Goal: Task Accomplishment & Management: Manage account settings

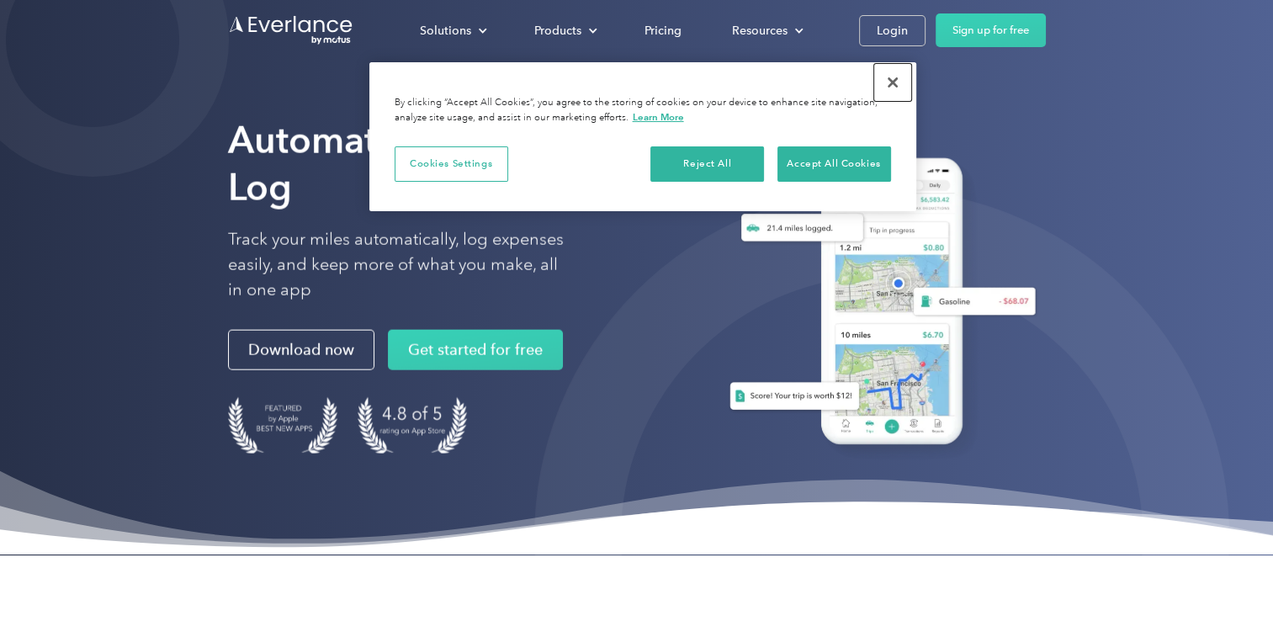
click at [887, 89] on button "Close" at bounding box center [892, 82] width 37 height 37
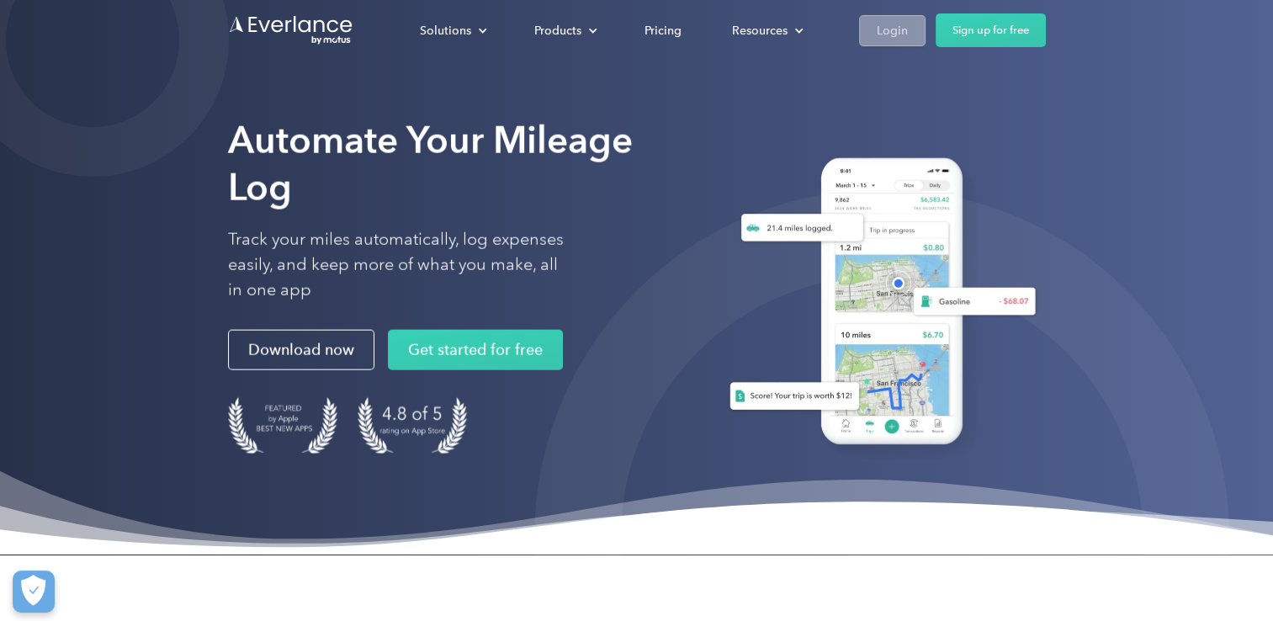
click at [888, 21] on div "Login" at bounding box center [892, 30] width 31 height 21
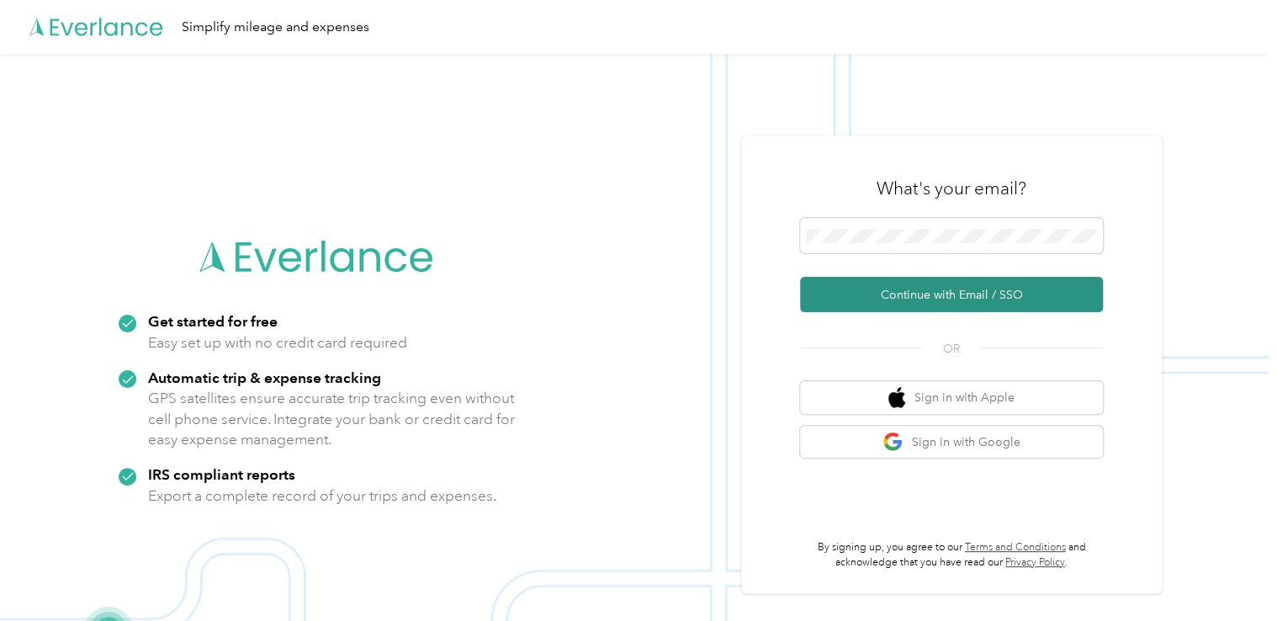
click at [922, 300] on button "Continue with Email / SSO" at bounding box center [951, 294] width 303 height 35
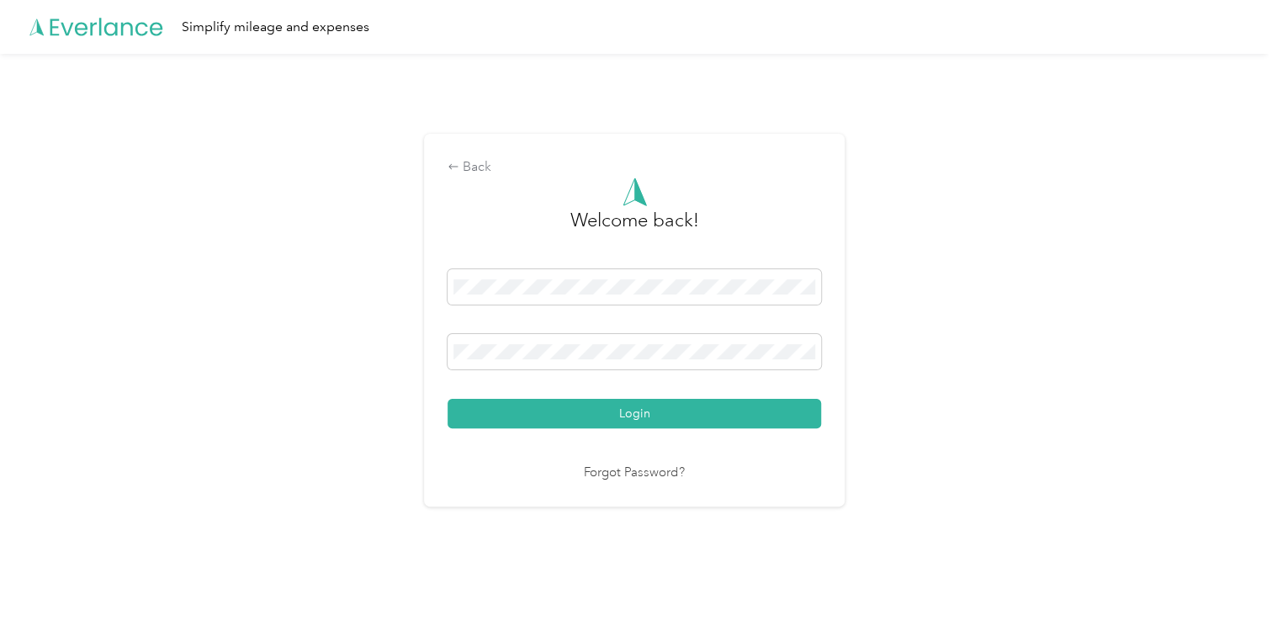
click at [616, 410] on button "Login" at bounding box center [635, 413] width 374 height 29
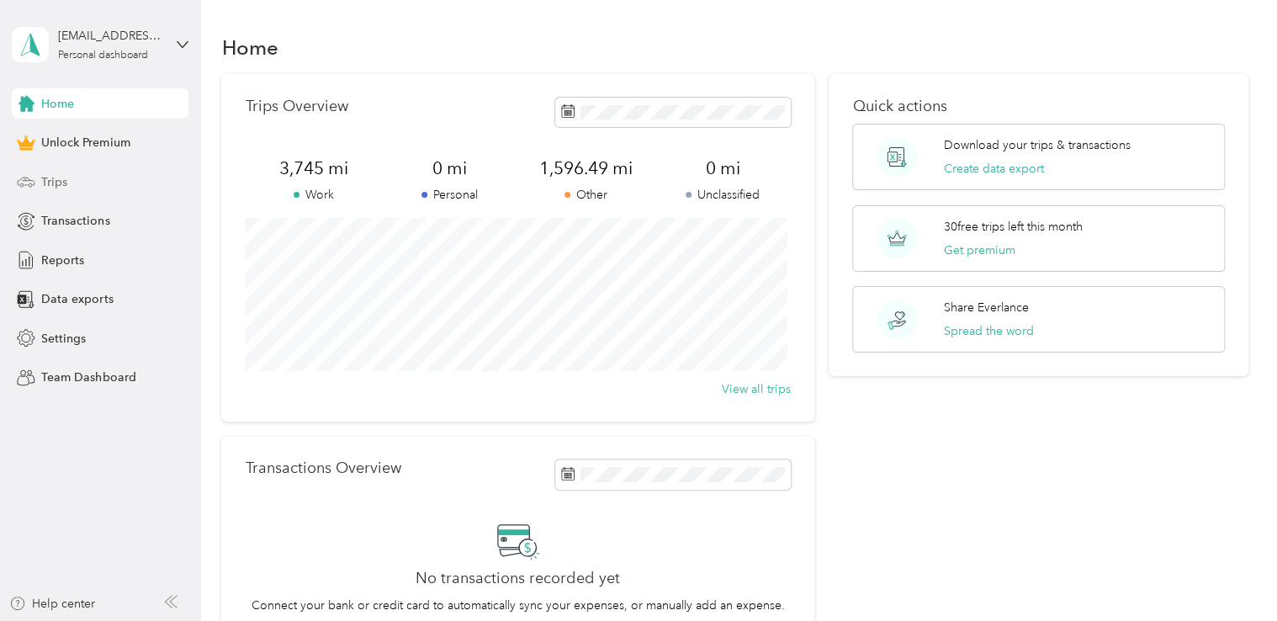
click at [85, 168] on div "Trips" at bounding box center [100, 182] width 177 height 30
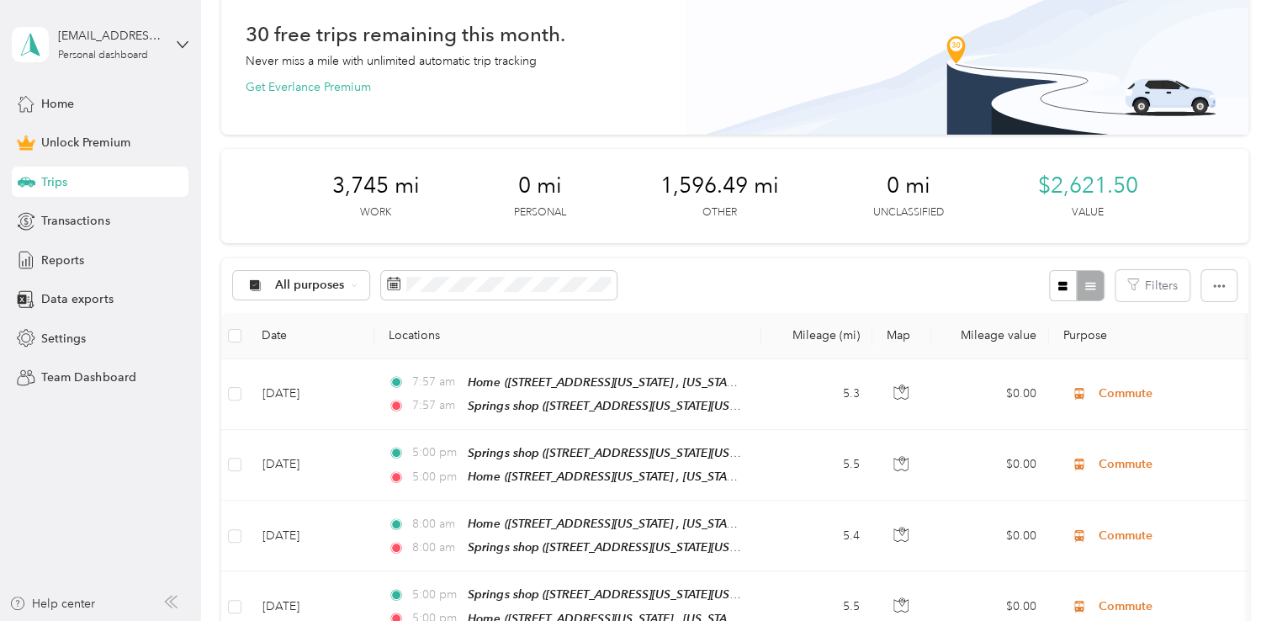
scroll to position [168, 0]
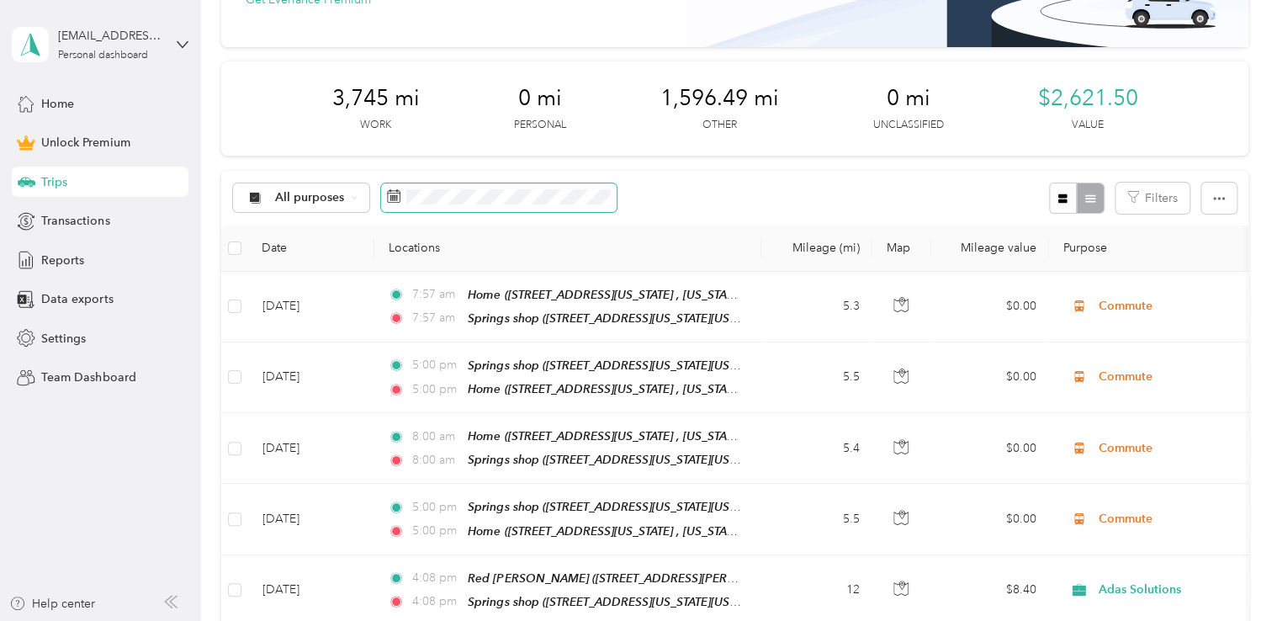
click at [508, 205] on span at bounding box center [499, 197] width 236 height 29
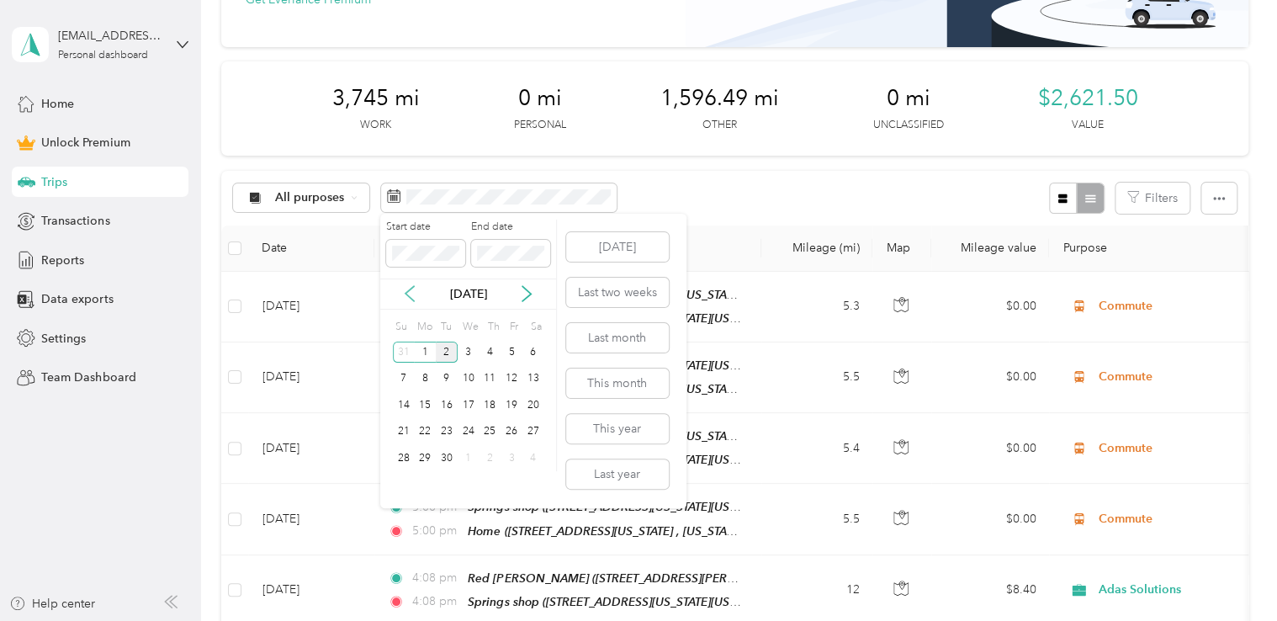
click at [406, 293] on icon at bounding box center [410, 294] width 8 height 15
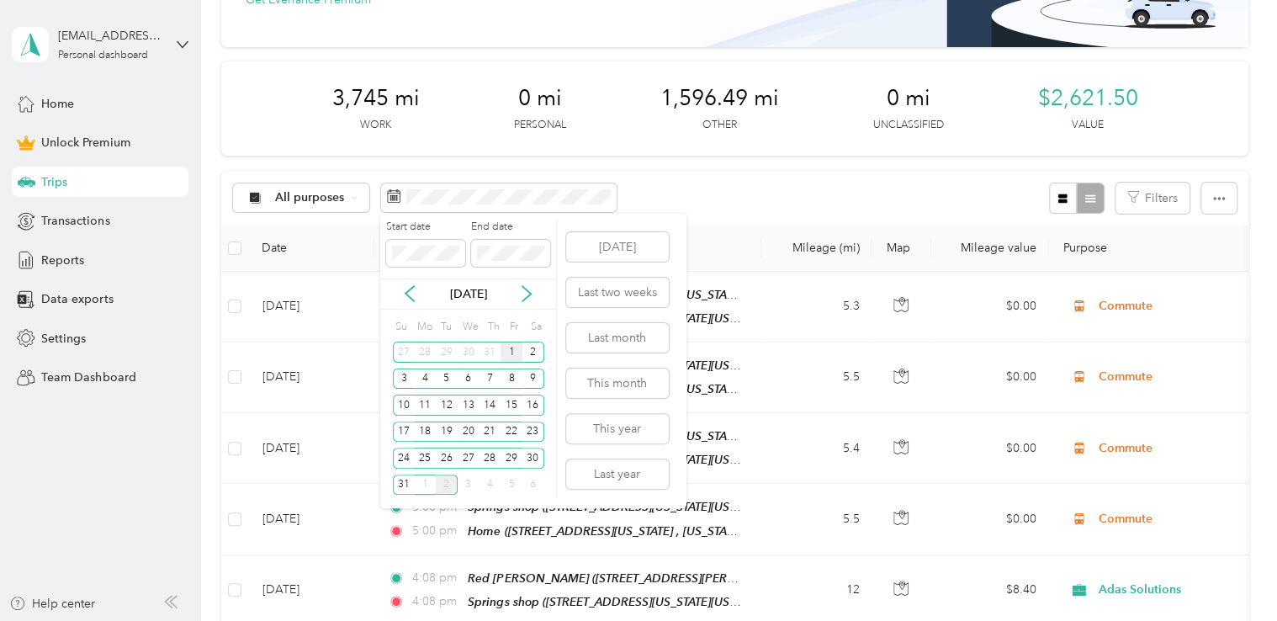
click at [522, 355] on div "1" at bounding box center [512, 352] width 22 height 21
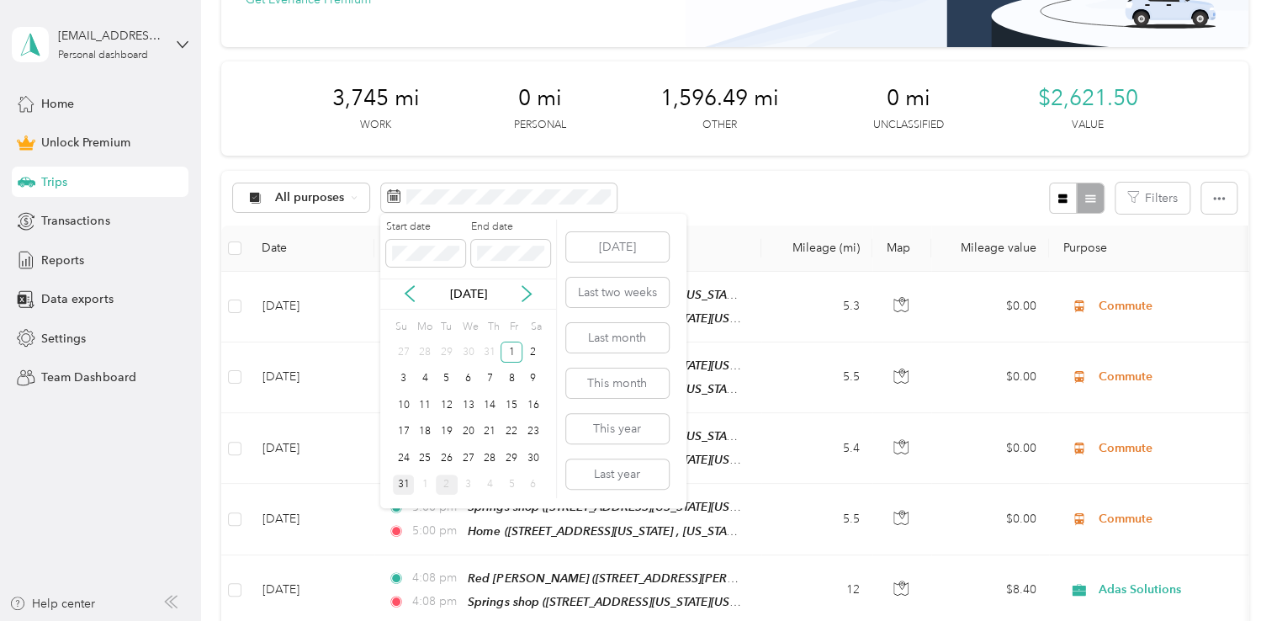
click at [406, 485] on div "31" at bounding box center [404, 484] width 22 height 21
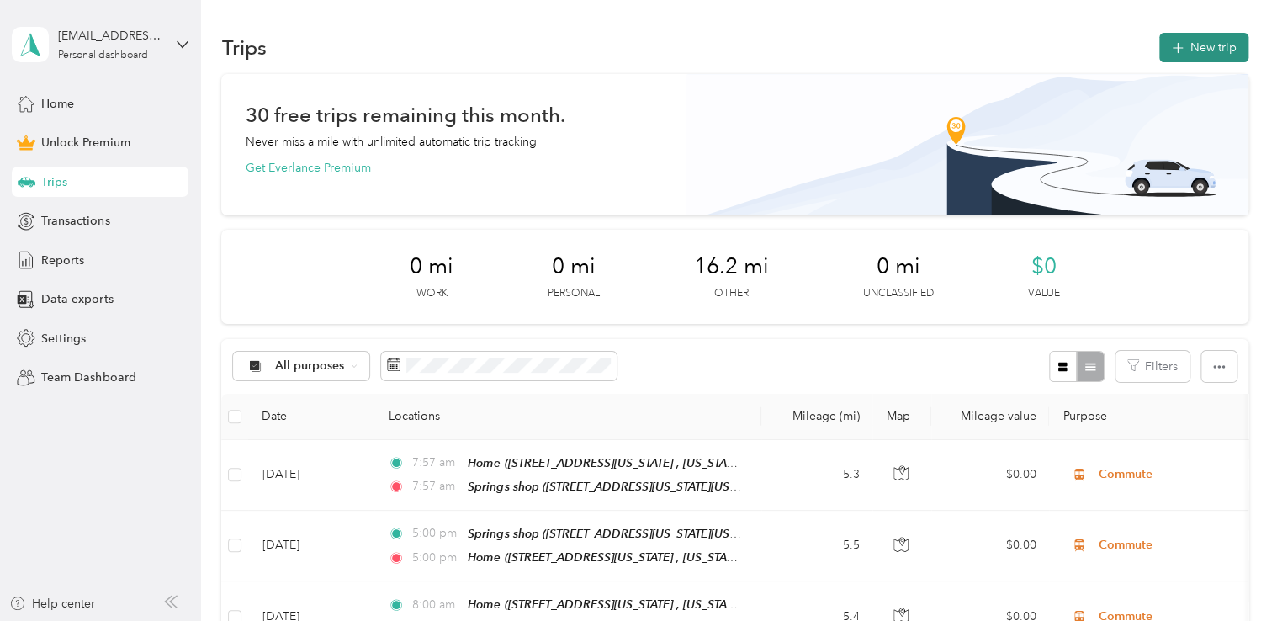
click at [1198, 49] on button "New trip" at bounding box center [1203, 47] width 89 height 29
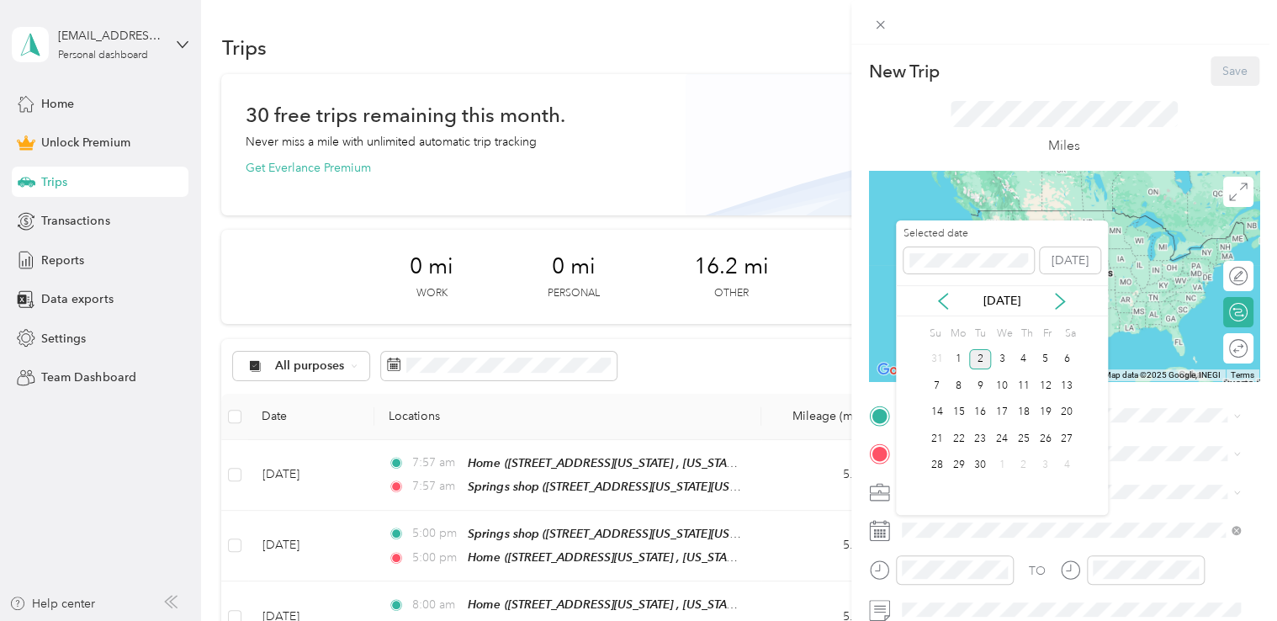
click at [946, 311] on div "[DATE]" at bounding box center [1002, 300] width 212 height 31
click at [941, 300] on icon at bounding box center [943, 301] width 17 height 17
click at [963, 379] on div "4" at bounding box center [958, 385] width 22 height 21
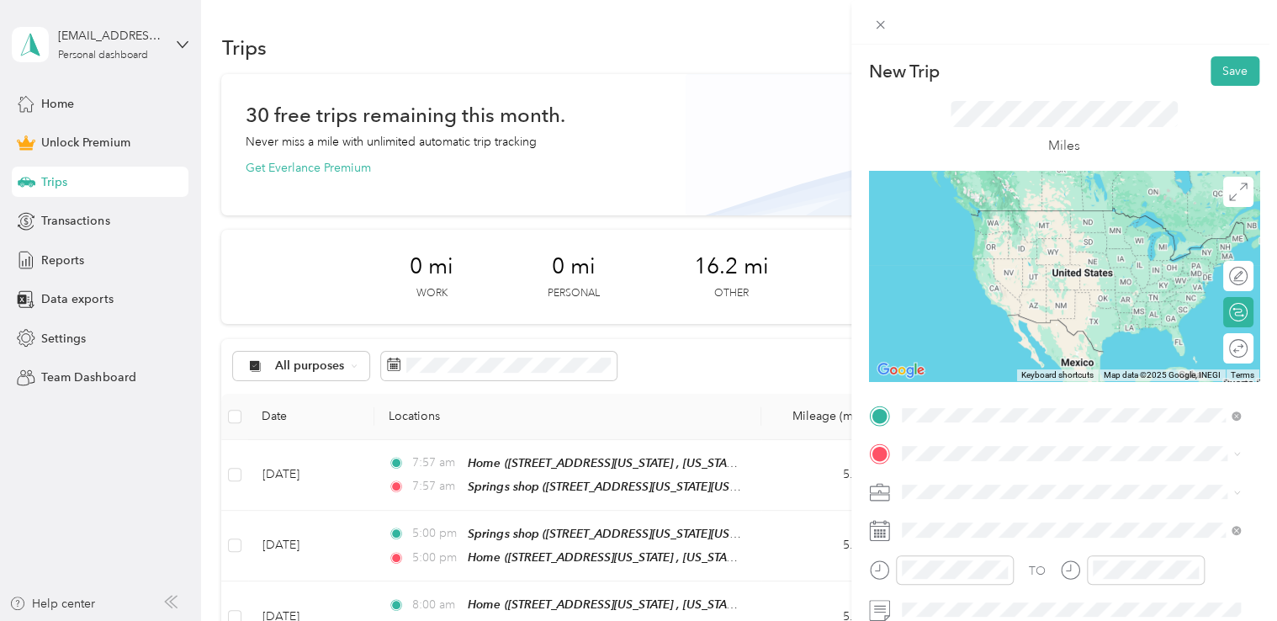
click at [997, 331] on div "Home [STREET_ADDRESS][US_STATE], [US_STATE][GEOGRAPHIC_DATA], [GEOGRAPHIC_DATA]…" at bounding box center [1083, 332] width 301 height 71
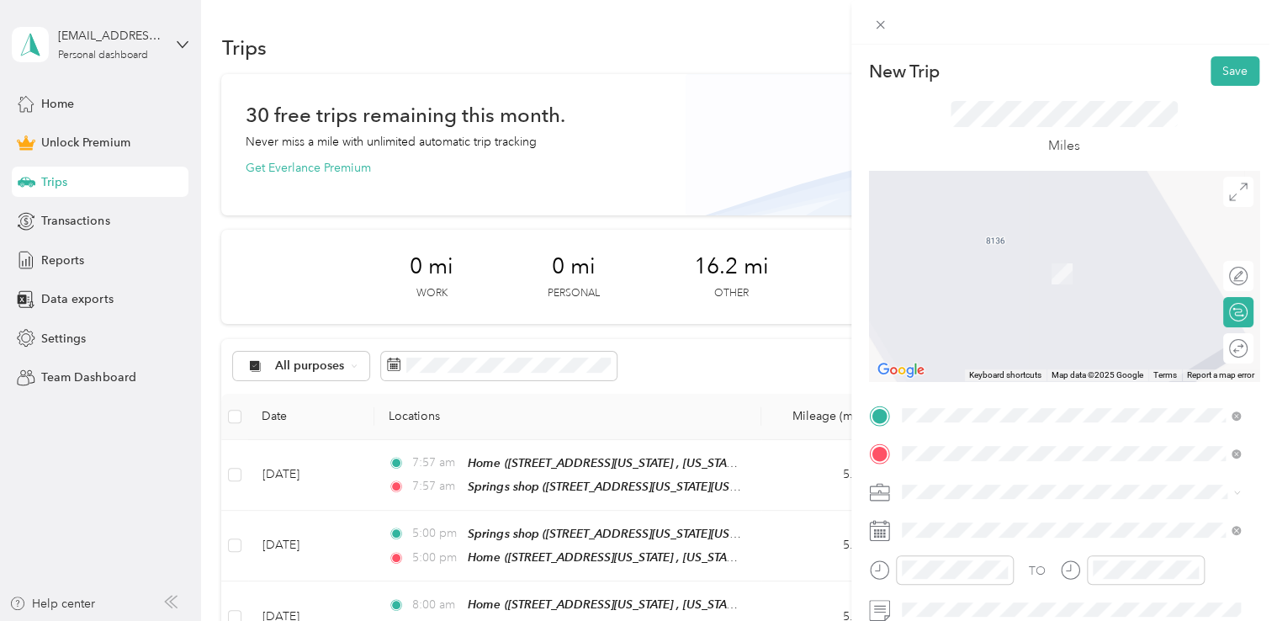
click at [1010, 281] on span "[STREET_ADDRESS][US_STATE][US_STATE]" at bounding box center [1048, 274] width 230 height 14
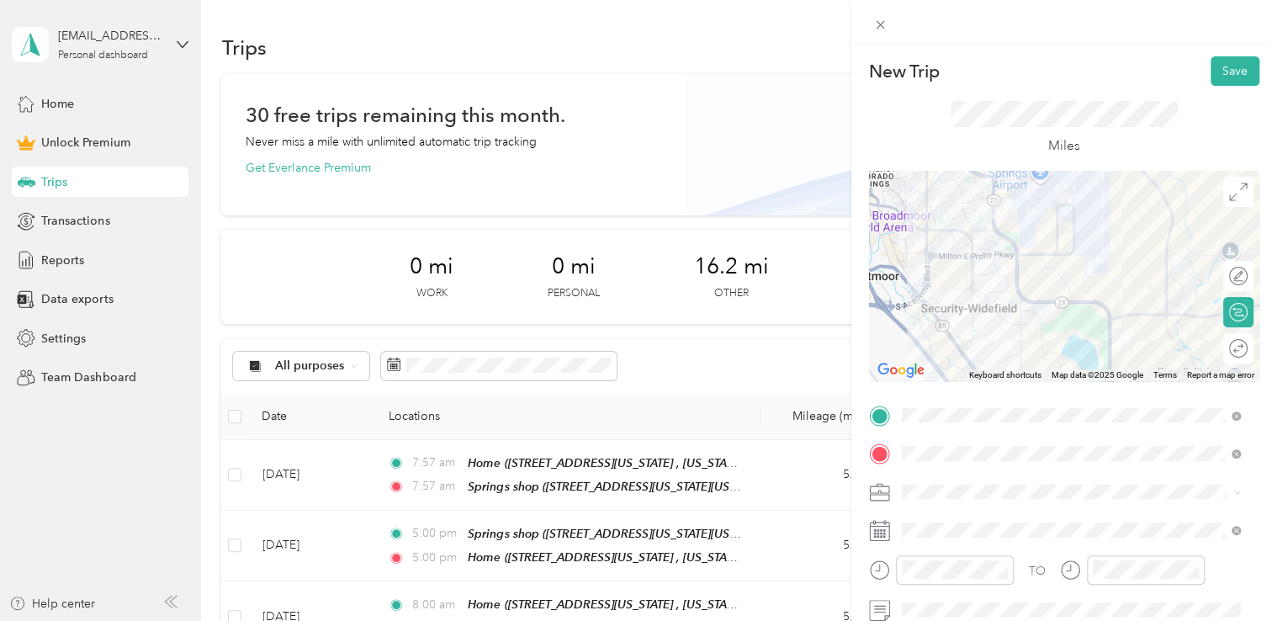
click at [956, 453] on div "Commute" at bounding box center [1071, 462] width 327 height 18
click at [1015, 347] on div "AM" at bounding box center [1014, 346] width 40 height 24
click at [1208, 342] on div "AM" at bounding box center [1205, 346] width 40 height 24
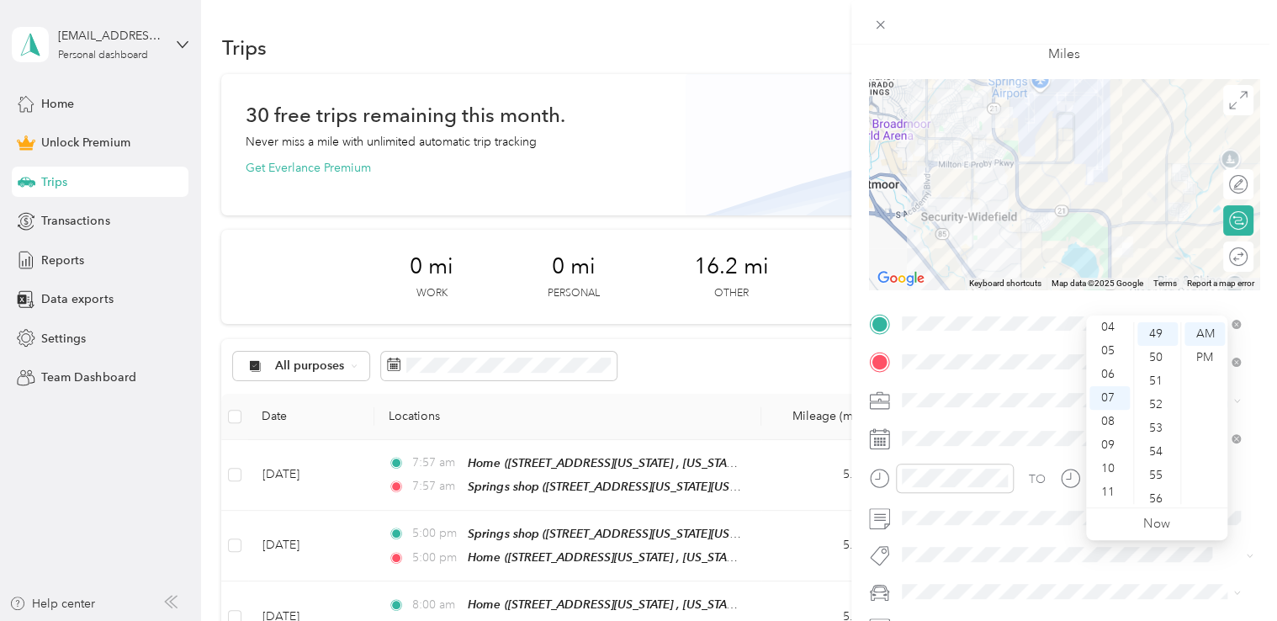
scroll to position [0, 0]
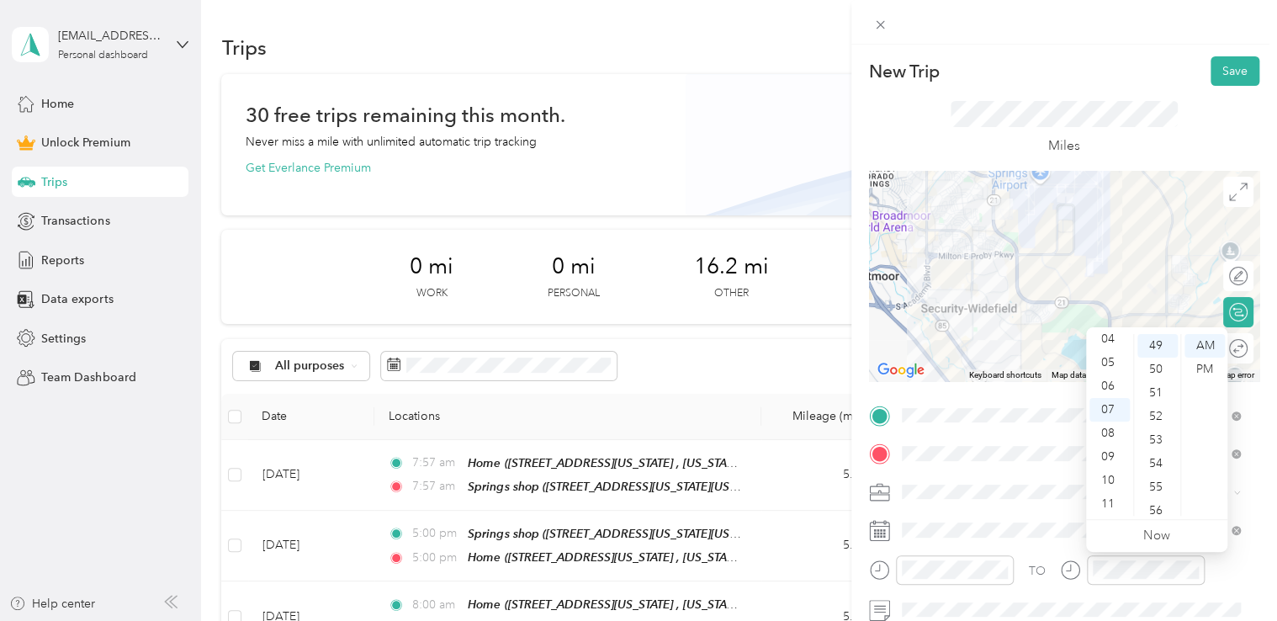
click at [1126, 45] on div "New Trip Save This trip cannot be edited because it is either under review, app…" at bounding box center [1064, 355] width 426 height 621
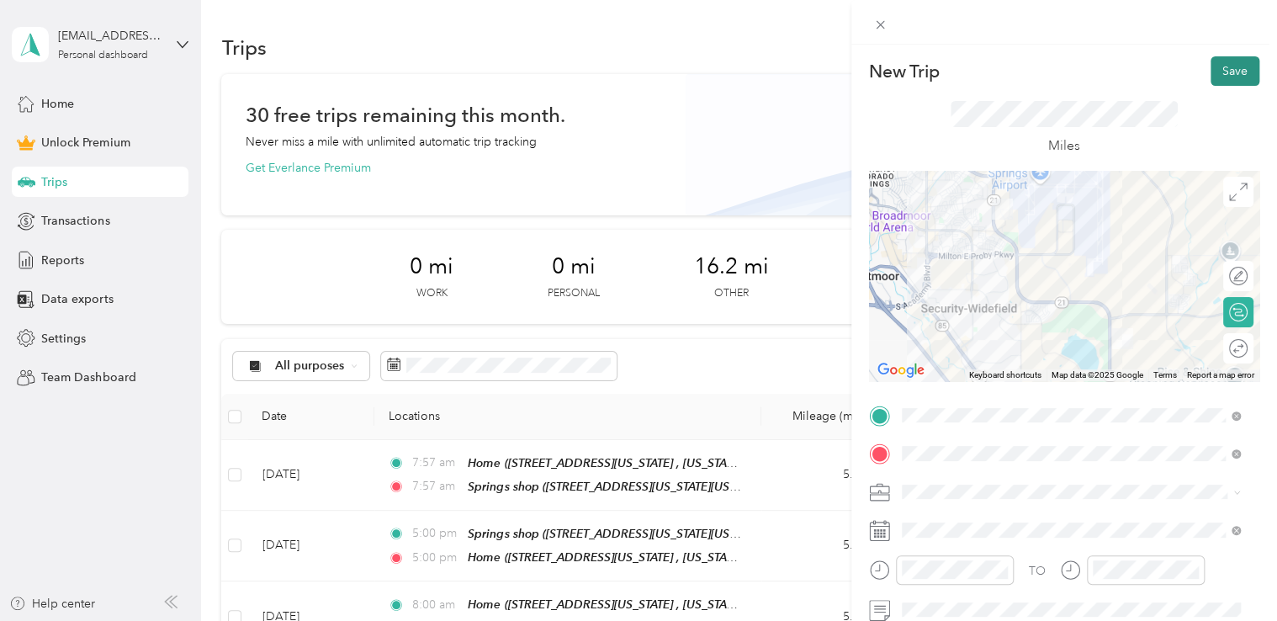
click at [1236, 72] on button "Save" at bounding box center [1235, 70] width 49 height 29
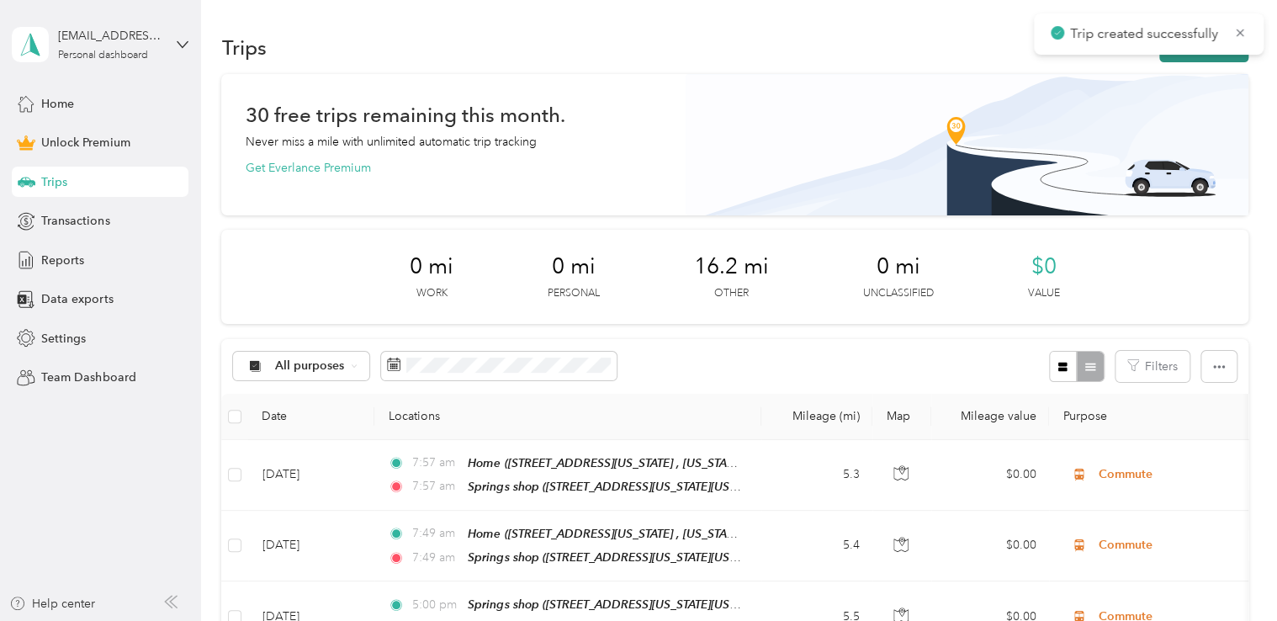
click at [1201, 56] on button "New trip" at bounding box center [1203, 47] width 89 height 29
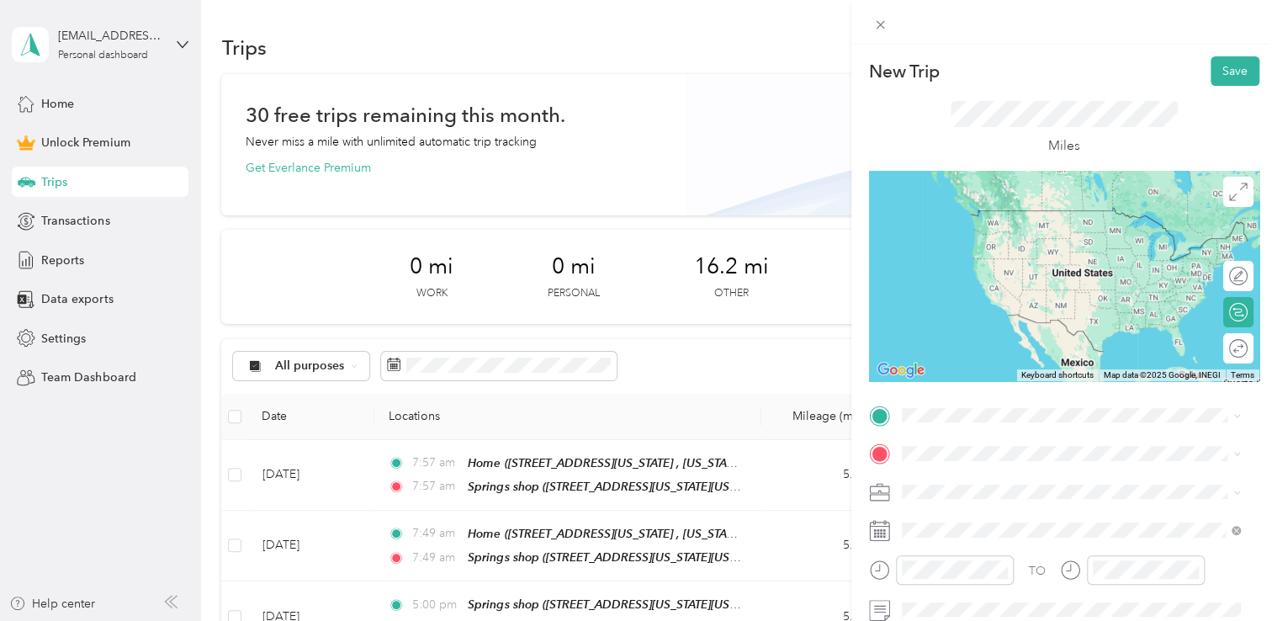
click at [1003, 239] on span "[STREET_ADDRESS][US_STATE][US_STATE]" at bounding box center [1048, 232] width 230 height 14
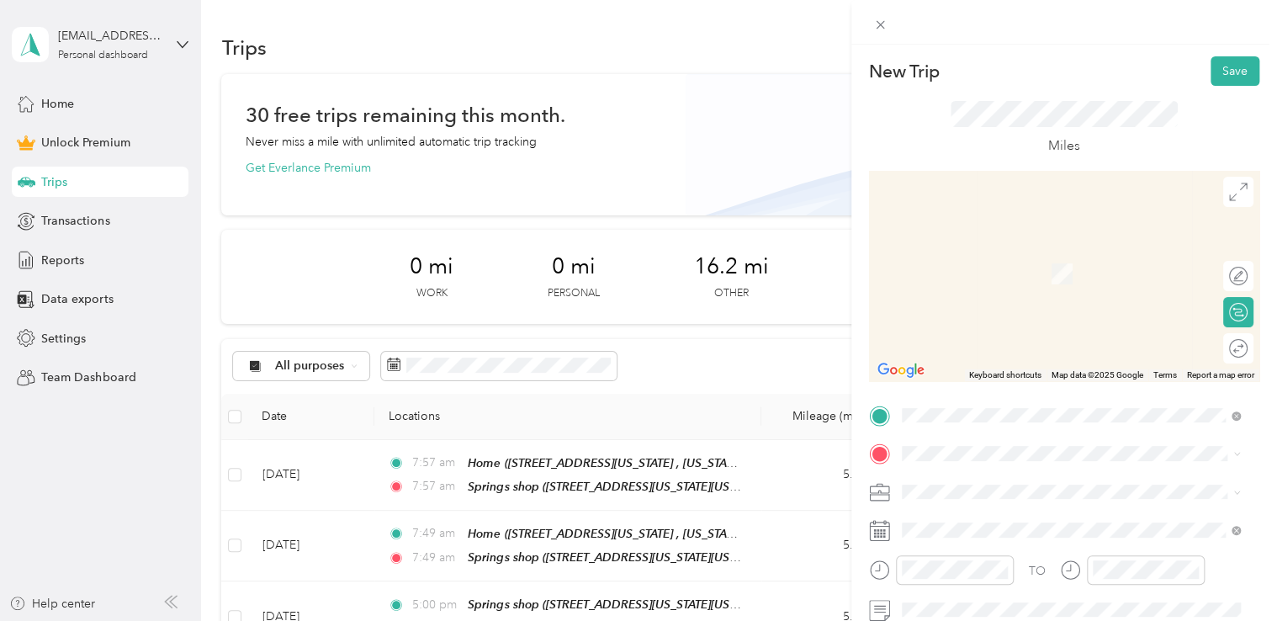
click at [1007, 286] on span "[STREET_ADDRESS][US_STATE], [US_STATE][GEOGRAPHIC_DATA], [GEOGRAPHIC_DATA], [GE…" at bounding box center [1059, 290] width 252 height 50
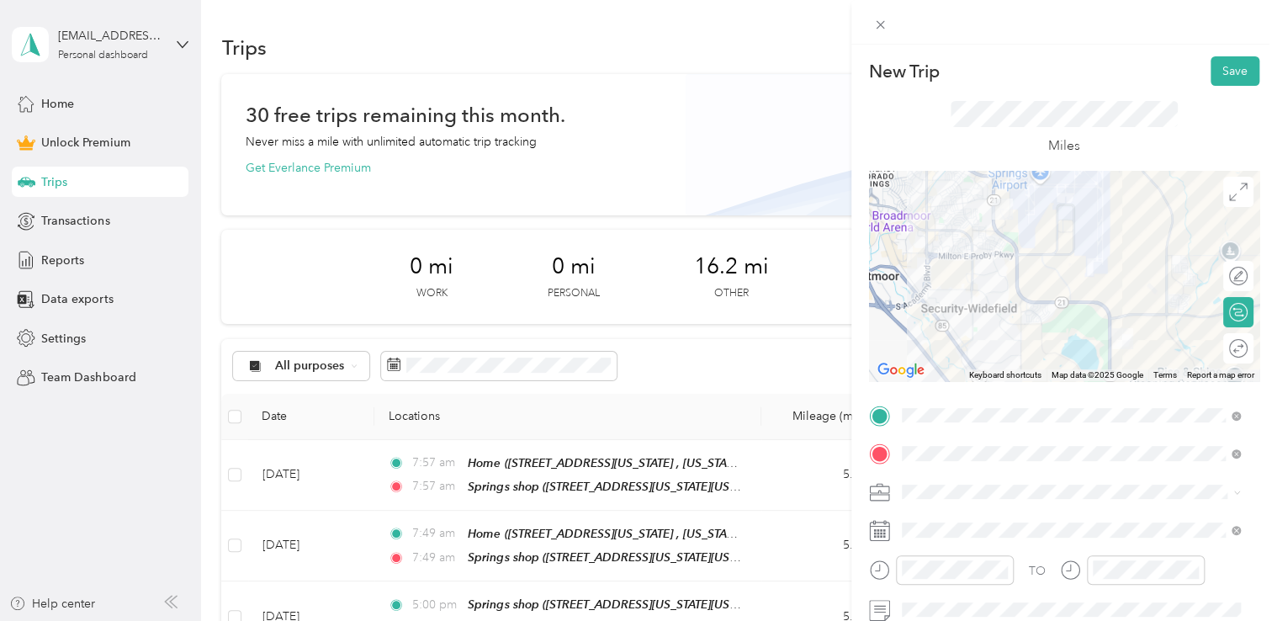
click at [929, 483] on span at bounding box center [1077, 492] width 363 height 27
click at [942, 464] on span "Commute" at bounding box center [934, 462] width 53 height 14
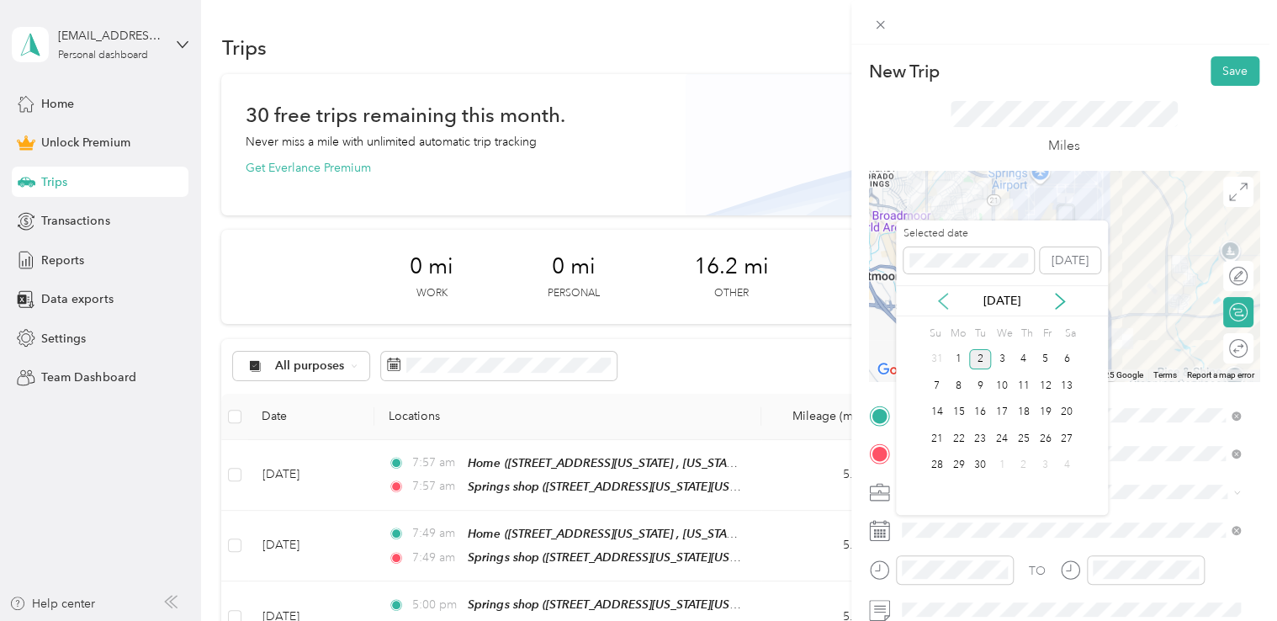
click at [952, 307] on icon at bounding box center [943, 301] width 17 height 17
click at [967, 385] on div "4" at bounding box center [958, 385] width 22 height 21
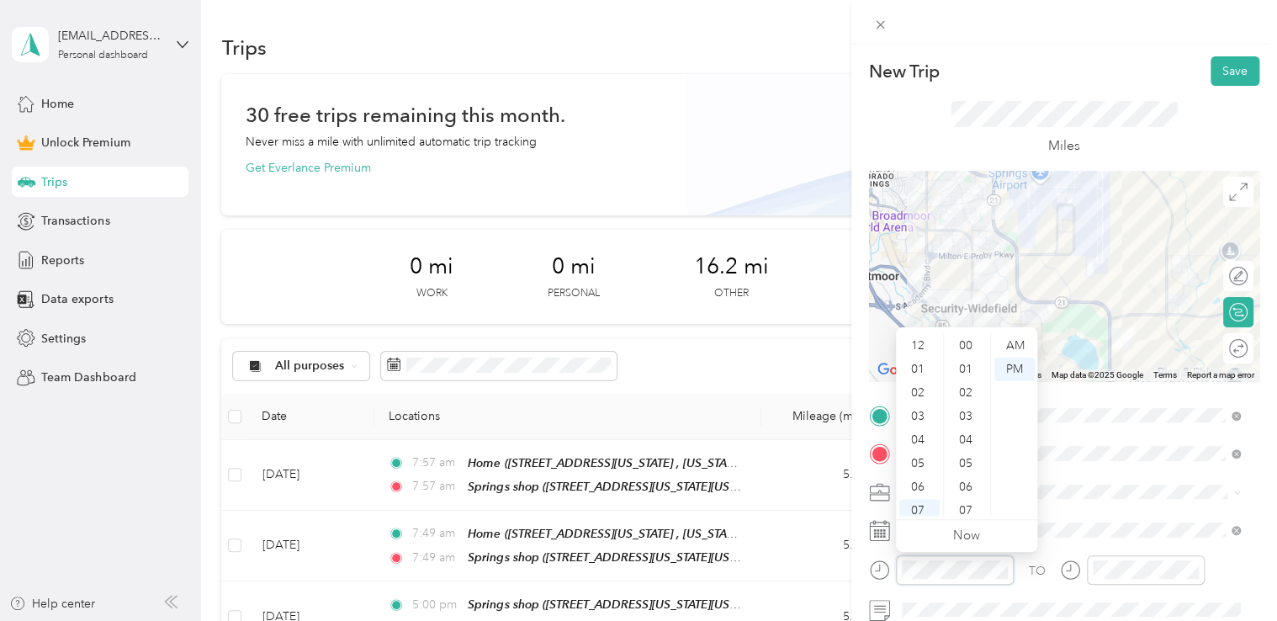
scroll to position [101, 0]
click at [919, 363] on div "05" at bounding box center [919, 363] width 40 height 24
click at [966, 350] on div "00" at bounding box center [967, 346] width 40 height 24
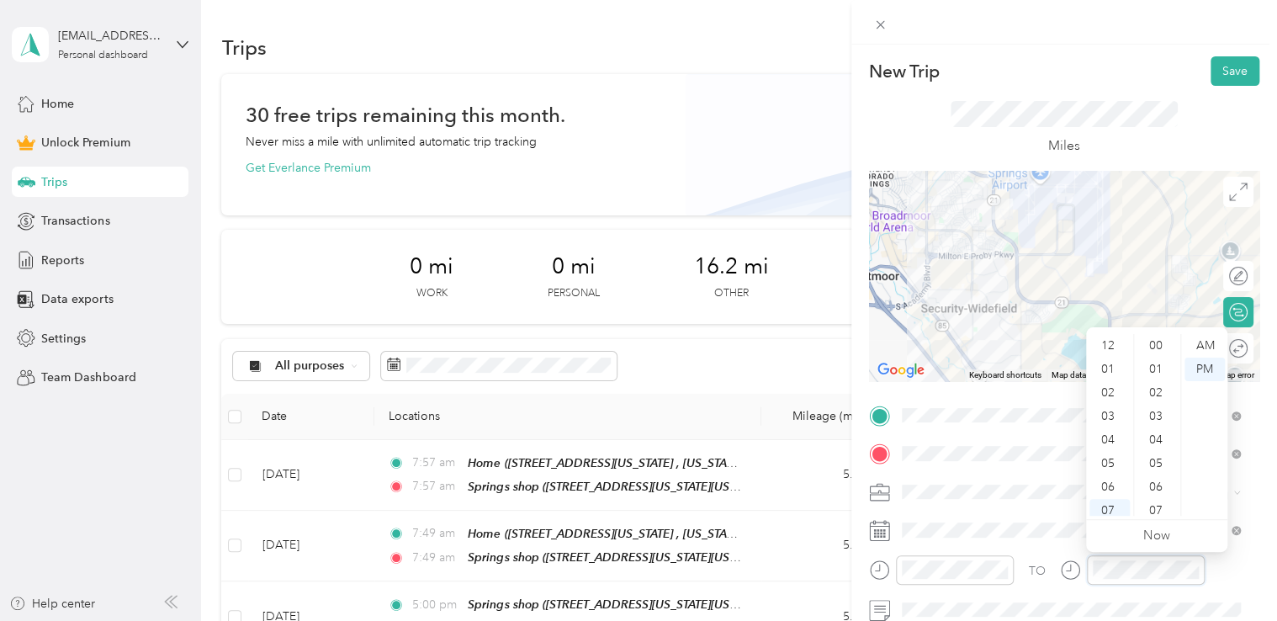
scroll to position [1178, 0]
click at [1100, 363] on div "05" at bounding box center [1109, 363] width 40 height 24
click at [1157, 347] on div "00" at bounding box center [1157, 346] width 40 height 24
drag, startPoint x: 1063, startPoint y: 35, endPoint x: 1073, endPoint y: 48, distance: 16.7
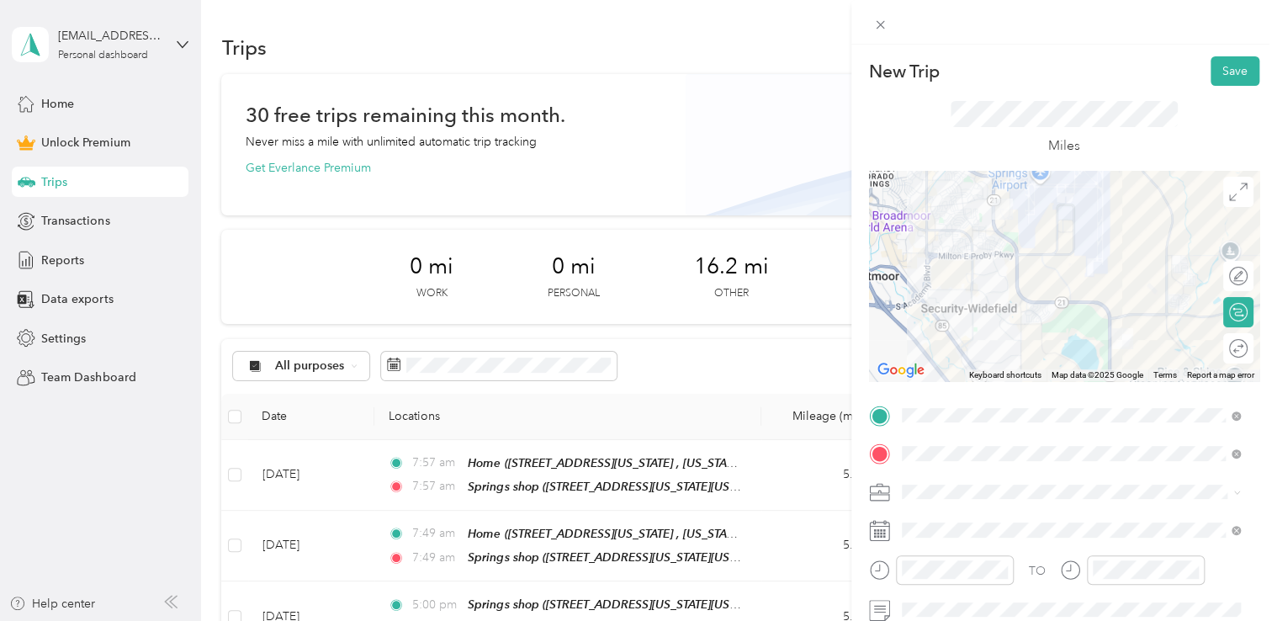
click at [1063, 37] on div at bounding box center [1064, 22] width 426 height 45
click at [1225, 66] on button "Save" at bounding box center [1235, 70] width 49 height 29
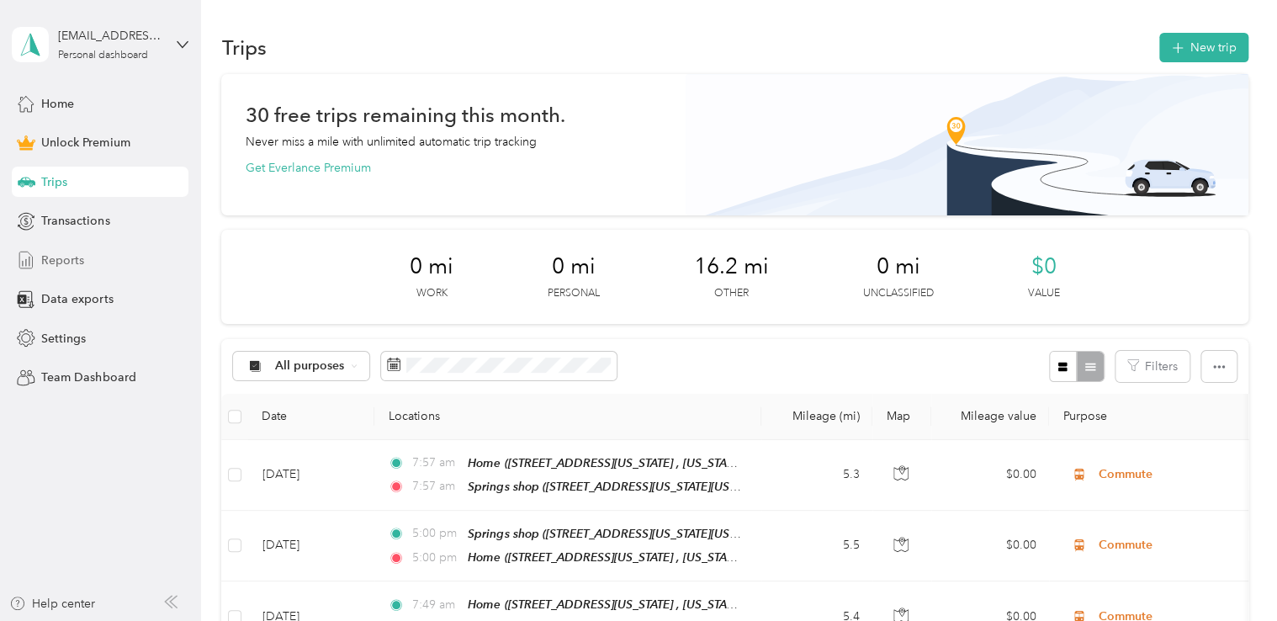
click at [86, 268] on div "Reports" at bounding box center [100, 260] width 177 height 30
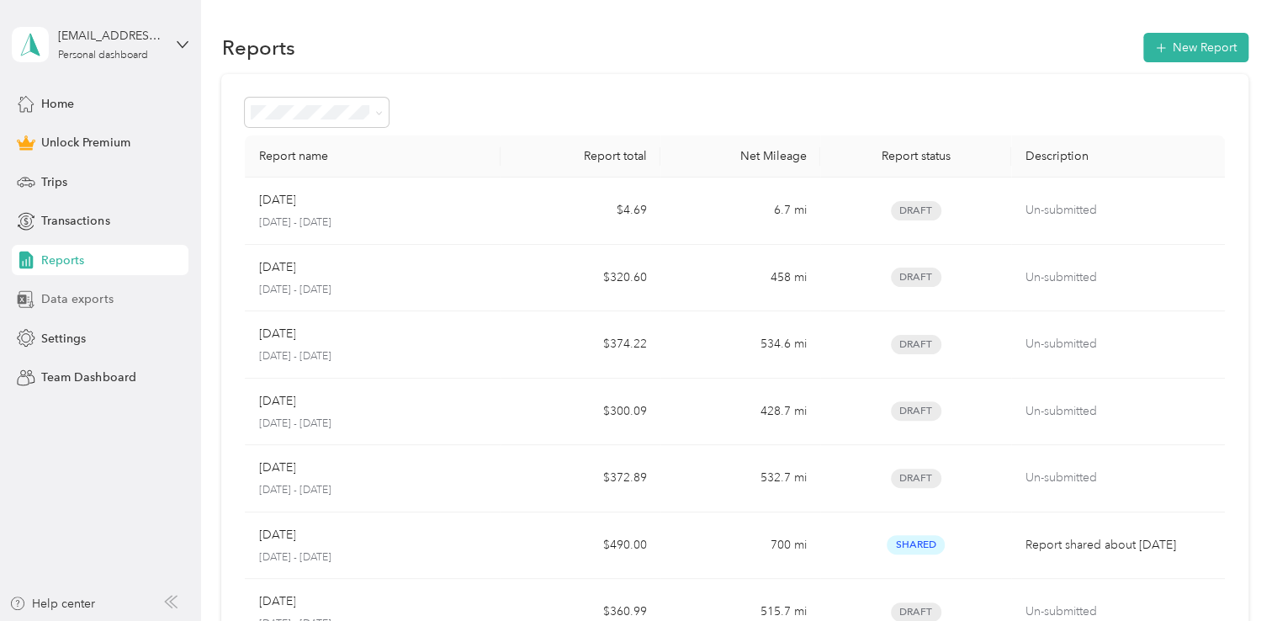
click at [120, 301] on div "Data exports" at bounding box center [100, 299] width 177 height 30
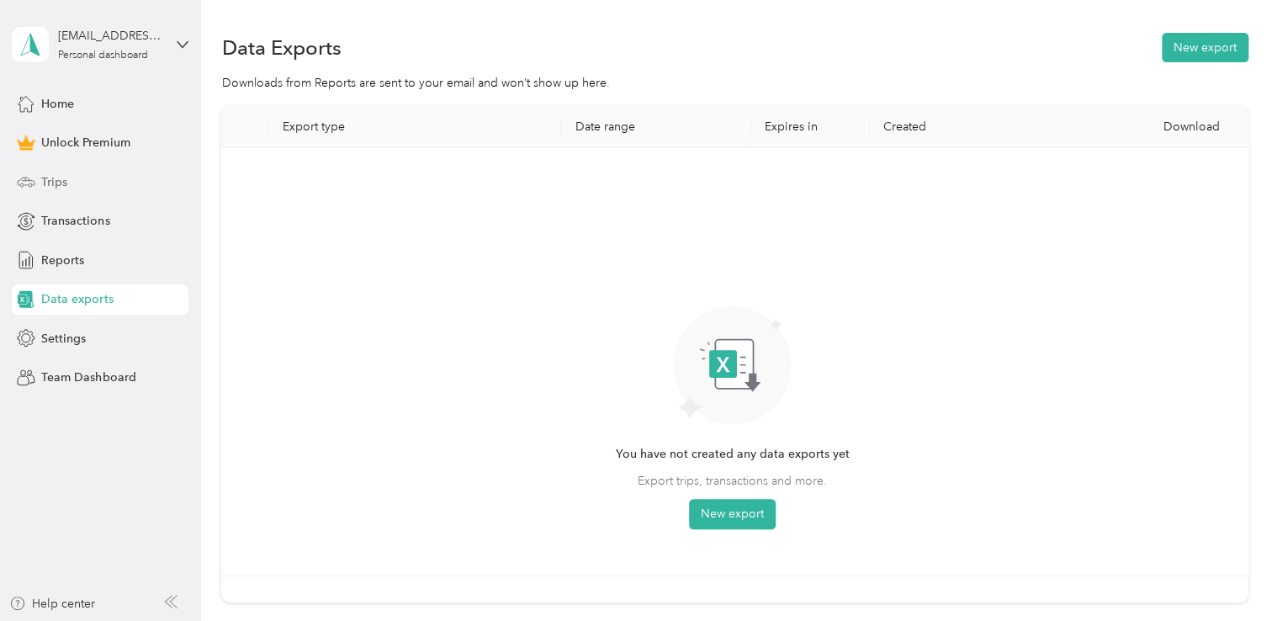
click at [93, 188] on div "Trips" at bounding box center [100, 182] width 177 height 30
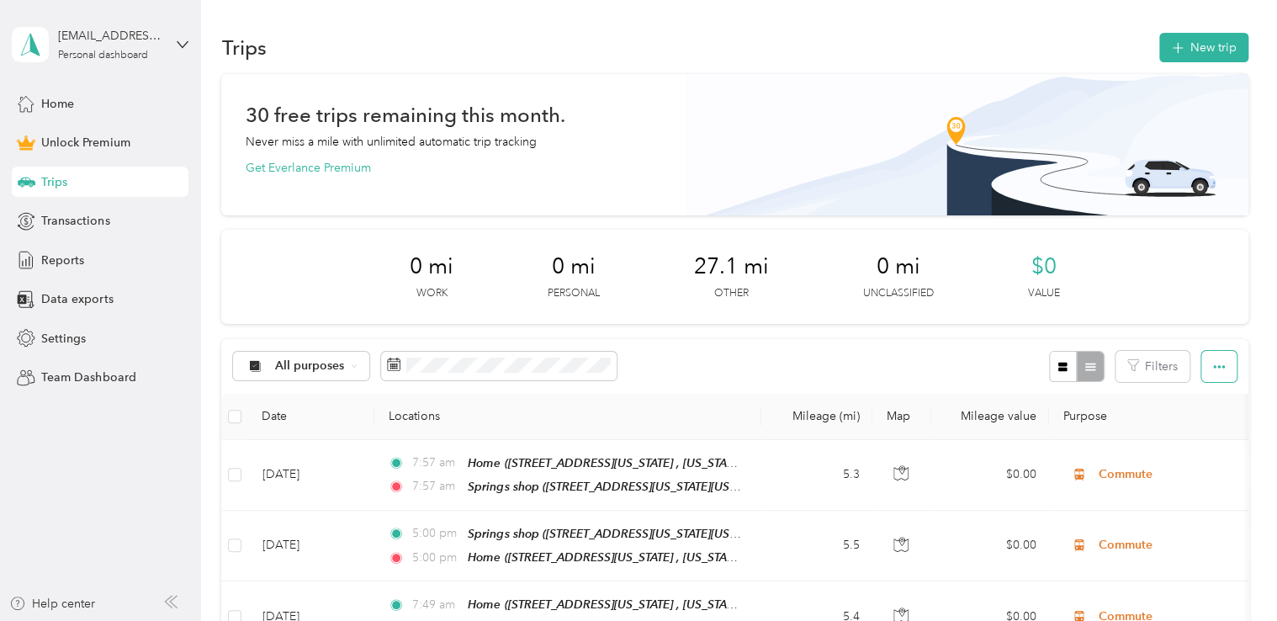
click at [1216, 369] on icon "button" at bounding box center [1219, 367] width 12 height 12
click at [1215, 371] on icon "button" at bounding box center [1219, 367] width 12 height 12
click at [1168, 56] on button "New trip" at bounding box center [1203, 47] width 89 height 29
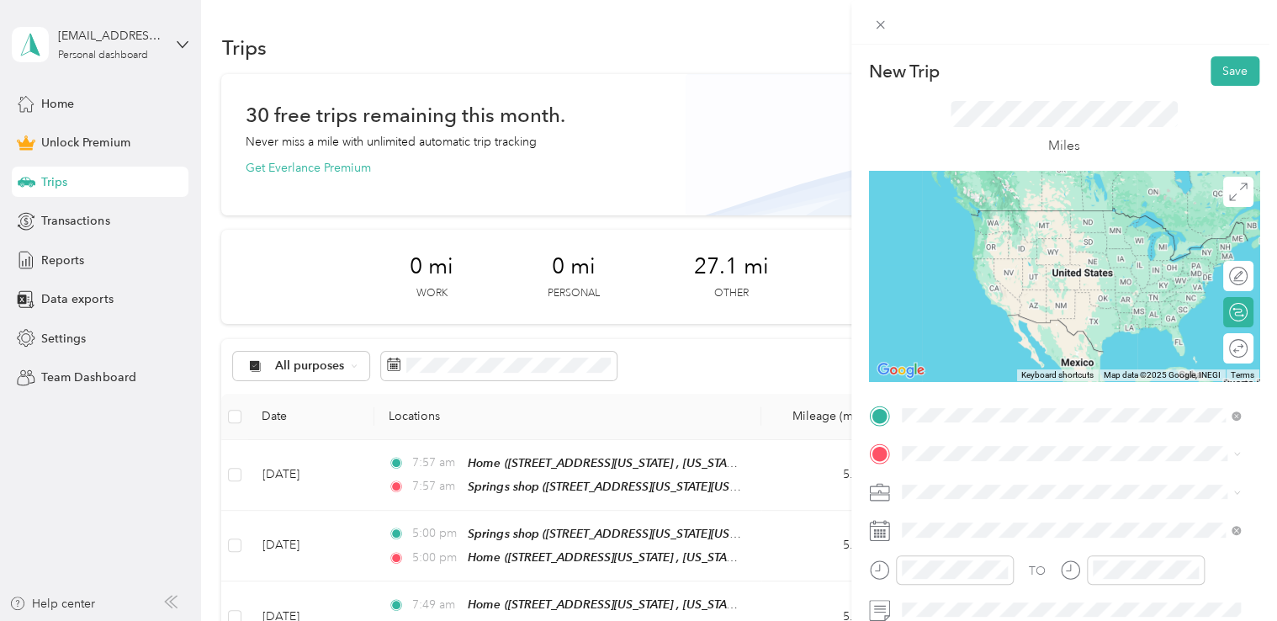
drag, startPoint x: 1075, startPoint y: 231, endPoint x: 1063, endPoint y: 257, distance: 28.6
click at [1074, 231] on span "[STREET_ADDRESS][US_STATE], [US_STATE][GEOGRAPHIC_DATA], [GEOGRAPHIC_DATA], [GE…" at bounding box center [1059, 253] width 252 height 50
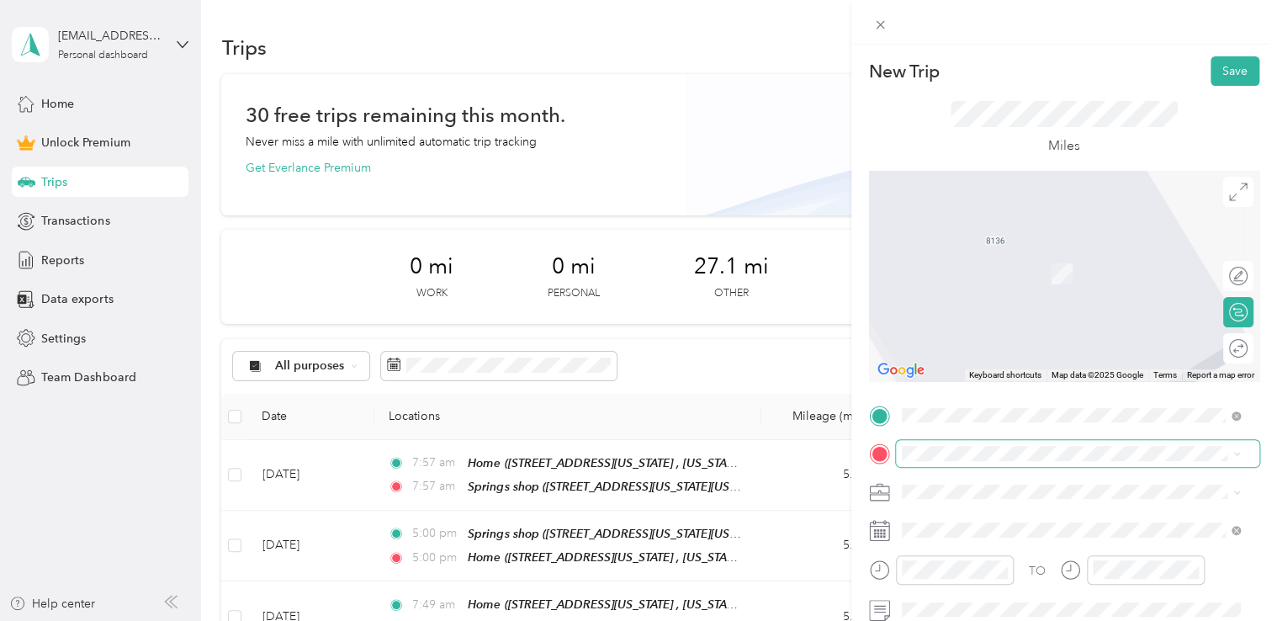
click at [986, 440] on span at bounding box center [1077, 453] width 363 height 27
click at [986, 464] on span at bounding box center [1077, 453] width 363 height 27
click at [1005, 257] on div "Springs shop" at bounding box center [1048, 254] width 230 height 15
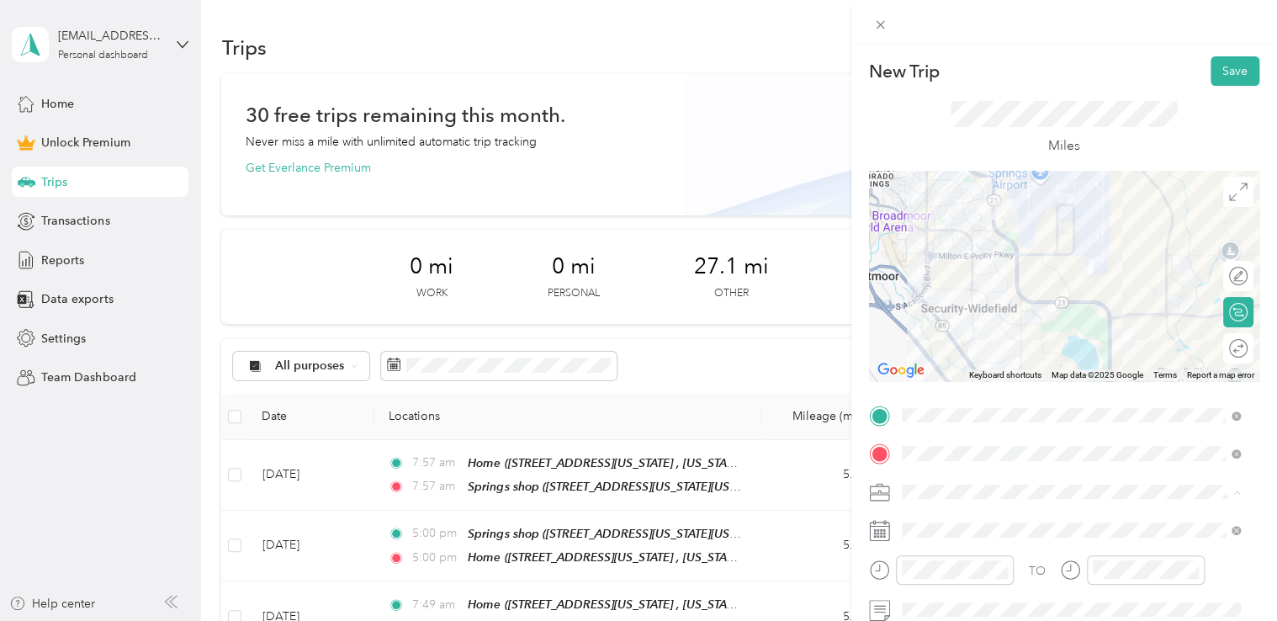
click at [942, 472] on li "Commute" at bounding box center [1071, 462] width 351 height 29
click at [941, 521] on span at bounding box center [1077, 530] width 363 height 27
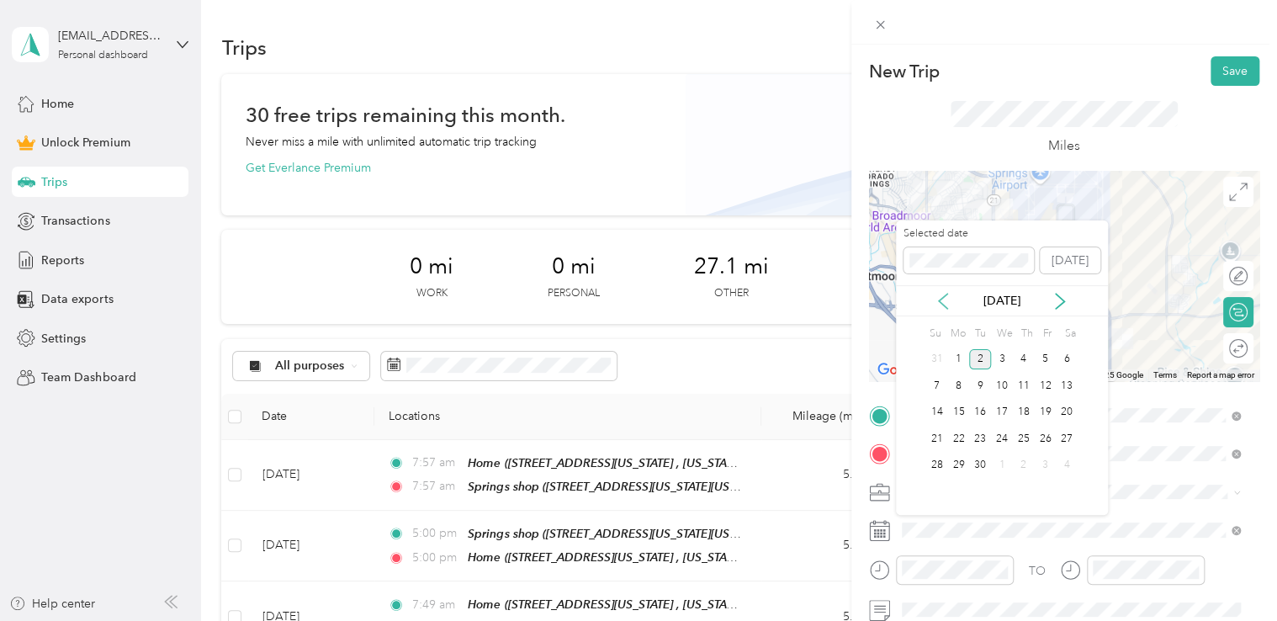
click at [949, 304] on icon at bounding box center [943, 301] width 17 height 17
click at [986, 379] on div "5" at bounding box center [980, 385] width 22 height 21
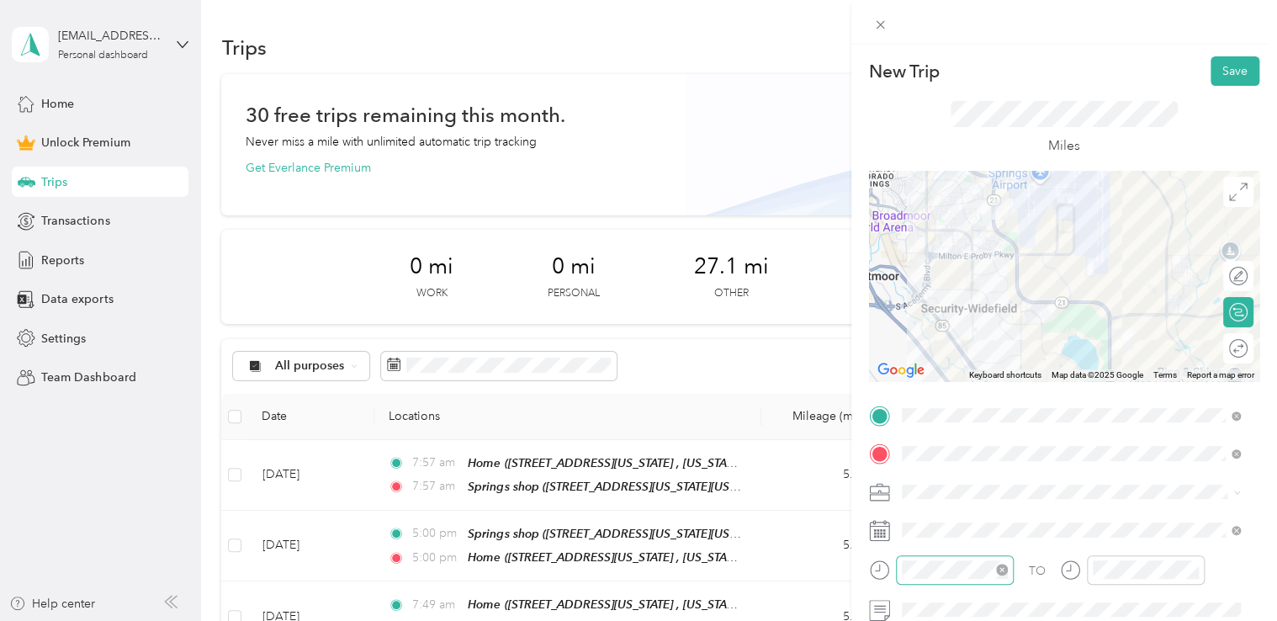
click at [940, 584] on div at bounding box center [941, 575] width 145 height 41
click at [920, 438] on div "08" at bounding box center [919, 433] width 40 height 24
click at [968, 347] on div "00" at bounding box center [967, 346] width 40 height 24
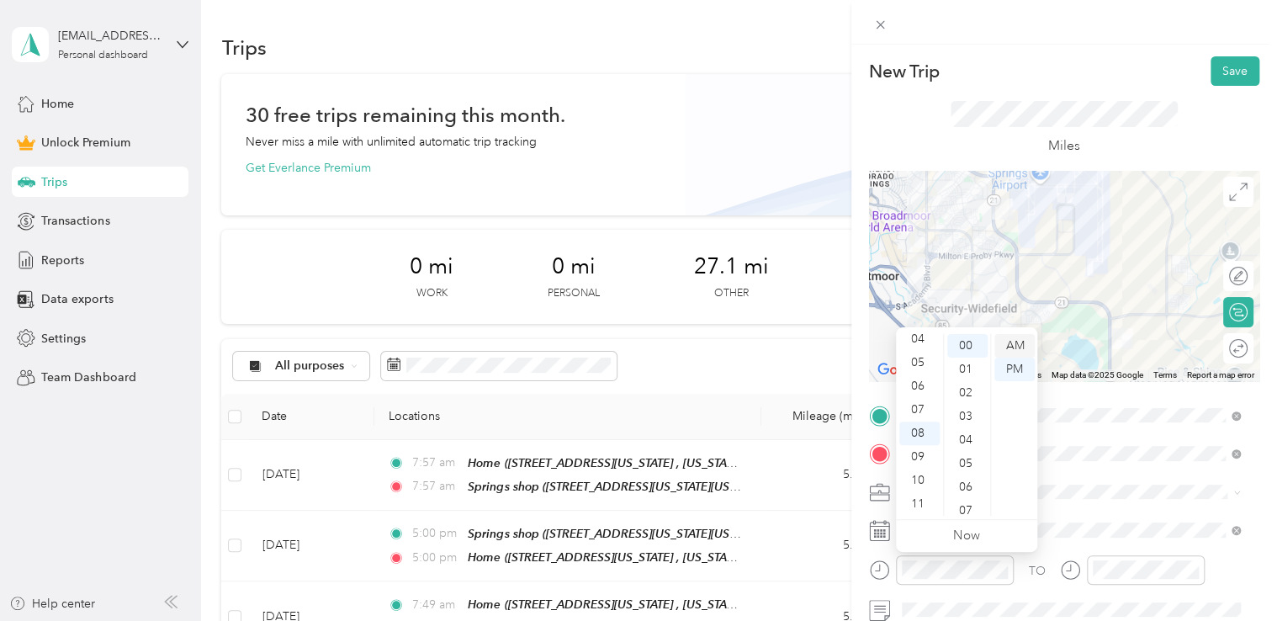
click at [999, 350] on div "AM" at bounding box center [1014, 346] width 40 height 24
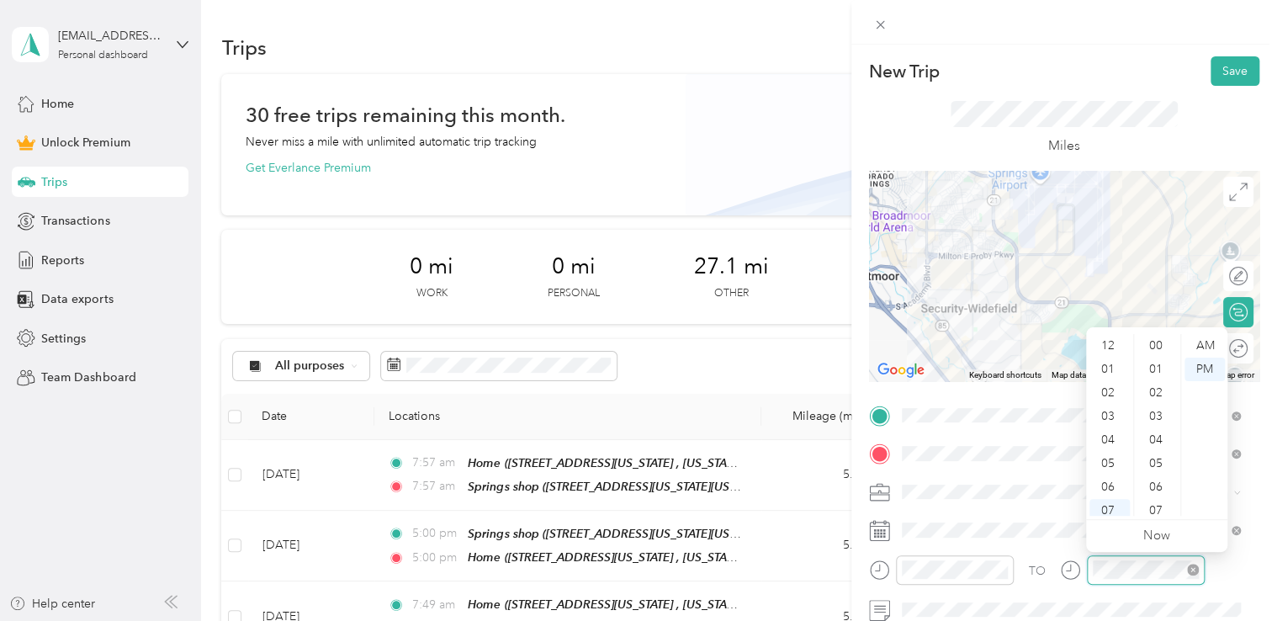
scroll to position [101, 0]
click at [1115, 425] on div "08" at bounding box center [1109, 433] width 40 height 24
click at [1161, 342] on div "00" at bounding box center [1157, 346] width 40 height 24
click at [1200, 352] on div "AM" at bounding box center [1205, 346] width 40 height 24
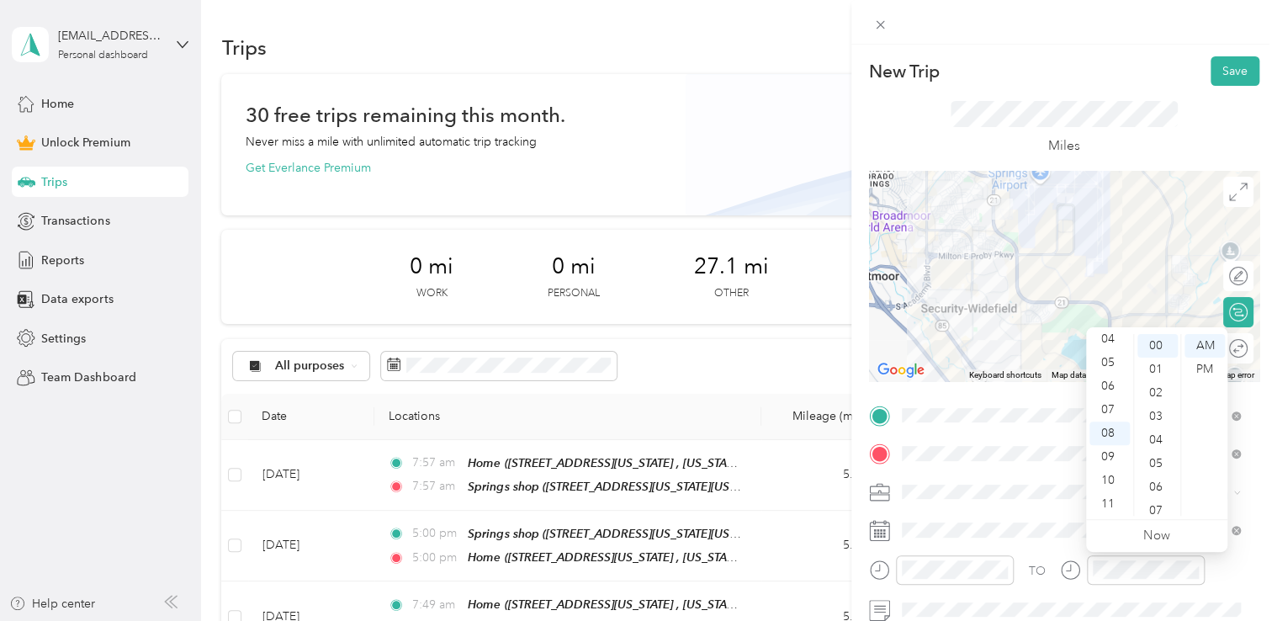
click at [1142, 64] on div "New Trip Save" at bounding box center [1064, 70] width 390 height 29
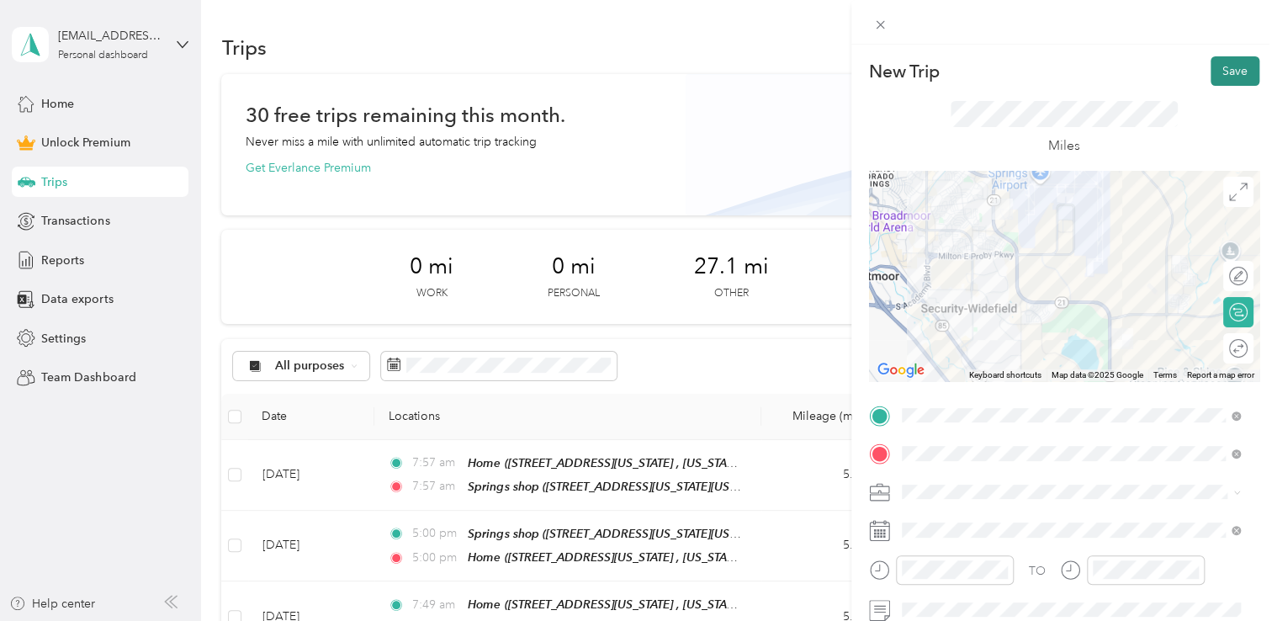
drag, startPoint x: 1218, startPoint y: 71, endPoint x: 1220, endPoint y: 81, distance: 10.2
click at [1220, 81] on button "Save" at bounding box center [1235, 70] width 49 height 29
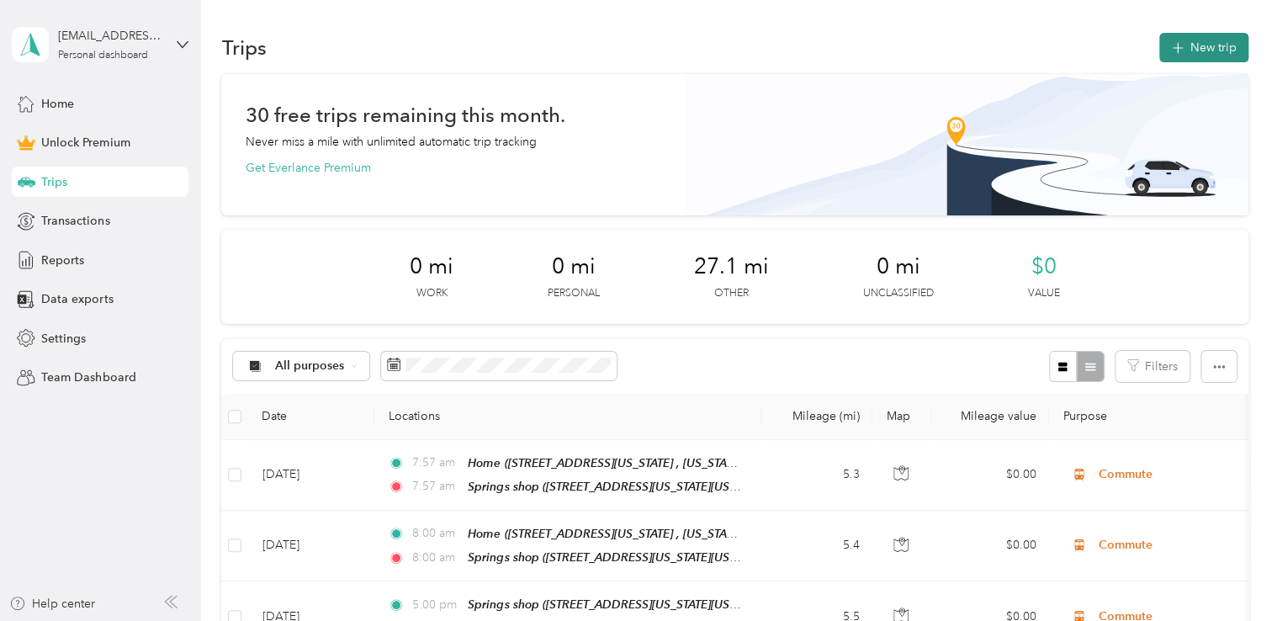
click at [1208, 61] on button "New trip" at bounding box center [1203, 47] width 89 height 29
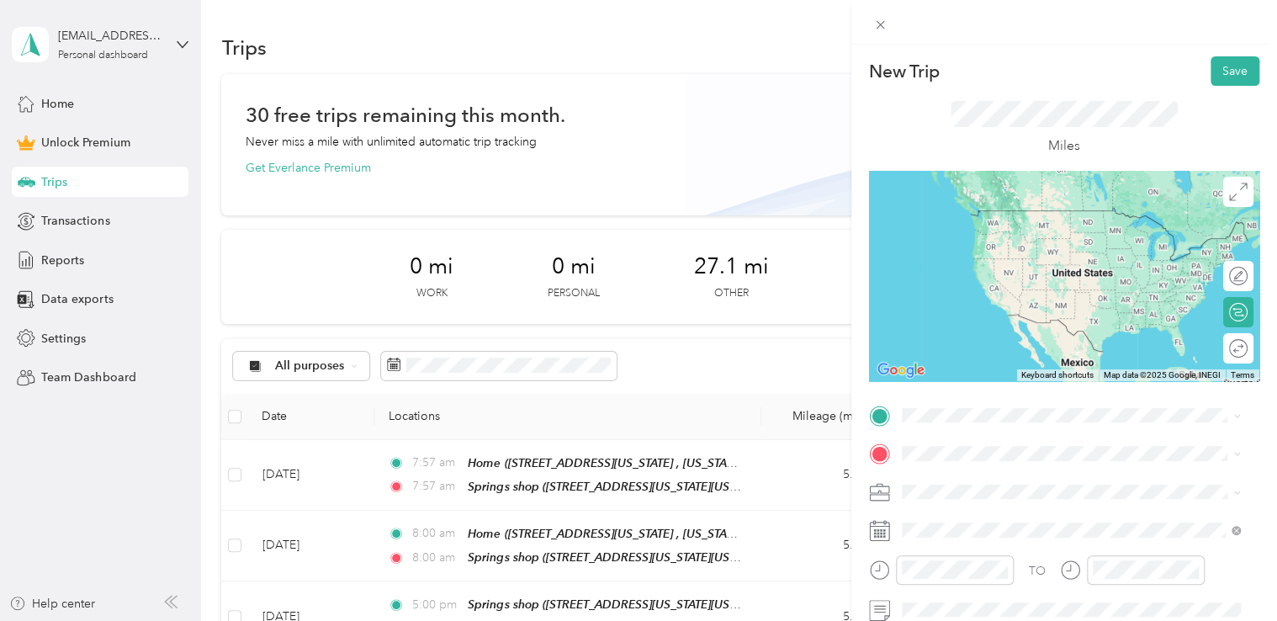
click at [992, 244] on div "Springs shop [STREET_ADDRESS][US_STATE][US_STATE]" at bounding box center [1048, 226] width 230 height 35
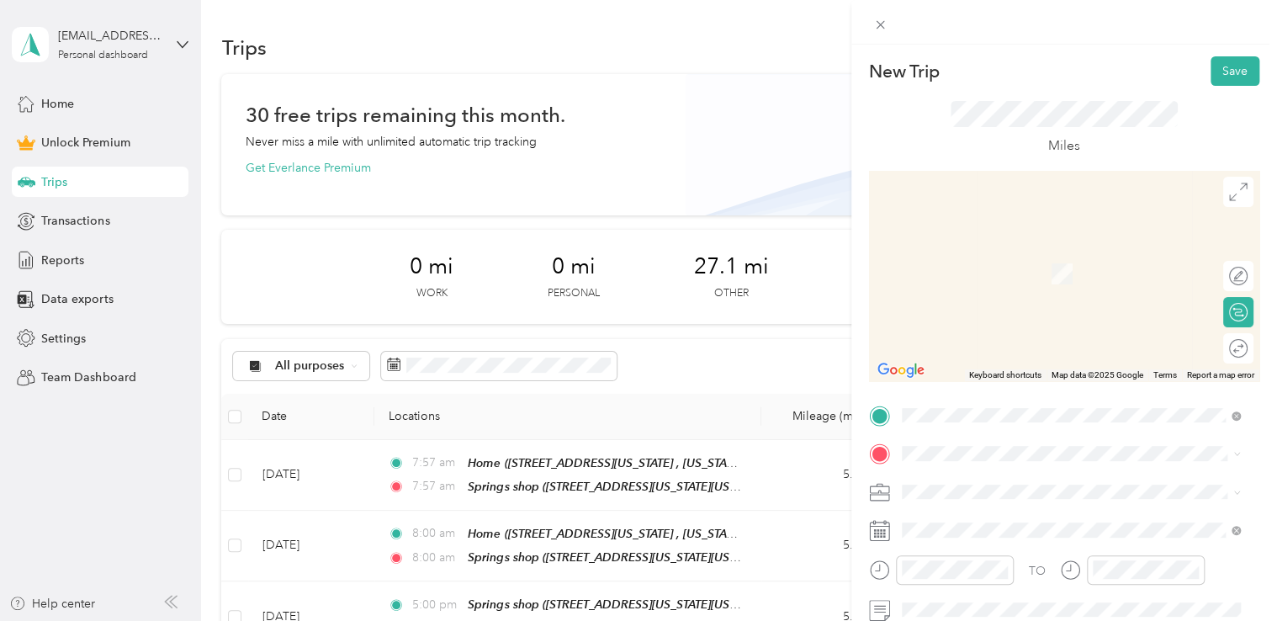
click at [969, 259] on div "Home [STREET_ADDRESS][US_STATE], [US_STATE][GEOGRAPHIC_DATA], [GEOGRAPHIC_DATA]…" at bounding box center [1083, 281] width 301 height 71
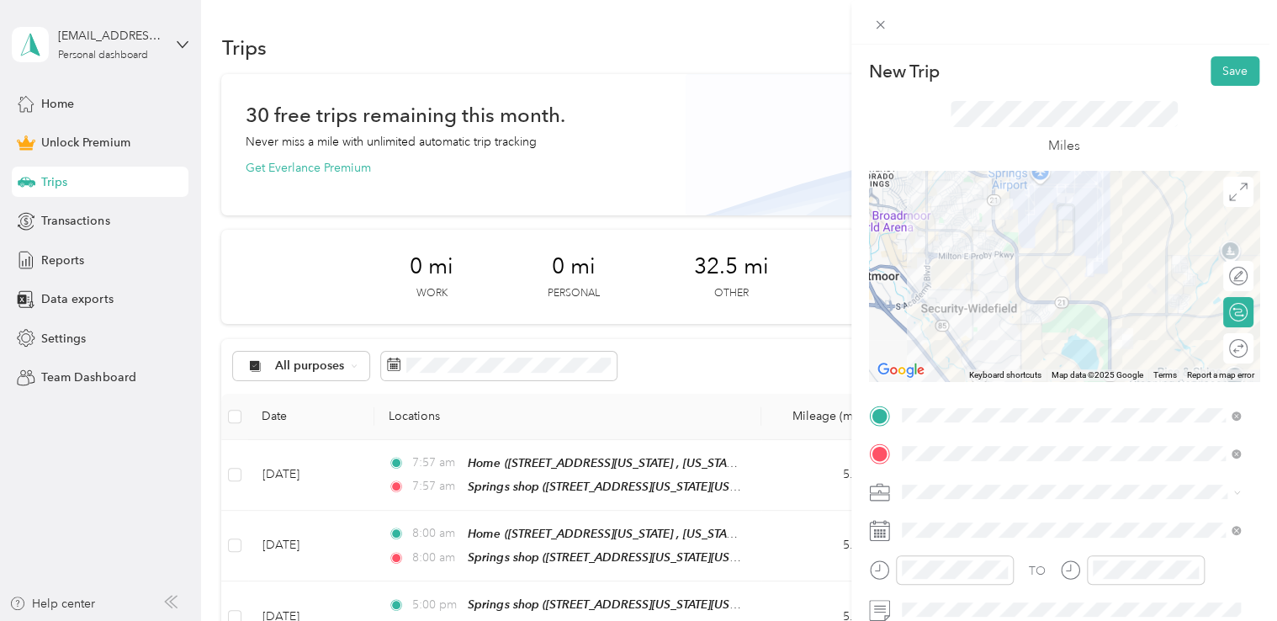
click at [824, 144] on div "New Trip Save This trip cannot be edited because it is either under review, app…" at bounding box center [638, 310] width 1277 height 621
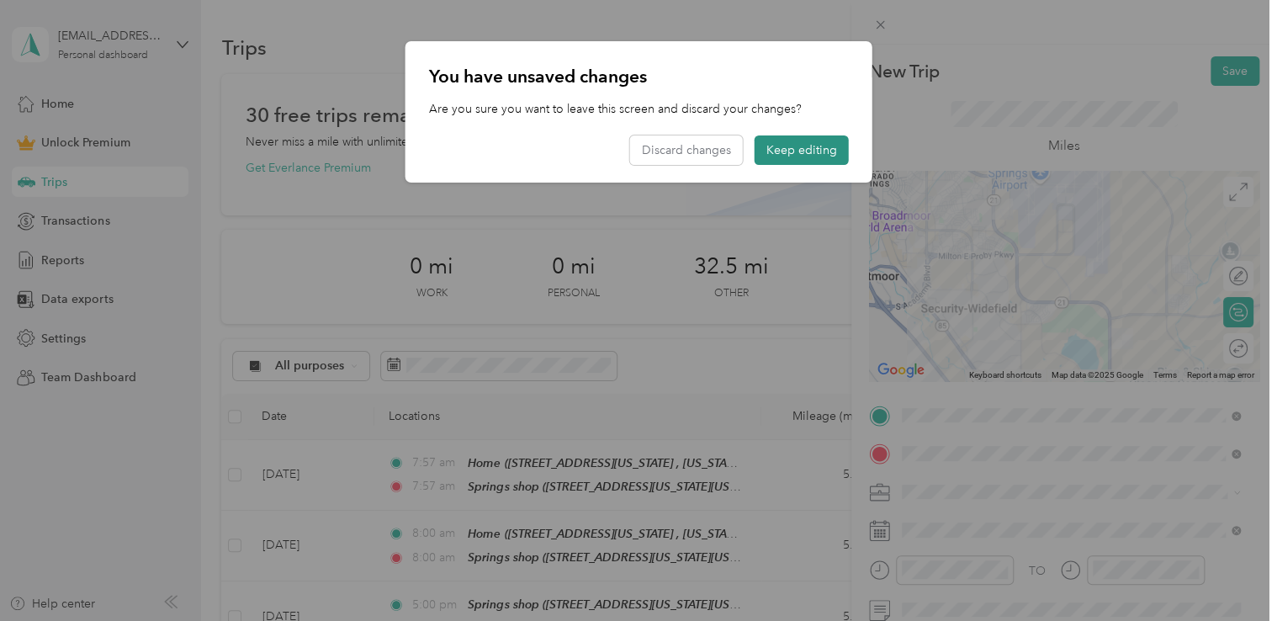
click at [822, 147] on button "Keep editing" at bounding box center [802, 149] width 94 height 29
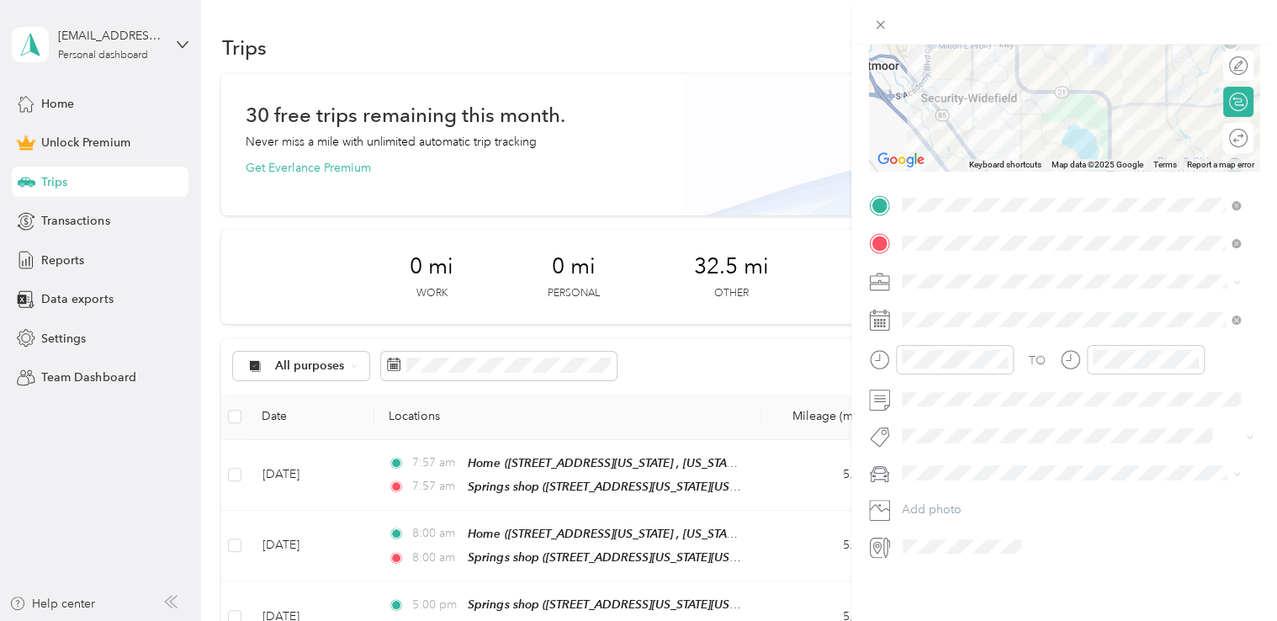
scroll to position [222, 0]
click at [979, 500] on div "Commute" at bounding box center [1071, 505] width 327 height 18
click at [941, 401] on icon at bounding box center [943, 402] width 17 height 17
click at [986, 480] on div "5" at bounding box center [980, 487] width 22 height 21
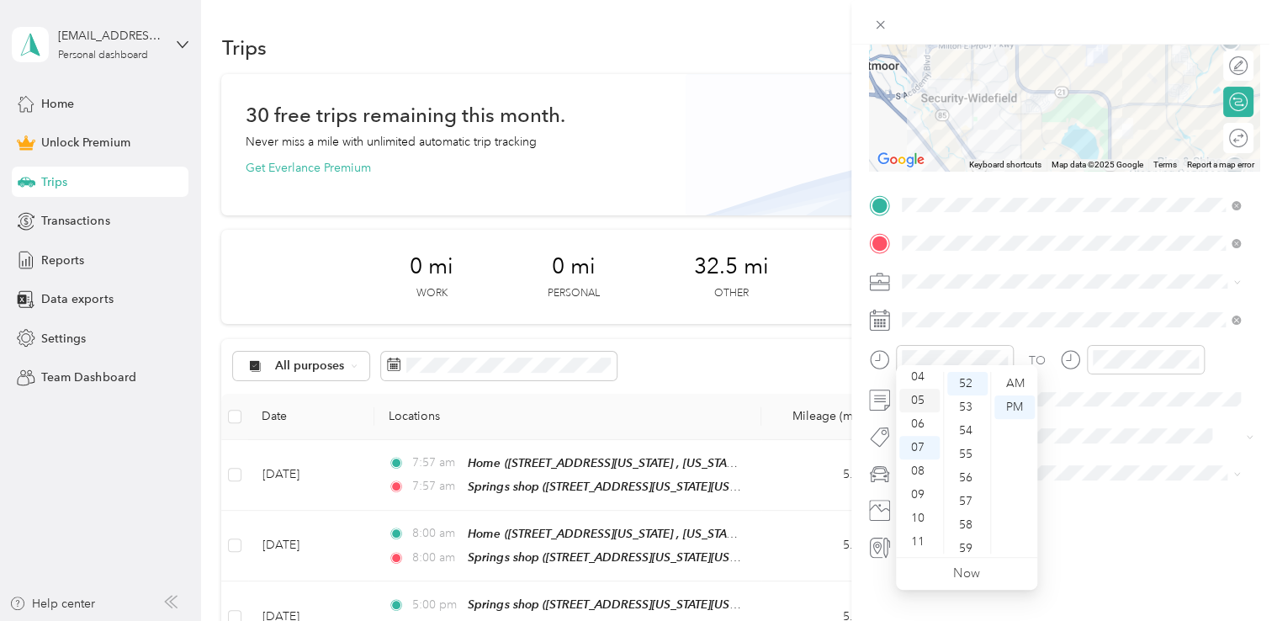
click at [914, 399] on div "05" at bounding box center [919, 401] width 40 height 24
click at [918, 409] on div "05" at bounding box center [919, 401] width 40 height 24
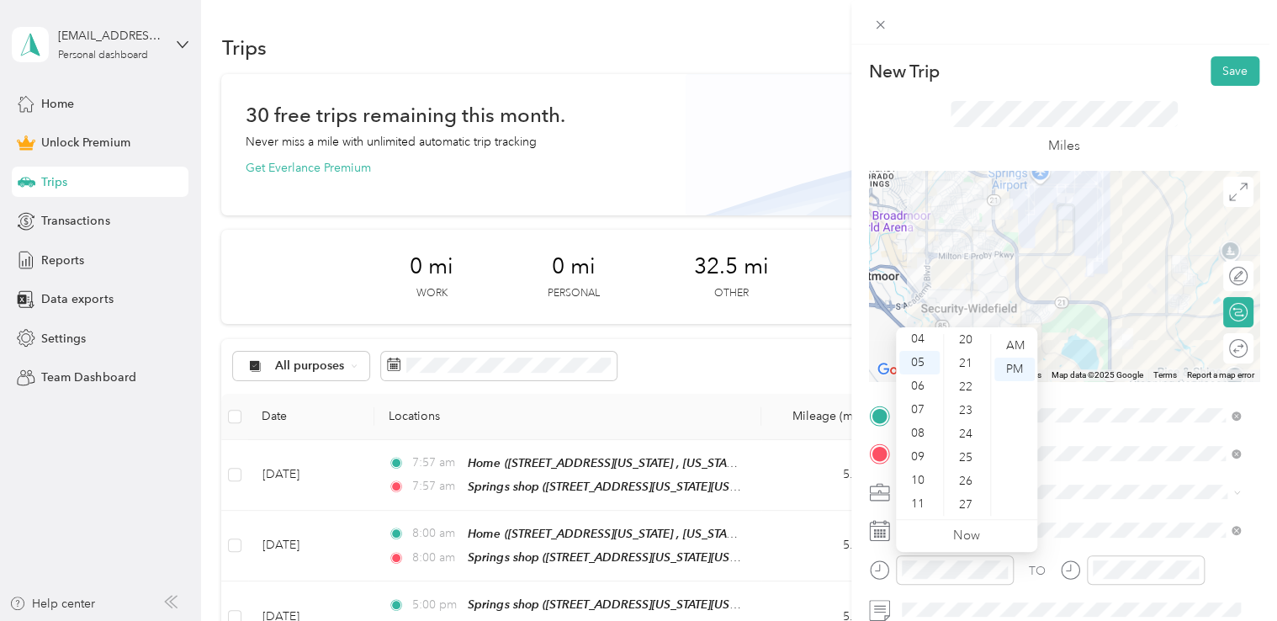
scroll to position [0, 0]
click at [963, 346] on div "00" at bounding box center [967, 346] width 40 height 24
click at [1135, 580] on div at bounding box center [1146, 569] width 118 height 29
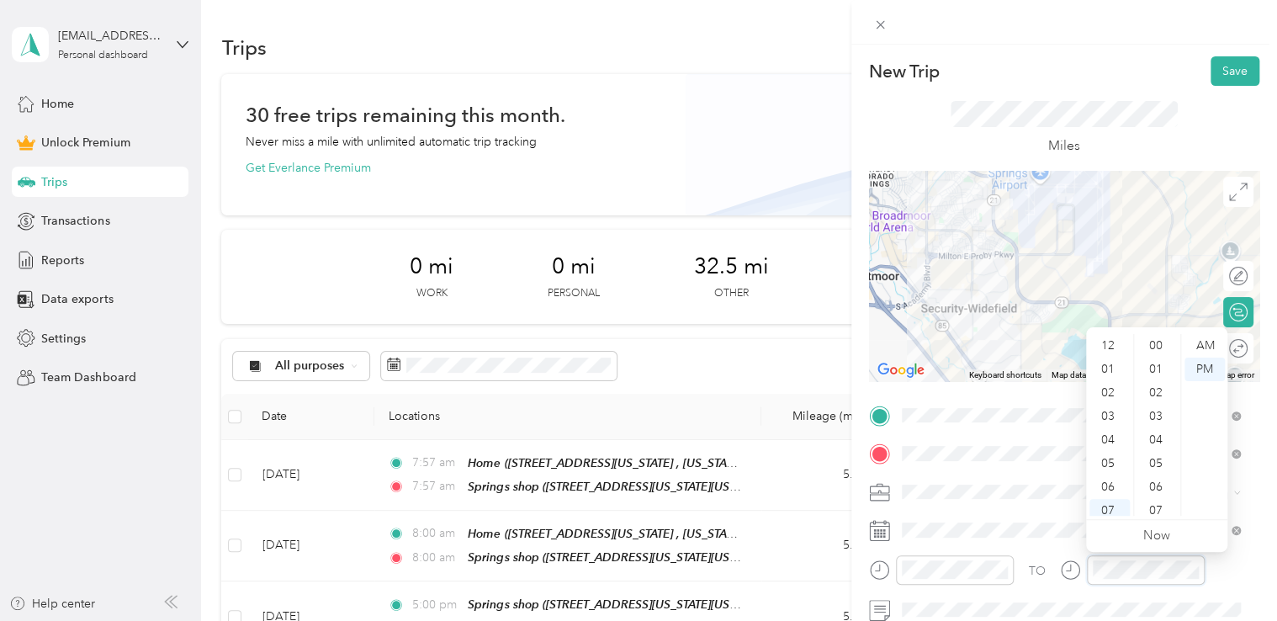
scroll to position [101, 0]
click at [1104, 368] on div "05" at bounding box center [1109, 363] width 40 height 24
click at [1156, 344] on div "00" at bounding box center [1157, 346] width 40 height 24
click at [1107, 34] on div at bounding box center [1064, 22] width 426 height 45
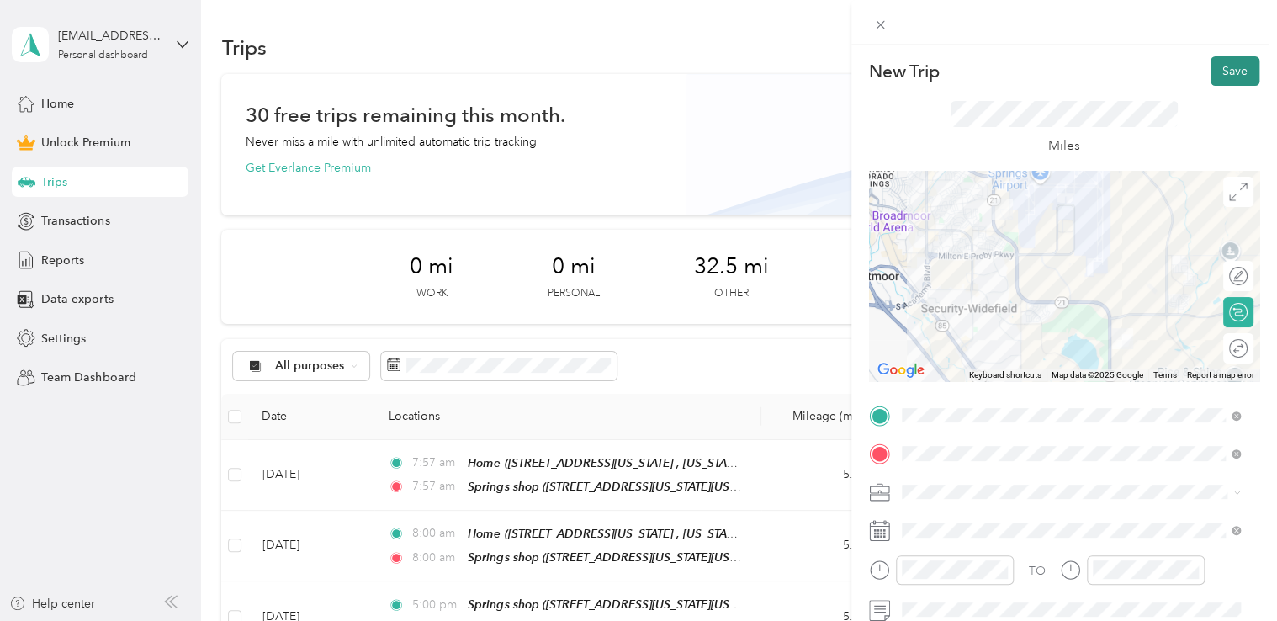
click at [1229, 76] on button "Save" at bounding box center [1235, 70] width 49 height 29
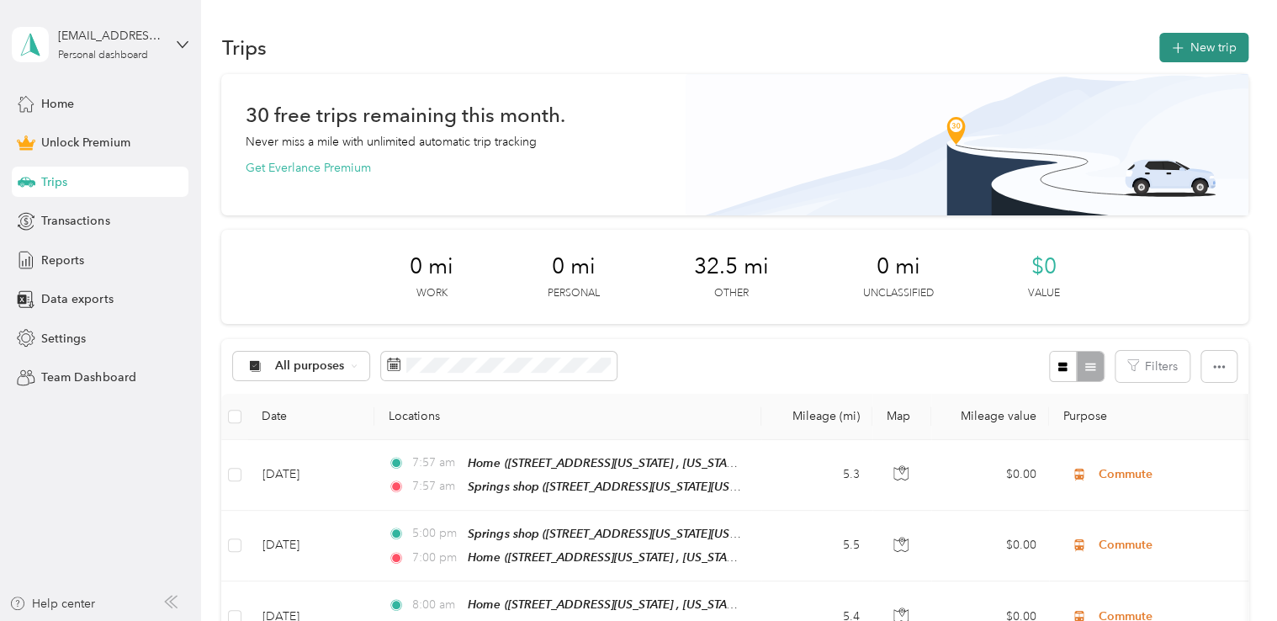
click at [1188, 57] on button "New trip" at bounding box center [1203, 47] width 89 height 29
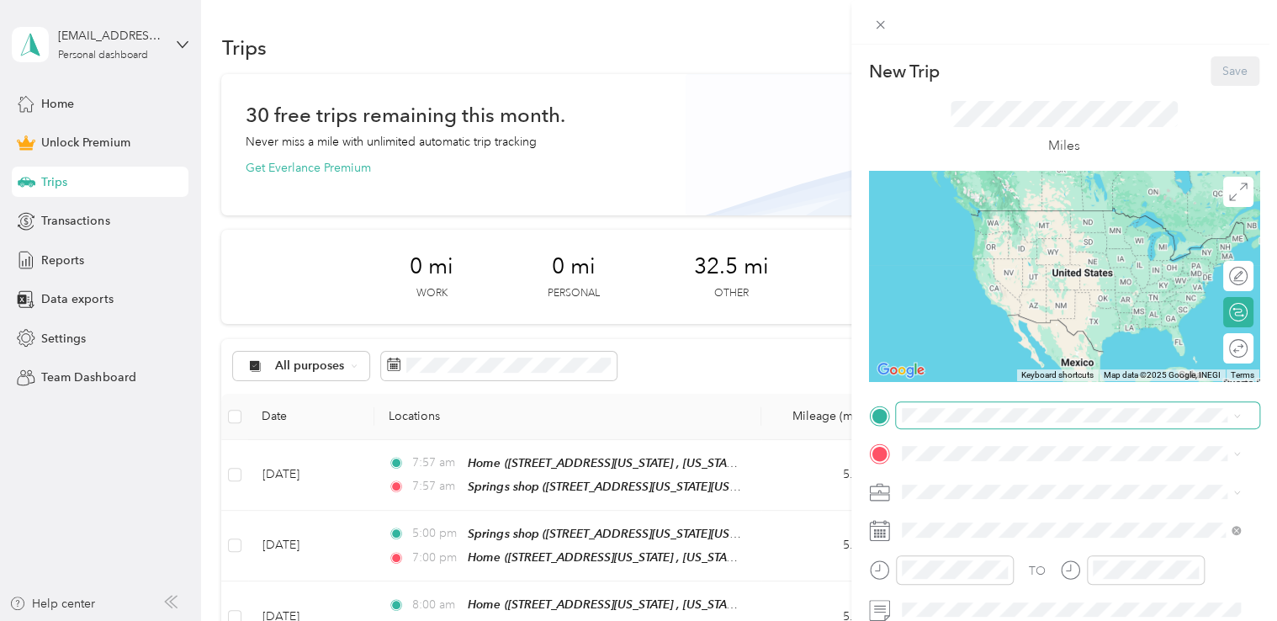
click at [967, 424] on span at bounding box center [1077, 415] width 363 height 27
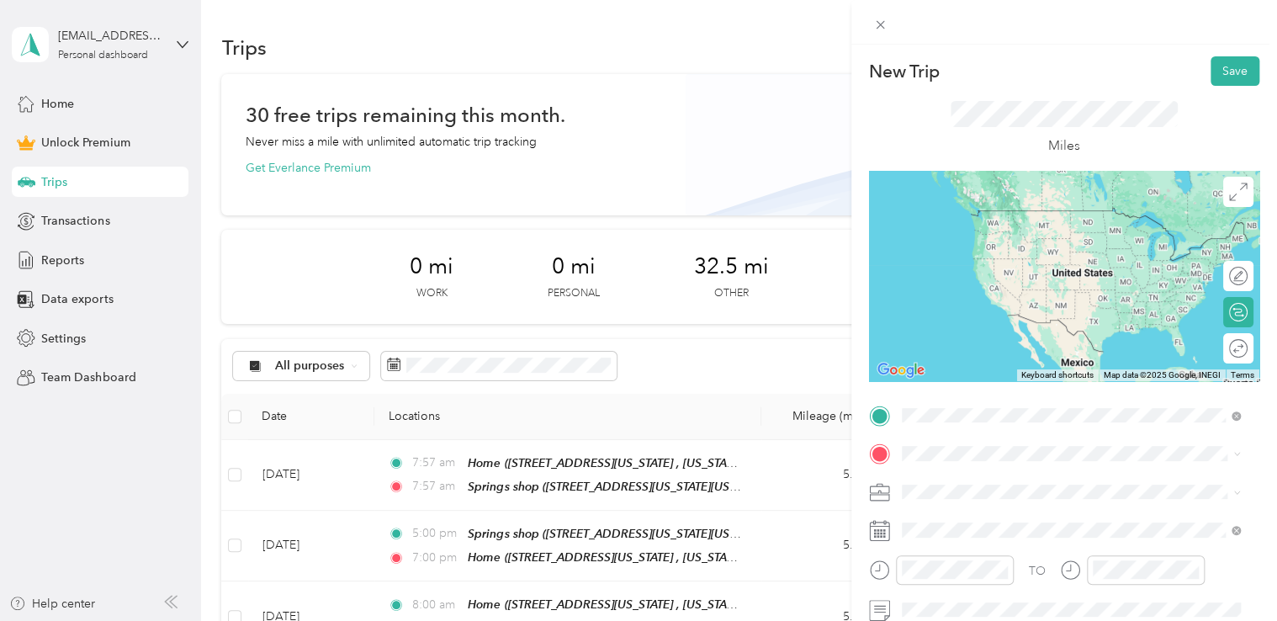
click at [1031, 242] on span "[STREET_ADDRESS][US_STATE][US_STATE]" at bounding box center [1048, 235] width 230 height 14
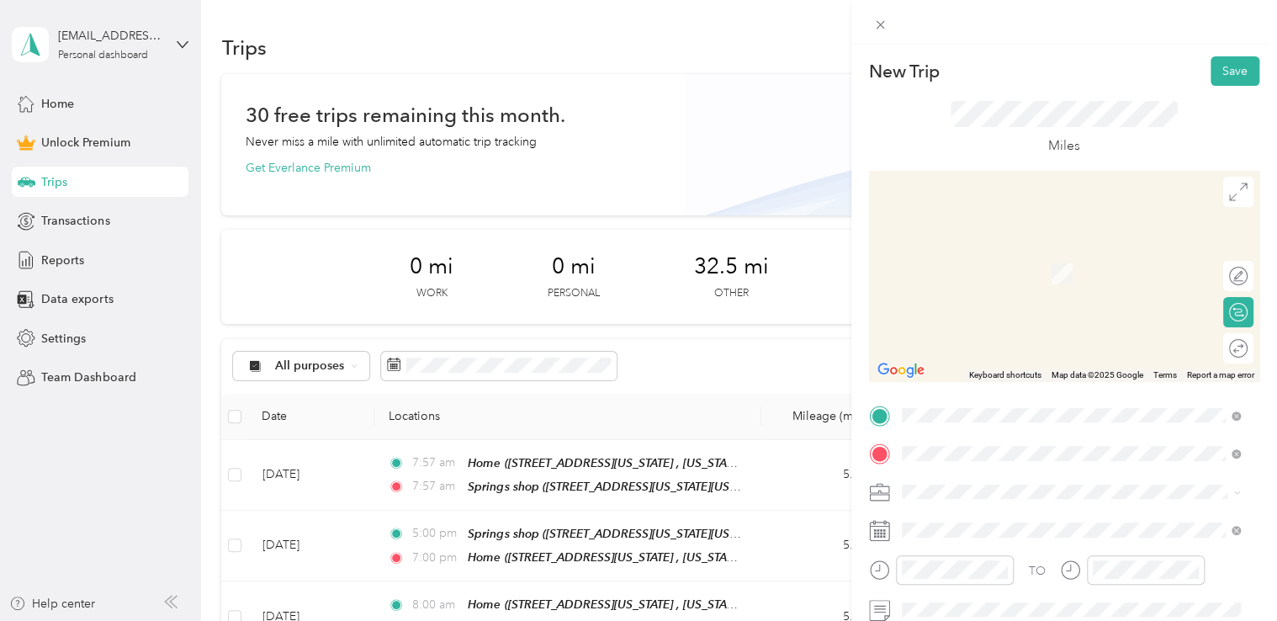
click at [952, 267] on span "[STREET_ADDRESS][US_STATE], [US_STATE][GEOGRAPHIC_DATA], [GEOGRAPHIC_DATA], [GE…" at bounding box center [1059, 292] width 252 height 50
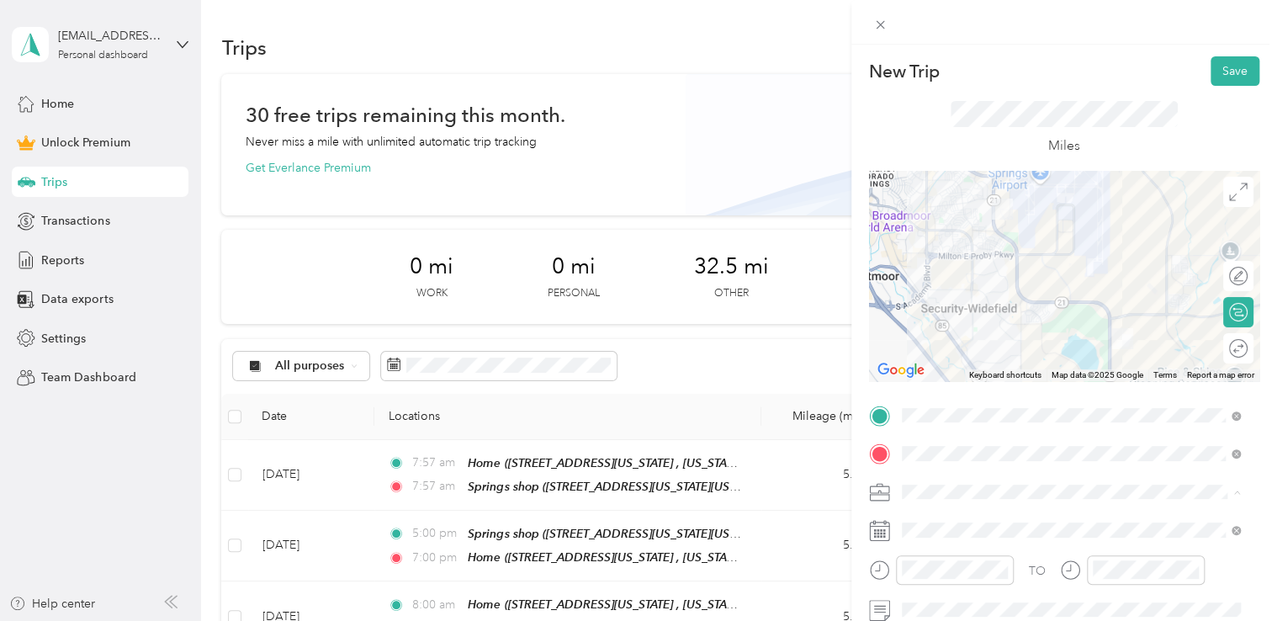
click at [952, 466] on li "Commute" at bounding box center [1071, 462] width 351 height 29
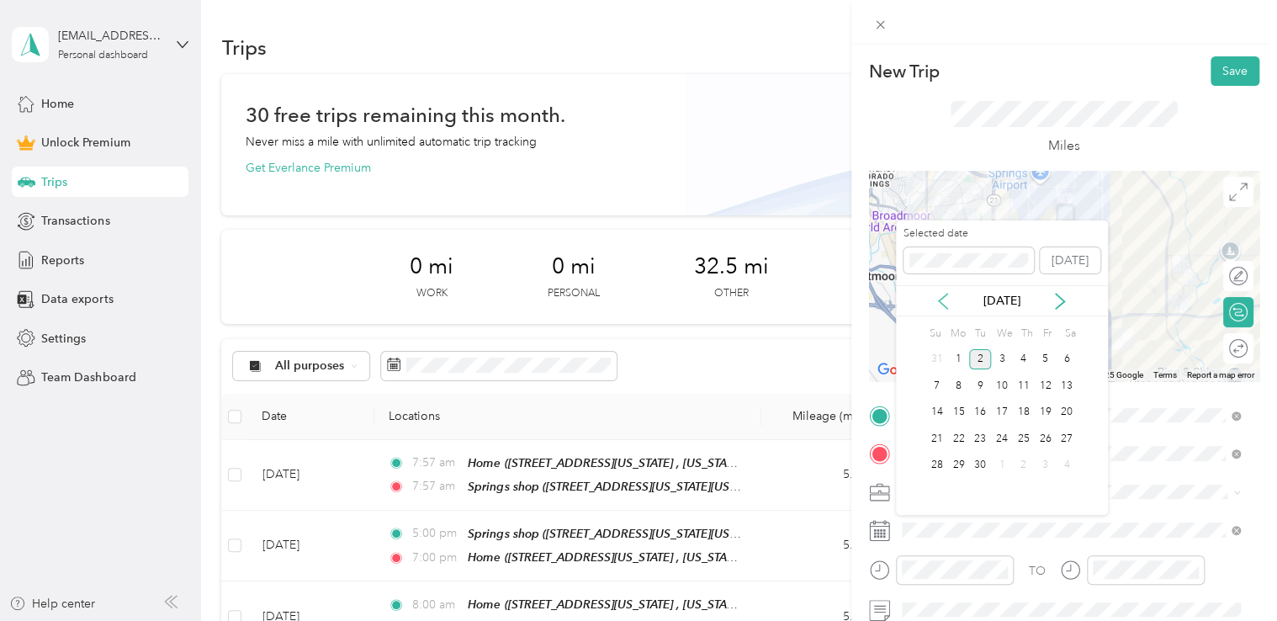
click at [945, 299] on icon at bounding box center [943, 301] width 17 height 17
click at [999, 385] on div "6" at bounding box center [1002, 385] width 22 height 21
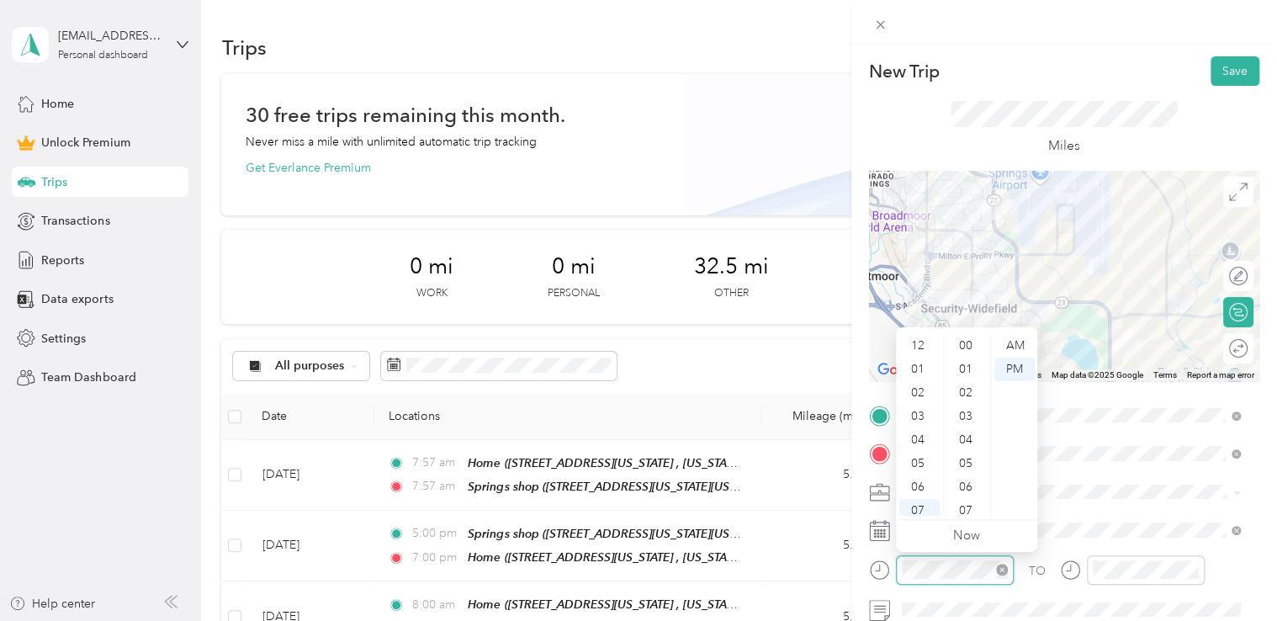
scroll to position [1232, 0]
click at [916, 357] on div "05" at bounding box center [919, 363] width 40 height 24
click at [958, 353] on div "00" at bounding box center [967, 346] width 40 height 24
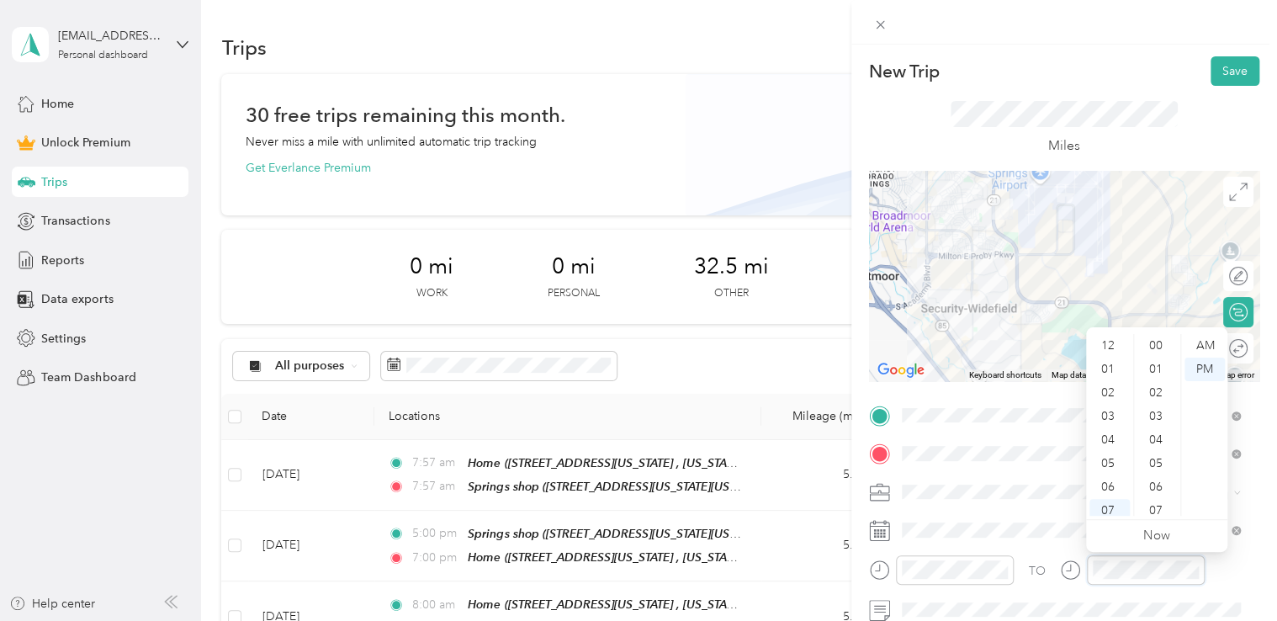
scroll to position [1232, 0]
click at [1106, 357] on div "05" at bounding box center [1109, 363] width 40 height 24
click at [1161, 342] on div "00" at bounding box center [1157, 346] width 40 height 24
click at [1155, 25] on div at bounding box center [1064, 22] width 426 height 45
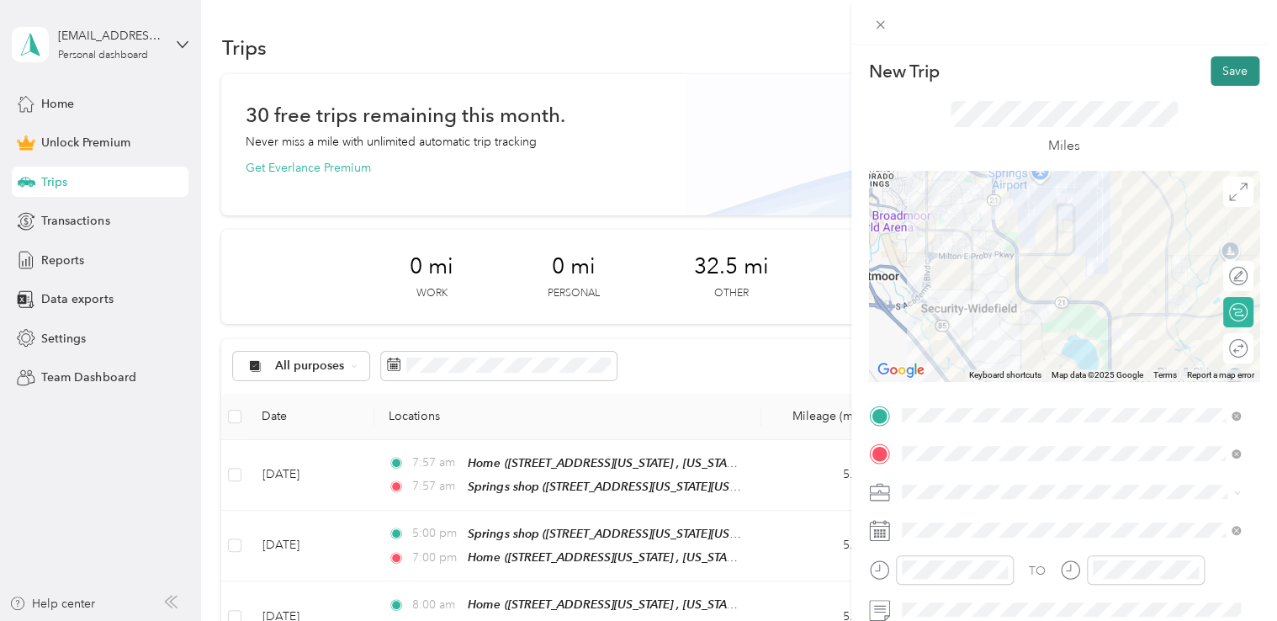
click at [1242, 66] on button "Save" at bounding box center [1235, 70] width 49 height 29
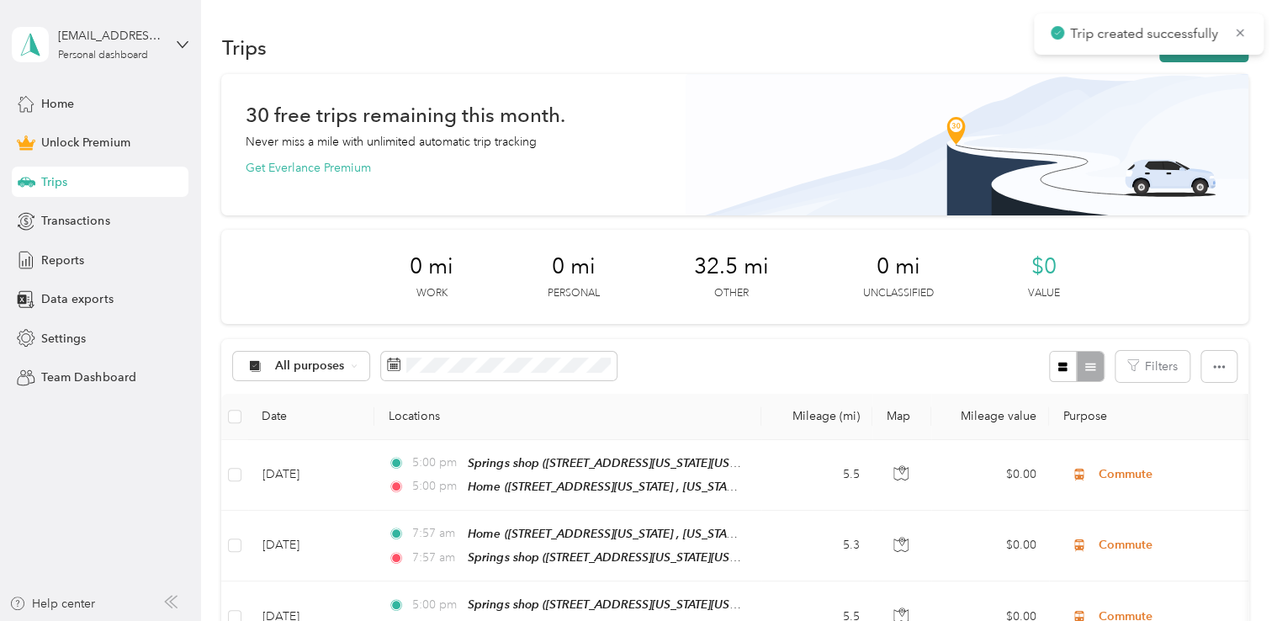
click at [1213, 61] on button "New trip" at bounding box center [1203, 47] width 89 height 29
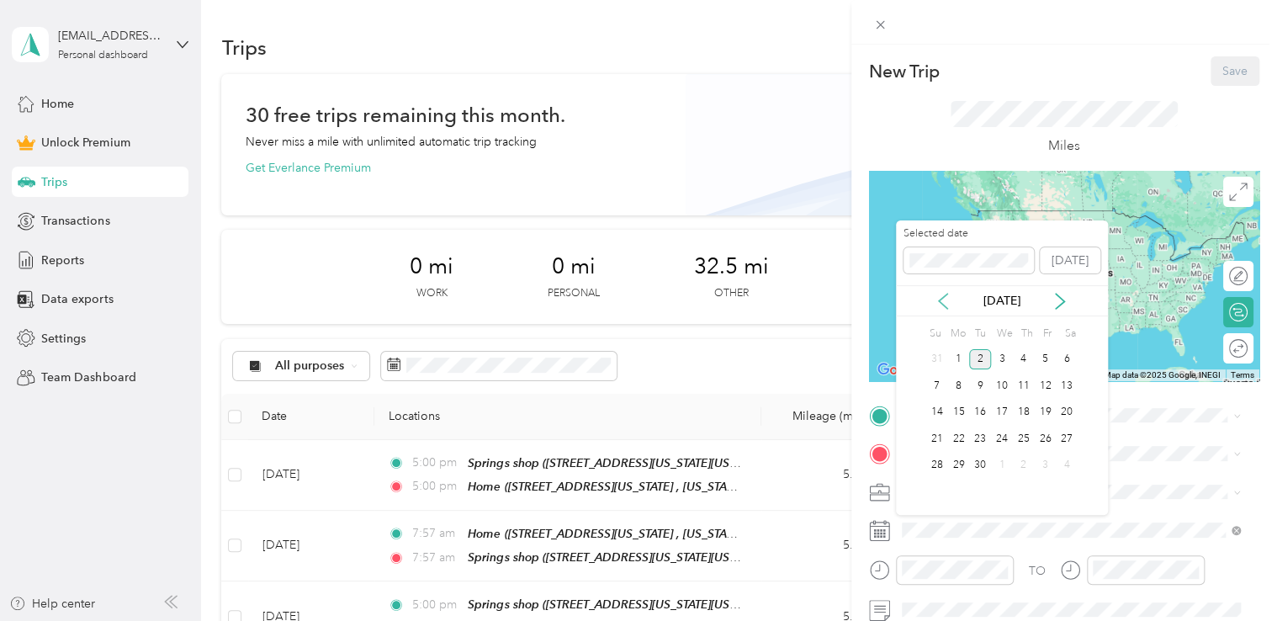
click at [938, 291] on div "[DATE]" at bounding box center [1002, 300] width 212 height 31
click at [957, 303] on div "[DATE]" at bounding box center [1002, 301] width 212 height 18
click at [947, 300] on icon at bounding box center [943, 301] width 17 height 17
click at [1023, 376] on div "7" at bounding box center [1024, 385] width 22 height 21
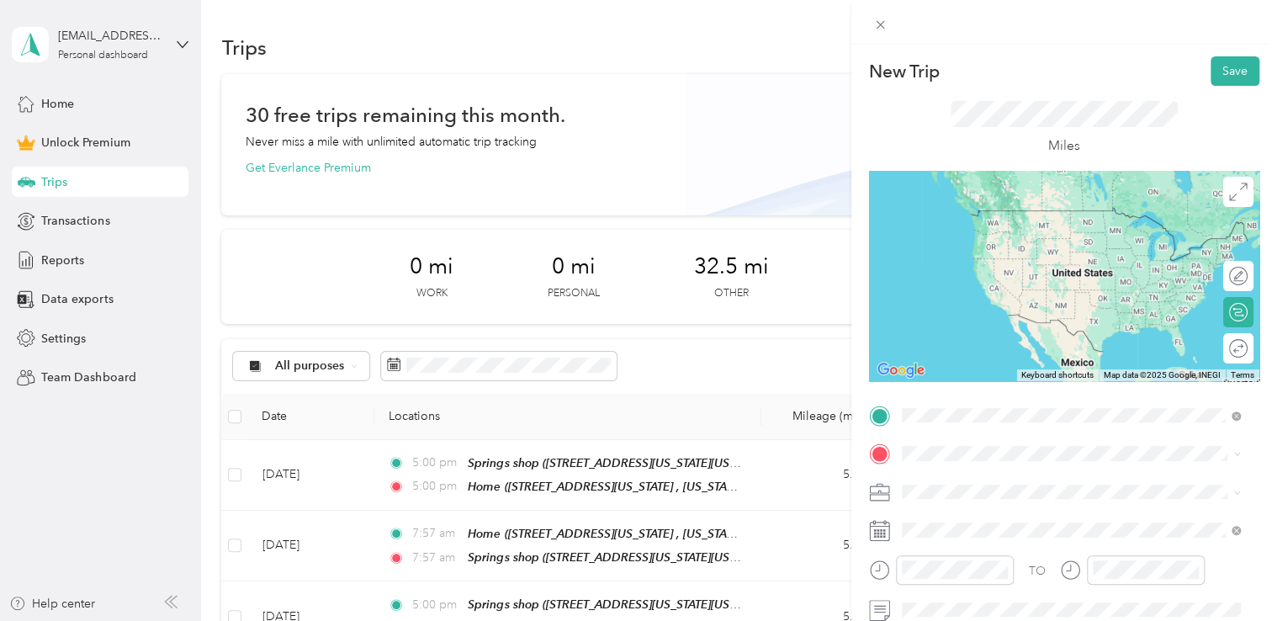
click at [1038, 260] on div "Home [STREET_ADDRESS][US_STATE], [US_STATE][GEOGRAPHIC_DATA], [GEOGRAPHIC_DATA]…" at bounding box center [1083, 244] width 301 height 71
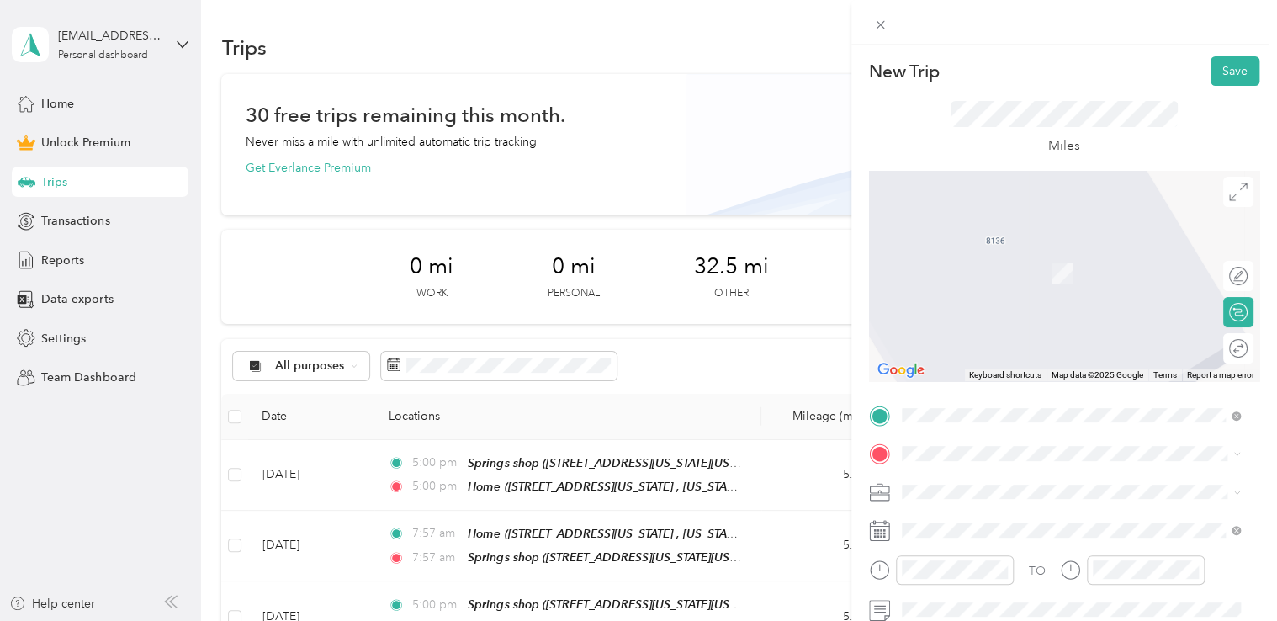
click at [768, 358] on div "New Trip Save This trip cannot be edited because it is either under review, app…" at bounding box center [638, 310] width 1277 height 621
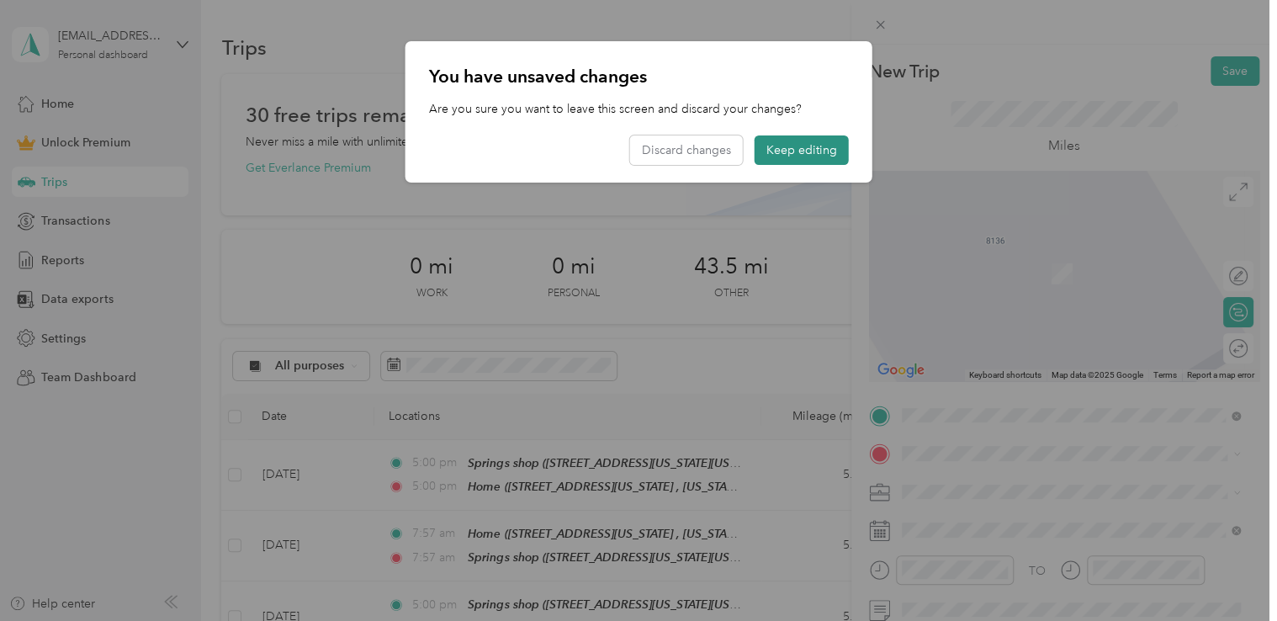
click at [803, 153] on button "Keep editing" at bounding box center [802, 149] width 94 height 29
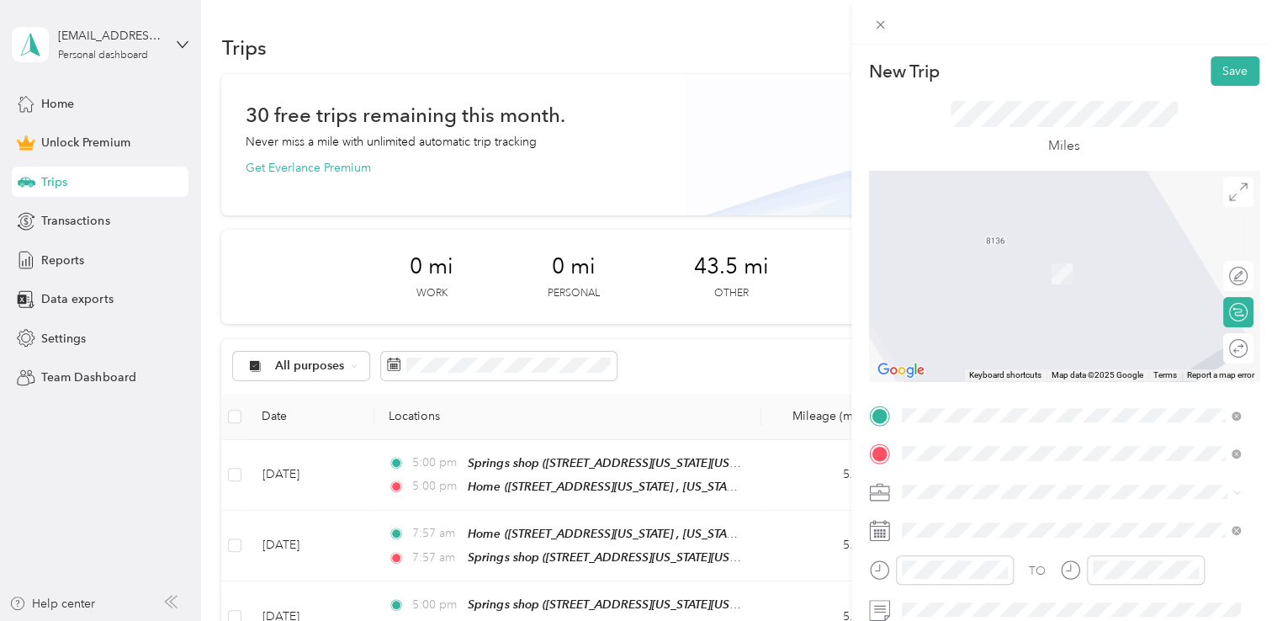
click at [1031, 277] on div "Springs shop [STREET_ADDRESS][US_STATE][US_STATE]" at bounding box center [1048, 264] width 230 height 35
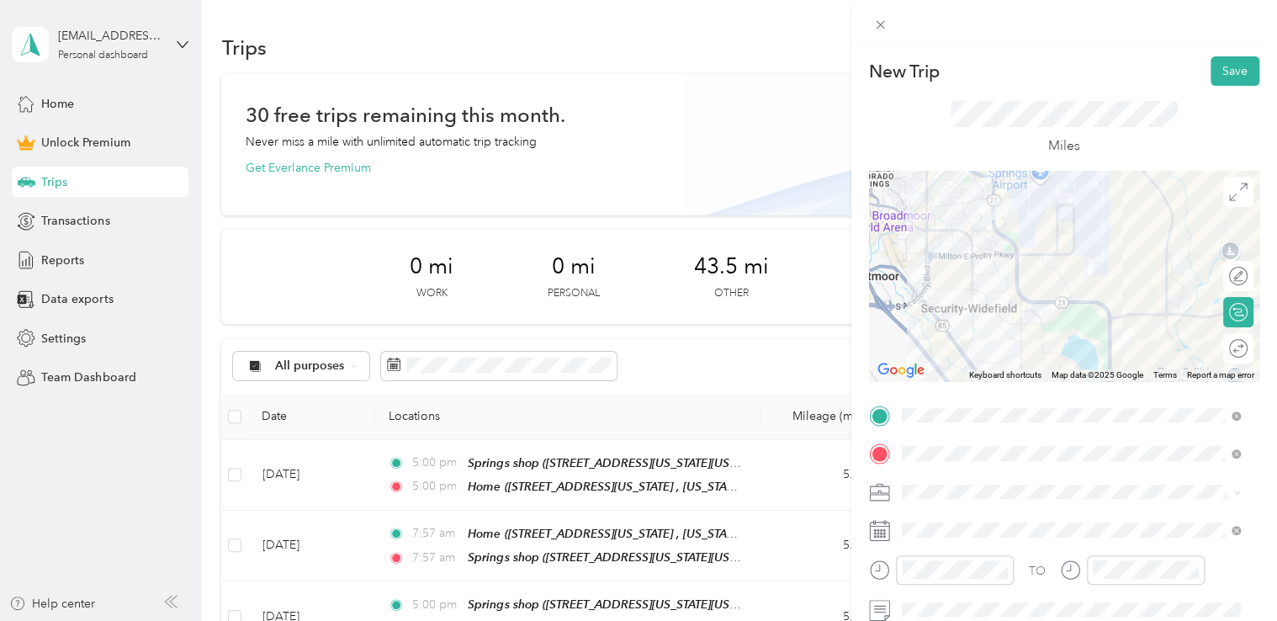
click at [941, 500] on span at bounding box center [1077, 492] width 363 height 27
click at [989, 461] on div "Commute" at bounding box center [1071, 462] width 327 height 18
click at [973, 536] on span at bounding box center [1077, 530] width 363 height 27
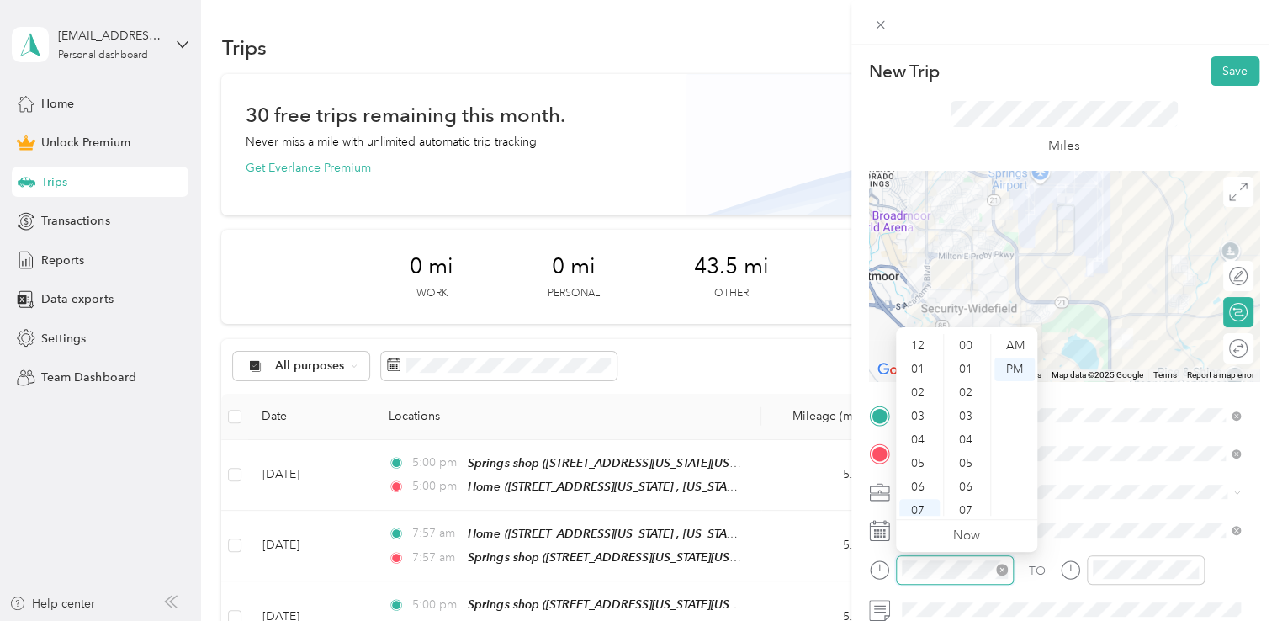
scroll to position [1232, 0]
click at [910, 427] on div "08" at bounding box center [919, 433] width 40 height 24
click at [978, 342] on div "00" at bounding box center [967, 346] width 40 height 24
click at [1013, 352] on div "AM" at bounding box center [1014, 346] width 40 height 24
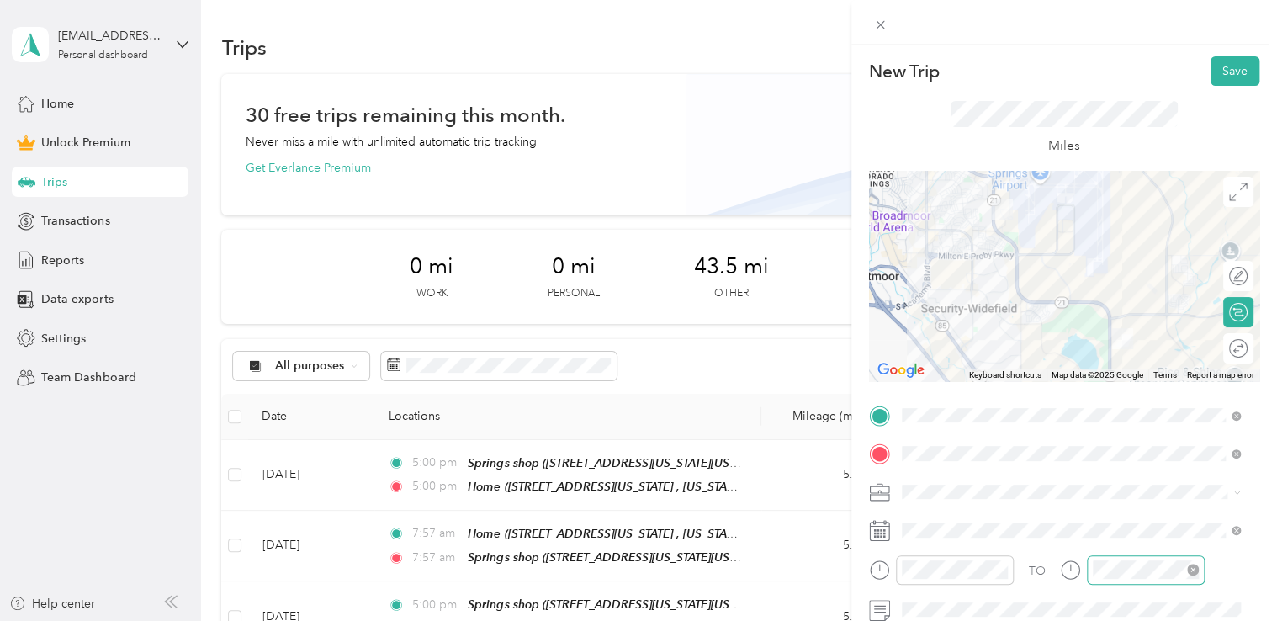
click at [1144, 557] on div at bounding box center [1146, 569] width 118 height 29
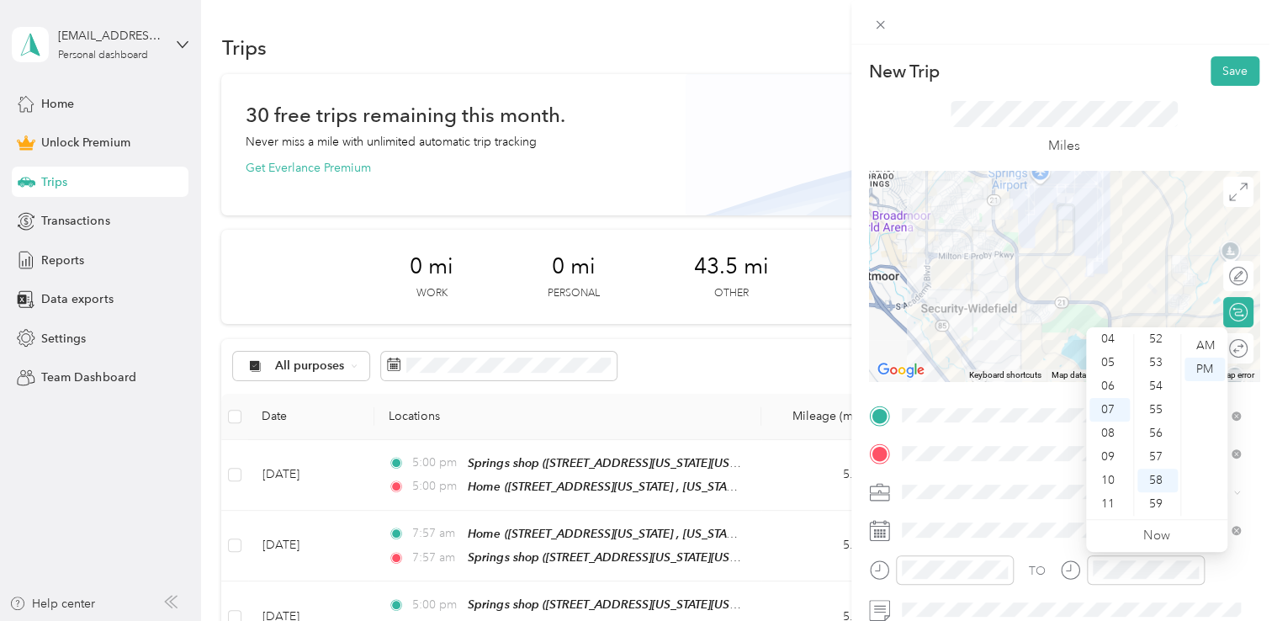
drag, startPoint x: 1105, startPoint y: 426, endPoint x: 1133, endPoint y: 405, distance: 34.8
click at [1105, 427] on div "08" at bounding box center [1109, 433] width 40 height 24
click at [1151, 339] on div "00" at bounding box center [1157, 346] width 40 height 24
drag, startPoint x: 1204, startPoint y: 342, endPoint x: 1195, endPoint y: 343, distance: 9.3
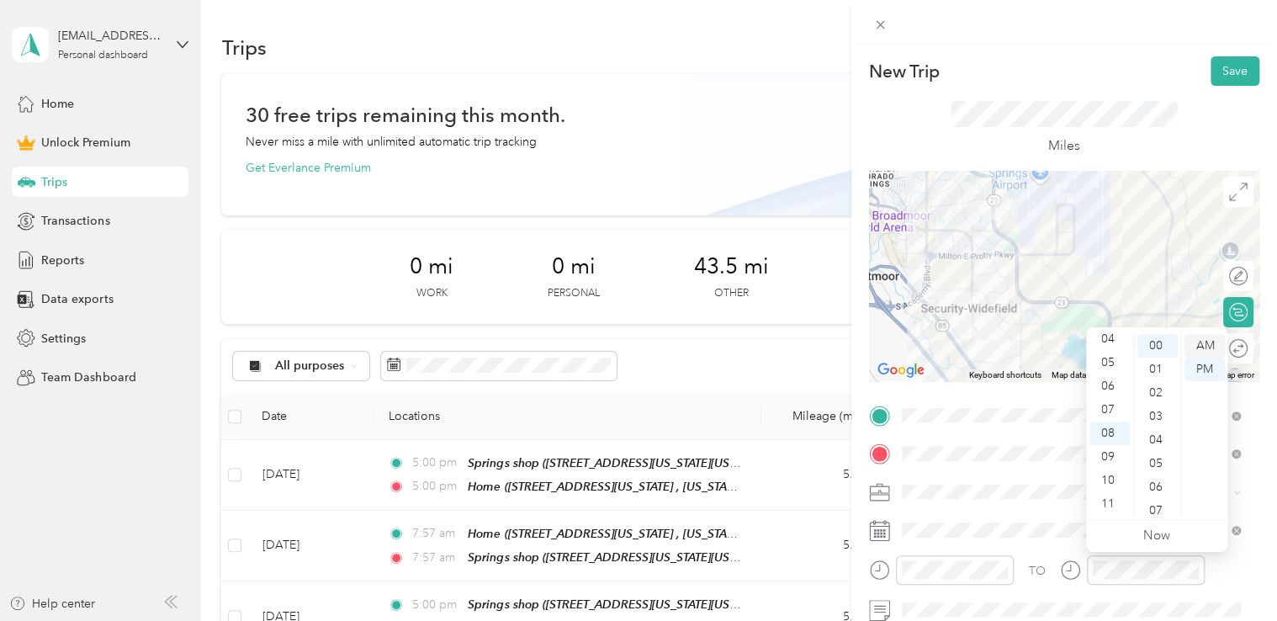
click at [1205, 342] on div "AM" at bounding box center [1205, 346] width 40 height 24
click at [1128, 56] on div "New Trip Save" at bounding box center [1064, 70] width 390 height 29
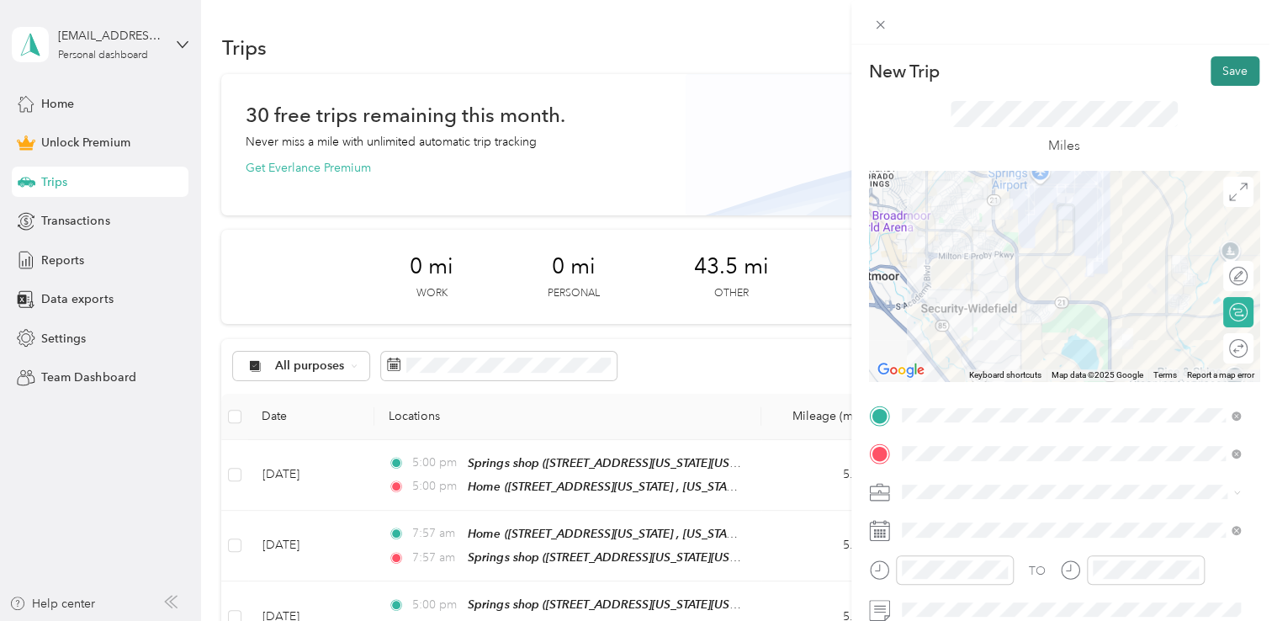
click at [1236, 65] on button "Save" at bounding box center [1235, 70] width 49 height 29
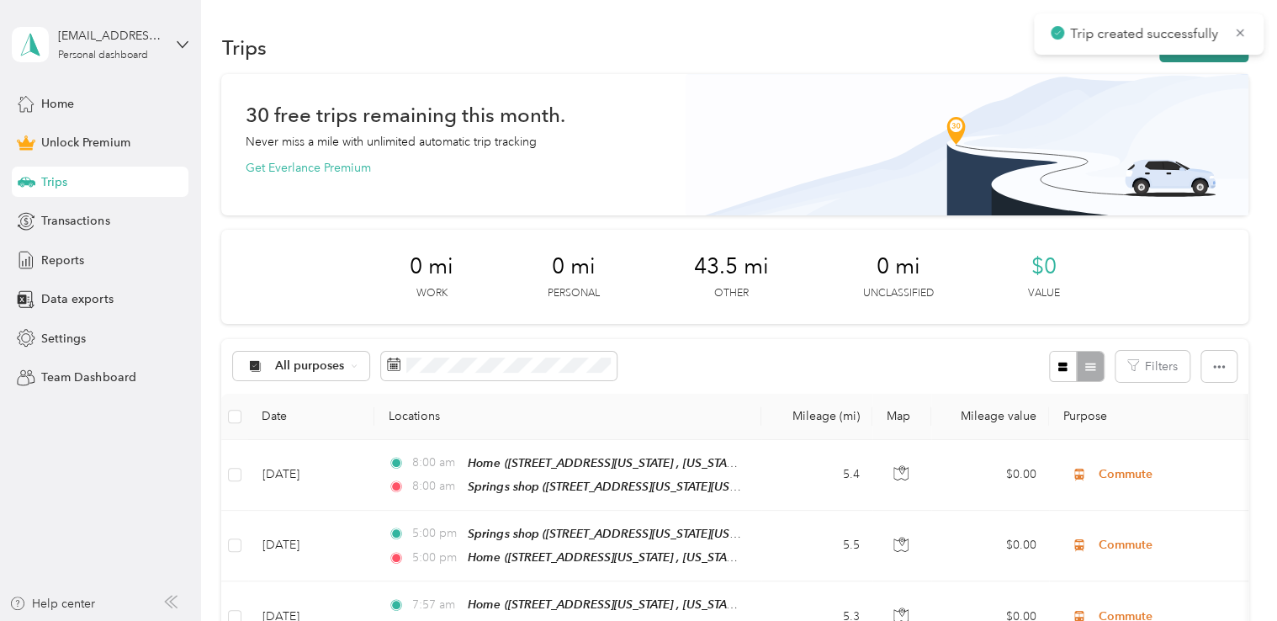
click at [1203, 59] on button "New trip" at bounding box center [1203, 47] width 89 height 29
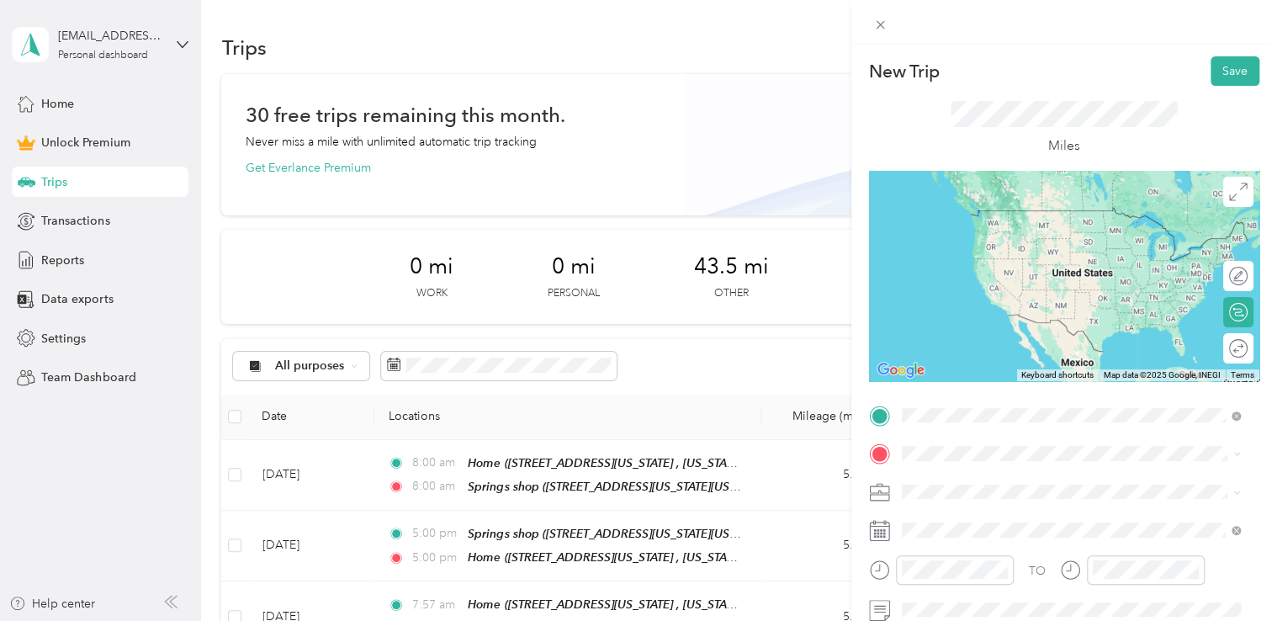
click at [981, 242] on span "[STREET_ADDRESS][US_STATE][US_STATE]" at bounding box center [1048, 235] width 230 height 14
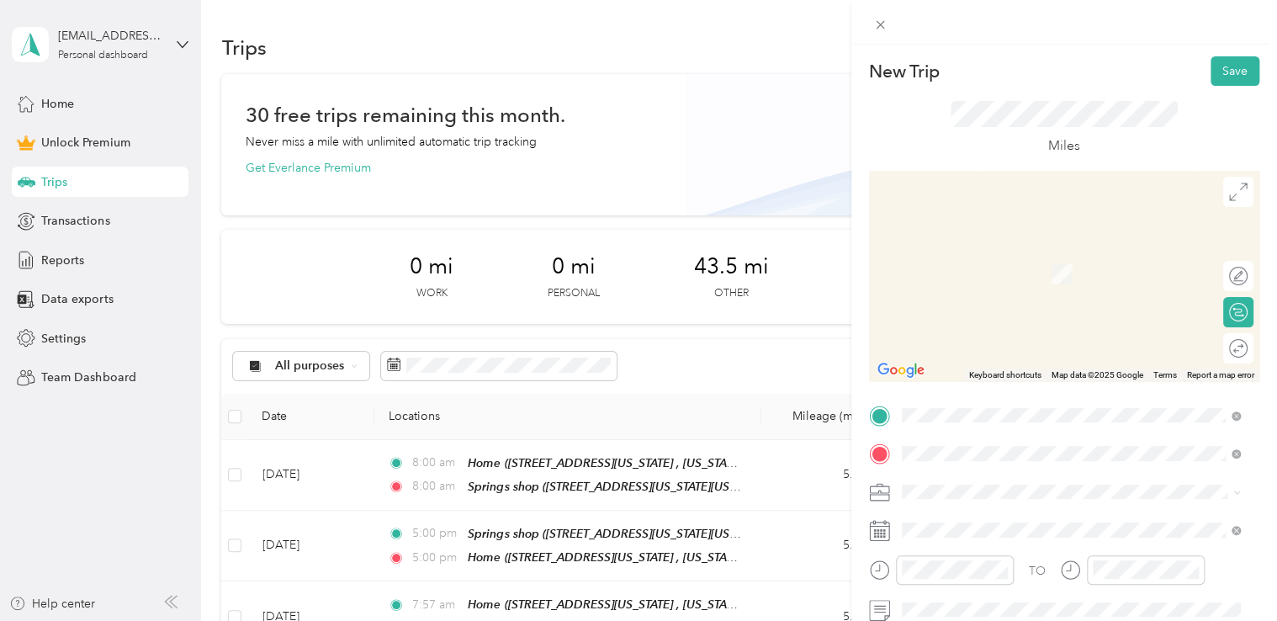
click at [1131, 284] on span "[STREET_ADDRESS][US_STATE], [US_STATE][GEOGRAPHIC_DATA], [GEOGRAPHIC_DATA], [GE…" at bounding box center [1059, 292] width 252 height 50
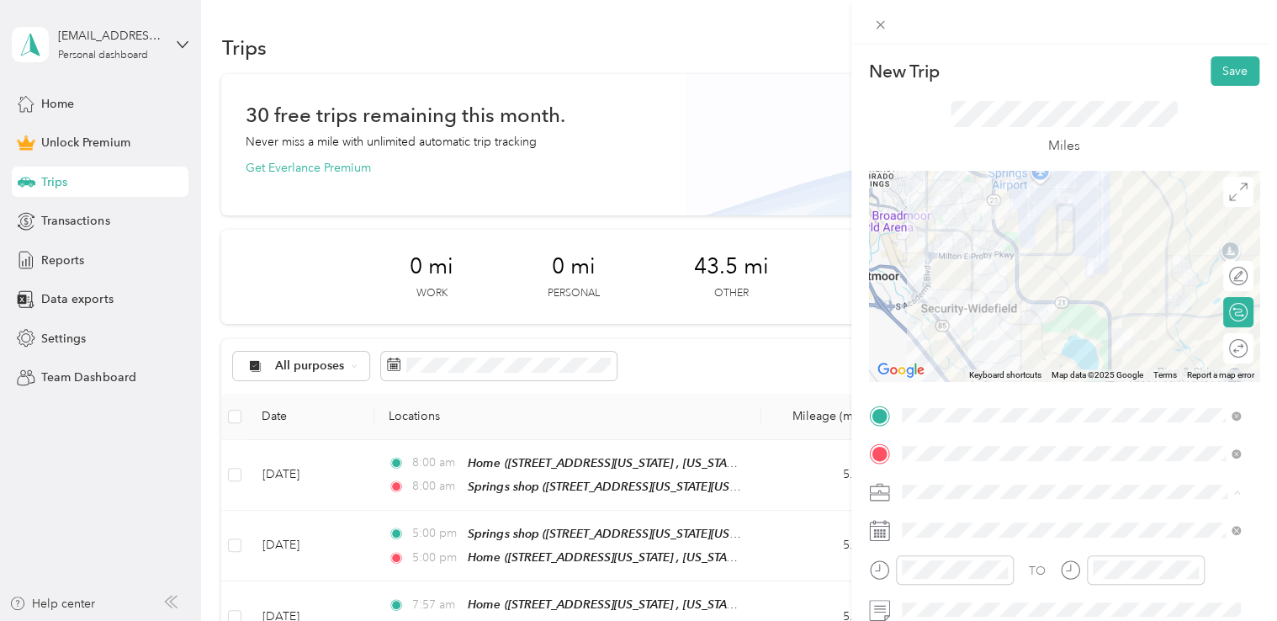
click at [941, 462] on span "Commute" at bounding box center [934, 462] width 53 height 14
click at [949, 521] on span at bounding box center [1077, 530] width 363 height 27
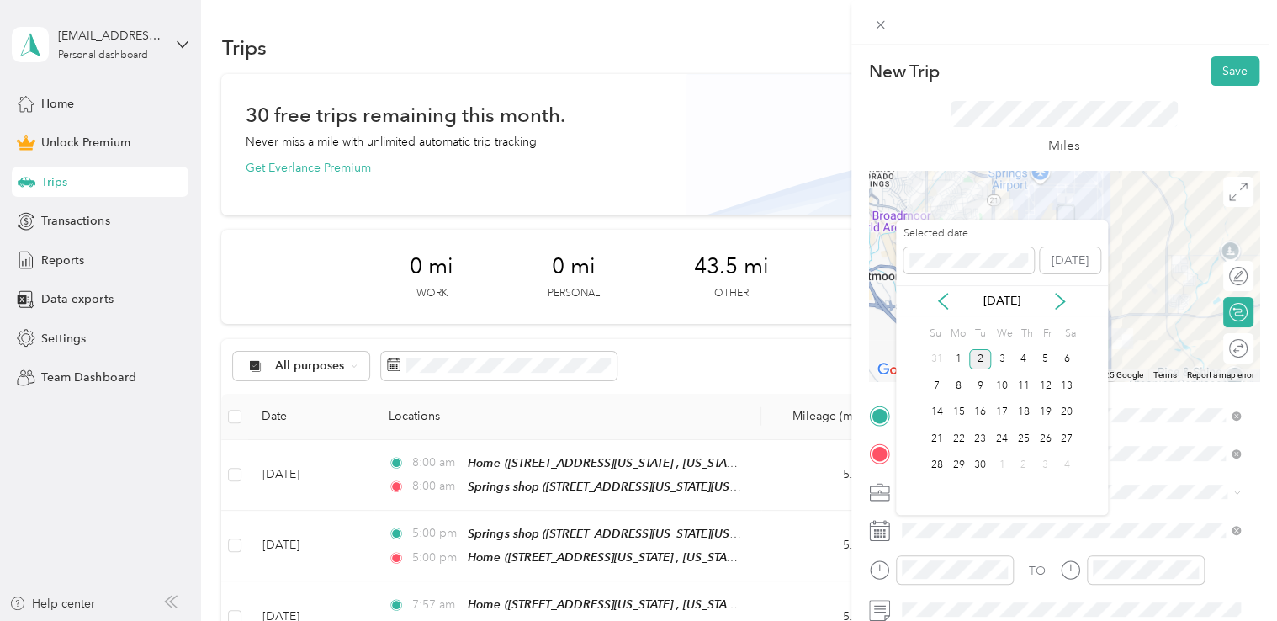
click at [945, 314] on div "[DATE]" at bounding box center [1002, 300] width 212 height 31
click at [941, 306] on icon at bounding box center [943, 301] width 17 height 17
click at [1020, 381] on div "7" at bounding box center [1024, 385] width 22 height 21
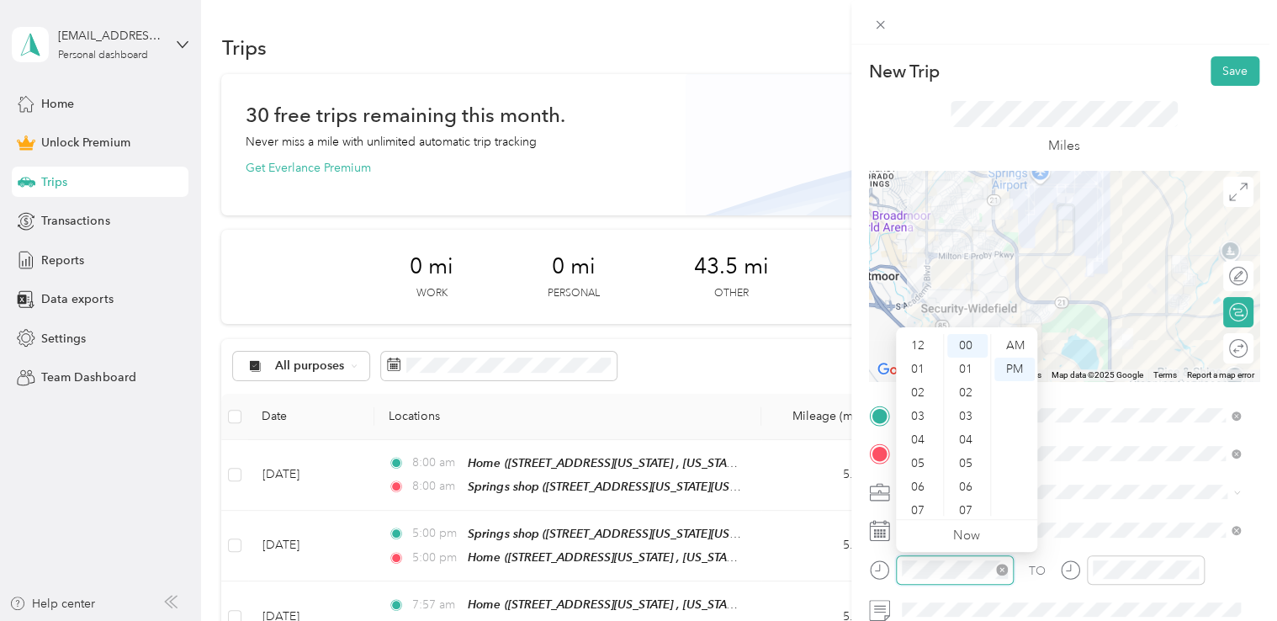
scroll to position [101, 0]
click at [918, 368] on div "05" at bounding box center [919, 363] width 40 height 24
click at [1129, 555] on div at bounding box center [1146, 569] width 118 height 29
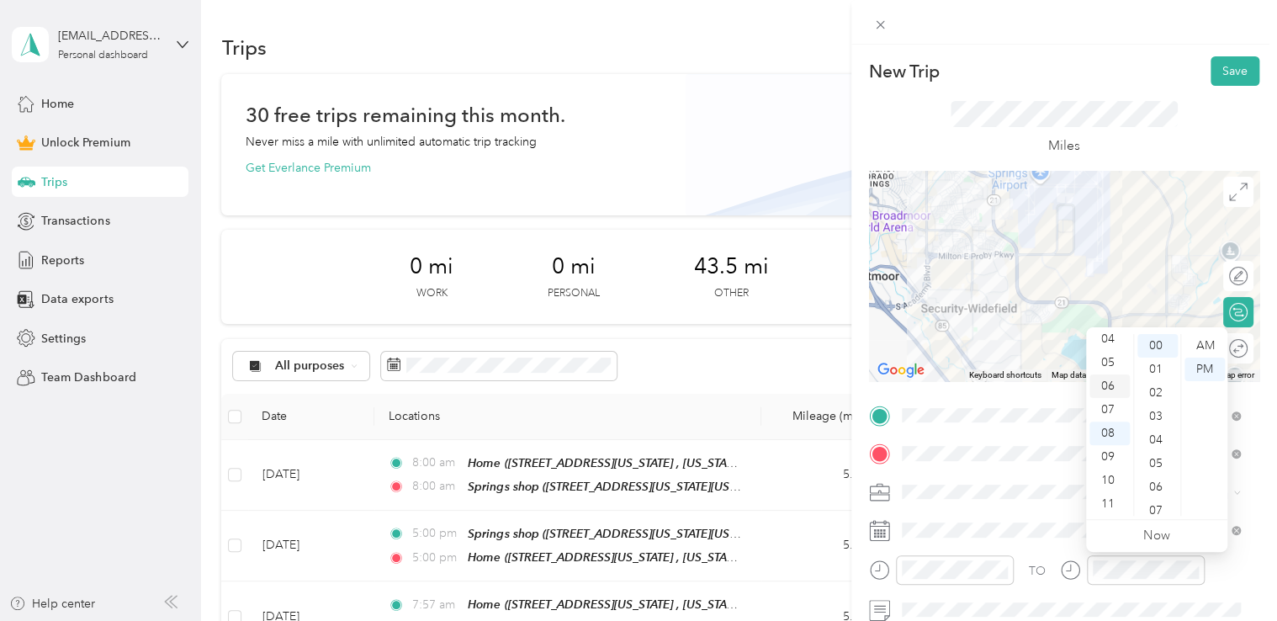
click at [1111, 374] on div "06" at bounding box center [1109, 386] width 40 height 24
click at [1109, 359] on div "05" at bounding box center [1109, 363] width 40 height 24
click at [1099, 56] on div "New Trip Save" at bounding box center [1064, 70] width 390 height 29
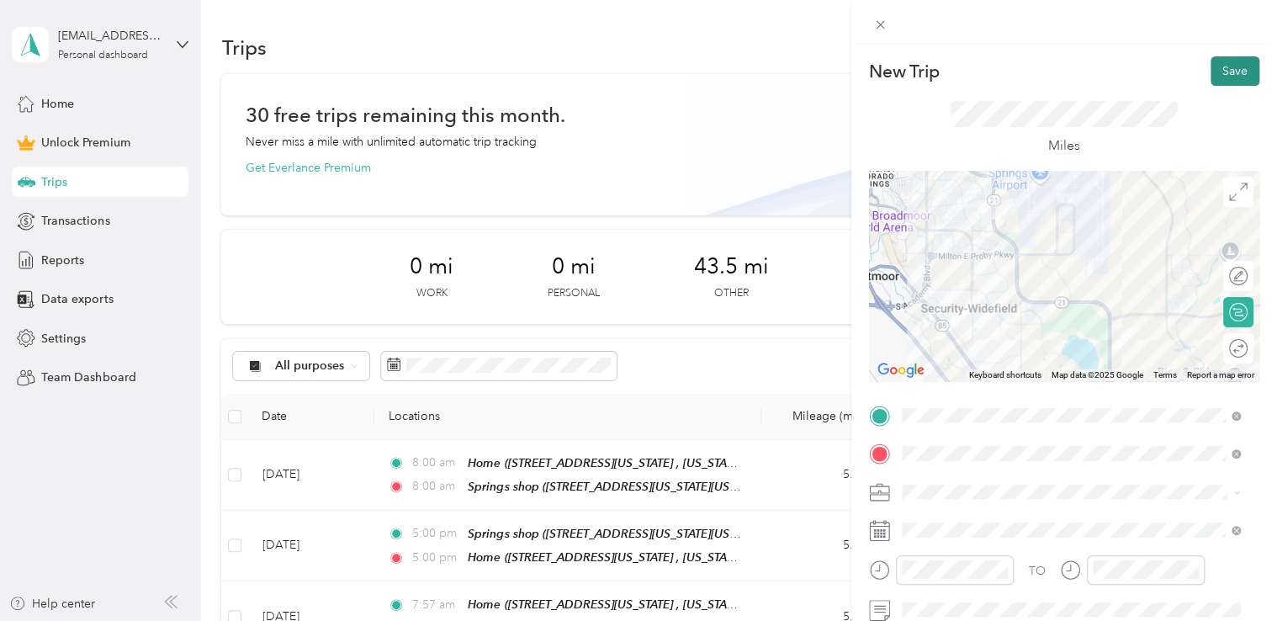
click at [1217, 72] on button "Save" at bounding box center [1235, 70] width 49 height 29
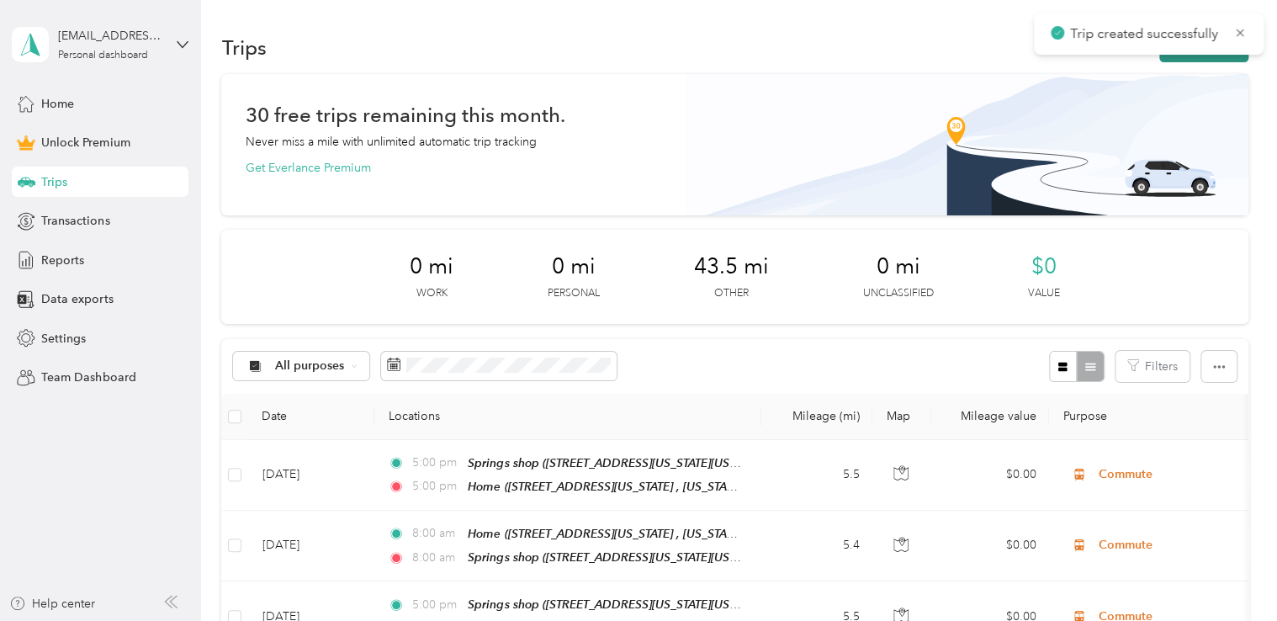
click at [1182, 61] on button "New trip" at bounding box center [1203, 47] width 89 height 29
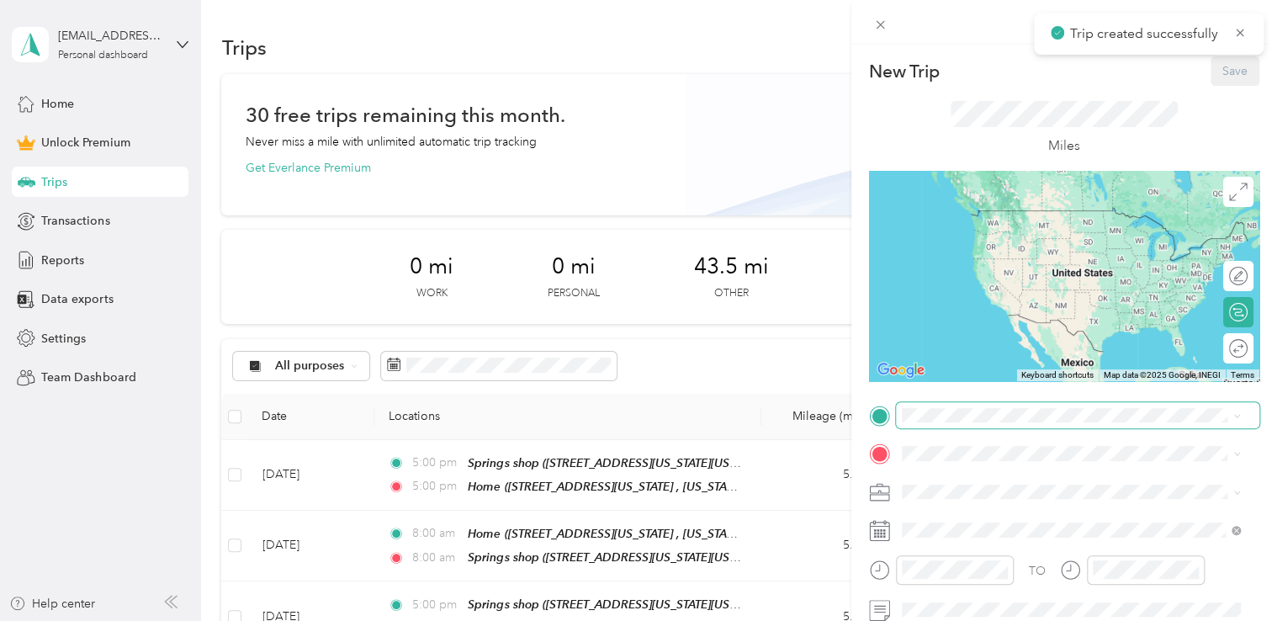
click at [947, 422] on span at bounding box center [1077, 415] width 363 height 27
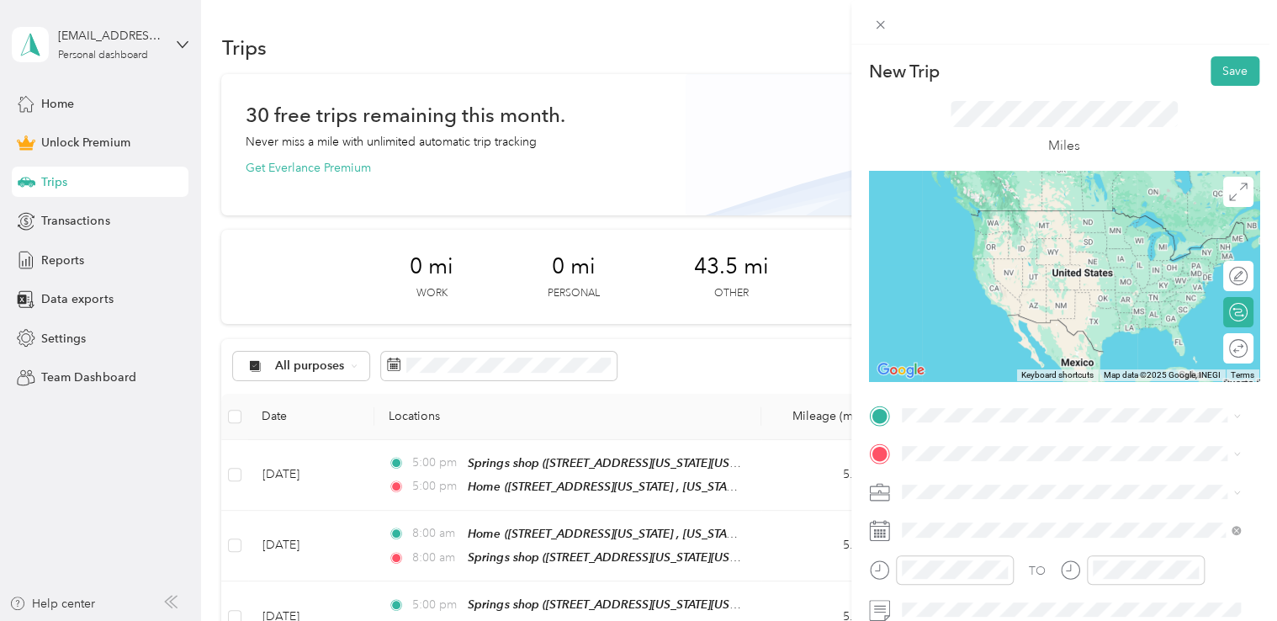
click at [1040, 237] on div "Home [STREET_ADDRESS][US_STATE], [US_STATE][GEOGRAPHIC_DATA], [GEOGRAPHIC_DATA]…" at bounding box center [1083, 239] width 301 height 71
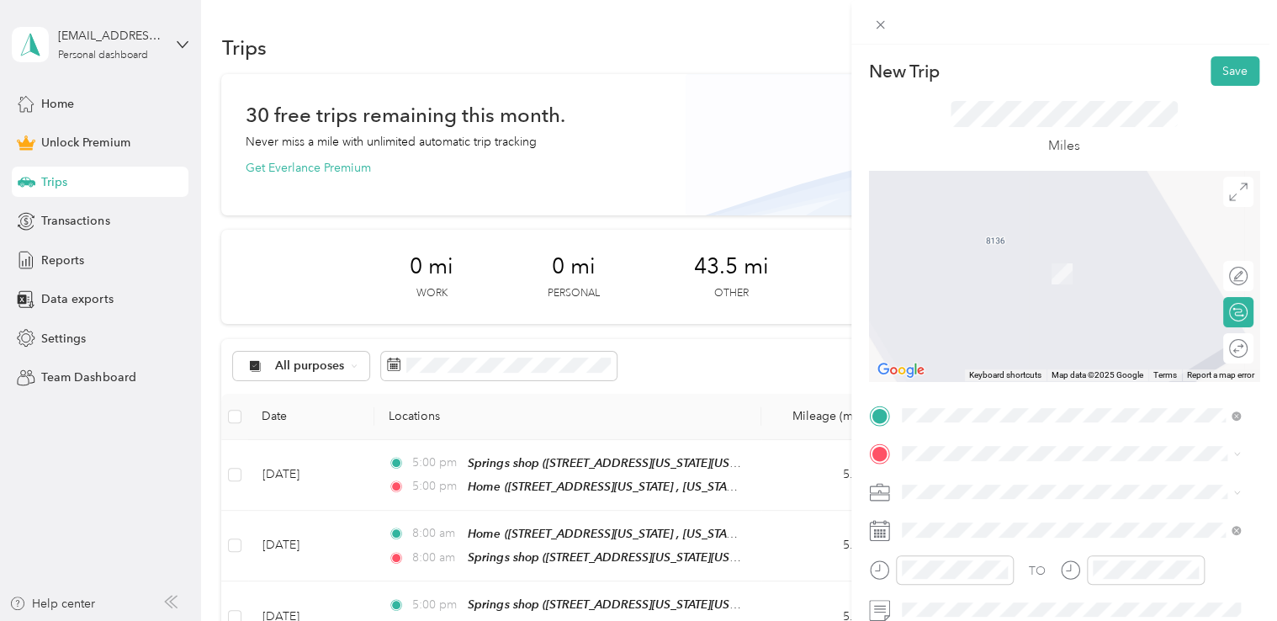
click at [1036, 262] on div "Springs shop [STREET_ADDRESS][US_STATE][US_STATE]" at bounding box center [1048, 262] width 230 height 35
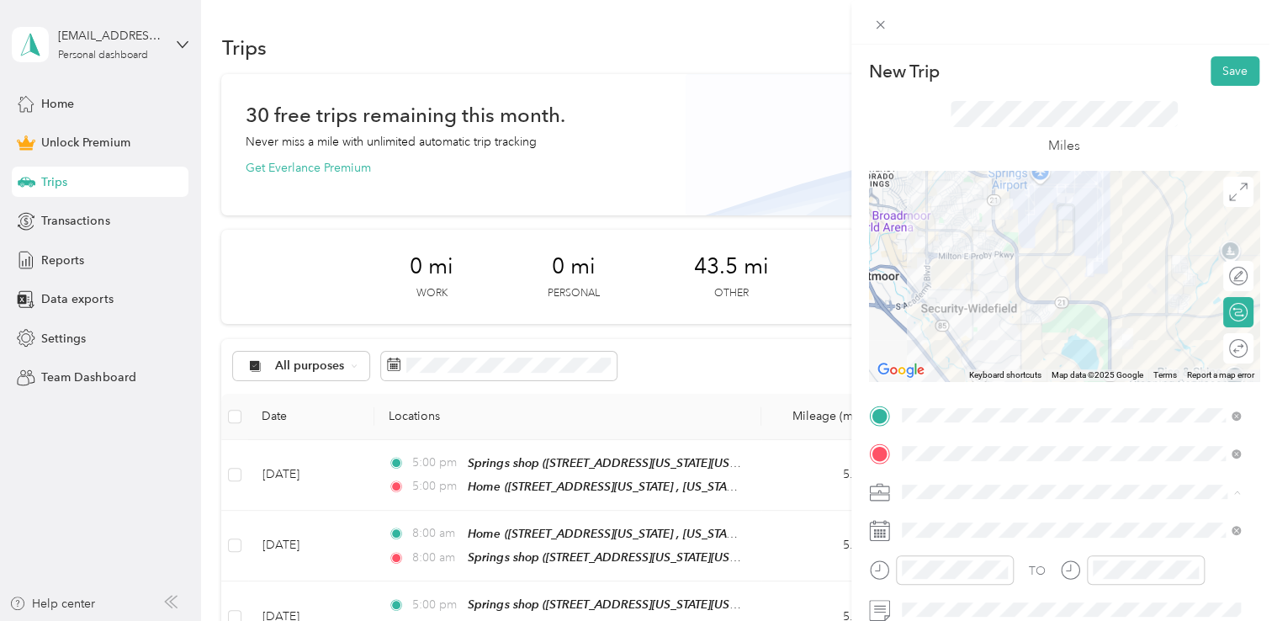
click at [943, 459] on span "Commute" at bounding box center [934, 462] width 53 height 14
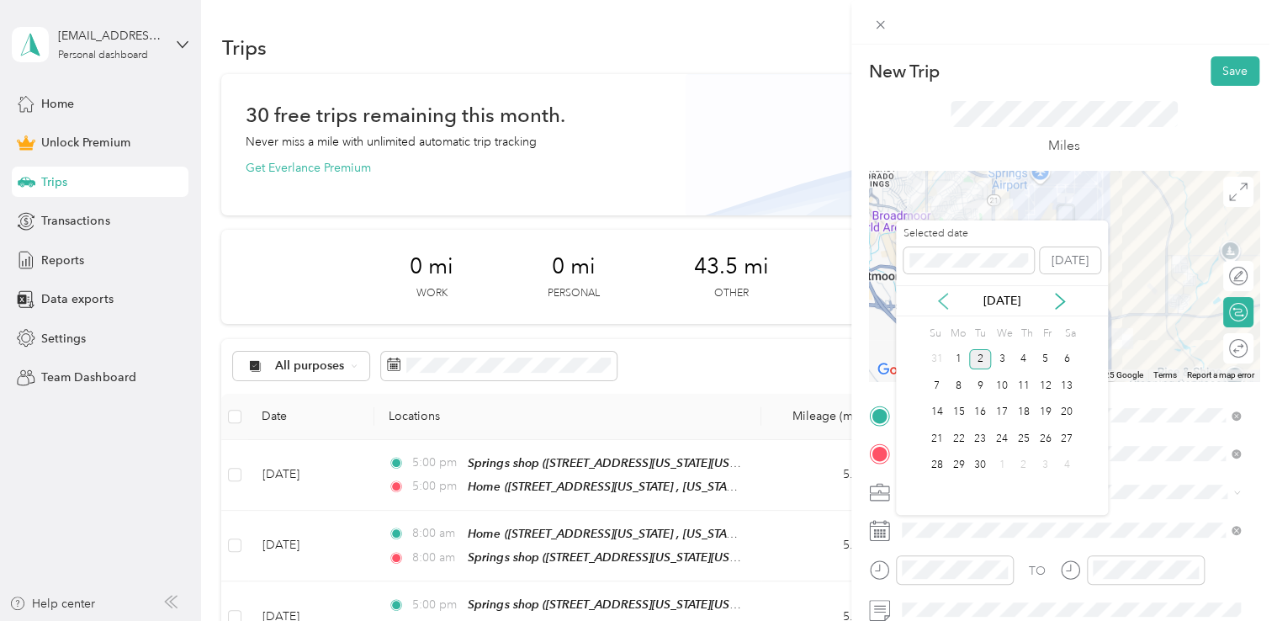
click at [951, 301] on icon at bounding box center [943, 301] width 17 height 17
click at [1030, 384] on div "7" at bounding box center [1024, 385] width 22 height 21
click at [1046, 394] on div "8" at bounding box center [1045, 385] width 22 height 21
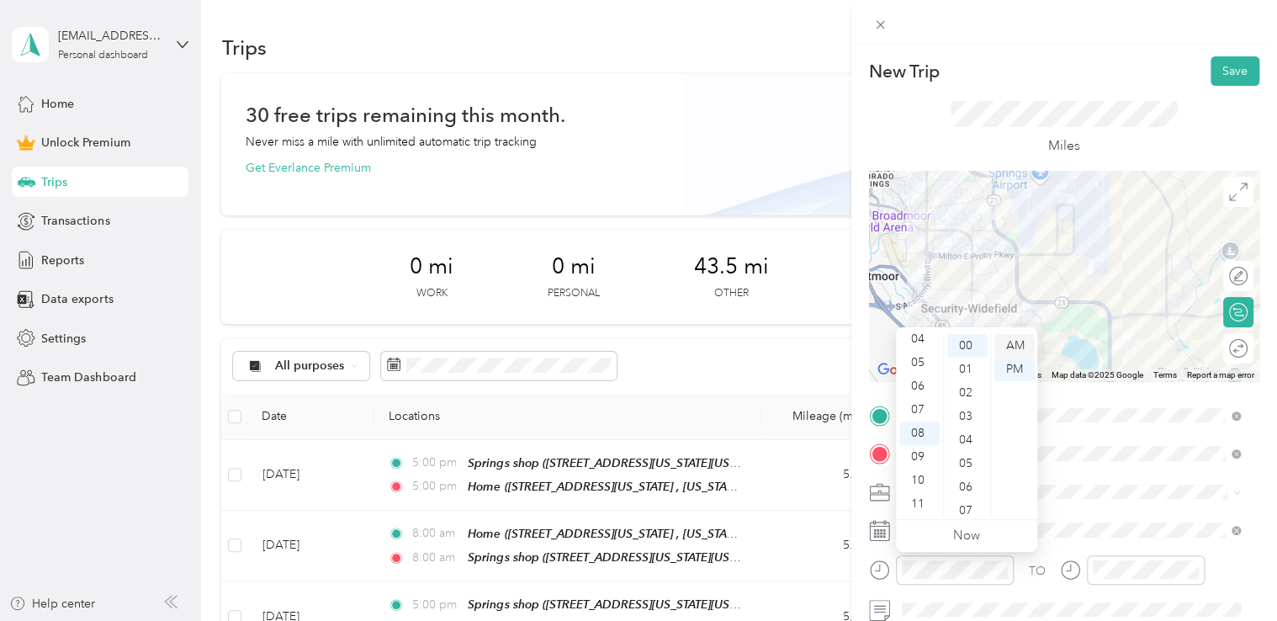
click at [998, 342] on div "AM" at bounding box center [1014, 346] width 40 height 24
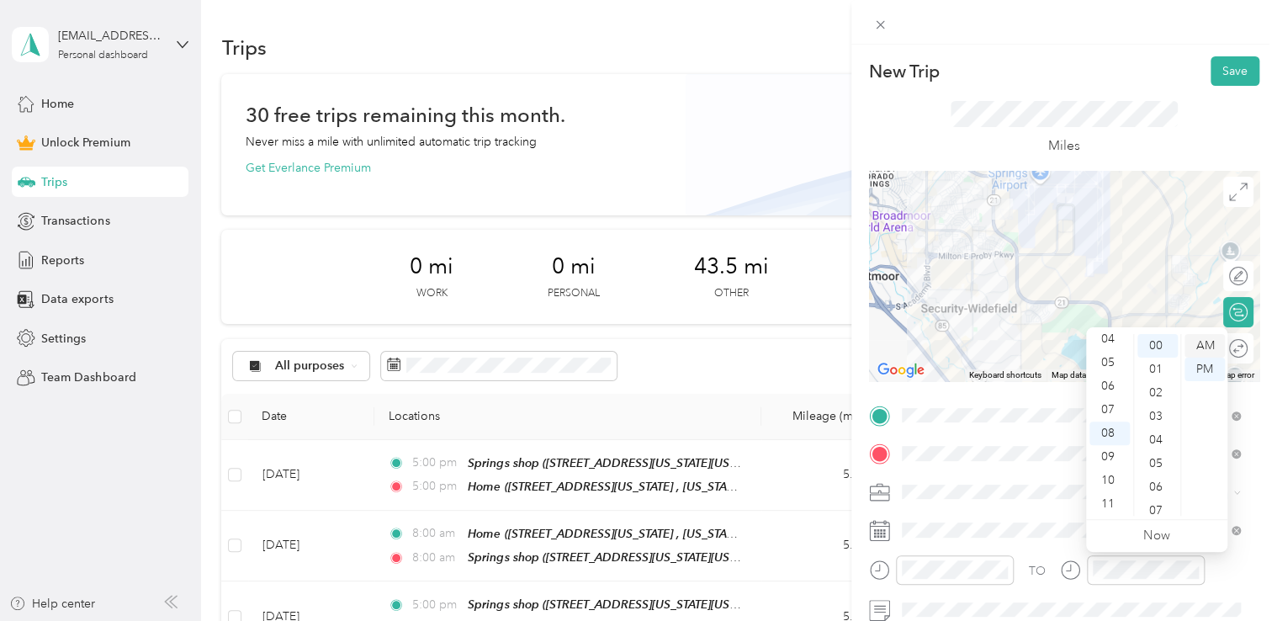
click at [1193, 352] on div "AM" at bounding box center [1205, 346] width 40 height 24
click at [1126, 62] on div "New Trip Save" at bounding box center [1064, 70] width 390 height 29
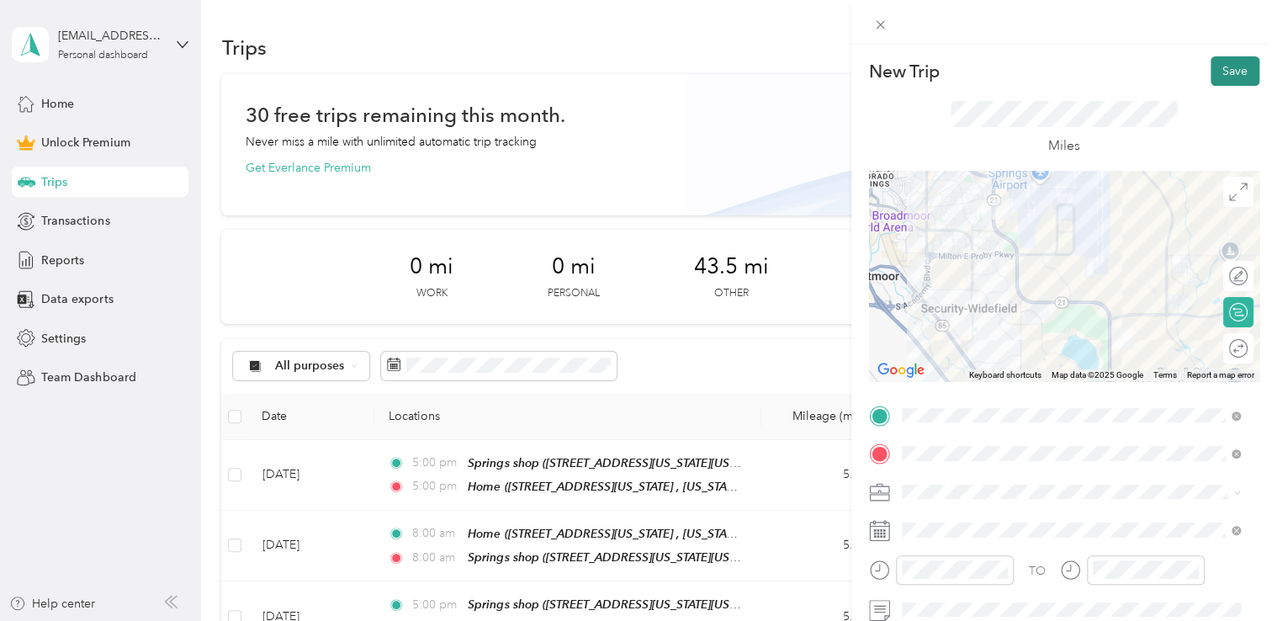
click at [1215, 76] on button "Save" at bounding box center [1235, 70] width 49 height 29
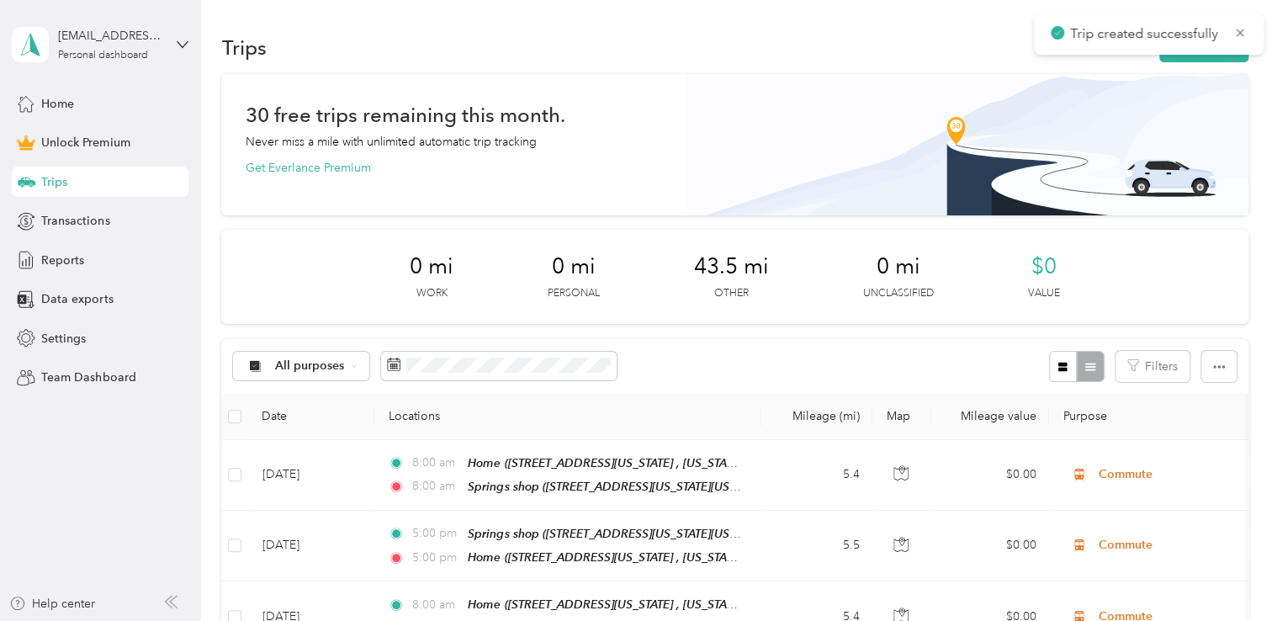
click at [1211, 58] on button "New trip" at bounding box center [1203, 47] width 89 height 29
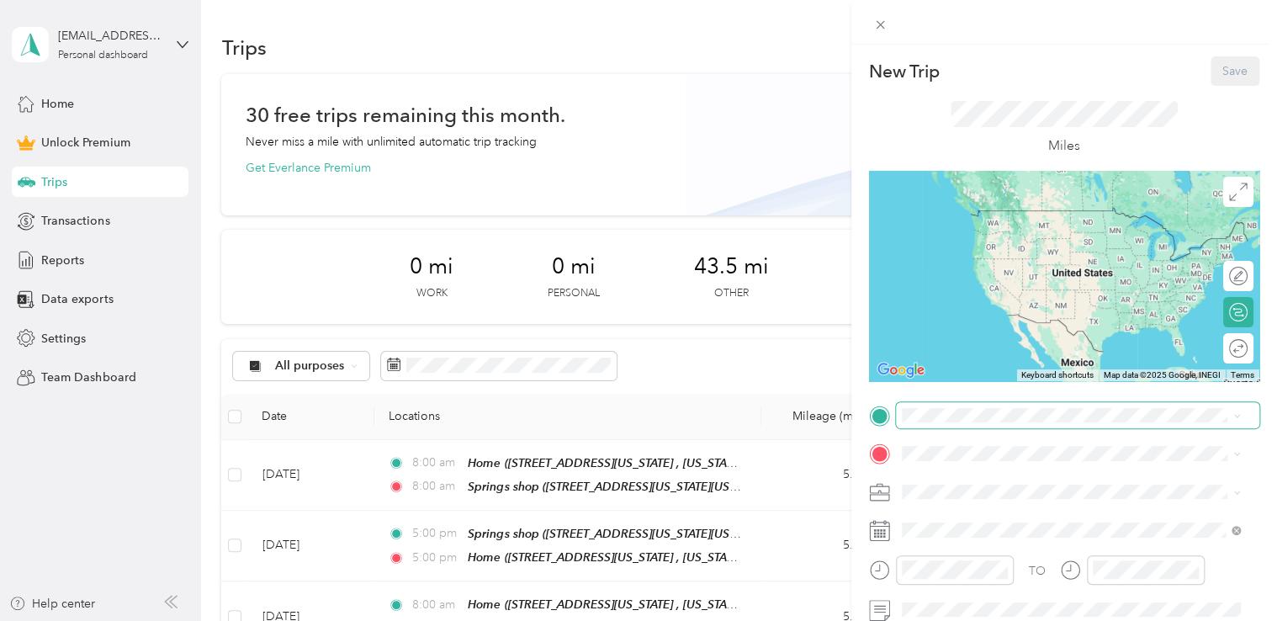
drag, startPoint x: 986, startPoint y: 399, endPoint x: 977, endPoint y: 428, distance: 30.9
click at [983, 406] on div "New Trip Save This trip cannot be edited because it is either under review, app…" at bounding box center [1064, 412] width 390 height 713
click at [977, 429] on div "TO Add photo" at bounding box center [1064, 586] width 390 height 368
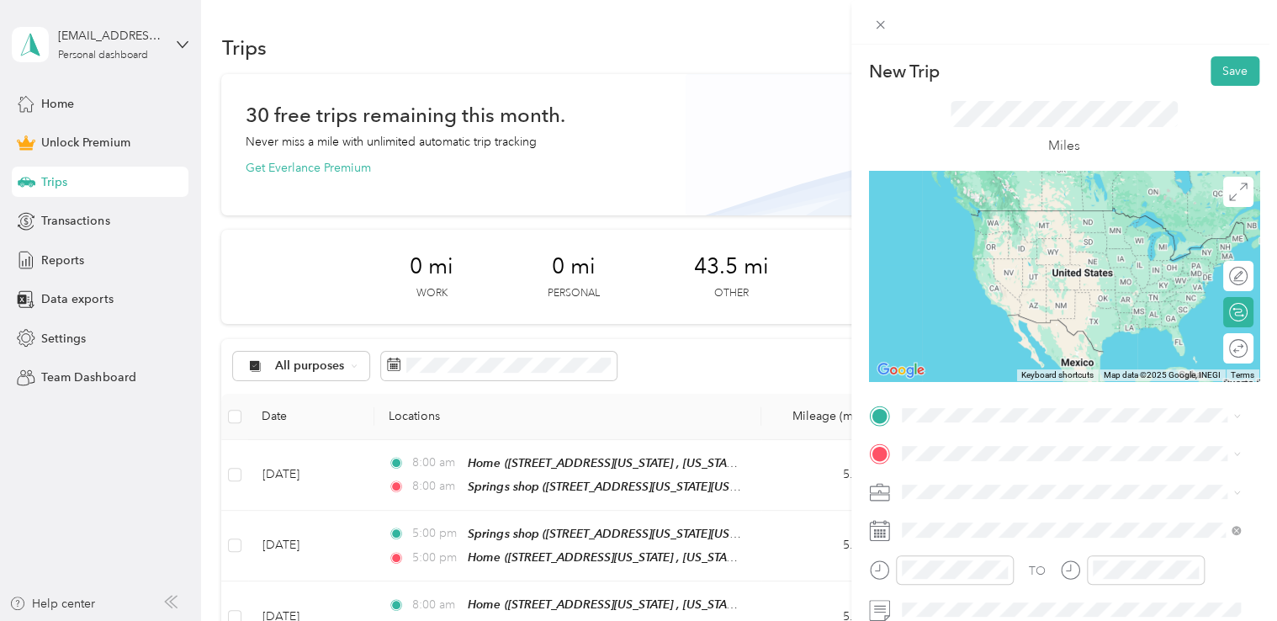
click at [976, 225] on div "Springs shop [STREET_ADDRESS][US_STATE][US_STATE]" at bounding box center [1048, 222] width 230 height 35
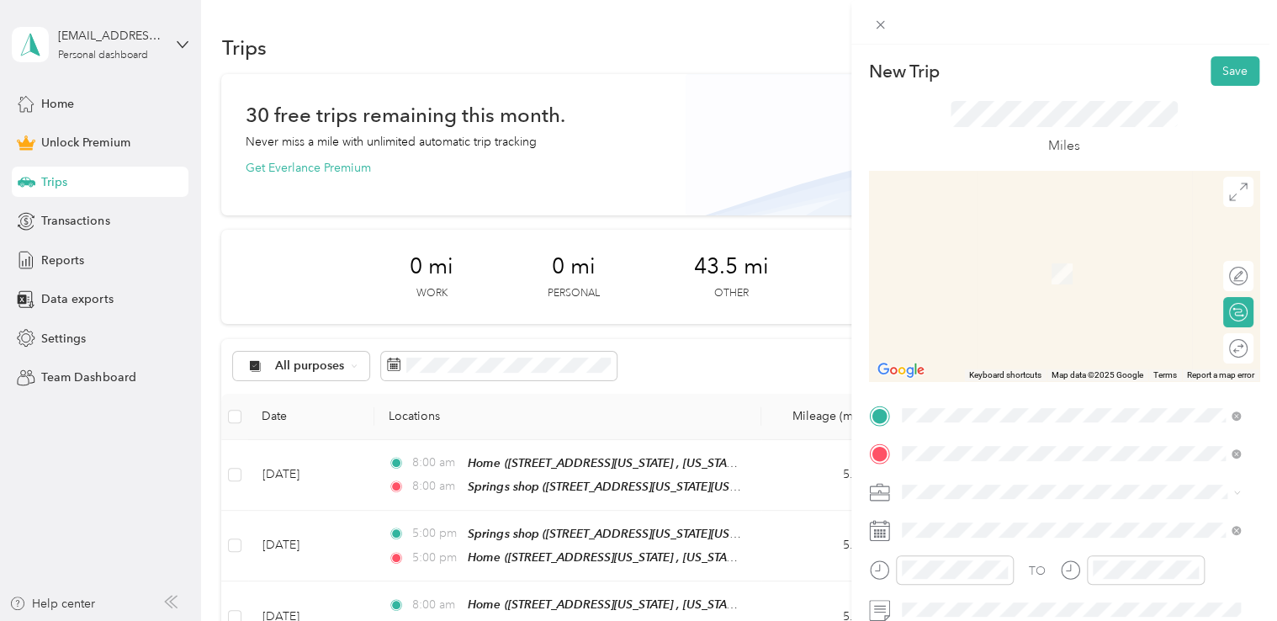
click at [1076, 281] on div "Home [STREET_ADDRESS][US_STATE], [US_STATE][GEOGRAPHIC_DATA], [GEOGRAPHIC_DATA]…" at bounding box center [1083, 282] width 301 height 71
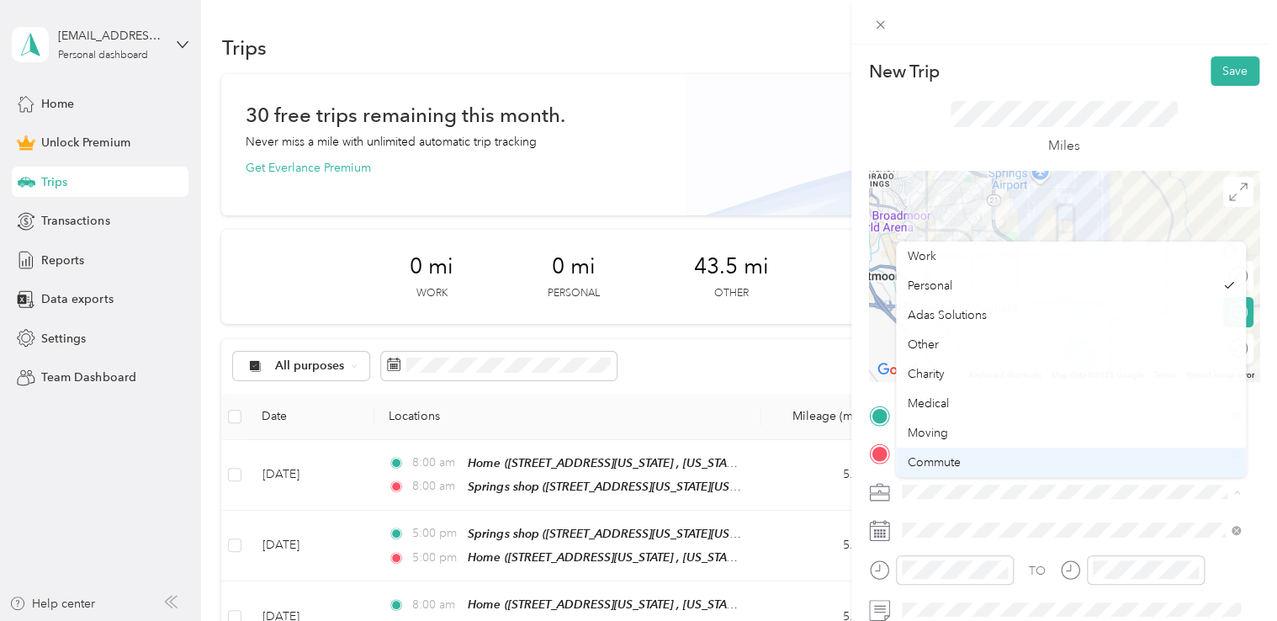
click at [960, 455] on span "Commute" at bounding box center [934, 462] width 53 height 14
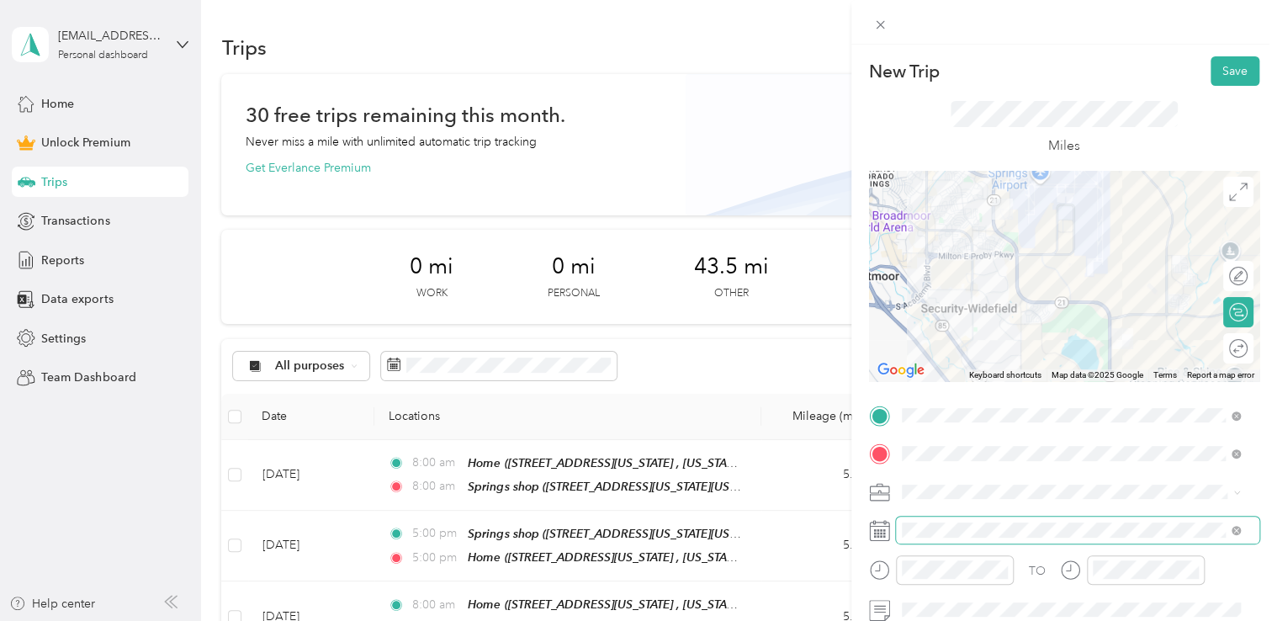
click at [932, 521] on span at bounding box center [1077, 530] width 363 height 27
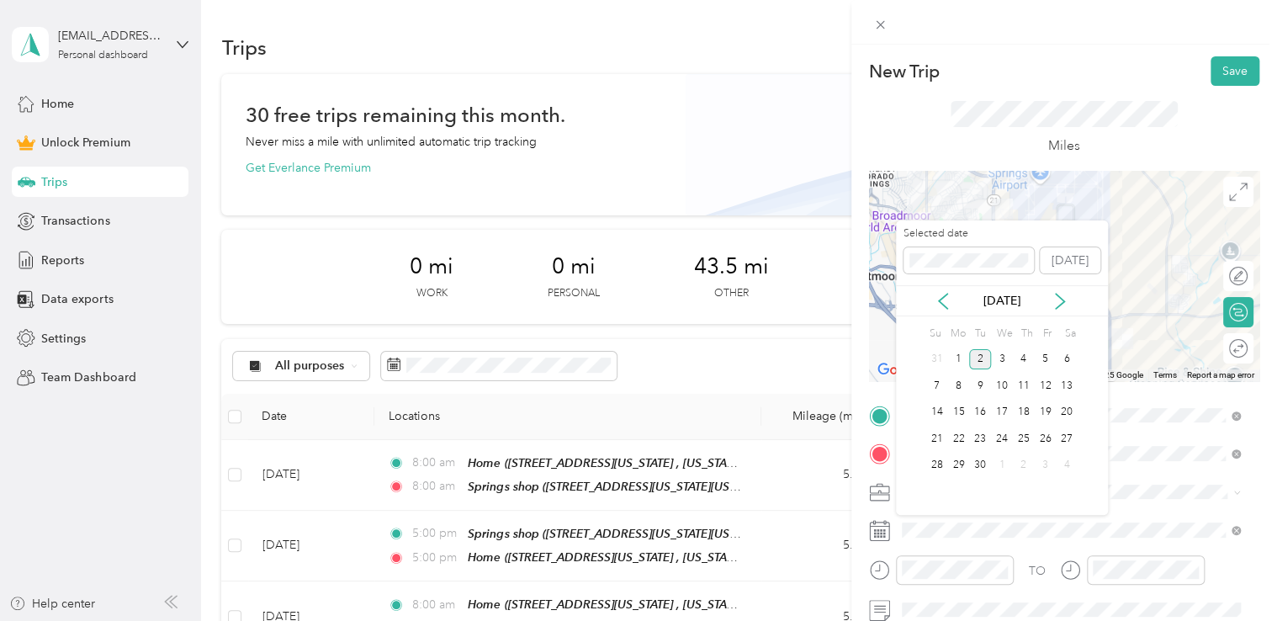
click at [950, 296] on icon at bounding box center [943, 301] width 17 height 17
click at [1036, 383] on div "8" at bounding box center [1045, 385] width 22 height 21
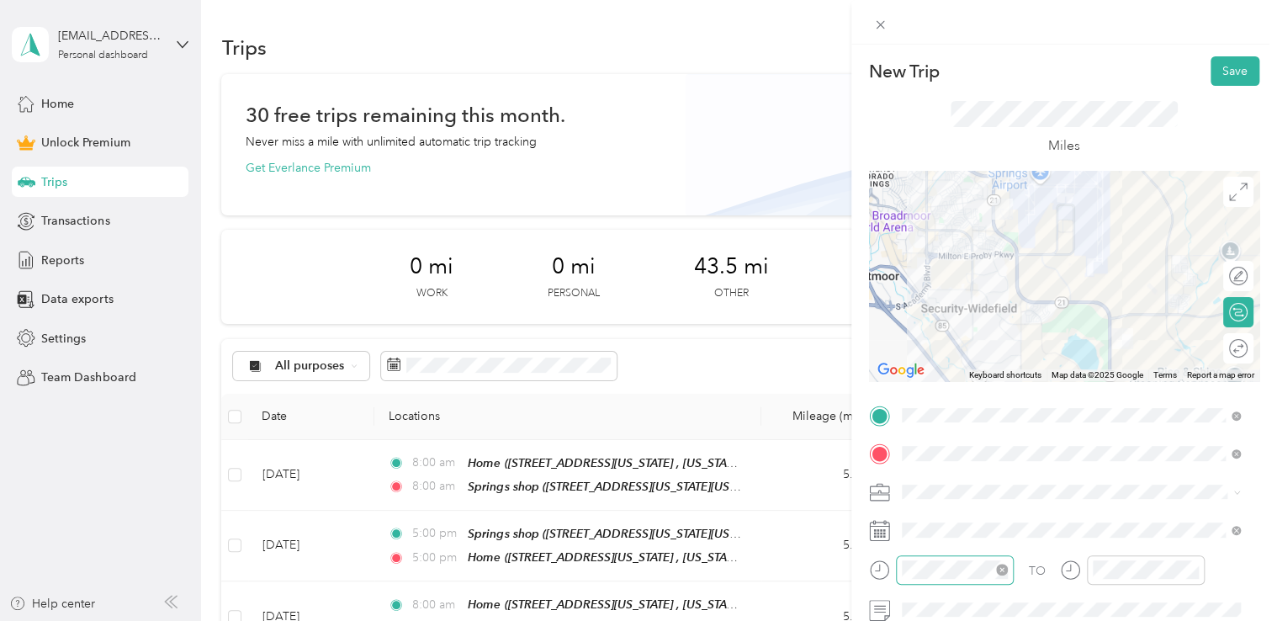
click at [946, 579] on div at bounding box center [955, 569] width 118 height 29
click at [920, 366] on div "05" at bounding box center [919, 363] width 40 height 24
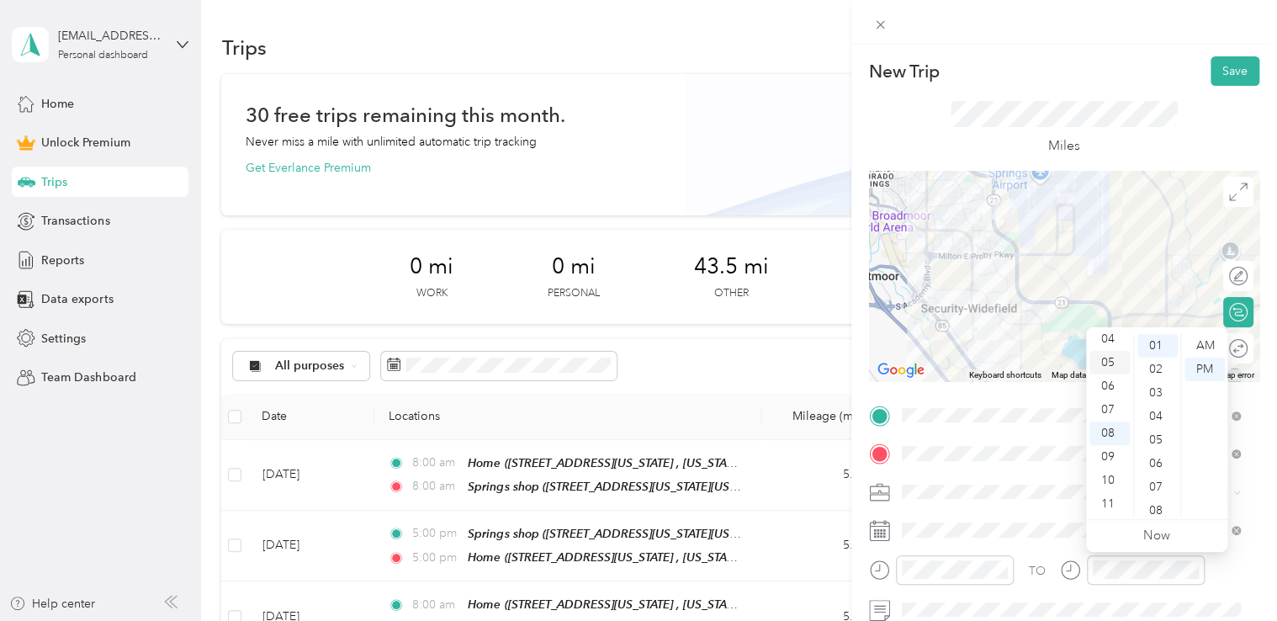
click at [1114, 358] on div "05" at bounding box center [1109, 363] width 40 height 24
click at [1073, 61] on div "New Trip Save" at bounding box center [1064, 70] width 390 height 29
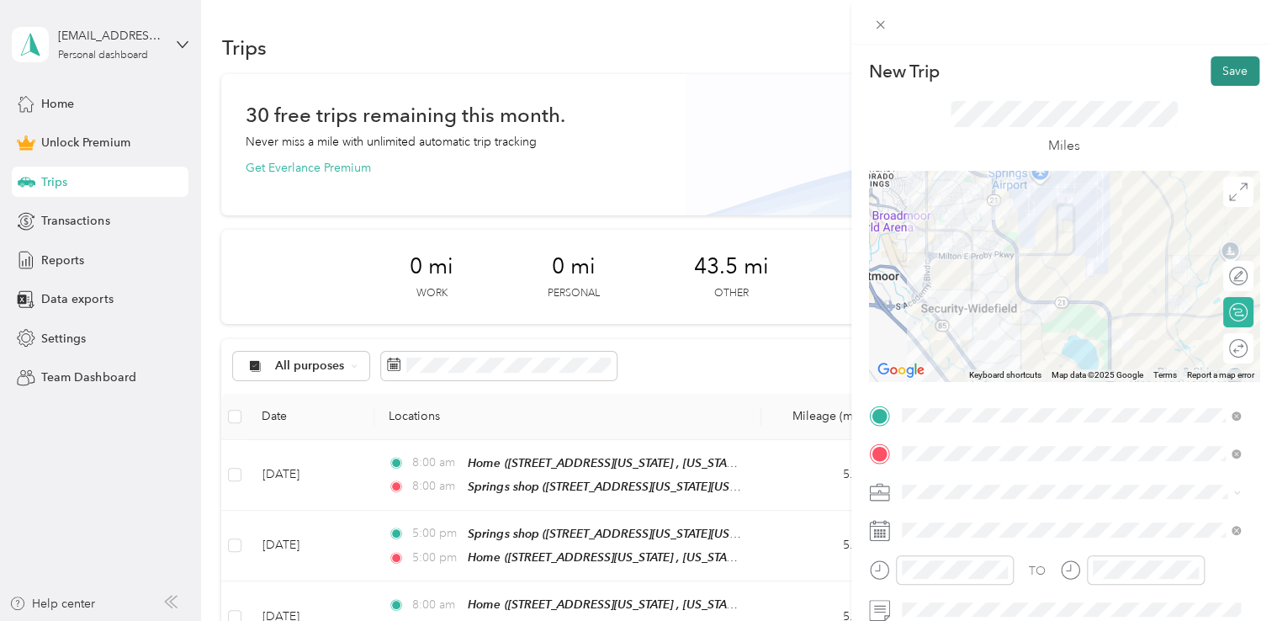
click at [1227, 71] on button "Save" at bounding box center [1235, 70] width 49 height 29
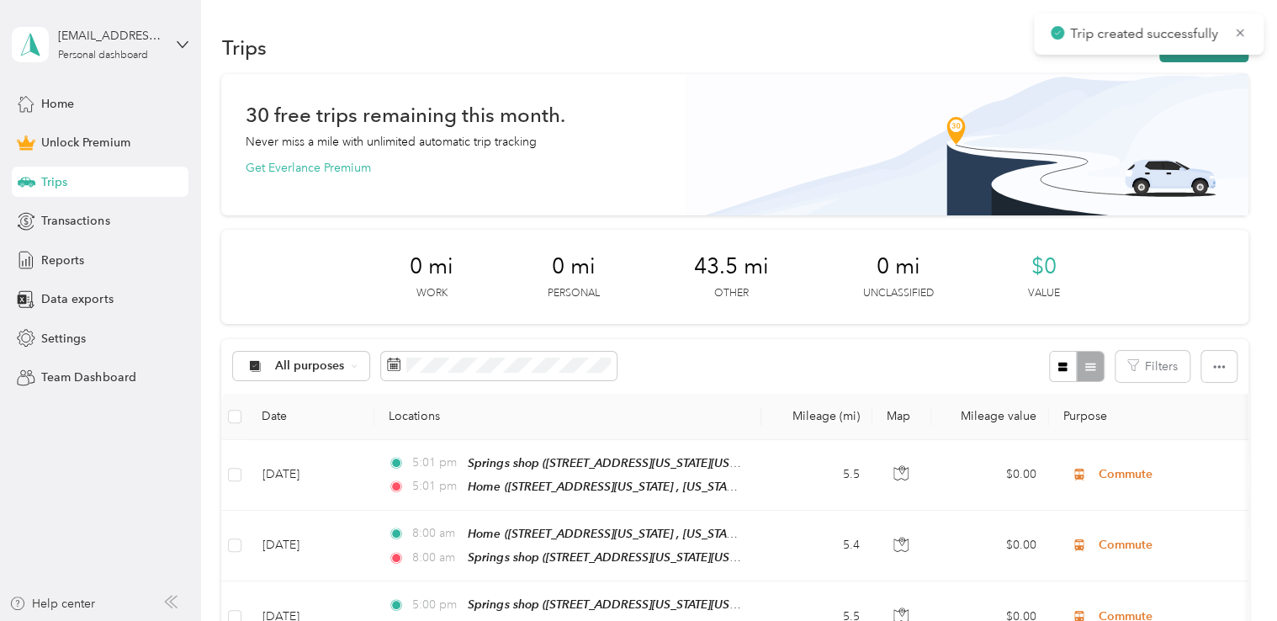
click at [1185, 58] on button "New trip" at bounding box center [1203, 47] width 89 height 29
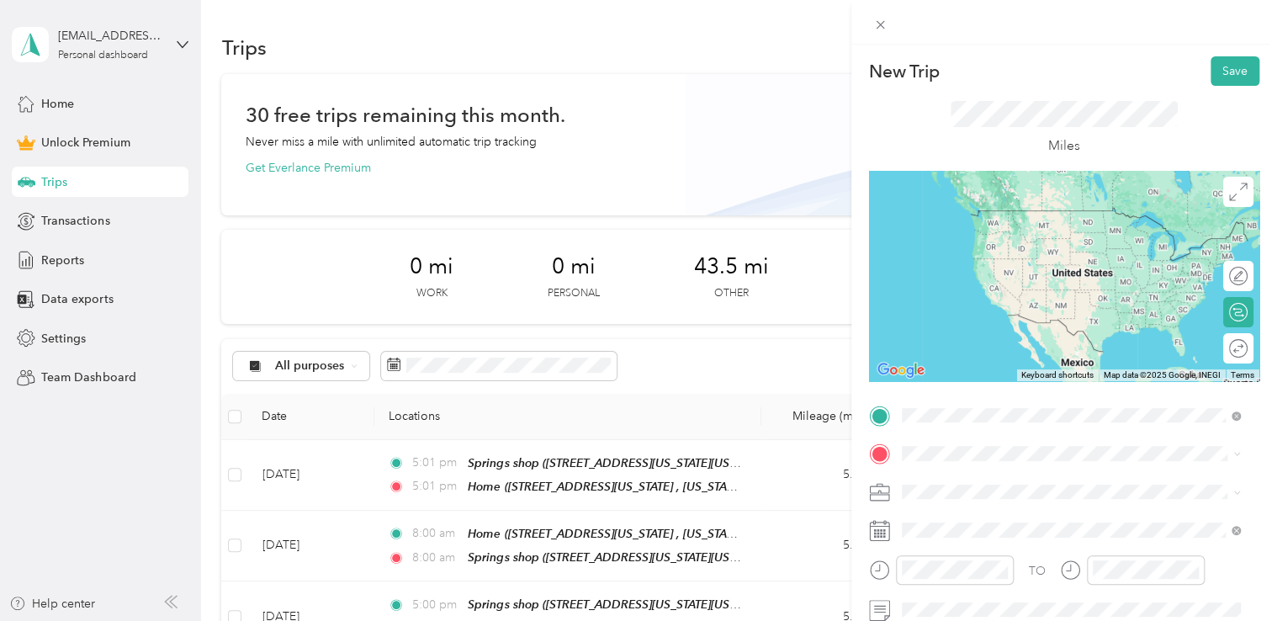
click at [1144, 246] on span "[STREET_ADDRESS][US_STATE], [US_STATE][GEOGRAPHIC_DATA], [GEOGRAPHIC_DATA], [GE…" at bounding box center [1059, 253] width 252 height 50
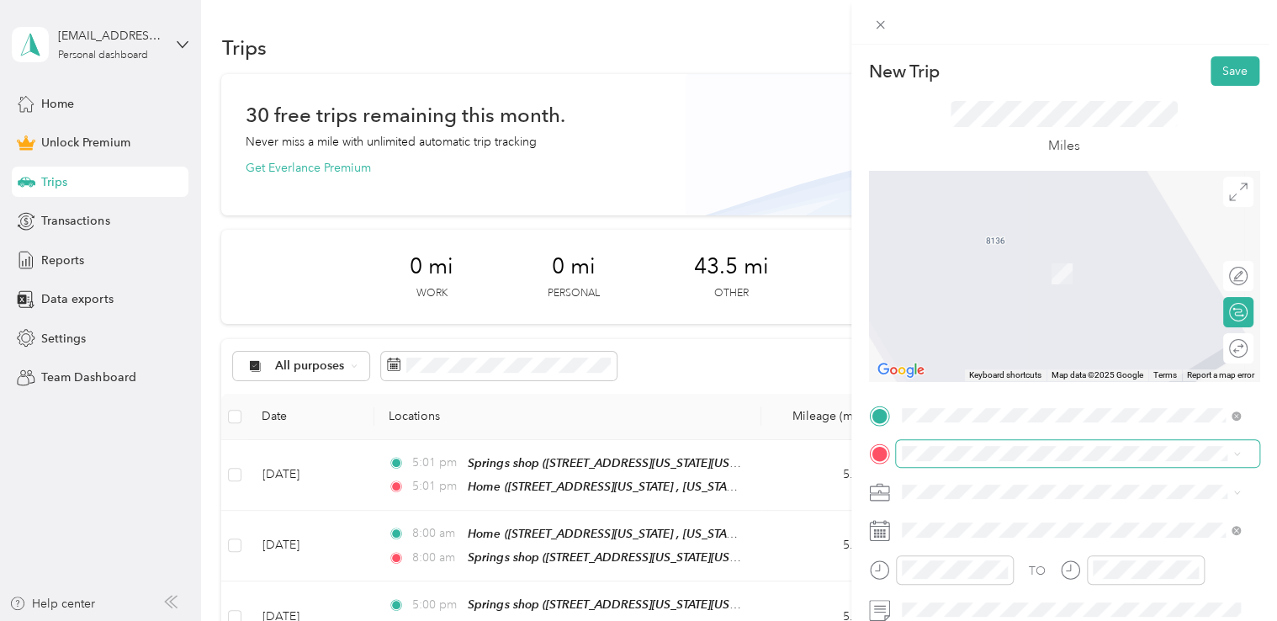
click at [986, 445] on span at bounding box center [1077, 453] width 363 height 27
click at [1006, 264] on div "Springs shop [STREET_ADDRESS][US_STATE][US_STATE]" at bounding box center [1048, 264] width 230 height 35
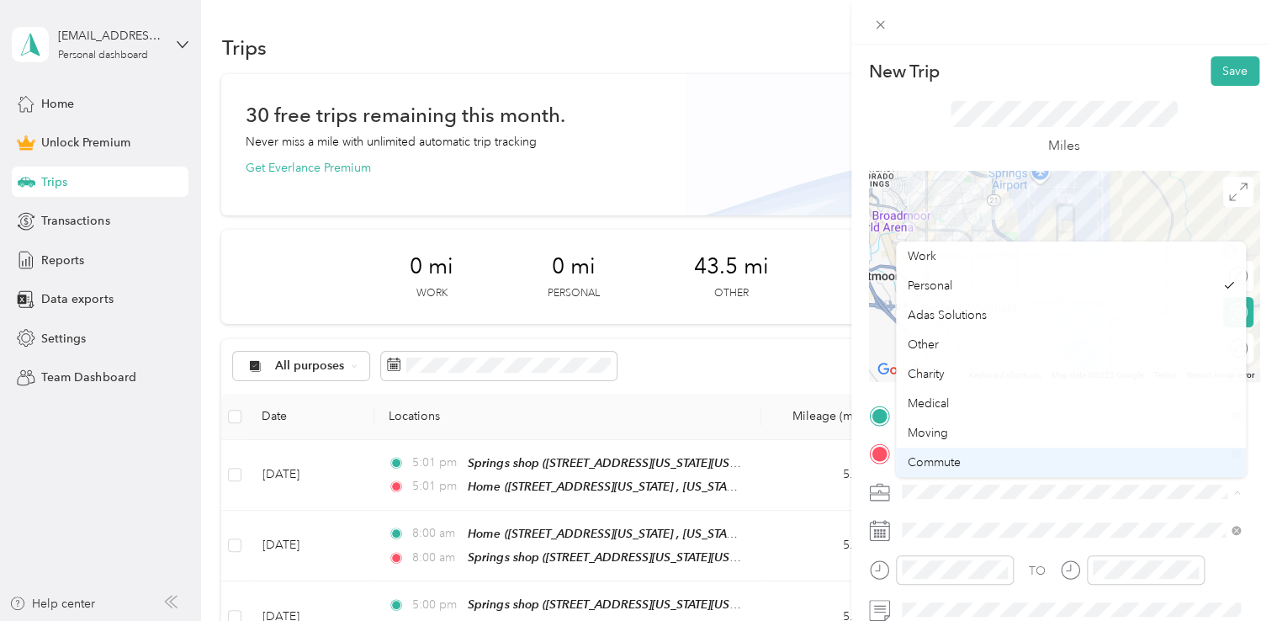
click at [967, 453] on div "Commute" at bounding box center [1071, 462] width 327 height 18
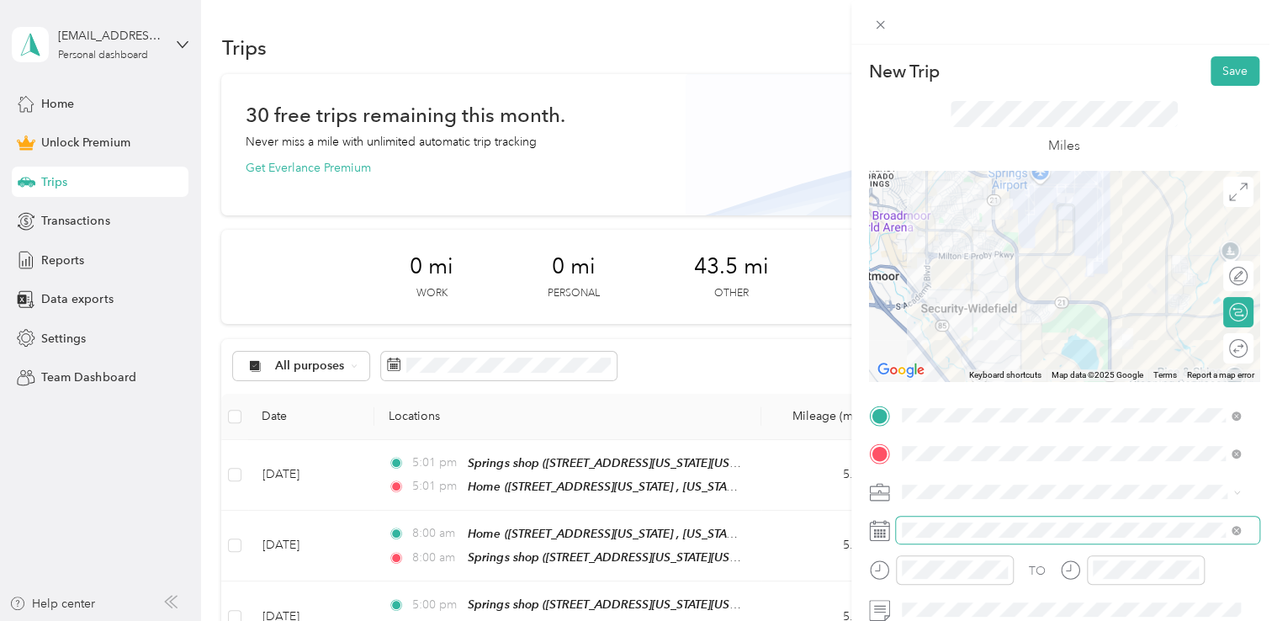
click at [942, 540] on span at bounding box center [1077, 530] width 363 height 27
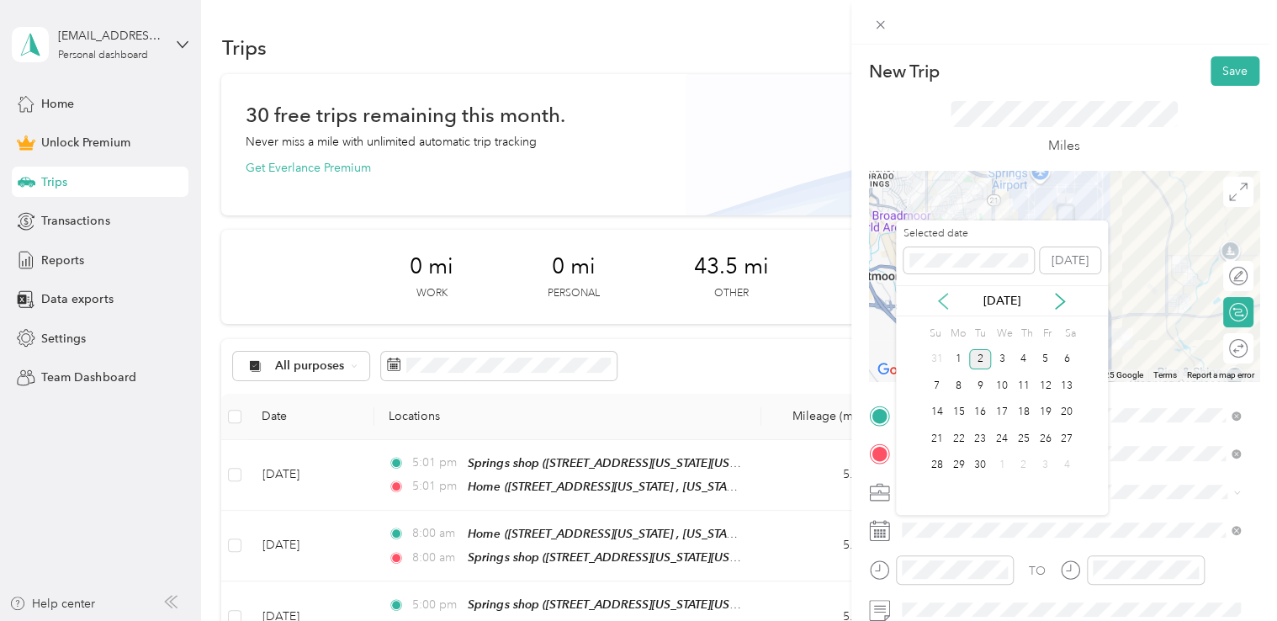
click at [948, 305] on icon at bounding box center [943, 301] width 17 height 17
click at [959, 419] on div "11" at bounding box center [958, 412] width 22 height 21
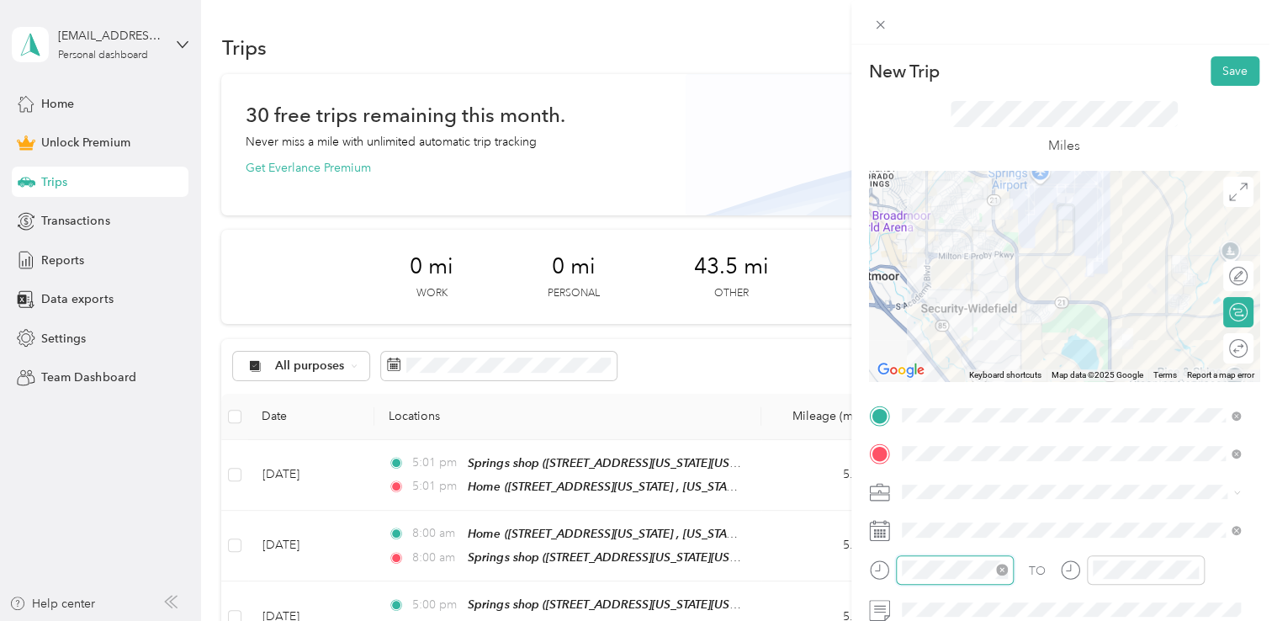
scroll to position [101, 0]
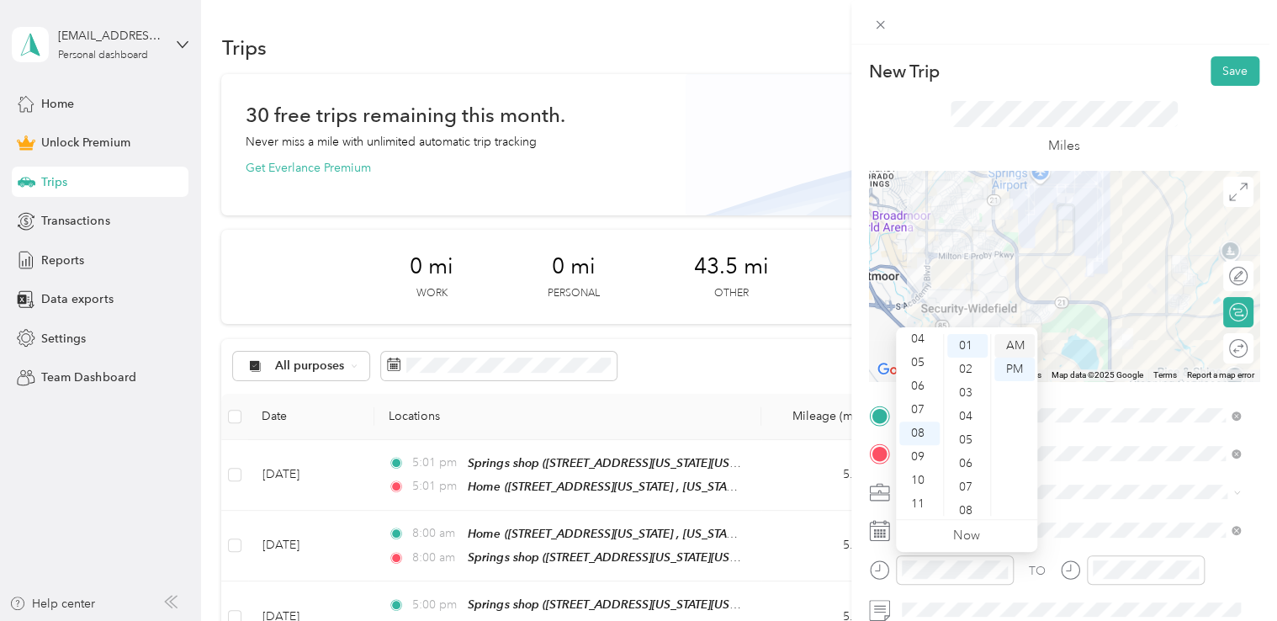
click at [1015, 346] on div "AM" at bounding box center [1014, 346] width 40 height 24
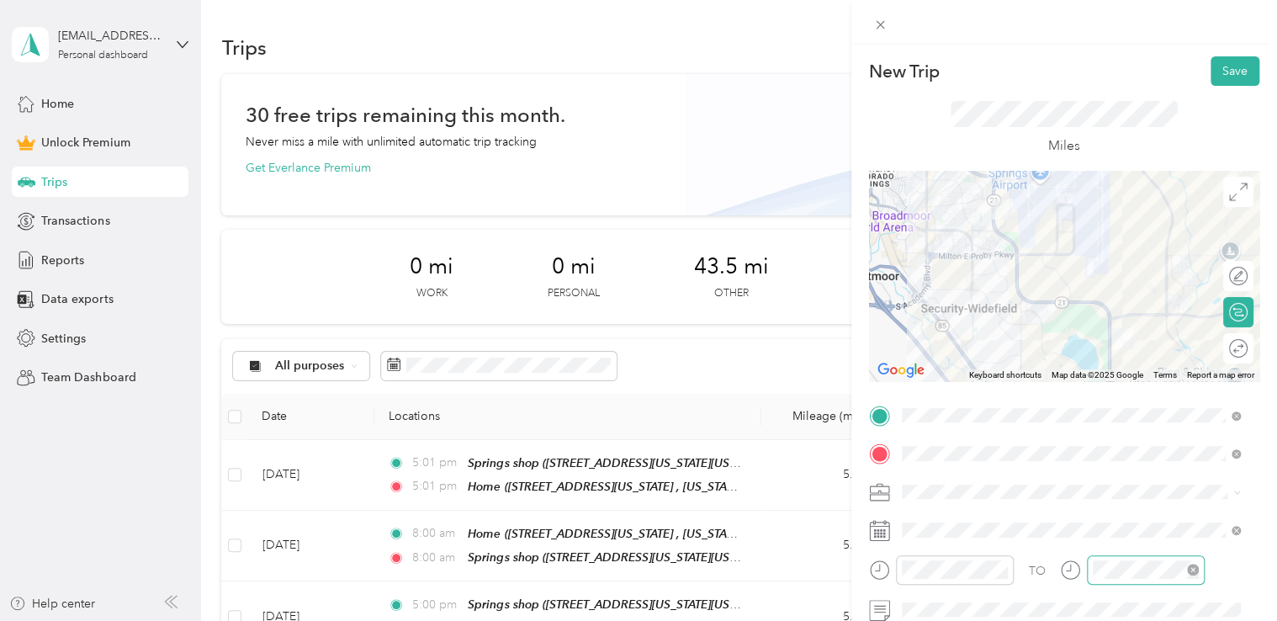
click at [1117, 557] on div at bounding box center [1146, 569] width 118 height 29
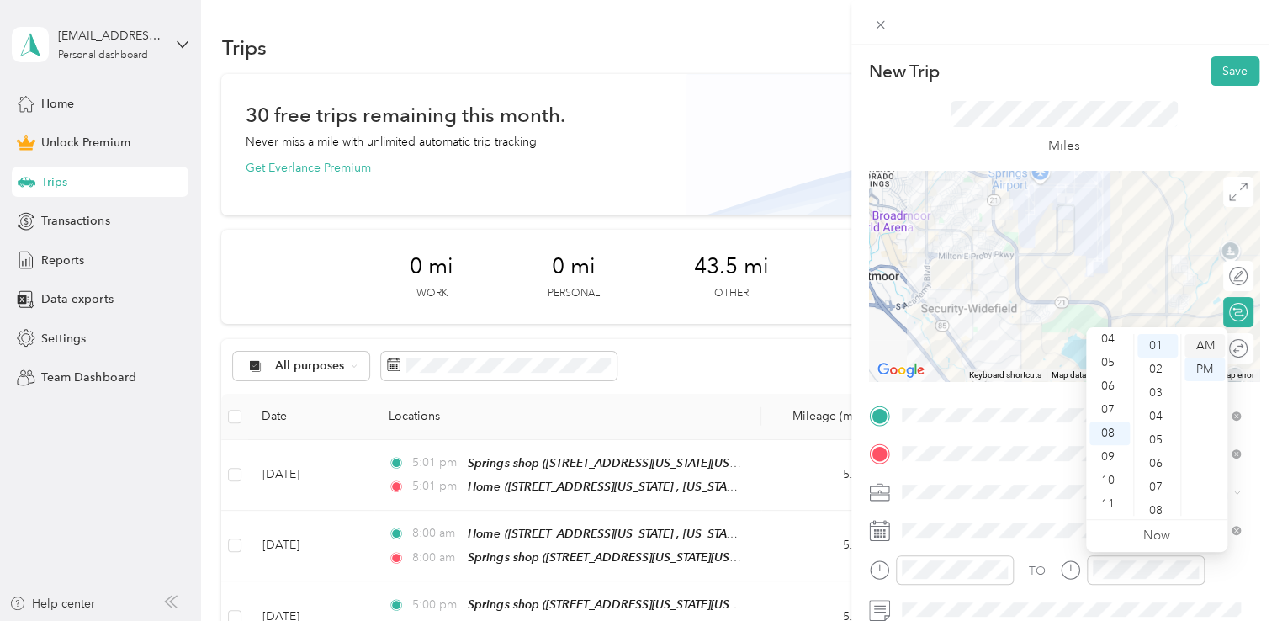
click at [1206, 345] on div "AM" at bounding box center [1205, 346] width 40 height 24
click at [1100, 29] on div at bounding box center [1064, 22] width 426 height 45
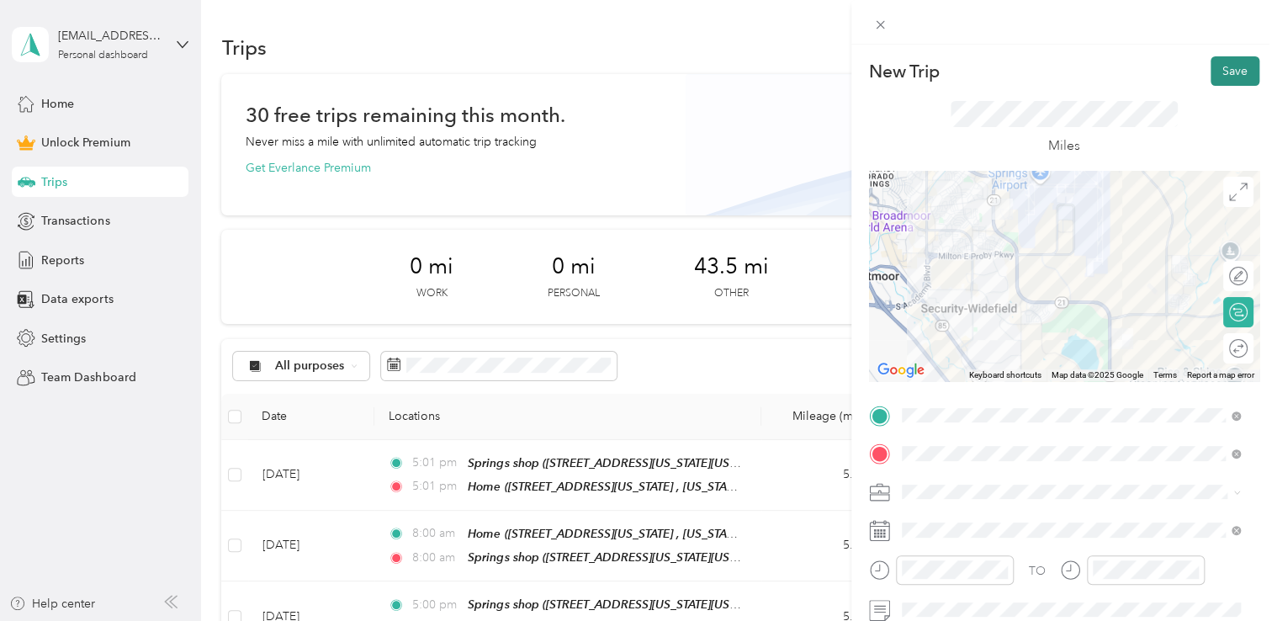
click at [1222, 75] on button "Save" at bounding box center [1235, 70] width 49 height 29
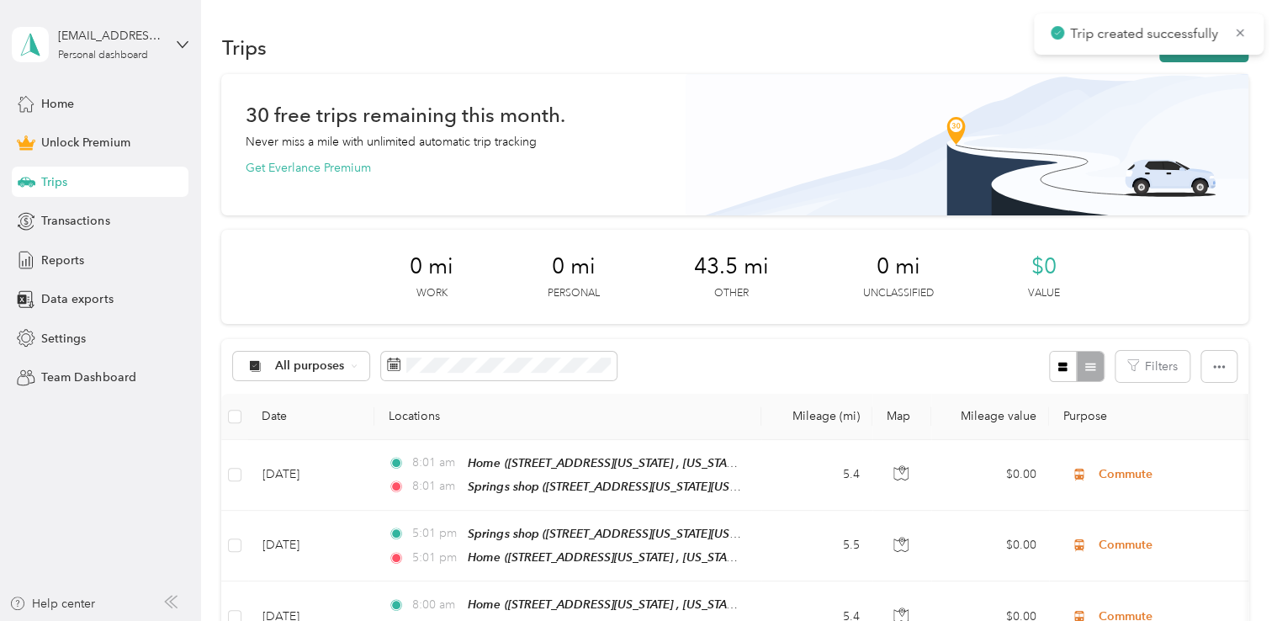
click at [1174, 59] on button "New trip" at bounding box center [1203, 47] width 89 height 29
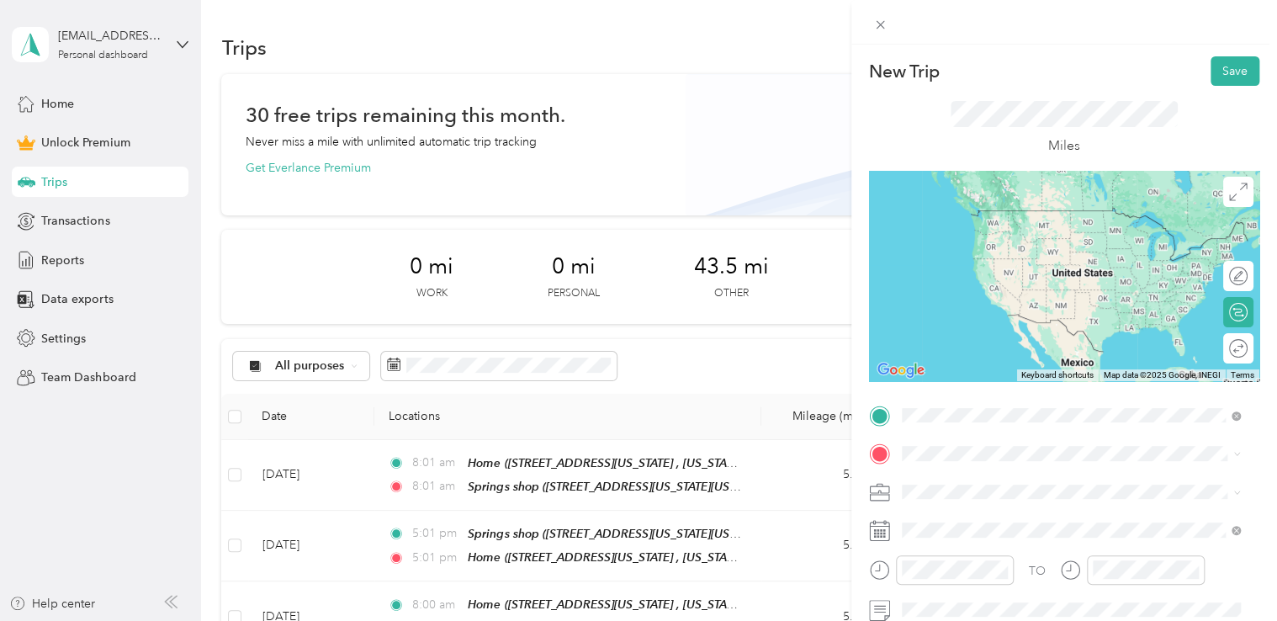
drag, startPoint x: 1010, startPoint y: 213, endPoint x: 1008, endPoint y: 241, distance: 27.8
click at [1008, 241] on div "Springs shop [STREET_ADDRESS][US_STATE][US_STATE]" at bounding box center [1048, 226] width 230 height 35
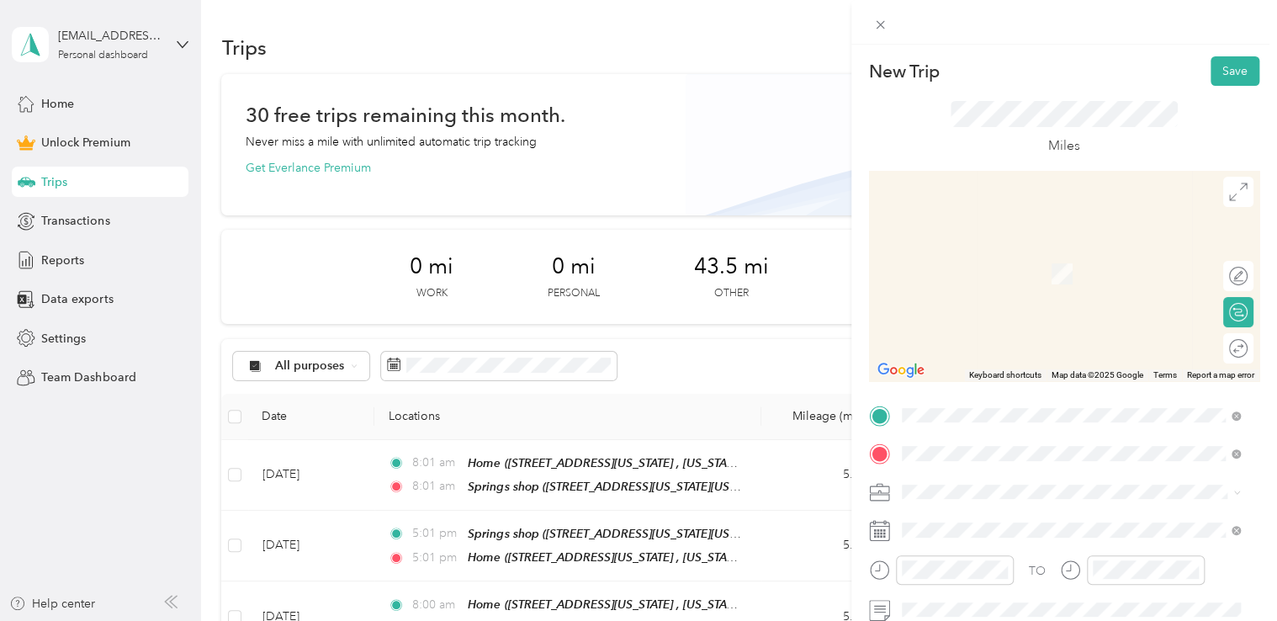
click at [997, 296] on div "Home [STREET_ADDRESS][US_STATE], [US_STATE][GEOGRAPHIC_DATA], [GEOGRAPHIC_DATA]…" at bounding box center [1083, 282] width 301 height 71
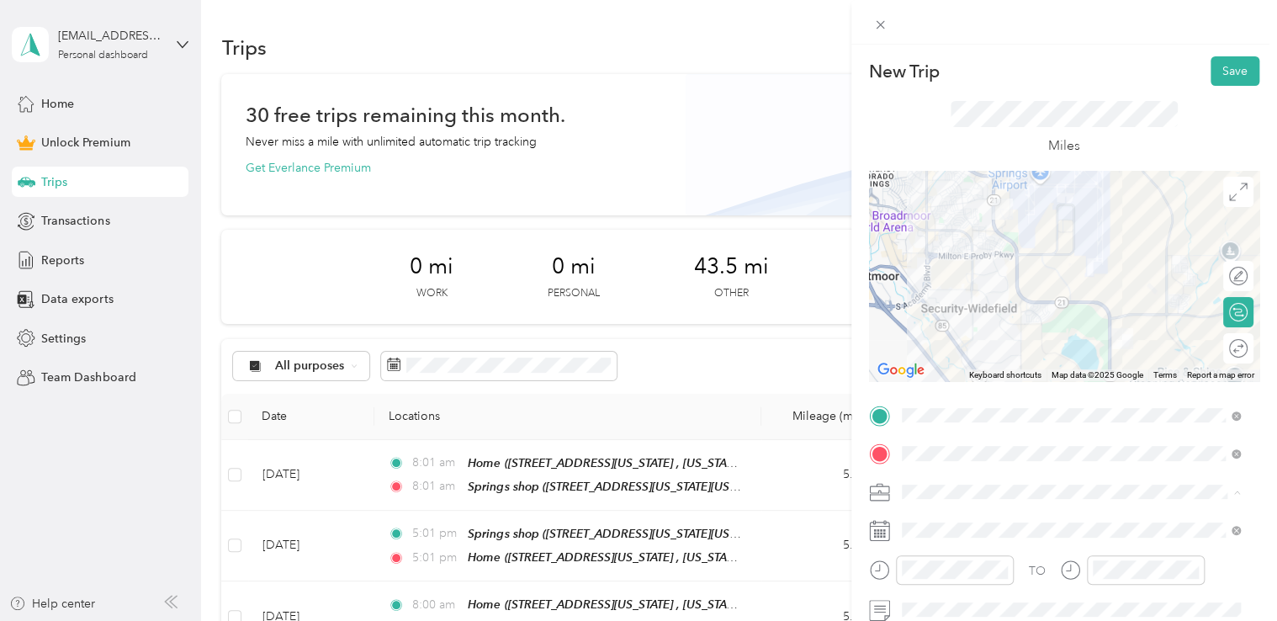
click at [955, 458] on span "Commute" at bounding box center [934, 462] width 53 height 14
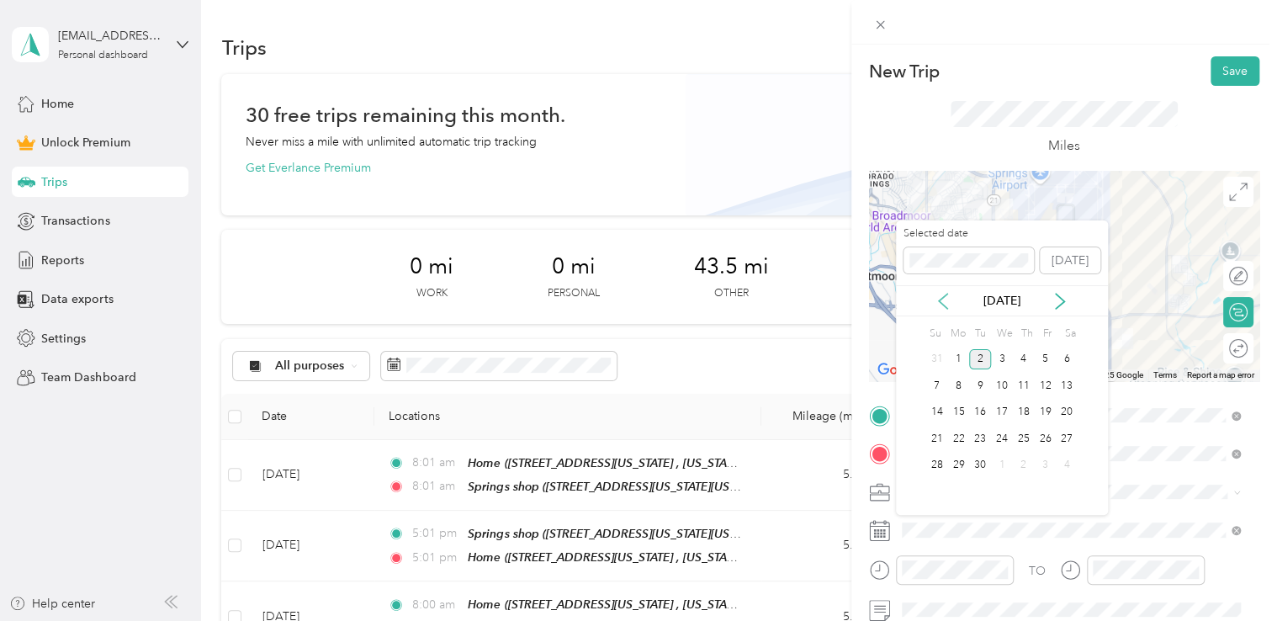
click at [941, 300] on icon at bounding box center [943, 301] width 8 height 15
click at [967, 411] on div "11" at bounding box center [958, 412] width 22 height 21
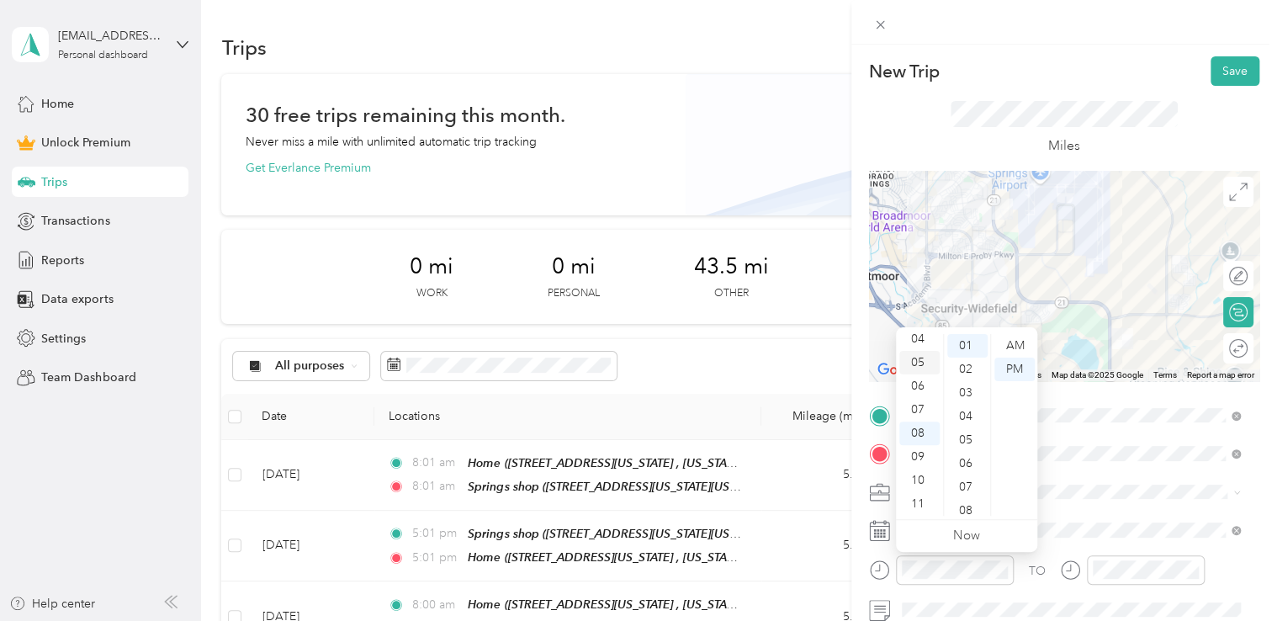
click at [912, 357] on div "05" at bounding box center [919, 363] width 40 height 24
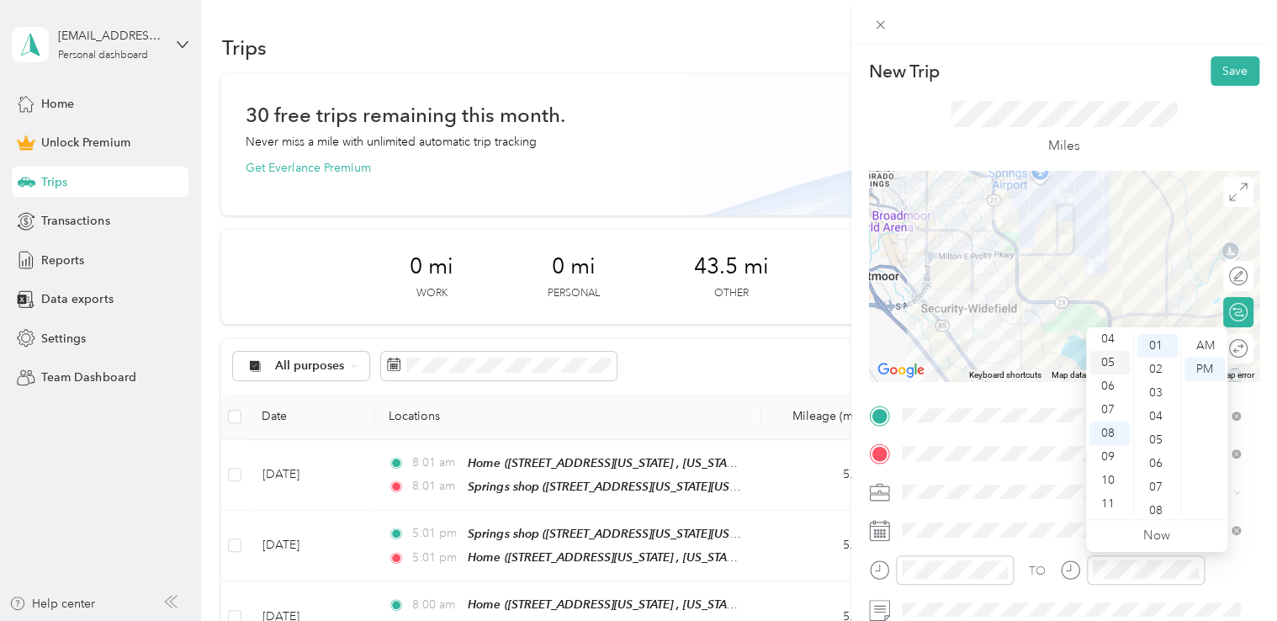
click at [1111, 363] on div "05" at bounding box center [1109, 363] width 40 height 24
drag, startPoint x: 1108, startPoint y: 42, endPoint x: 1206, endPoint y: 43, distance: 97.6
click at [1109, 42] on div at bounding box center [1064, 22] width 426 height 45
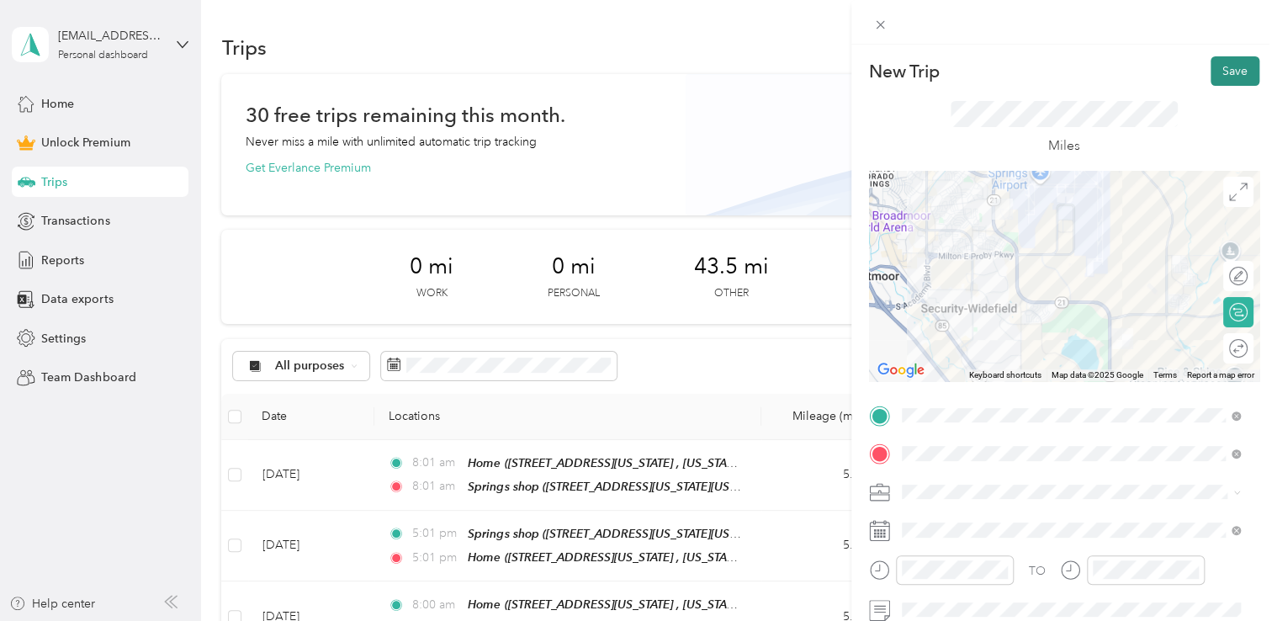
click at [1231, 72] on button "Save" at bounding box center [1235, 70] width 49 height 29
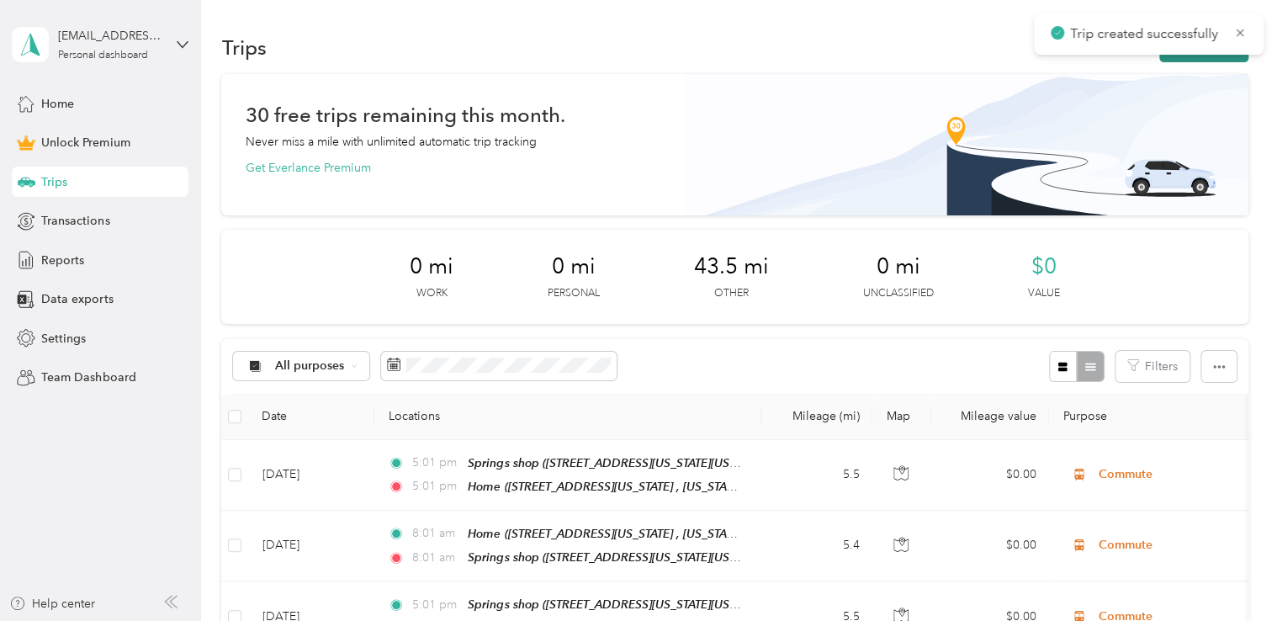
click at [1209, 55] on button "New trip" at bounding box center [1203, 47] width 89 height 29
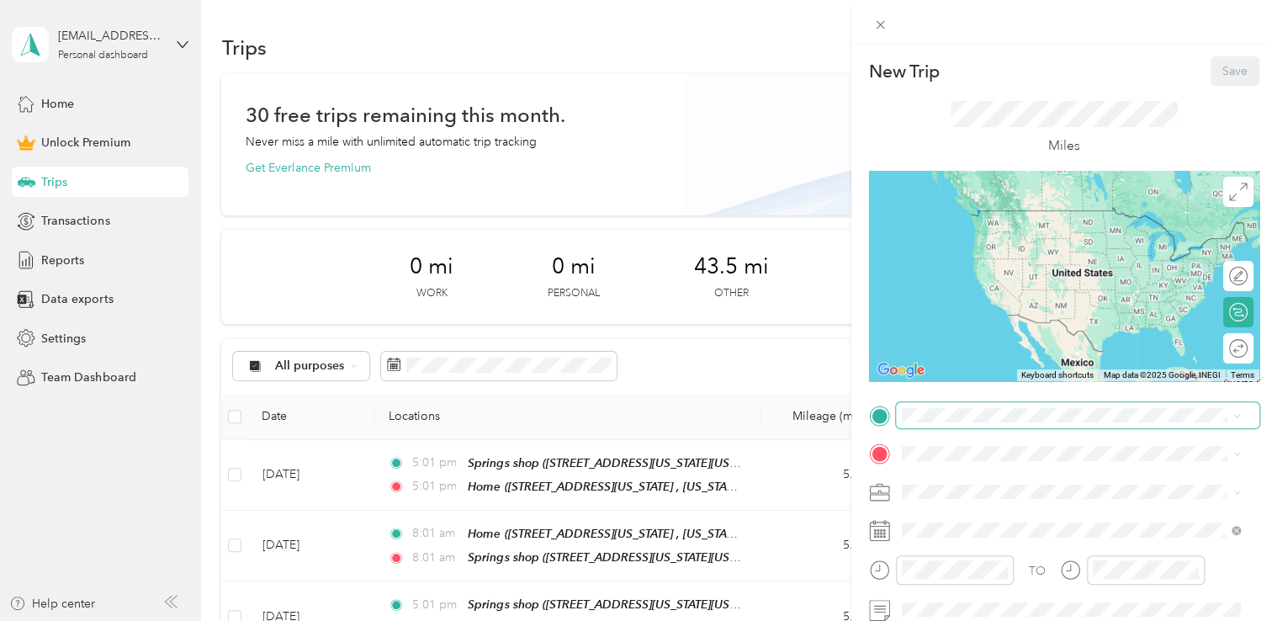
drag, startPoint x: 967, startPoint y: 432, endPoint x: 968, endPoint y: 422, distance: 9.3
click at [967, 431] on div "TO Add photo" at bounding box center [1064, 586] width 390 height 368
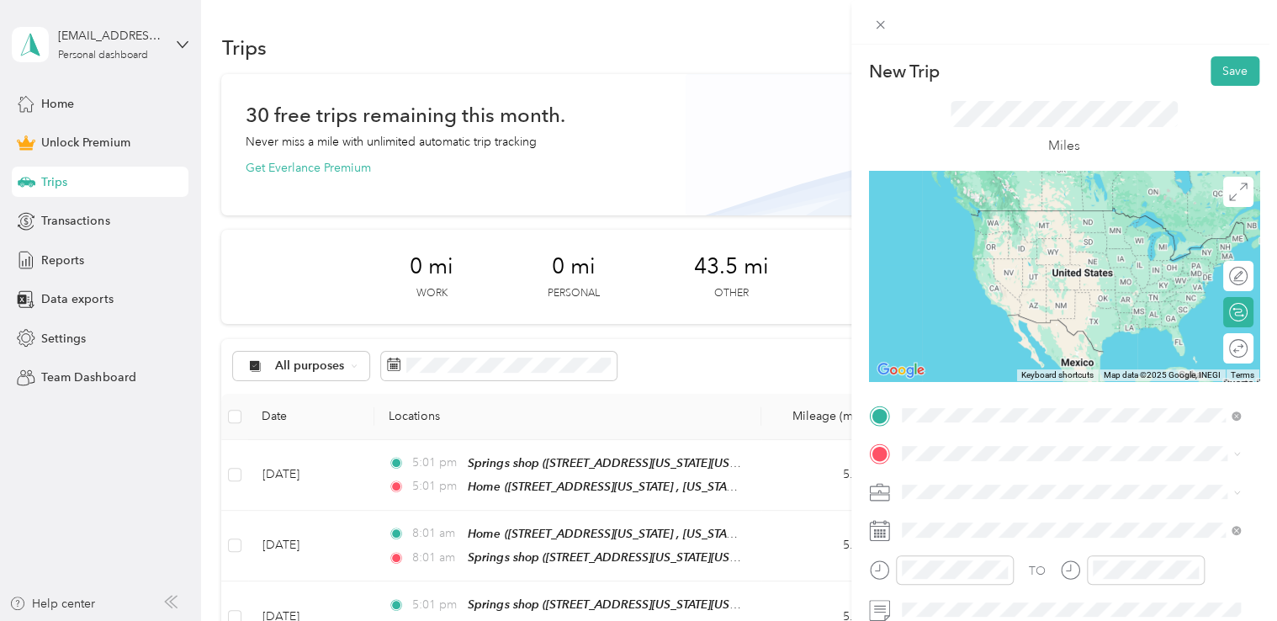
click at [1046, 231] on span "[STREET_ADDRESS][US_STATE], [US_STATE][GEOGRAPHIC_DATA], [GEOGRAPHIC_DATA], [GE…" at bounding box center [1059, 253] width 252 height 50
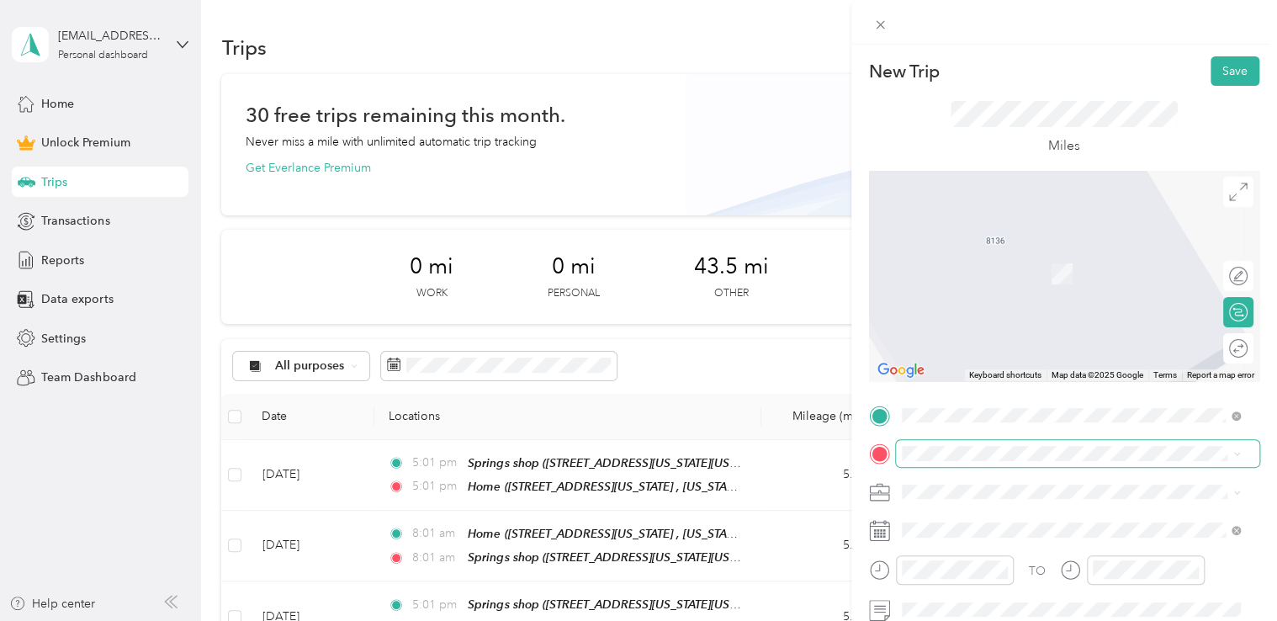
click at [974, 443] on span at bounding box center [1077, 453] width 363 height 27
click at [1057, 249] on div "Springs shop" at bounding box center [1048, 254] width 230 height 15
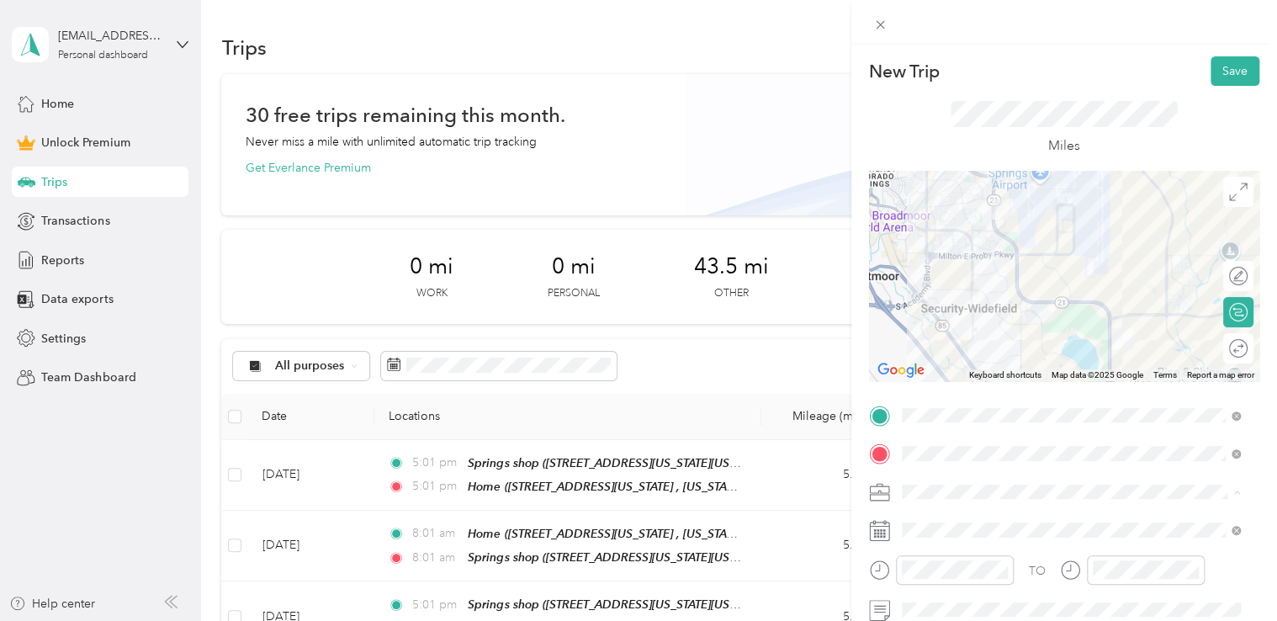
click at [951, 463] on span "Commute" at bounding box center [934, 462] width 53 height 14
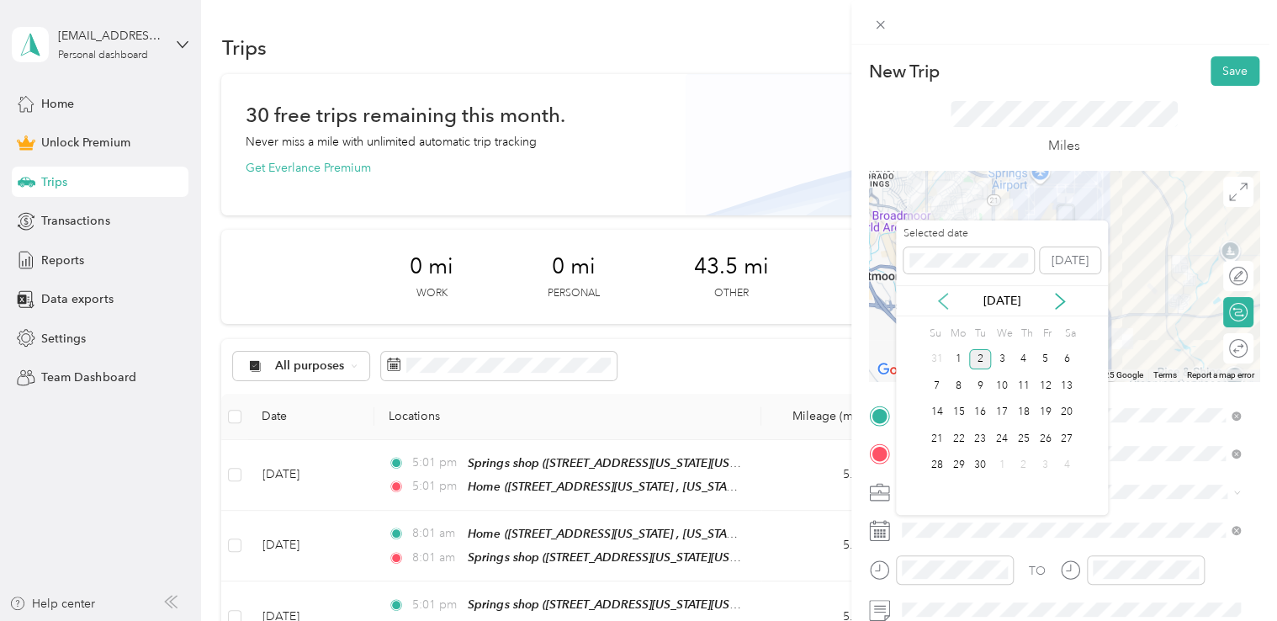
click at [939, 293] on icon at bounding box center [943, 301] width 17 height 17
click at [978, 406] on div "12" at bounding box center [980, 412] width 22 height 21
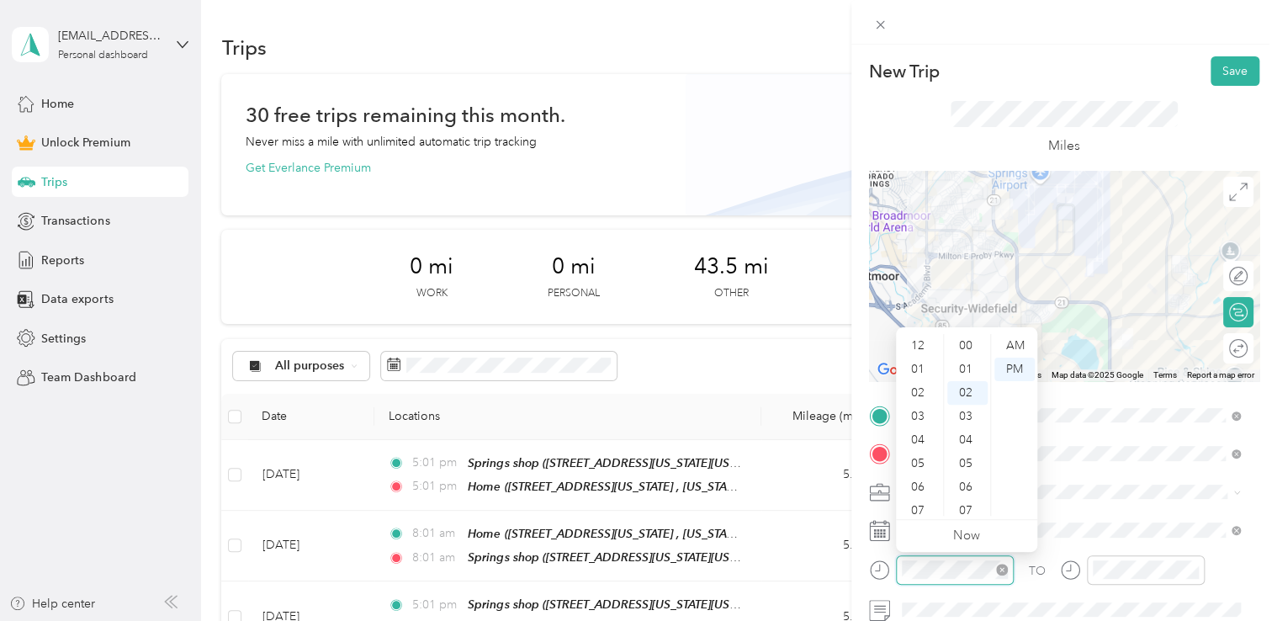
scroll to position [47, 0]
click at [1013, 352] on div "AM" at bounding box center [1014, 346] width 40 height 24
click at [972, 350] on div "00" at bounding box center [967, 346] width 40 height 24
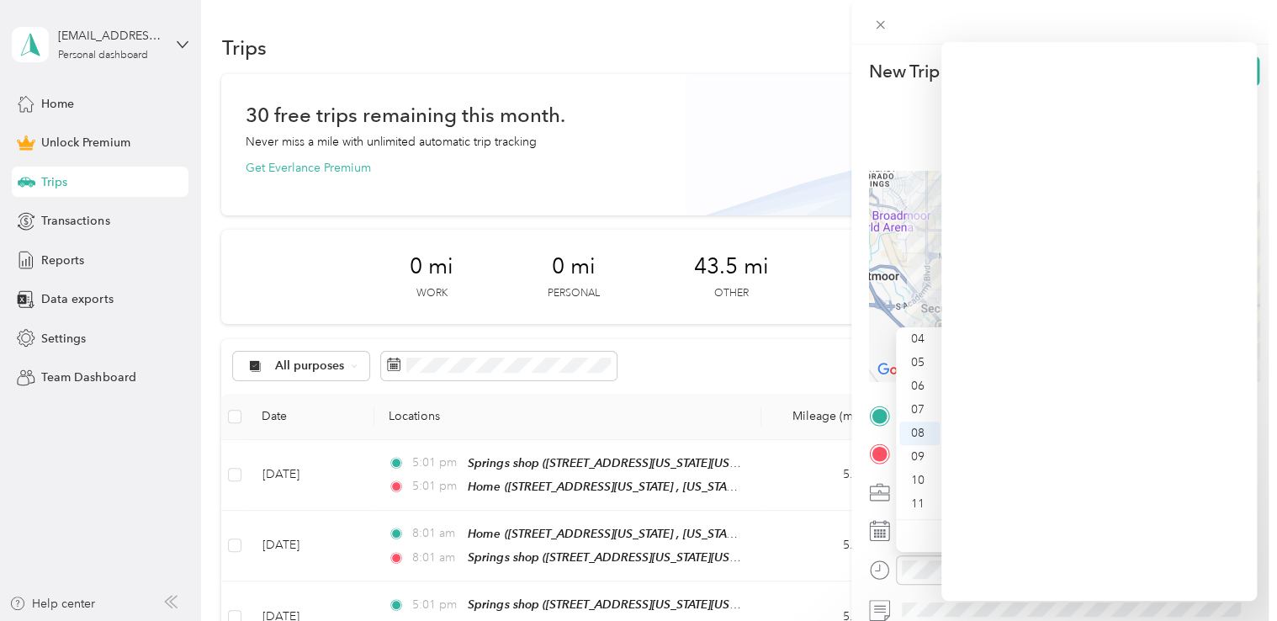
click at [865, 554] on form "New Trip Save This trip cannot be edited because it is either under review, app…" at bounding box center [1064, 412] width 426 height 713
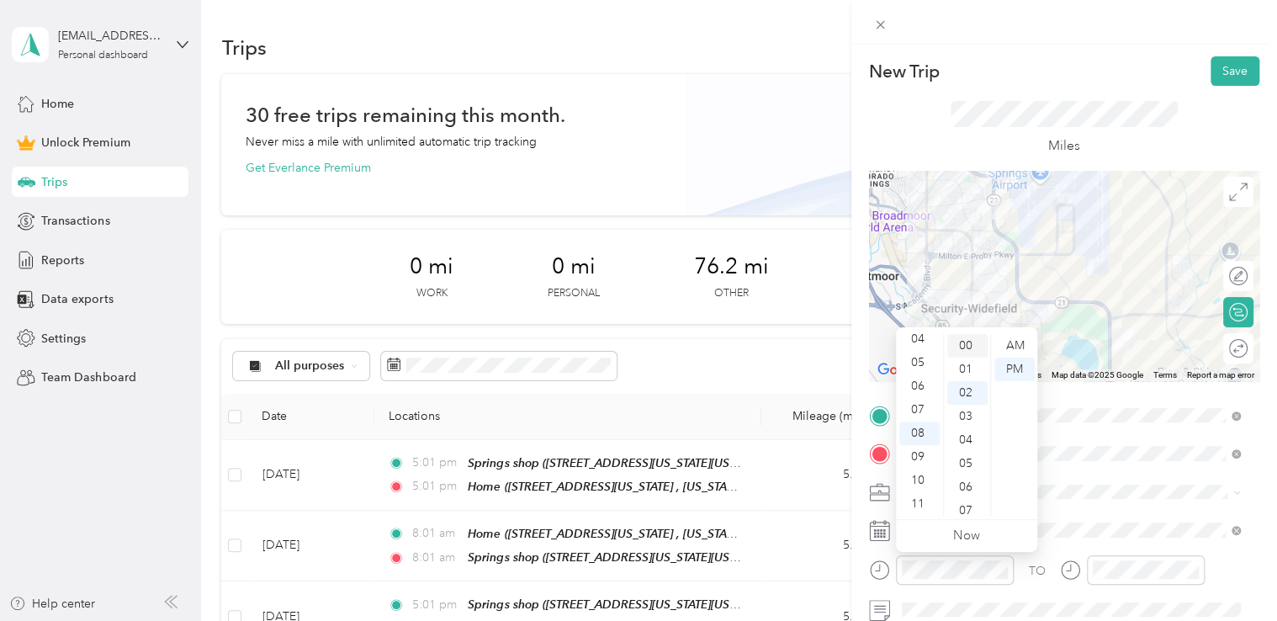
click at [968, 342] on div "00" at bounding box center [967, 346] width 40 height 24
click at [1010, 348] on div "AM" at bounding box center [1014, 346] width 40 height 24
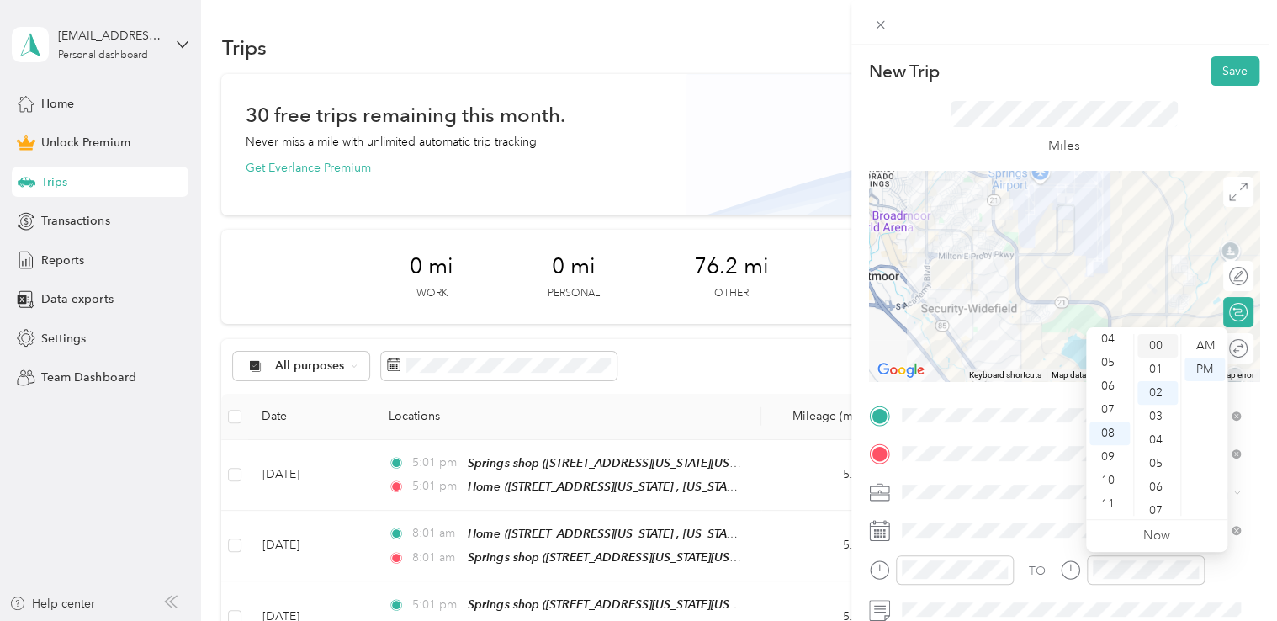
click at [1150, 351] on div "00" at bounding box center [1157, 346] width 40 height 24
click at [1200, 342] on div "AM" at bounding box center [1205, 346] width 40 height 24
click at [1124, 39] on div at bounding box center [1064, 22] width 426 height 45
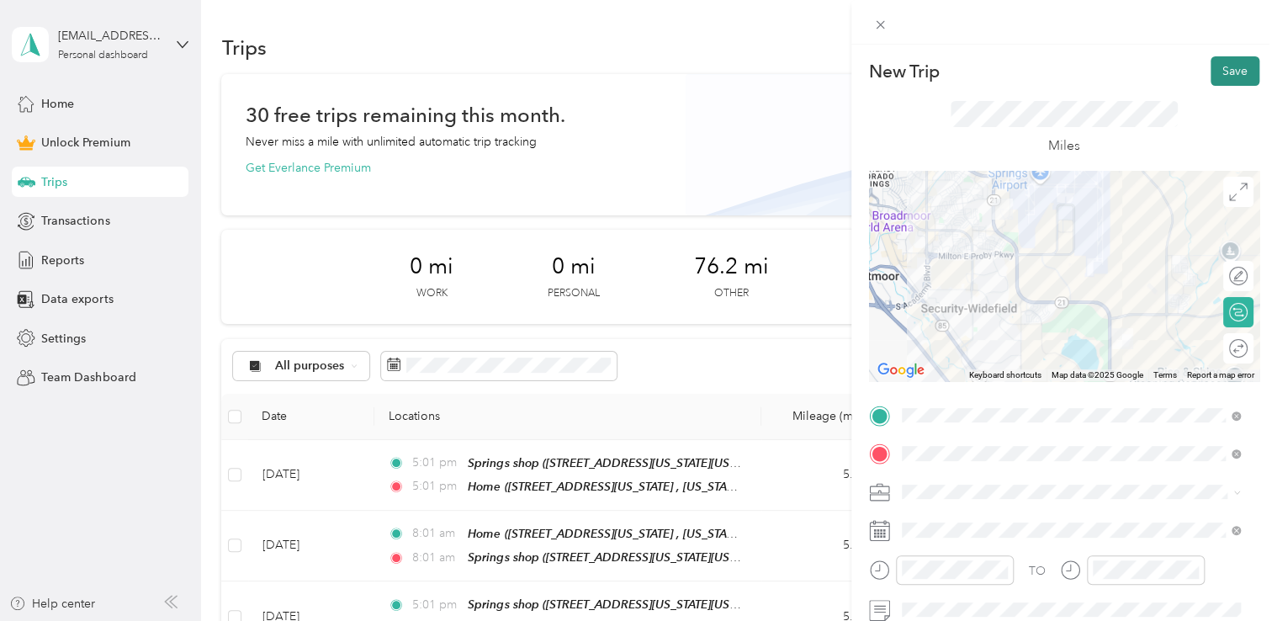
click at [1230, 68] on button "Save" at bounding box center [1235, 70] width 49 height 29
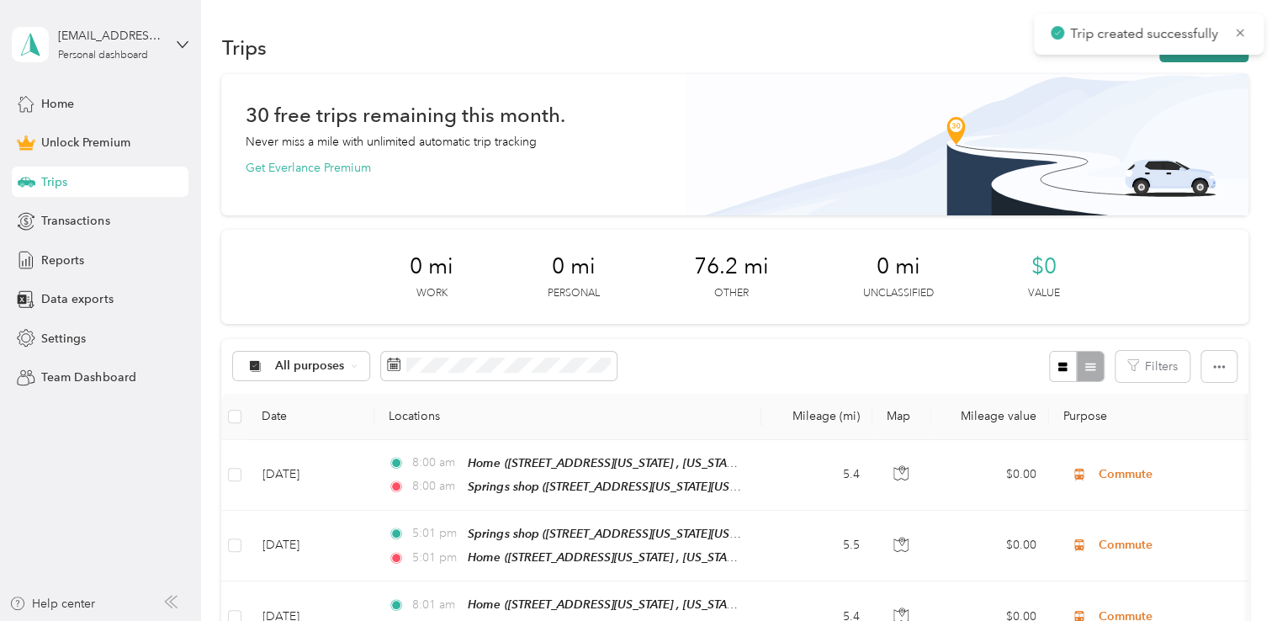
click at [1174, 58] on button "New trip" at bounding box center [1203, 47] width 89 height 29
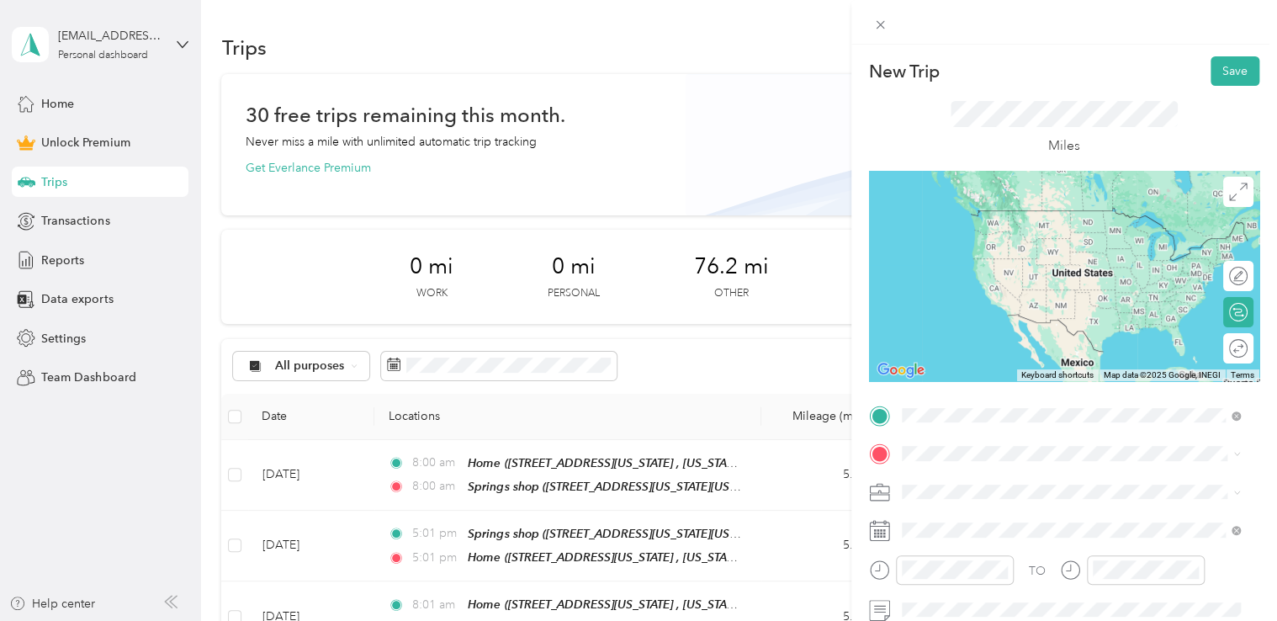
click at [1046, 241] on span "[STREET_ADDRESS][US_STATE][US_STATE]" at bounding box center [1048, 235] width 230 height 14
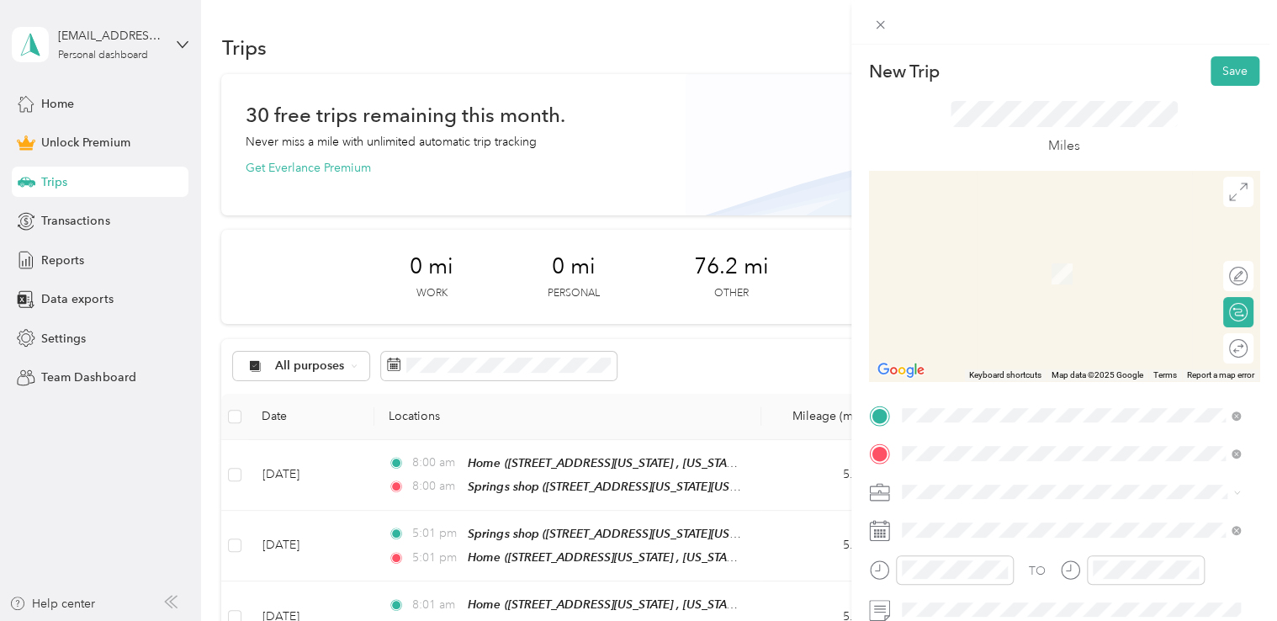
click at [1050, 284] on span "[STREET_ADDRESS][US_STATE], [US_STATE][GEOGRAPHIC_DATA], [GEOGRAPHIC_DATA], [GE…" at bounding box center [1059, 292] width 252 height 50
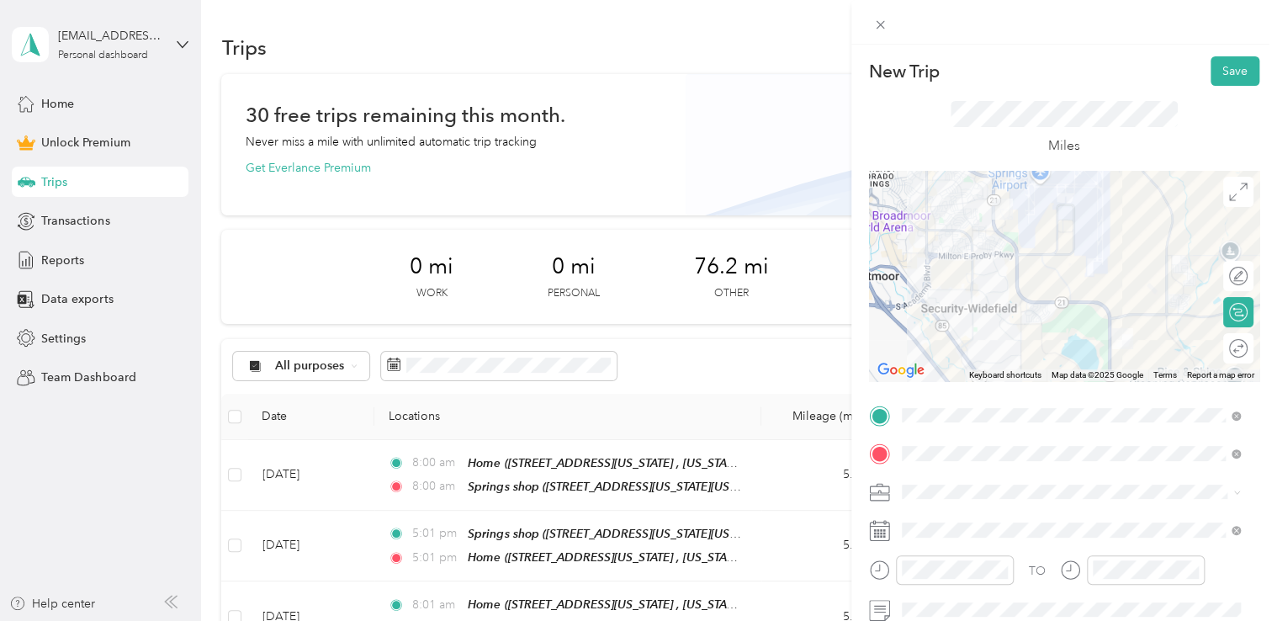
click at [971, 500] on span at bounding box center [1077, 492] width 363 height 27
click at [995, 459] on div "Commute" at bounding box center [1071, 462] width 327 height 18
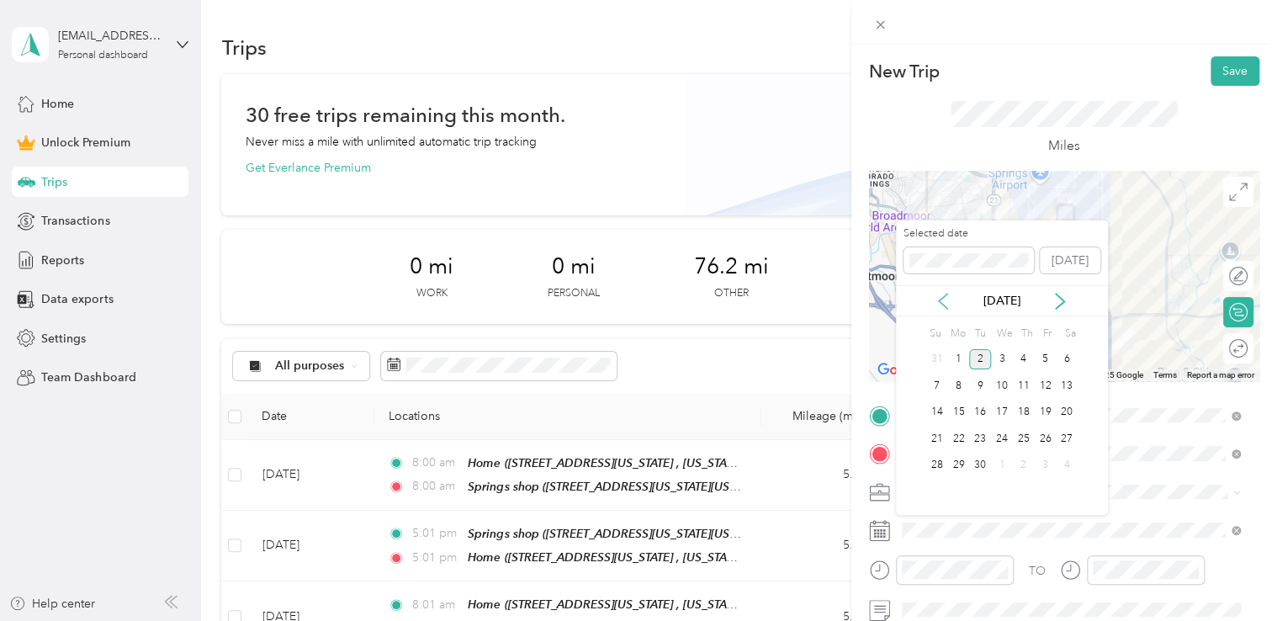
click at [946, 301] on icon at bounding box center [943, 301] width 17 height 17
click at [1003, 416] on div "13" at bounding box center [1002, 412] width 22 height 21
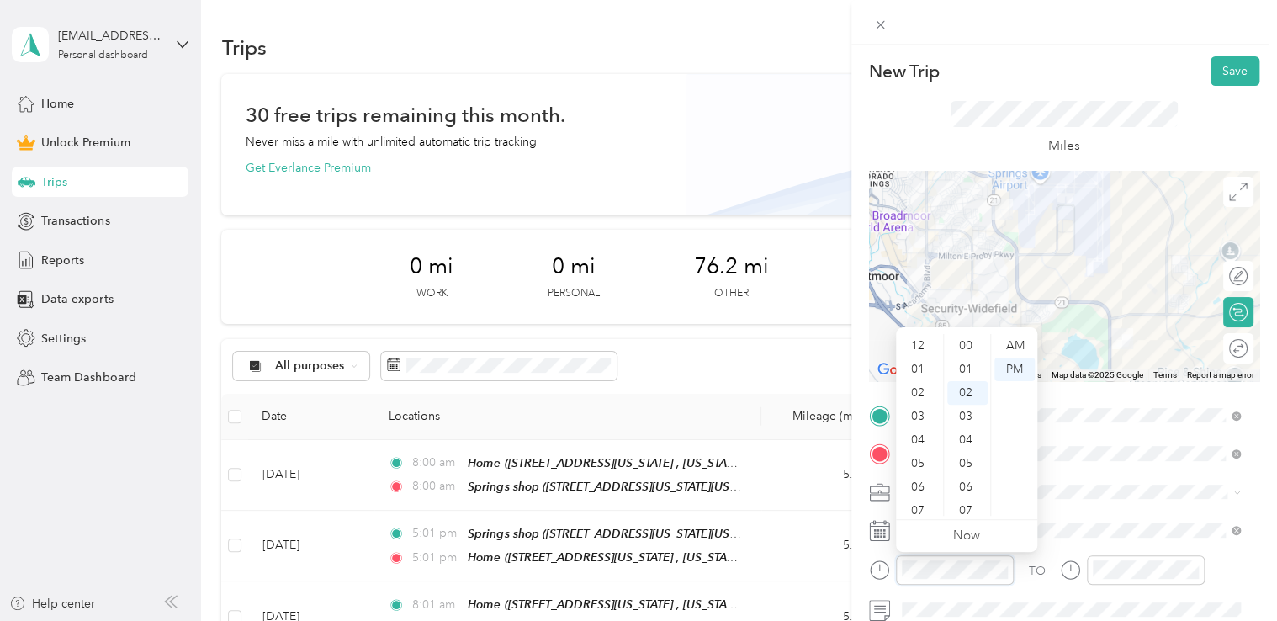
scroll to position [47, 0]
click at [922, 368] on div "05" at bounding box center [919, 363] width 40 height 24
click at [962, 342] on div "00" at bounding box center [967, 346] width 40 height 24
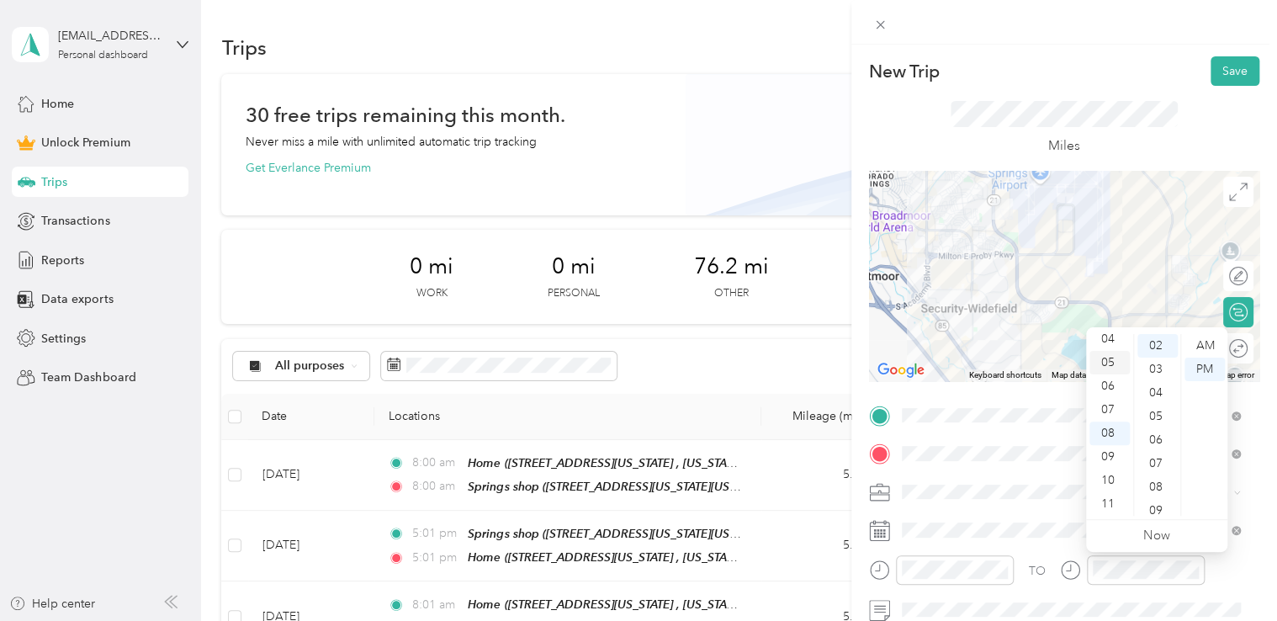
click at [1110, 365] on div "05" at bounding box center [1109, 363] width 40 height 24
click at [1162, 342] on div "00" at bounding box center [1157, 346] width 40 height 24
drag, startPoint x: 1121, startPoint y: 52, endPoint x: 1185, endPoint y: 56, distance: 64.1
click at [1125, 52] on div "New Trip Save This trip cannot be edited because it is either under review, app…" at bounding box center [1064, 355] width 426 height 621
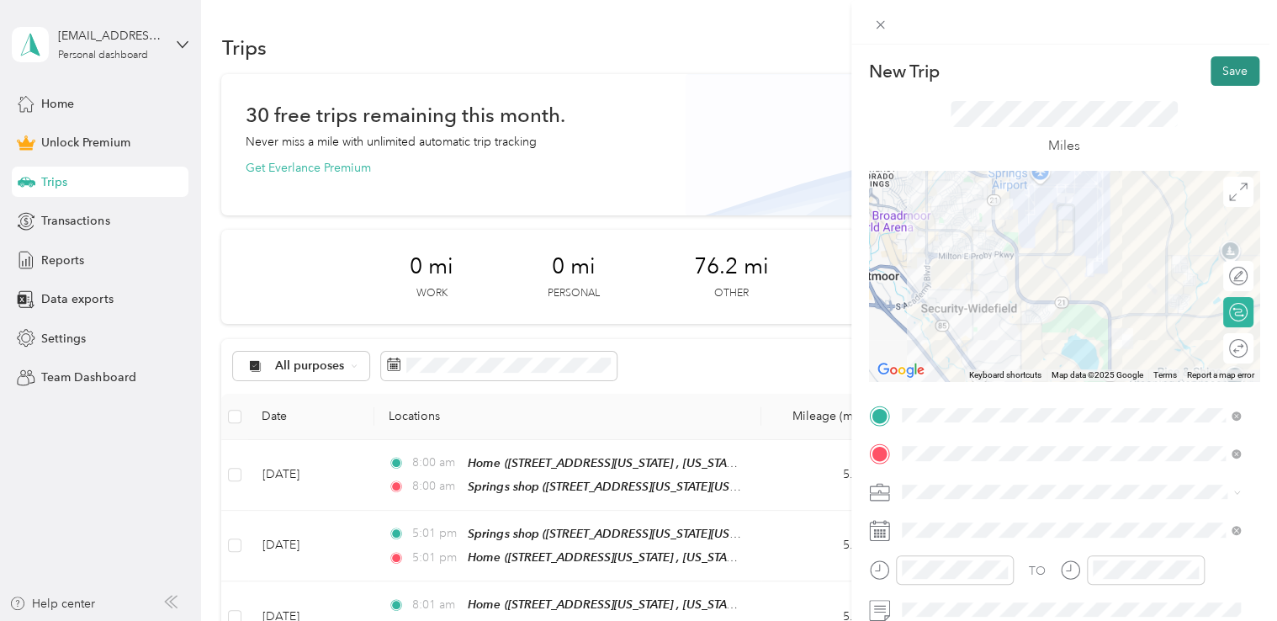
click at [1211, 68] on button "Save" at bounding box center [1235, 70] width 49 height 29
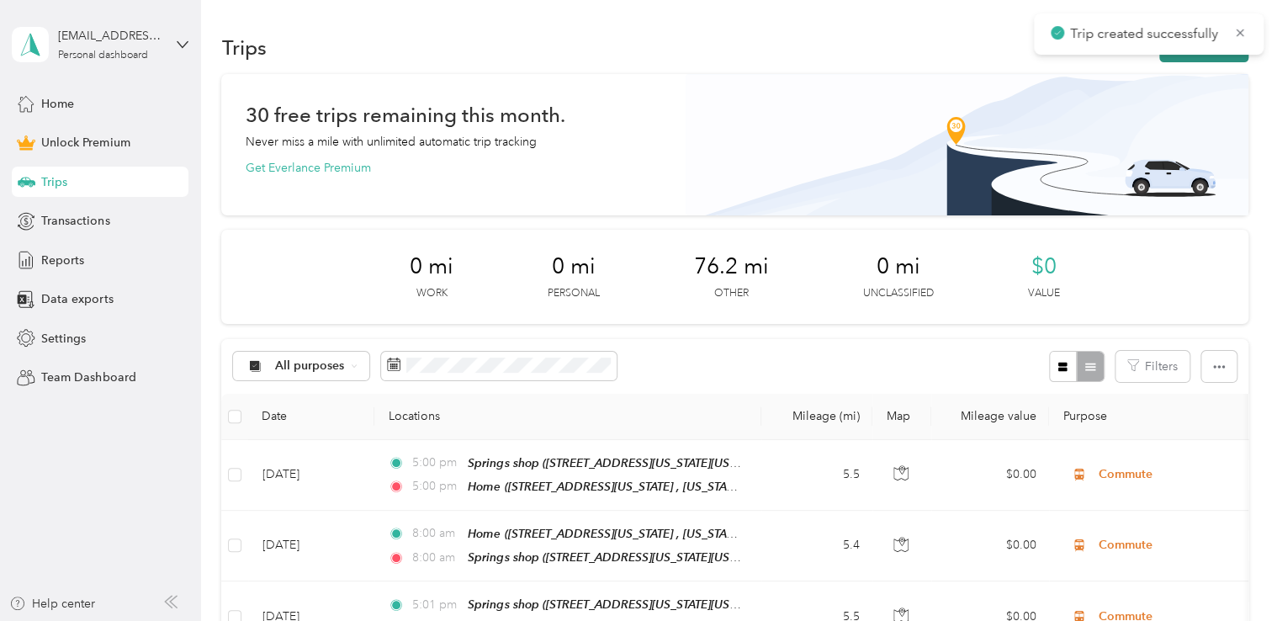
click at [1212, 59] on button "New trip" at bounding box center [1203, 47] width 89 height 29
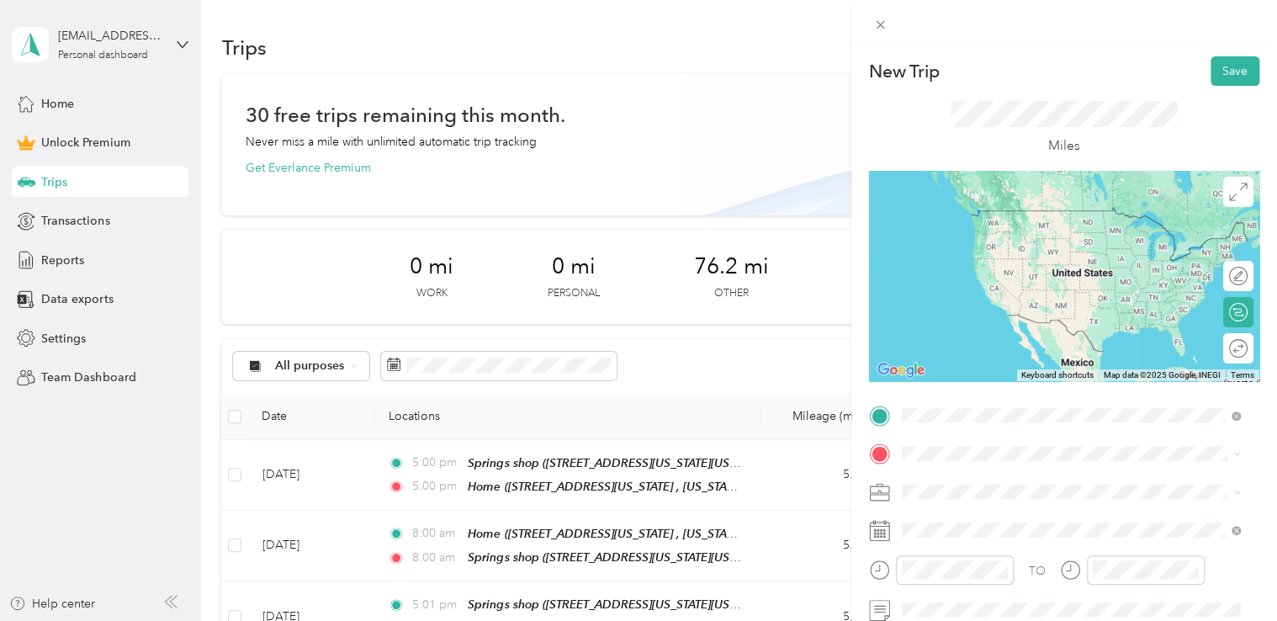
drag, startPoint x: 985, startPoint y: 207, endPoint x: 985, endPoint y: 302, distance: 95.1
click at [985, 209] on div "Home [STREET_ADDRESS][US_STATE], [US_STATE][GEOGRAPHIC_DATA], [GEOGRAPHIC_DATA]…" at bounding box center [1071, 244] width 327 height 77
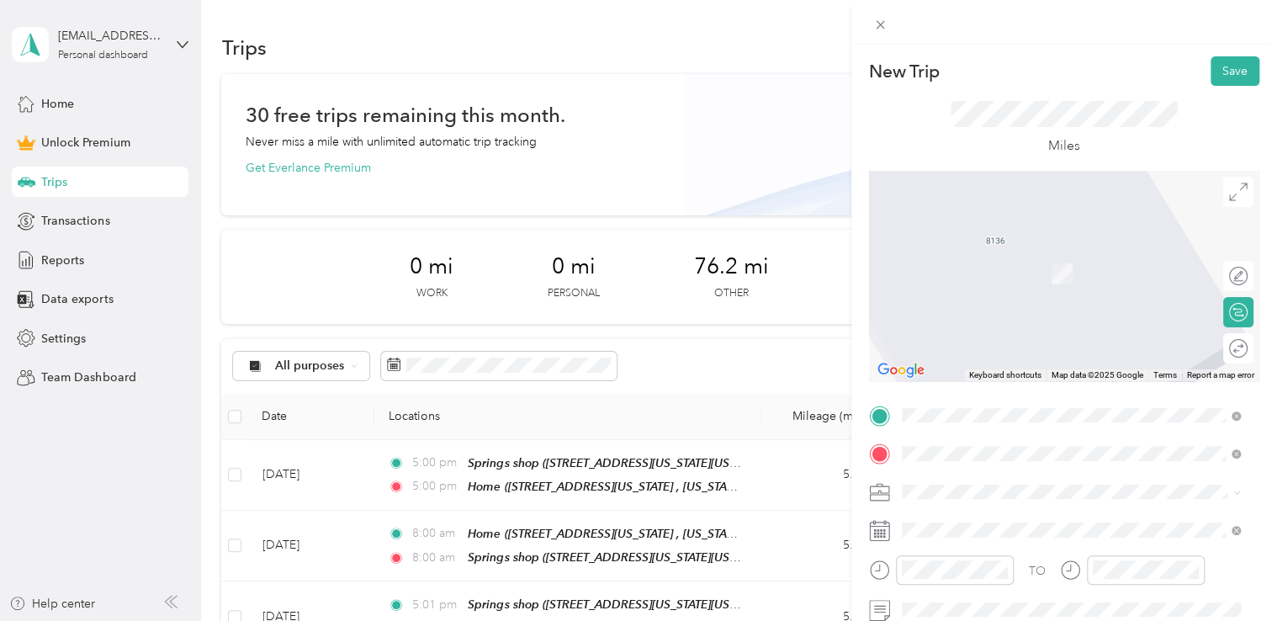
click at [999, 282] on div "Springs shop [STREET_ADDRESS][US_STATE][US_STATE]" at bounding box center [1048, 264] width 230 height 35
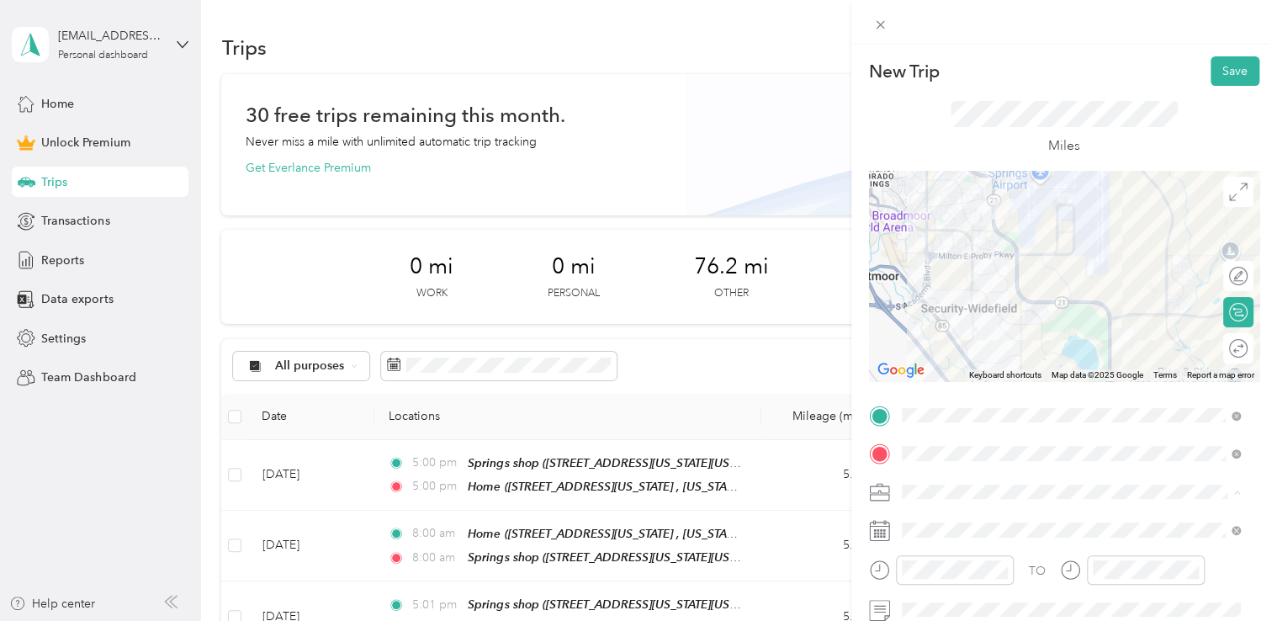
click at [942, 468] on li "Commute" at bounding box center [1071, 462] width 351 height 29
click at [973, 517] on span at bounding box center [1077, 530] width 363 height 27
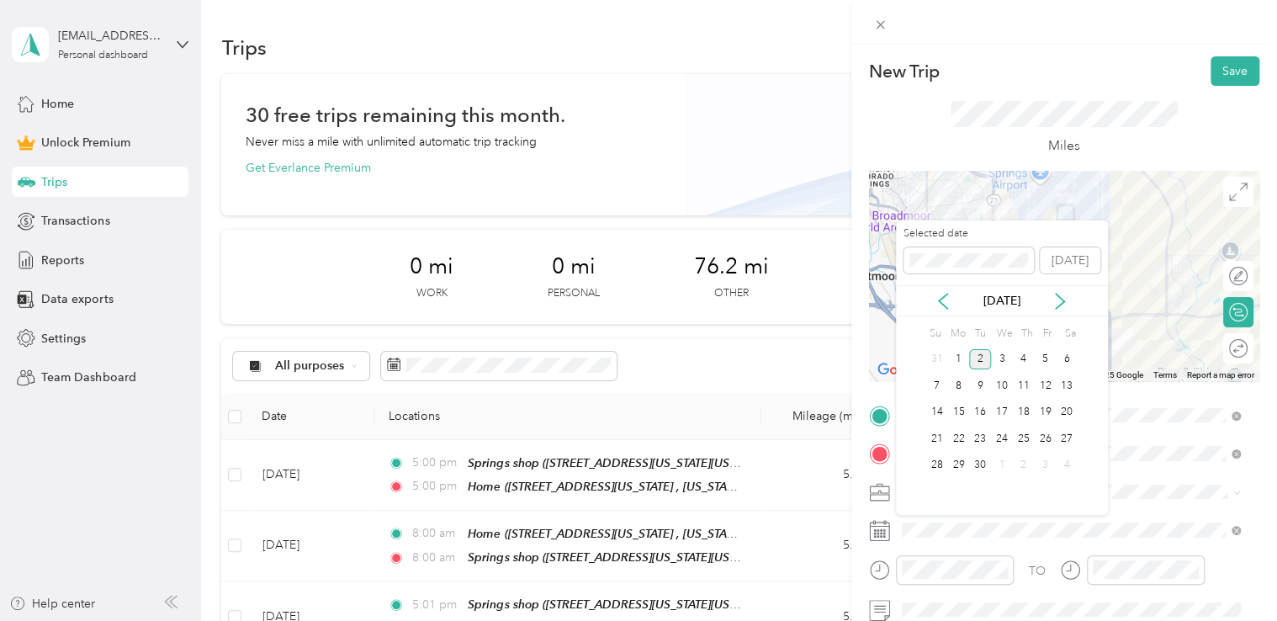
click at [945, 315] on div "[DATE]" at bounding box center [1002, 300] width 212 height 31
click at [943, 305] on icon at bounding box center [943, 301] width 8 height 15
click at [996, 410] on div "13" at bounding box center [1002, 412] width 22 height 21
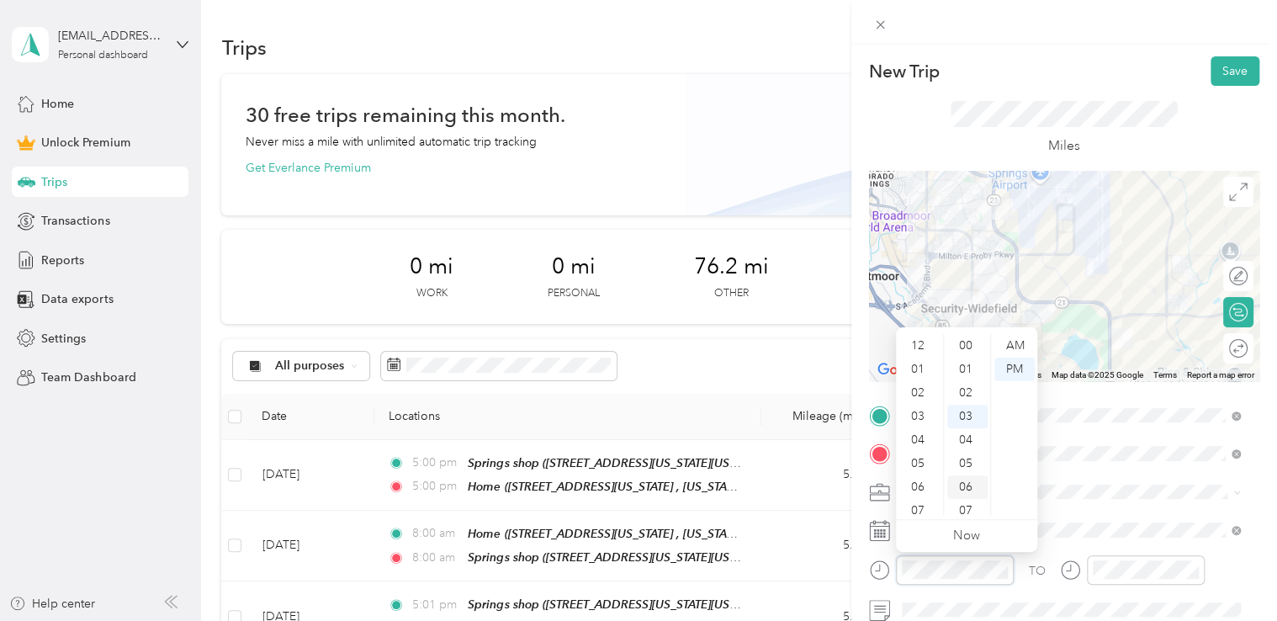
scroll to position [101, 0]
click at [1013, 339] on div "AM" at bounding box center [1014, 346] width 40 height 24
click at [975, 335] on div "00" at bounding box center [967, 346] width 40 height 24
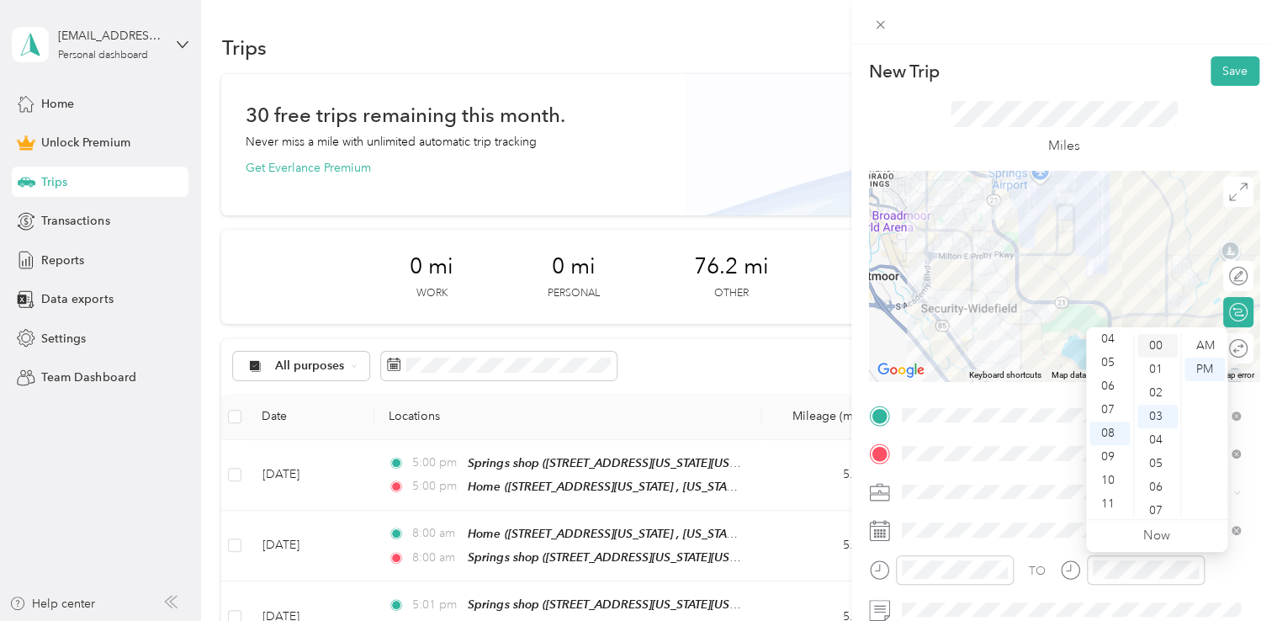
click at [1168, 336] on div "00" at bounding box center [1157, 346] width 40 height 24
click at [1199, 342] on div "AM" at bounding box center [1205, 346] width 40 height 24
click at [1079, 72] on div "New Trip Save" at bounding box center [1064, 70] width 390 height 29
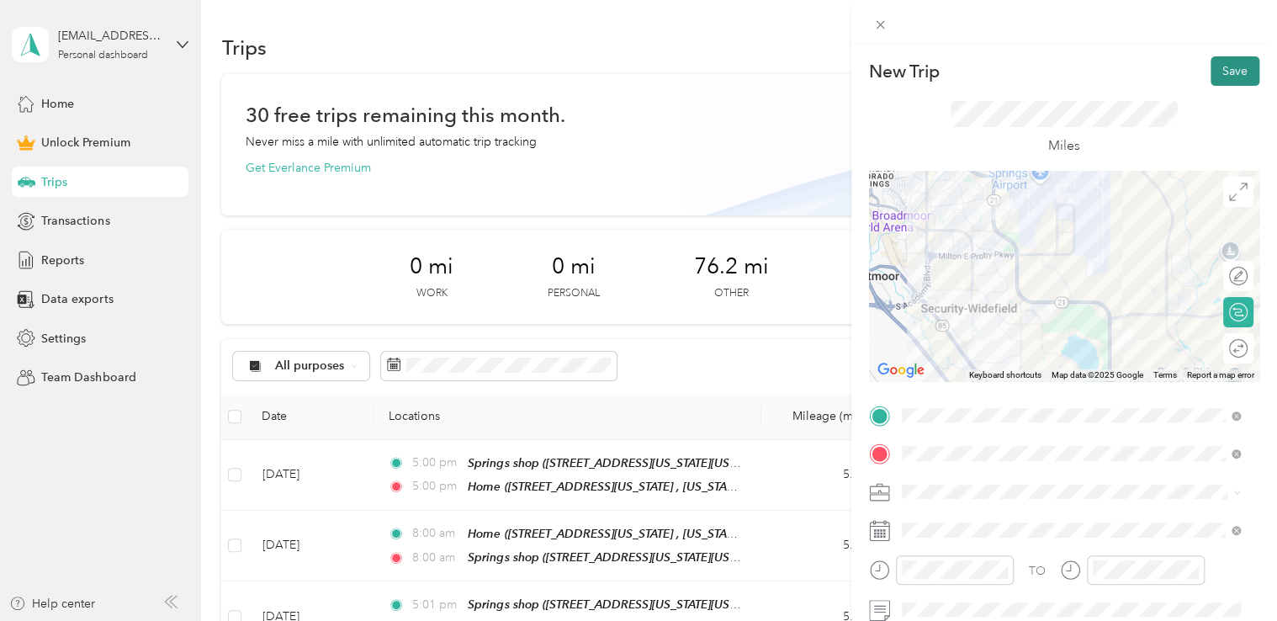
click at [1226, 65] on button "Save" at bounding box center [1235, 70] width 49 height 29
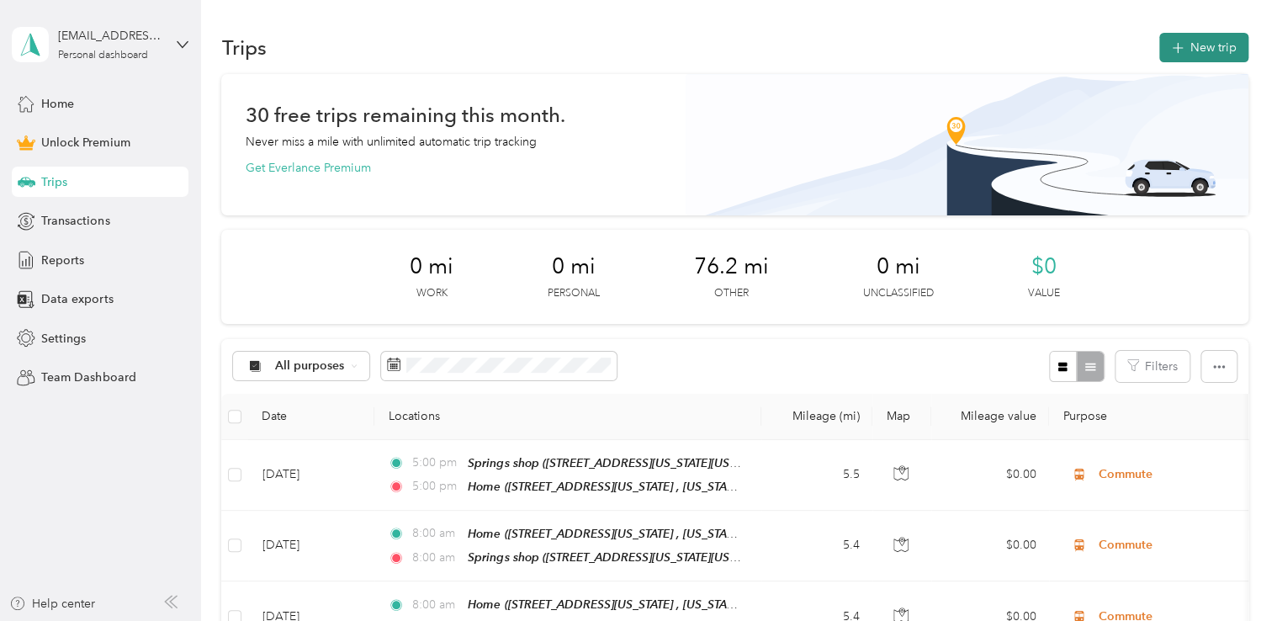
click at [1205, 56] on button "New trip" at bounding box center [1203, 47] width 89 height 29
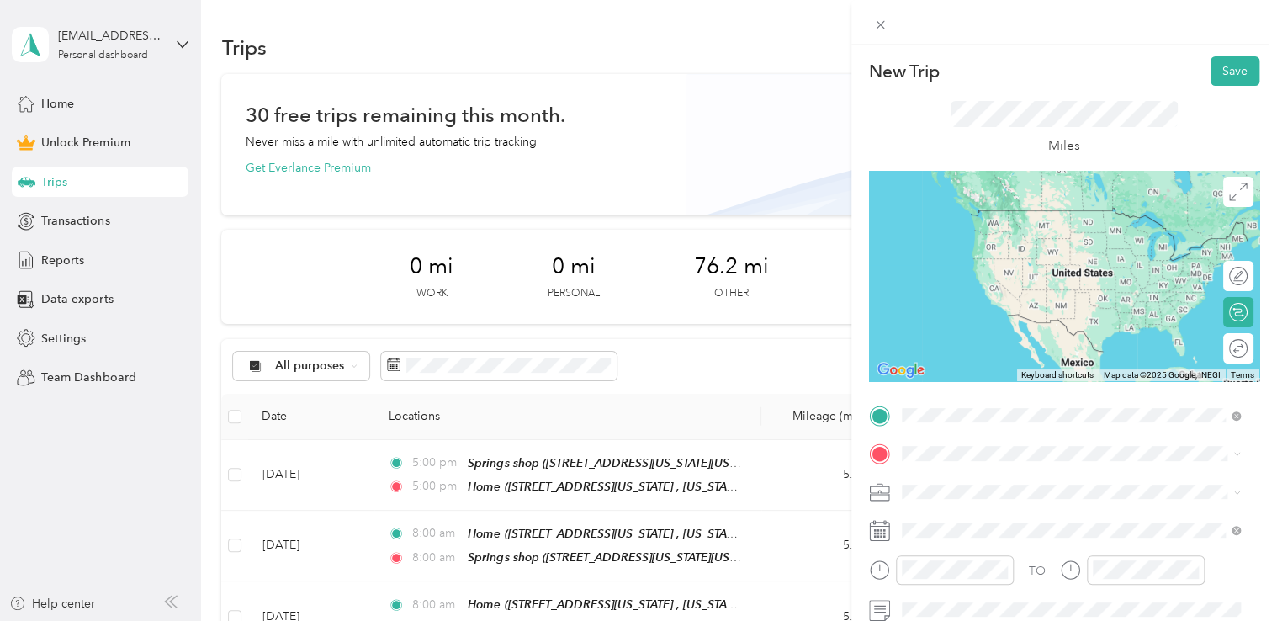
click at [983, 221] on div "Springs shop [STREET_ADDRESS][US_STATE][US_STATE]" at bounding box center [1048, 226] width 230 height 35
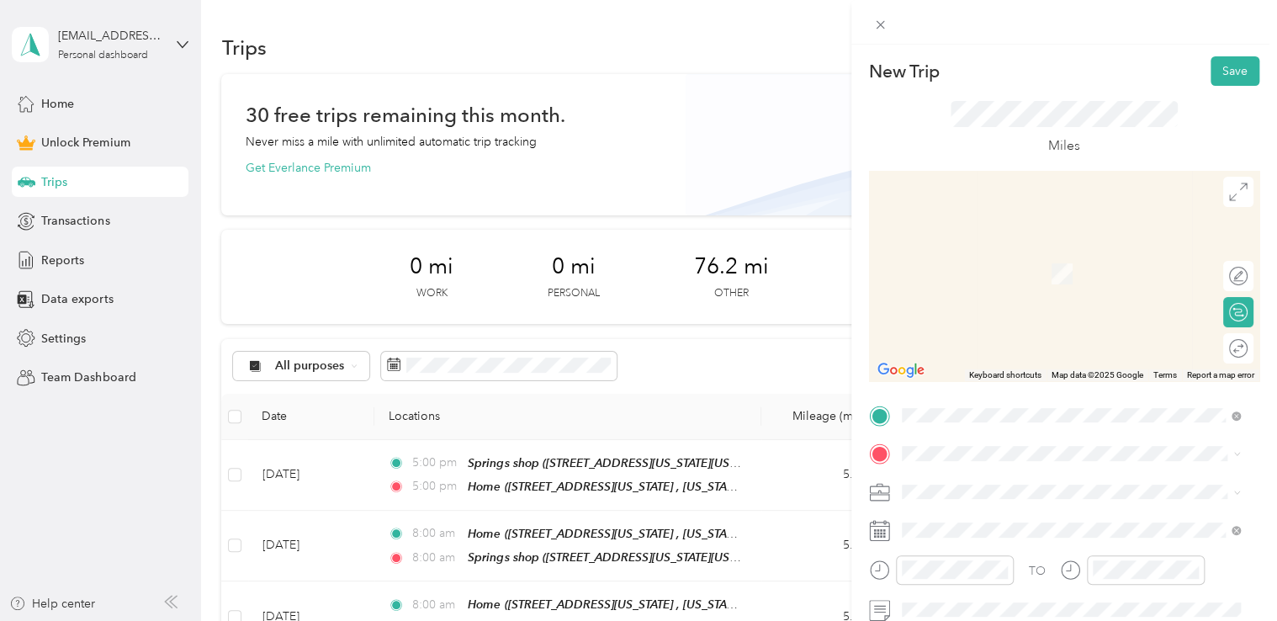
click at [1016, 284] on span "[STREET_ADDRESS][US_STATE], [US_STATE][GEOGRAPHIC_DATA], [GEOGRAPHIC_DATA], [GE…" at bounding box center [1059, 290] width 252 height 50
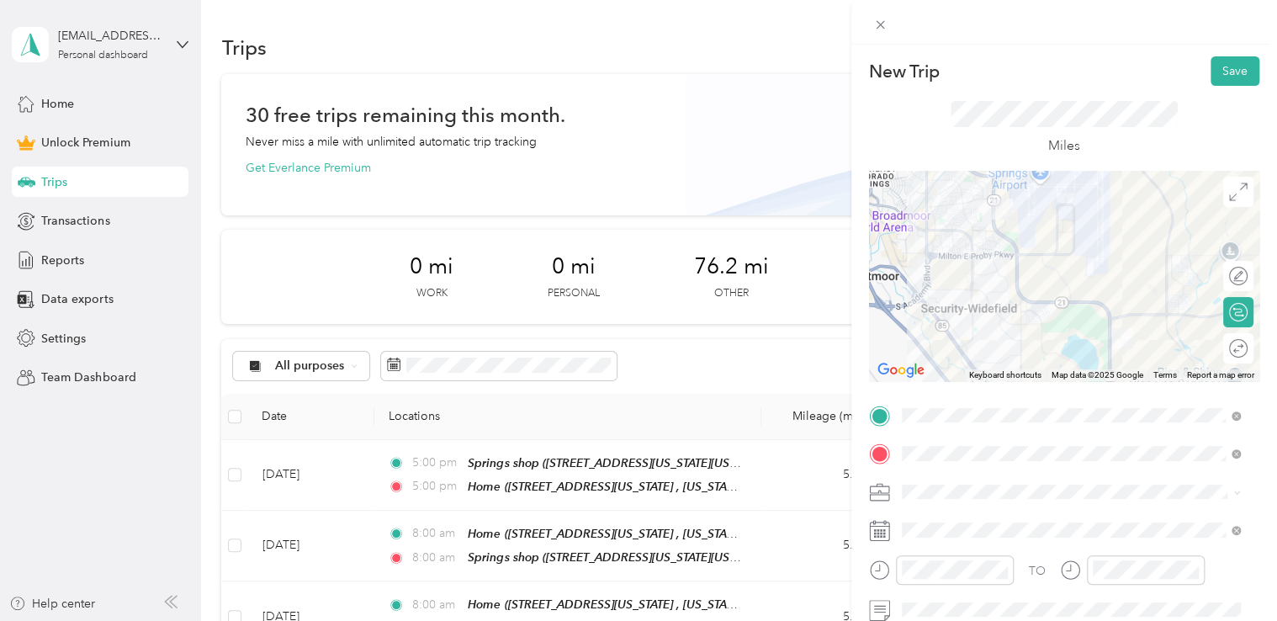
drag, startPoint x: 956, startPoint y: 448, endPoint x: 957, endPoint y: 480, distance: 32.0
click at [957, 449] on li "Commute" at bounding box center [1071, 461] width 351 height 29
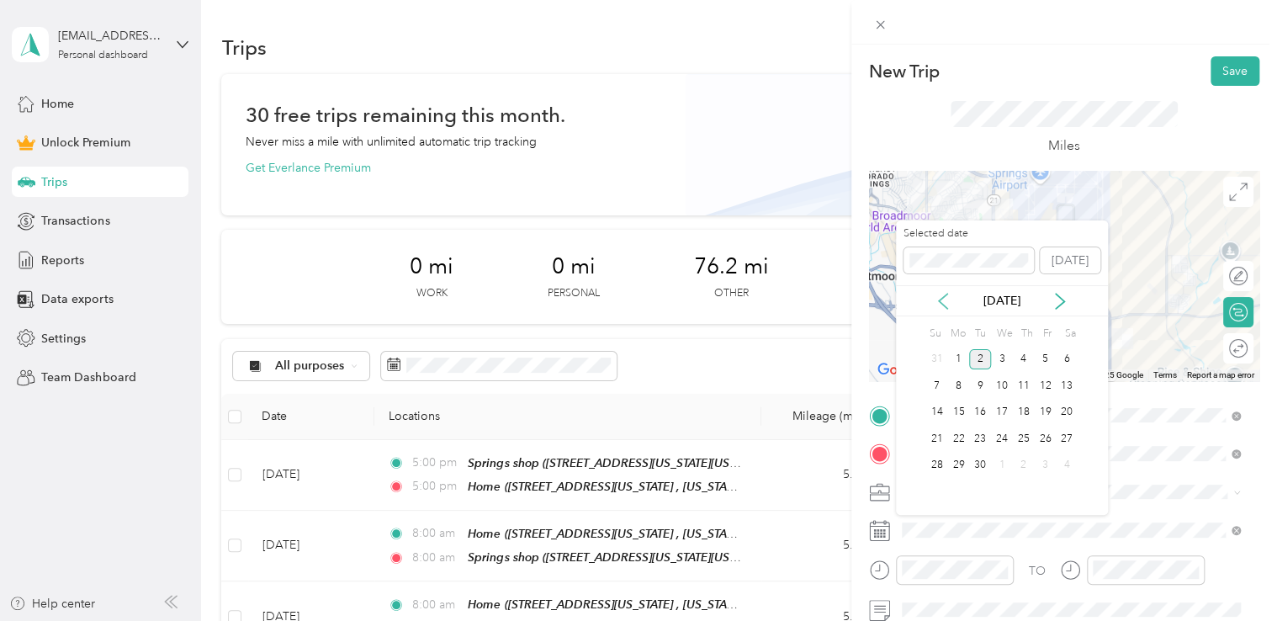
click at [940, 302] on icon at bounding box center [943, 301] width 8 height 15
click at [983, 411] on div "12" at bounding box center [980, 412] width 22 height 21
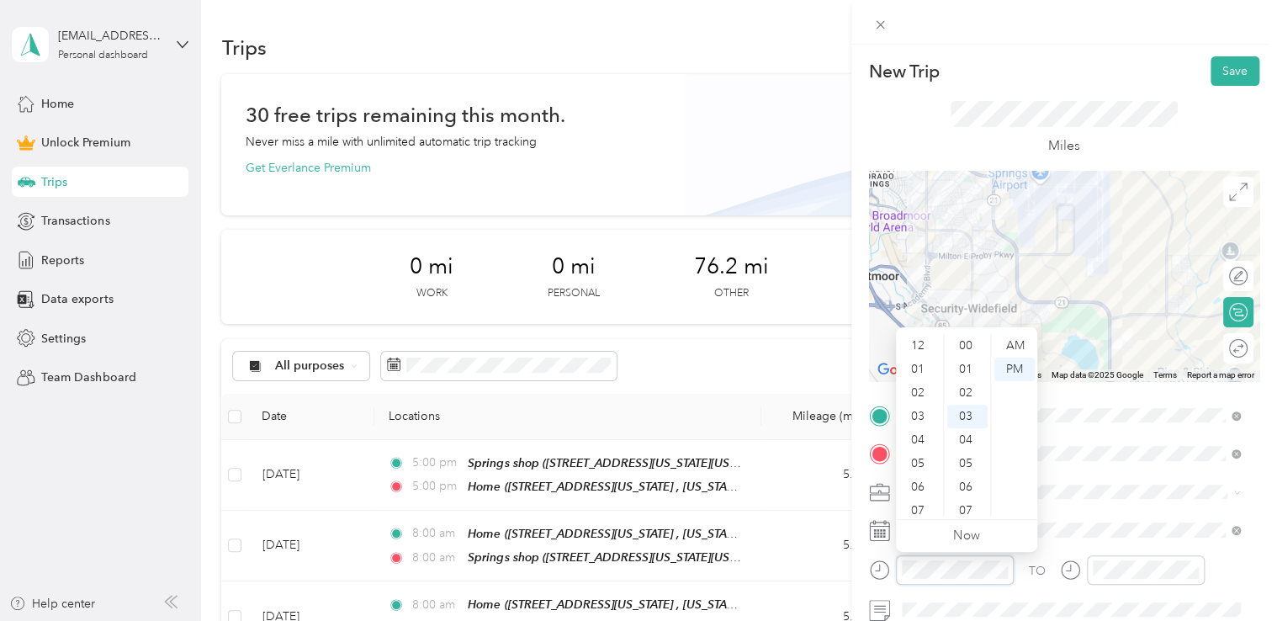
scroll to position [101, 0]
click at [919, 365] on div "05" at bounding box center [919, 363] width 40 height 24
click at [966, 339] on div "00" at bounding box center [967, 346] width 40 height 24
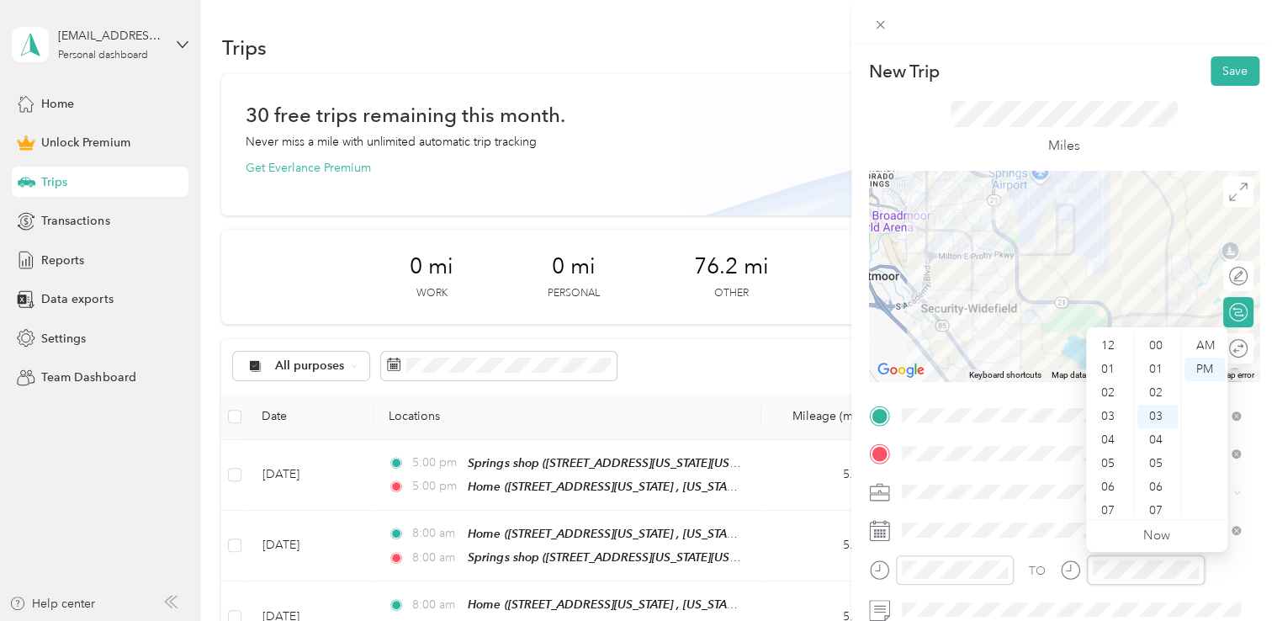
scroll to position [71, 0]
click at [1114, 358] on div "05" at bounding box center [1109, 363] width 40 height 24
click at [1148, 342] on div "00" at bounding box center [1157, 346] width 40 height 24
drag, startPoint x: 1100, startPoint y: 45, endPoint x: 1136, endPoint y: 50, distance: 35.6
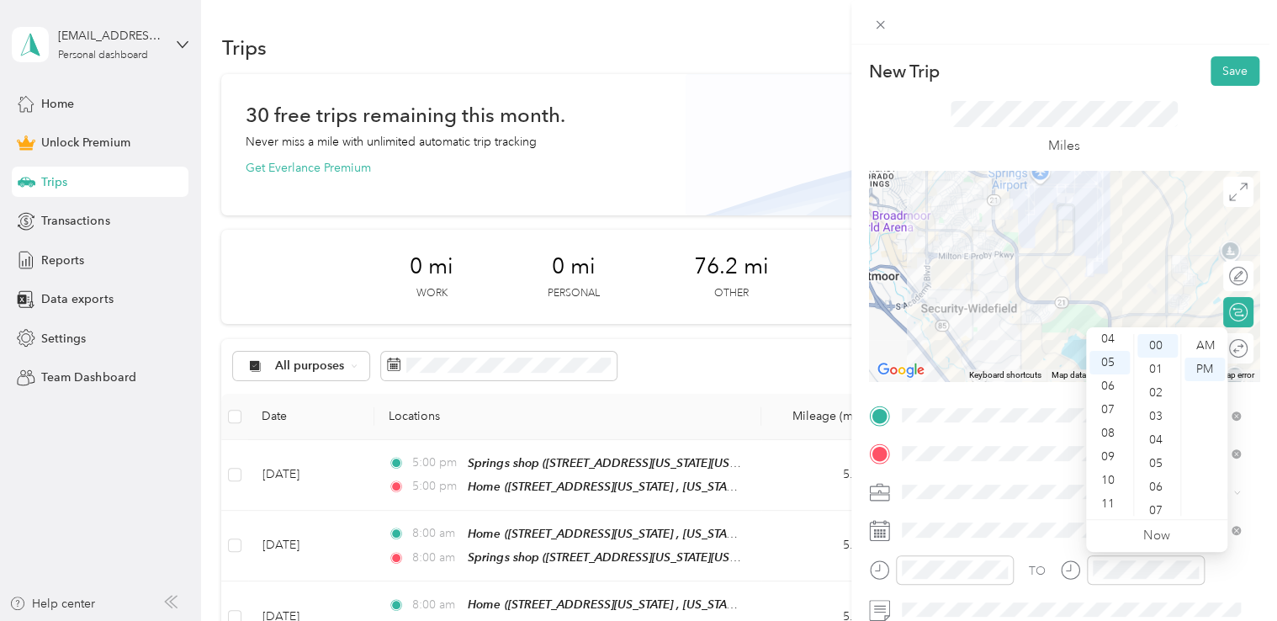
click at [1100, 45] on div "New Trip Save This trip cannot be edited because it is either under review, app…" at bounding box center [1064, 355] width 426 height 621
click at [1211, 59] on div "Save" at bounding box center [1235, 70] width 49 height 29
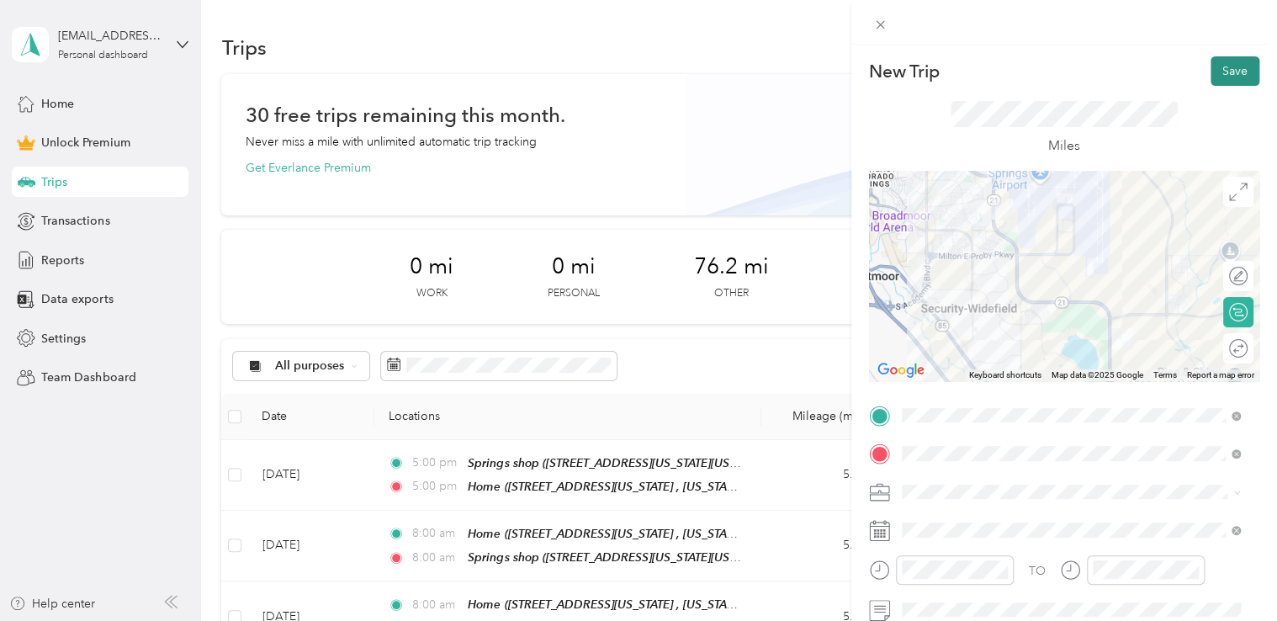
click at [1215, 68] on button "Save" at bounding box center [1235, 70] width 49 height 29
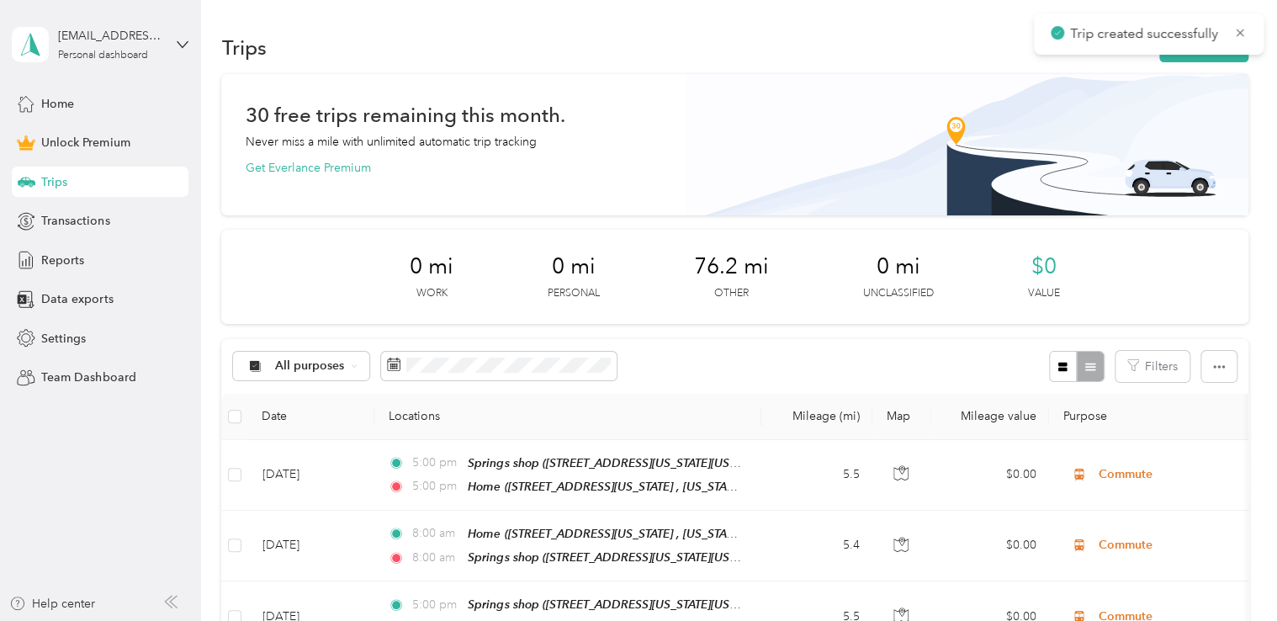
click at [1191, 53] on div "Trip created successfully" at bounding box center [1149, 33] width 230 height 41
click at [1200, 61] on button "New trip" at bounding box center [1203, 47] width 89 height 29
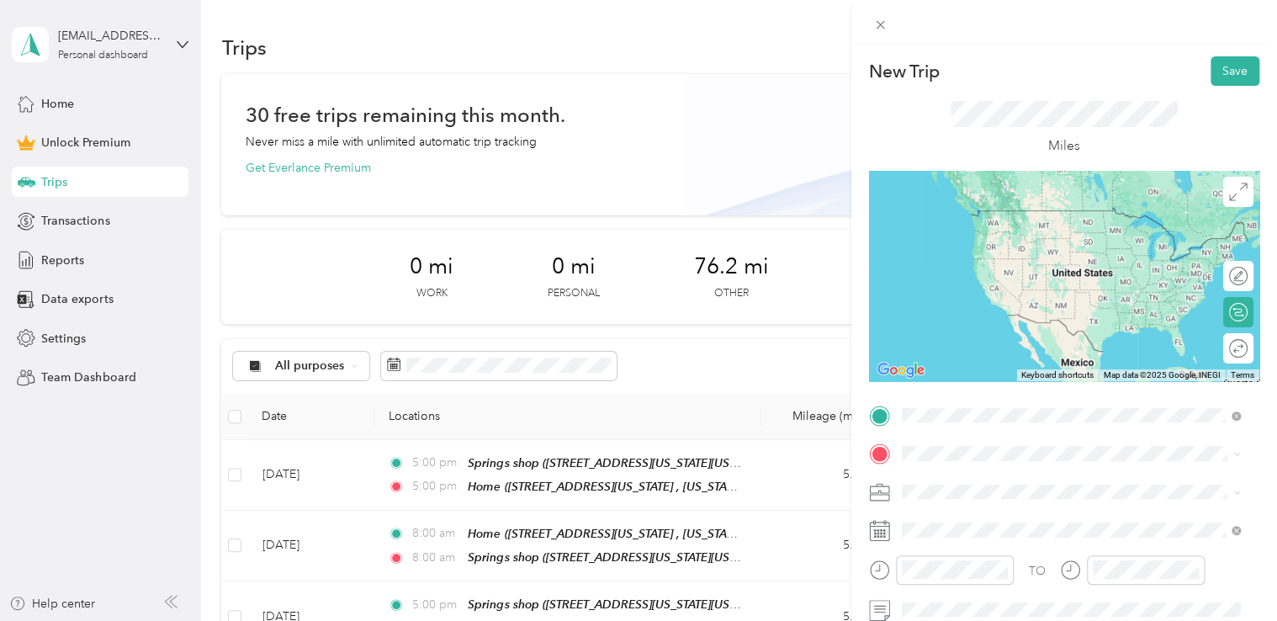
click at [1015, 218] on div "Home" at bounding box center [1083, 216] width 301 height 15
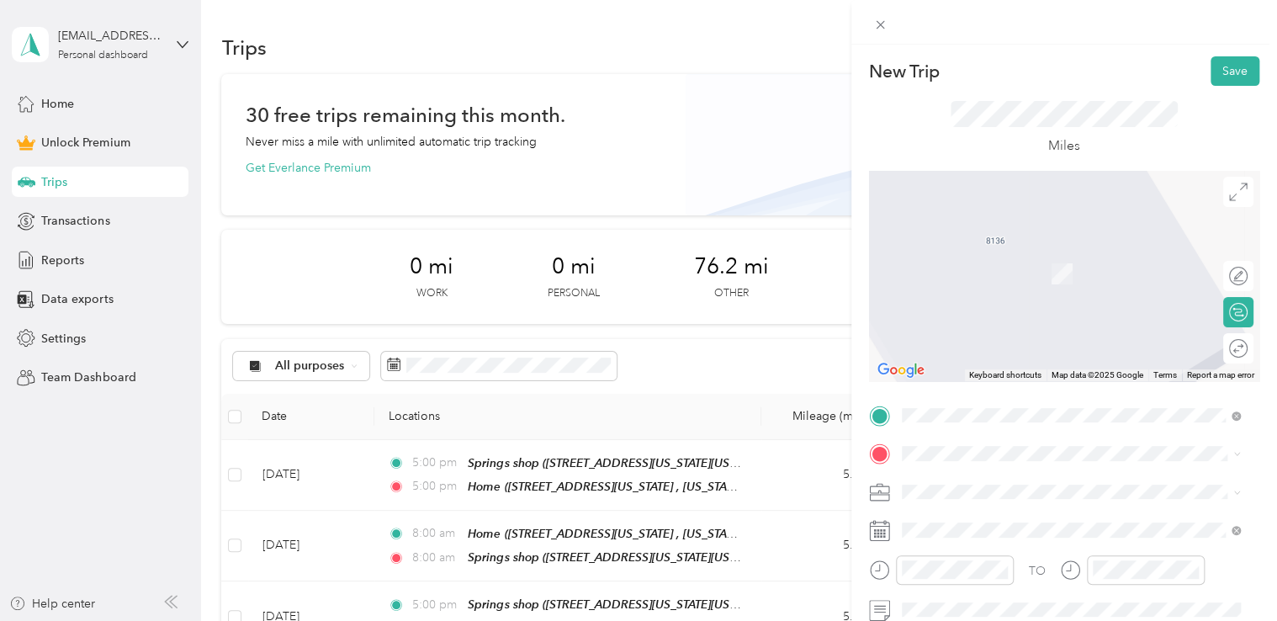
click at [961, 467] on div "TO Add photo" at bounding box center [1064, 586] width 390 height 368
click at [1026, 283] on div "Springs shop [STREET_ADDRESS][US_STATE][US_STATE]" at bounding box center [1048, 264] width 230 height 35
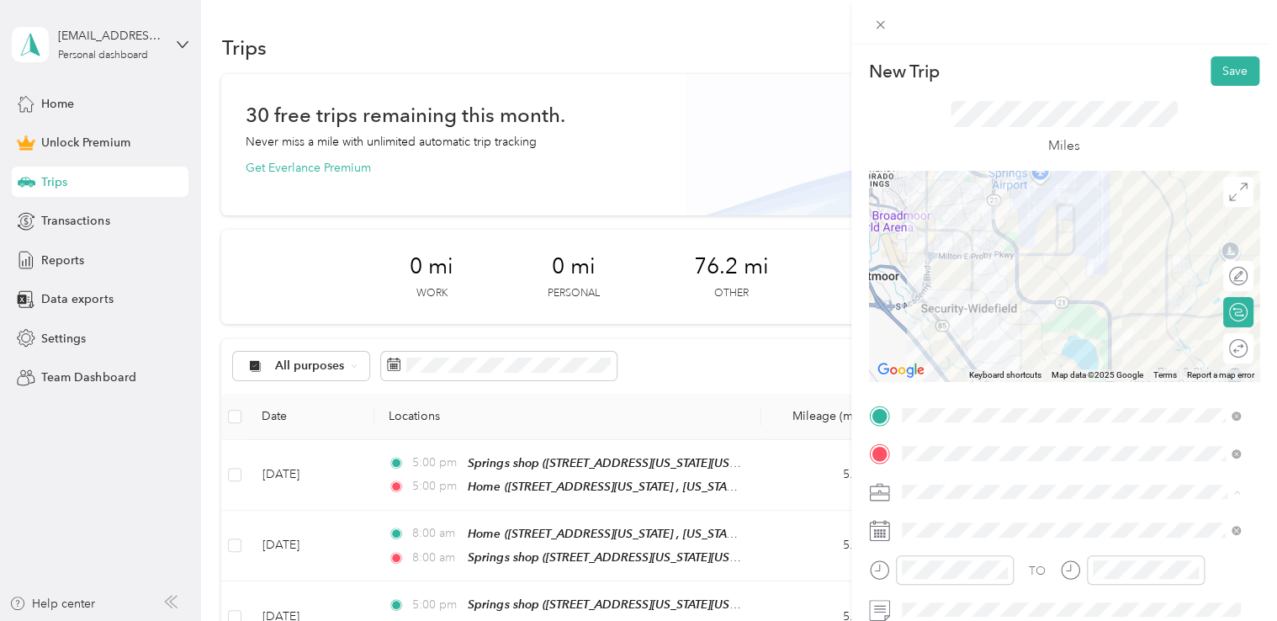
click at [951, 455] on span "Commute" at bounding box center [934, 462] width 53 height 14
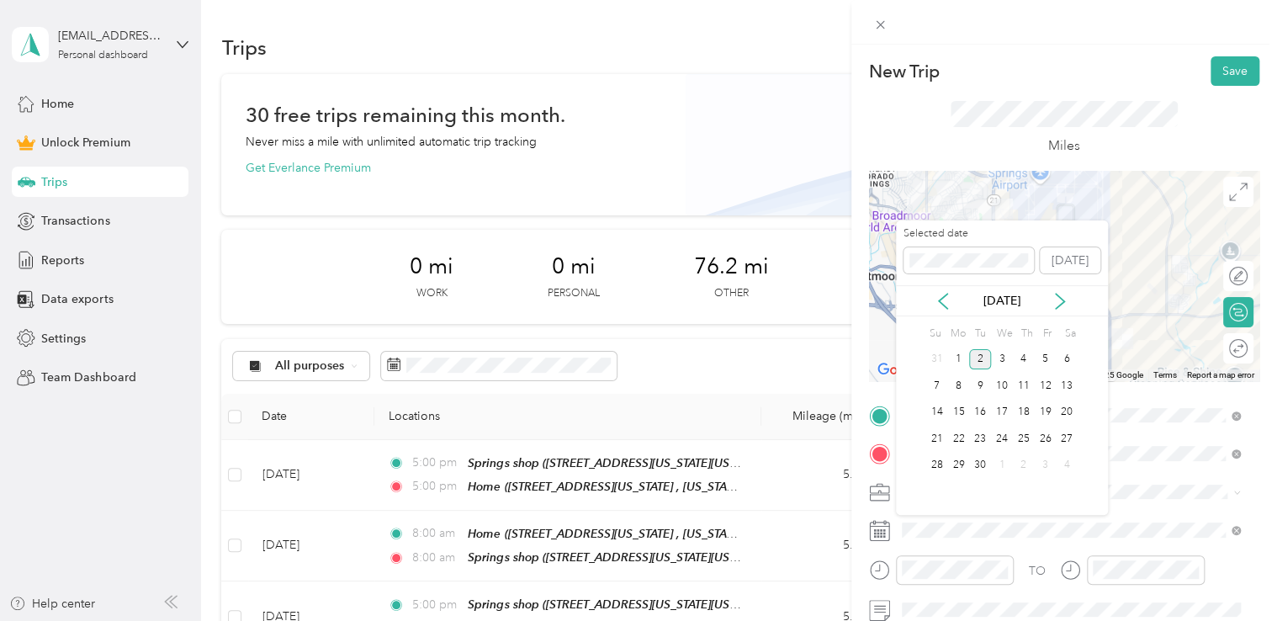
click at [947, 290] on div "[DATE]" at bounding box center [1002, 300] width 212 height 31
click at [944, 300] on icon at bounding box center [943, 301] width 17 height 17
click at [1027, 416] on div "14" at bounding box center [1024, 412] width 22 height 21
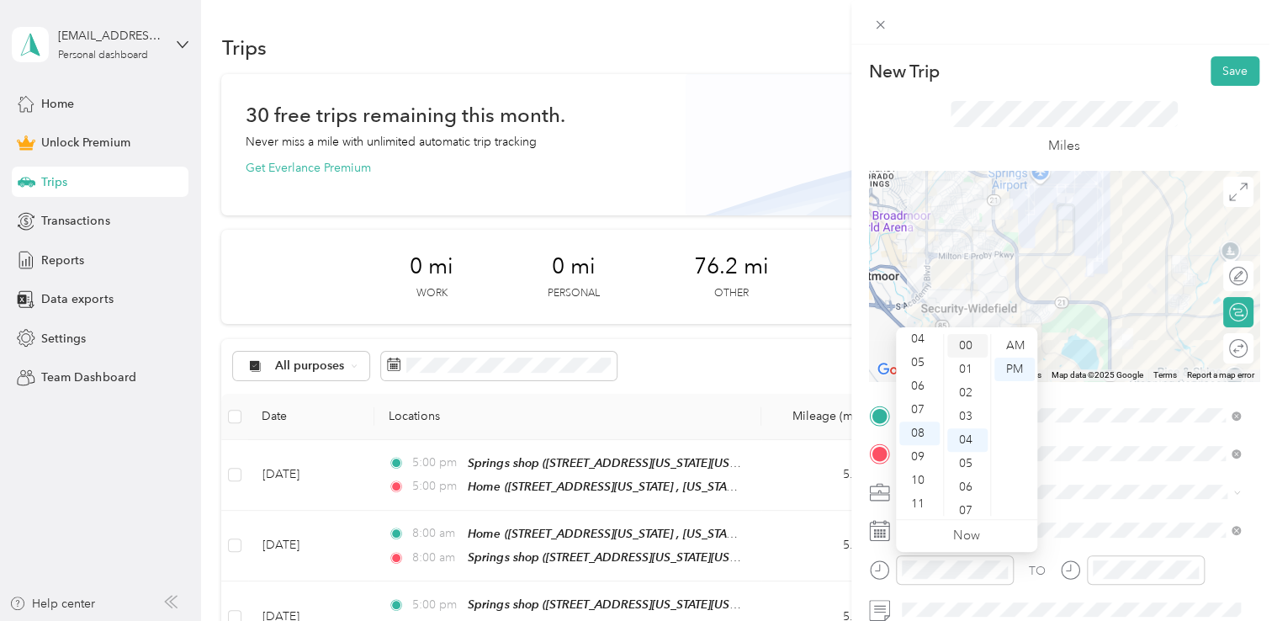
click at [975, 344] on div "00" at bounding box center [967, 346] width 40 height 24
click at [1030, 343] on div "AM" at bounding box center [1014, 346] width 40 height 24
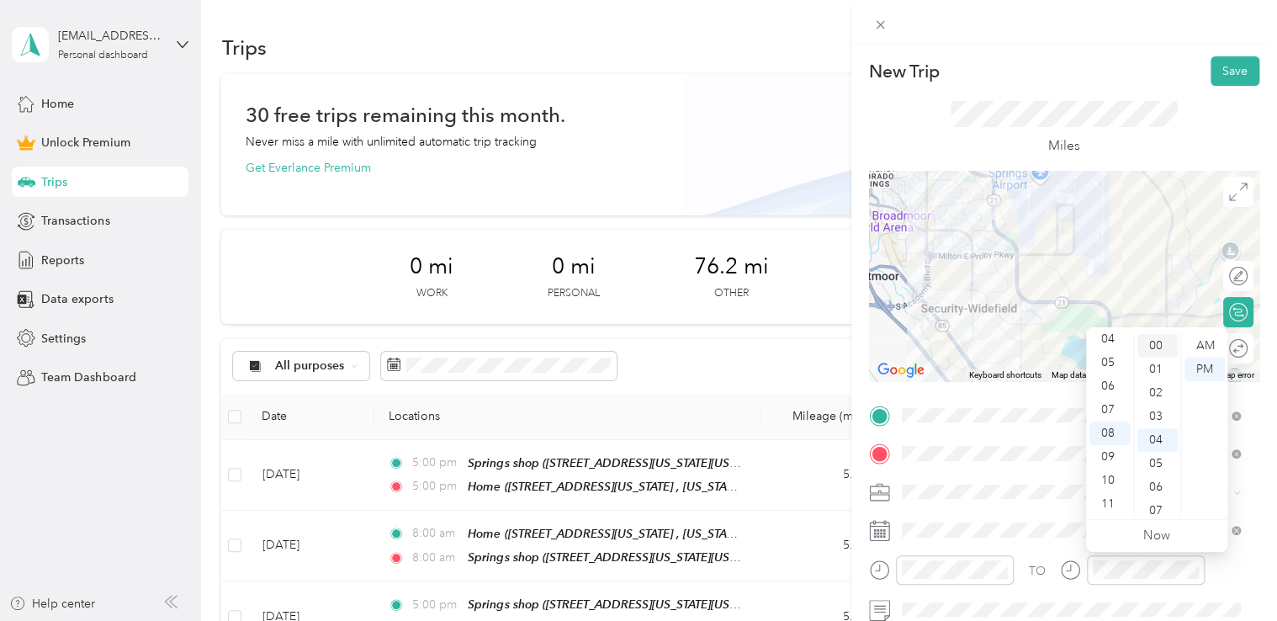
click at [1164, 347] on div "00" at bounding box center [1157, 346] width 40 height 24
click at [1196, 347] on div "AM" at bounding box center [1205, 346] width 40 height 24
click at [1131, 72] on div "New Trip Save" at bounding box center [1064, 70] width 390 height 29
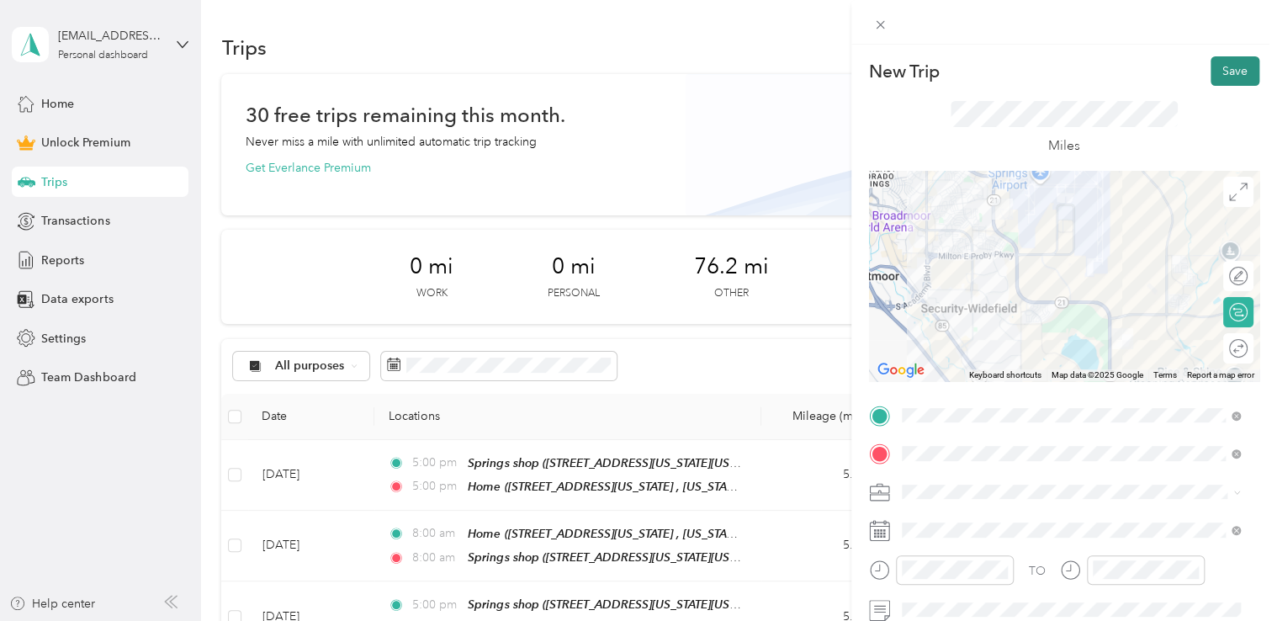
click at [1217, 69] on button "Save" at bounding box center [1235, 70] width 49 height 29
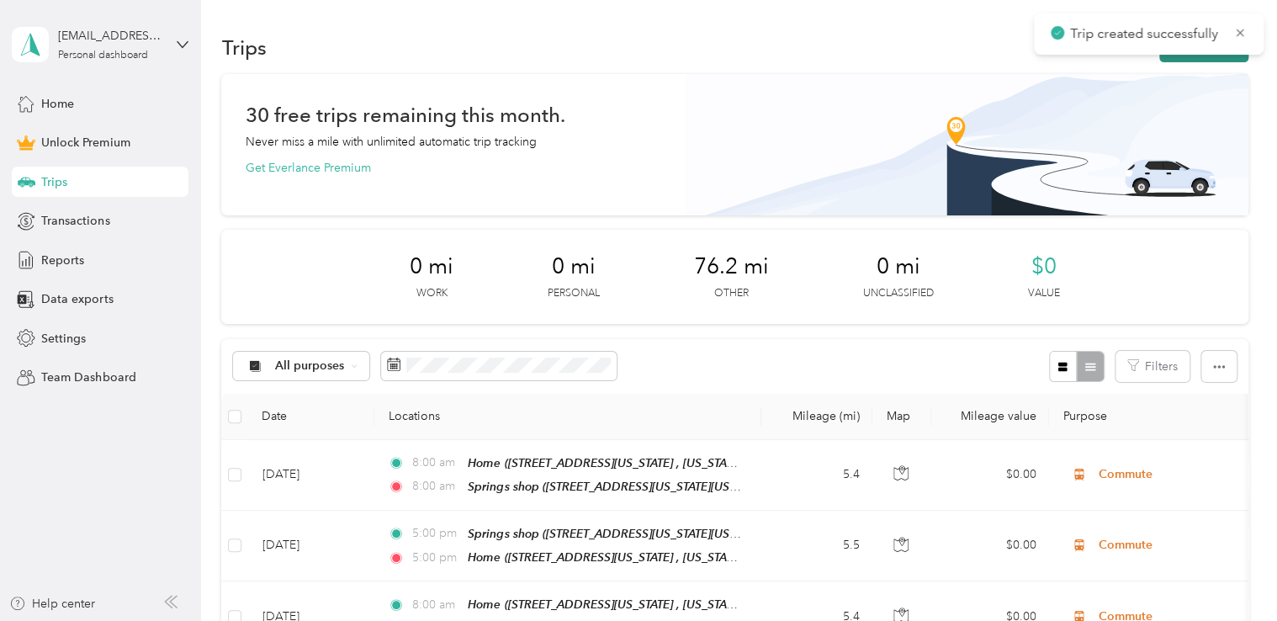
click at [1225, 58] on button "New trip" at bounding box center [1203, 47] width 89 height 29
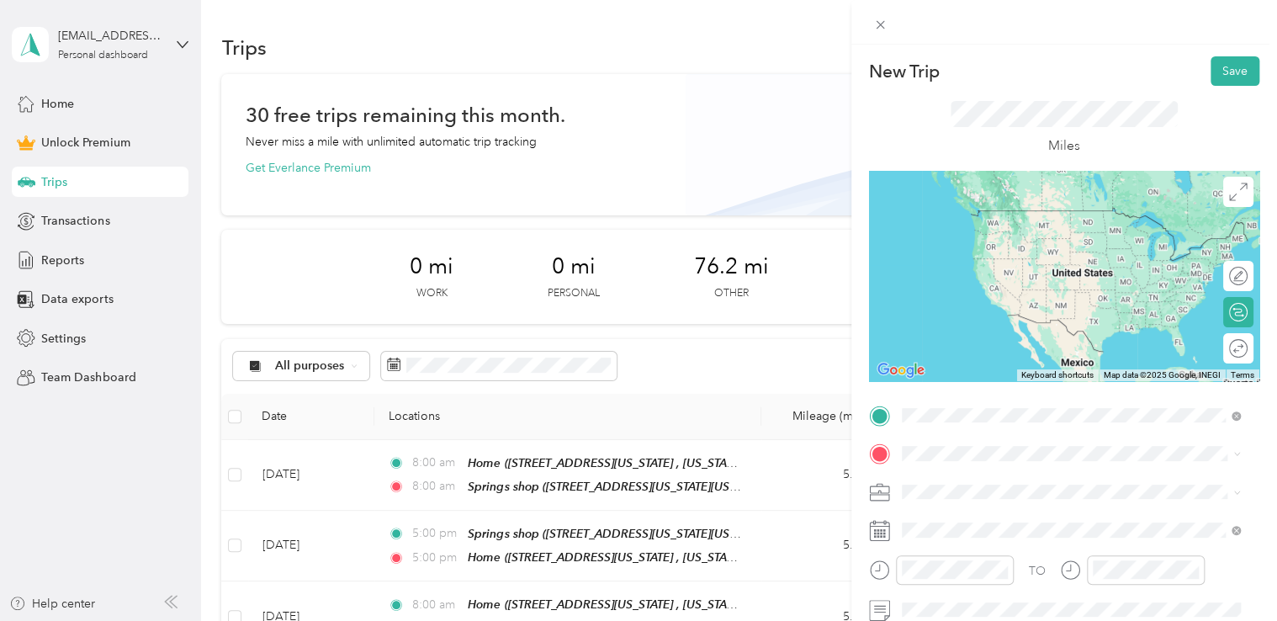
click at [1042, 242] on span "[STREET_ADDRESS][US_STATE][US_STATE]" at bounding box center [1048, 235] width 230 height 14
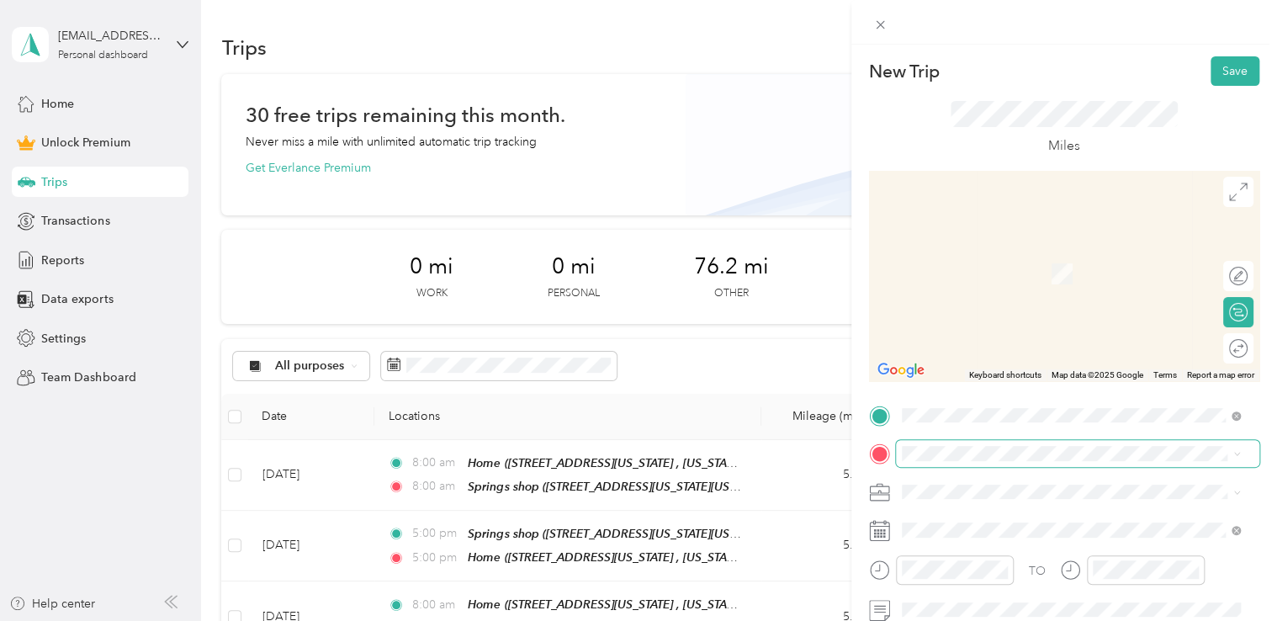
click at [956, 443] on span at bounding box center [1077, 453] width 363 height 27
click at [1035, 295] on div "Home [STREET_ADDRESS][US_STATE], [US_STATE][GEOGRAPHIC_DATA], [GEOGRAPHIC_DATA]…" at bounding box center [1071, 282] width 327 height 77
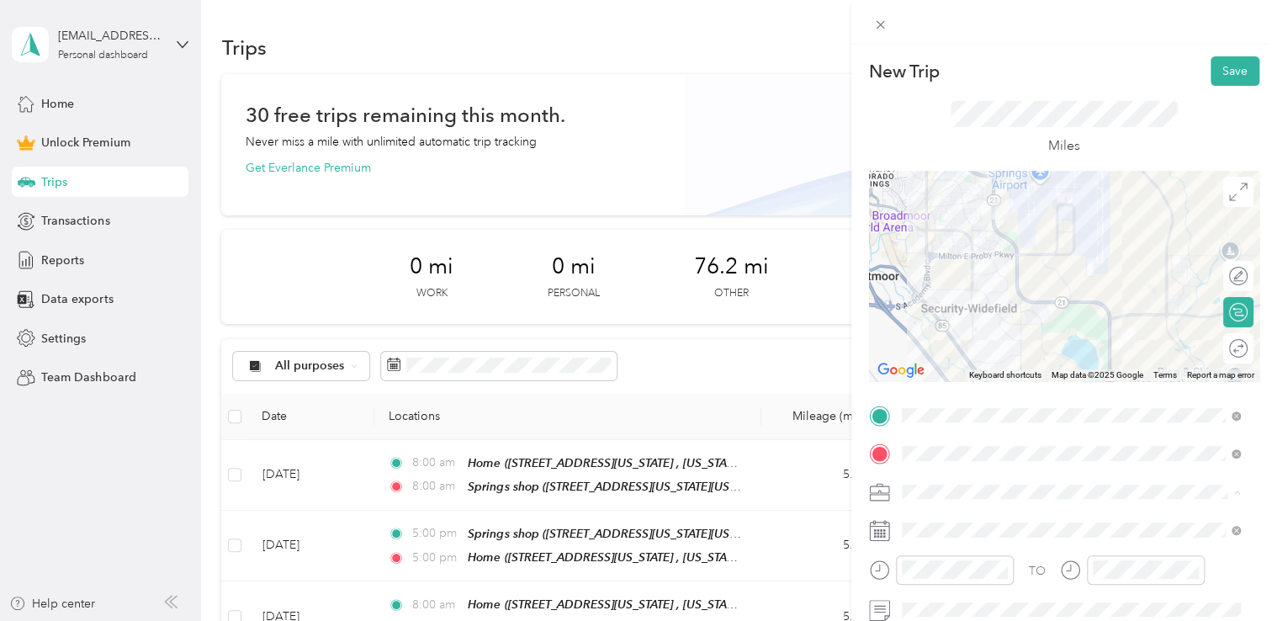
click at [952, 469] on li "Commute" at bounding box center [1071, 462] width 351 height 29
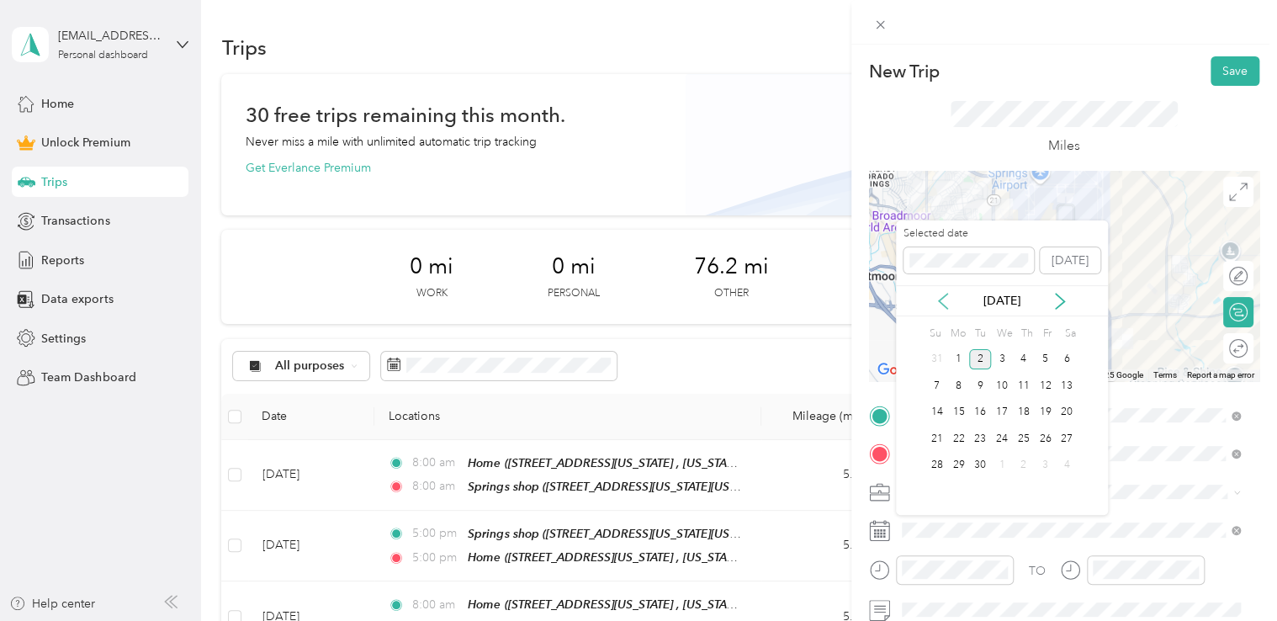
click at [943, 305] on icon at bounding box center [943, 301] width 17 height 17
click at [1023, 415] on div "14" at bounding box center [1024, 412] width 22 height 21
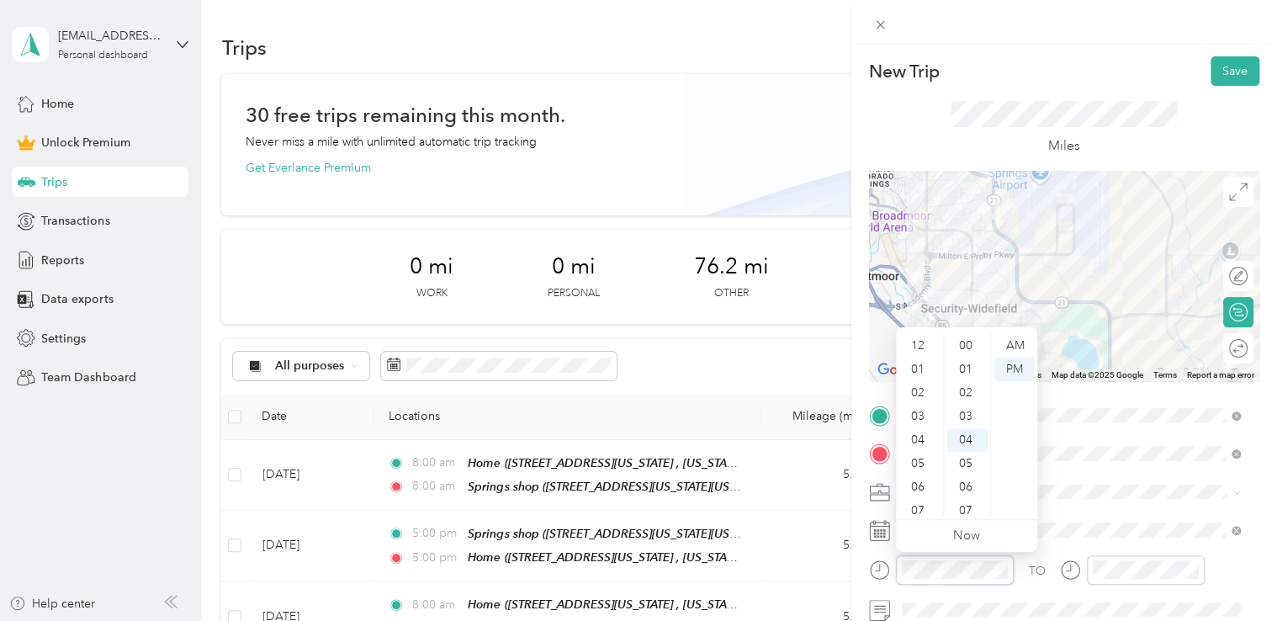
scroll to position [94, 0]
click at [925, 368] on div "05" at bounding box center [919, 363] width 40 height 24
click at [972, 343] on div "00" at bounding box center [967, 346] width 40 height 24
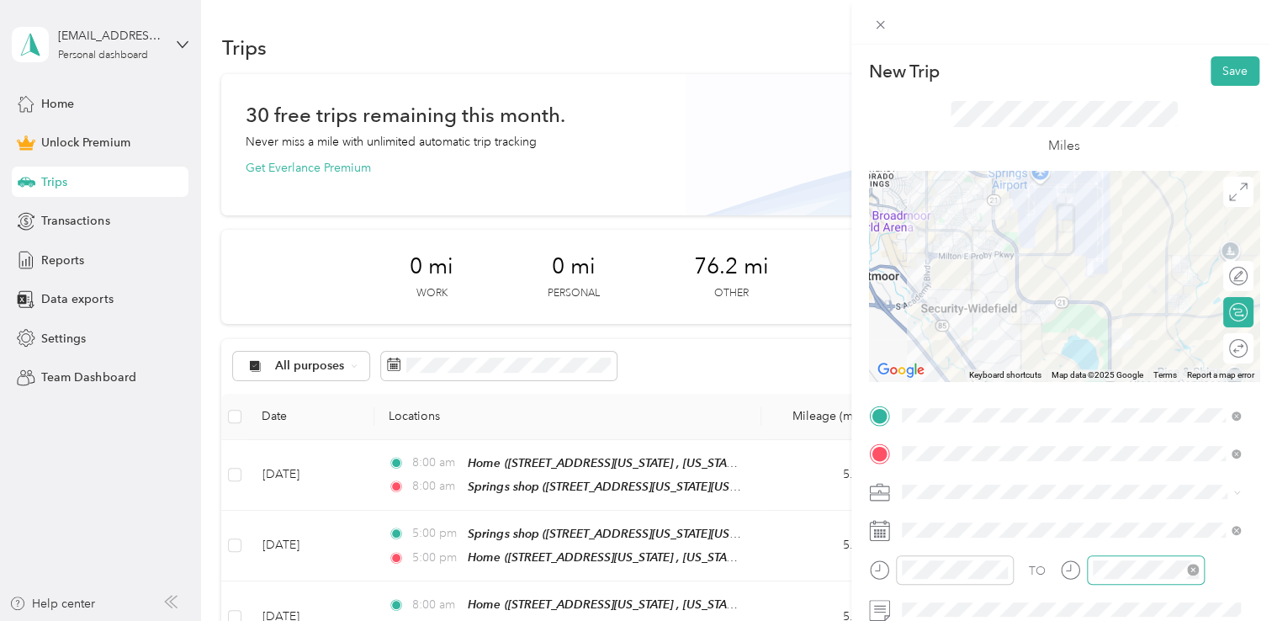
click at [1113, 559] on div at bounding box center [1146, 569] width 118 height 29
click at [1119, 366] on div "05" at bounding box center [1109, 363] width 40 height 24
click at [1158, 346] on div "00" at bounding box center [1157, 346] width 40 height 24
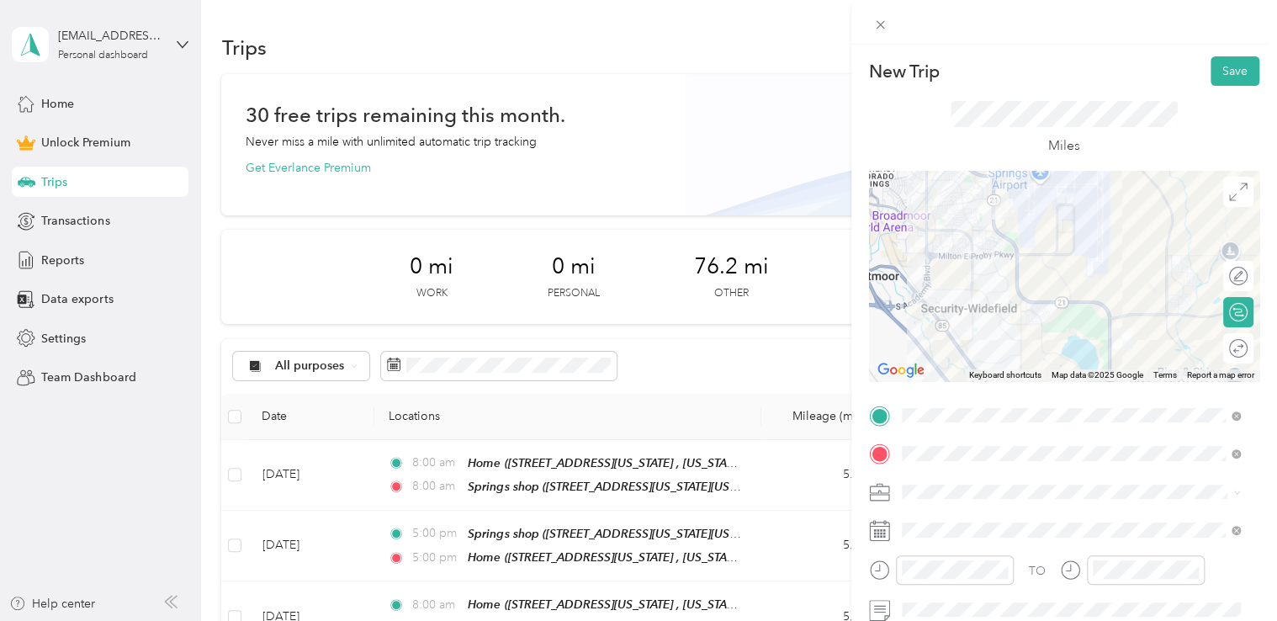
drag, startPoint x: 1105, startPoint y: 129, endPoint x: 1114, endPoint y: 126, distance: 9.6
click at [1114, 126] on div "Miles" at bounding box center [1064, 129] width 227 height 56
click at [1237, 78] on button "Save" at bounding box center [1235, 70] width 49 height 29
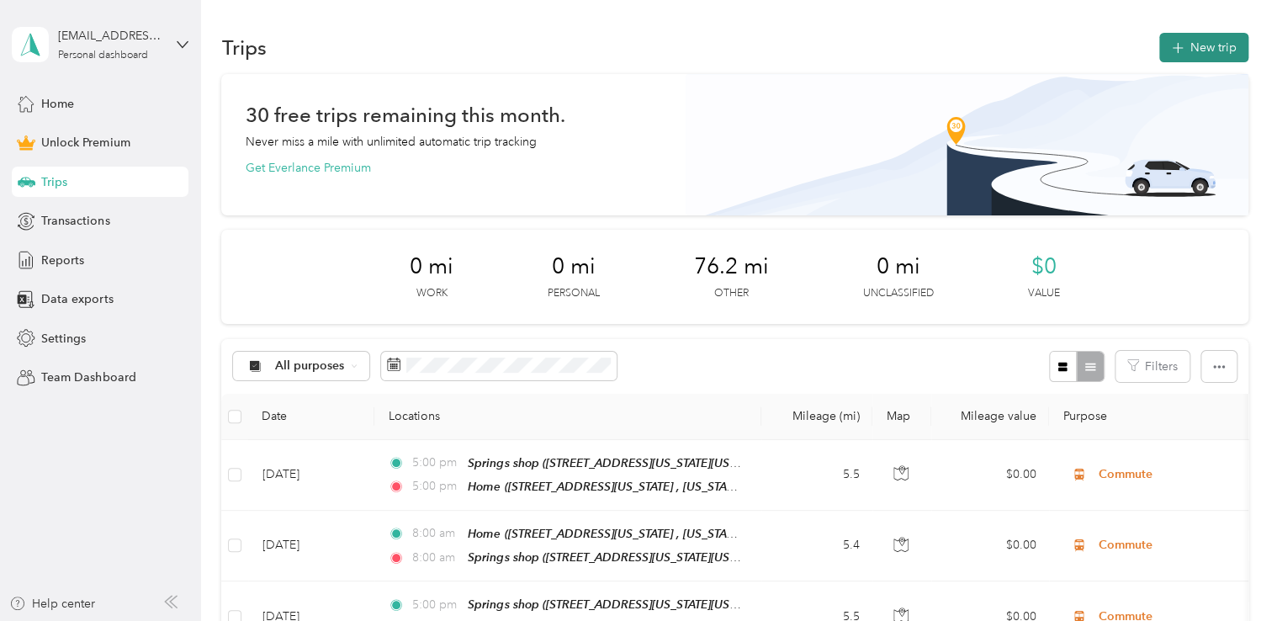
click at [1179, 51] on icon "button" at bounding box center [1177, 48] width 19 height 19
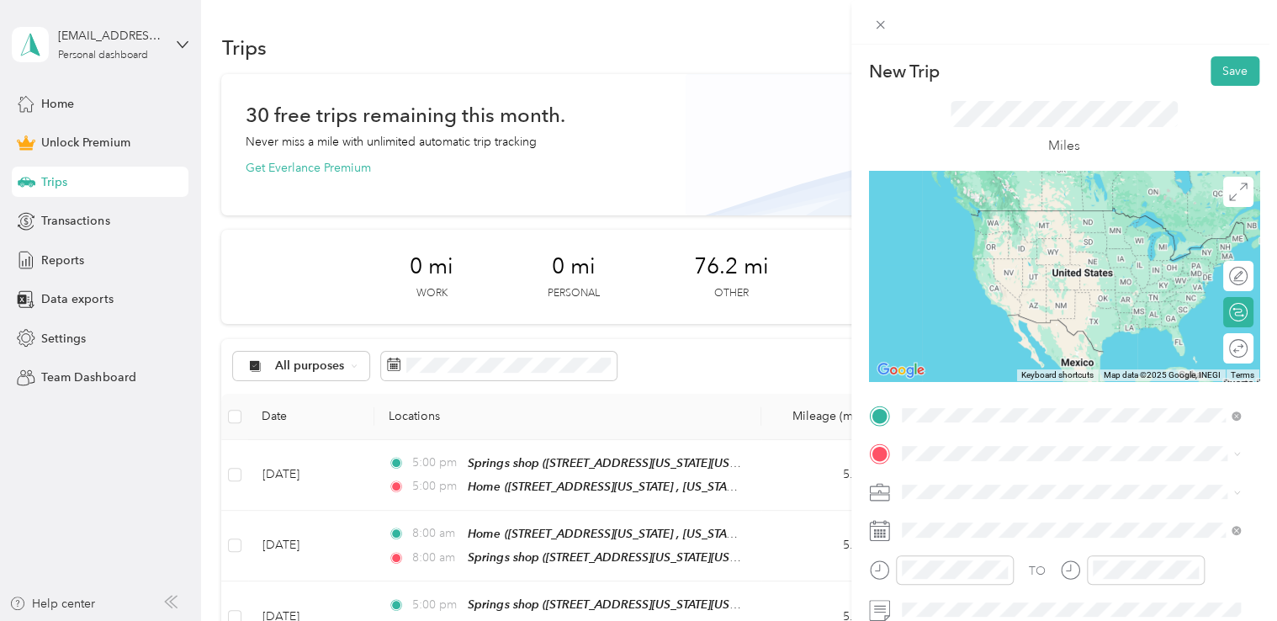
click at [1031, 245] on span "[STREET_ADDRESS][US_STATE], [US_STATE][GEOGRAPHIC_DATA], [GEOGRAPHIC_DATA], [GE…" at bounding box center [1059, 253] width 252 height 50
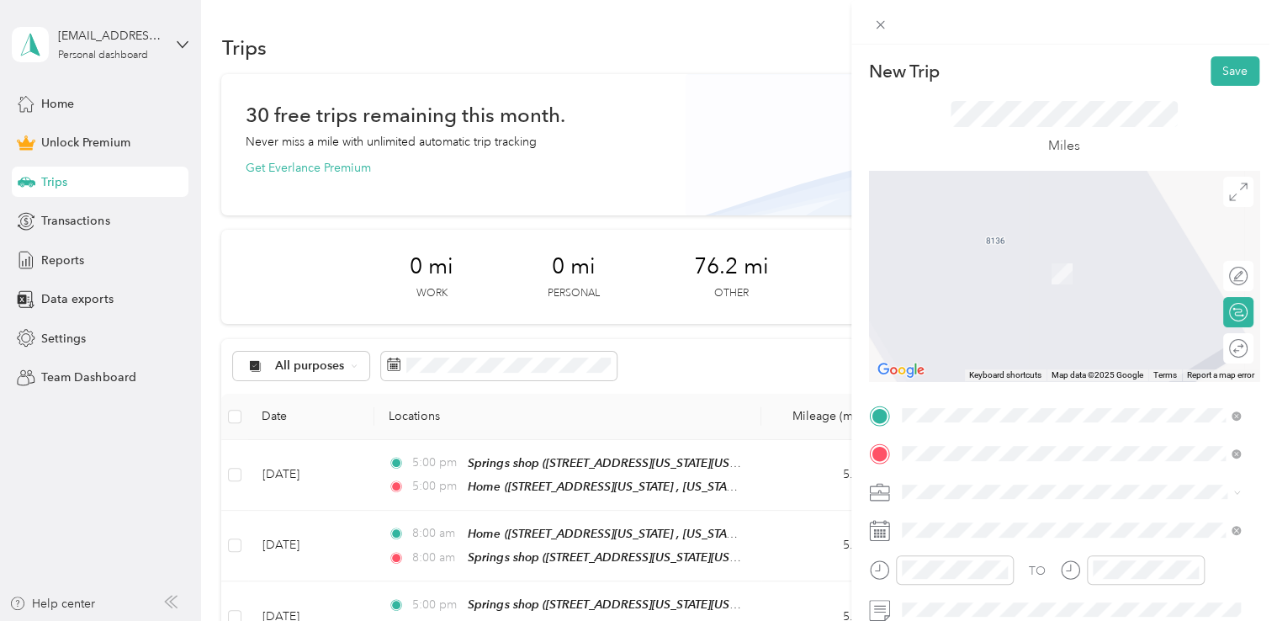
drag, startPoint x: 1012, startPoint y: 290, endPoint x: 1015, endPoint y: 300, distance: 10.4
click at [1012, 281] on span "[STREET_ADDRESS][US_STATE][US_STATE]" at bounding box center [1048, 274] width 230 height 14
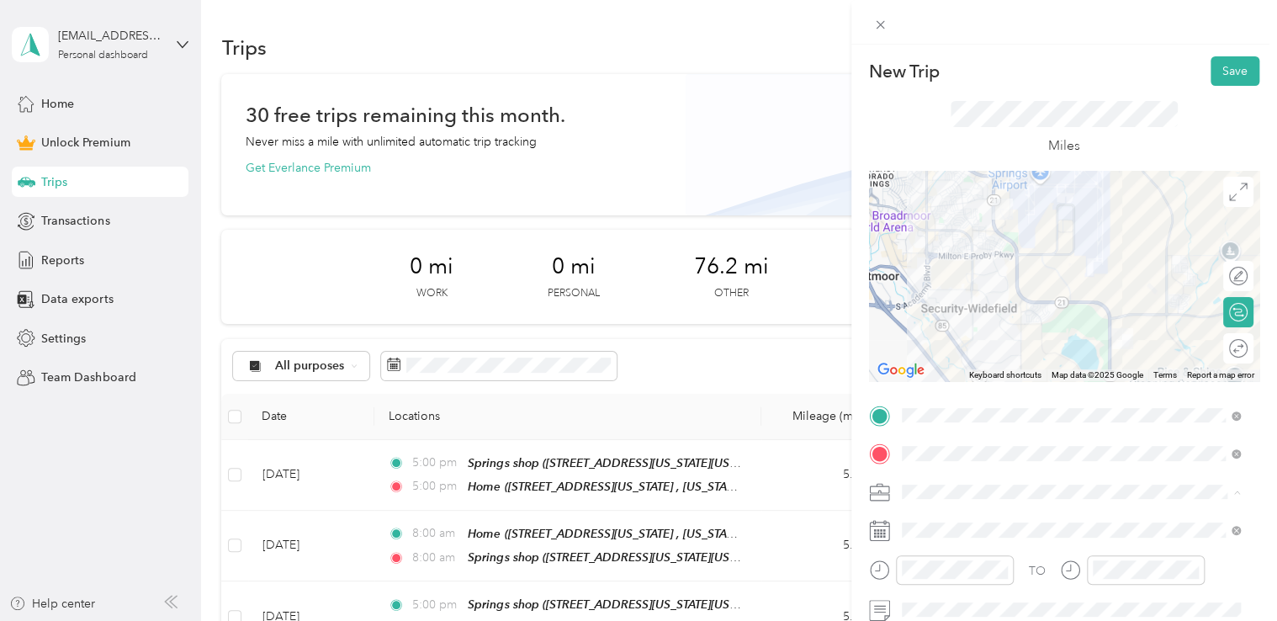
click at [957, 455] on span "Commute" at bounding box center [934, 462] width 53 height 14
click at [939, 543] on div "TO Add photo" at bounding box center [1064, 586] width 390 height 368
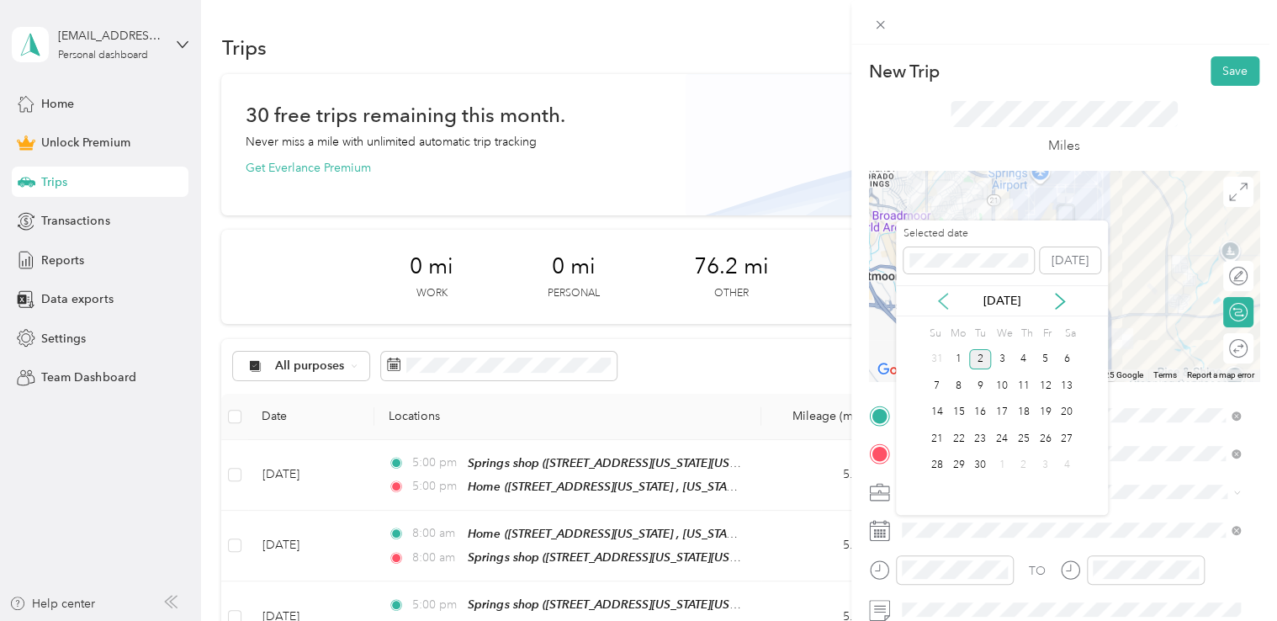
click at [941, 293] on icon at bounding box center [943, 301] width 17 height 17
click at [1050, 411] on div "15" at bounding box center [1045, 412] width 22 height 21
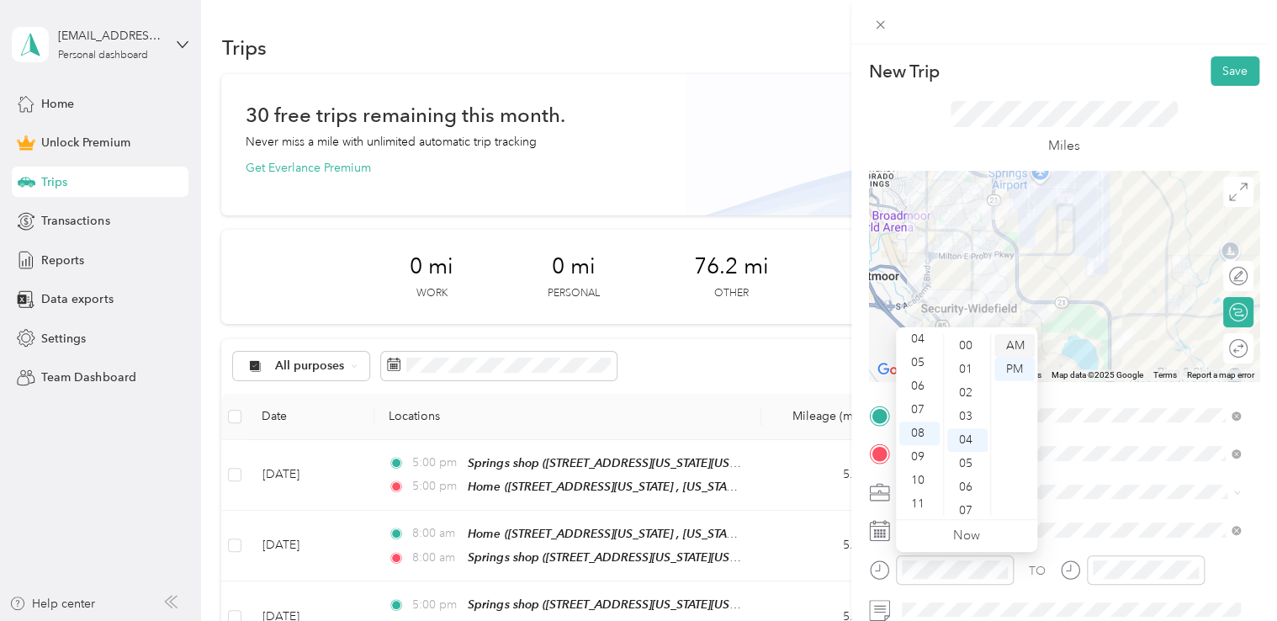
drag, startPoint x: 968, startPoint y: 345, endPoint x: 1018, endPoint y: 347, distance: 49.7
click at [969, 345] on div "00" at bounding box center [967, 346] width 40 height 24
click at [1018, 347] on div "AM" at bounding box center [1014, 346] width 40 height 24
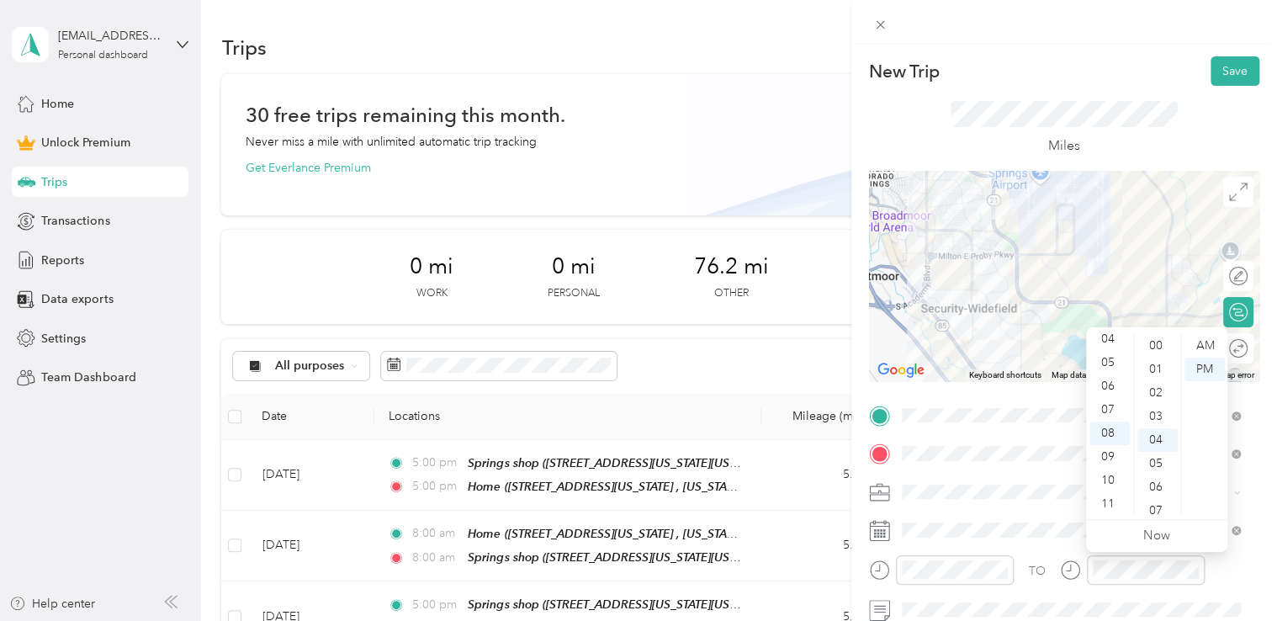
click at [1160, 343] on div "00" at bounding box center [1157, 346] width 40 height 24
click at [1190, 338] on div "AM" at bounding box center [1205, 346] width 40 height 24
click at [1161, 139] on div "Miles" at bounding box center [1064, 129] width 227 height 56
click at [1227, 89] on div "Miles" at bounding box center [1064, 128] width 390 height 85
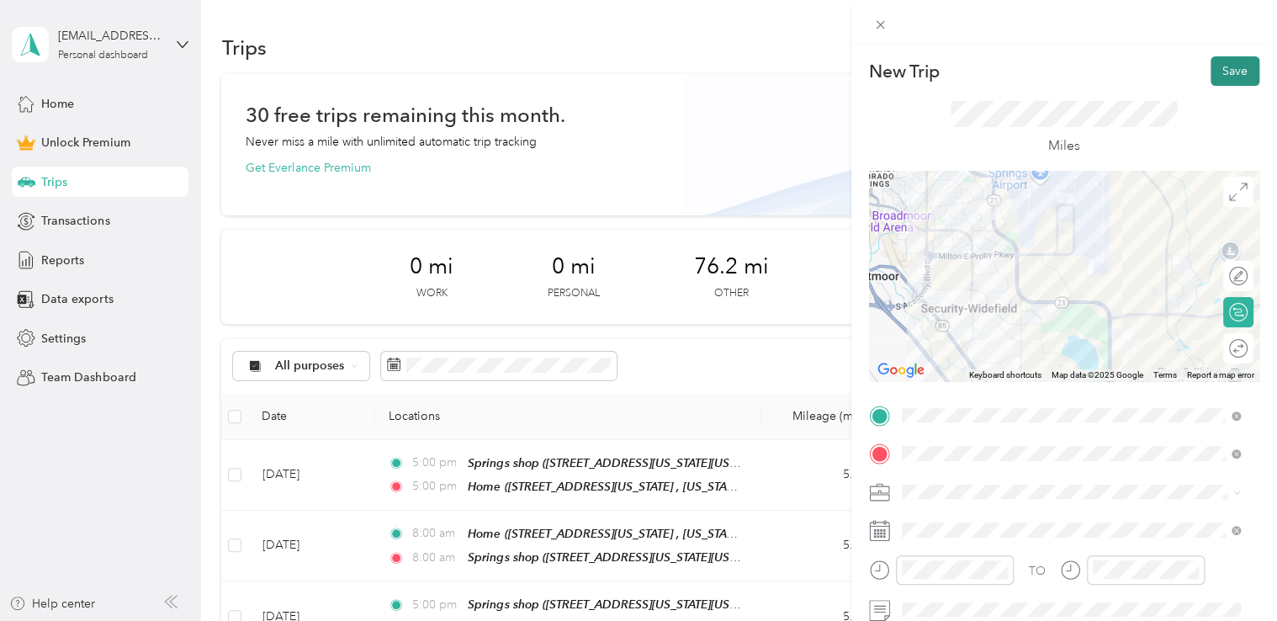
click at [1218, 77] on button "Save" at bounding box center [1235, 70] width 49 height 29
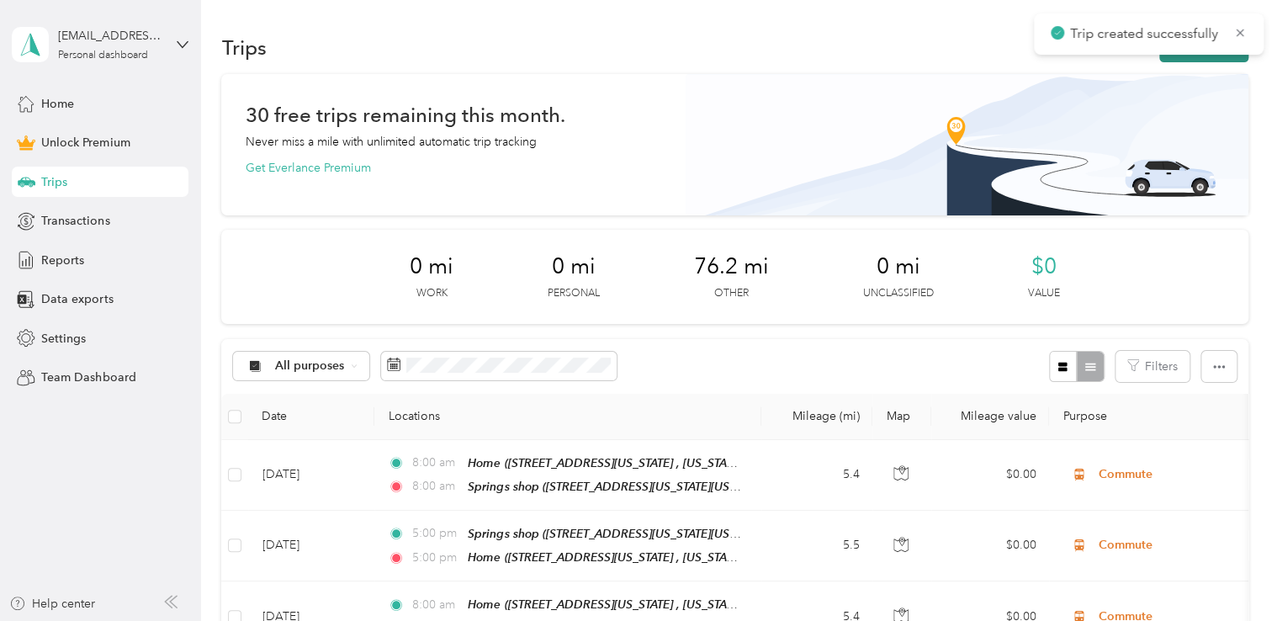
click at [1201, 56] on button "New trip" at bounding box center [1203, 47] width 89 height 29
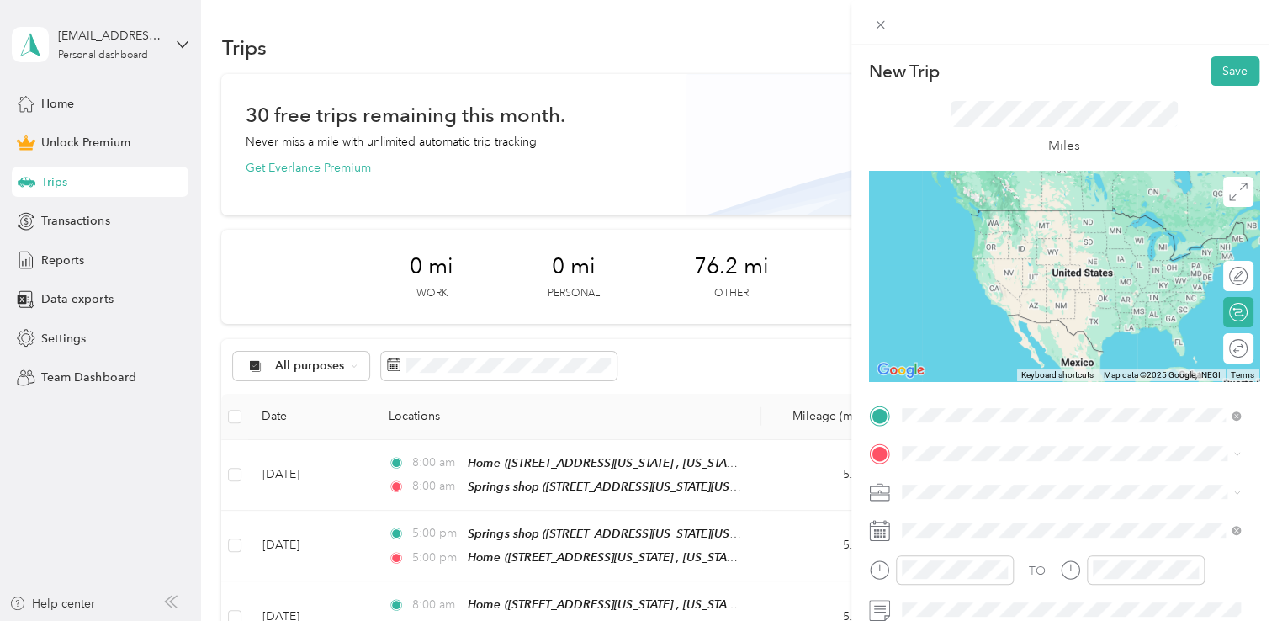
click at [1020, 225] on div "Springs shop [STREET_ADDRESS][US_STATE][US_STATE]" at bounding box center [1048, 226] width 230 height 35
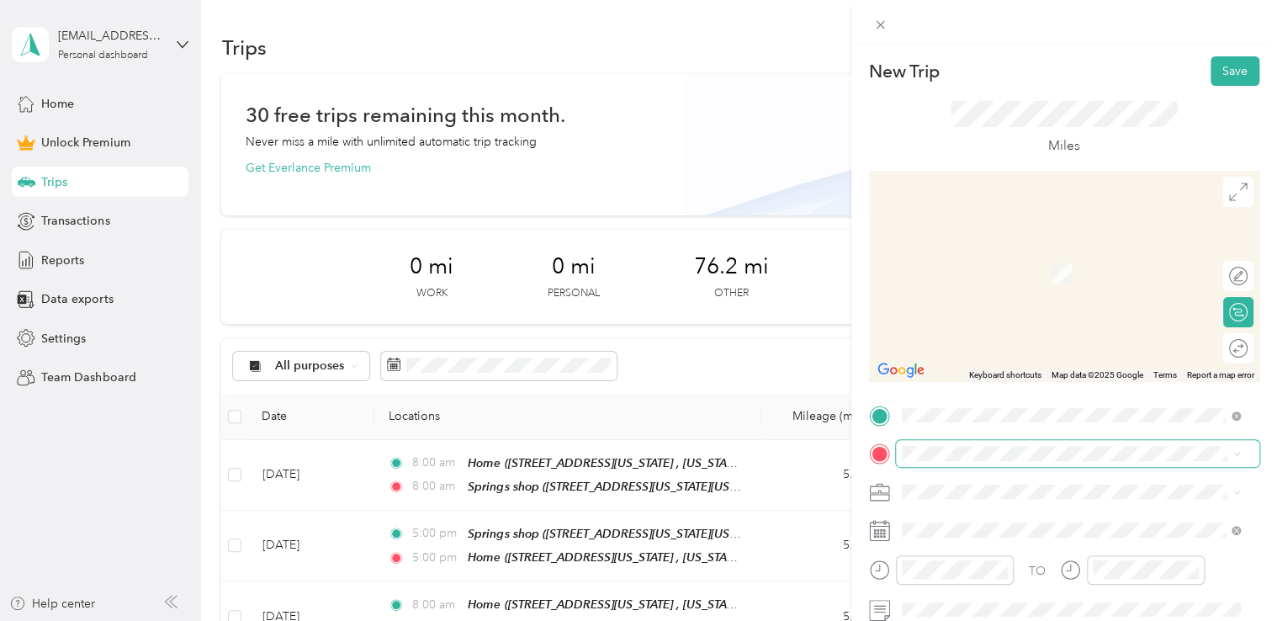
click at [944, 443] on span at bounding box center [1077, 453] width 363 height 27
click at [987, 278] on div "Home [STREET_ADDRESS][US_STATE], [US_STATE][GEOGRAPHIC_DATA], [GEOGRAPHIC_DATA]…" at bounding box center [1083, 282] width 301 height 71
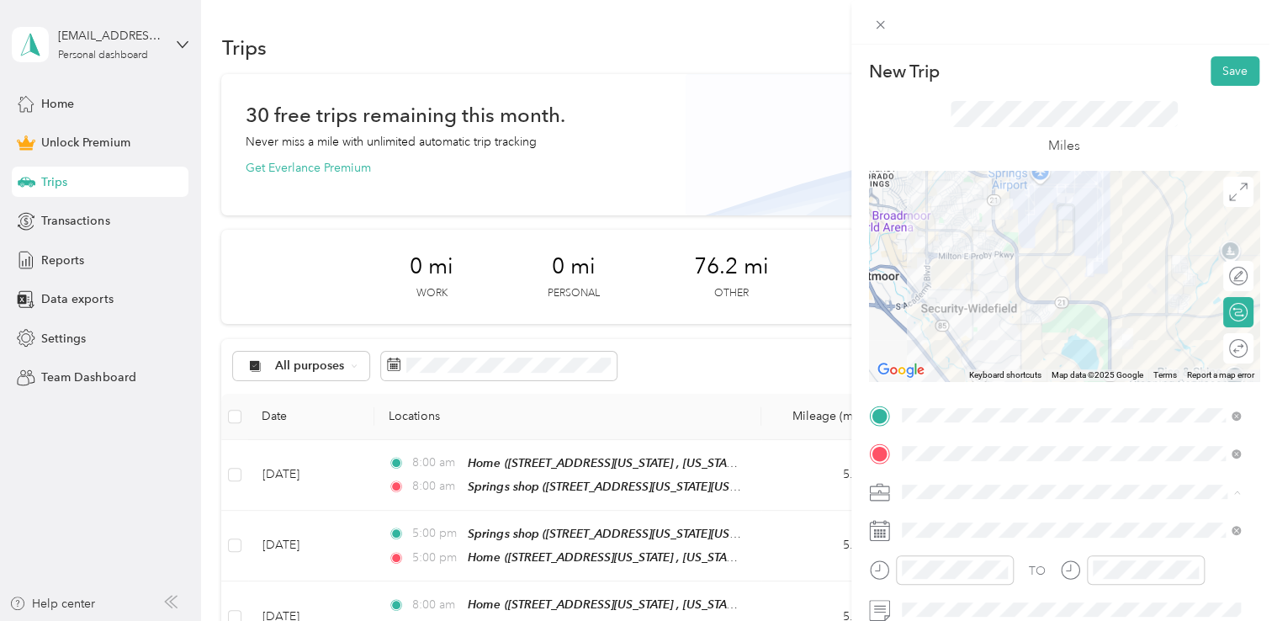
click at [956, 466] on li "Commute" at bounding box center [1071, 462] width 351 height 29
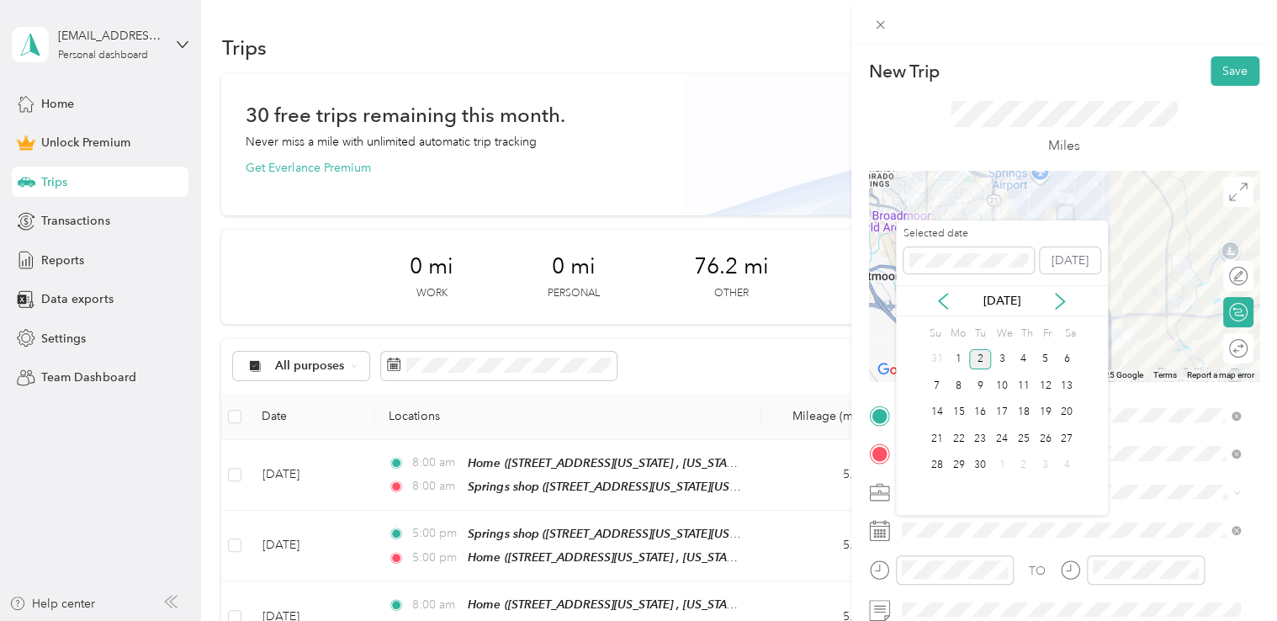
click at [938, 291] on div "[DATE]" at bounding box center [1002, 300] width 212 height 31
click at [952, 311] on div "[DATE]" at bounding box center [1002, 300] width 212 height 31
click at [942, 300] on icon at bounding box center [943, 301] width 17 height 17
click at [1050, 417] on div "15" at bounding box center [1045, 412] width 22 height 21
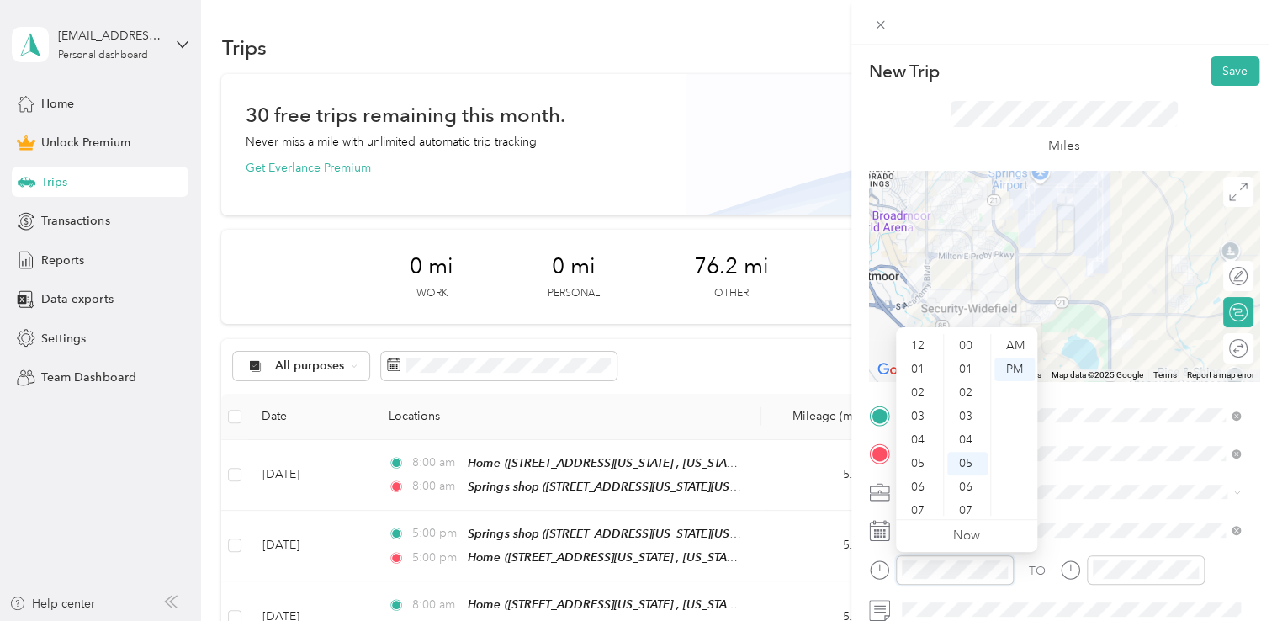
scroll to position [118, 0]
click at [923, 358] on div "05" at bounding box center [919, 363] width 40 height 24
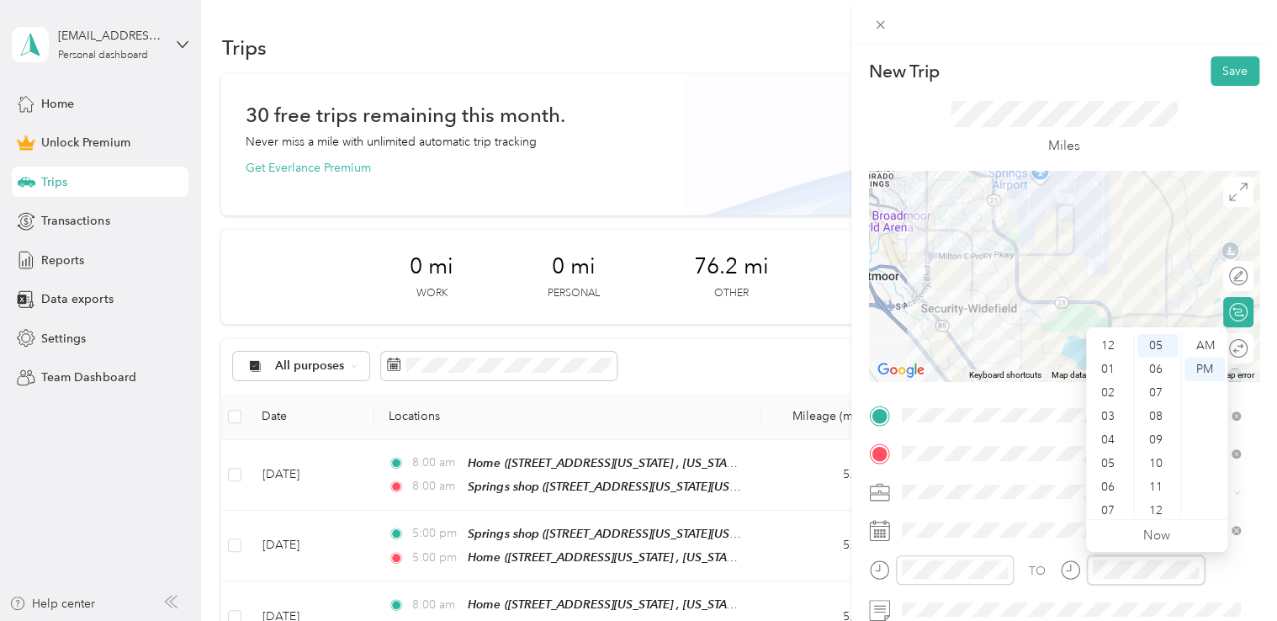
scroll to position [101, 0]
click at [1105, 372] on div "05" at bounding box center [1109, 363] width 40 height 24
drag, startPoint x: 1161, startPoint y: 61, endPoint x: 1211, endPoint y: 51, distance: 51.3
click at [1161, 61] on div "New Trip Save" at bounding box center [1064, 70] width 390 height 29
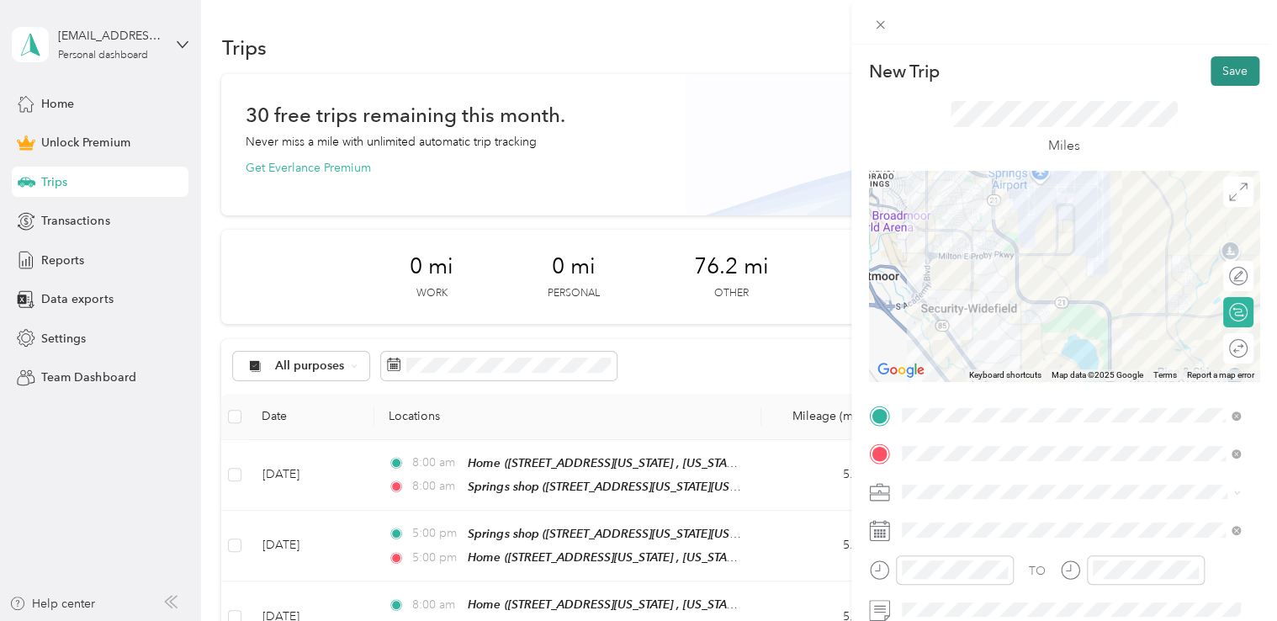
click at [1228, 62] on button "Save" at bounding box center [1235, 70] width 49 height 29
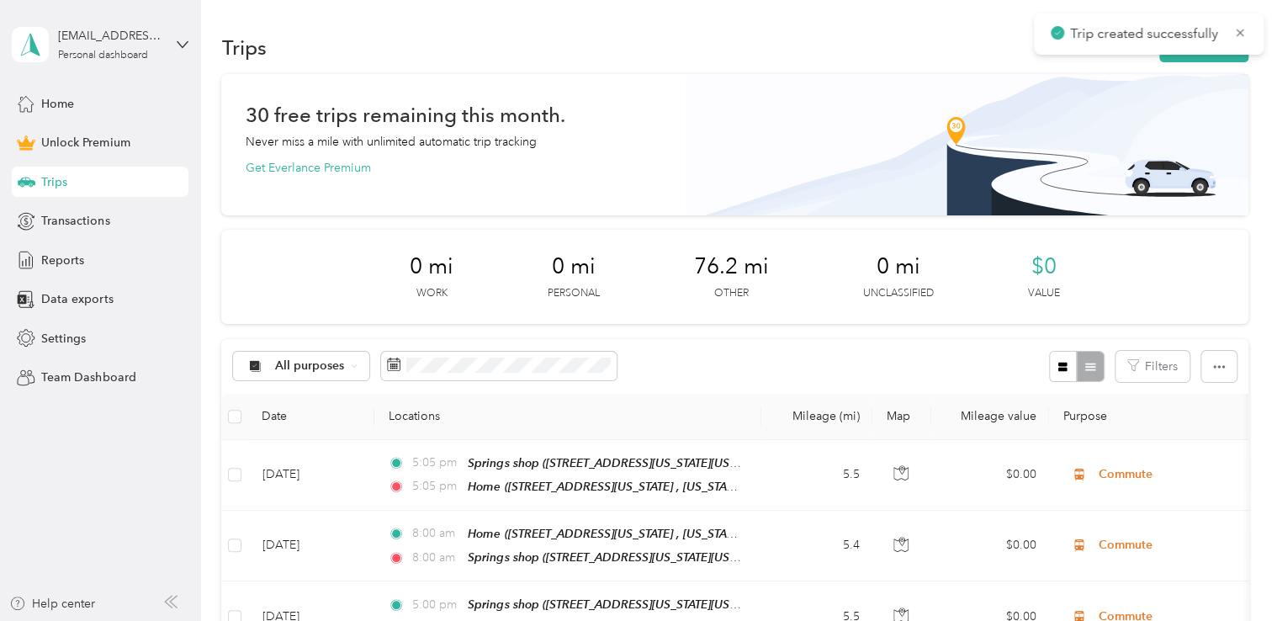
click at [1225, 64] on div "Trips New trip" at bounding box center [734, 46] width 1026 height 35
click at [1219, 56] on button "New trip" at bounding box center [1203, 47] width 89 height 29
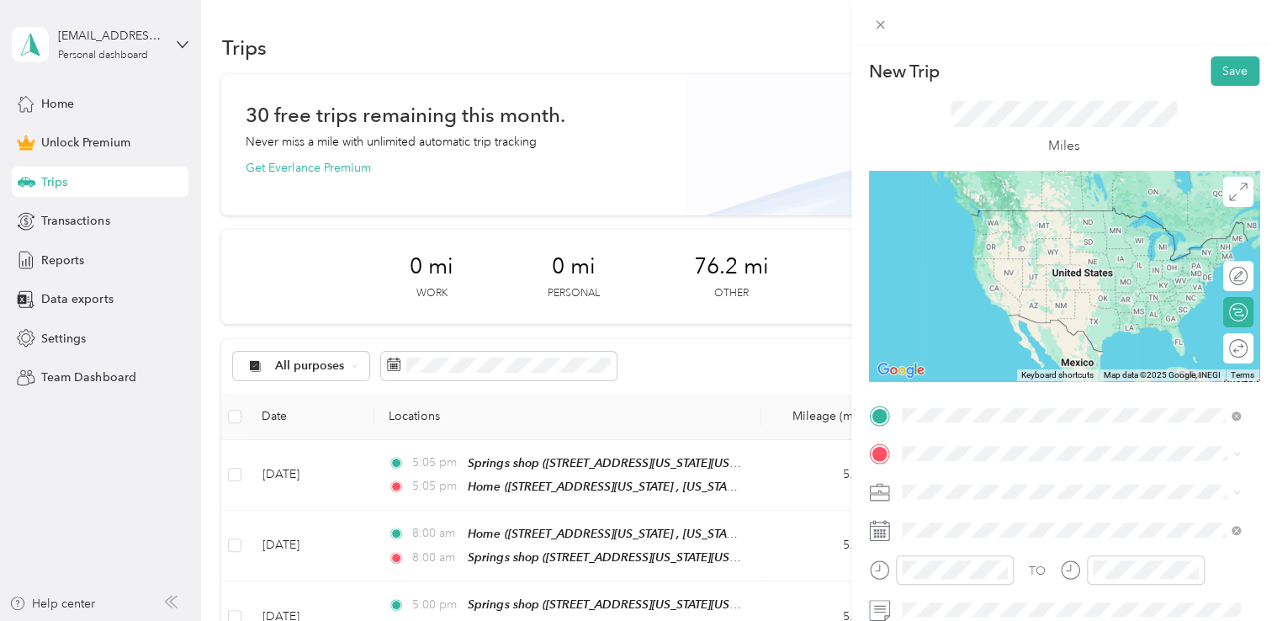
click at [1043, 234] on span "[STREET_ADDRESS][US_STATE], [US_STATE][GEOGRAPHIC_DATA], [GEOGRAPHIC_DATA], [GE…" at bounding box center [1059, 253] width 252 height 50
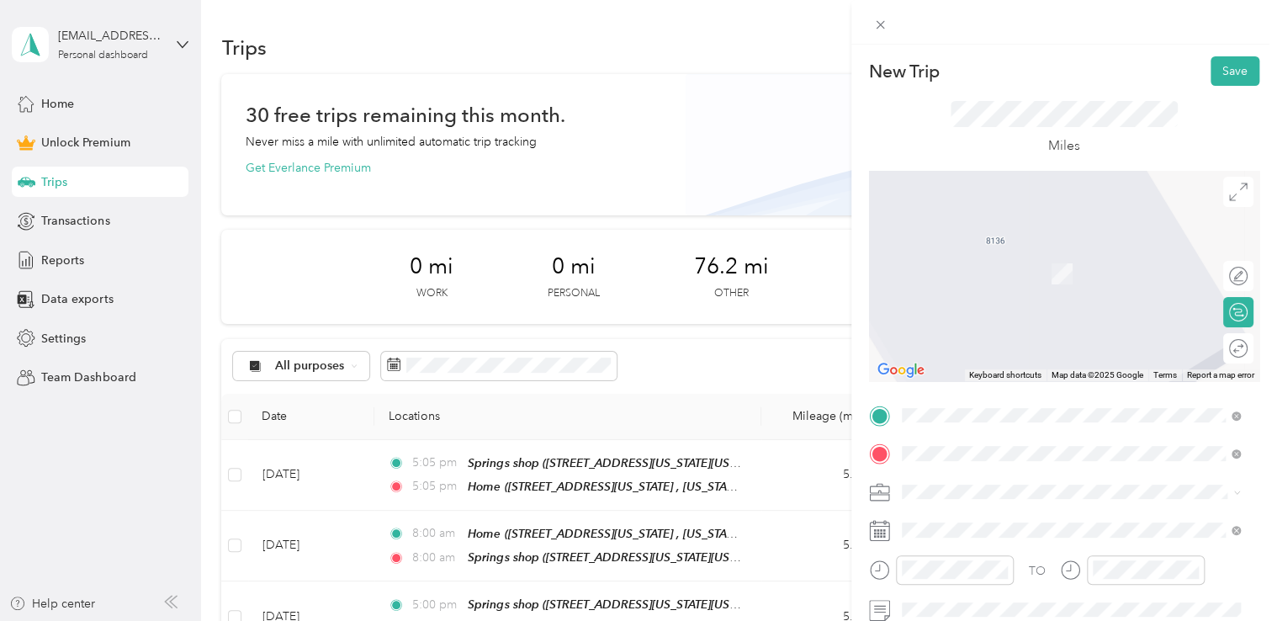
click at [962, 281] on span "[STREET_ADDRESS][US_STATE][US_STATE]" at bounding box center [1048, 274] width 230 height 14
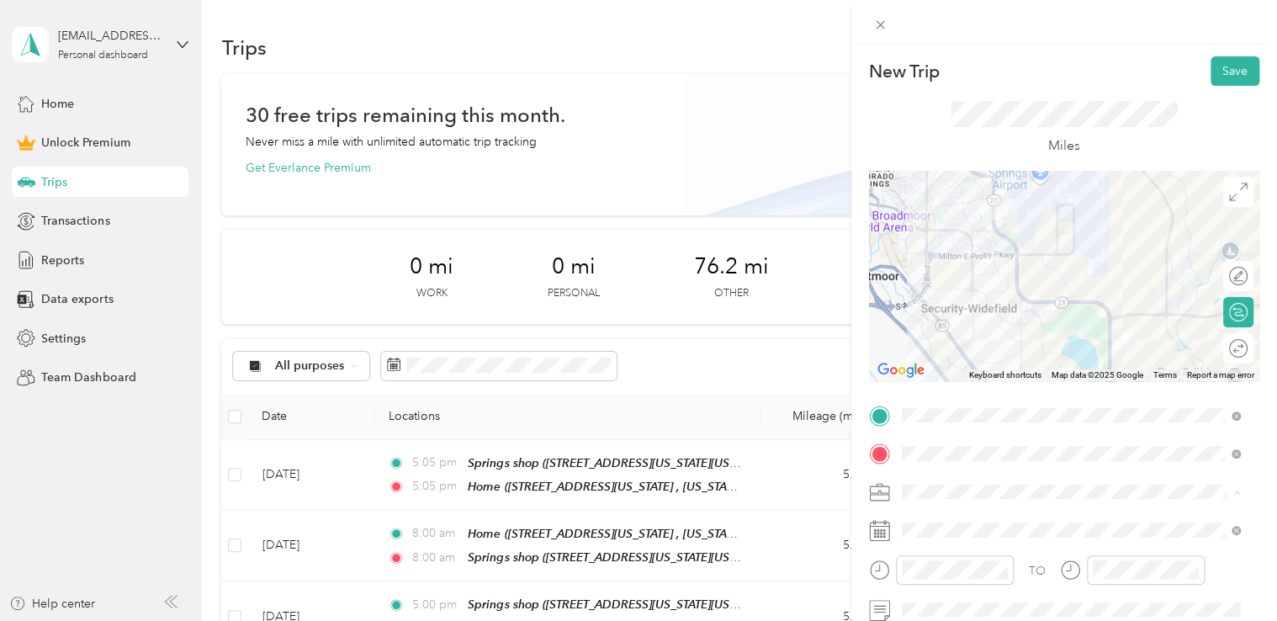
click at [986, 456] on div "Commute" at bounding box center [1071, 462] width 327 height 18
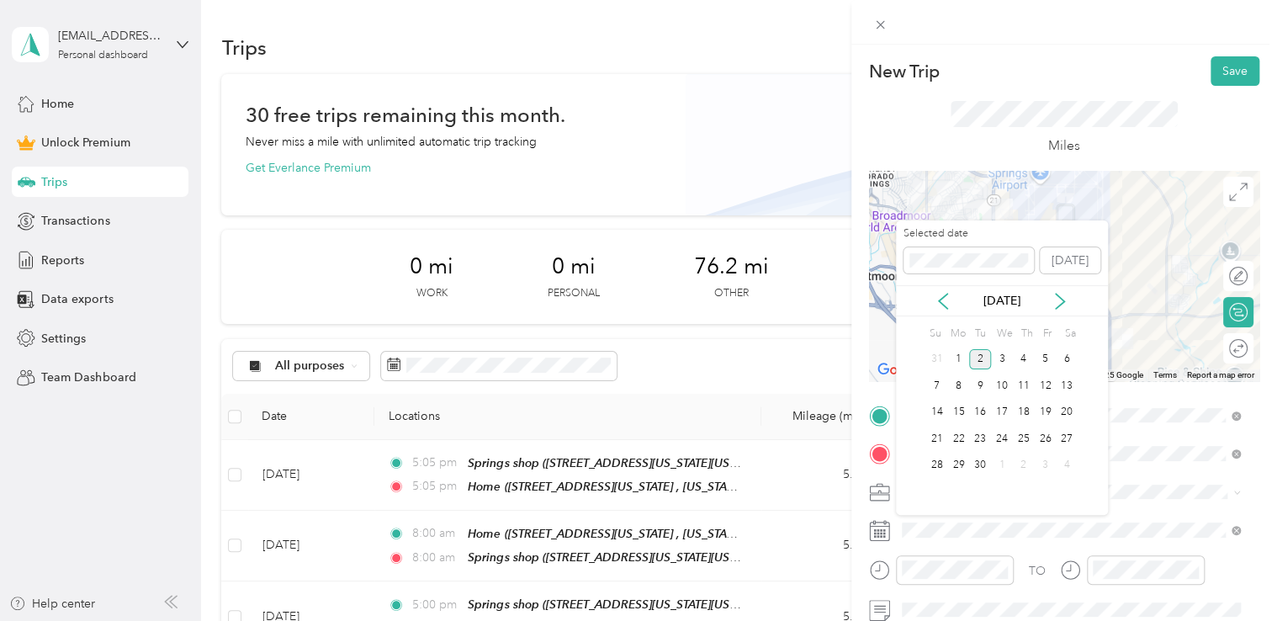
click at [954, 298] on div "[DATE]" at bounding box center [1002, 300] width 212 height 31
click at [949, 301] on icon at bounding box center [943, 301] width 17 height 17
click at [966, 440] on div "18" at bounding box center [958, 438] width 22 height 21
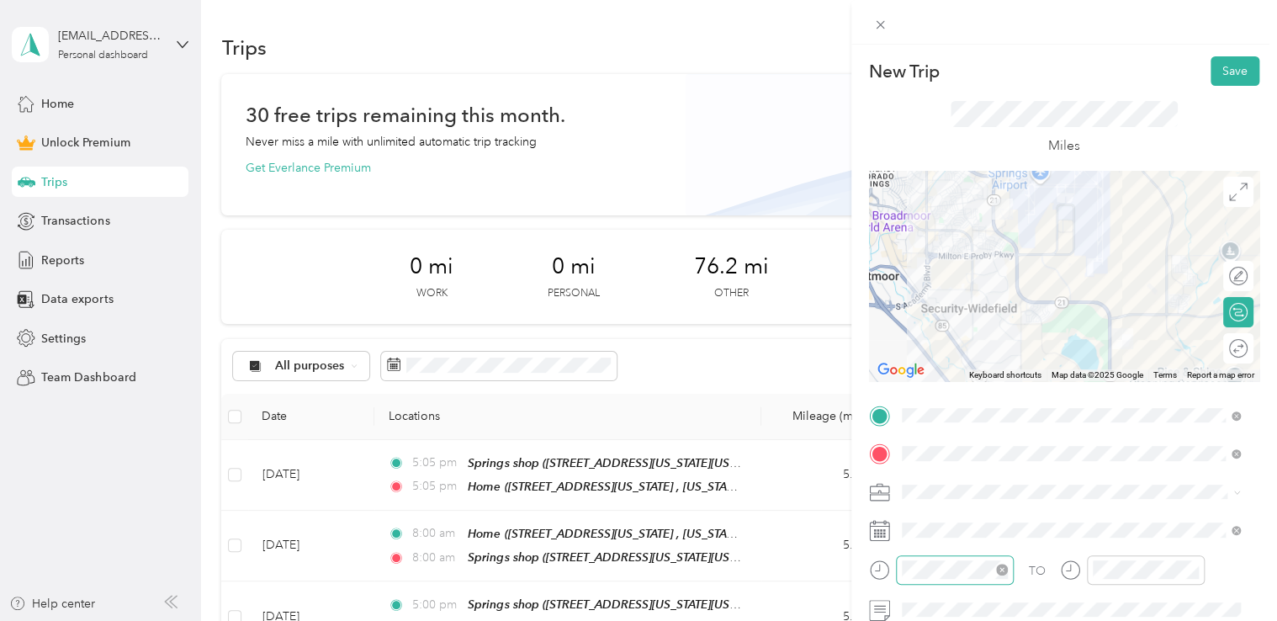
click at [957, 580] on div at bounding box center [955, 569] width 118 height 29
click at [976, 347] on div "00" at bounding box center [967, 346] width 40 height 24
click at [1033, 354] on ul "AM PM" at bounding box center [1013, 425] width 47 height 182
click at [1017, 338] on div "AM" at bounding box center [1014, 346] width 40 height 24
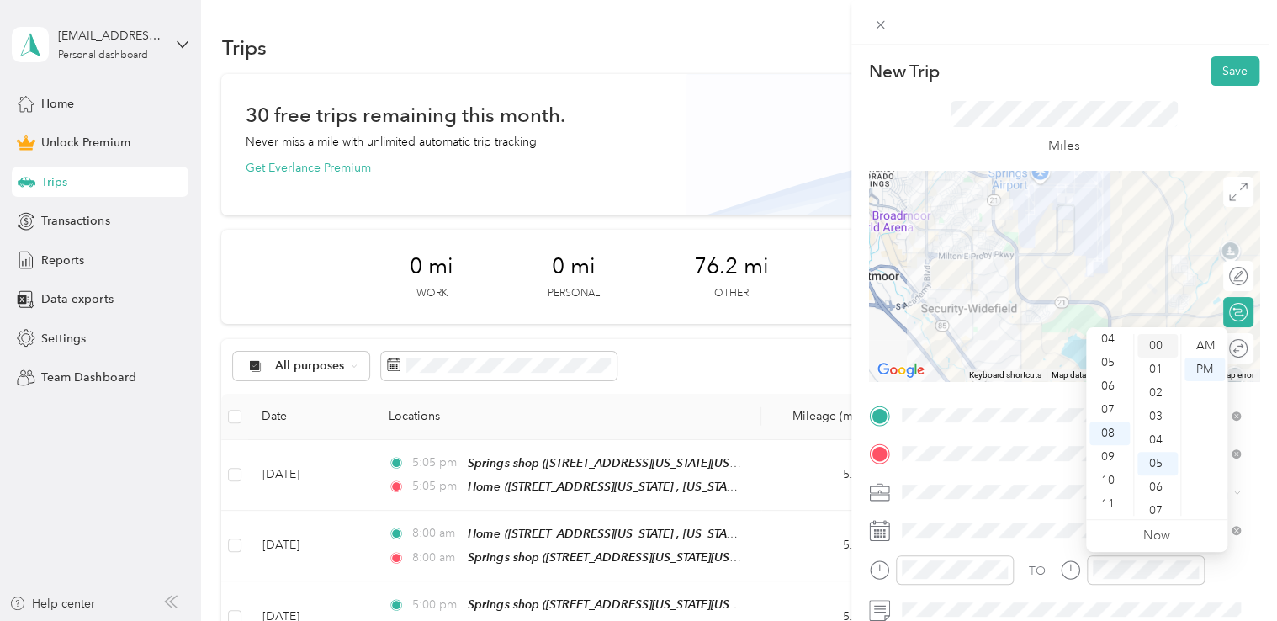
click at [1152, 336] on div "00" at bounding box center [1157, 346] width 40 height 24
click at [1217, 347] on div "AM" at bounding box center [1205, 346] width 40 height 24
click at [1118, 37] on div at bounding box center [1064, 22] width 426 height 45
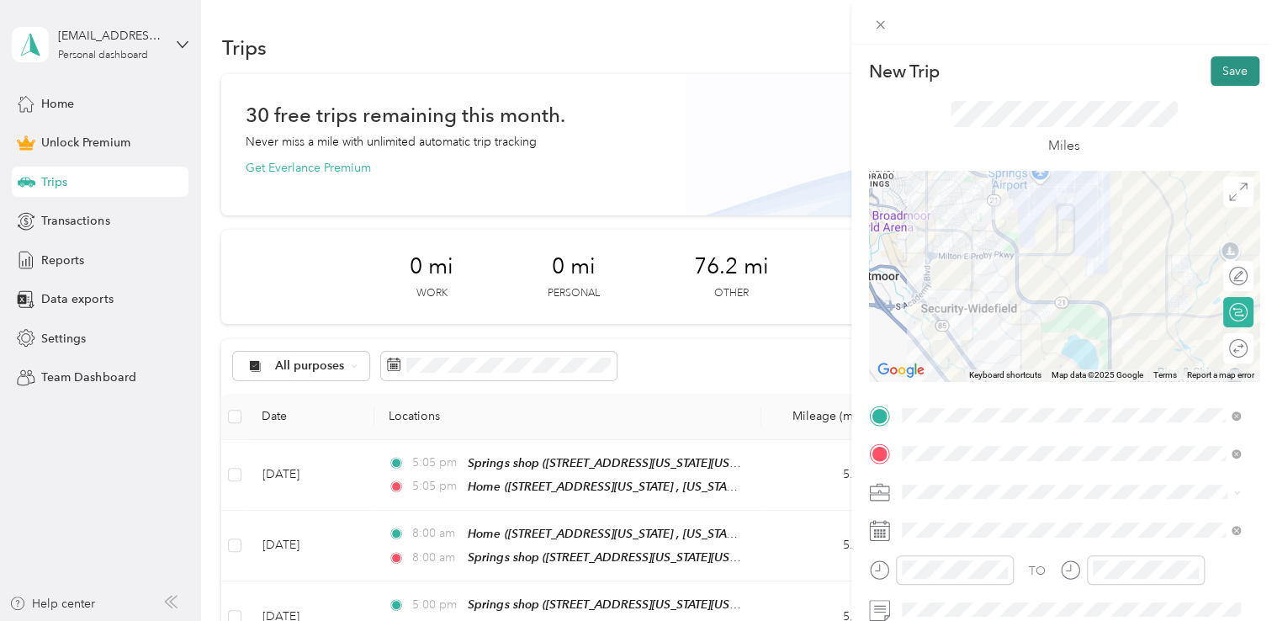
click at [1217, 67] on button "Save" at bounding box center [1235, 70] width 49 height 29
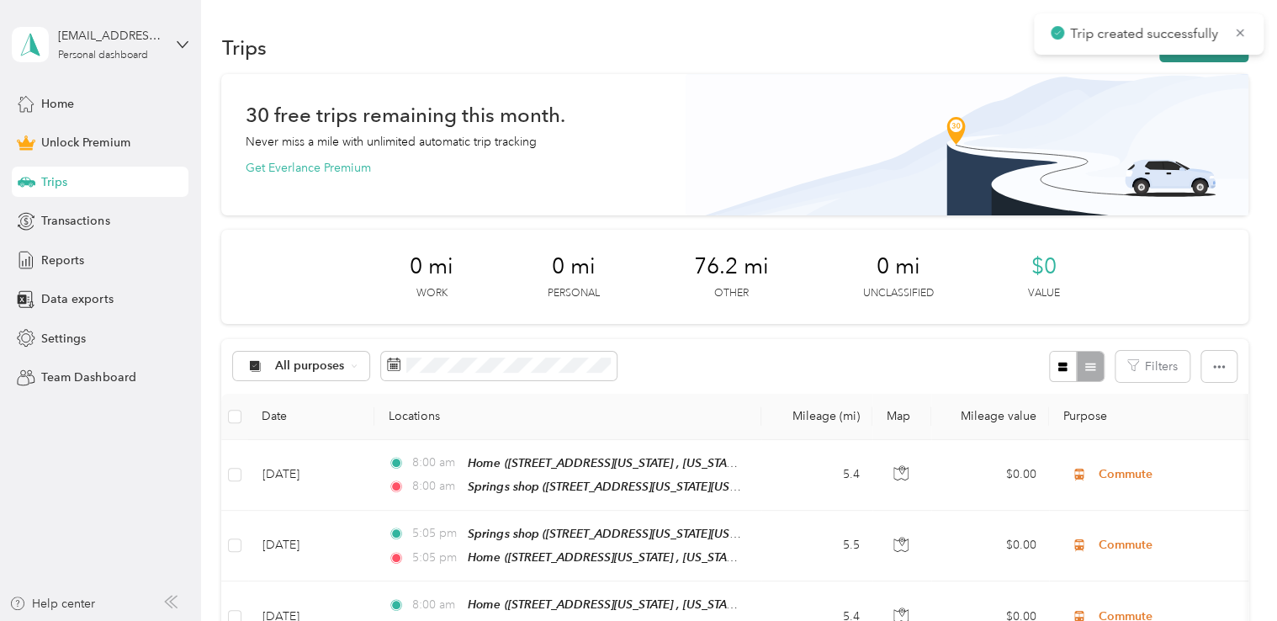
click at [1187, 56] on button "New trip" at bounding box center [1203, 47] width 89 height 29
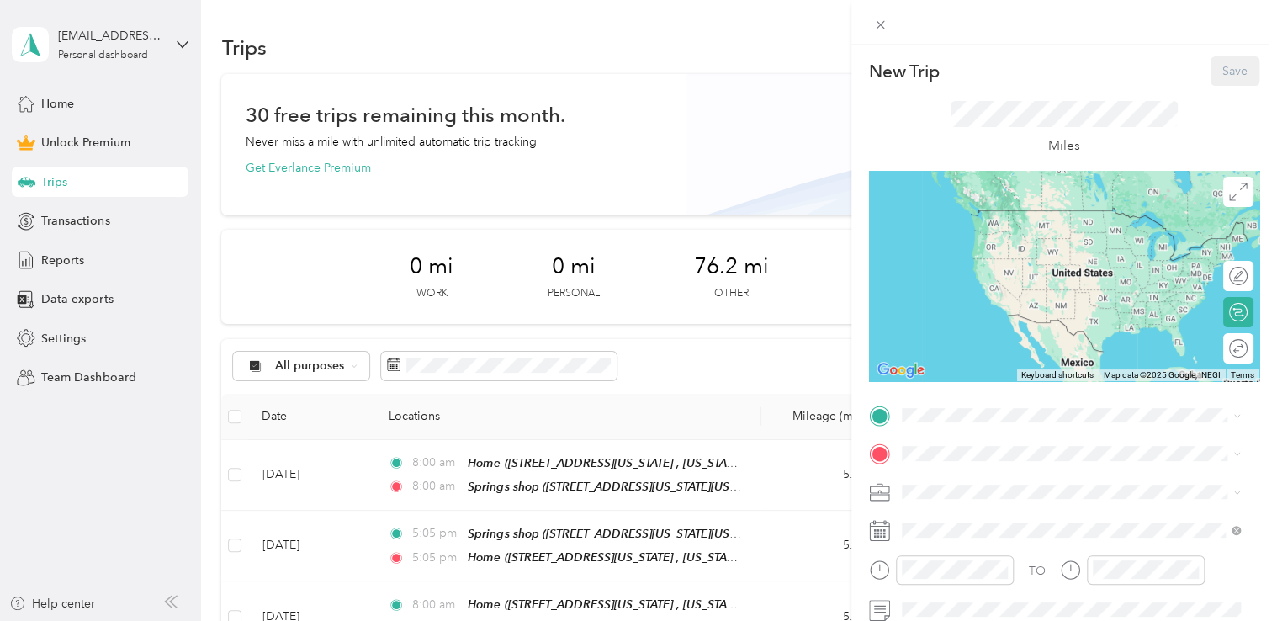
click at [999, 436] on div "TO Add photo" at bounding box center [1064, 586] width 390 height 368
click at [1004, 426] on span at bounding box center [1077, 415] width 363 height 27
click at [980, 240] on span "[STREET_ADDRESS][US_STATE][US_STATE]" at bounding box center [1048, 232] width 230 height 14
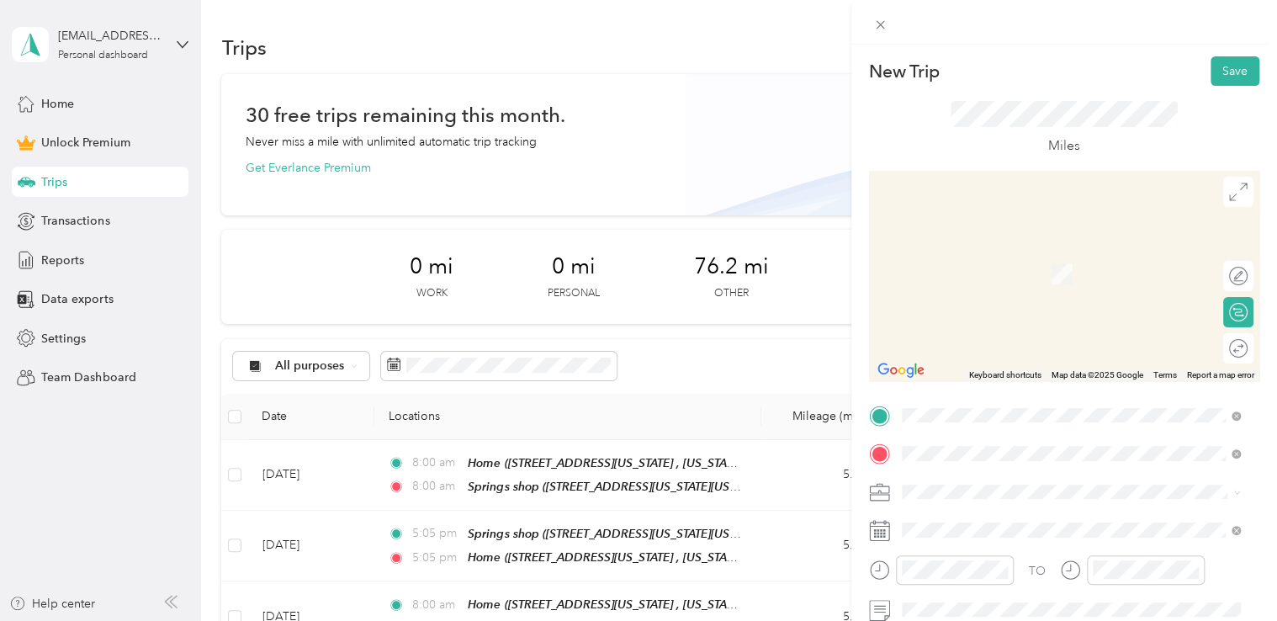
click at [1020, 284] on span "[STREET_ADDRESS][US_STATE], [US_STATE][GEOGRAPHIC_DATA], [GEOGRAPHIC_DATA], [GE…" at bounding box center [1059, 292] width 252 height 50
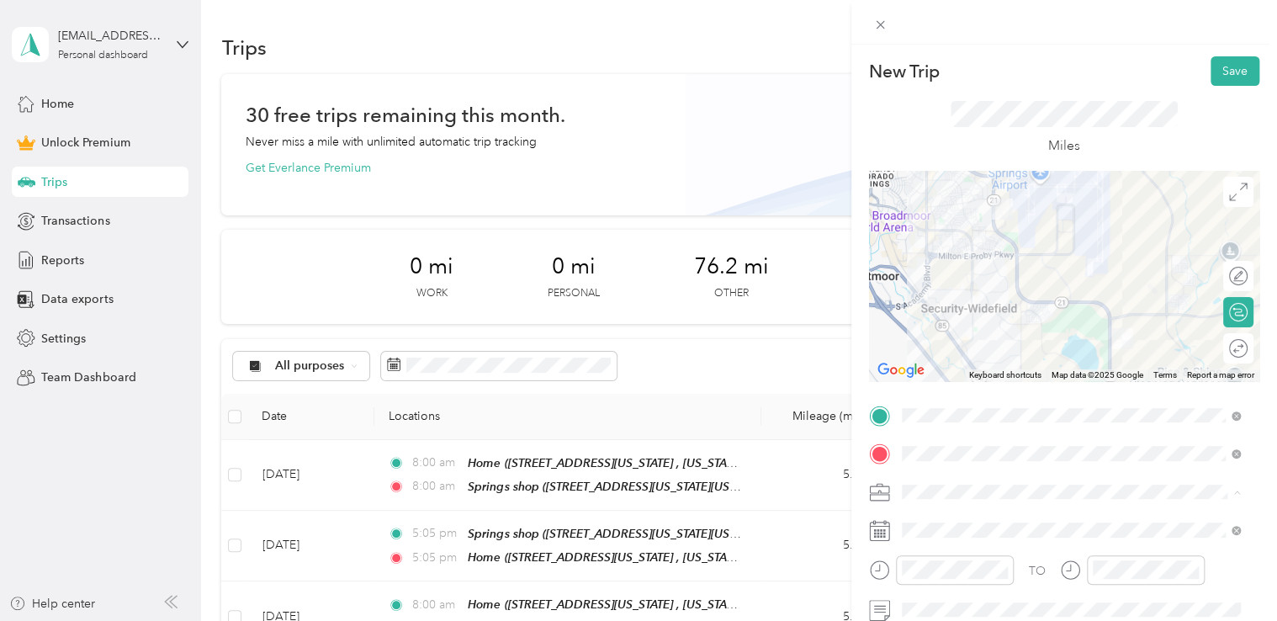
click at [976, 463] on div "Commute" at bounding box center [1071, 462] width 327 height 18
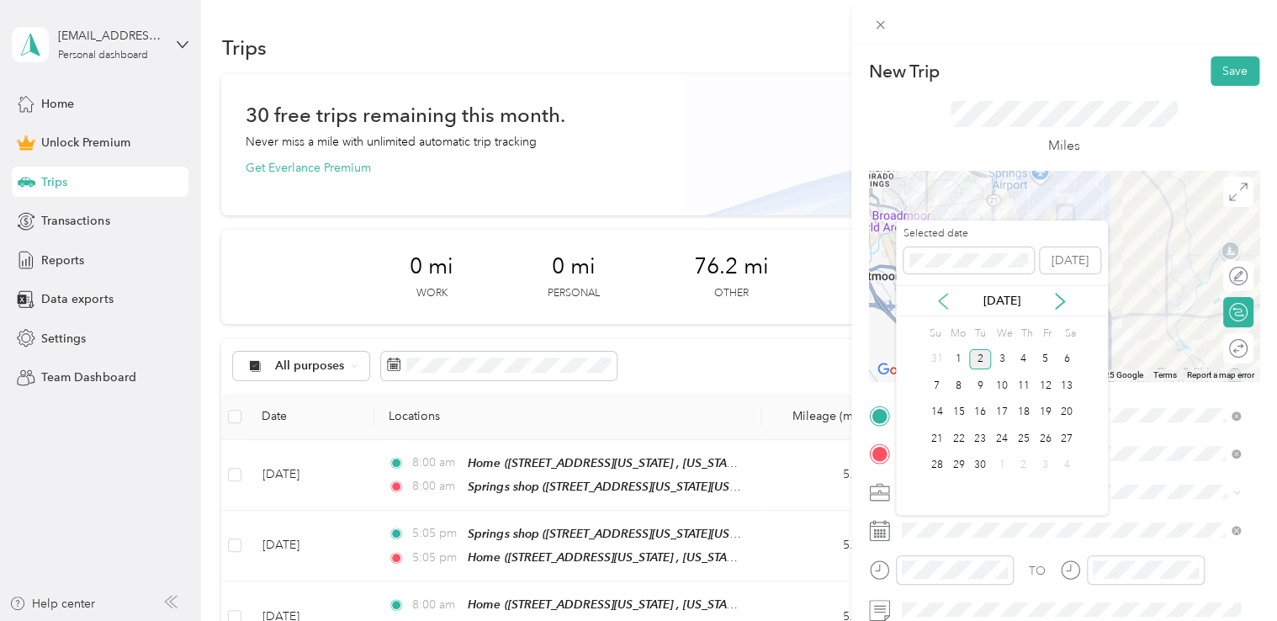
click at [935, 304] on icon at bounding box center [943, 301] width 17 height 17
click at [967, 437] on div "18" at bounding box center [958, 438] width 22 height 21
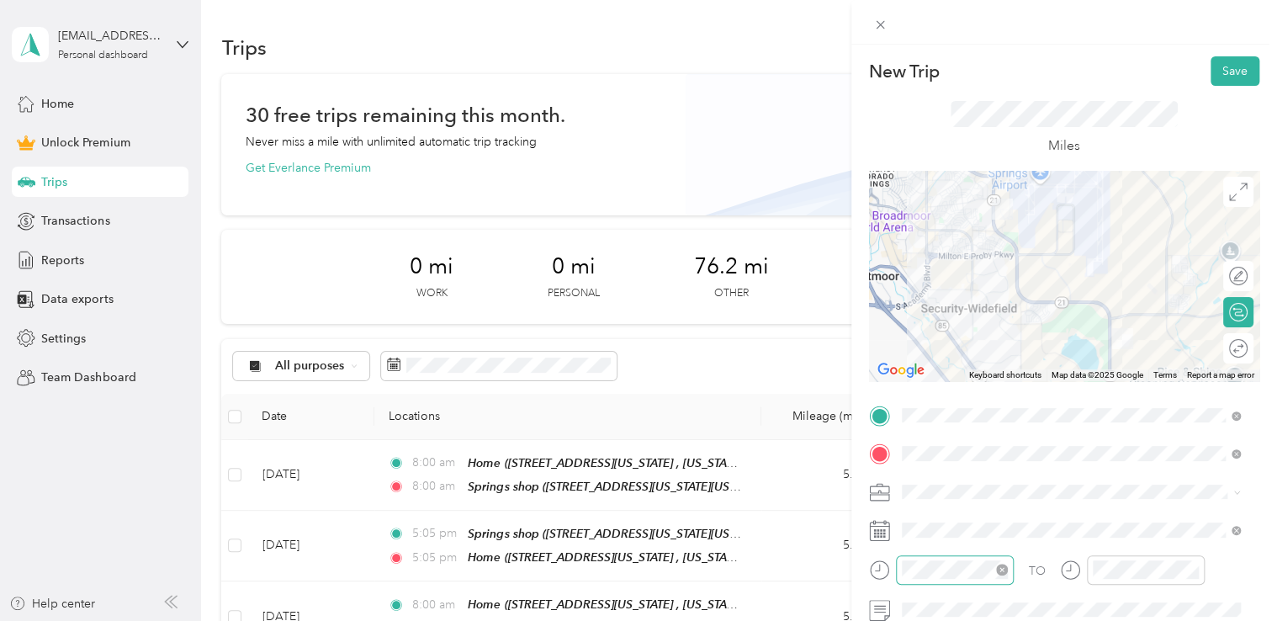
click at [949, 579] on div at bounding box center [955, 569] width 118 height 29
click at [909, 371] on div "05" at bounding box center [919, 363] width 40 height 24
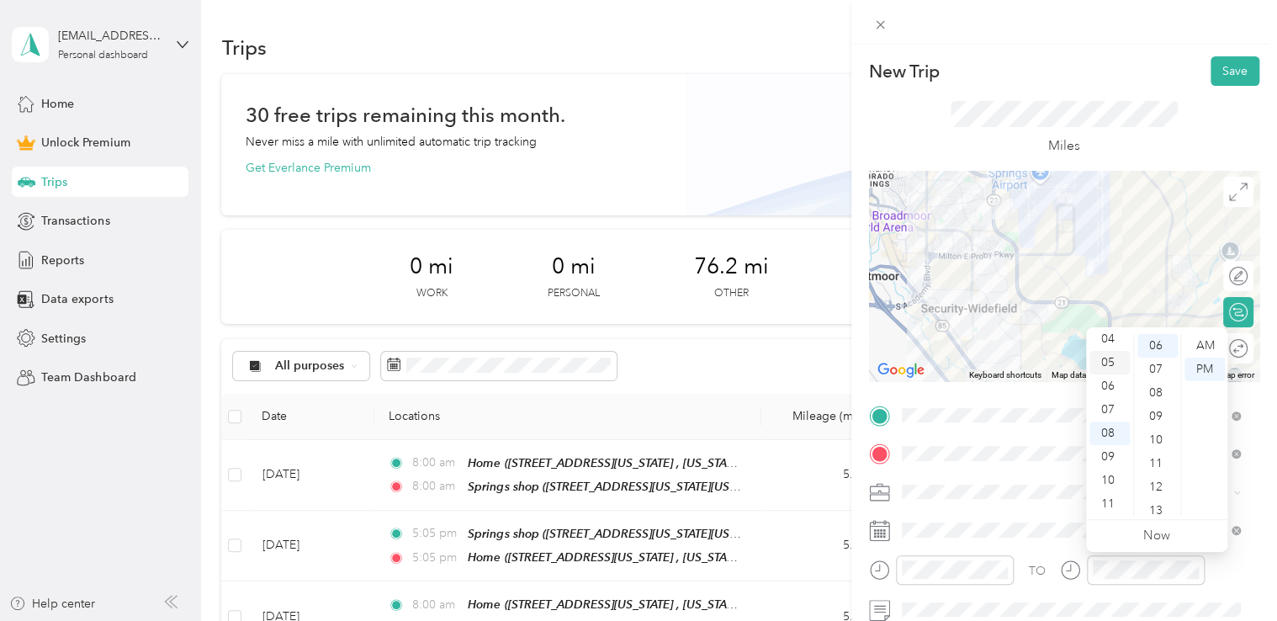
click at [1117, 359] on div "05" at bounding box center [1109, 363] width 40 height 24
click at [1123, 93] on div "Miles" at bounding box center [1064, 128] width 390 height 85
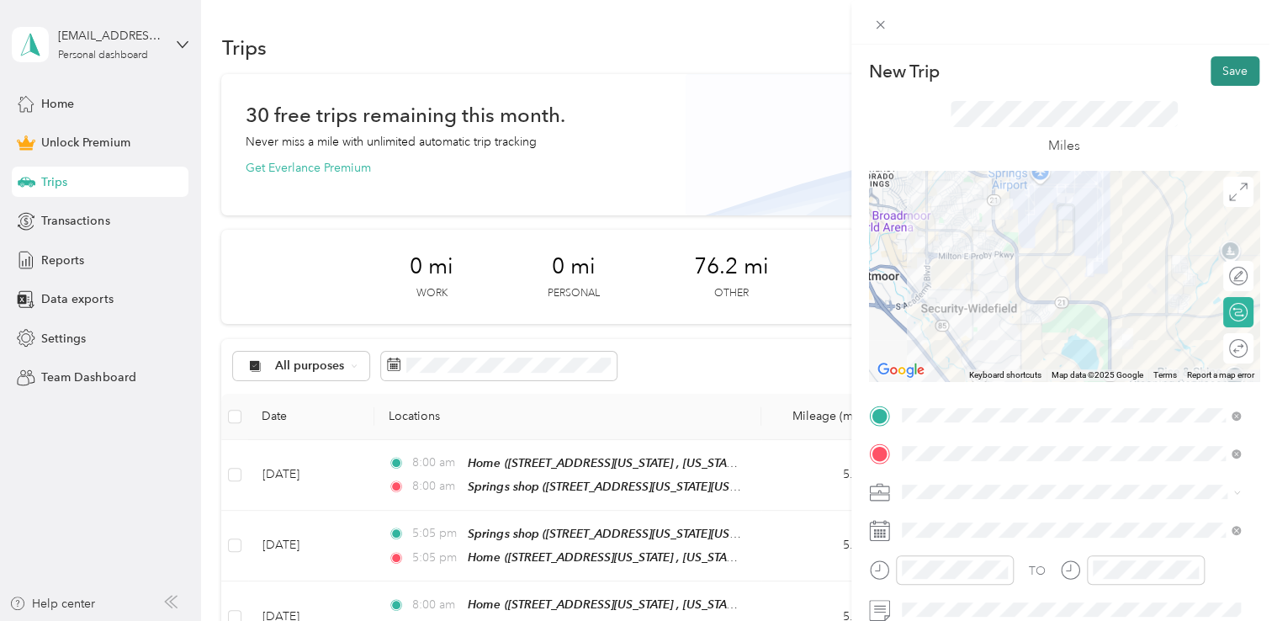
click at [1215, 82] on button "Save" at bounding box center [1235, 70] width 49 height 29
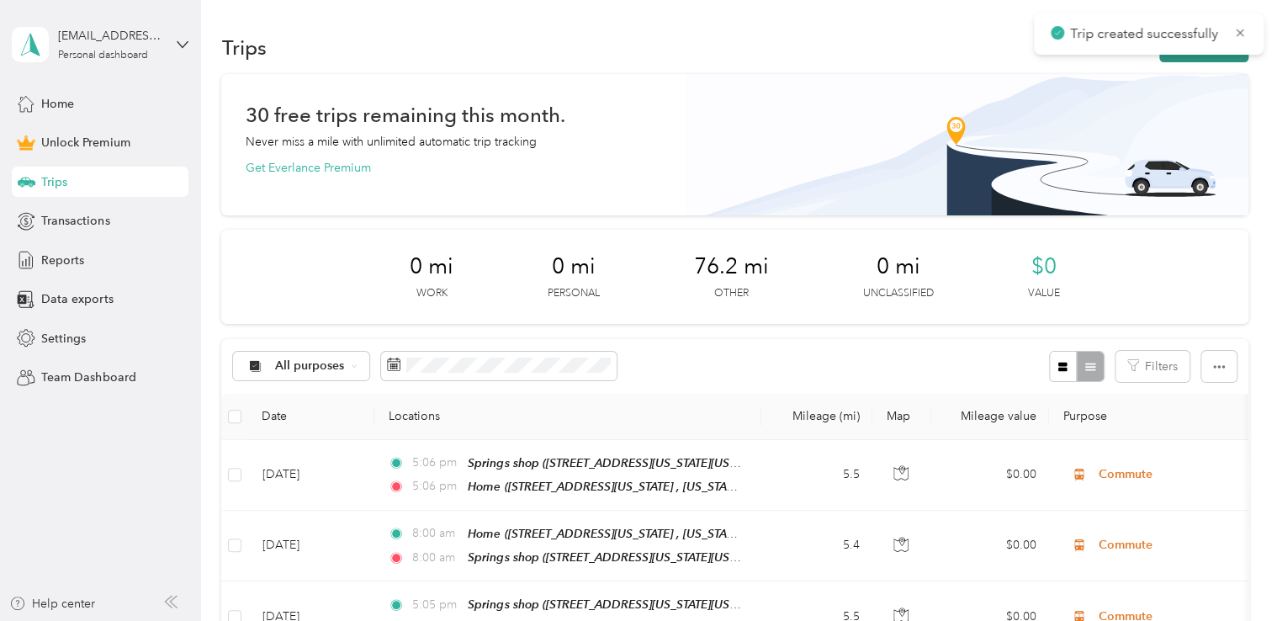
click at [1223, 60] on button "New trip" at bounding box center [1203, 47] width 89 height 29
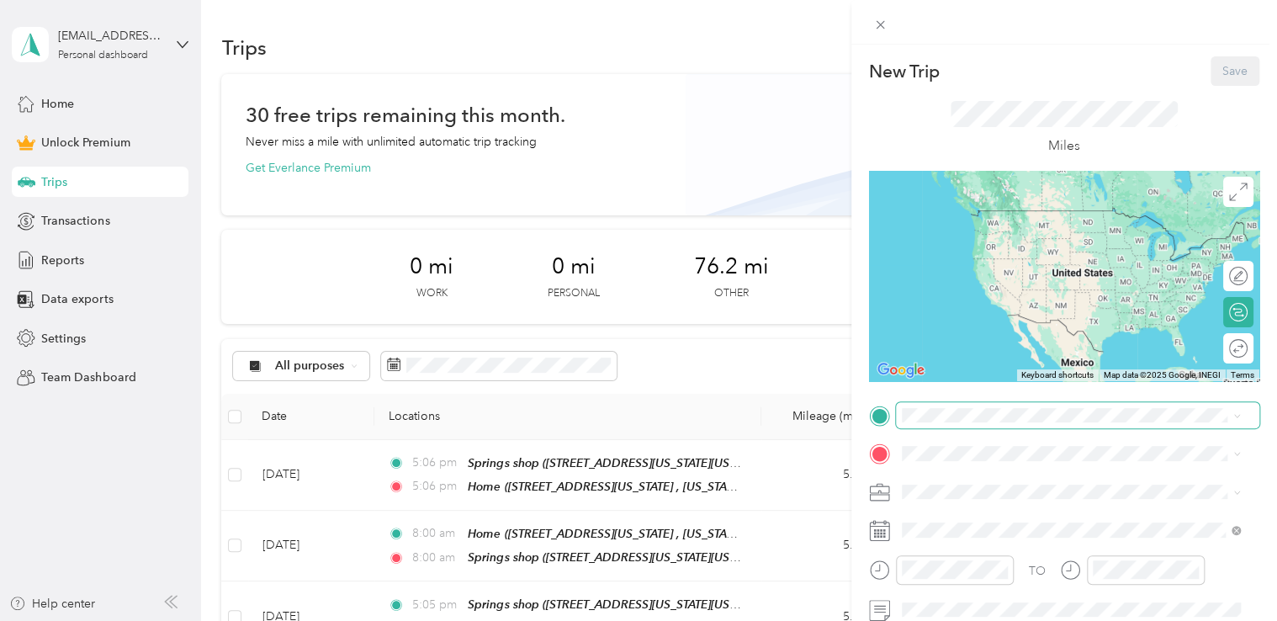
click at [952, 424] on span at bounding box center [1077, 415] width 363 height 27
click at [958, 424] on span at bounding box center [1077, 415] width 363 height 27
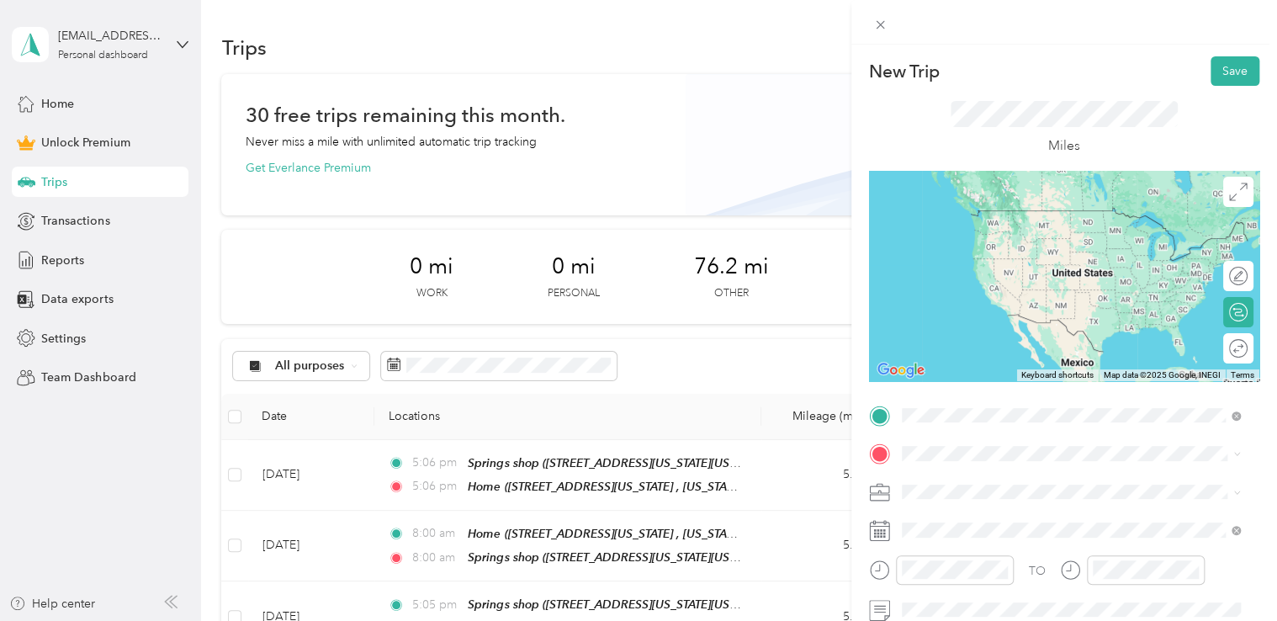
click at [1185, 214] on div "Home" at bounding box center [1083, 216] width 301 height 15
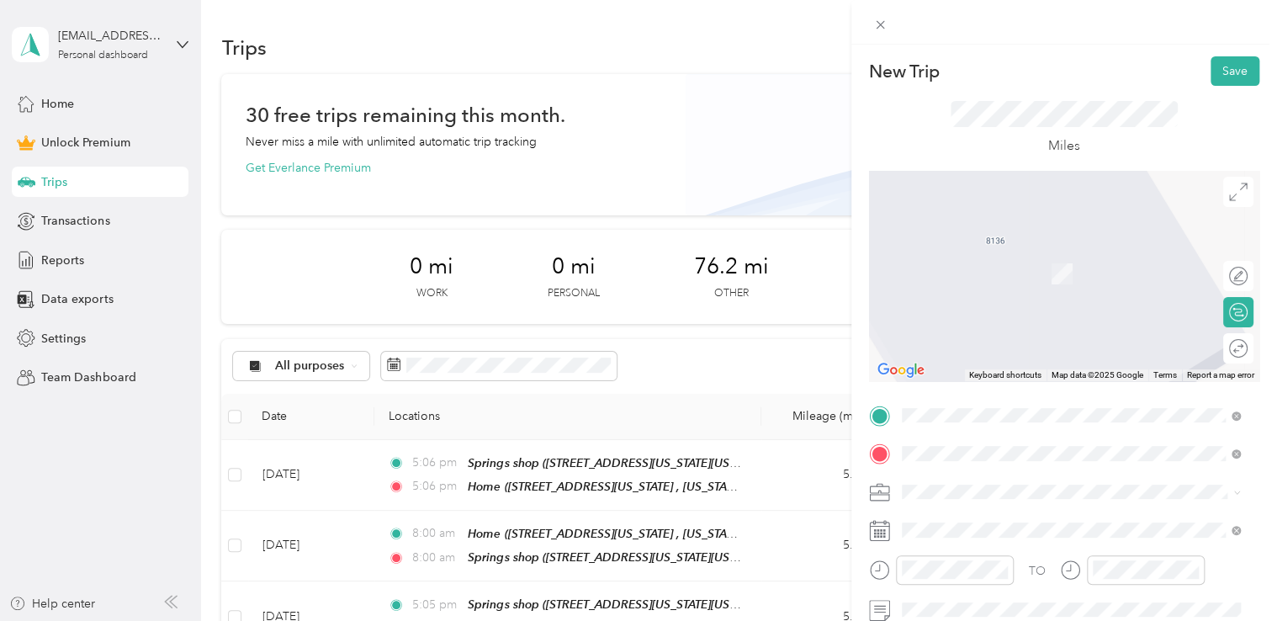
click at [976, 283] on div "Springs shop [STREET_ADDRESS][US_STATE][US_STATE]" at bounding box center [1048, 264] width 230 height 35
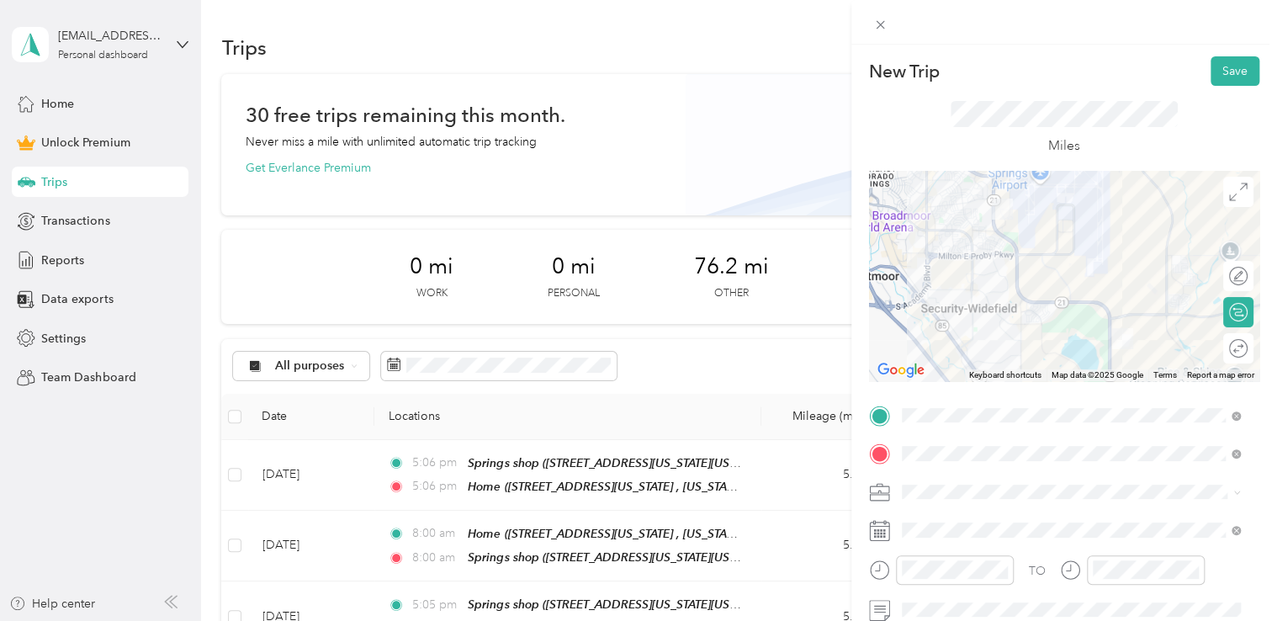
click at [883, 494] on icon at bounding box center [879, 492] width 21 height 21
click at [932, 480] on span at bounding box center [1077, 492] width 363 height 27
click at [951, 456] on span "Commute" at bounding box center [934, 462] width 53 height 14
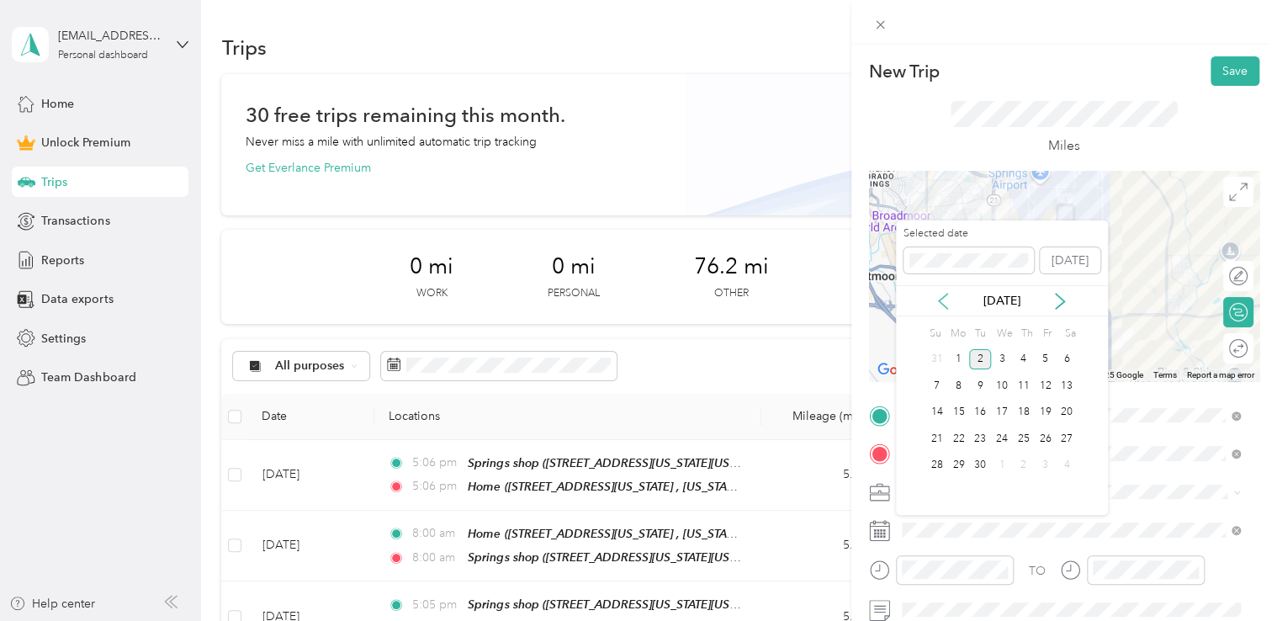
click at [937, 305] on icon at bounding box center [943, 301] width 17 height 17
click at [977, 439] on div "19" at bounding box center [980, 438] width 22 height 21
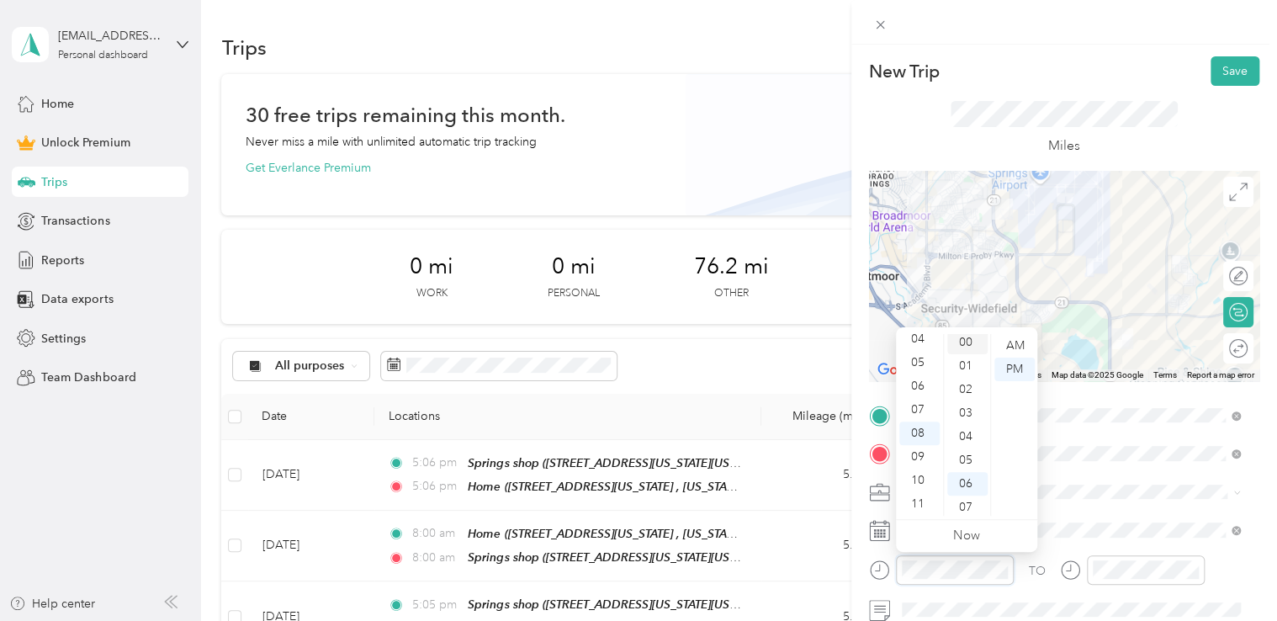
scroll to position [0, 0]
click at [976, 338] on div "00" at bounding box center [967, 346] width 40 height 24
drag, startPoint x: 1007, startPoint y: 345, endPoint x: 1090, endPoint y: 396, distance: 97.8
click at [1009, 345] on div "AM" at bounding box center [1014, 346] width 40 height 24
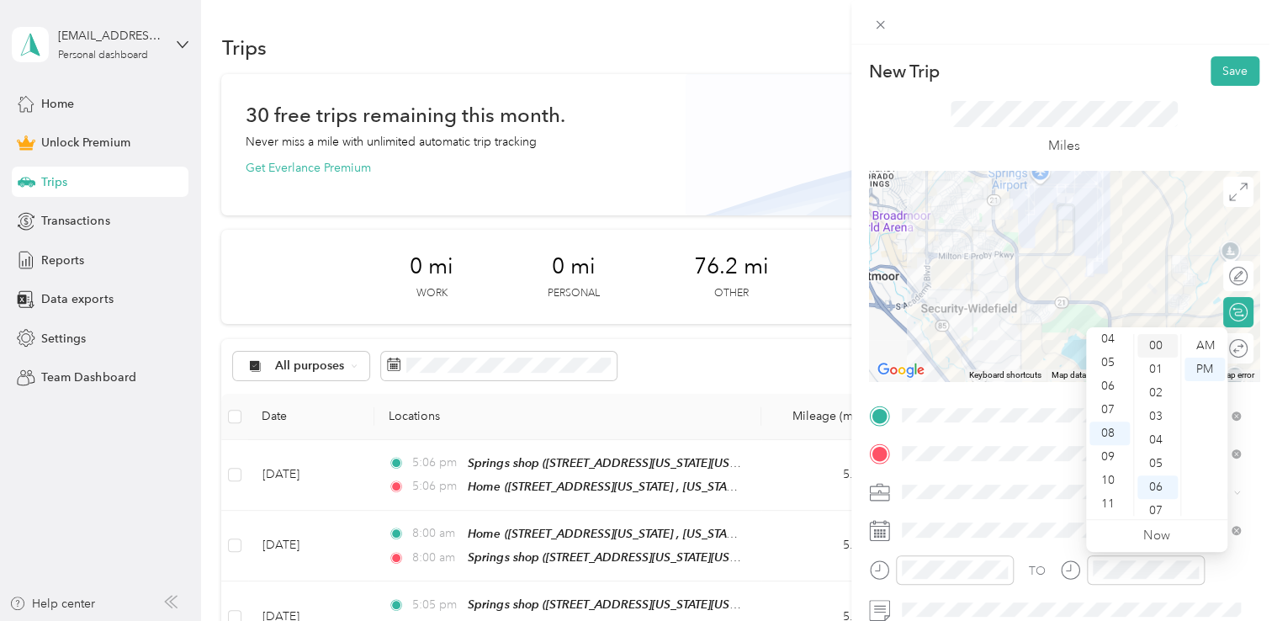
click at [1161, 352] on div "00" at bounding box center [1157, 346] width 40 height 24
click at [1188, 347] on div "AM" at bounding box center [1205, 346] width 40 height 24
click at [1140, 69] on div "New Trip Save" at bounding box center [1064, 70] width 390 height 29
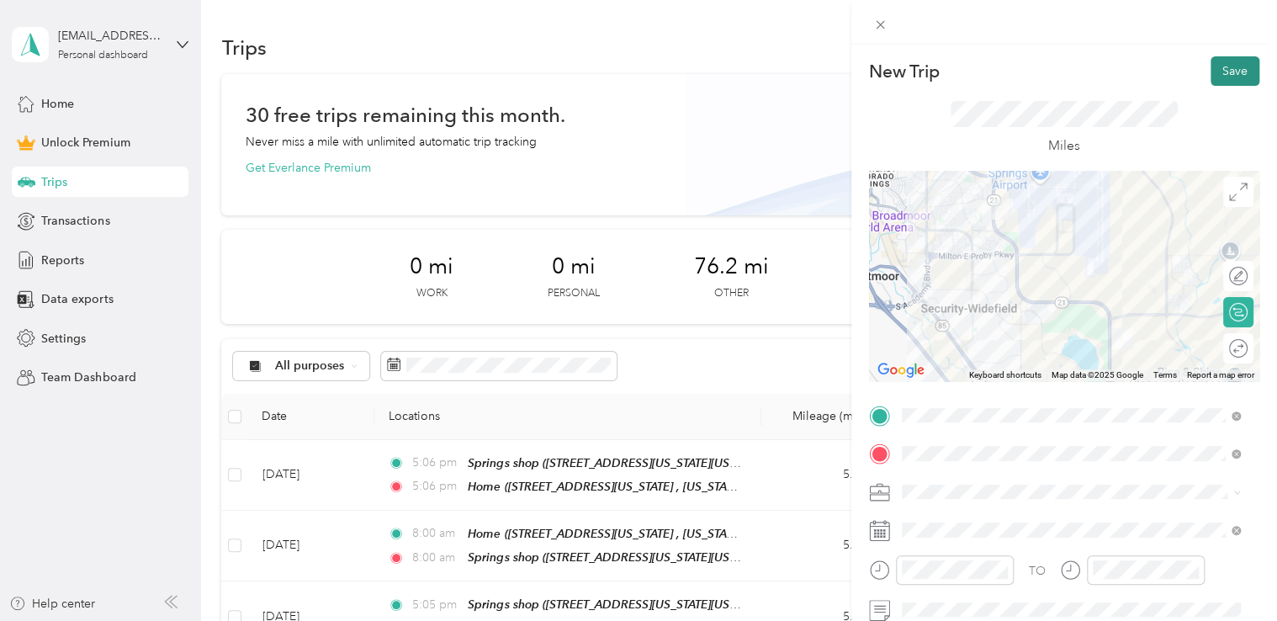
click at [1211, 62] on button "Save" at bounding box center [1235, 70] width 49 height 29
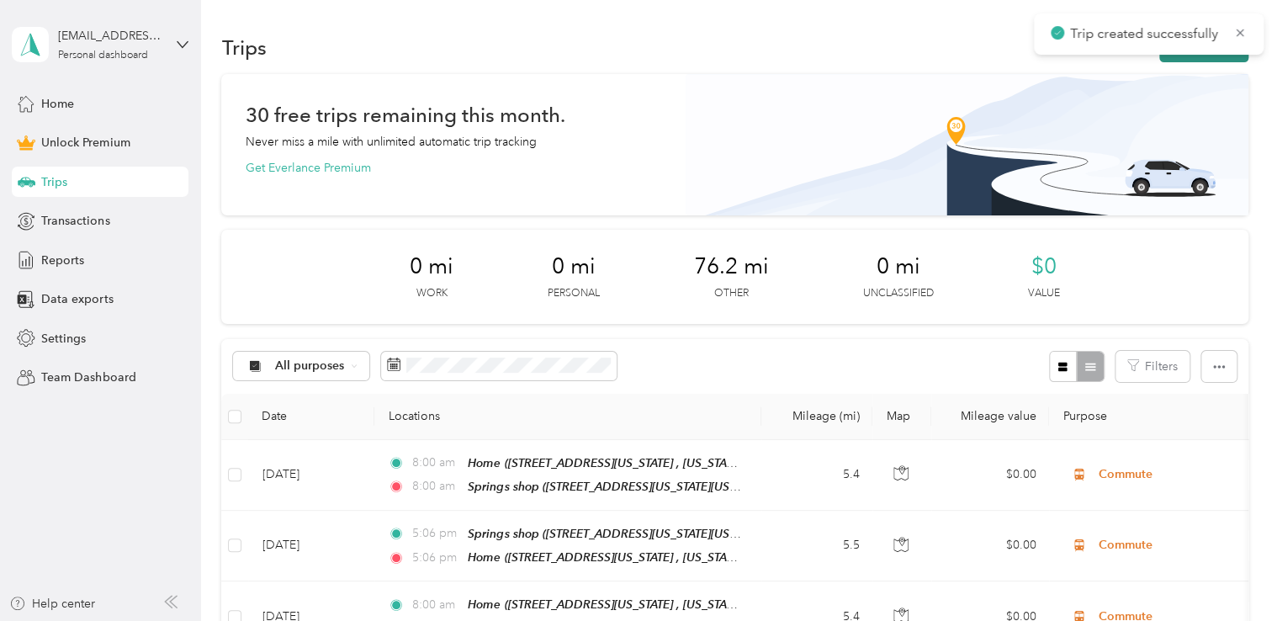
click at [1188, 58] on button "New trip" at bounding box center [1203, 47] width 89 height 29
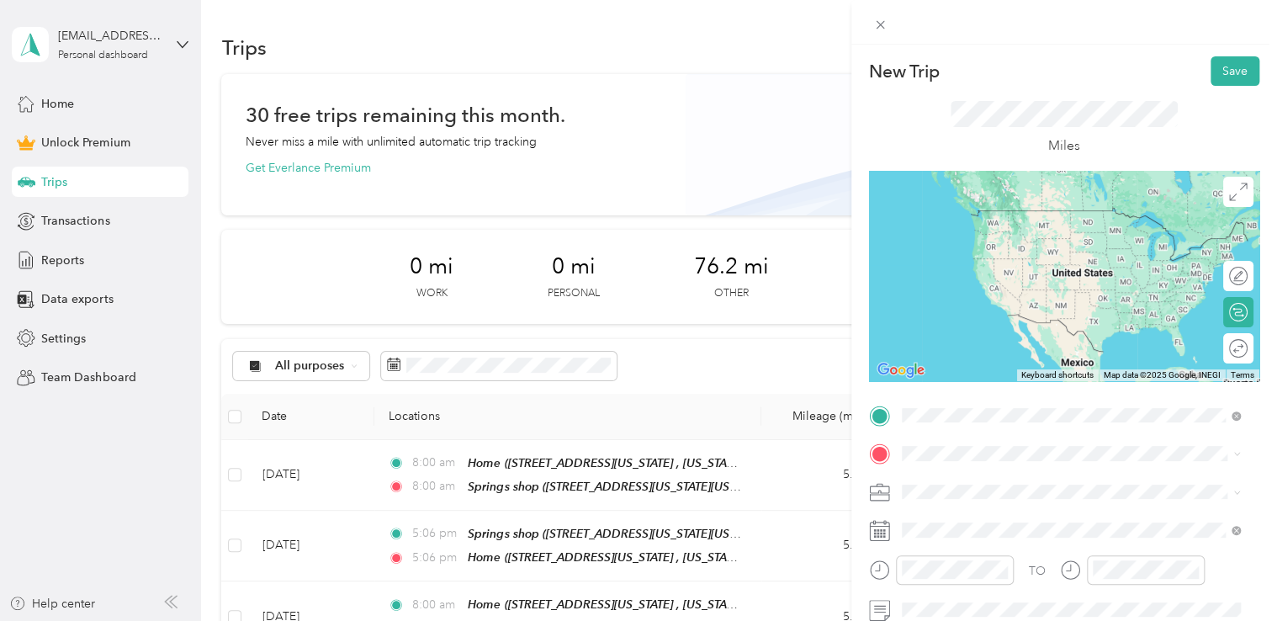
click at [1022, 244] on div "Springs shop [STREET_ADDRESS][US_STATE][US_STATE]" at bounding box center [1048, 226] width 230 height 35
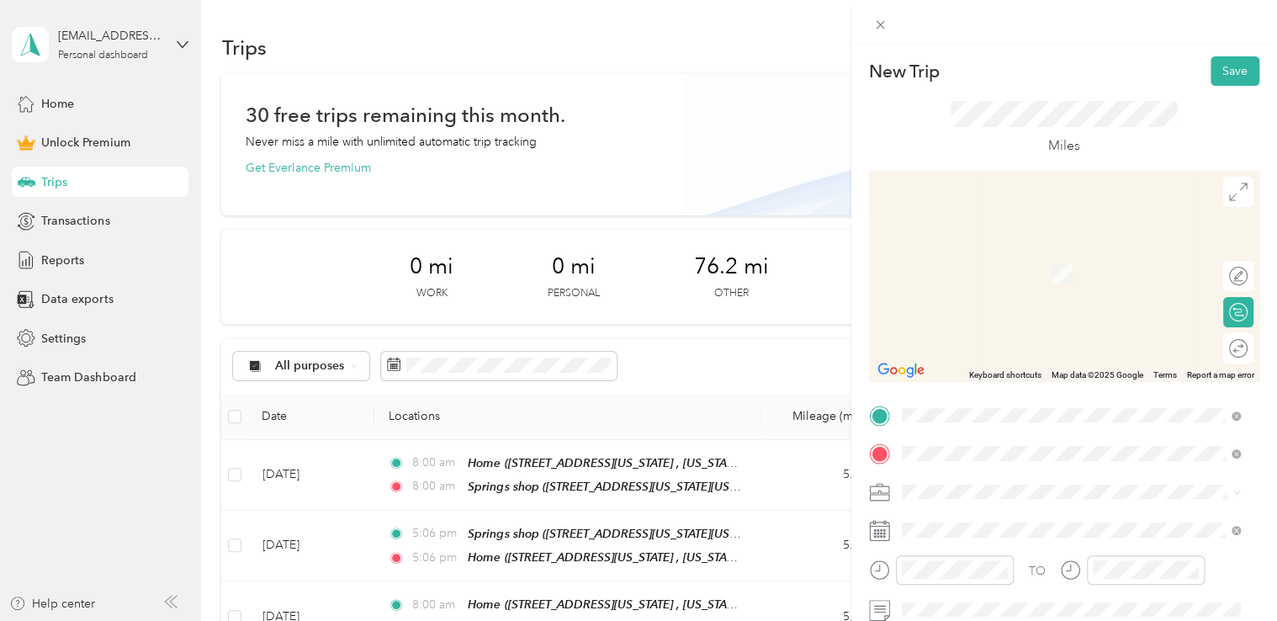
click at [997, 366] on span "[STREET_ADDRESS][US_STATE], [US_STATE][GEOGRAPHIC_DATA], [GEOGRAPHIC_DATA], [GE…" at bounding box center [1059, 380] width 252 height 50
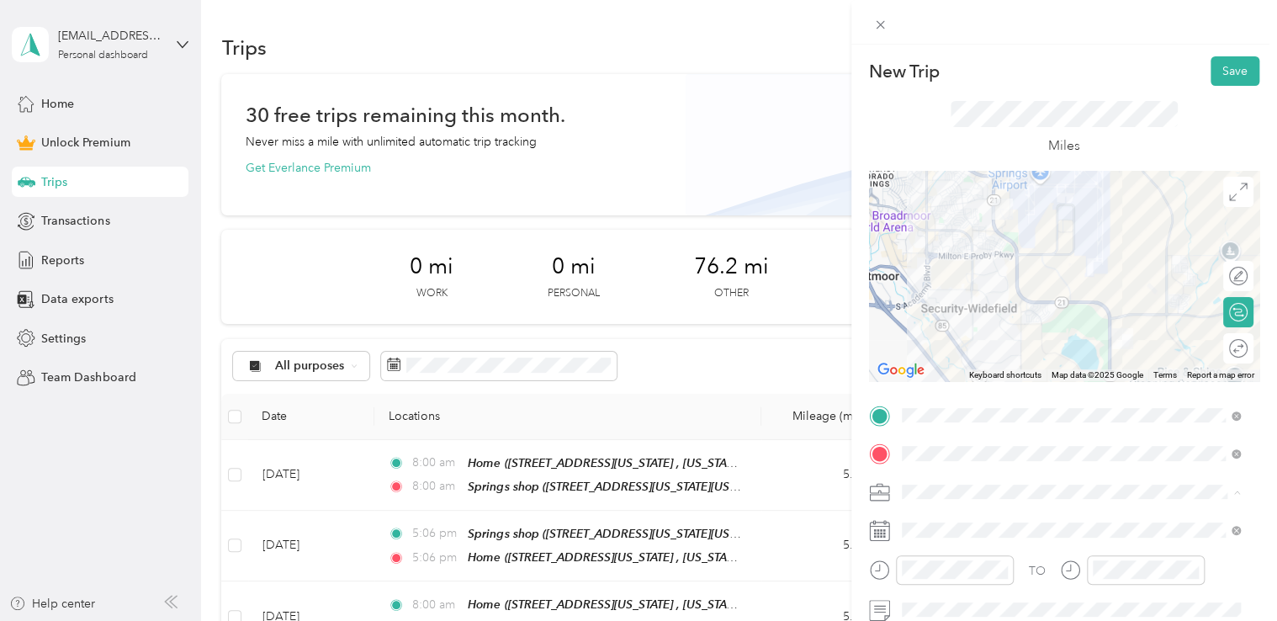
click at [960, 460] on span "Commute" at bounding box center [934, 462] width 53 height 14
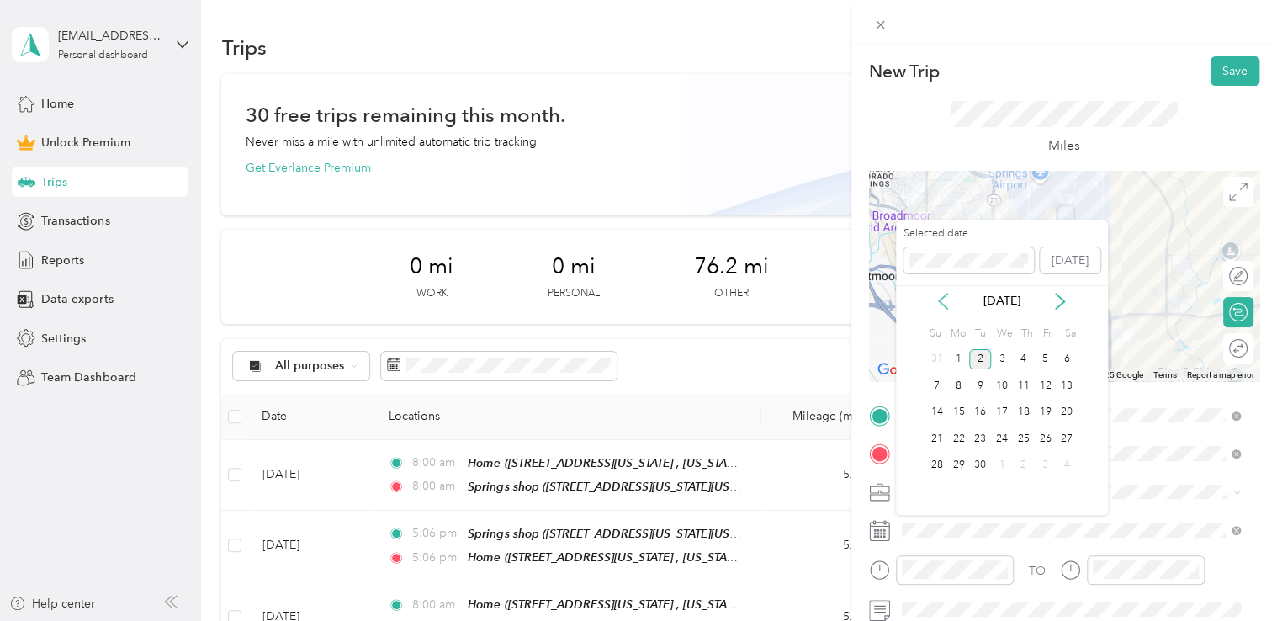
drag, startPoint x: 933, startPoint y: 295, endPoint x: 946, endPoint y: 300, distance: 13.3
click at [935, 296] on div "[DATE]" at bounding box center [1002, 301] width 212 height 18
click at [956, 306] on div "[DATE]" at bounding box center [1002, 301] width 212 height 18
click at [934, 296] on div "[DATE]" at bounding box center [1002, 301] width 212 height 18
click at [943, 305] on icon at bounding box center [943, 301] width 17 height 17
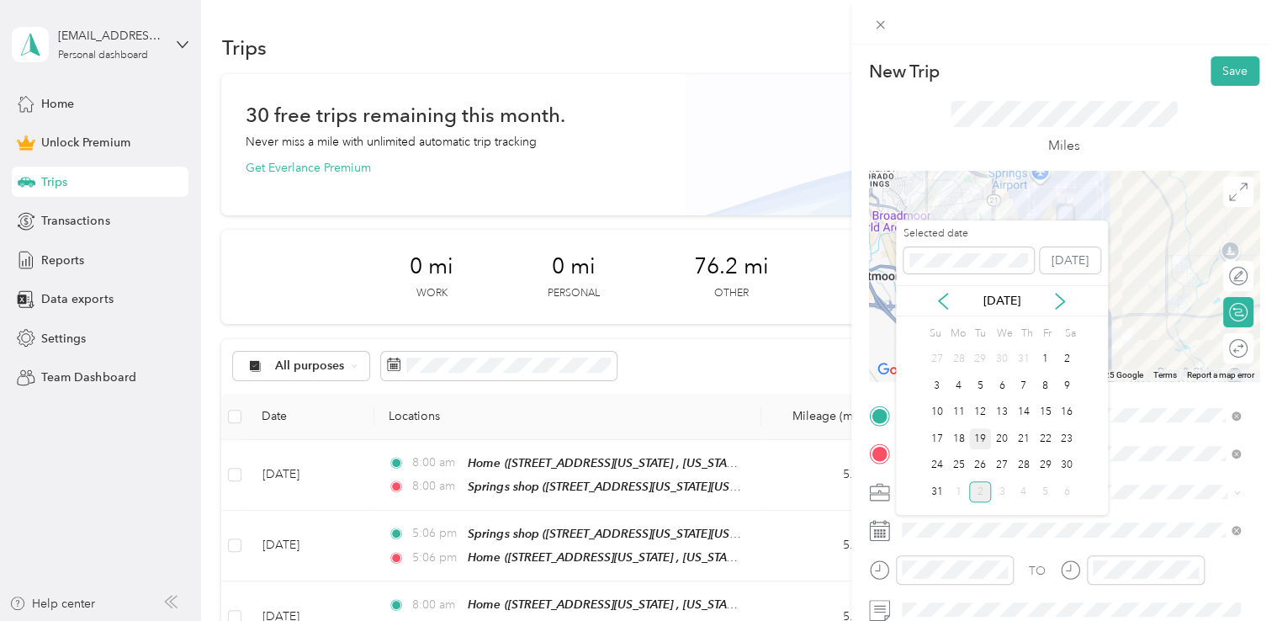
click at [979, 442] on div "19" at bounding box center [980, 438] width 22 height 21
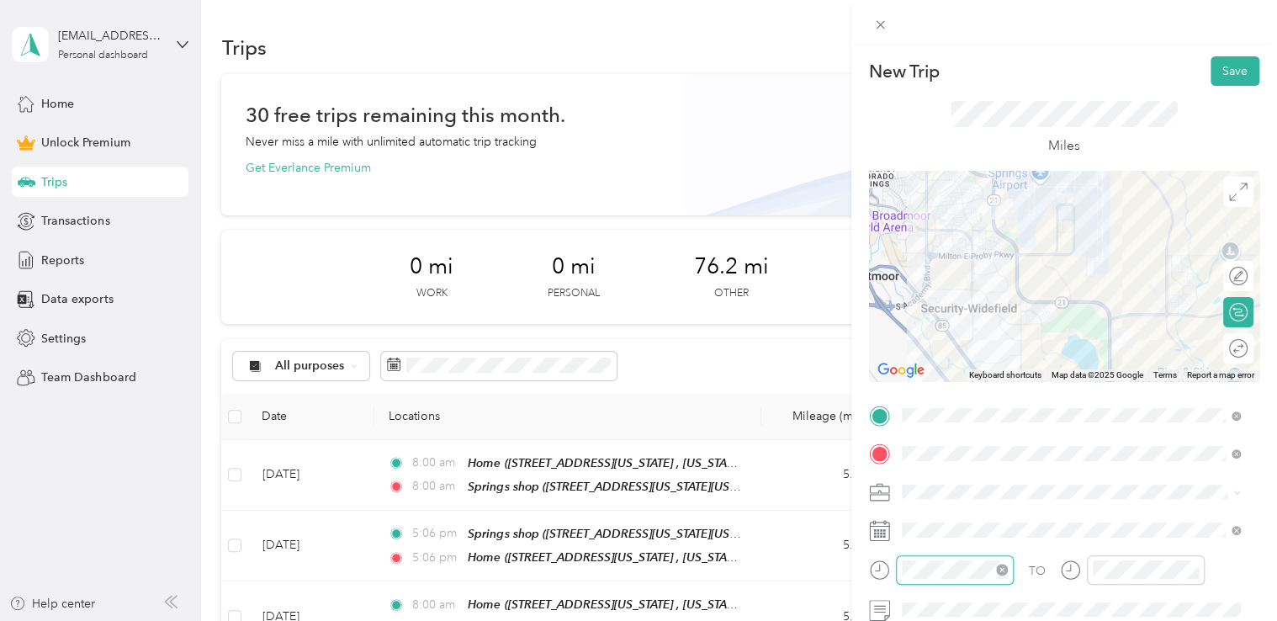
scroll to position [141, 0]
click at [920, 368] on div "05" at bounding box center [919, 363] width 40 height 24
click at [968, 343] on div "00" at bounding box center [967, 346] width 40 height 24
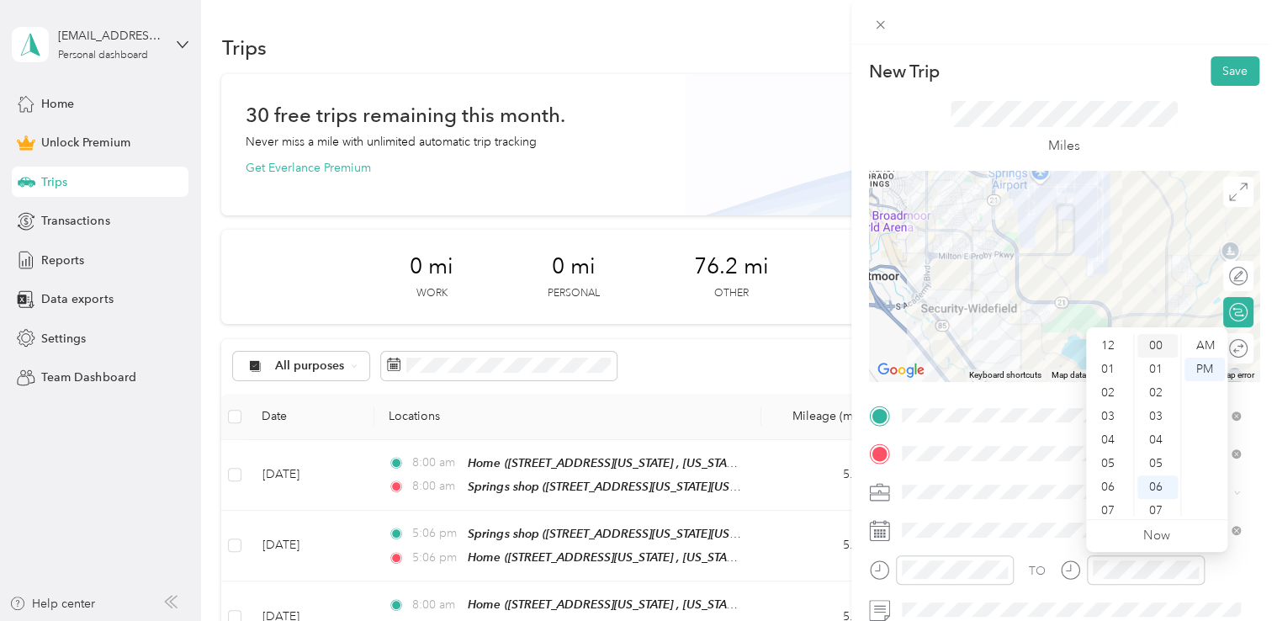
click at [1157, 343] on div "00" at bounding box center [1157, 346] width 40 height 24
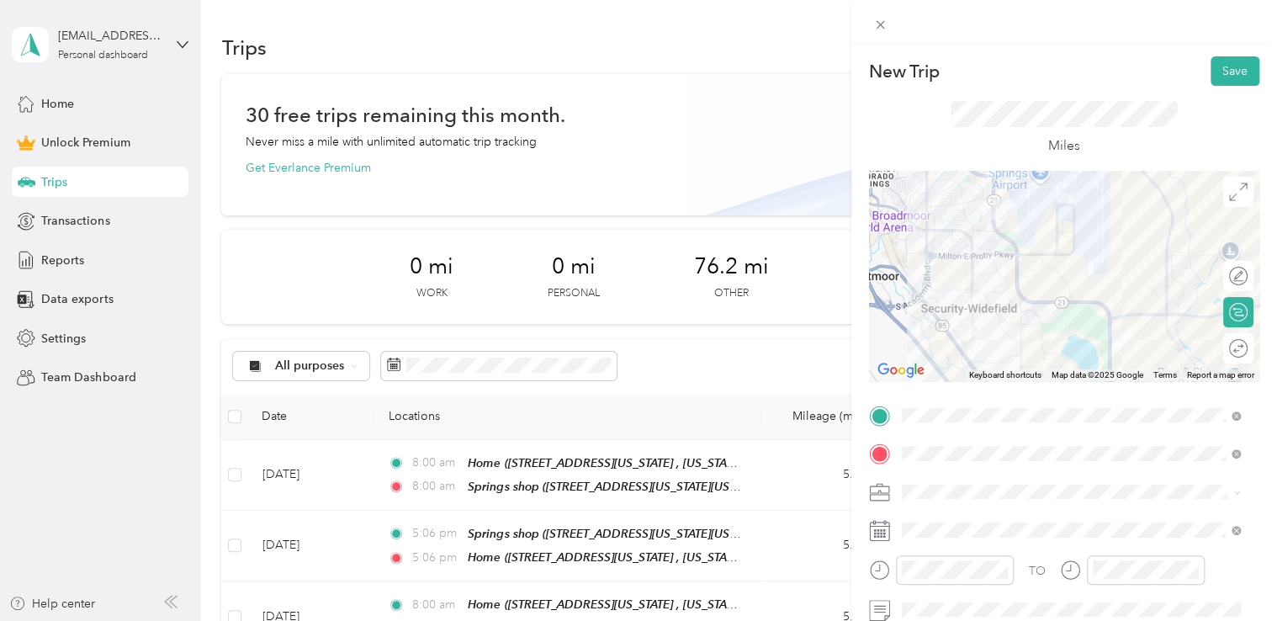
click at [1183, 86] on div "Miles" at bounding box center [1064, 128] width 390 height 85
click at [1228, 56] on button "Save" at bounding box center [1235, 70] width 49 height 29
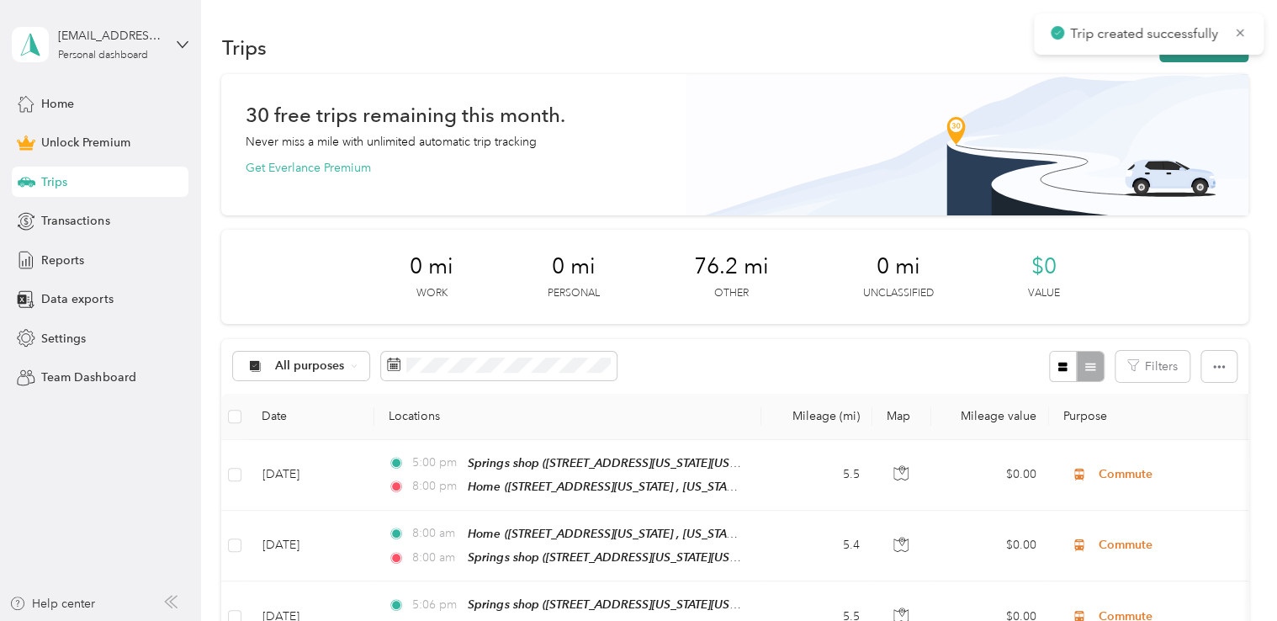
click at [1215, 57] on button "New trip" at bounding box center [1203, 47] width 89 height 29
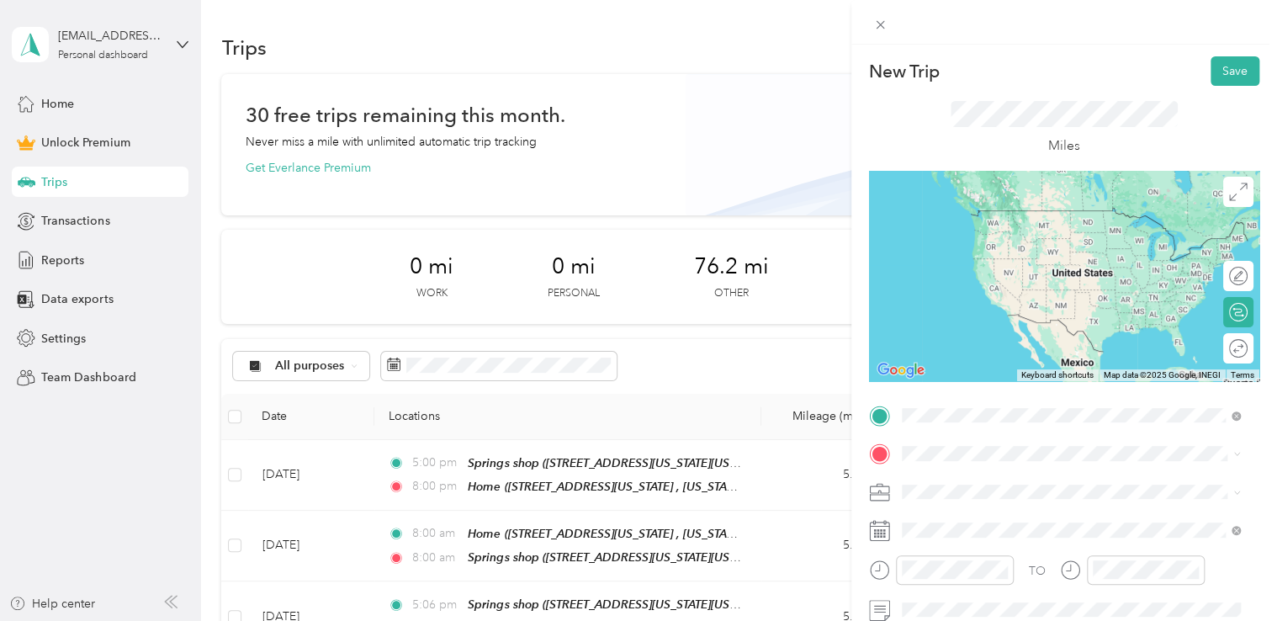
click at [1010, 328] on span "[STREET_ADDRESS][US_STATE], [US_STATE][GEOGRAPHIC_DATA], [GEOGRAPHIC_DATA], [GE…" at bounding box center [1059, 341] width 252 height 50
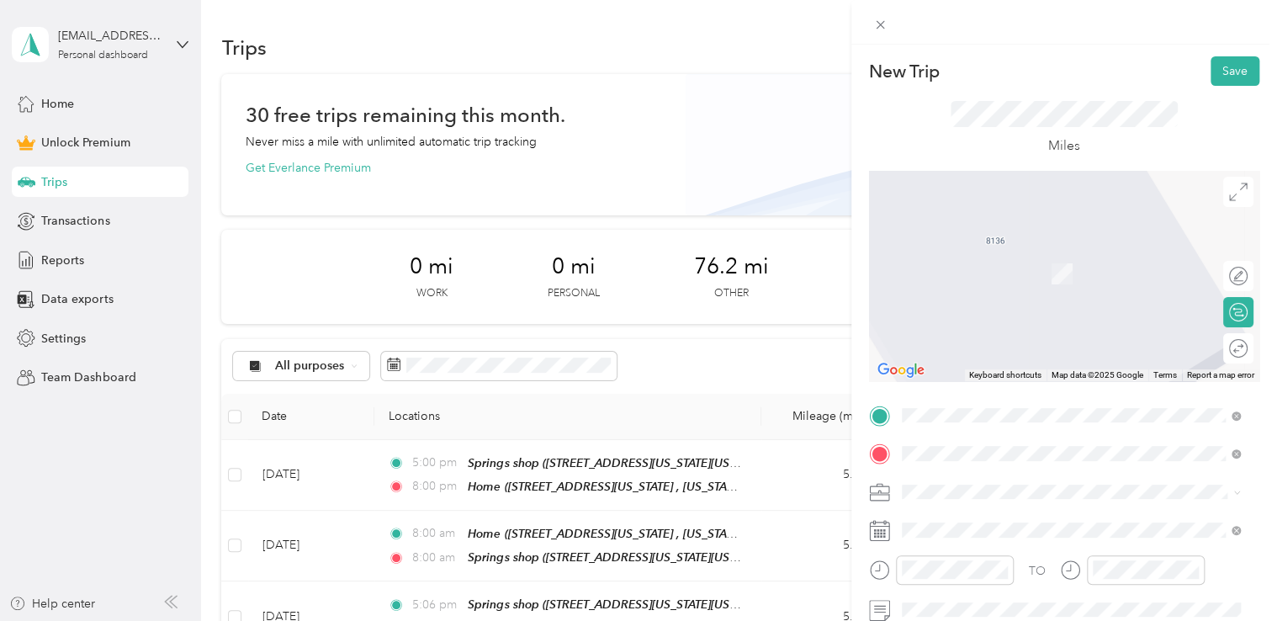
click at [1007, 281] on span "[STREET_ADDRESS][US_STATE][US_STATE]" at bounding box center [1048, 274] width 230 height 14
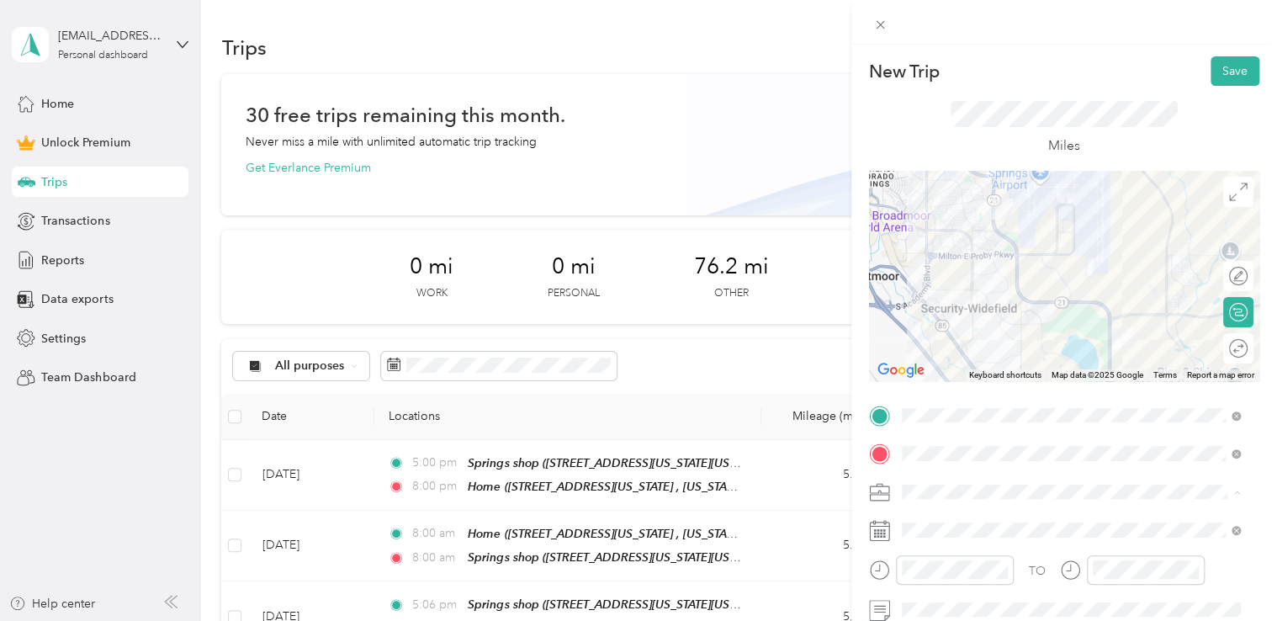
drag, startPoint x: 957, startPoint y: 457, endPoint x: 954, endPoint y: 471, distance: 14.7
click at [957, 457] on span "Commute" at bounding box center [934, 462] width 53 height 14
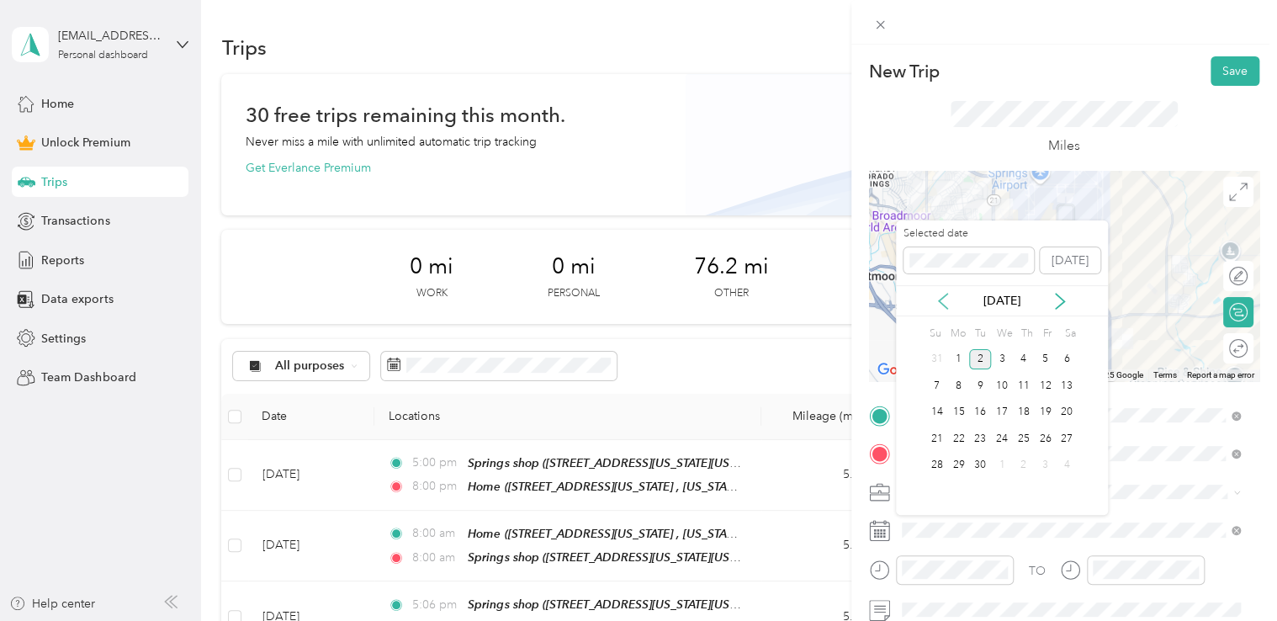
click at [942, 305] on icon at bounding box center [943, 301] width 17 height 17
click at [997, 439] on div "20" at bounding box center [1002, 438] width 22 height 21
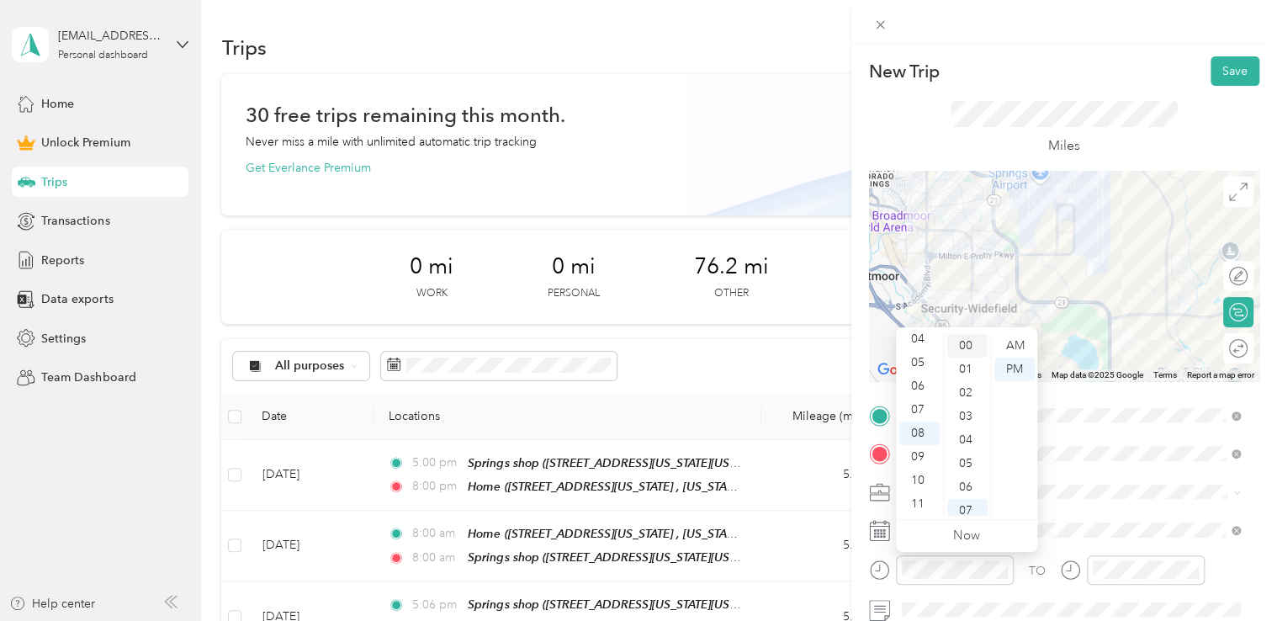
click at [967, 338] on div "00" at bounding box center [967, 346] width 40 height 24
click at [1007, 346] on div "AM" at bounding box center [1014, 346] width 40 height 24
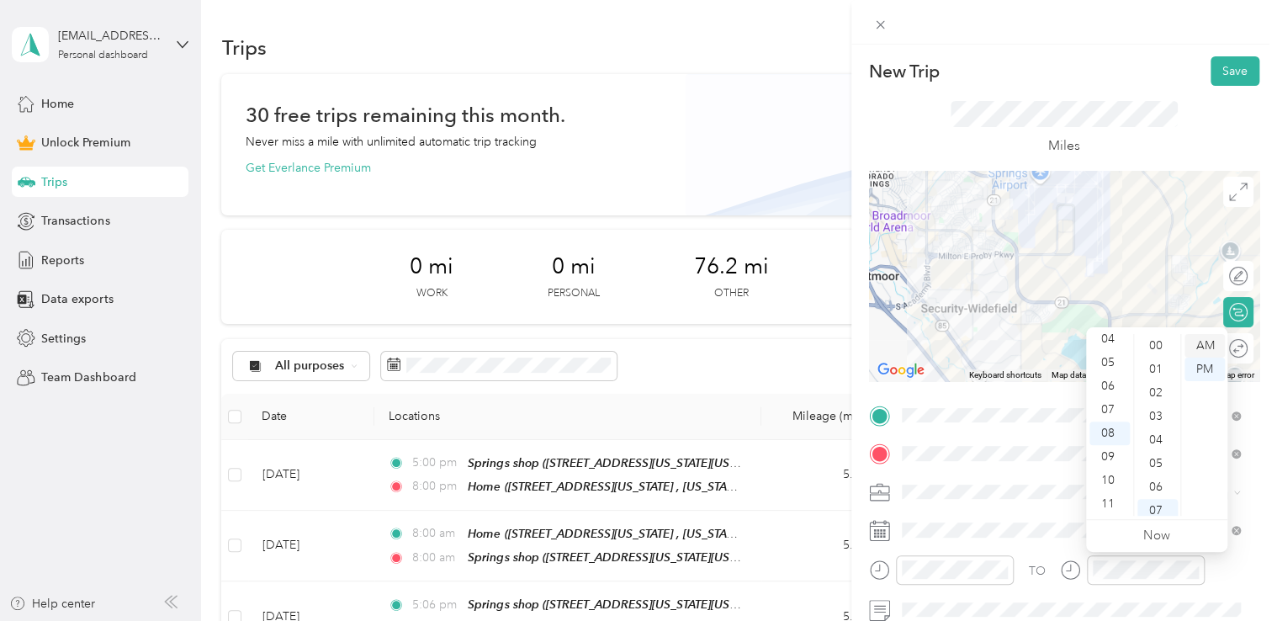
drag, startPoint x: 1158, startPoint y: 342, endPoint x: 1218, endPoint y: 348, distance: 60.9
click at [1158, 342] on div "00" at bounding box center [1157, 346] width 40 height 24
click at [1217, 348] on div "AM" at bounding box center [1205, 346] width 40 height 24
drag, startPoint x: 1106, startPoint y: 59, endPoint x: 1185, endPoint y: 68, distance: 78.8
click at [1107, 59] on div "New Trip Save" at bounding box center [1064, 70] width 390 height 29
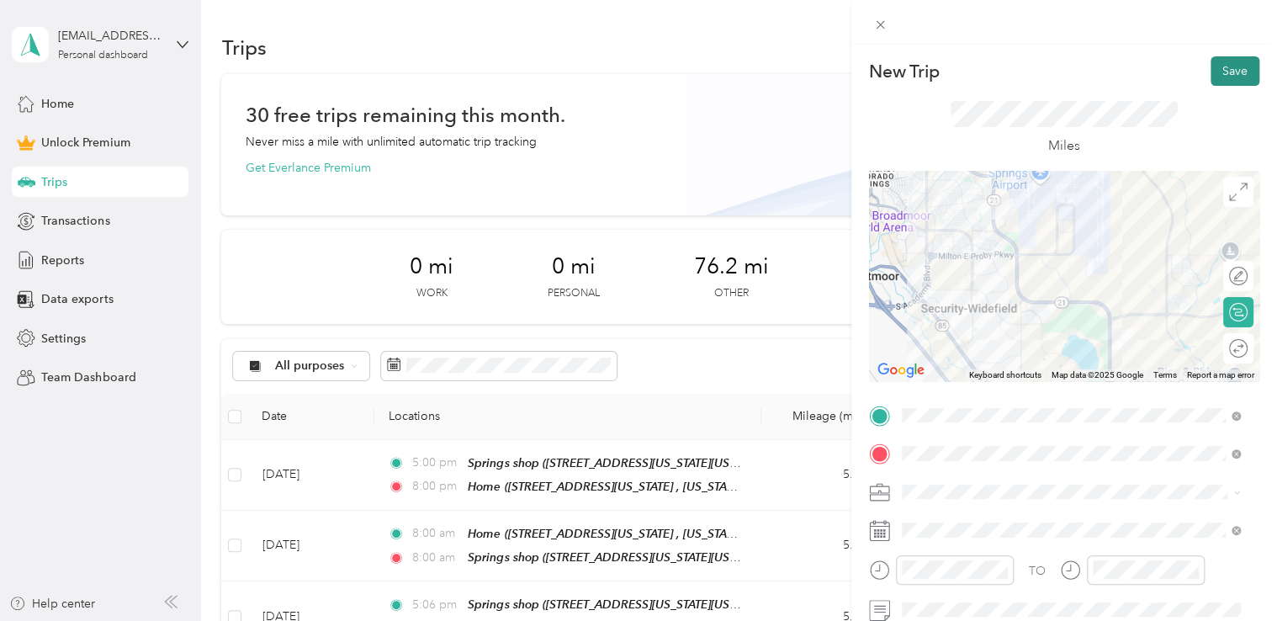
click at [1227, 72] on button "Save" at bounding box center [1235, 70] width 49 height 29
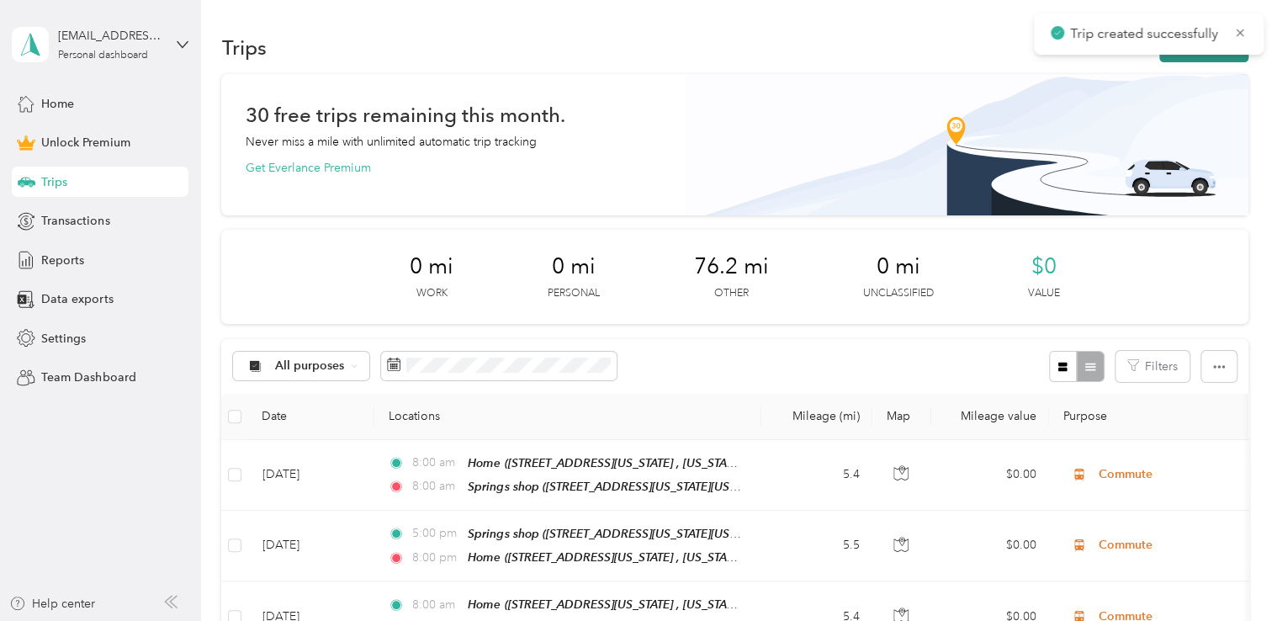
click at [1221, 61] on button "New trip" at bounding box center [1203, 47] width 89 height 29
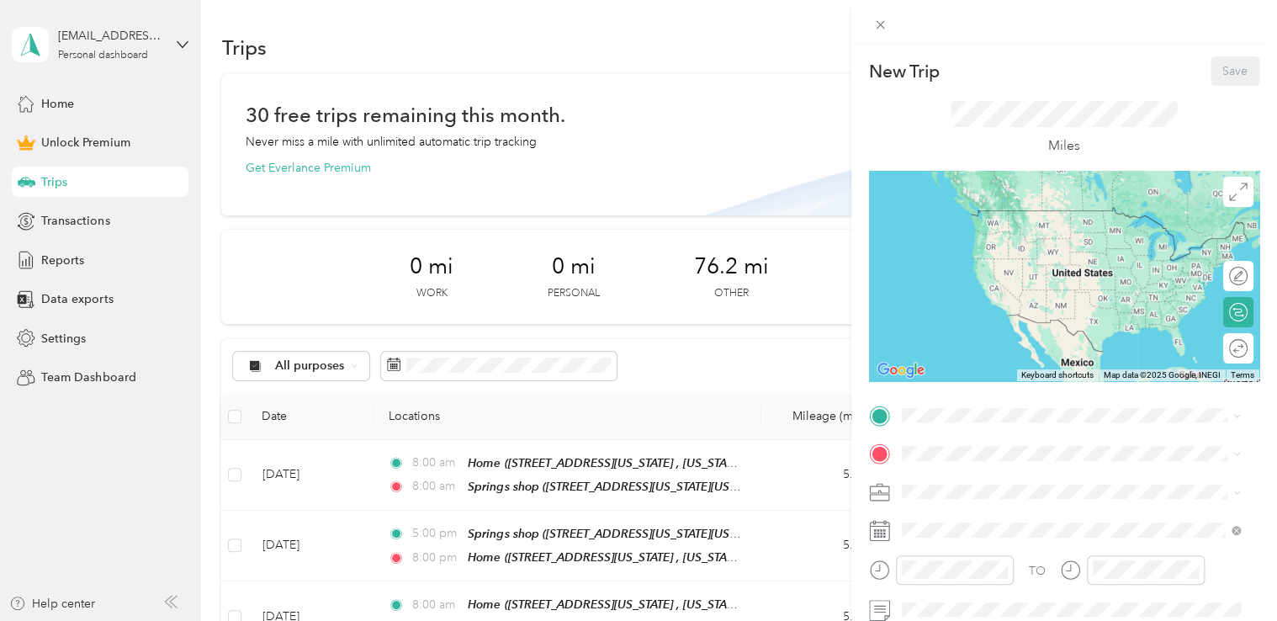
click at [382, 540] on div "New Trip Save This trip cannot be edited because it is either under review, app…" at bounding box center [638, 310] width 1277 height 621
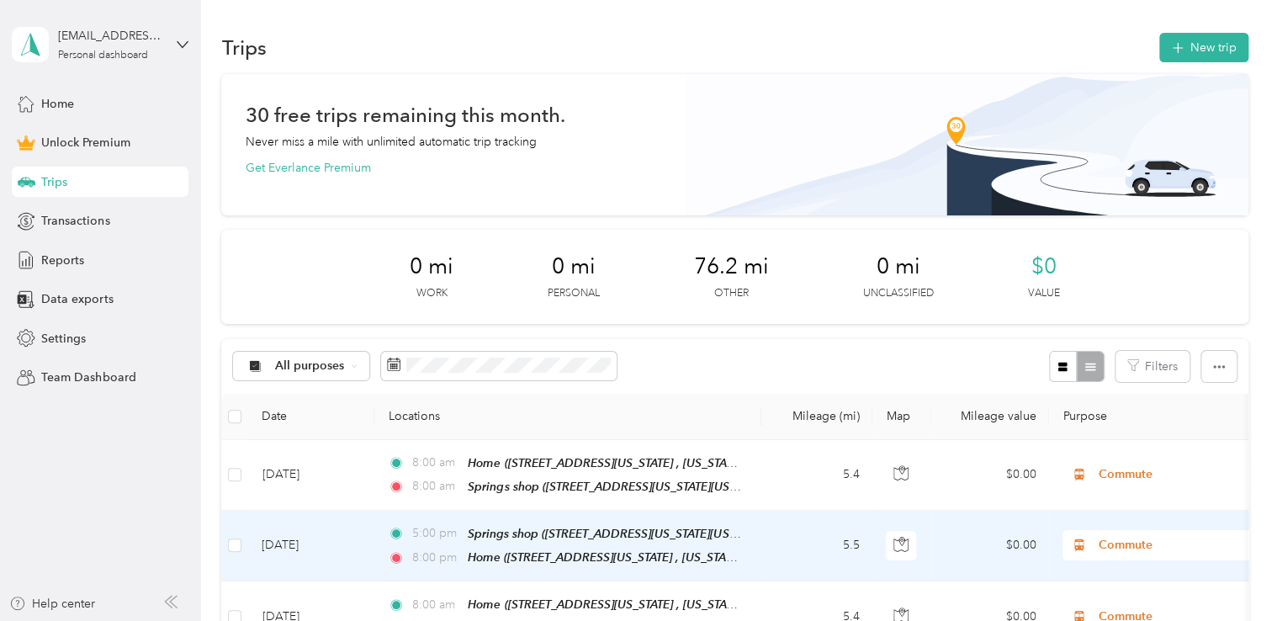
click at [435, 549] on span "8:00 pm" at bounding box center [436, 558] width 48 height 19
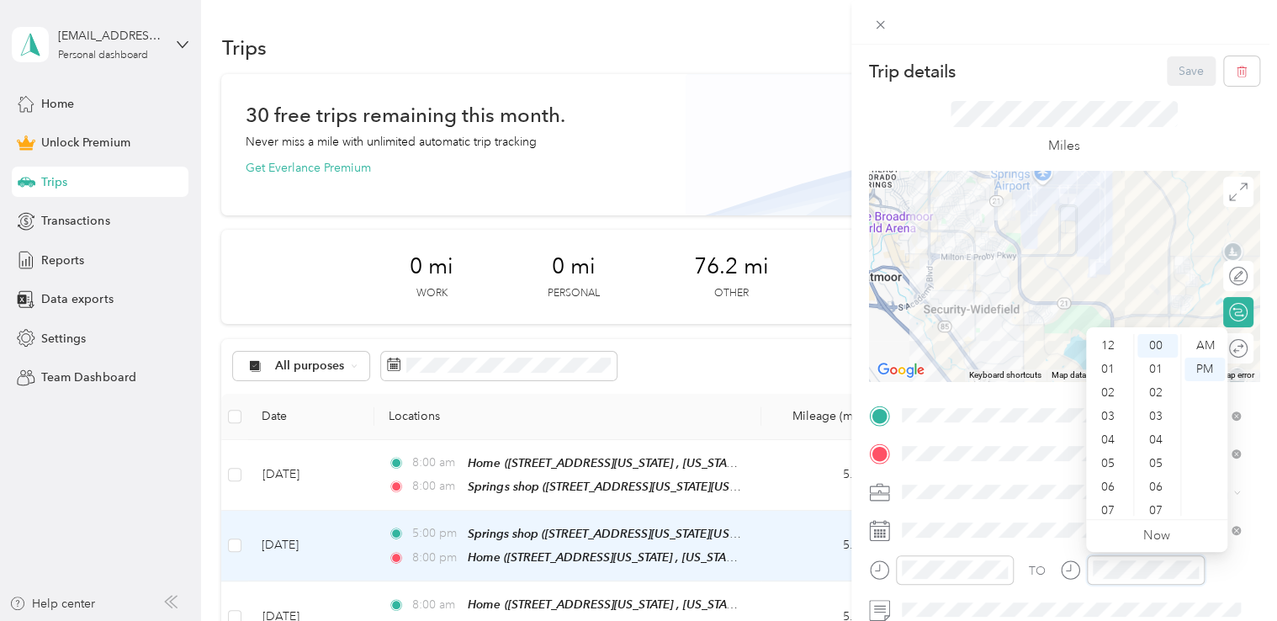
scroll to position [101, 0]
click at [1109, 357] on div "05" at bounding box center [1109, 363] width 40 height 24
click at [1120, 79] on div "Trip details Save" at bounding box center [1064, 70] width 390 height 29
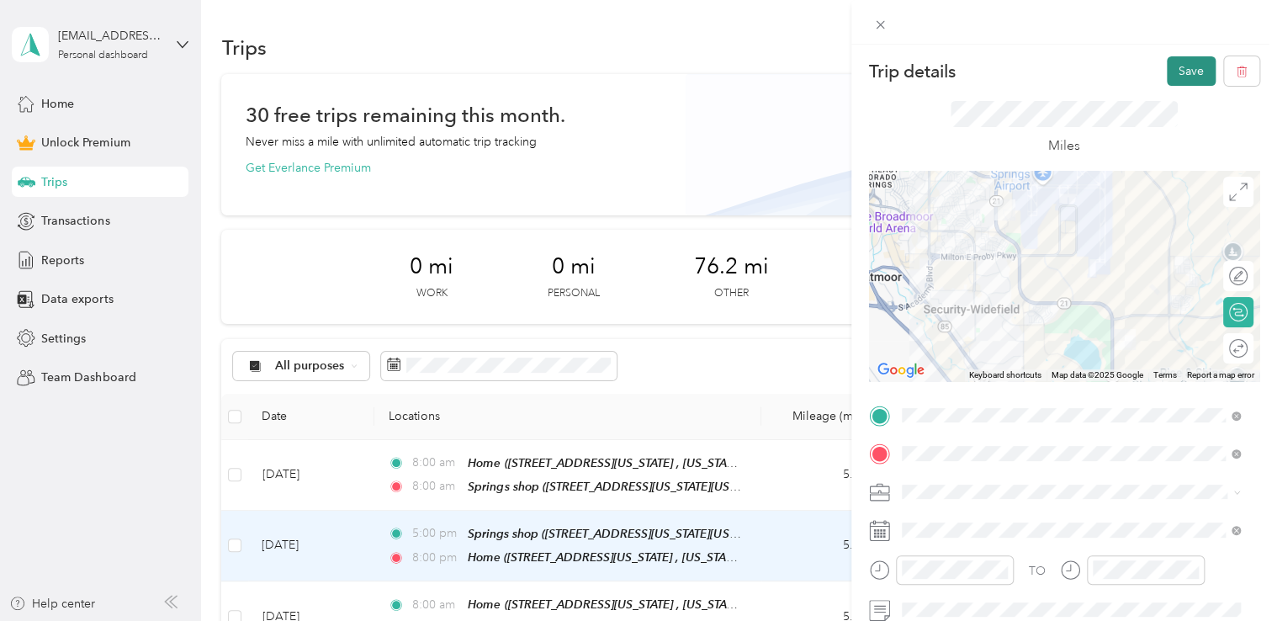
click at [1185, 78] on button "Save" at bounding box center [1191, 70] width 49 height 29
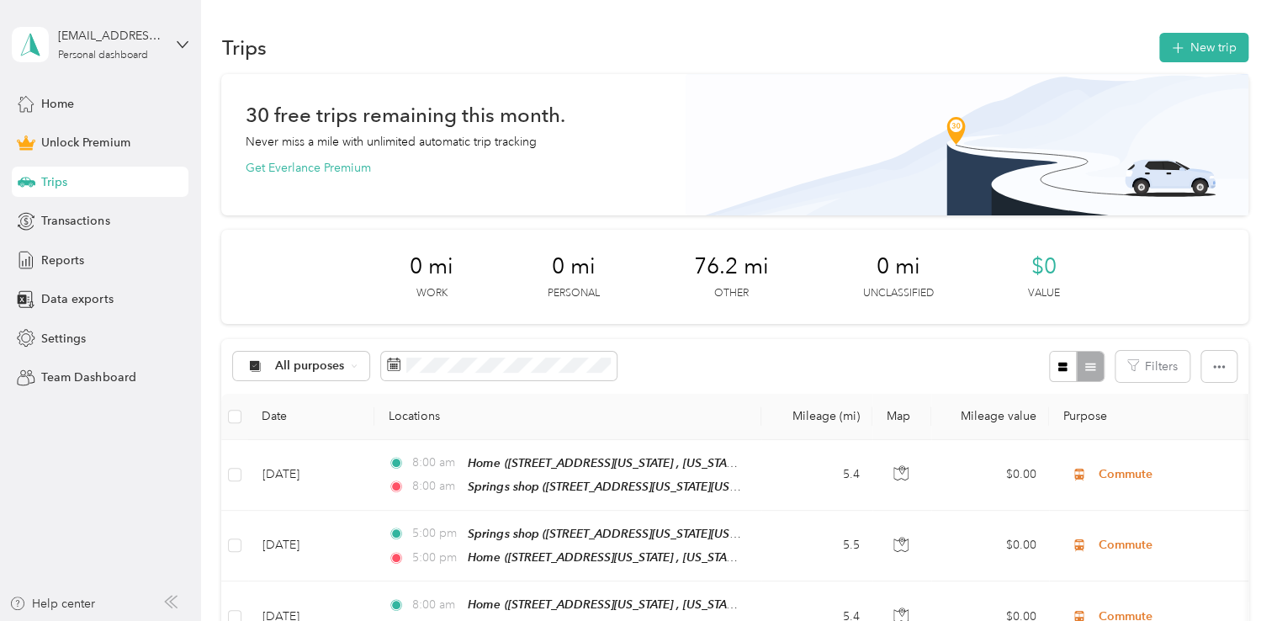
click at [1203, 64] on div "Trips New trip" at bounding box center [734, 46] width 1026 height 35
click at [1207, 45] on button "New trip" at bounding box center [1203, 47] width 89 height 29
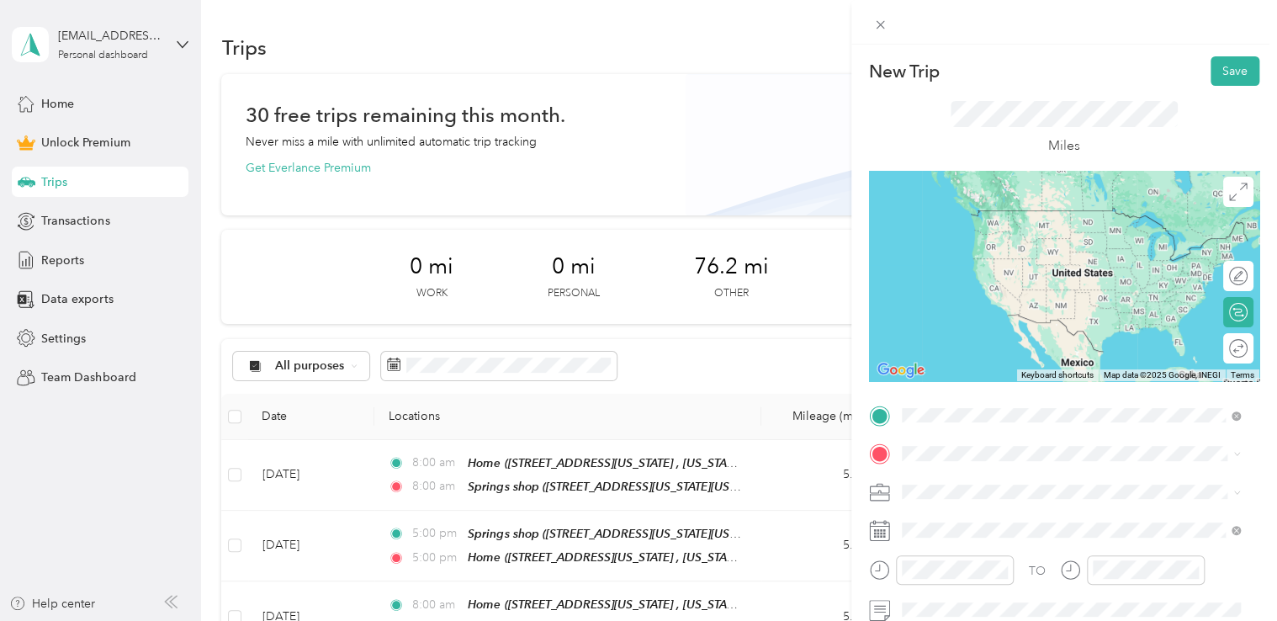
click at [1032, 241] on div "Springs shop [STREET_ADDRESS][US_STATE][US_STATE]" at bounding box center [1048, 226] width 230 height 35
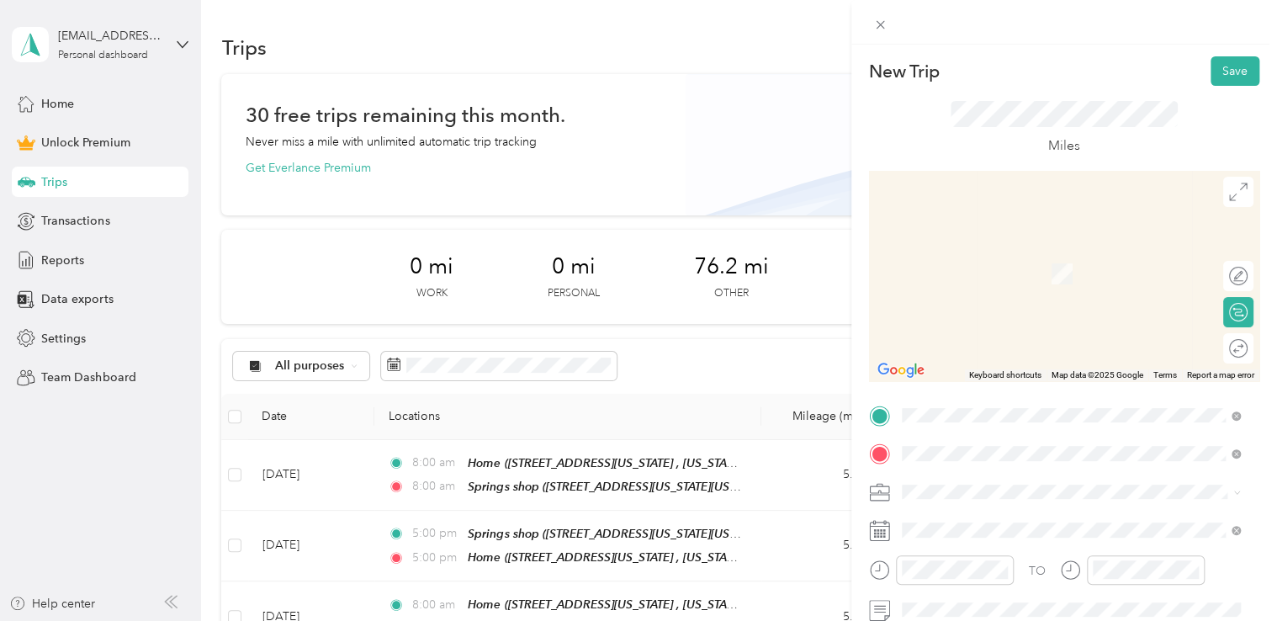
click at [1002, 370] on div "Home [STREET_ADDRESS][US_STATE], [US_STATE][GEOGRAPHIC_DATA], [GEOGRAPHIC_DATA]…" at bounding box center [1083, 371] width 301 height 71
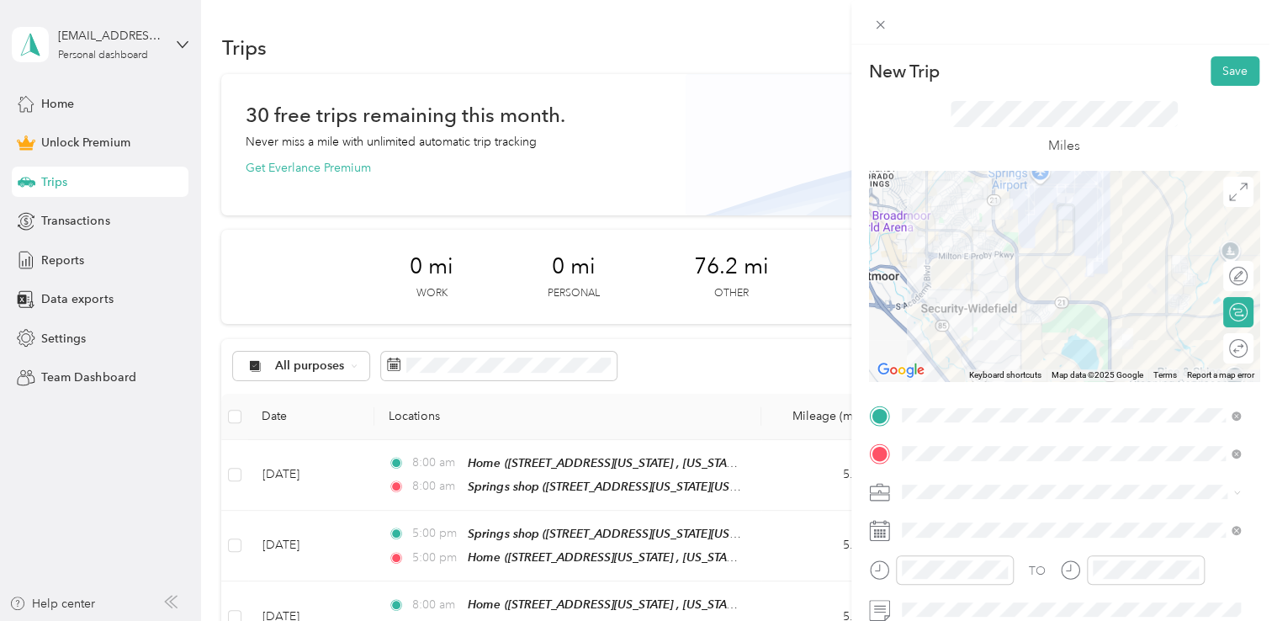
click at [945, 470] on li "Commute" at bounding box center [1071, 457] width 351 height 29
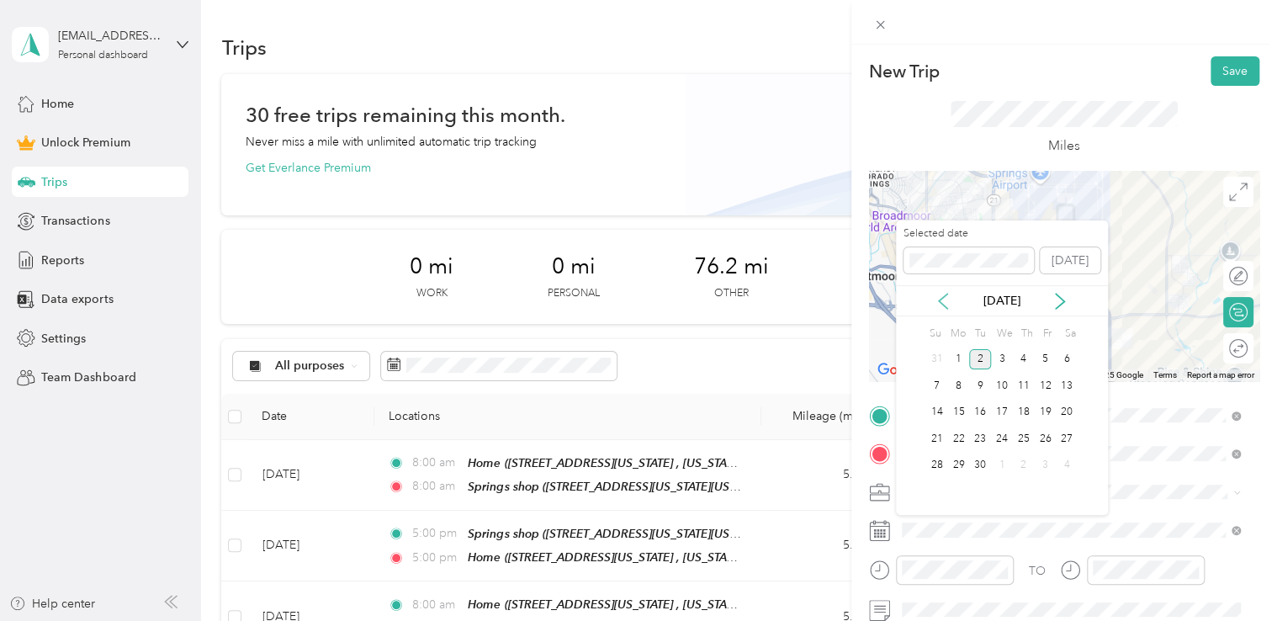
click at [945, 301] on icon at bounding box center [943, 301] width 17 height 17
click at [1010, 439] on div "20" at bounding box center [1002, 438] width 22 height 21
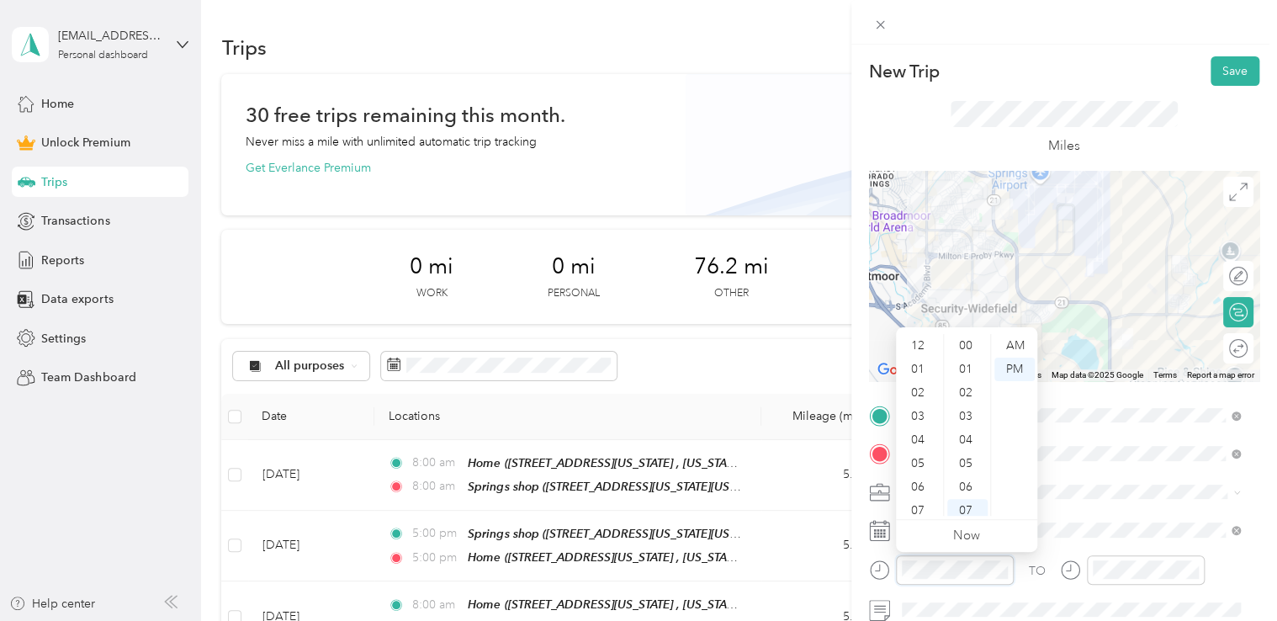
scroll to position [165, 0]
click at [917, 360] on div "05" at bounding box center [919, 363] width 40 height 24
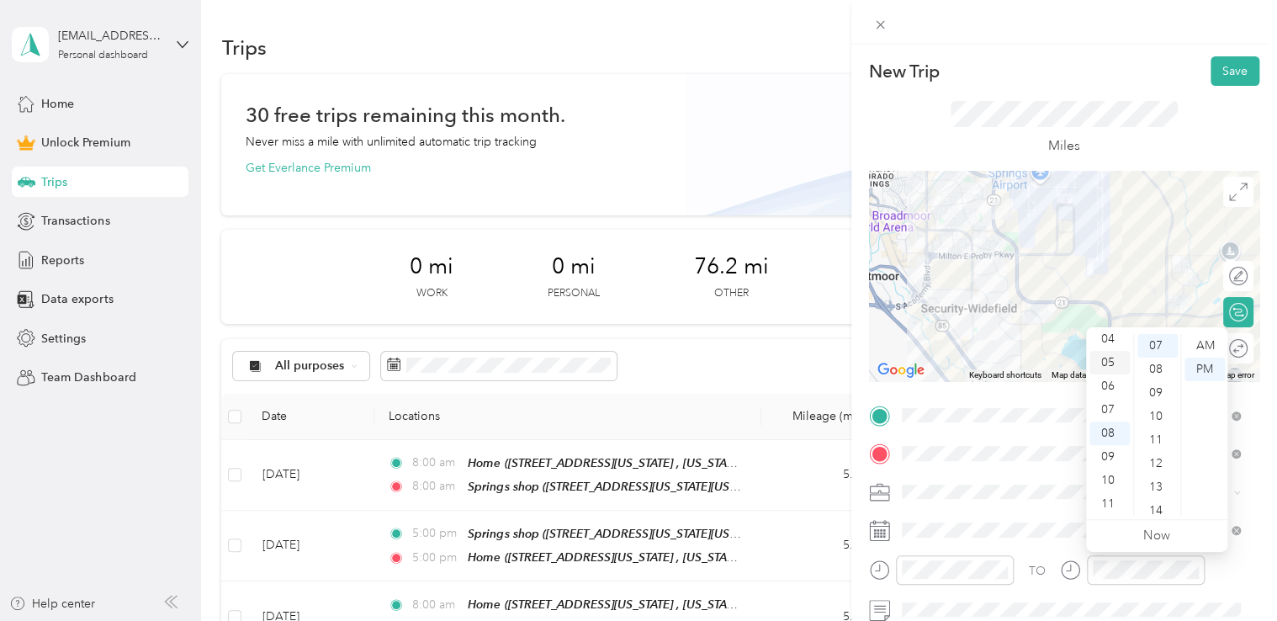
click at [1102, 362] on div "05" at bounding box center [1109, 363] width 40 height 24
drag, startPoint x: 1136, startPoint y: 42, endPoint x: 1195, endPoint y: 62, distance: 63.1
click at [1148, 45] on div "New Trip Save This trip cannot be edited because it is either under review, app…" at bounding box center [1064, 332] width 426 height 665
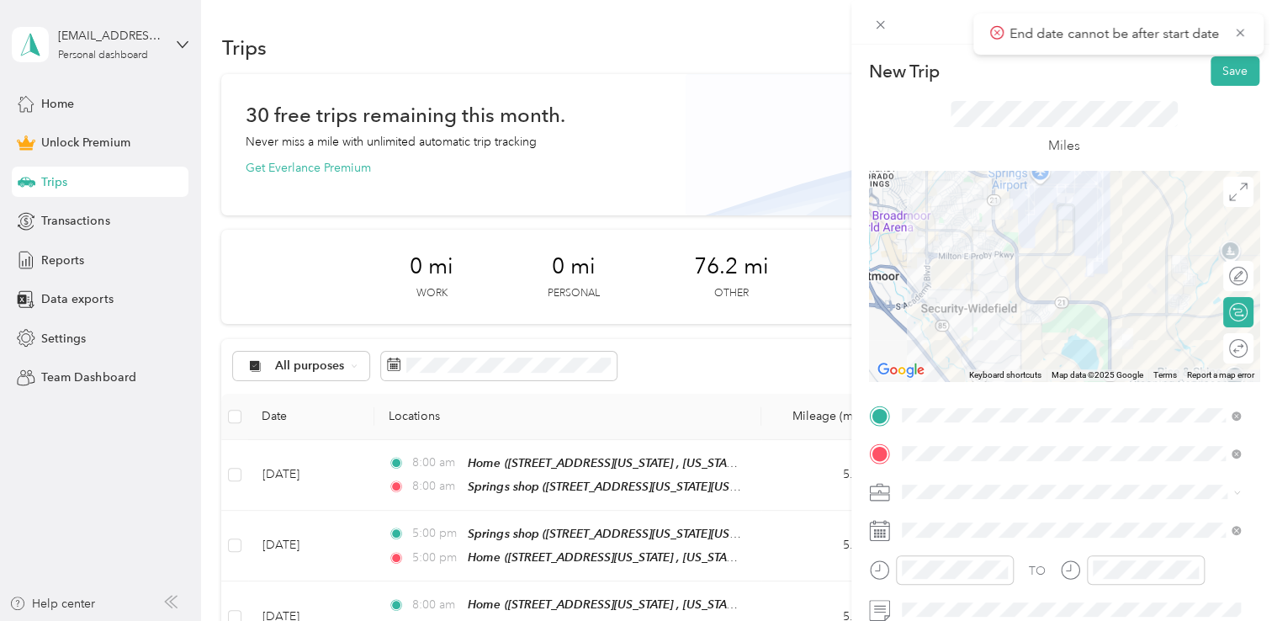
click at [1153, 93] on div "Miles" at bounding box center [1064, 128] width 390 height 85
click at [915, 368] on div "05" at bounding box center [919, 363] width 40 height 24
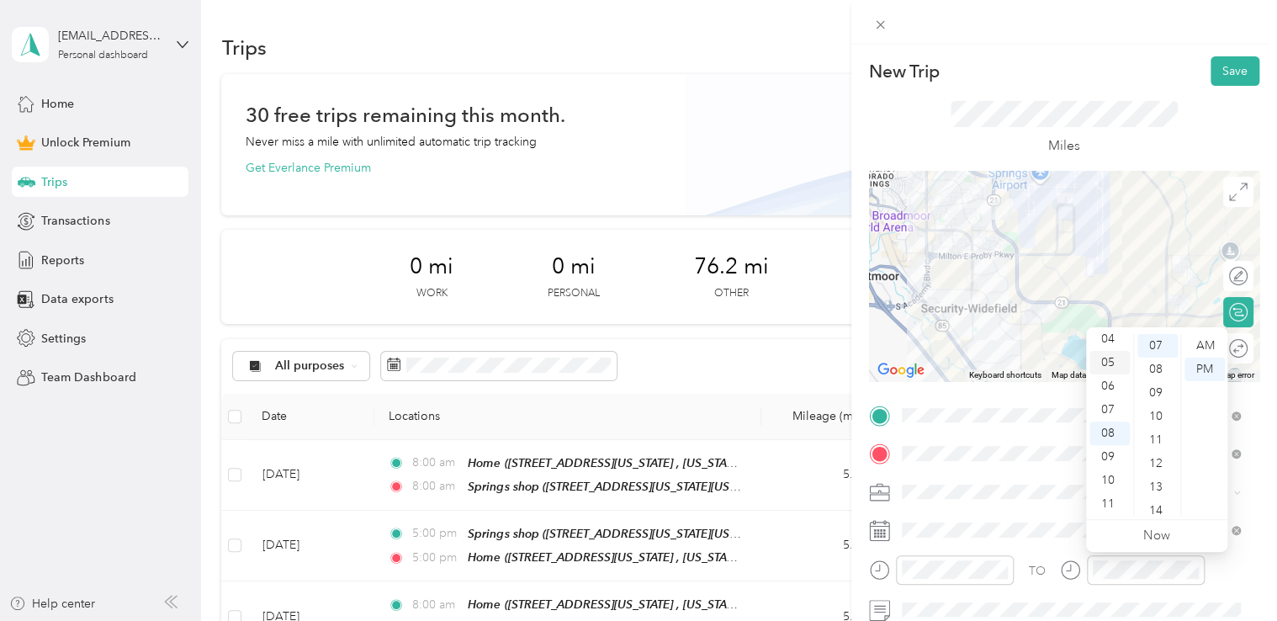
click at [1104, 356] on div "05" at bounding box center [1109, 363] width 40 height 24
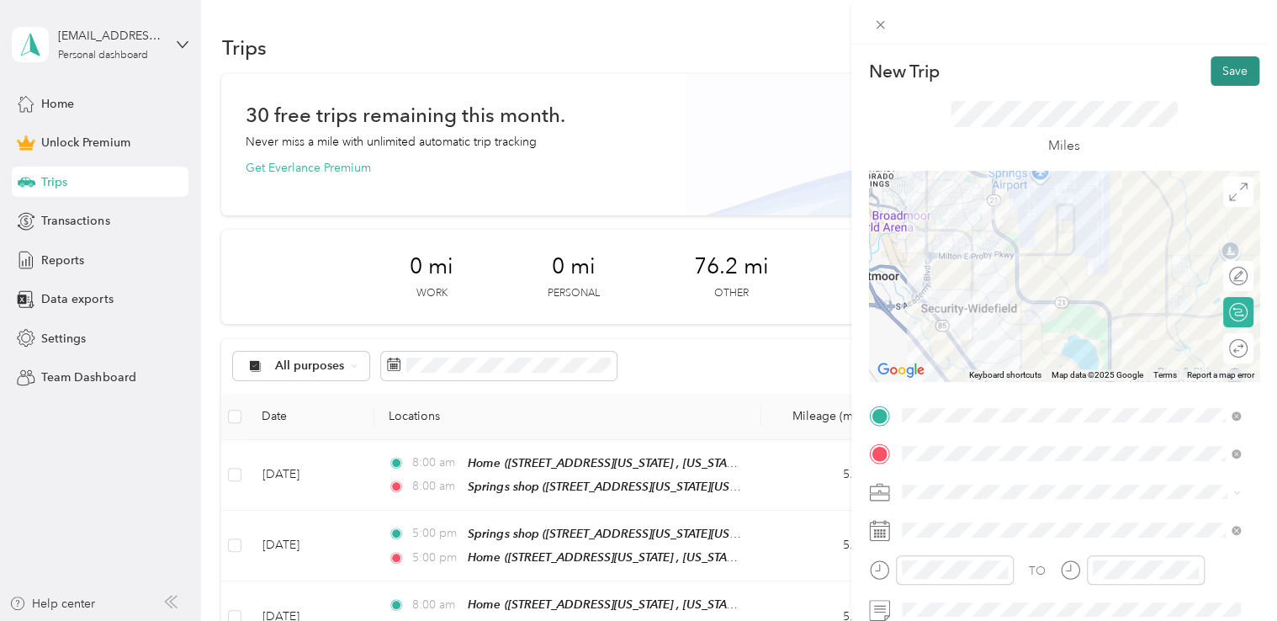
click at [1237, 75] on button "Save" at bounding box center [1235, 70] width 49 height 29
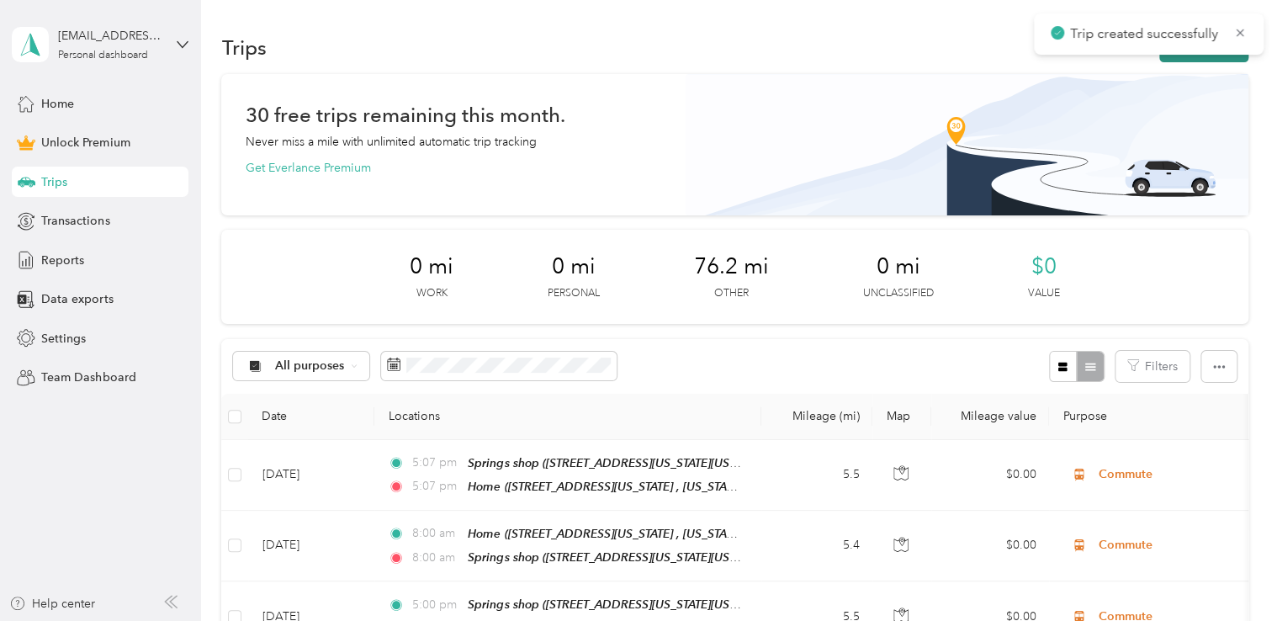
click at [1178, 57] on button "New trip" at bounding box center [1203, 47] width 89 height 29
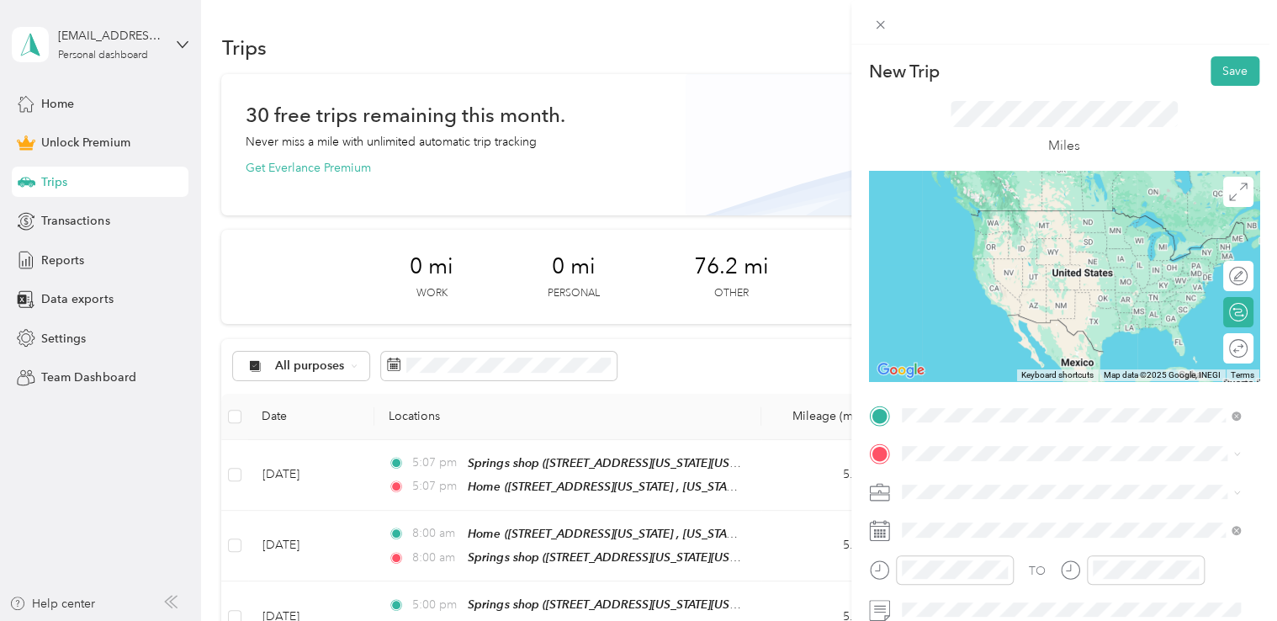
click at [989, 323] on span "[STREET_ADDRESS][US_STATE], [US_STATE][GEOGRAPHIC_DATA], [GEOGRAPHIC_DATA], [GE…" at bounding box center [1059, 341] width 252 height 50
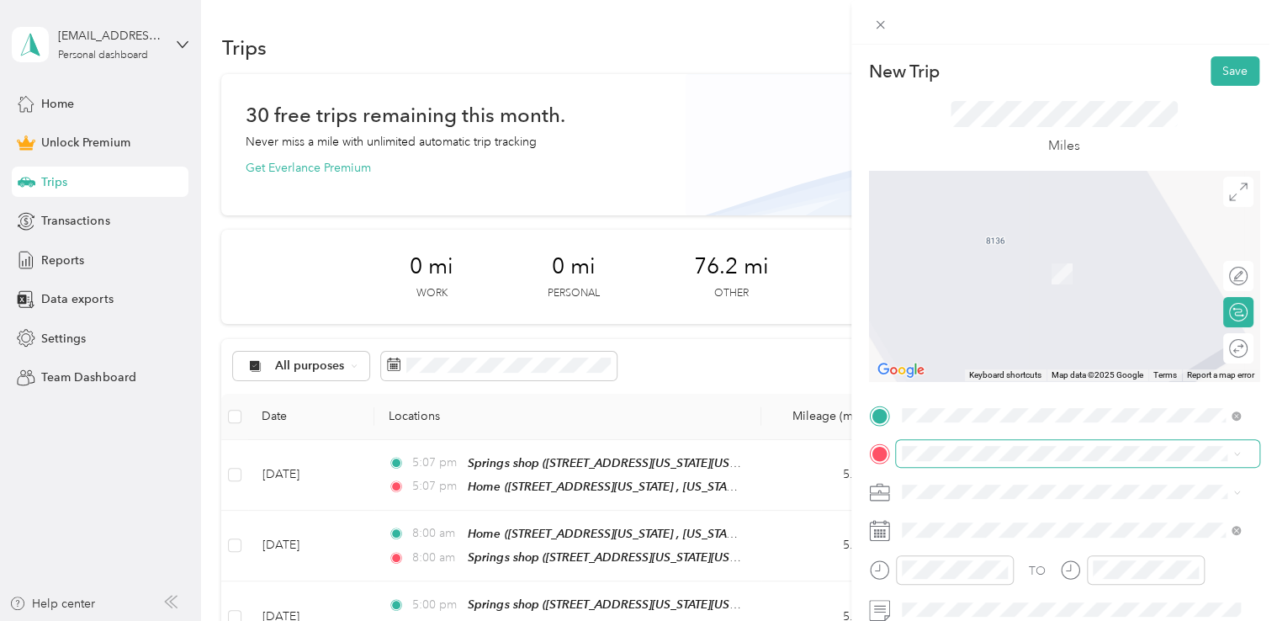
click at [939, 445] on span at bounding box center [1077, 453] width 363 height 27
click at [993, 268] on span "[STREET_ADDRESS][US_STATE][US_STATE]" at bounding box center [1048, 274] width 230 height 14
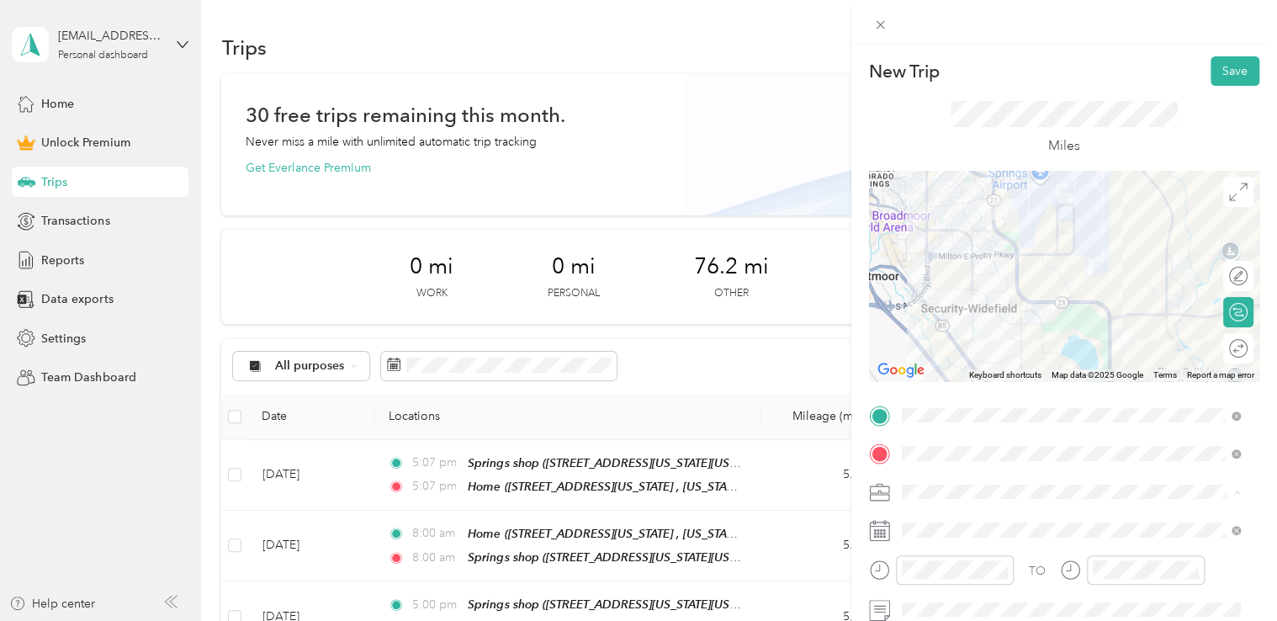
click at [966, 458] on div "Commute" at bounding box center [1071, 462] width 327 height 18
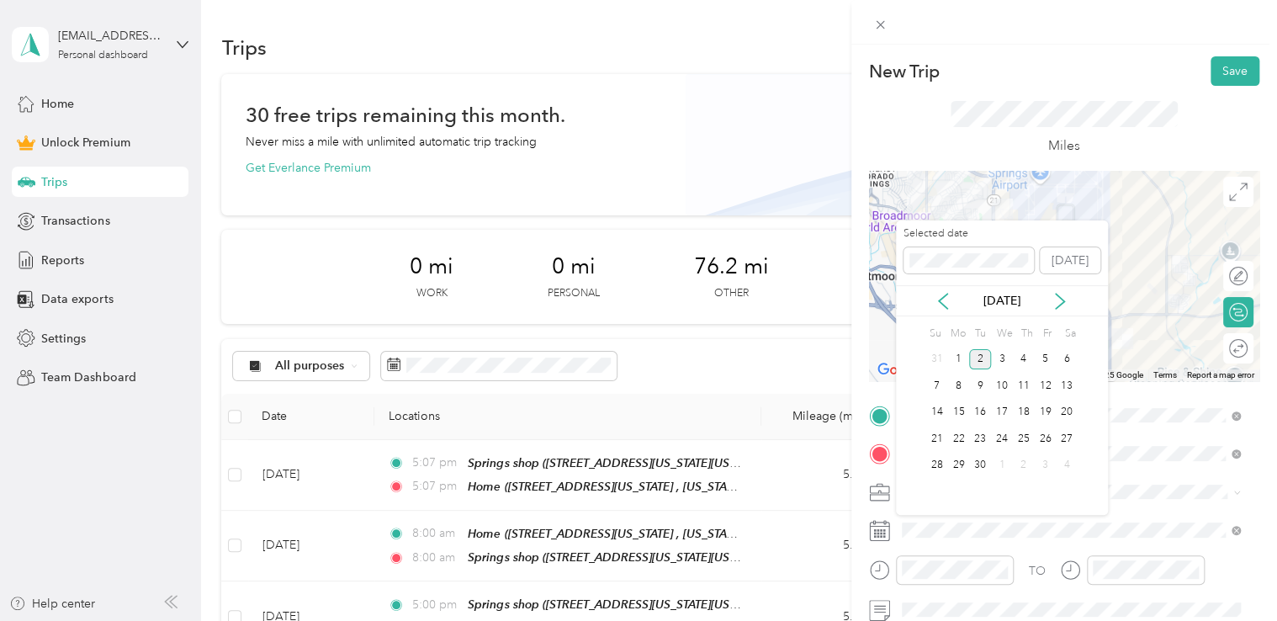
click at [941, 310] on div "[DATE]" at bounding box center [1002, 300] width 212 height 31
click at [944, 309] on div "[DATE]" at bounding box center [1002, 301] width 212 height 18
click at [941, 294] on icon at bounding box center [943, 301] width 17 height 17
click at [1013, 442] on div "21" at bounding box center [1024, 438] width 22 height 21
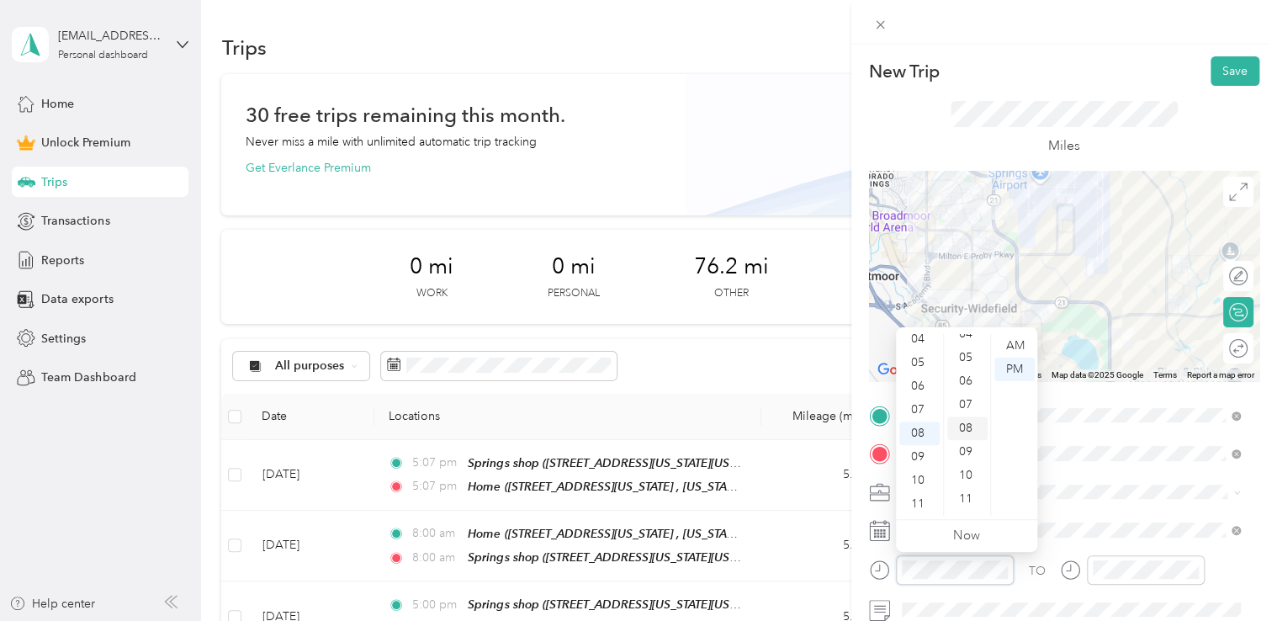
scroll to position [0, 0]
drag, startPoint x: 962, startPoint y: 345, endPoint x: 980, endPoint y: 345, distance: 17.7
click at [963, 345] on div "00" at bounding box center [967, 346] width 40 height 24
drag, startPoint x: 1002, startPoint y: 345, endPoint x: 1092, endPoint y: 431, distance: 124.4
click at [1003, 345] on div "AM" at bounding box center [1014, 346] width 40 height 24
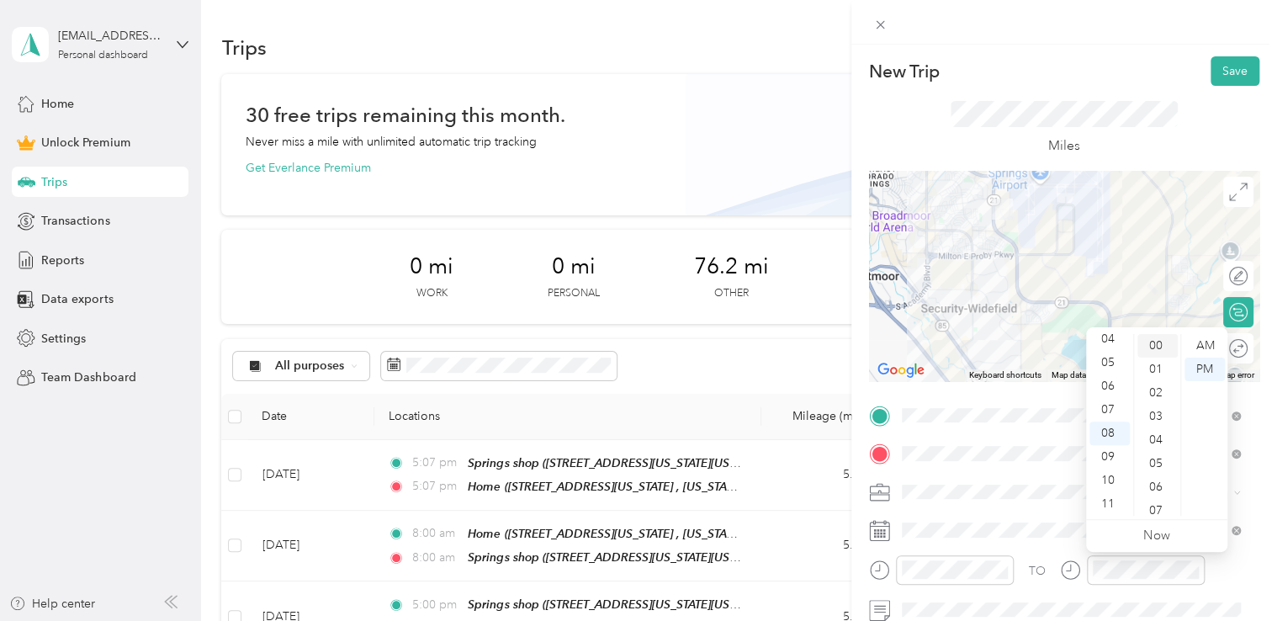
click at [1161, 342] on div "00" at bounding box center [1157, 346] width 40 height 24
click at [1189, 342] on div "AM" at bounding box center [1205, 346] width 40 height 24
drag, startPoint x: 1132, startPoint y: 56, endPoint x: 1200, endPoint y: 66, distance: 68.1
click at [1134, 57] on div "New Trip Save" at bounding box center [1064, 70] width 390 height 29
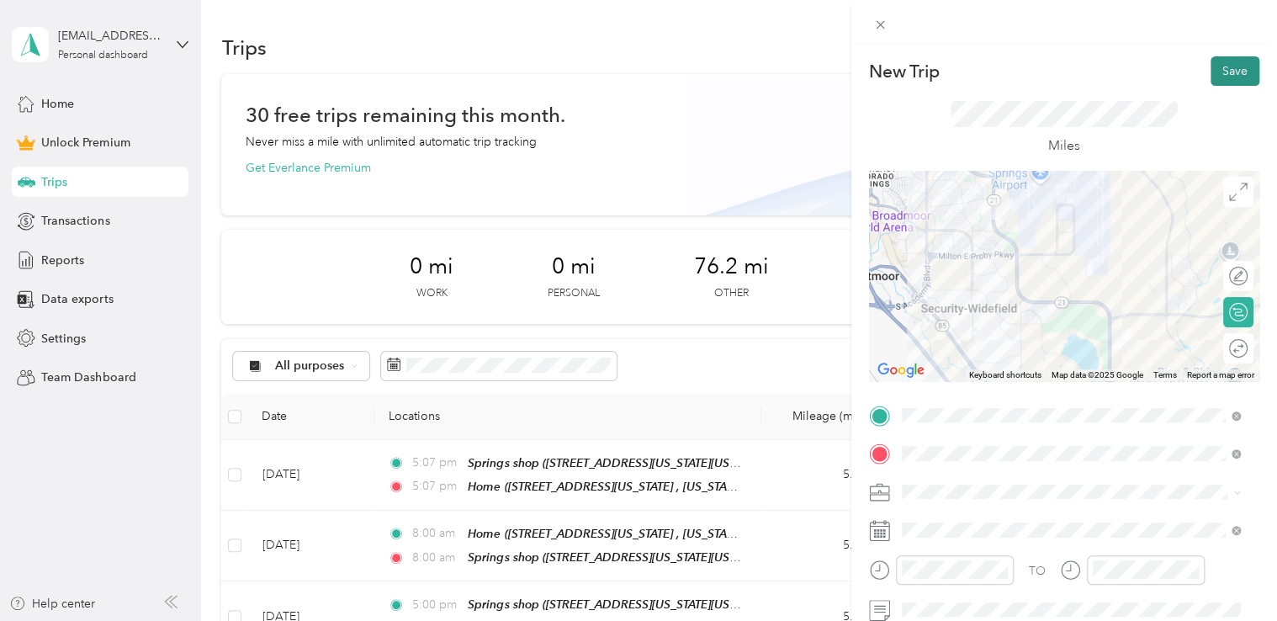
click at [1211, 69] on button "Save" at bounding box center [1235, 70] width 49 height 29
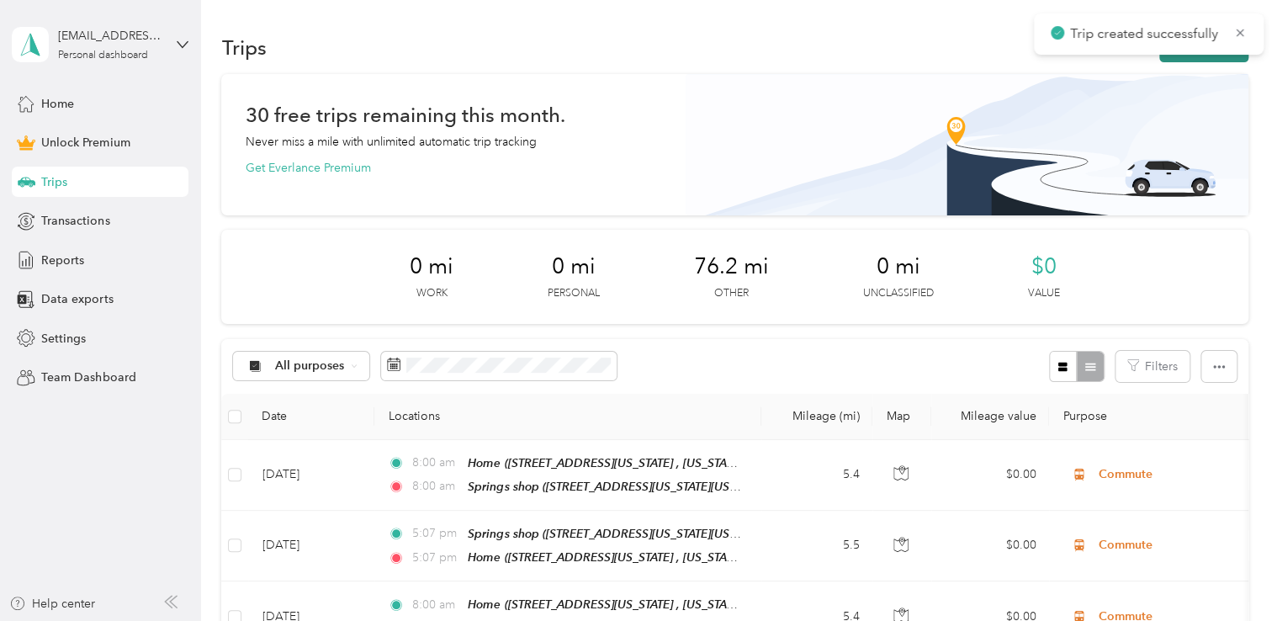
click at [1217, 56] on button "New trip" at bounding box center [1203, 47] width 89 height 29
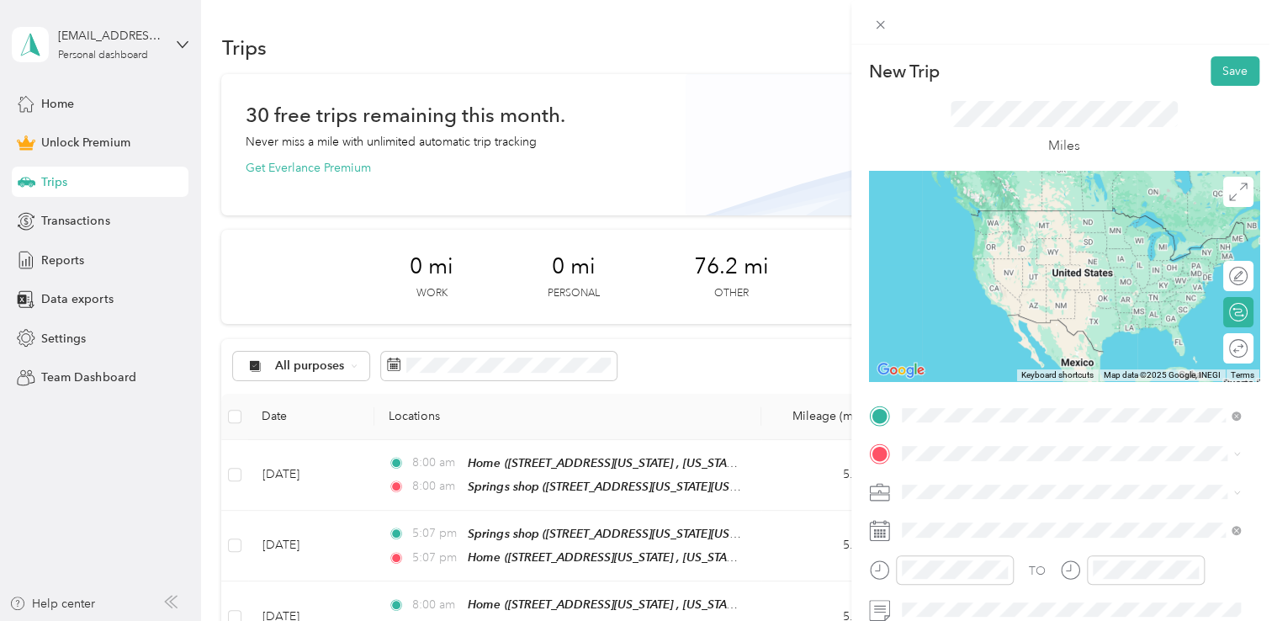
drag, startPoint x: 1010, startPoint y: 237, endPoint x: 1003, endPoint y: 345, distance: 108.0
click at [1011, 237] on div "Springs shop [STREET_ADDRESS][US_STATE][US_STATE]" at bounding box center [1048, 226] width 230 height 35
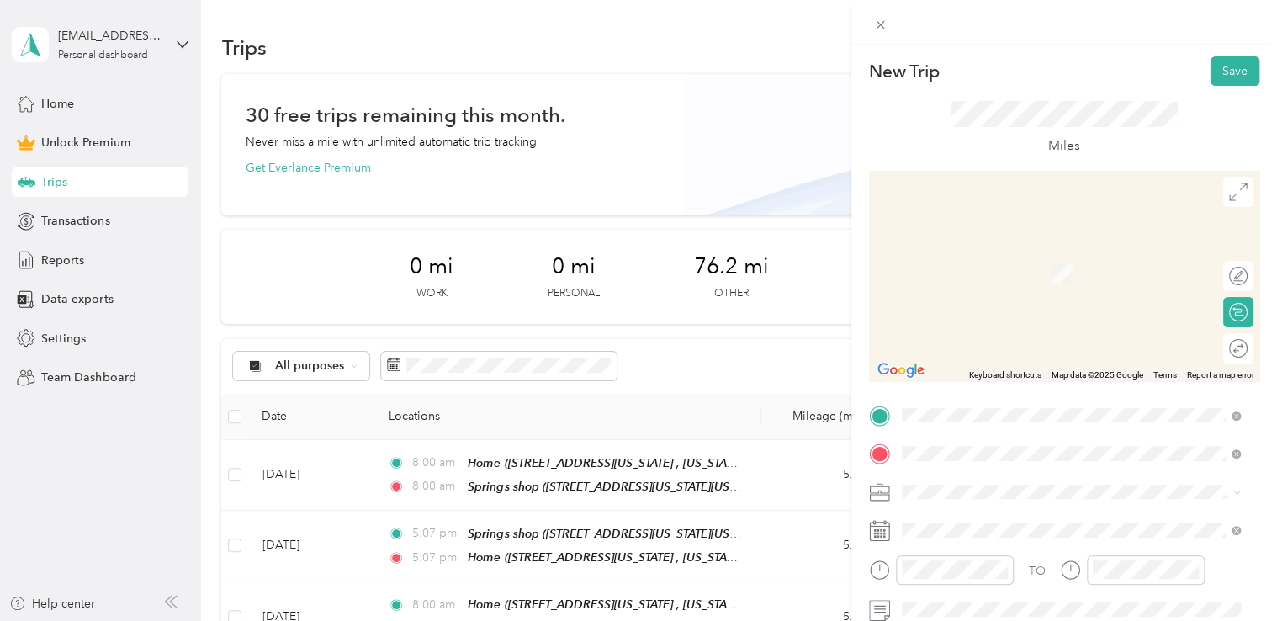
click at [973, 349] on div "Home [STREET_ADDRESS][US_STATE], [US_STATE][GEOGRAPHIC_DATA], [GEOGRAPHIC_DATA]…" at bounding box center [1083, 371] width 301 height 71
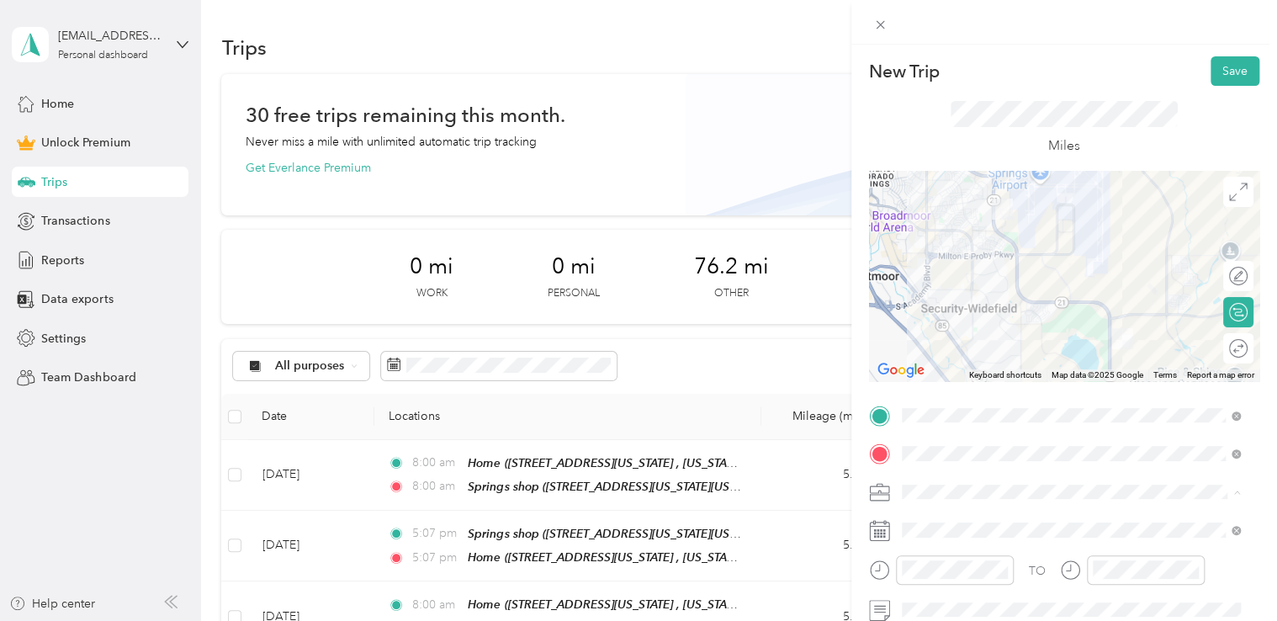
click at [938, 456] on span "Commute" at bounding box center [934, 462] width 53 height 14
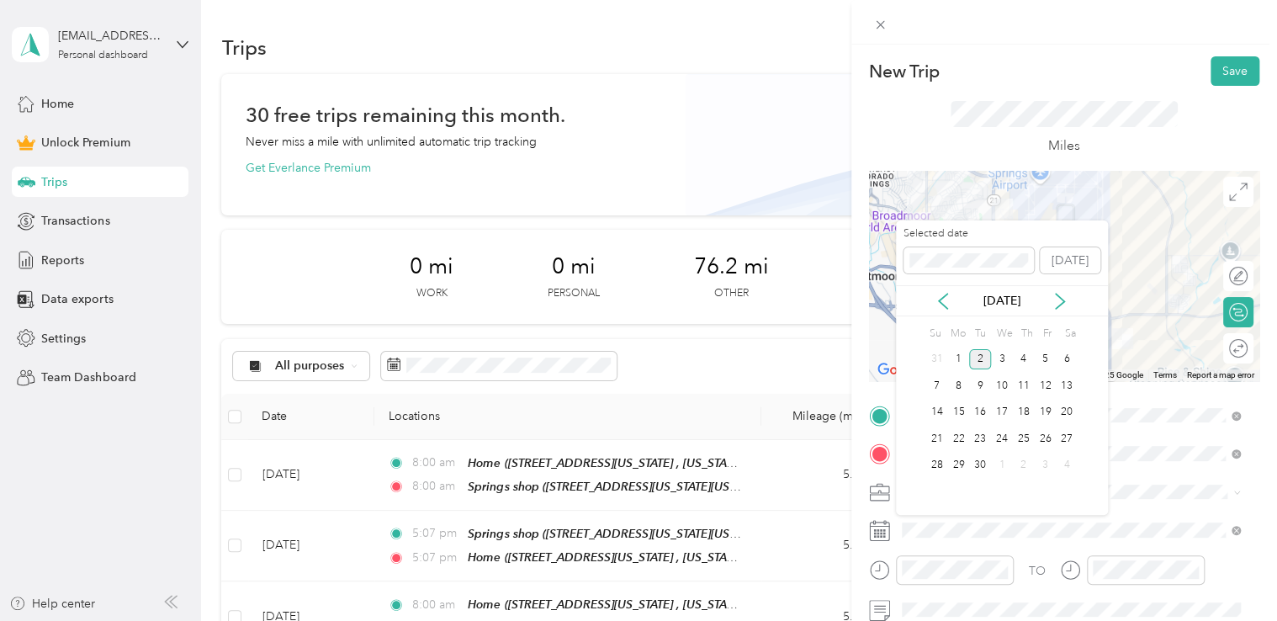
click at [952, 290] on div "[DATE]" at bounding box center [1002, 300] width 212 height 31
click at [946, 303] on icon at bounding box center [943, 301] width 17 height 17
click at [1022, 436] on div "21" at bounding box center [1024, 438] width 22 height 21
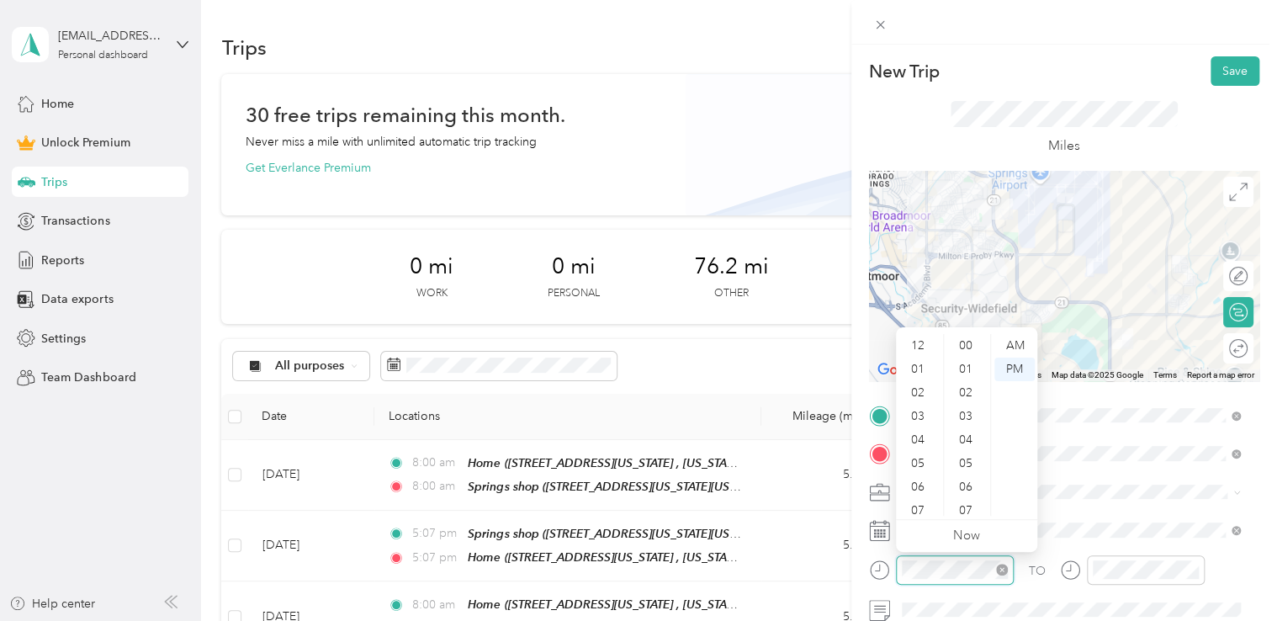
scroll to position [188, 0]
click at [919, 363] on div "05" at bounding box center [919, 363] width 40 height 24
click at [969, 338] on div "00" at bounding box center [967, 346] width 40 height 24
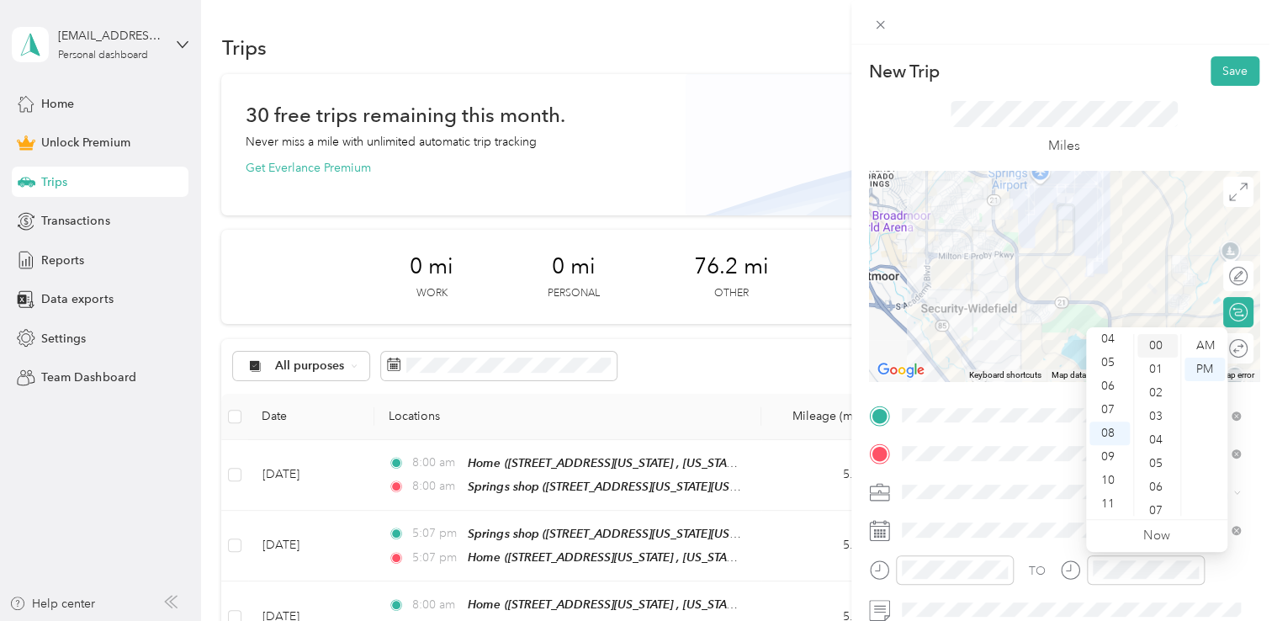
click at [1169, 341] on div "00" at bounding box center [1157, 346] width 40 height 24
click at [1111, 362] on div "05" at bounding box center [1109, 363] width 40 height 24
click at [1116, 62] on div "New Trip Save" at bounding box center [1064, 70] width 390 height 29
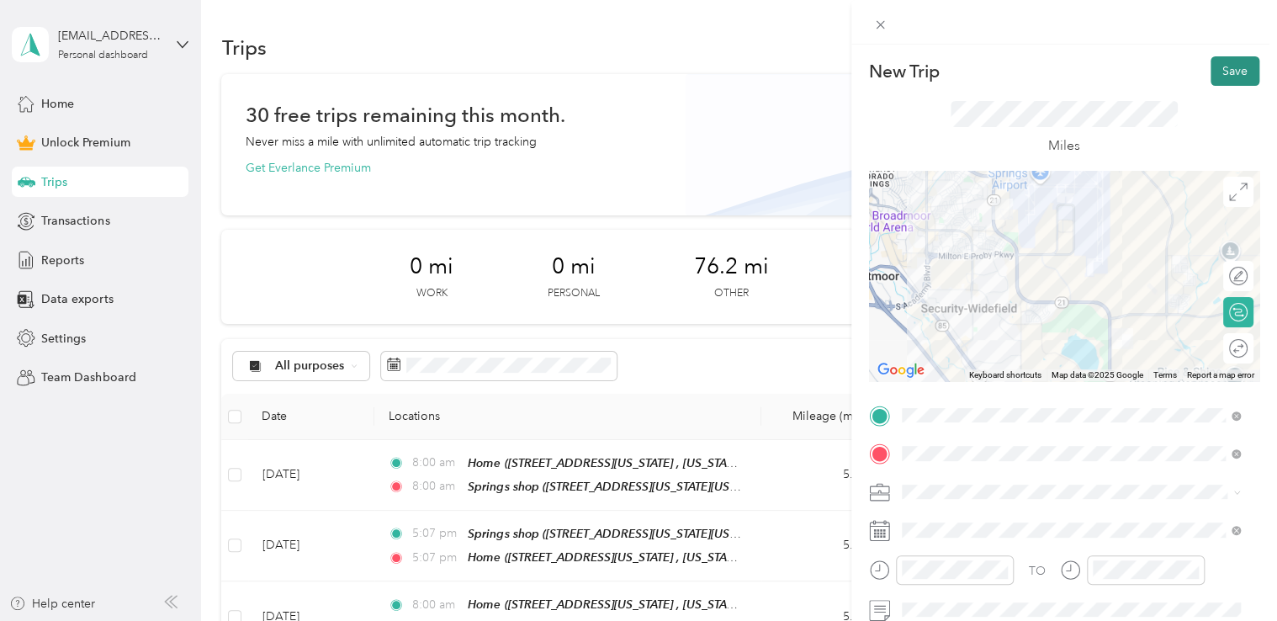
click at [1211, 66] on button "Save" at bounding box center [1235, 70] width 49 height 29
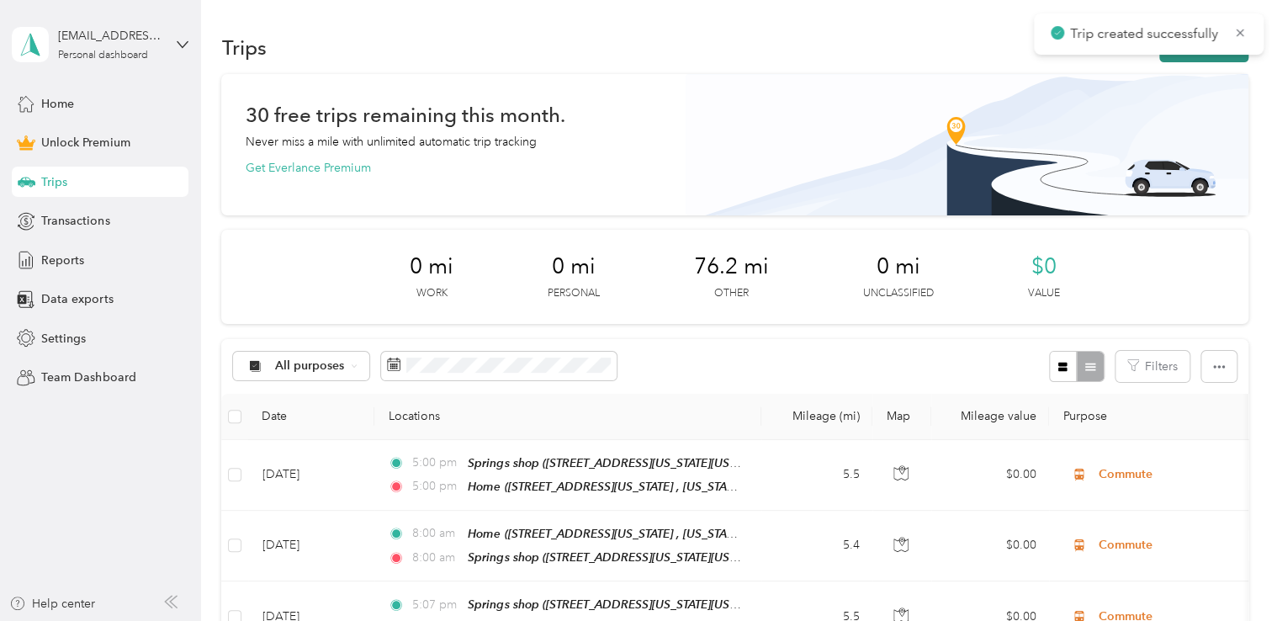
click at [1234, 56] on button "New trip" at bounding box center [1203, 47] width 89 height 29
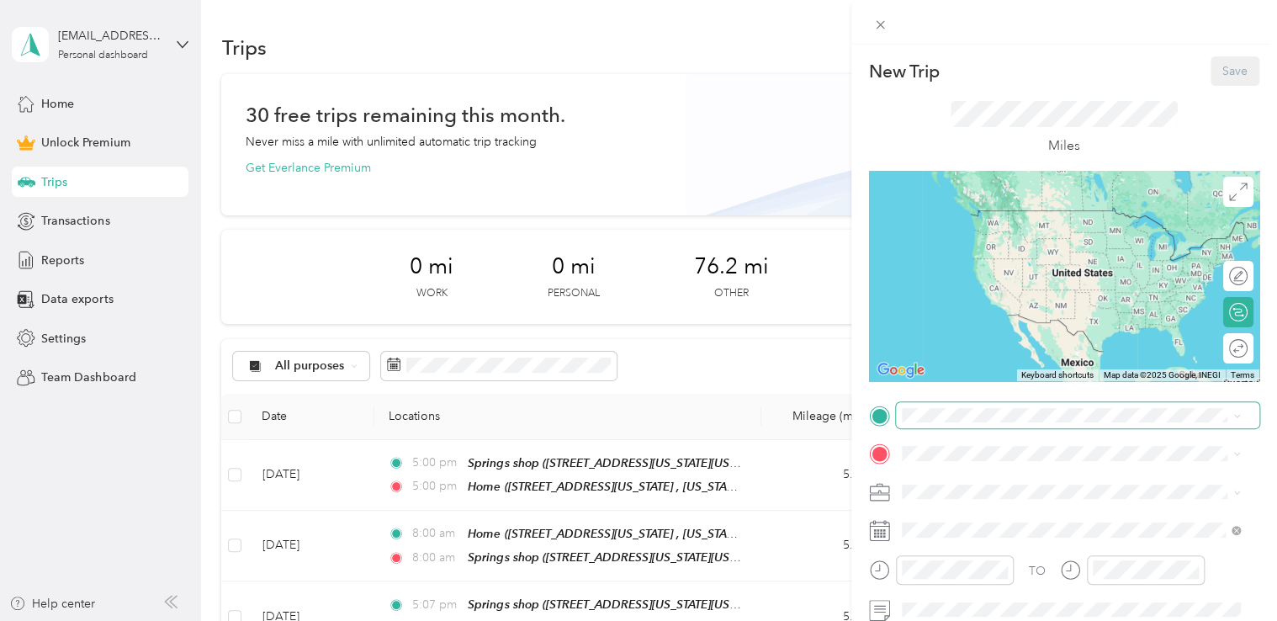
click at [986, 406] on span at bounding box center [1077, 415] width 363 height 27
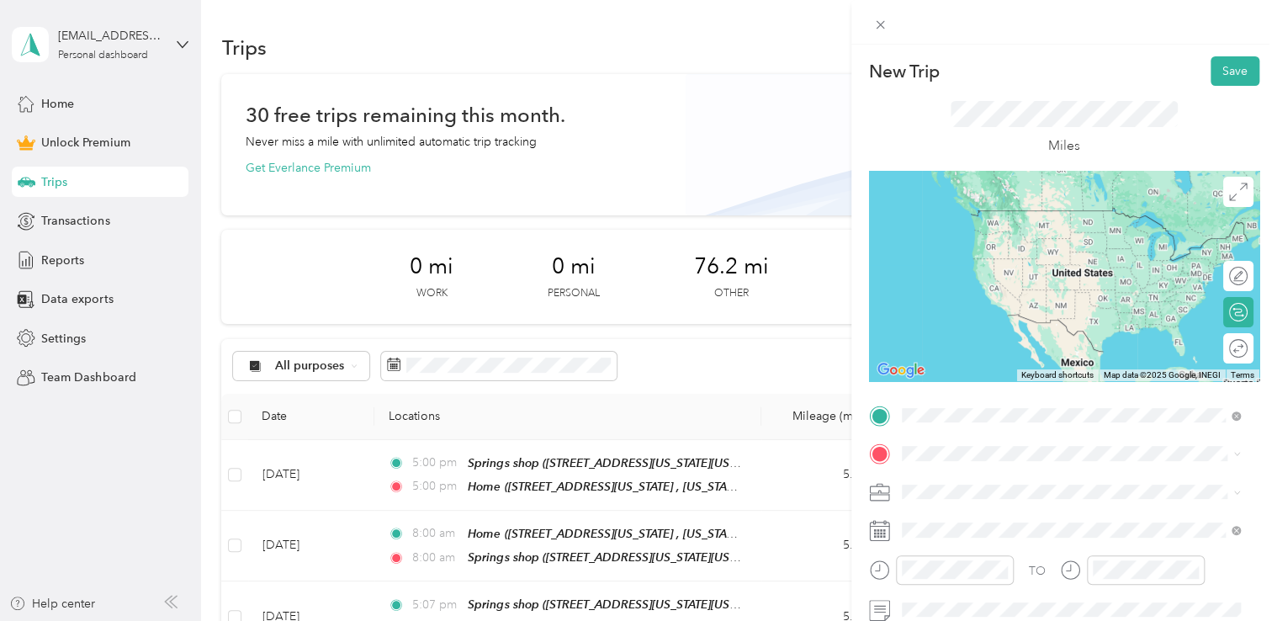
click at [983, 321] on span "[STREET_ADDRESS][US_STATE], [US_STATE][GEOGRAPHIC_DATA], [GEOGRAPHIC_DATA], [GE…" at bounding box center [1059, 341] width 252 height 50
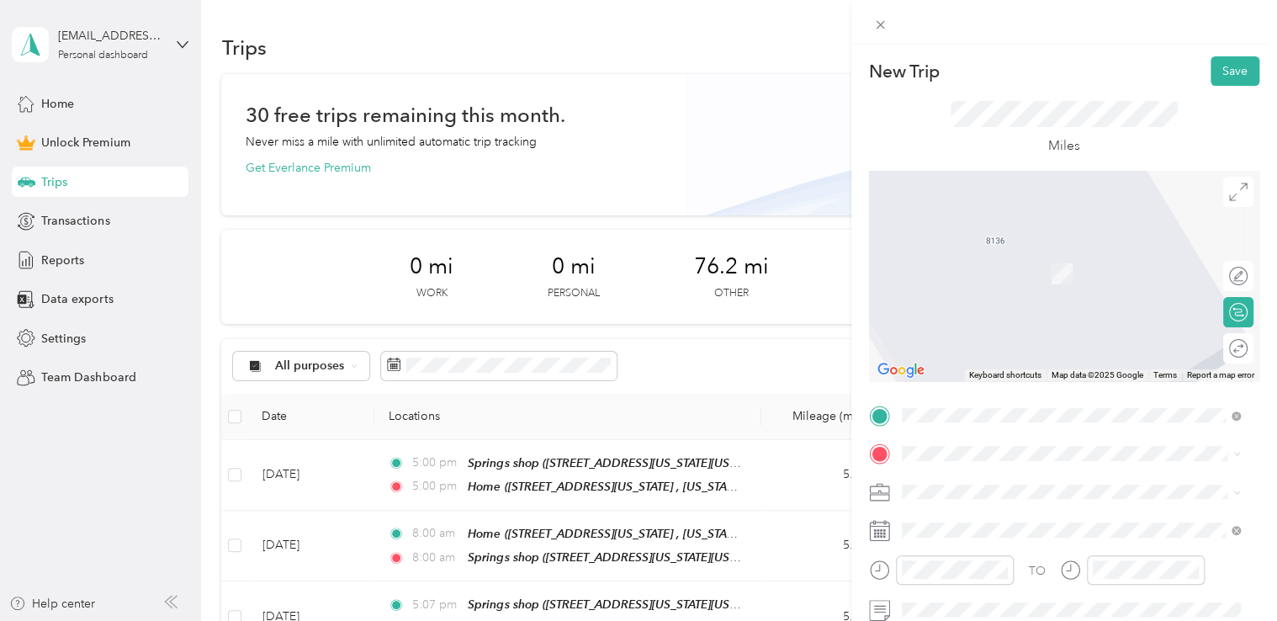
click at [993, 334] on span "[STREET_ADDRESS]" at bounding box center [986, 327] width 107 height 14
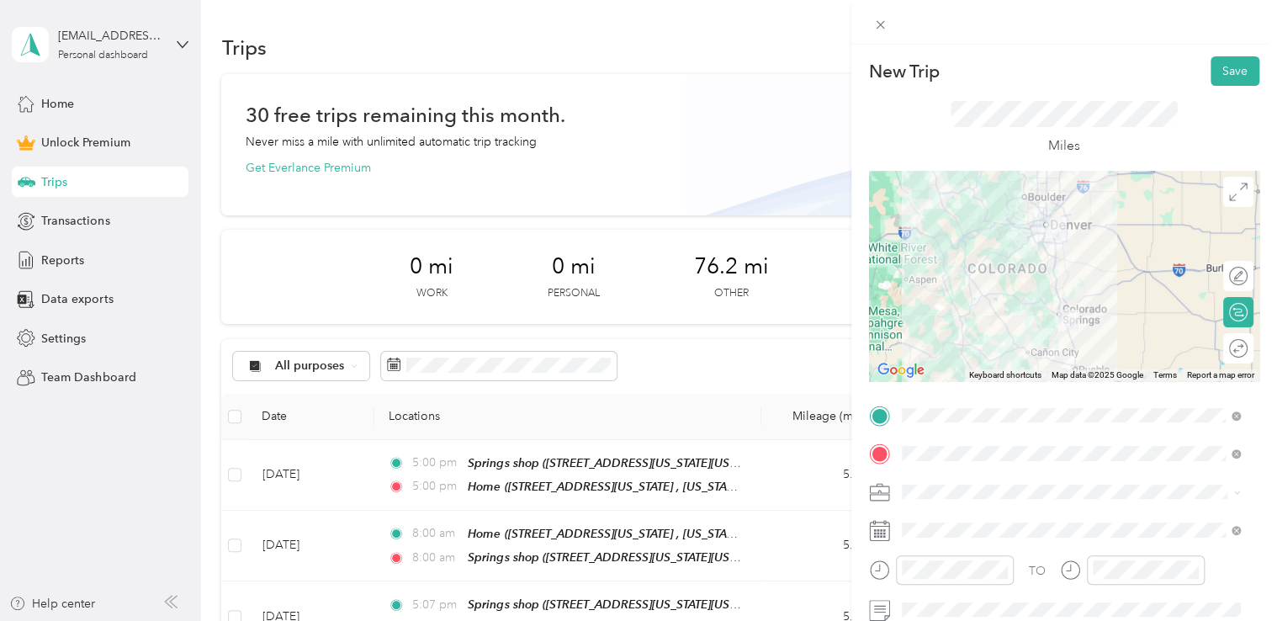
drag, startPoint x: 1009, startPoint y: 278, endPoint x: 1020, endPoint y: 410, distance: 131.7
click at [1010, 279] on span "[STREET_ADDRESS][US_STATE][US_STATE]" at bounding box center [1048, 274] width 230 height 14
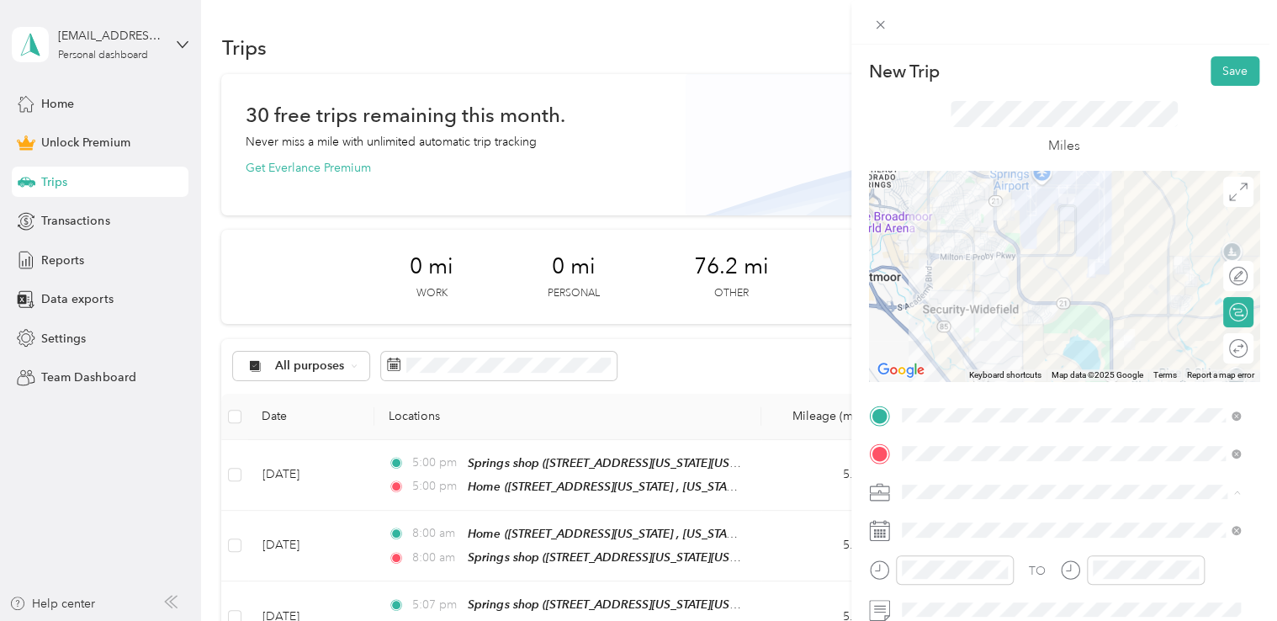
click at [958, 459] on span "Commute" at bounding box center [934, 462] width 53 height 14
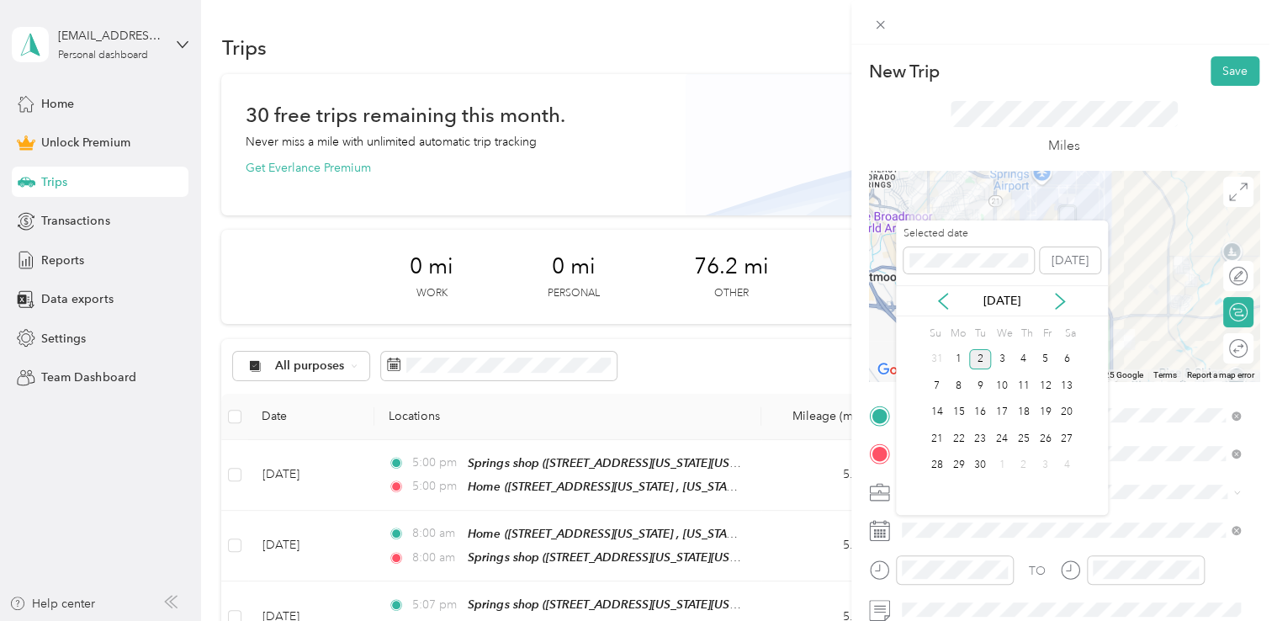
click at [944, 290] on div "[DATE]" at bounding box center [1002, 300] width 212 height 31
click at [946, 296] on icon at bounding box center [943, 301] width 17 height 17
click at [1046, 442] on div "22" at bounding box center [1045, 438] width 22 height 21
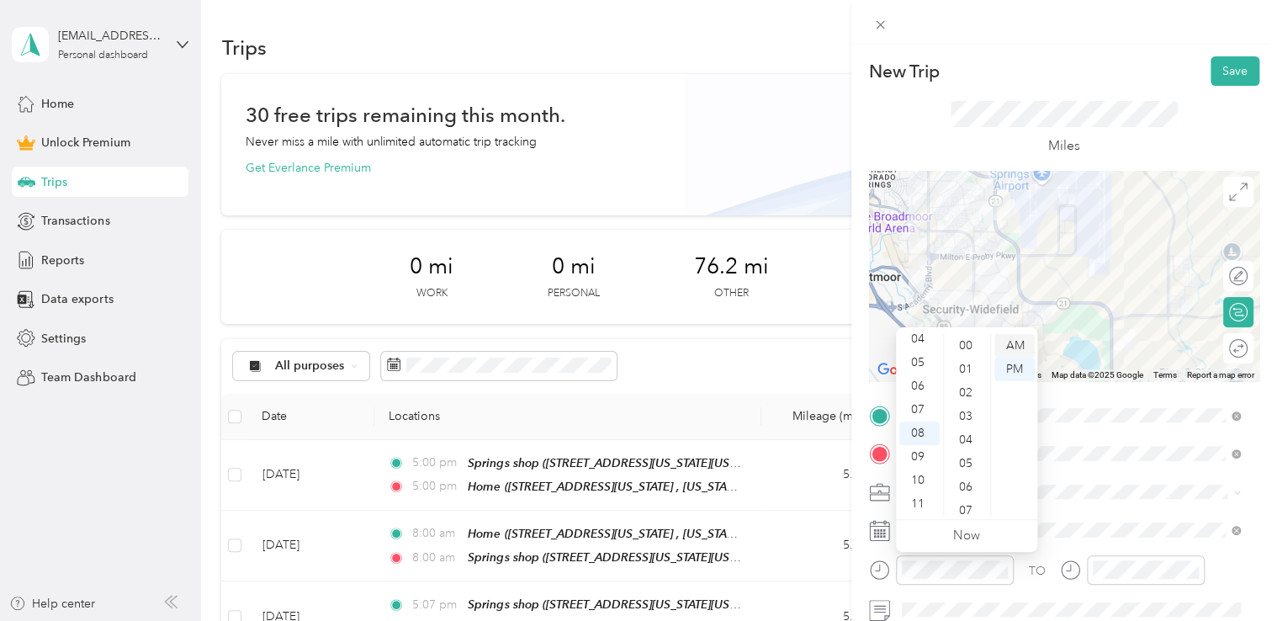
drag, startPoint x: 966, startPoint y: 337, endPoint x: 1004, endPoint y: 342, distance: 38.3
click at [967, 337] on div "00" at bounding box center [967, 346] width 40 height 24
click at [1026, 348] on div "AM" at bounding box center [1014, 346] width 40 height 24
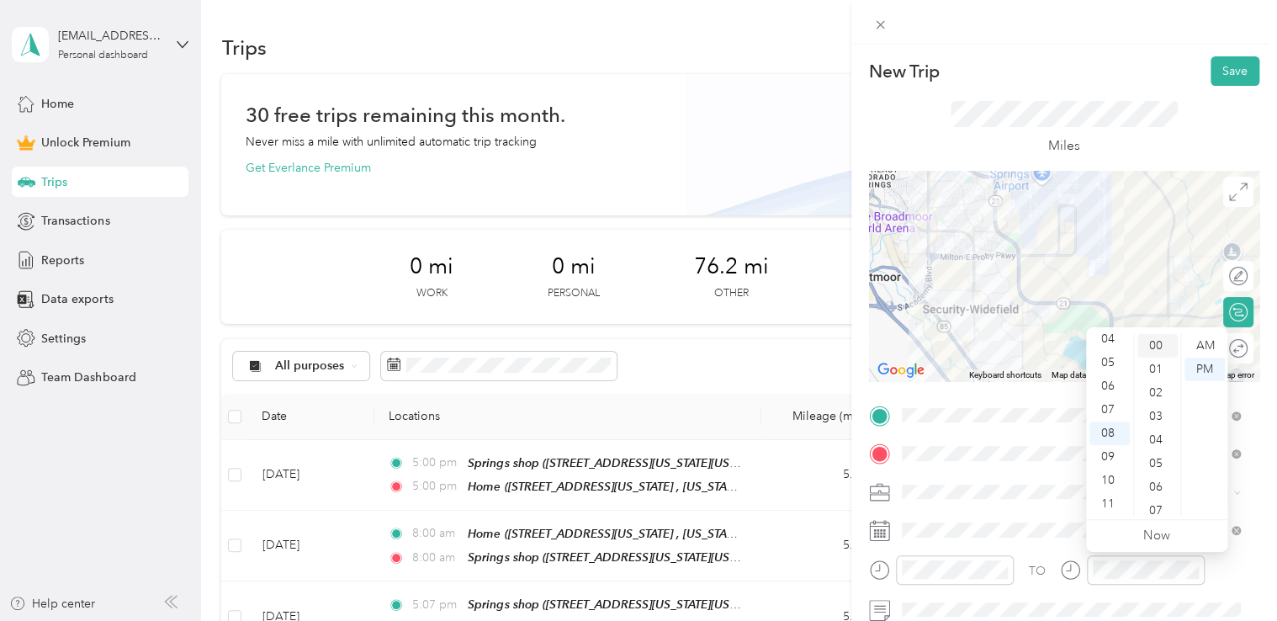
click at [1169, 344] on div "00" at bounding box center [1157, 346] width 40 height 24
click at [1205, 344] on div "AM" at bounding box center [1205, 346] width 40 height 24
click at [1153, 90] on div "Miles" at bounding box center [1064, 128] width 390 height 85
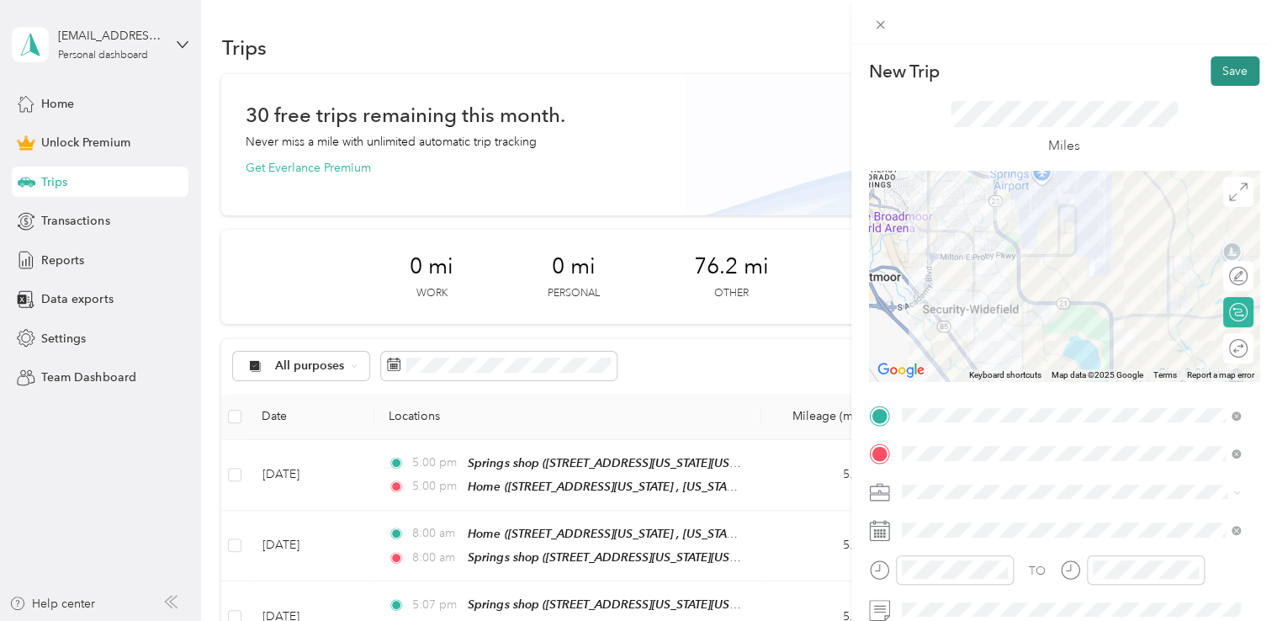
click at [1233, 67] on button "Save" at bounding box center [1235, 70] width 49 height 29
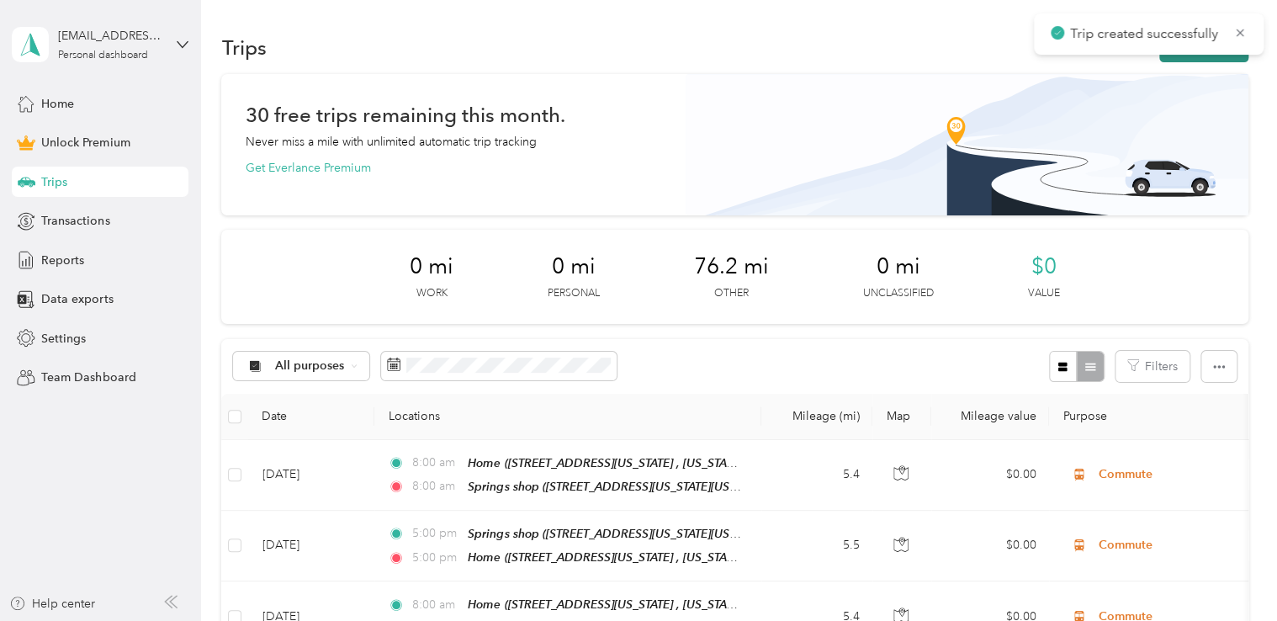
click at [1221, 56] on button "New trip" at bounding box center [1203, 47] width 89 height 29
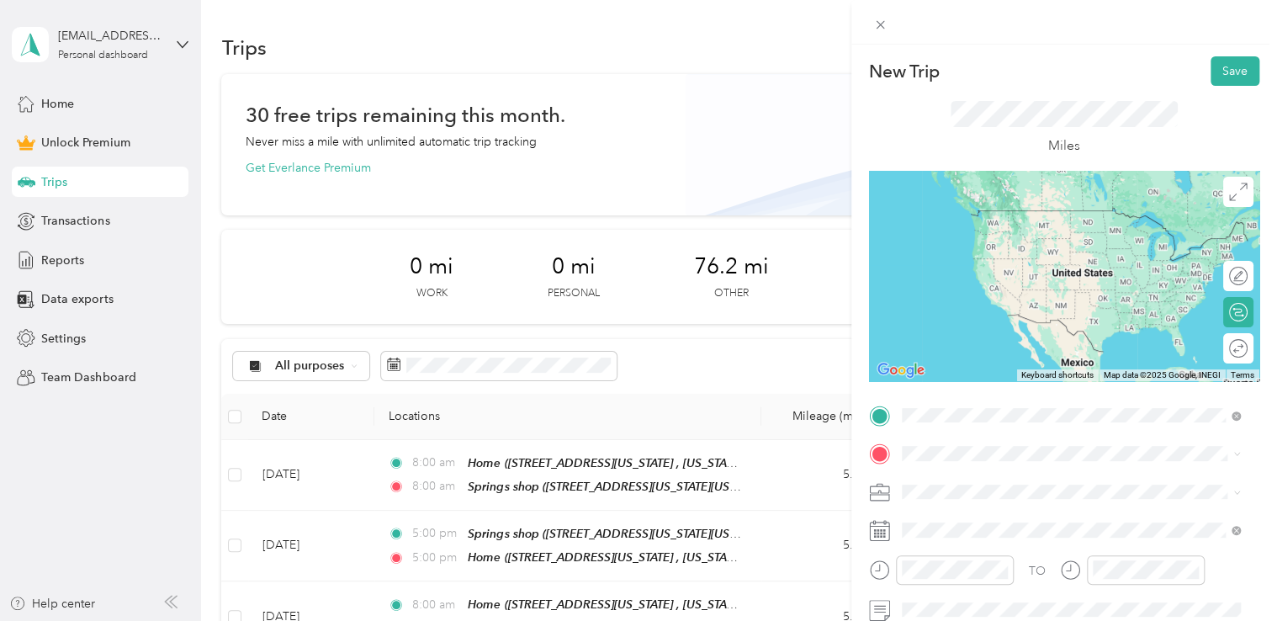
click at [1027, 295] on span "[STREET_ADDRESS]" at bounding box center [986, 288] width 107 height 14
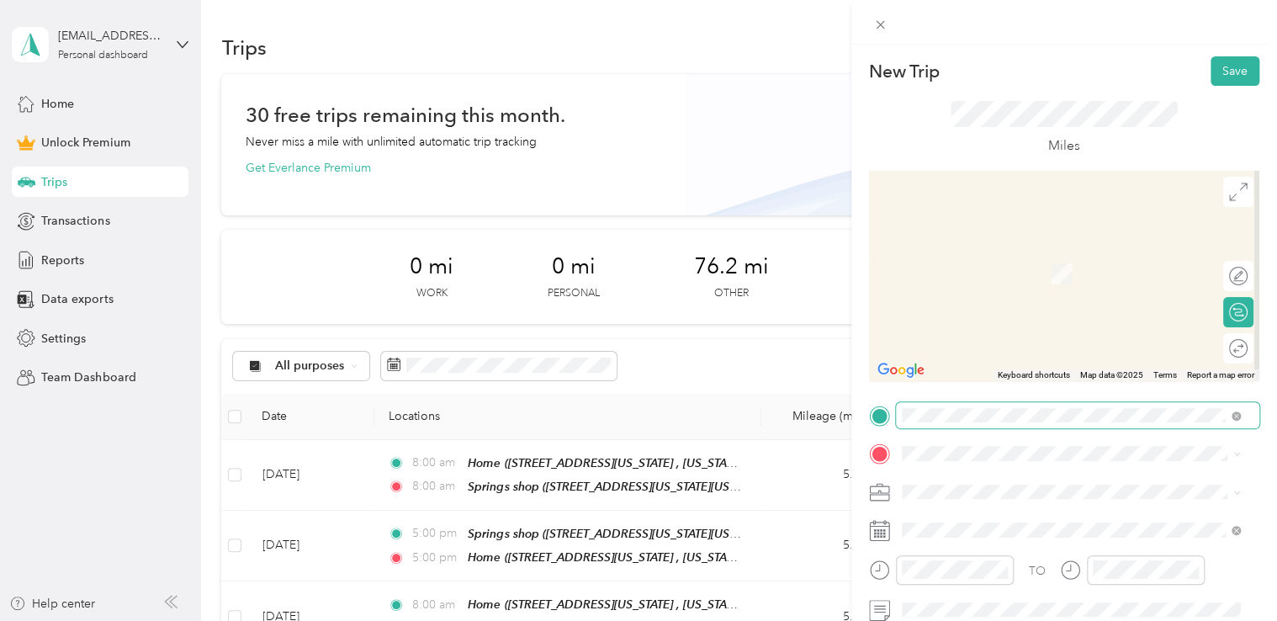
click at [1015, 427] on span at bounding box center [1077, 415] width 363 height 27
drag, startPoint x: 1026, startPoint y: 220, endPoint x: 1040, endPoint y: 243, distance: 26.4
click at [1026, 220] on div "Springs shop [STREET_ADDRESS][US_STATE][US_STATE]" at bounding box center [1048, 226] width 230 height 35
click at [999, 358] on span "[STREET_ADDRESS][US_STATE], [US_STATE][GEOGRAPHIC_DATA], [GEOGRAPHIC_DATA], [GE…" at bounding box center [1059, 380] width 252 height 50
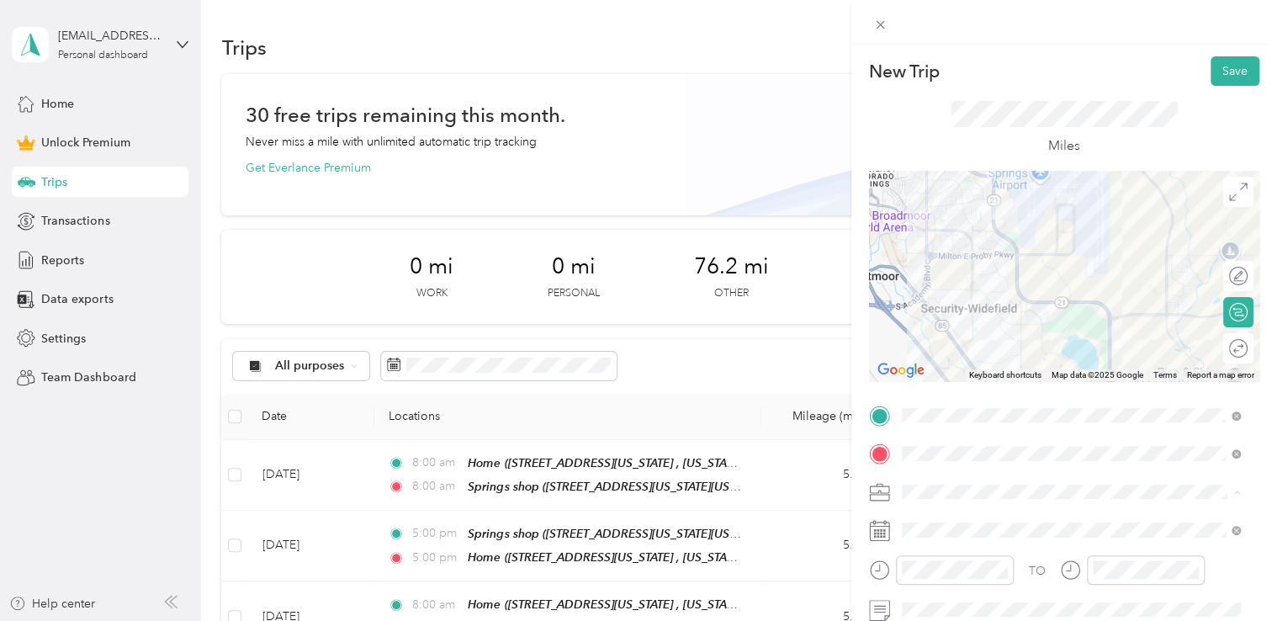
click at [923, 466] on div "Commute" at bounding box center [1071, 462] width 327 height 18
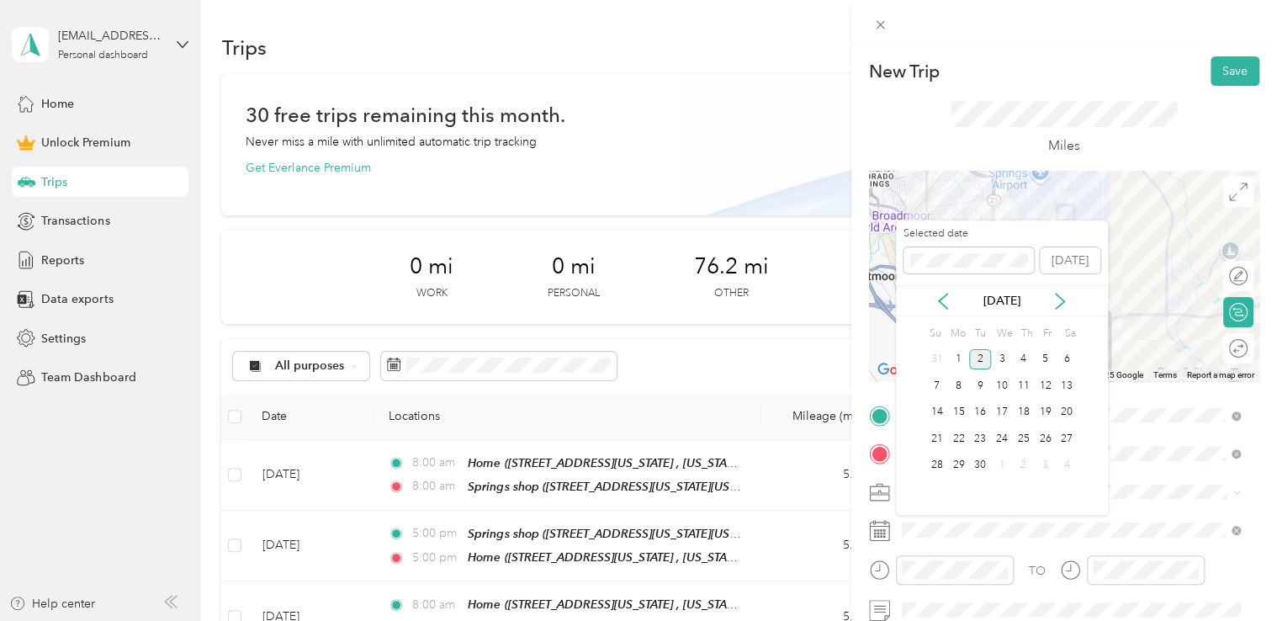
drag, startPoint x: 936, startPoint y: 300, endPoint x: 981, endPoint y: 329, distance: 54.1
click at [942, 303] on icon at bounding box center [943, 301] width 17 height 17
click at [1038, 439] on div "22" at bounding box center [1045, 438] width 22 height 21
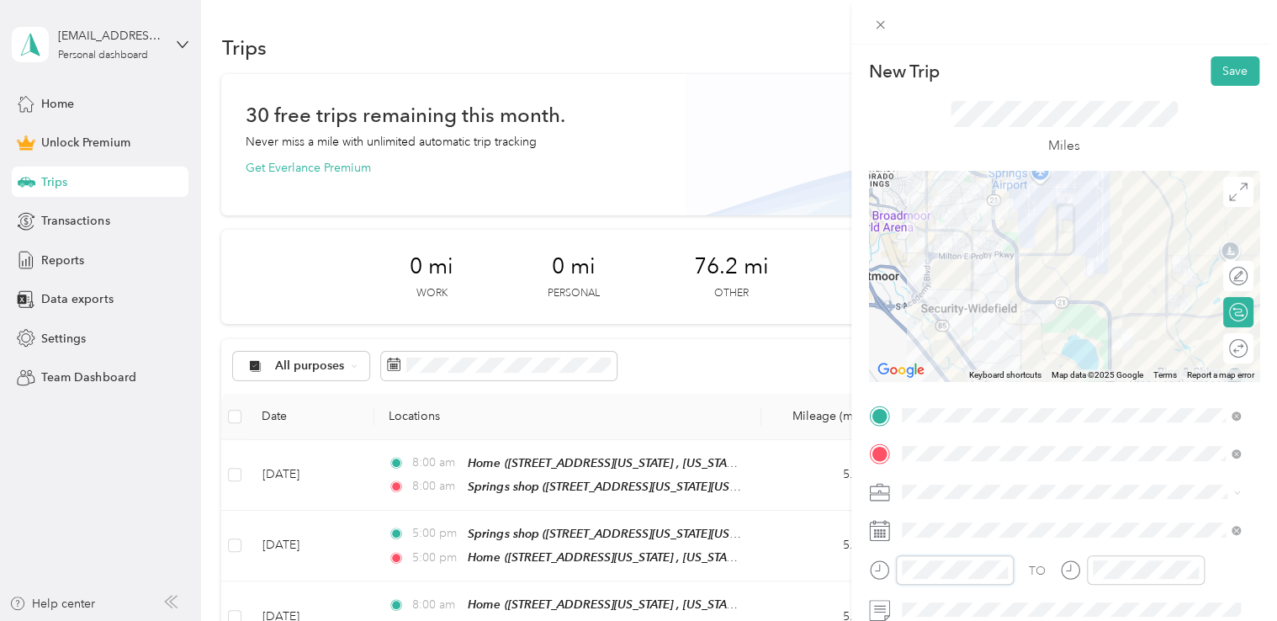
scroll to position [101, 0]
click at [914, 362] on div "05" at bounding box center [919, 363] width 40 height 24
click at [1109, 365] on div "05" at bounding box center [1109, 363] width 40 height 24
click at [1174, 95] on div "Miles" at bounding box center [1064, 128] width 390 height 85
click at [1252, 60] on form "New Trip Save This trip cannot be edited because it is either under review, app…" at bounding box center [1064, 412] width 426 height 713
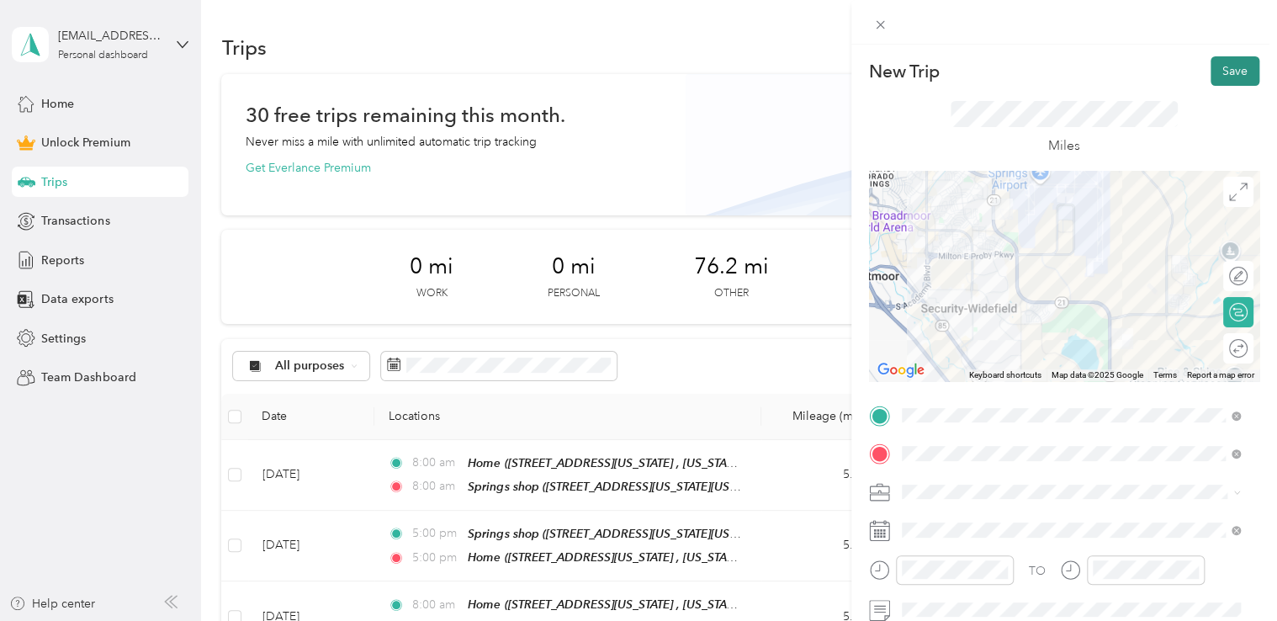
click at [1236, 66] on button "Save" at bounding box center [1235, 70] width 49 height 29
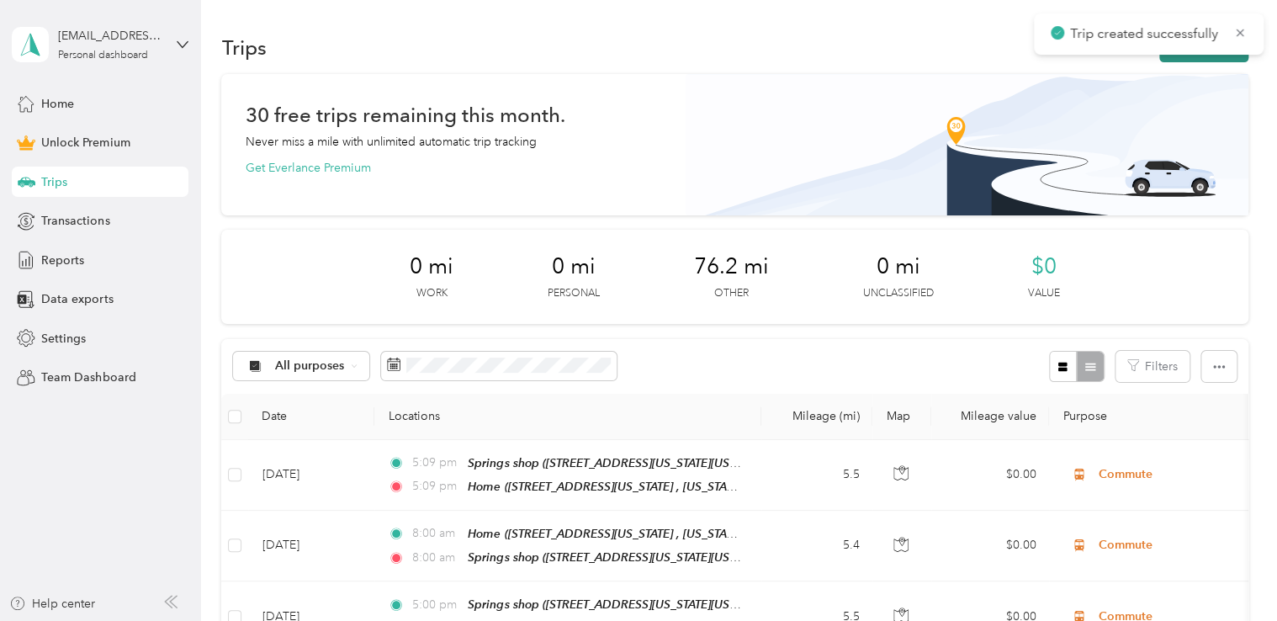
click at [1187, 56] on button "New trip" at bounding box center [1203, 47] width 89 height 29
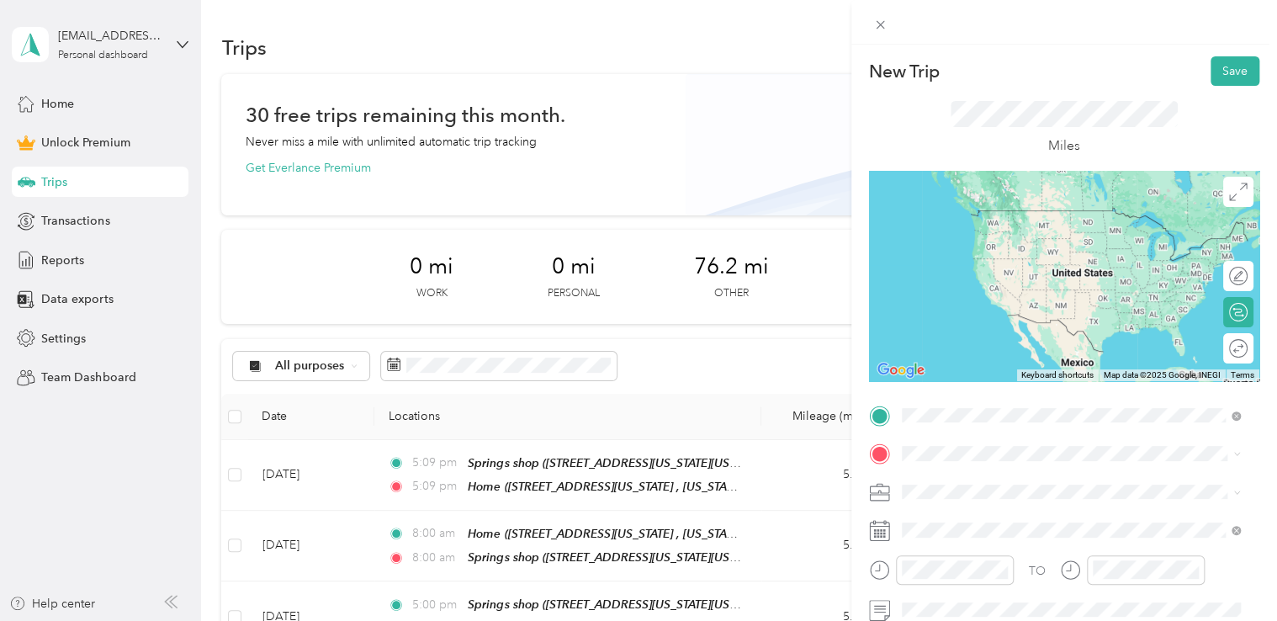
drag, startPoint x: 1020, startPoint y: 338, endPoint x: 992, endPoint y: 431, distance: 96.6
click at [1020, 338] on span "[STREET_ADDRESS][US_STATE], [US_STATE][GEOGRAPHIC_DATA], [GEOGRAPHIC_DATA], [GE…" at bounding box center [1059, 341] width 252 height 50
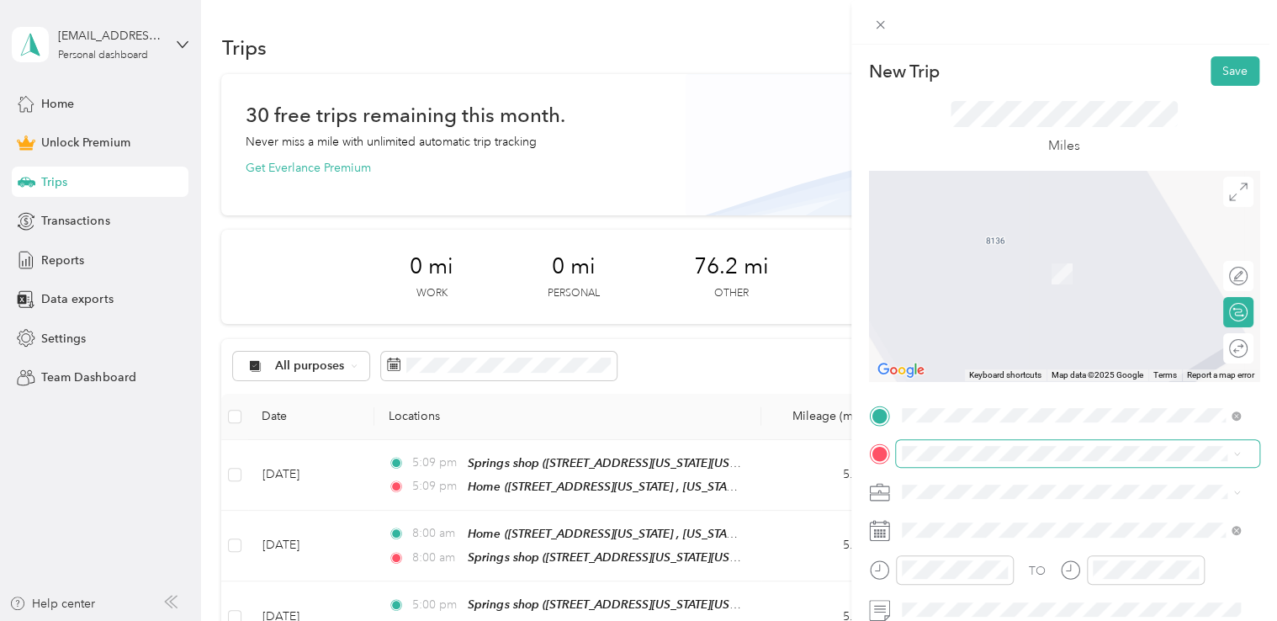
click at [970, 448] on span at bounding box center [1077, 453] width 363 height 27
click at [993, 269] on span "[STREET_ADDRESS][US_STATE][US_STATE]" at bounding box center [1048, 274] width 230 height 14
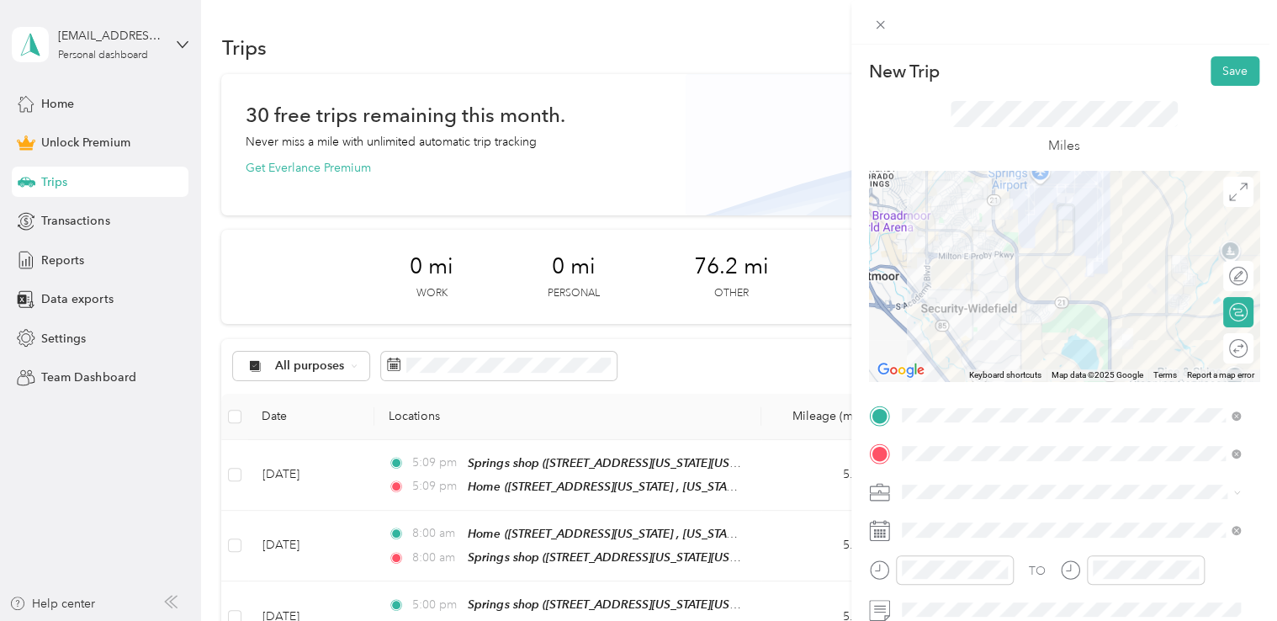
click at [952, 466] on li "Commute" at bounding box center [1071, 458] width 351 height 29
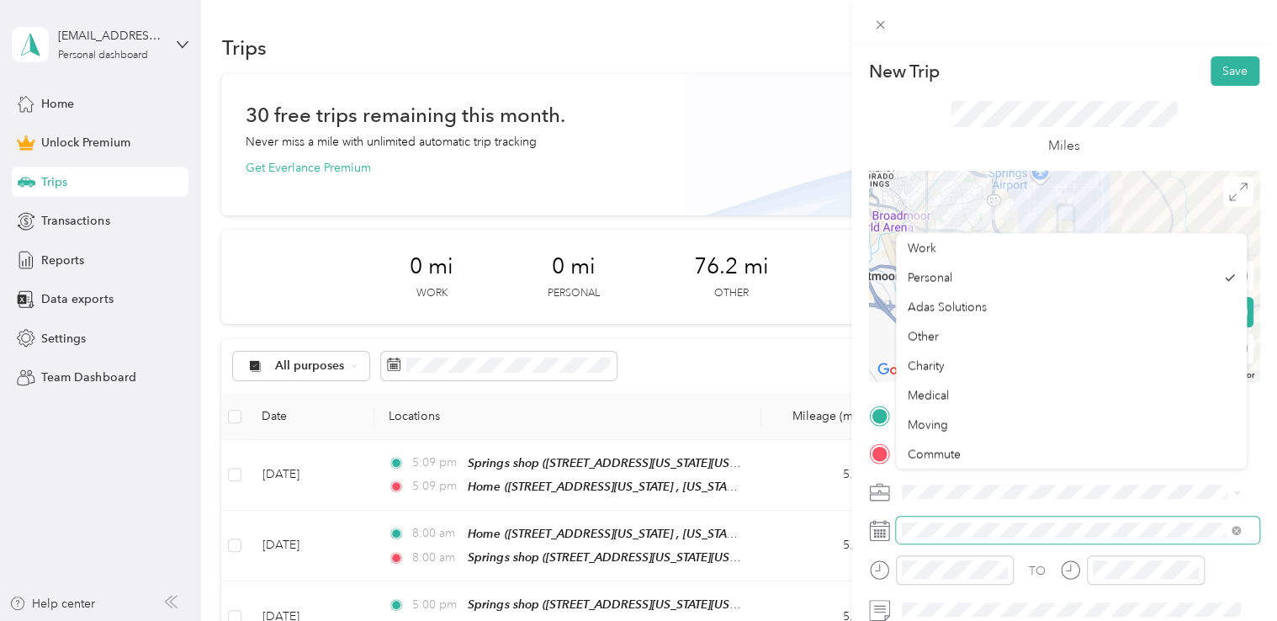
click at [947, 522] on span at bounding box center [1077, 530] width 363 height 27
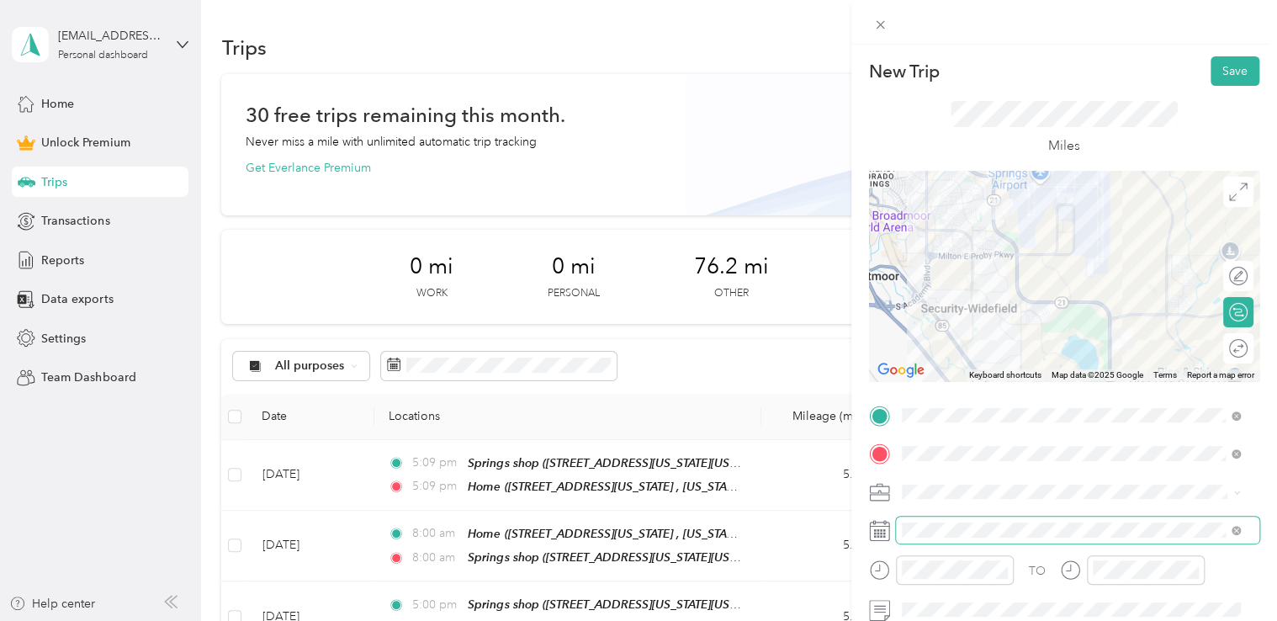
click at [961, 538] on span at bounding box center [1077, 530] width 363 height 27
click at [979, 538] on span at bounding box center [1077, 530] width 363 height 27
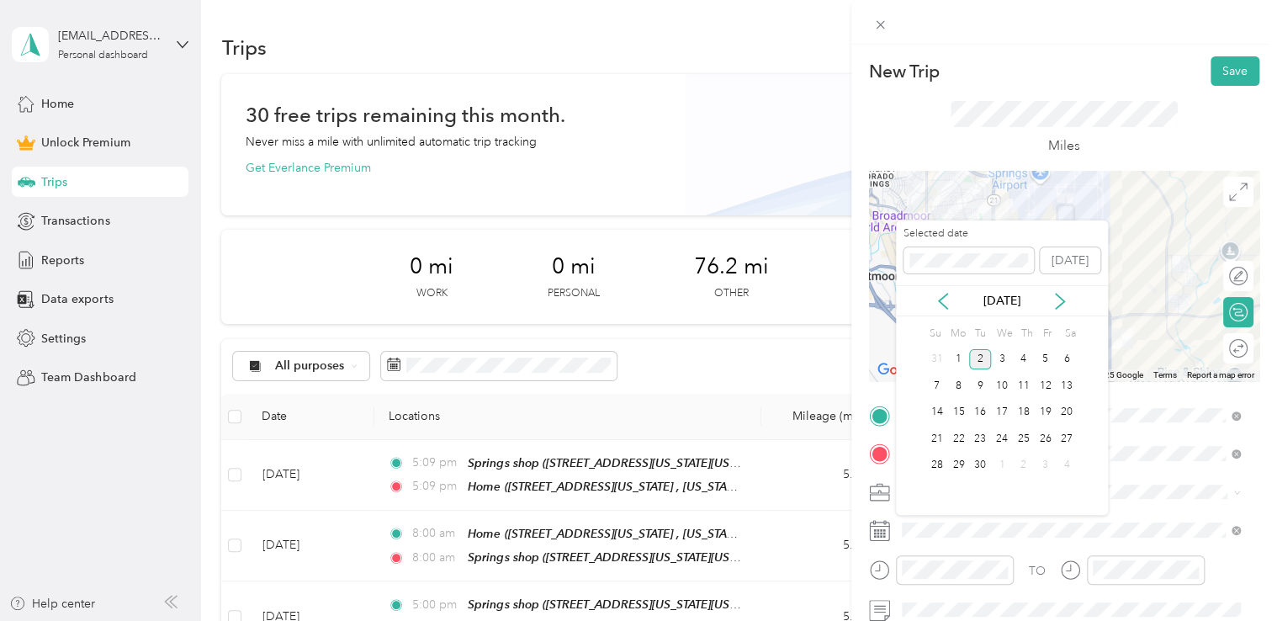
drag, startPoint x: 946, startPoint y: 308, endPoint x: 956, endPoint y: 347, distance: 39.8
click at [950, 311] on div "[DATE]" at bounding box center [1002, 300] width 212 height 31
click at [941, 301] on icon at bounding box center [943, 301] width 8 height 15
click at [957, 463] on div "25" at bounding box center [958, 465] width 22 height 21
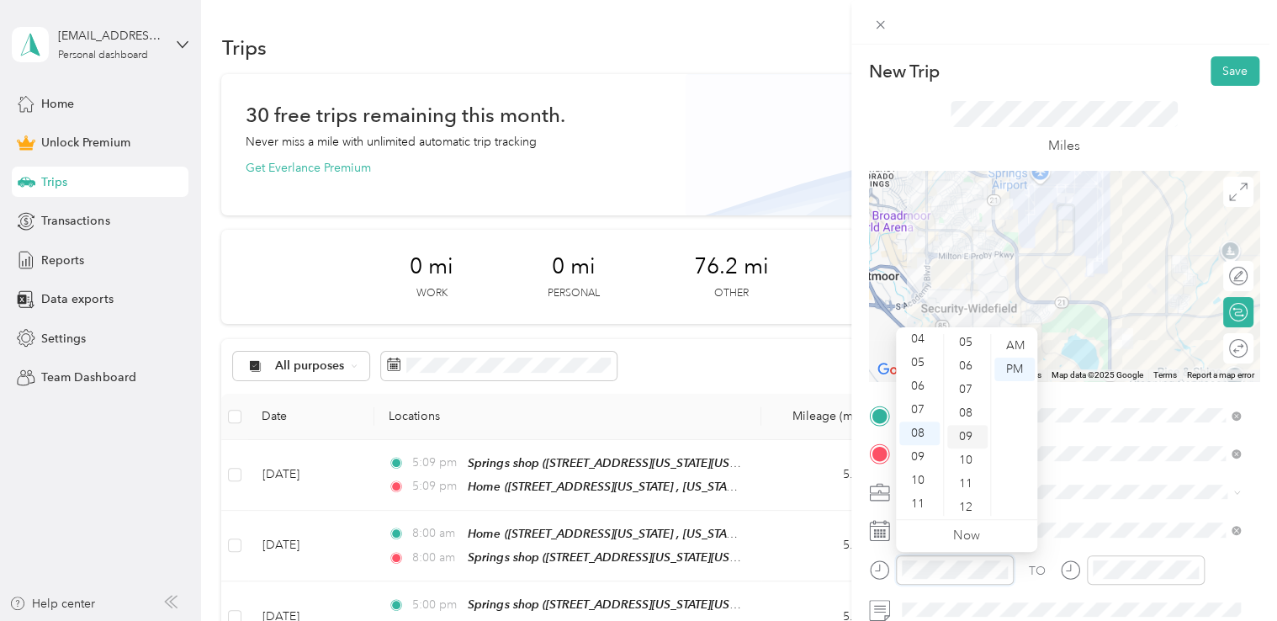
scroll to position [0, 0]
drag, startPoint x: 962, startPoint y: 346, endPoint x: 1016, endPoint y: 345, distance: 54.7
click at [962, 346] on div "00" at bounding box center [967, 346] width 40 height 24
click at [1023, 344] on div "AM" at bounding box center [1014, 346] width 40 height 24
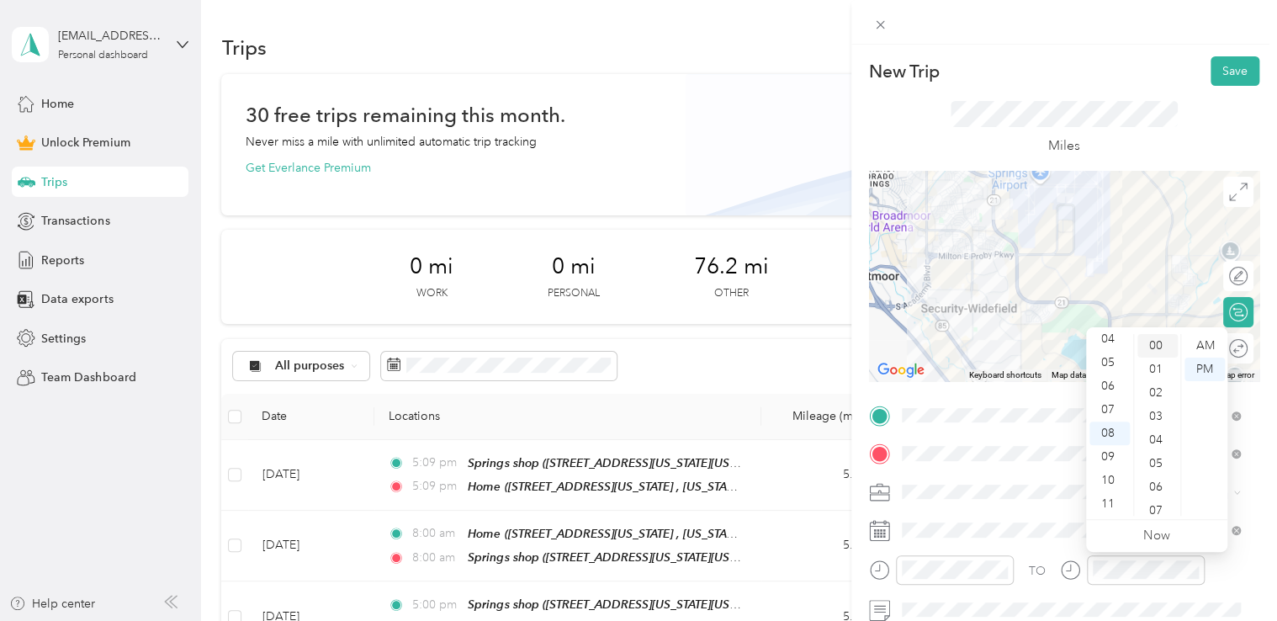
click at [1160, 335] on div "00" at bounding box center [1157, 346] width 40 height 24
click at [1194, 344] on div "AM" at bounding box center [1205, 346] width 40 height 24
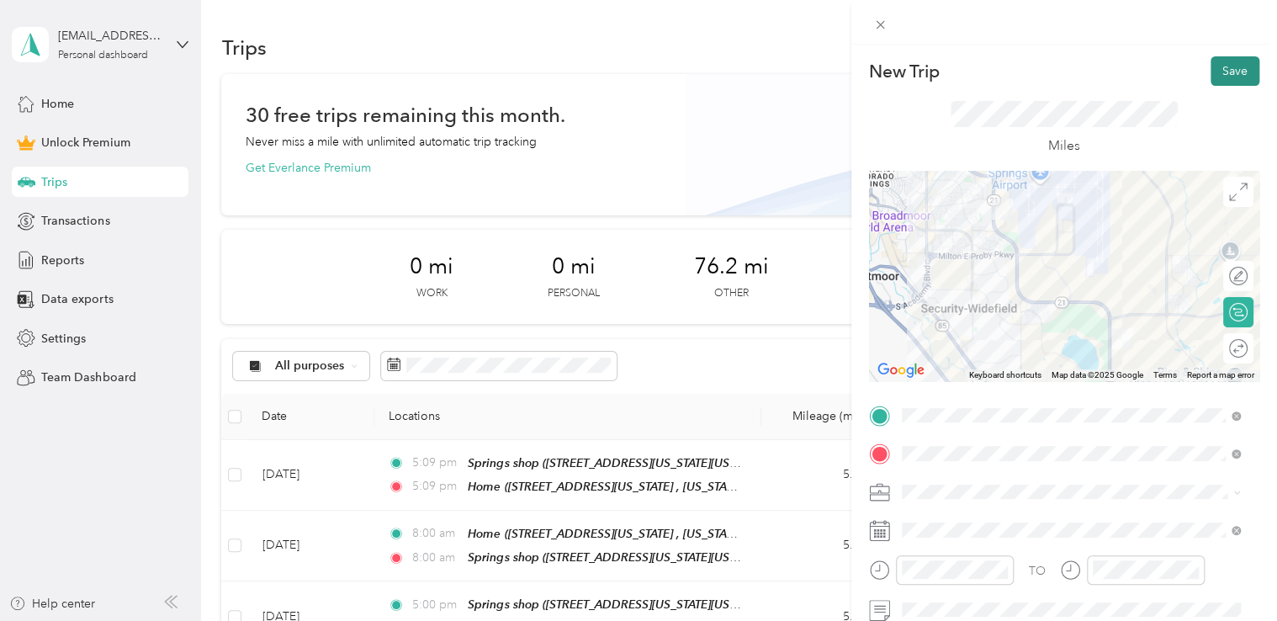
drag, startPoint x: 1095, startPoint y: 65, endPoint x: 1209, endPoint y: 60, distance: 113.7
click at [1096, 65] on div "New Trip Save" at bounding box center [1064, 70] width 390 height 29
click at [1225, 61] on button "Save" at bounding box center [1235, 70] width 49 height 29
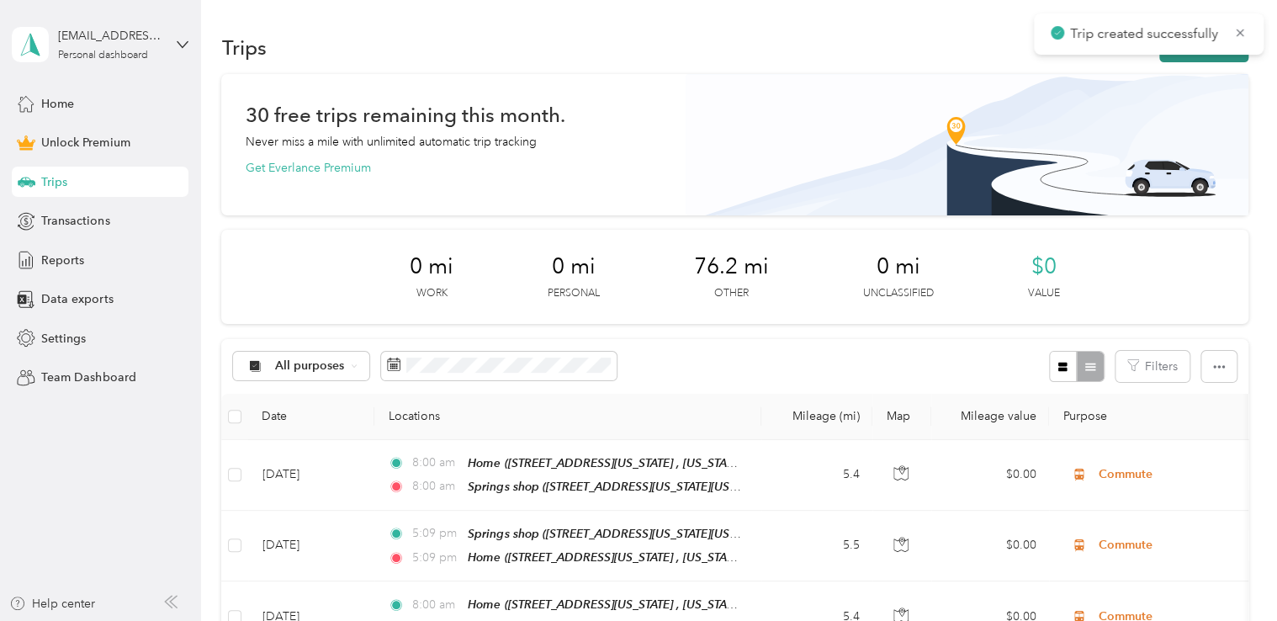
click at [1202, 56] on button "New trip" at bounding box center [1203, 47] width 89 height 29
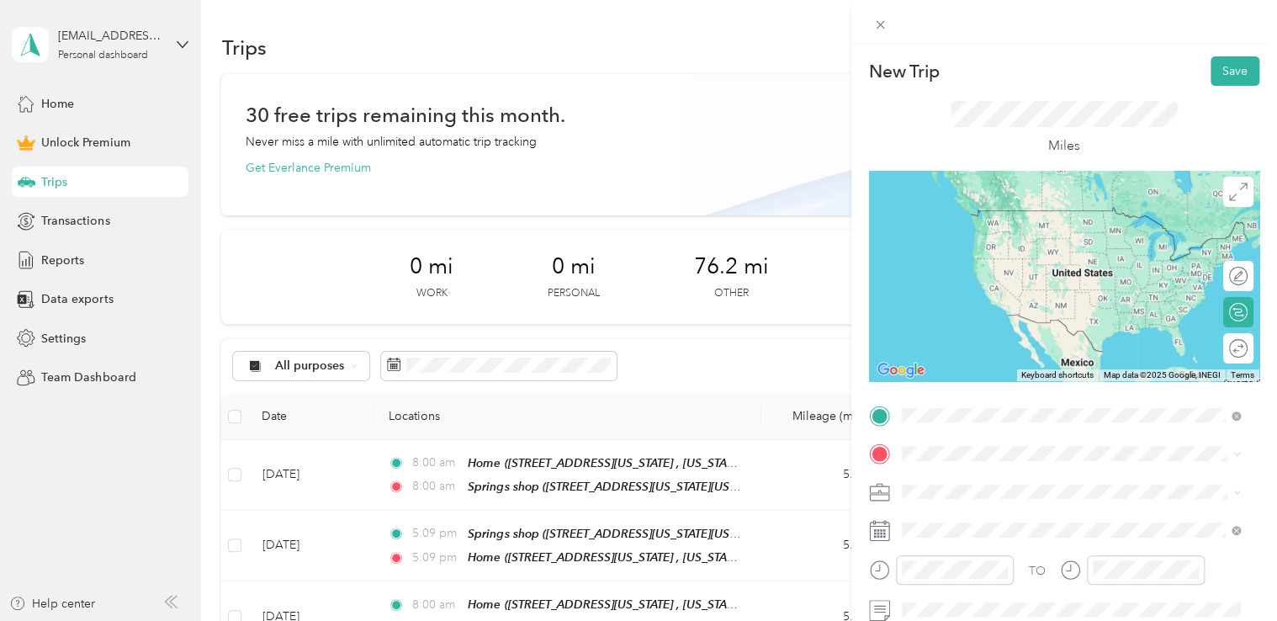
click at [1014, 234] on span "[STREET_ADDRESS][US_STATE][US_STATE]" at bounding box center [1048, 235] width 230 height 14
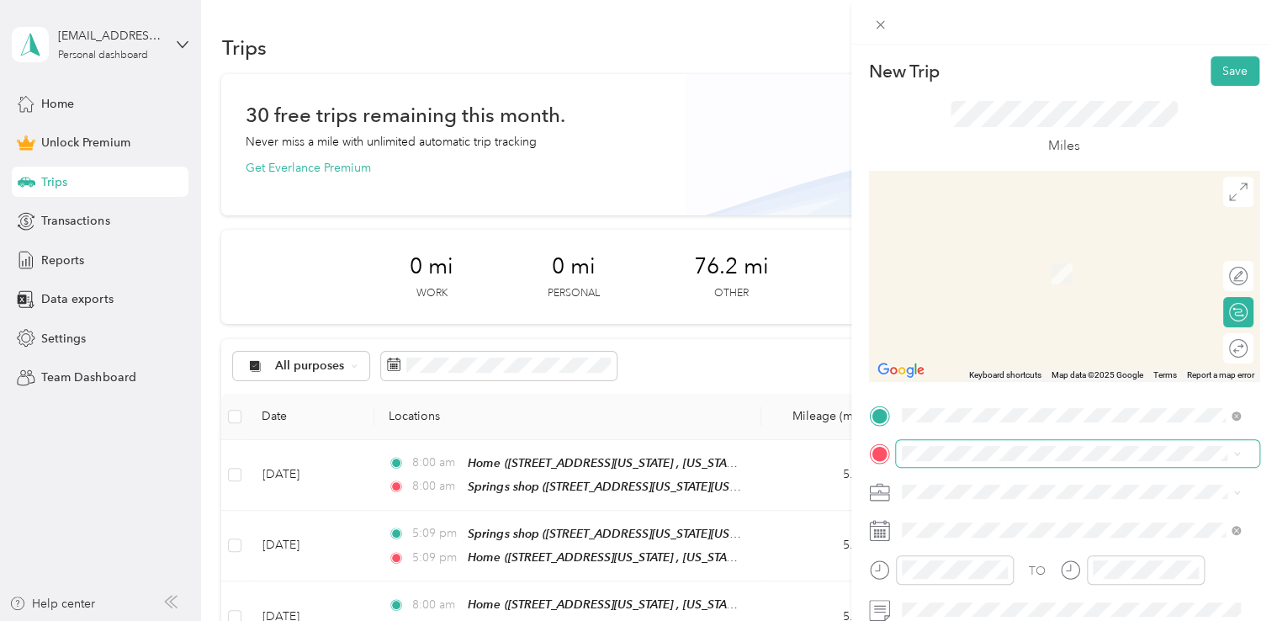
click at [968, 464] on span at bounding box center [1077, 453] width 363 height 27
click at [969, 462] on span at bounding box center [1077, 453] width 363 height 27
click at [1001, 373] on span "[STREET_ADDRESS][US_STATE], [US_STATE][GEOGRAPHIC_DATA], [GEOGRAPHIC_DATA], [GE…" at bounding box center [1059, 380] width 252 height 50
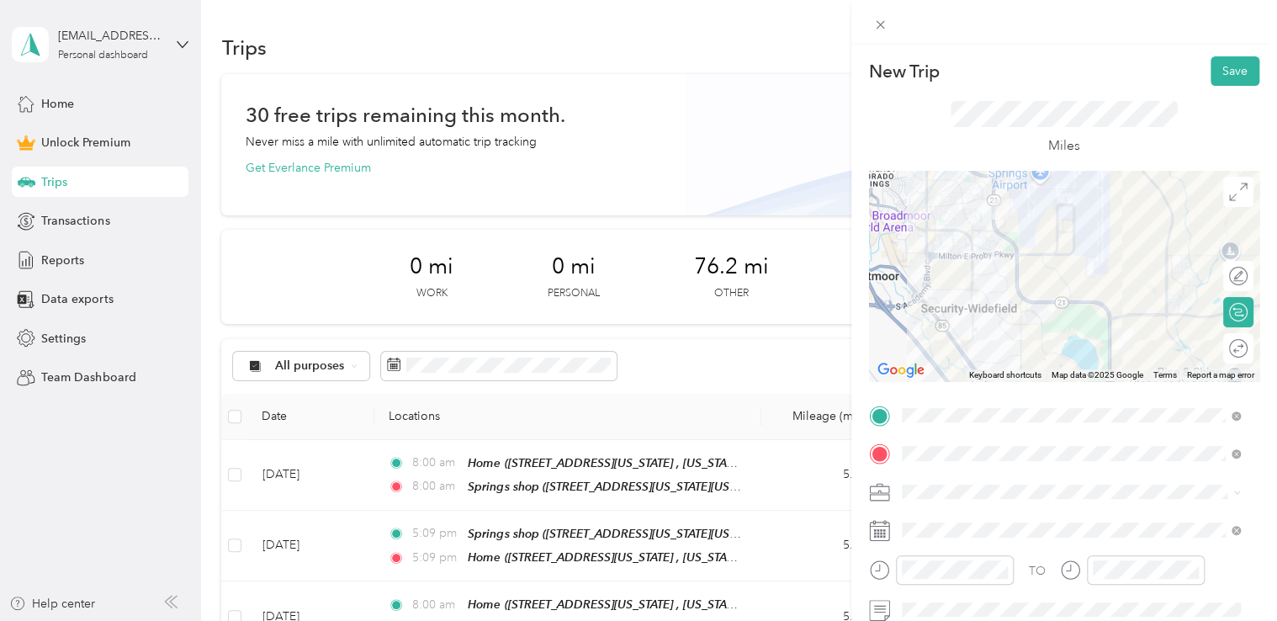
click at [970, 500] on span at bounding box center [1077, 492] width 363 height 27
click at [937, 463] on span "Commute" at bounding box center [934, 461] width 53 height 14
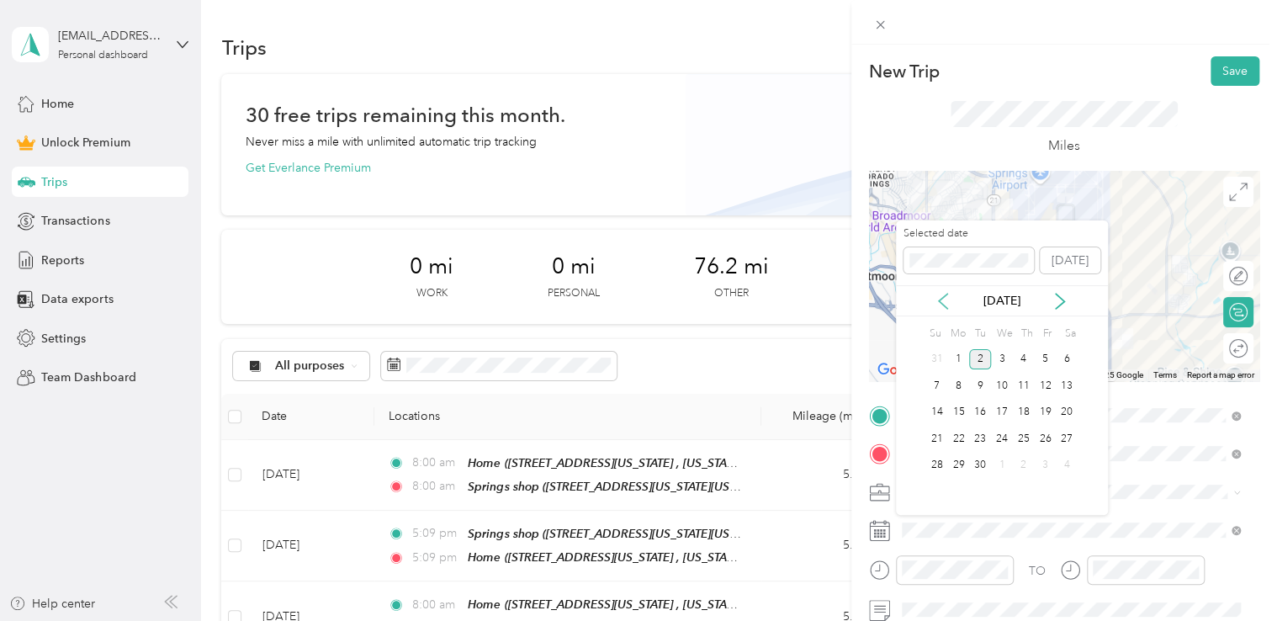
click at [948, 299] on icon at bounding box center [943, 301] width 17 height 17
click at [966, 467] on div "25" at bounding box center [958, 465] width 22 height 21
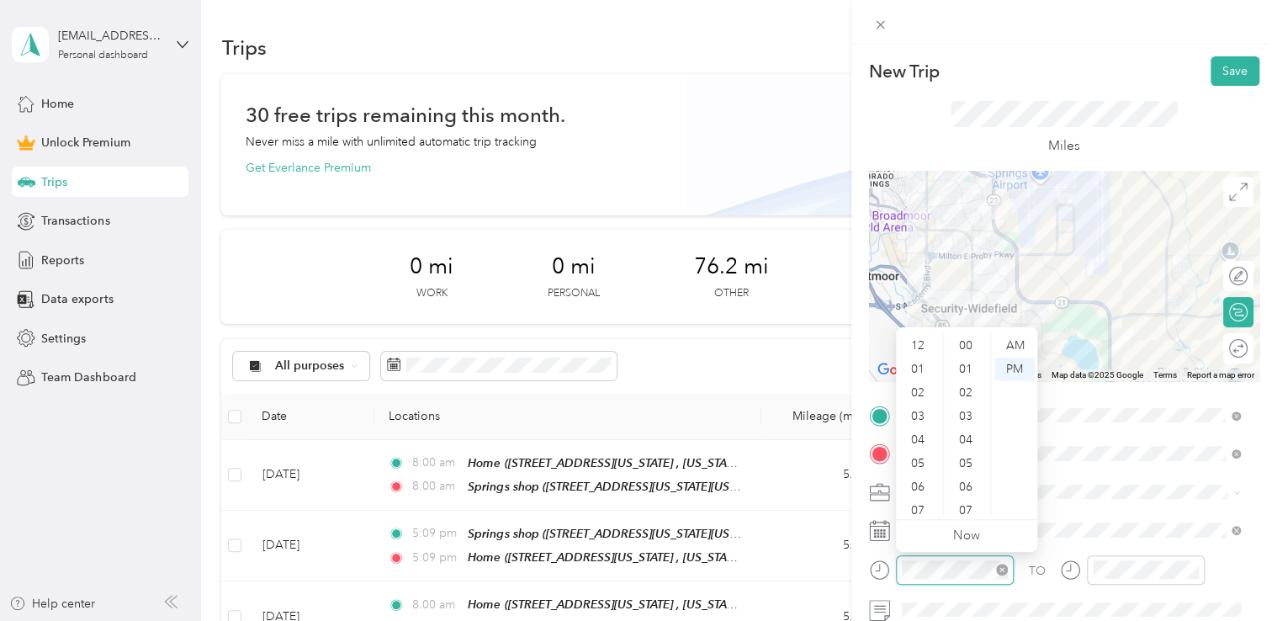
scroll to position [101, 0]
click at [922, 357] on div "05" at bounding box center [919, 363] width 40 height 24
click at [974, 344] on div "00" at bounding box center [967, 346] width 40 height 24
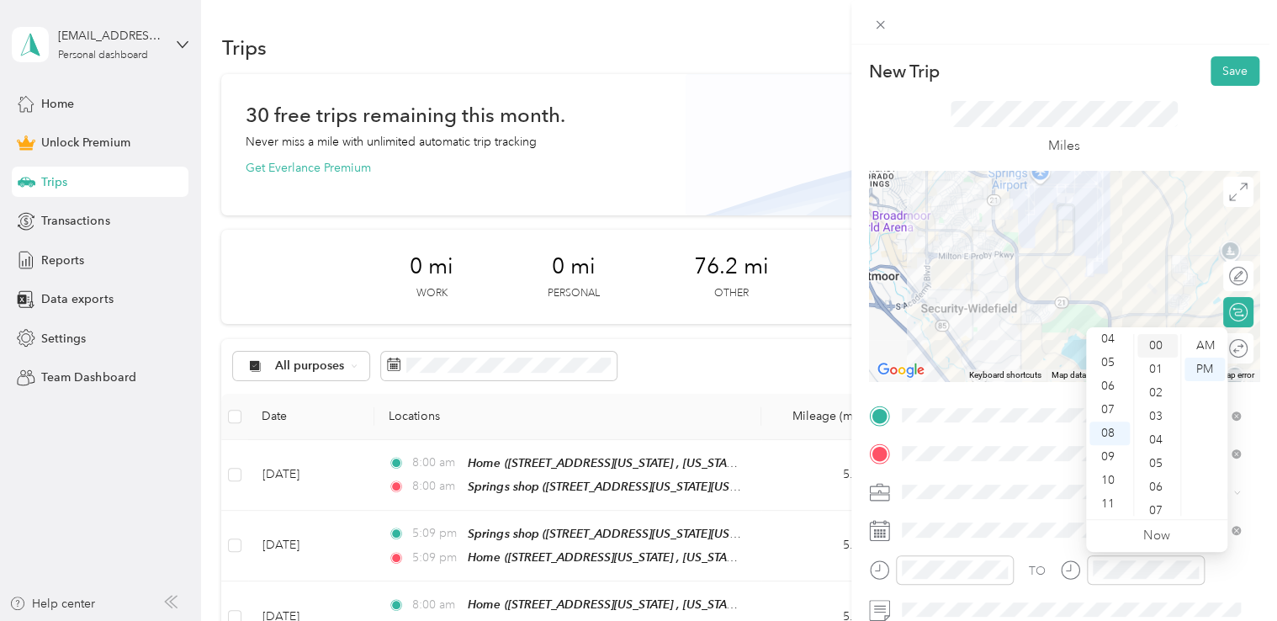
click at [1137, 347] on div "00" at bounding box center [1157, 346] width 40 height 24
click at [1104, 356] on div "05" at bounding box center [1109, 363] width 40 height 24
click at [1181, 32] on div at bounding box center [1064, 22] width 426 height 45
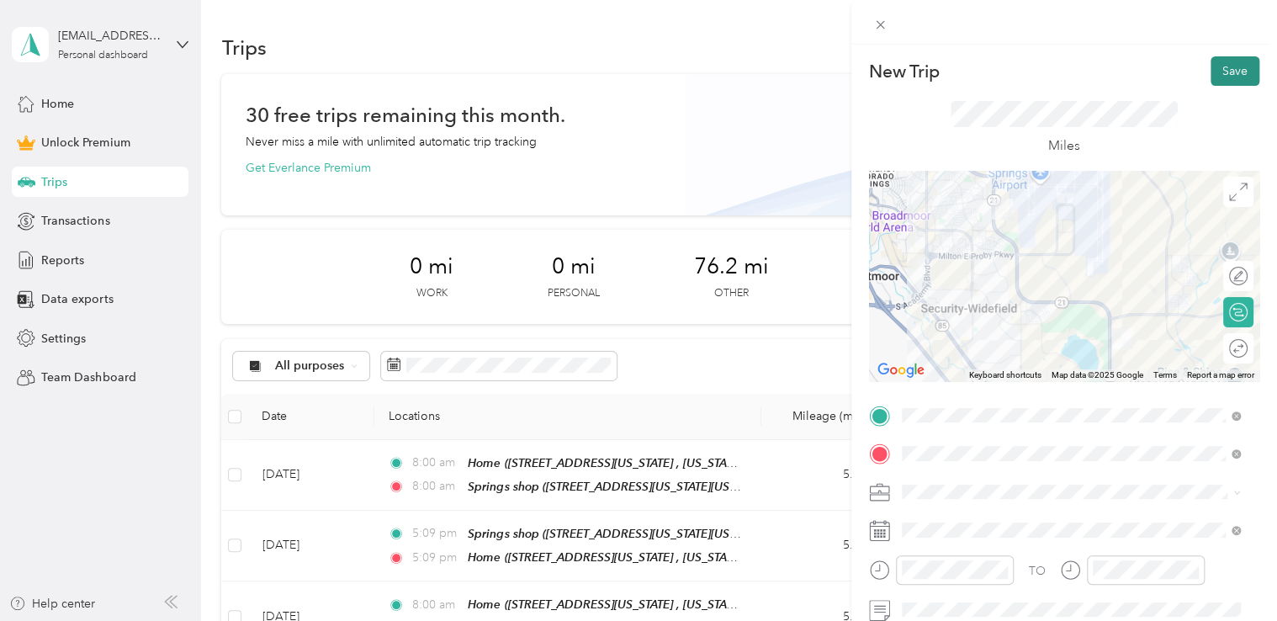
drag, startPoint x: 1212, startPoint y: 61, endPoint x: 1217, endPoint y: 76, distance: 14.9
click at [1212, 62] on button "Save" at bounding box center [1235, 70] width 49 height 29
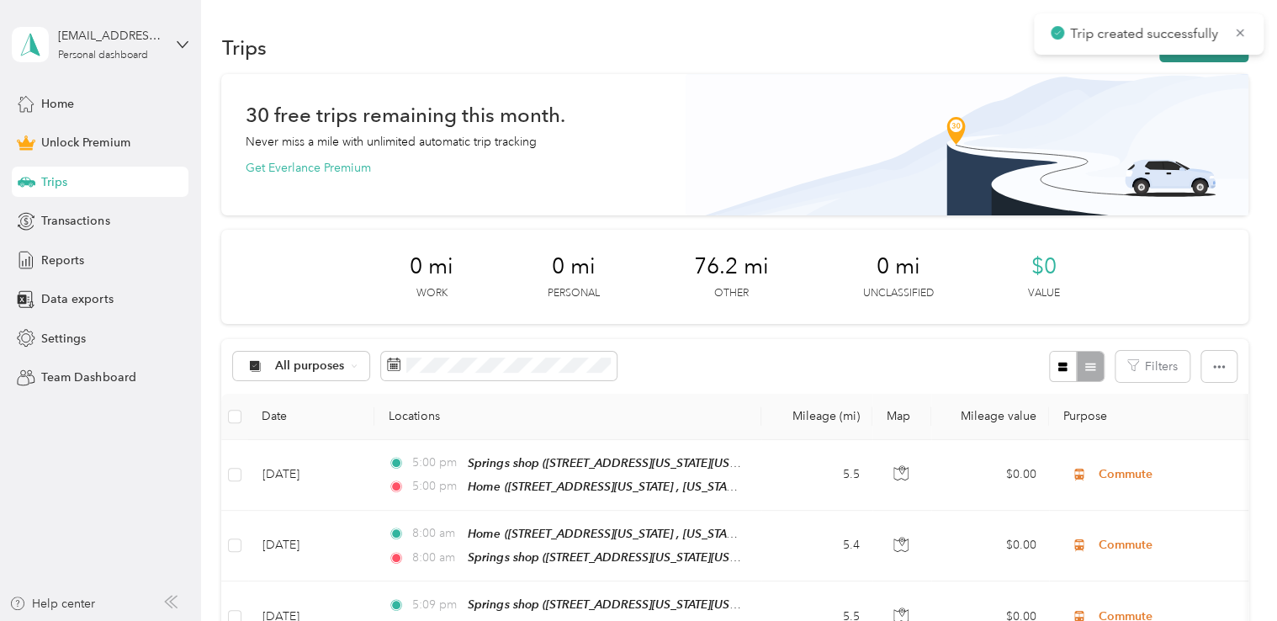
click at [1192, 56] on main "Trip created successfully [EMAIL_ADDRESS][DOMAIN_NAME] Personal dashboard Home …" at bounding box center [634, 310] width 1269 height 621
click at [1192, 57] on button "New trip" at bounding box center [1203, 47] width 89 height 29
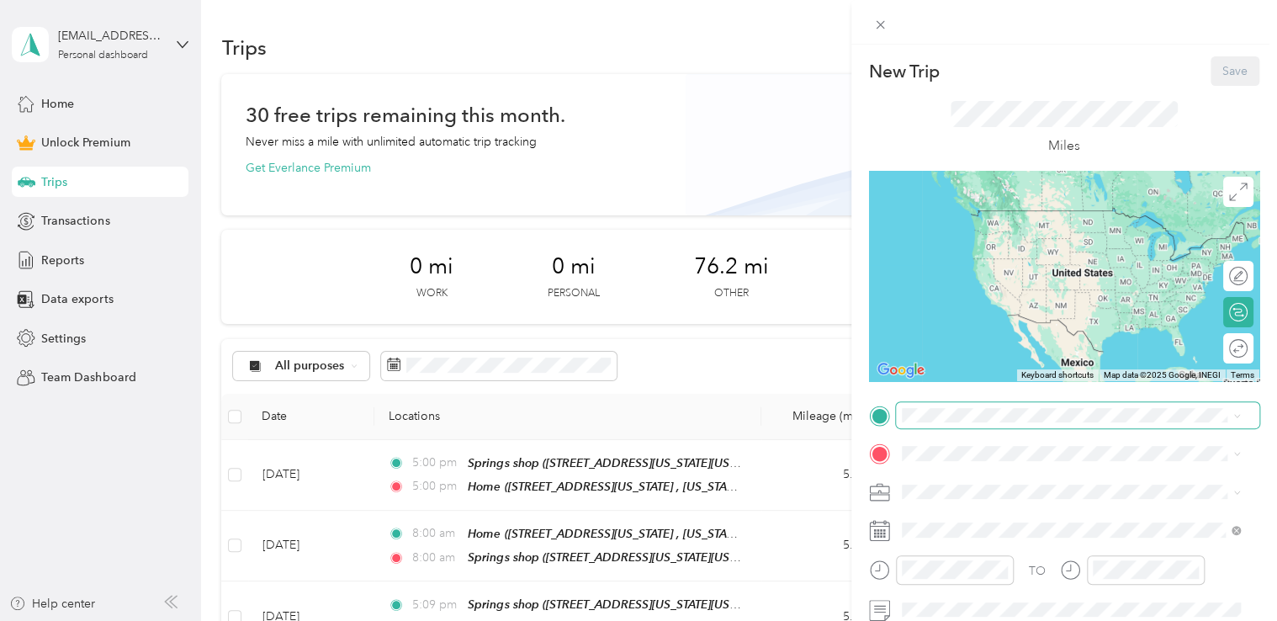
click at [929, 424] on span at bounding box center [1077, 415] width 363 height 27
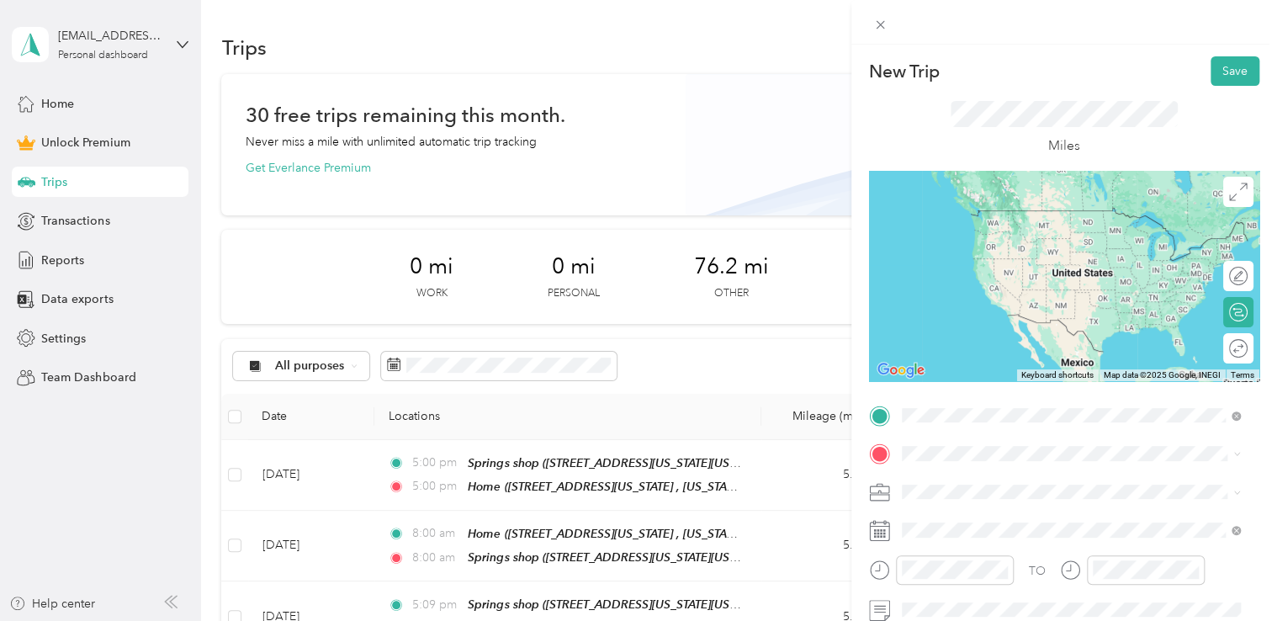
click at [1026, 313] on div "Home [STREET_ADDRESS][US_STATE], [US_STATE][GEOGRAPHIC_DATA], [GEOGRAPHIC_DATA]…" at bounding box center [1083, 332] width 301 height 71
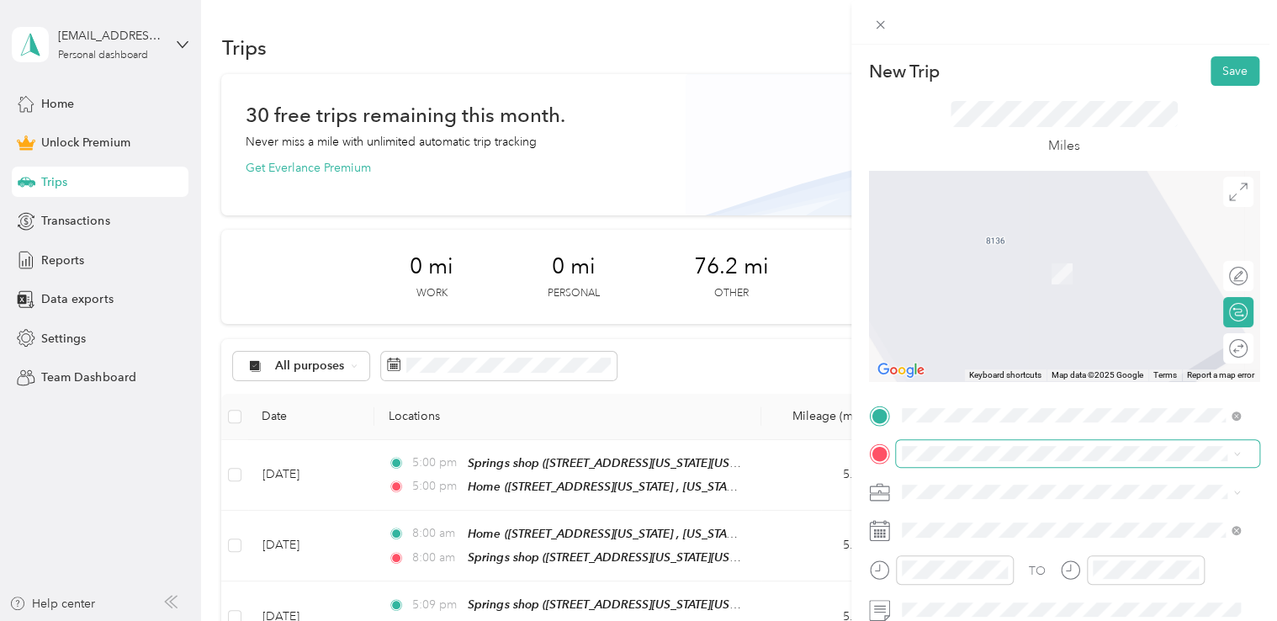
click at [963, 461] on span at bounding box center [1077, 453] width 363 height 27
click at [1013, 278] on div "Springs shop [STREET_ADDRESS][US_STATE][US_STATE]" at bounding box center [1048, 264] width 230 height 35
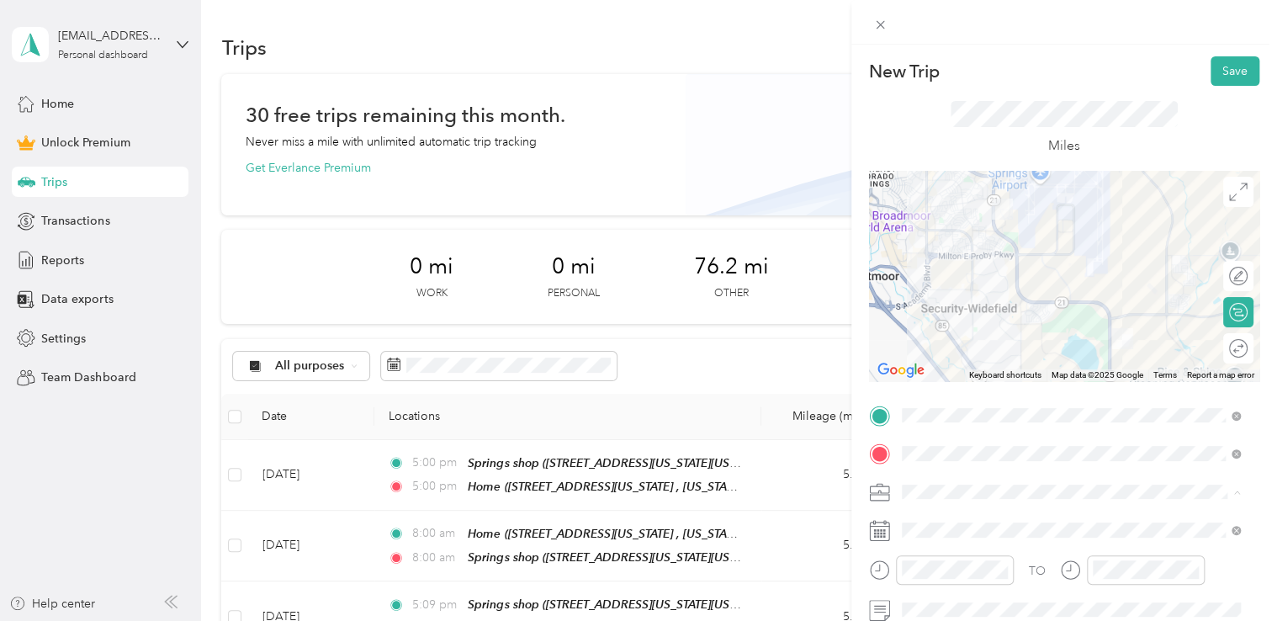
click at [981, 454] on div "Commute" at bounding box center [1071, 462] width 327 height 18
click at [951, 533] on span at bounding box center [1077, 530] width 363 height 27
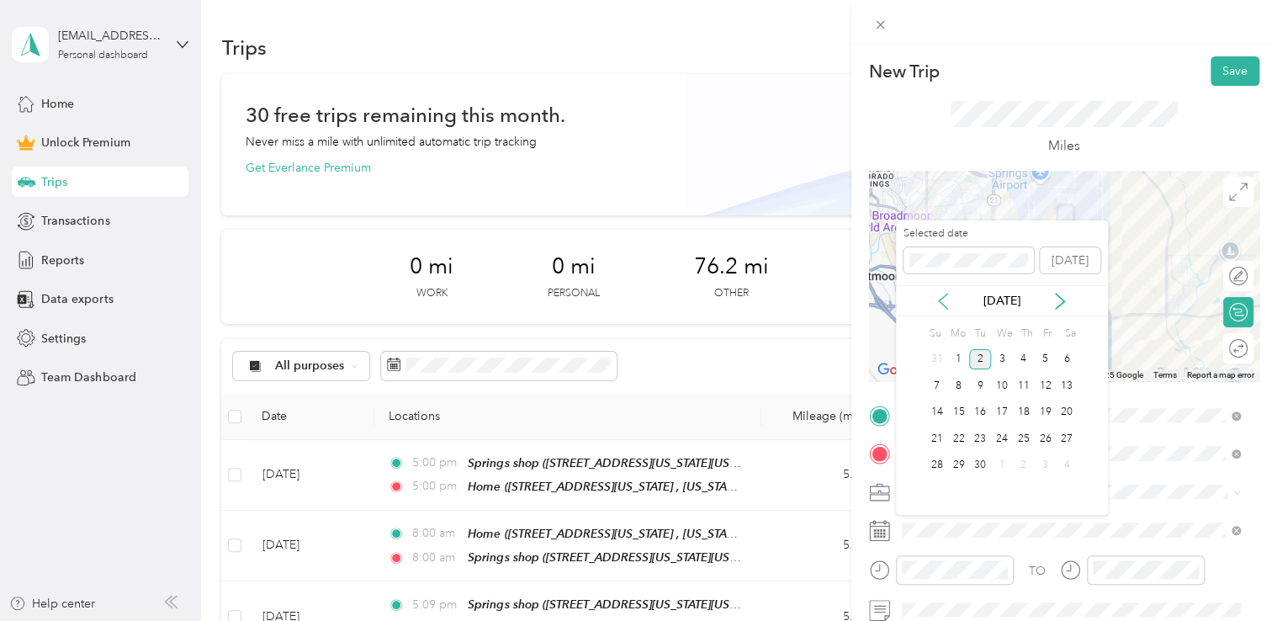
click at [946, 301] on icon at bounding box center [943, 301] width 17 height 17
click at [980, 464] on div "26" at bounding box center [980, 465] width 22 height 21
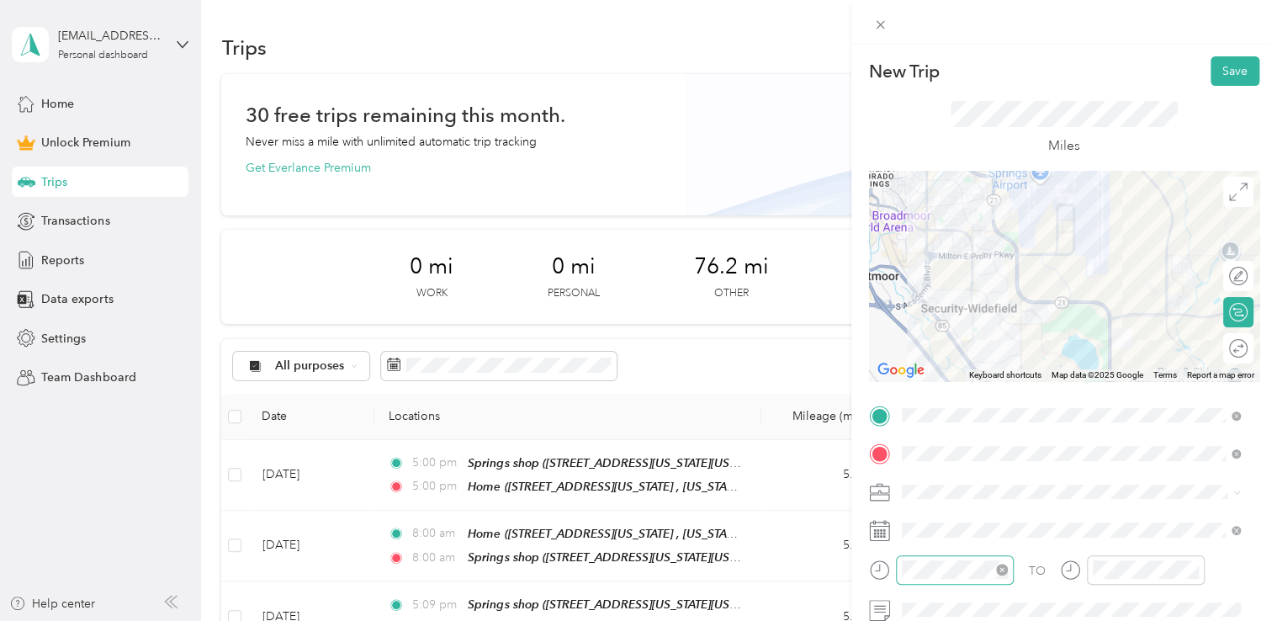
click at [951, 556] on div at bounding box center [955, 569] width 118 height 29
click at [969, 348] on div "00" at bounding box center [967, 346] width 40 height 24
click at [1013, 344] on div "AM" at bounding box center [1014, 346] width 40 height 24
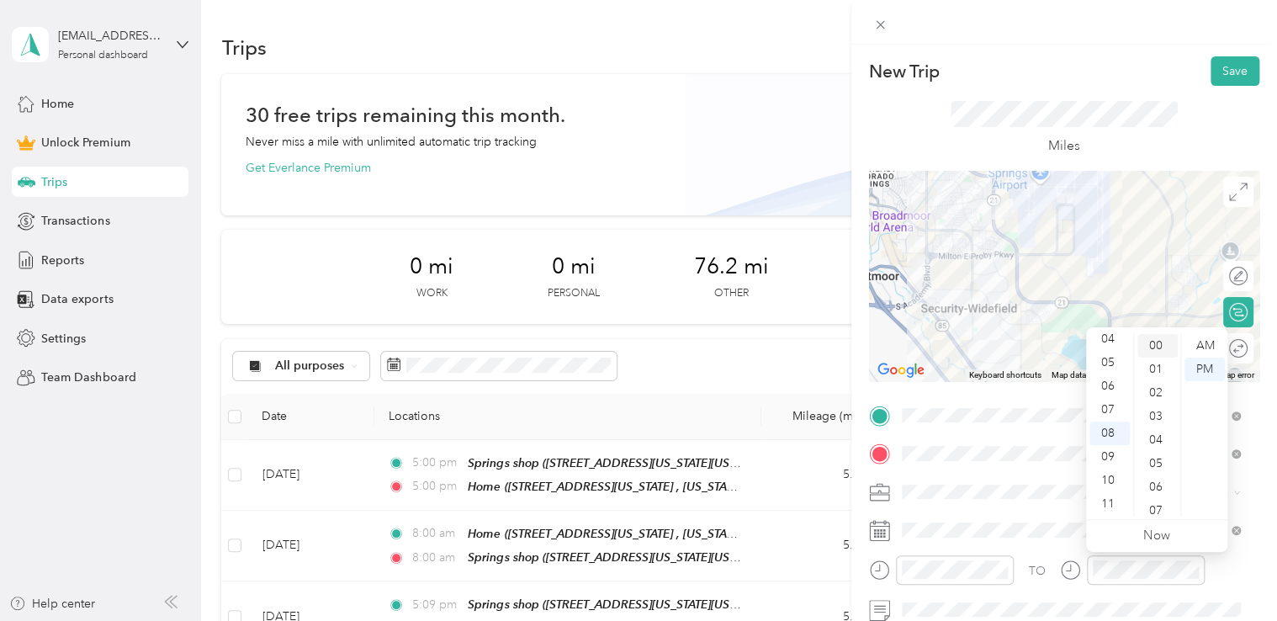
click at [1164, 347] on div "00" at bounding box center [1157, 346] width 40 height 24
click at [1198, 345] on div "AM" at bounding box center [1205, 346] width 40 height 24
click at [1133, 85] on div "New Trip Save" at bounding box center [1064, 70] width 390 height 29
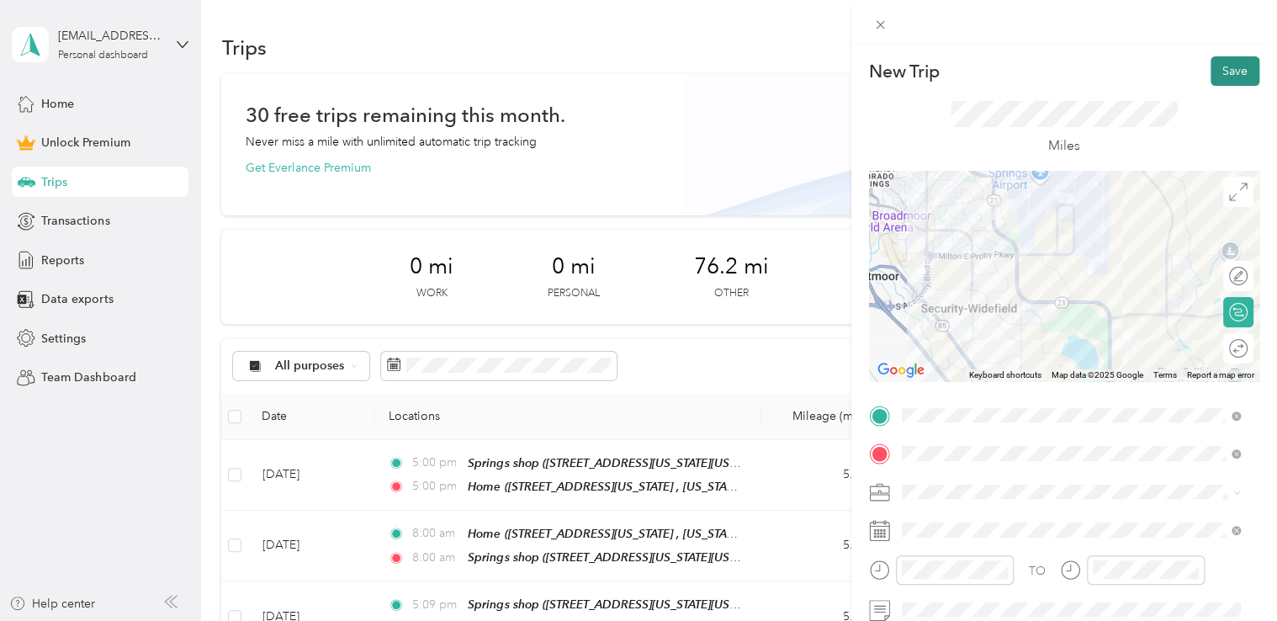
click at [1225, 56] on button "Save" at bounding box center [1235, 70] width 49 height 29
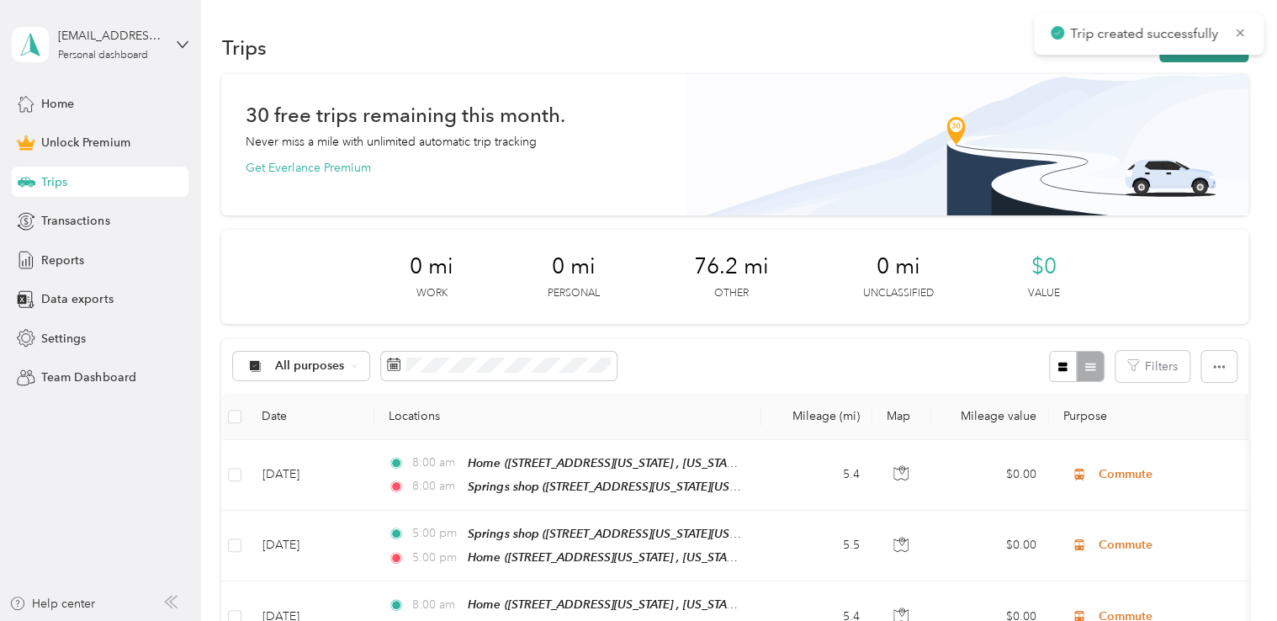
click at [1207, 57] on button "New trip" at bounding box center [1203, 47] width 89 height 29
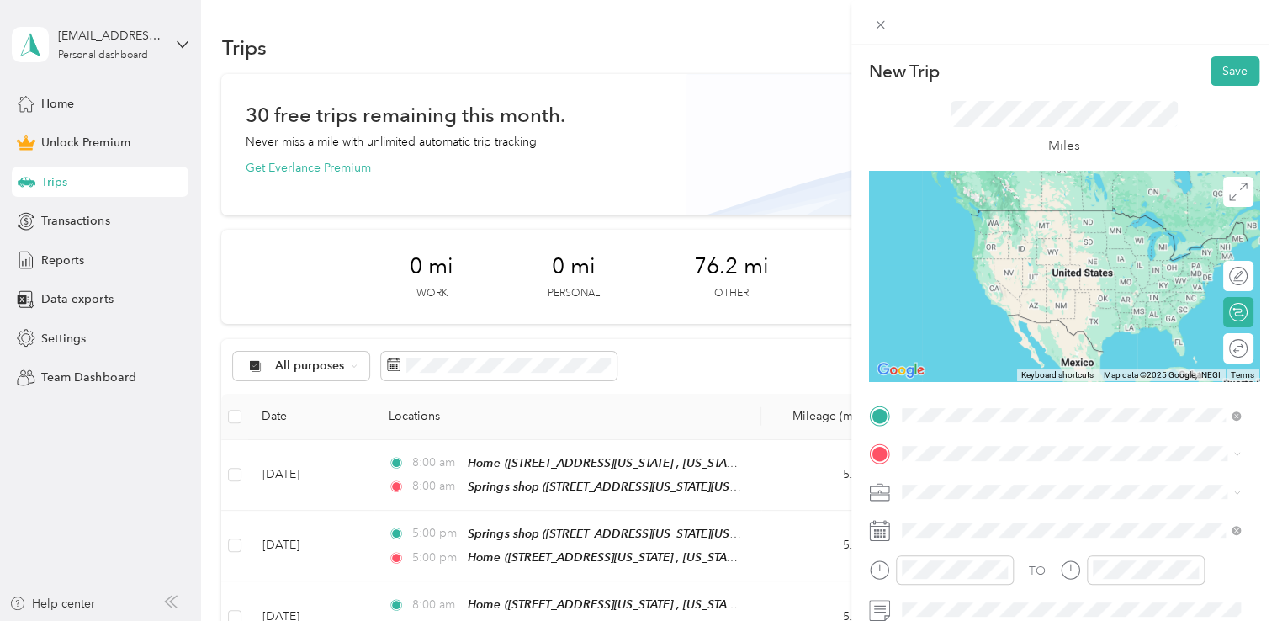
drag, startPoint x: 1032, startPoint y: 238, endPoint x: 1032, endPoint y: 262, distance: 23.6
click at [1033, 238] on div "Springs shop [STREET_ADDRESS][US_STATE][US_STATE]" at bounding box center [1048, 226] width 230 height 35
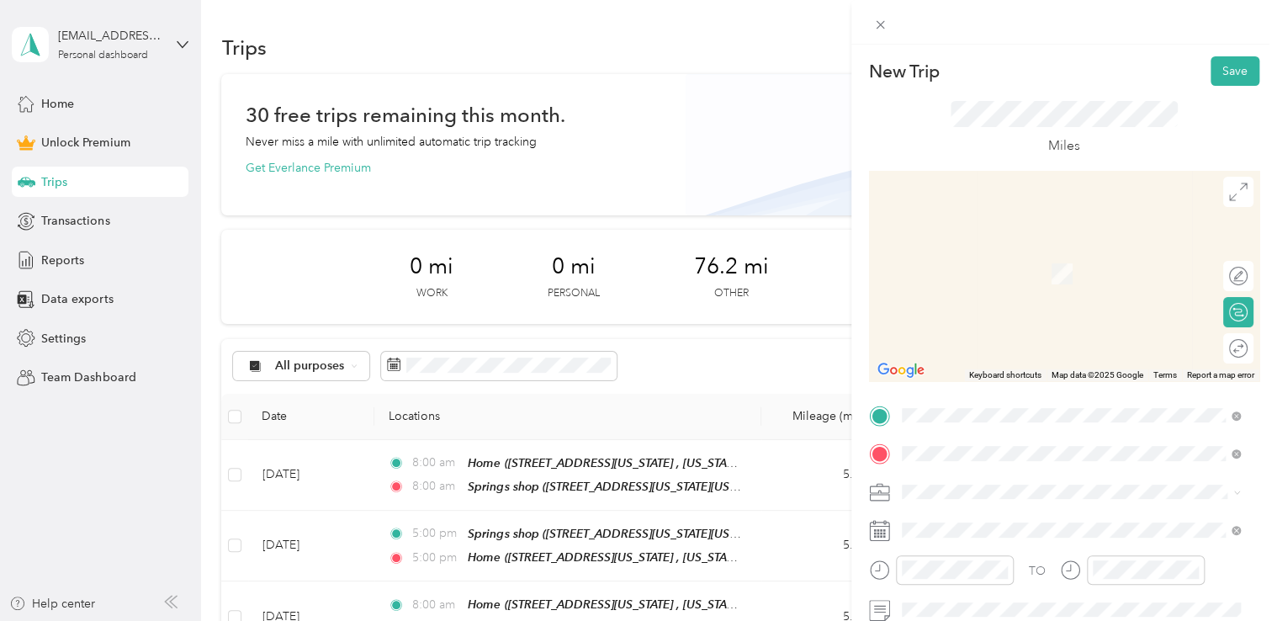
click at [1005, 364] on span "[STREET_ADDRESS][US_STATE], [US_STATE][GEOGRAPHIC_DATA], [GEOGRAPHIC_DATA], [GE…" at bounding box center [1059, 380] width 252 height 50
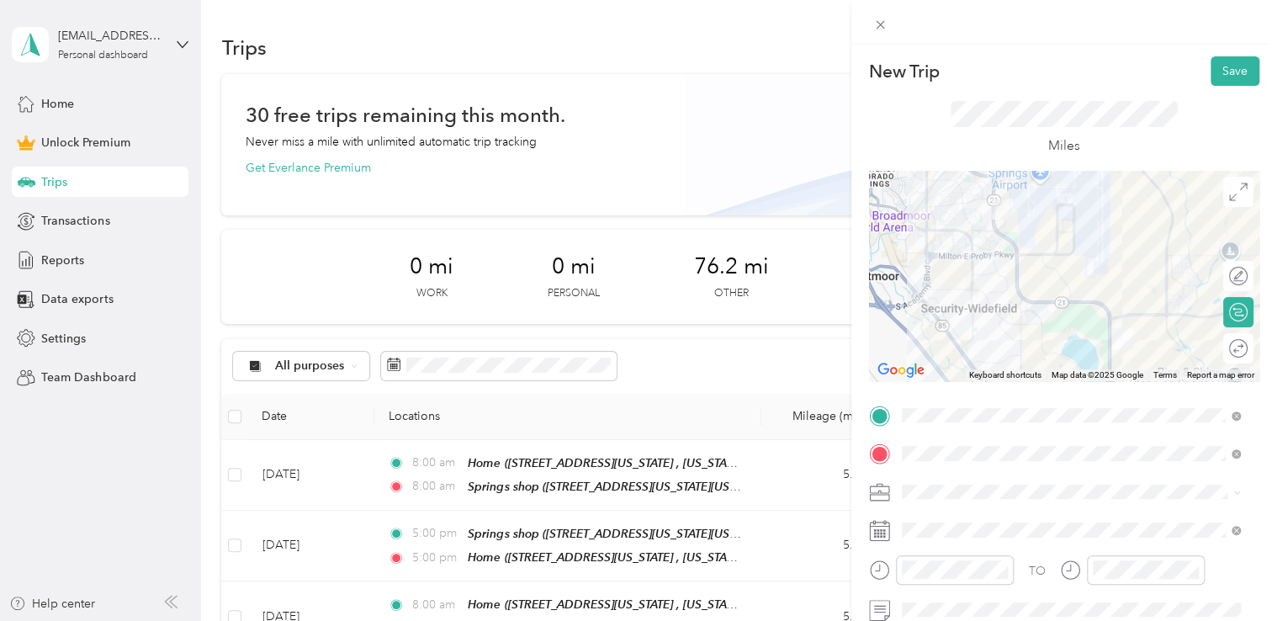
click at [936, 479] on span at bounding box center [1077, 492] width 363 height 27
click at [946, 620] on div "New Trip Save This trip cannot be edited because it is either under review, app…" at bounding box center [634, 621] width 1269 height 0
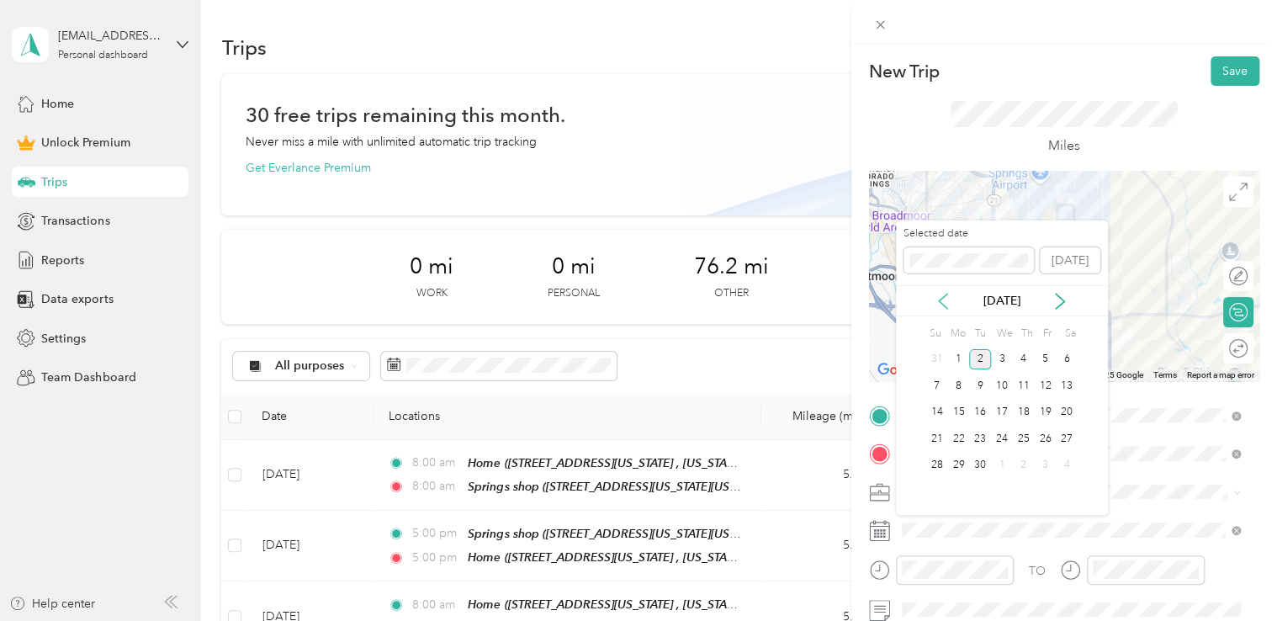
click at [946, 304] on icon at bounding box center [943, 301] width 17 height 17
click at [989, 461] on div "26" at bounding box center [980, 465] width 22 height 21
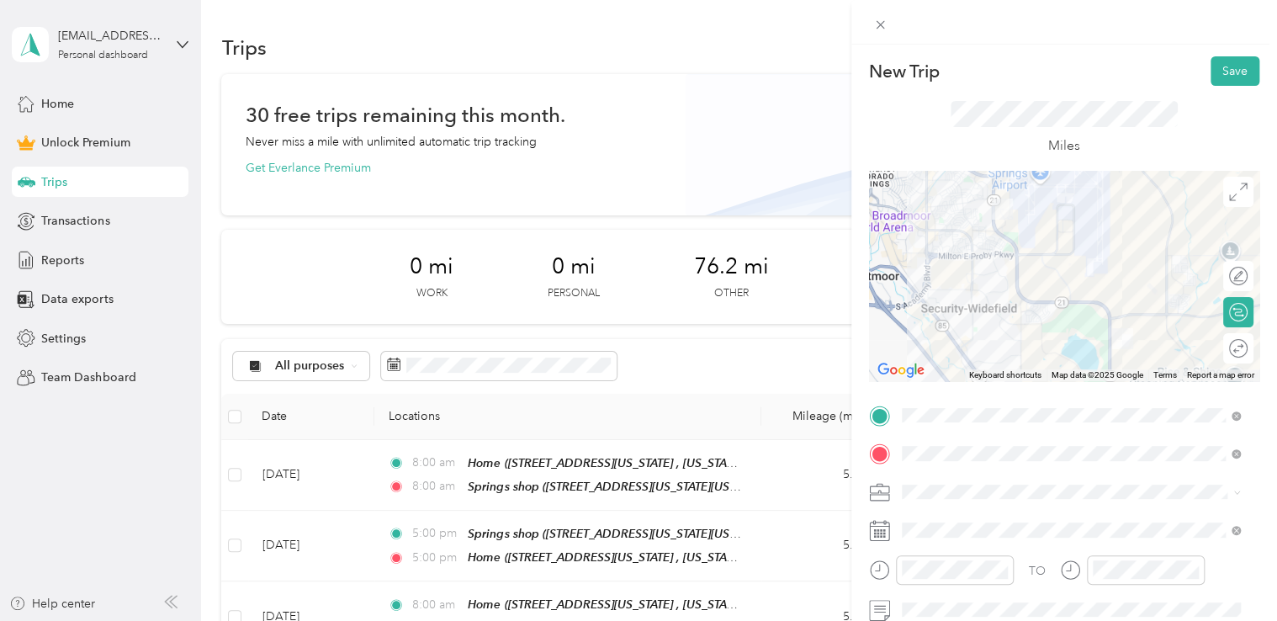
click at [942, 501] on span at bounding box center [1077, 492] width 363 height 27
click at [945, 461] on span "Commute" at bounding box center [934, 462] width 53 height 14
click at [922, 362] on div "05" at bounding box center [919, 363] width 40 height 24
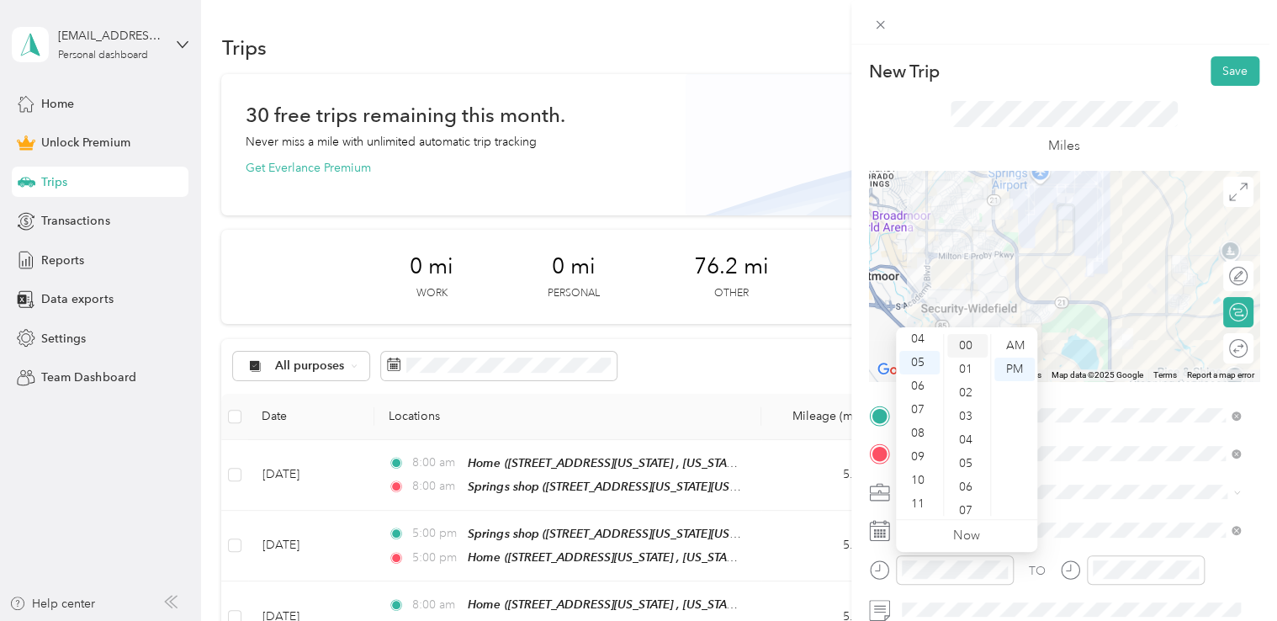
click at [962, 342] on div "00" at bounding box center [967, 346] width 40 height 24
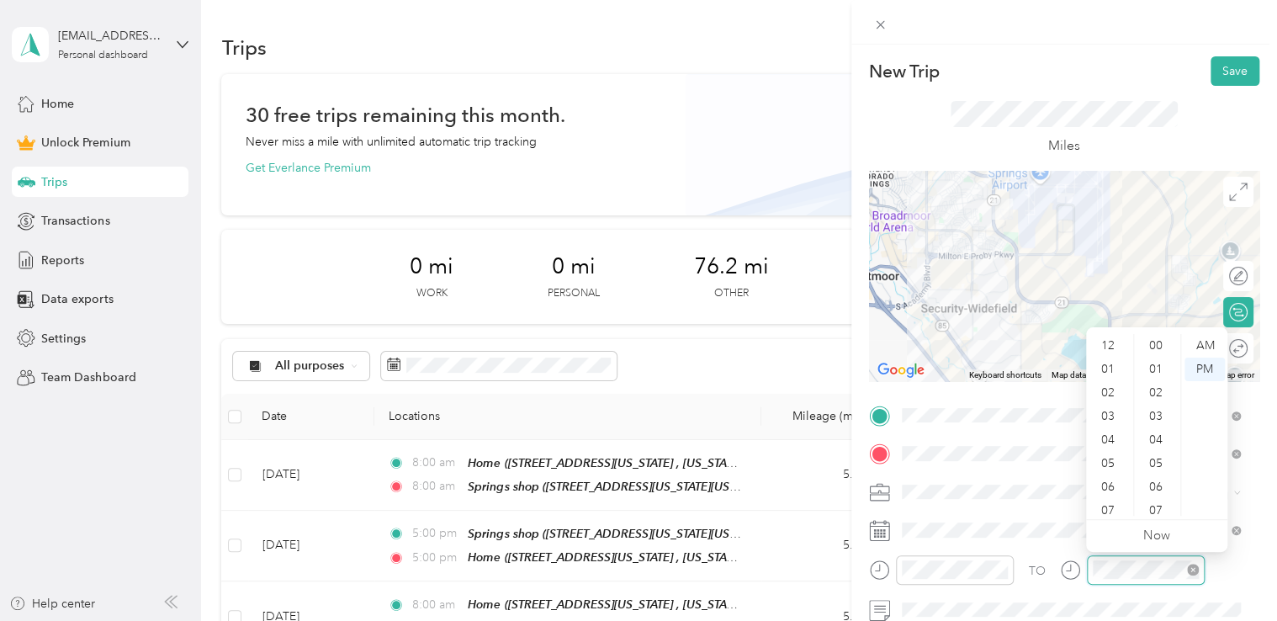
scroll to position [101, 0]
click at [1116, 364] on div "05" at bounding box center [1109, 363] width 40 height 24
click at [1158, 341] on div "00" at bounding box center [1157, 346] width 40 height 24
click at [1124, 67] on div "New Trip Save" at bounding box center [1064, 70] width 390 height 29
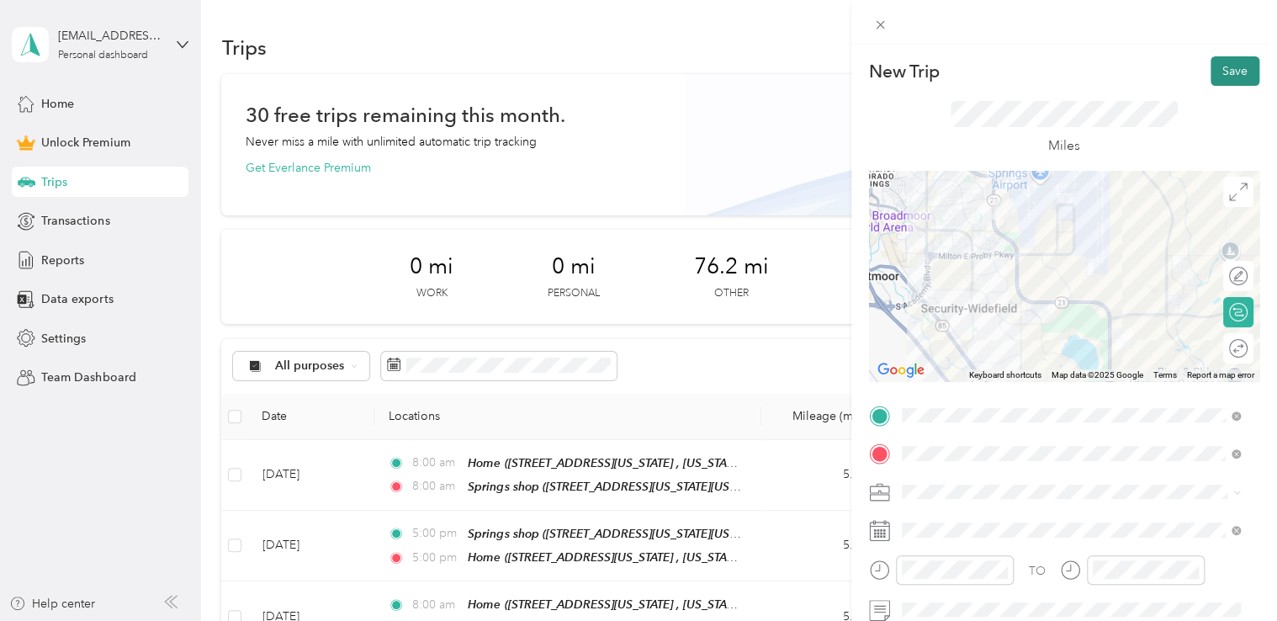
click at [1220, 67] on button "Save" at bounding box center [1235, 70] width 49 height 29
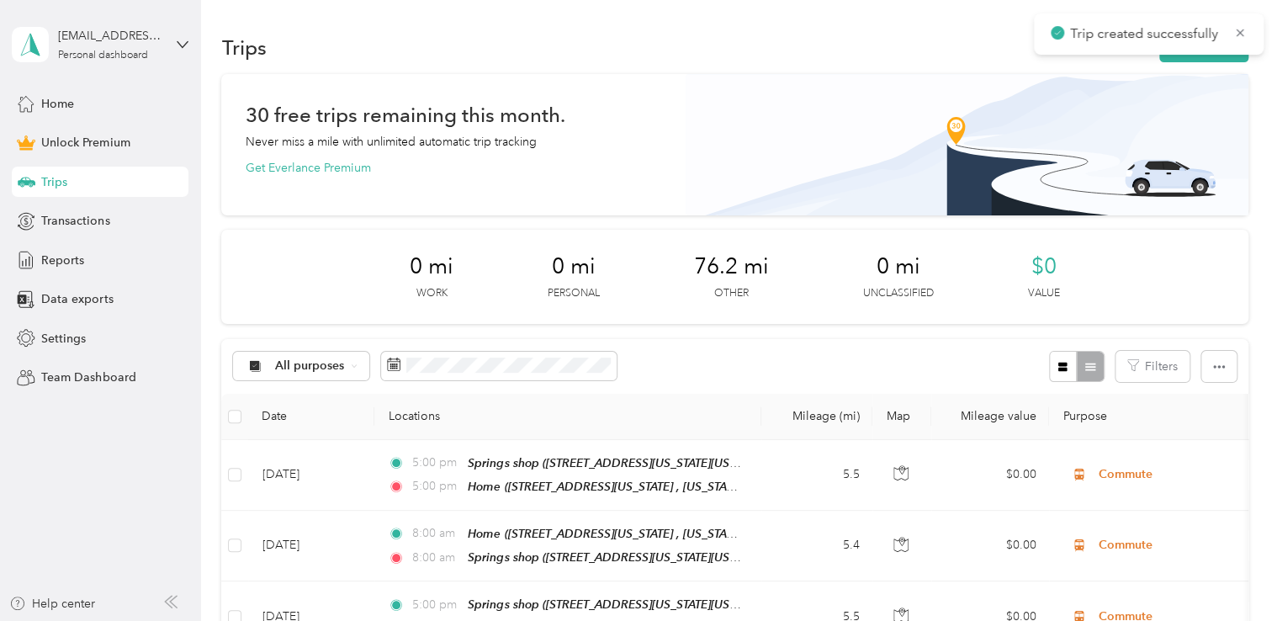
click at [1201, 62] on div "Trips New trip" at bounding box center [734, 46] width 1026 height 35
click at [1201, 59] on button "New trip" at bounding box center [1203, 47] width 89 height 29
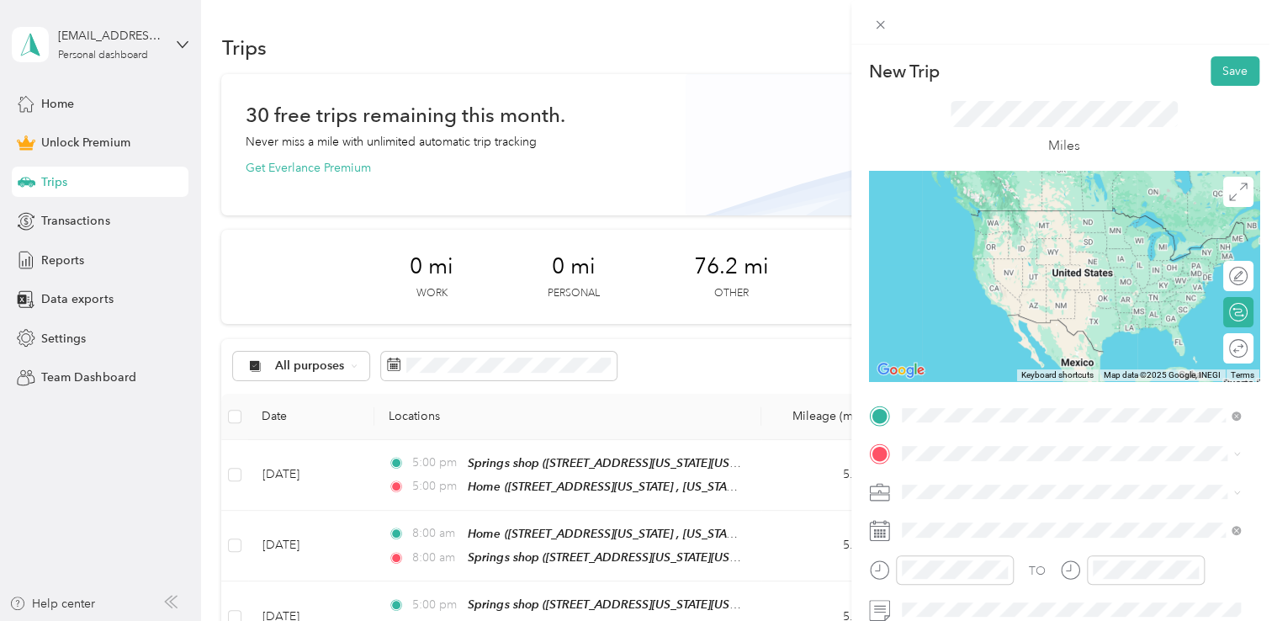
click at [978, 323] on span "[STREET_ADDRESS][US_STATE], [US_STATE][GEOGRAPHIC_DATA], [GEOGRAPHIC_DATA], [GE…" at bounding box center [1059, 341] width 252 height 50
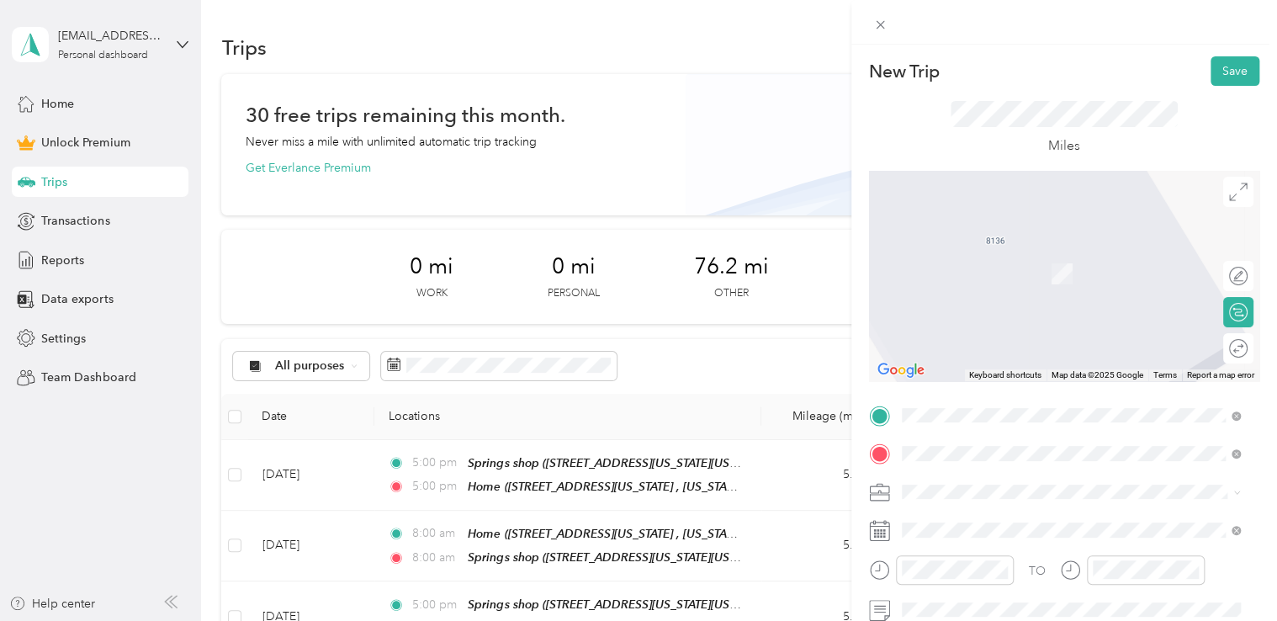
drag, startPoint x: 991, startPoint y: 267, endPoint x: 991, endPoint y: 281, distance: 14.3
click at [991, 267] on span "[STREET_ADDRESS][US_STATE][US_STATE]" at bounding box center [1048, 274] width 230 height 14
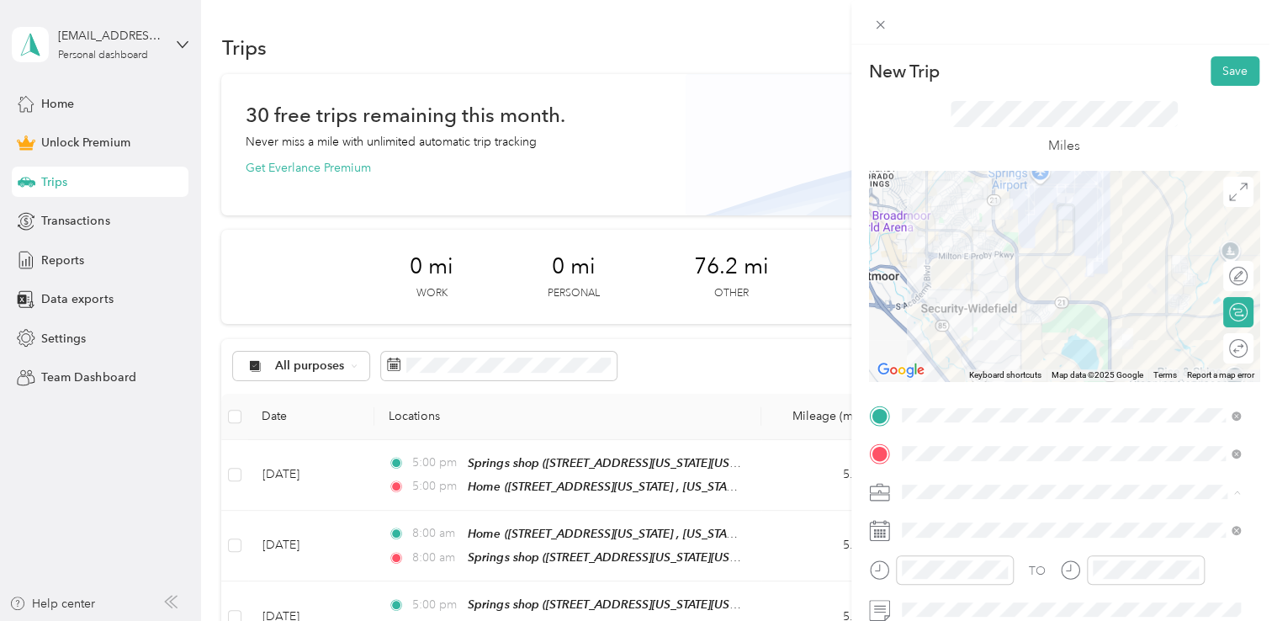
click at [952, 458] on span "Commute" at bounding box center [934, 462] width 53 height 14
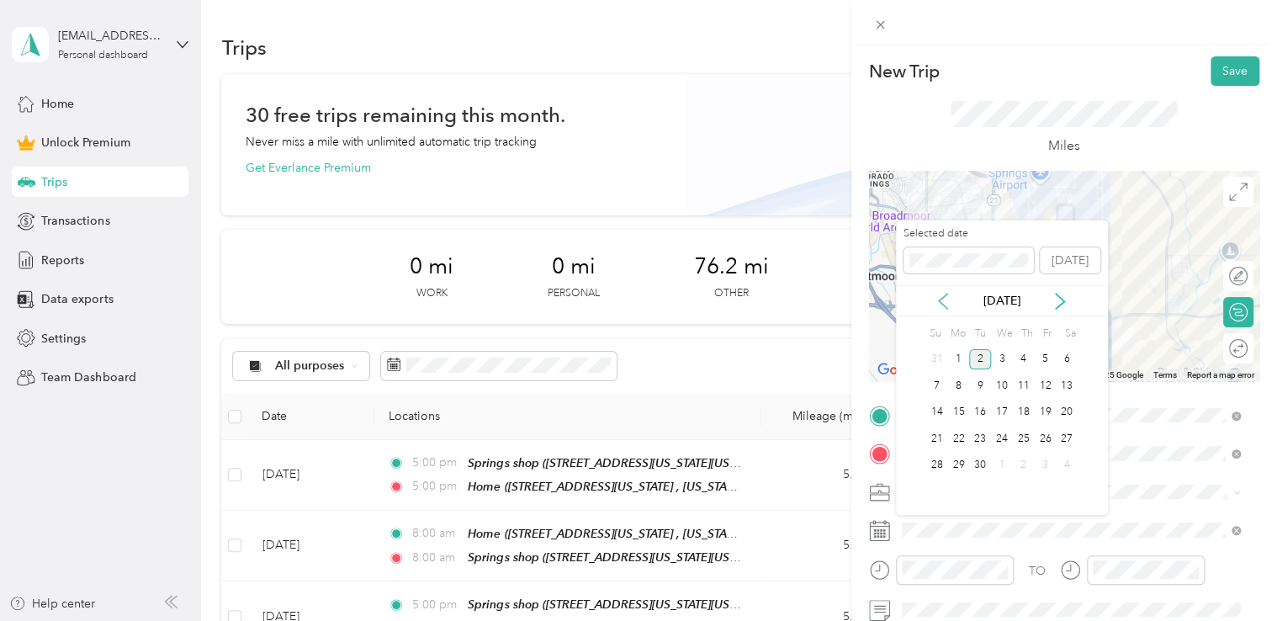
click at [937, 293] on icon at bounding box center [943, 301] width 17 height 17
click at [997, 466] on div "27" at bounding box center [1002, 465] width 22 height 21
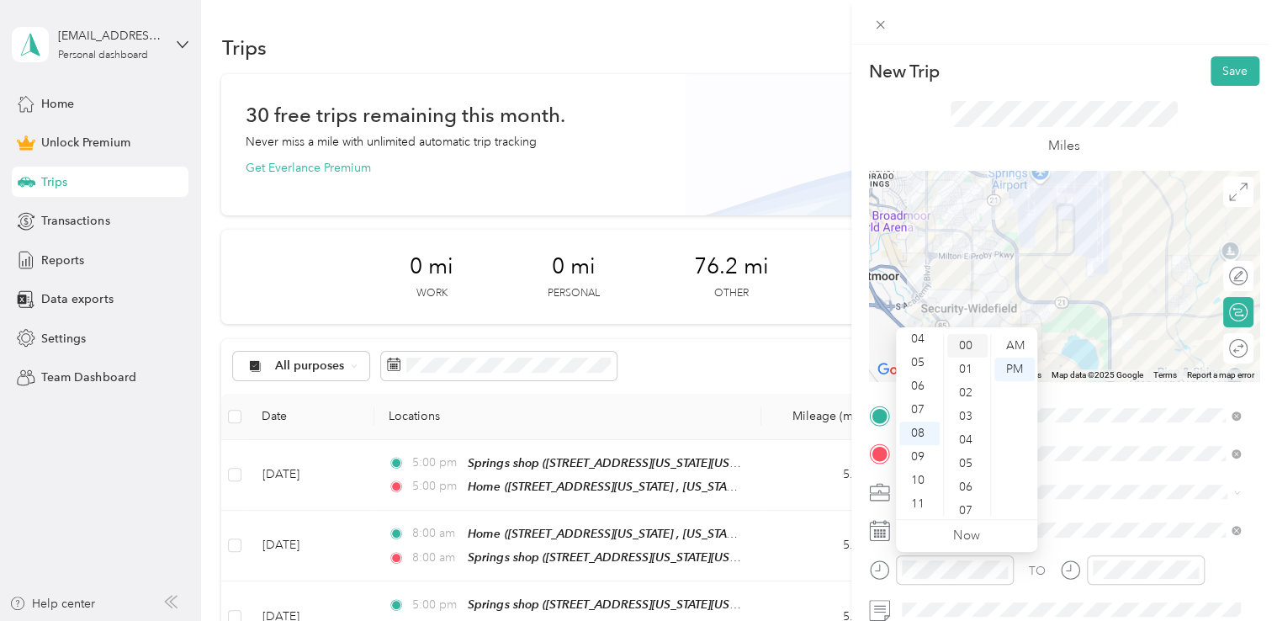
click at [967, 342] on div "00" at bounding box center [967, 346] width 40 height 24
click at [1018, 339] on div "AM" at bounding box center [1014, 346] width 40 height 24
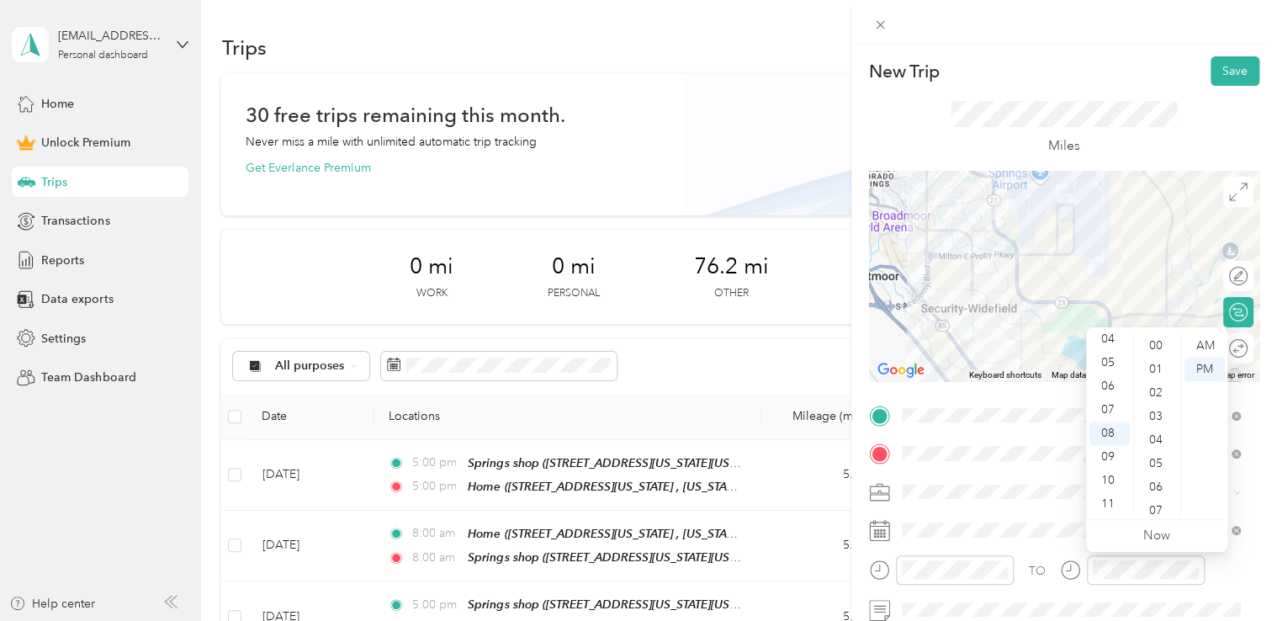
click at [1148, 351] on div "00" at bounding box center [1157, 346] width 40 height 24
click at [1191, 353] on div "AM" at bounding box center [1205, 346] width 40 height 24
click at [1148, 89] on div "Miles" at bounding box center [1064, 128] width 390 height 85
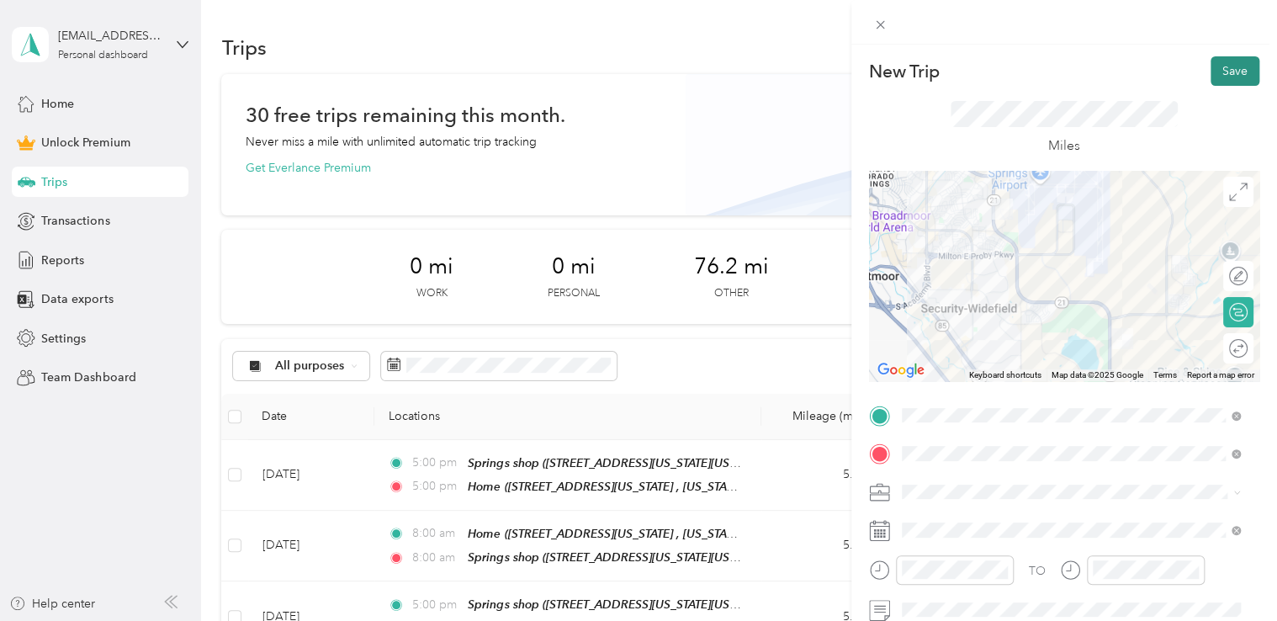
click at [1236, 75] on button "Save" at bounding box center [1235, 70] width 49 height 29
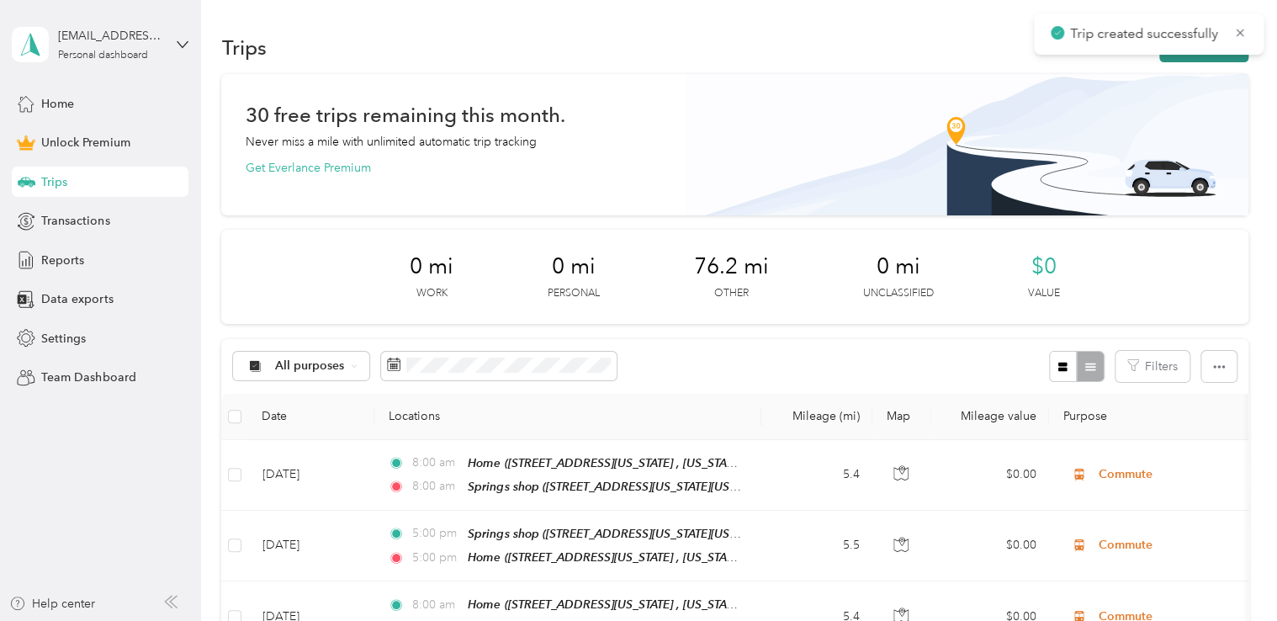
click at [1212, 56] on button "New trip" at bounding box center [1203, 47] width 89 height 29
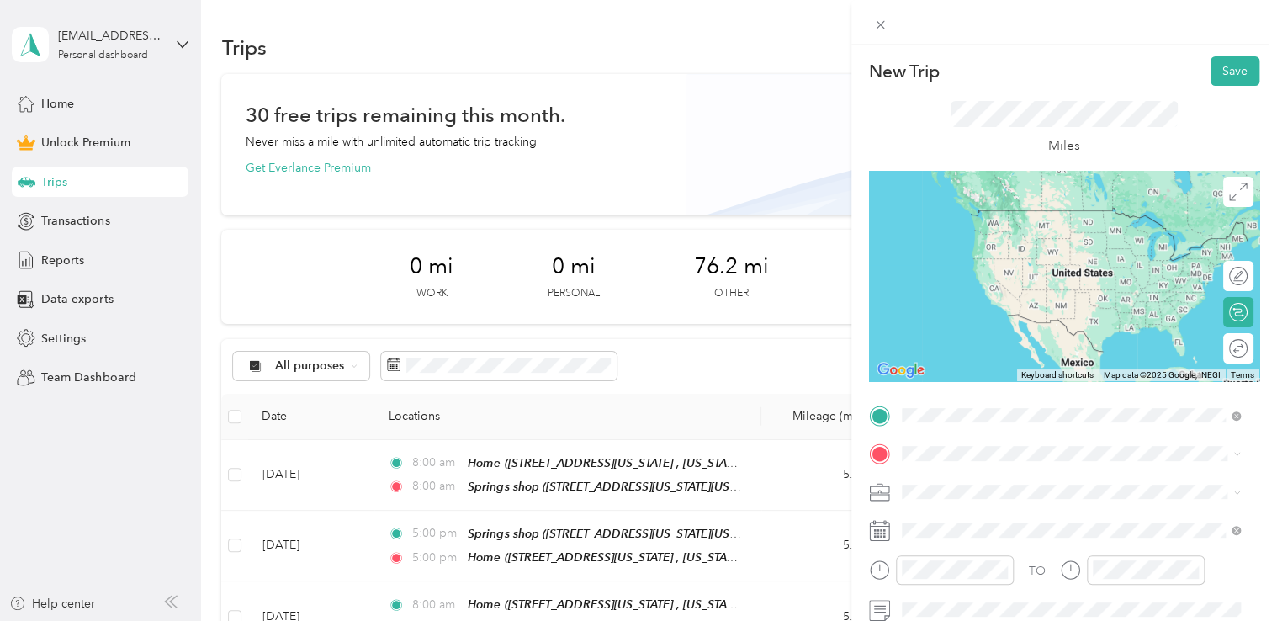
click at [1015, 247] on div "Springs shop [STREET_ADDRESS][US_STATE][US_STATE]" at bounding box center [1071, 226] width 327 height 41
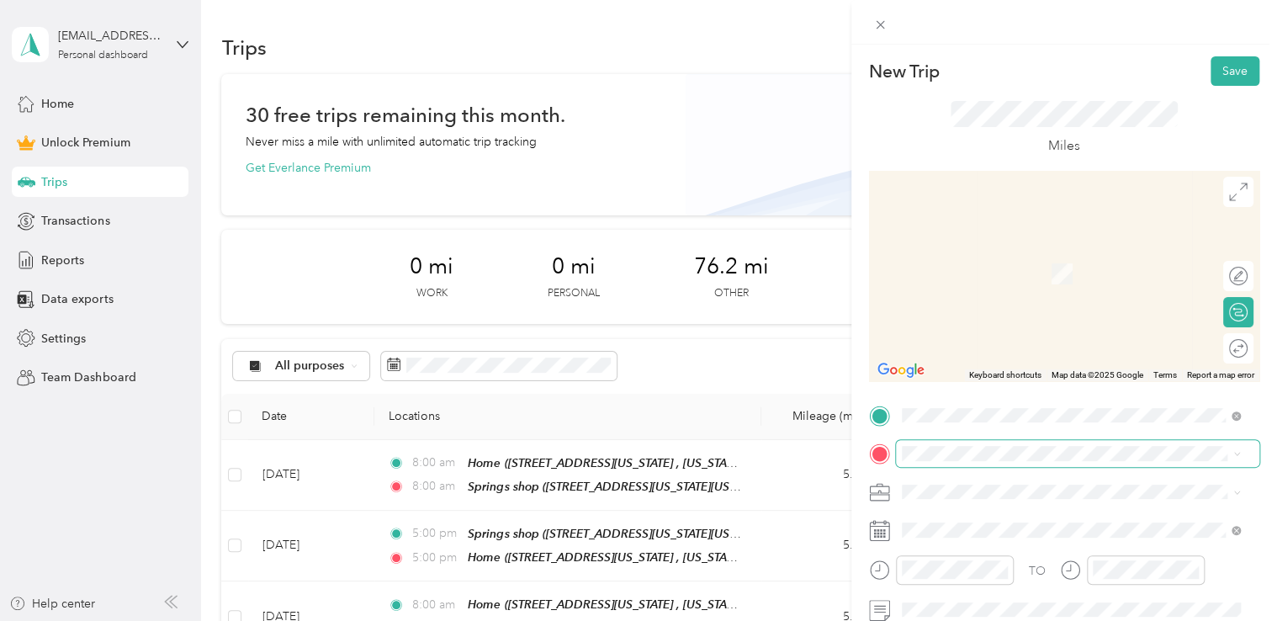
drag, startPoint x: 946, startPoint y: 469, endPoint x: 949, endPoint y: 461, distance: 9.1
click at [946, 469] on div "TO Add photo" at bounding box center [1064, 586] width 390 height 368
click at [1006, 365] on span "[STREET_ADDRESS][US_STATE], [US_STATE][GEOGRAPHIC_DATA], [GEOGRAPHIC_DATA], [GE…" at bounding box center [1059, 377] width 252 height 50
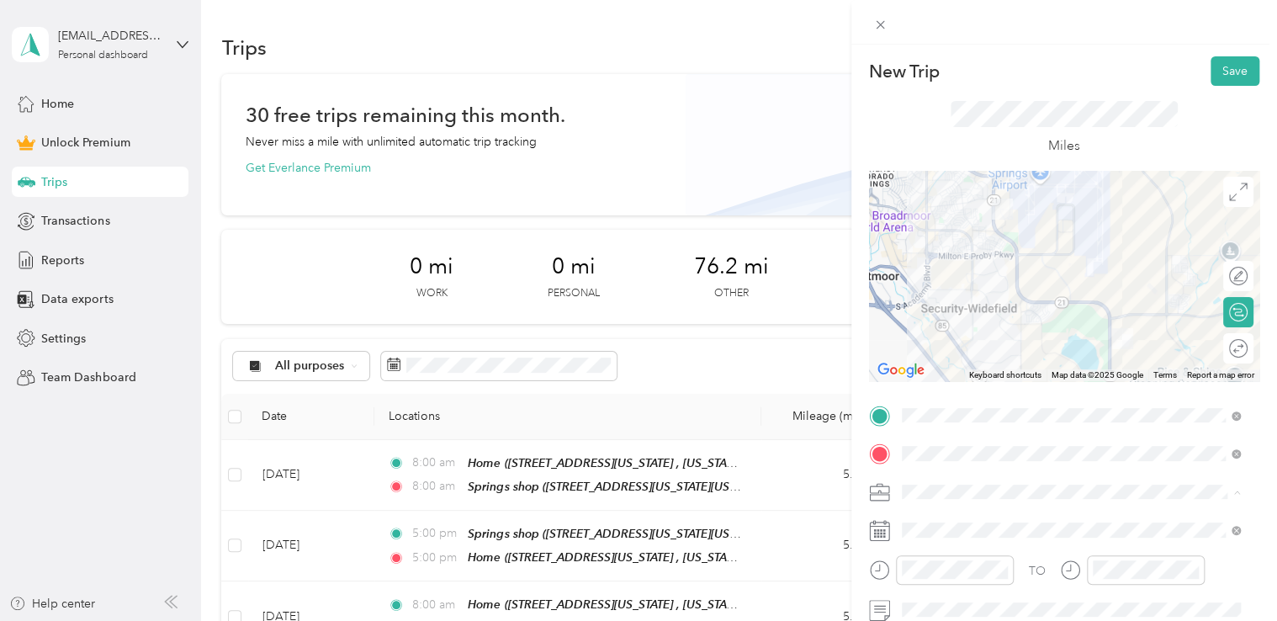
click at [953, 455] on span "Commute" at bounding box center [934, 462] width 53 height 14
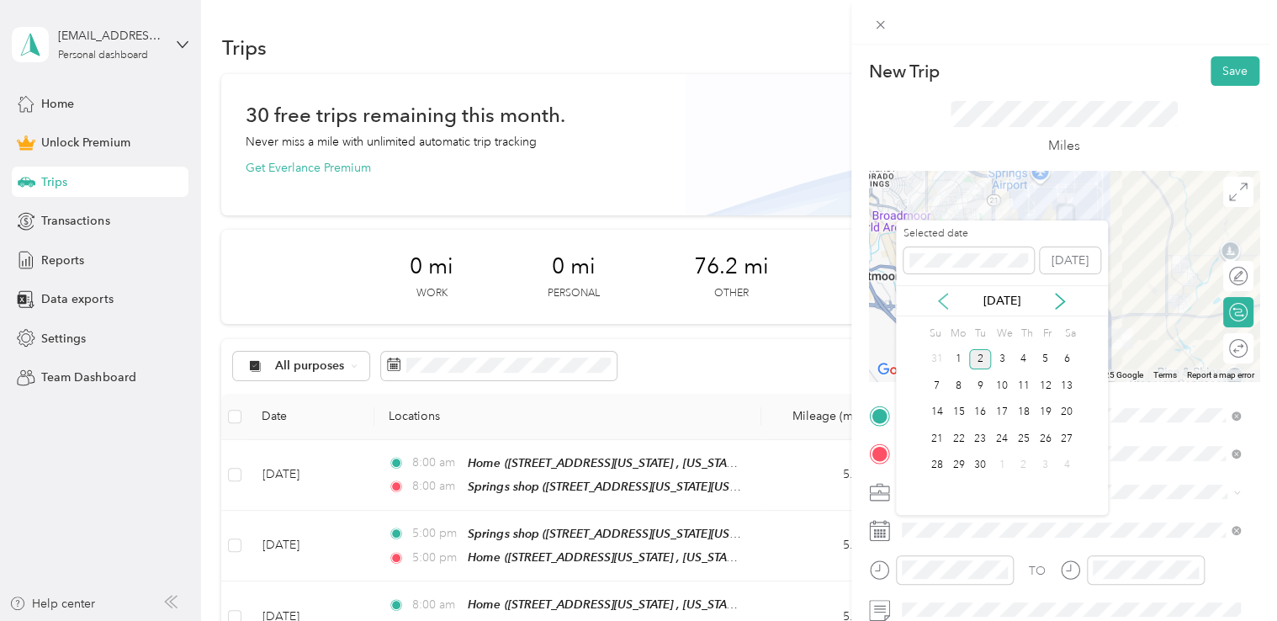
drag, startPoint x: 941, startPoint y: 294, endPoint x: 948, endPoint y: 300, distance: 8.9
click at [944, 295] on icon at bounding box center [943, 301] width 17 height 17
click at [1008, 469] on div "27" at bounding box center [1002, 465] width 22 height 21
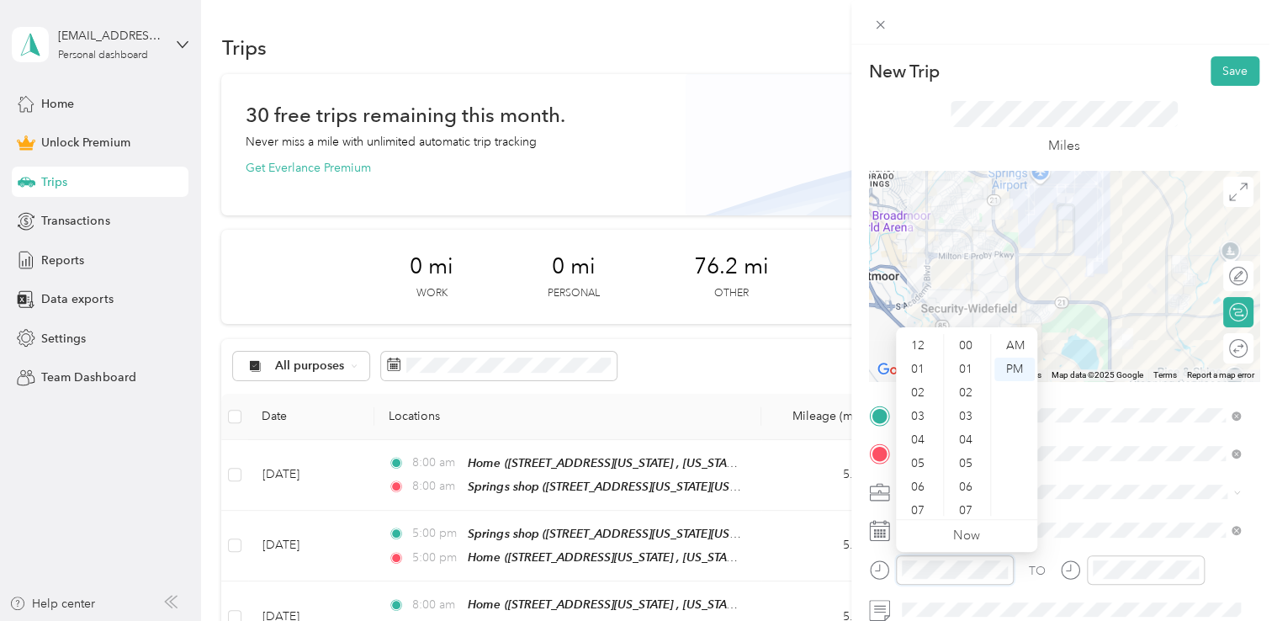
scroll to position [259, 0]
click at [915, 368] on div "05" at bounding box center [919, 363] width 40 height 24
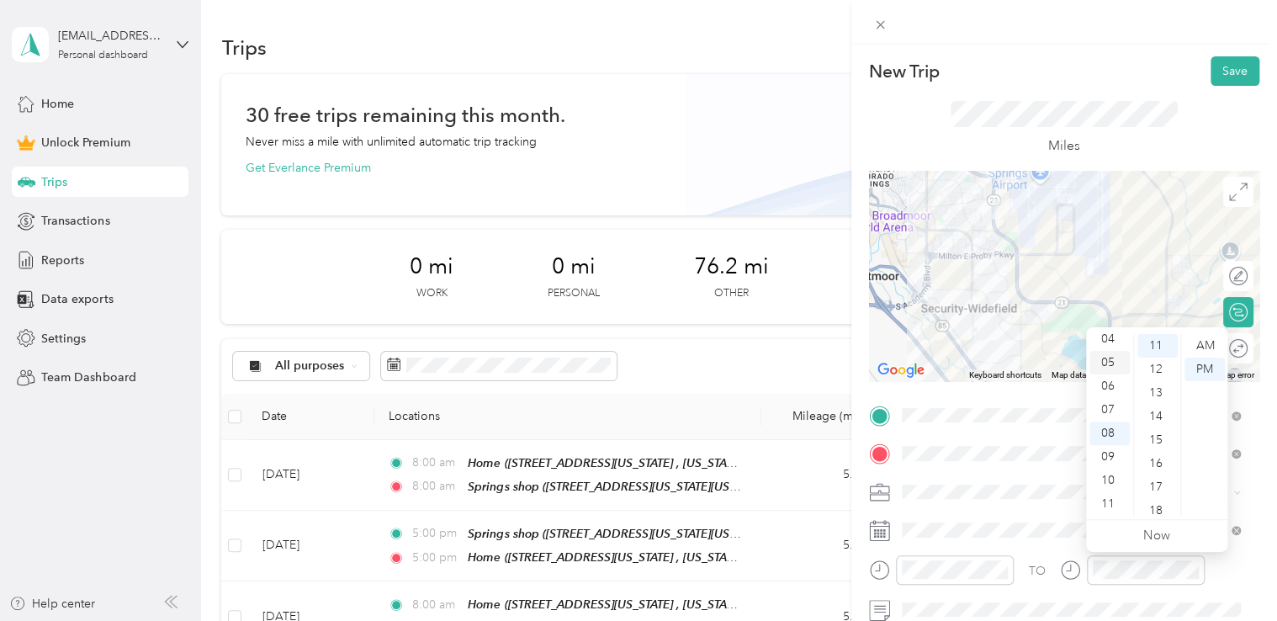
click at [1097, 363] on div "05" at bounding box center [1109, 363] width 40 height 24
click at [1168, 96] on div "Miles" at bounding box center [1064, 128] width 390 height 85
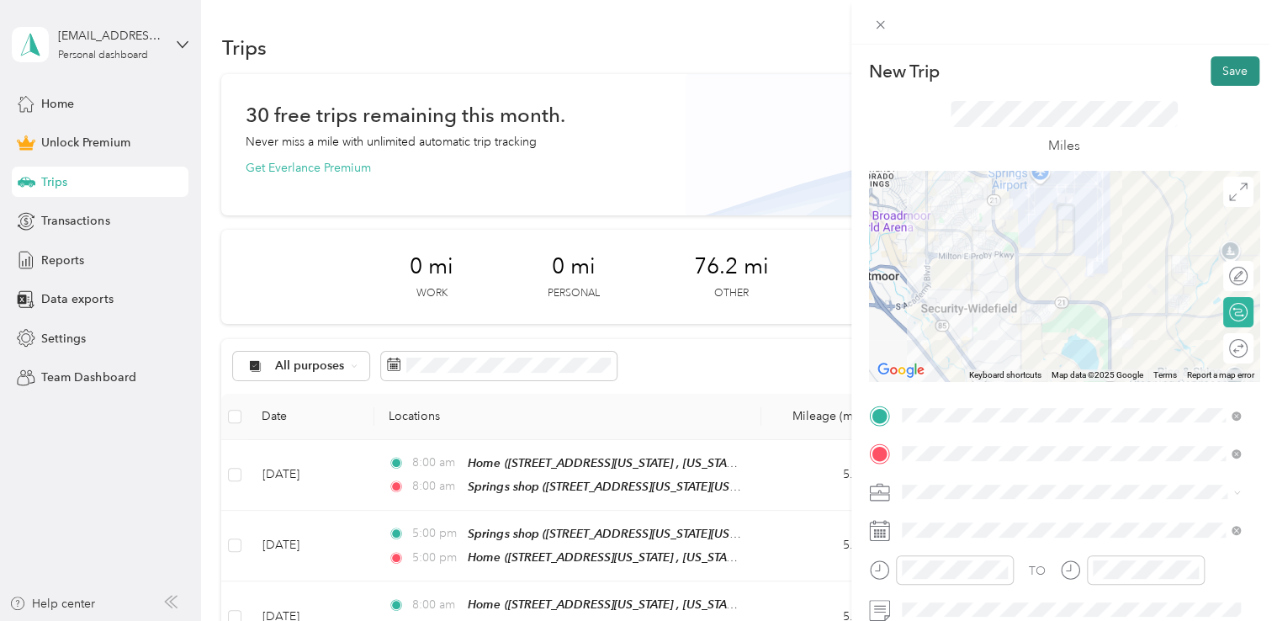
click at [1220, 82] on button "Save" at bounding box center [1235, 70] width 49 height 29
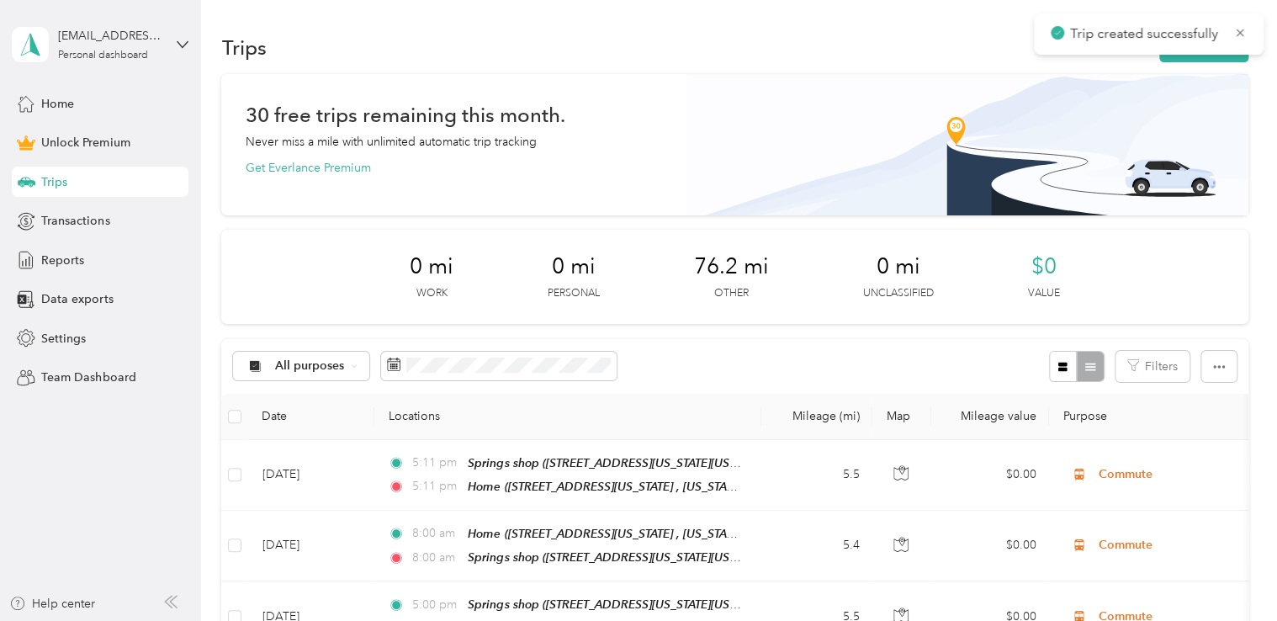
click at [1205, 54] on div "Trip created successfully" at bounding box center [1149, 33] width 230 height 41
click at [1205, 59] on button "New trip" at bounding box center [1203, 47] width 89 height 29
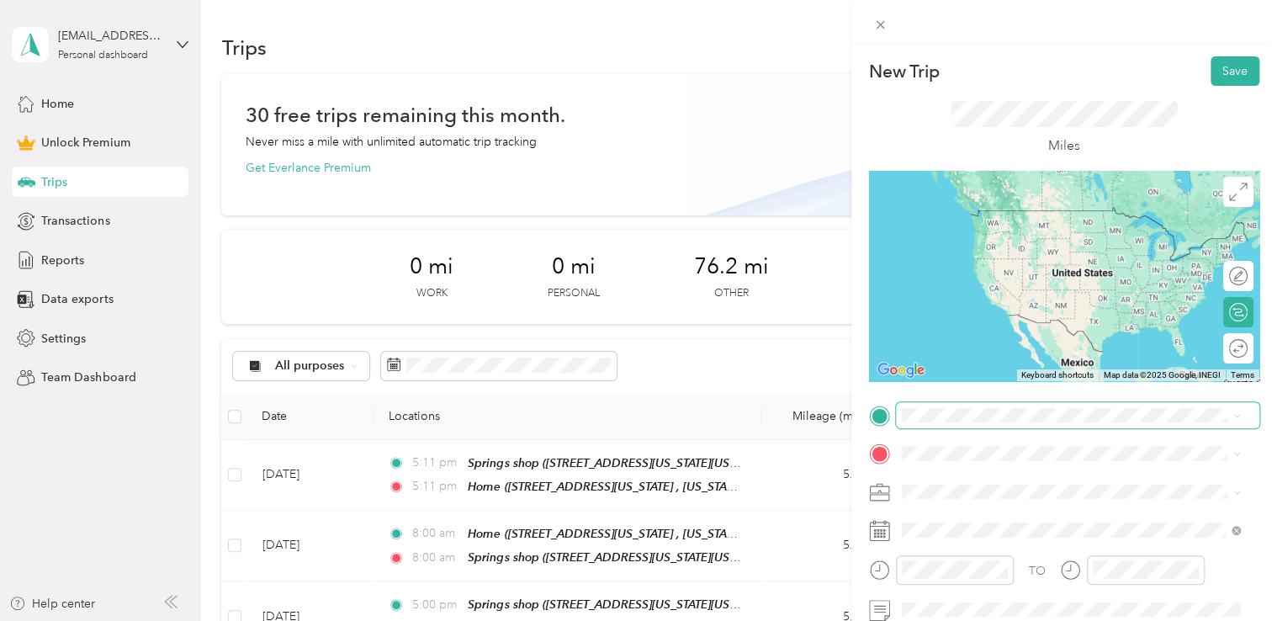
drag, startPoint x: 1043, startPoint y: 334, endPoint x: 1052, endPoint y: 406, distance: 72.1
click at [1053, 337] on span "[STREET_ADDRESS][US_STATE], [US_STATE][GEOGRAPHIC_DATA], [GEOGRAPHIC_DATA], [GE…" at bounding box center [1059, 337] width 252 height 50
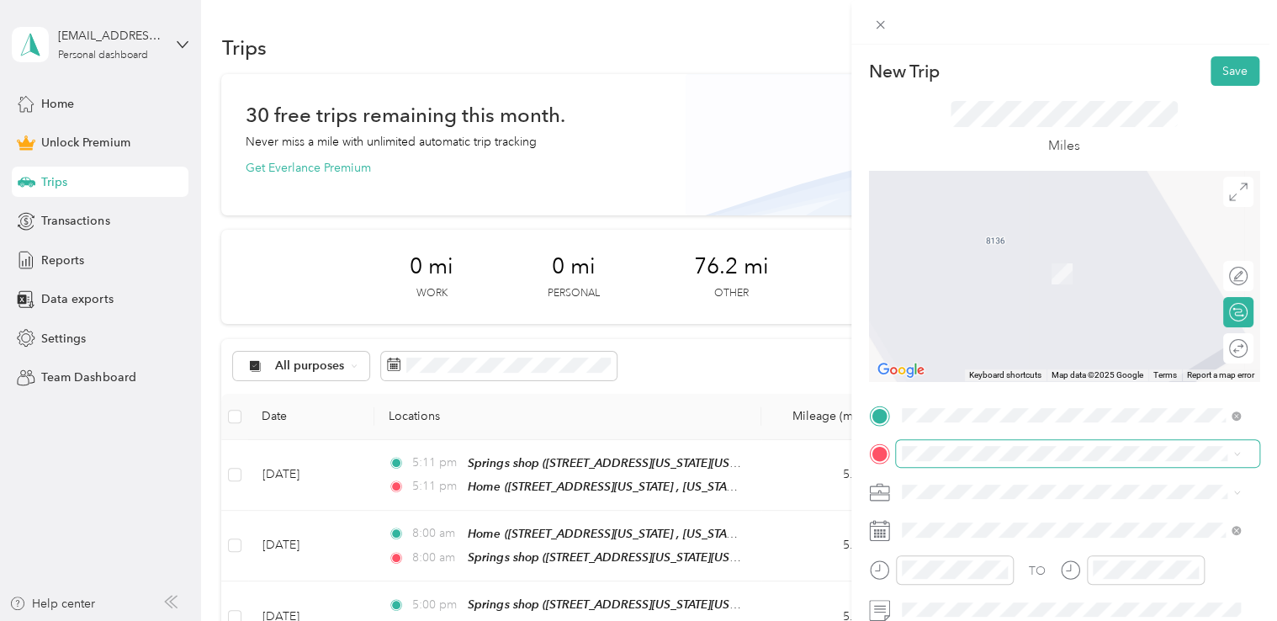
click at [1008, 464] on span at bounding box center [1077, 453] width 363 height 27
click at [1018, 269] on span "[STREET_ADDRESS][US_STATE][US_STATE]" at bounding box center [1048, 274] width 230 height 14
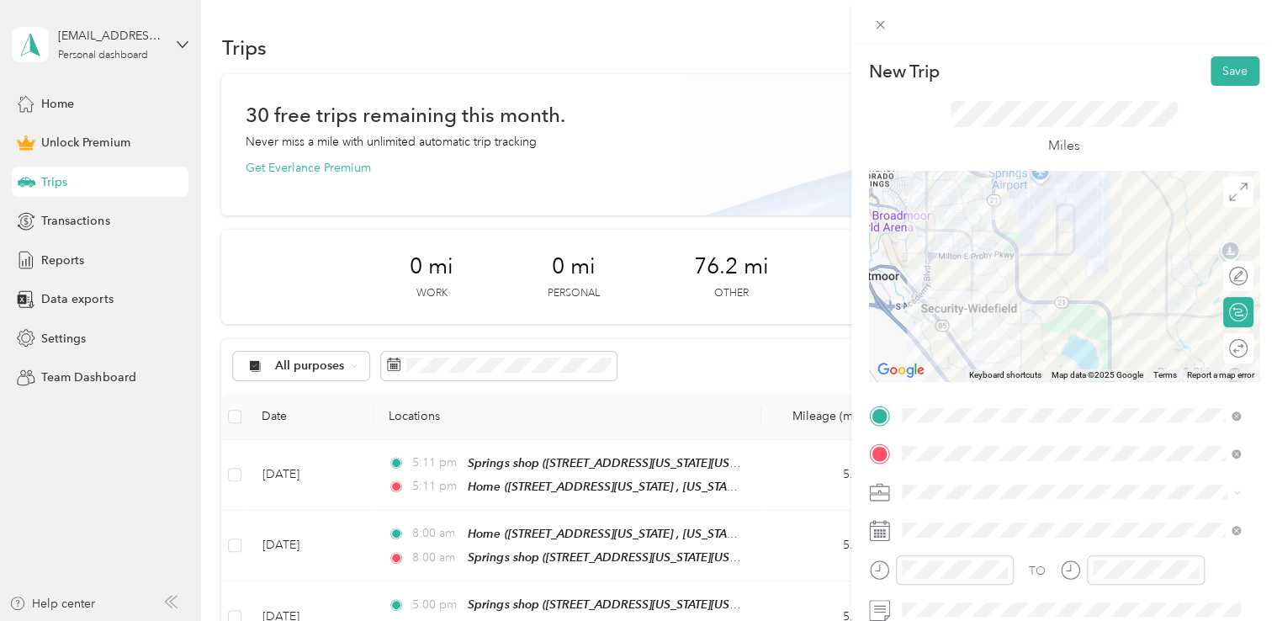
click at [958, 464] on div "Commute" at bounding box center [1071, 457] width 327 height 18
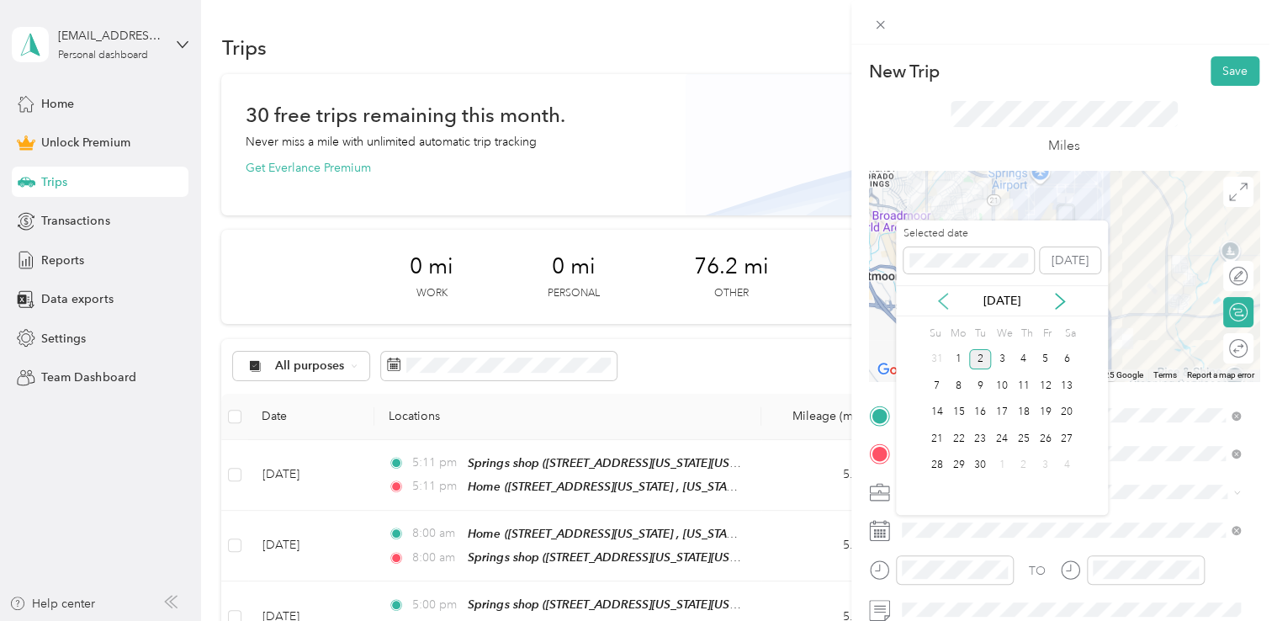
click at [945, 300] on icon at bounding box center [943, 301] width 17 height 17
click at [1027, 462] on div "28" at bounding box center [1024, 465] width 22 height 21
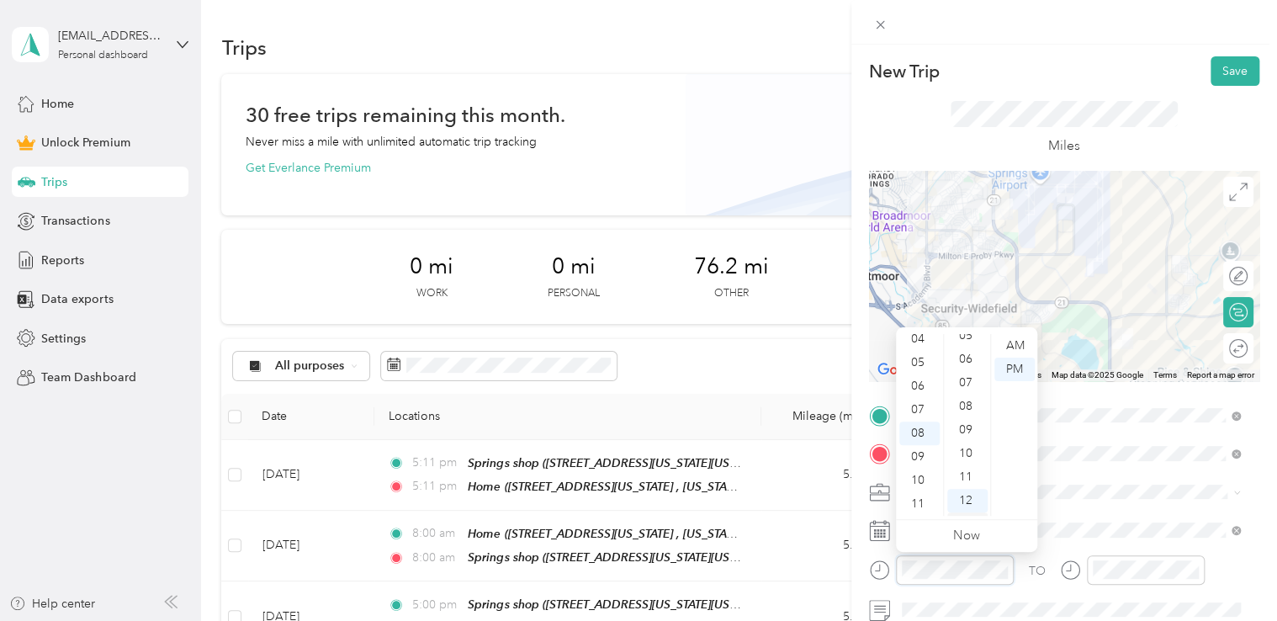
scroll to position [0, 0]
click at [969, 339] on div "00" at bounding box center [967, 346] width 40 height 24
click at [1026, 351] on div "AM" at bounding box center [1014, 346] width 40 height 24
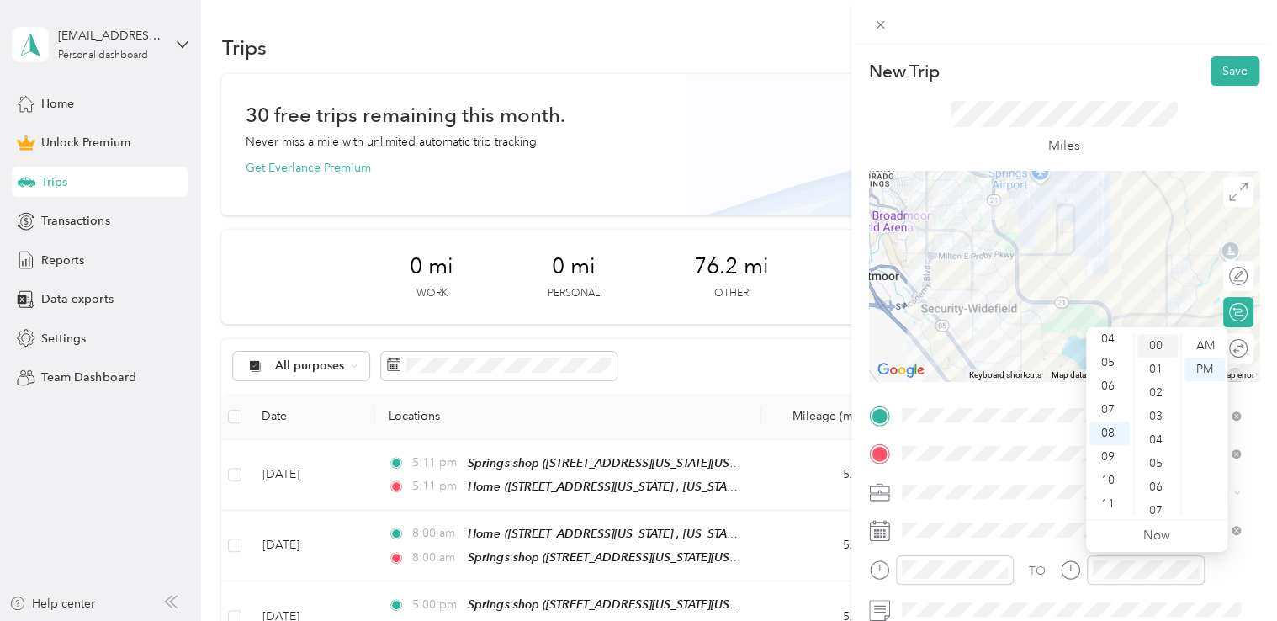
click at [1162, 350] on div "00" at bounding box center [1157, 346] width 40 height 24
click at [1195, 342] on div "AM" at bounding box center [1205, 346] width 40 height 24
click at [1128, 63] on div "New Trip Save" at bounding box center [1064, 70] width 390 height 29
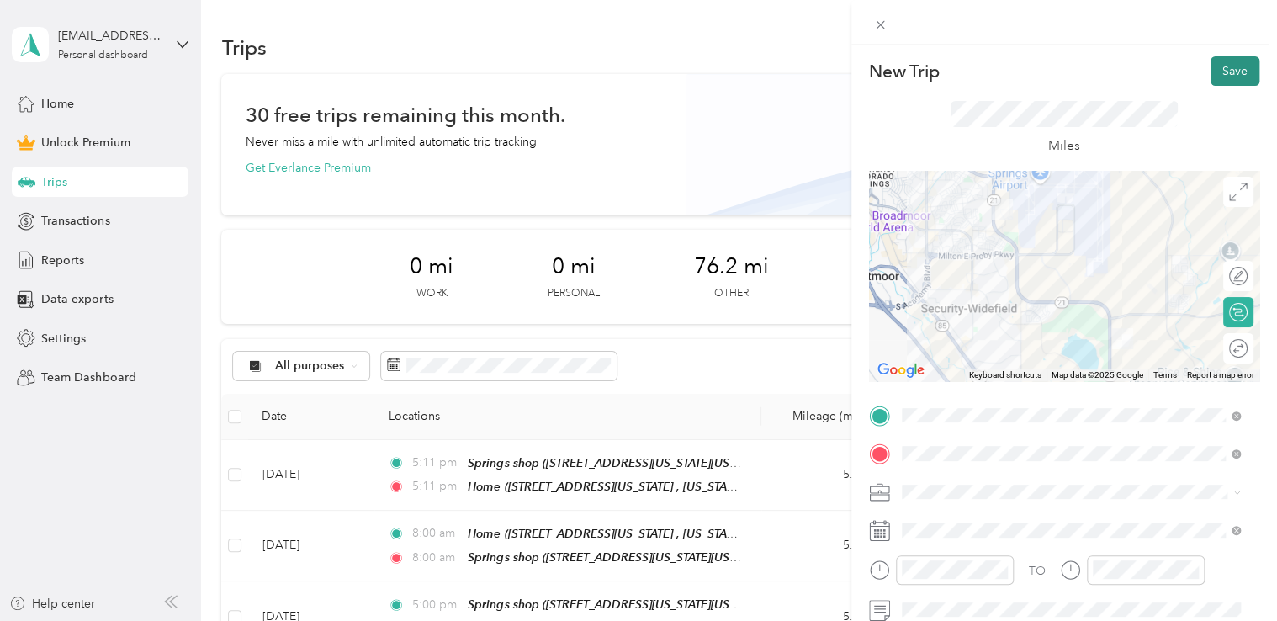
click at [1229, 66] on button "Save" at bounding box center [1235, 70] width 49 height 29
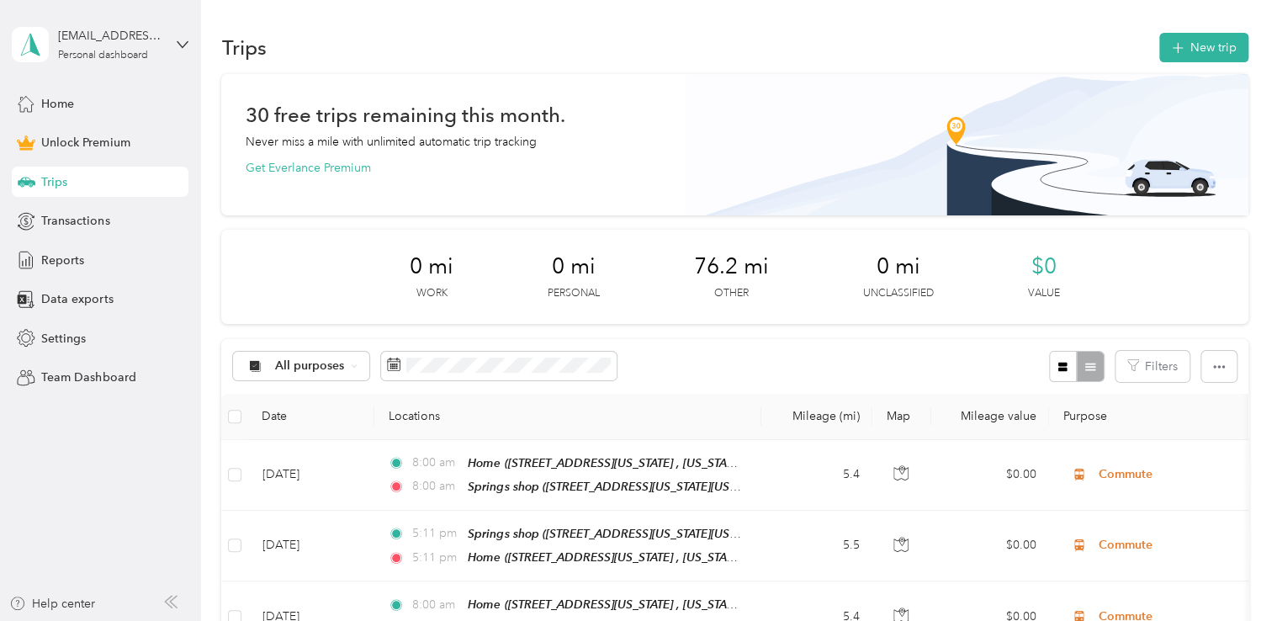
click at [1195, 30] on div "Trips New trip" at bounding box center [734, 46] width 1026 height 35
click at [1201, 52] on button "New trip" at bounding box center [1203, 47] width 89 height 29
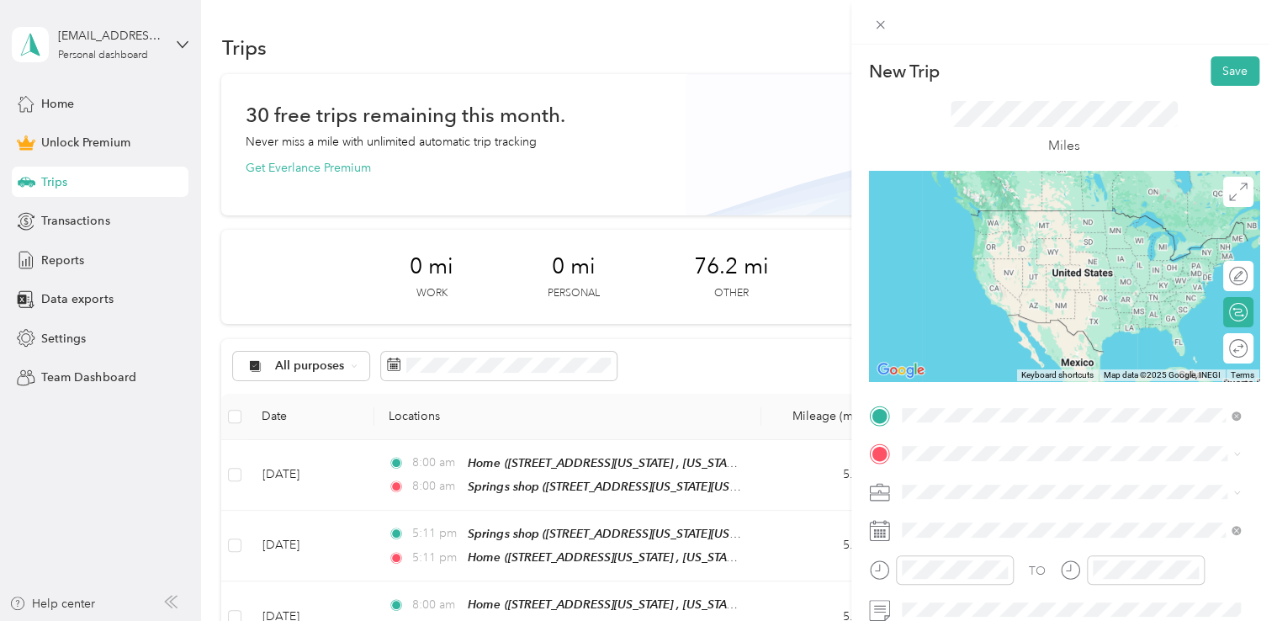
click at [1047, 231] on span "[STREET_ADDRESS][US_STATE][US_STATE]" at bounding box center [1048, 235] width 230 height 14
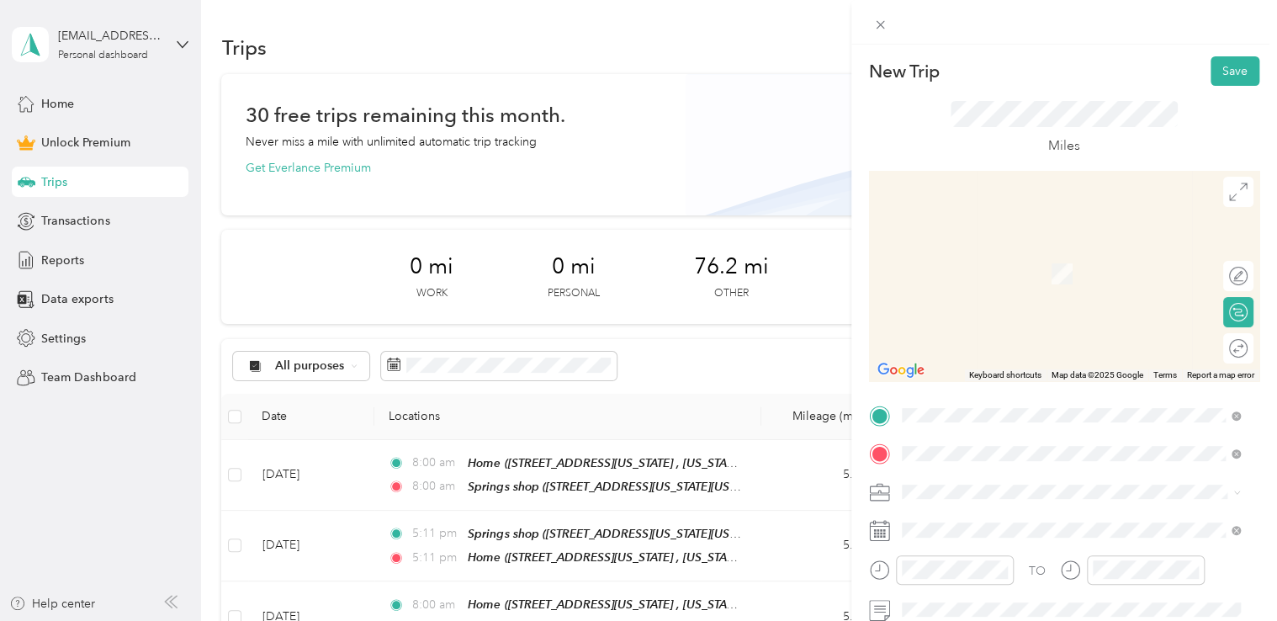
click at [989, 348] on div "Home [STREET_ADDRESS][US_STATE], [US_STATE][GEOGRAPHIC_DATA], [GEOGRAPHIC_DATA]…" at bounding box center [1083, 371] width 301 height 71
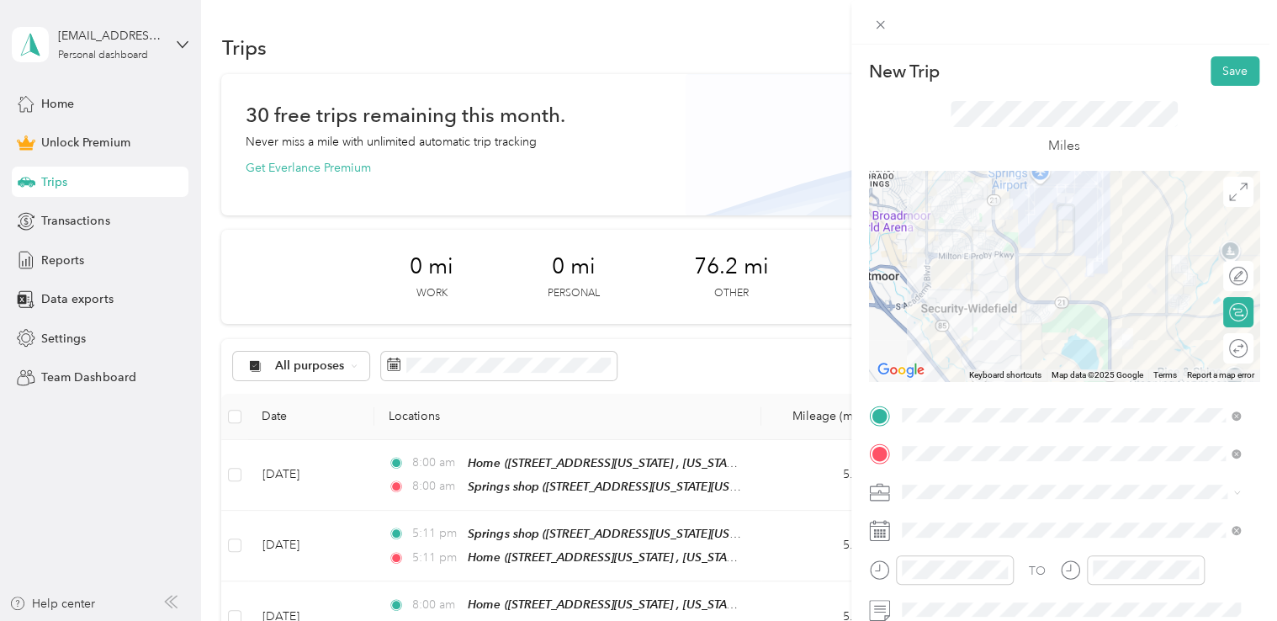
click at [960, 505] on div "TO Add photo" at bounding box center [1064, 586] width 390 height 368
click at [946, 454] on span "Commute" at bounding box center [934, 459] width 53 height 14
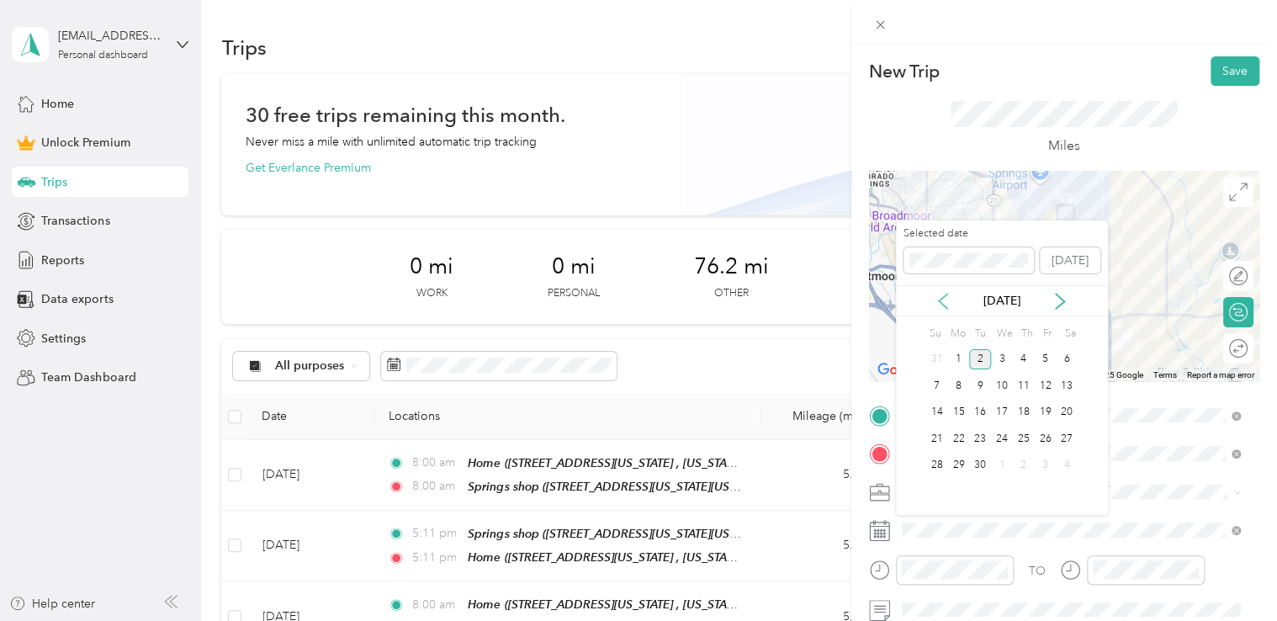
click at [937, 298] on icon at bounding box center [943, 301] width 17 height 17
click at [1023, 453] on div "28" at bounding box center [1024, 465] width 22 height 27
click at [1025, 459] on div "28" at bounding box center [1024, 465] width 22 height 21
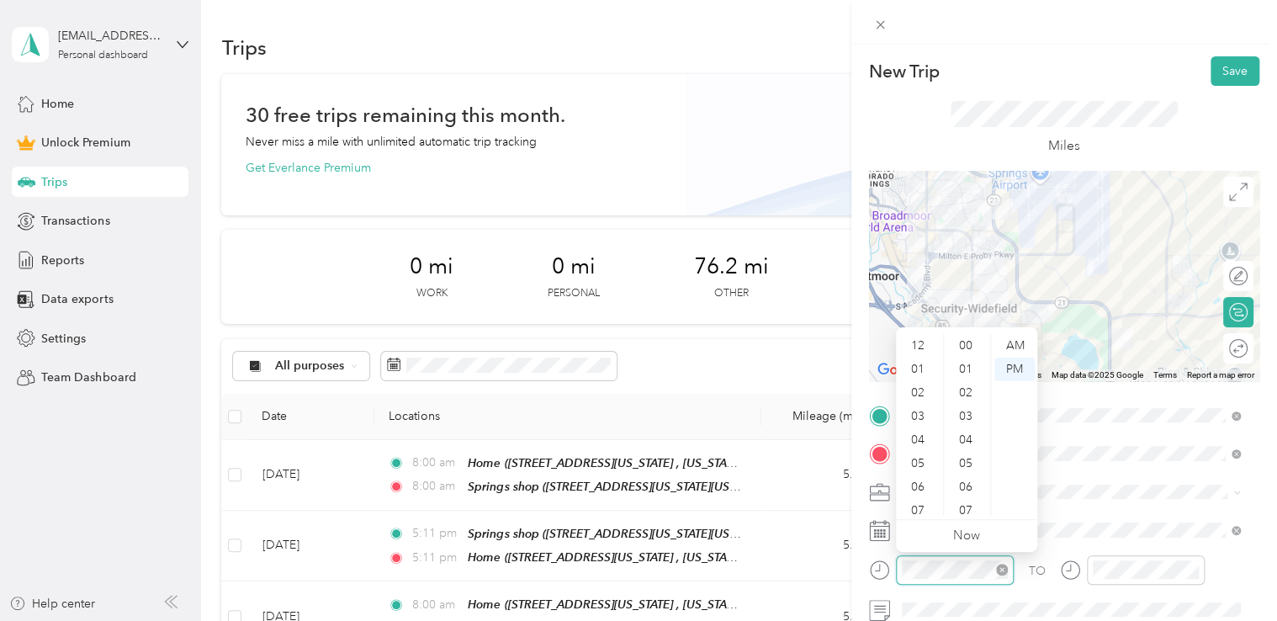
scroll to position [101, 0]
click at [914, 363] on div "05" at bounding box center [919, 363] width 40 height 24
click at [962, 344] on div "00" at bounding box center [967, 346] width 40 height 24
click at [1127, 579] on div at bounding box center [1146, 569] width 118 height 29
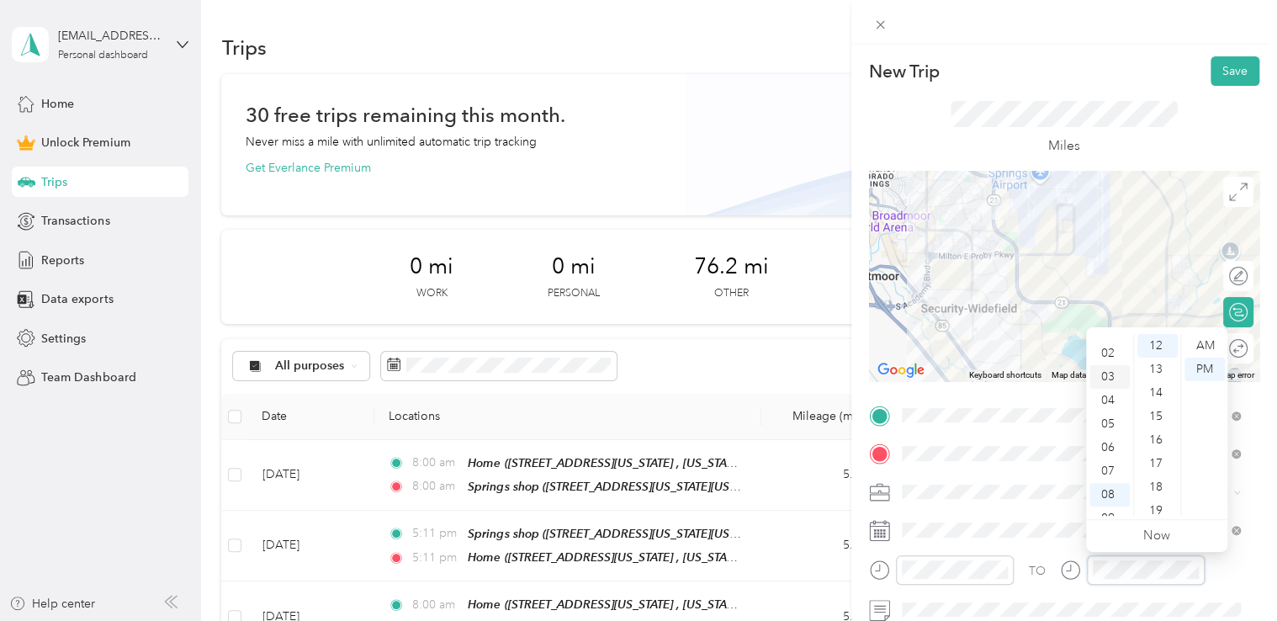
scroll to position [101, 0]
click at [1106, 368] on div "05" at bounding box center [1109, 363] width 40 height 24
click at [1156, 345] on div "00" at bounding box center [1157, 346] width 40 height 24
click at [1137, 61] on div "New Trip Save" at bounding box center [1064, 70] width 390 height 29
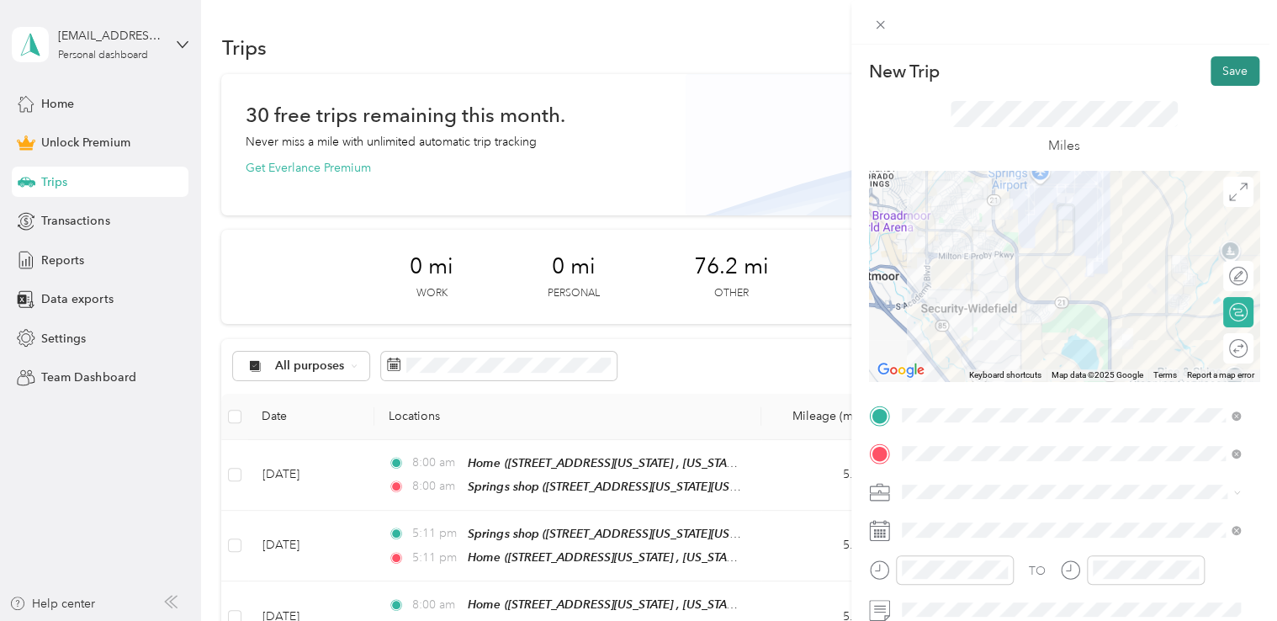
click at [1238, 72] on button "Save" at bounding box center [1235, 70] width 49 height 29
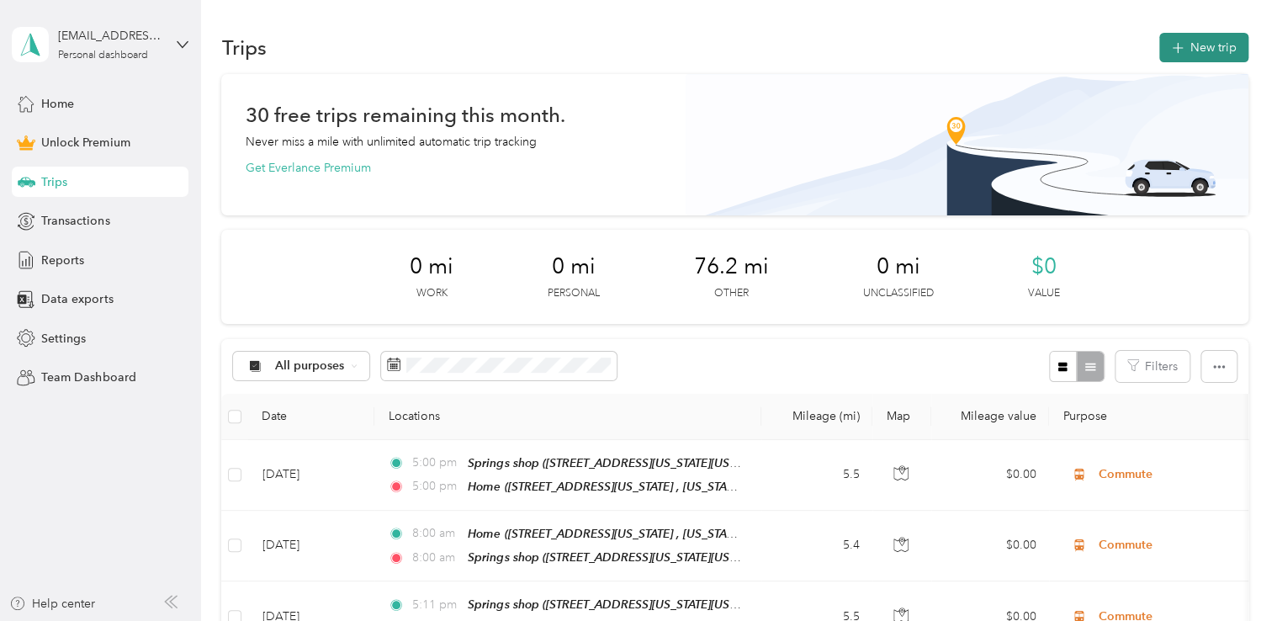
click at [1166, 42] on button "New trip" at bounding box center [1203, 47] width 89 height 29
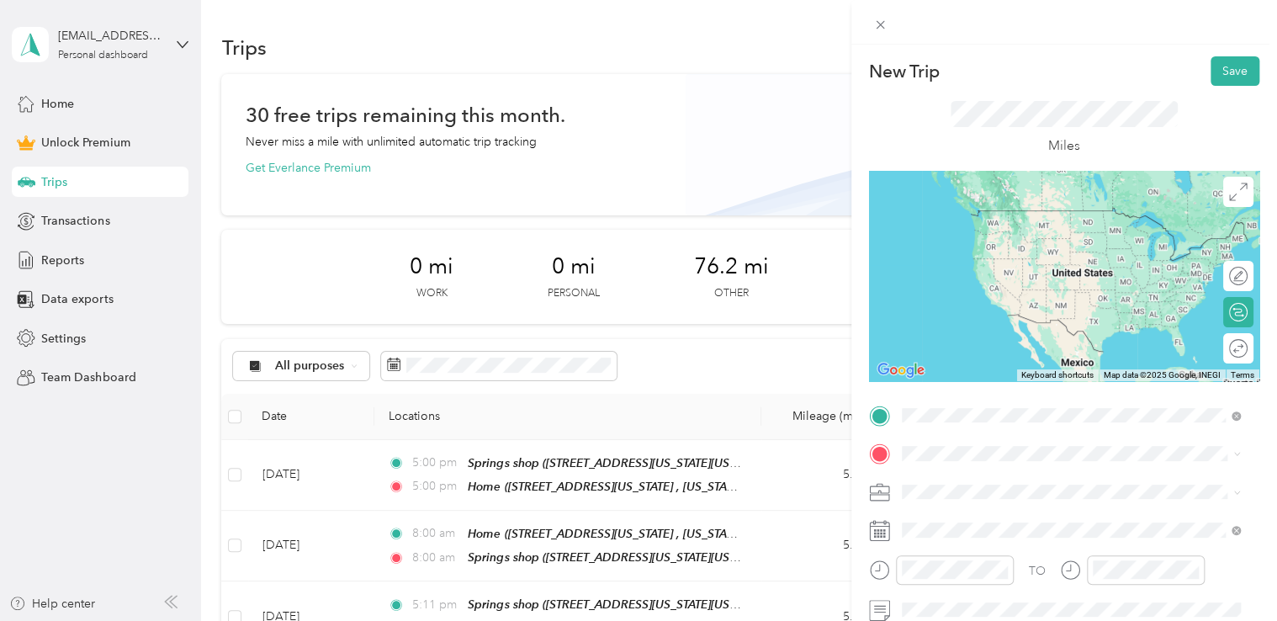
drag, startPoint x: 979, startPoint y: 318, endPoint x: 983, endPoint y: 344, distance: 26.3
click at [980, 323] on span "[STREET_ADDRESS][US_STATE], [US_STATE][GEOGRAPHIC_DATA], [GEOGRAPHIC_DATA], [GE…" at bounding box center [1059, 341] width 252 height 50
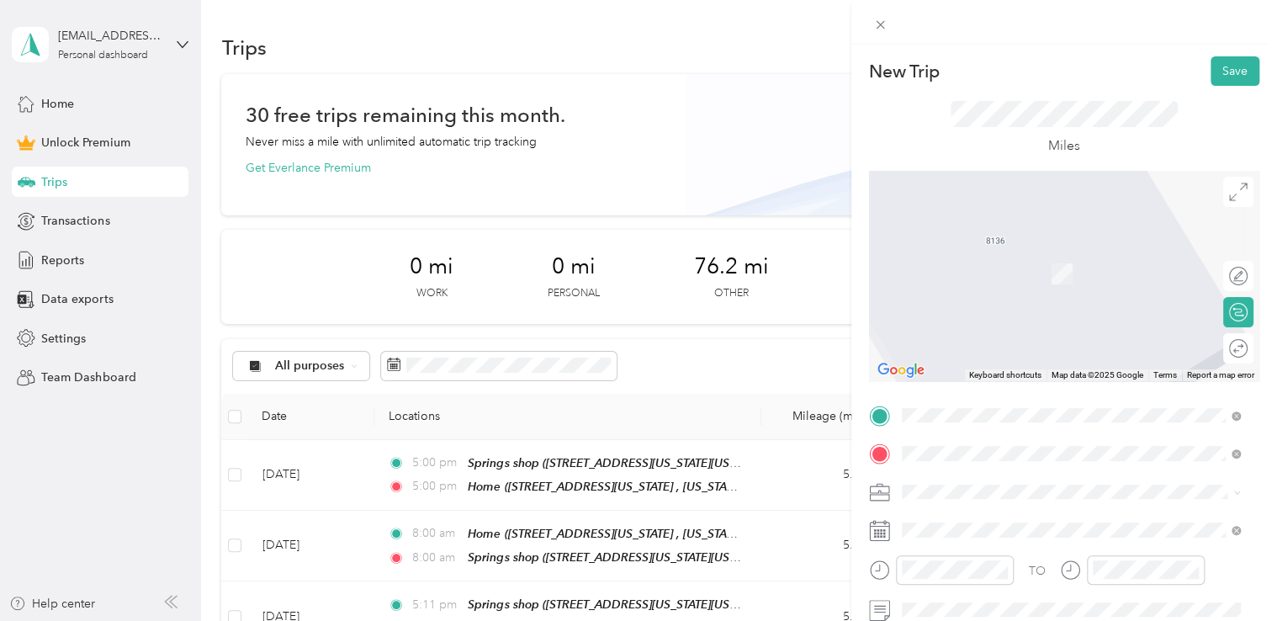
click at [1006, 271] on span "[STREET_ADDRESS][US_STATE][US_STATE]" at bounding box center [1048, 274] width 230 height 14
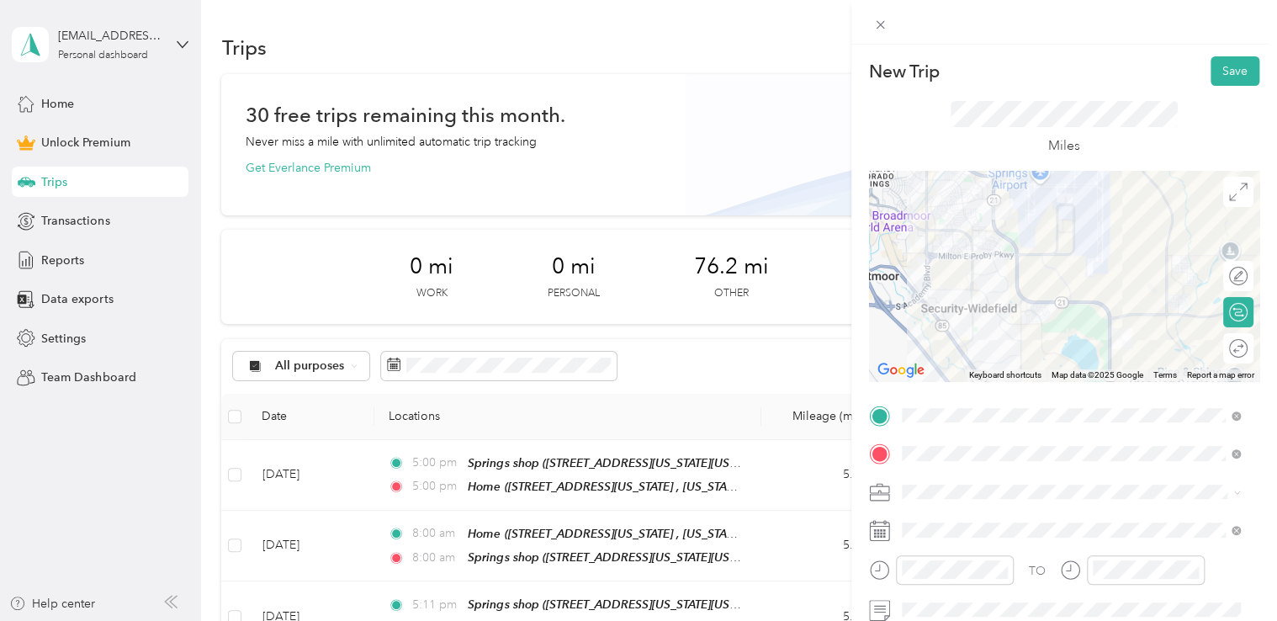
click at [930, 483] on span at bounding box center [1077, 492] width 363 height 27
click at [946, 466] on li "Commute" at bounding box center [1071, 462] width 351 height 29
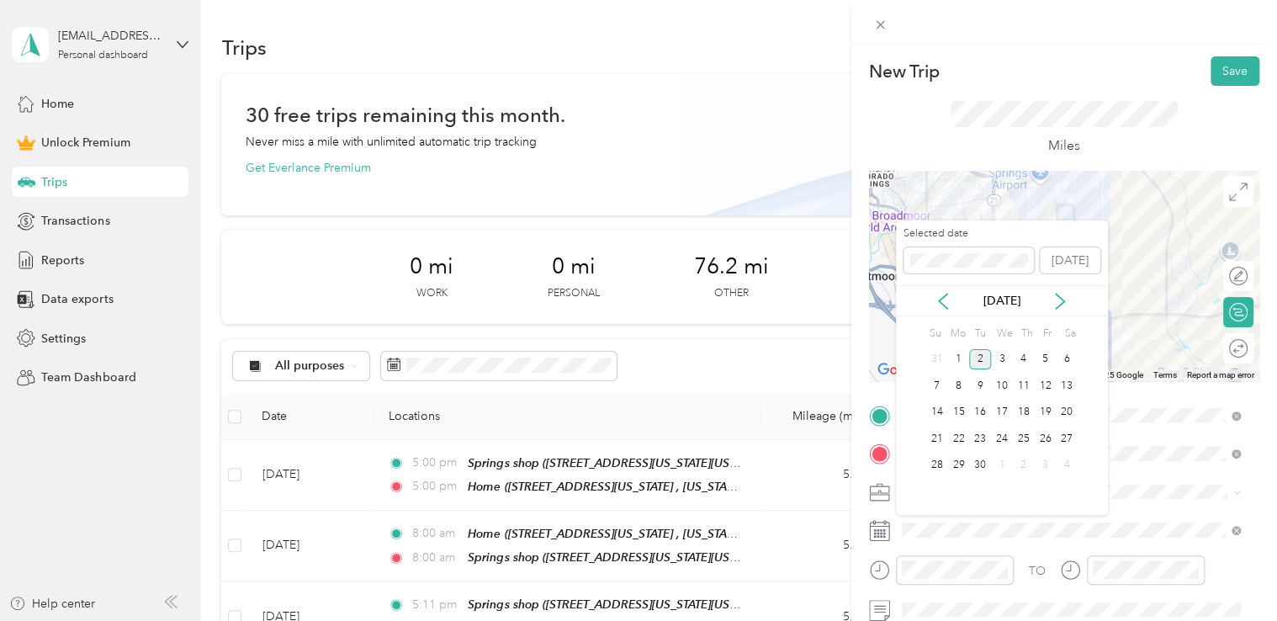
click at [939, 310] on div "[DATE]" at bounding box center [1002, 300] width 212 height 31
click at [941, 307] on icon at bounding box center [943, 301] width 17 height 17
drag, startPoint x: 1046, startPoint y: 459, endPoint x: 1040, endPoint y: 480, distance: 22.7
click at [1047, 459] on div "29" at bounding box center [1045, 465] width 22 height 21
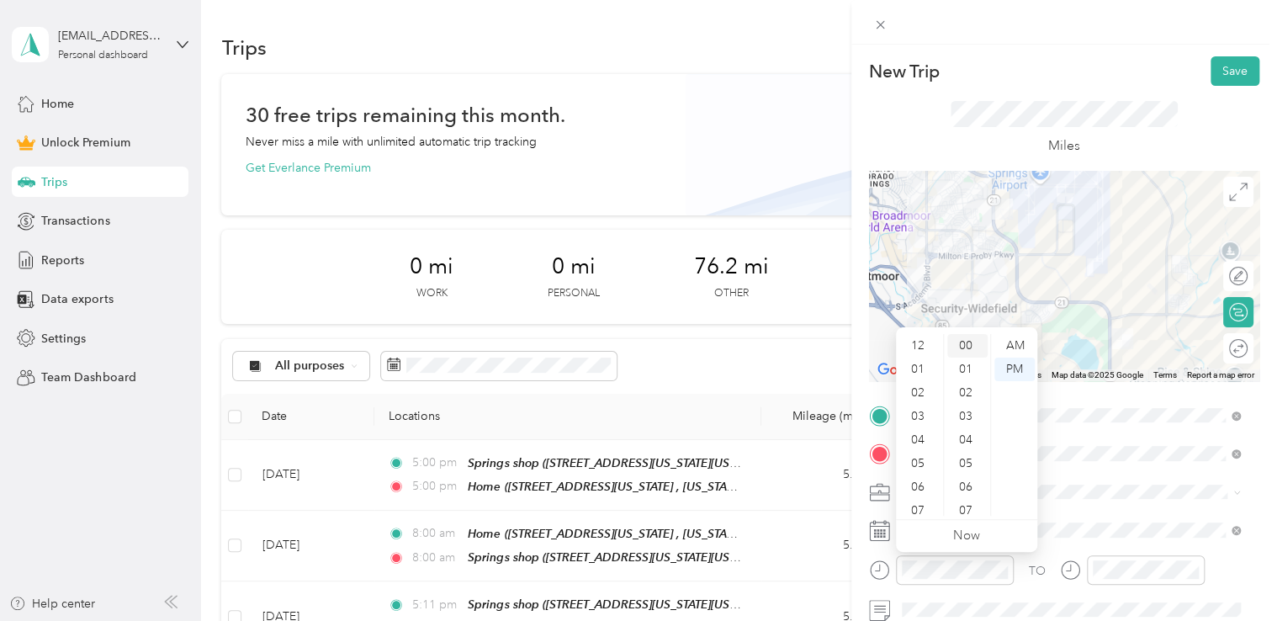
click at [969, 347] on div "00" at bounding box center [967, 346] width 40 height 24
click at [1001, 345] on div "AM" at bounding box center [1014, 346] width 40 height 24
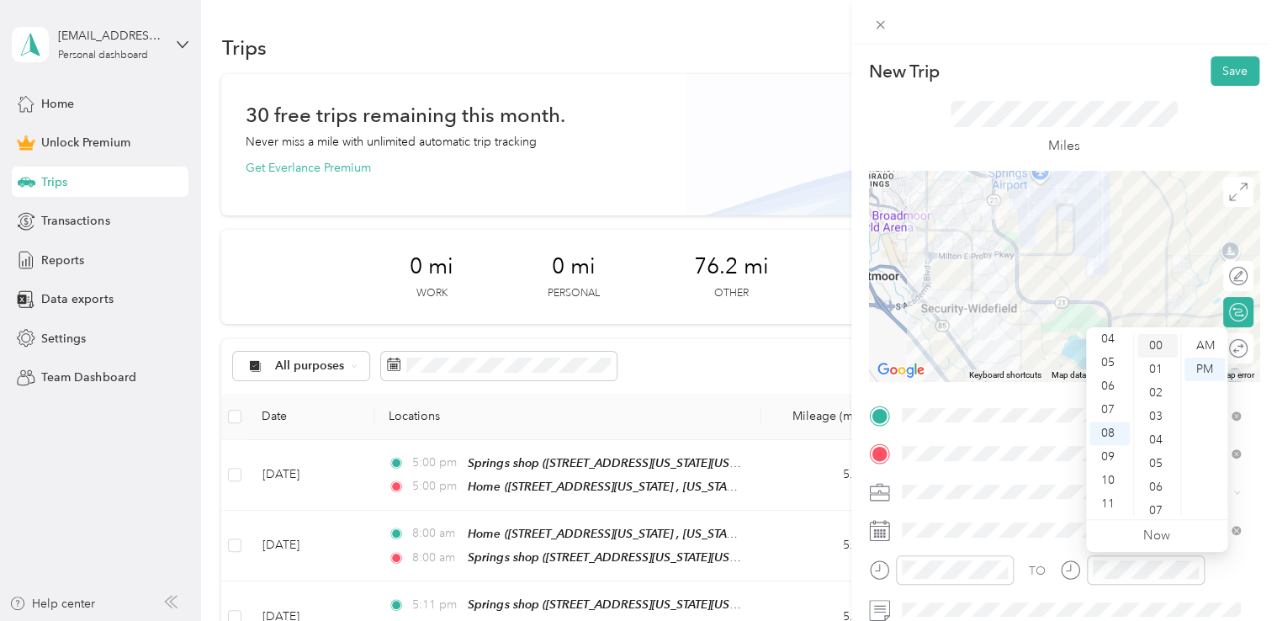
click at [1161, 341] on div "00" at bounding box center [1157, 346] width 40 height 24
click at [1209, 346] on div "AM" at bounding box center [1205, 346] width 40 height 24
drag, startPoint x: 1094, startPoint y: 78, endPoint x: 1122, endPoint y: 77, distance: 28.6
click at [1100, 77] on div "New Trip Save" at bounding box center [1064, 70] width 390 height 29
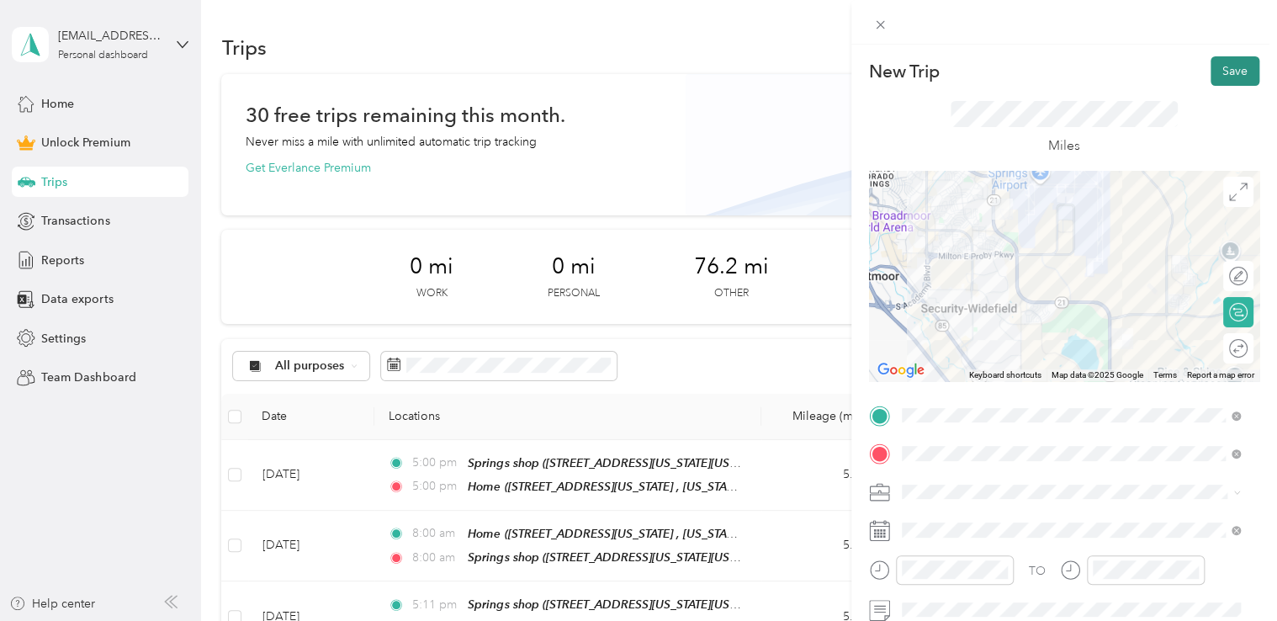
click at [1220, 85] on button "Save" at bounding box center [1235, 70] width 49 height 29
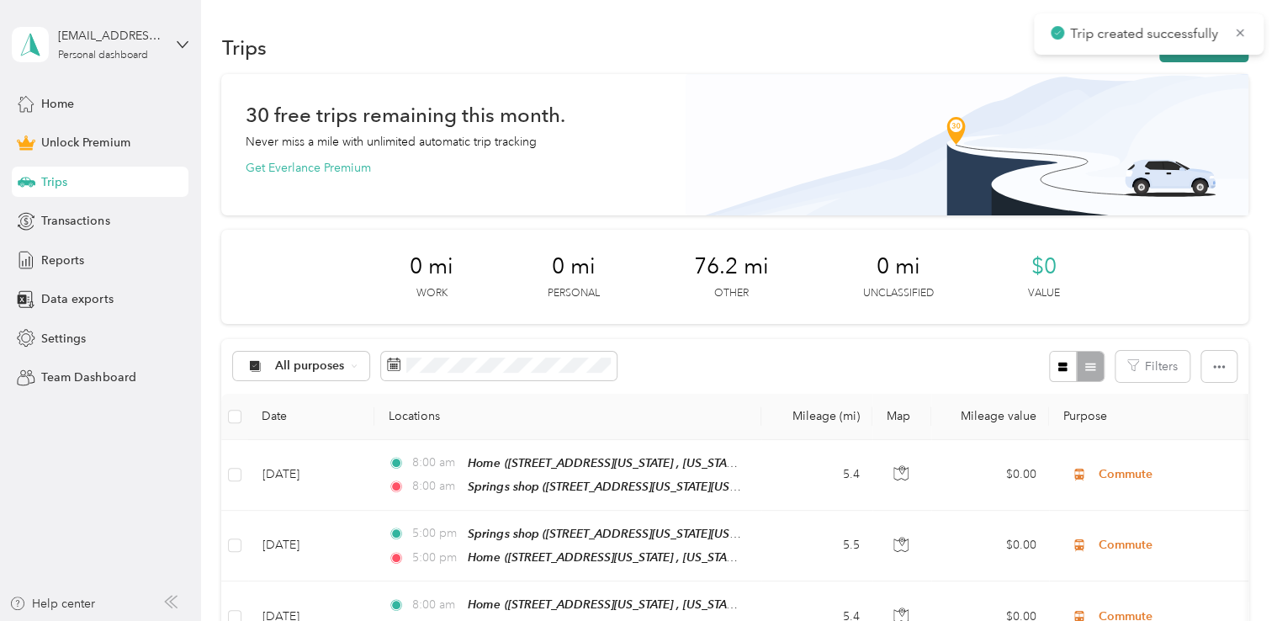
click at [1226, 61] on button "New trip" at bounding box center [1203, 47] width 89 height 29
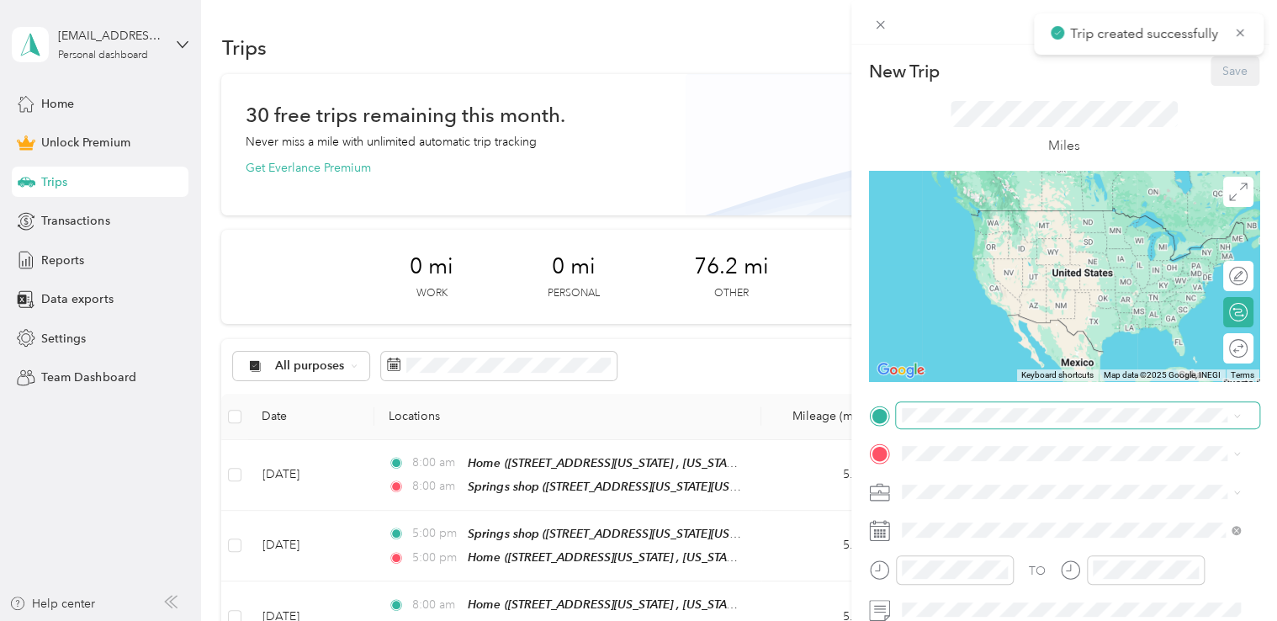
click at [951, 426] on div "TO Add photo" at bounding box center [1064, 586] width 390 height 368
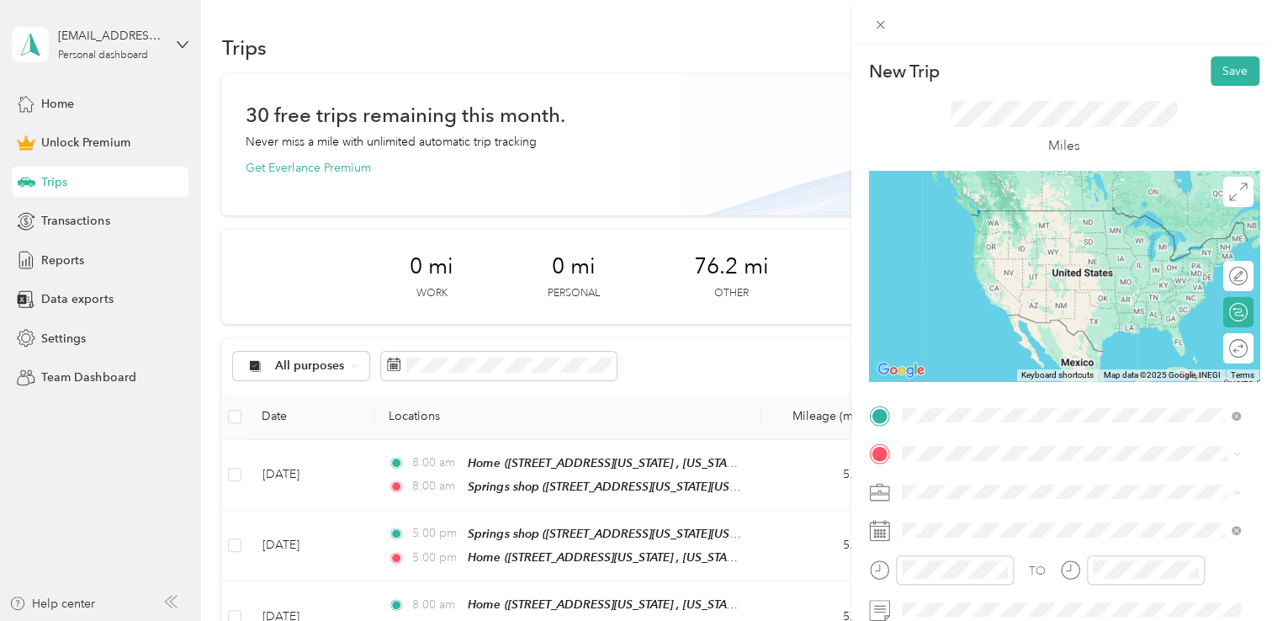
click at [1034, 242] on span "[STREET_ADDRESS][US_STATE][US_STATE]" at bounding box center [1048, 235] width 230 height 14
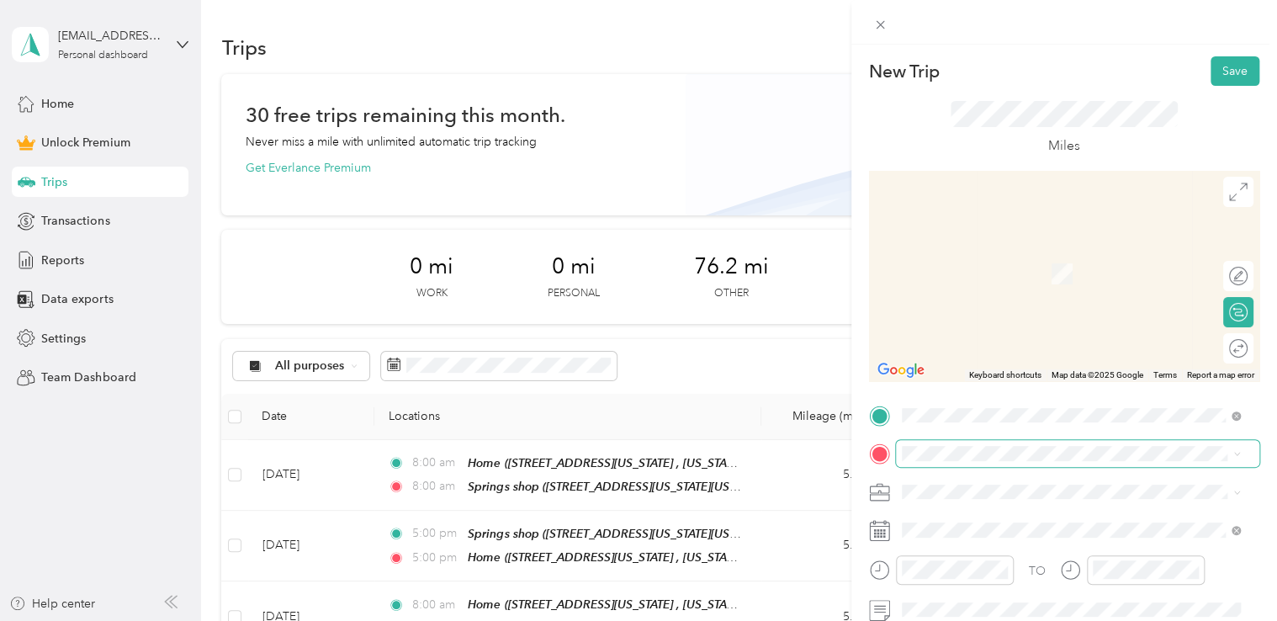
click at [931, 463] on span at bounding box center [1077, 453] width 363 height 27
drag, startPoint x: 1003, startPoint y: 347, endPoint x: 1005, endPoint y: 420, distance: 73.2
click at [1004, 347] on div "Home" at bounding box center [1083, 343] width 301 height 15
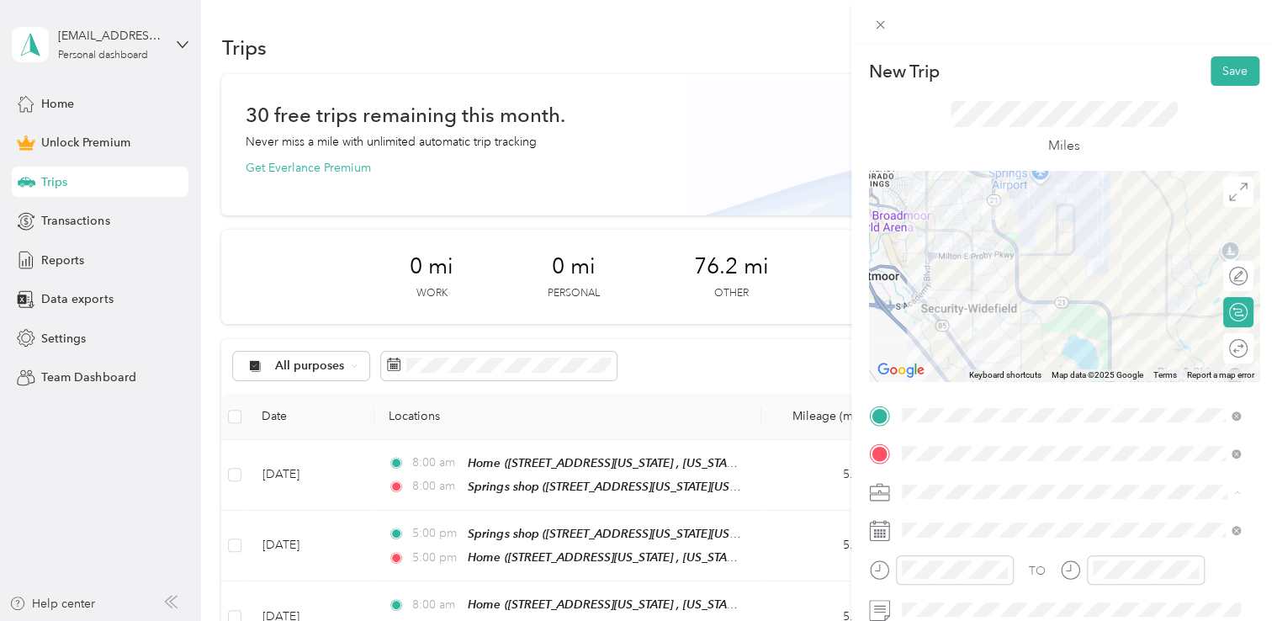
click at [963, 457] on div "Commute" at bounding box center [1071, 462] width 327 height 18
click at [940, 520] on span at bounding box center [1077, 530] width 363 height 27
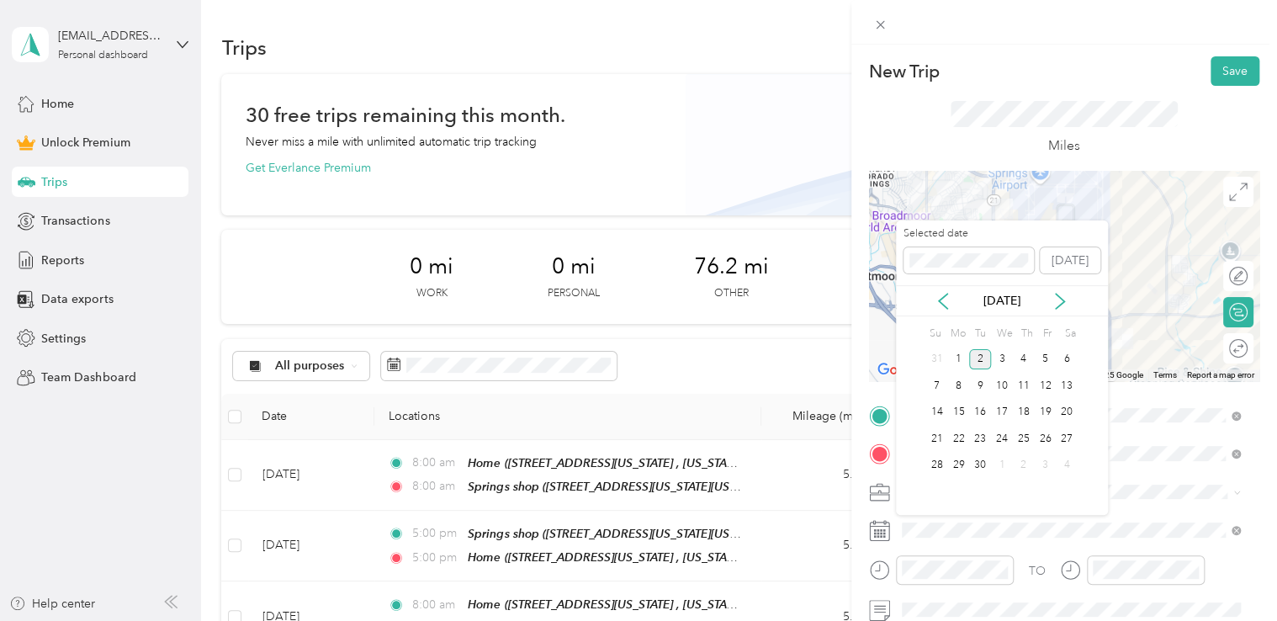
click at [941, 294] on icon at bounding box center [943, 301] width 17 height 17
click at [1040, 460] on div "29" at bounding box center [1045, 465] width 22 height 21
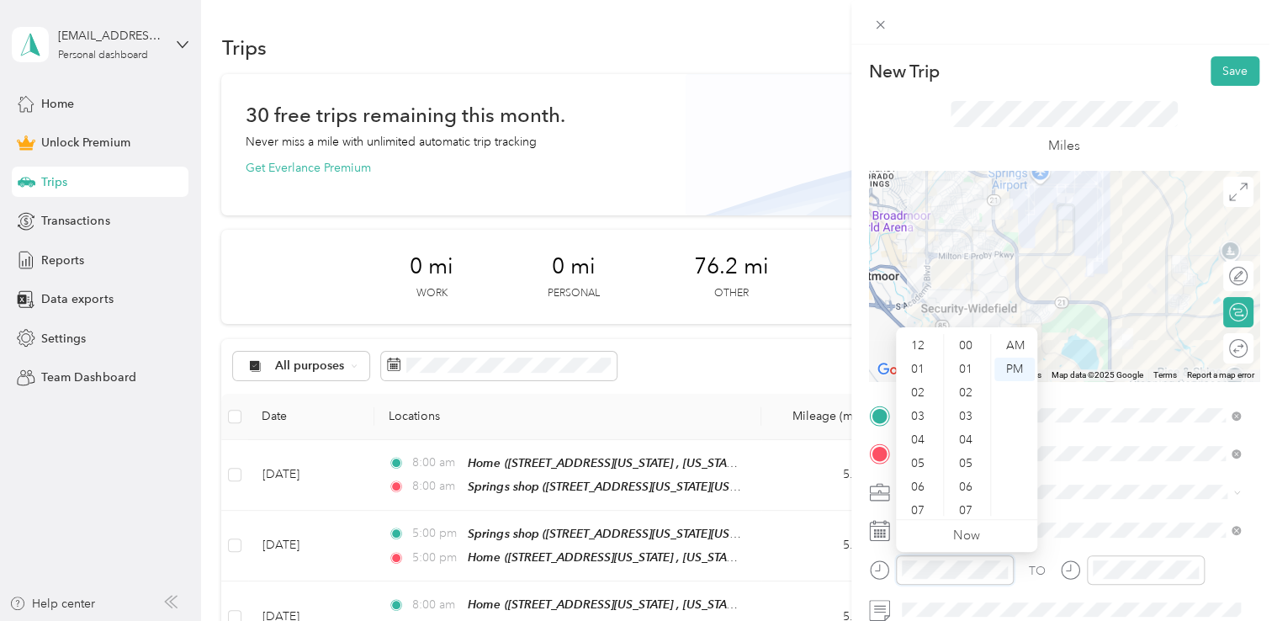
scroll to position [306, 0]
click at [916, 361] on div "05" at bounding box center [919, 363] width 40 height 24
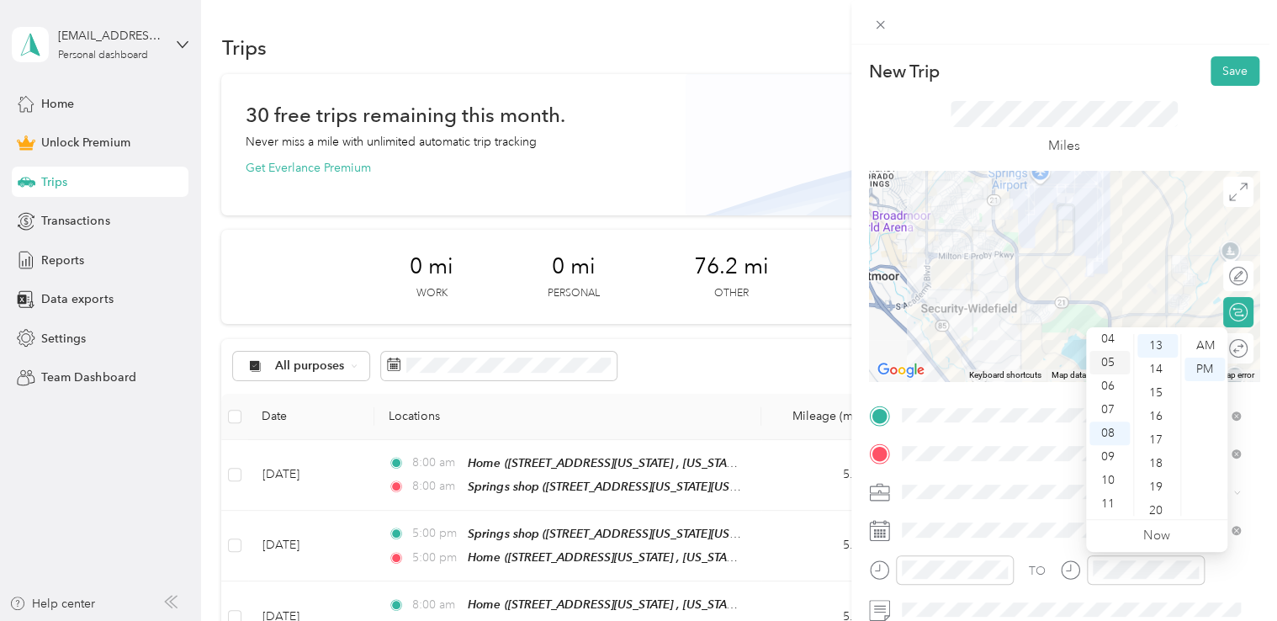
click at [1114, 365] on div "05" at bounding box center [1109, 363] width 40 height 24
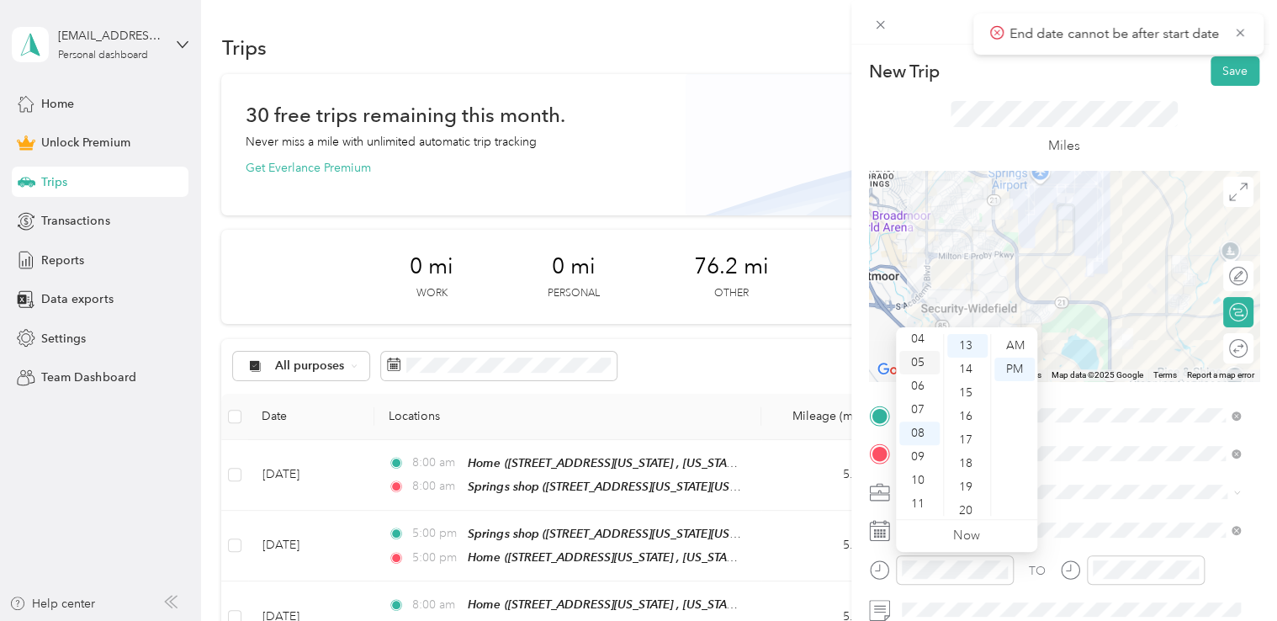
click at [924, 368] on div "05" at bounding box center [919, 363] width 40 height 24
click at [1151, 564] on div at bounding box center [1146, 569] width 118 height 29
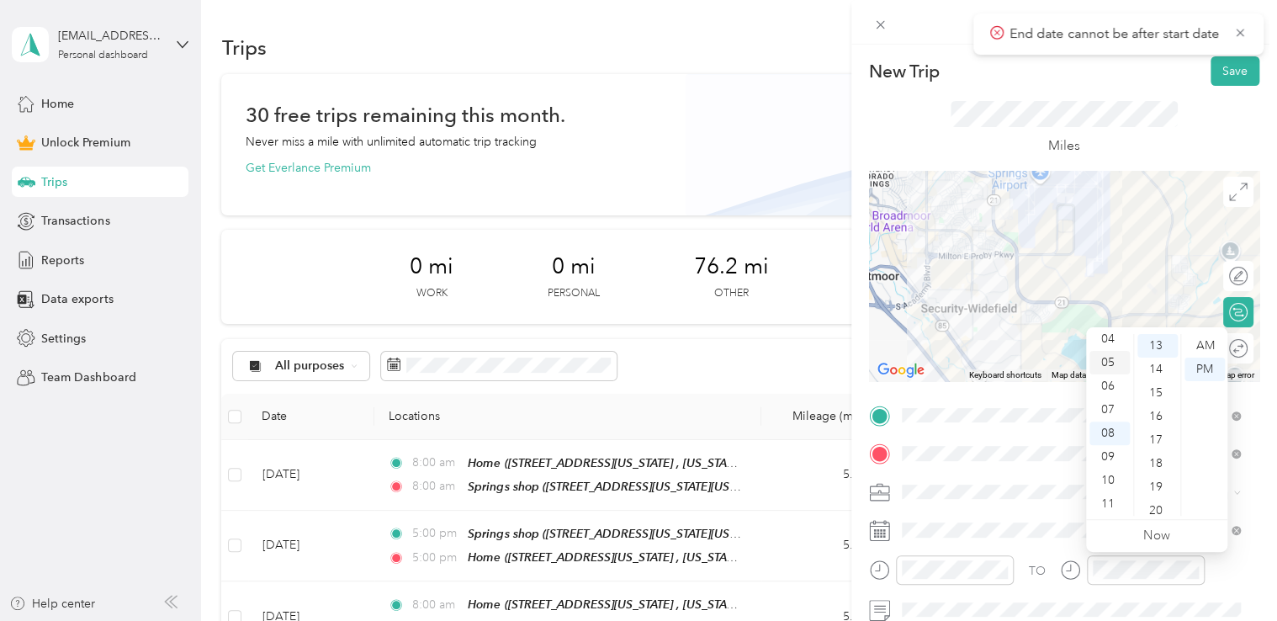
click at [1110, 361] on div "05" at bounding box center [1109, 363] width 40 height 24
click at [1169, 67] on div "New Trip Save" at bounding box center [1064, 70] width 390 height 29
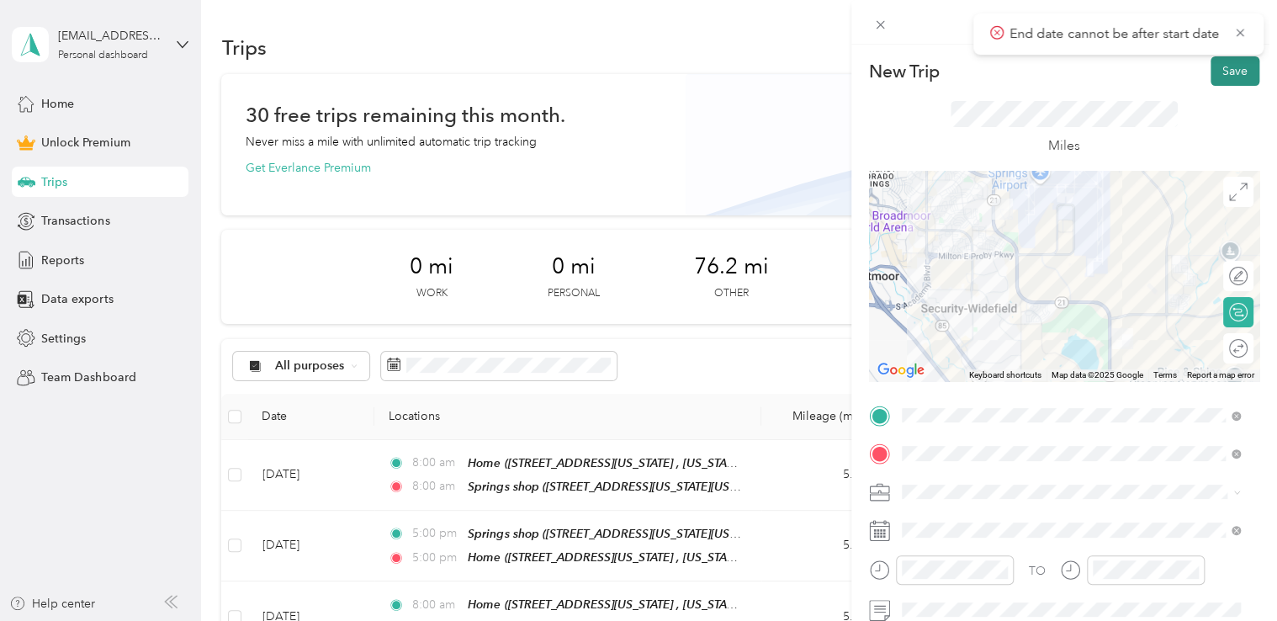
click at [1219, 66] on button "Save" at bounding box center [1235, 70] width 49 height 29
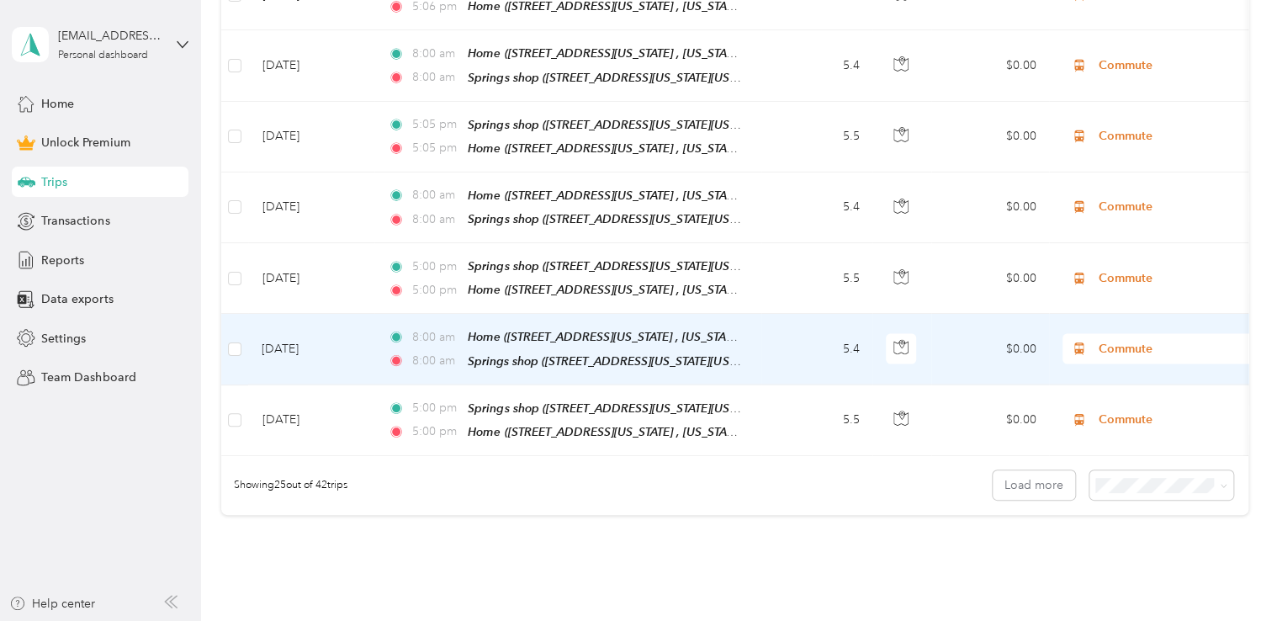
scroll to position [1847, 0]
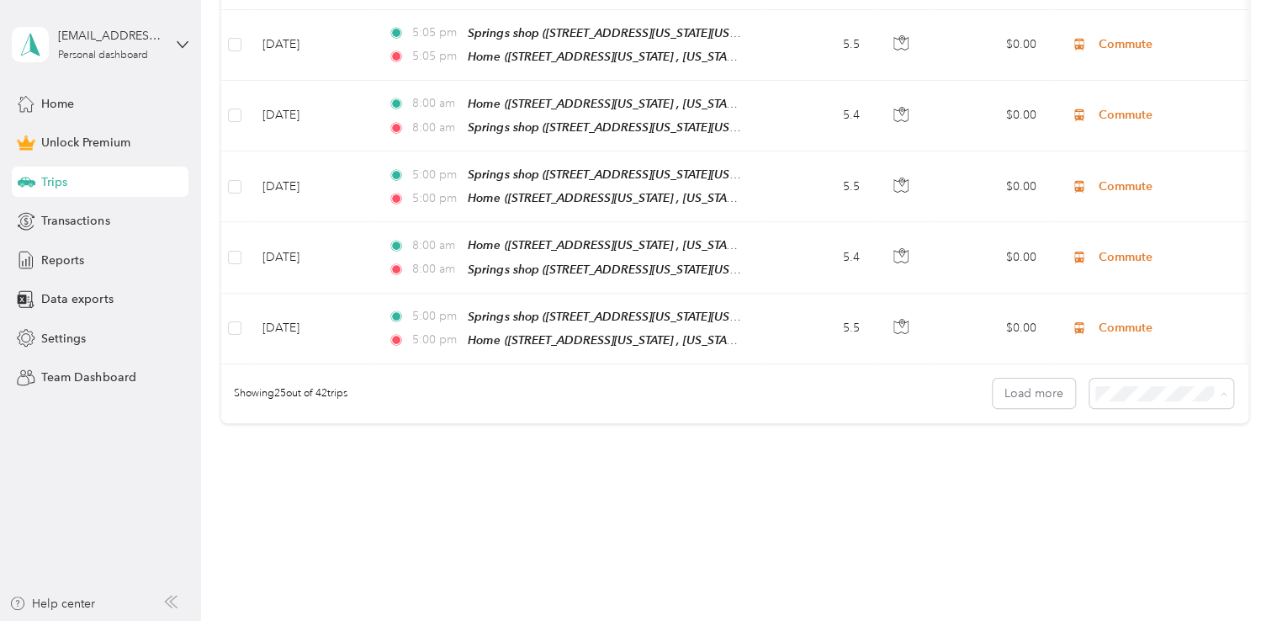
click at [1126, 447] on span "100 per load" at bounding box center [1131, 449] width 69 height 14
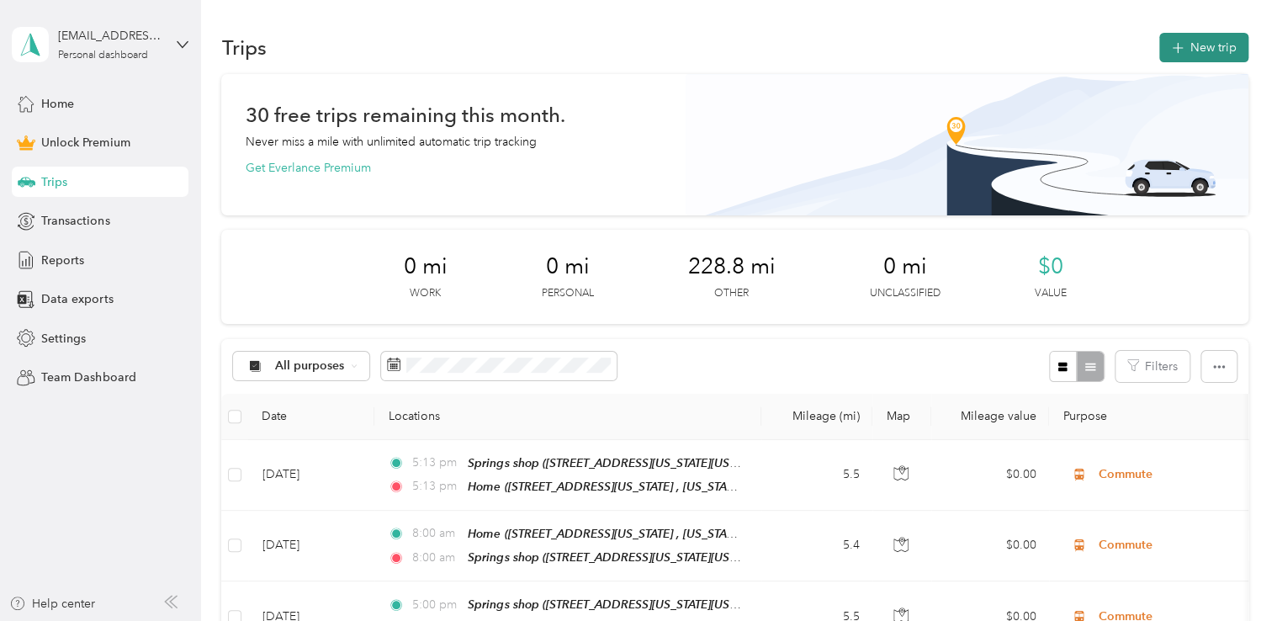
click at [1183, 45] on button "New trip" at bounding box center [1203, 47] width 89 height 29
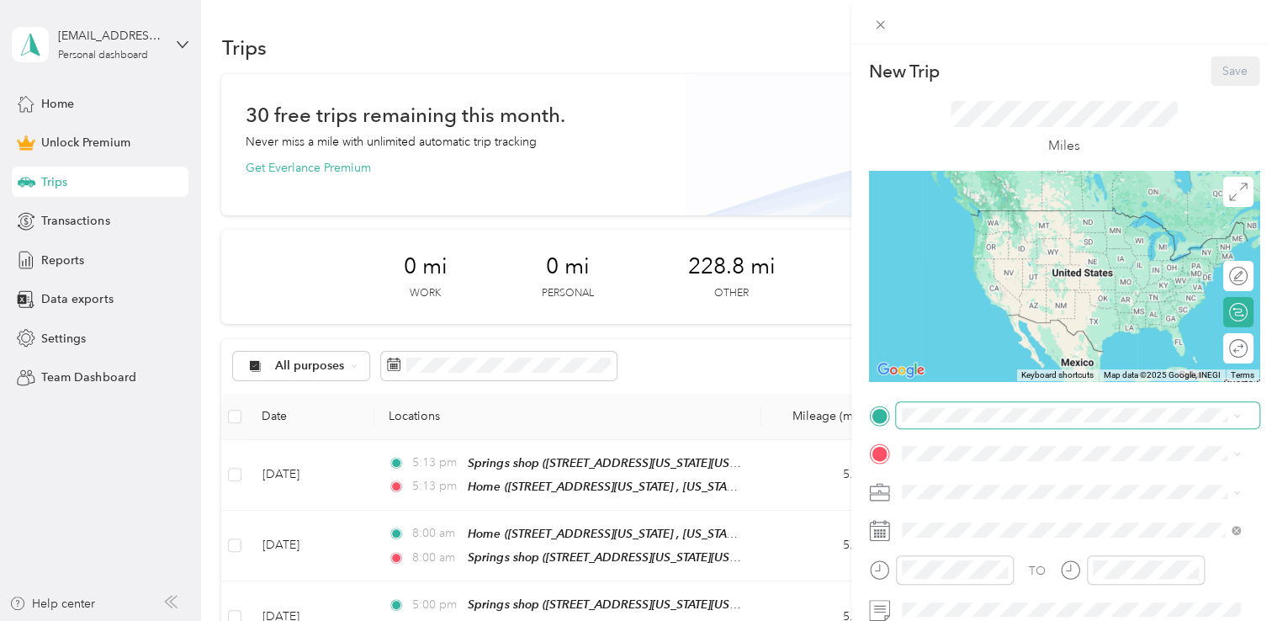
click at [929, 406] on span at bounding box center [1077, 415] width 363 height 27
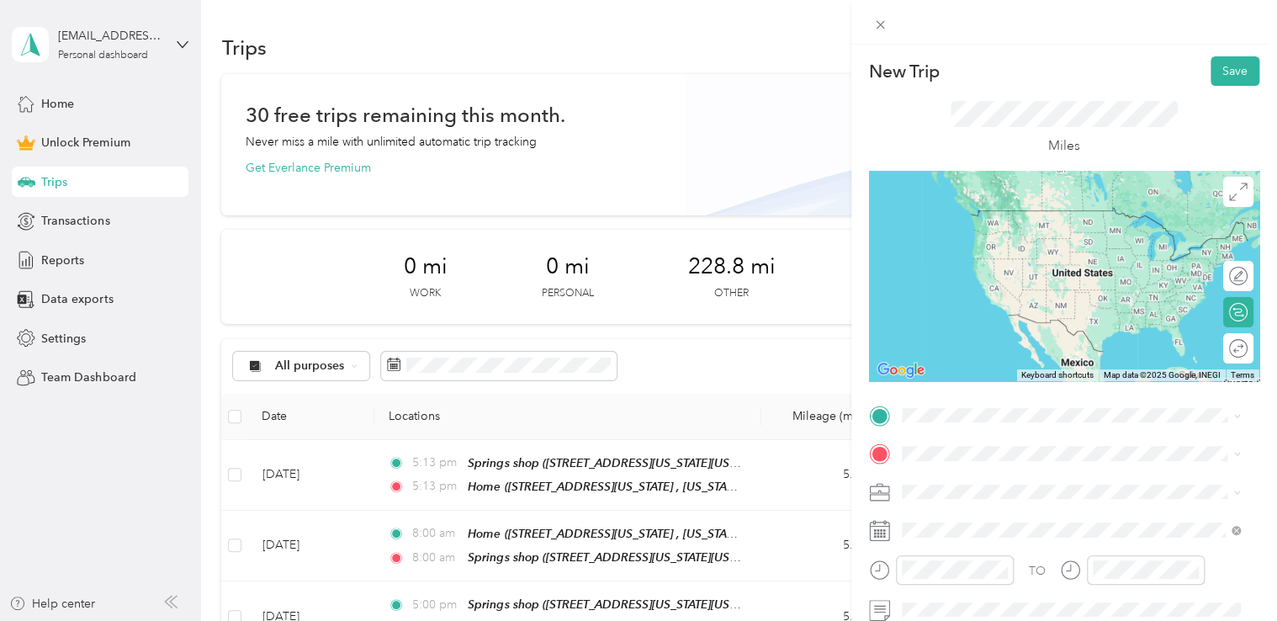
click at [1006, 241] on span "[STREET_ADDRESS][US_STATE][US_STATE]" at bounding box center [1048, 233] width 230 height 14
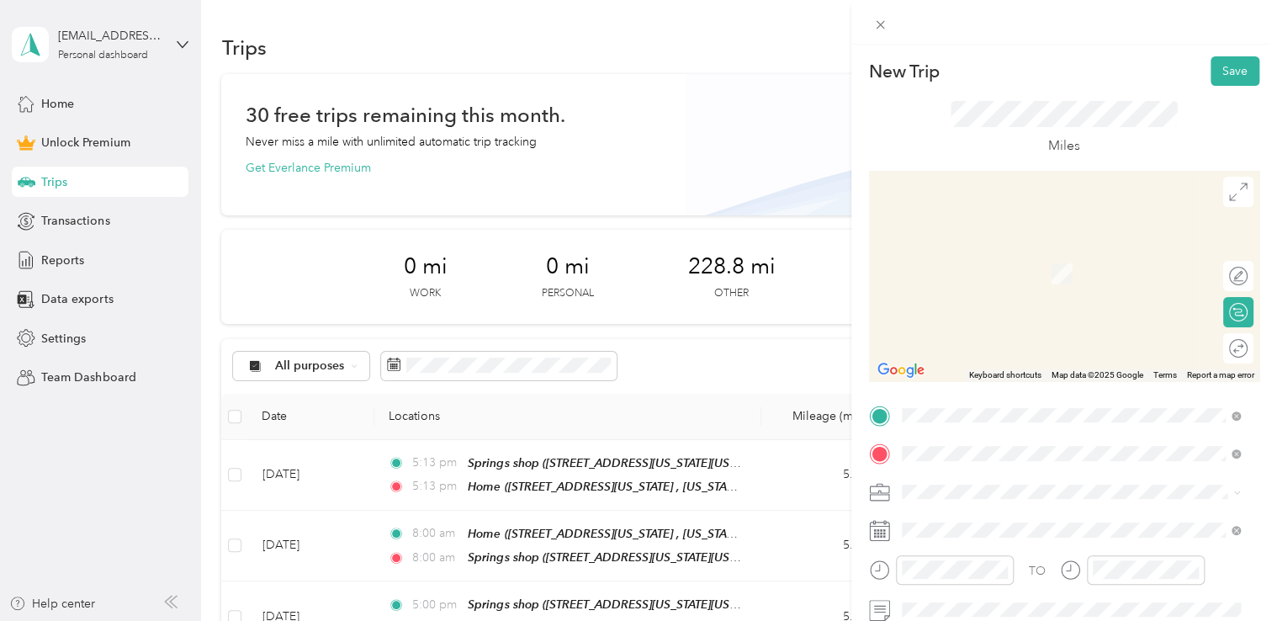
click at [1025, 280] on div "Red [PERSON_NAME] [STREET_ADDRESS][PERSON_NAME][US_STATE]" at bounding box center [1064, 264] width 262 height 35
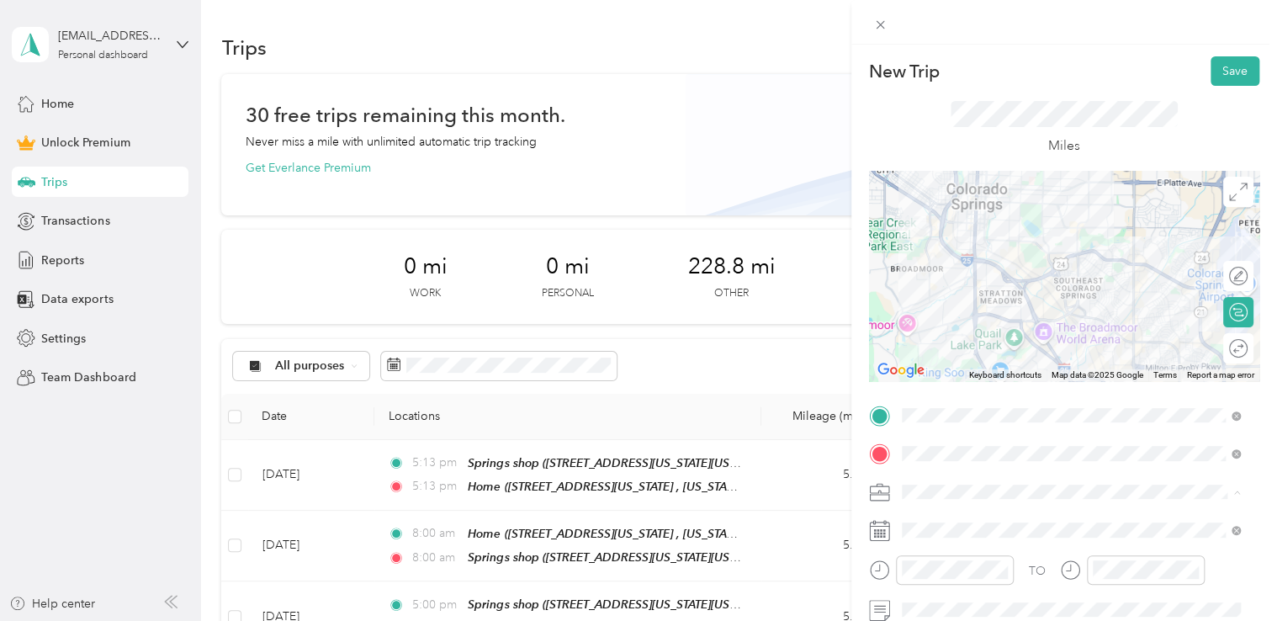
click at [979, 324] on li "Adas Solutions" at bounding box center [1071, 314] width 351 height 29
click at [1033, 335] on div at bounding box center [1064, 276] width 390 height 210
click at [1043, 349] on div at bounding box center [1064, 276] width 390 height 210
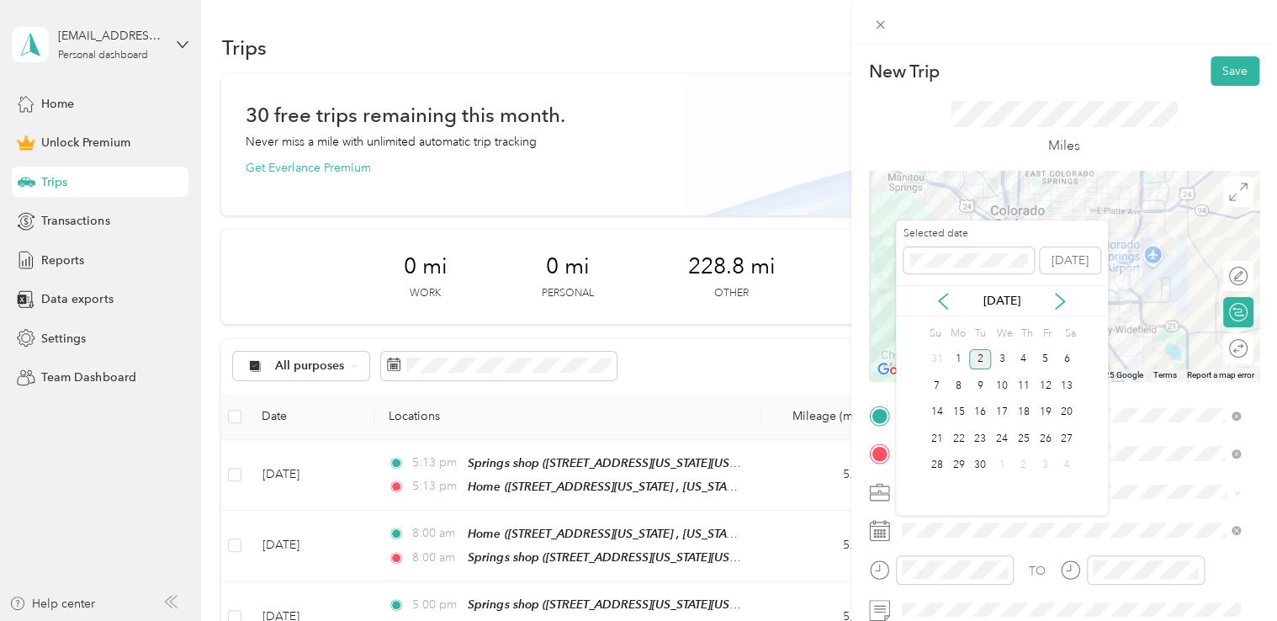
click at [936, 310] on div "[DATE]" at bounding box center [1002, 300] width 212 height 31
click at [937, 306] on icon at bounding box center [943, 301] width 17 height 17
click at [1047, 359] on div "1" at bounding box center [1045, 359] width 22 height 21
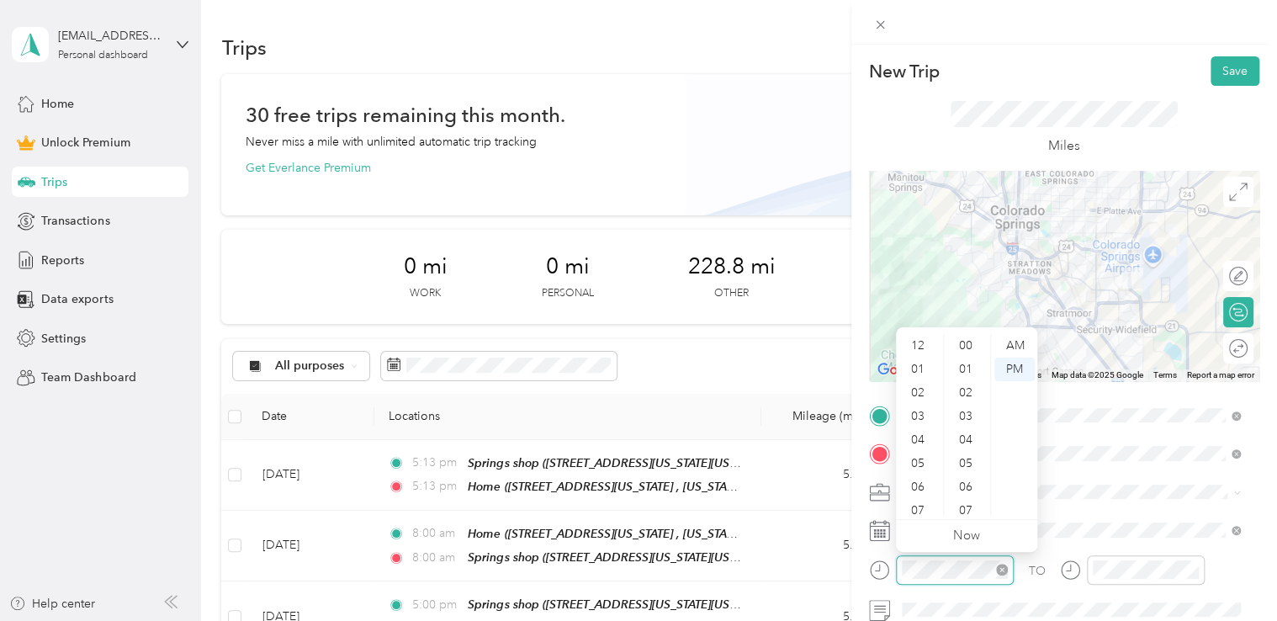
scroll to position [101, 0]
click at [1024, 350] on div "AM" at bounding box center [1014, 346] width 40 height 24
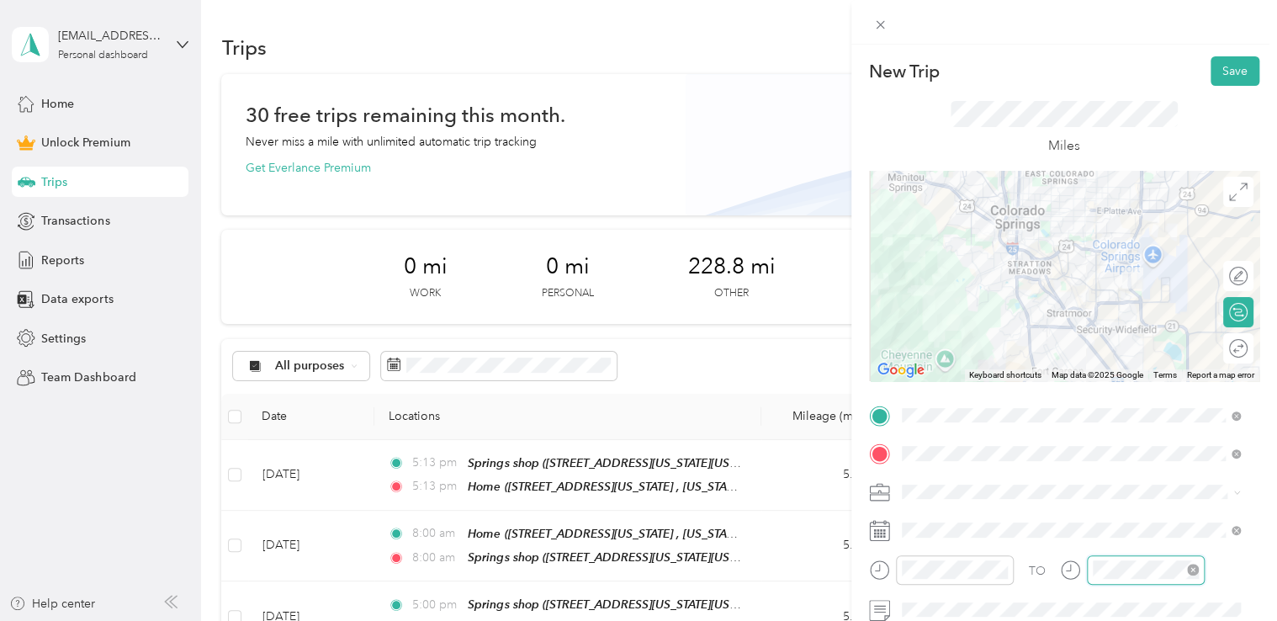
scroll to position [542, 0]
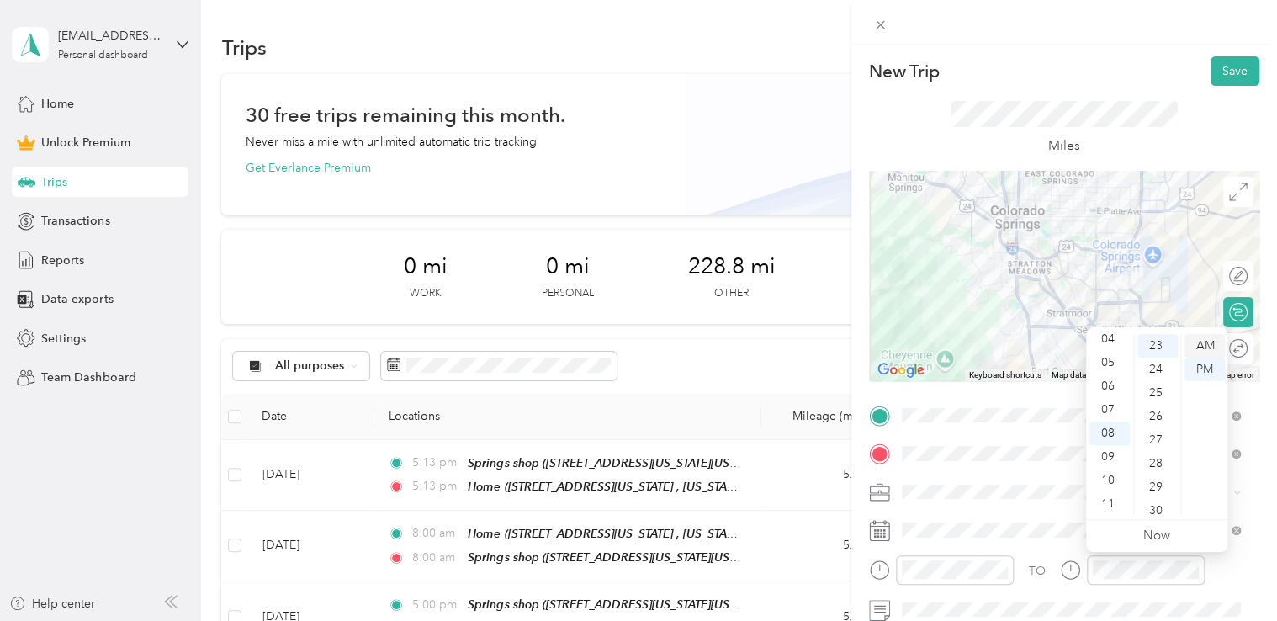
click at [1207, 352] on div "AM" at bounding box center [1205, 346] width 40 height 24
click at [1117, 87] on div "Miles" at bounding box center [1064, 128] width 390 height 85
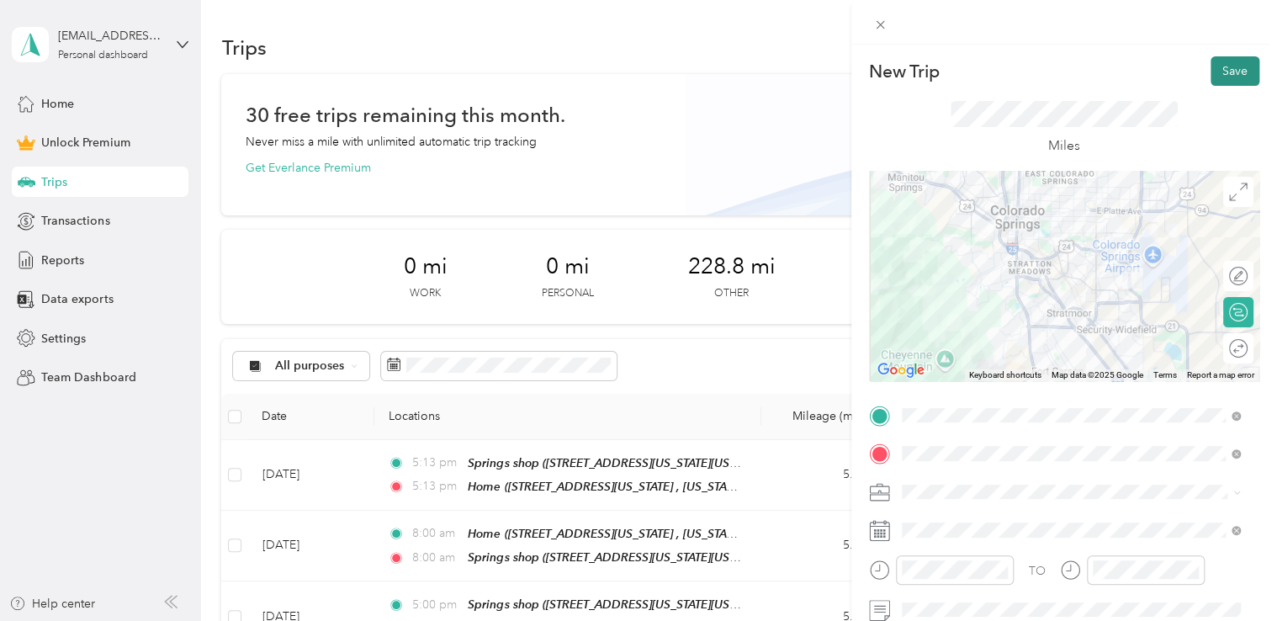
click at [1220, 71] on button "Save" at bounding box center [1235, 70] width 49 height 29
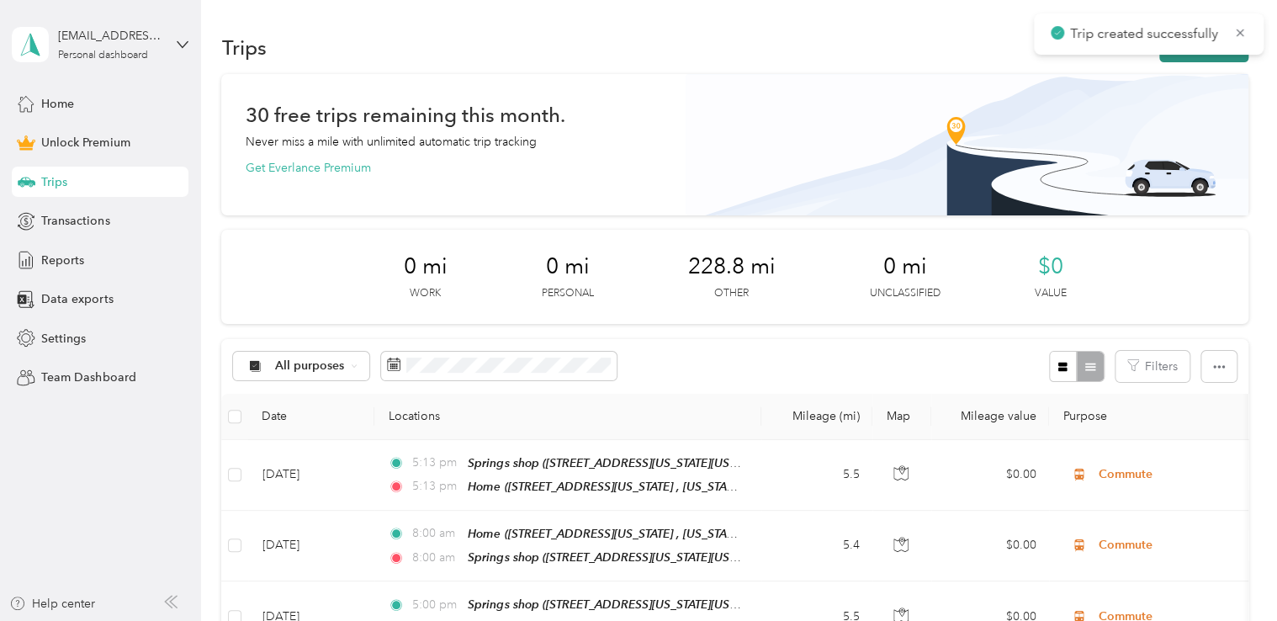
click at [1198, 61] on button "New trip" at bounding box center [1203, 47] width 89 height 29
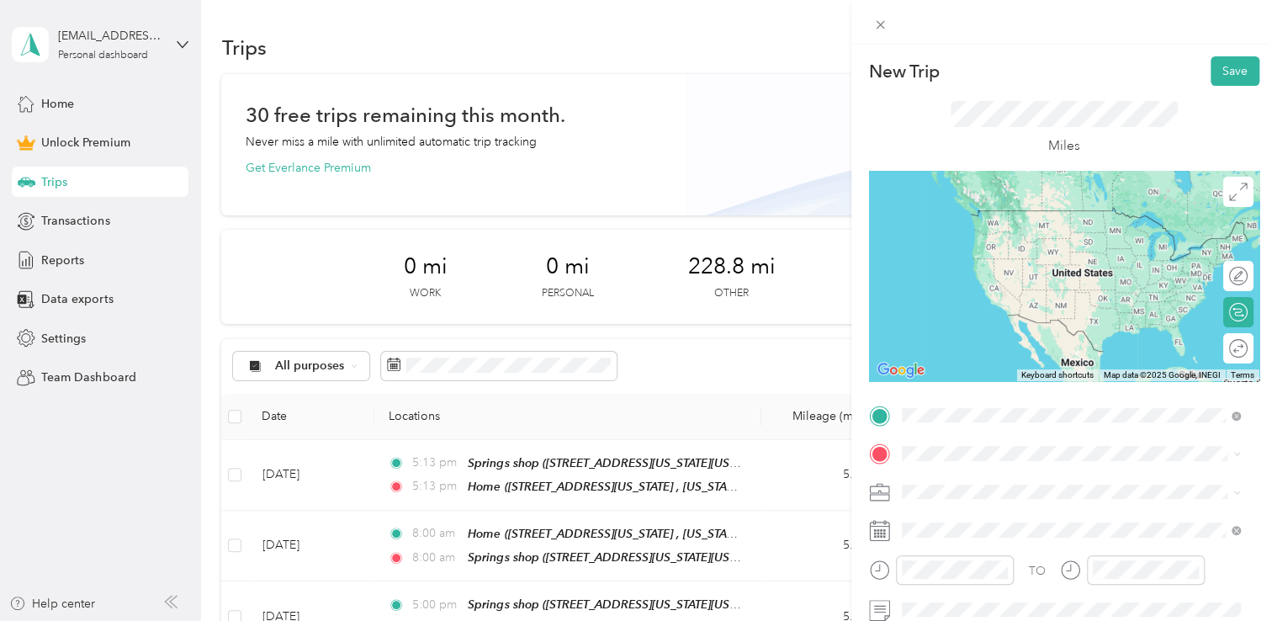
click at [1036, 231] on span "[STREET_ADDRESS][PERSON_NAME][US_STATE]" at bounding box center [1064, 235] width 262 height 14
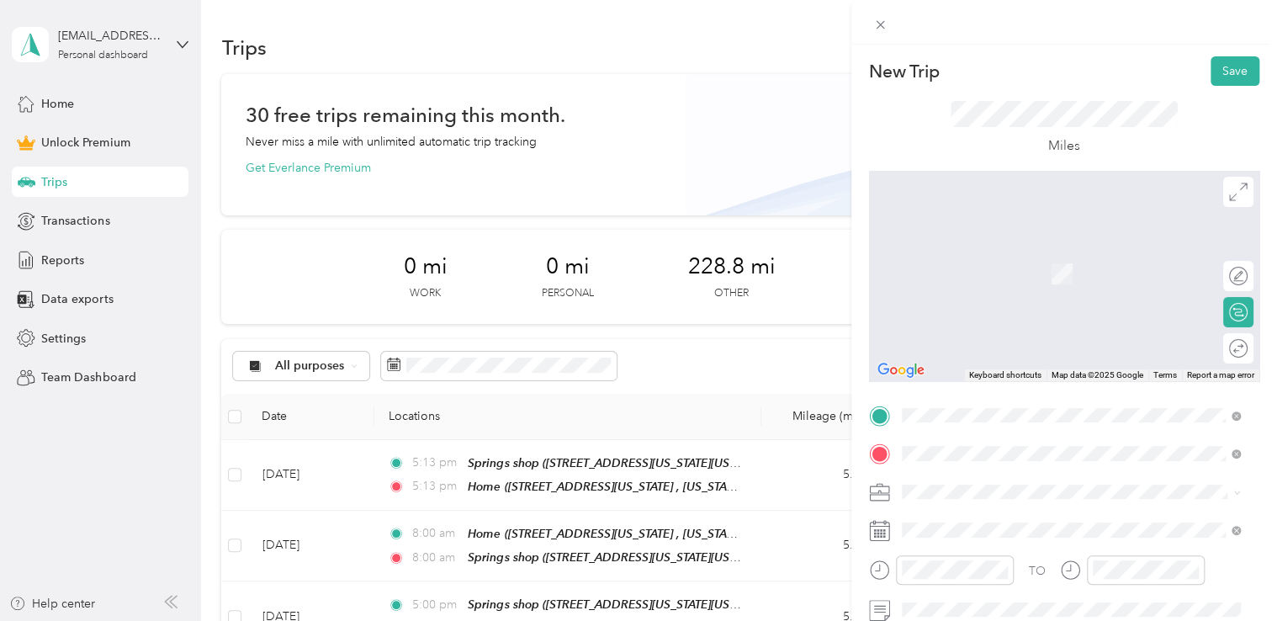
drag, startPoint x: 1033, startPoint y: 278, endPoint x: 1026, endPoint y: 321, distance: 44.4
click at [1033, 278] on span "[STREET_ADDRESS][US_STATE][US_STATE]" at bounding box center [1048, 274] width 230 height 14
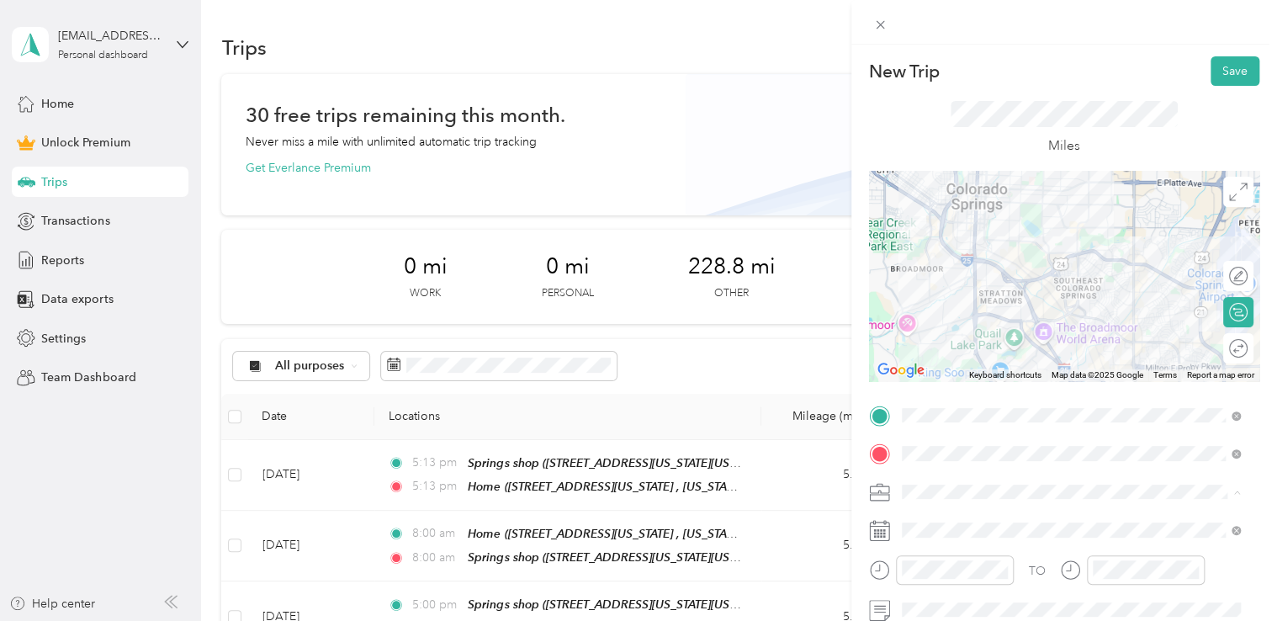
click at [1016, 305] on li "Adas Solutions" at bounding box center [1071, 314] width 351 height 29
click at [1037, 345] on div at bounding box center [1064, 276] width 390 height 210
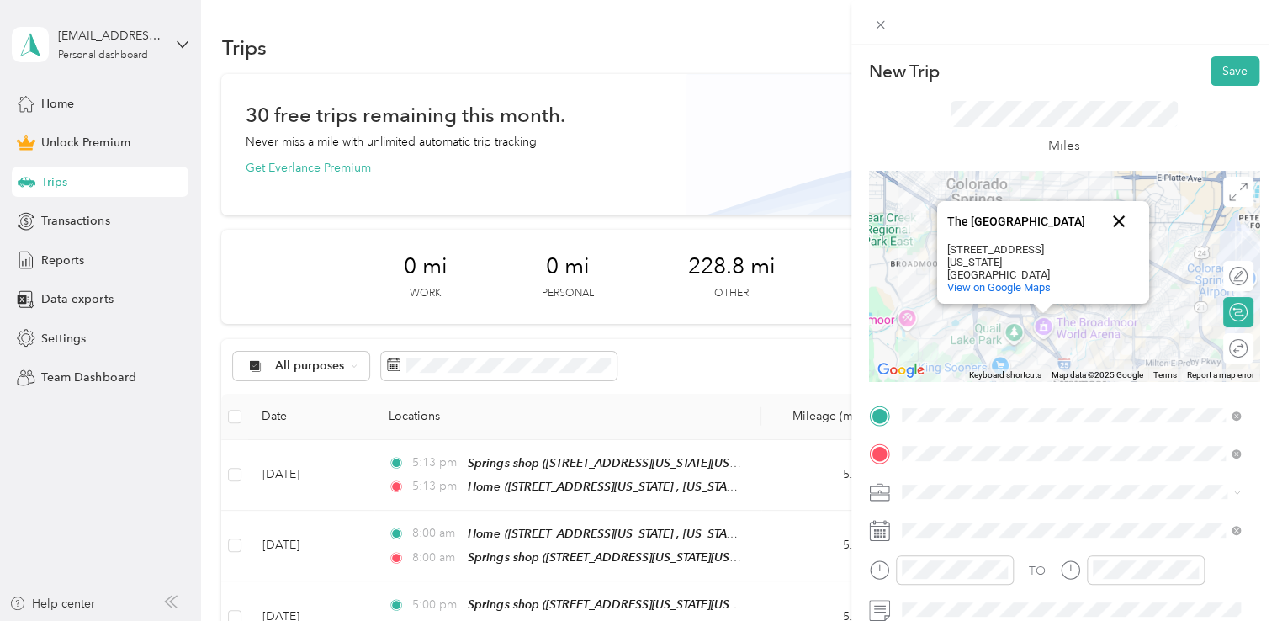
click at [1106, 235] on button "Close" at bounding box center [1119, 221] width 40 height 40
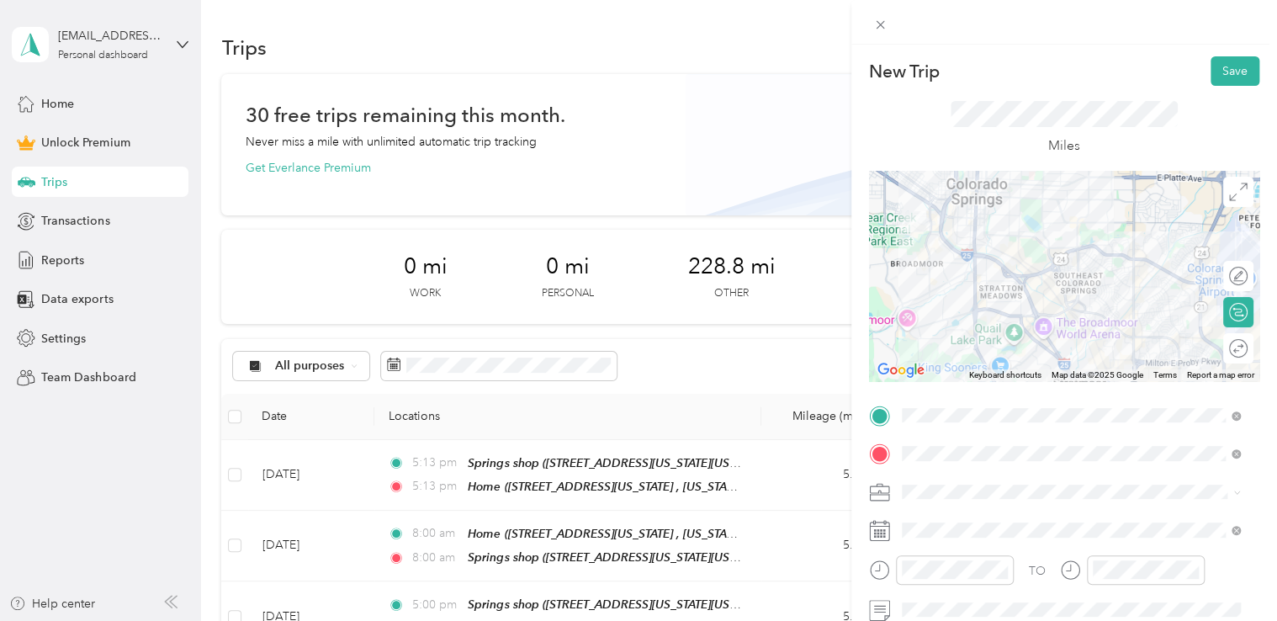
click at [1057, 300] on div at bounding box center [1064, 276] width 390 height 210
click at [1067, 252] on div at bounding box center [1064, 276] width 390 height 210
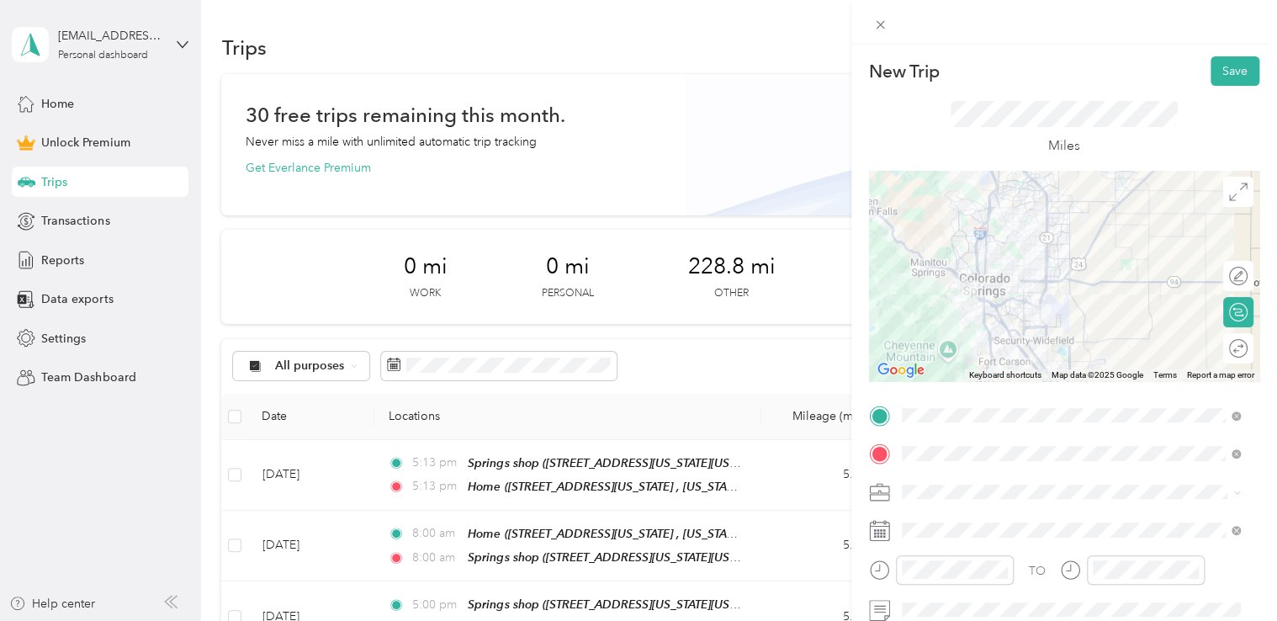
drag, startPoint x: 1026, startPoint y: 329, endPoint x: 1078, endPoint y: 337, distance: 52.7
click at [1078, 337] on div at bounding box center [1064, 276] width 390 height 210
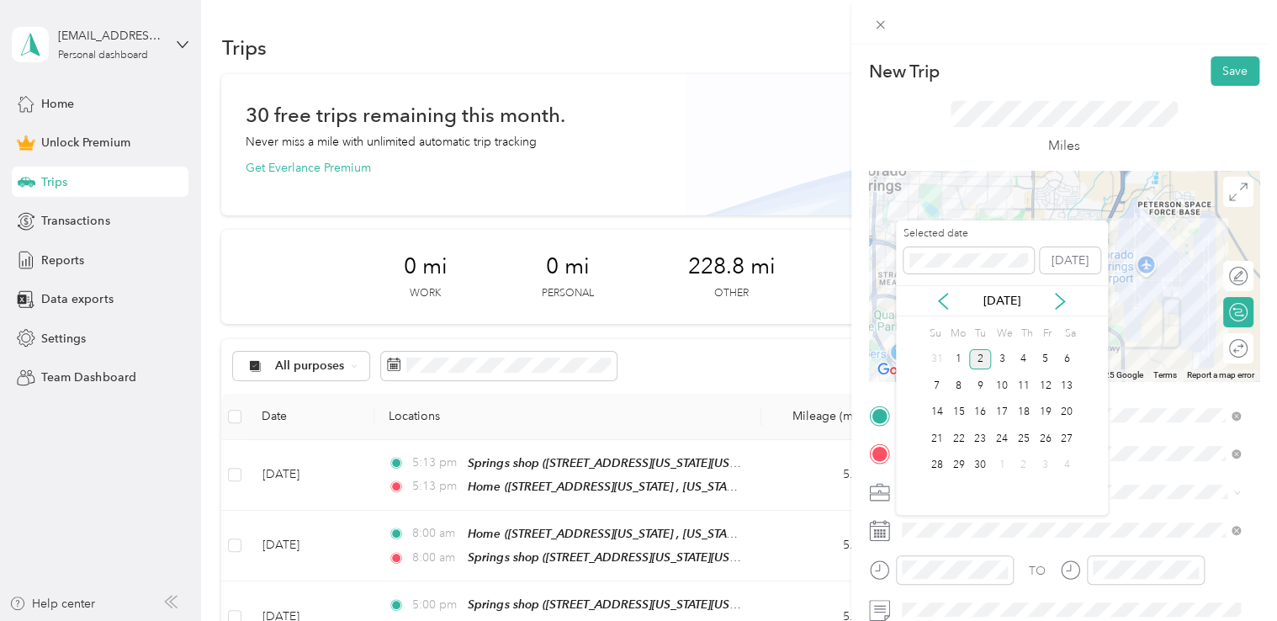
drag, startPoint x: 946, startPoint y: 299, endPoint x: 973, endPoint y: 309, distance: 28.8
click at [946, 298] on icon at bounding box center [943, 301] width 17 height 17
click at [1045, 363] on div "1" at bounding box center [1045, 359] width 22 height 21
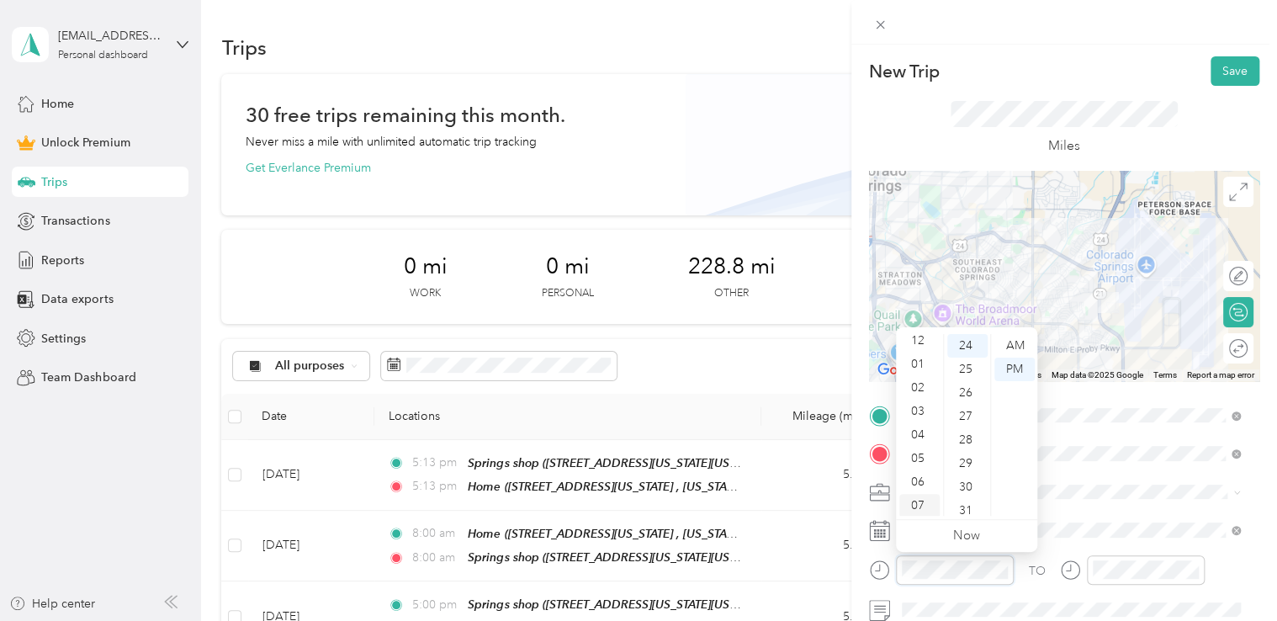
scroll to position [0, 0]
click at [920, 346] on div "12" at bounding box center [919, 346] width 40 height 24
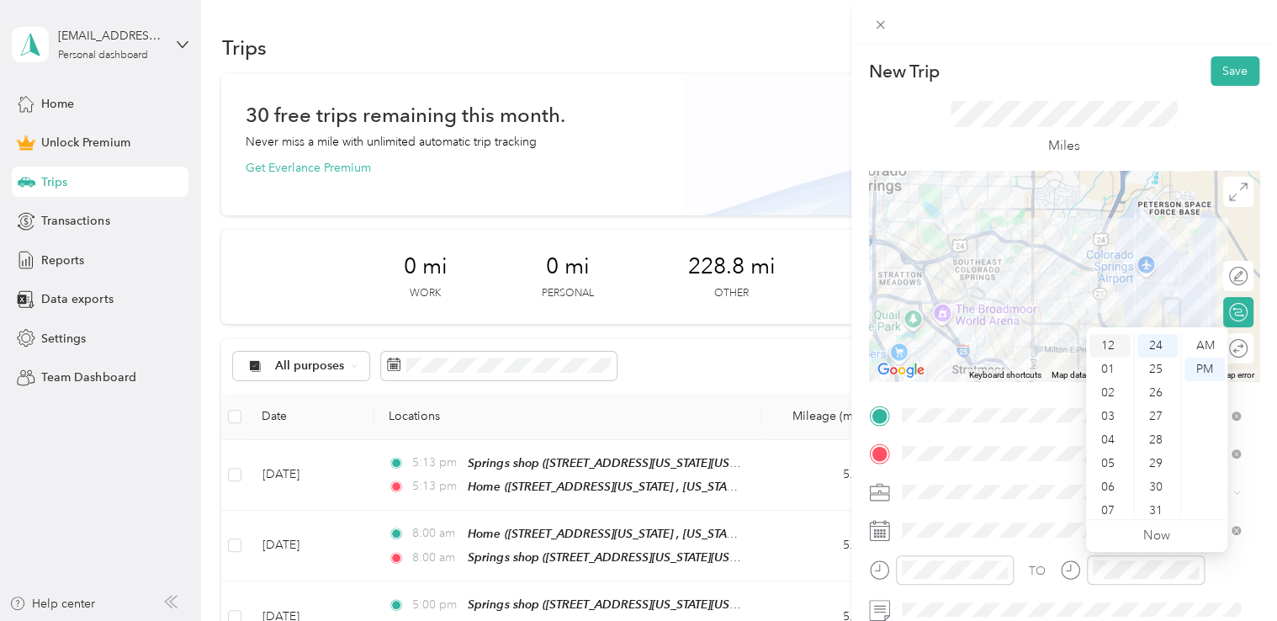
click at [1110, 342] on div "12" at bounding box center [1109, 346] width 40 height 24
drag, startPoint x: 1115, startPoint y: 76, endPoint x: 1147, endPoint y: 81, distance: 32.4
click at [1116, 76] on div "New Trip Save" at bounding box center [1064, 70] width 390 height 29
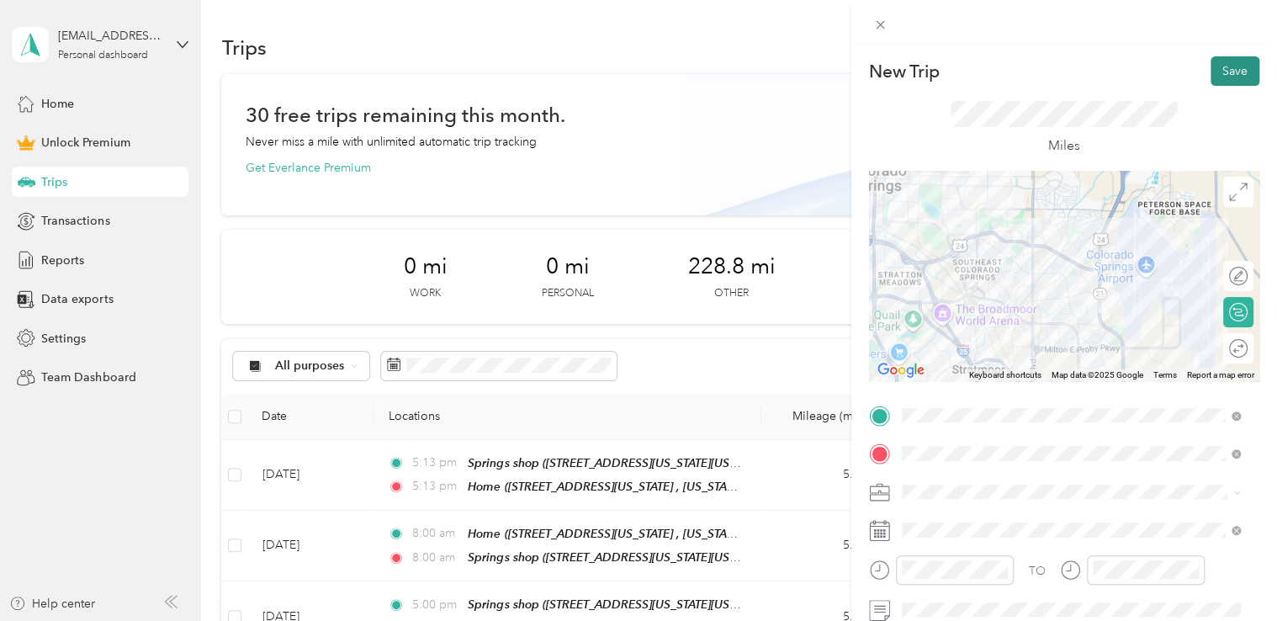
click at [1211, 69] on button "Save" at bounding box center [1235, 70] width 49 height 29
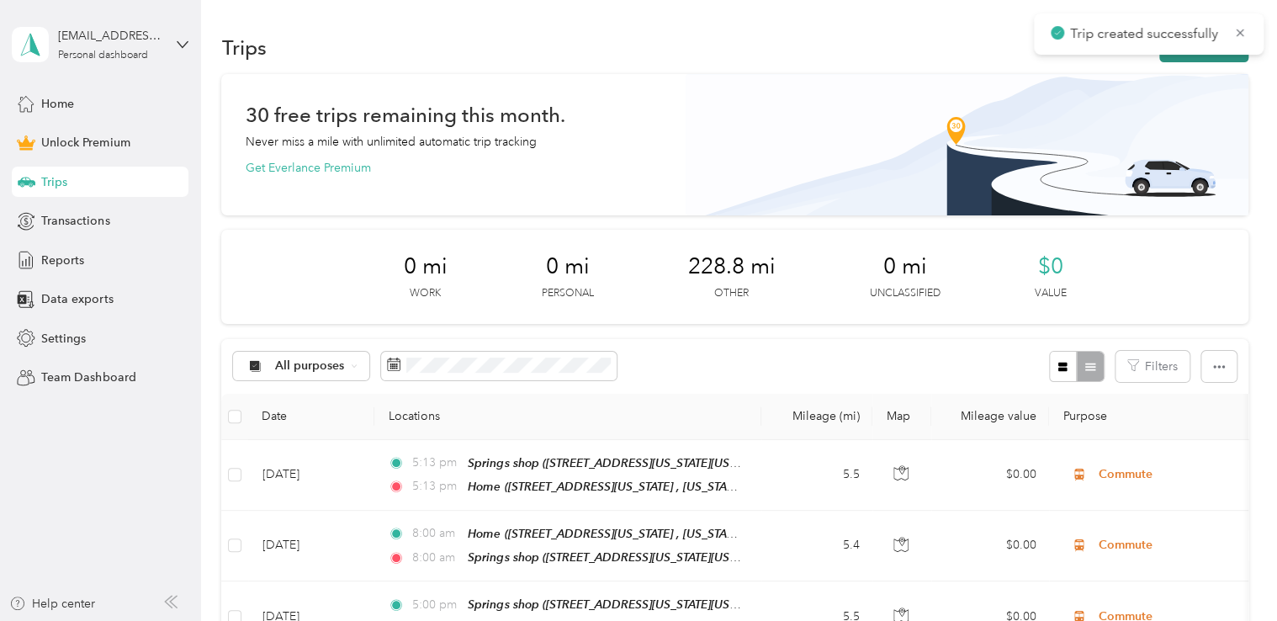
click at [1222, 61] on button "New trip" at bounding box center [1203, 47] width 89 height 29
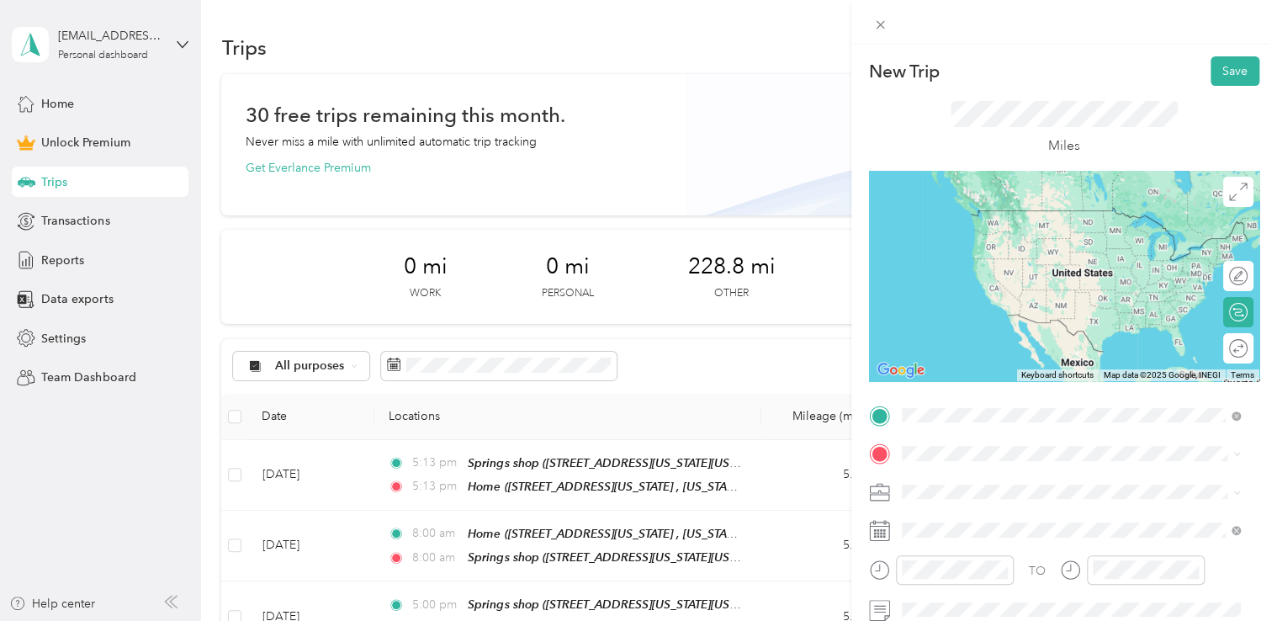
click at [993, 213] on strong "Springs shop" at bounding box center [969, 216] width 72 height 15
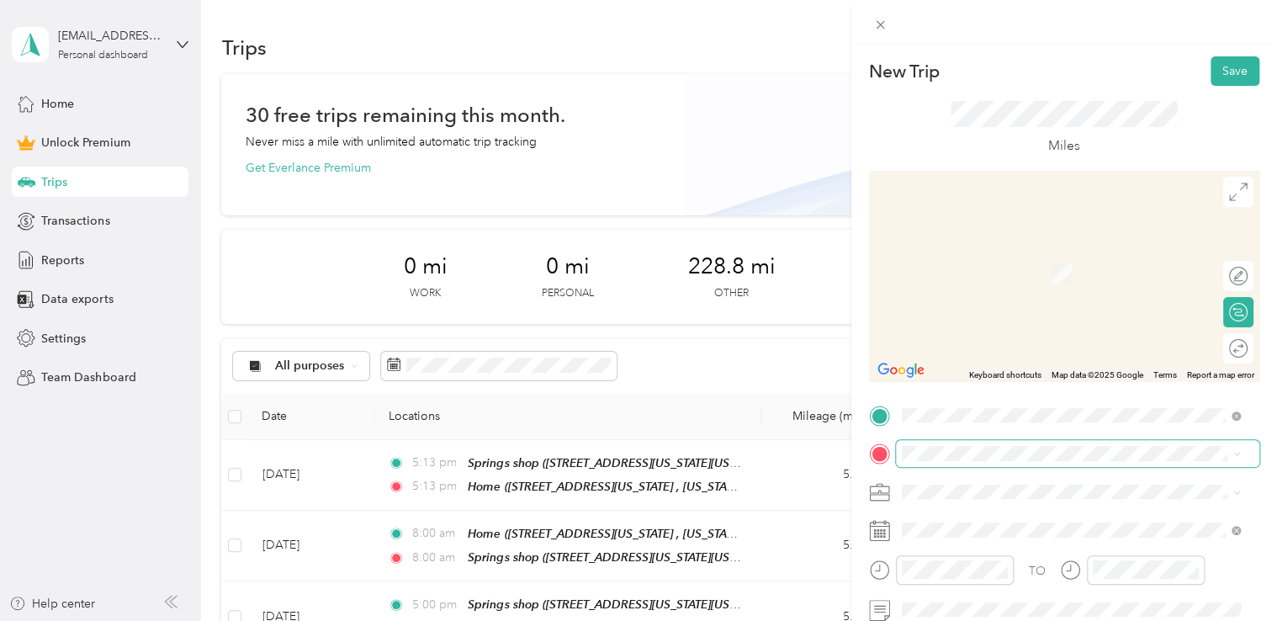
click at [966, 443] on span at bounding box center [1077, 453] width 363 height 27
click at [1006, 404] on div "Bills" at bounding box center [1083, 396] width 301 height 15
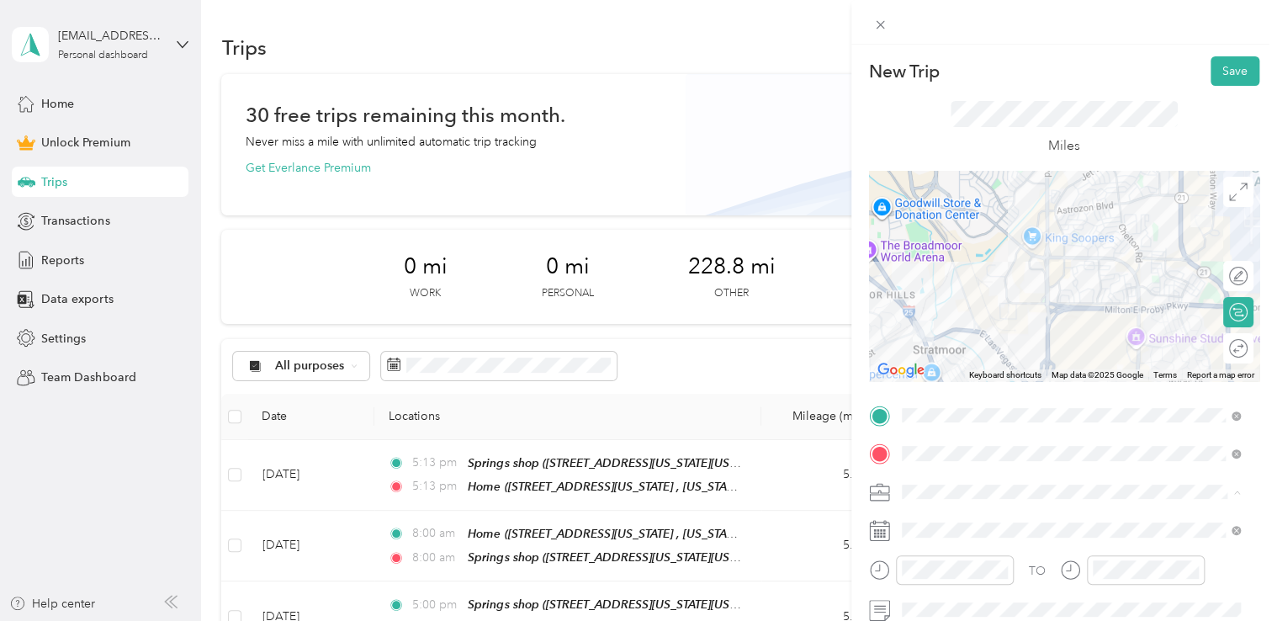
click at [983, 311] on span "Adas Solutions" at bounding box center [947, 315] width 79 height 14
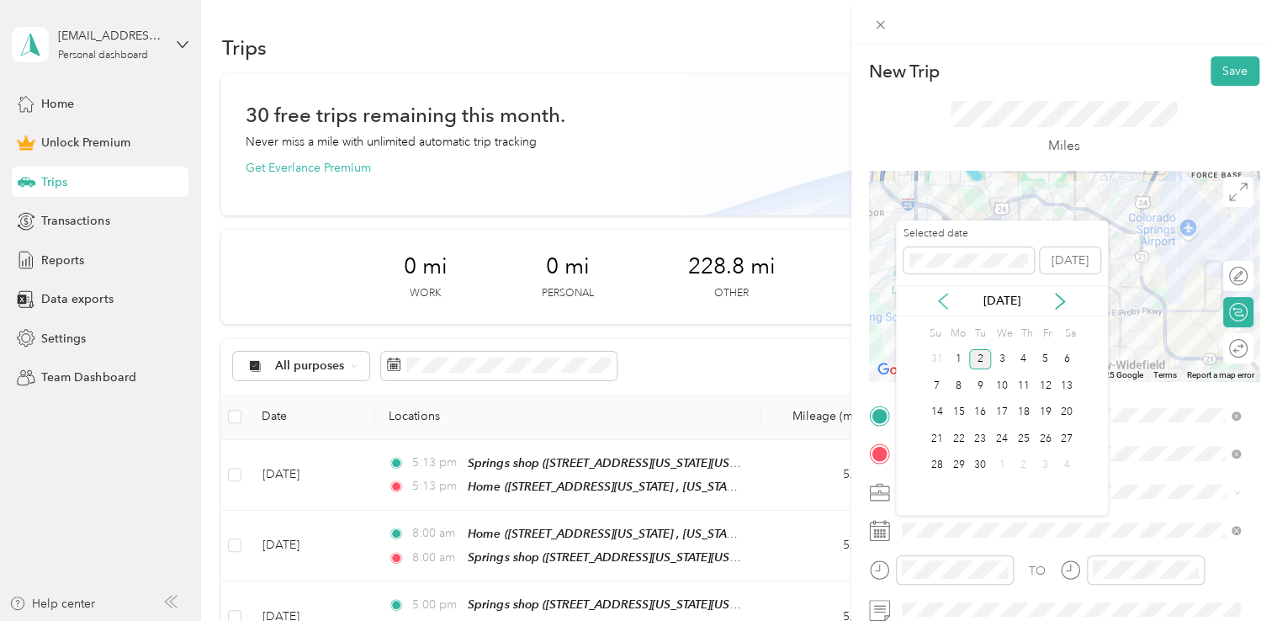
click at [939, 305] on icon at bounding box center [943, 301] width 17 height 17
click at [976, 390] on div "5" at bounding box center [980, 385] width 22 height 21
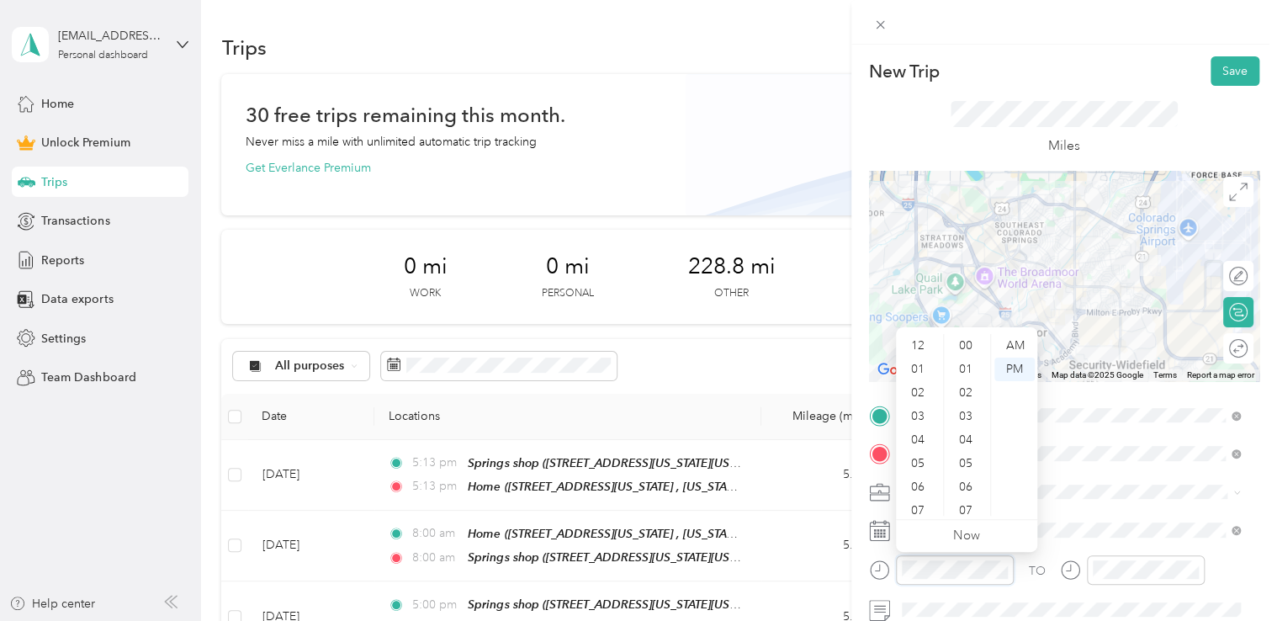
scroll to position [589, 0]
click at [1004, 339] on div "AM" at bounding box center [1014, 346] width 40 height 24
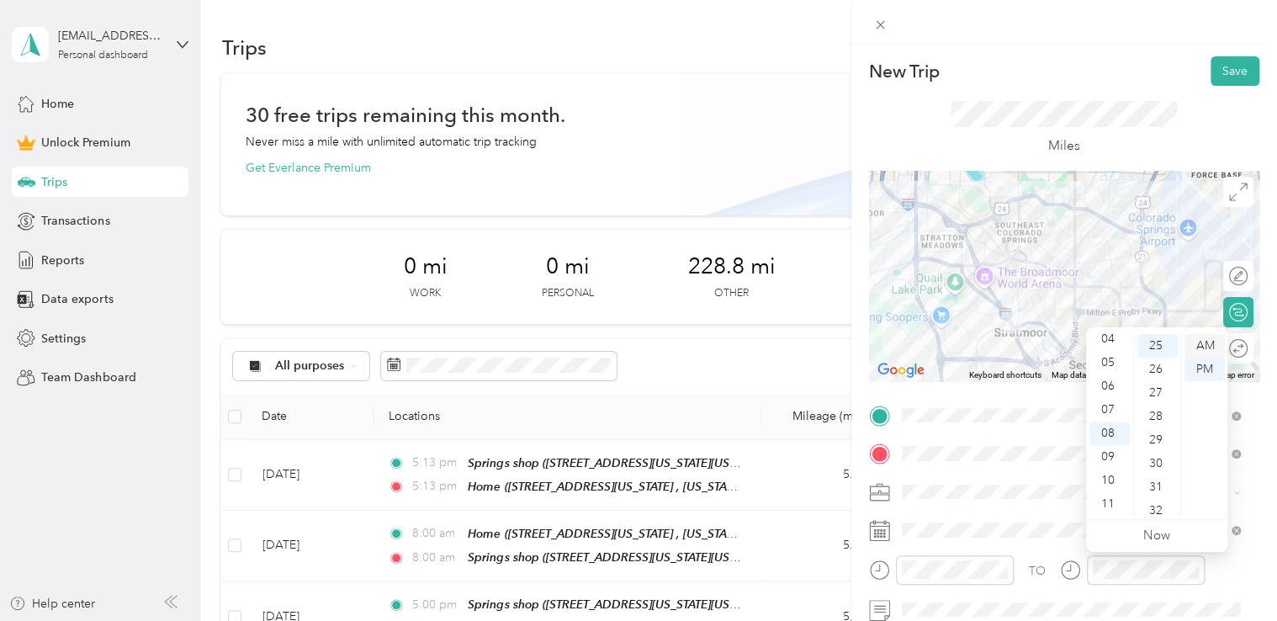
click at [1194, 344] on div "AM" at bounding box center [1205, 346] width 40 height 24
click at [1100, 50] on div "New Trip Save This trip cannot be edited because it is either under review, app…" at bounding box center [1064, 355] width 426 height 621
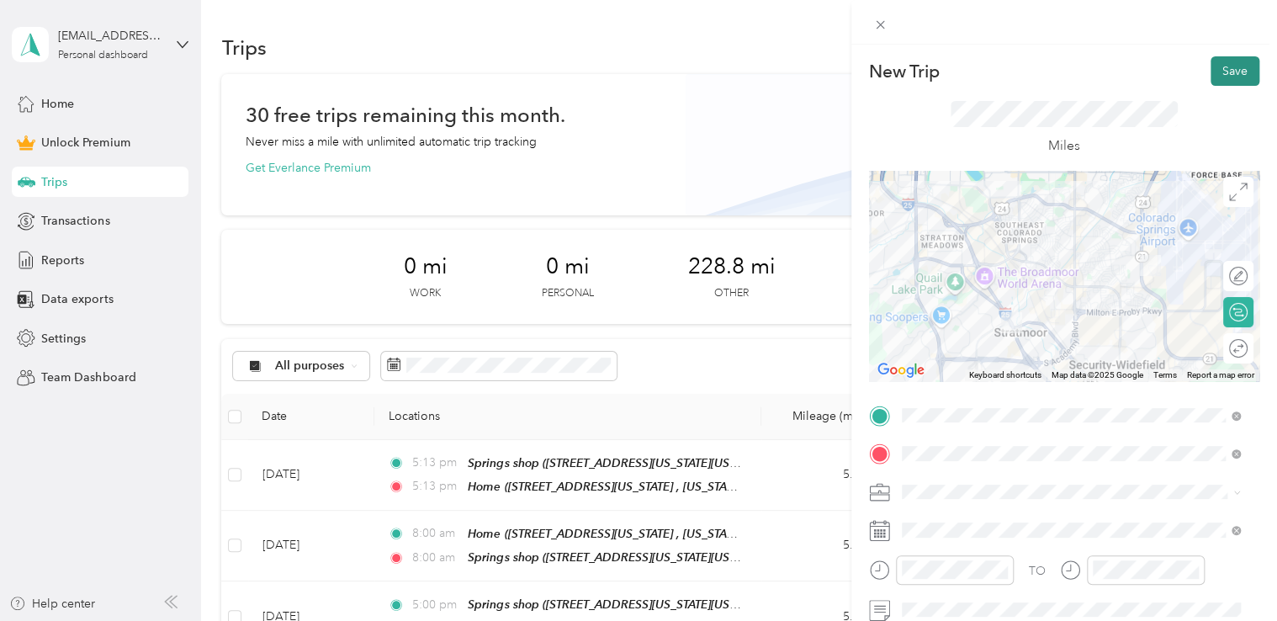
click at [1235, 76] on button "Save" at bounding box center [1235, 70] width 49 height 29
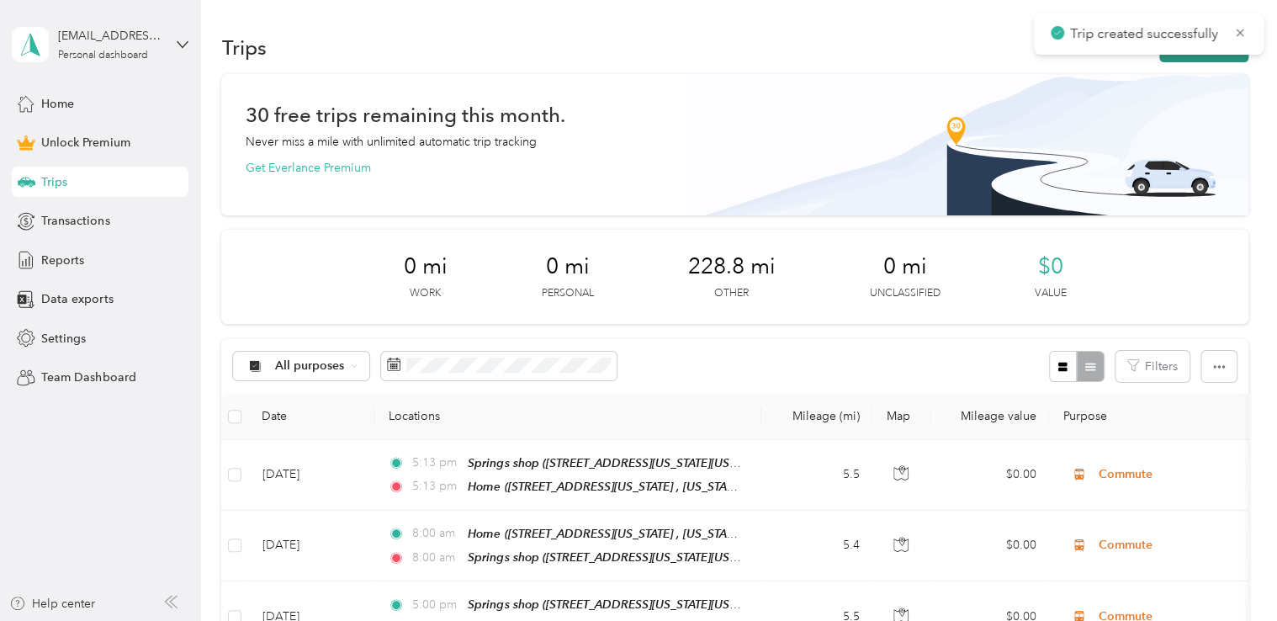
click at [1211, 61] on button "New trip" at bounding box center [1203, 47] width 89 height 29
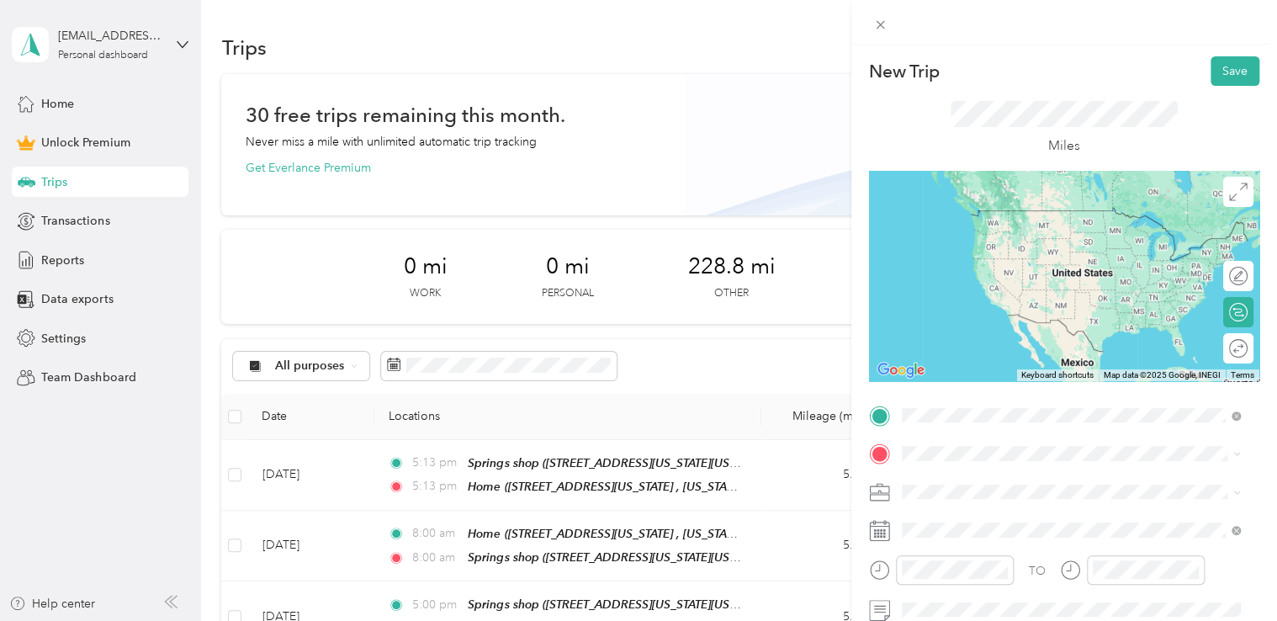
click at [1006, 365] on div "Bills" at bounding box center [1083, 357] width 301 height 15
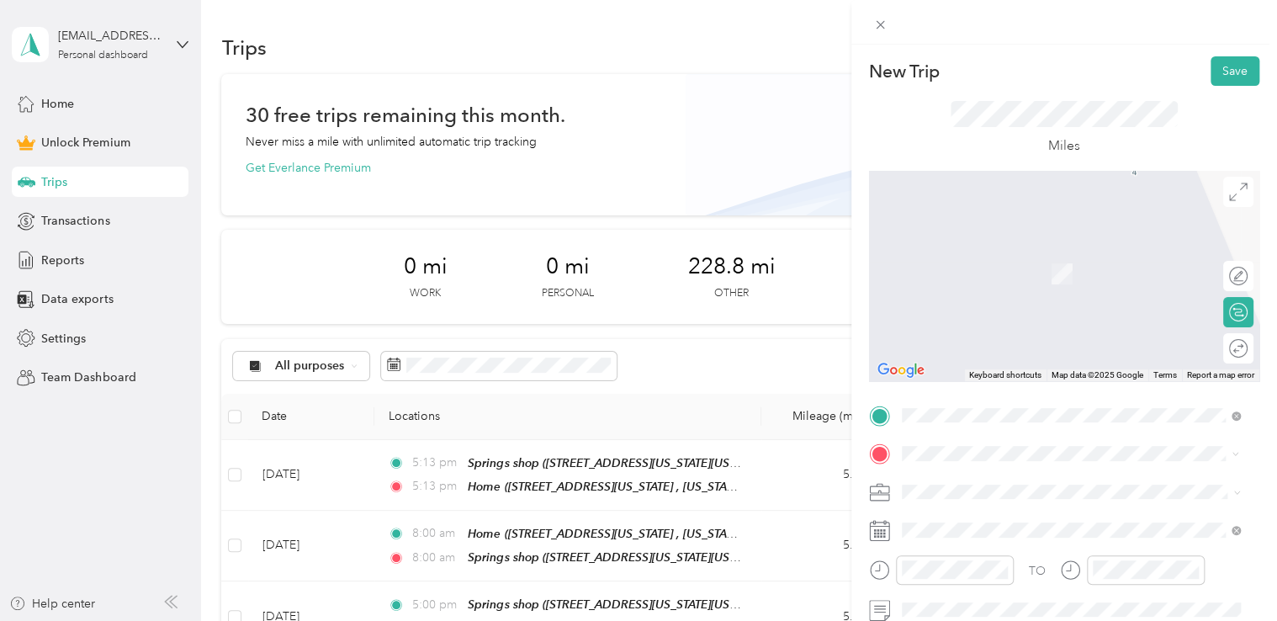
click at [1050, 281] on span "[STREET_ADDRESS][US_STATE][US_STATE][US_STATE]" at bounding box center [1078, 274] width 291 height 14
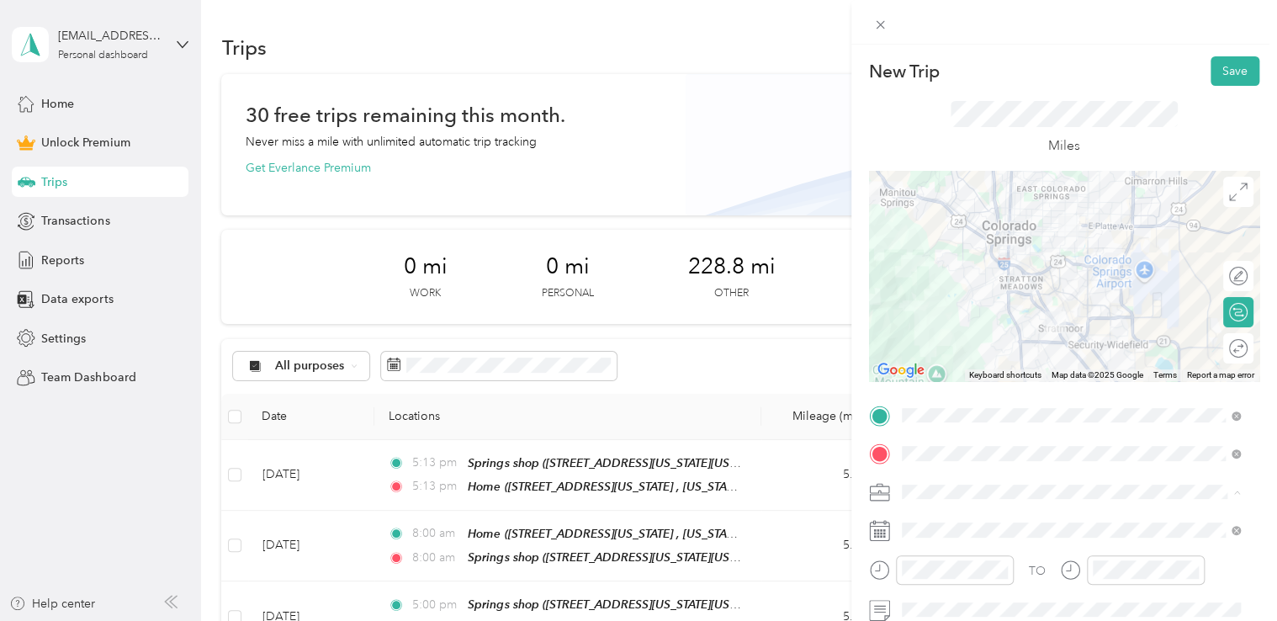
click at [986, 312] on div "Adas Solutions" at bounding box center [1071, 315] width 327 height 18
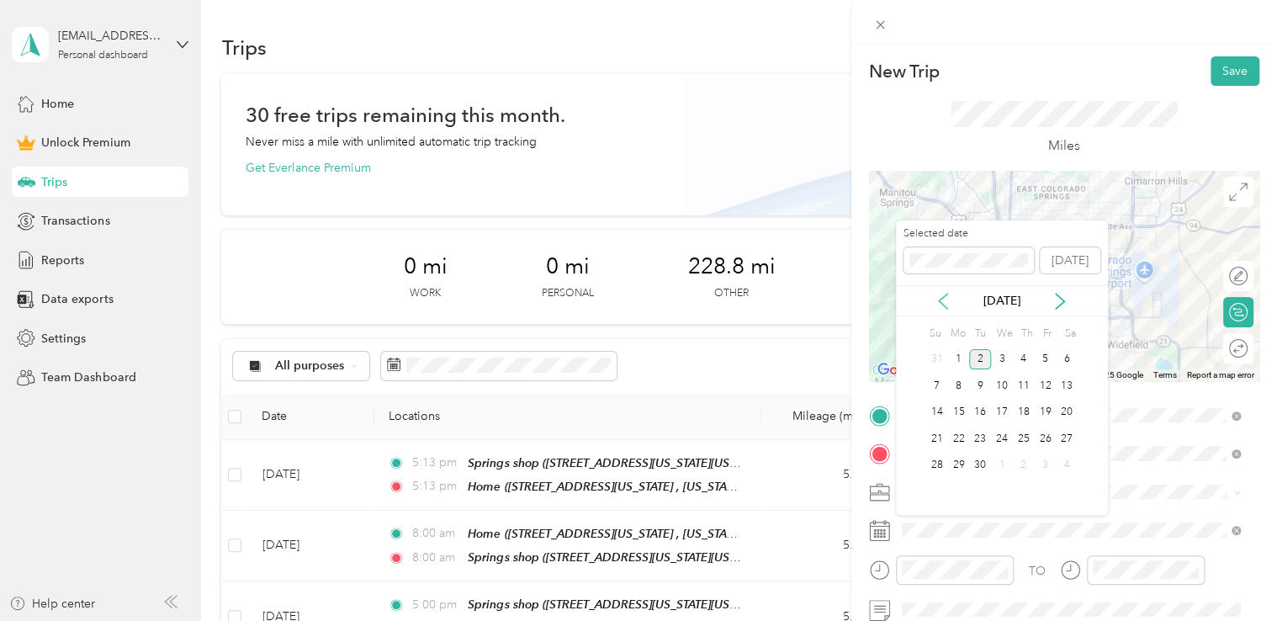
click at [946, 295] on icon at bounding box center [943, 301] width 17 height 17
click at [978, 385] on div "5" at bounding box center [980, 385] width 22 height 21
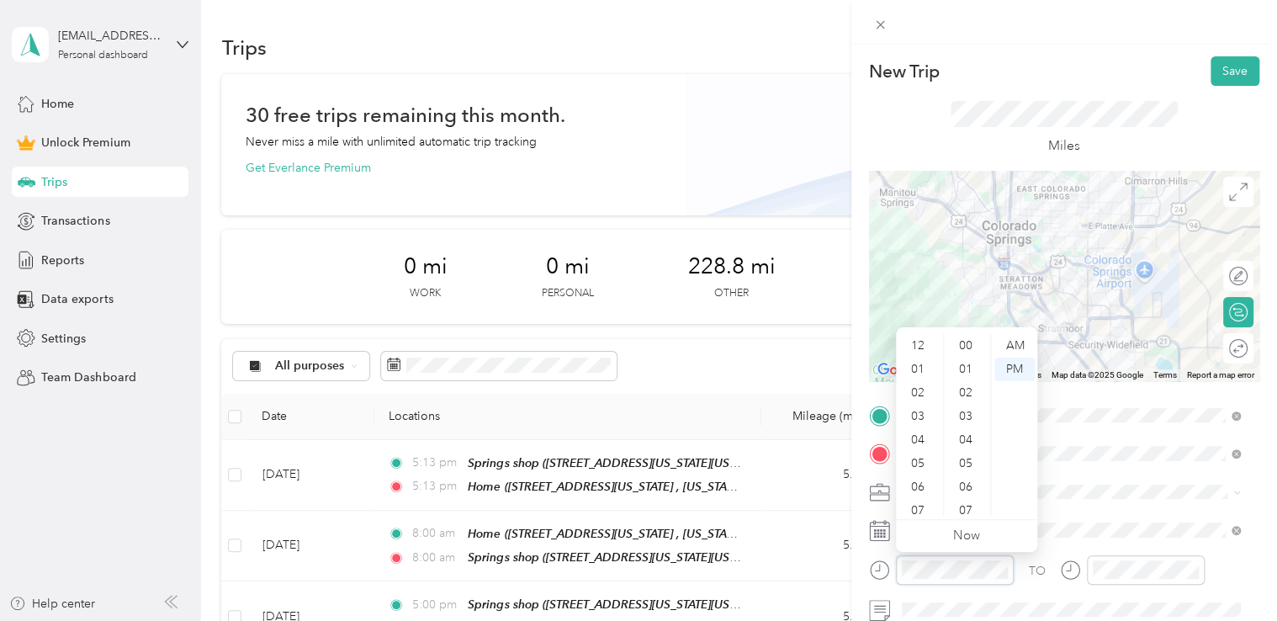
scroll to position [101, 0]
click at [922, 486] on div "10" at bounding box center [919, 481] width 40 height 24
click at [1024, 341] on div "AM" at bounding box center [1014, 346] width 40 height 24
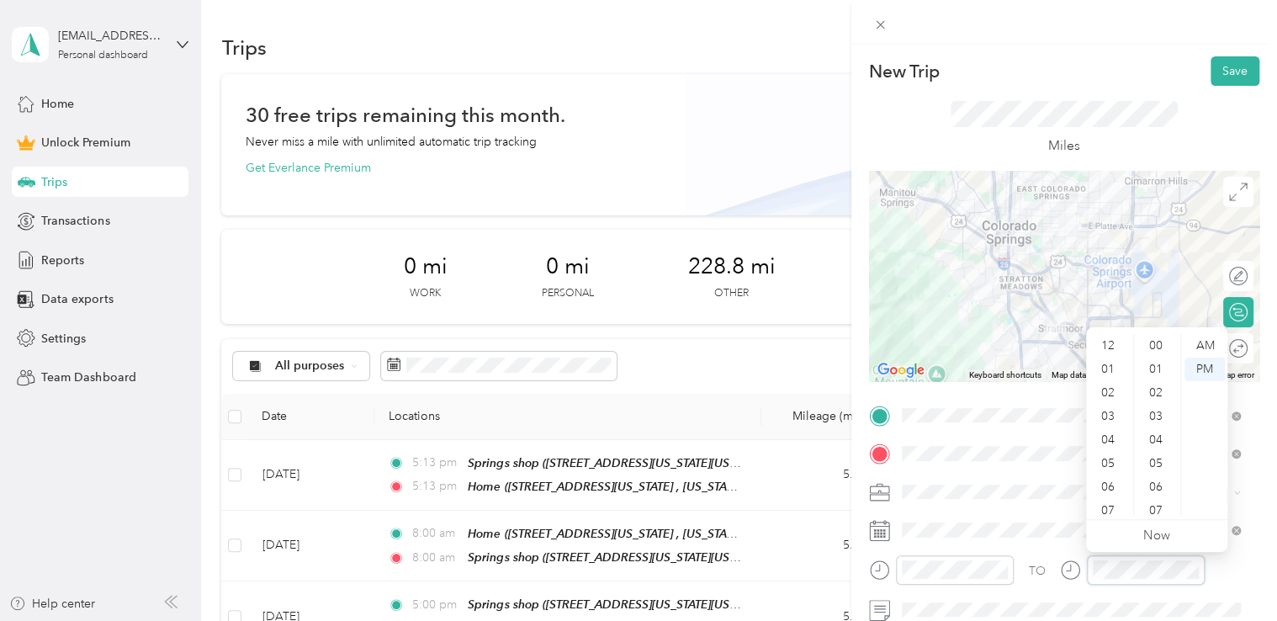
scroll to position [589, 0]
click at [1113, 475] on div "10" at bounding box center [1109, 481] width 40 height 24
click at [1189, 347] on div "AM" at bounding box center [1205, 346] width 40 height 24
drag, startPoint x: 1163, startPoint y: 58, endPoint x: 1164, endPoint y: 50, distance: 8.6
click at [1164, 56] on div "New Trip Save This trip cannot be edited because it is either under review, app…" at bounding box center [1064, 355] width 426 height 621
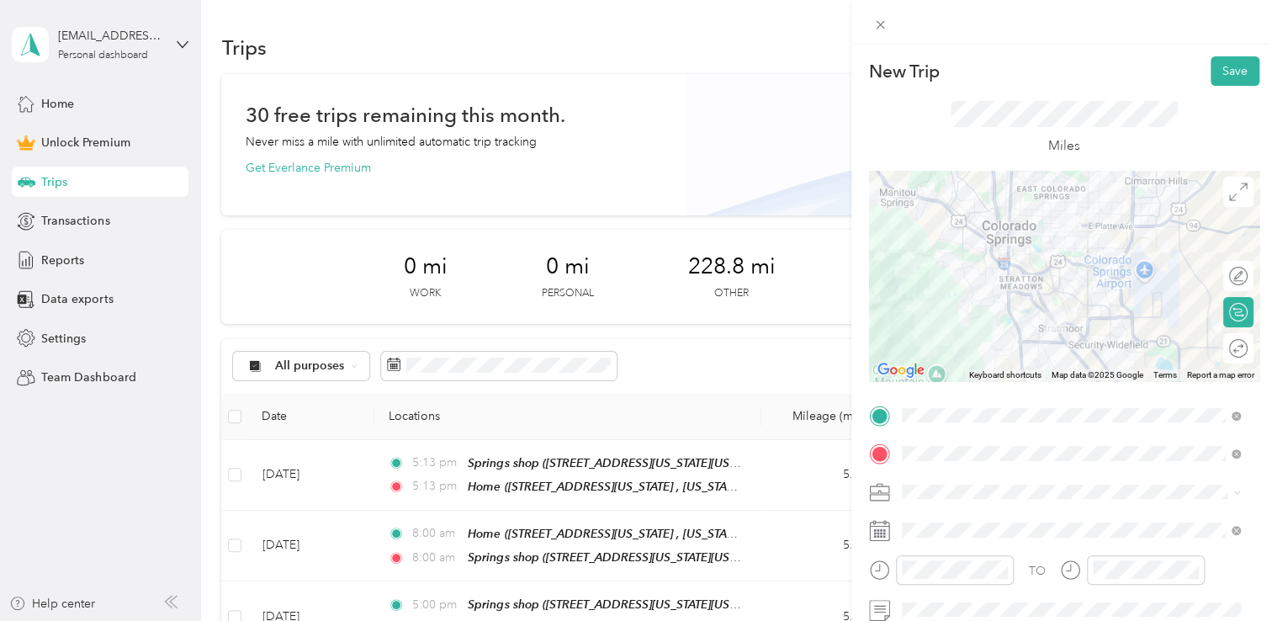
click at [1070, 255] on div at bounding box center [1064, 276] width 390 height 210
click at [1068, 254] on div at bounding box center [1064, 276] width 390 height 210
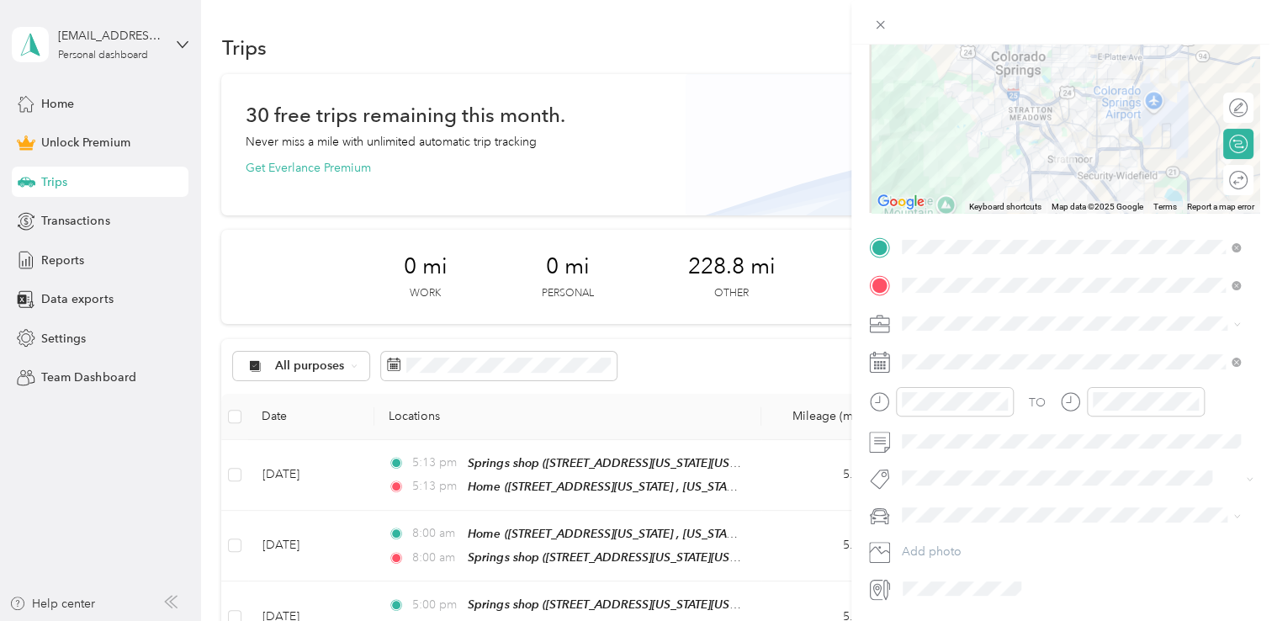
scroll to position [0, 0]
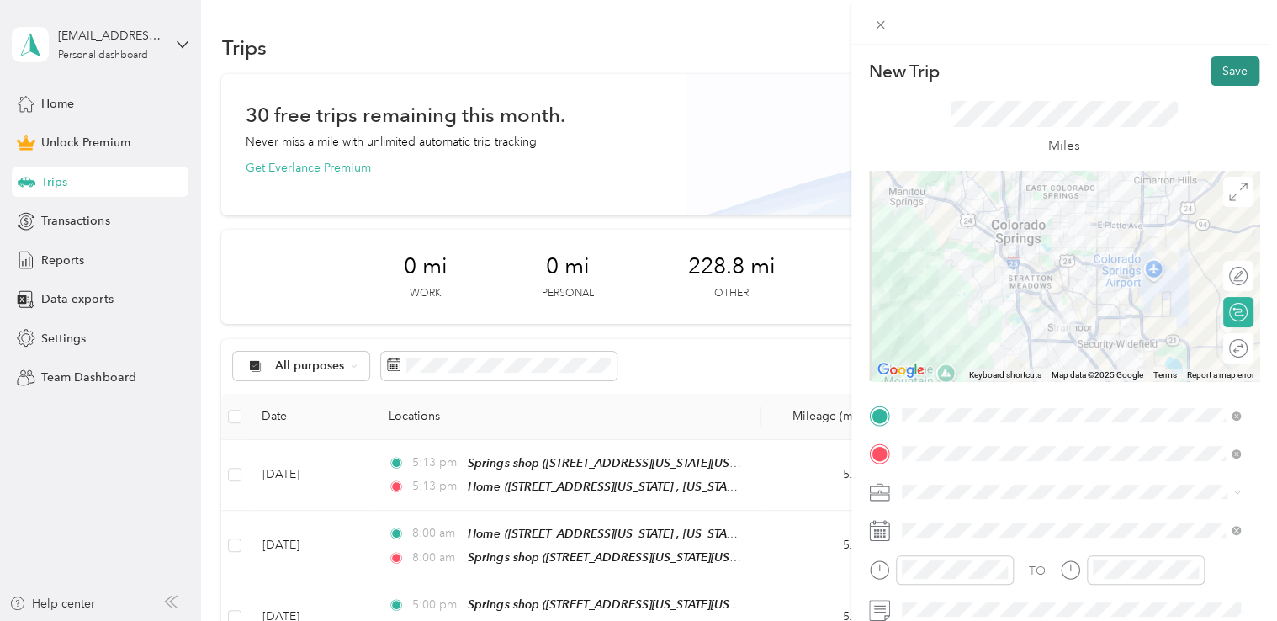
click at [1227, 78] on button "Save" at bounding box center [1235, 70] width 49 height 29
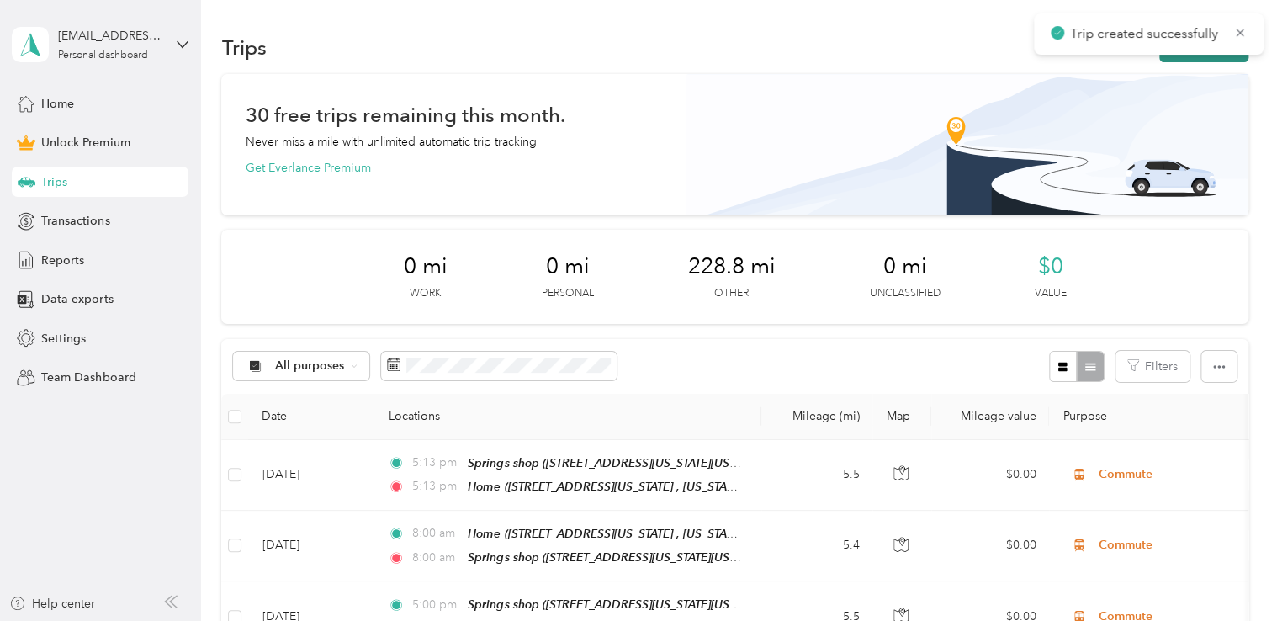
click at [1218, 59] on button "New trip" at bounding box center [1203, 47] width 89 height 29
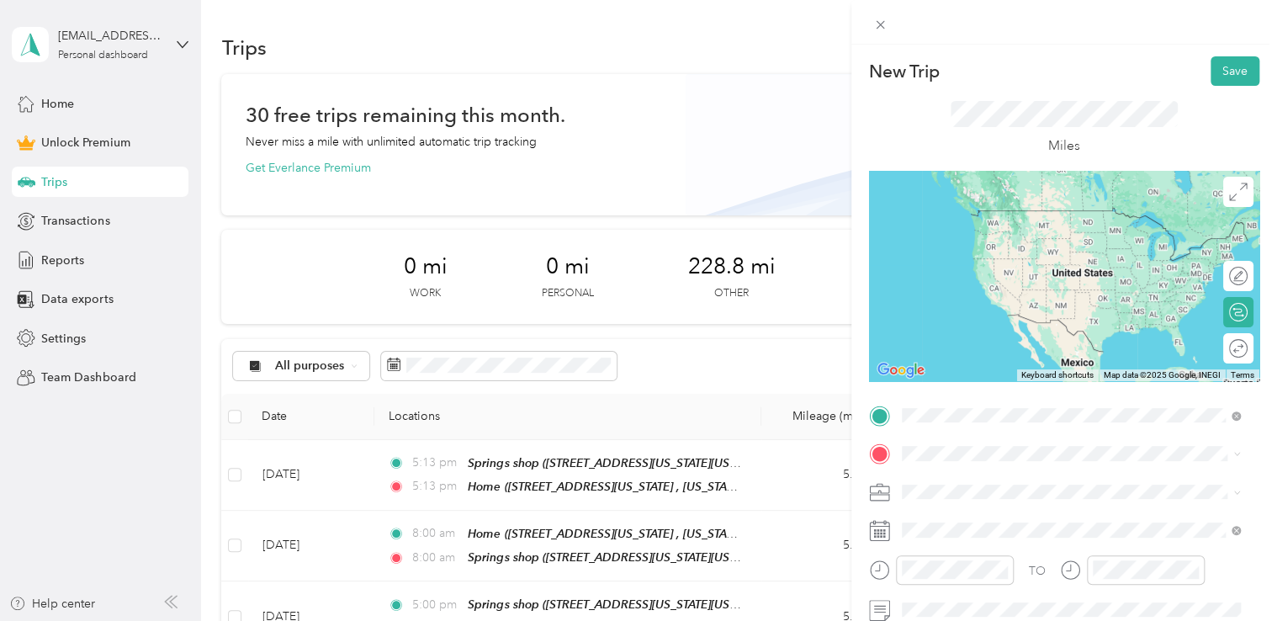
click at [1044, 231] on span "[STREET_ADDRESS][US_STATE][US_STATE][US_STATE]" at bounding box center [1078, 235] width 291 height 14
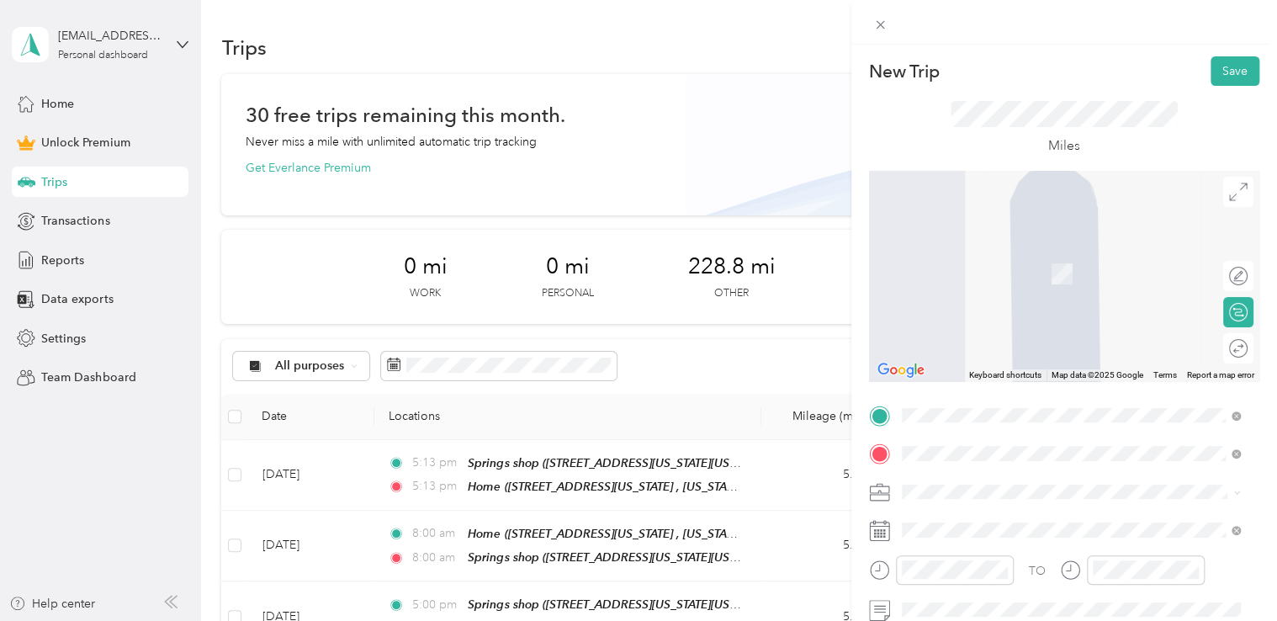
click at [1001, 277] on span "[STREET_ADDRESS][US_STATE][US_STATE]" at bounding box center [1048, 274] width 230 height 14
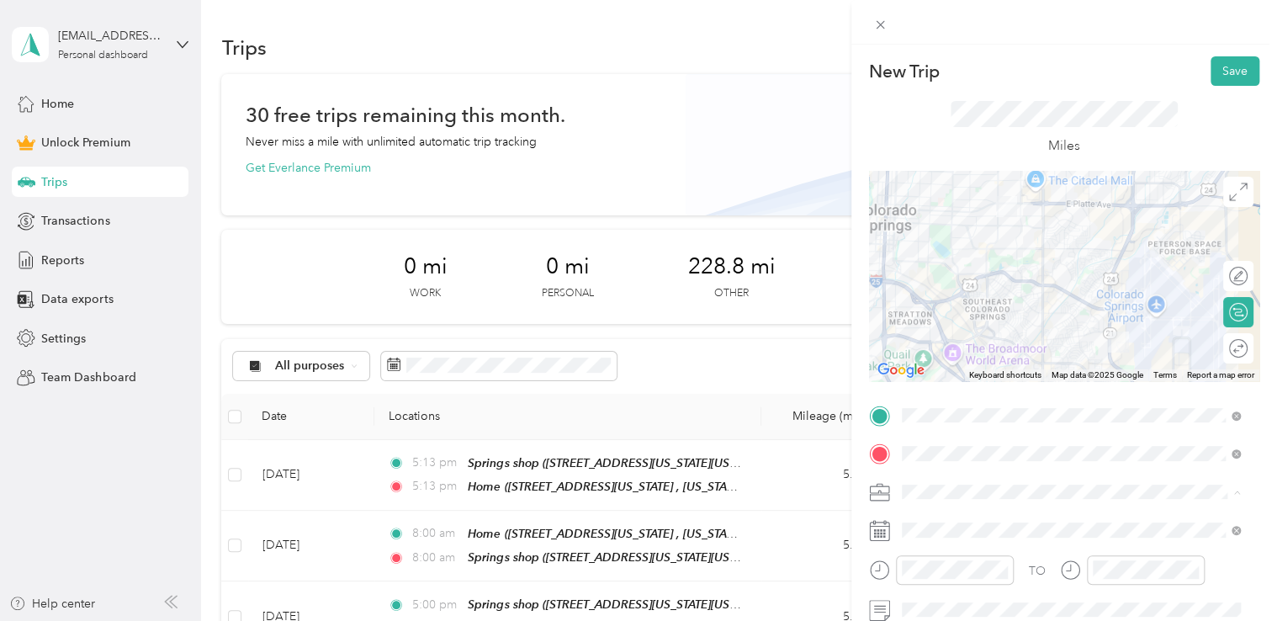
click at [989, 327] on ol "Work Personal Adas Solutions Other Charity Medical Moving Commute" at bounding box center [1071, 359] width 351 height 236
click at [915, 482] on span at bounding box center [1077, 492] width 363 height 27
click at [963, 324] on ol "Work Personal Adas Solutions Other Charity Medical Moving Commute" at bounding box center [1071, 359] width 351 height 236
click at [1008, 243] on div at bounding box center [1064, 276] width 390 height 210
click at [1094, 208] on div at bounding box center [1064, 276] width 390 height 210
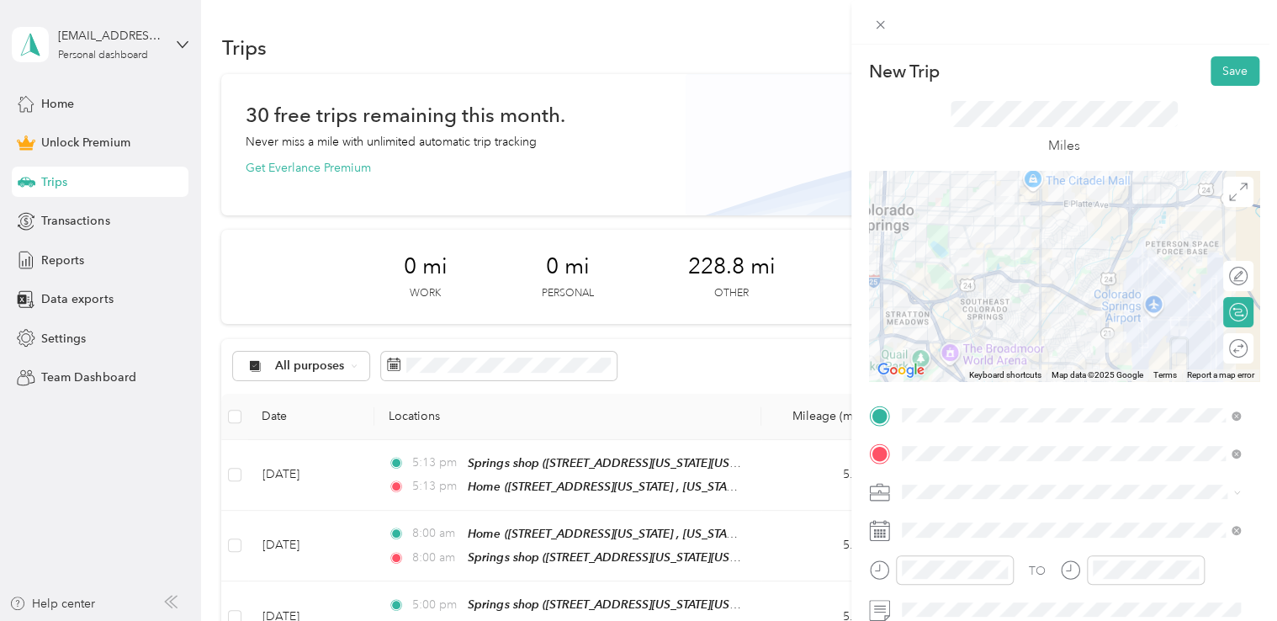
click at [1121, 212] on div at bounding box center [1064, 276] width 390 height 210
click at [949, 459] on span "Commute" at bounding box center [934, 462] width 53 height 14
click at [965, 321] on li "Adas Solutions" at bounding box center [1071, 314] width 351 height 29
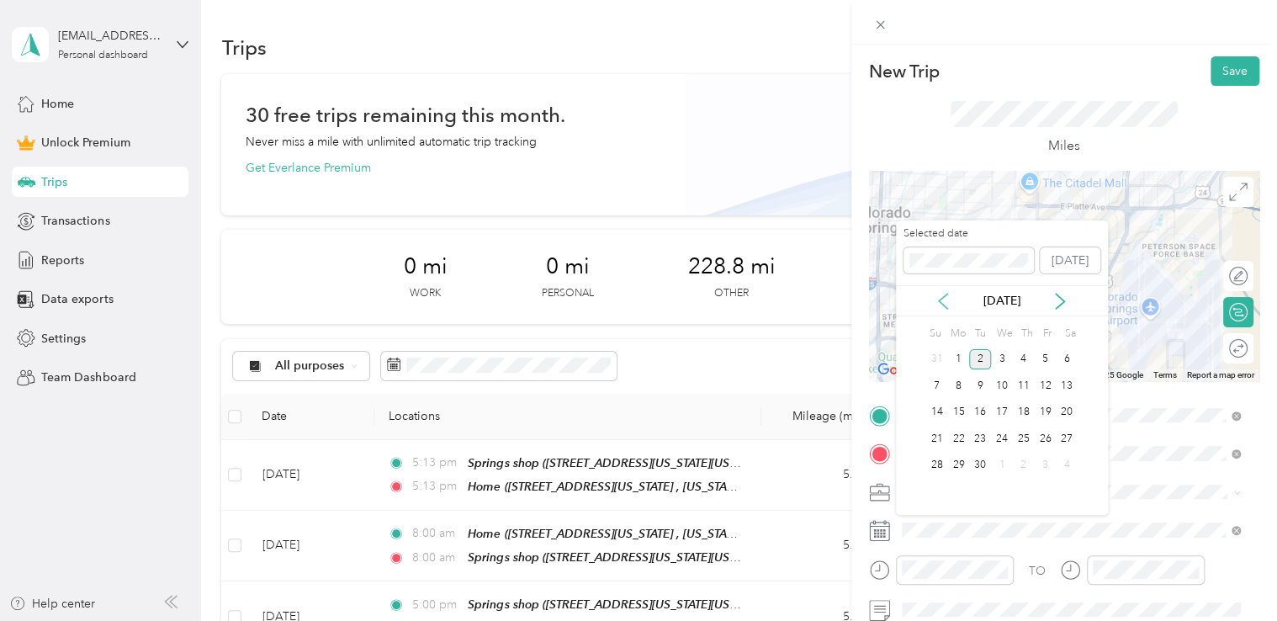
click at [943, 306] on icon at bounding box center [943, 301] width 17 height 17
click at [983, 378] on div "5" at bounding box center [980, 385] width 22 height 21
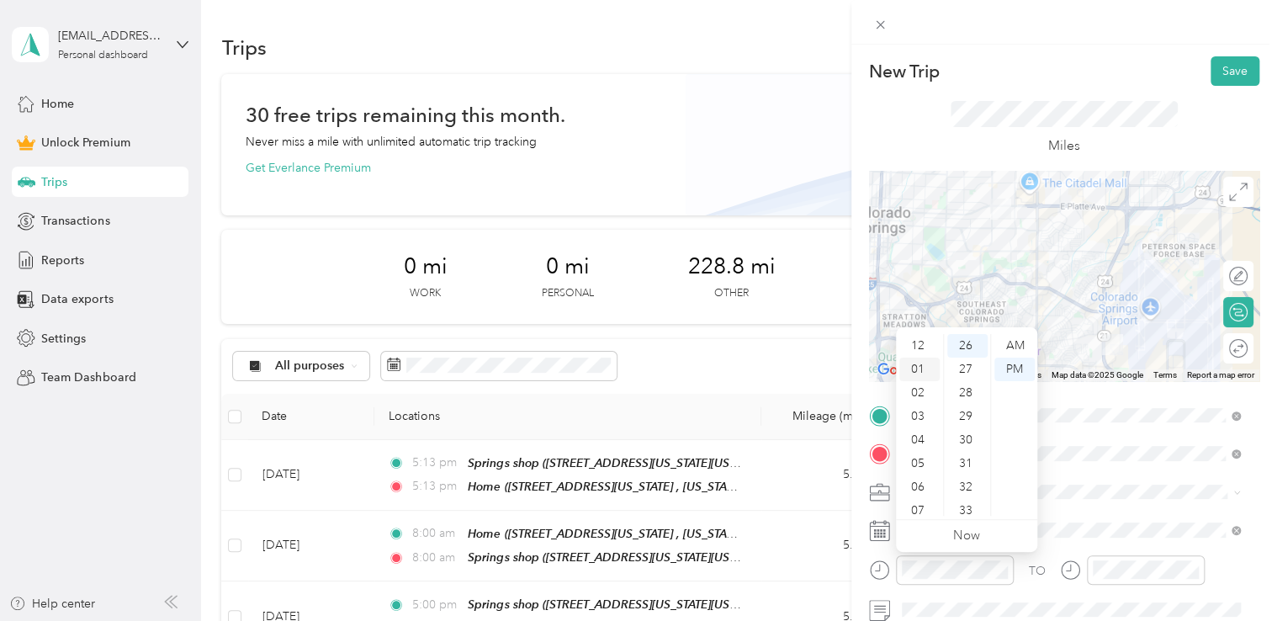
drag, startPoint x: 904, startPoint y: 374, endPoint x: 910, endPoint y: 365, distance: 10.3
click at [909, 368] on div "01" at bounding box center [919, 370] width 40 height 24
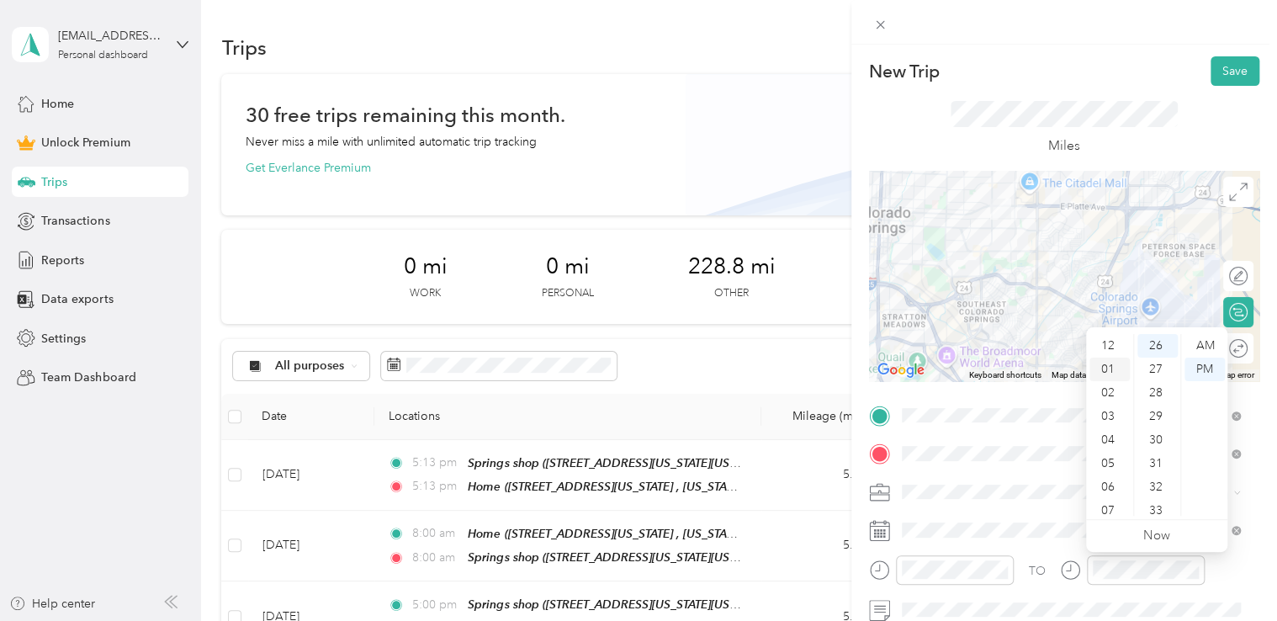
click at [1110, 370] on div "01" at bounding box center [1109, 370] width 40 height 24
click at [1137, 62] on div "New Trip Save" at bounding box center [1064, 70] width 390 height 29
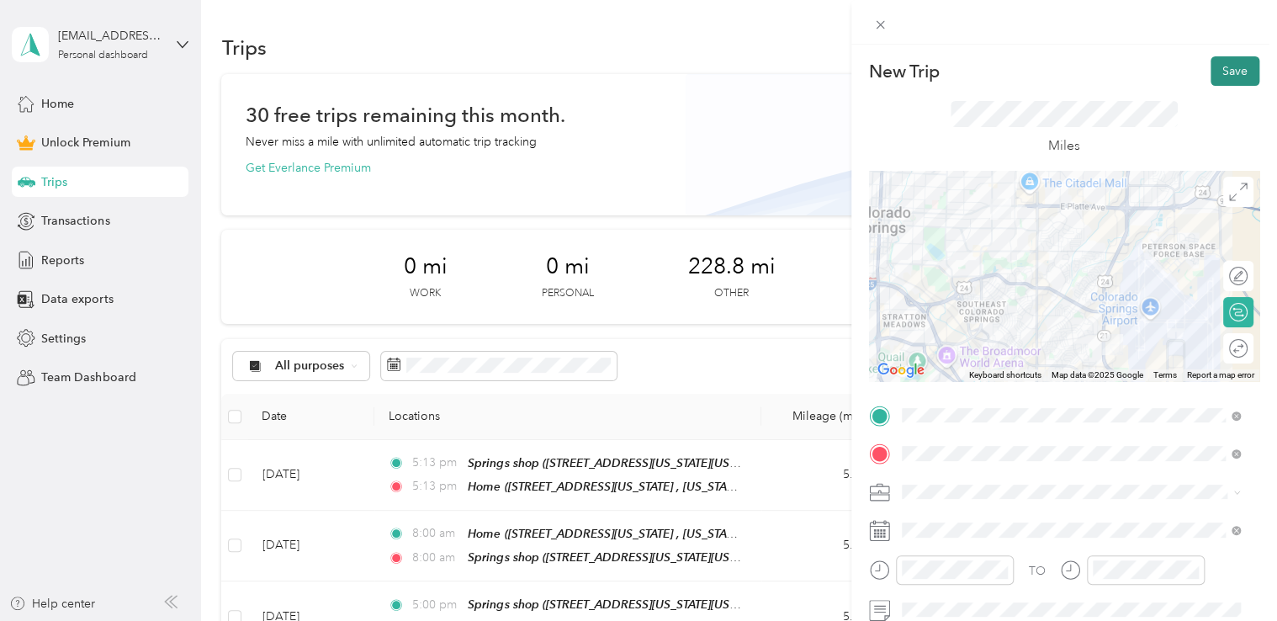
click at [1217, 78] on button "Save" at bounding box center [1235, 70] width 49 height 29
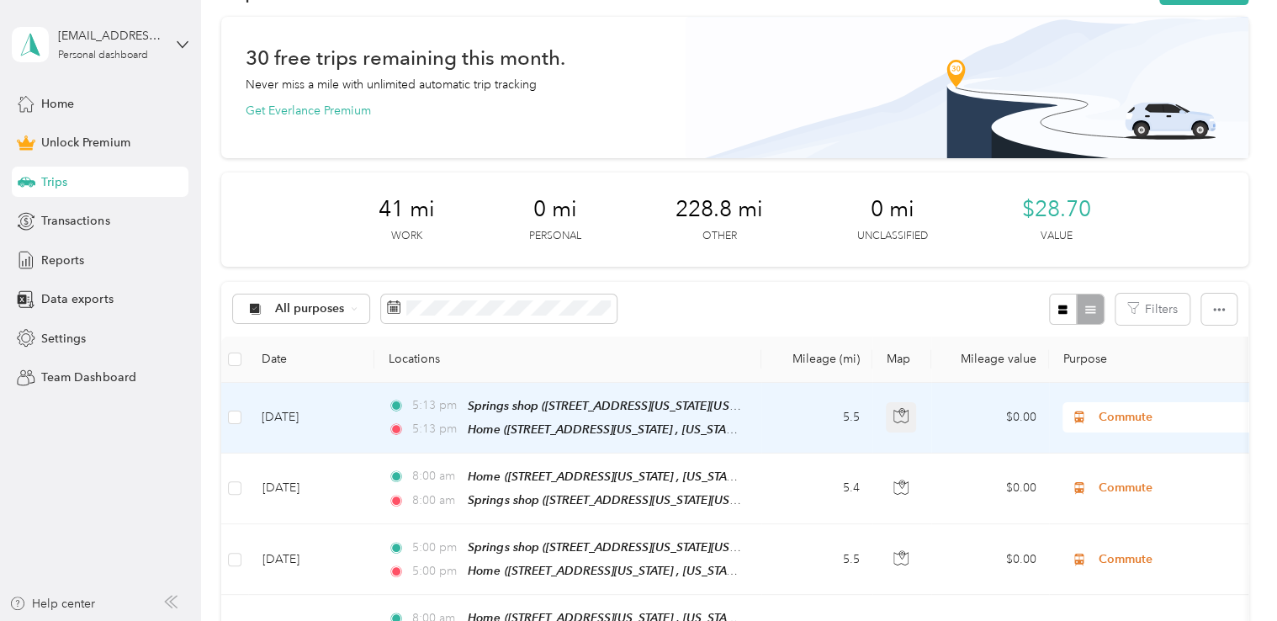
scroll to position [0, 0]
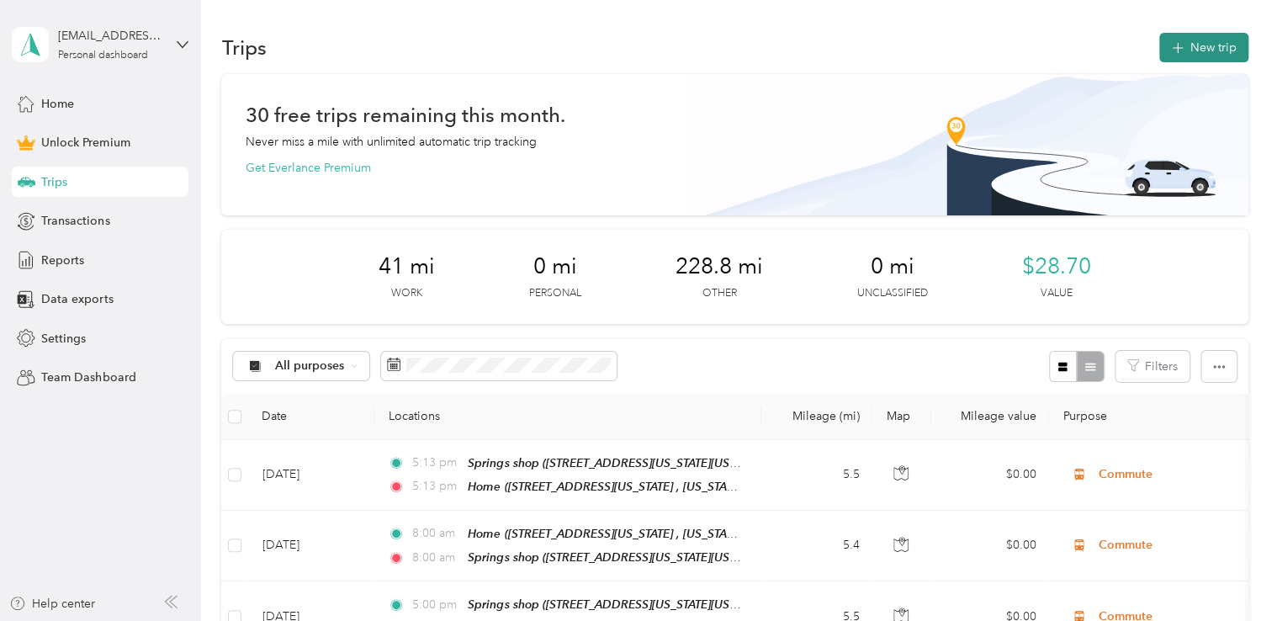
click at [1206, 51] on button "New trip" at bounding box center [1203, 47] width 89 height 29
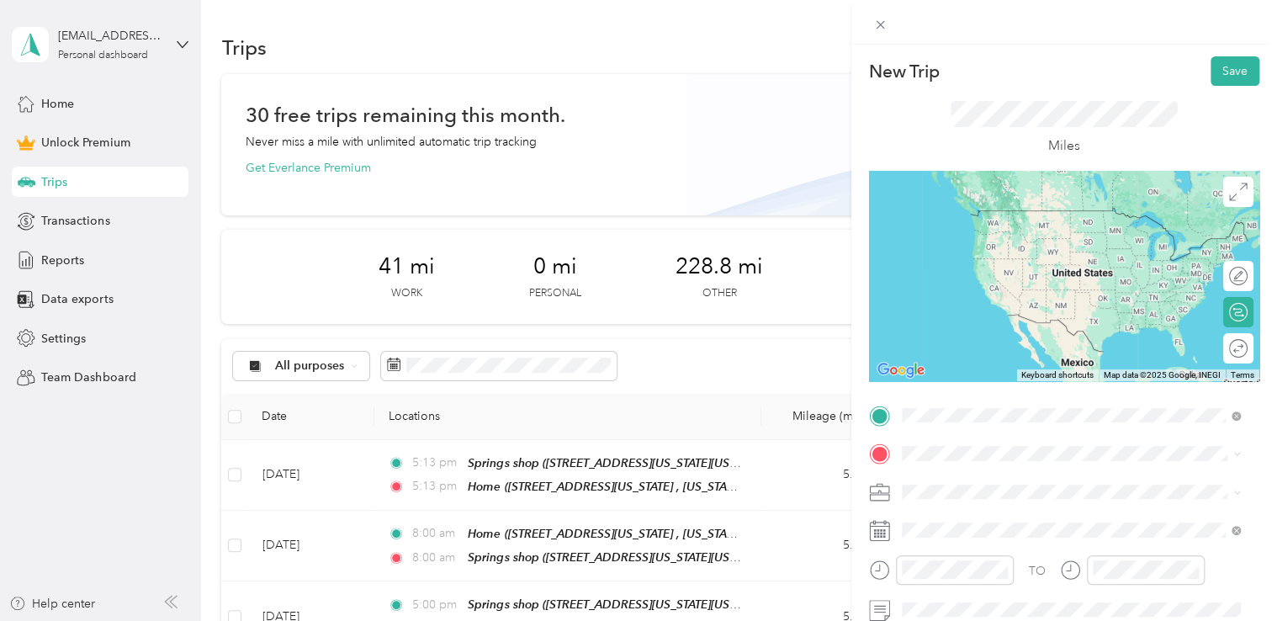
click at [974, 242] on span "[STREET_ADDRESS][US_STATE][US_STATE]" at bounding box center [1048, 235] width 230 height 14
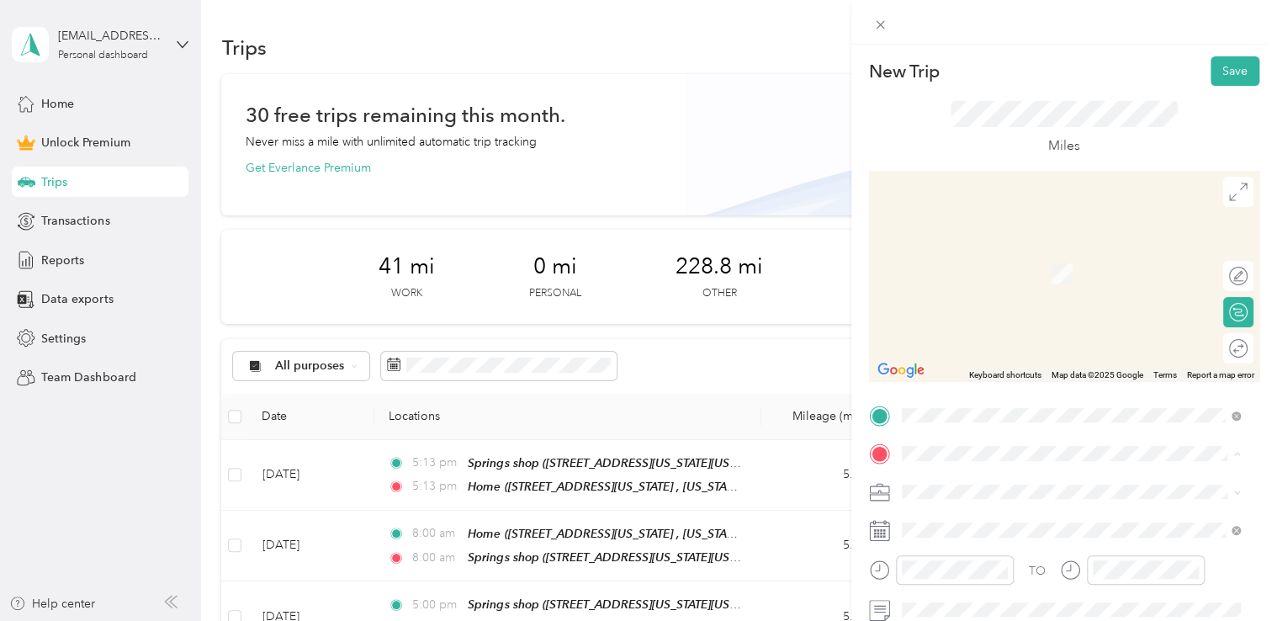
click at [968, 274] on span "[STREET_ADDRESS][PERSON_NAME][US_STATE]" at bounding box center [1064, 274] width 262 height 14
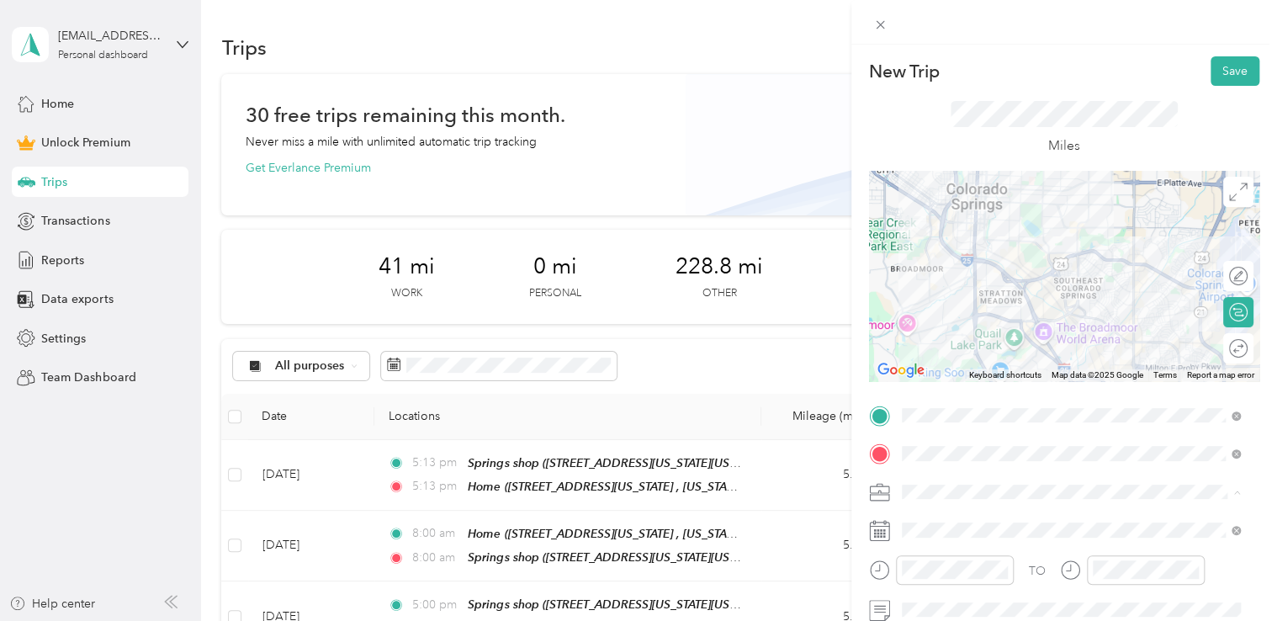
click at [970, 315] on span "Adas Solutions" at bounding box center [947, 315] width 79 height 14
click at [1025, 308] on div at bounding box center [1064, 276] width 390 height 210
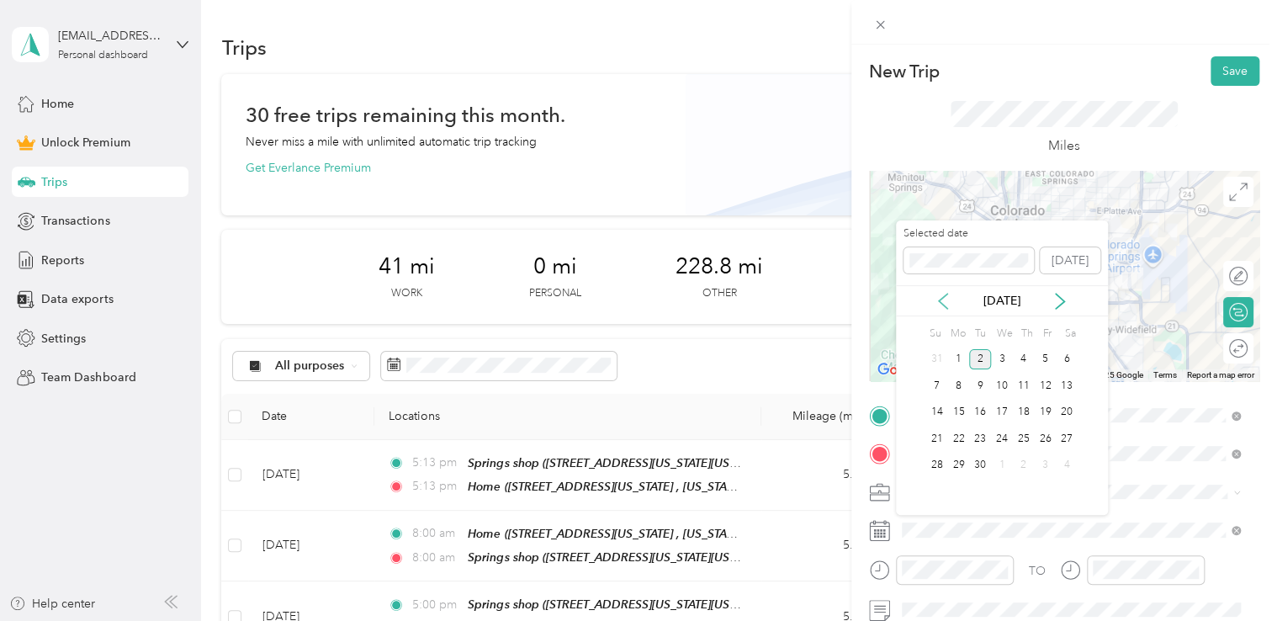
click at [946, 308] on icon at bounding box center [943, 301] width 8 height 15
click at [1023, 383] on div "7" at bounding box center [1024, 385] width 22 height 21
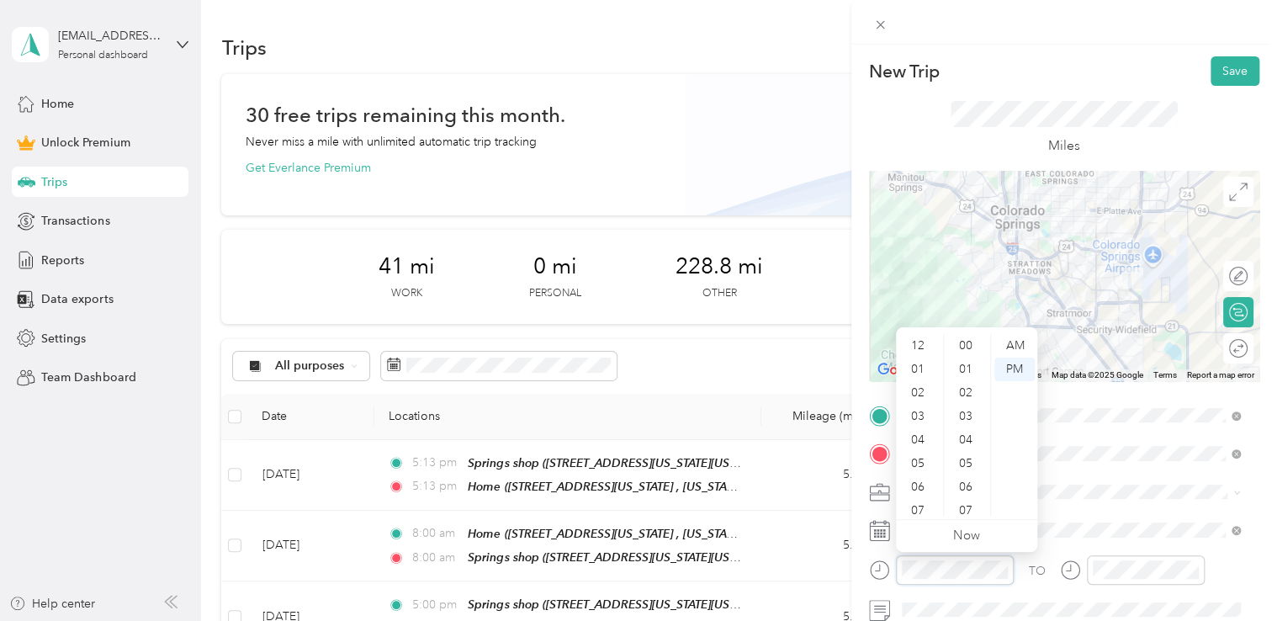
scroll to position [101, 0]
click at [1024, 338] on div "AM" at bounding box center [1014, 346] width 40 height 24
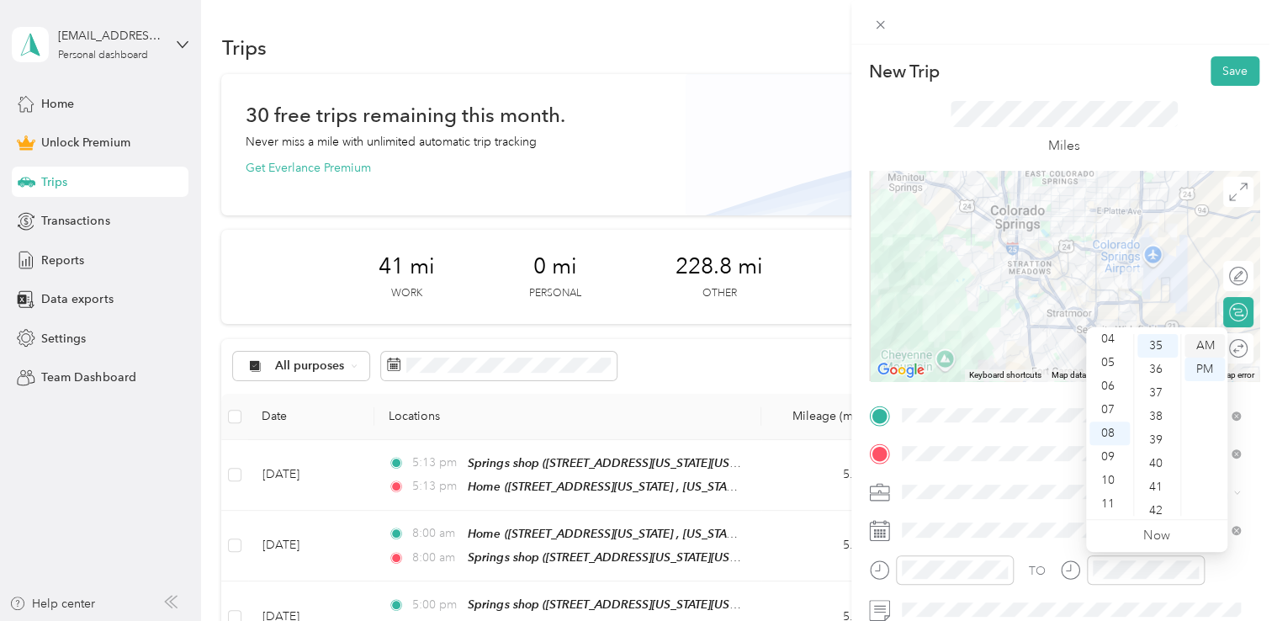
click at [1194, 350] on div "AM" at bounding box center [1205, 346] width 40 height 24
click at [1119, 31] on div at bounding box center [1064, 22] width 426 height 45
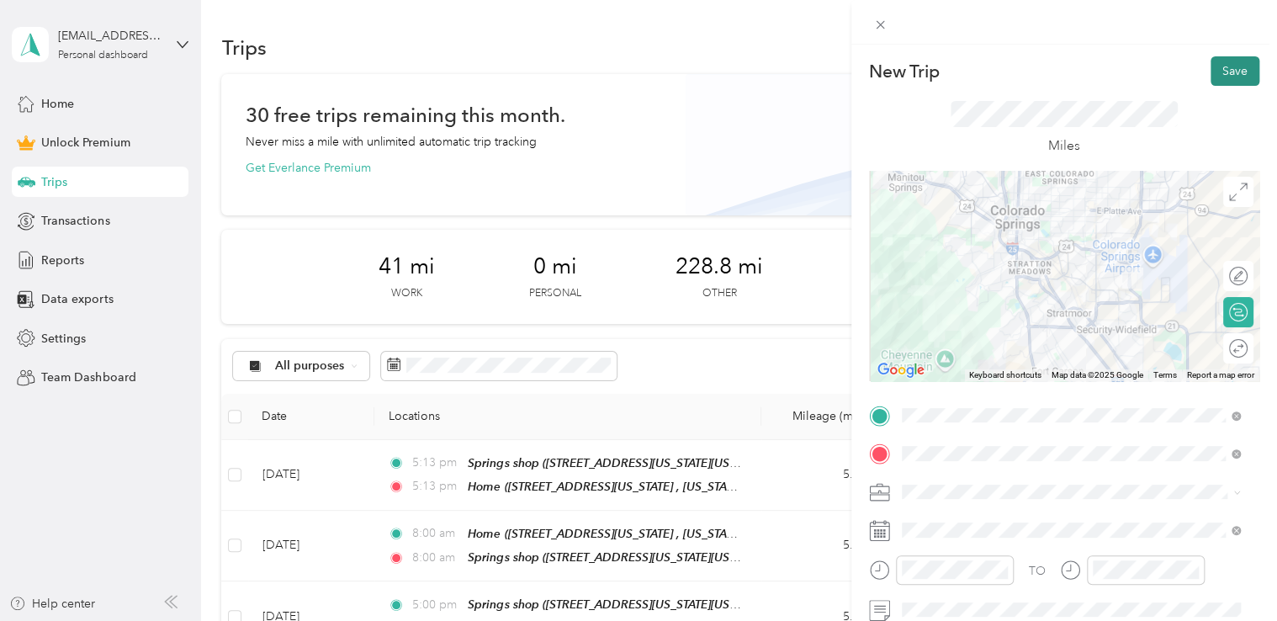
click at [1232, 80] on button "Save" at bounding box center [1235, 70] width 49 height 29
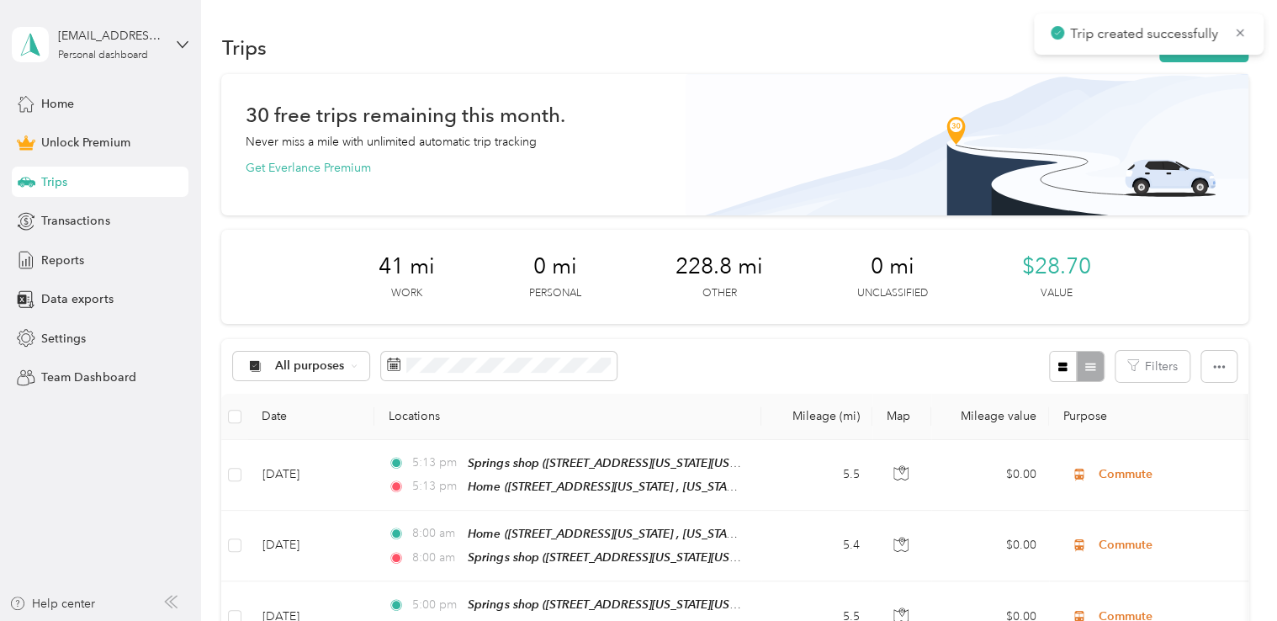
click at [1205, 54] on div "Trip created successfully" at bounding box center [1149, 33] width 230 height 41
click at [1205, 61] on button "New trip" at bounding box center [1203, 47] width 89 height 29
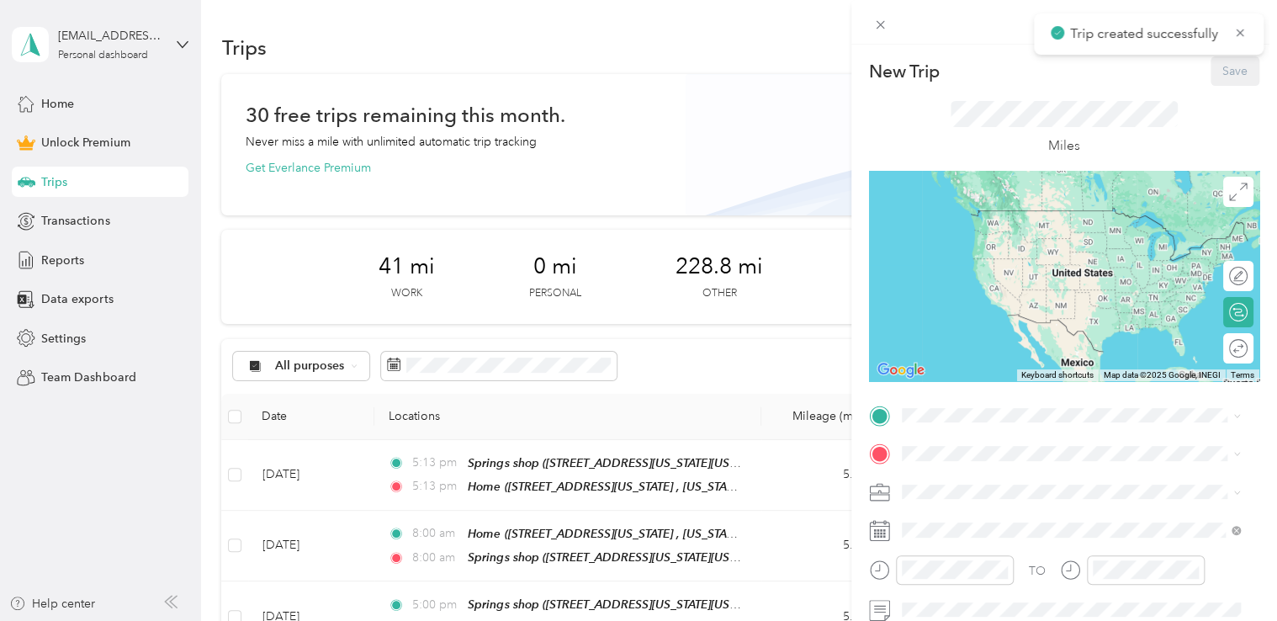
click at [978, 429] on div "TO Add photo" at bounding box center [1064, 586] width 390 height 368
click at [1023, 244] on div "Red [PERSON_NAME] [STREET_ADDRESS][PERSON_NAME][US_STATE]" at bounding box center [1064, 226] width 262 height 35
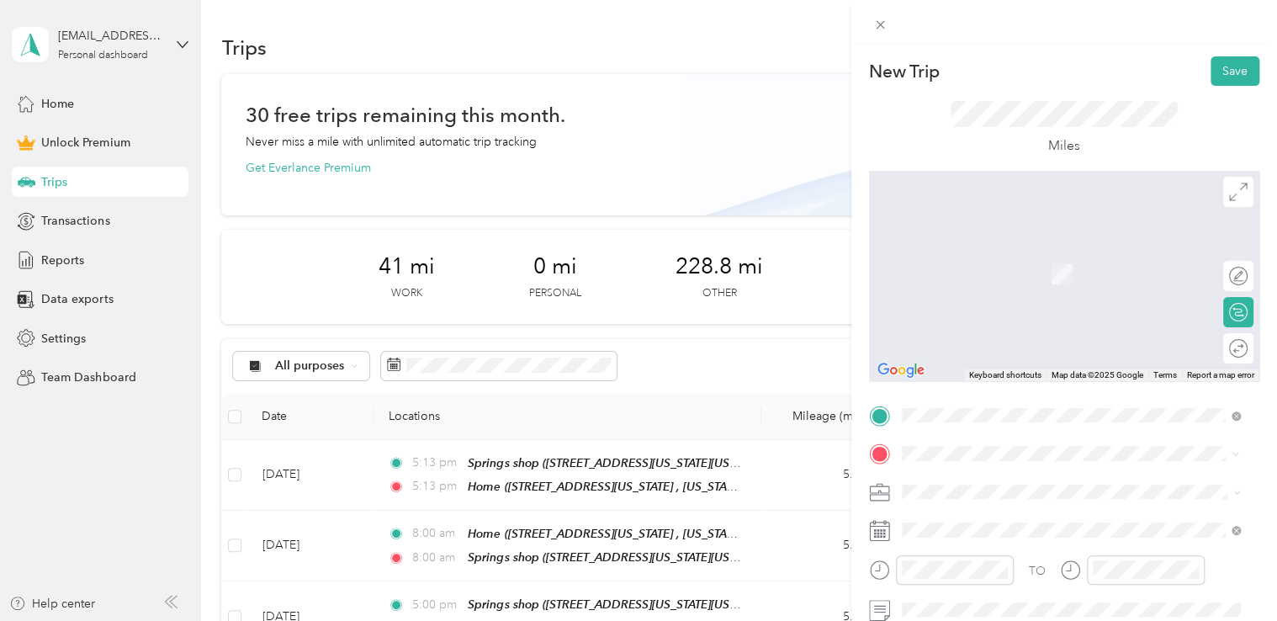
click at [1013, 279] on div "Springs shop [STREET_ADDRESS][US_STATE][US_STATE]" at bounding box center [1048, 264] width 230 height 35
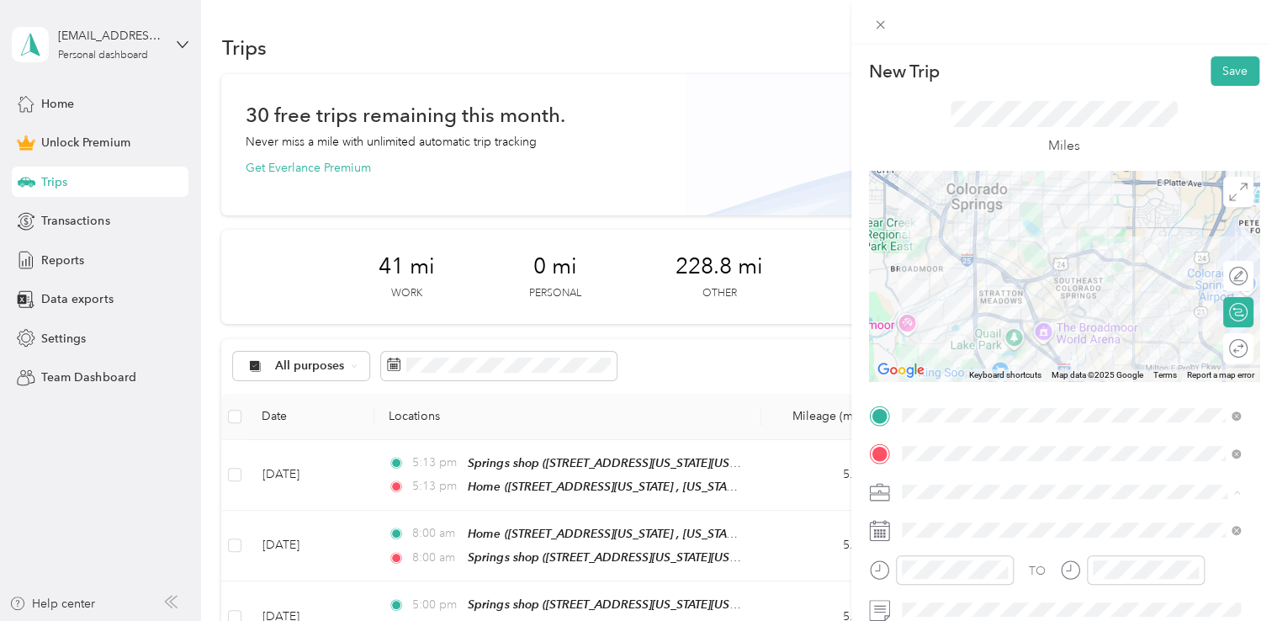
click at [997, 310] on div "Adas Solutions" at bounding box center [1071, 315] width 327 height 18
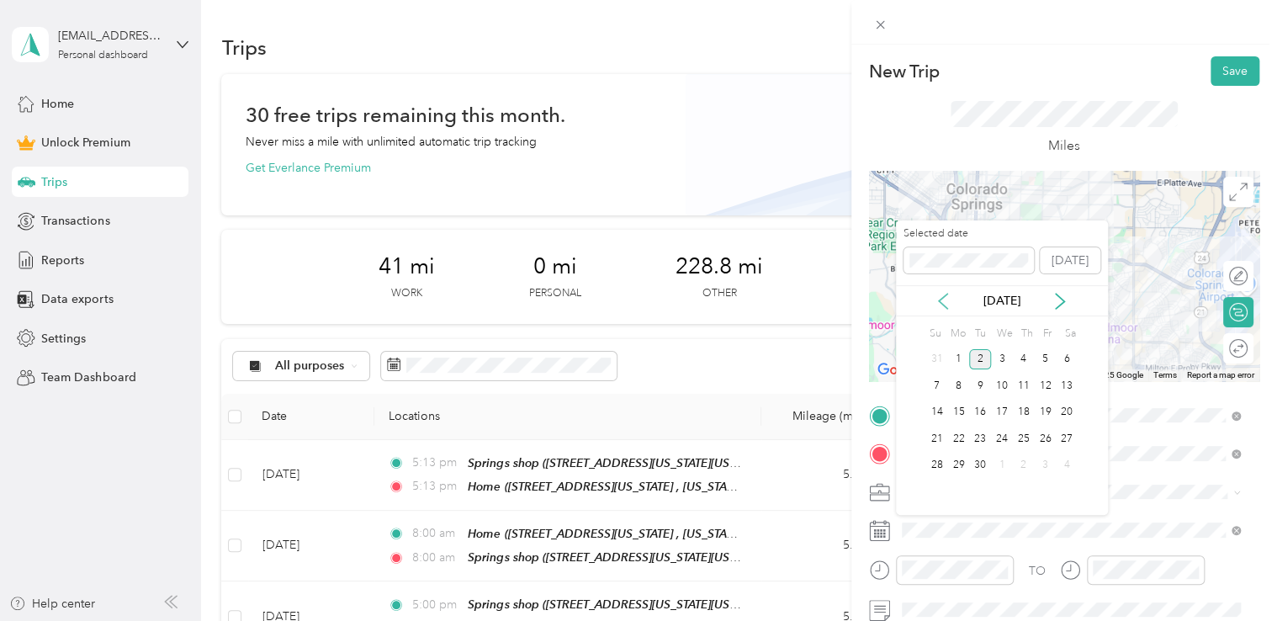
click at [952, 293] on icon at bounding box center [943, 301] width 17 height 17
click at [1026, 386] on div "7" at bounding box center [1024, 385] width 22 height 21
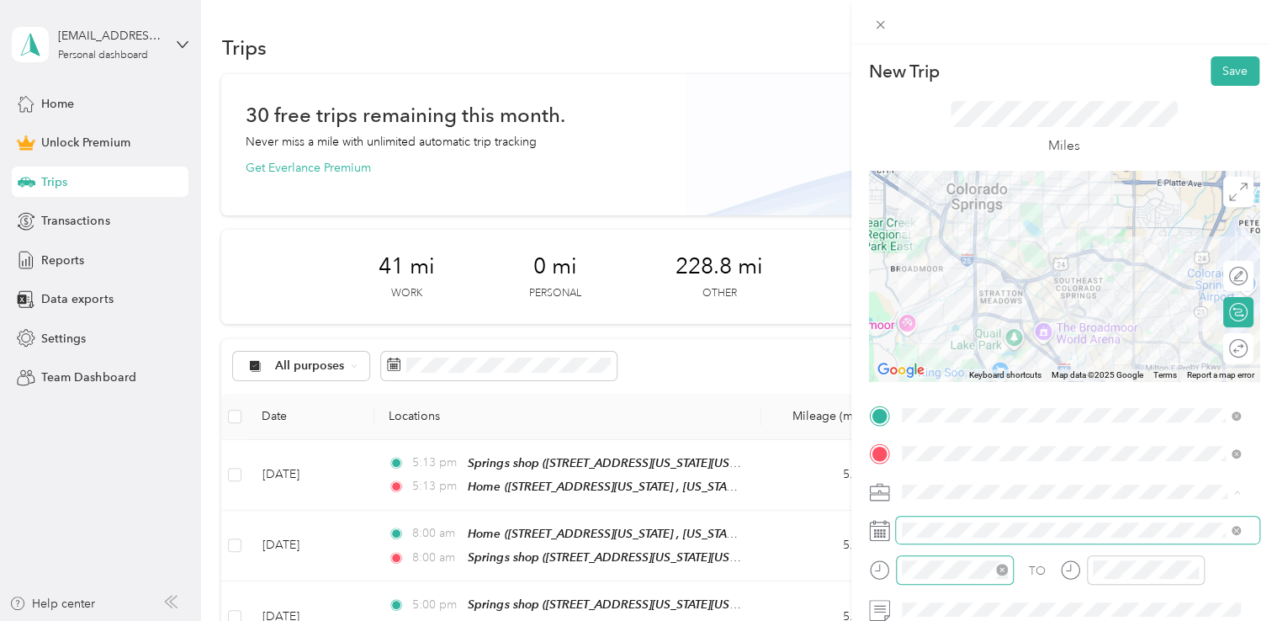
click at [952, 578] on div at bounding box center [955, 569] width 118 height 29
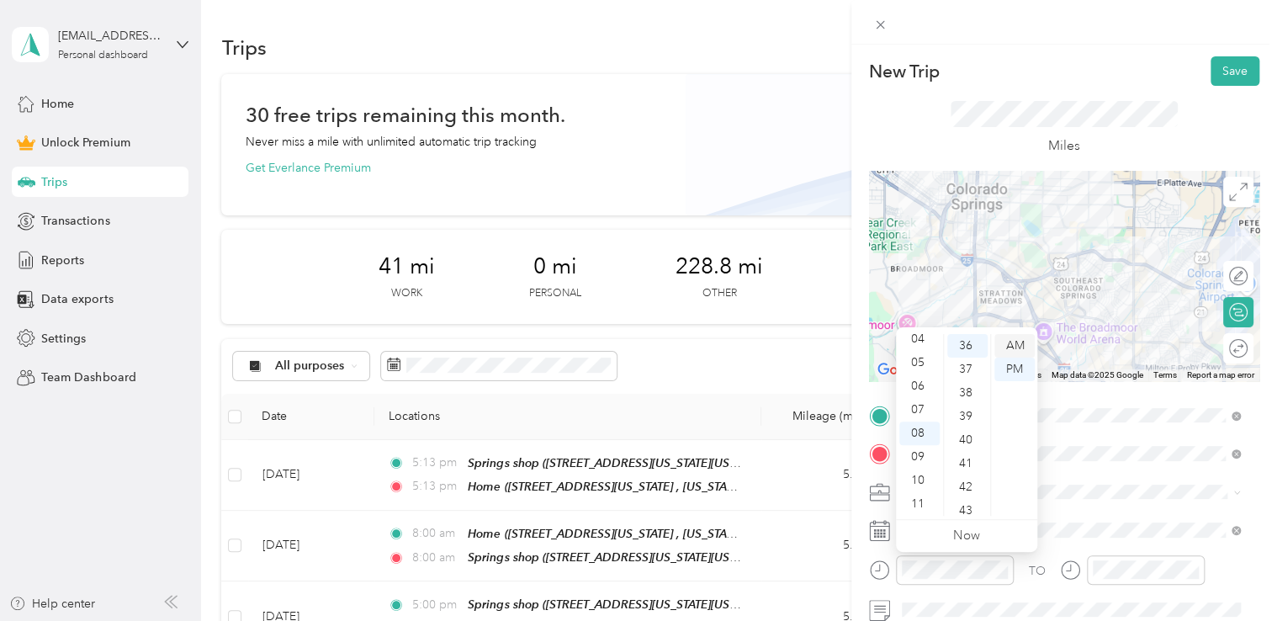
click at [1015, 345] on div "AM" at bounding box center [1014, 346] width 40 height 24
click at [925, 497] on div "11" at bounding box center [919, 504] width 40 height 24
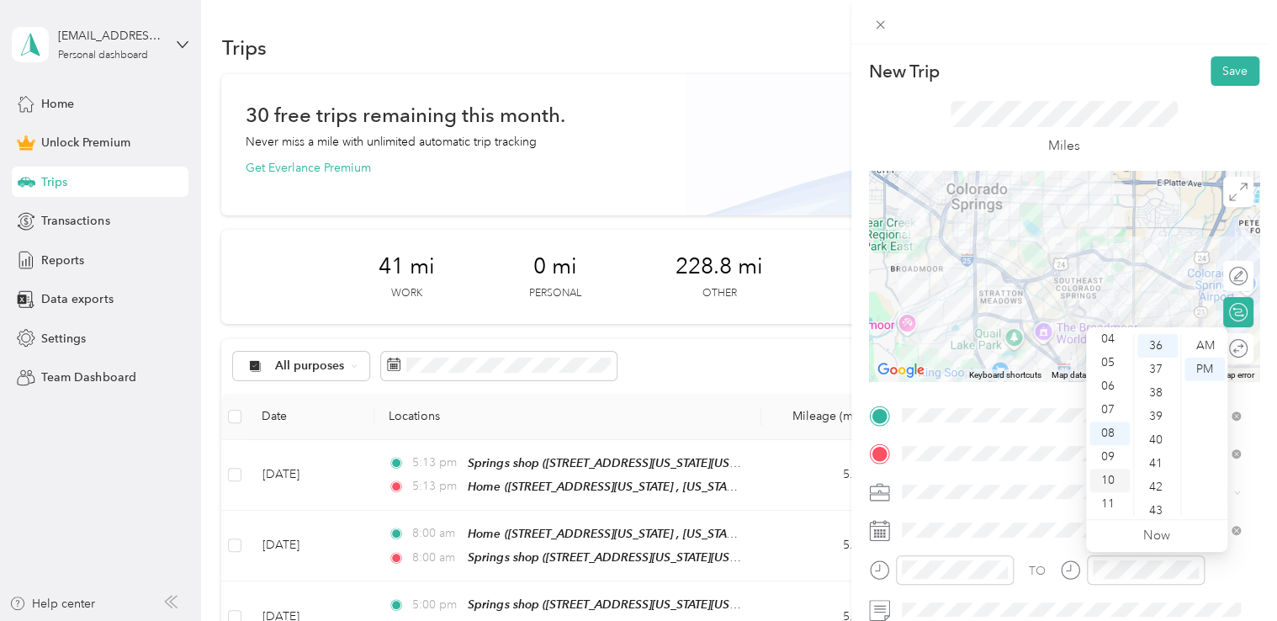
click at [1108, 490] on div "10" at bounding box center [1109, 481] width 40 height 24
click at [1110, 500] on div "11" at bounding box center [1109, 504] width 40 height 24
click at [1226, 352] on ul "AM PM" at bounding box center [1203, 425] width 47 height 182
click at [1217, 350] on div "AM" at bounding box center [1205, 346] width 40 height 24
click at [1164, 82] on div "New Trip Save" at bounding box center [1064, 70] width 390 height 29
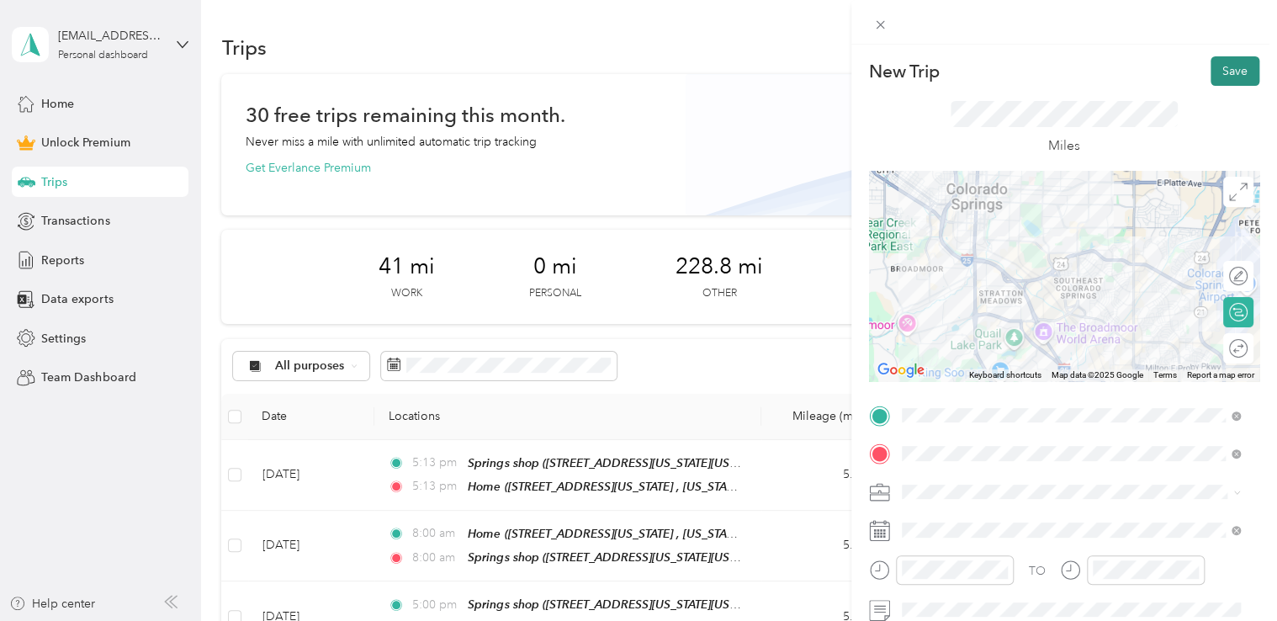
click at [1211, 71] on button "Save" at bounding box center [1235, 70] width 49 height 29
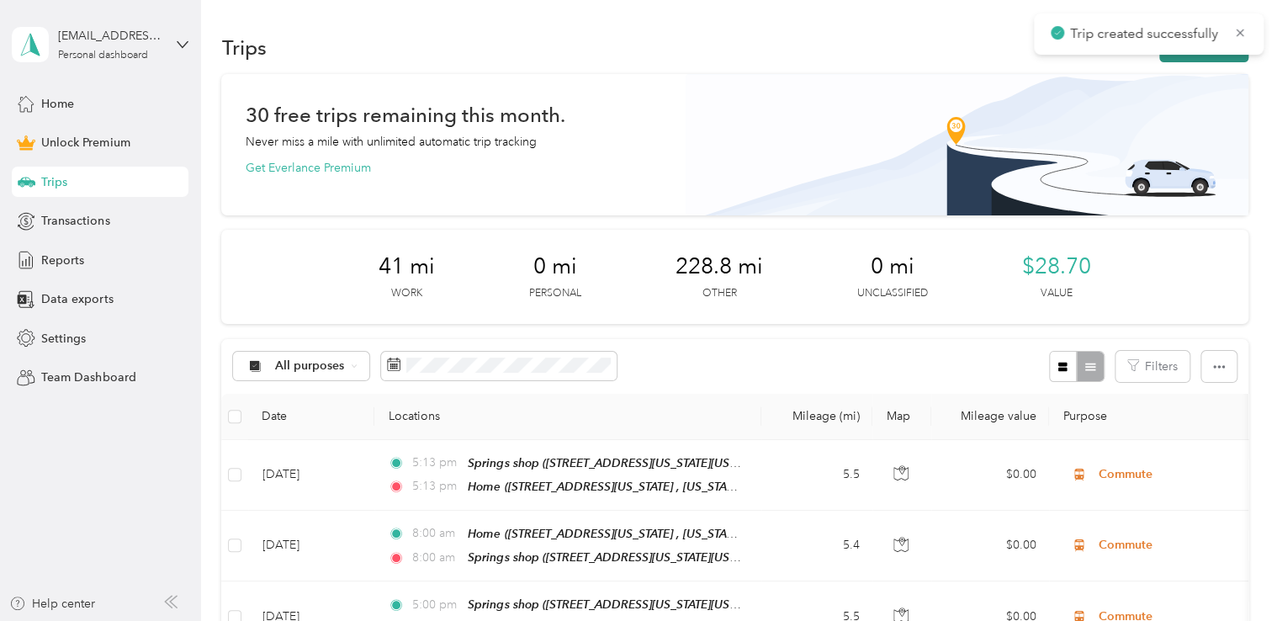
click at [1207, 59] on button "New trip" at bounding box center [1203, 47] width 89 height 29
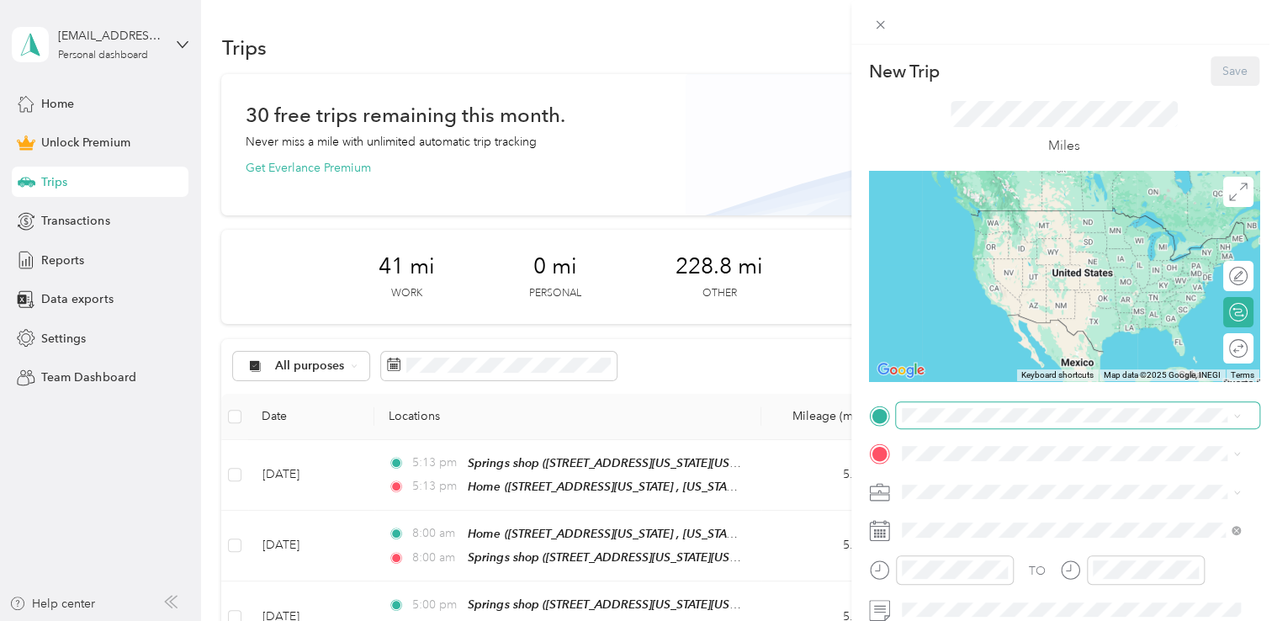
click at [939, 422] on span at bounding box center [1077, 415] width 363 height 27
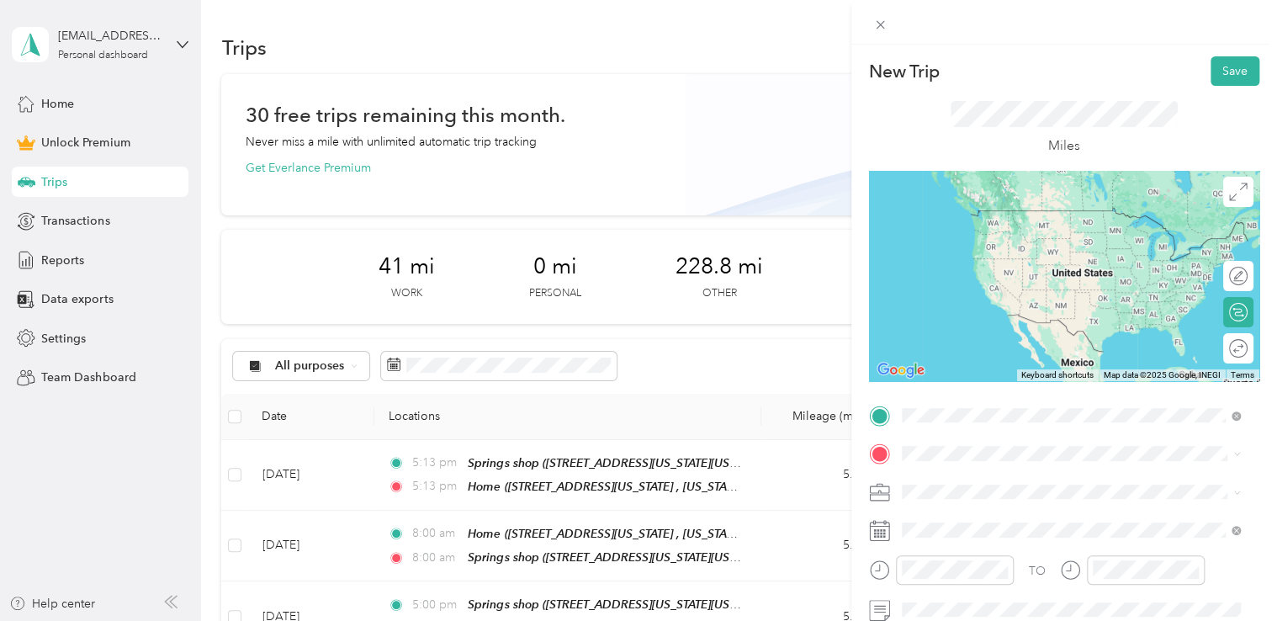
click at [1003, 230] on span "[STREET_ADDRESS][US_STATE][US_STATE]" at bounding box center [1048, 235] width 230 height 14
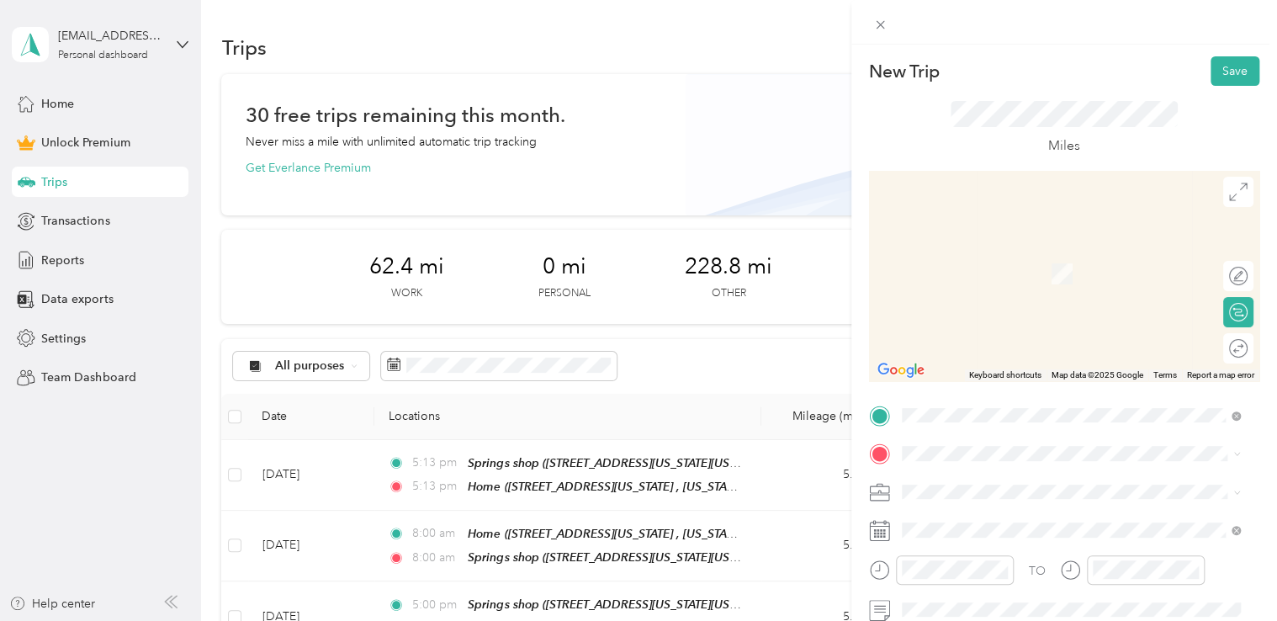
click at [1010, 264] on li "[STREET_ADDRESS][US_STATE][US_STATE]" at bounding box center [1071, 247] width 351 height 34
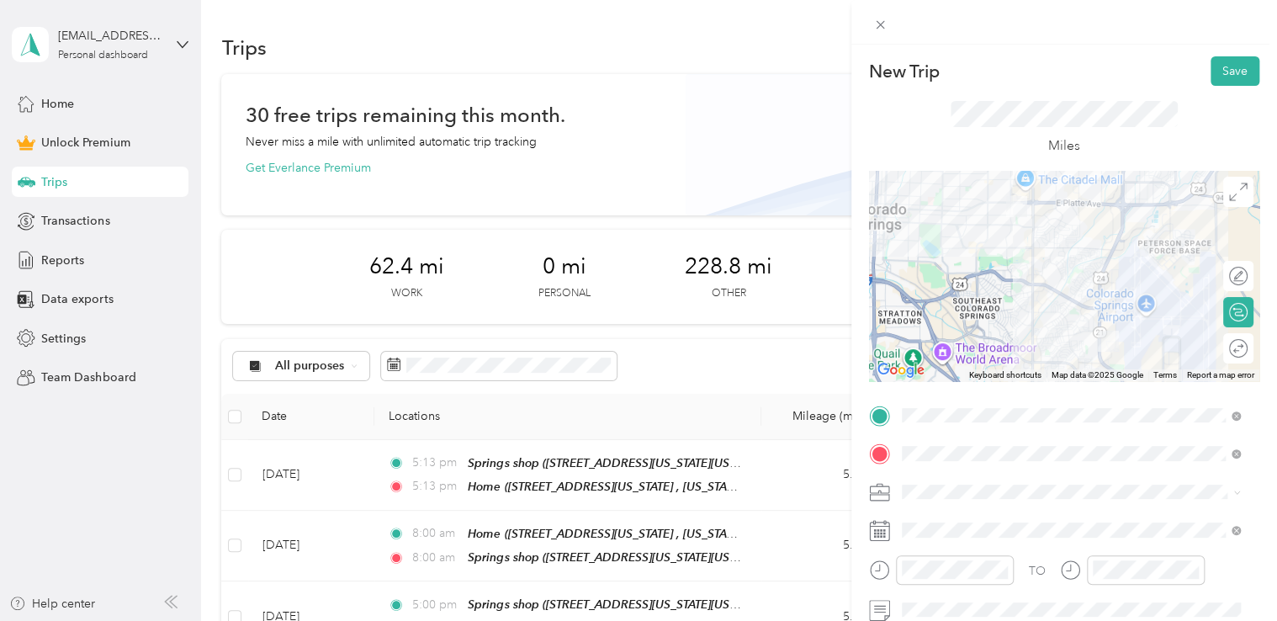
click at [1117, 207] on div at bounding box center [1064, 276] width 390 height 210
click at [1121, 205] on div at bounding box center [1064, 276] width 390 height 210
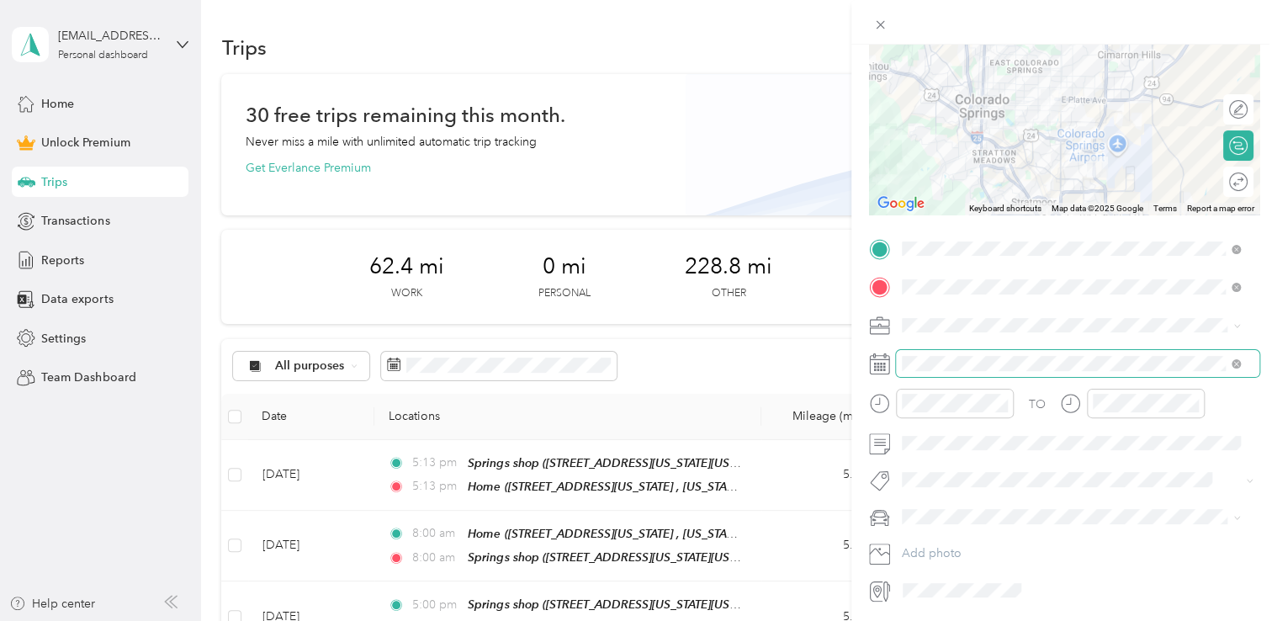
scroll to position [168, 0]
click at [933, 315] on span at bounding box center [1077, 323] width 363 height 27
click at [992, 400] on li "Adas Solutions" at bounding box center [1071, 409] width 351 height 29
click at [967, 368] on span at bounding box center [1077, 361] width 363 height 27
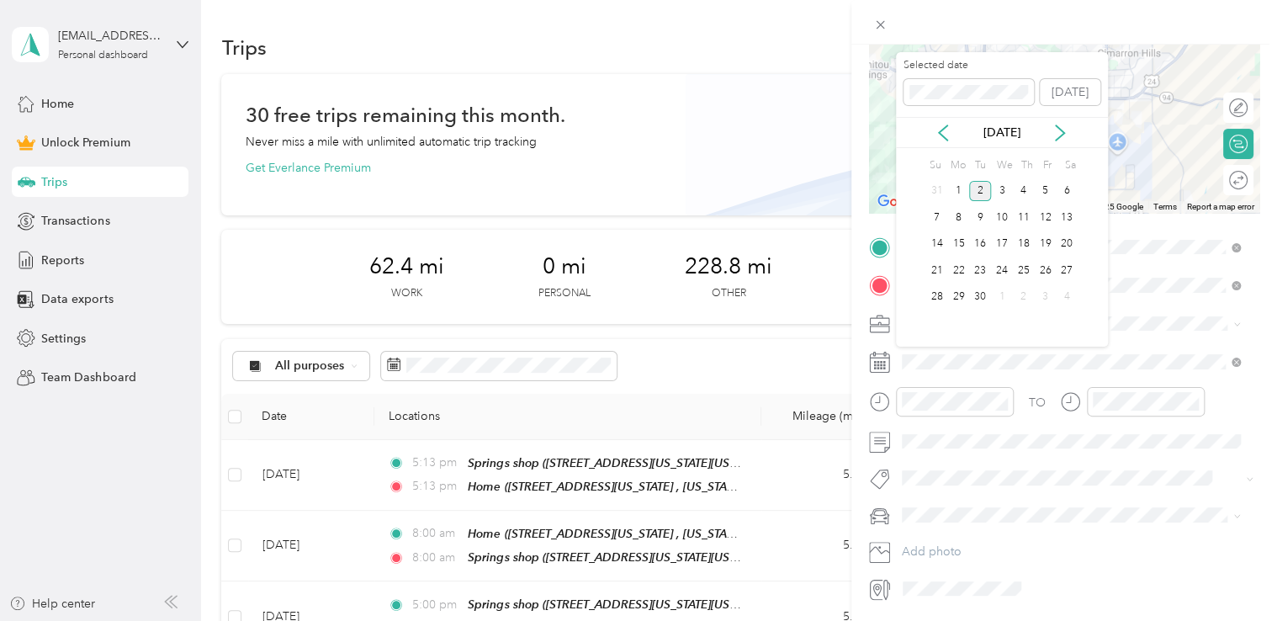
click at [948, 121] on div "[DATE]" at bounding box center [1002, 132] width 212 height 31
click at [950, 143] on div "[DATE]" at bounding box center [1002, 132] width 212 height 31
click at [940, 133] on icon at bounding box center [943, 132] width 8 height 15
click at [1037, 222] on div "8" at bounding box center [1045, 217] width 22 height 21
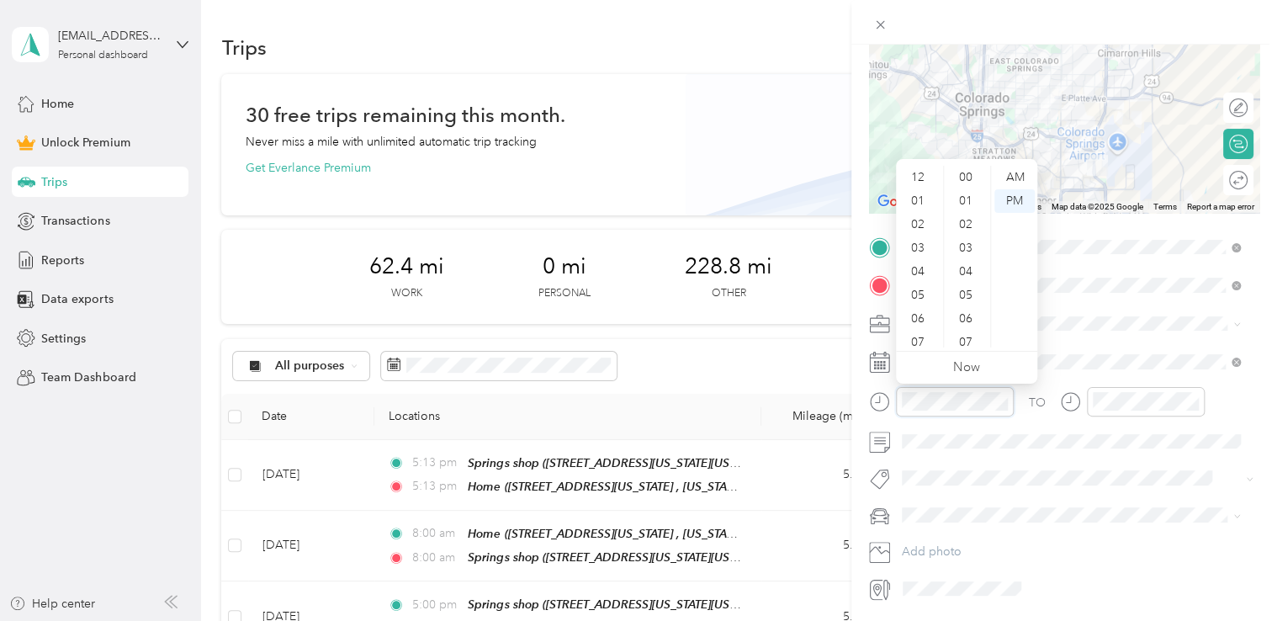
scroll to position [848, 0]
click at [1024, 167] on div "AM" at bounding box center [1014, 178] width 40 height 24
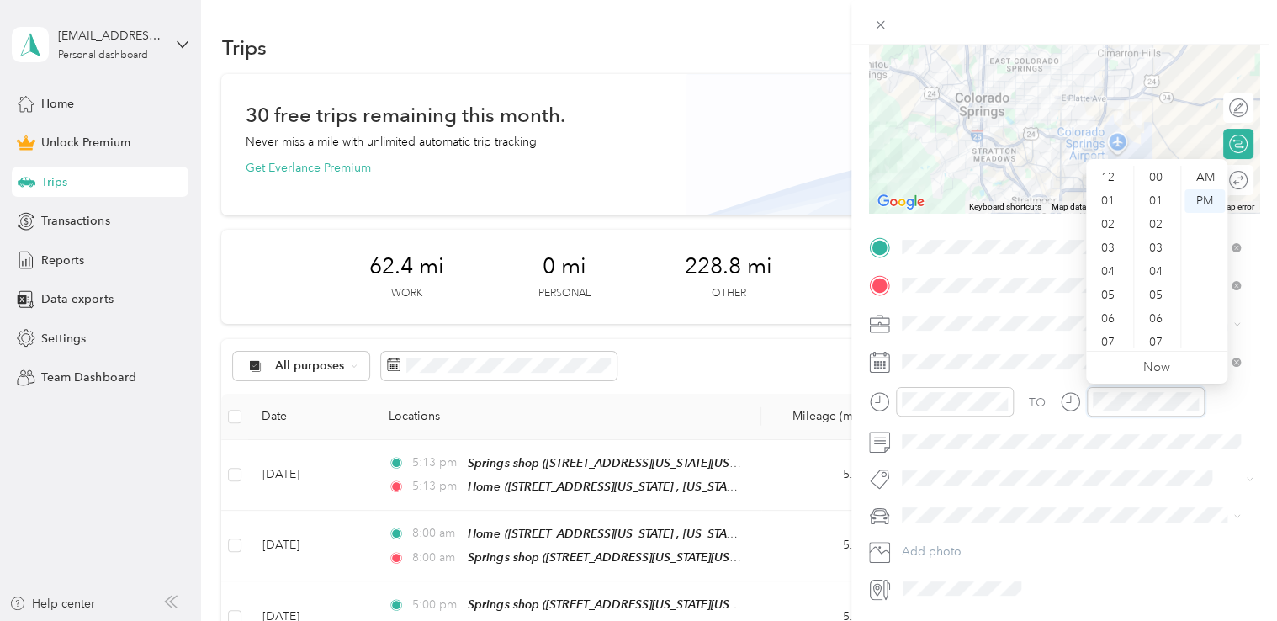
scroll to position [101, 0]
click at [1198, 176] on div "AM" at bounding box center [1205, 178] width 40 height 24
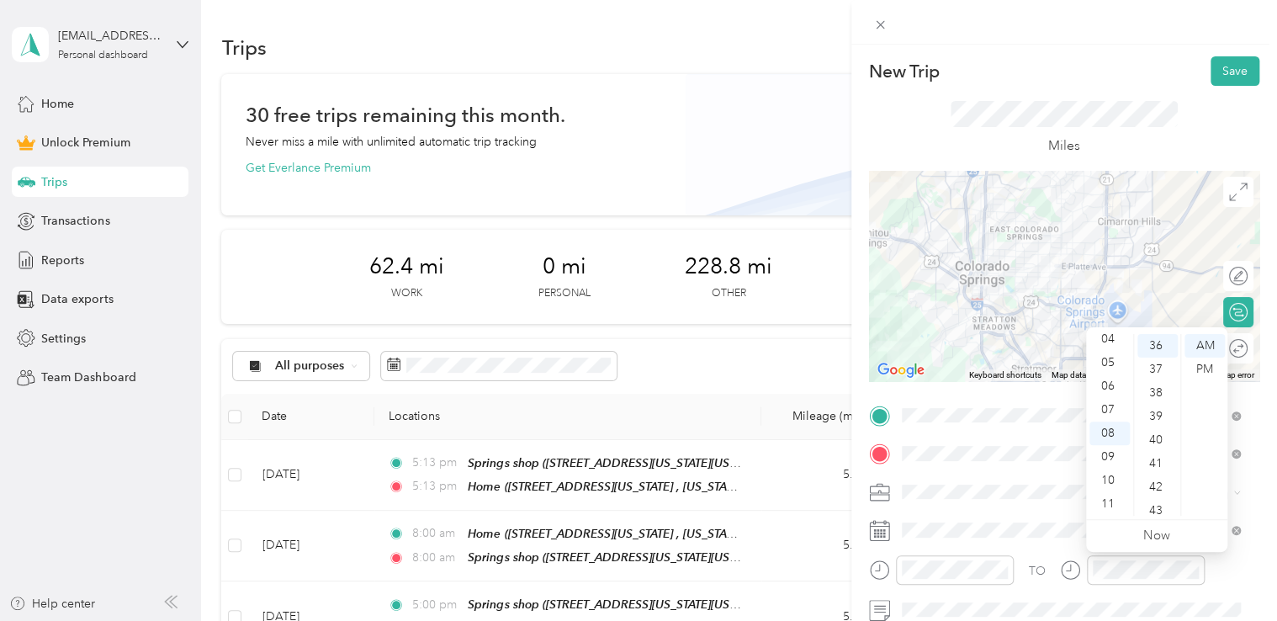
click at [1126, 50] on div "New Trip Save This trip cannot be edited because it is either under review, app…" at bounding box center [1064, 355] width 426 height 621
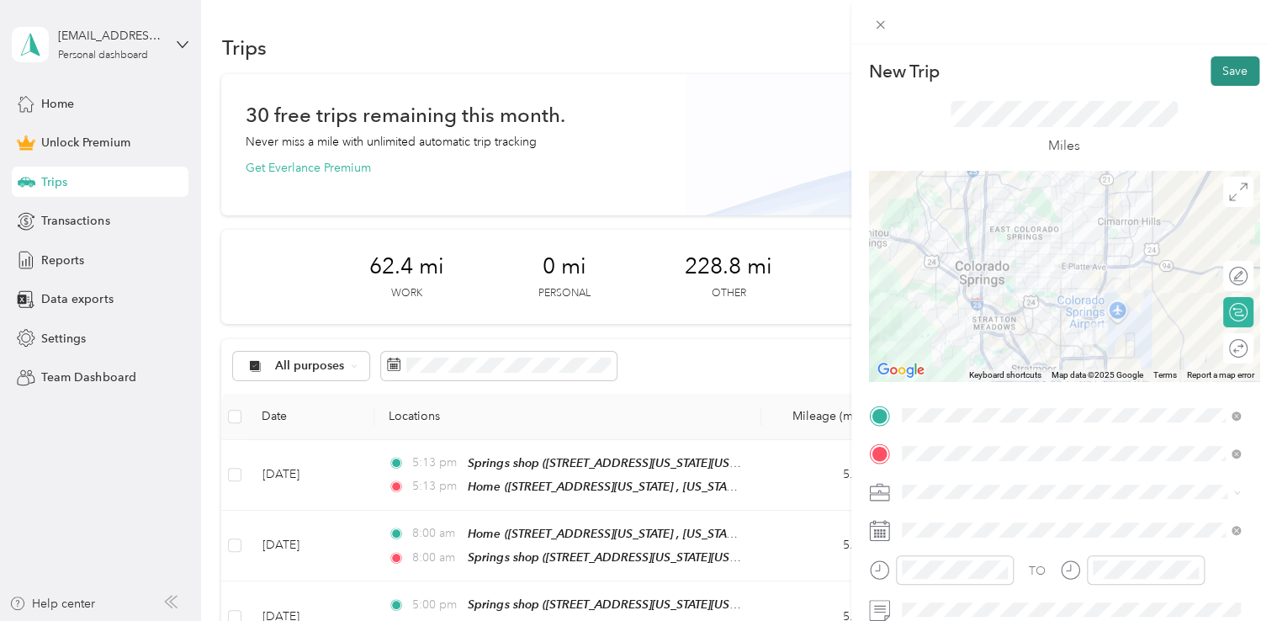
click at [1233, 60] on button "Save" at bounding box center [1235, 70] width 49 height 29
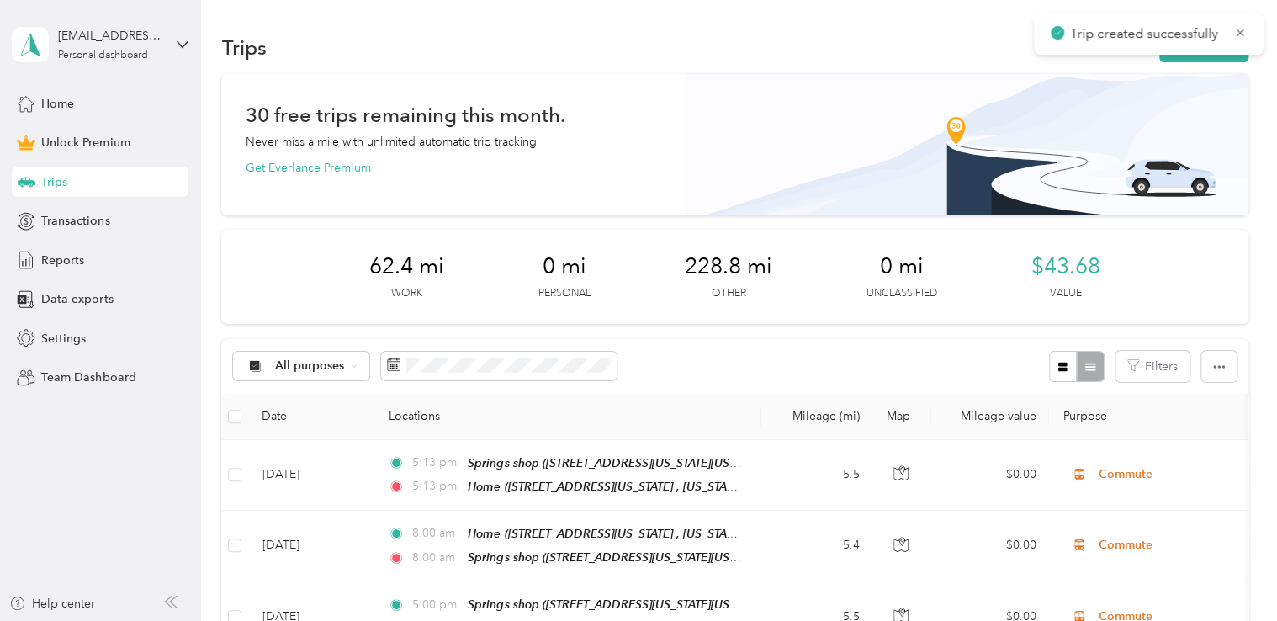
click at [1209, 62] on div "Trips New trip" at bounding box center [734, 46] width 1026 height 35
click at [1209, 61] on button "New trip" at bounding box center [1203, 47] width 89 height 29
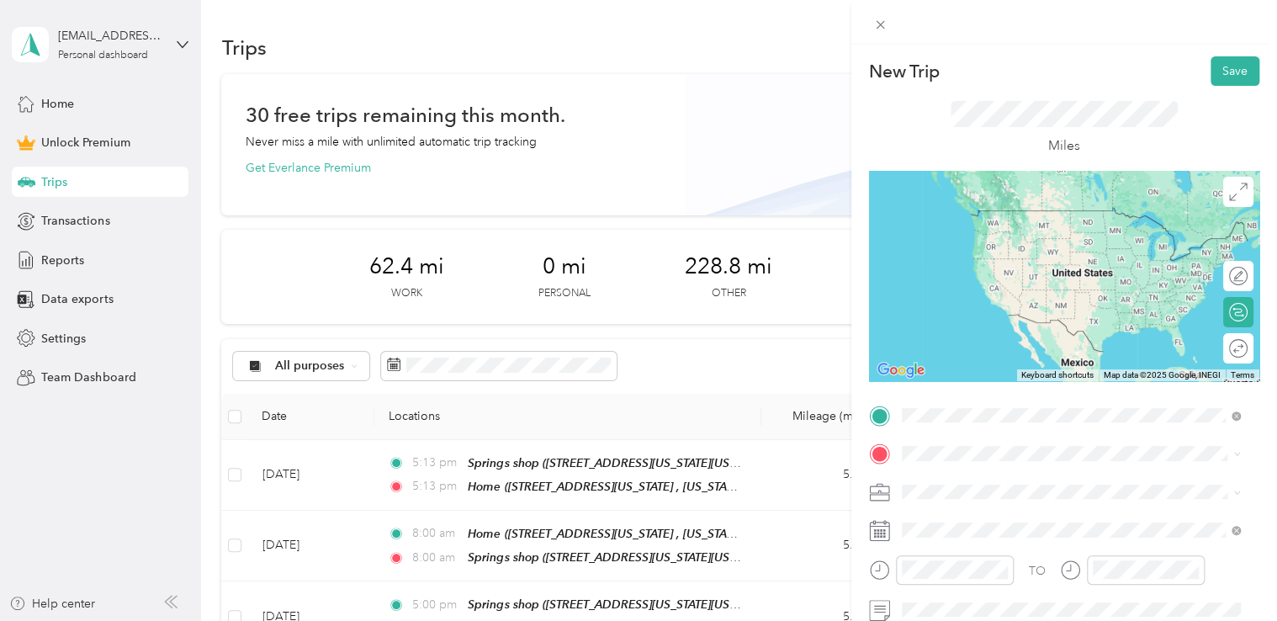
click at [1031, 223] on div "[STREET_ADDRESS][US_STATE][US_STATE]" at bounding box center [1071, 211] width 327 height 23
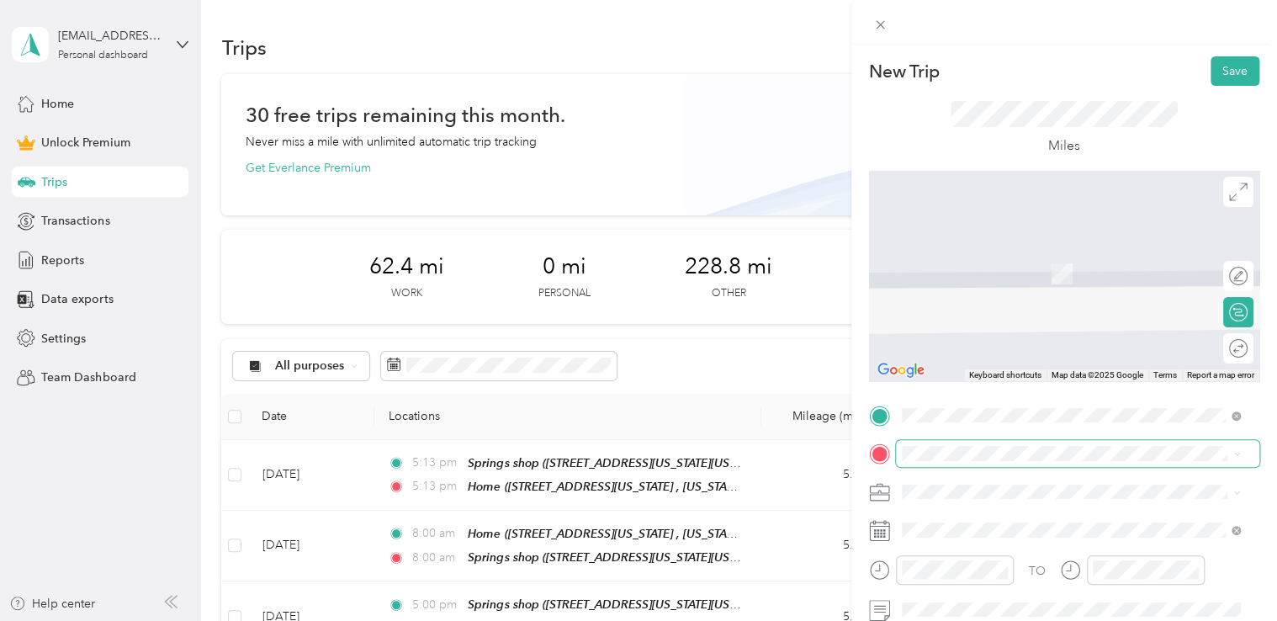
click at [989, 461] on span at bounding box center [1077, 453] width 363 height 27
click at [1010, 278] on div "Red [PERSON_NAME] [STREET_ADDRESS][PERSON_NAME][US_STATE]" at bounding box center [1064, 264] width 262 height 35
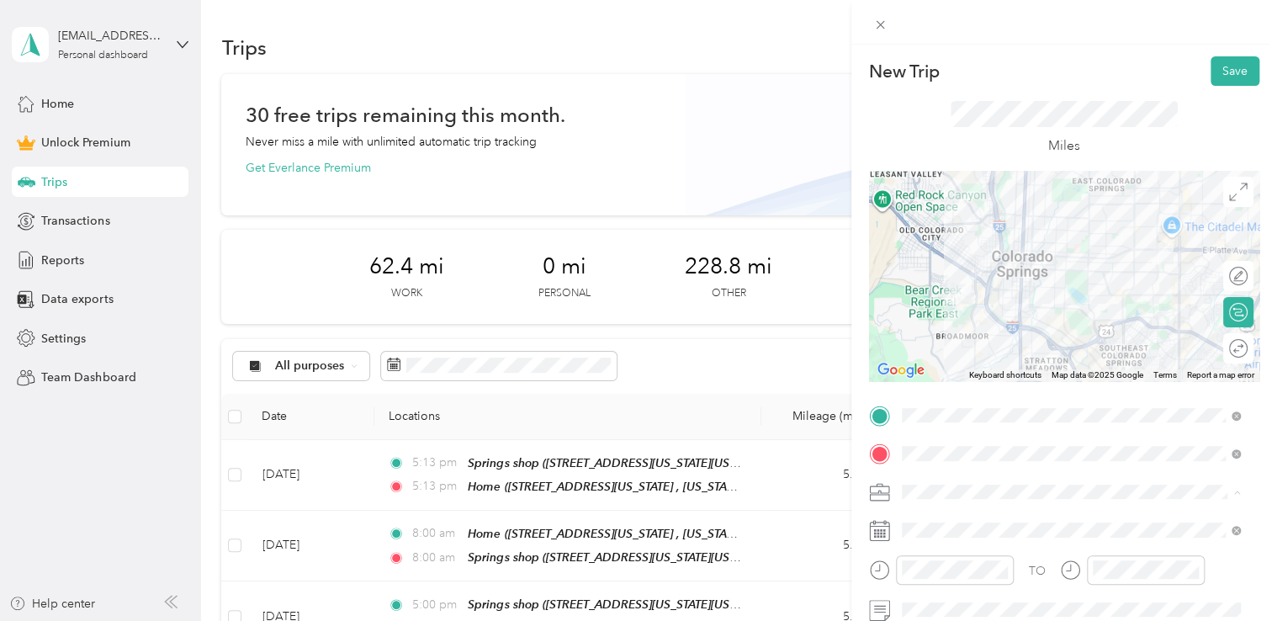
click at [996, 308] on div "Adas Solutions" at bounding box center [1071, 315] width 327 height 18
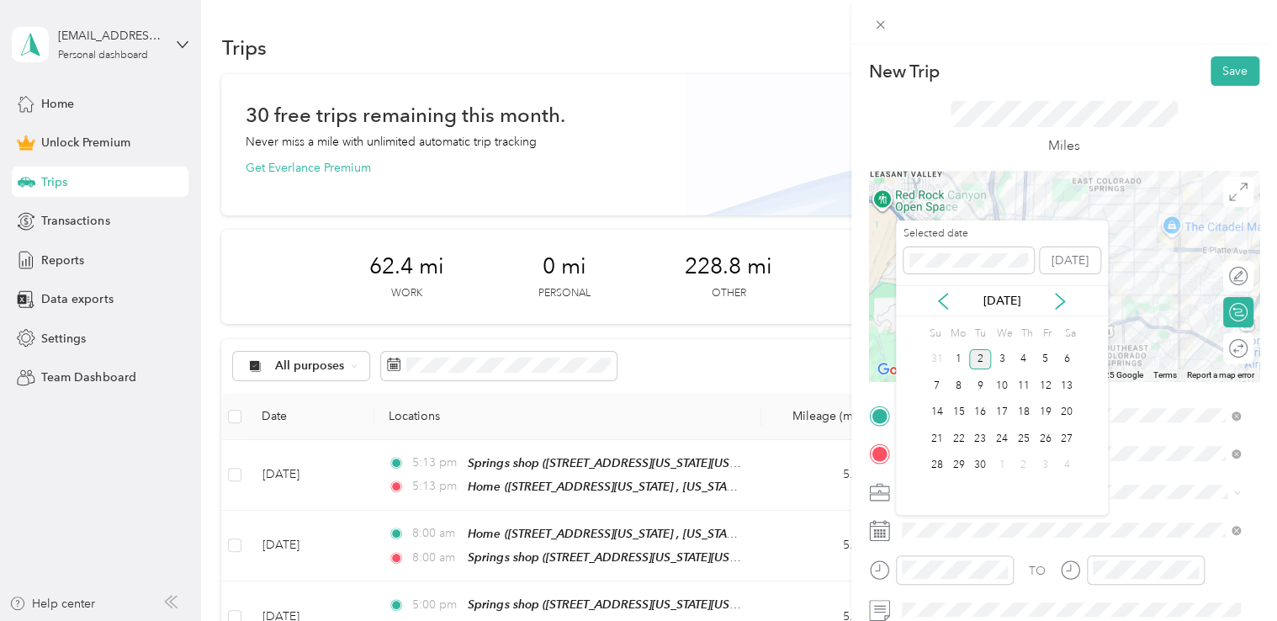
click at [947, 309] on div "[DATE]" at bounding box center [1002, 301] width 212 height 18
click at [939, 305] on icon at bounding box center [943, 301] width 17 height 17
click at [1043, 389] on div "8" at bounding box center [1045, 385] width 22 height 21
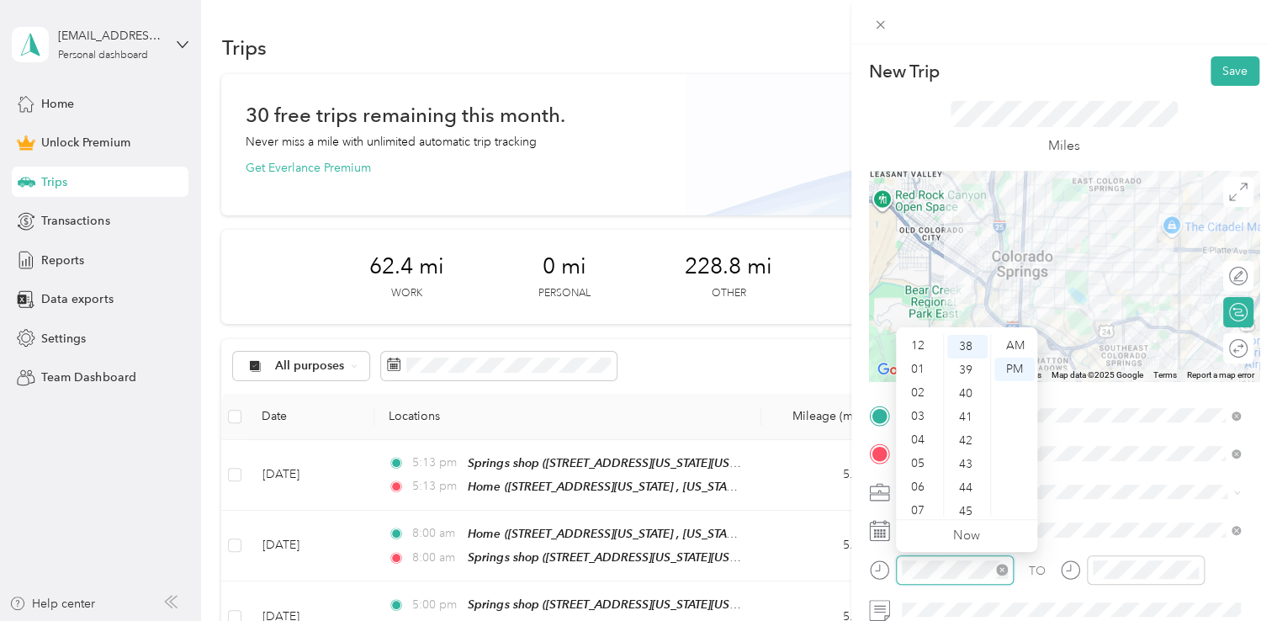
scroll to position [101, 0]
click at [923, 493] on div "11" at bounding box center [919, 504] width 40 height 24
click at [1016, 342] on div "AM" at bounding box center [1014, 346] width 40 height 24
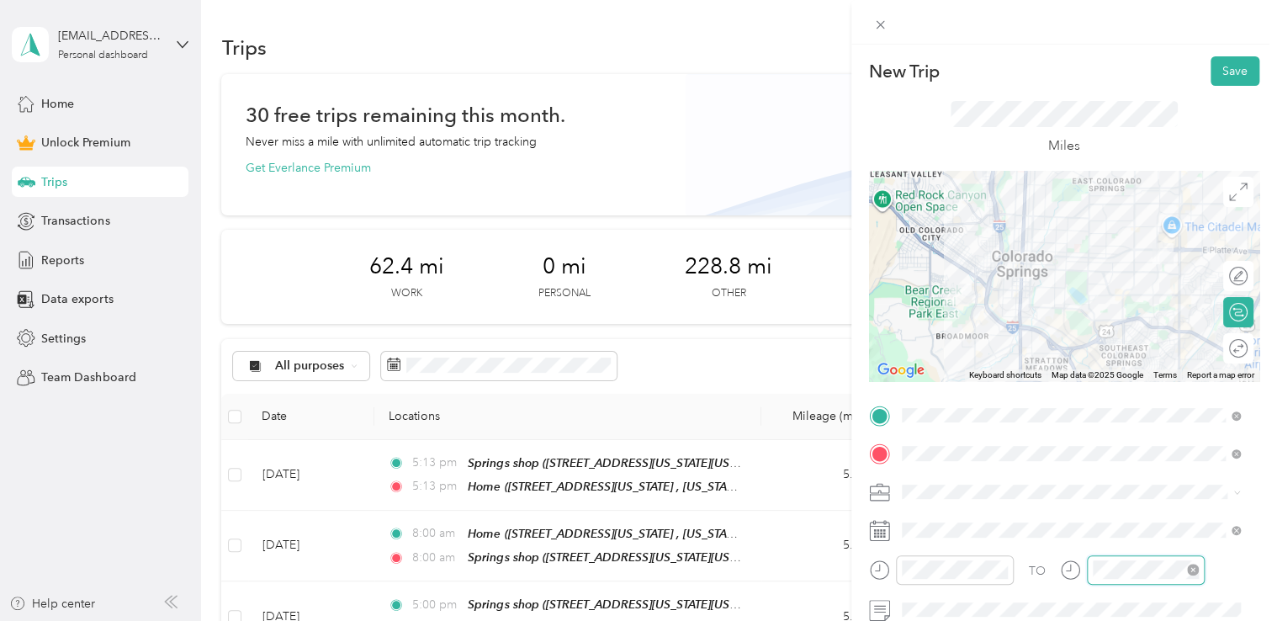
scroll to position [895, 0]
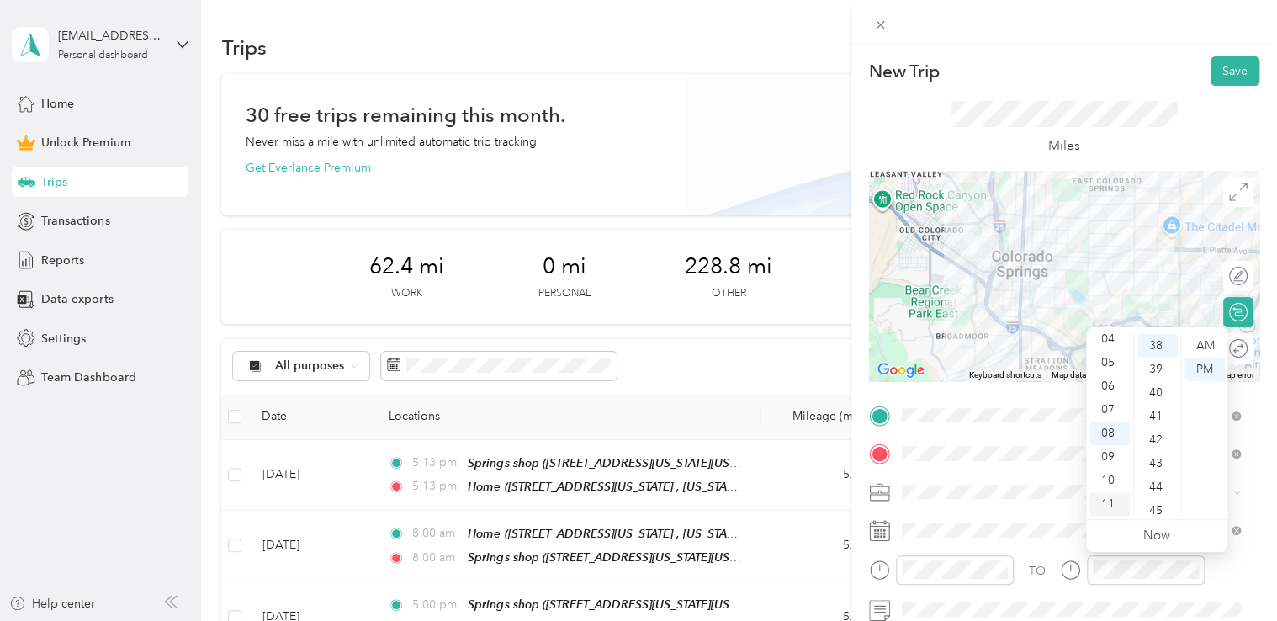
click at [1111, 509] on div "11" at bounding box center [1109, 504] width 40 height 24
click at [1220, 337] on div "AM" at bounding box center [1205, 346] width 40 height 24
click at [1128, 42] on div at bounding box center [1064, 22] width 426 height 45
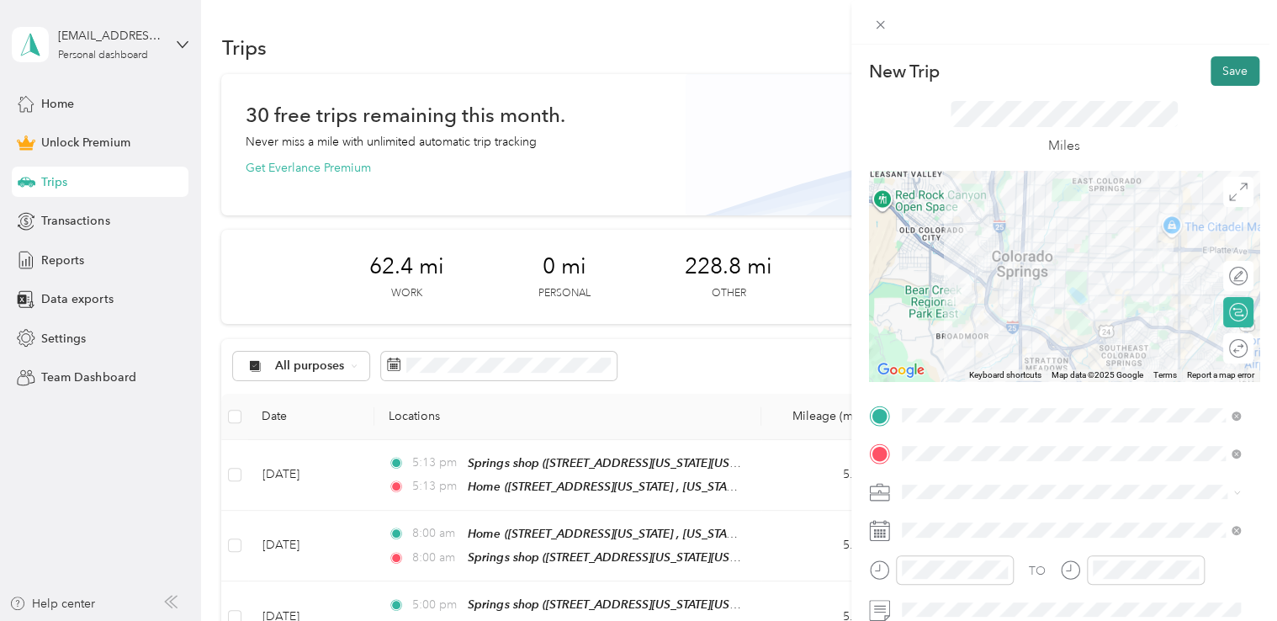
click at [1232, 79] on button "Save" at bounding box center [1235, 70] width 49 height 29
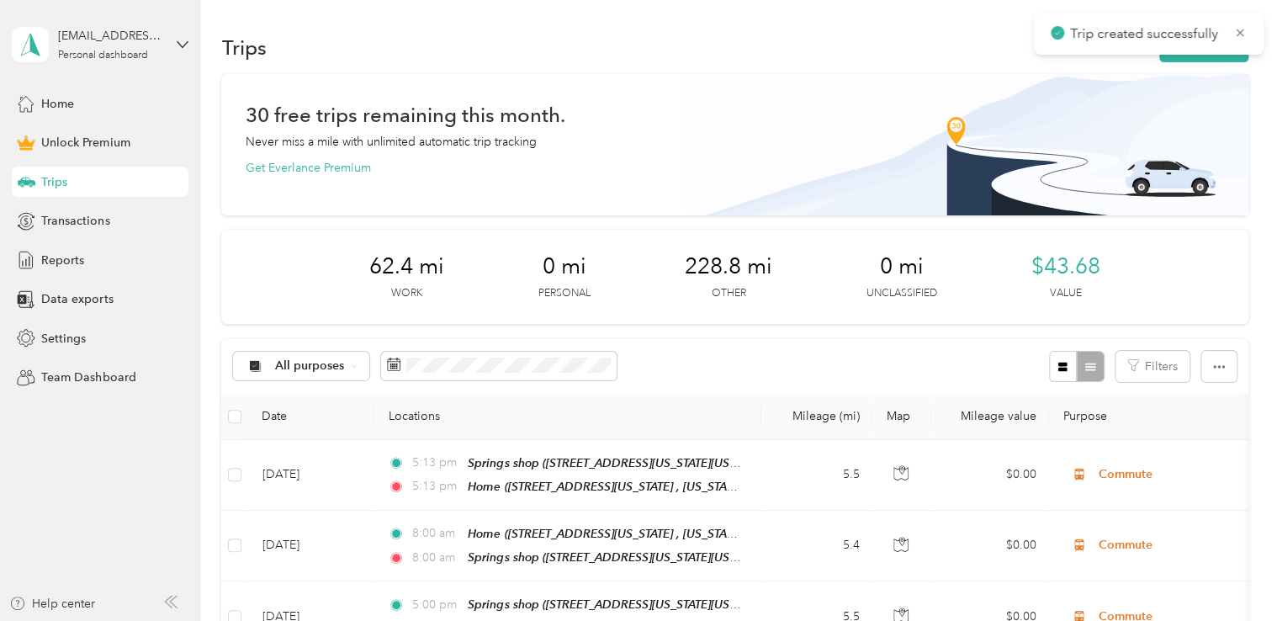
click at [1222, 62] on div "Trips New trip" at bounding box center [734, 46] width 1026 height 35
click at [1222, 61] on button "New trip" at bounding box center [1203, 47] width 89 height 29
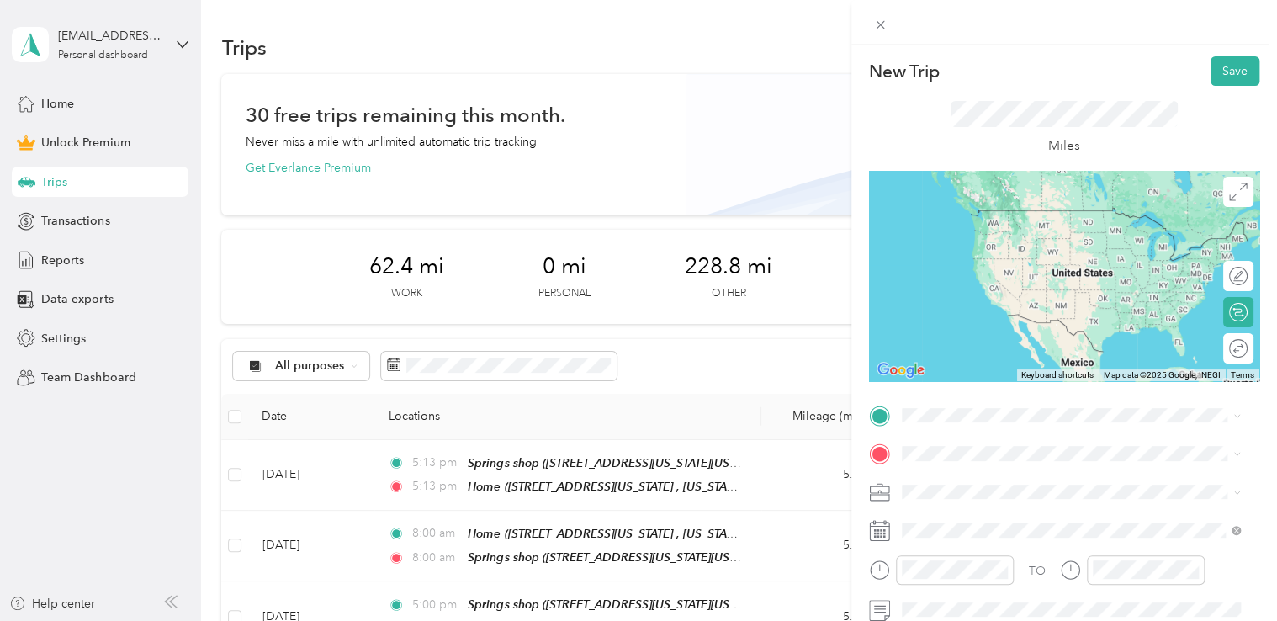
click at [1010, 241] on div "Red [PERSON_NAME] [STREET_ADDRESS][PERSON_NAME][US_STATE]" at bounding box center [1064, 223] width 262 height 35
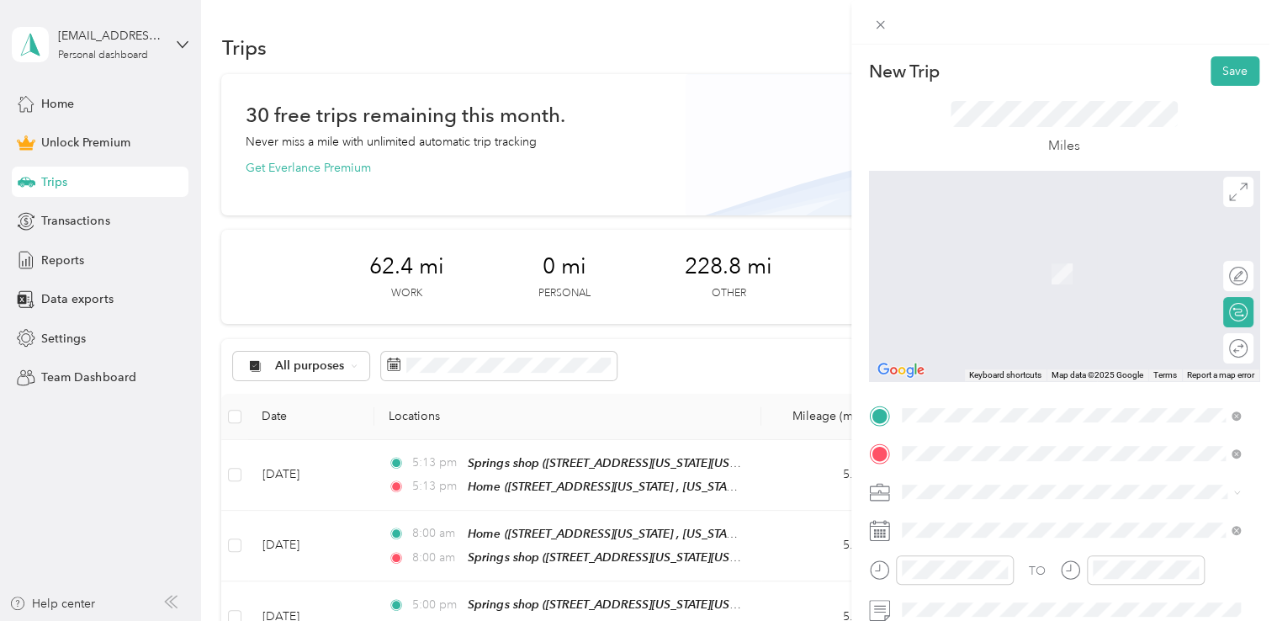
click at [1058, 281] on div "Springs shop [STREET_ADDRESS][US_STATE][US_STATE]" at bounding box center [1048, 264] width 230 height 35
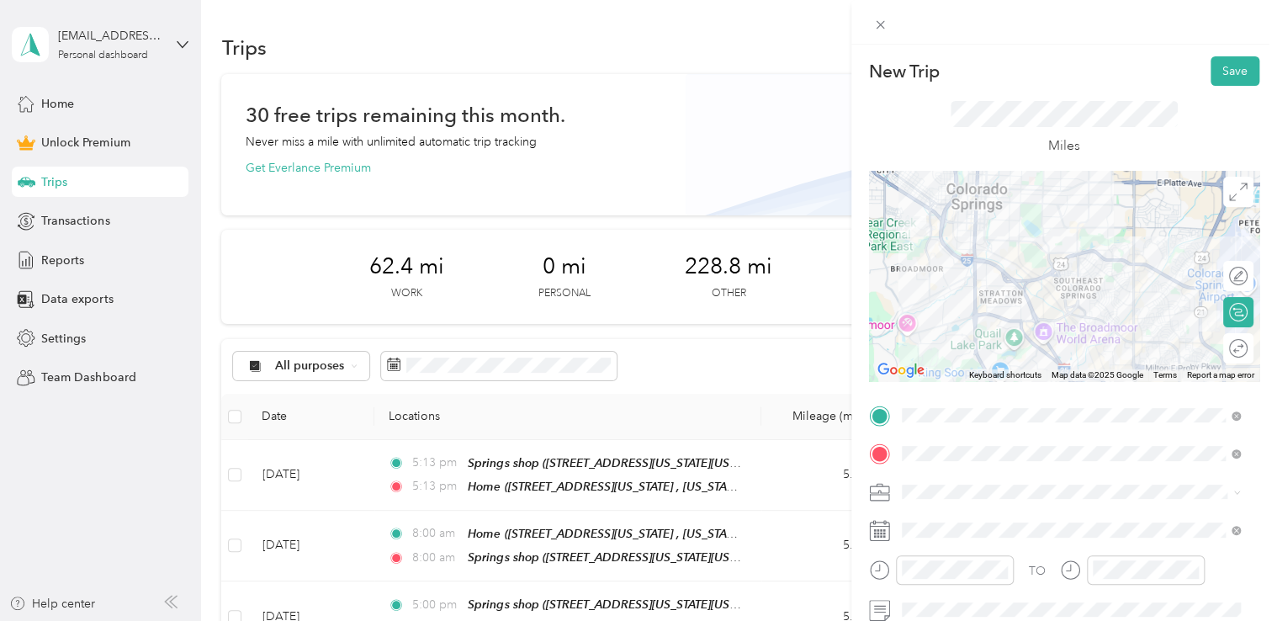
click at [998, 313] on div "Adas Solutions" at bounding box center [1071, 315] width 327 height 18
click at [973, 537] on span at bounding box center [1077, 530] width 363 height 27
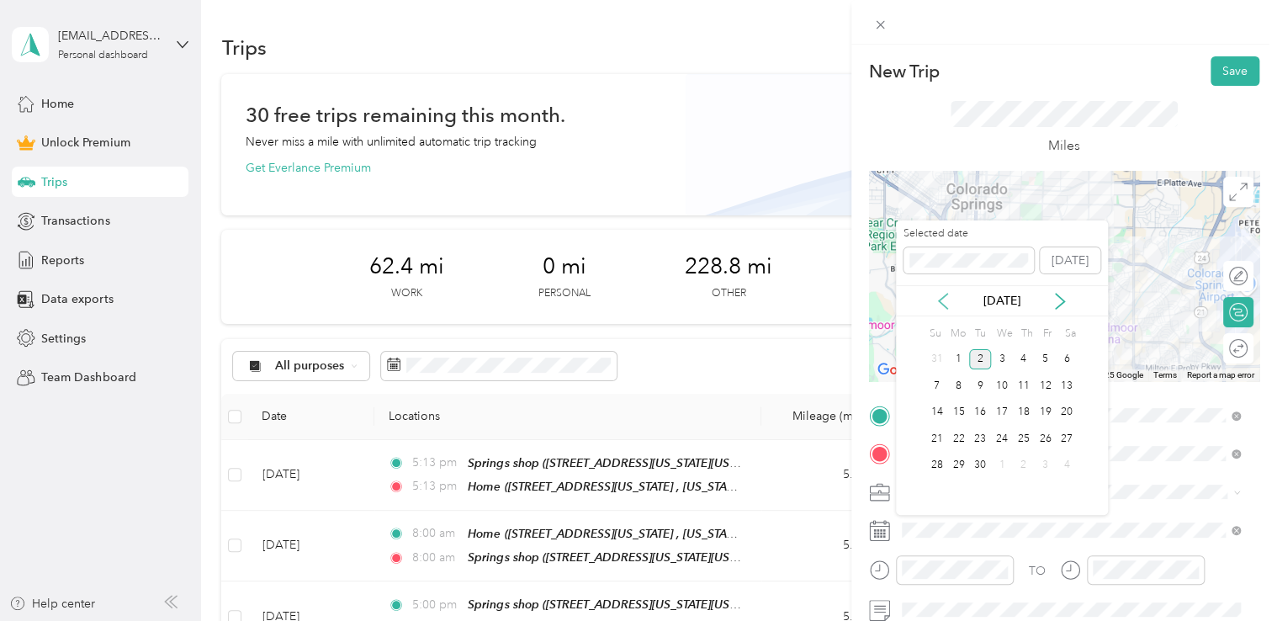
click at [942, 301] on icon at bounding box center [943, 301] width 17 height 17
click at [1042, 381] on div "8" at bounding box center [1045, 385] width 22 height 21
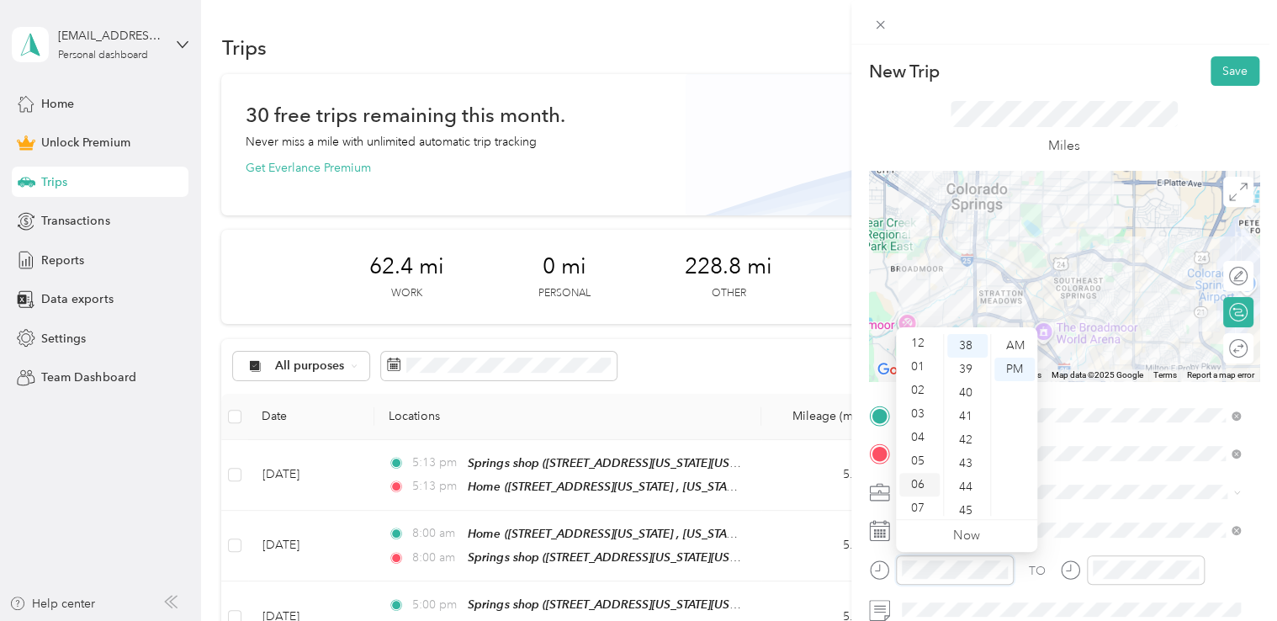
scroll to position [0, 0]
click at [916, 439] on div "04" at bounding box center [919, 440] width 40 height 24
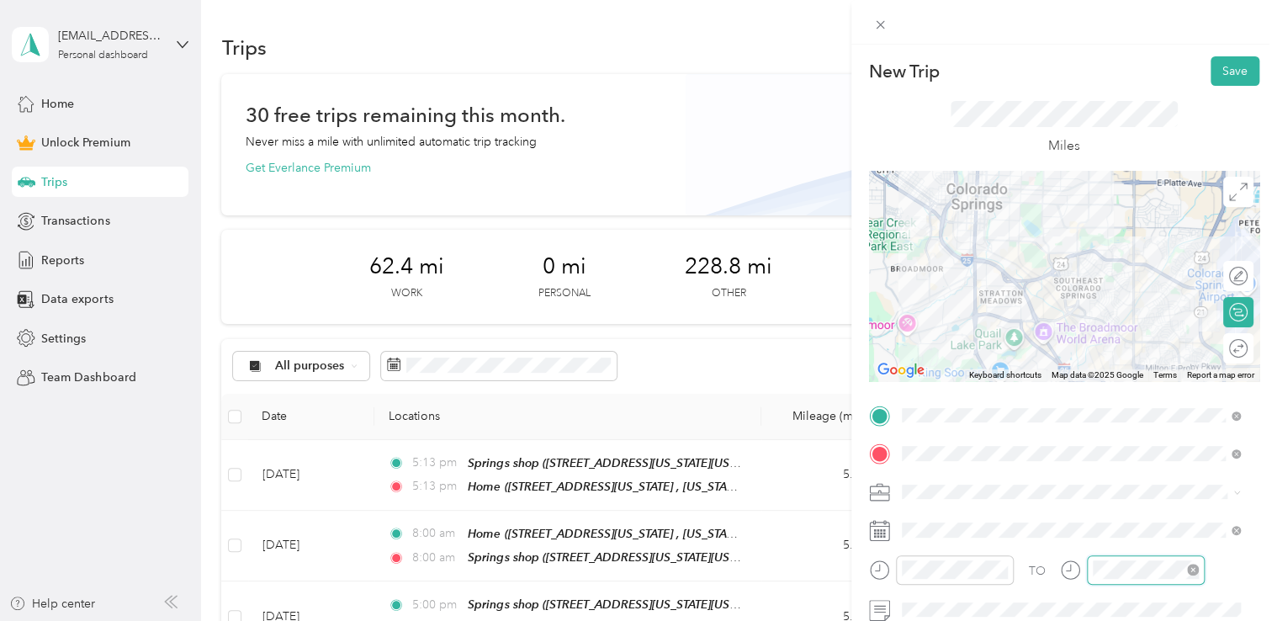
scroll to position [895, 0]
click at [1117, 338] on div "04" at bounding box center [1109, 339] width 40 height 24
click at [1103, 66] on div "New Trip Save" at bounding box center [1064, 70] width 390 height 29
click at [1220, 72] on button "Save" at bounding box center [1235, 70] width 49 height 29
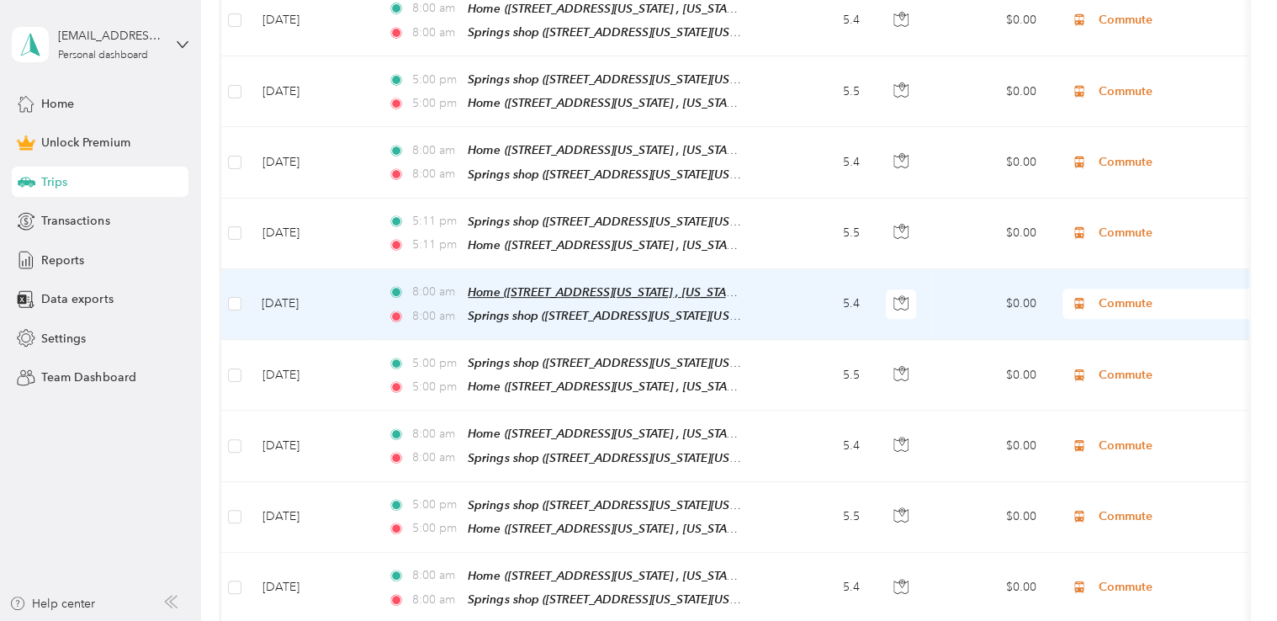
scroll to position [0, 0]
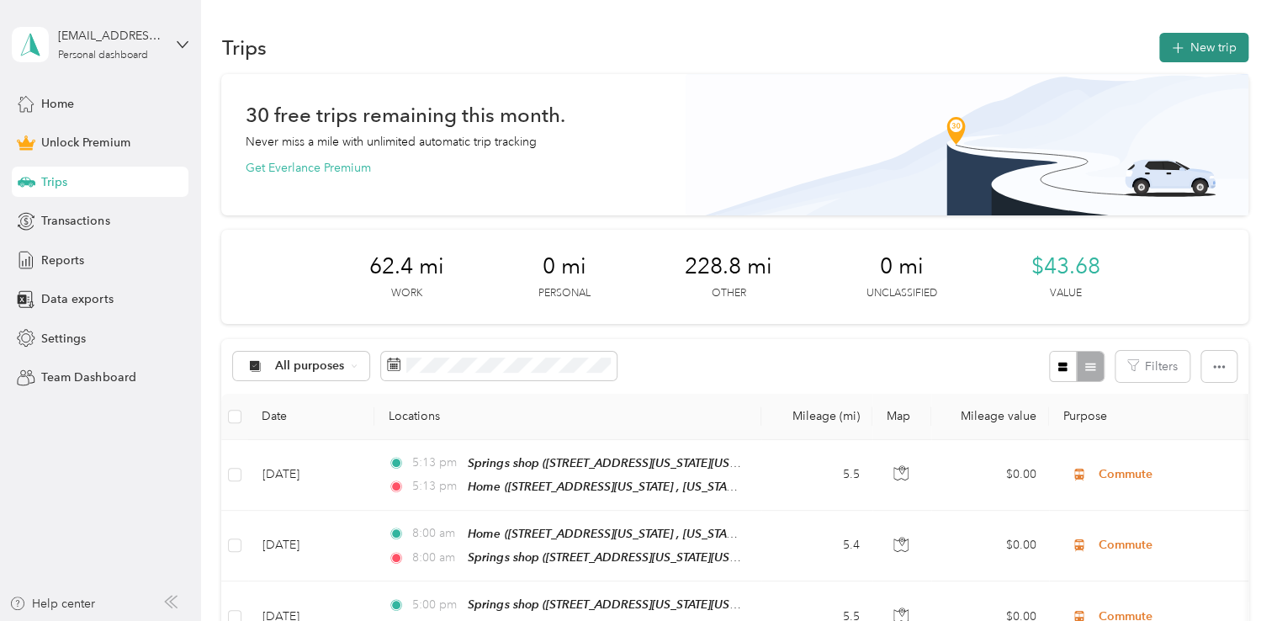
click at [1185, 40] on button "New trip" at bounding box center [1203, 47] width 89 height 29
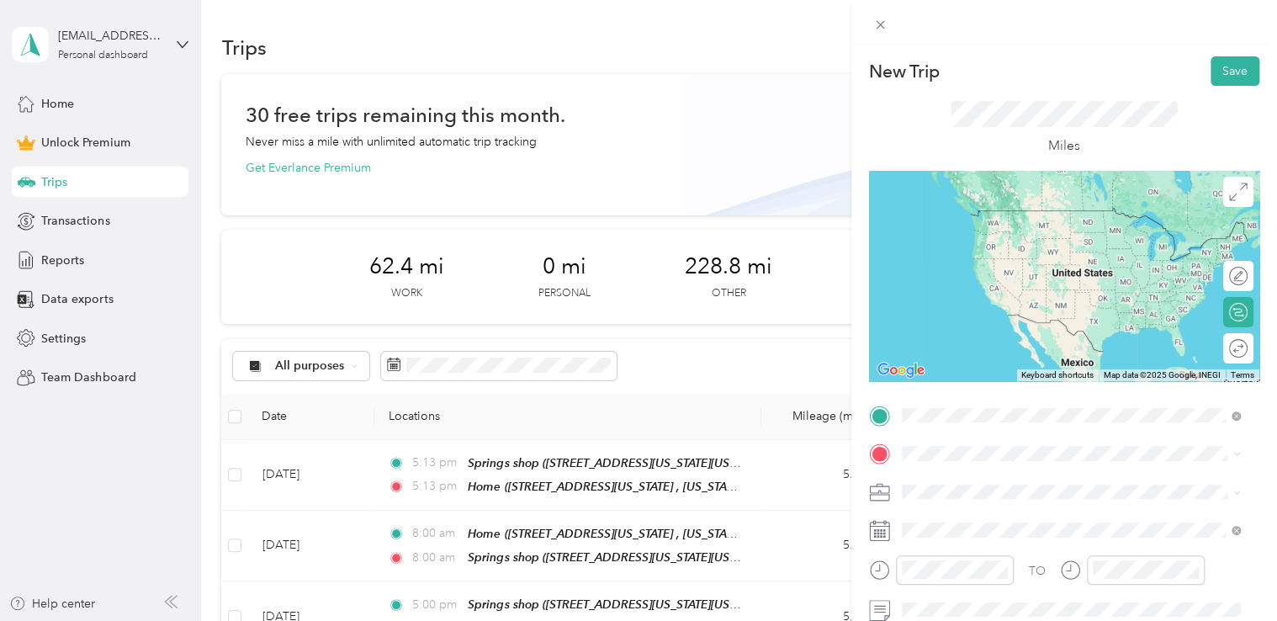
click at [1091, 230] on span "[STREET_ADDRESS][US_STATE][US_STATE]" at bounding box center [1048, 235] width 230 height 14
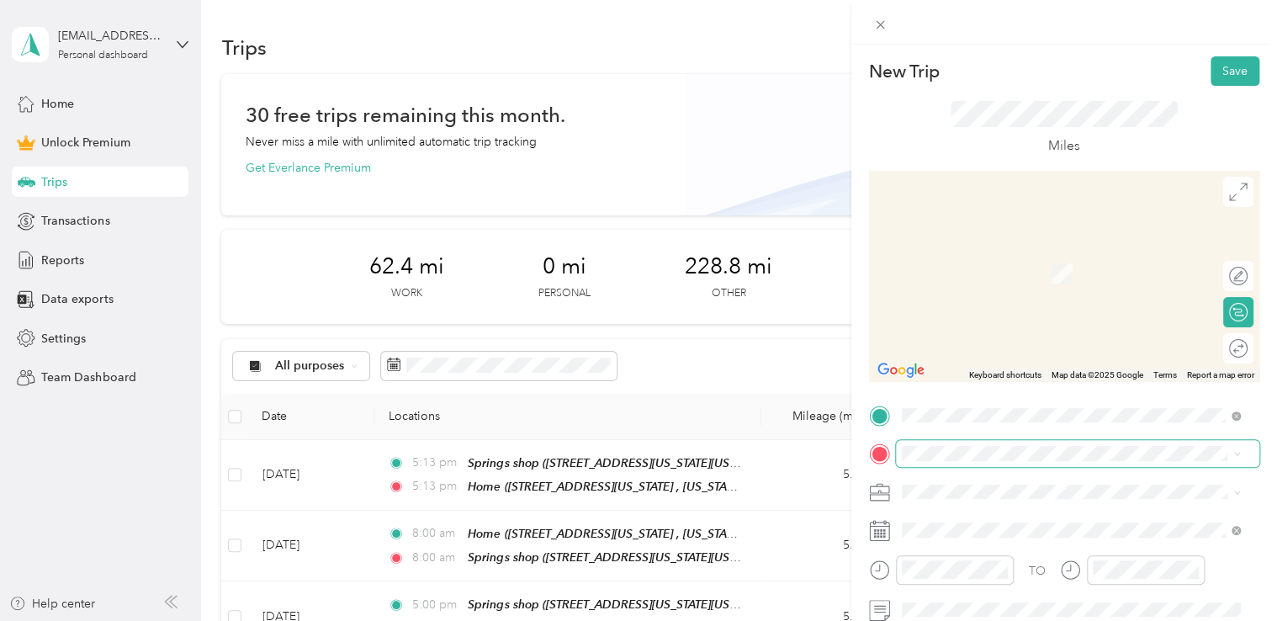
click at [952, 465] on span at bounding box center [1077, 453] width 363 height 27
click at [1062, 335] on div "Classic Arrawanna [STREET_ADDRESS][US_STATE][US_STATE][US_STATE]" at bounding box center [1078, 333] width 291 height 35
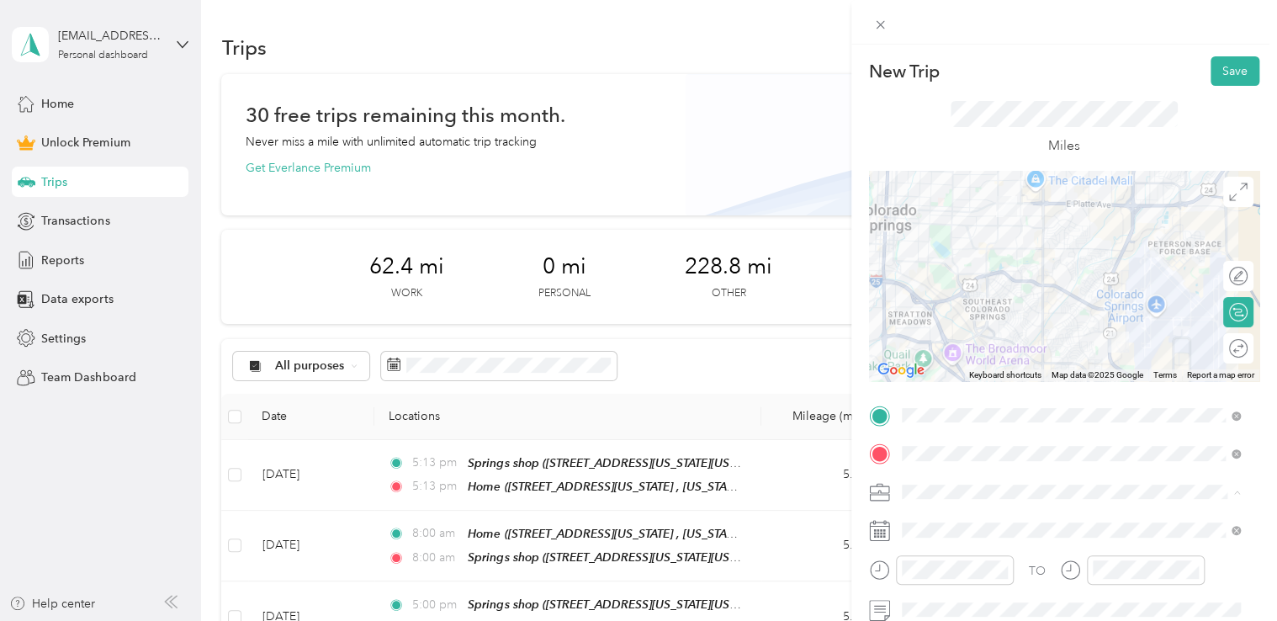
click at [993, 315] on div "Adas Solutions" at bounding box center [1071, 315] width 327 height 18
click at [1124, 209] on div at bounding box center [1064, 276] width 390 height 210
click at [1128, 210] on div at bounding box center [1064, 276] width 390 height 210
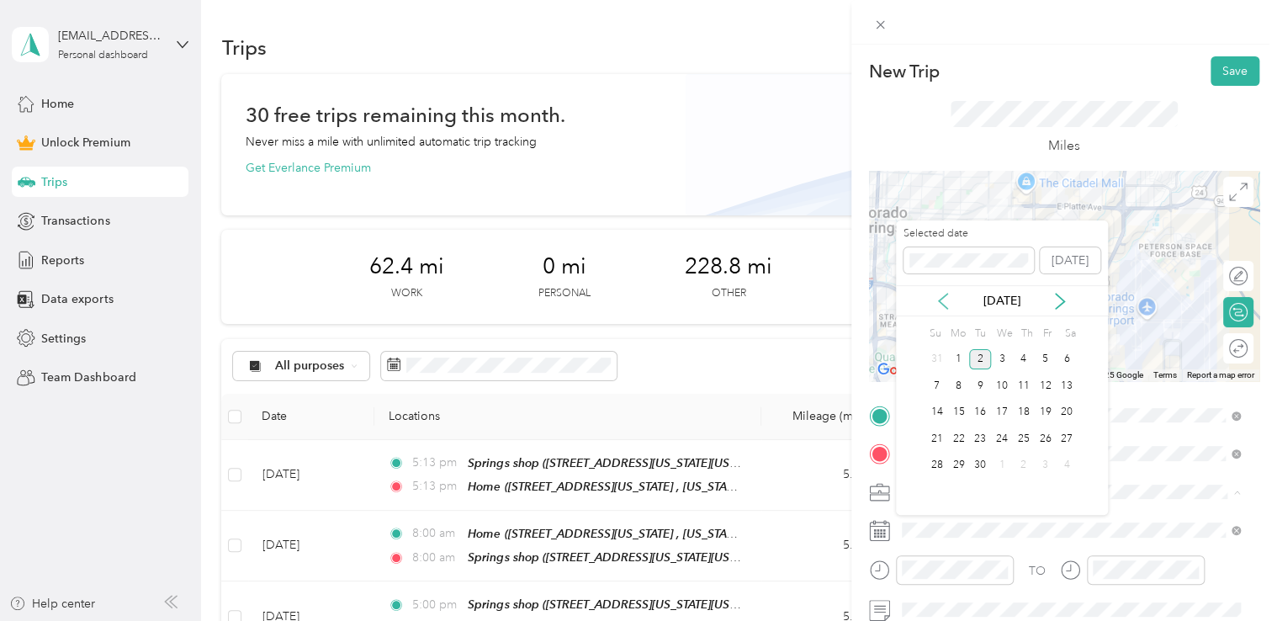
click at [947, 300] on icon at bounding box center [943, 301] width 17 height 17
click at [953, 413] on div "11" at bounding box center [958, 412] width 22 height 21
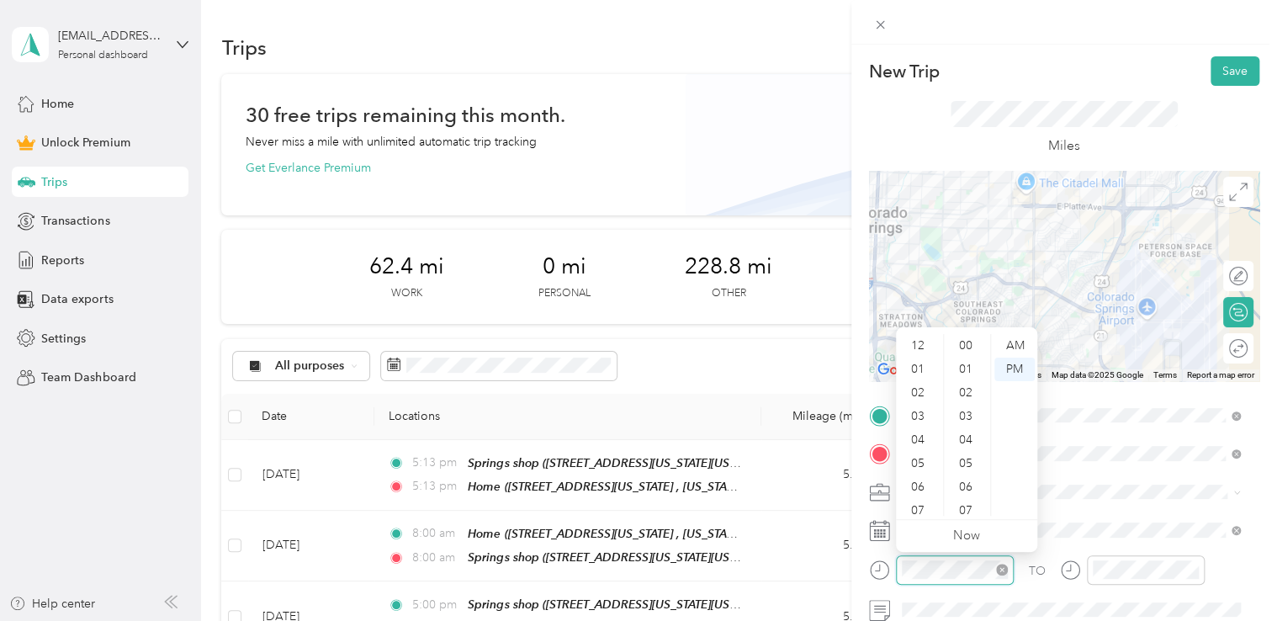
scroll to position [989, 0]
click at [1019, 331] on div "12 01 02 03 04 05 06 07 08 09 10 11 00 01 02 03 04 05 06 07 08 09 10 11 12 13 1…" at bounding box center [966, 425] width 141 height 188
click at [1019, 342] on div "AM" at bounding box center [1014, 346] width 40 height 24
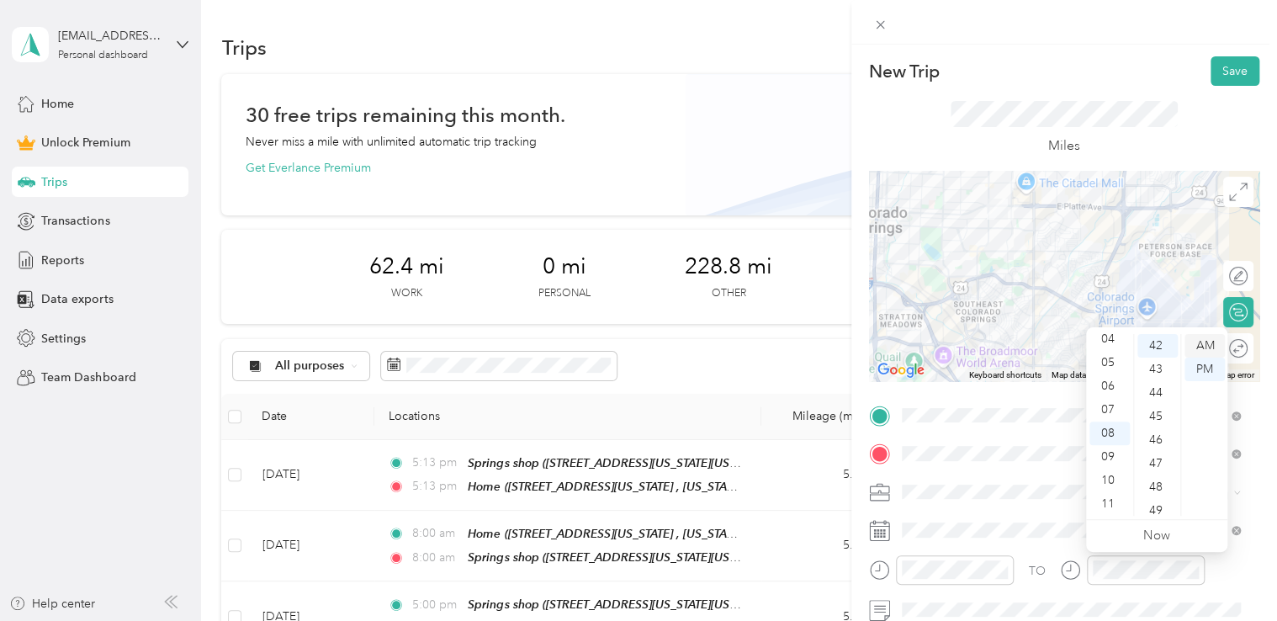
click at [1208, 348] on div "AM" at bounding box center [1205, 346] width 40 height 24
click at [1120, 77] on div "New Trip Save" at bounding box center [1064, 70] width 390 height 29
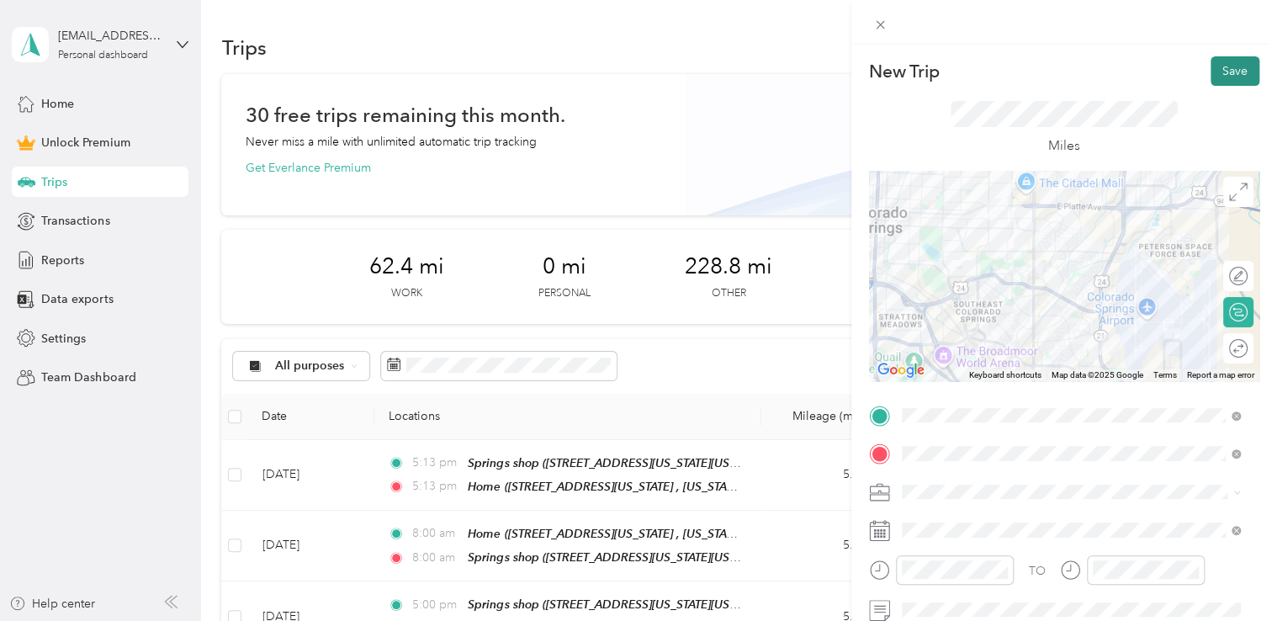
click at [1222, 66] on button "Save" at bounding box center [1235, 70] width 49 height 29
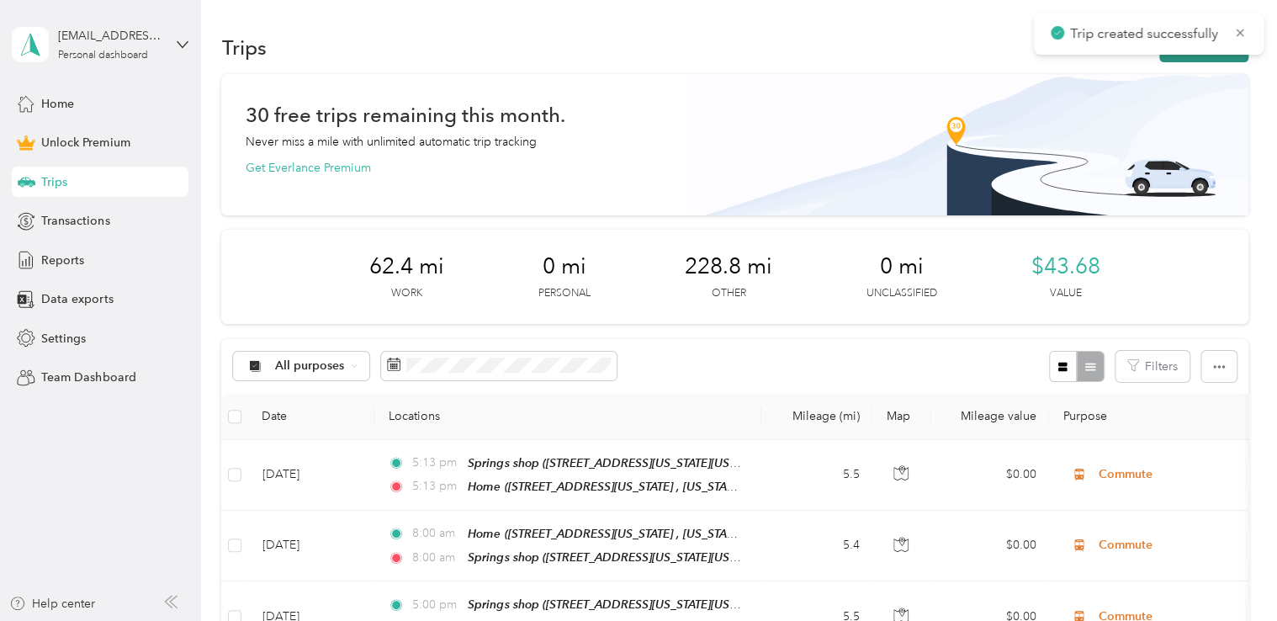
click at [1159, 59] on button "New trip" at bounding box center [1203, 47] width 89 height 29
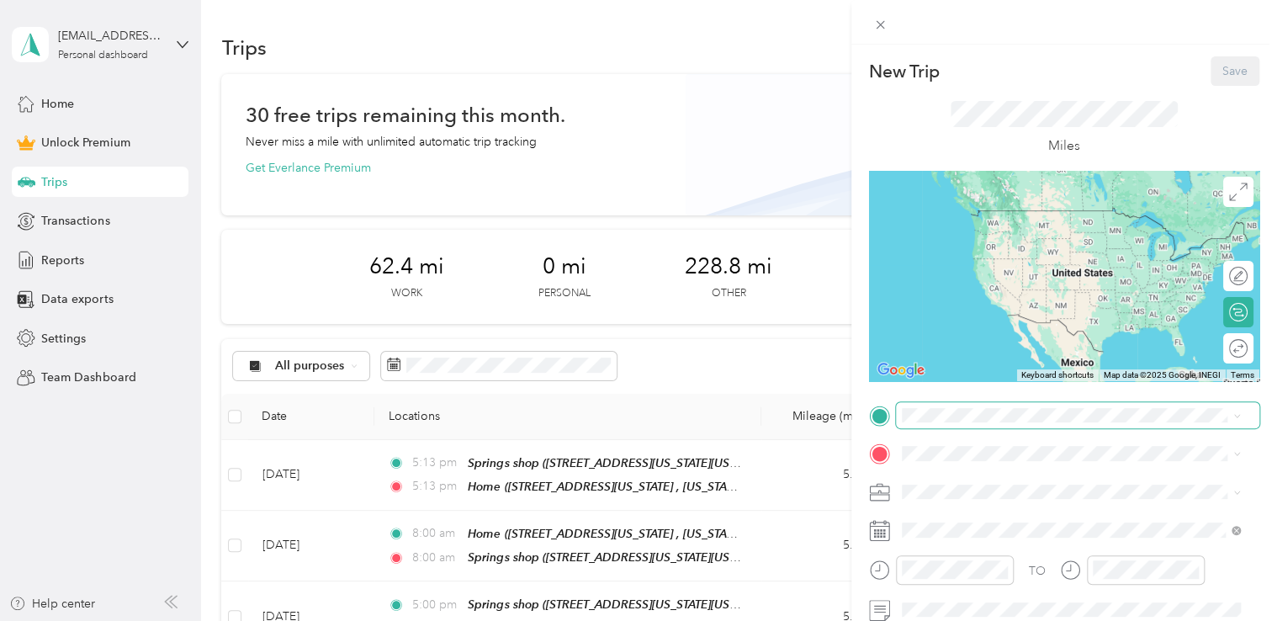
click at [965, 422] on span at bounding box center [1077, 415] width 363 height 27
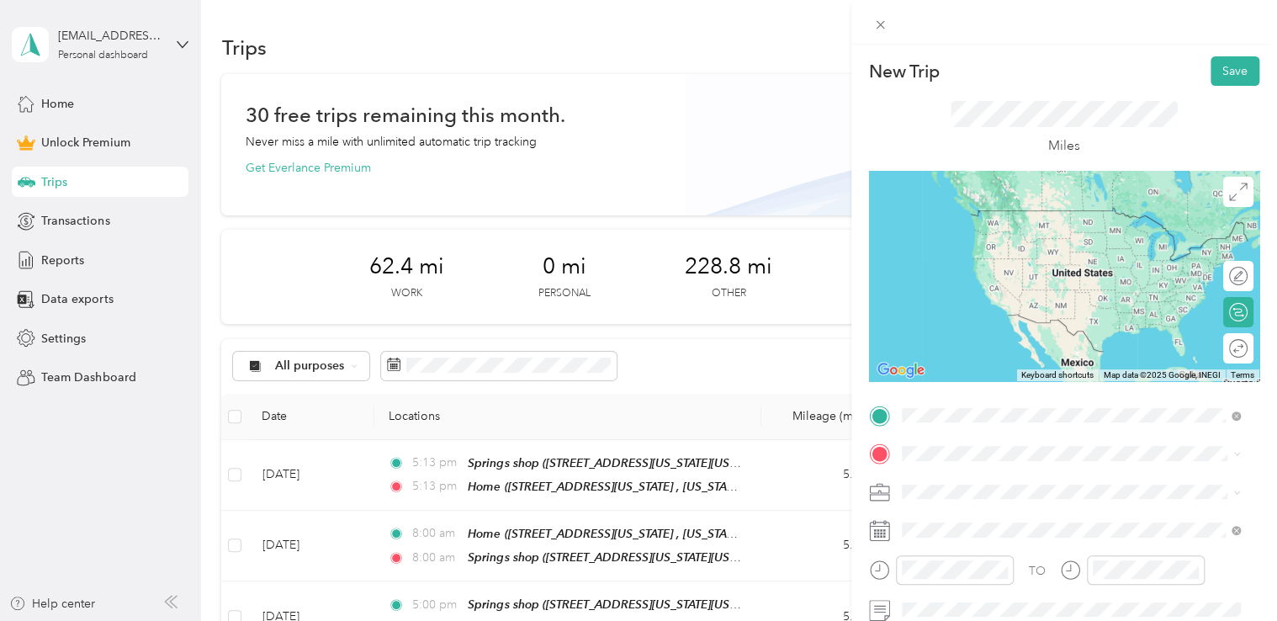
click at [1019, 298] on div "Classic Arrawanna [STREET_ADDRESS][US_STATE][US_STATE][US_STATE]" at bounding box center [1078, 296] width 291 height 35
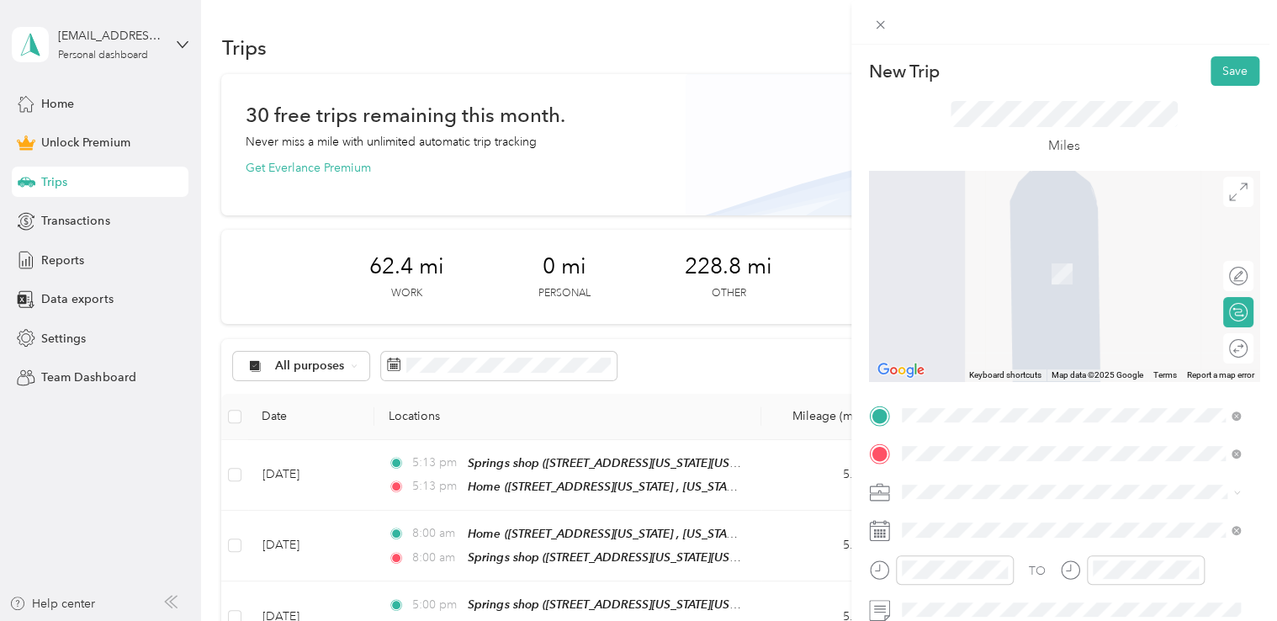
click at [1029, 267] on span "[STREET_ADDRESS][US_STATE][US_STATE]" at bounding box center [1048, 274] width 230 height 14
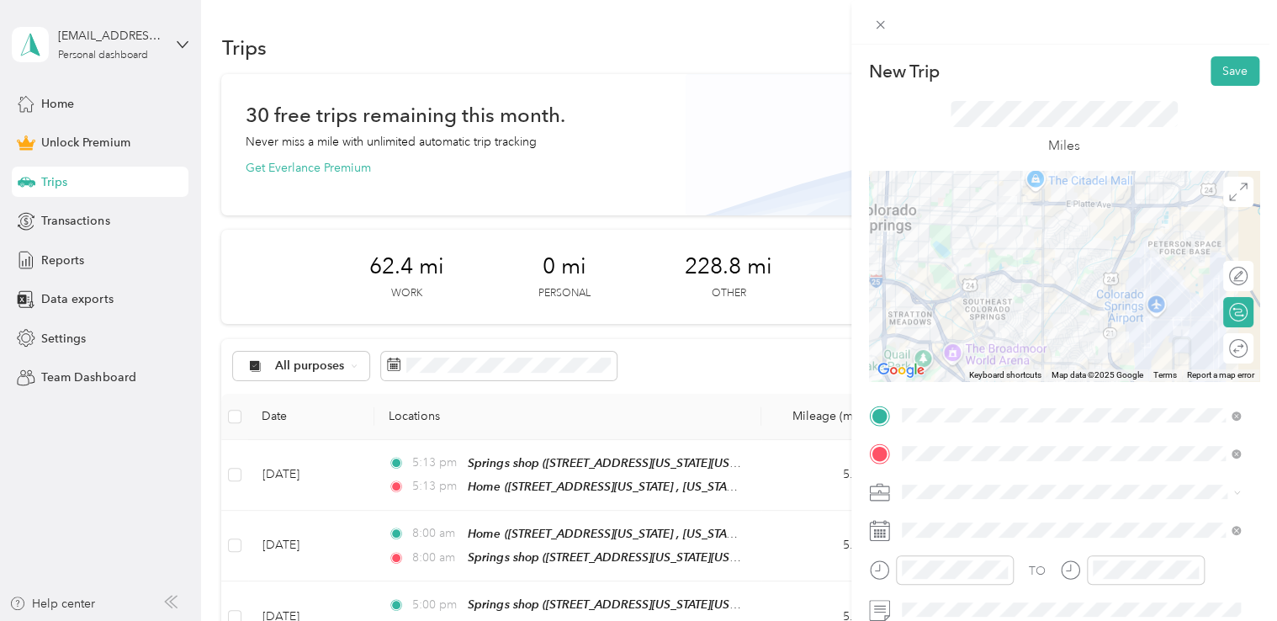
click at [956, 502] on span at bounding box center [1077, 492] width 363 height 27
click at [986, 314] on span "Adas Solutions" at bounding box center [947, 315] width 79 height 14
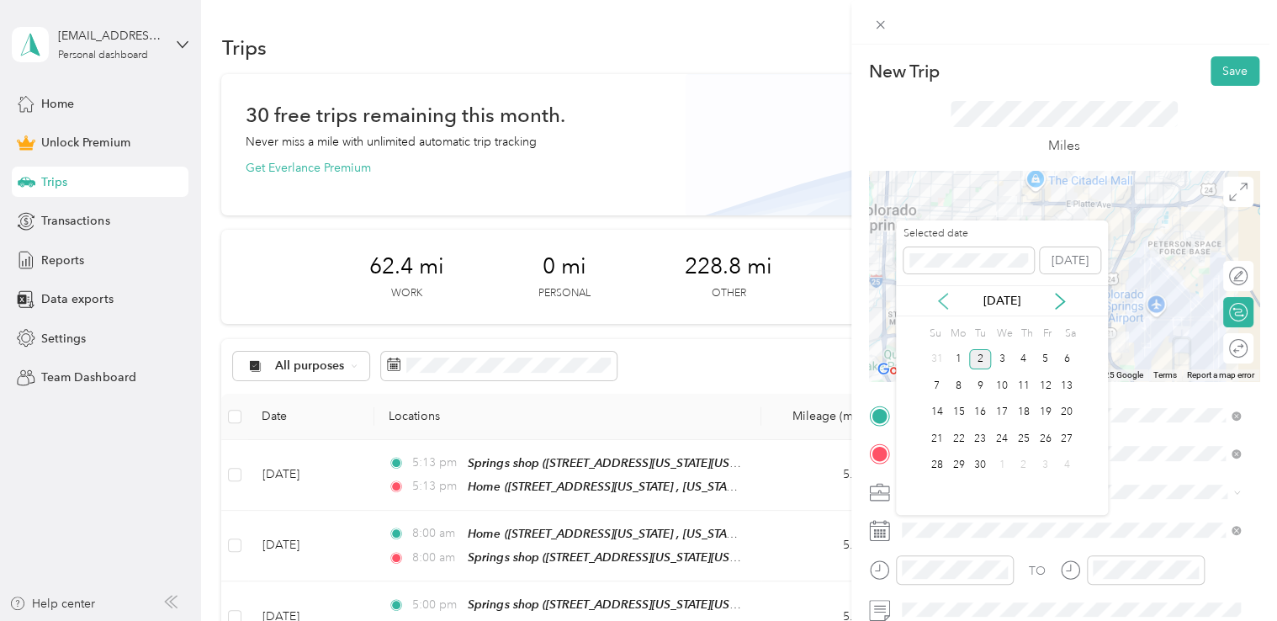
click at [945, 303] on icon at bounding box center [943, 301] width 17 height 17
click at [950, 412] on div "11" at bounding box center [958, 412] width 22 height 21
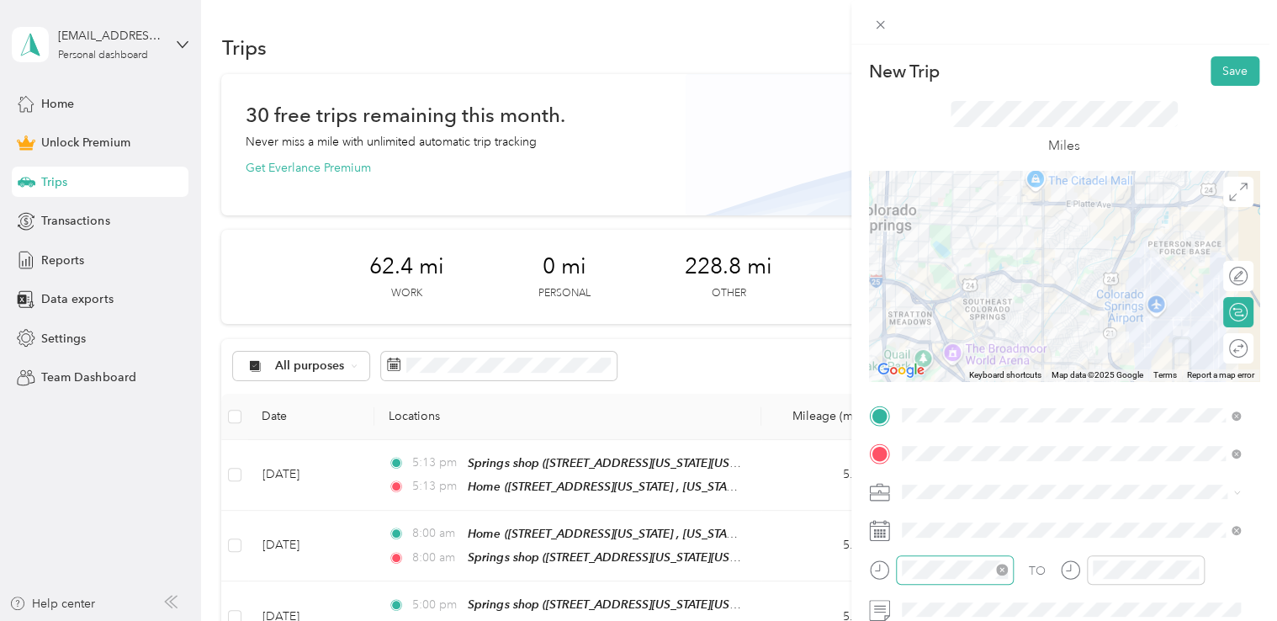
click at [938, 578] on div at bounding box center [955, 569] width 118 height 29
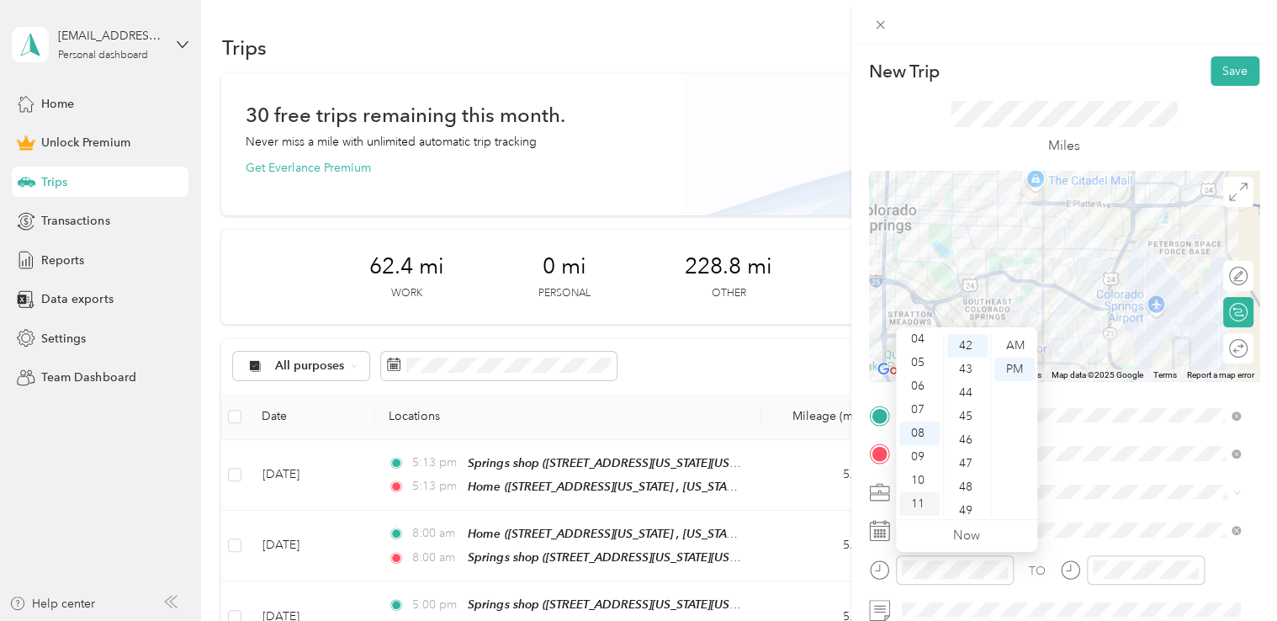
click at [921, 506] on div "11" at bounding box center [919, 504] width 40 height 24
click at [1006, 349] on div "AM" at bounding box center [1014, 346] width 40 height 24
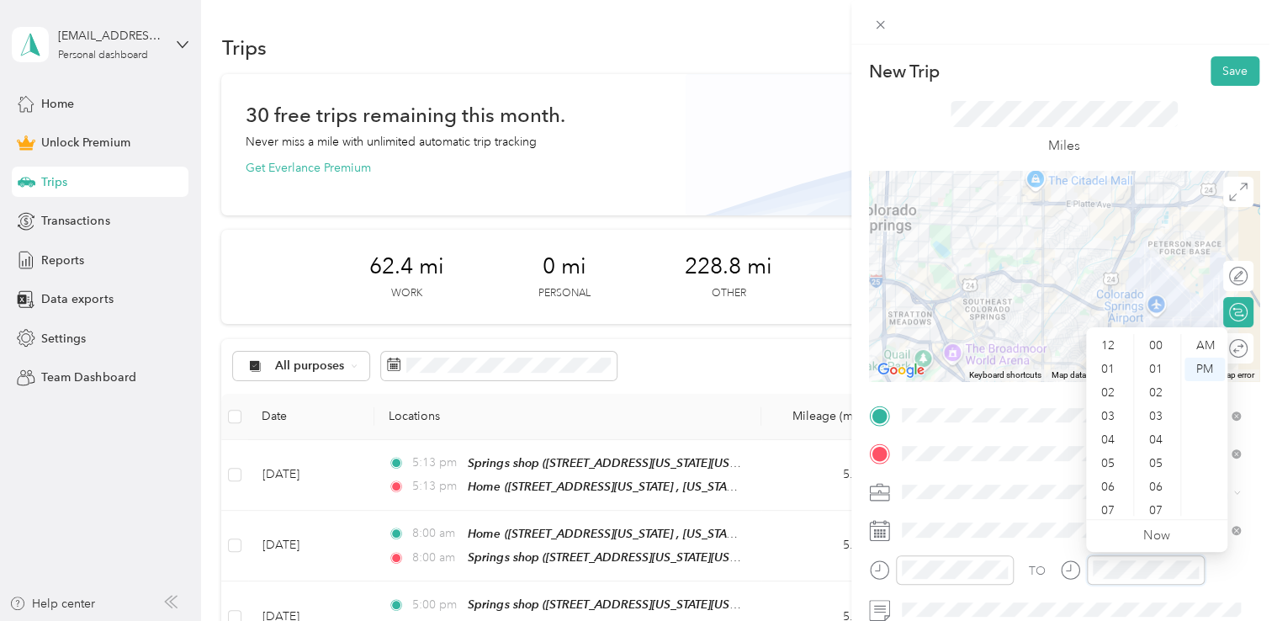
scroll to position [101, 0]
click at [1105, 503] on div "11" at bounding box center [1109, 504] width 40 height 24
click at [1200, 343] on div "AM" at bounding box center [1205, 346] width 40 height 24
click at [1139, 77] on div "New Trip Save" at bounding box center [1064, 70] width 390 height 29
click at [1213, 87] on div "Miles" at bounding box center [1064, 128] width 390 height 85
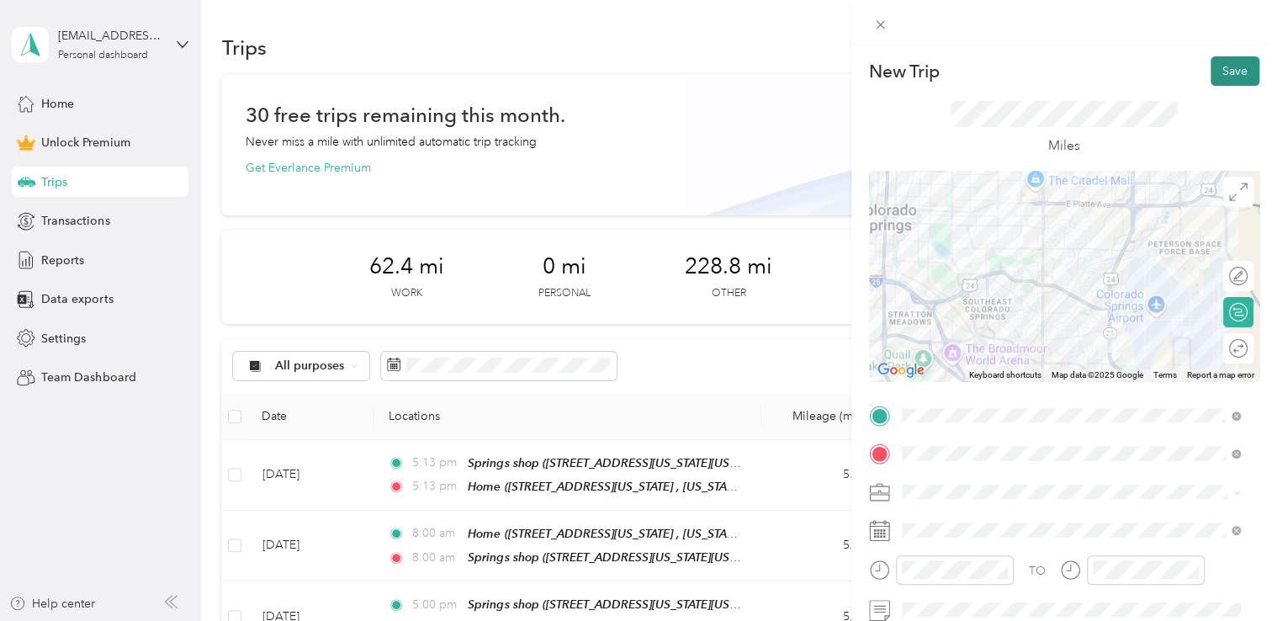
click at [1215, 83] on button "Save" at bounding box center [1235, 70] width 49 height 29
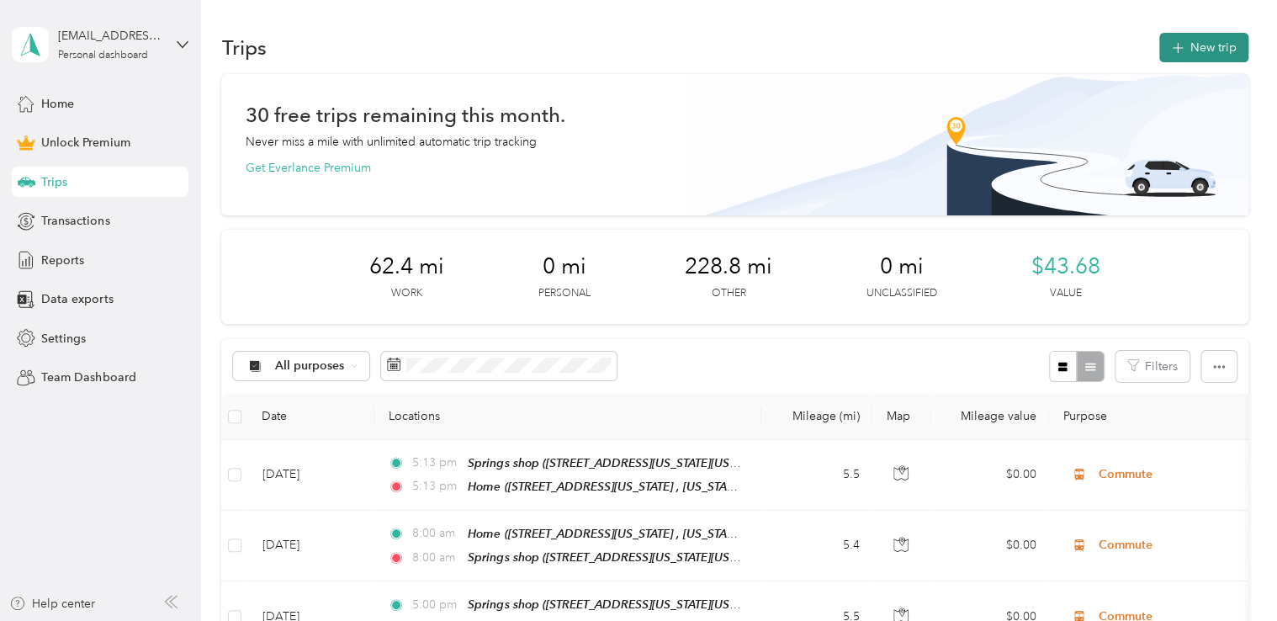
click at [1200, 46] on button "New trip" at bounding box center [1203, 47] width 89 height 29
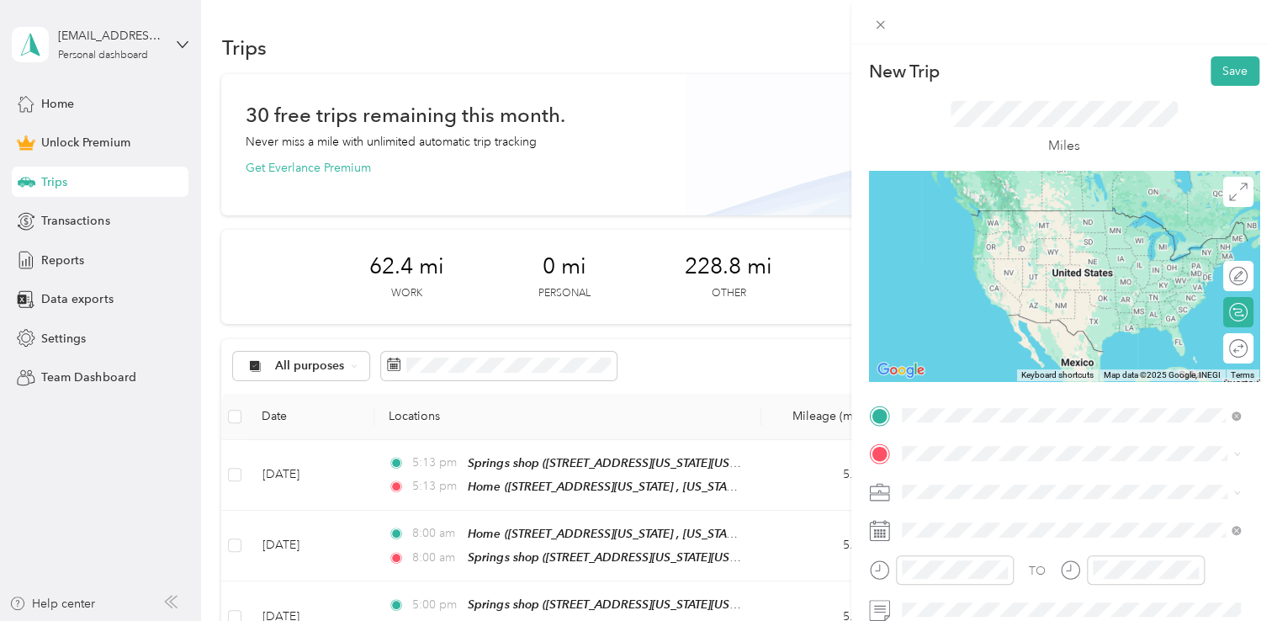
click at [978, 238] on span "[STREET_ADDRESS][US_STATE][US_STATE]" at bounding box center [1048, 235] width 230 height 14
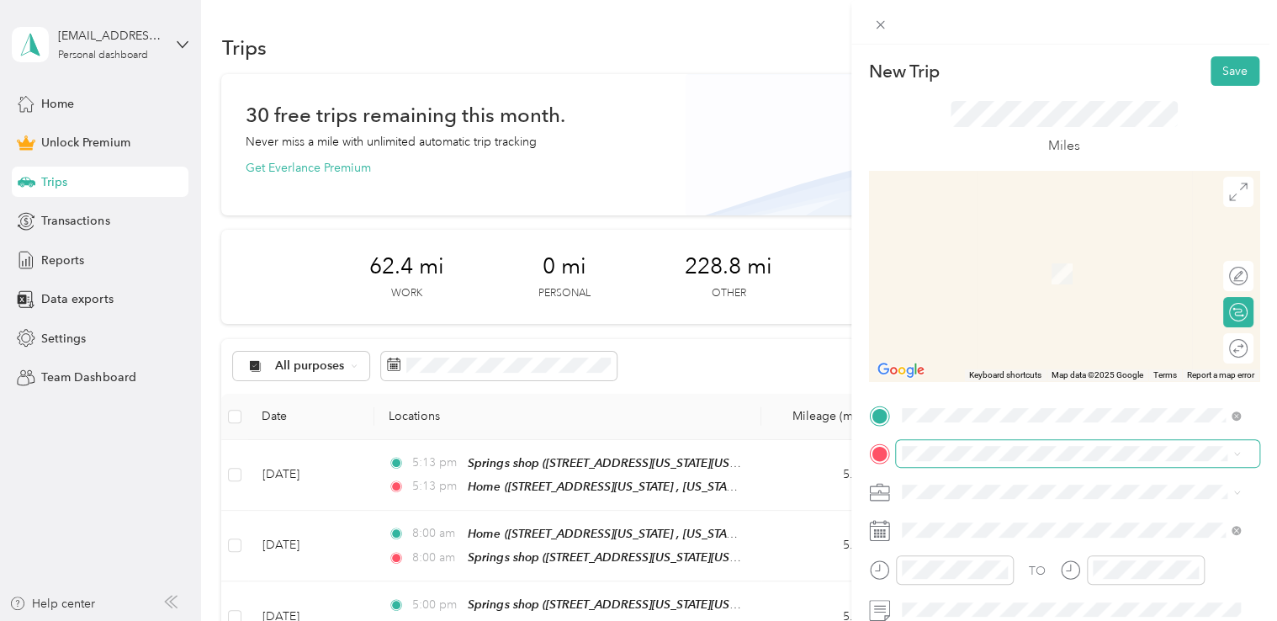
click at [1006, 442] on span at bounding box center [1077, 453] width 363 height 27
click at [1041, 323] on div "Classic Arrawanna" at bounding box center [1078, 325] width 291 height 15
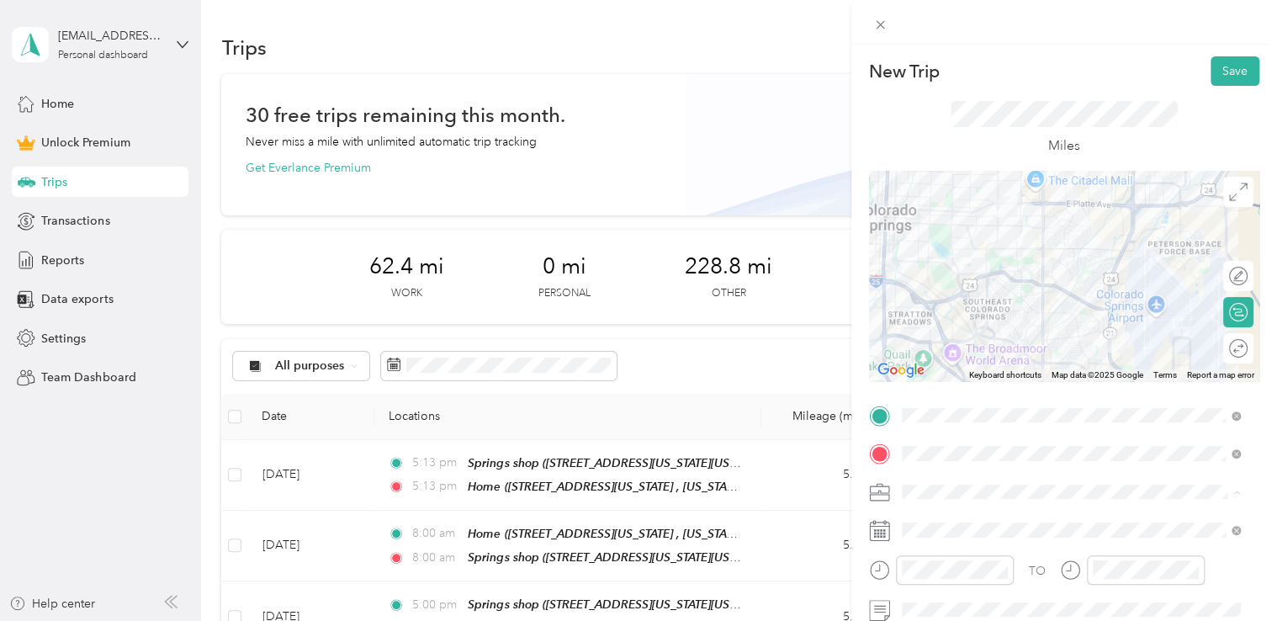
click at [937, 324] on li "Adas Solutions" at bounding box center [1071, 314] width 351 height 29
click at [1124, 215] on div at bounding box center [1064, 276] width 390 height 210
click at [1130, 217] on div at bounding box center [1064, 276] width 390 height 210
click at [1126, 215] on div at bounding box center [1064, 276] width 390 height 210
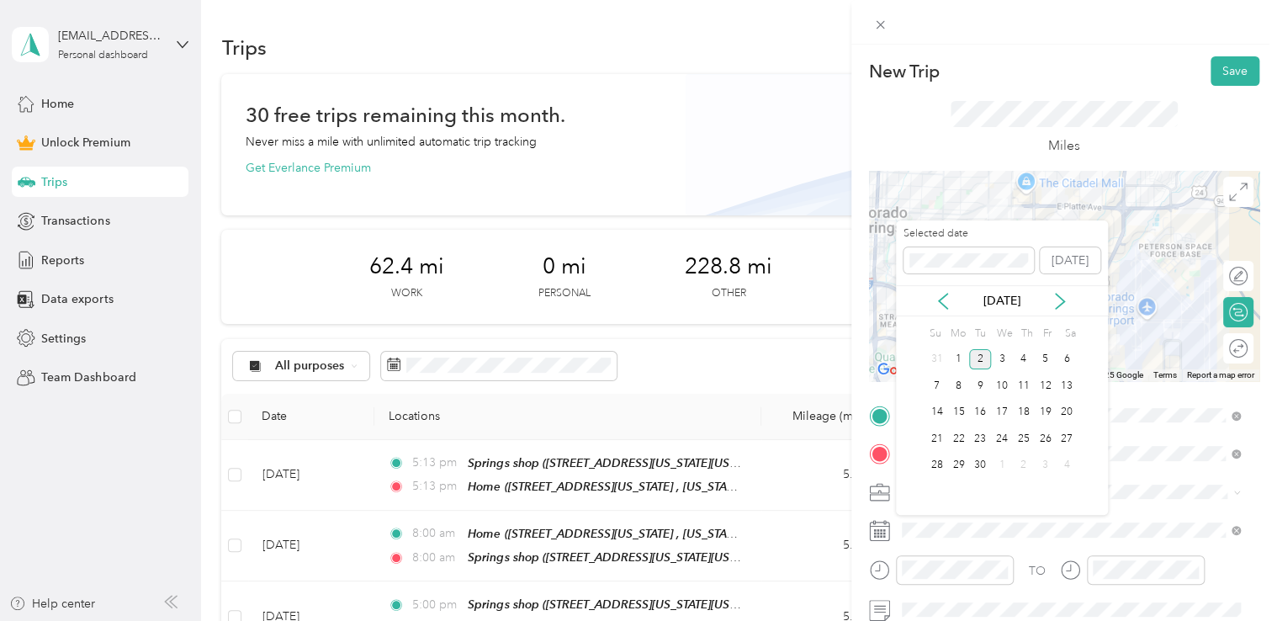
drag, startPoint x: 929, startPoint y: 313, endPoint x: 937, endPoint y: 309, distance: 9.4
click at [932, 313] on div "[DATE]" at bounding box center [1002, 300] width 212 height 31
click at [946, 299] on icon at bounding box center [943, 301] width 17 height 17
click at [986, 409] on div "12" at bounding box center [980, 412] width 22 height 21
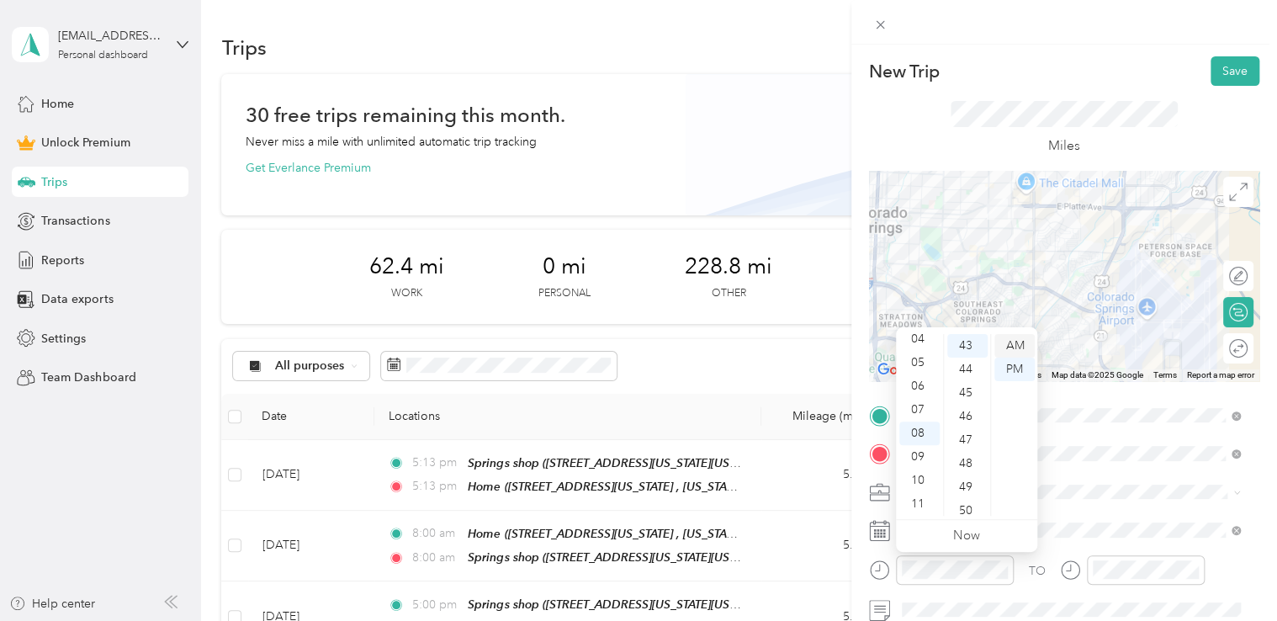
click at [1026, 355] on div "AM" at bounding box center [1014, 346] width 40 height 24
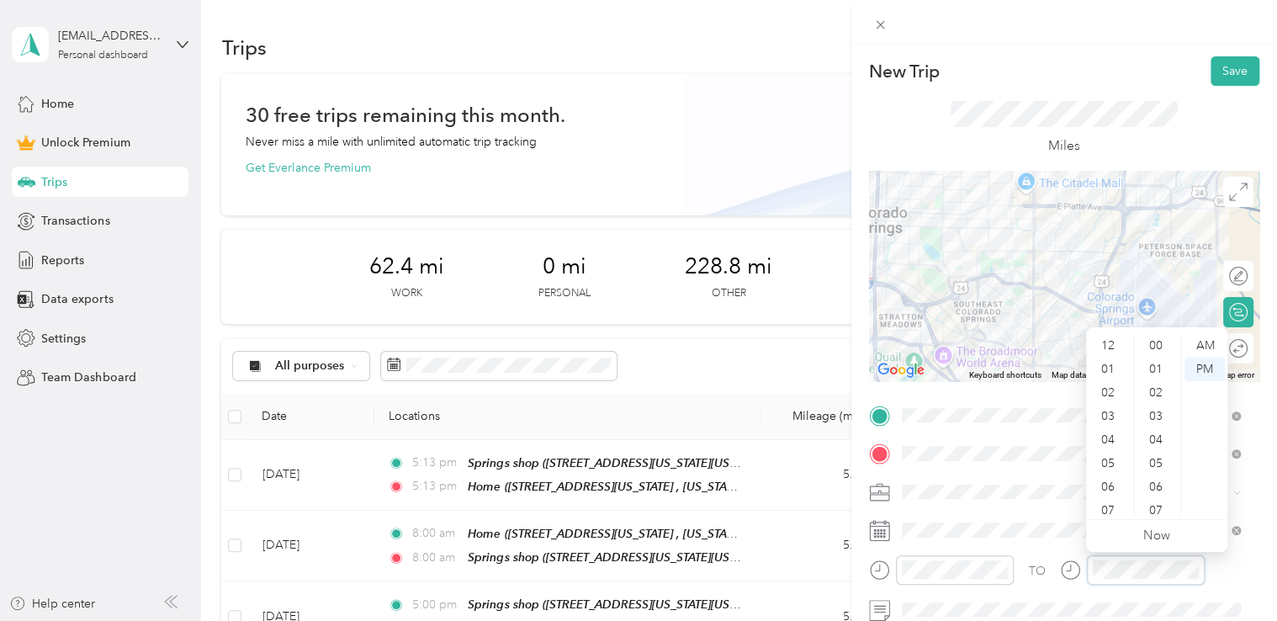
scroll to position [1013, 0]
click at [1201, 349] on div "AM" at bounding box center [1205, 346] width 40 height 24
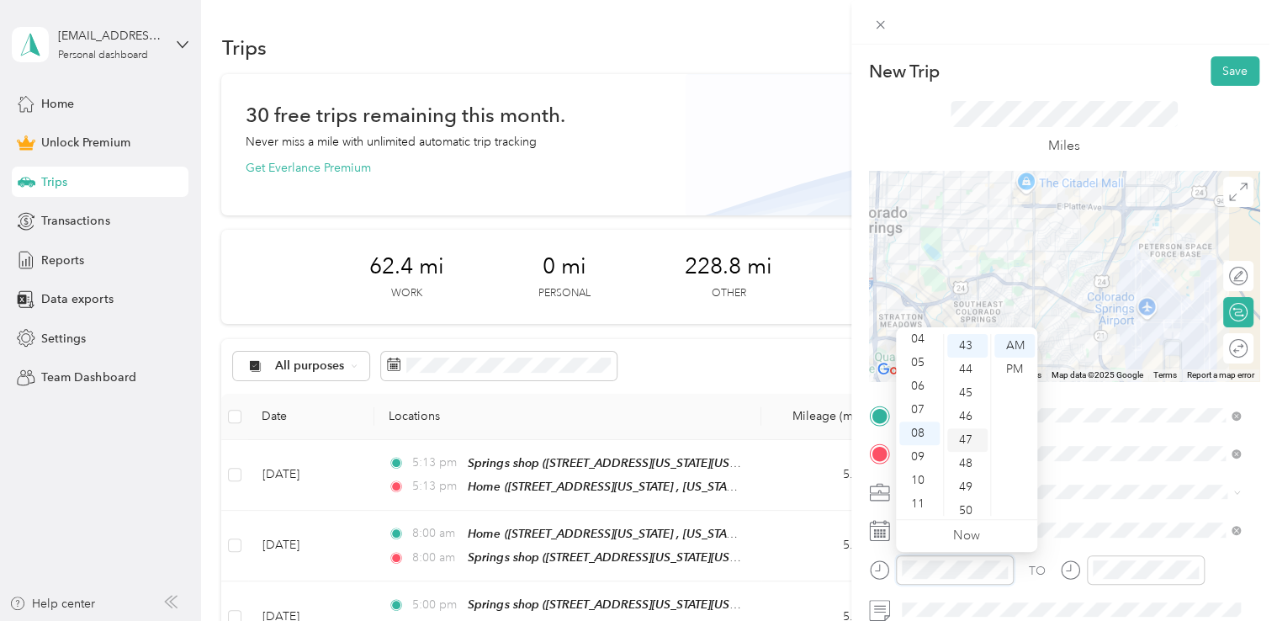
scroll to position [676, 0]
click at [970, 378] on div "30" at bounding box center [967, 376] width 40 height 24
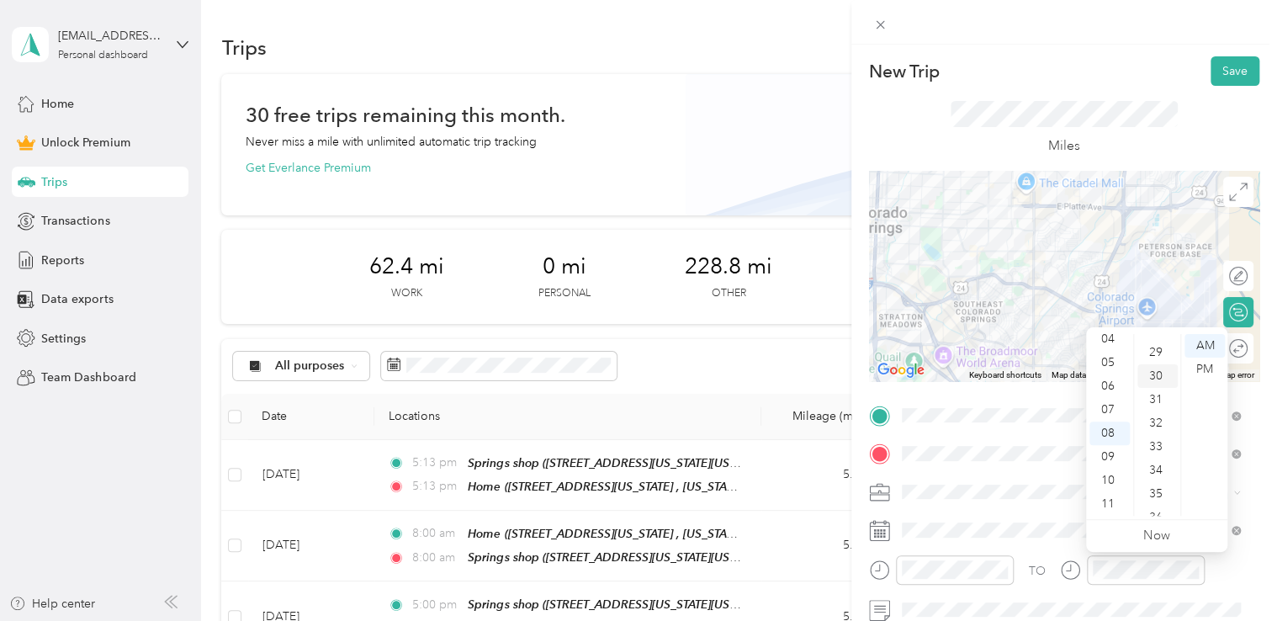
click at [1152, 374] on div "30" at bounding box center [1157, 376] width 40 height 24
click at [1151, 29] on div at bounding box center [1064, 22] width 426 height 45
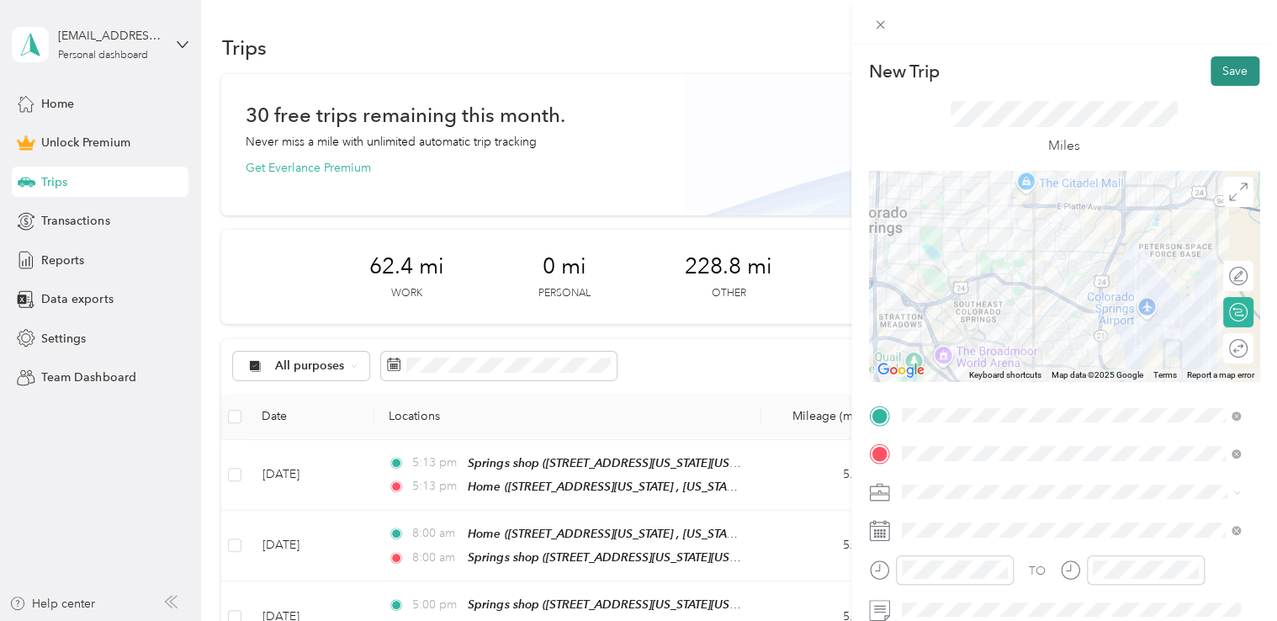
click at [1211, 77] on button "Save" at bounding box center [1235, 70] width 49 height 29
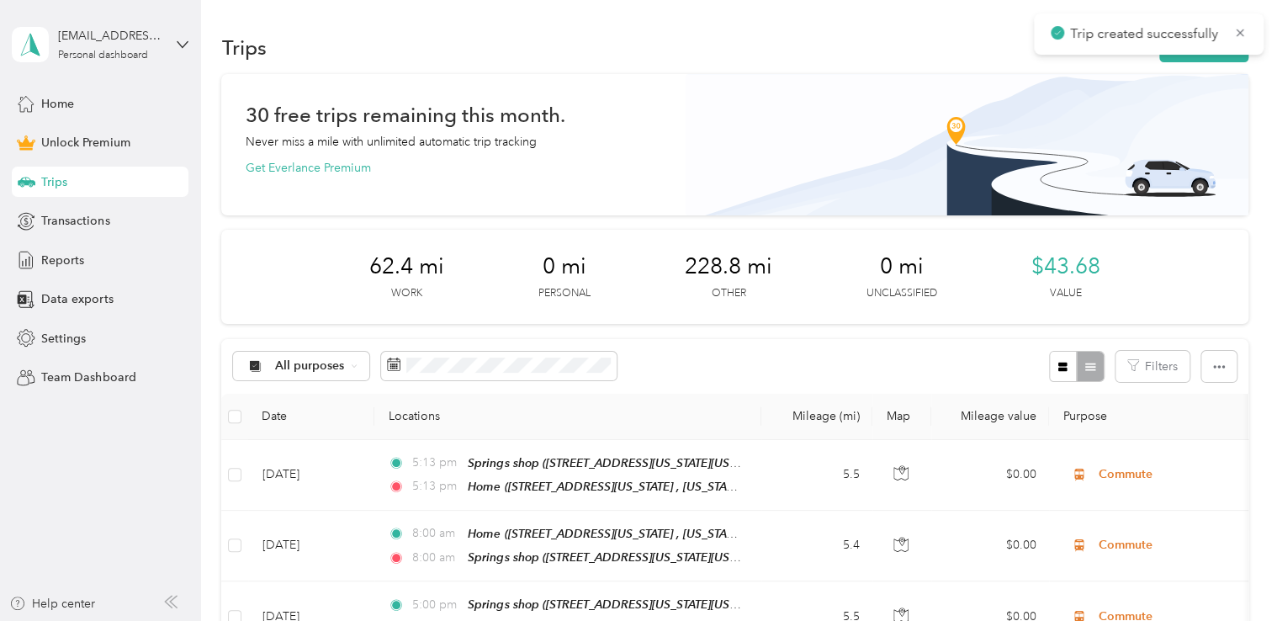
click at [1196, 62] on div "Trips New trip" at bounding box center [734, 46] width 1026 height 35
click at [1195, 56] on button "New trip" at bounding box center [1203, 47] width 89 height 29
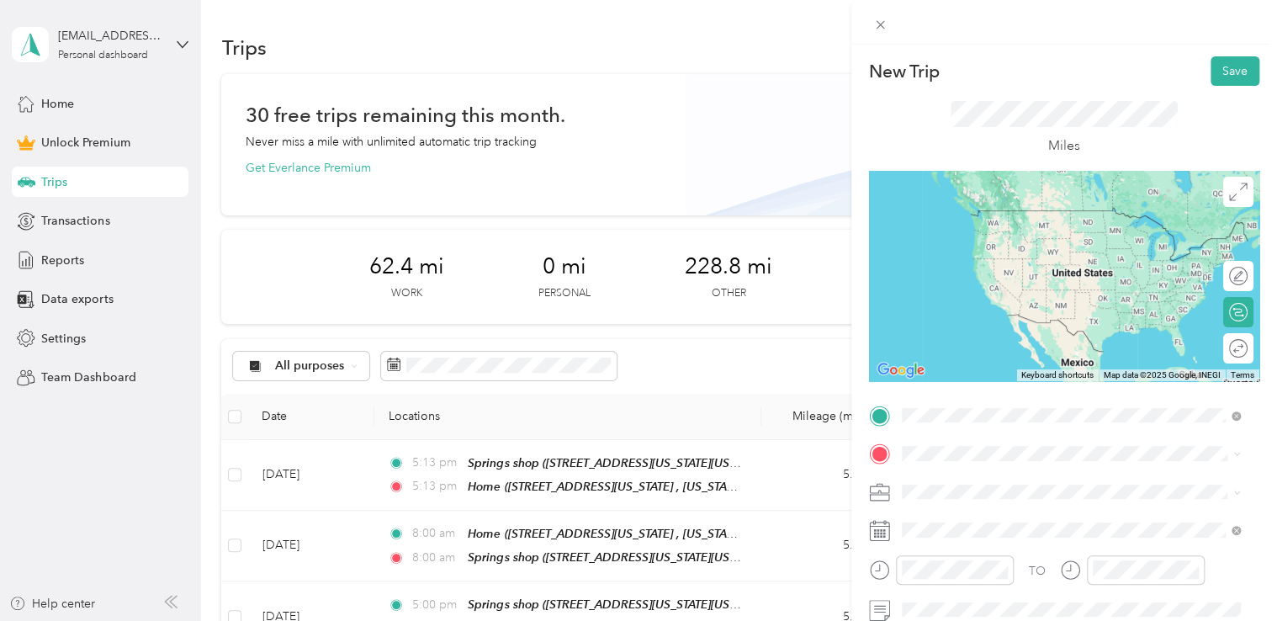
click at [1027, 299] on span "[STREET_ADDRESS][US_STATE][US_STATE][US_STATE]" at bounding box center [1078, 306] width 291 height 14
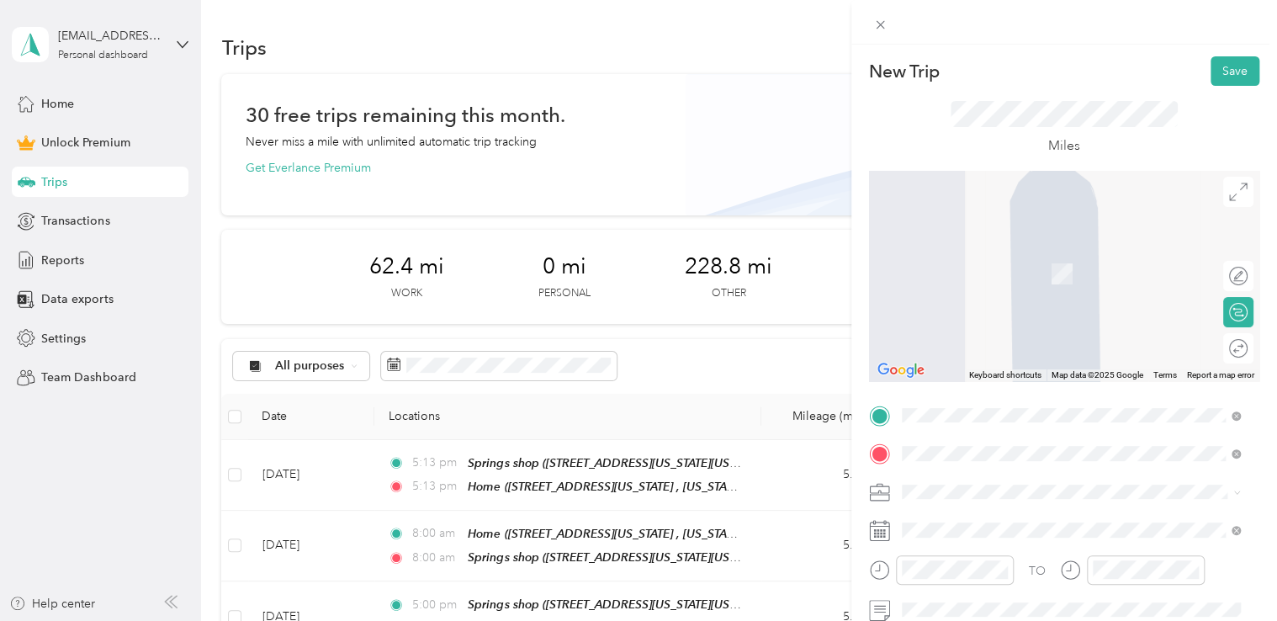
click at [1015, 281] on div "Springs shop [STREET_ADDRESS][US_STATE][US_STATE]" at bounding box center [1048, 264] width 230 height 35
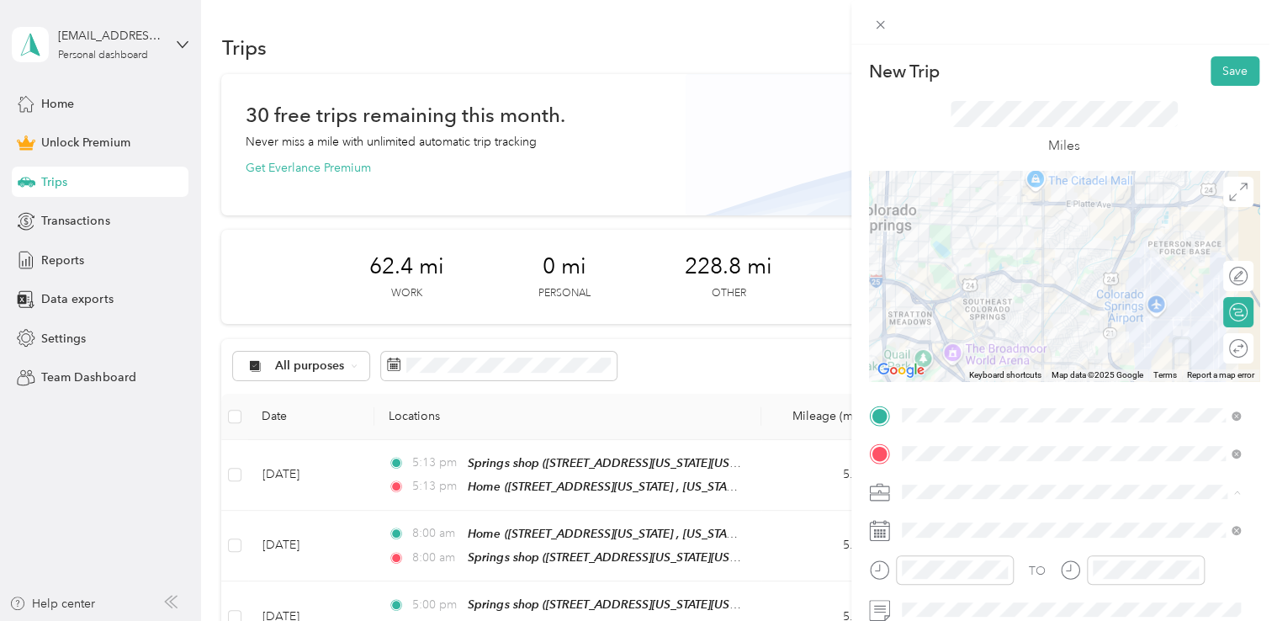
click at [1004, 309] on div "Adas Solutions" at bounding box center [1071, 315] width 327 height 18
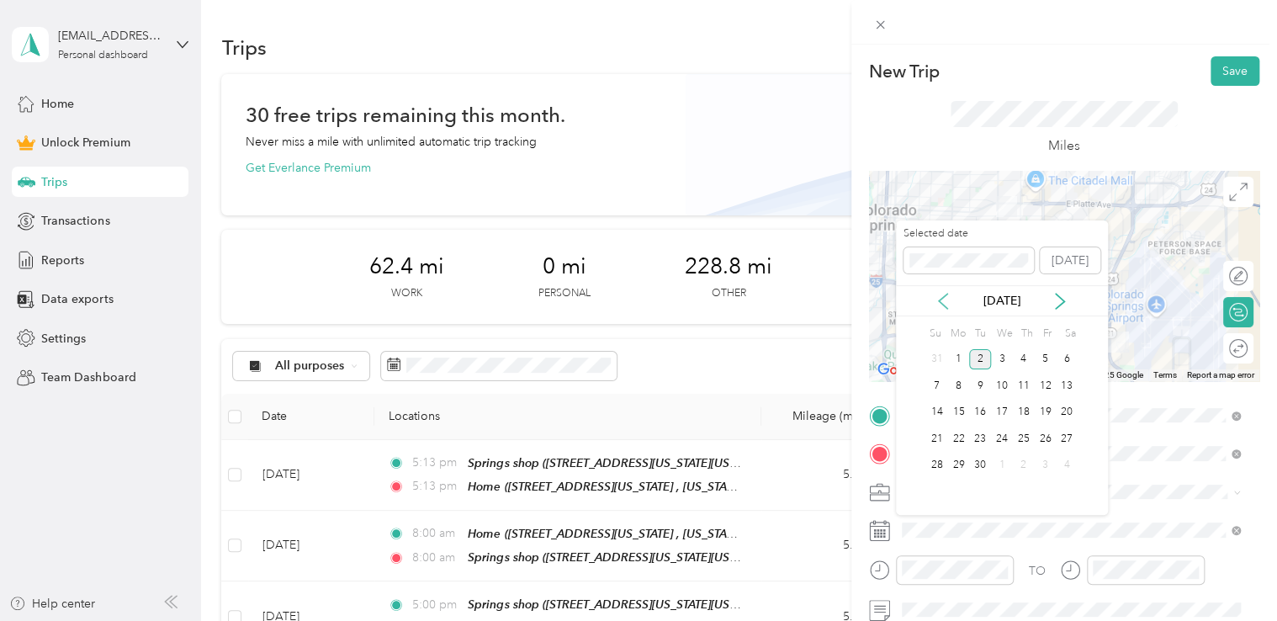
click at [936, 301] on icon at bounding box center [943, 301] width 17 height 17
click at [986, 411] on div "12" at bounding box center [980, 412] width 22 height 21
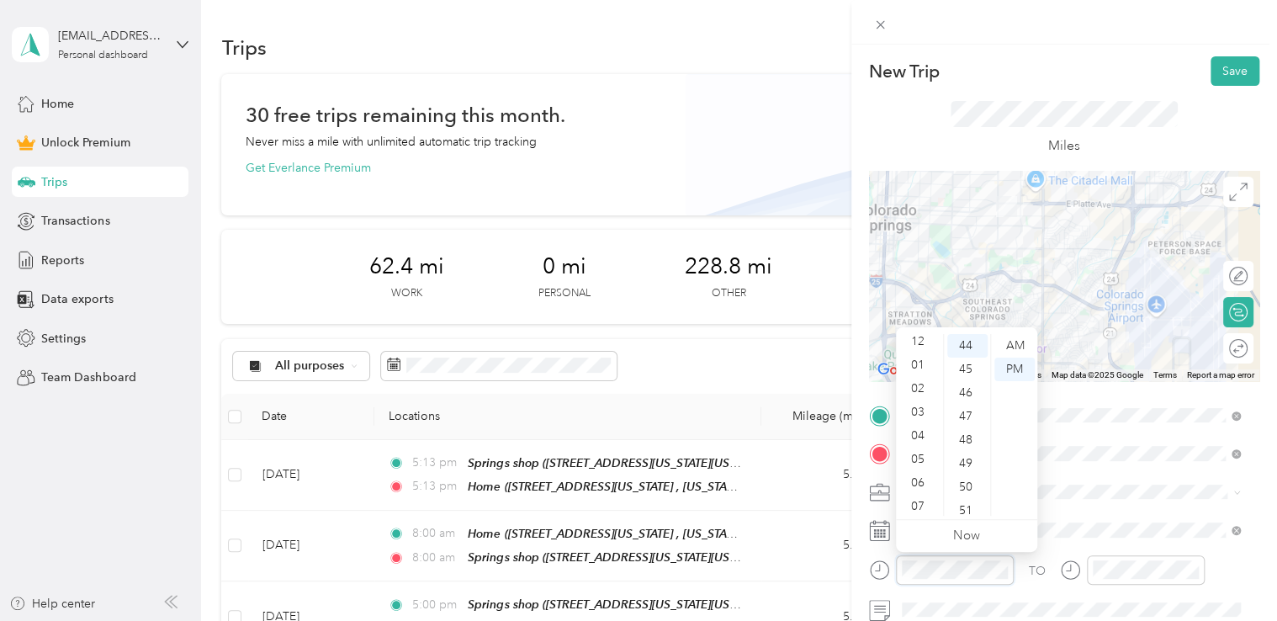
scroll to position [0, 0]
click at [919, 366] on div "01" at bounding box center [919, 370] width 40 height 24
click at [967, 361] on div "09" at bounding box center [967, 363] width 40 height 24
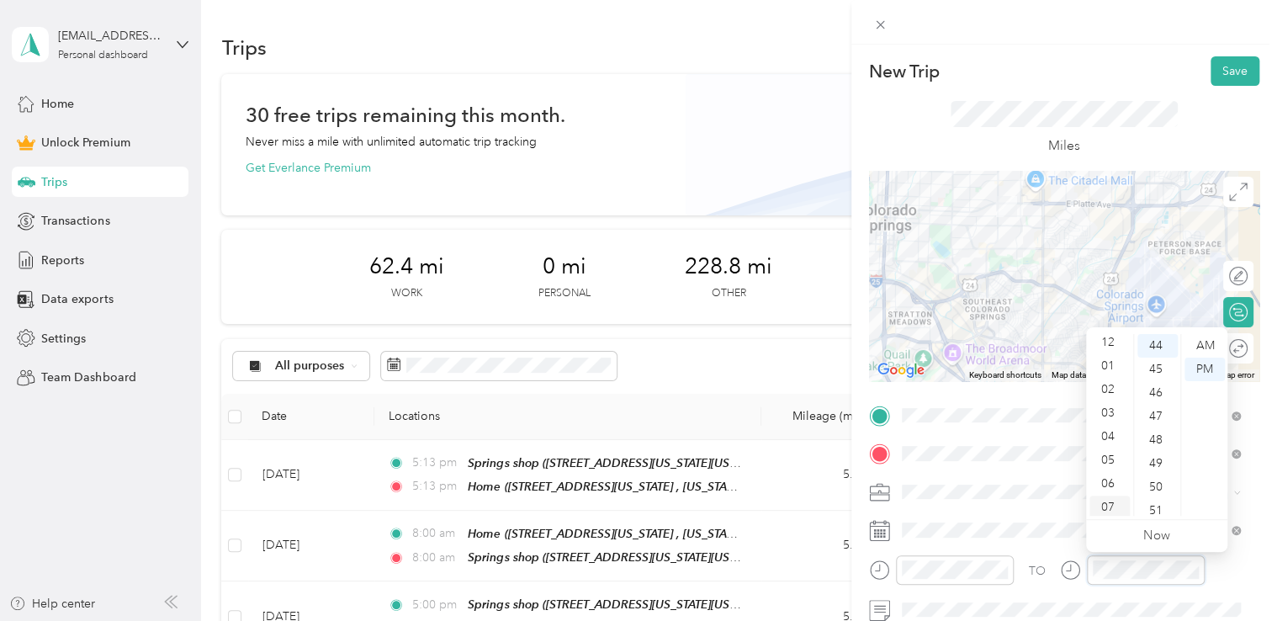
scroll to position [0, 0]
click at [1101, 372] on div "01" at bounding box center [1109, 370] width 40 height 24
click at [1158, 366] on div "09" at bounding box center [1157, 363] width 40 height 24
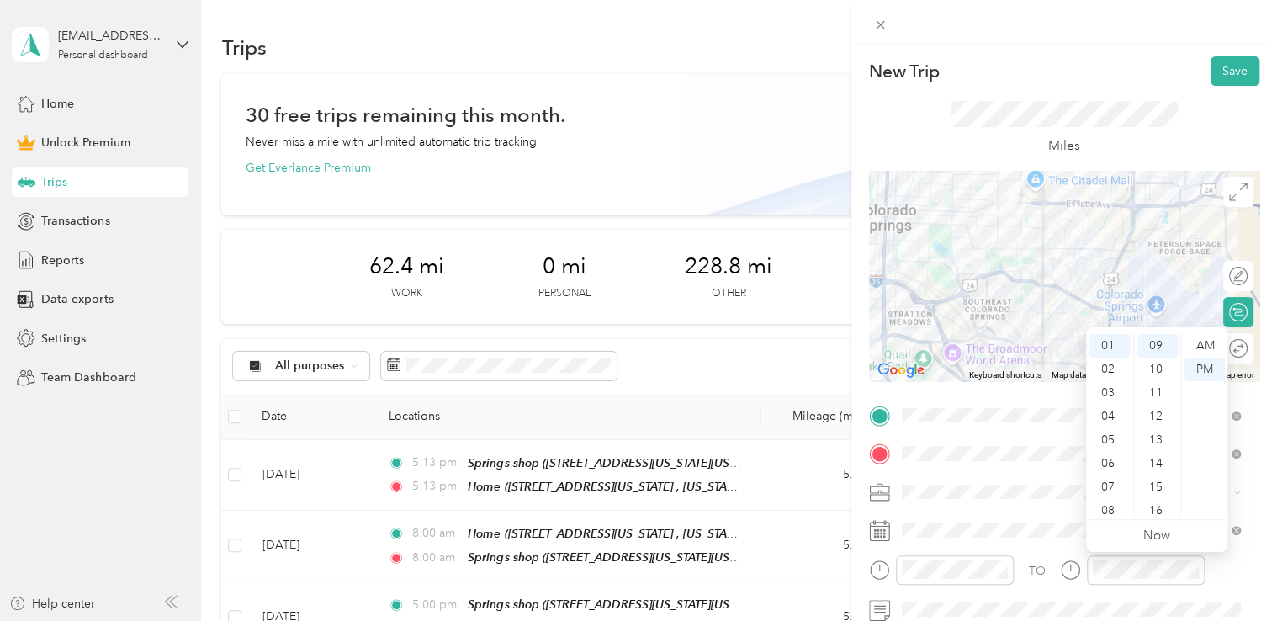
click at [1134, 49] on div "New Trip Save This trip cannot be edited because it is either under review, app…" at bounding box center [1064, 355] width 426 height 621
click at [1226, 62] on button "Save" at bounding box center [1235, 70] width 49 height 29
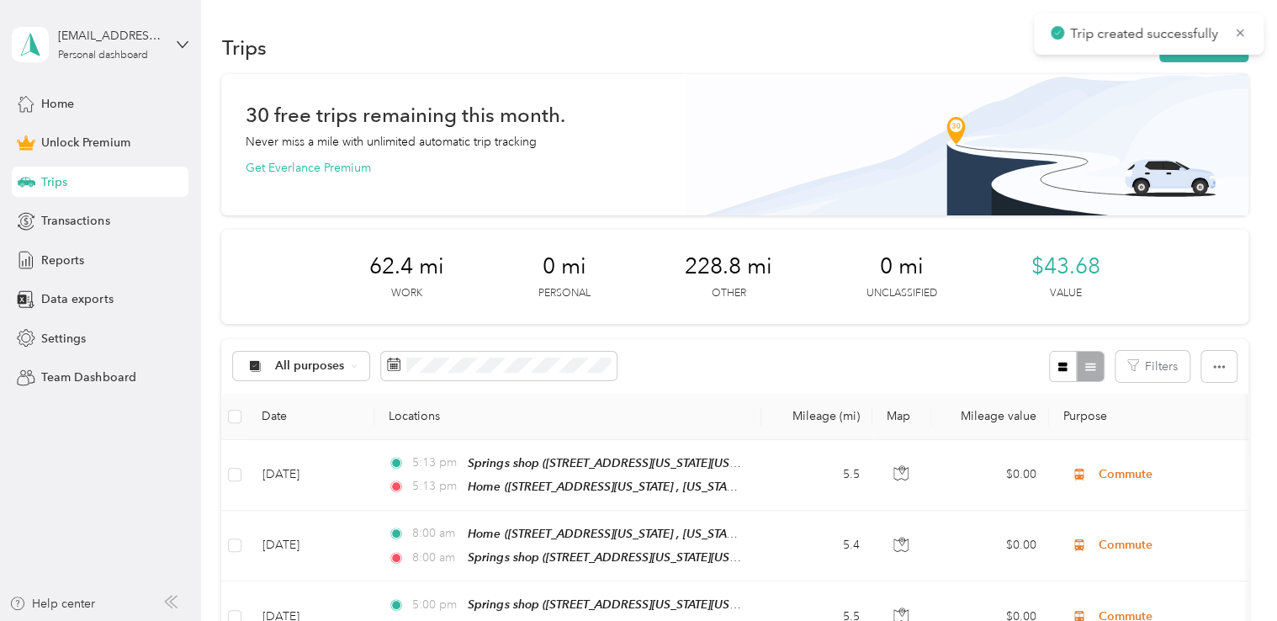
click at [1195, 53] on div "Trip created successfully" at bounding box center [1149, 33] width 230 height 41
click at [1197, 56] on button "New trip" at bounding box center [1203, 47] width 89 height 29
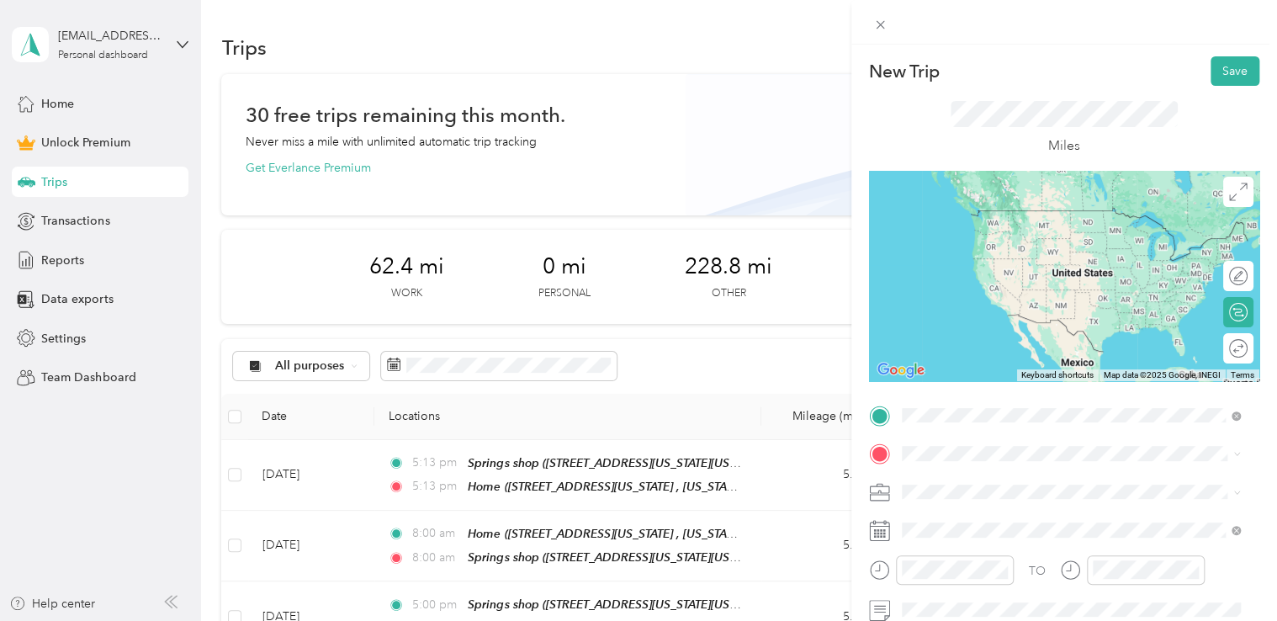
click at [1102, 230] on span "[STREET_ADDRESS][US_STATE][US_STATE]" at bounding box center [1048, 235] width 230 height 14
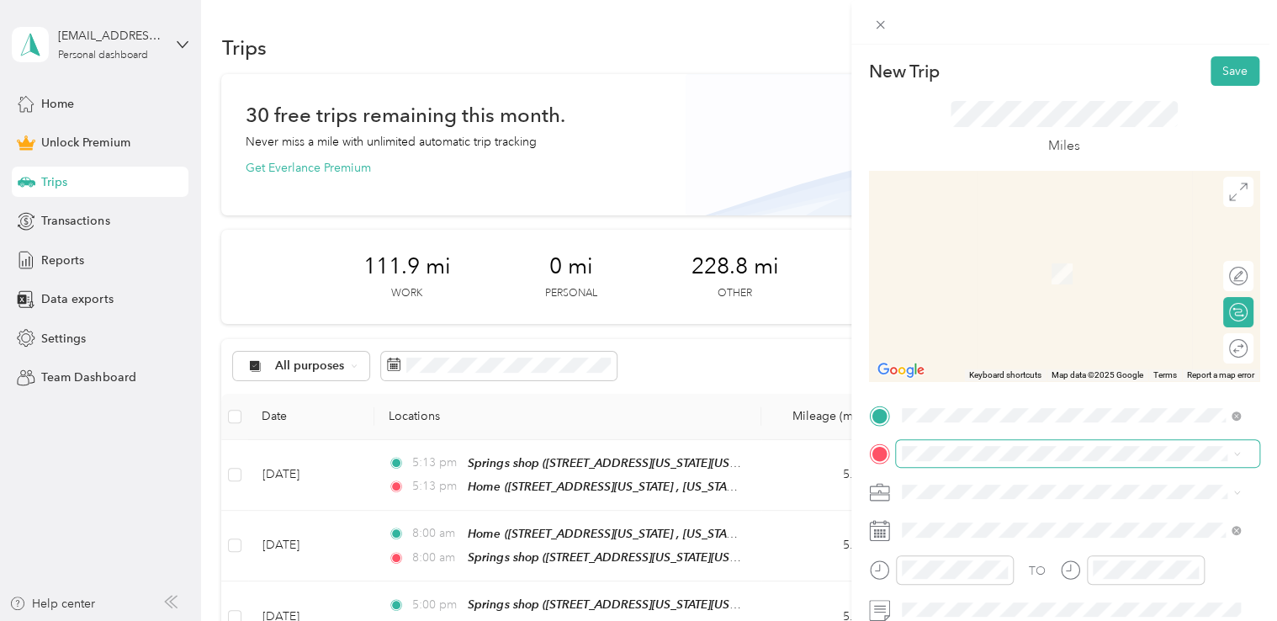
click at [989, 445] on span at bounding box center [1077, 453] width 363 height 27
click at [989, 257] on span "[STREET_ADDRESS][US_STATE][US_STATE]" at bounding box center [1048, 248] width 230 height 15
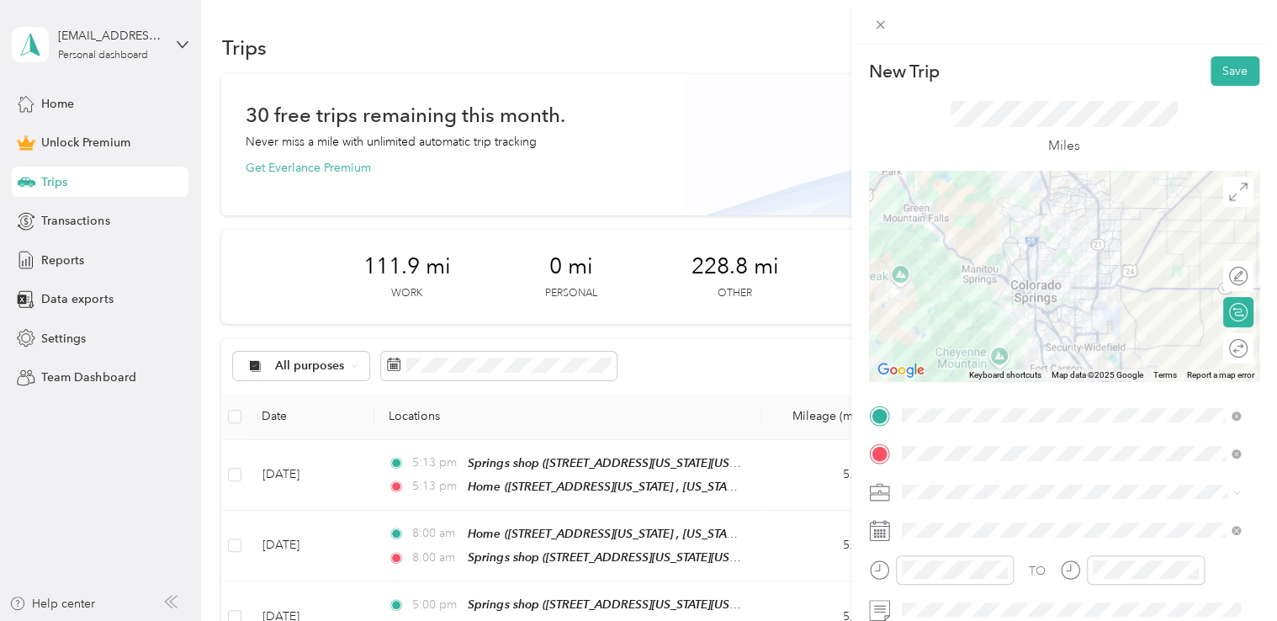
click at [929, 316] on div "Adas Solutions" at bounding box center [1071, 314] width 327 height 18
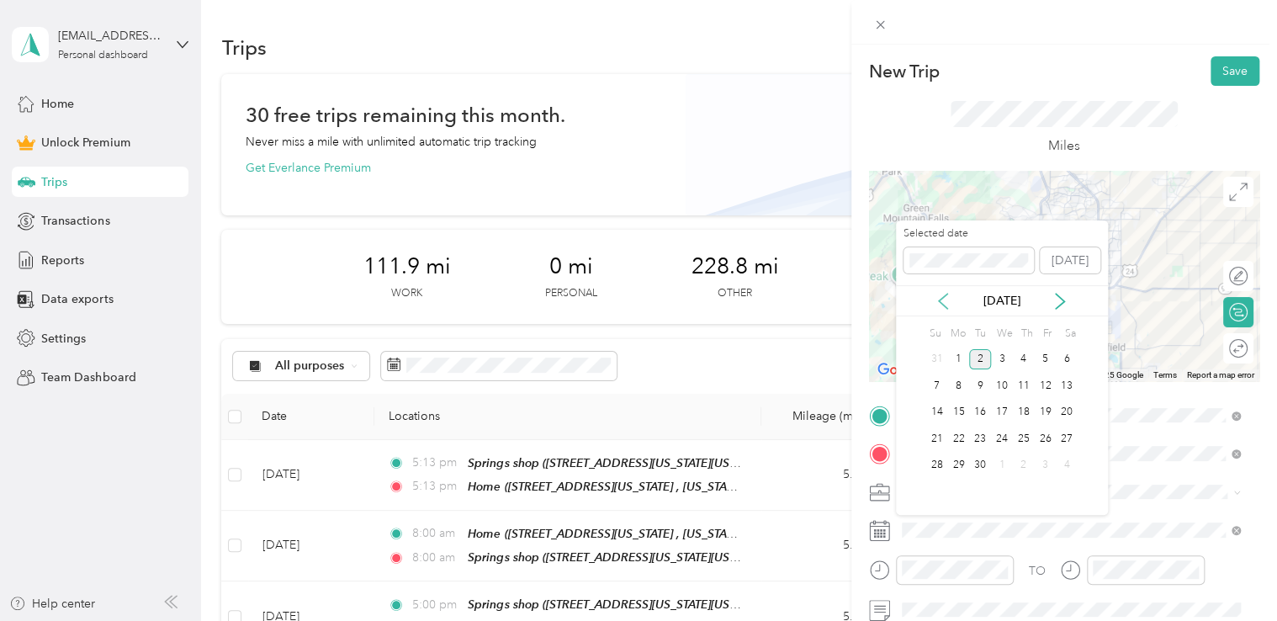
click at [942, 294] on icon at bounding box center [943, 301] width 17 height 17
click at [999, 415] on div "13" at bounding box center [1002, 412] width 22 height 21
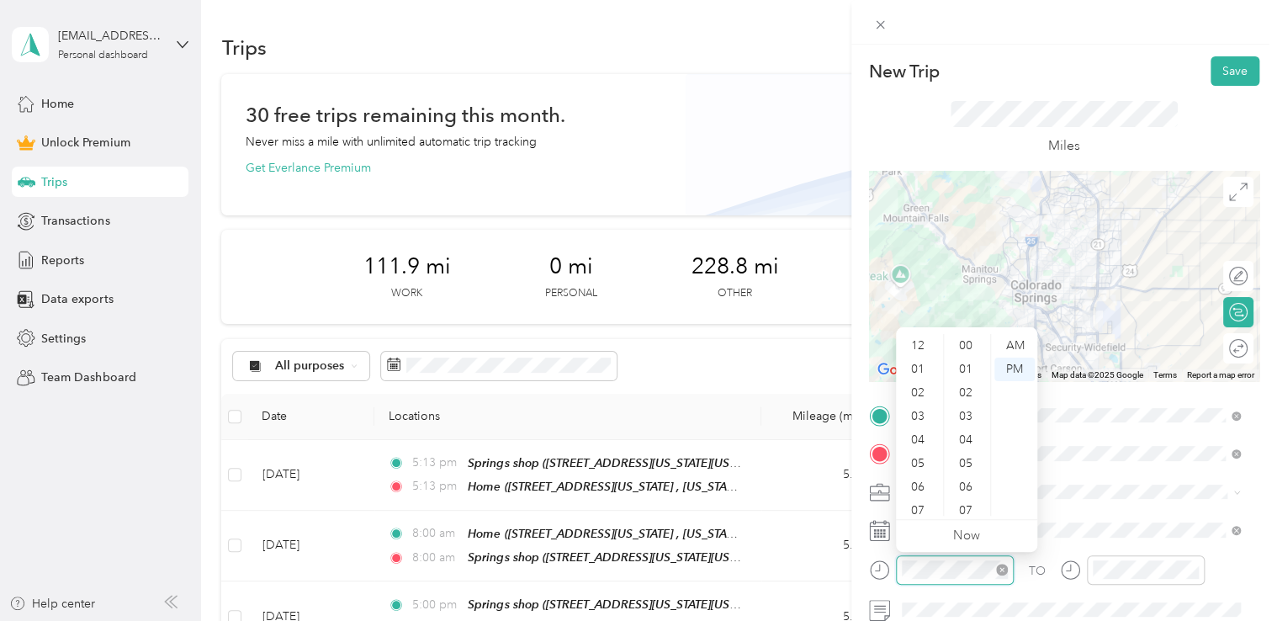
scroll to position [101, 0]
click at [921, 455] on div "09" at bounding box center [919, 457] width 40 height 24
drag, startPoint x: 952, startPoint y: 342, endPoint x: 1004, endPoint y: 341, distance: 52.2
click at [952, 342] on div "00" at bounding box center [967, 346] width 40 height 24
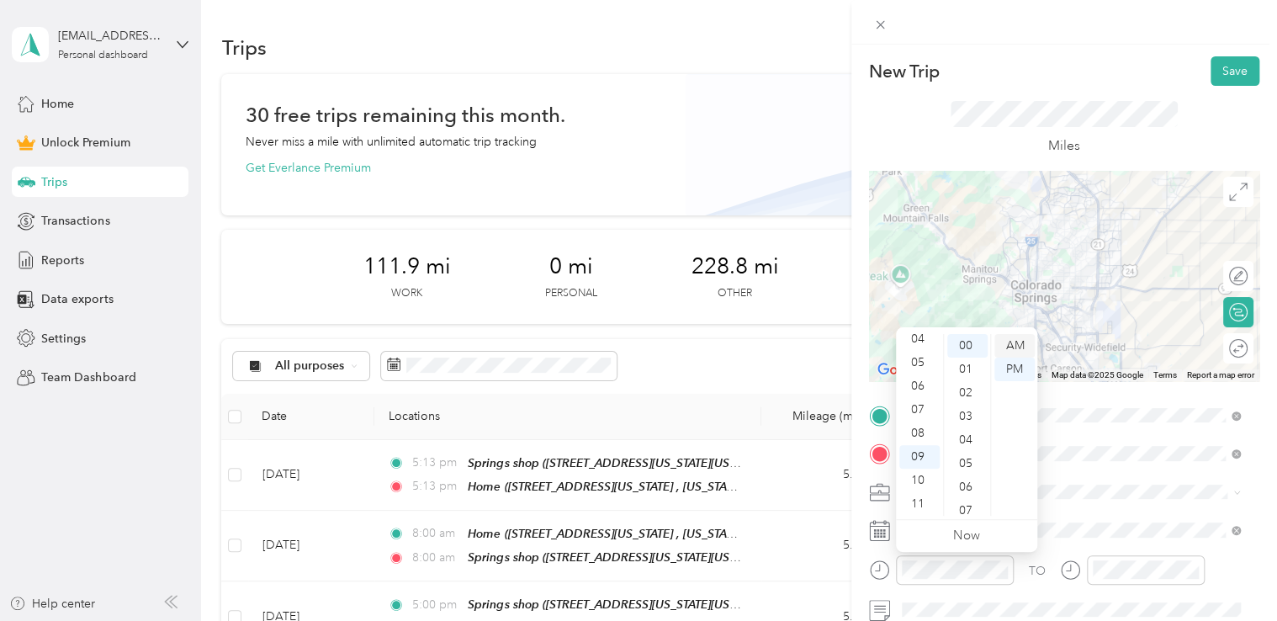
click at [1007, 342] on div "AM" at bounding box center [1014, 346] width 40 height 24
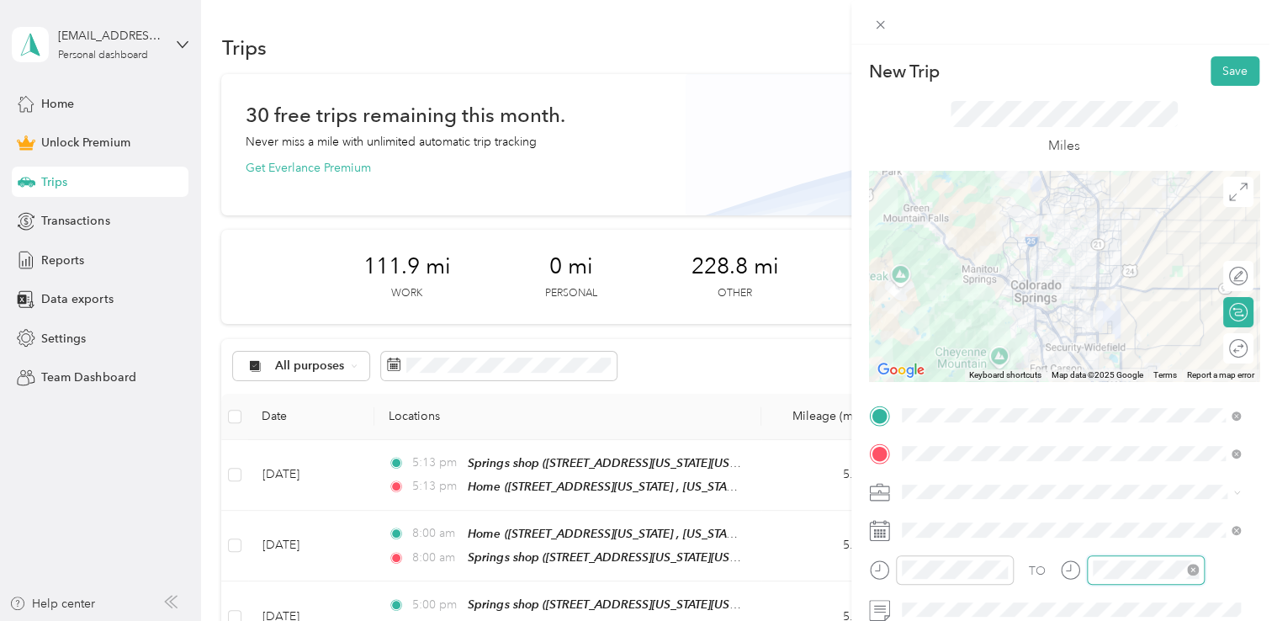
scroll to position [101, 0]
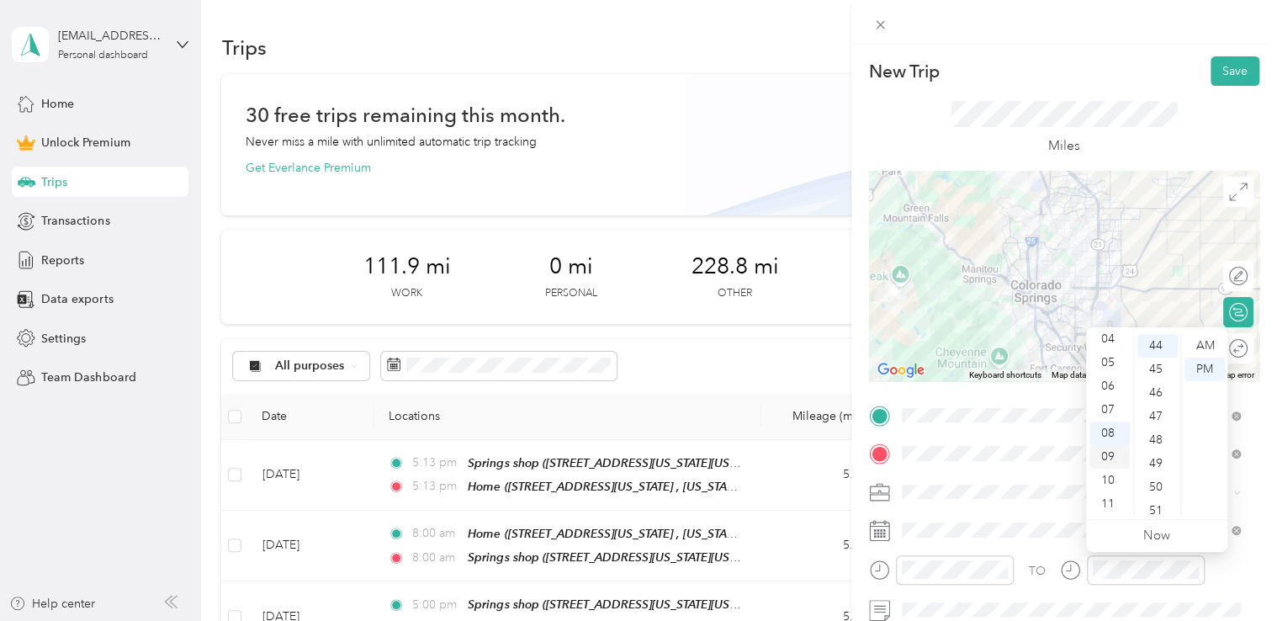
click at [1107, 448] on div "09" at bounding box center [1109, 457] width 40 height 24
click at [1158, 342] on div "00" at bounding box center [1157, 346] width 40 height 24
click at [1208, 353] on div "AM" at bounding box center [1205, 346] width 40 height 24
drag, startPoint x: 1114, startPoint y: 15, endPoint x: 1151, endPoint y: 28, distance: 39.1
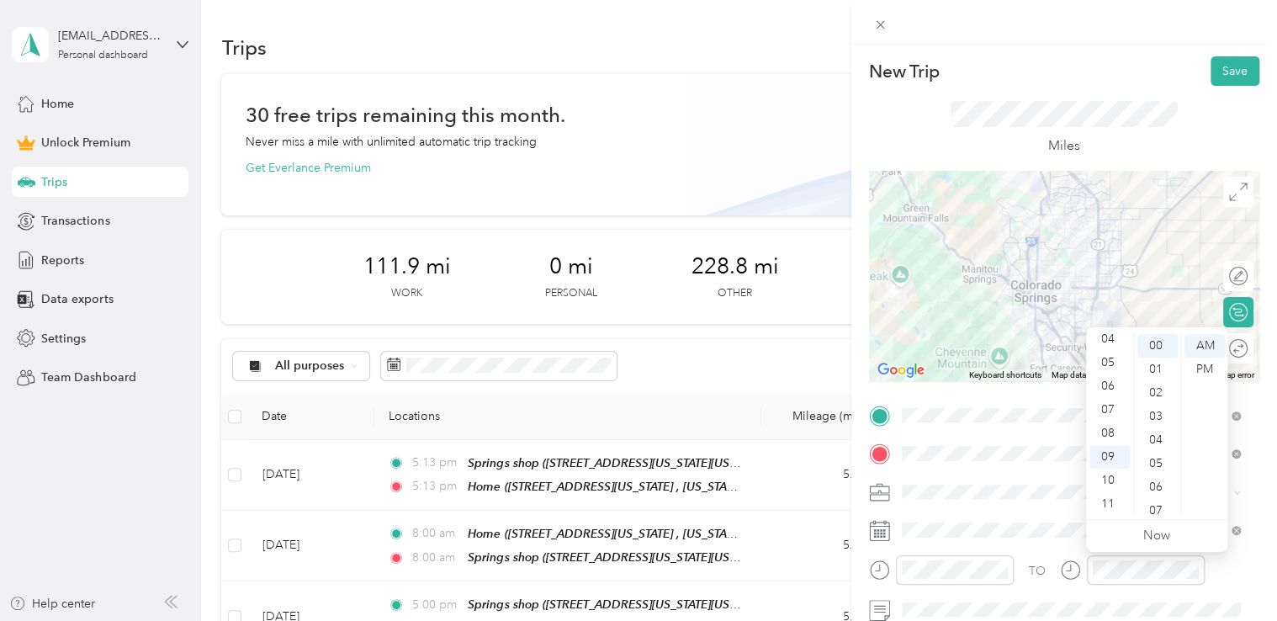
click at [1119, 15] on div at bounding box center [1064, 22] width 426 height 45
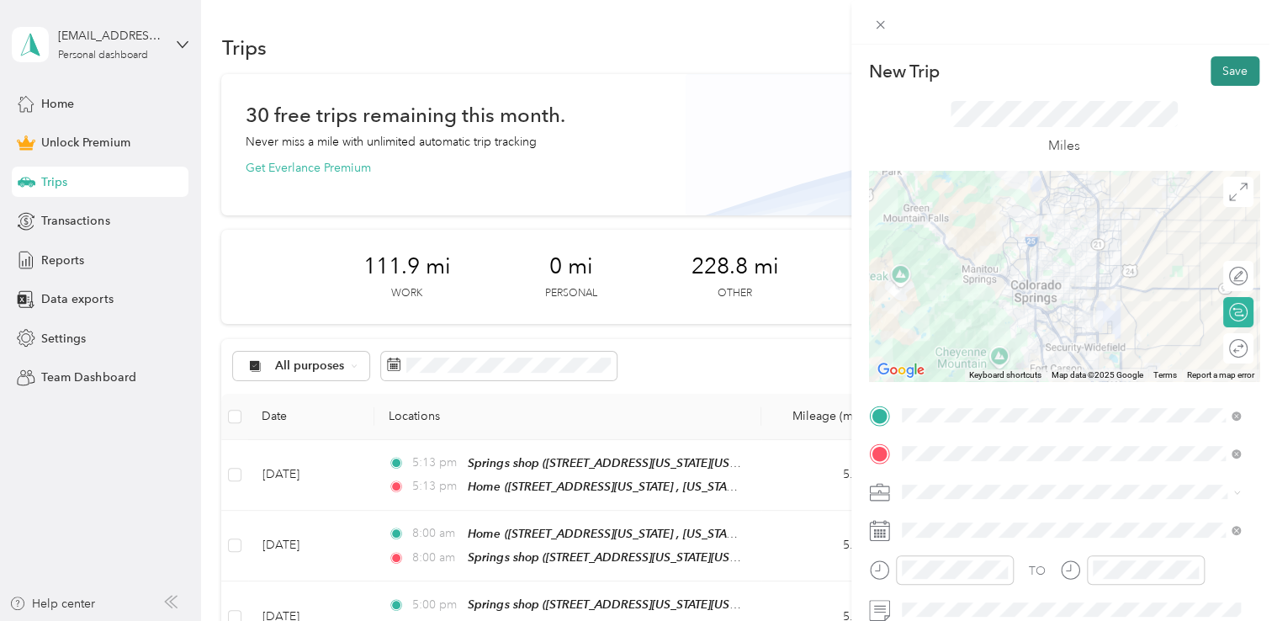
click at [1222, 82] on button "Save" at bounding box center [1235, 70] width 49 height 29
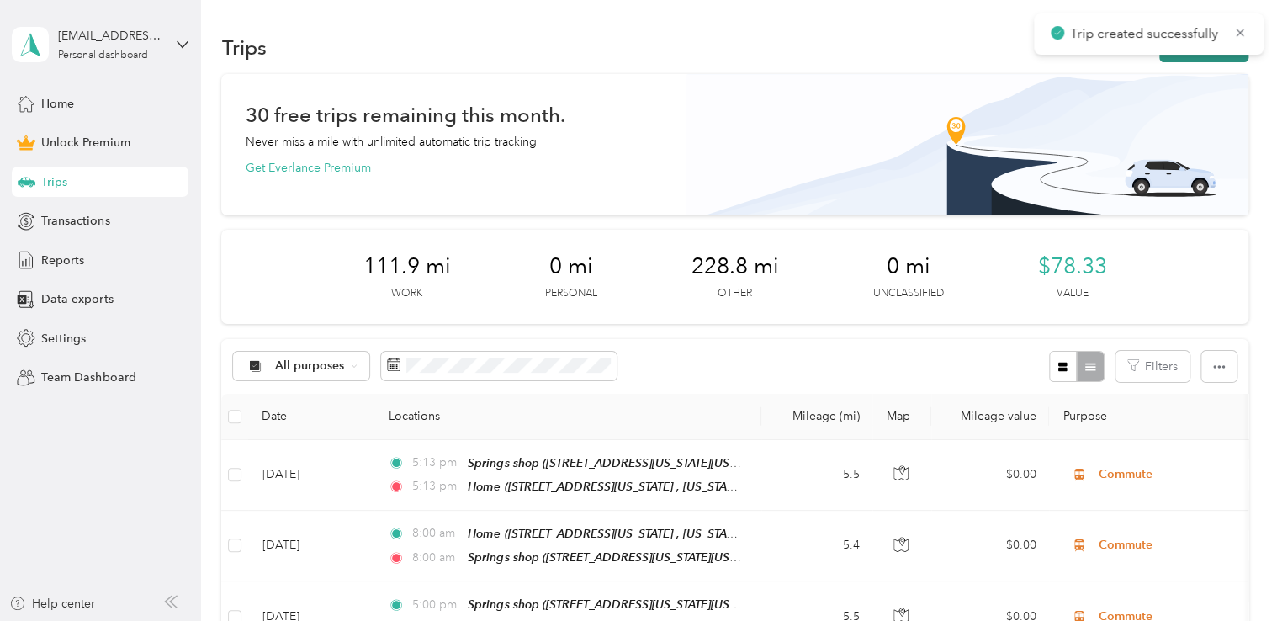
click at [1221, 60] on button "New trip" at bounding box center [1203, 47] width 89 height 29
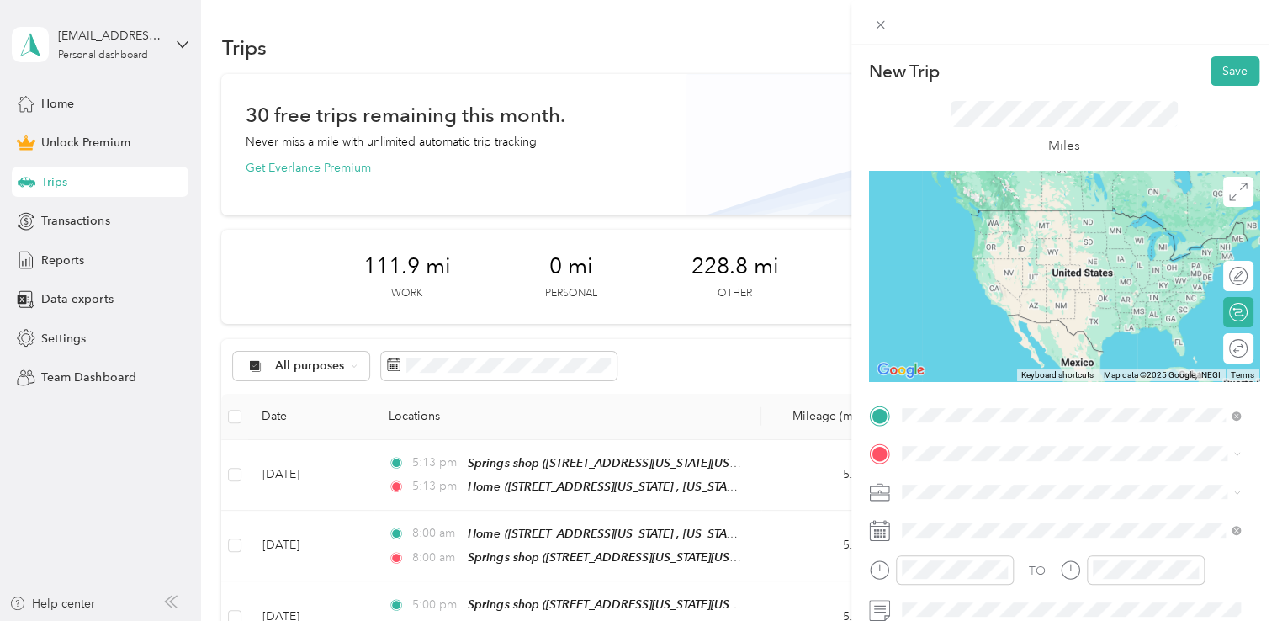
click at [1033, 229] on li "[STREET_ADDRESS][US_STATE][US_STATE]" at bounding box center [1071, 211] width 351 height 34
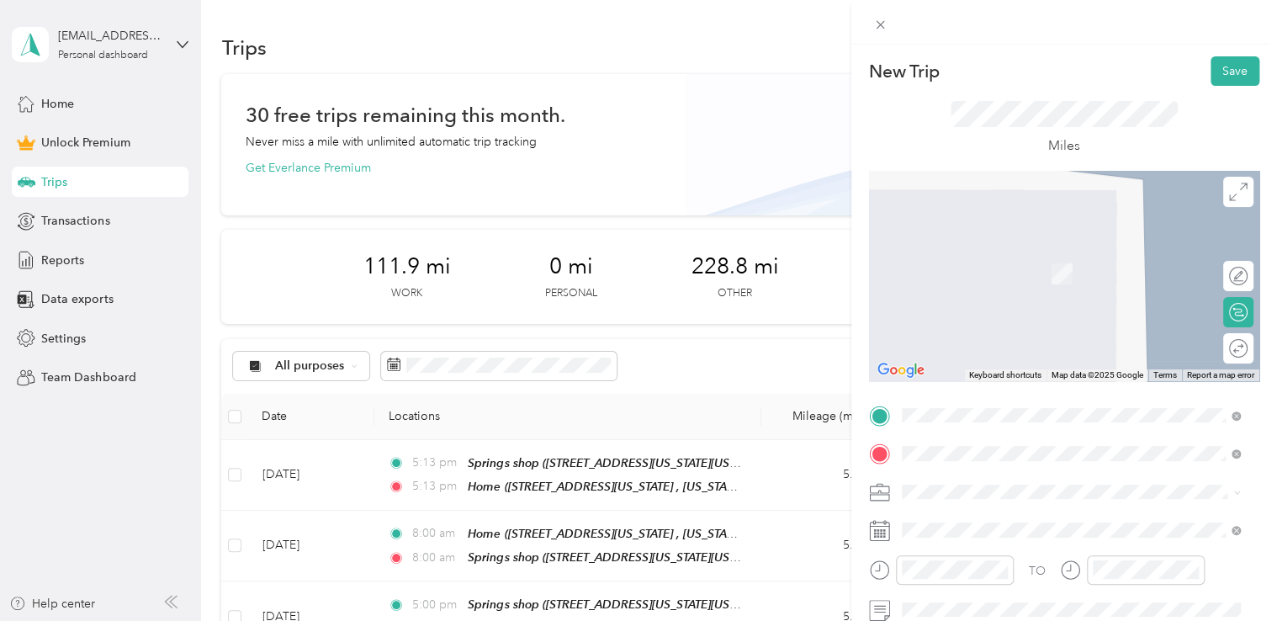
drag, startPoint x: 1019, startPoint y: 276, endPoint x: 1023, endPoint y: 285, distance: 10.2
click at [1019, 276] on span "[STREET_ADDRESS][US_STATE][US_STATE]" at bounding box center [1048, 274] width 230 height 14
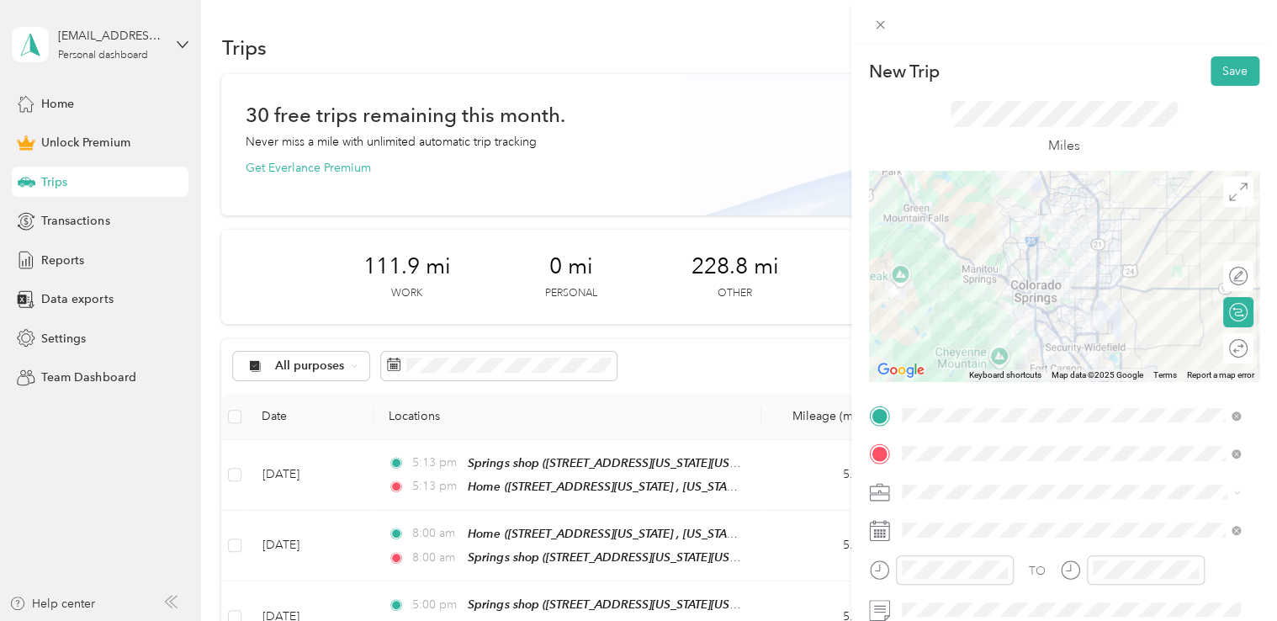
click at [1007, 309] on div "Adas Solutions" at bounding box center [1071, 315] width 327 height 18
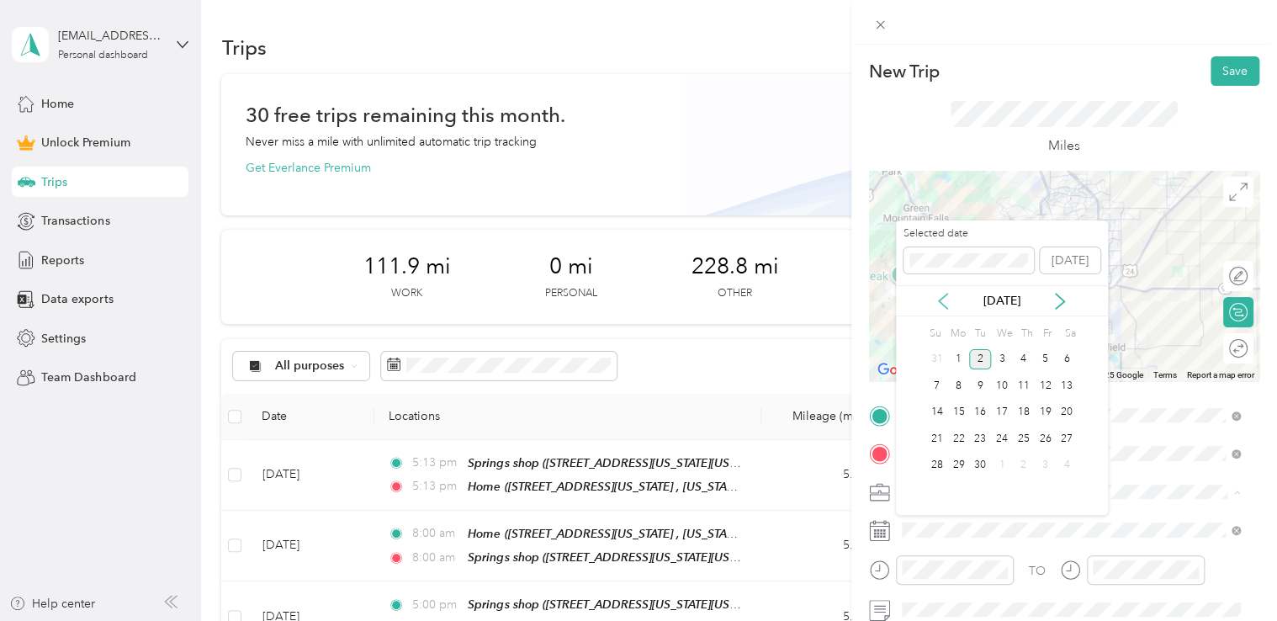
click at [950, 298] on icon at bounding box center [943, 301] width 17 height 17
click at [1001, 420] on div "13" at bounding box center [1002, 412] width 22 height 21
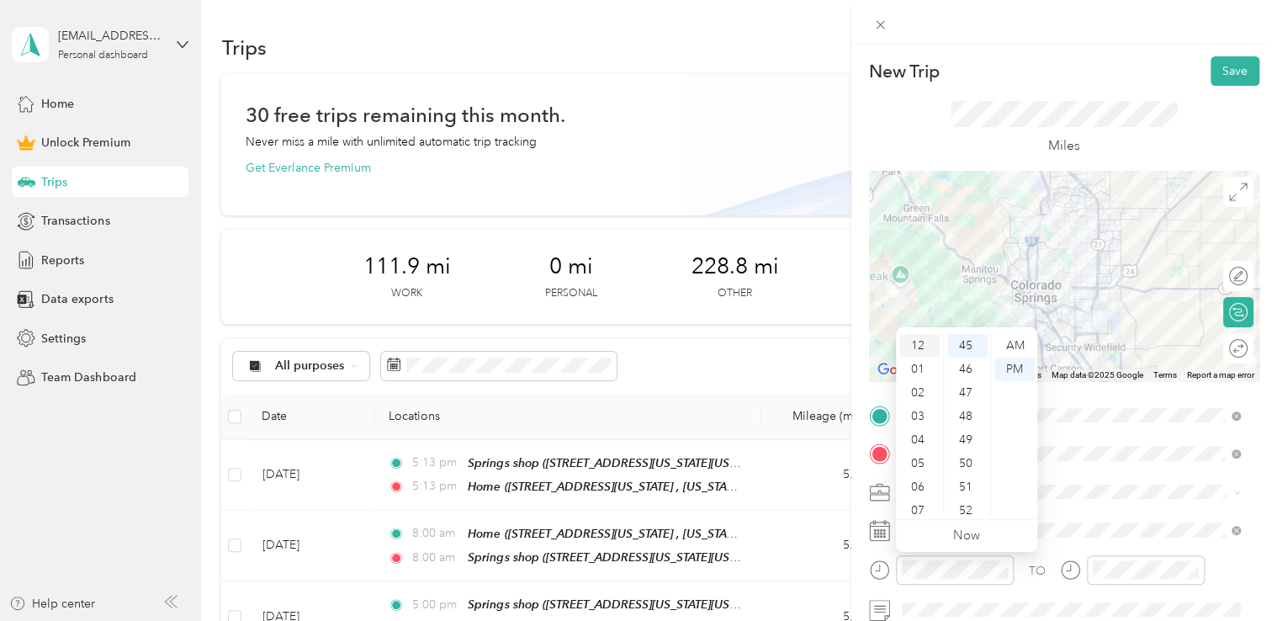
click at [923, 337] on div "12" at bounding box center [919, 346] width 40 height 24
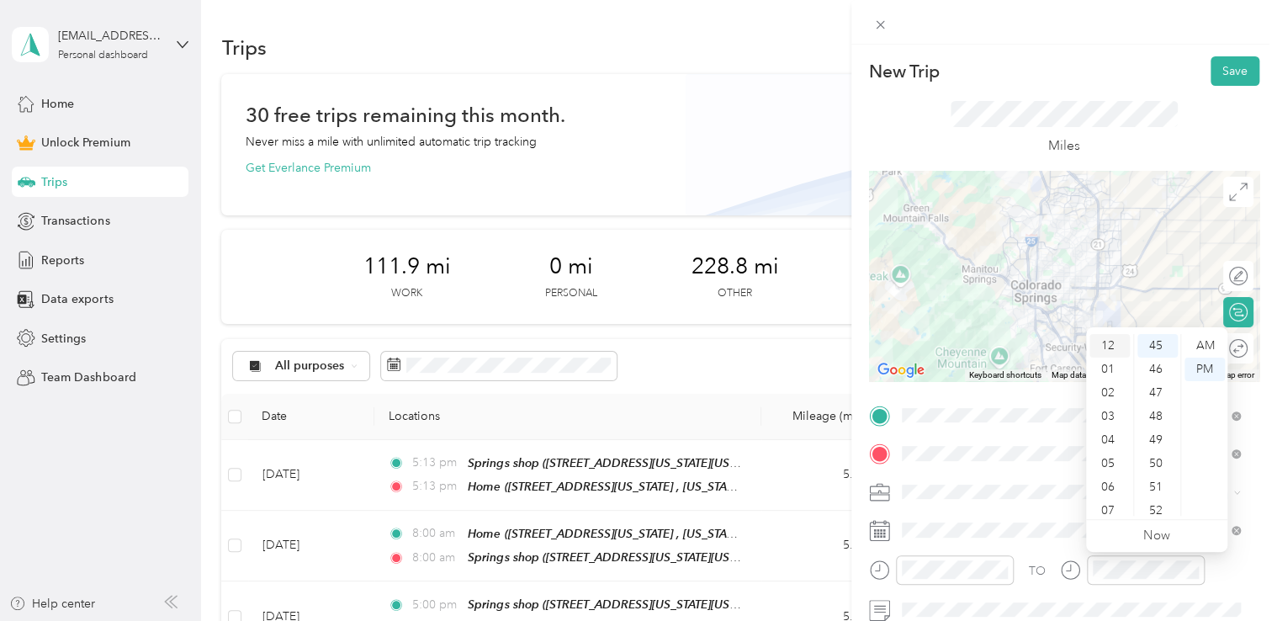
click at [1099, 346] on div "12" at bounding box center [1109, 346] width 40 height 24
click at [1077, 258] on div at bounding box center [1064, 276] width 390 height 210
click at [1065, 268] on div at bounding box center [1064, 276] width 390 height 210
click at [1091, 268] on div at bounding box center [1064, 276] width 390 height 210
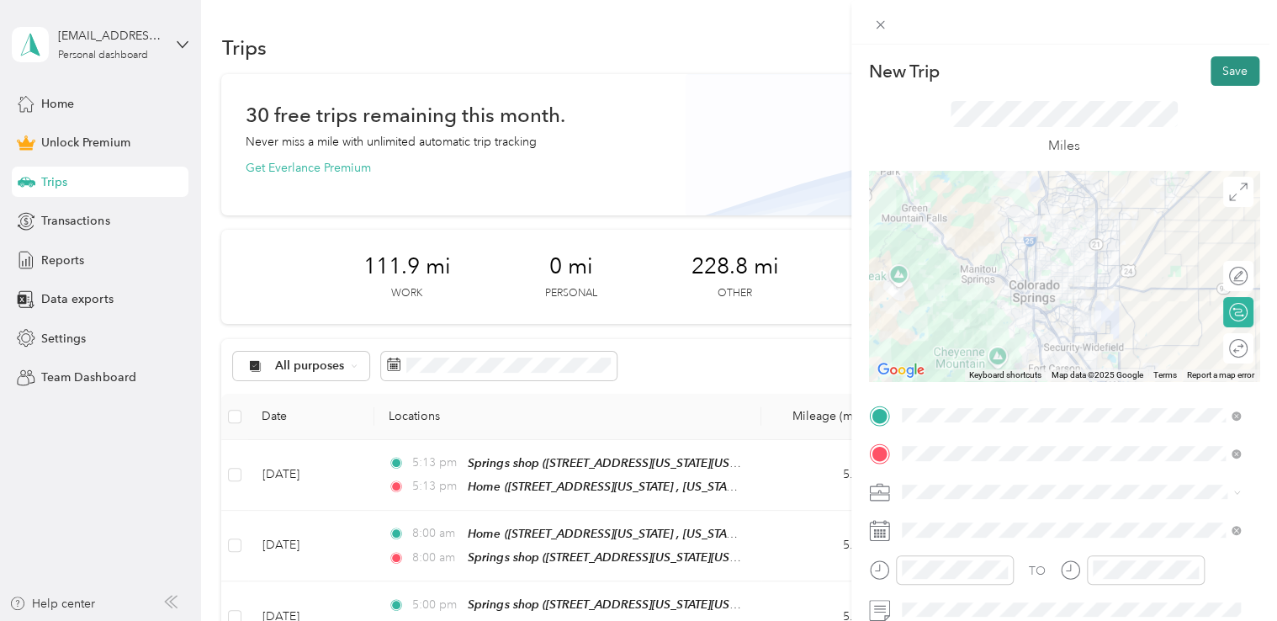
click at [1222, 69] on button "Save" at bounding box center [1235, 70] width 49 height 29
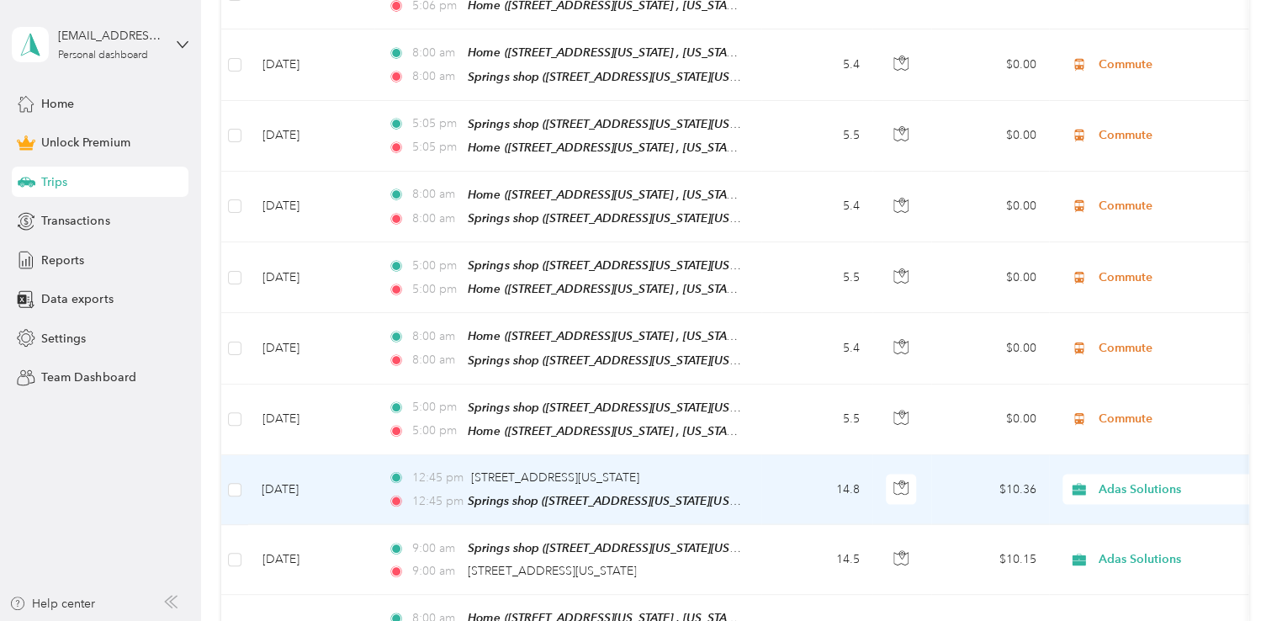
scroll to position [1851, 0]
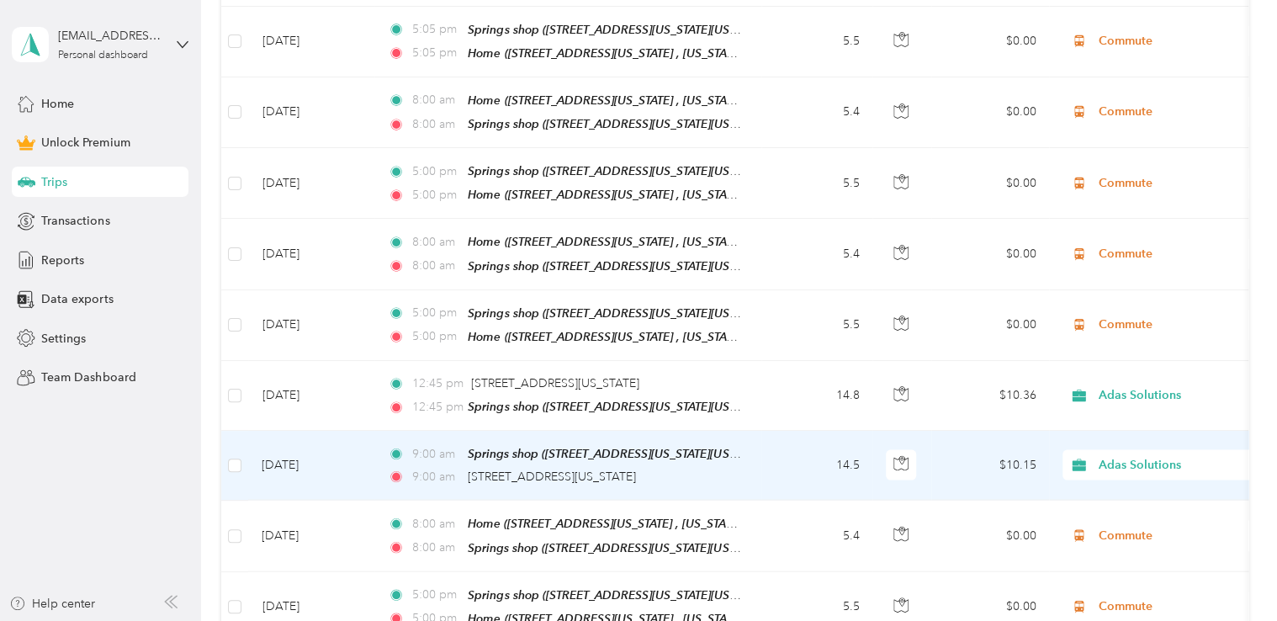
click at [788, 431] on td "14.5" at bounding box center [816, 466] width 111 height 70
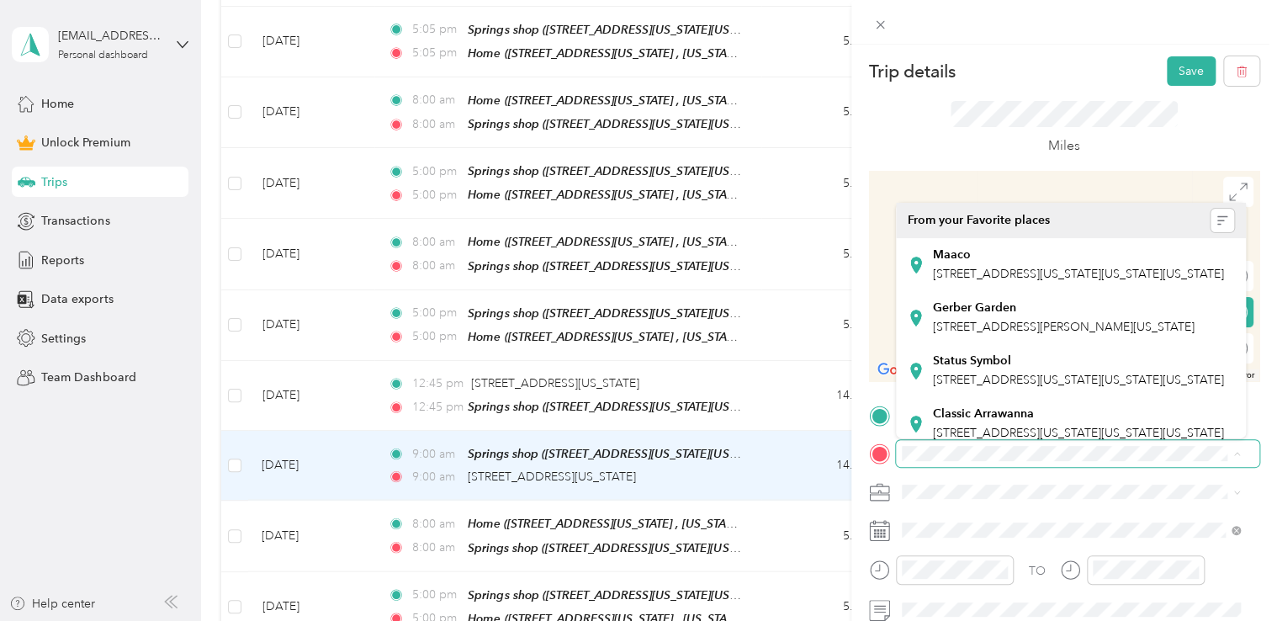
click at [880, 421] on icon at bounding box center [879, 416] width 15 height 15
click at [871, 395] on div "Trip details Save This trip cannot be edited because it is either under review,…" at bounding box center [1064, 412] width 390 height 713
click at [872, 391] on div "Trip details Save This trip cannot be edited because it is either under review,…" at bounding box center [1064, 412] width 390 height 713
click at [1252, 459] on form "Trip details Save This trip cannot be edited because it is either under review,…" at bounding box center [1064, 412] width 426 height 713
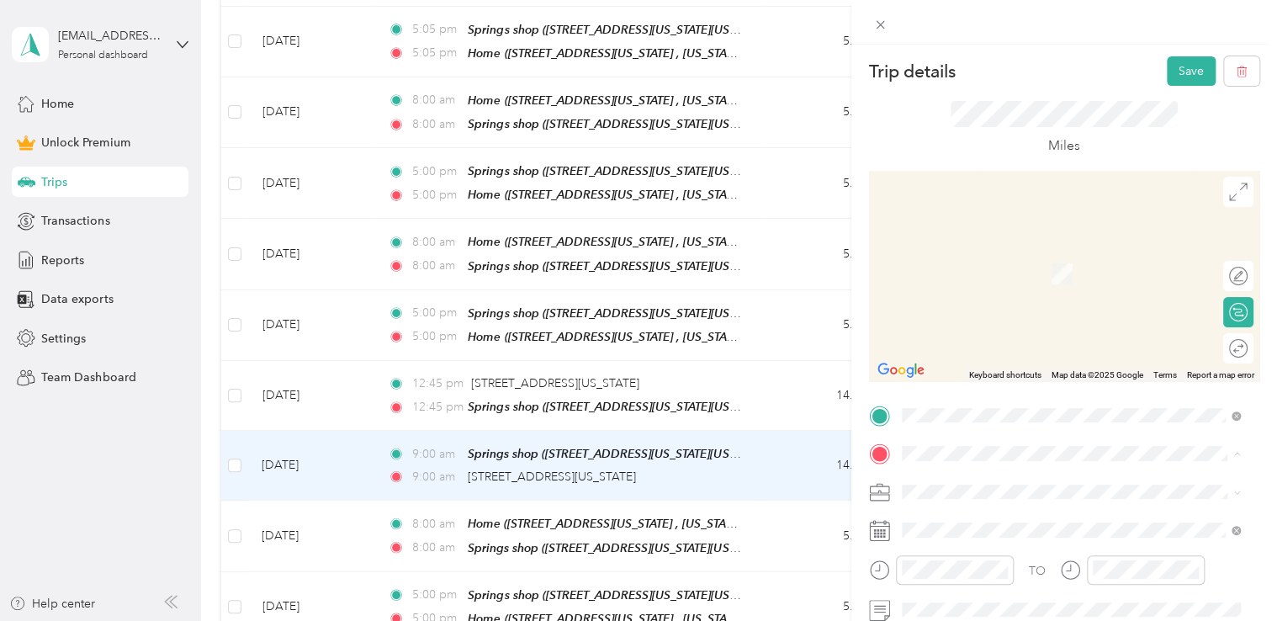
click at [1259, 458] on form "Trip details Save This trip cannot be edited because it is either under review,…" at bounding box center [1064, 412] width 426 height 713
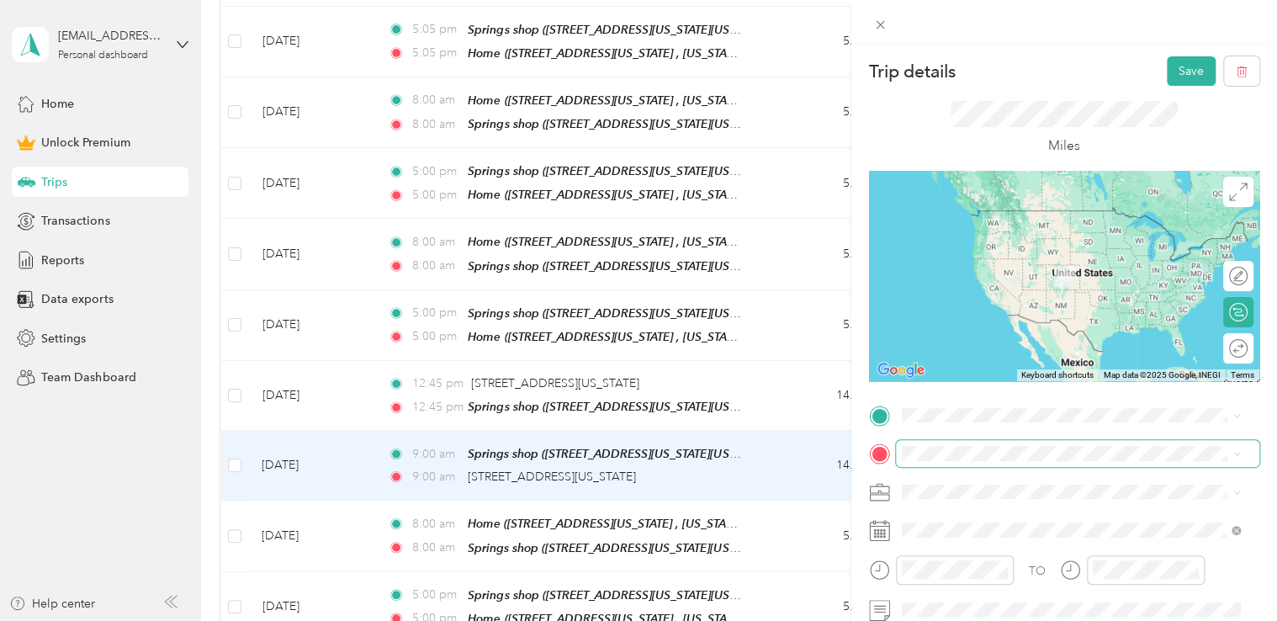
drag, startPoint x: 1228, startPoint y: 416, endPoint x: 957, endPoint y: 443, distance: 273.1
click at [957, 443] on span at bounding box center [1077, 453] width 363 height 27
click at [1001, 261] on div "[STREET_ADDRESS][US_STATE][US_STATE]" at bounding box center [1071, 249] width 327 height 23
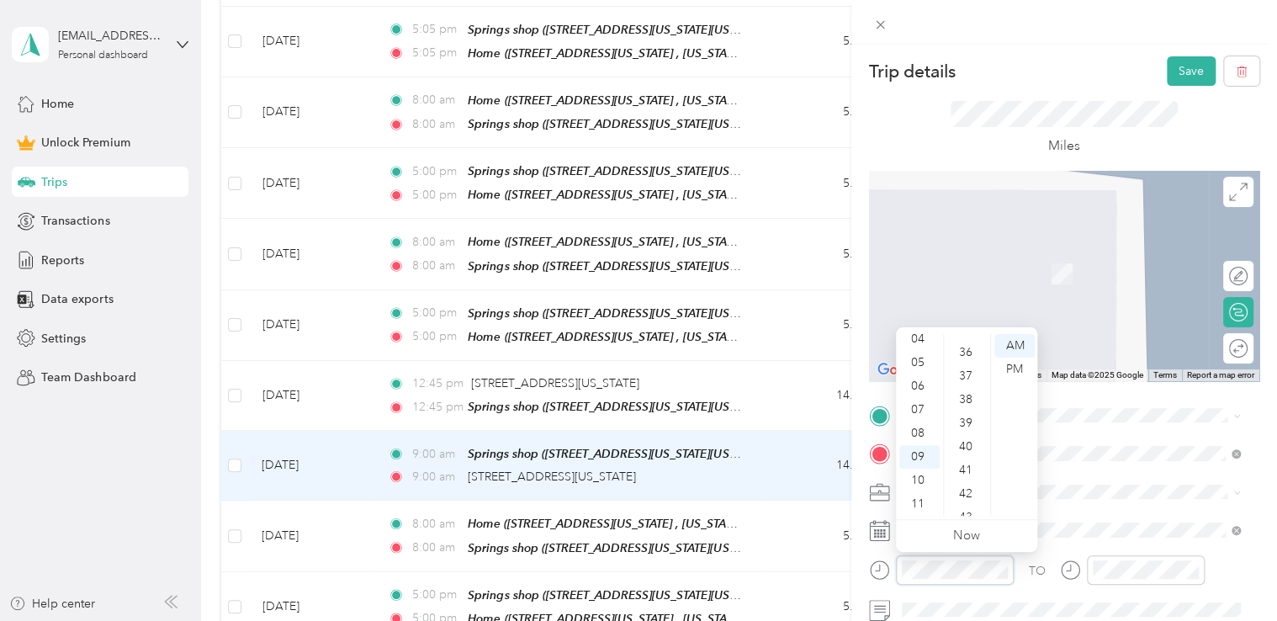
scroll to position [673, 0]
click at [967, 386] on div "30" at bounding box center [967, 380] width 40 height 24
click at [969, 381] on div "30" at bounding box center [967, 380] width 40 height 24
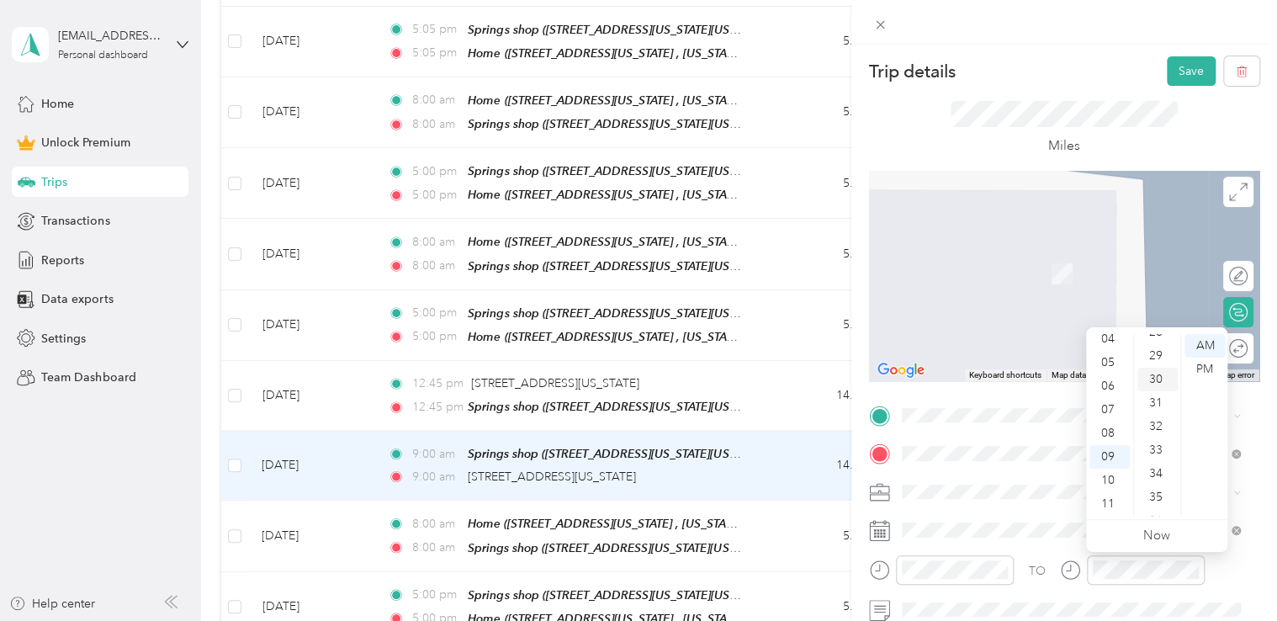
click at [1156, 386] on div "30" at bounding box center [1157, 380] width 40 height 24
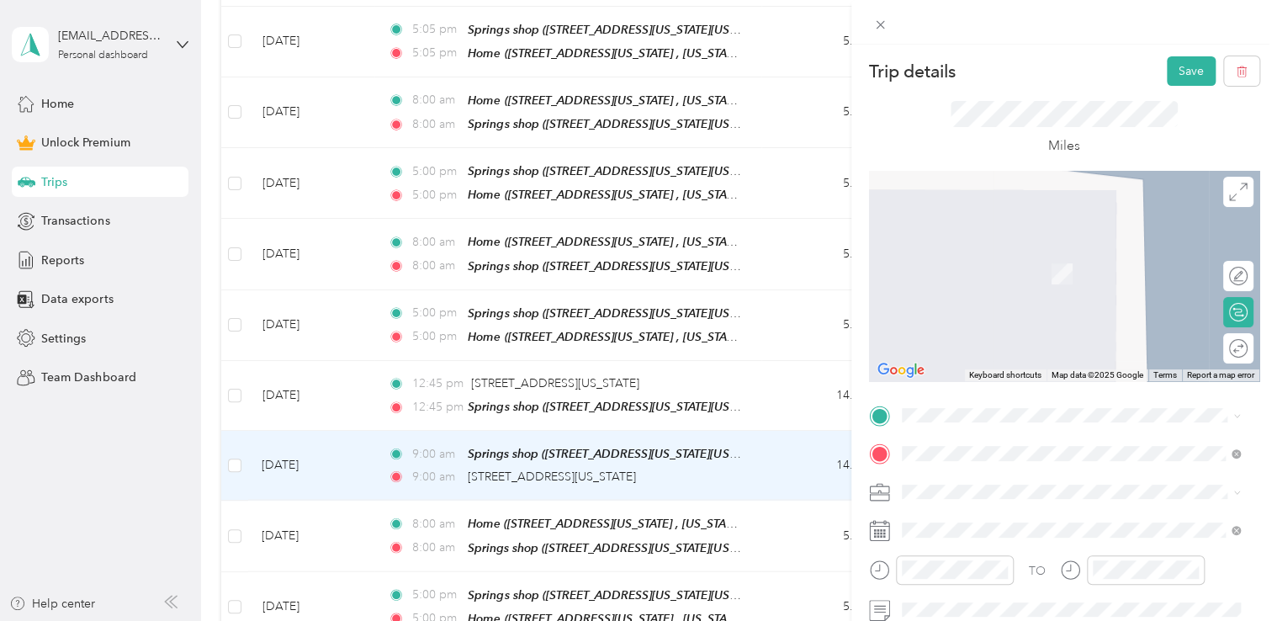
click at [1110, 41] on div at bounding box center [1064, 22] width 426 height 45
drag, startPoint x: 1028, startPoint y: 423, endPoint x: 967, endPoint y: 214, distance: 218.1
click at [967, 214] on span "[STREET_ADDRESS][PERSON_NAME][US_STATE][US_STATE]" at bounding box center [1083, 215] width 301 height 29
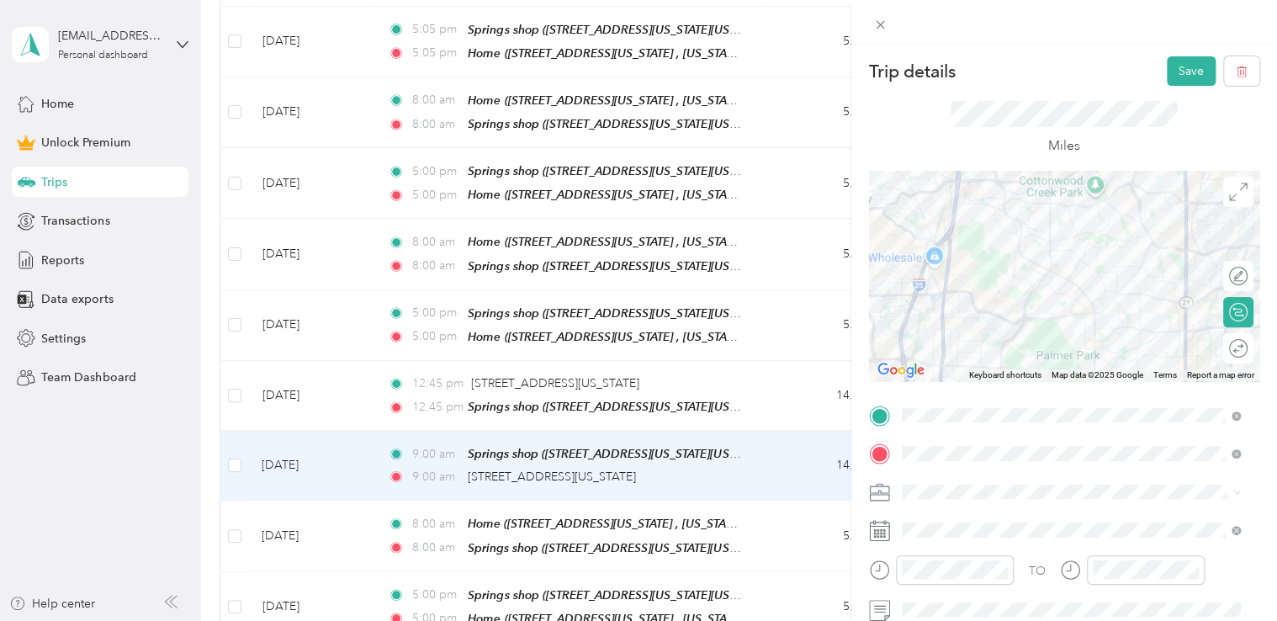
click at [1110, 209] on div at bounding box center [1064, 276] width 390 height 210
click at [1140, 276] on div at bounding box center [1064, 276] width 390 height 210
click at [1137, 275] on div at bounding box center [1064, 276] width 390 height 210
click at [1091, 56] on div "Trip details Save" at bounding box center [1064, 70] width 390 height 29
click at [1167, 64] on button "Save" at bounding box center [1191, 70] width 49 height 29
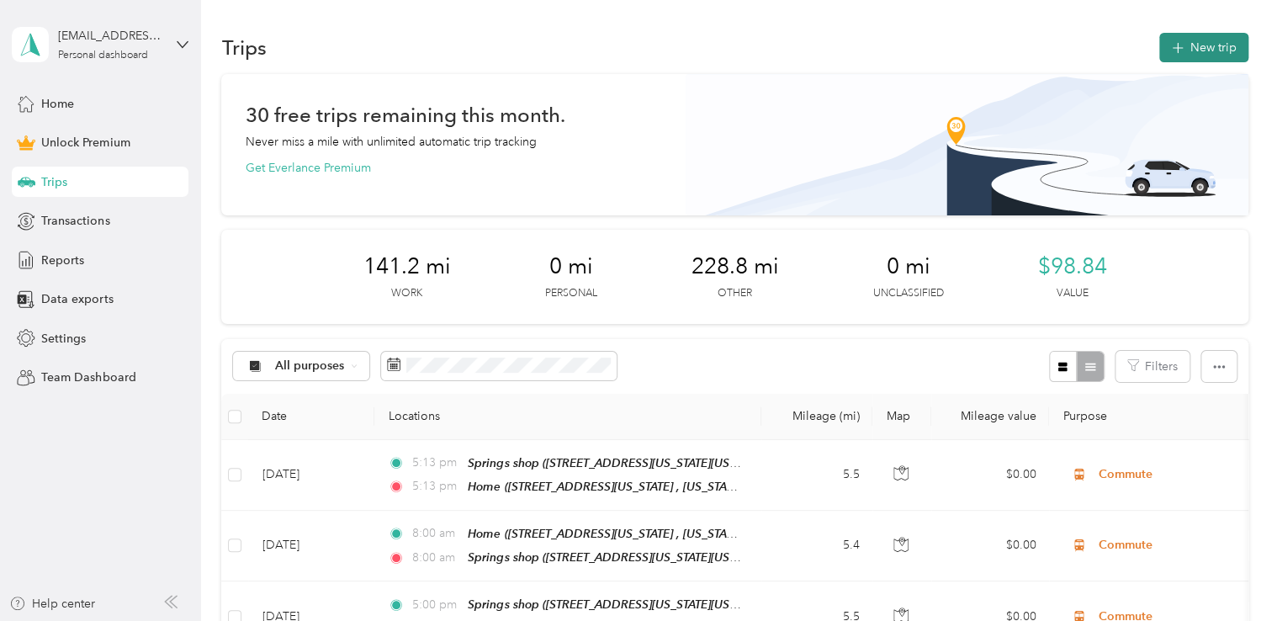
click at [1191, 33] on button "New trip" at bounding box center [1203, 47] width 89 height 29
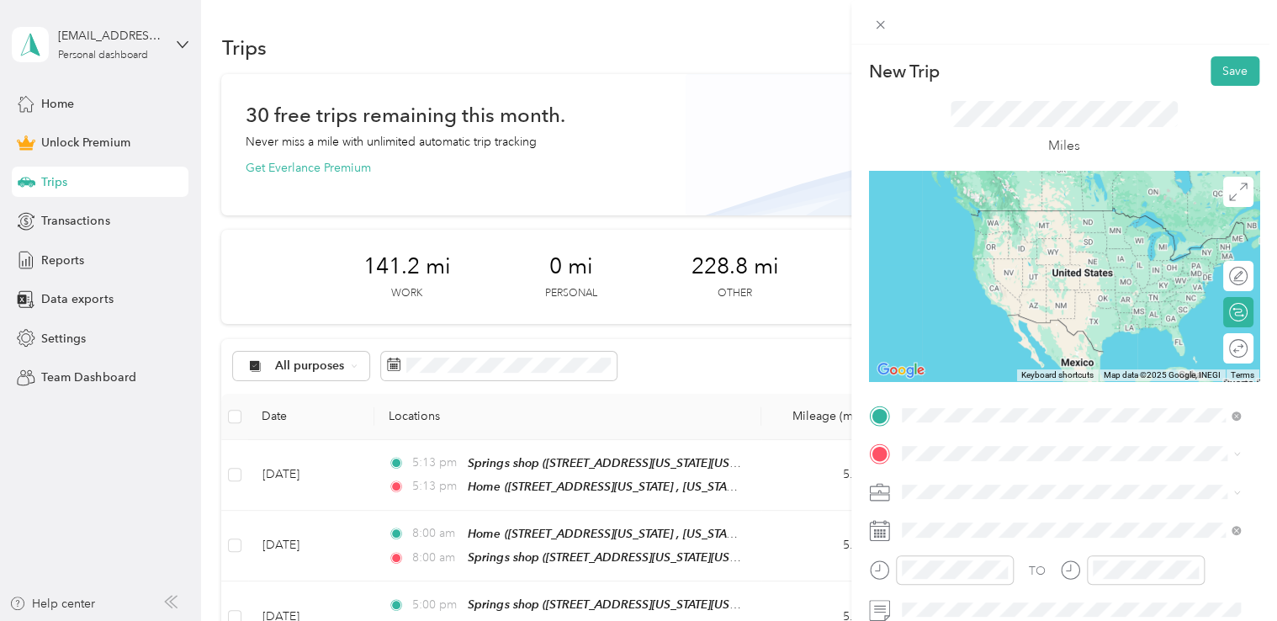
click at [1030, 242] on span "[STREET_ADDRESS][US_STATE][US_STATE]" at bounding box center [1048, 235] width 230 height 14
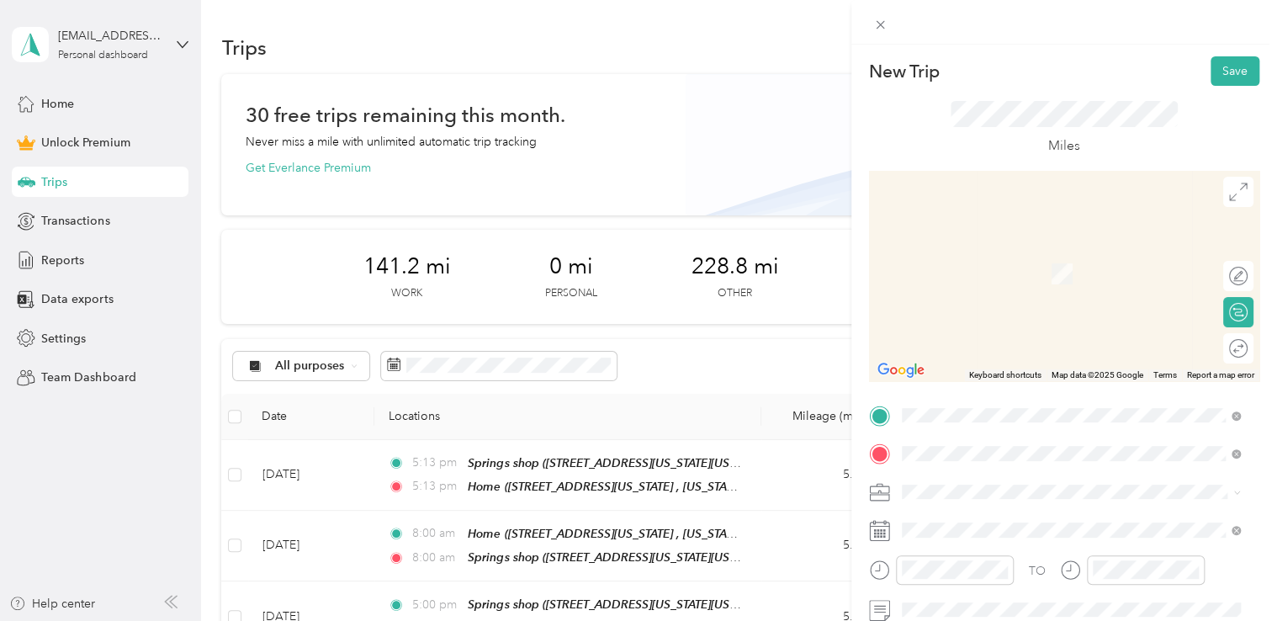
click at [1030, 261] on span "[STREET_ADDRESS][PERSON_NAME][US_STATE][US_STATE]" at bounding box center [1083, 255] width 301 height 29
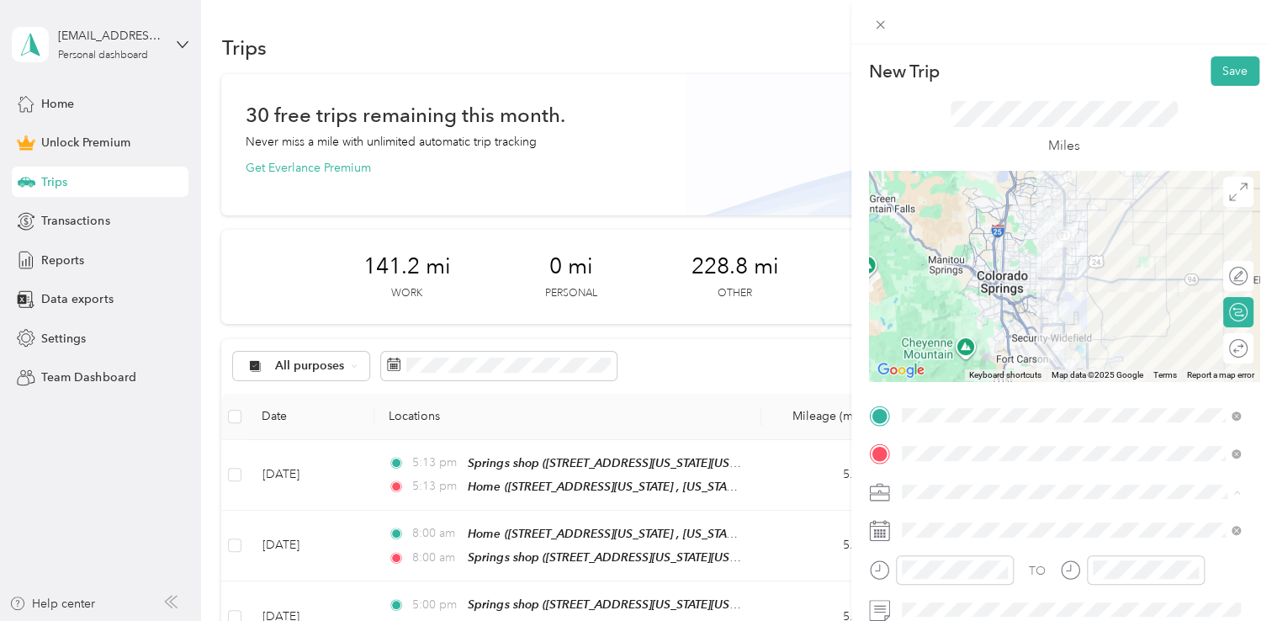
click at [983, 310] on span "Adas Solutions" at bounding box center [947, 315] width 79 height 14
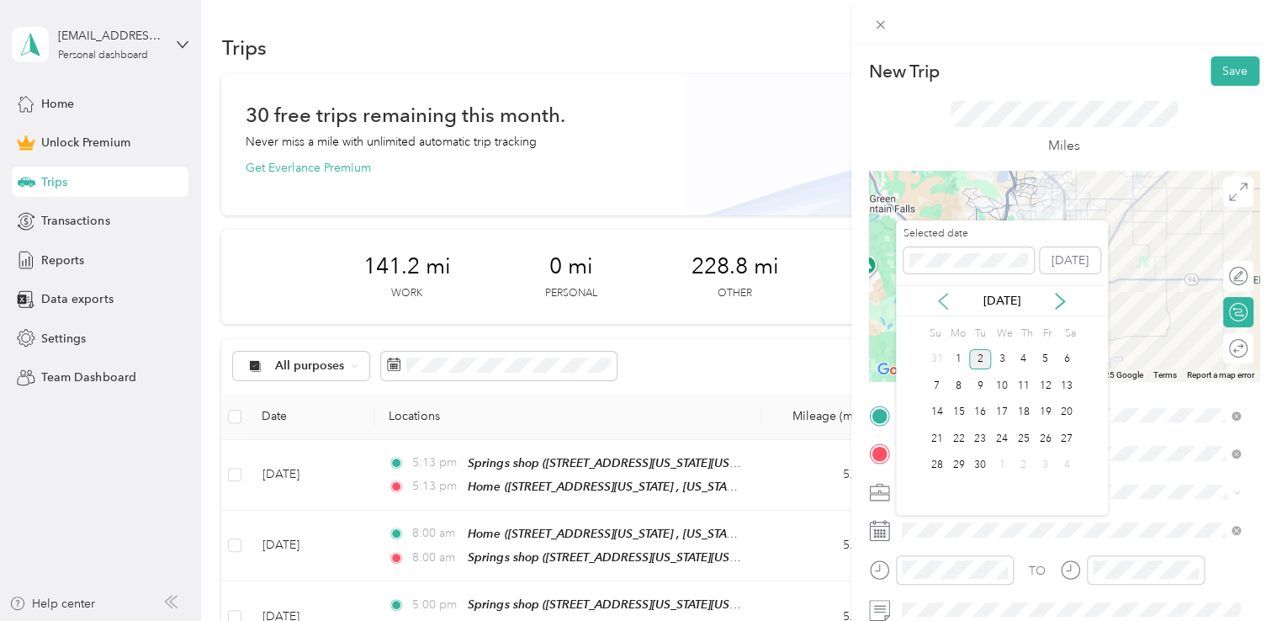
click at [944, 301] on icon at bounding box center [943, 301] width 17 height 17
click at [1008, 412] on div "13" at bounding box center [1002, 412] width 22 height 21
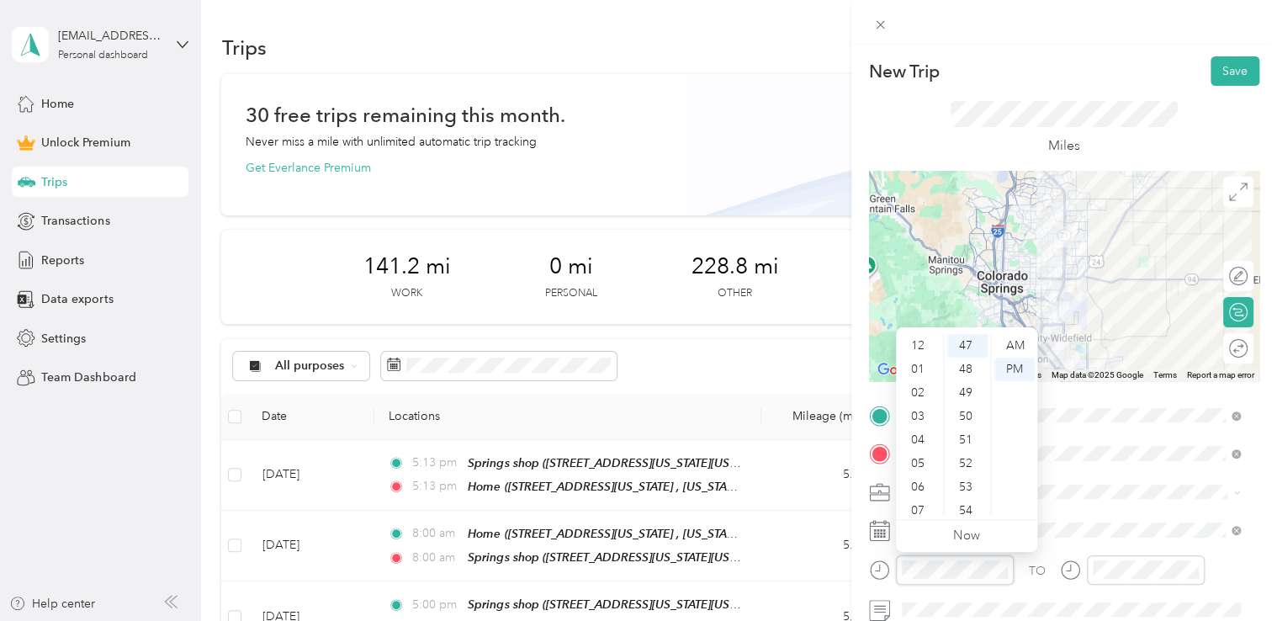
scroll to position [101, 0]
click at [1018, 347] on div "AM" at bounding box center [1014, 346] width 40 height 24
click at [914, 456] on div "09" at bounding box center [919, 457] width 40 height 24
click at [963, 343] on div "00" at bounding box center [967, 346] width 40 height 24
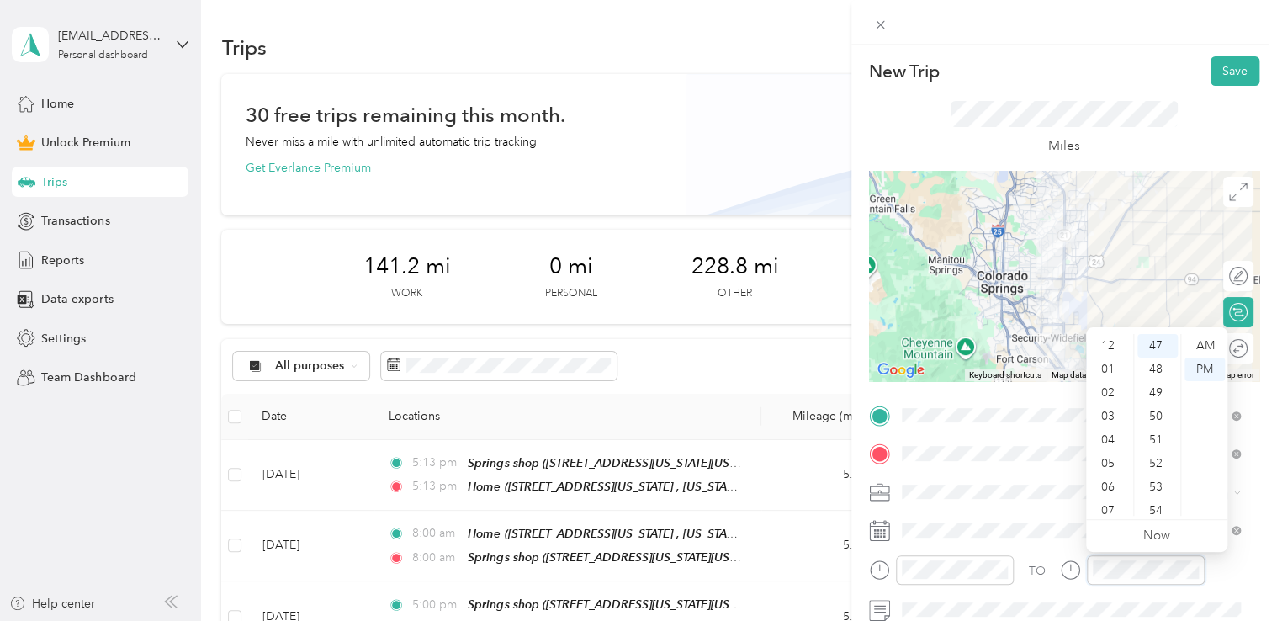
scroll to position [101, 0]
click at [1111, 454] on div "09" at bounding box center [1109, 457] width 40 height 24
click at [1157, 340] on div "00" at bounding box center [1157, 346] width 40 height 24
click at [1211, 345] on div "AM" at bounding box center [1205, 346] width 40 height 24
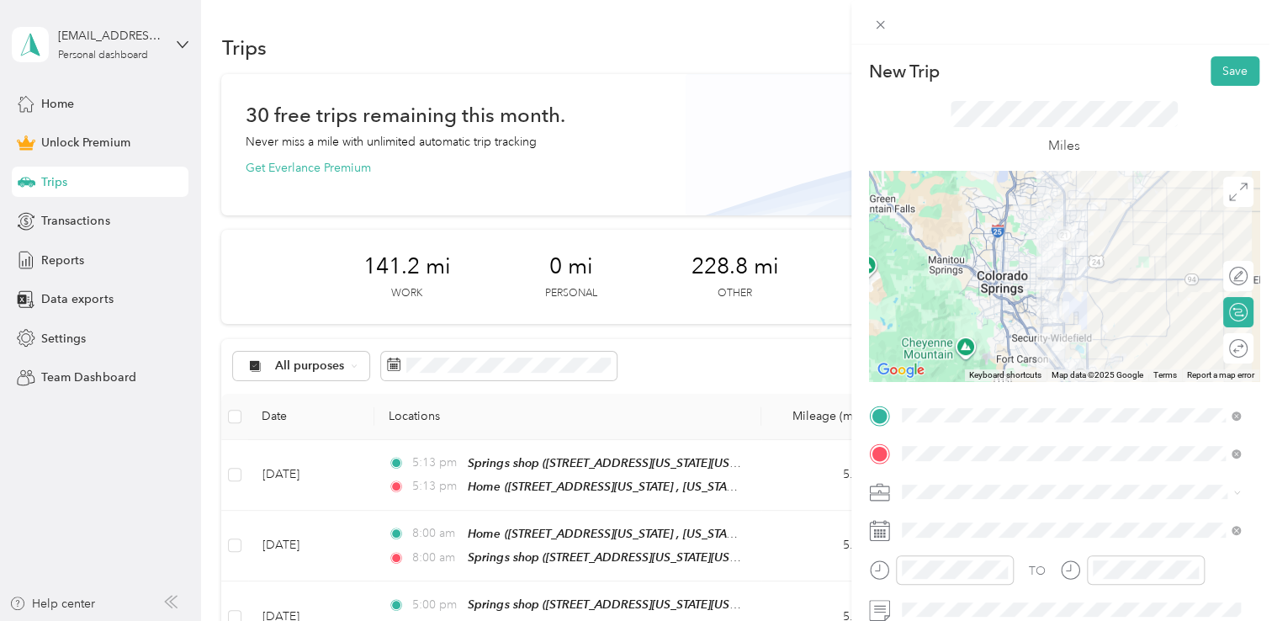
click at [1113, 62] on div "New Trip Save" at bounding box center [1064, 70] width 390 height 29
click at [1227, 72] on button "Save" at bounding box center [1235, 70] width 49 height 29
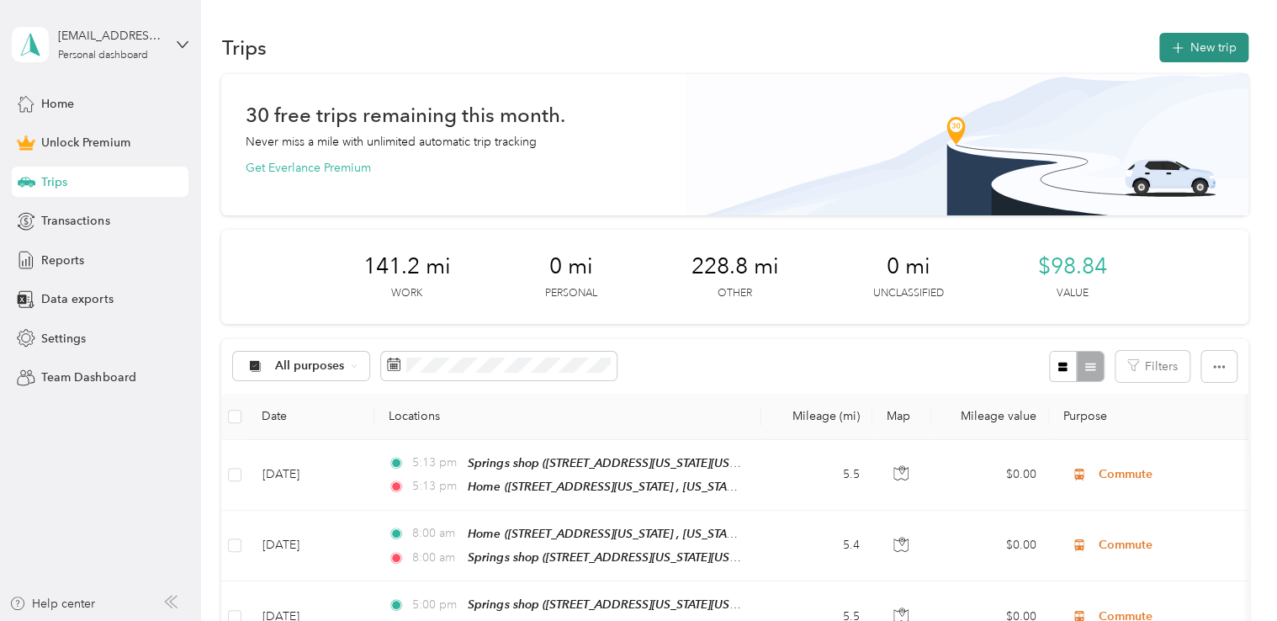
click at [1205, 45] on button "New trip" at bounding box center [1203, 47] width 89 height 29
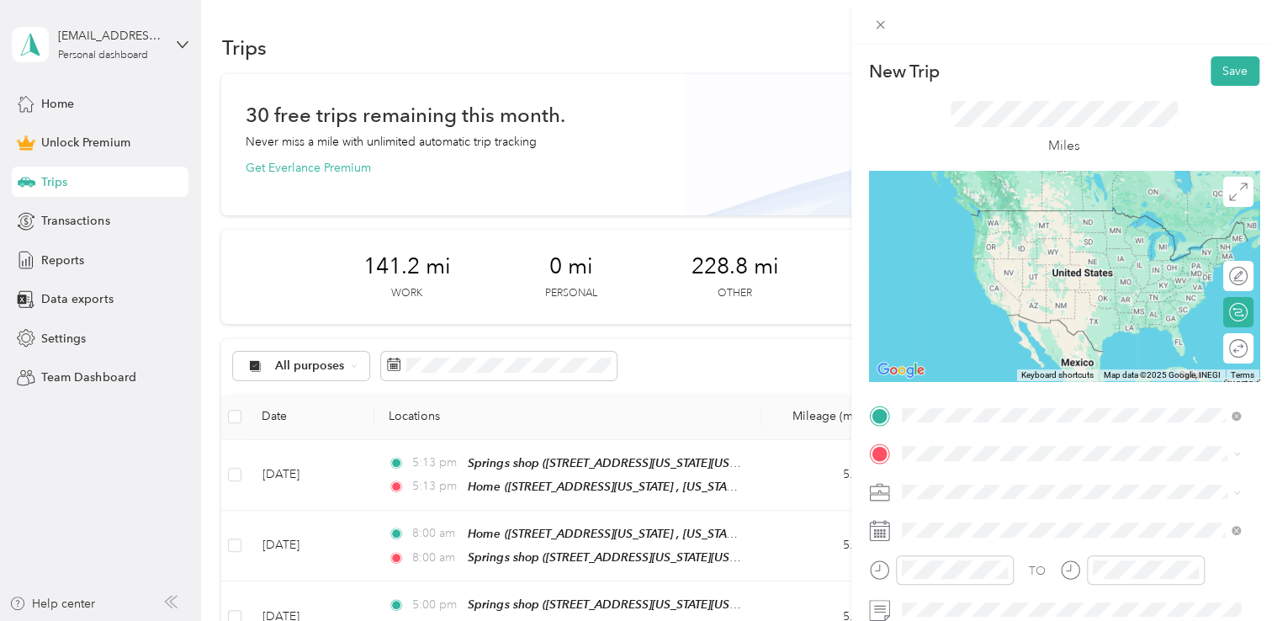
click at [1022, 241] on div "Springs shop [STREET_ADDRESS][US_STATE][US_STATE]" at bounding box center [1048, 226] width 230 height 35
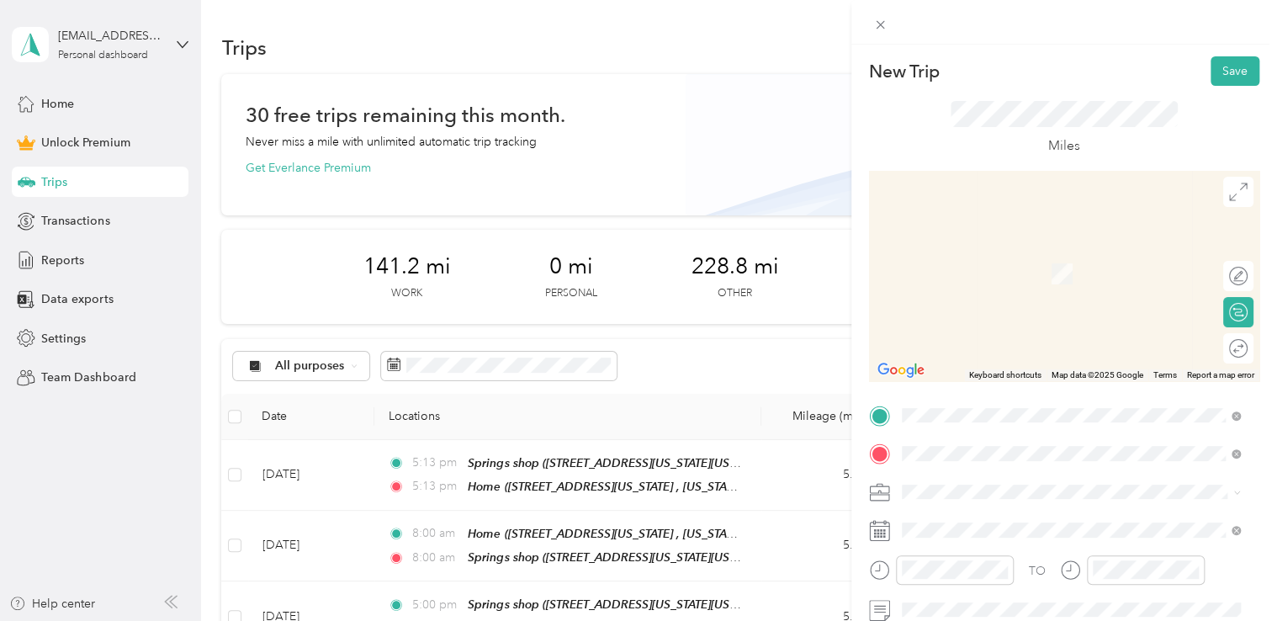
click at [1011, 352] on div "Classic Arrawanna [STREET_ADDRESS][US_STATE][US_STATE][US_STATE]" at bounding box center [1078, 335] width 291 height 35
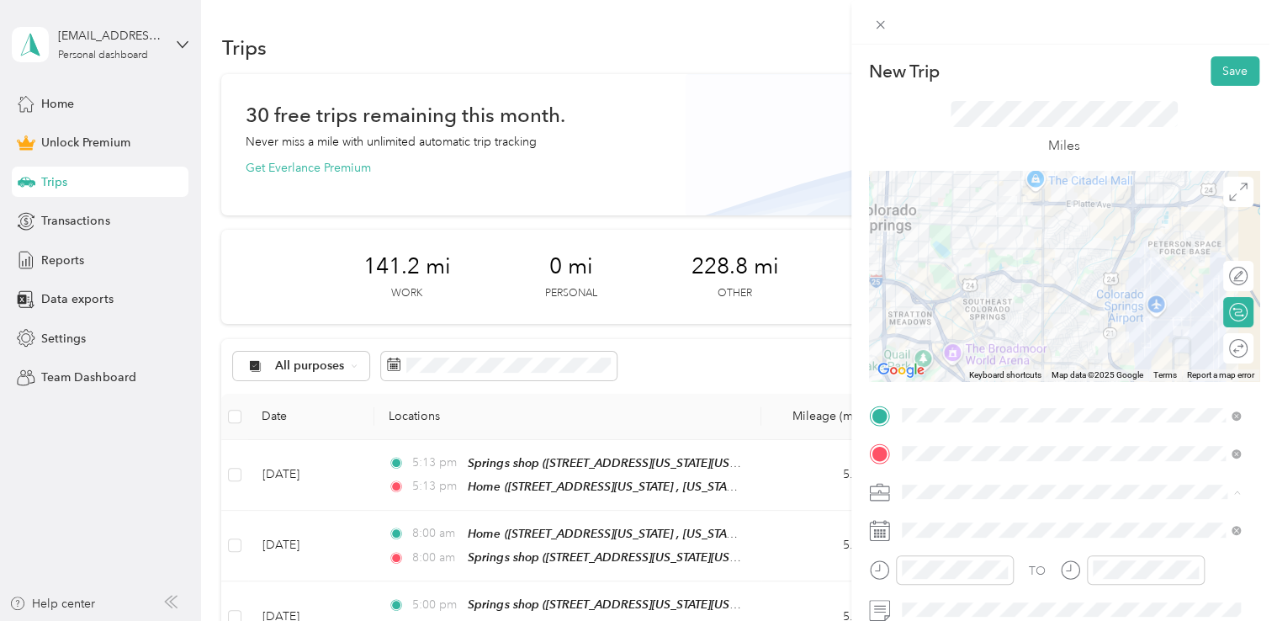
click at [970, 325] on ol "Work Personal Adas Solutions Other Charity Medical Moving Commute" at bounding box center [1071, 359] width 351 height 236
click at [1121, 215] on div at bounding box center [1064, 276] width 390 height 210
click at [1127, 210] on div at bounding box center [1064, 276] width 390 height 210
click at [973, 315] on span "Adas Solutions" at bounding box center [947, 315] width 79 height 14
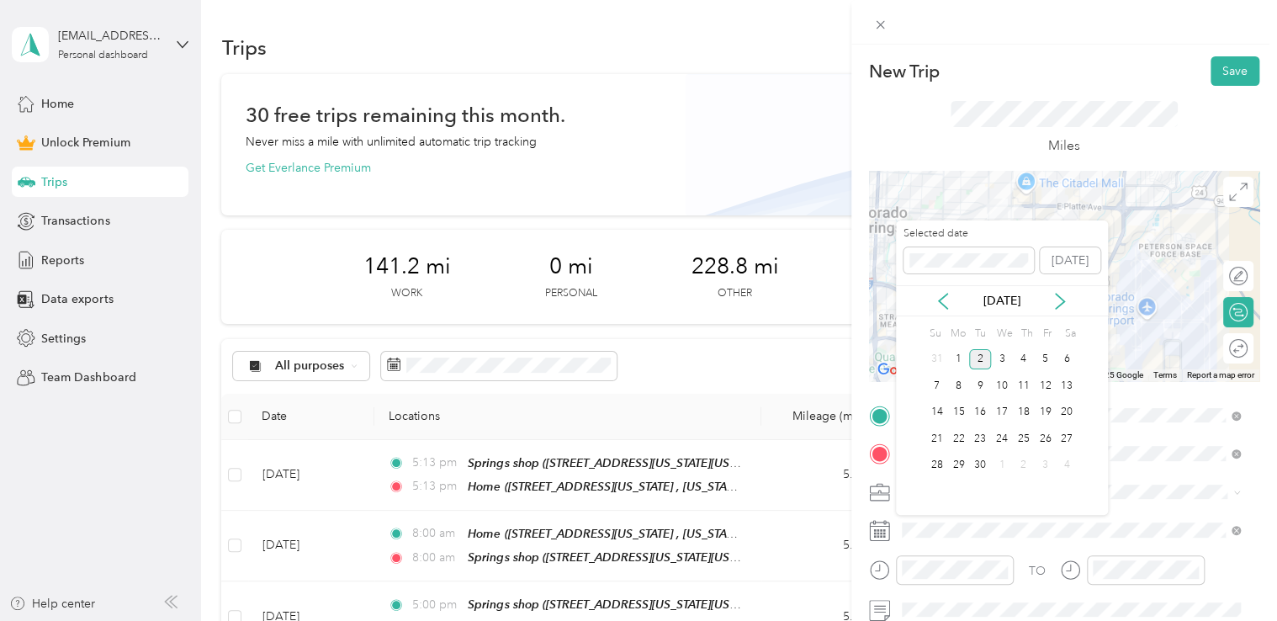
click at [925, 297] on div "[DATE]" at bounding box center [1002, 301] width 212 height 18
click at [945, 305] on icon at bounding box center [943, 301] width 8 height 15
click at [1026, 409] on div "14" at bounding box center [1024, 412] width 22 height 21
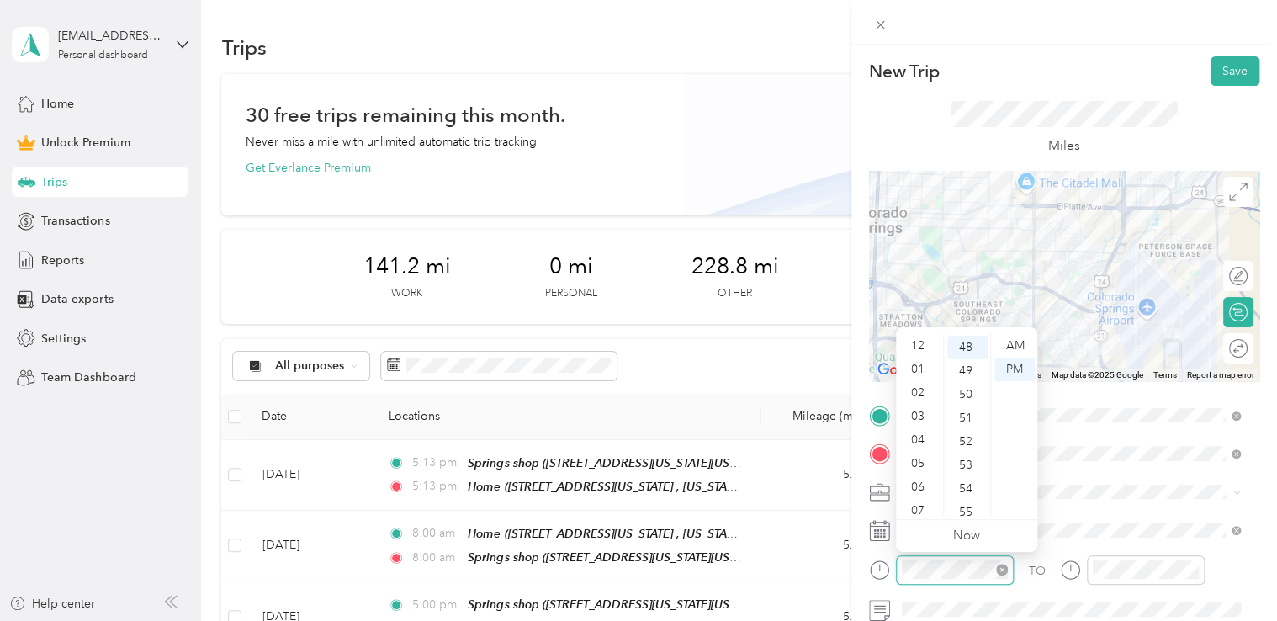
scroll to position [101, 0]
click at [1005, 337] on div "AM" at bounding box center [1014, 346] width 40 height 24
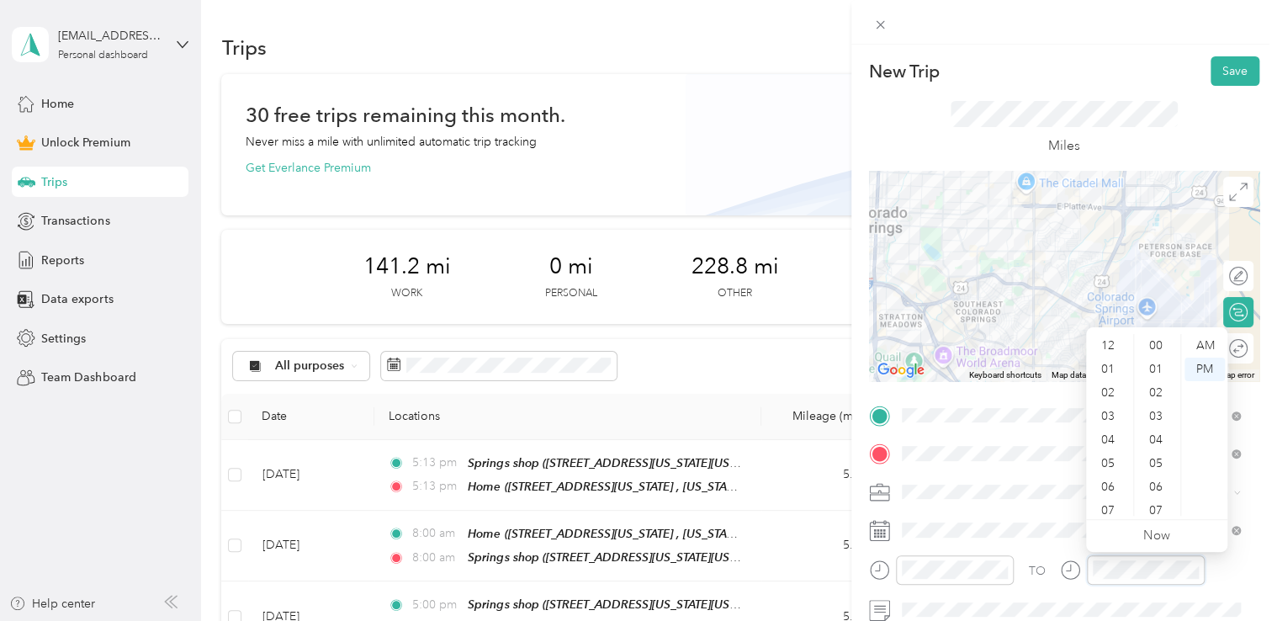
scroll to position [1131, 0]
click at [1201, 348] on div "AM" at bounding box center [1205, 346] width 40 height 24
drag, startPoint x: 1107, startPoint y: 73, endPoint x: 1120, endPoint y: 76, distance: 12.9
click at [1110, 73] on div "New Trip Save" at bounding box center [1064, 70] width 390 height 29
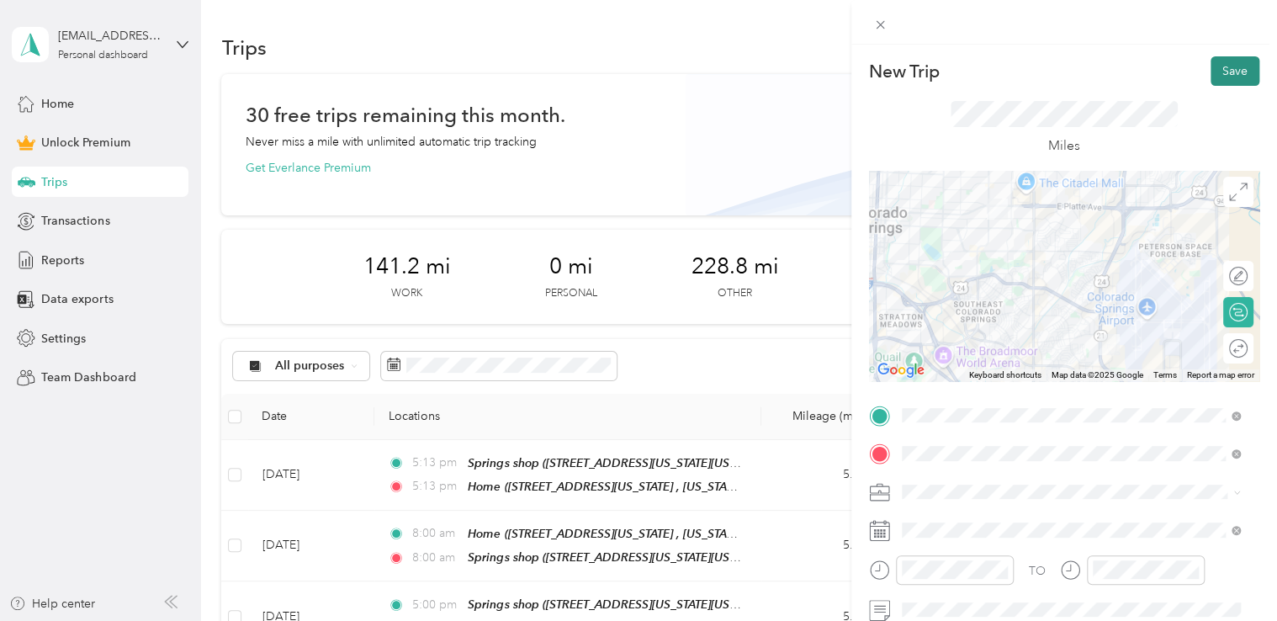
click at [1216, 69] on button "Save" at bounding box center [1235, 70] width 49 height 29
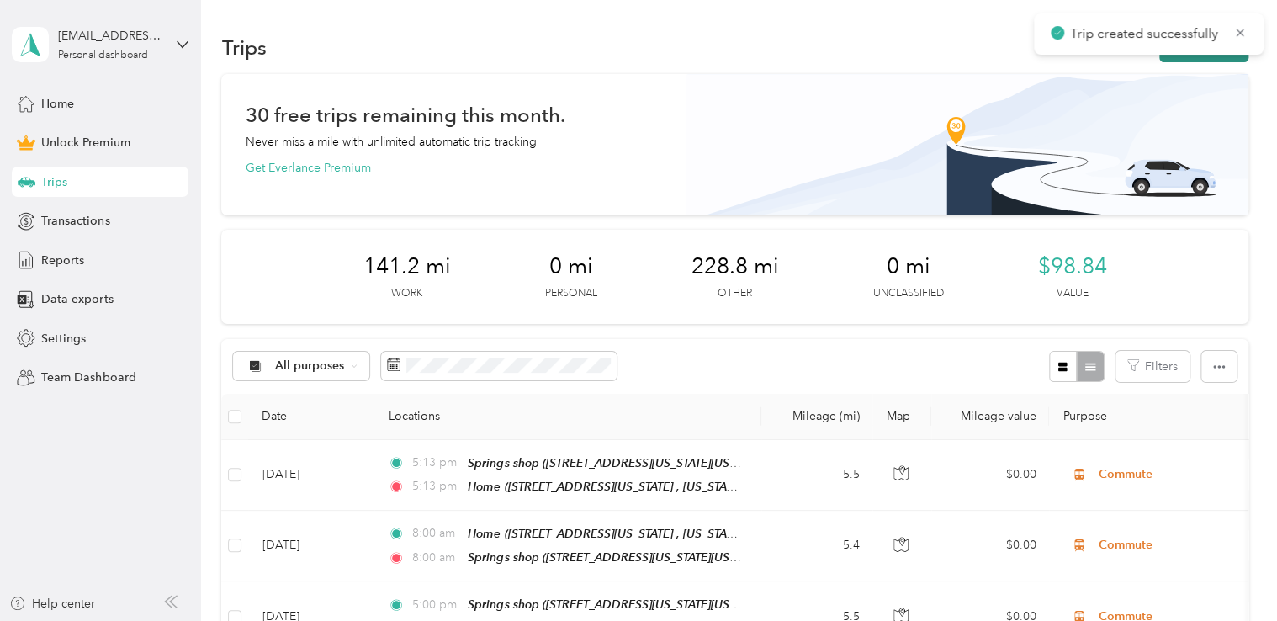
click at [1217, 56] on button "New trip" at bounding box center [1203, 47] width 89 height 29
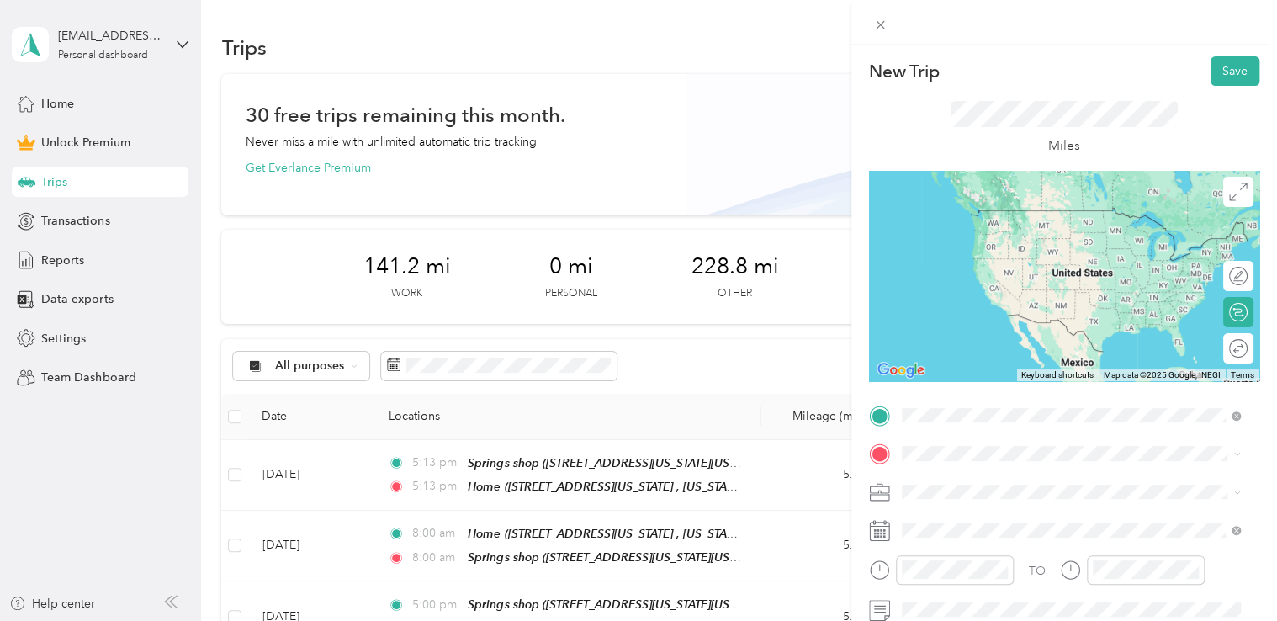
click at [1013, 228] on span "[STREET_ADDRESS][US_STATE][US_STATE][US_STATE]" at bounding box center [1078, 235] width 291 height 14
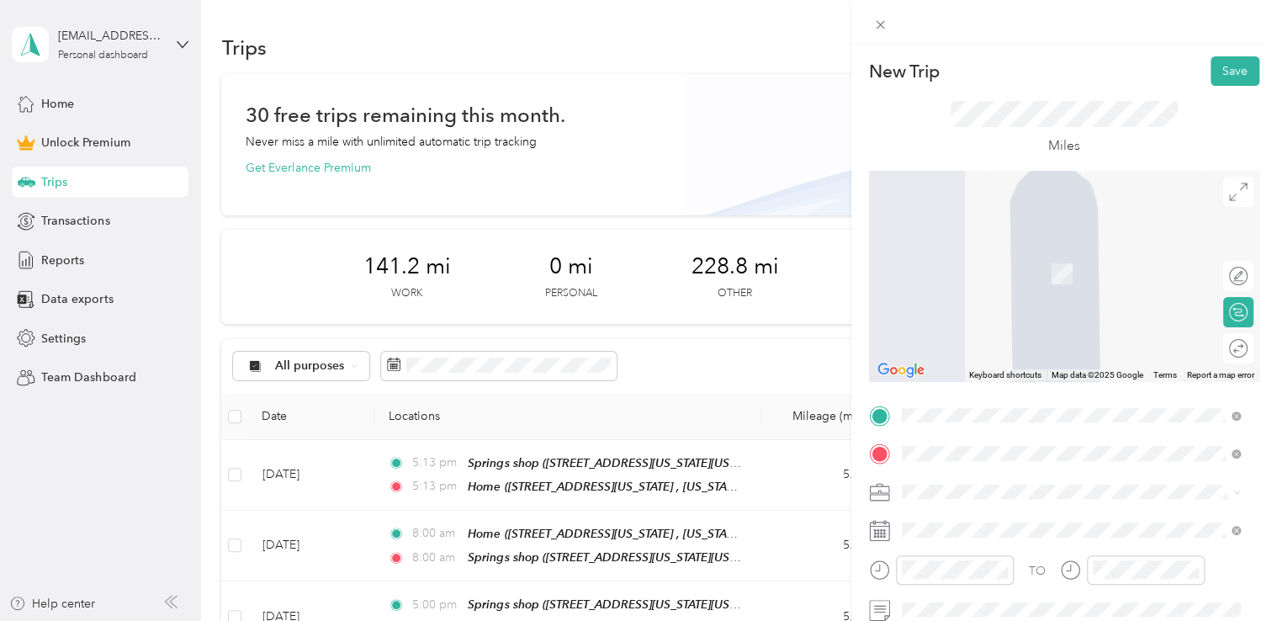
click at [1042, 283] on div "Red [PERSON_NAME] [STREET_ADDRESS][PERSON_NAME][US_STATE]" at bounding box center [1064, 264] width 262 height 35
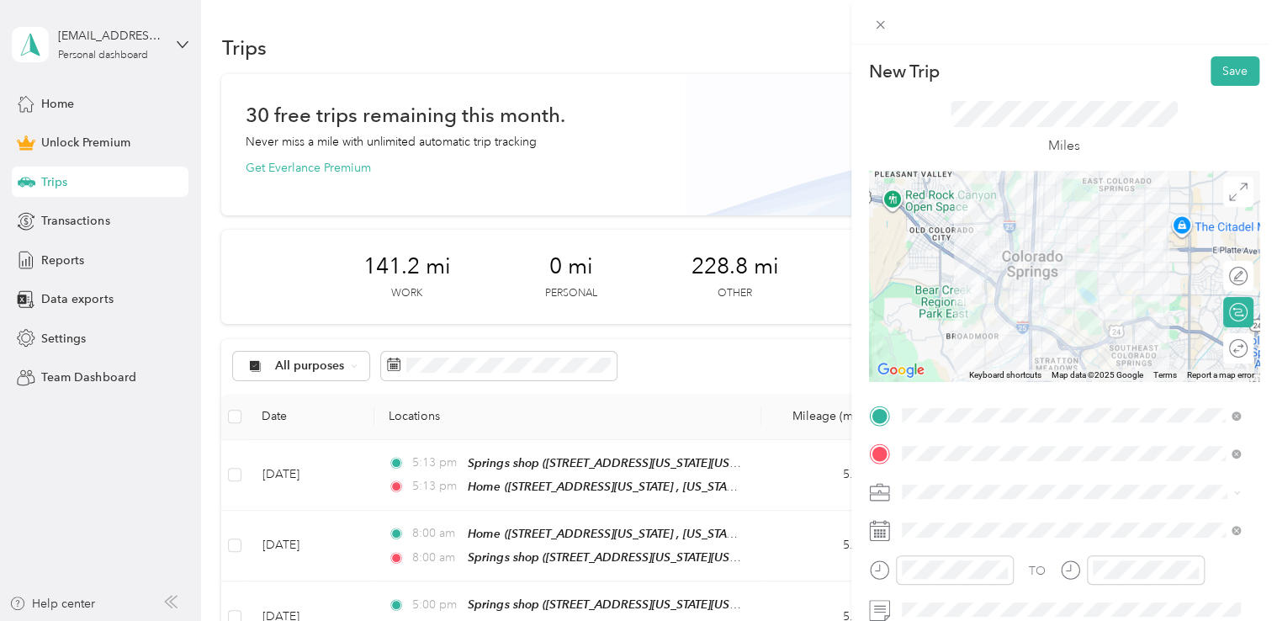
click at [949, 308] on span "Adas Solutions" at bounding box center [947, 315] width 79 height 14
click at [1024, 257] on div at bounding box center [1064, 276] width 390 height 210
click at [1042, 255] on div at bounding box center [1064, 276] width 390 height 210
click at [1057, 258] on div at bounding box center [1064, 276] width 390 height 210
click at [1060, 257] on div at bounding box center [1064, 276] width 390 height 210
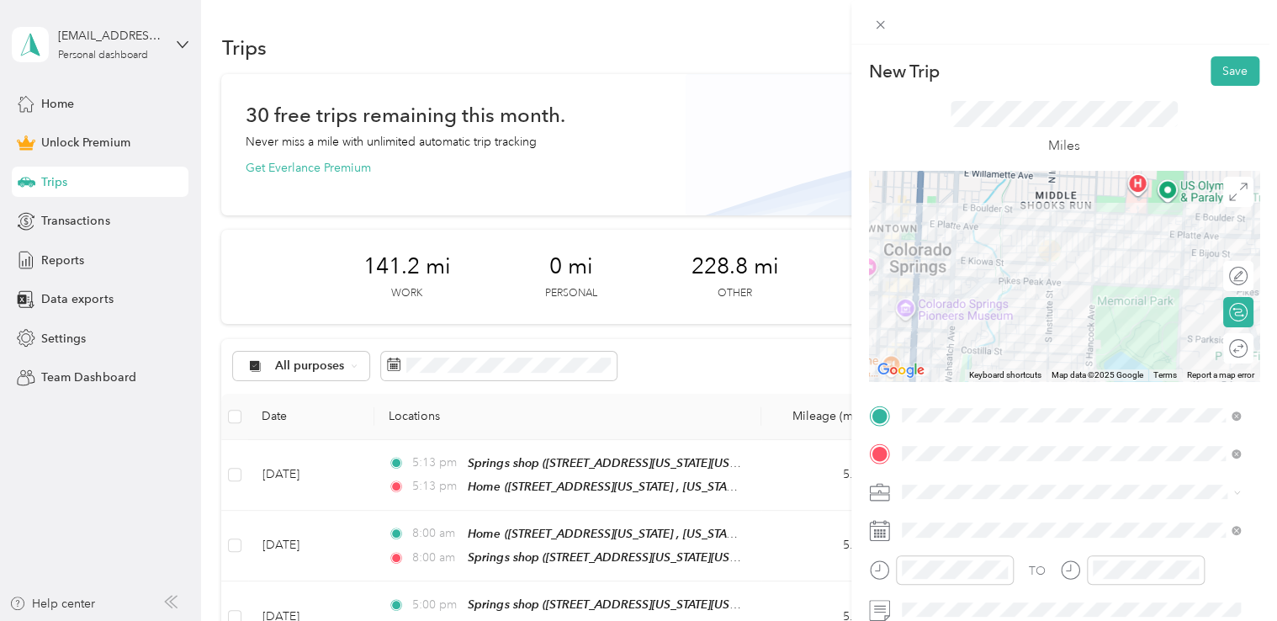
click at [1072, 228] on div at bounding box center [1064, 276] width 390 height 210
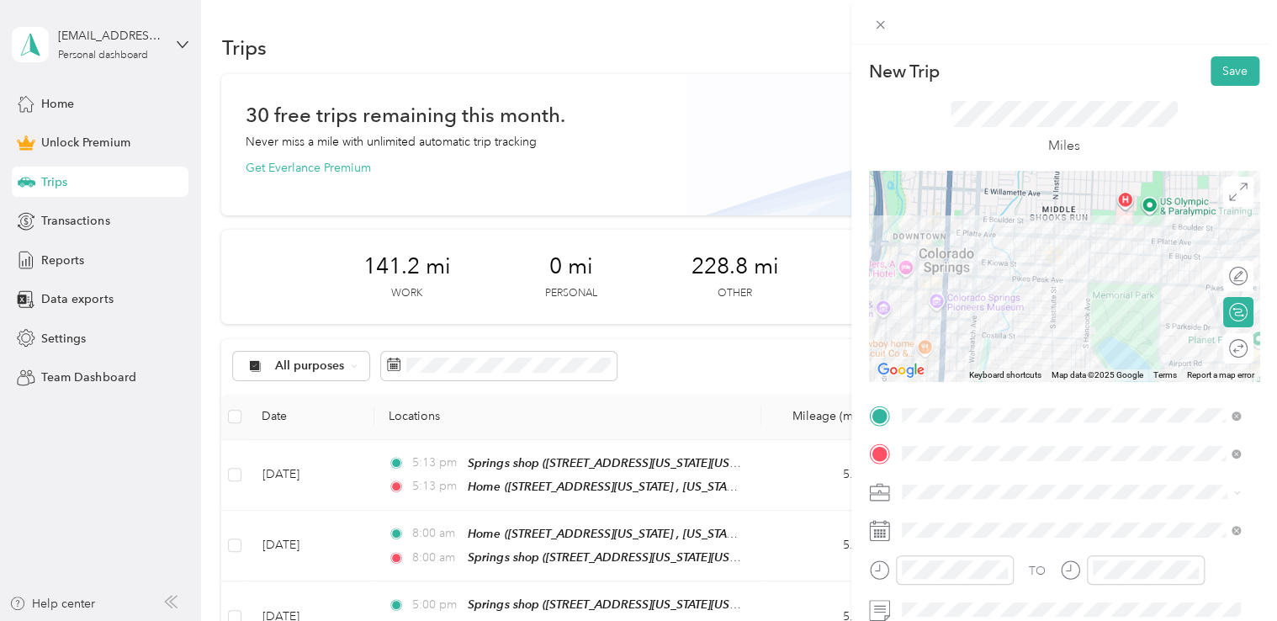
click at [1072, 228] on div at bounding box center [1064, 276] width 390 height 210
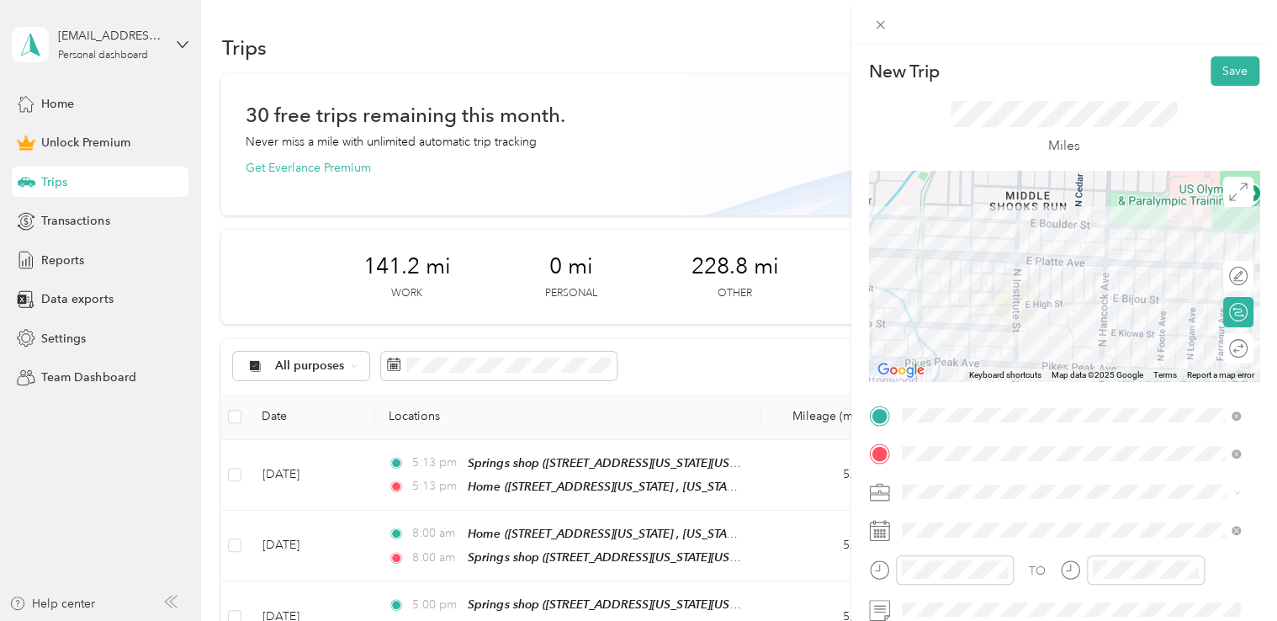
click at [1015, 260] on div at bounding box center [1064, 276] width 390 height 210
click at [1015, 254] on div at bounding box center [1064, 276] width 390 height 210
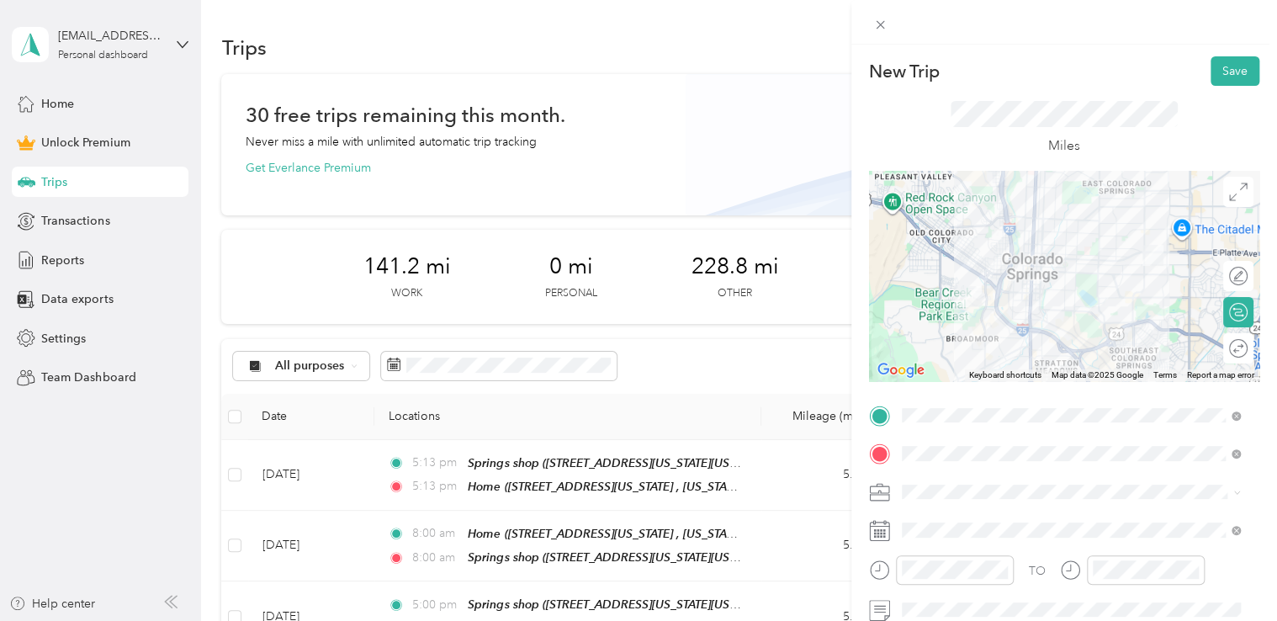
click at [1005, 257] on div at bounding box center [1064, 276] width 390 height 210
click at [1006, 261] on div at bounding box center [1064, 276] width 390 height 210
click at [999, 294] on div at bounding box center [1064, 276] width 390 height 210
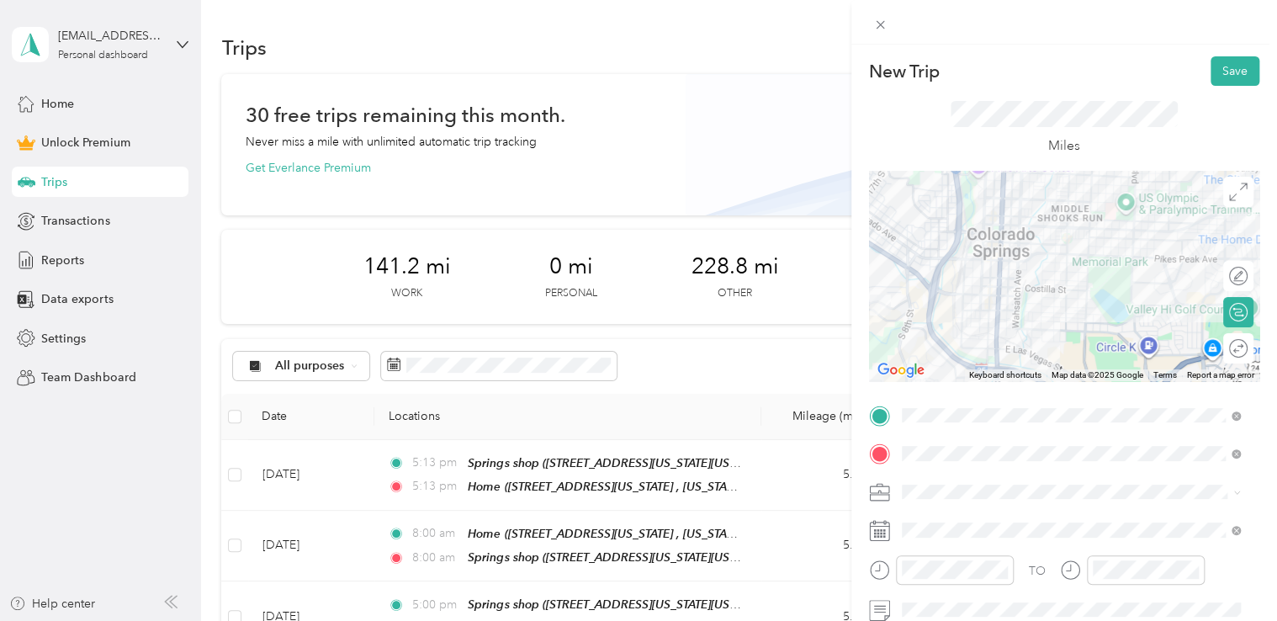
click at [1008, 238] on div at bounding box center [1064, 276] width 390 height 210
click at [1043, 227] on div at bounding box center [1064, 276] width 390 height 210
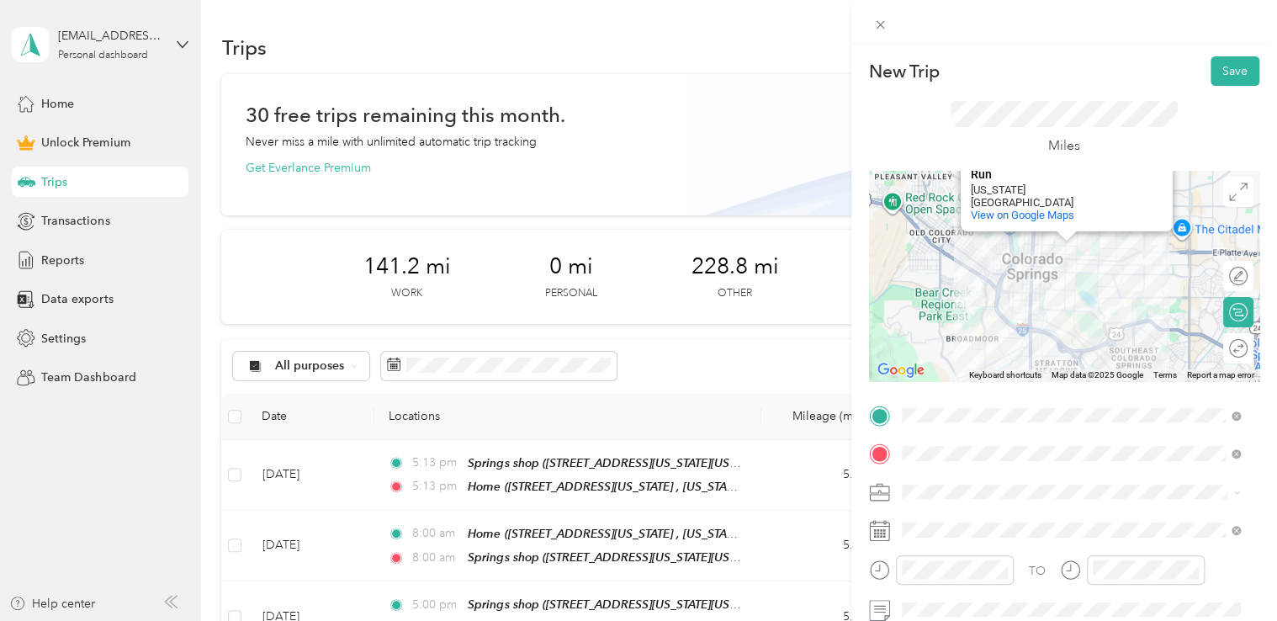
click at [1036, 292] on div "Middle [PERSON_NAME] Run Middle [PERSON_NAME] Run [US_STATE][GEOGRAPHIC_DATA] V…" at bounding box center [1064, 276] width 390 height 210
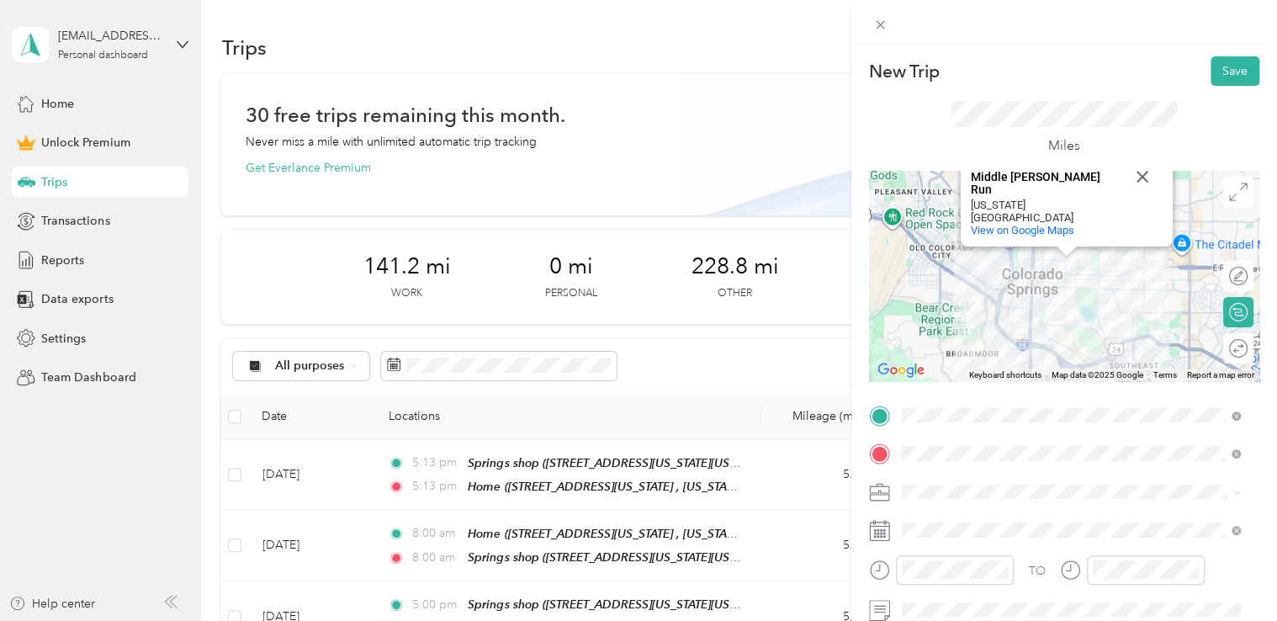
click at [1069, 309] on div "Middle [PERSON_NAME] Run Middle [PERSON_NAME] Run [US_STATE][GEOGRAPHIC_DATA] V…" at bounding box center [1064, 276] width 390 height 210
click at [1068, 300] on div "Middle [PERSON_NAME] Run Middle [PERSON_NAME] Run [US_STATE][GEOGRAPHIC_DATA] V…" at bounding box center [1064, 276] width 390 height 210
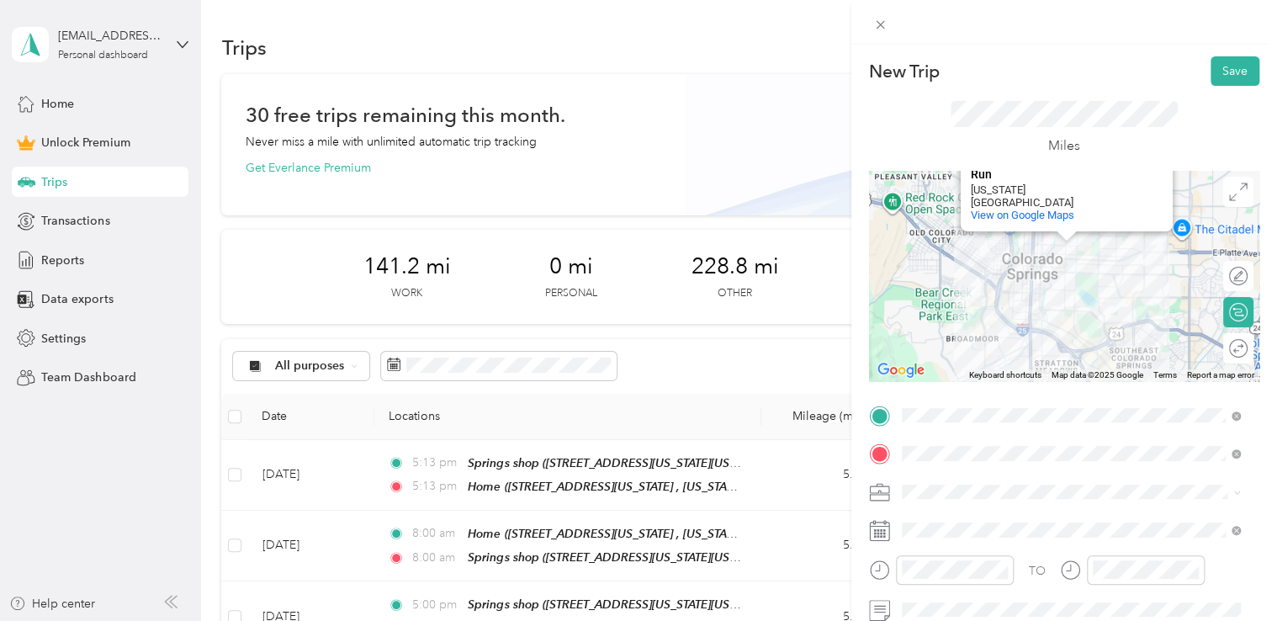
click at [1134, 170] on button "Close" at bounding box center [1142, 161] width 40 height 40
click at [1037, 257] on div at bounding box center [1064, 276] width 390 height 210
click at [1067, 284] on div at bounding box center [1064, 276] width 390 height 210
click at [1019, 274] on div at bounding box center [1064, 276] width 390 height 210
click at [1011, 293] on div at bounding box center [1064, 276] width 390 height 210
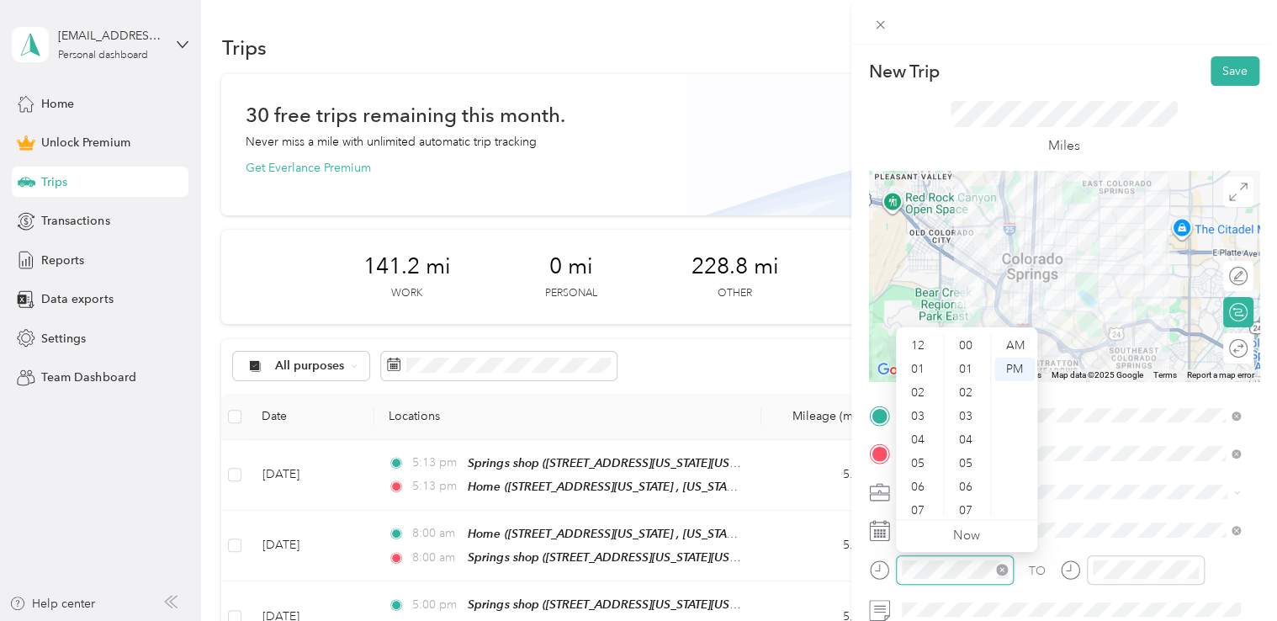
scroll to position [101, 0]
click at [920, 503] on div "11" at bounding box center [919, 504] width 40 height 24
click at [1014, 348] on div "AM" at bounding box center [1014, 346] width 40 height 24
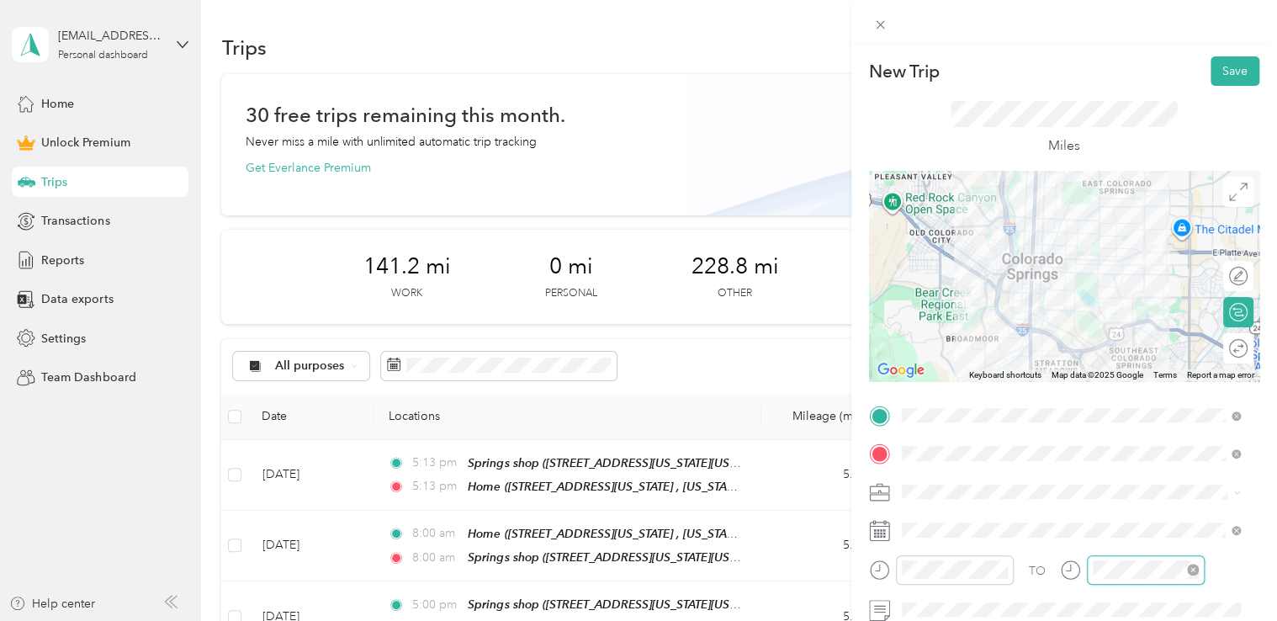
scroll to position [1154, 0]
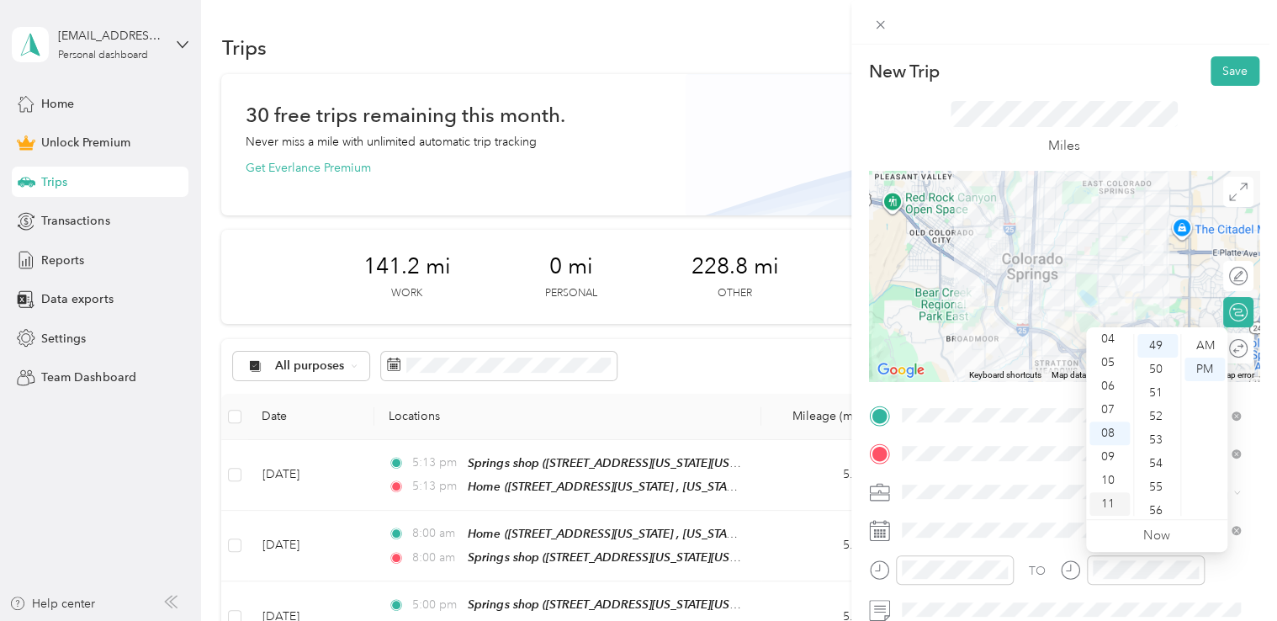
click at [1112, 496] on div "11" at bounding box center [1109, 504] width 40 height 24
click at [1203, 345] on div "AM" at bounding box center [1205, 346] width 40 height 24
click at [1127, 85] on div "New Trip Save" at bounding box center [1064, 70] width 390 height 29
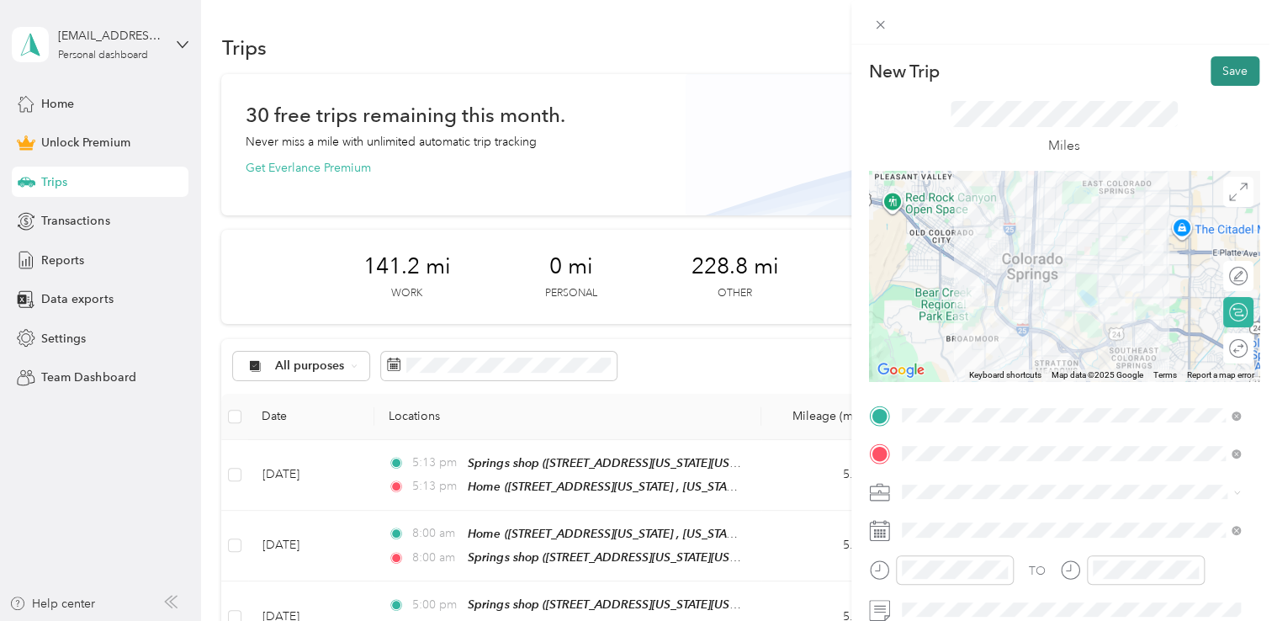
click at [1216, 72] on button "Save" at bounding box center [1235, 70] width 49 height 29
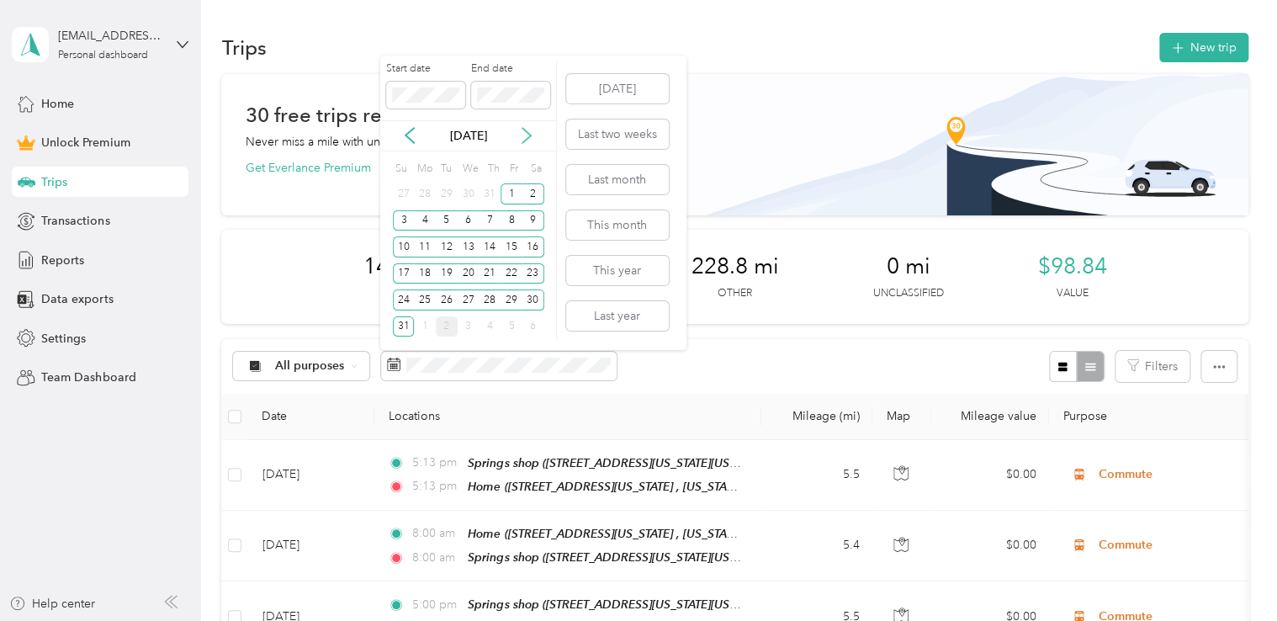
click at [525, 137] on icon at bounding box center [526, 135] width 17 height 17
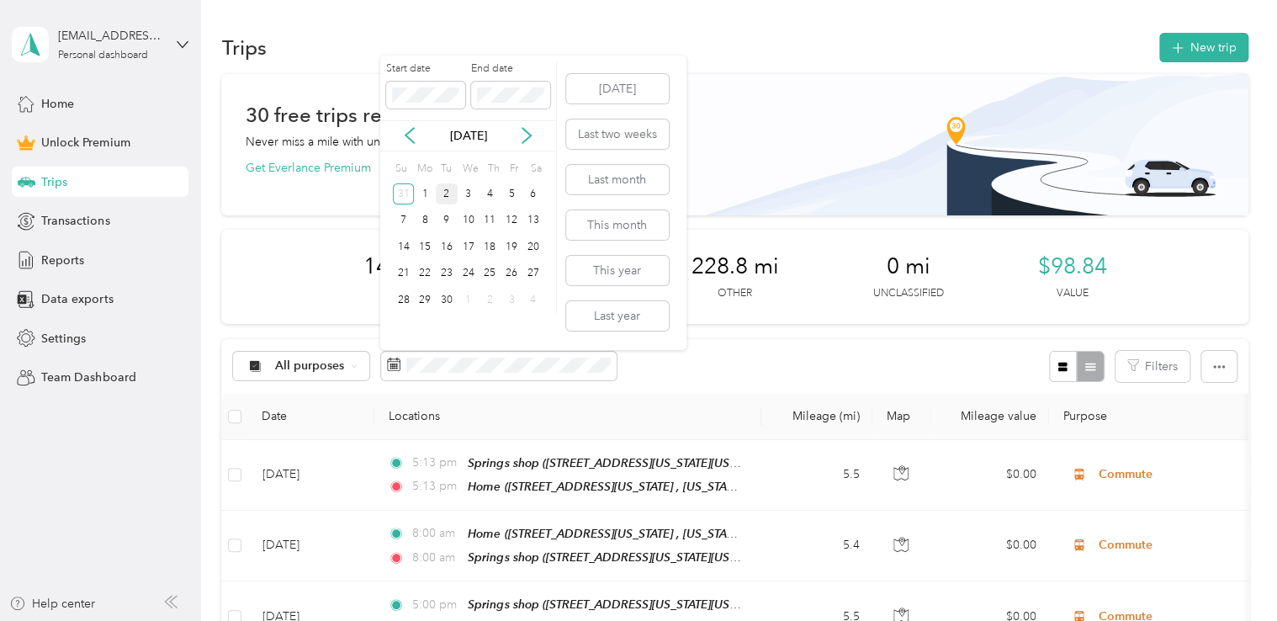
click at [450, 200] on div "2" at bounding box center [447, 193] width 22 height 21
click at [440, 191] on div "2" at bounding box center [447, 193] width 22 height 21
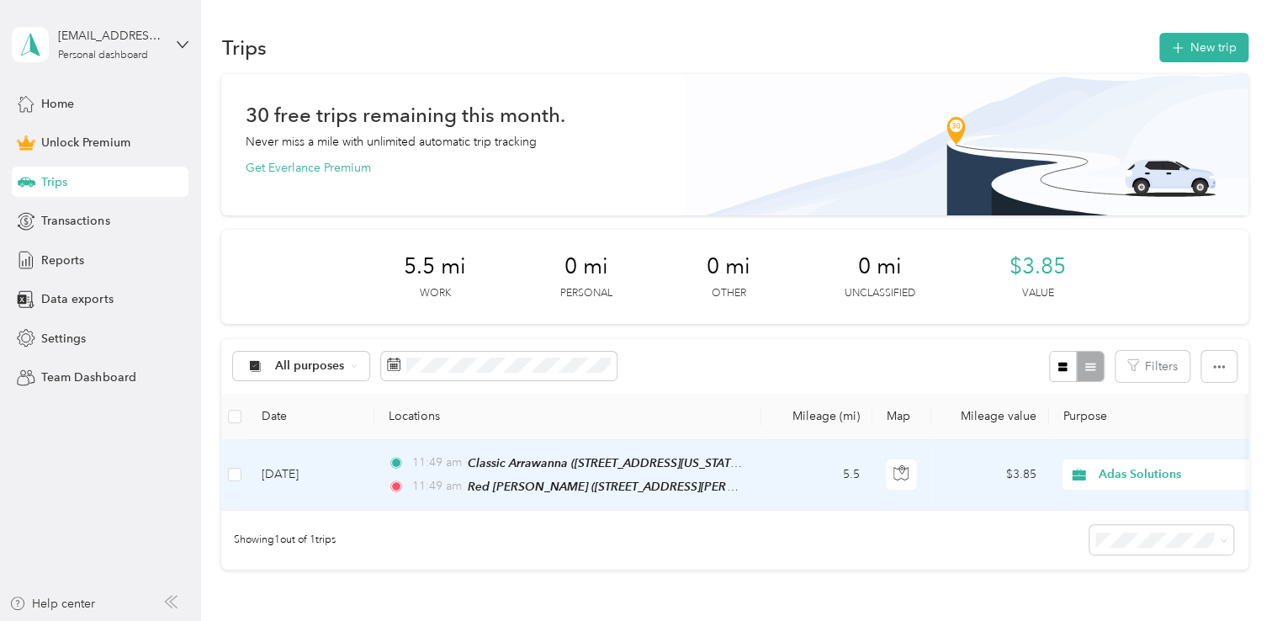
click at [818, 480] on td "5.5" at bounding box center [816, 475] width 111 height 71
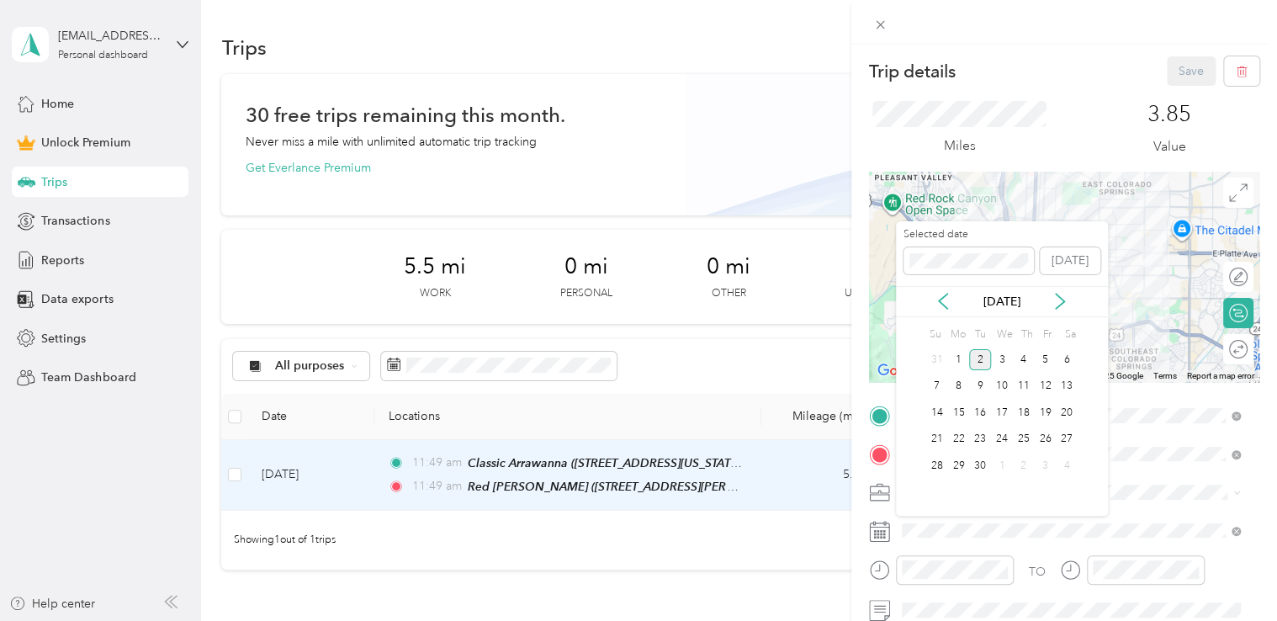
click at [934, 301] on div "[DATE]" at bounding box center [1002, 302] width 212 height 18
click at [952, 300] on div "[DATE]" at bounding box center [1002, 302] width 212 height 18
click at [949, 301] on icon at bounding box center [943, 301] width 17 height 17
click at [1026, 406] on div "14" at bounding box center [1024, 412] width 22 height 21
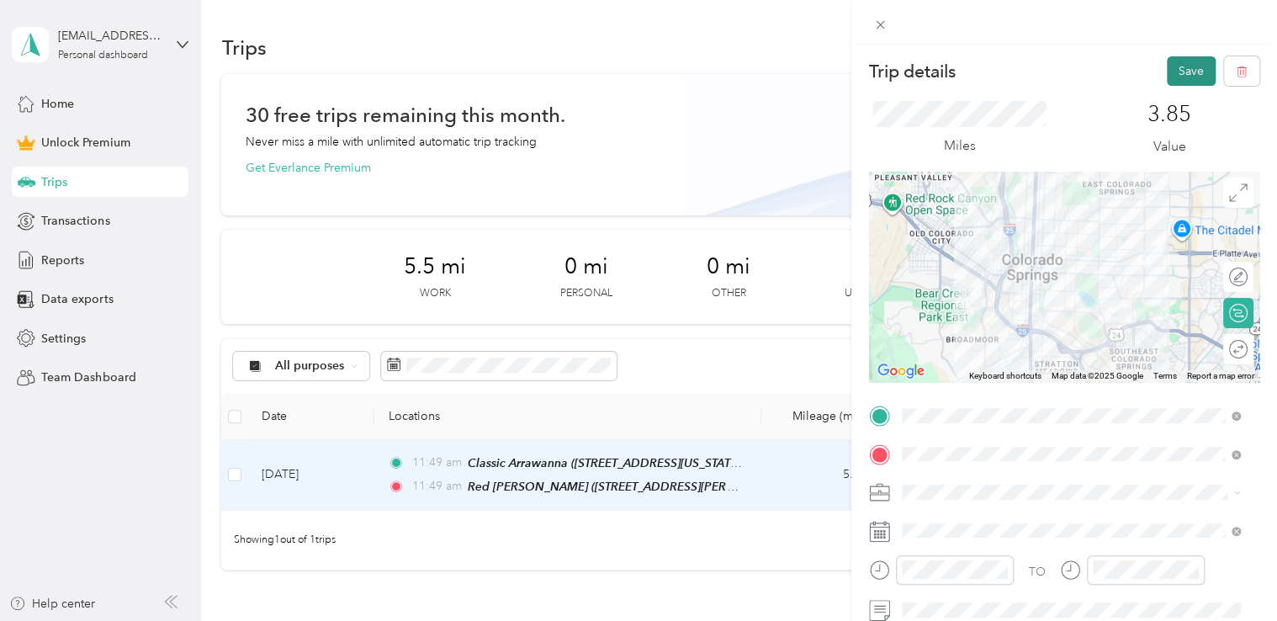
click at [1185, 61] on button "Save" at bounding box center [1191, 70] width 49 height 29
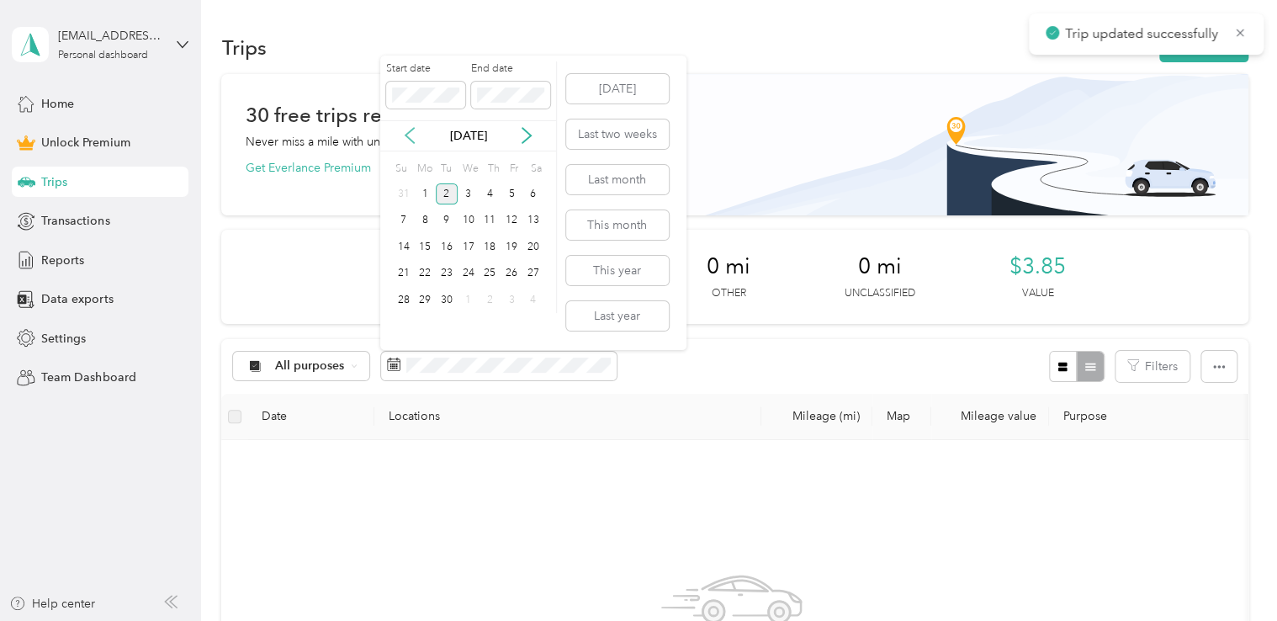
click at [407, 141] on icon at bounding box center [409, 135] width 17 height 17
click at [517, 195] on div "1" at bounding box center [512, 193] width 22 height 21
click at [404, 324] on div "31" at bounding box center [404, 326] width 22 height 21
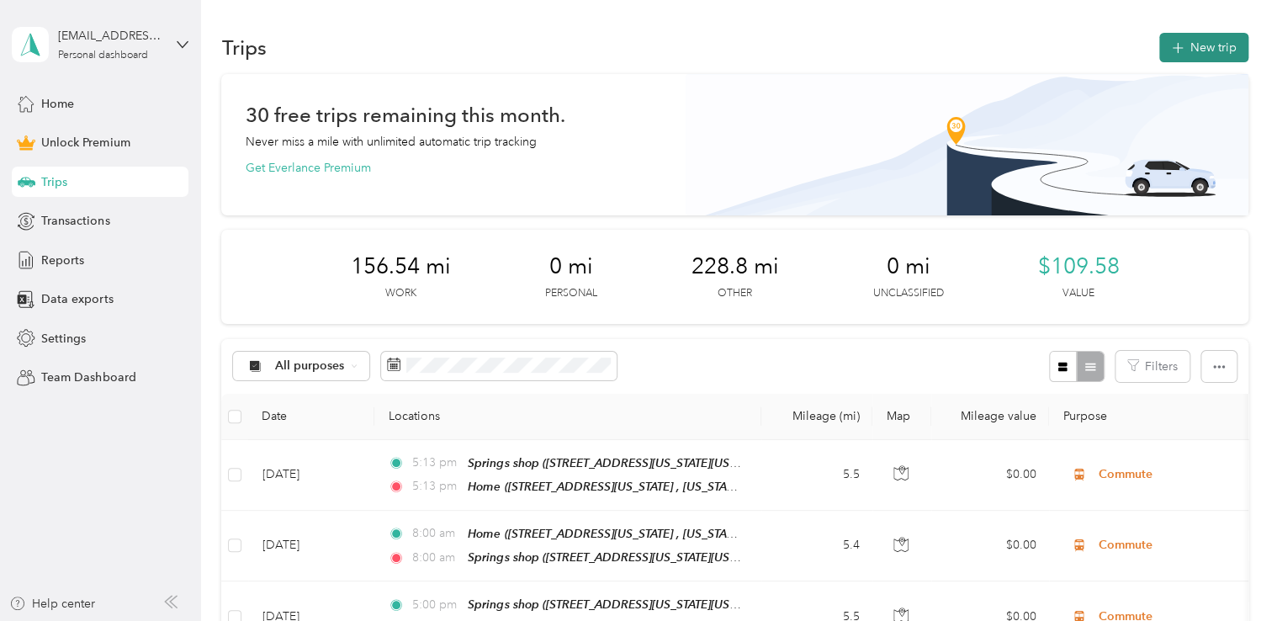
click at [1184, 35] on button "New trip" at bounding box center [1203, 47] width 89 height 29
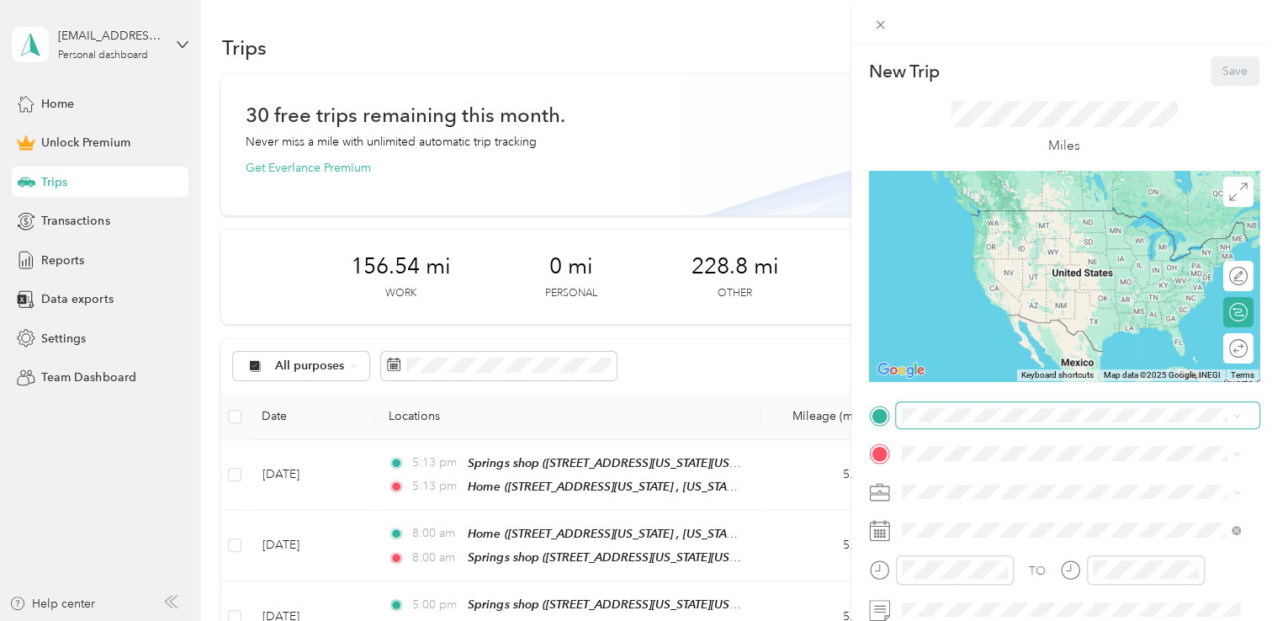
click at [966, 428] on span at bounding box center [1077, 415] width 363 height 27
click at [967, 426] on span at bounding box center [1077, 415] width 363 height 27
click at [1020, 217] on div "Red [PERSON_NAME]" at bounding box center [1064, 214] width 262 height 15
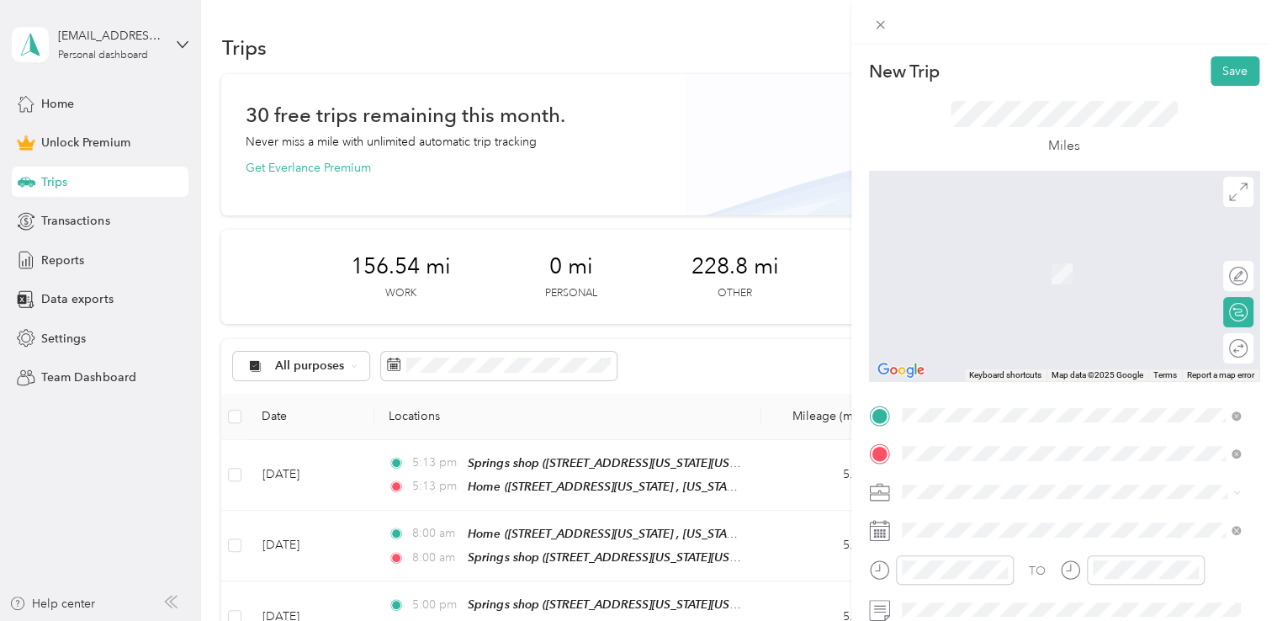
click at [1031, 281] on span "[STREET_ADDRESS][US_STATE][US_STATE]" at bounding box center [1048, 274] width 230 height 14
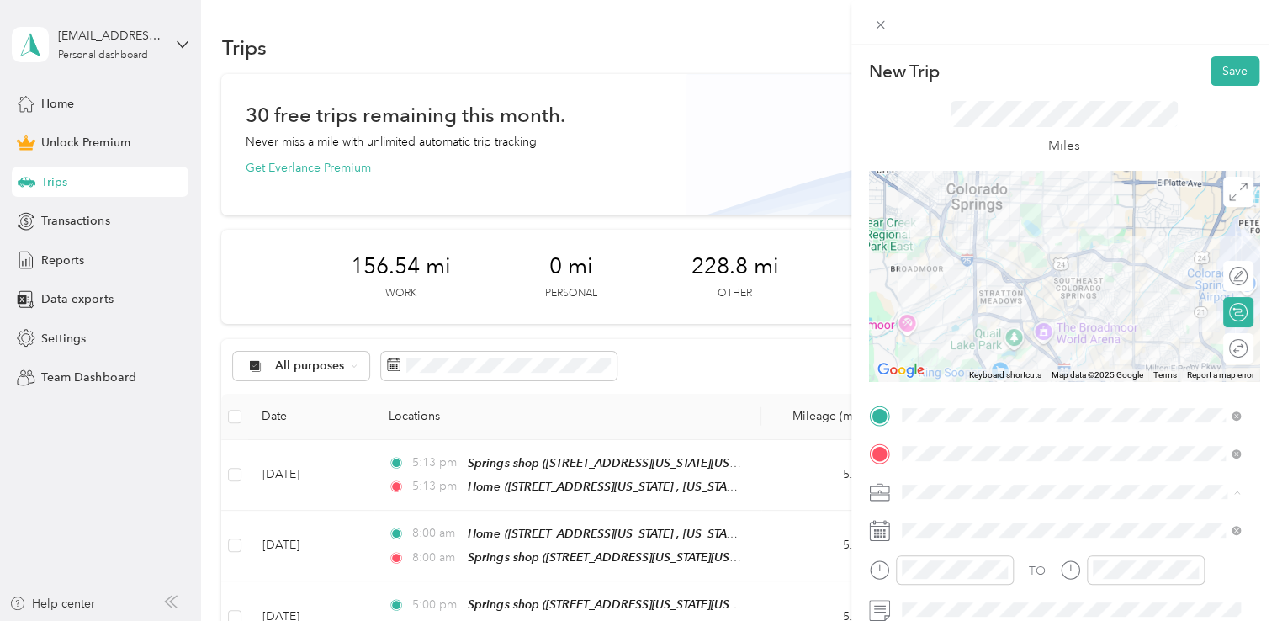
click at [967, 311] on span "Adas Solutions" at bounding box center [947, 315] width 79 height 14
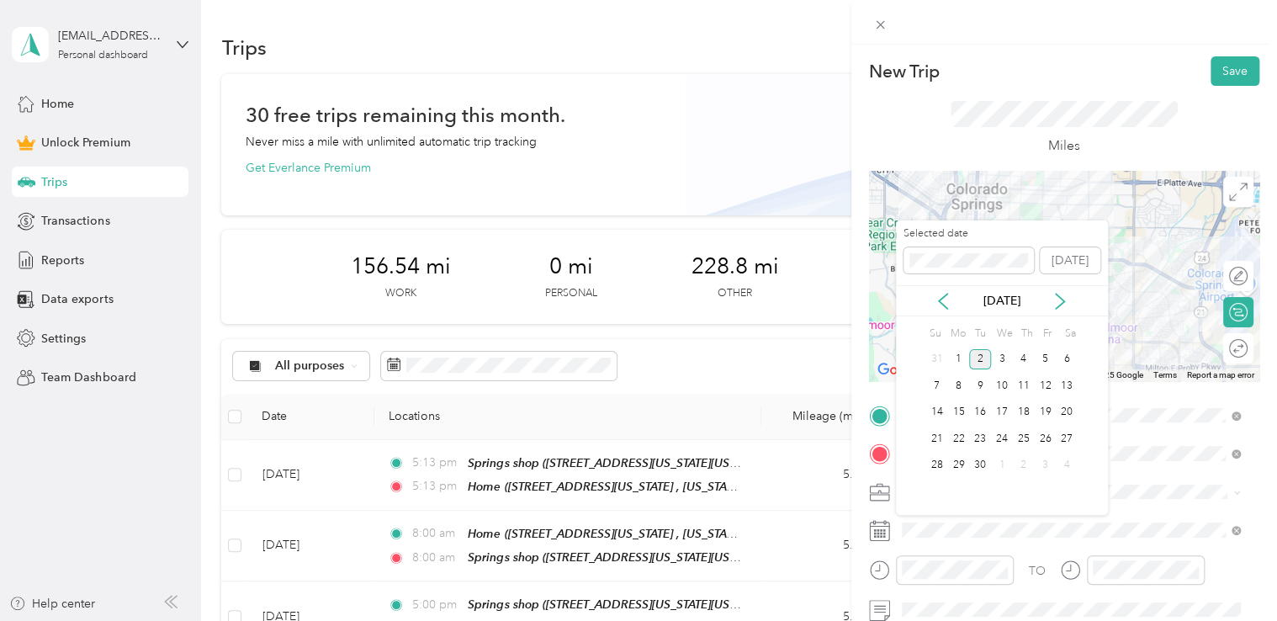
drag, startPoint x: 946, startPoint y: 299, endPoint x: 953, endPoint y: 307, distance: 11.3
click at [947, 299] on icon at bounding box center [943, 301] width 17 height 17
click at [1027, 413] on div "14" at bounding box center [1024, 412] width 22 height 21
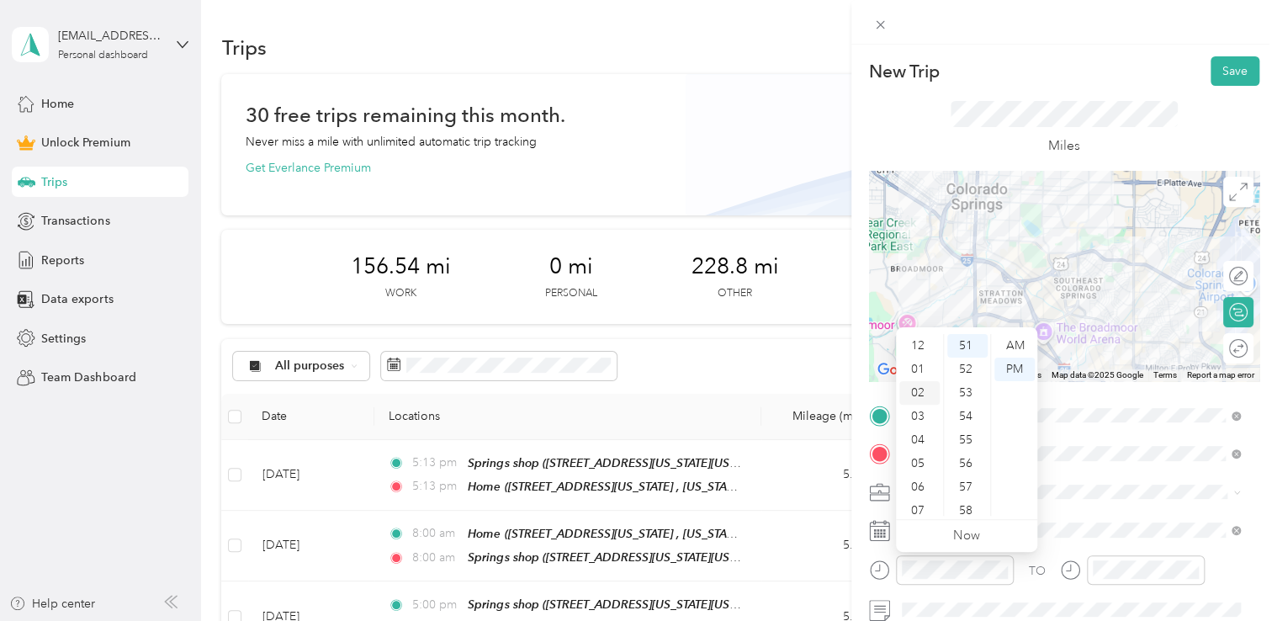
click at [922, 399] on div "02" at bounding box center [919, 393] width 40 height 24
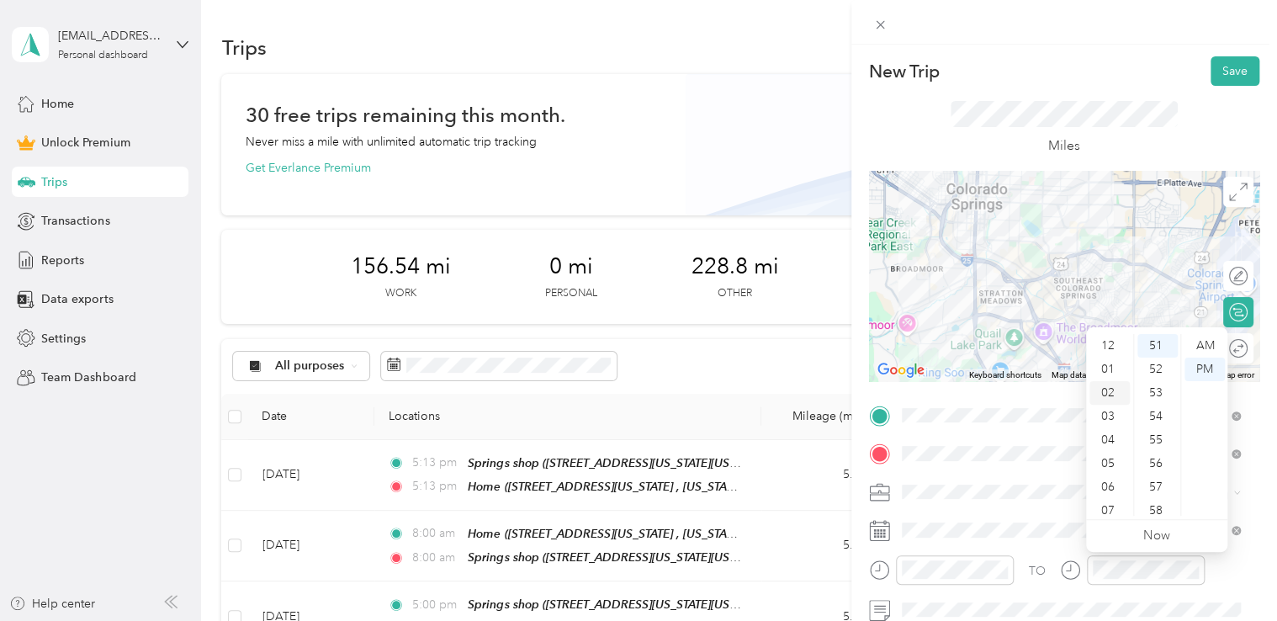
click at [1107, 388] on div "02" at bounding box center [1109, 393] width 40 height 24
click at [1145, 76] on div "New Trip Save" at bounding box center [1064, 70] width 390 height 29
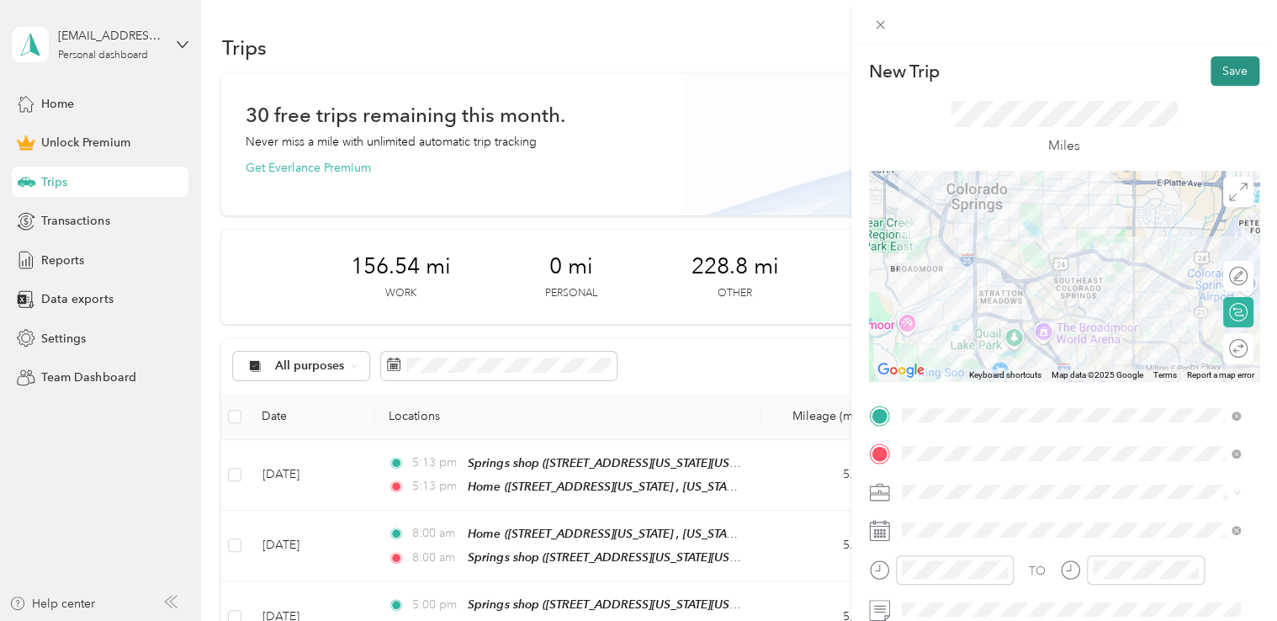
click at [1236, 68] on button "Save" at bounding box center [1235, 70] width 49 height 29
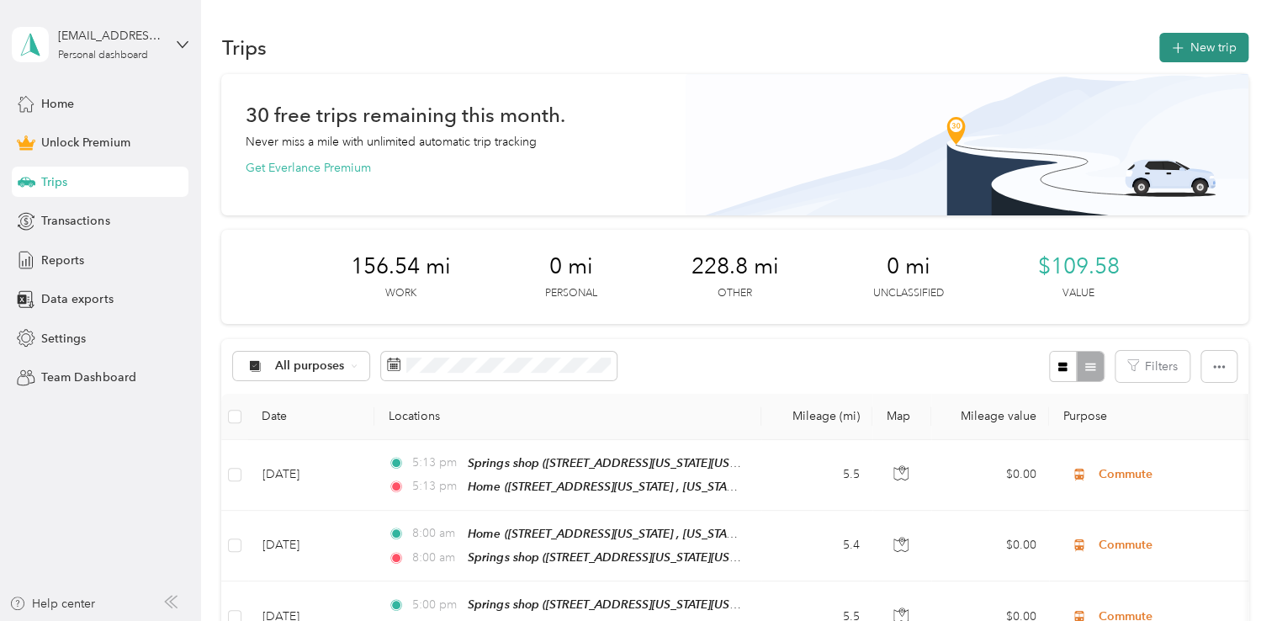
click at [1205, 53] on button "New trip" at bounding box center [1203, 47] width 89 height 29
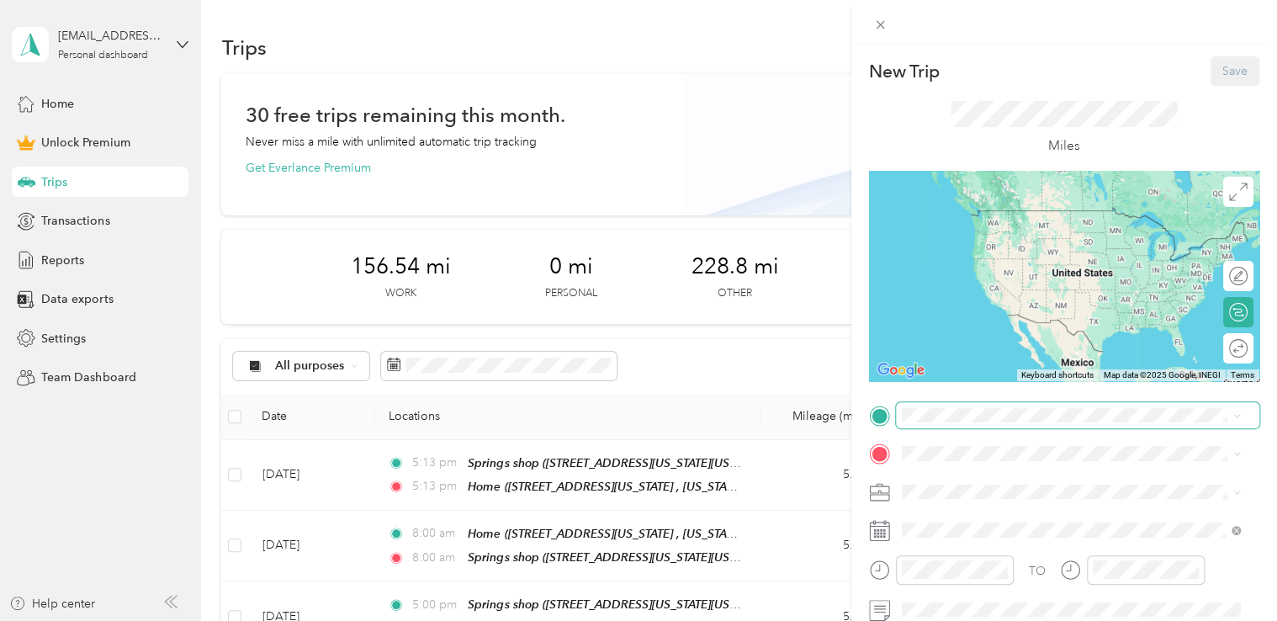
click at [946, 425] on span at bounding box center [1077, 415] width 363 height 27
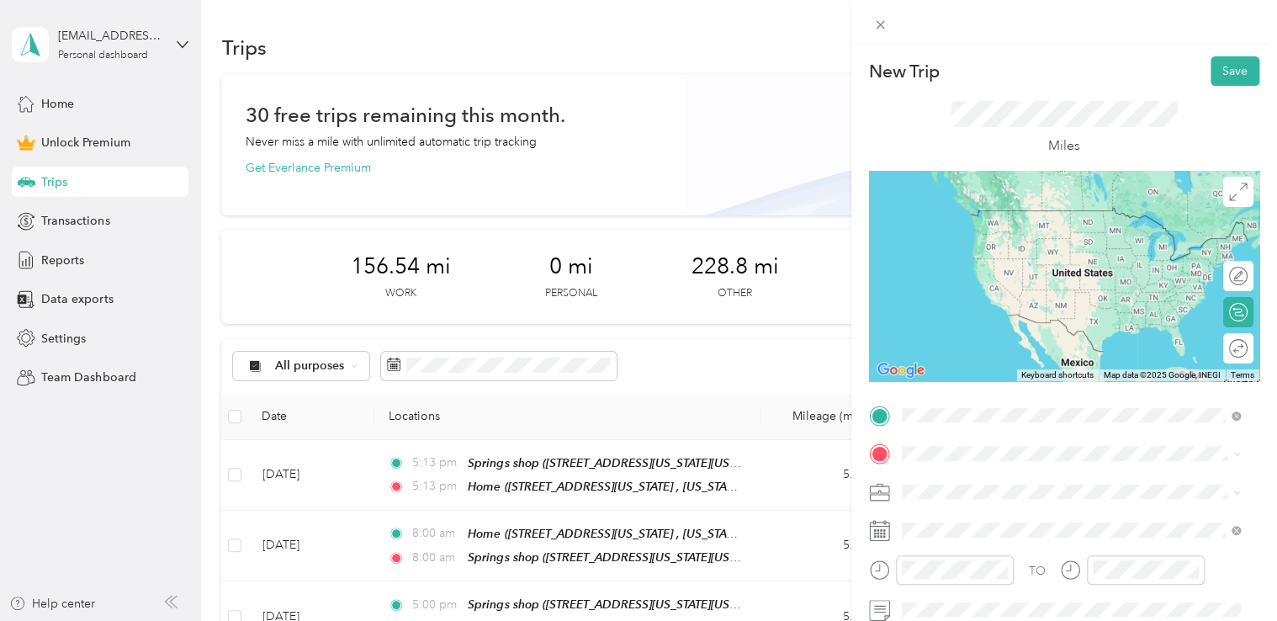
click at [1031, 242] on span "[STREET_ADDRESS][US_STATE][US_STATE]" at bounding box center [1048, 235] width 230 height 14
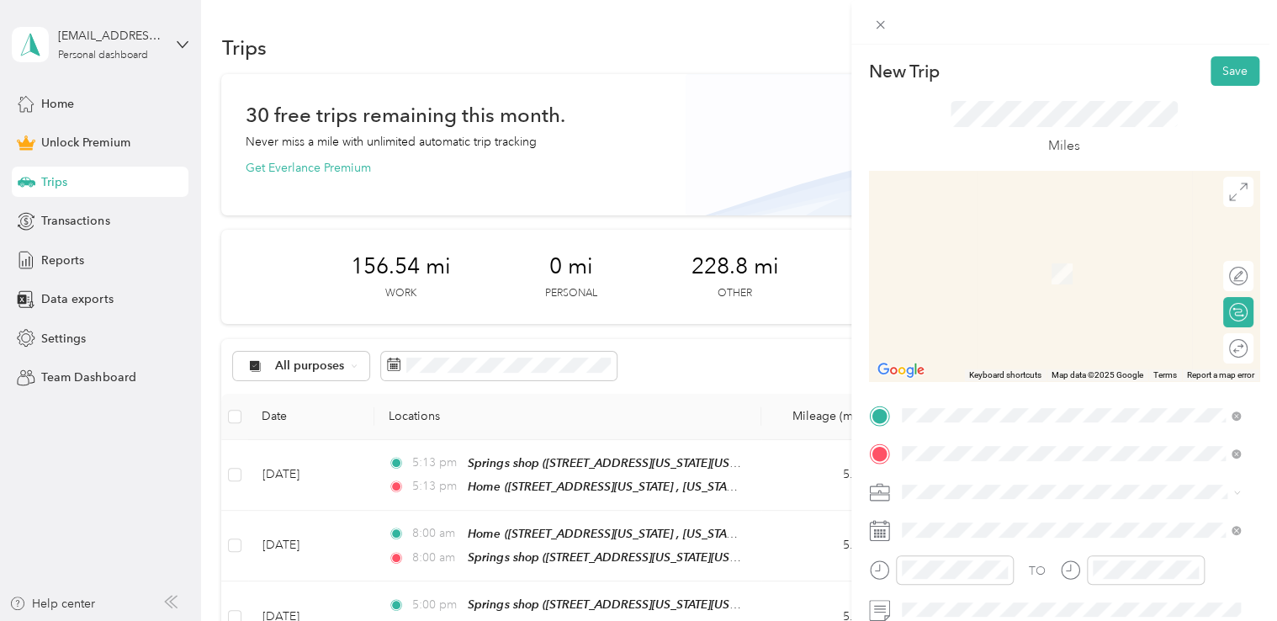
click at [1043, 273] on span "[STREET_ADDRESS][PERSON_NAME][US_STATE]" at bounding box center [1064, 274] width 262 height 14
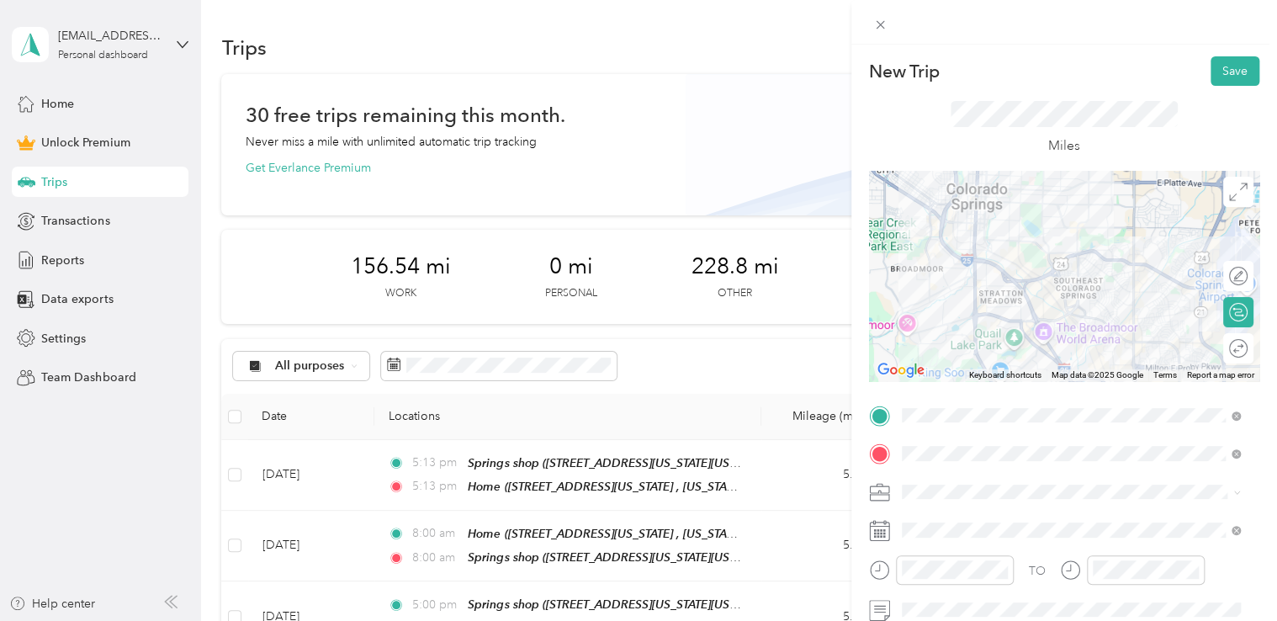
click at [943, 503] on span at bounding box center [1077, 492] width 363 height 27
click at [973, 309] on span "Adas Solutions" at bounding box center [947, 315] width 79 height 14
click at [1028, 316] on div at bounding box center [1064, 276] width 390 height 210
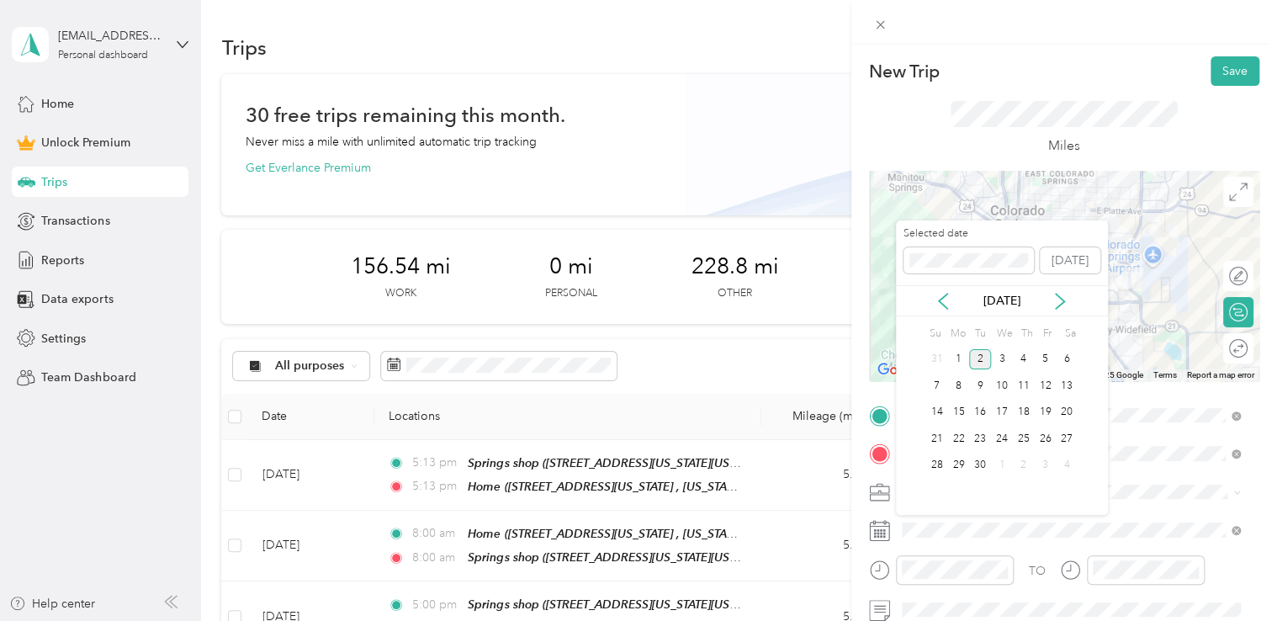
click at [941, 293] on icon at bounding box center [943, 301] width 17 height 17
click at [1046, 414] on div "15" at bounding box center [1045, 412] width 22 height 21
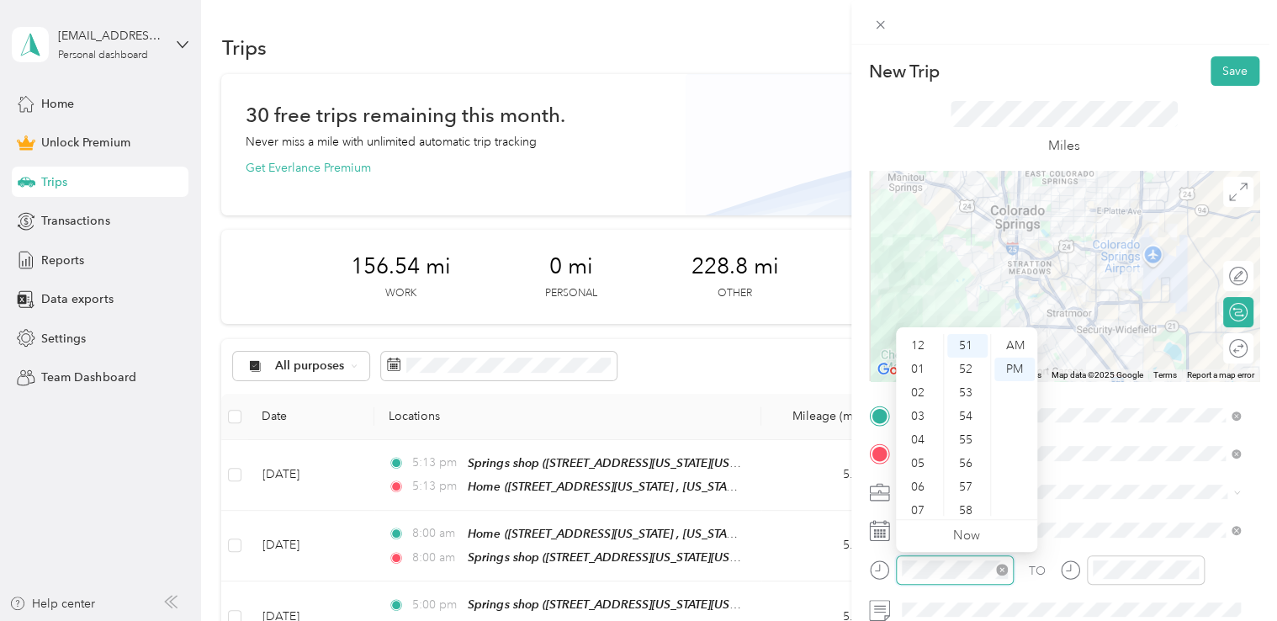
scroll to position [101, 0]
click at [1027, 338] on div "AM" at bounding box center [1014, 346] width 40 height 24
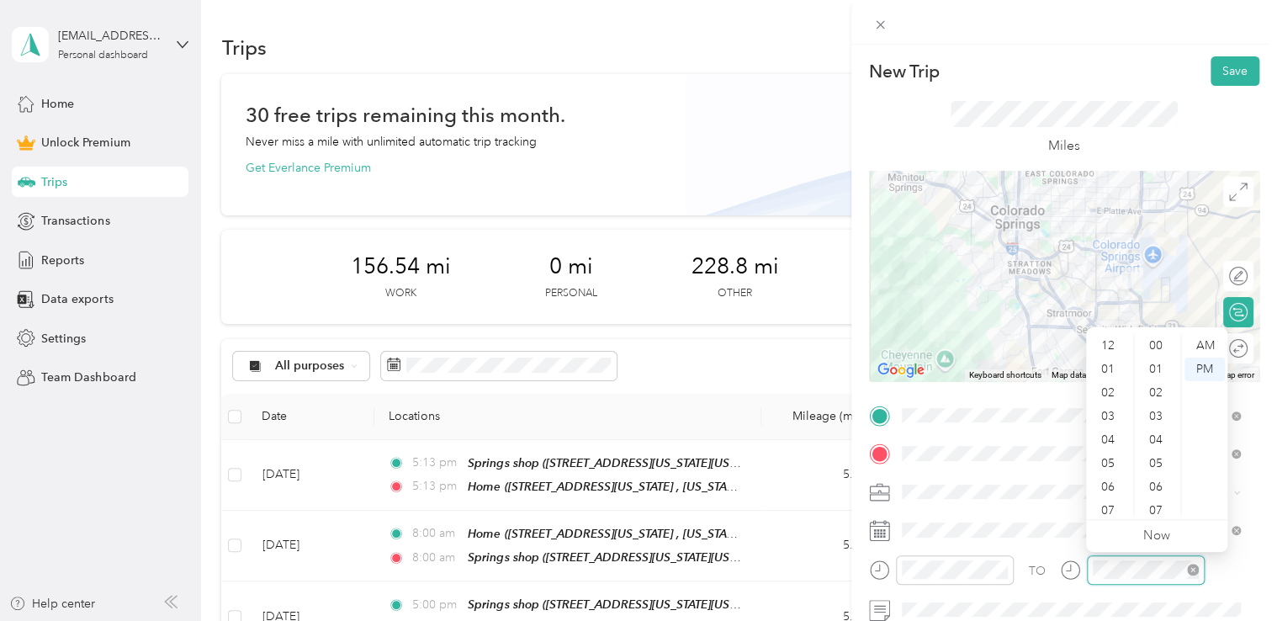
scroll to position [1201, 0]
click at [1209, 348] on div "AM" at bounding box center [1205, 346] width 40 height 24
click at [1121, 78] on div "New Trip Save" at bounding box center [1064, 70] width 390 height 29
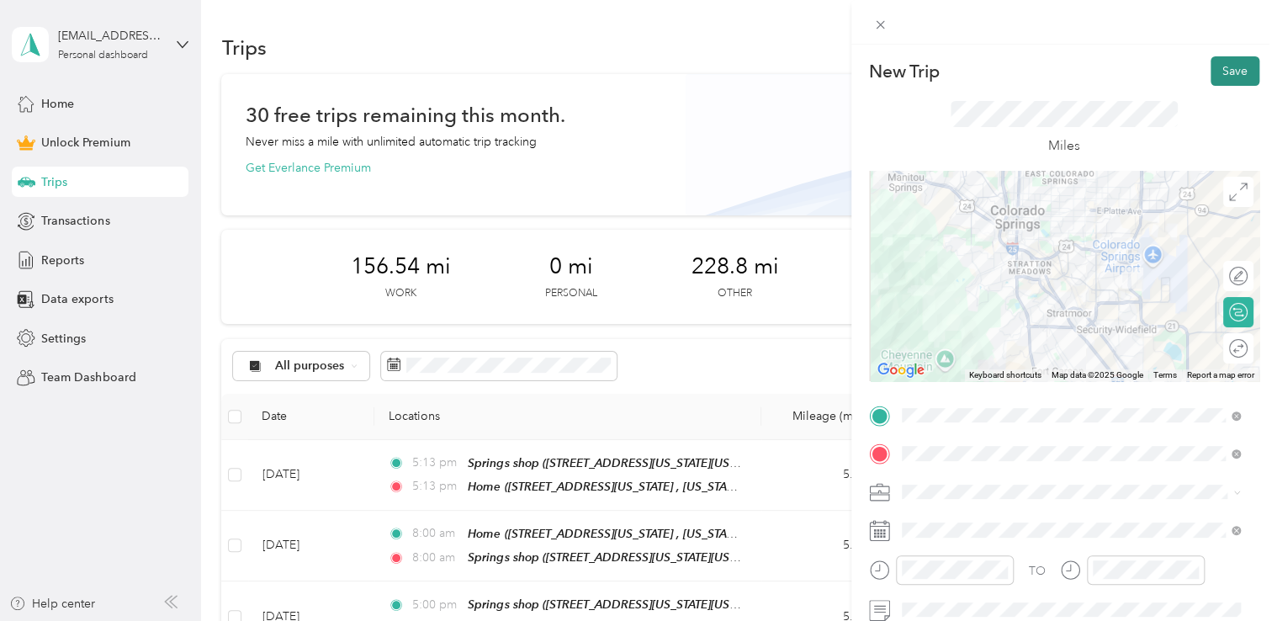
click at [1234, 78] on button "Save" at bounding box center [1235, 70] width 49 height 29
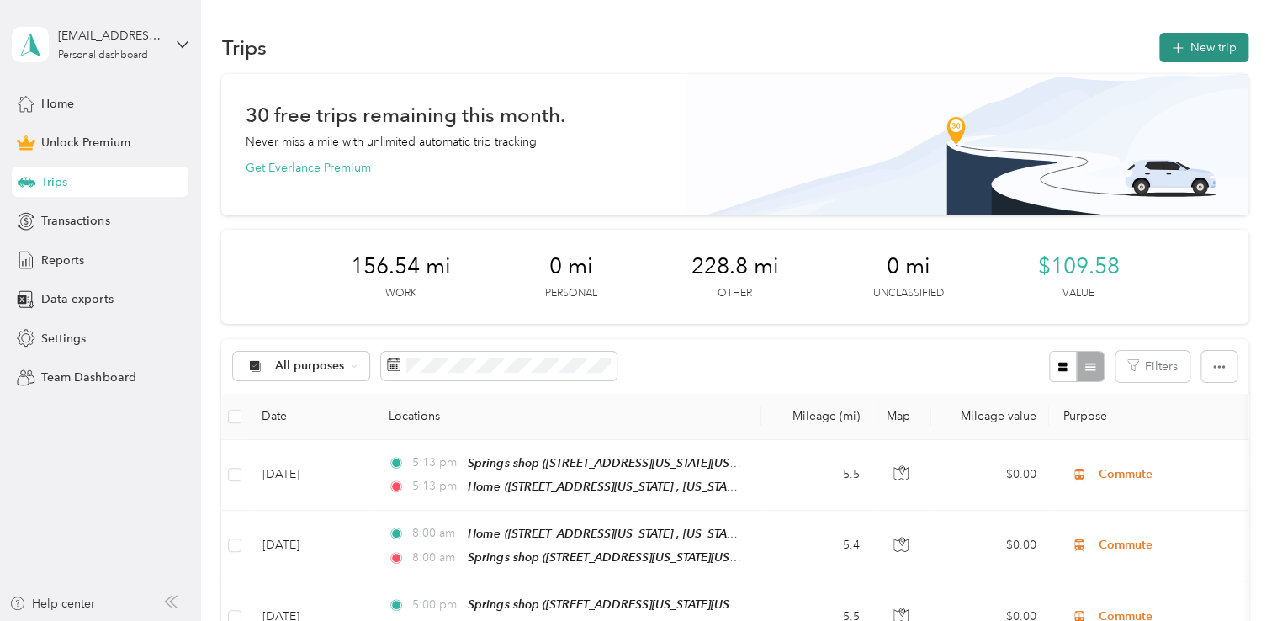
click at [1195, 42] on button "New trip" at bounding box center [1203, 47] width 89 height 29
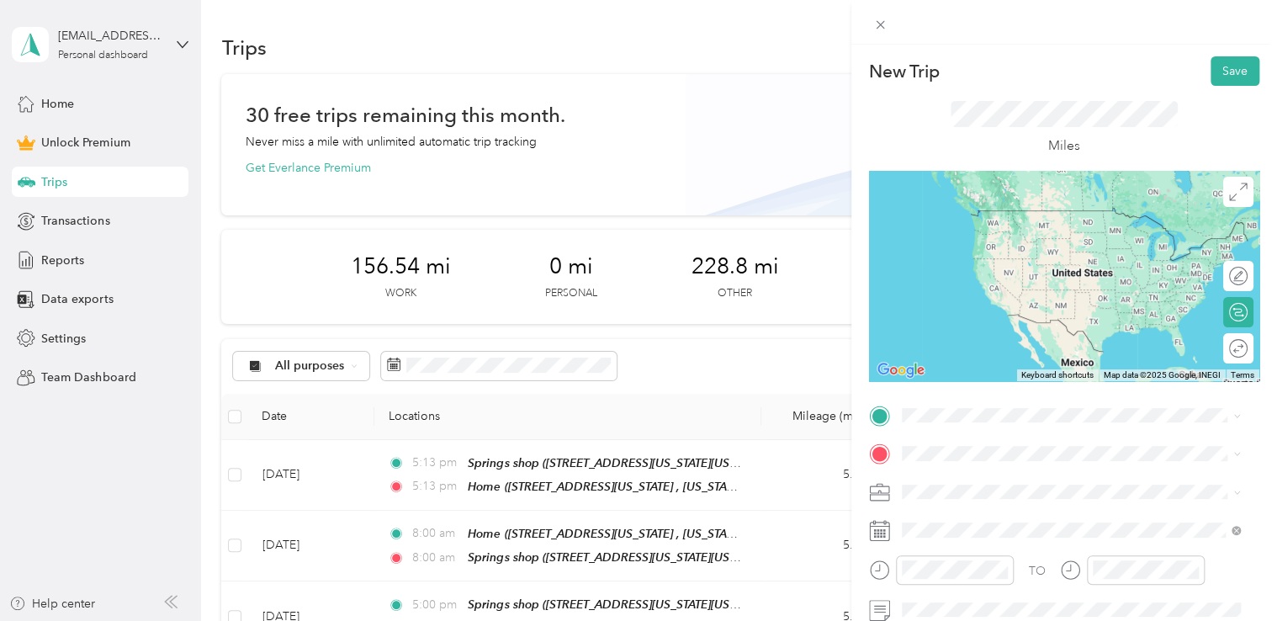
click at [997, 241] on div "Red [PERSON_NAME] [STREET_ADDRESS][PERSON_NAME][US_STATE]" at bounding box center [1064, 223] width 262 height 35
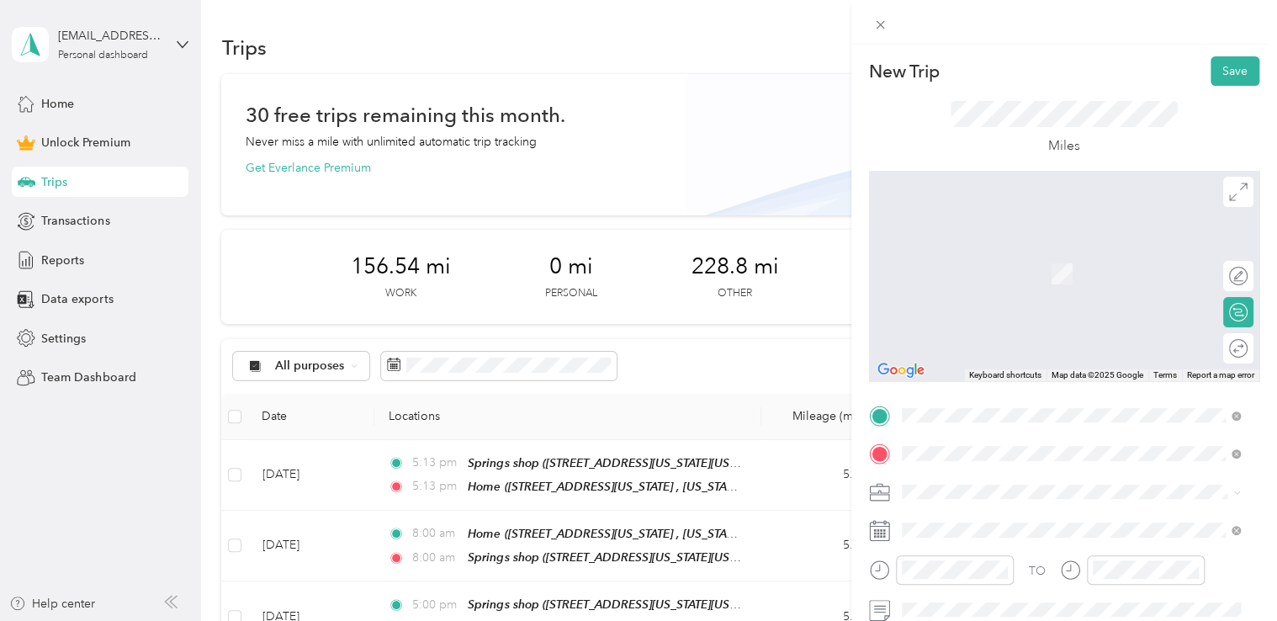
click at [1013, 377] on div "Maaco" at bounding box center [1078, 378] width 291 height 15
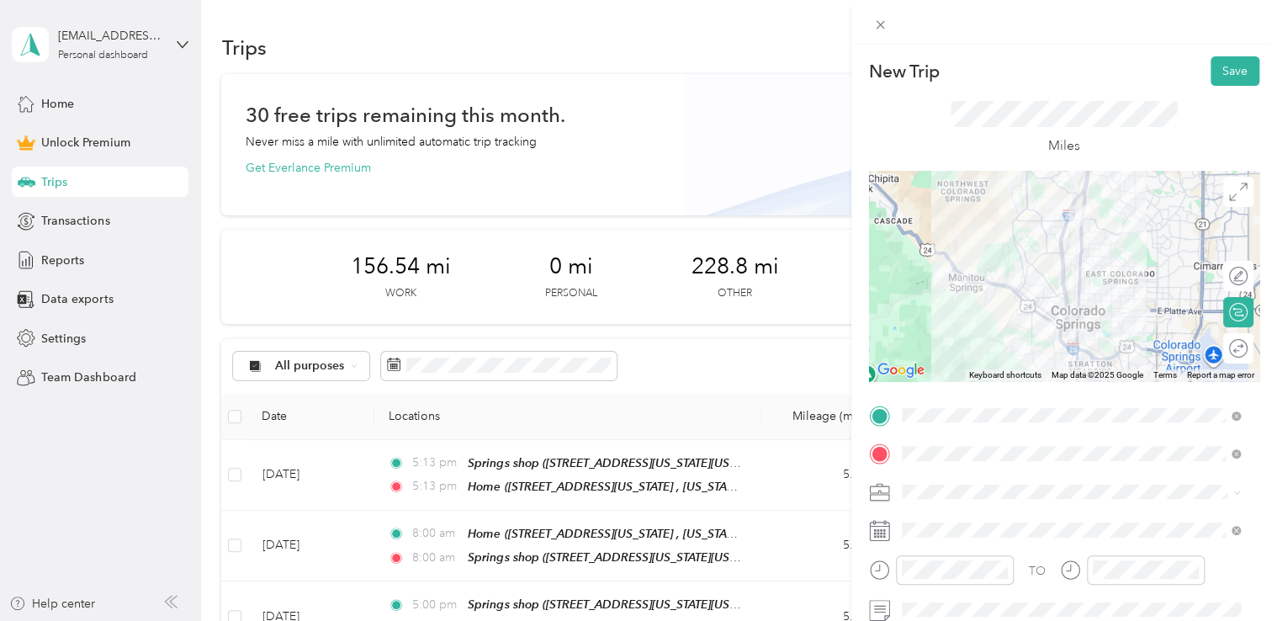
click at [957, 500] on span at bounding box center [1077, 492] width 363 height 27
click at [978, 318] on div "Adas Solutions" at bounding box center [1071, 315] width 327 height 18
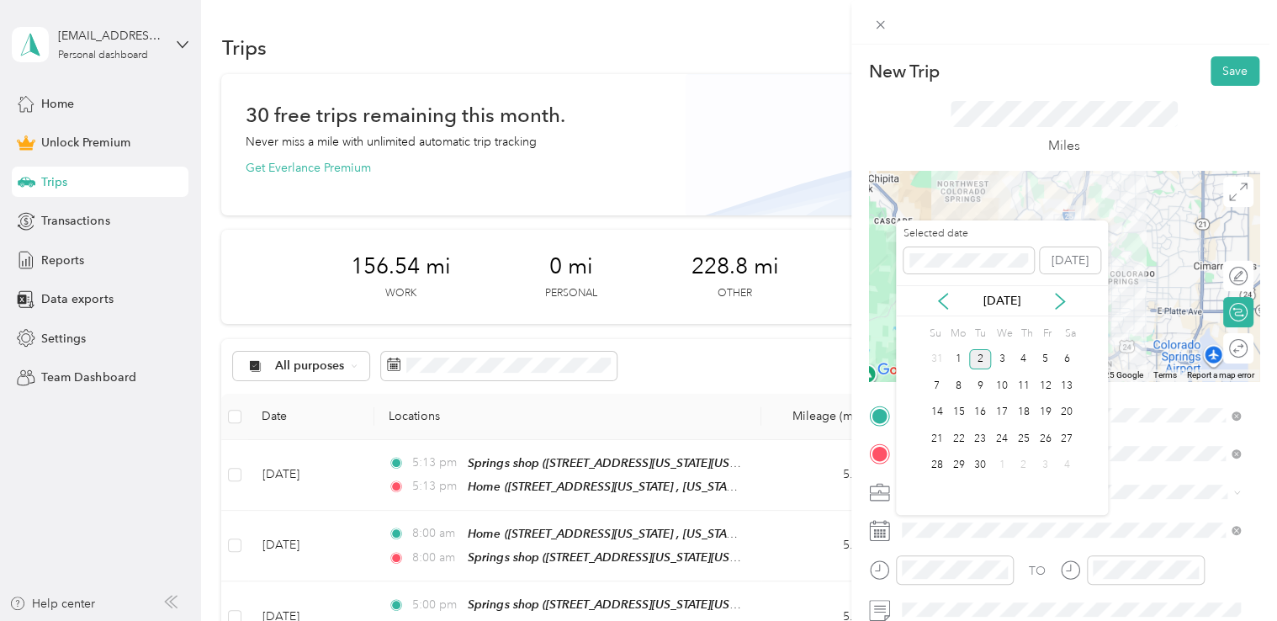
click at [933, 296] on div "[DATE]" at bounding box center [1002, 301] width 212 height 18
click at [946, 303] on icon at bounding box center [943, 301] width 17 height 17
click at [1043, 409] on div "15" at bounding box center [1045, 412] width 22 height 21
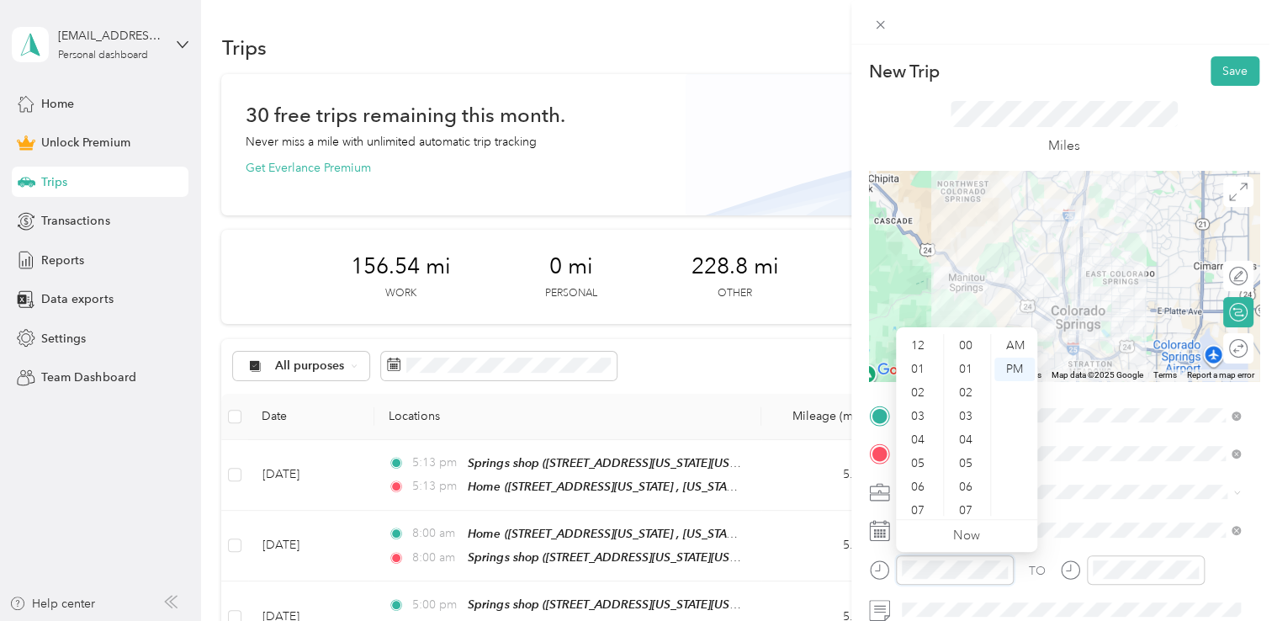
scroll to position [1225, 0]
click at [925, 486] on div "10" at bounding box center [919, 481] width 40 height 24
click at [1012, 345] on div "AM" at bounding box center [1014, 346] width 40 height 24
click at [920, 347] on div "12" at bounding box center [919, 346] width 40 height 24
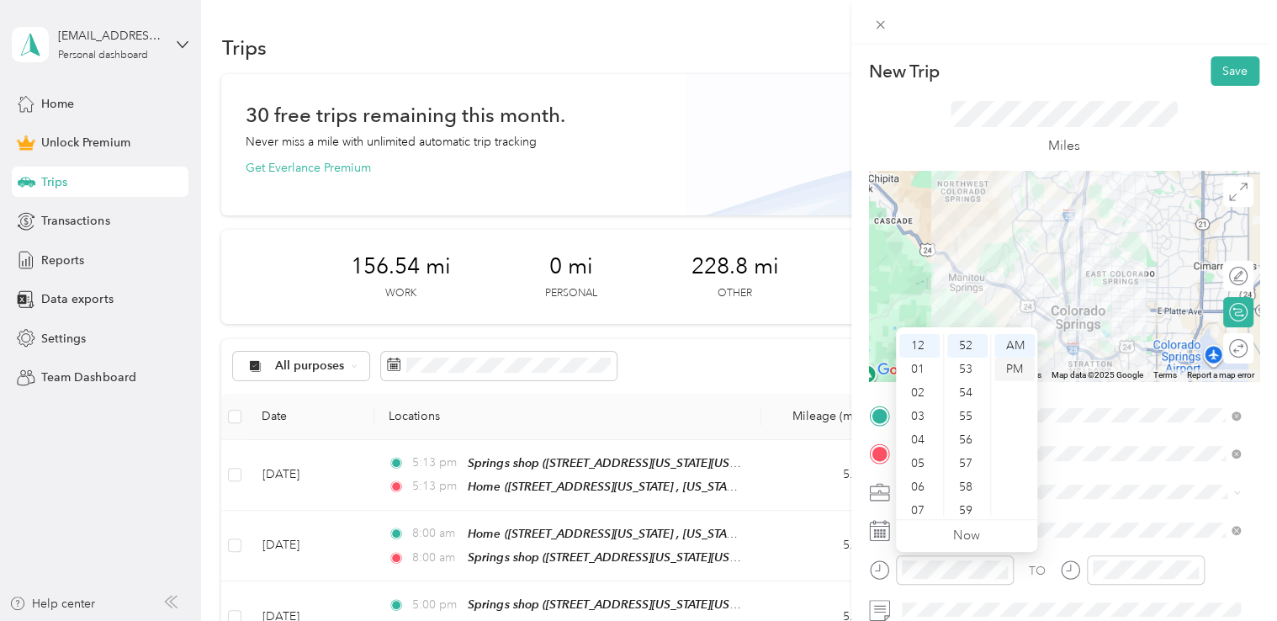
click at [1023, 369] on div "PM" at bounding box center [1014, 370] width 40 height 24
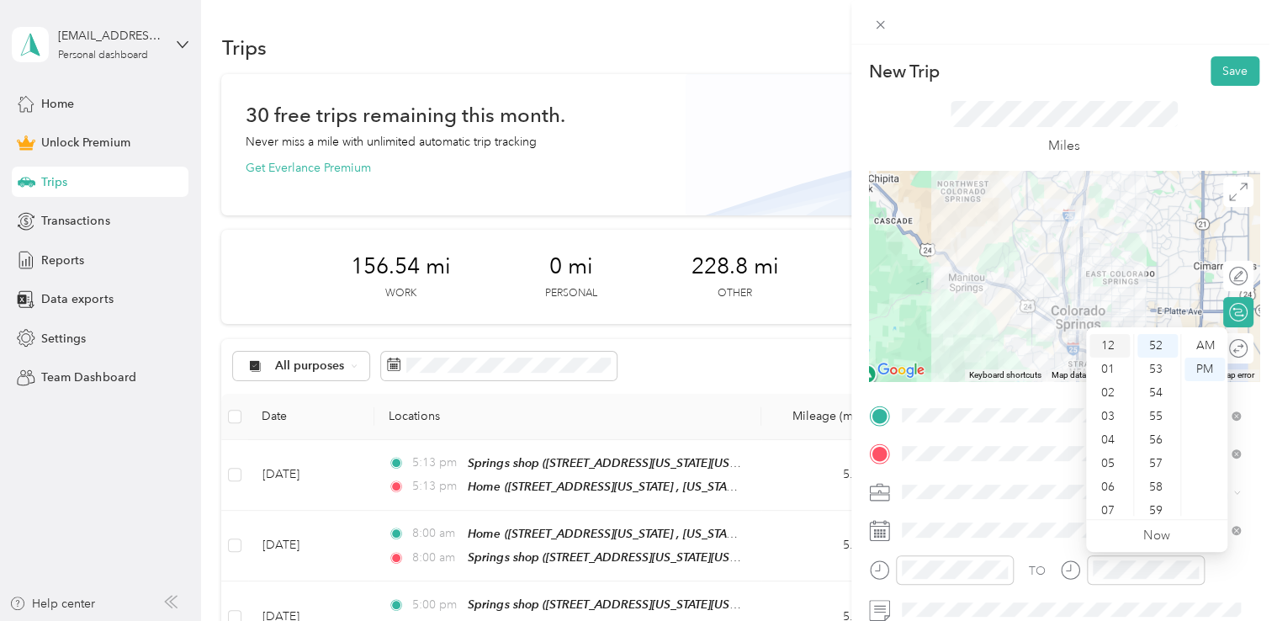
click at [1109, 345] on div "12" at bounding box center [1109, 346] width 40 height 24
click at [1133, 78] on div "New Trip Save" at bounding box center [1064, 70] width 390 height 29
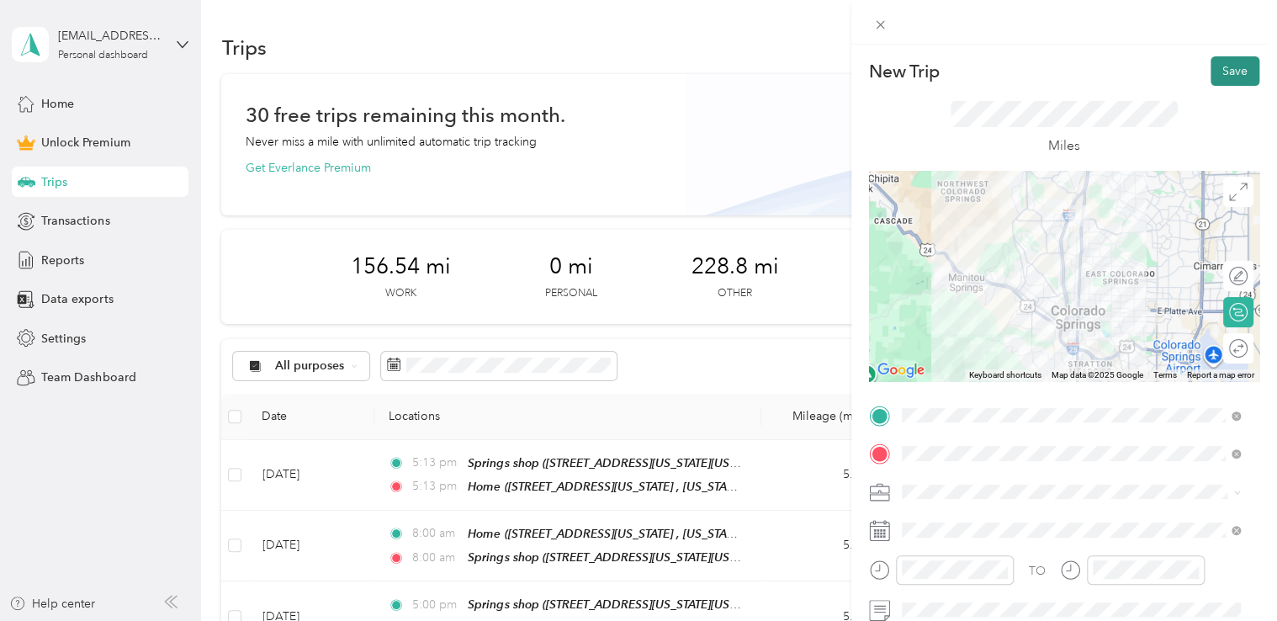
click at [1235, 77] on button "Save" at bounding box center [1235, 70] width 49 height 29
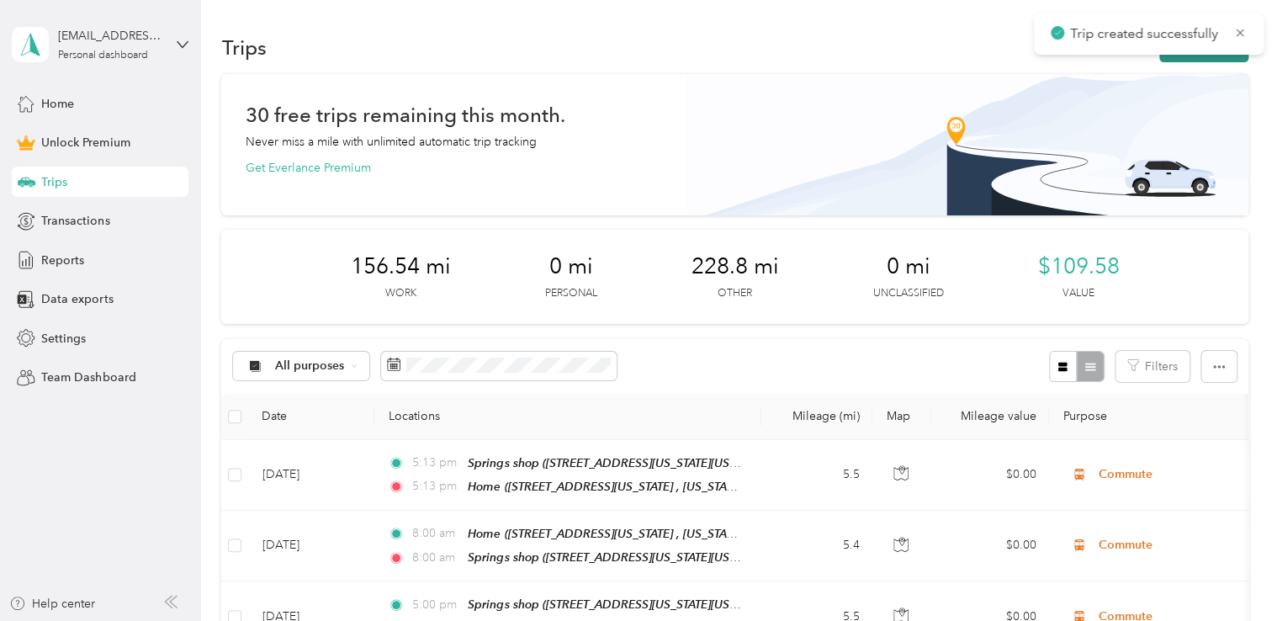
click at [1217, 59] on button "New trip" at bounding box center [1203, 47] width 89 height 29
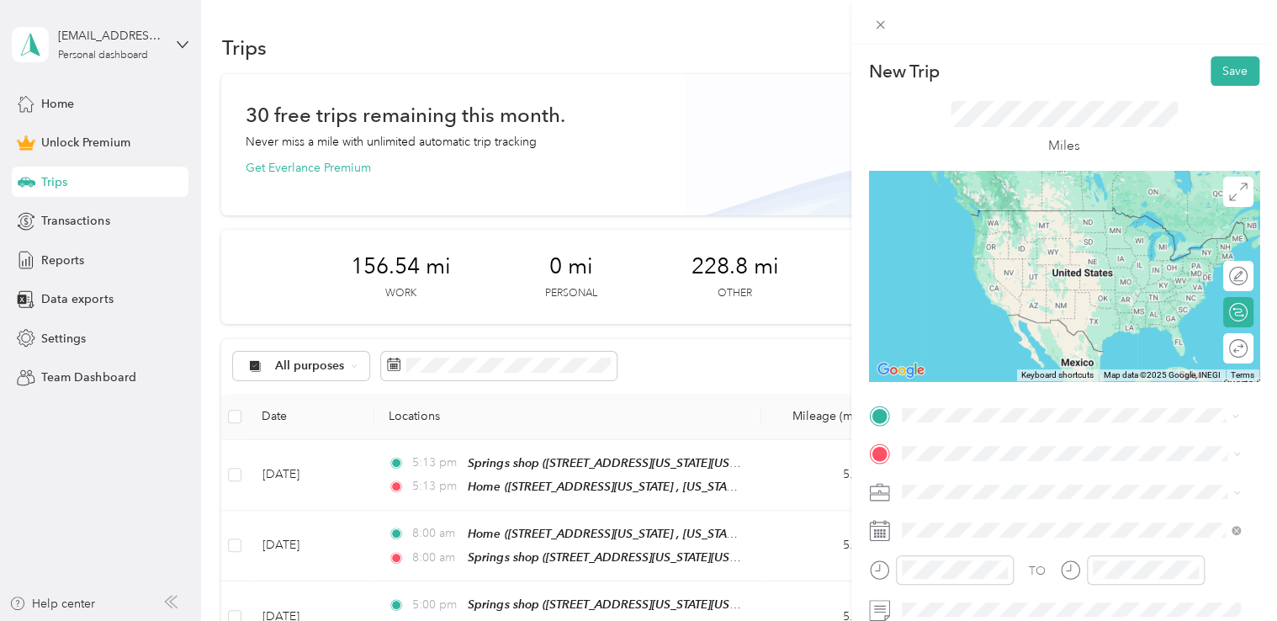
click at [1047, 242] on span "[STREET_ADDRESS][US_STATE][US_STATE][US_STATE]" at bounding box center [1078, 235] width 291 height 14
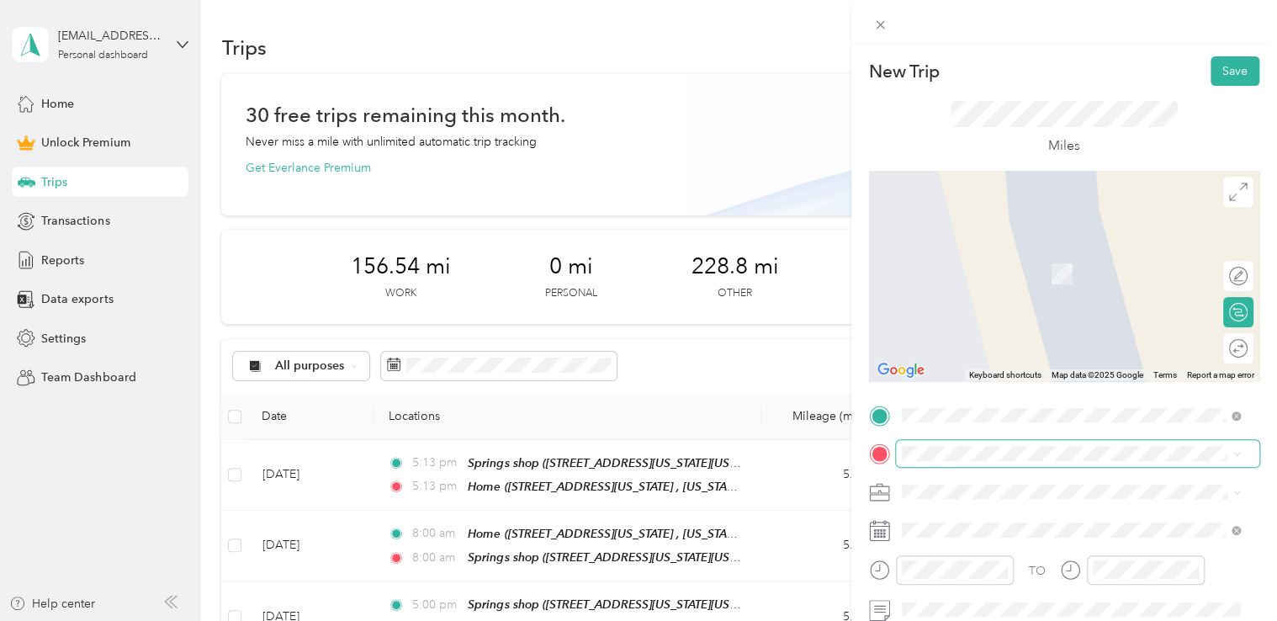
click at [962, 464] on span at bounding box center [1077, 453] width 363 height 27
drag, startPoint x: 1015, startPoint y: 284, endPoint x: 1016, endPoint y: 301, distance: 17.7
click at [1015, 281] on span "[STREET_ADDRESS][US_STATE][US_STATE]" at bounding box center [1048, 274] width 230 height 14
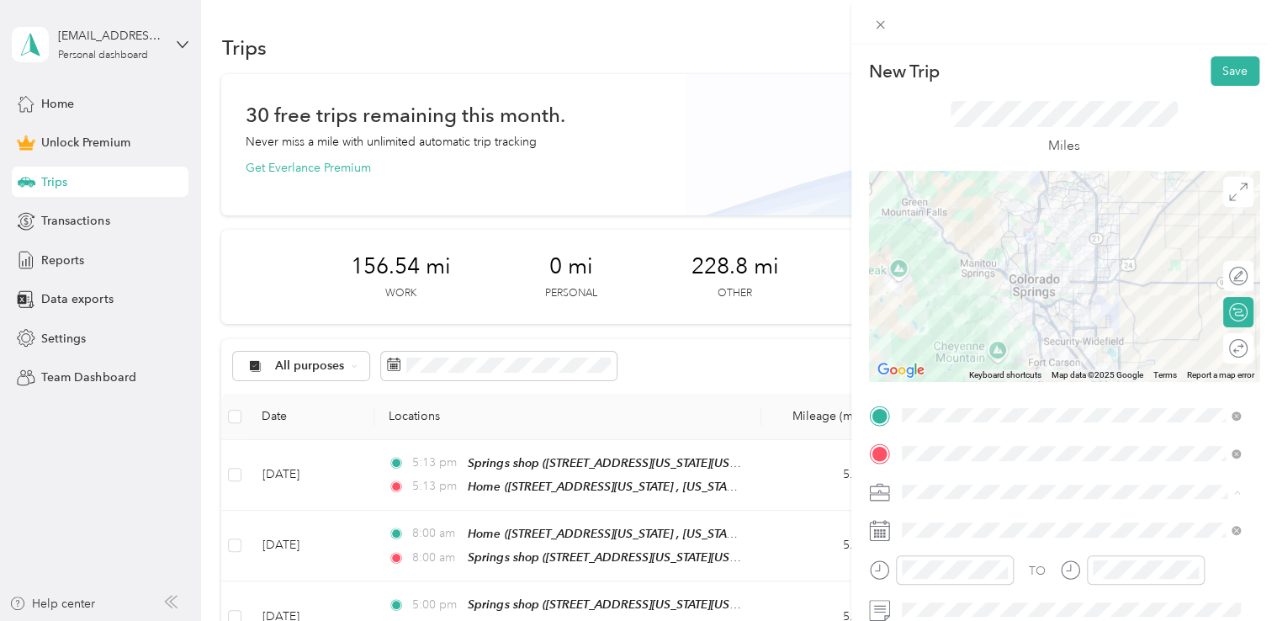
click at [978, 324] on ol "Work Personal Adas Solutions Other Charity Medical Moving Commute" at bounding box center [1071, 359] width 351 height 236
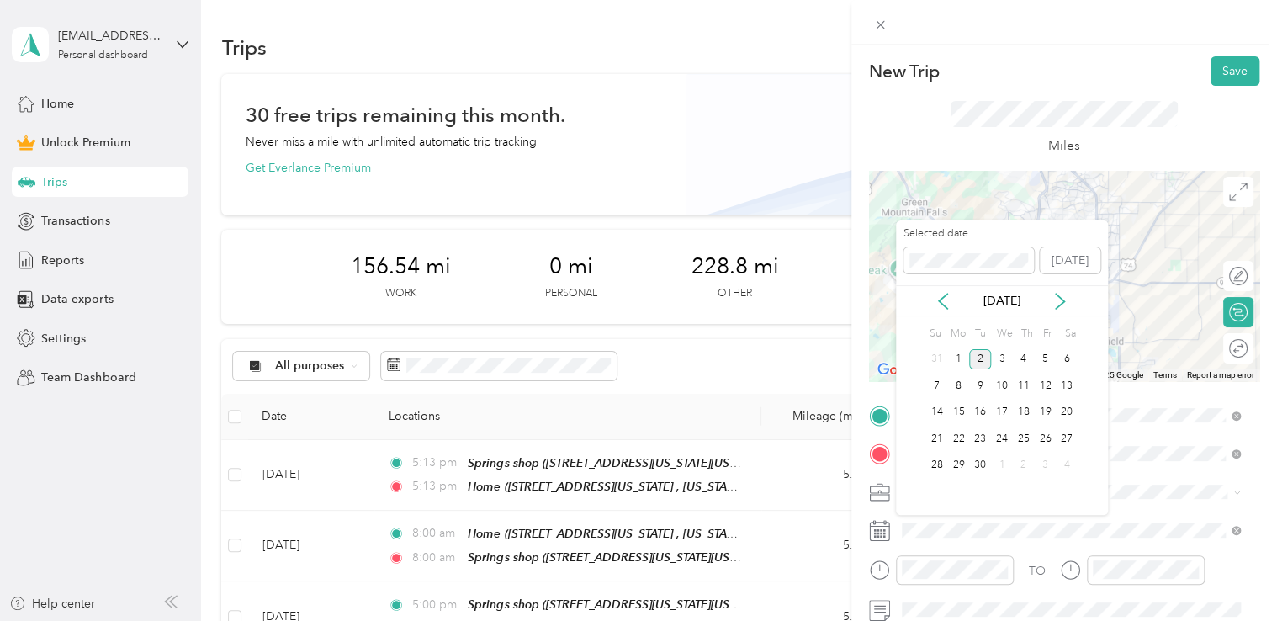
click at [956, 315] on div "[DATE]" at bounding box center [1002, 300] width 212 height 31
click at [946, 304] on icon at bounding box center [943, 301] width 17 height 17
click at [1045, 403] on div "15" at bounding box center [1045, 412] width 22 height 21
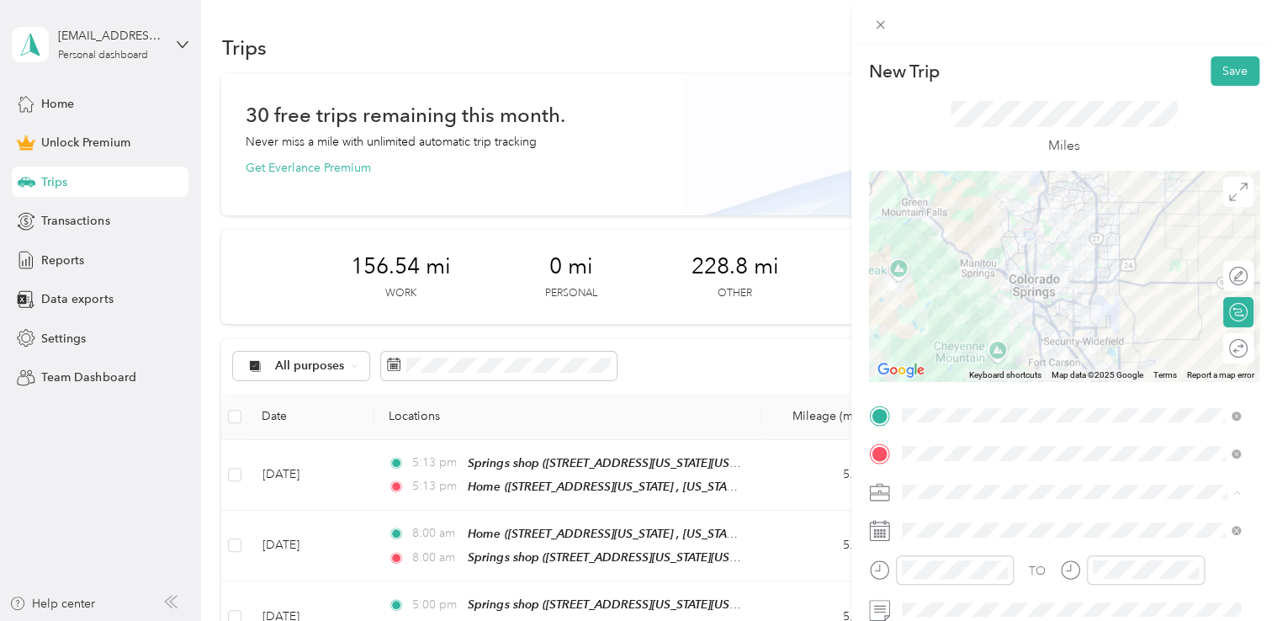
click at [989, 318] on div "Adas Solutions" at bounding box center [1071, 315] width 327 height 18
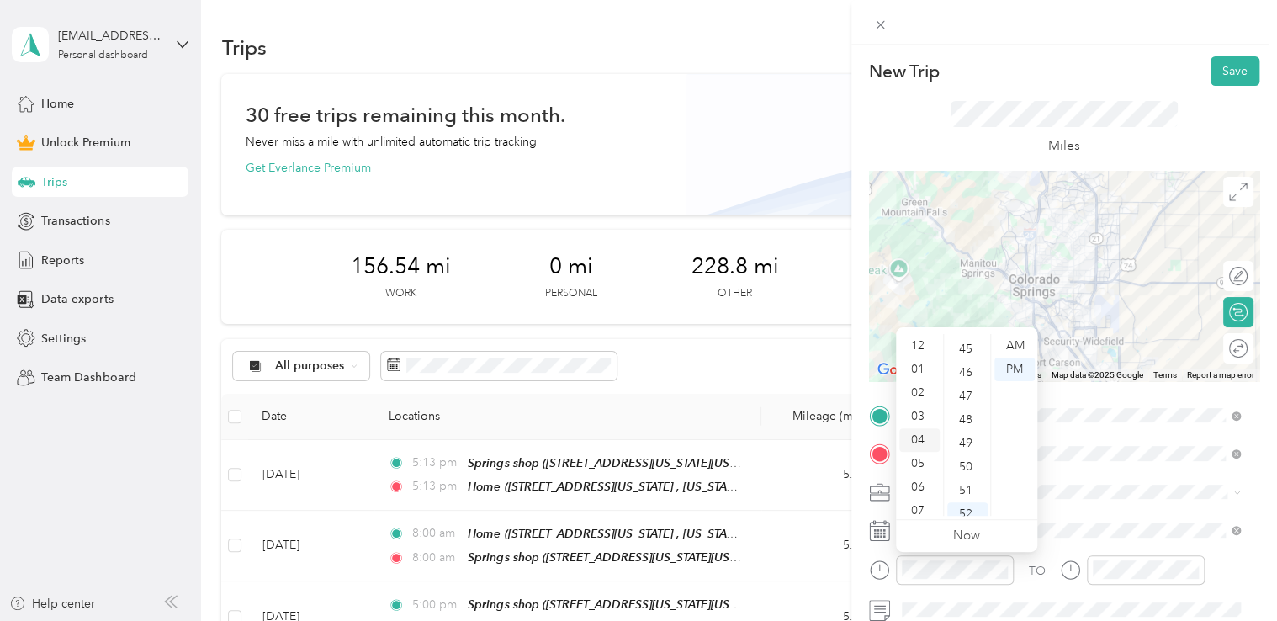
click at [922, 434] on div "04" at bounding box center [919, 440] width 40 height 24
click at [968, 435] on div "04" at bounding box center [967, 440] width 40 height 24
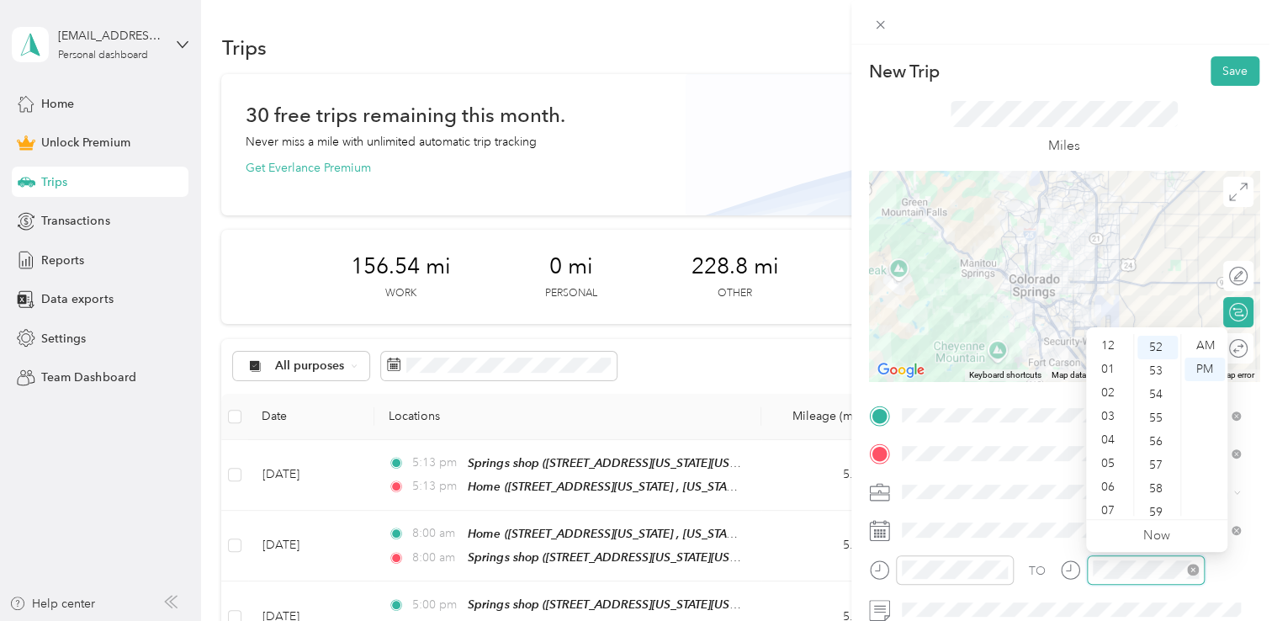
scroll to position [101, 0]
click at [1115, 339] on div "04" at bounding box center [1109, 339] width 40 height 24
click at [1155, 444] on div "04" at bounding box center [1157, 440] width 40 height 24
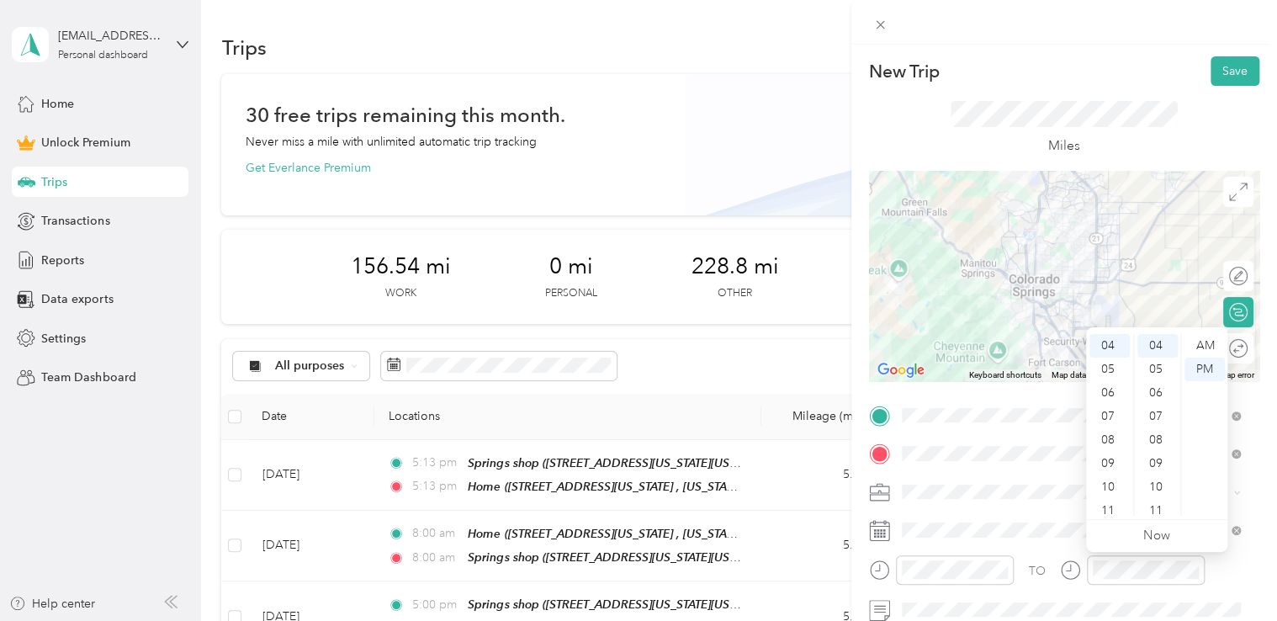
click at [1122, 98] on div "Miles" at bounding box center [1064, 128] width 390 height 85
click at [1092, 259] on div at bounding box center [1064, 276] width 390 height 210
click at [1089, 257] on div at bounding box center [1064, 276] width 390 height 210
click at [1025, 295] on div at bounding box center [1064, 276] width 390 height 210
click at [1017, 294] on div at bounding box center [1064, 276] width 390 height 210
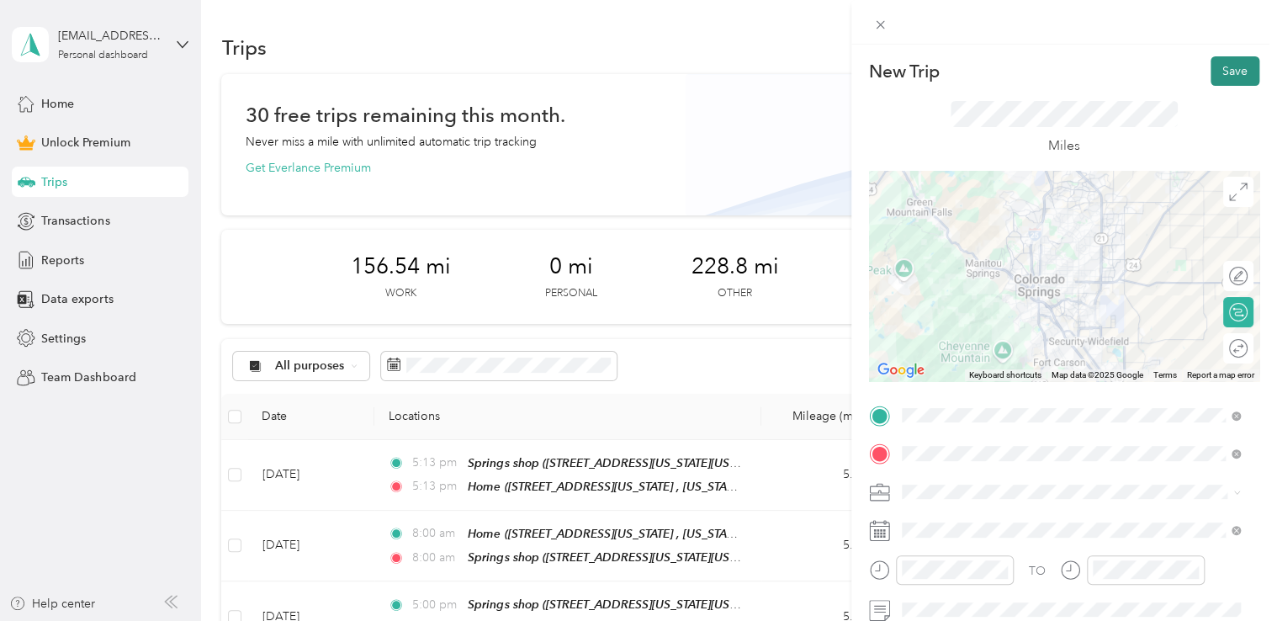
click at [1218, 77] on button "Save" at bounding box center [1235, 70] width 49 height 29
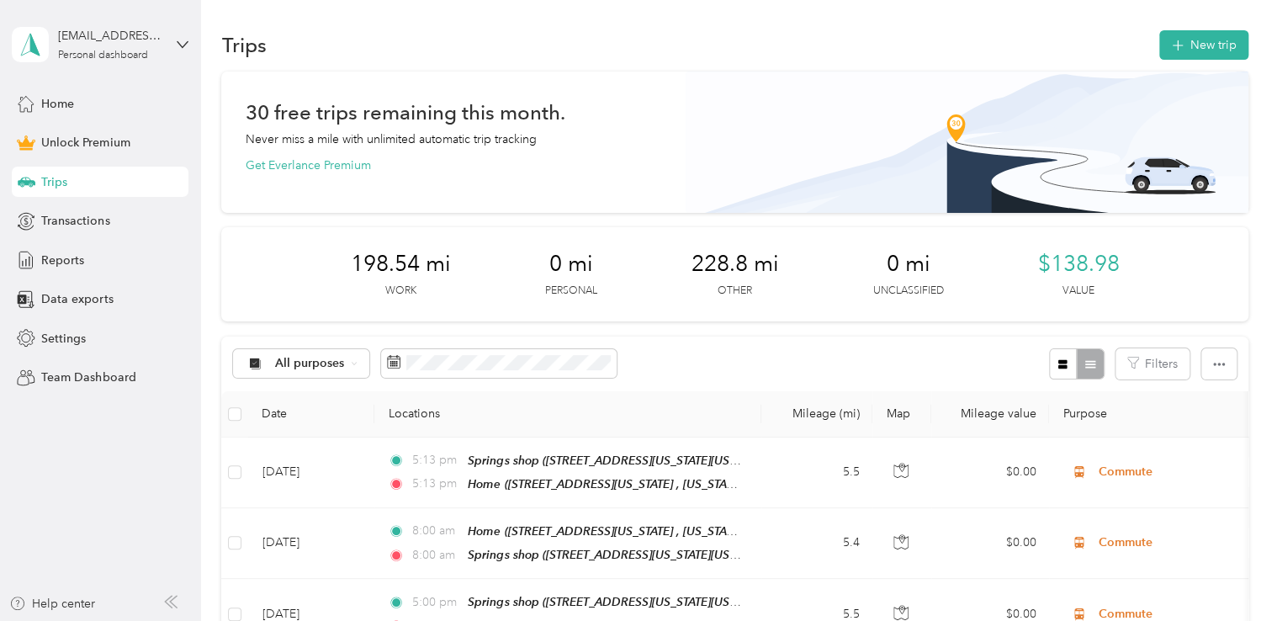
scroll to position [0, 0]
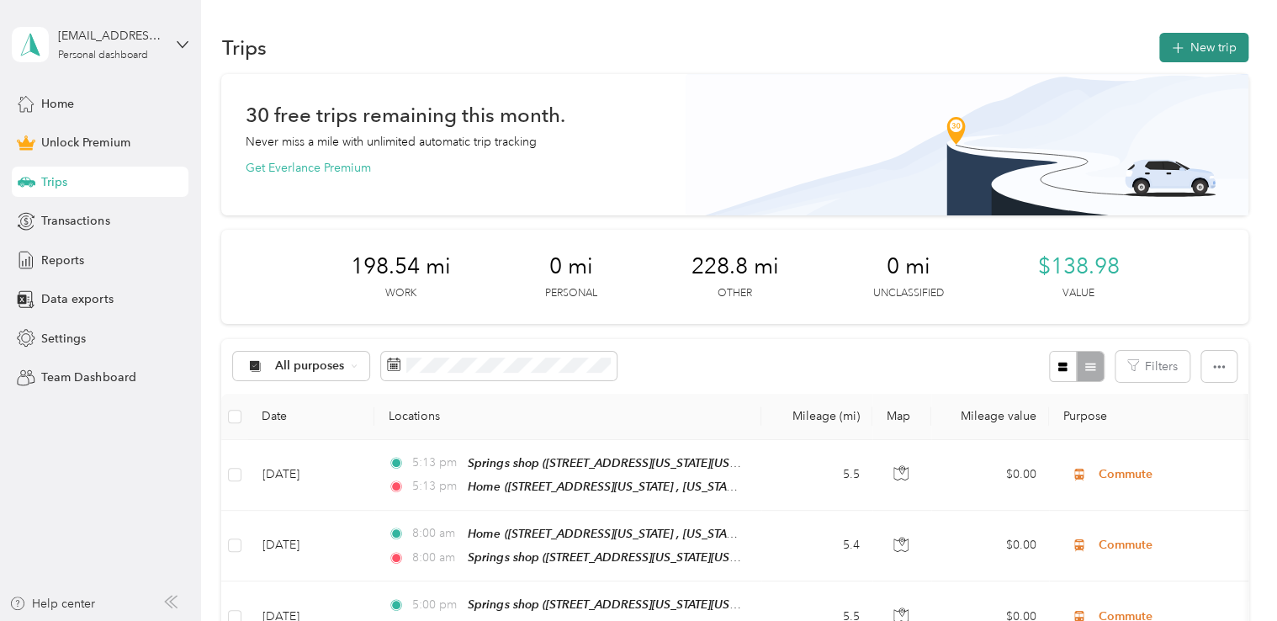
click at [1190, 61] on button "New trip" at bounding box center [1203, 47] width 89 height 29
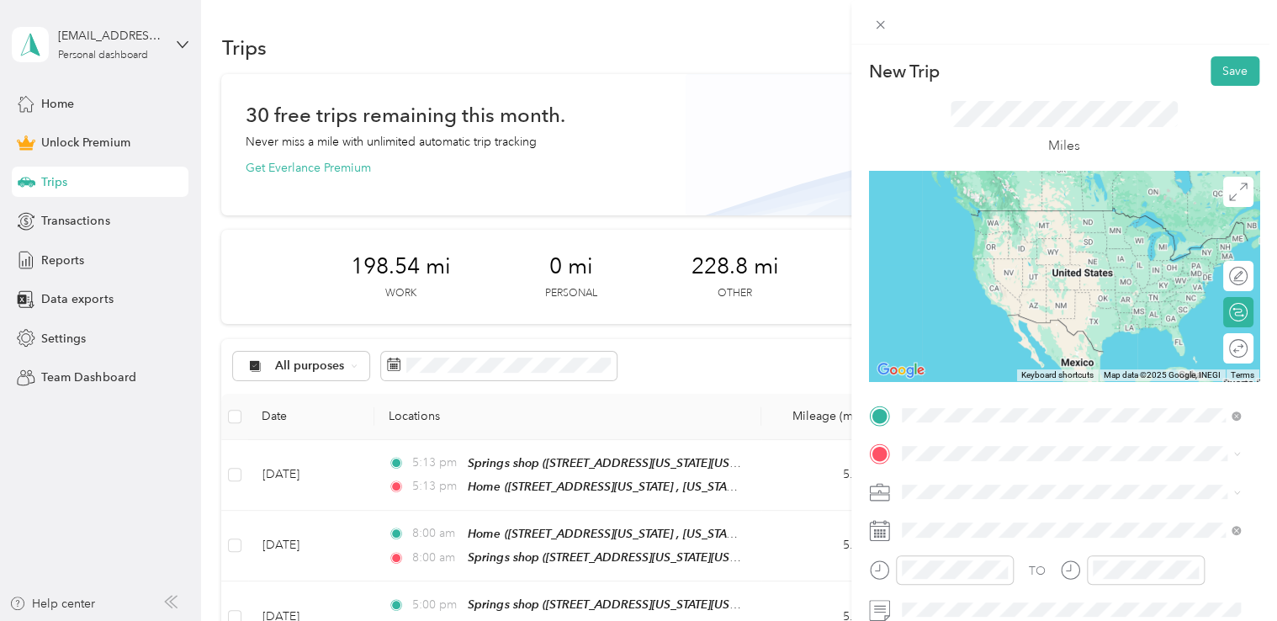
click at [1013, 235] on span "[STREET_ADDRESS][US_STATE][US_STATE]" at bounding box center [1048, 235] width 230 height 14
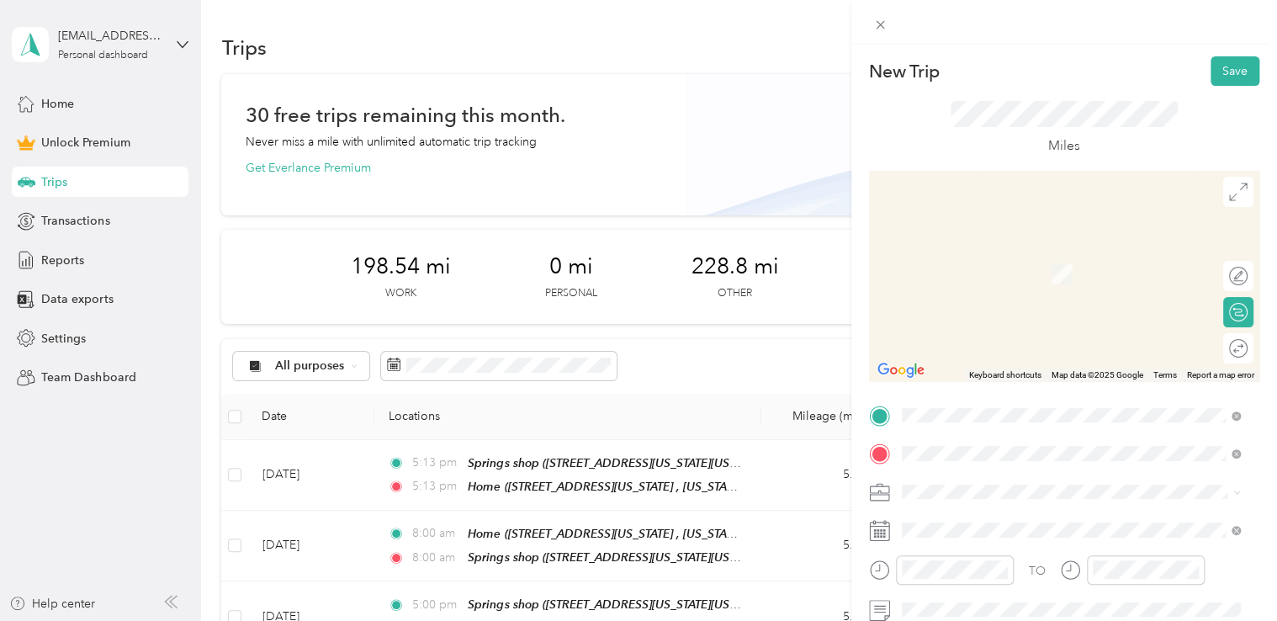
click at [995, 264] on div "Red [PERSON_NAME] [STREET_ADDRESS][PERSON_NAME][US_STATE]" at bounding box center [1064, 264] width 262 height 35
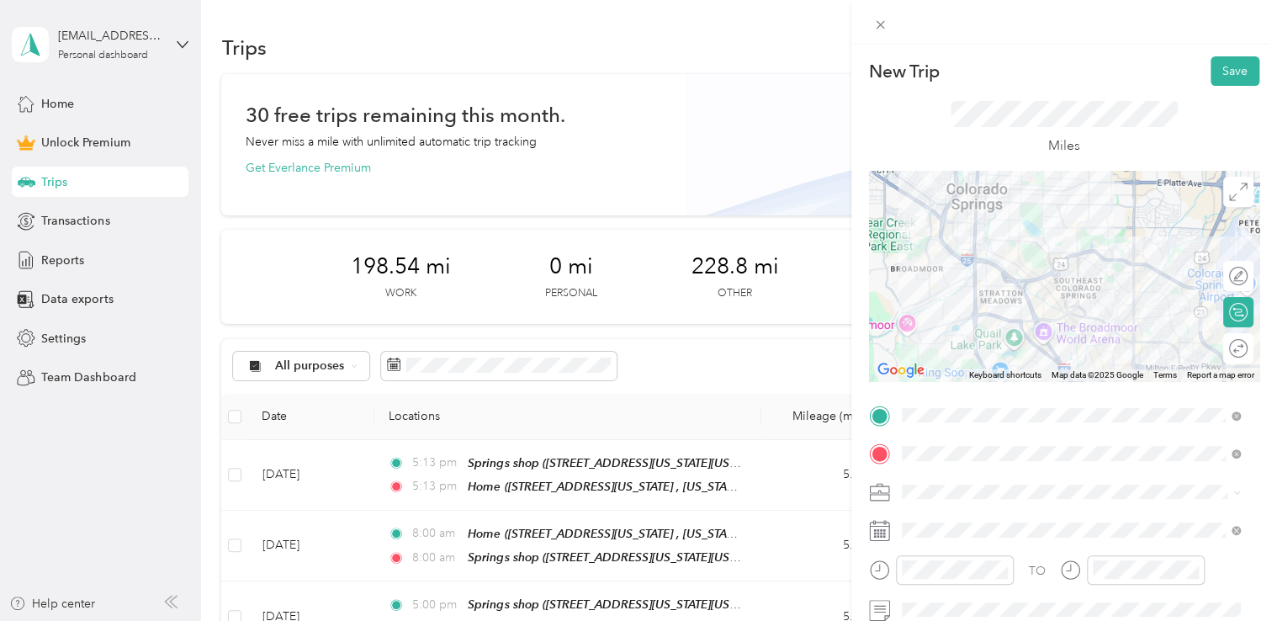
click at [948, 325] on ol "Work Personal Adas Solutions Other Charity Medical Moving Commute" at bounding box center [1071, 359] width 351 height 236
click at [1020, 303] on div at bounding box center [1064, 276] width 390 height 210
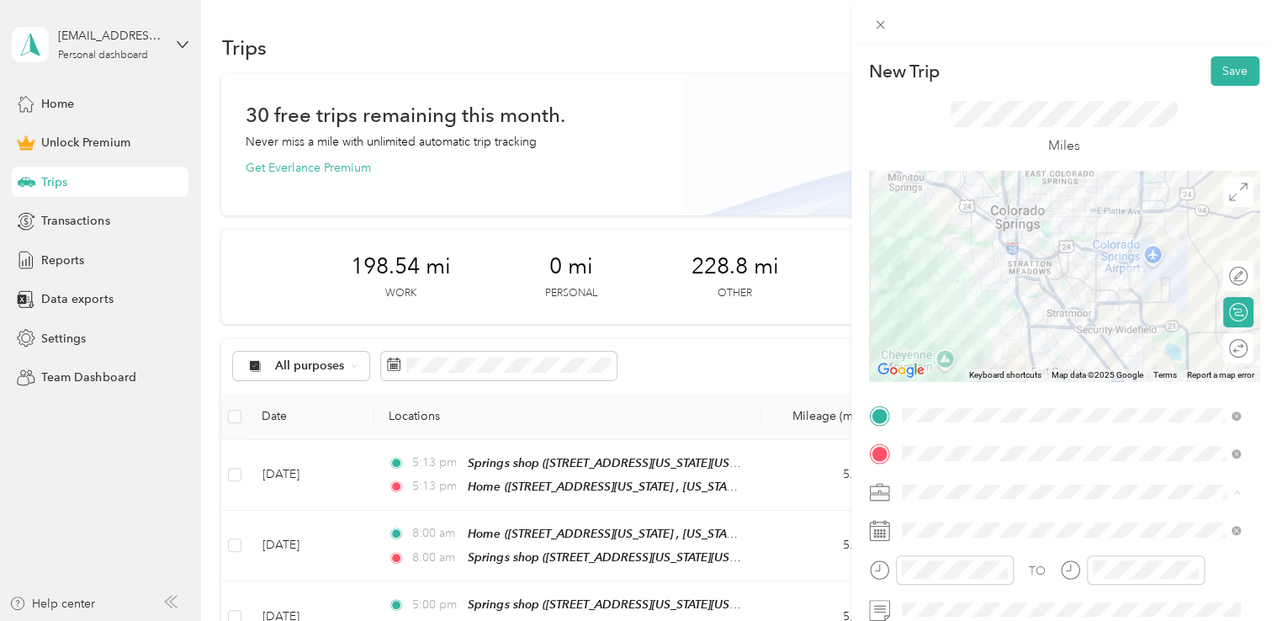
click at [956, 311] on span "Adas Solutions" at bounding box center [947, 315] width 79 height 14
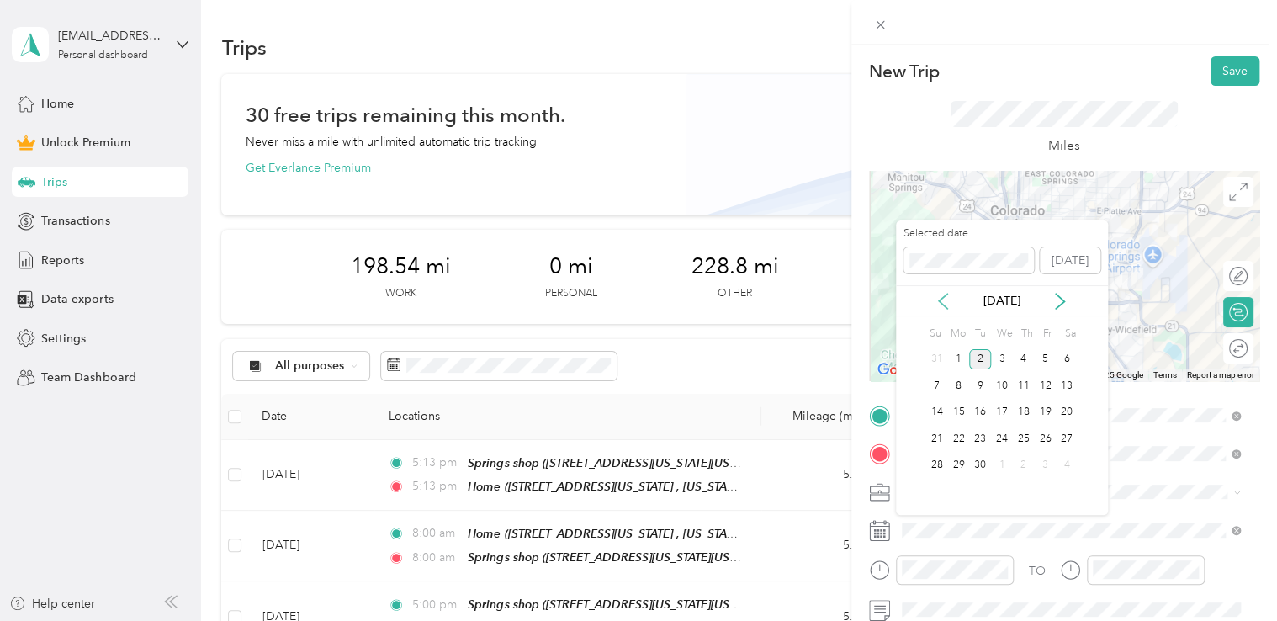
click at [942, 298] on icon at bounding box center [943, 301] width 17 height 17
click at [968, 434] on div "18" at bounding box center [958, 438] width 22 height 21
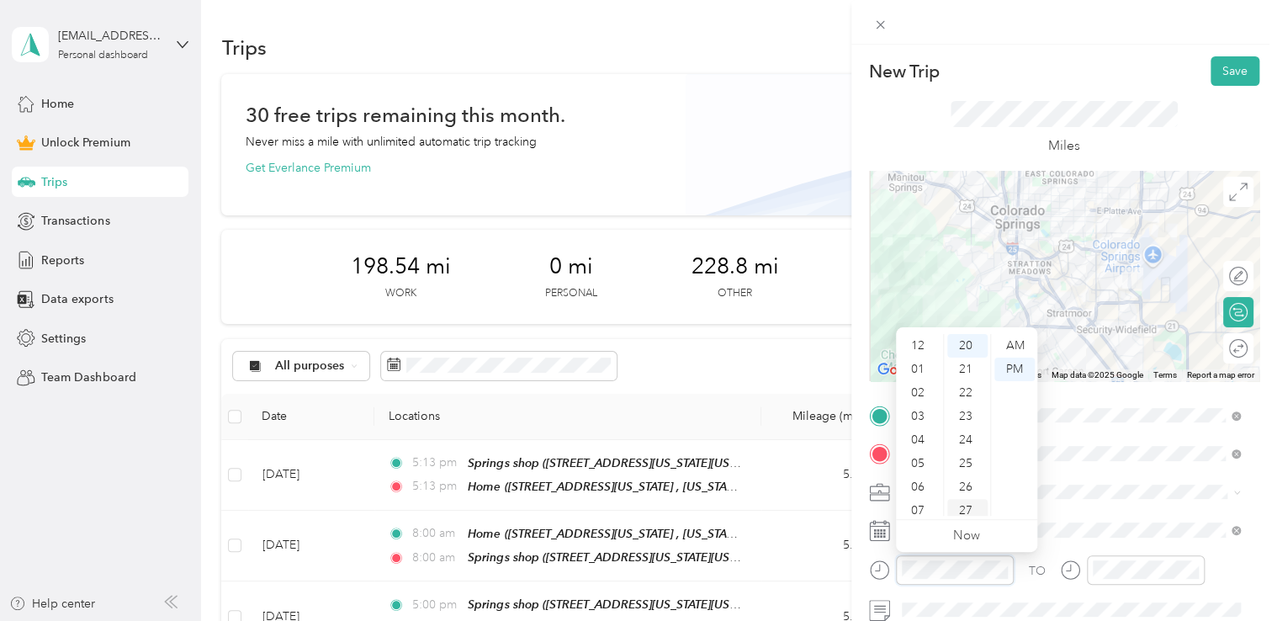
scroll to position [101, 0]
drag, startPoint x: 1016, startPoint y: 339, endPoint x: 1029, endPoint y: 356, distance: 21.0
click at [1018, 342] on div "AM" at bounding box center [1014, 346] width 40 height 24
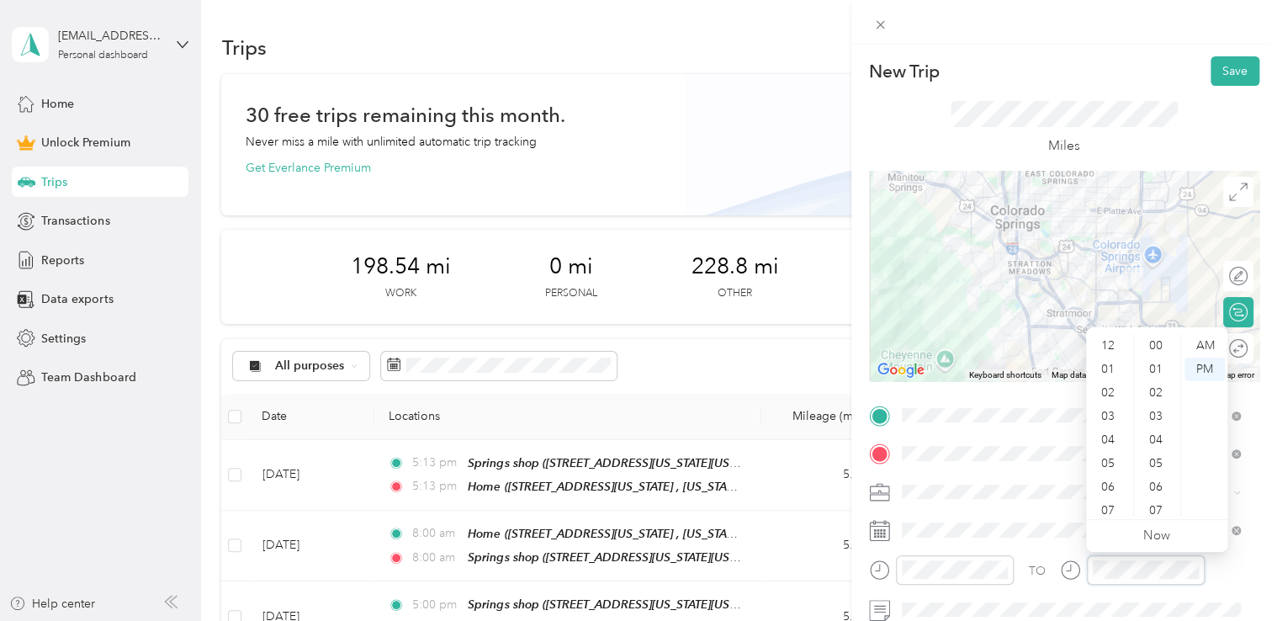
scroll to position [471, 0]
click at [1211, 343] on div "AM" at bounding box center [1205, 346] width 40 height 24
click at [1120, 63] on div "New Trip Save" at bounding box center [1064, 70] width 390 height 29
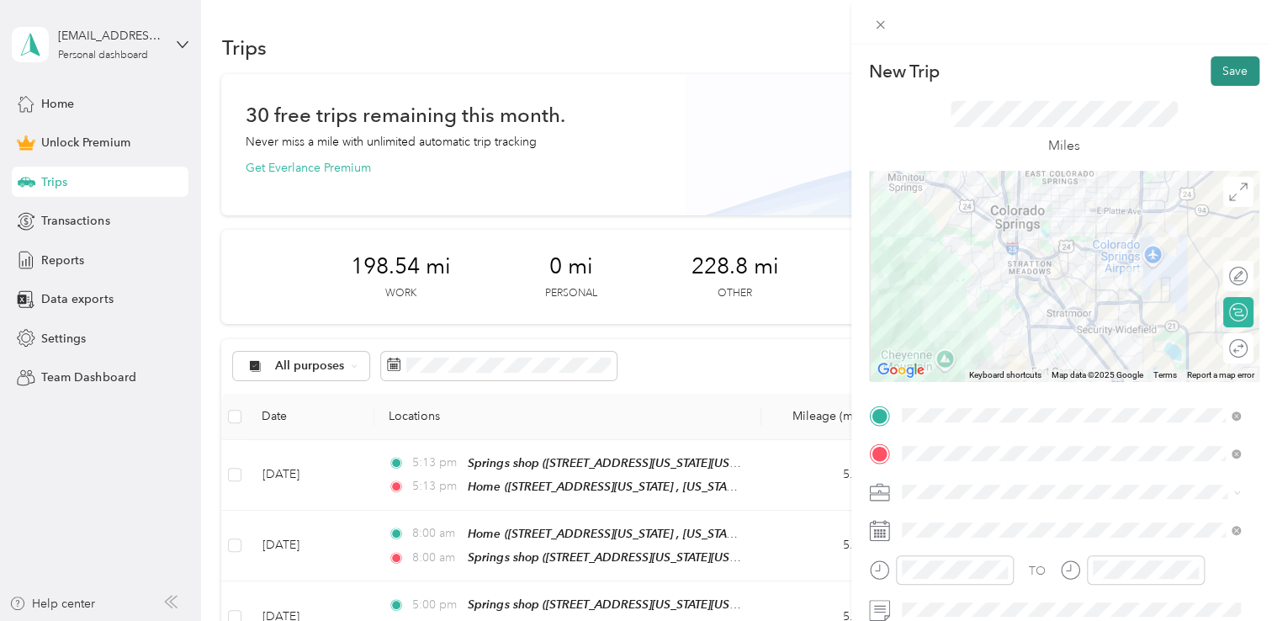
click at [1232, 82] on button "Save" at bounding box center [1235, 70] width 49 height 29
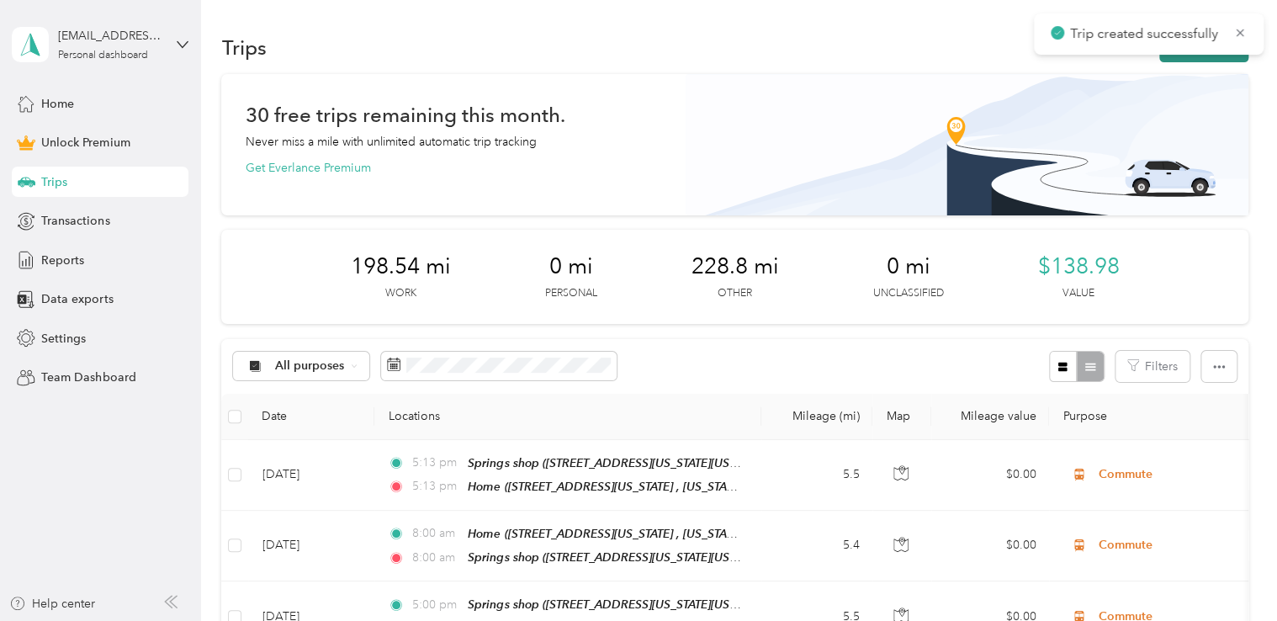
click at [1188, 59] on button "New trip" at bounding box center [1203, 47] width 89 height 29
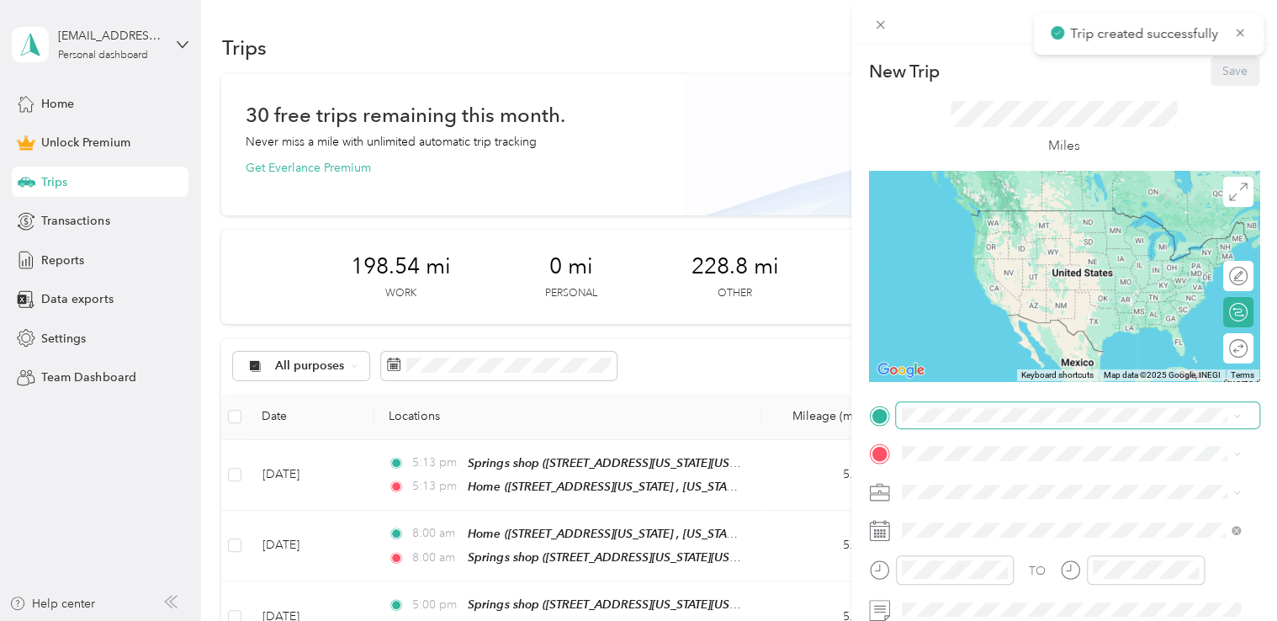
click at [948, 402] on span at bounding box center [1077, 415] width 363 height 27
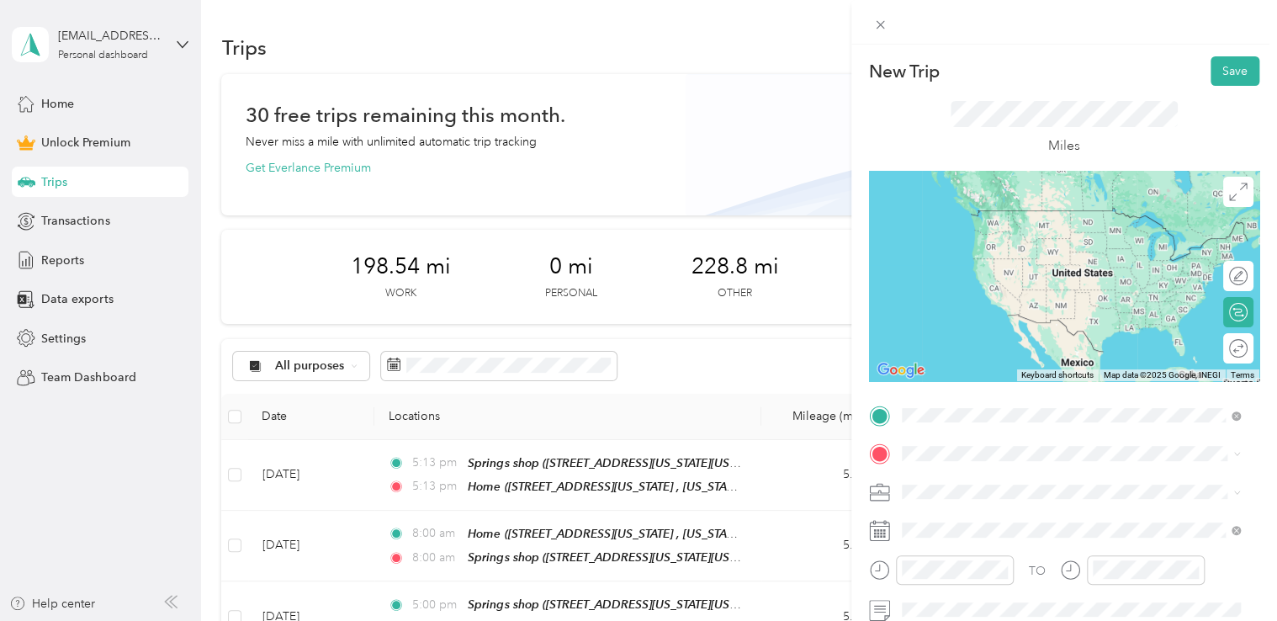
click at [1022, 236] on span "[STREET_ADDRESS][PERSON_NAME][US_STATE]" at bounding box center [1064, 235] width 262 height 14
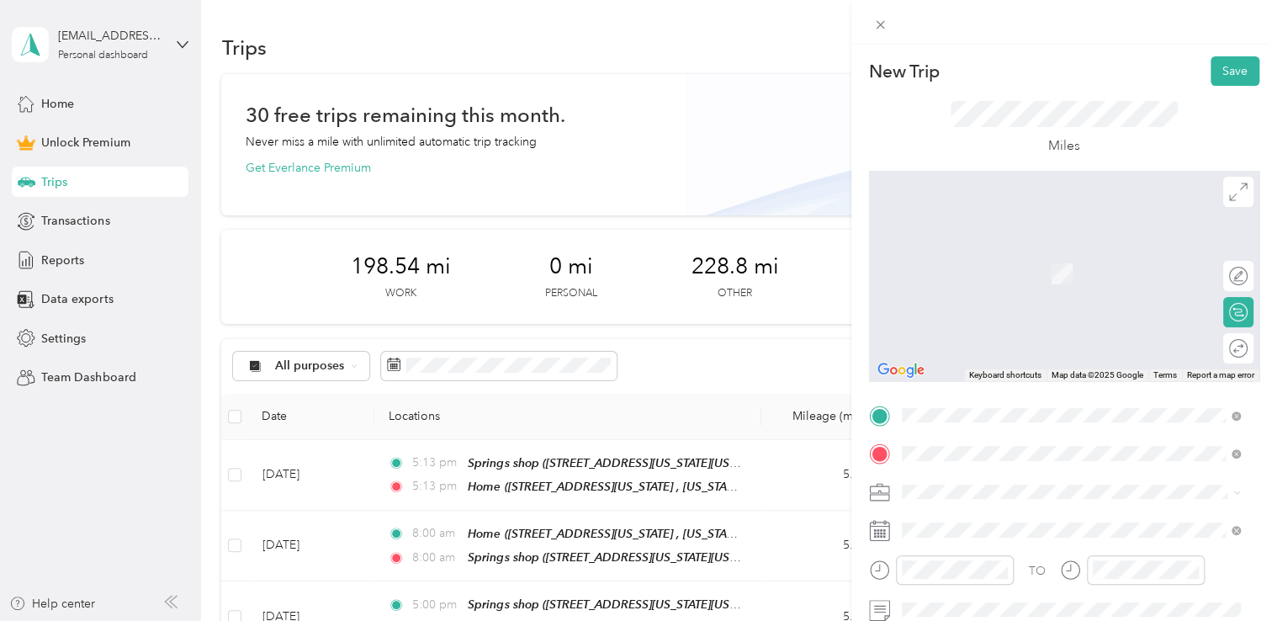
click at [992, 267] on span "[STREET_ADDRESS][US_STATE][US_STATE]" at bounding box center [1048, 274] width 230 height 14
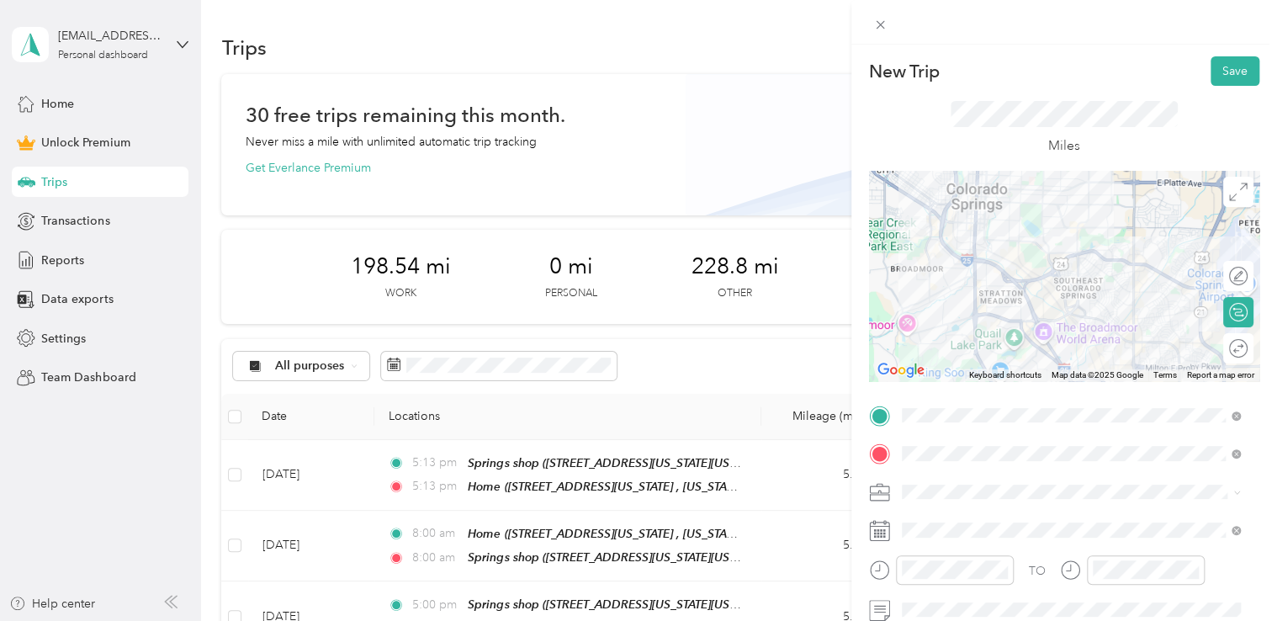
drag, startPoint x: 972, startPoint y: 308, endPoint x: 977, endPoint y: 321, distance: 14.4
click at [972, 310] on span "Adas Solutions" at bounding box center [947, 314] width 79 height 14
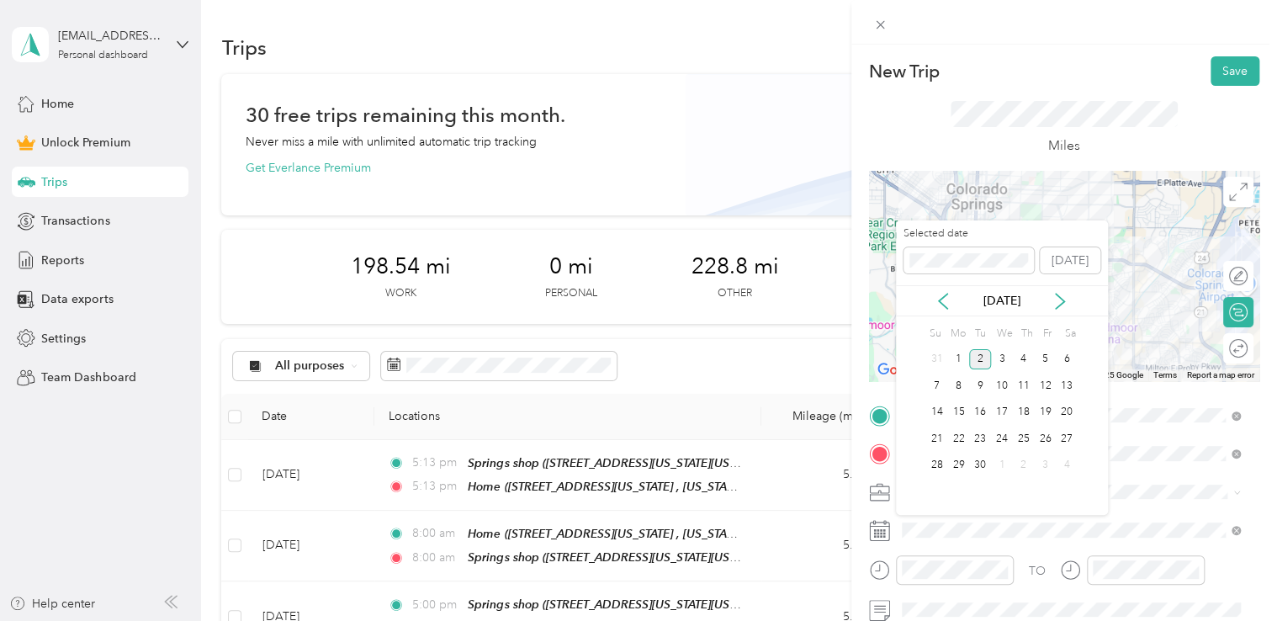
click at [933, 297] on div "[DATE]" at bounding box center [1002, 301] width 212 height 18
click at [943, 298] on icon at bounding box center [943, 301] width 17 height 17
click at [957, 440] on div "18" at bounding box center [958, 438] width 22 height 21
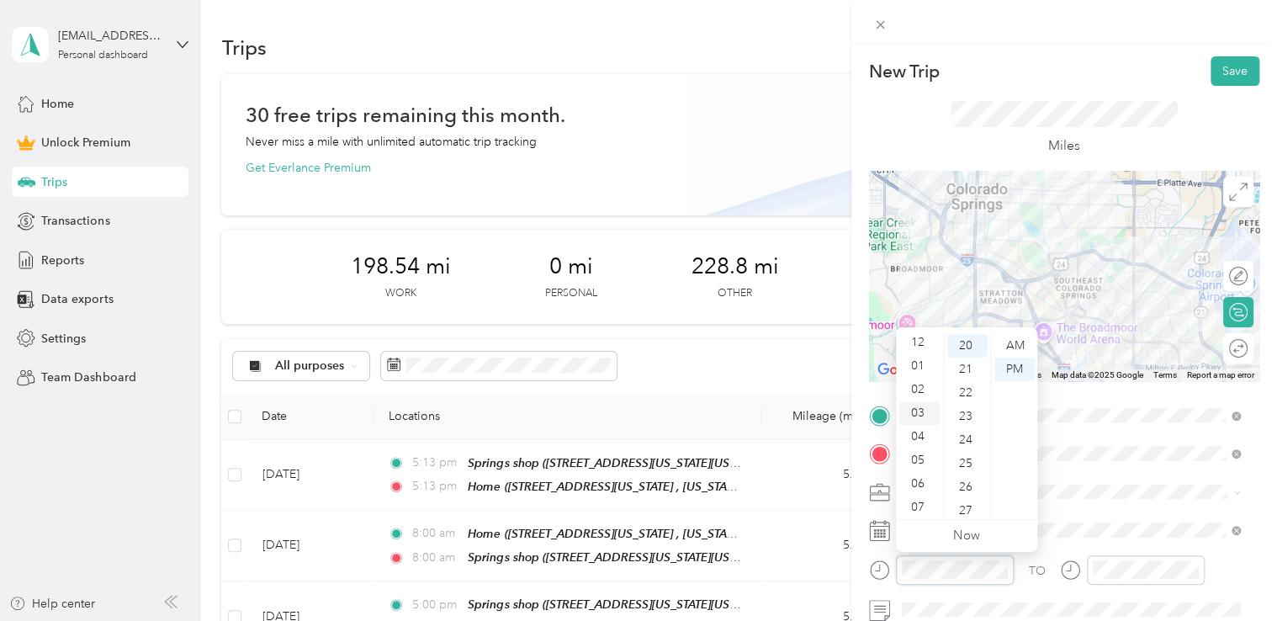
scroll to position [0, 0]
click at [916, 390] on div "02" at bounding box center [919, 393] width 40 height 24
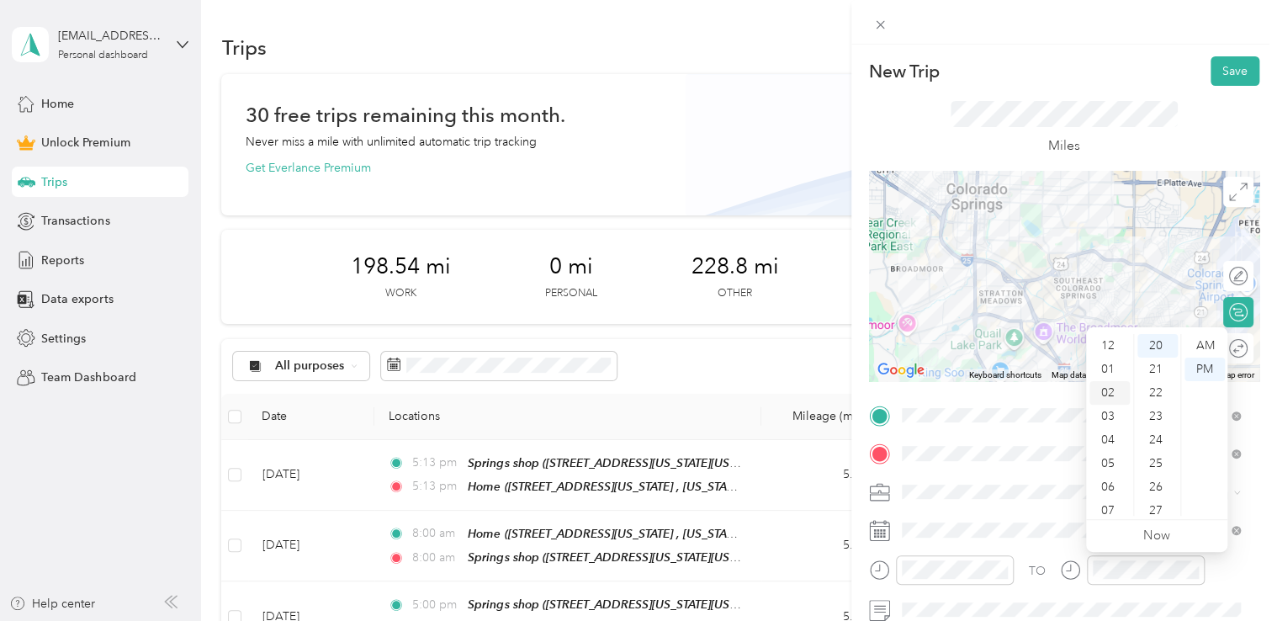
click at [1106, 395] on div "02" at bounding box center [1109, 393] width 40 height 24
click at [1114, 66] on div "New Trip Save" at bounding box center [1064, 70] width 390 height 29
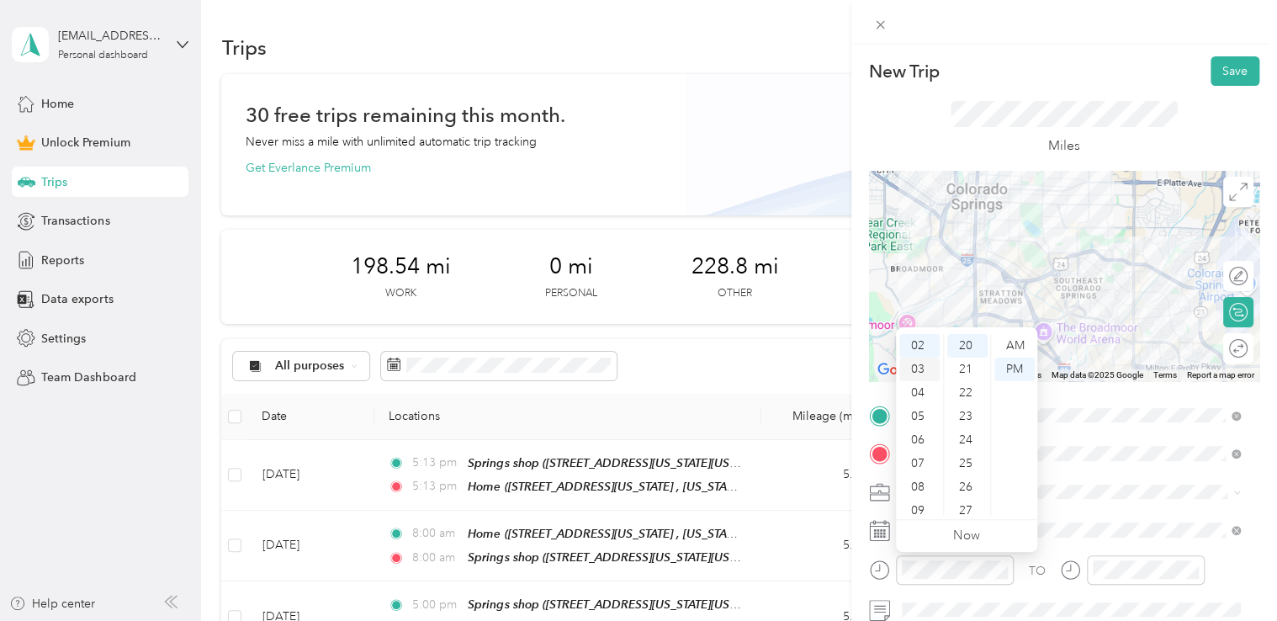
click at [920, 366] on div "03" at bounding box center [919, 370] width 40 height 24
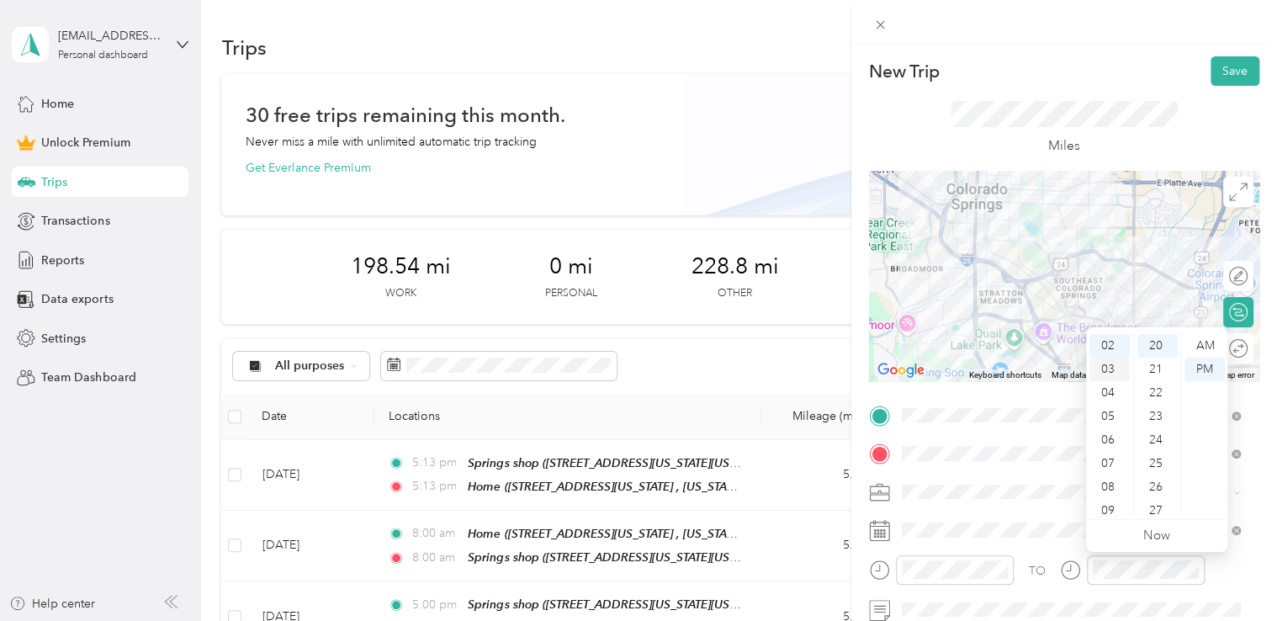
click at [1105, 362] on div "03" at bounding box center [1109, 370] width 40 height 24
click at [1118, 61] on div "New Trip Save" at bounding box center [1064, 70] width 390 height 29
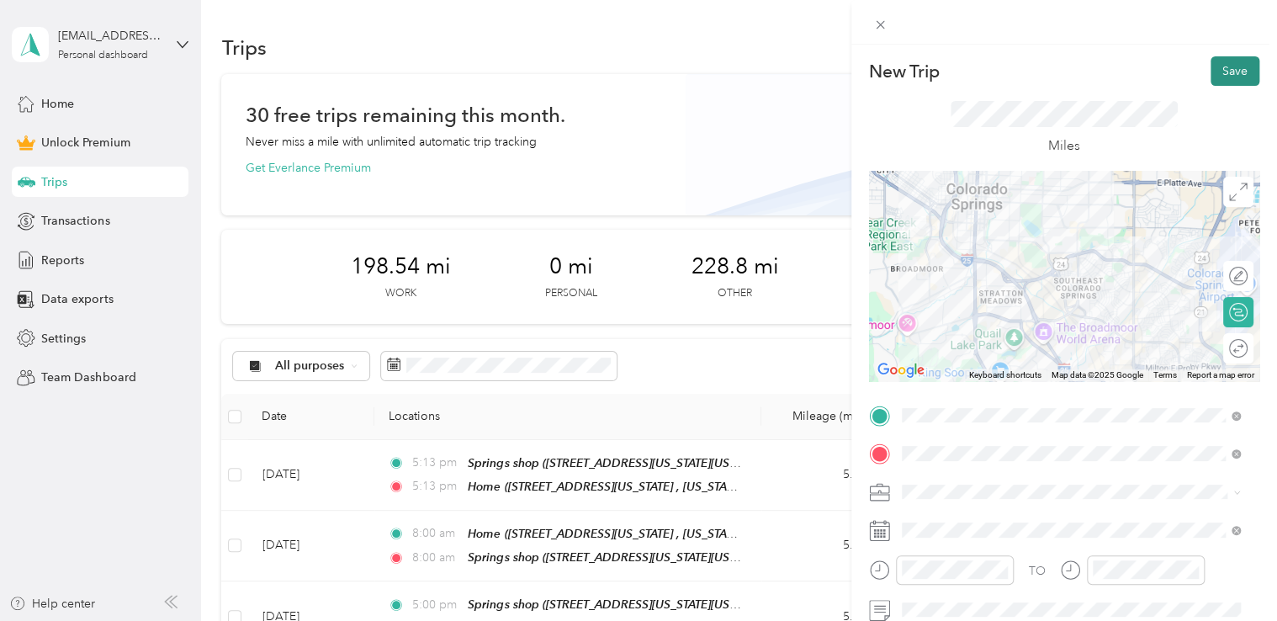
click at [1219, 66] on button "Save" at bounding box center [1235, 70] width 49 height 29
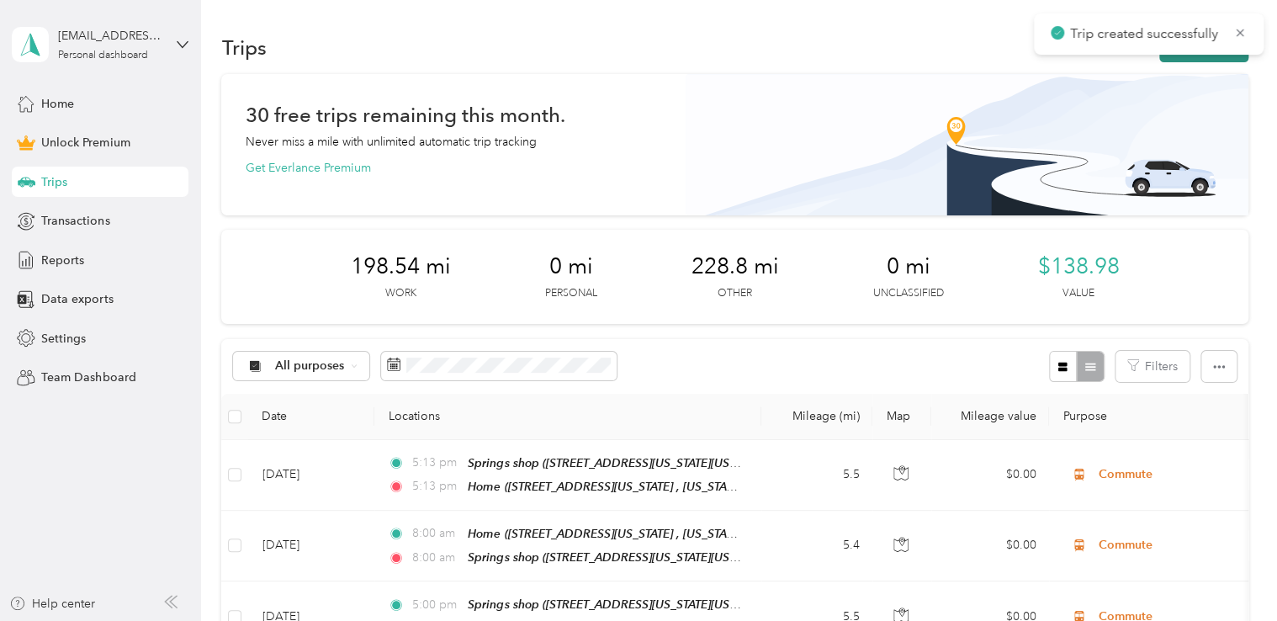
click at [1217, 58] on button "New trip" at bounding box center [1203, 47] width 89 height 29
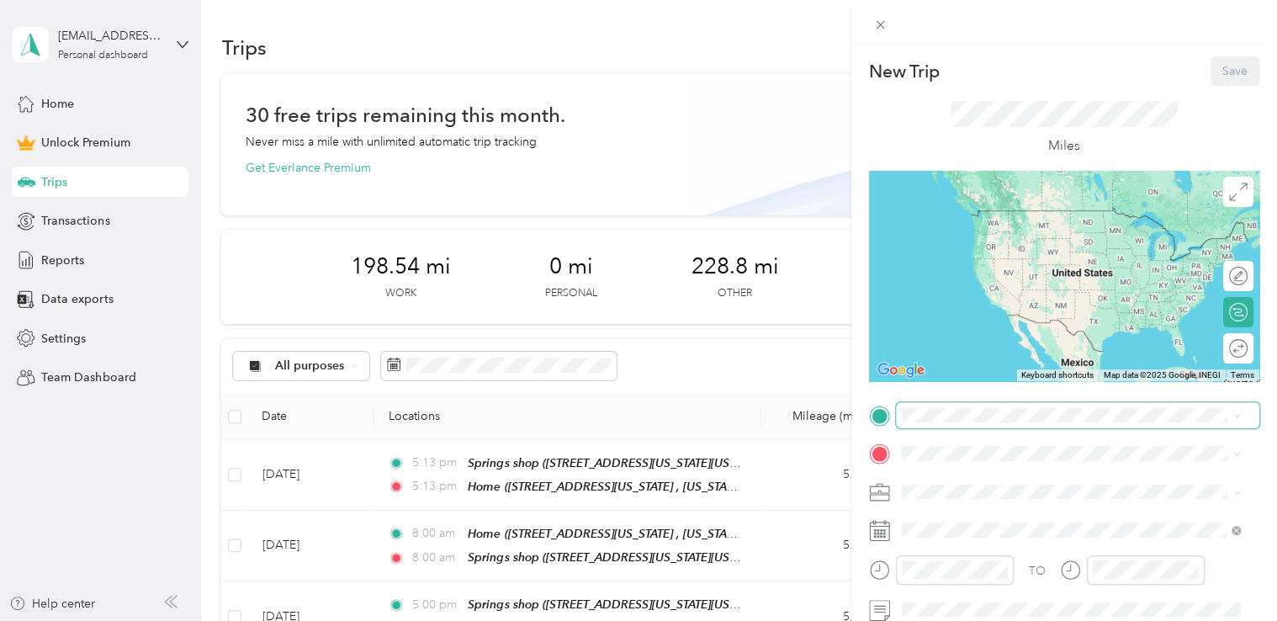
drag, startPoint x: 979, startPoint y: 406, endPoint x: 969, endPoint y: 422, distance: 19.6
click at [969, 422] on span at bounding box center [1077, 415] width 363 height 27
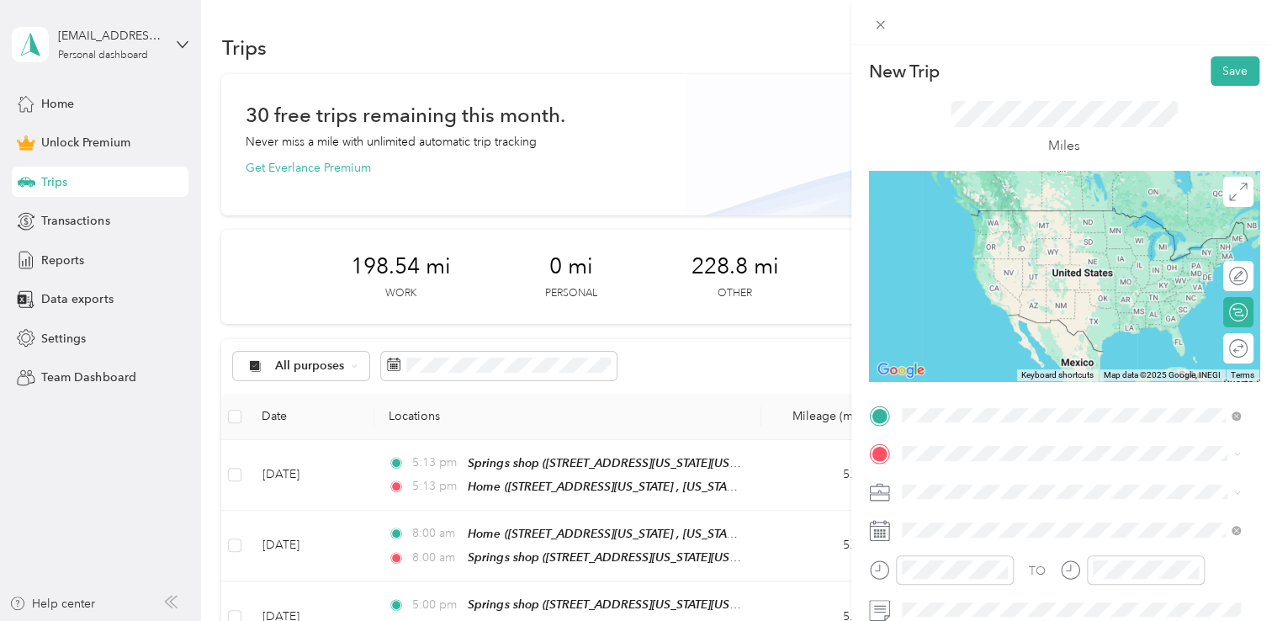
click at [994, 241] on div "Springs shop [STREET_ADDRESS][US_STATE][US_STATE]" at bounding box center [1048, 226] width 230 height 35
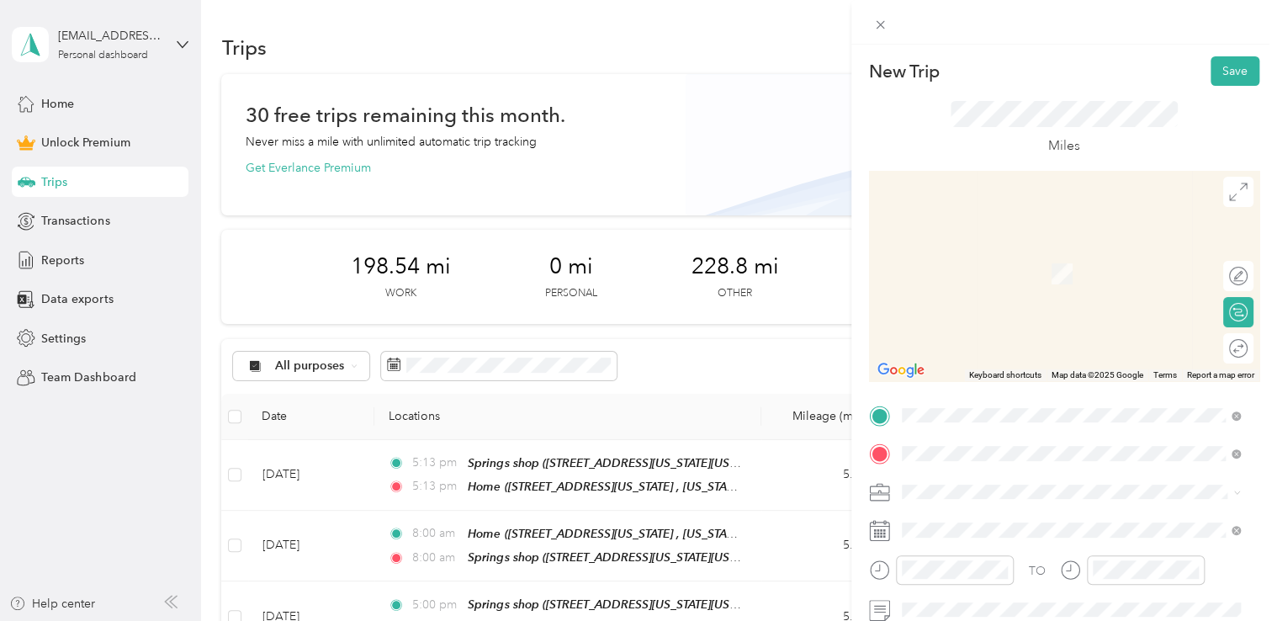
click at [994, 282] on div "Red [PERSON_NAME] [STREET_ADDRESS][PERSON_NAME][US_STATE]" at bounding box center [1064, 264] width 262 height 35
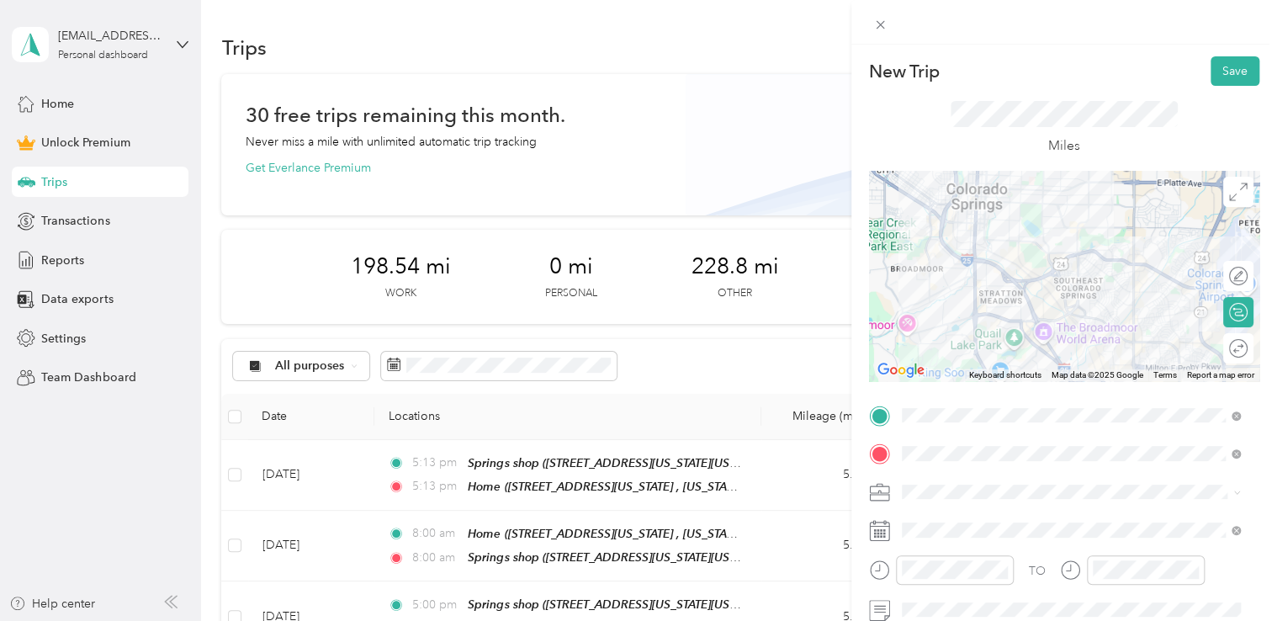
click at [961, 315] on span "Adas Solutions" at bounding box center [947, 314] width 79 height 14
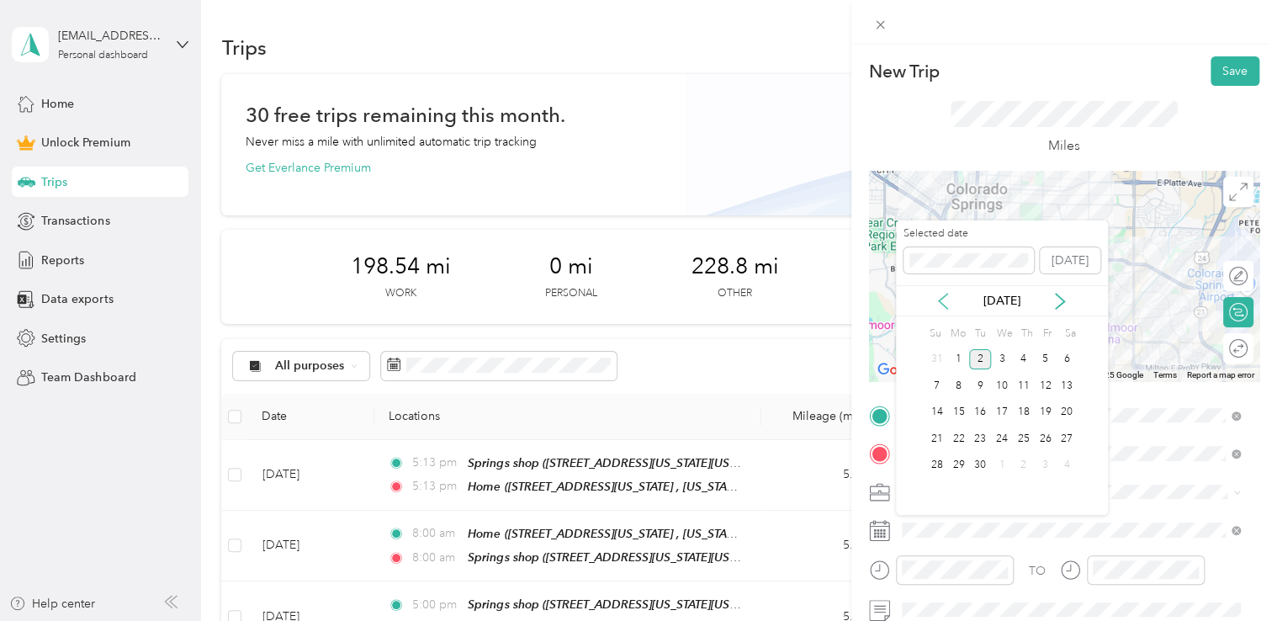
click at [936, 301] on icon at bounding box center [943, 301] width 17 height 17
click at [979, 436] on div "19" at bounding box center [980, 438] width 22 height 21
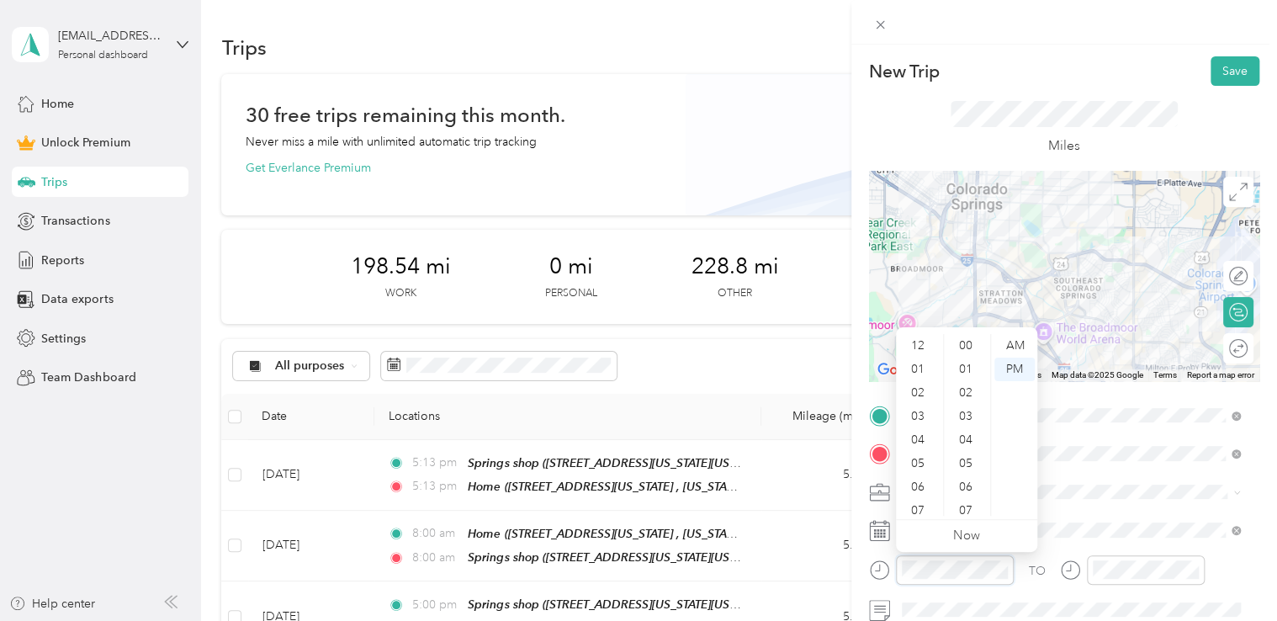
scroll to position [495, 0]
click at [924, 440] on div "08" at bounding box center [919, 433] width 40 height 24
click at [1010, 353] on div "AM" at bounding box center [1014, 346] width 40 height 24
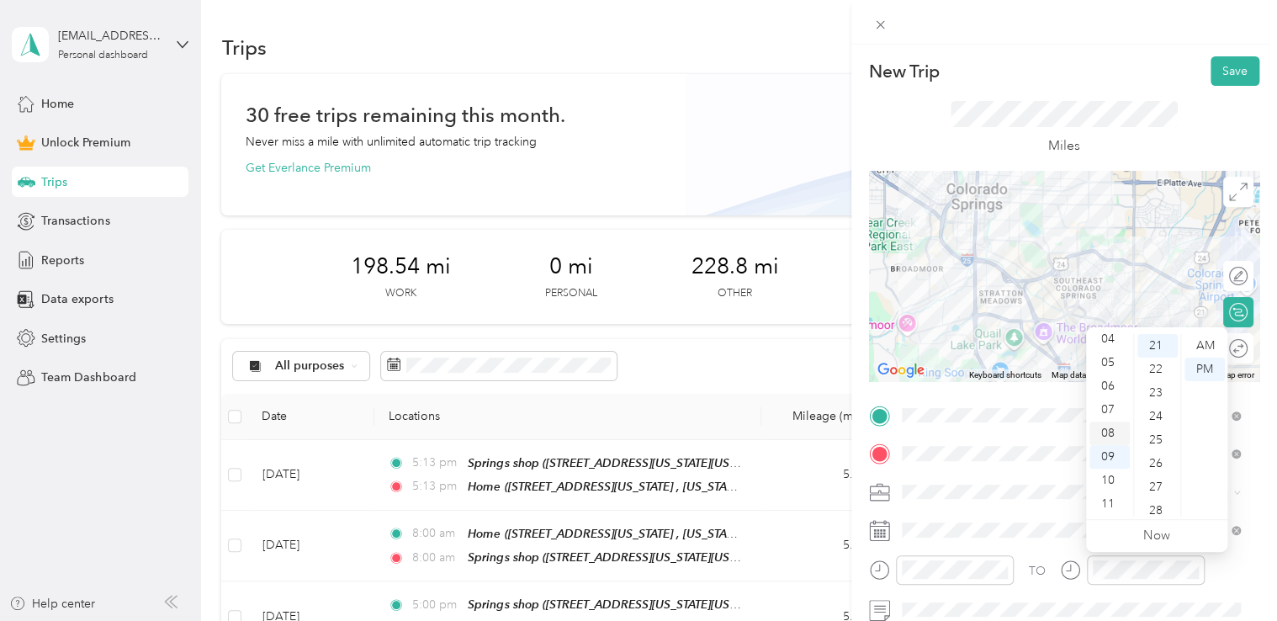
click at [1107, 437] on div "08" at bounding box center [1109, 433] width 40 height 24
click at [1205, 348] on div "AM" at bounding box center [1205, 346] width 40 height 24
click at [1026, 310] on div at bounding box center [1064, 276] width 390 height 210
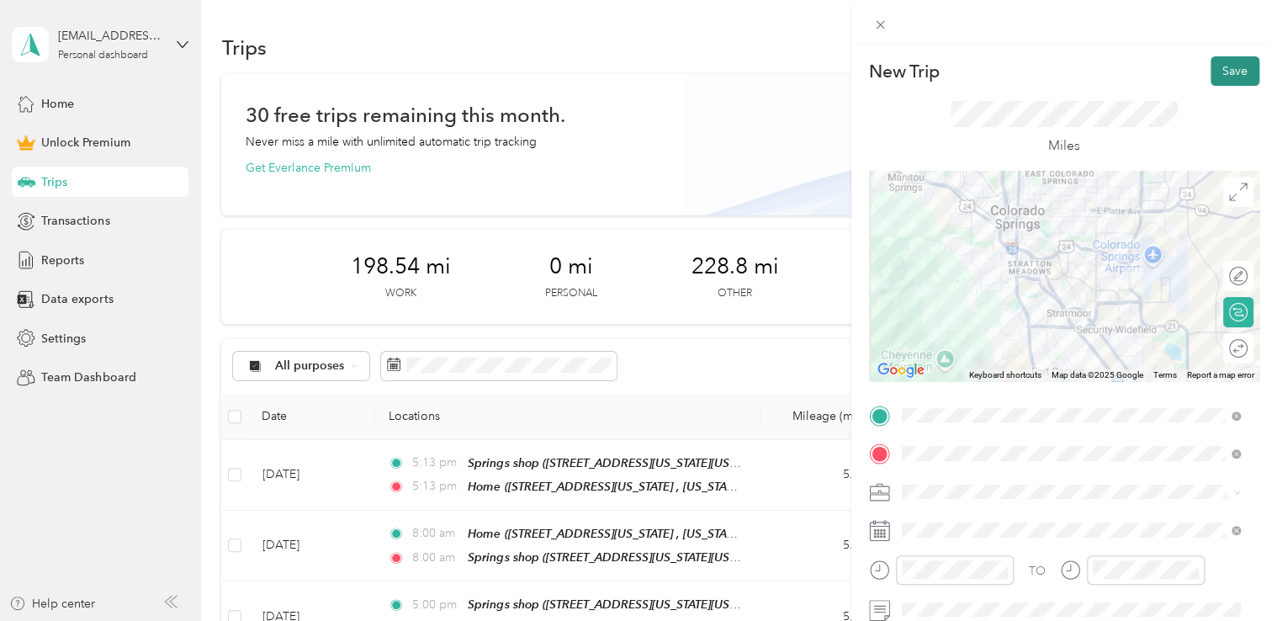
click at [1229, 85] on button "Save" at bounding box center [1235, 70] width 49 height 29
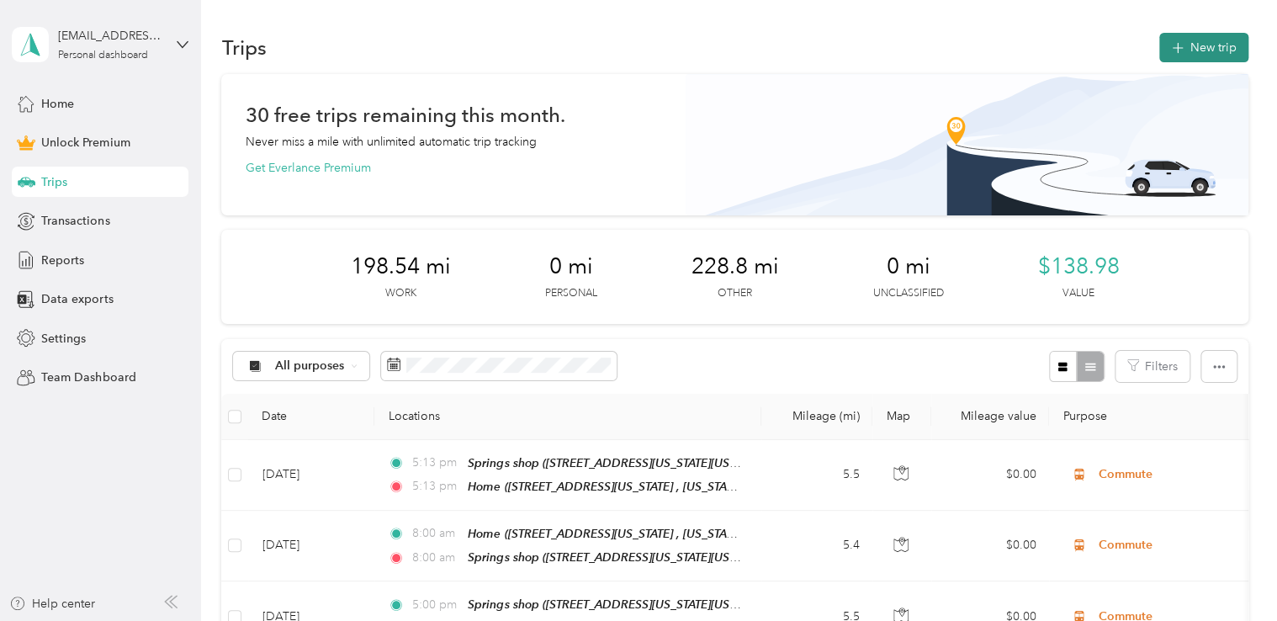
click at [1193, 46] on button "New trip" at bounding box center [1203, 47] width 89 height 29
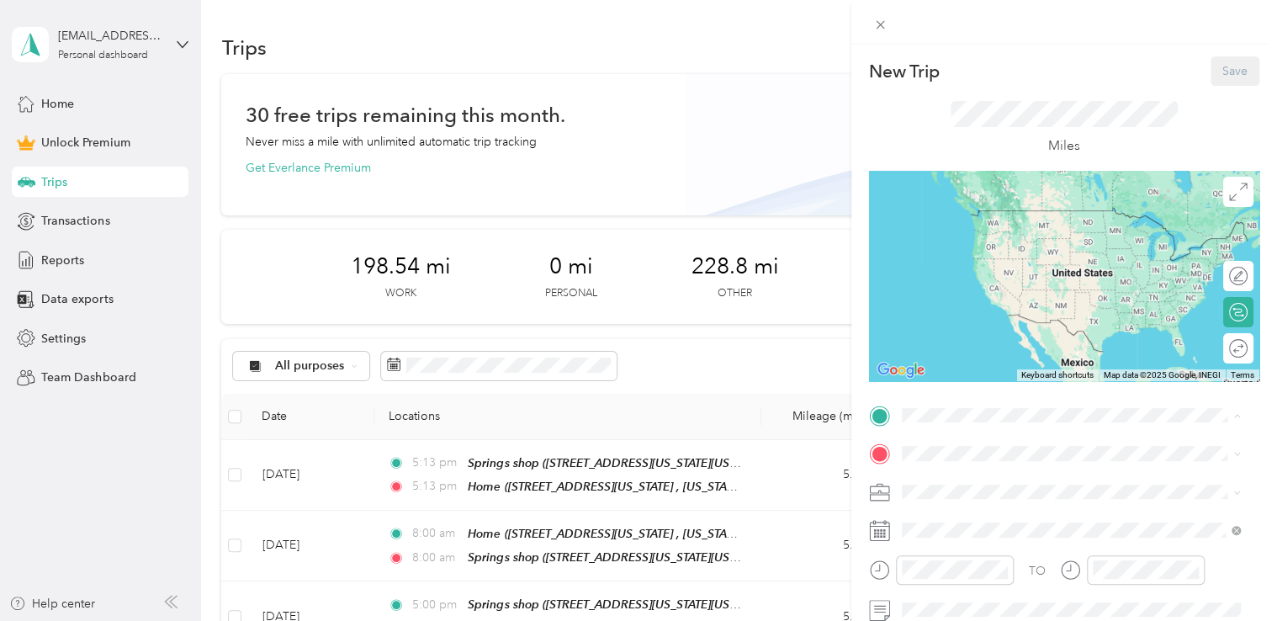
click at [962, 231] on span "[STREET_ADDRESS][PERSON_NAME][US_STATE]" at bounding box center [1064, 235] width 262 height 14
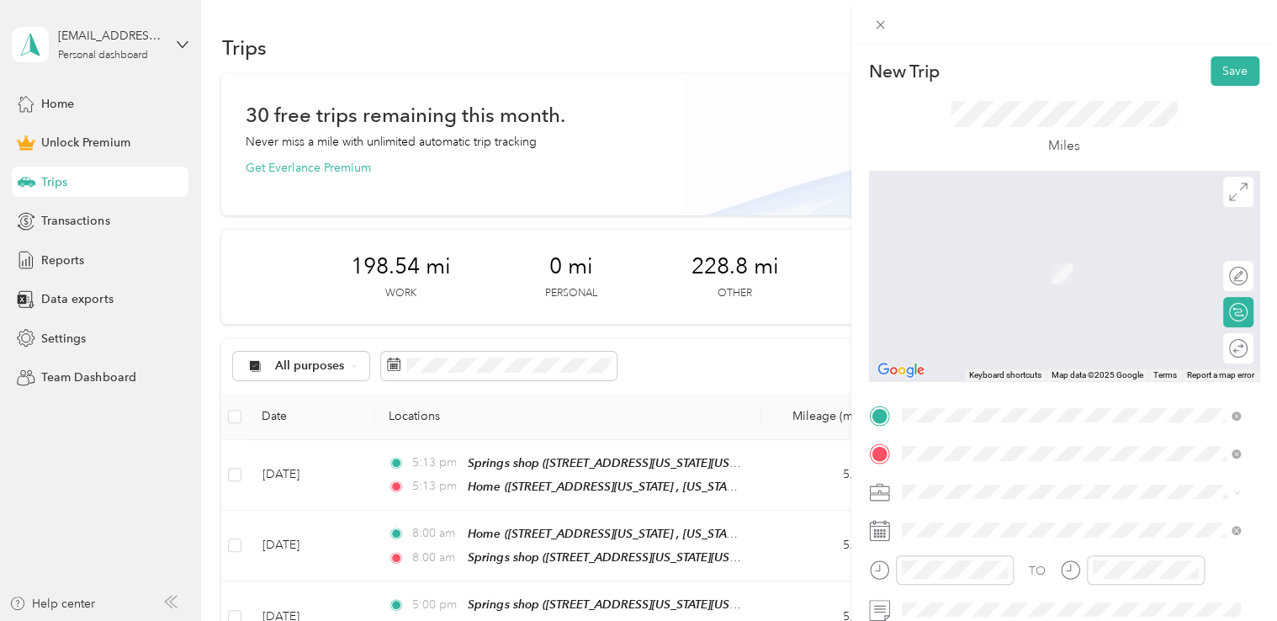
click at [995, 282] on div "Springs shop [STREET_ADDRESS][US_STATE][US_STATE]" at bounding box center [1048, 264] width 230 height 35
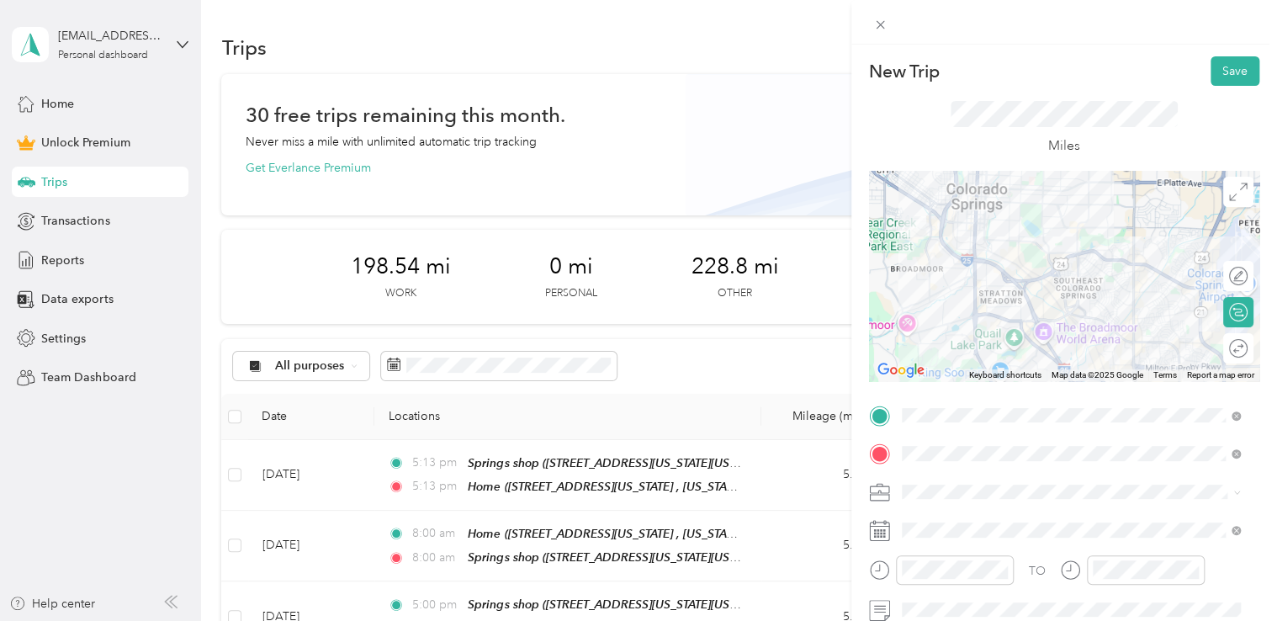
click at [967, 501] on span at bounding box center [1077, 492] width 363 height 27
click at [893, 487] on div at bounding box center [1064, 492] width 390 height 27
click at [962, 318] on li "Adas Solutions" at bounding box center [1071, 311] width 351 height 29
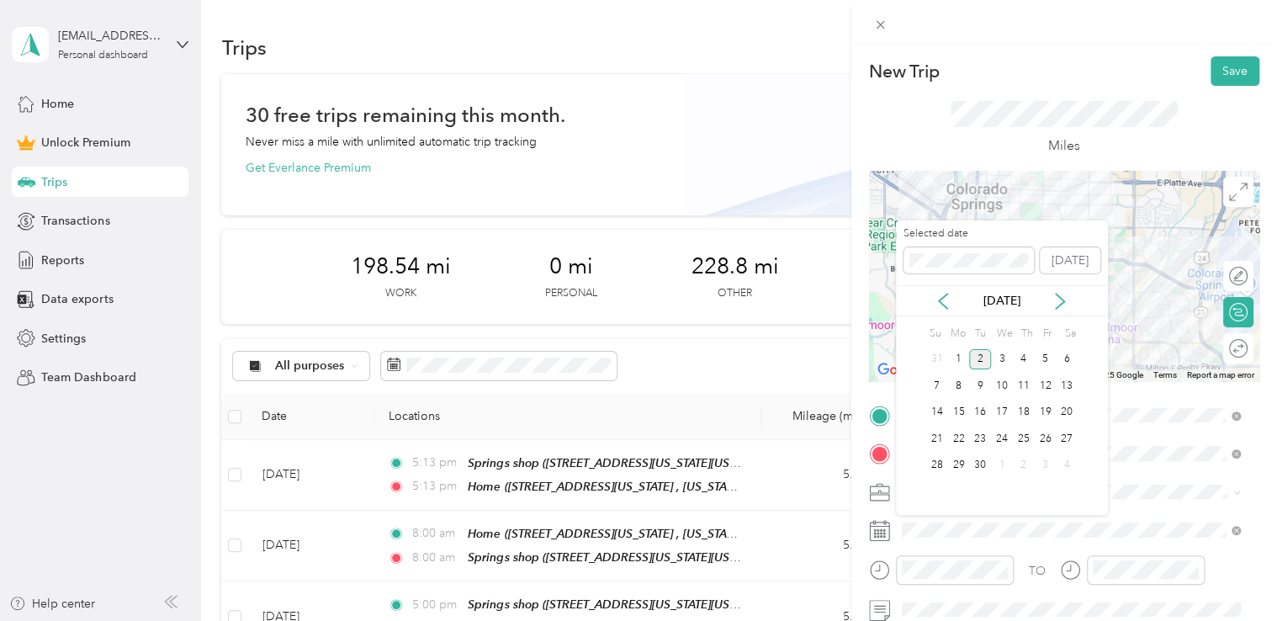
click at [948, 303] on icon at bounding box center [943, 301] width 17 height 17
click at [978, 437] on div "19" at bounding box center [980, 438] width 22 height 21
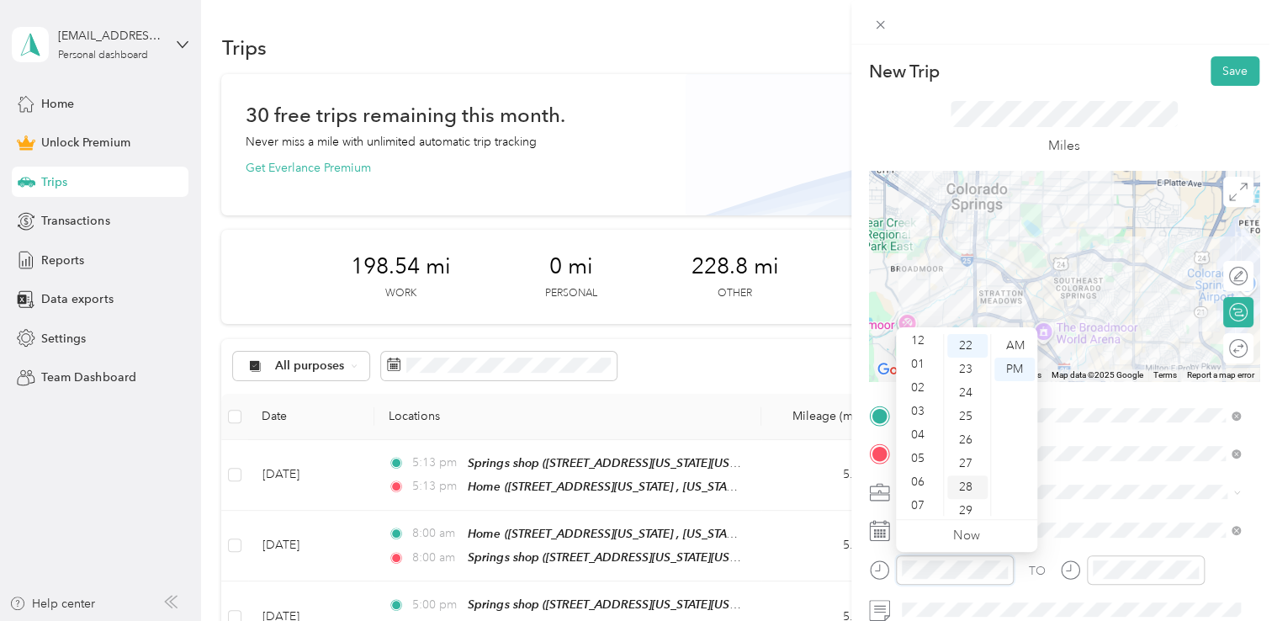
scroll to position [0, 0]
click at [921, 390] on div "02" at bounding box center [919, 393] width 40 height 24
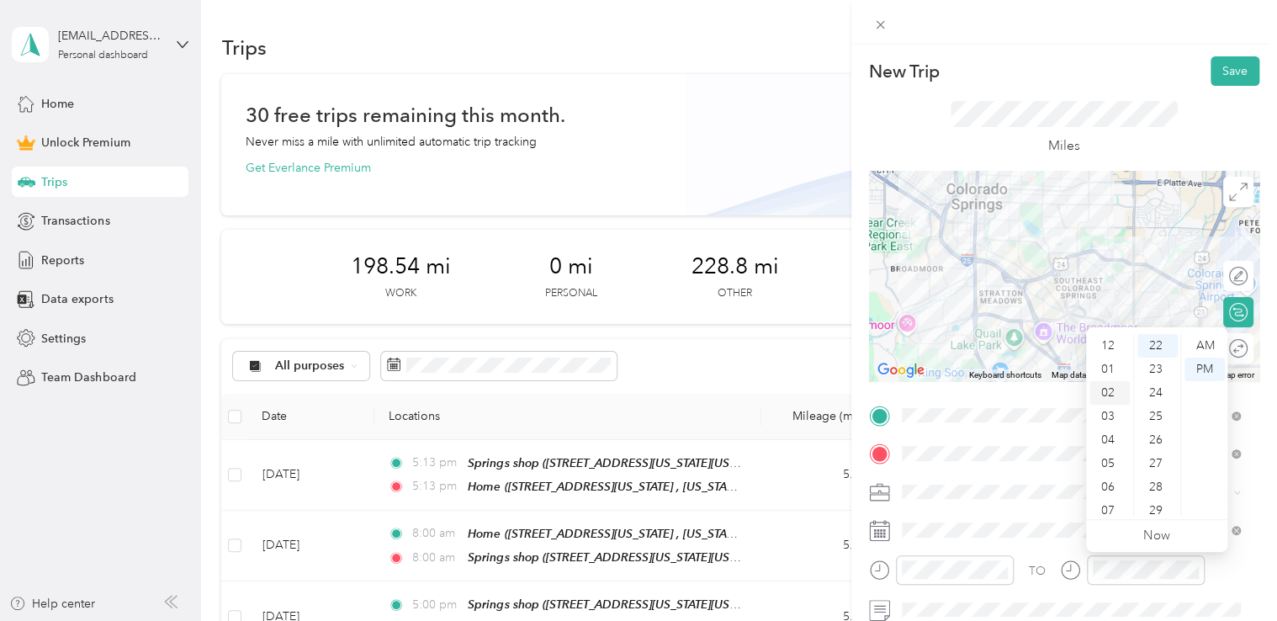
click at [1109, 389] on div "02" at bounding box center [1109, 393] width 40 height 24
click at [1057, 55] on div "New Trip Save This trip cannot be edited because it is either under review, app…" at bounding box center [1064, 355] width 426 height 621
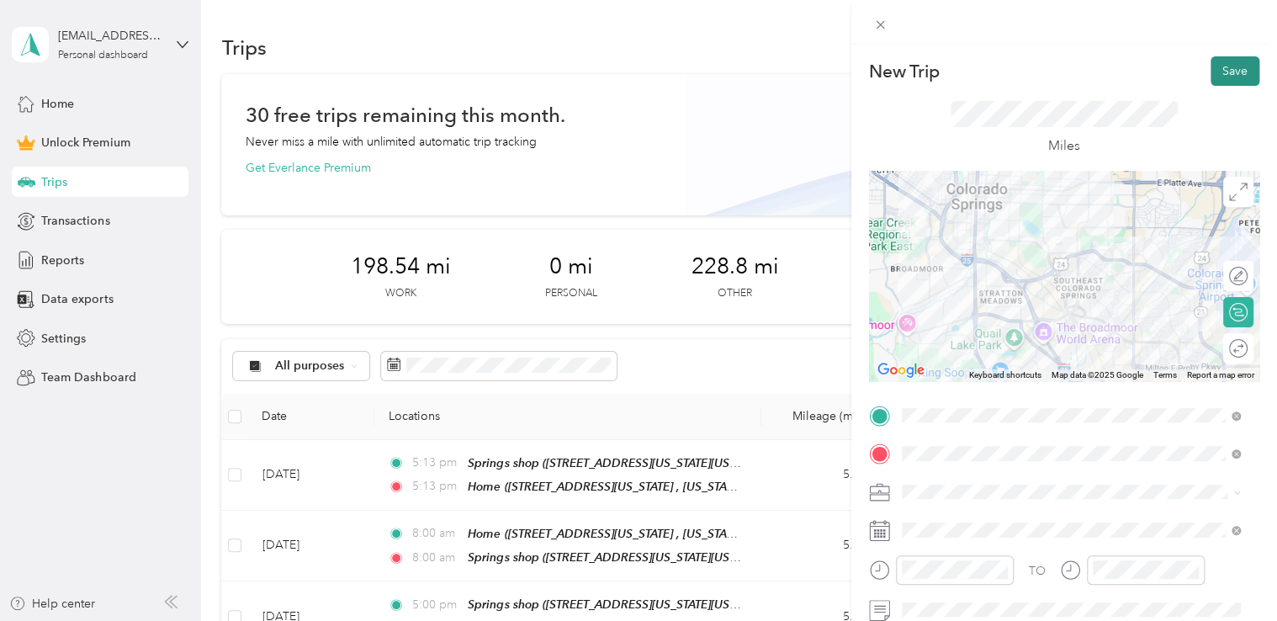
click at [1234, 71] on button "Save" at bounding box center [1235, 70] width 49 height 29
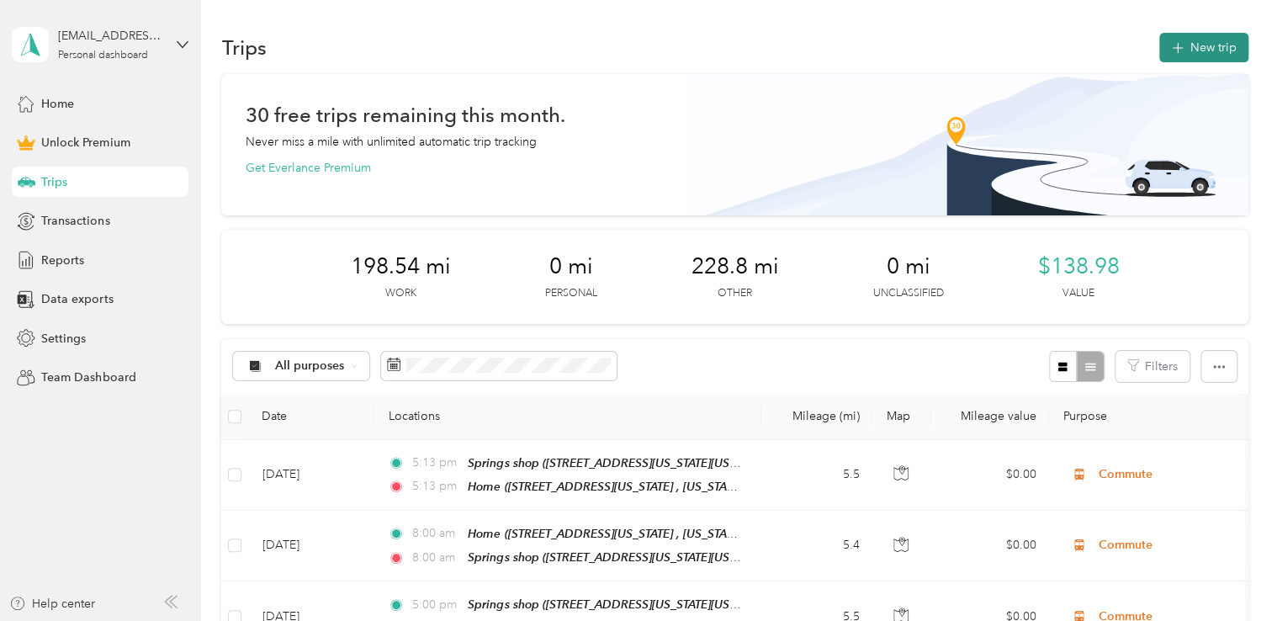
click at [1195, 45] on button "New trip" at bounding box center [1203, 47] width 89 height 29
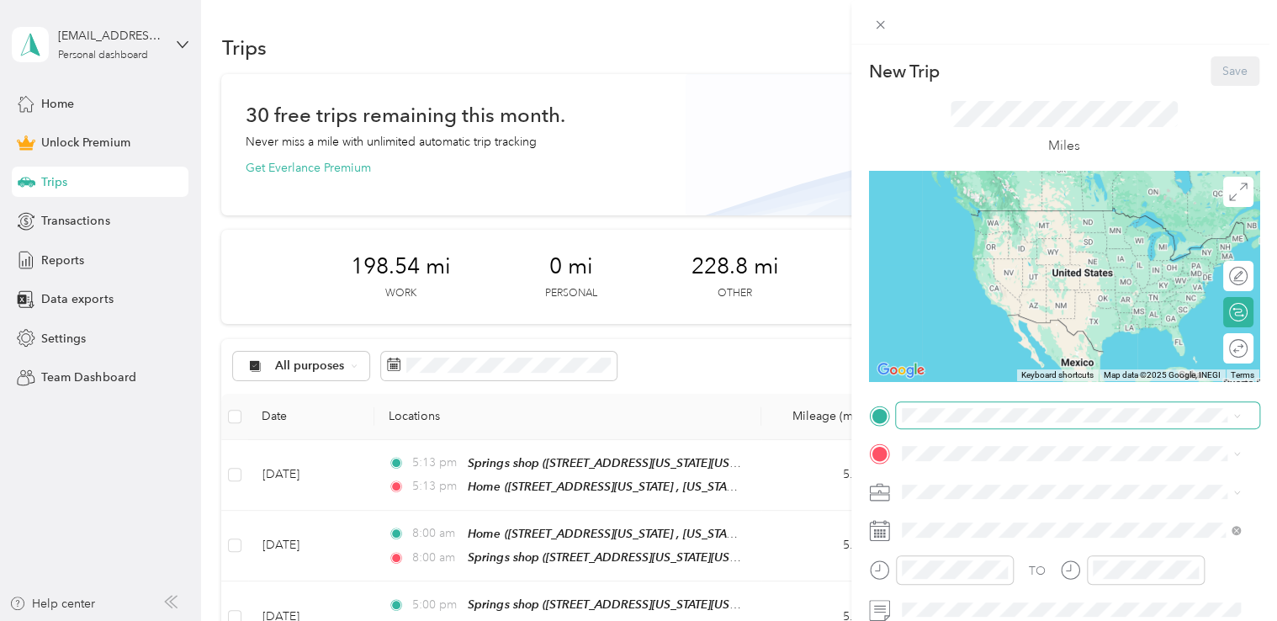
click at [1021, 425] on span at bounding box center [1077, 415] width 363 height 27
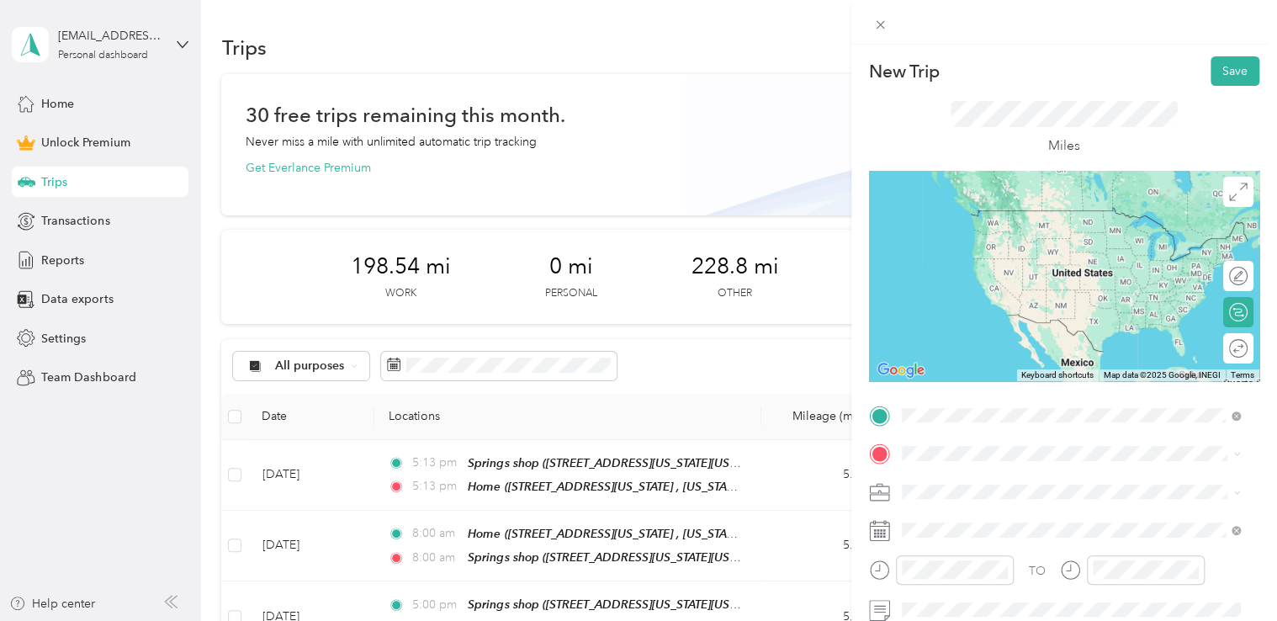
click at [1010, 241] on span "[STREET_ADDRESS][US_STATE][US_STATE]" at bounding box center [1048, 235] width 230 height 14
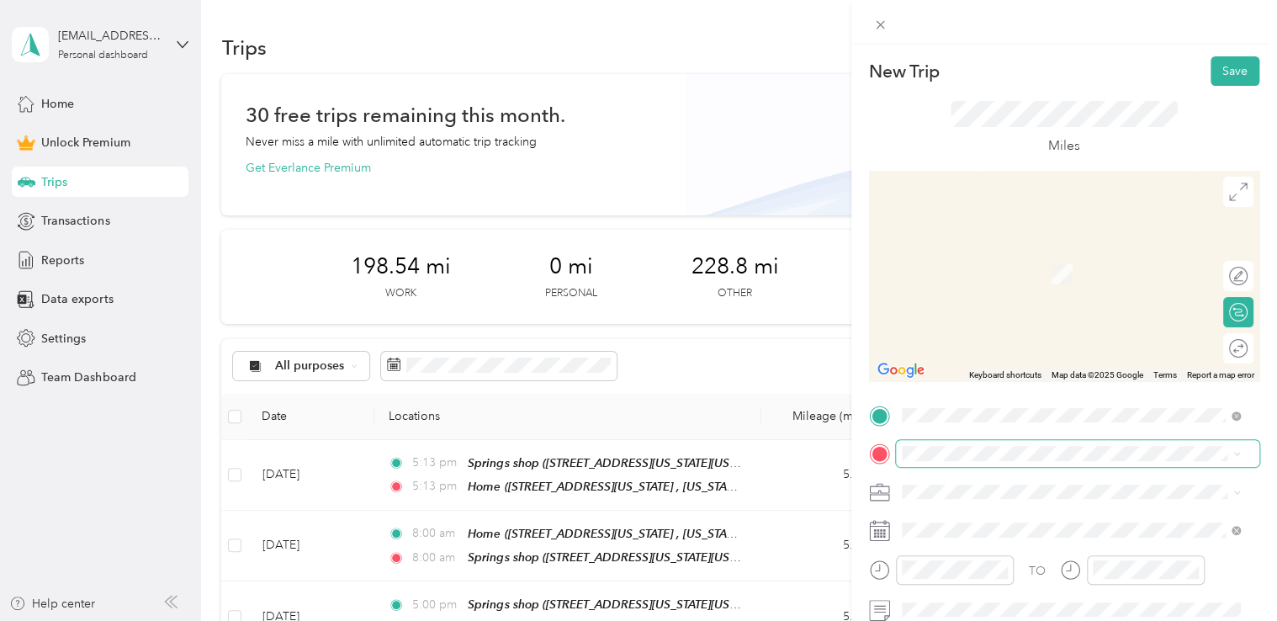
click at [966, 444] on span at bounding box center [1077, 453] width 363 height 27
click at [976, 316] on span "Adas Solutions" at bounding box center [947, 313] width 79 height 14
click at [976, 267] on span "2425 Wayside Court Colorado Springs, Colorado 80915, United States" at bounding box center [1048, 264] width 230 height 15
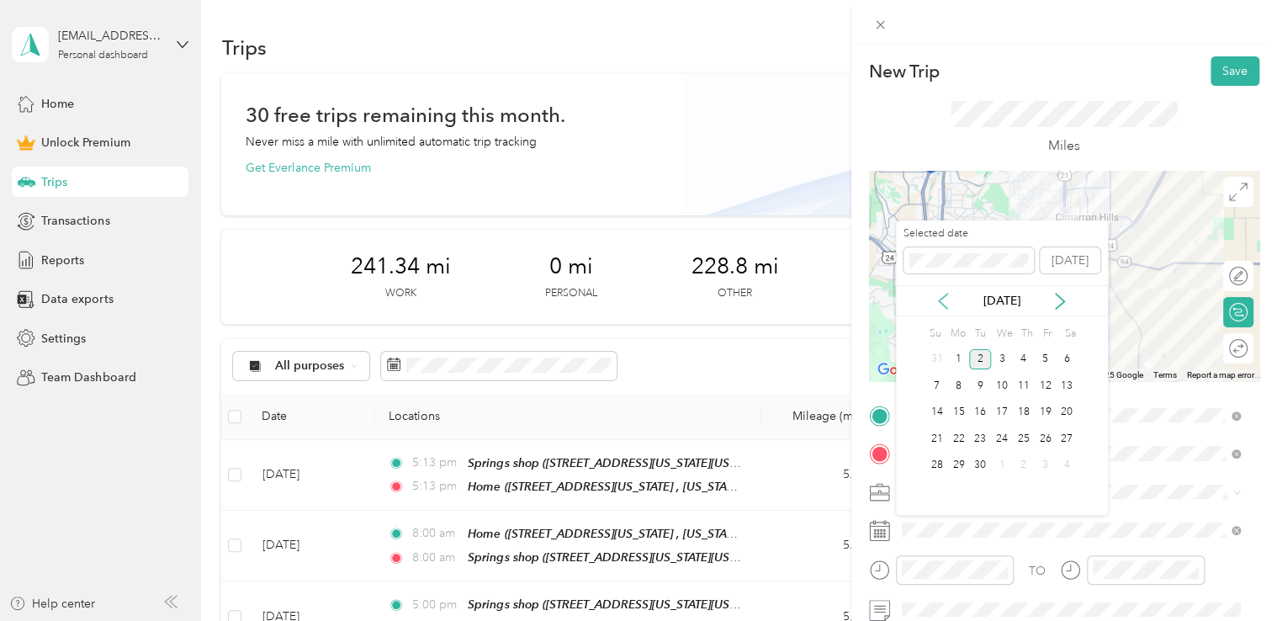
click at [947, 304] on icon at bounding box center [943, 301] width 17 height 17
click at [1006, 438] on div "20" at bounding box center [1002, 438] width 22 height 21
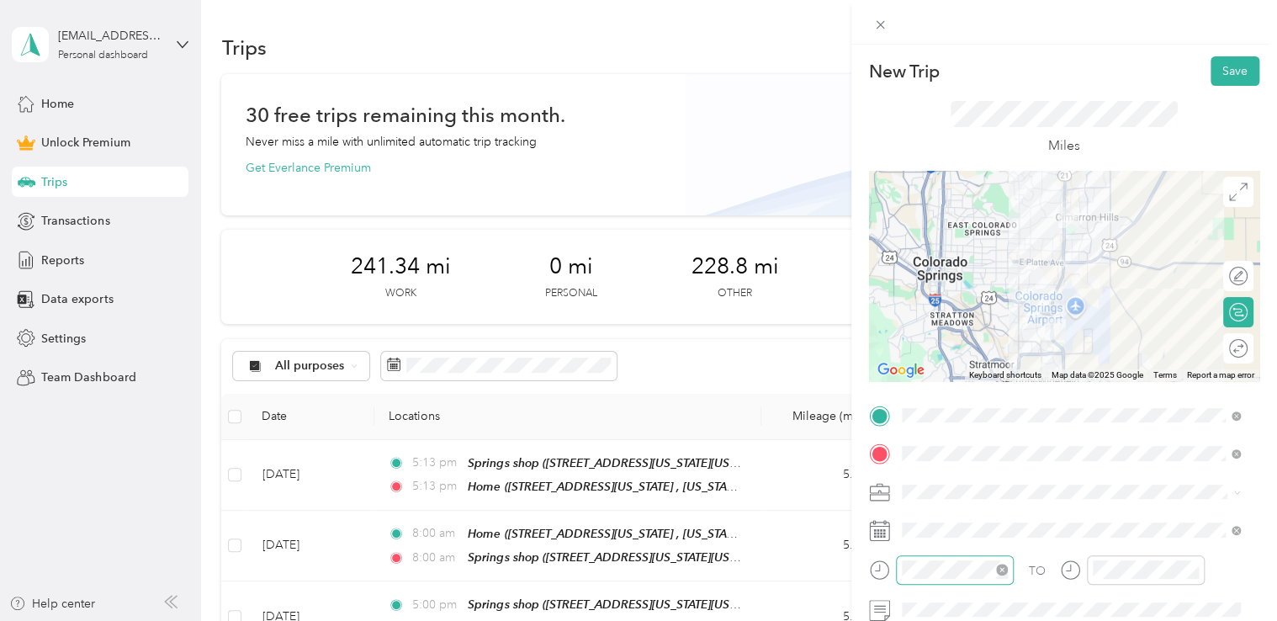
click at [956, 555] on div at bounding box center [955, 569] width 118 height 29
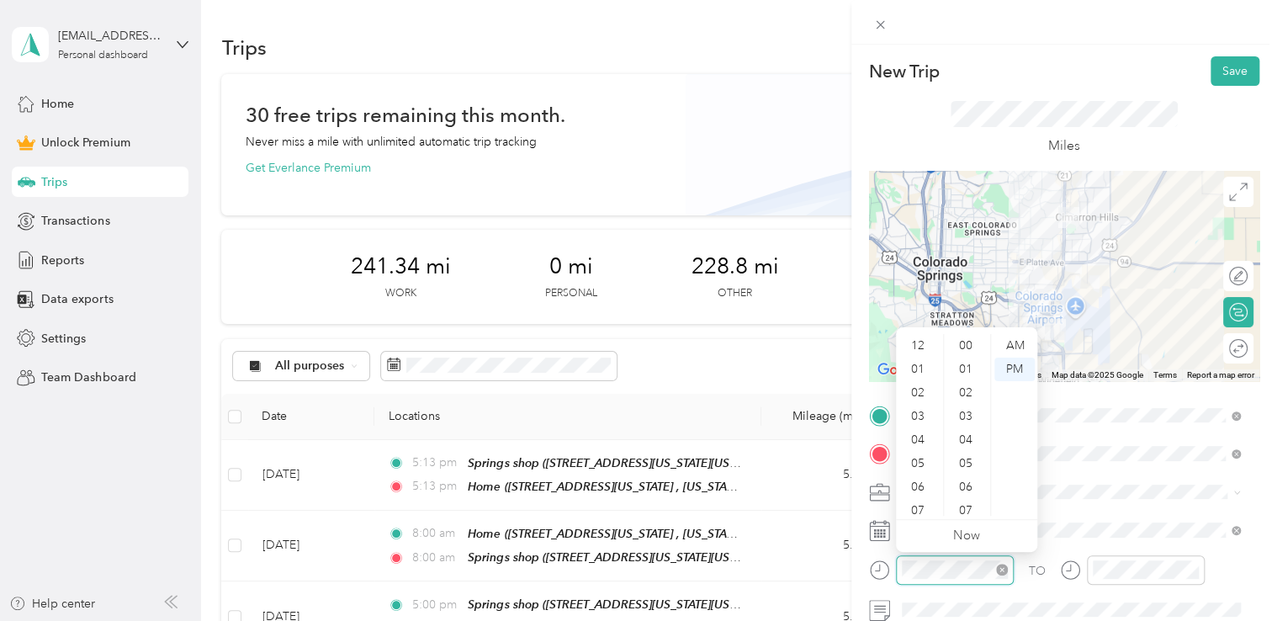
scroll to position [518, 0]
click at [923, 427] on div "08" at bounding box center [919, 433] width 40 height 24
click at [1016, 342] on div "AM" at bounding box center [1014, 346] width 40 height 24
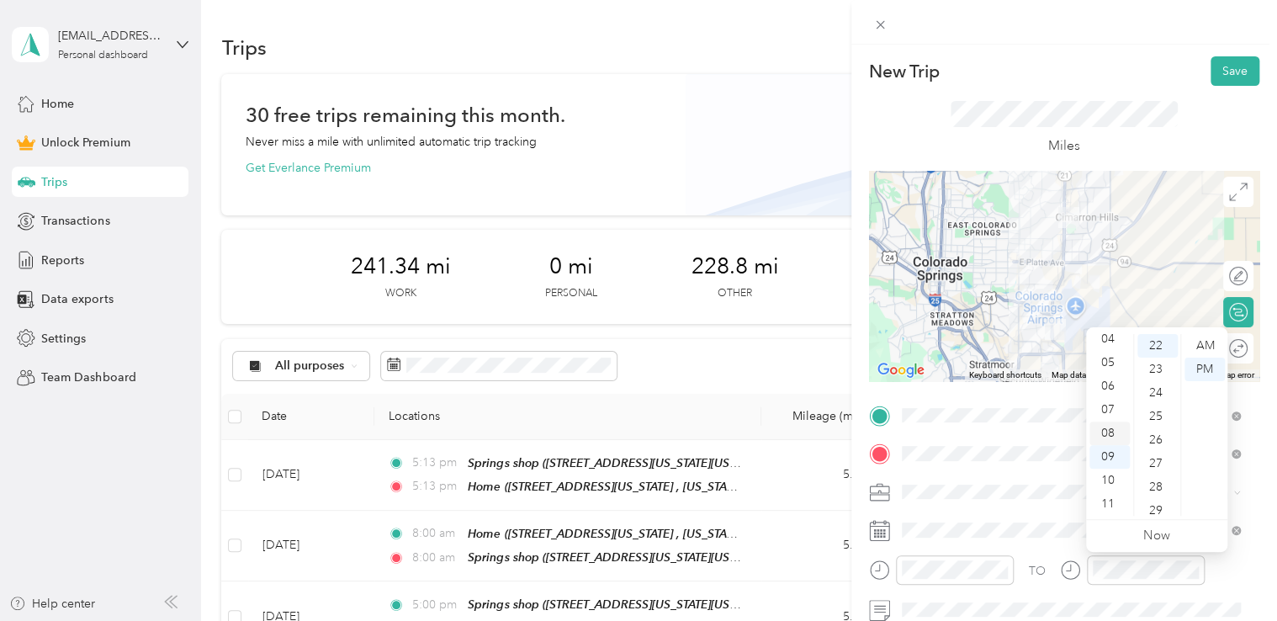
click at [1120, 427] on div "08" at bounding box center [1109, 433] width 40 height 24
click at [1197, 349] on div "AM" at bounding box center [1205, 346] width 40 height 24
click at [1129, 68] on div "New Trip Save" at bounding box center [1064, 70] width 390 height 29
click at [1229, 87] on div "Miles" at bounding box center [1064, 128] width 390 height 85
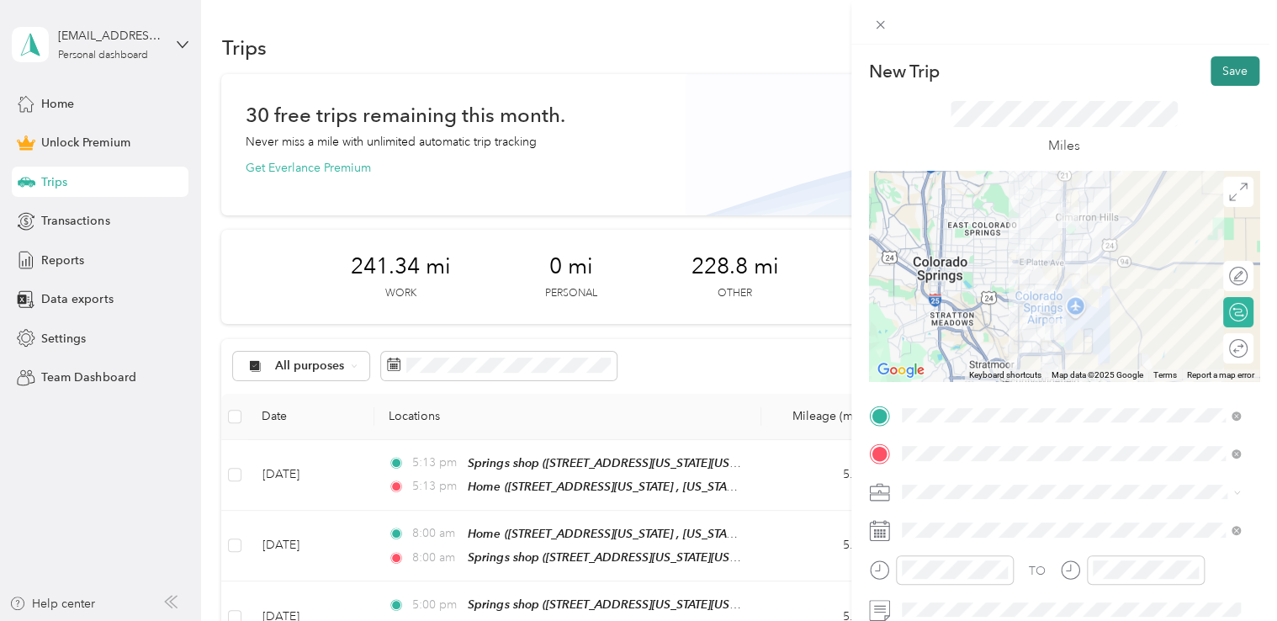
click at [1224, 72] on button "Save" at bounding box center [1235, 70] width 49 height 29
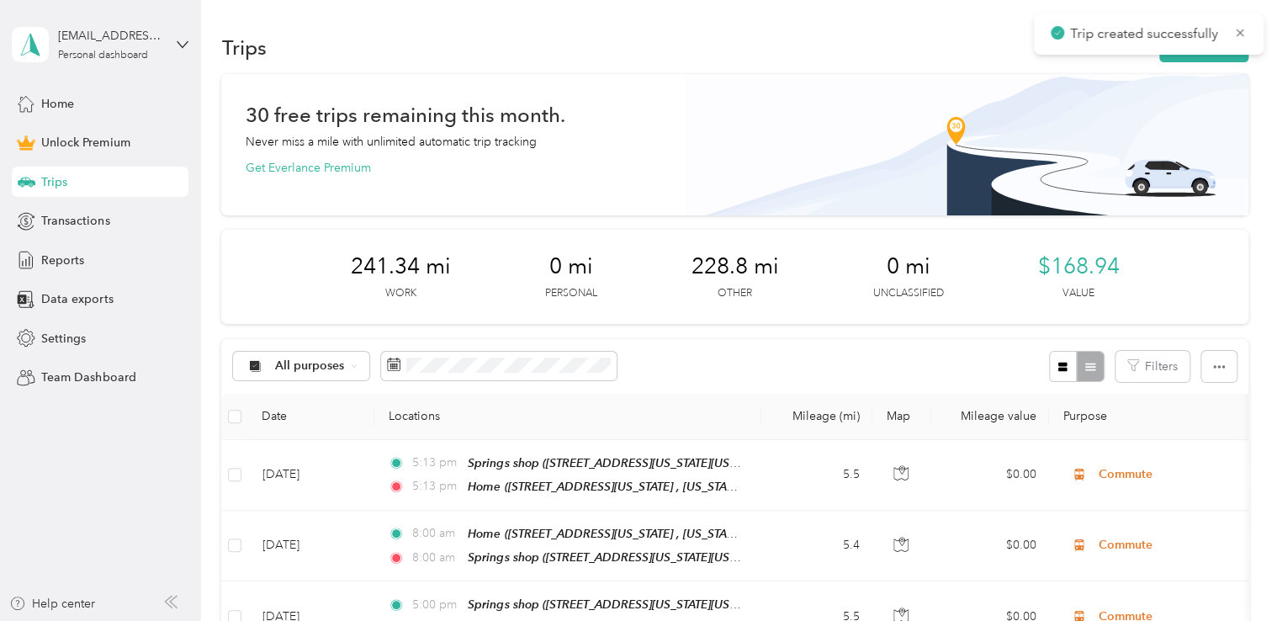
click at [1168, 54] on div "Trip created successfully" at bounding box center [1149, 33] width 230 height 41
click at [1174, 60] on button "New trip" at bounding box center [1203, 47] width 89 height 29
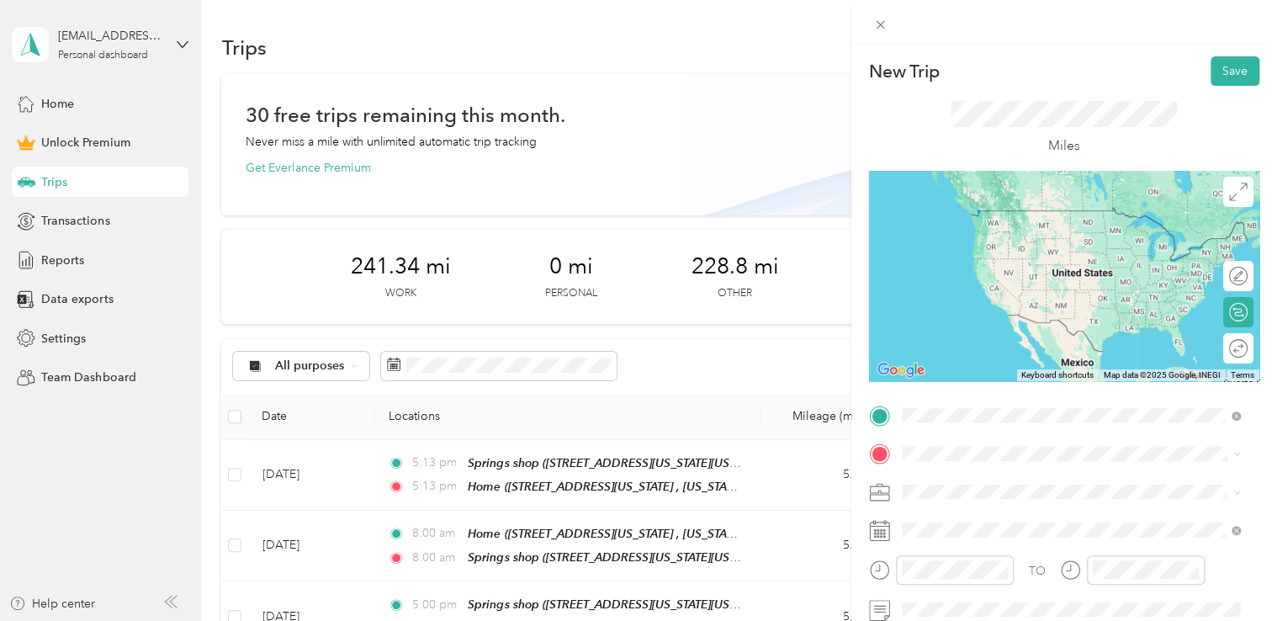
click at [973, 227] on span "2425 Wayside Court Colorado Springs, Colorado 80915, United States" at bounding box center [1048, 227] width 230 height 15
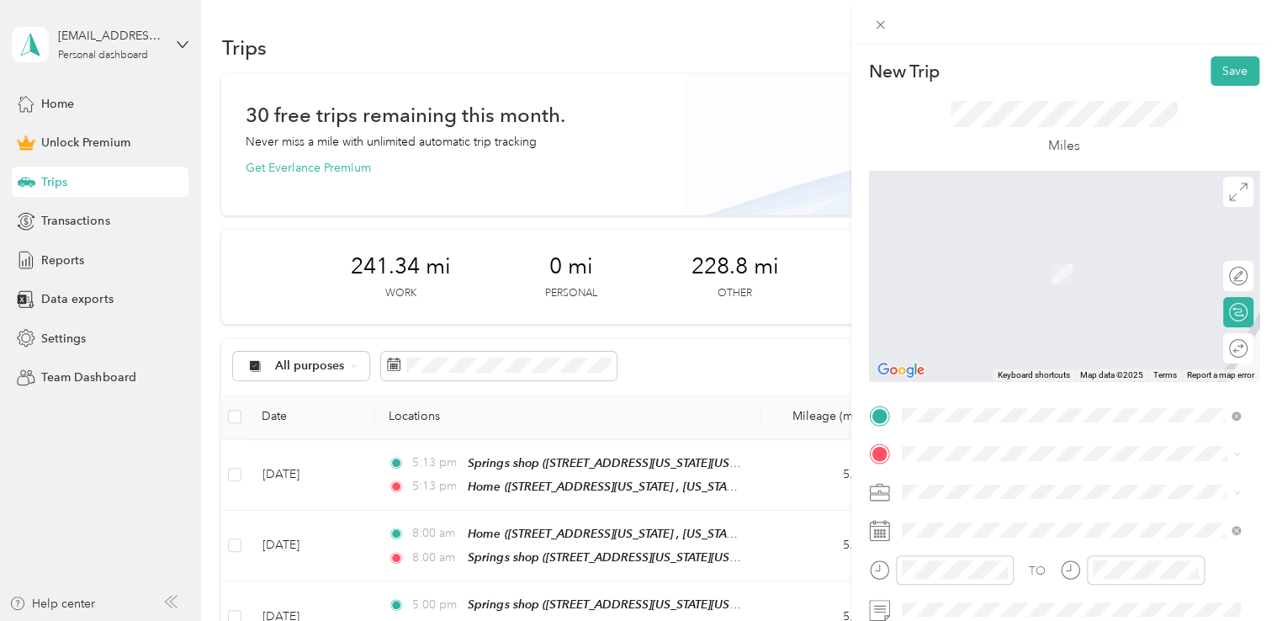
click at [1060, 279] on span "[STREET_ADDRESS][US_STATE][US_STATE][US_STATE]" at bounding box center [1078, 272] width 291 height 14
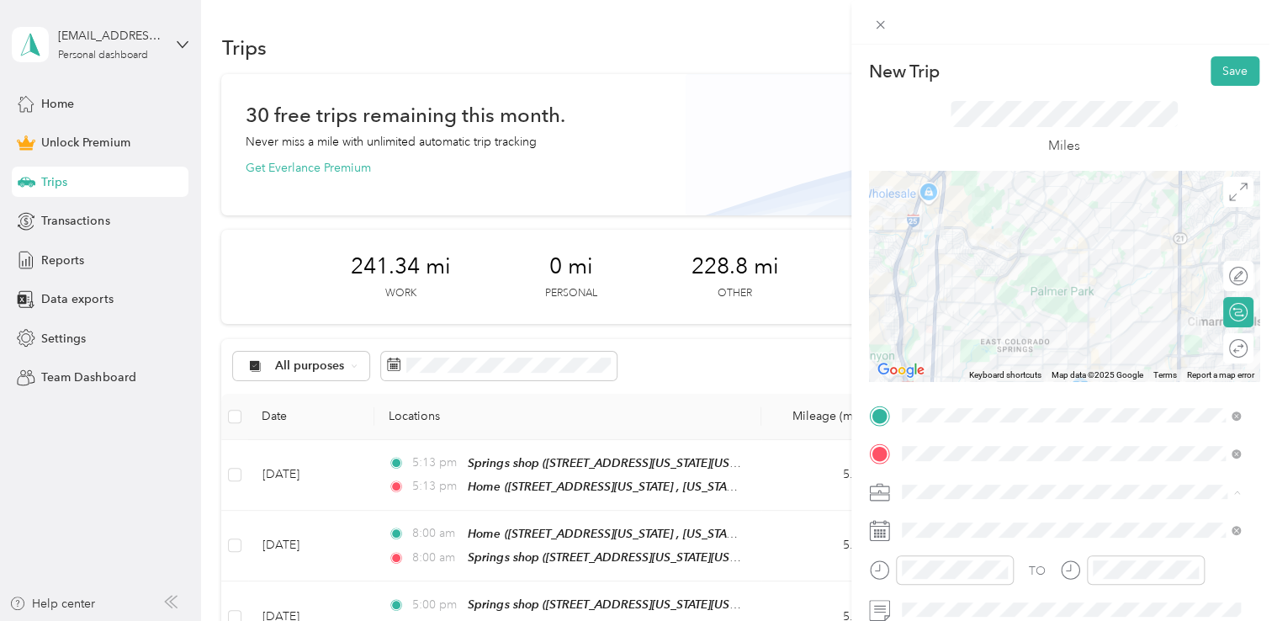
click at [954, 311] on span "Adas Solutions" at bounding box center [947, 315] width 79 height 14
click at [1079, 335] on div at bounding box center [1064, 276] width 390 height 210
click at [1092, 365] on div at bounding box center [1064, 276] width 390 height 210
click at [1119, 278] on div at bounding box center [1064, 276] width 390 height 210
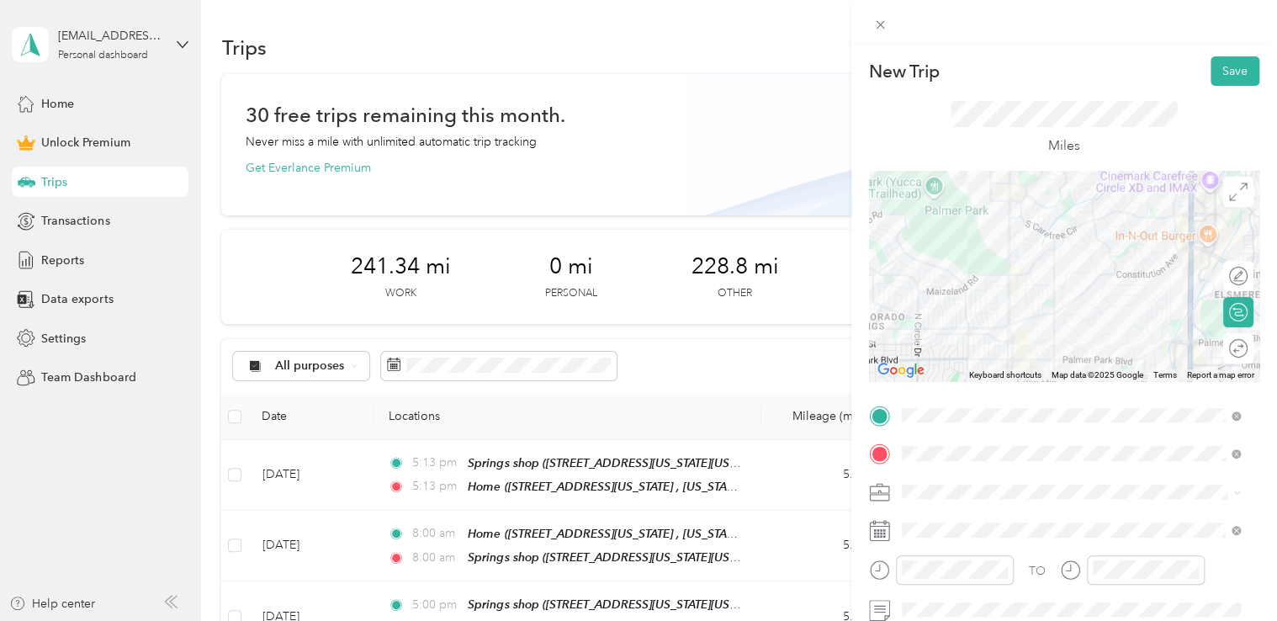
click at [1187, 321] on div at bounding box center [1064, 276] width 390 height 210
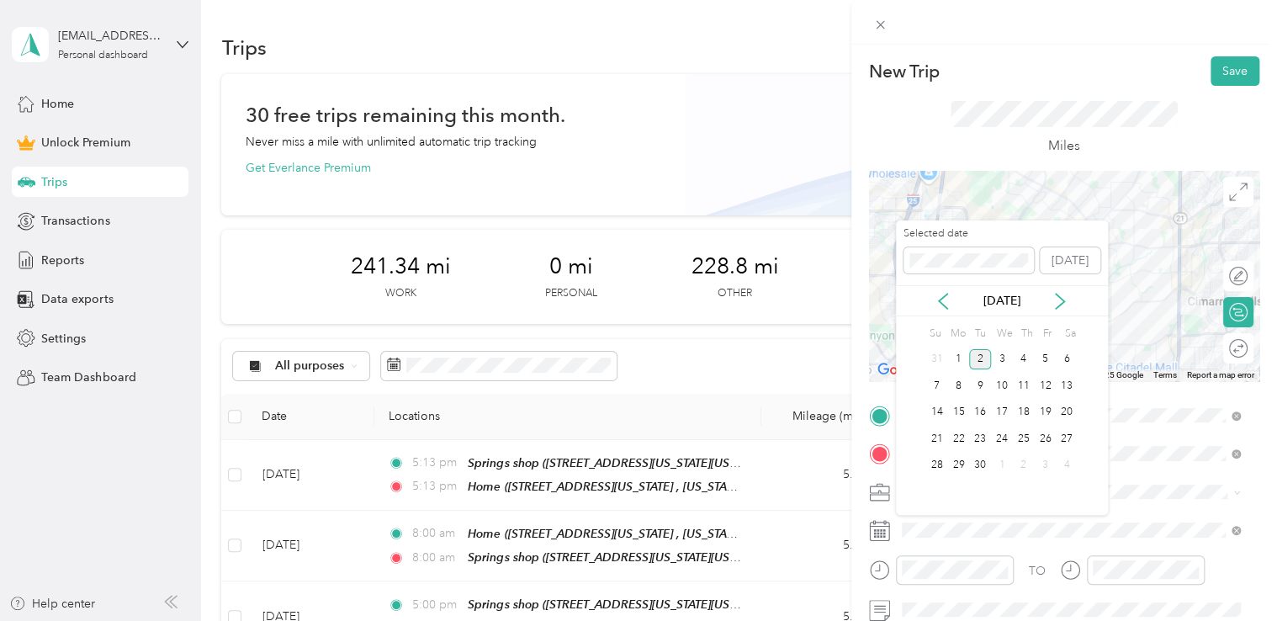
click at [952, 309] on div "[DATE]" at bounding box center [1002, 301] width 212 height 18
click at [941, 309] on div "[DATE]" at bounding box center [1002, 301] width 212 height 18
click at [941, 306] on icon at bounding box center [943, 301] width 17 height 17
click at [1000, 432] on div "20" at bounding box center [1002, 438] width 22 height 21
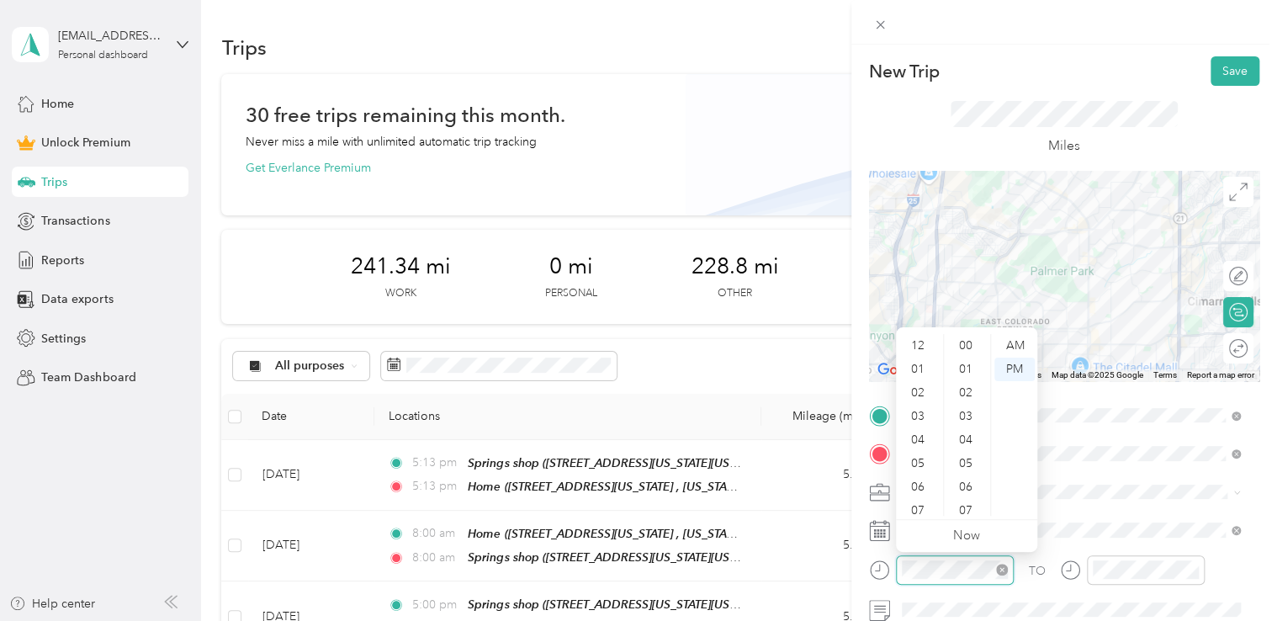
scroll to position [101, 0]
click at [926, 483] on div "10" at bounding box center [919, 481] width 40 height 24
click at [1024, 354] on div "AM" at bounding box center [1014, 346] width 40 height 24
click at [919, 503] on div "11" at bounding box center [919, 504] width 40 height 24
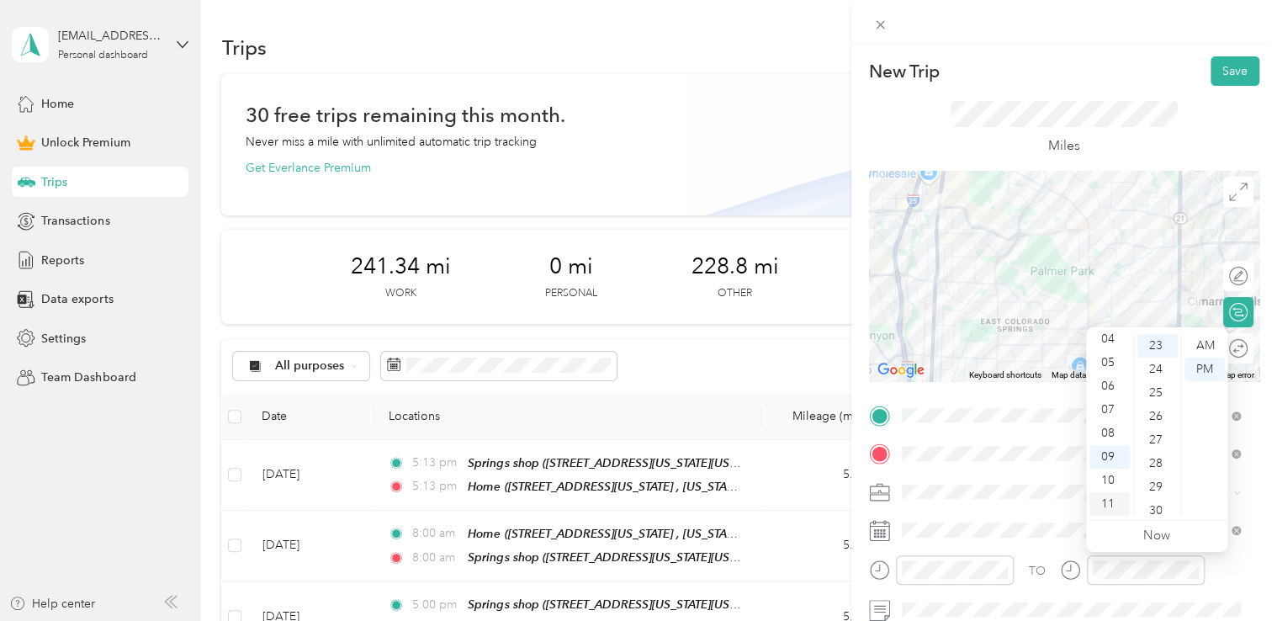
click at [1116, 506] on div "11" at bounding box center [1109, 504] width 40 height 24
click at [1195, 335] on div "AM" at bounding box center [1205, 346] width 40 height 24
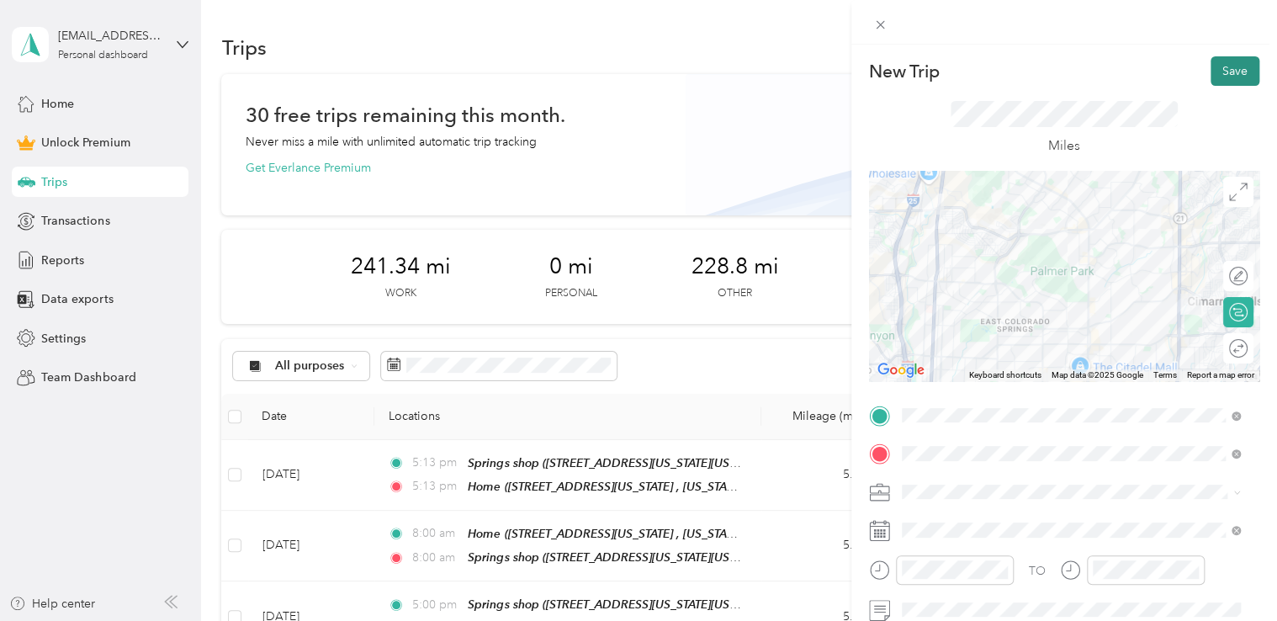
click at [1211, 65] on button "Save" at bounding box center [1235, 70] width 49 height 29
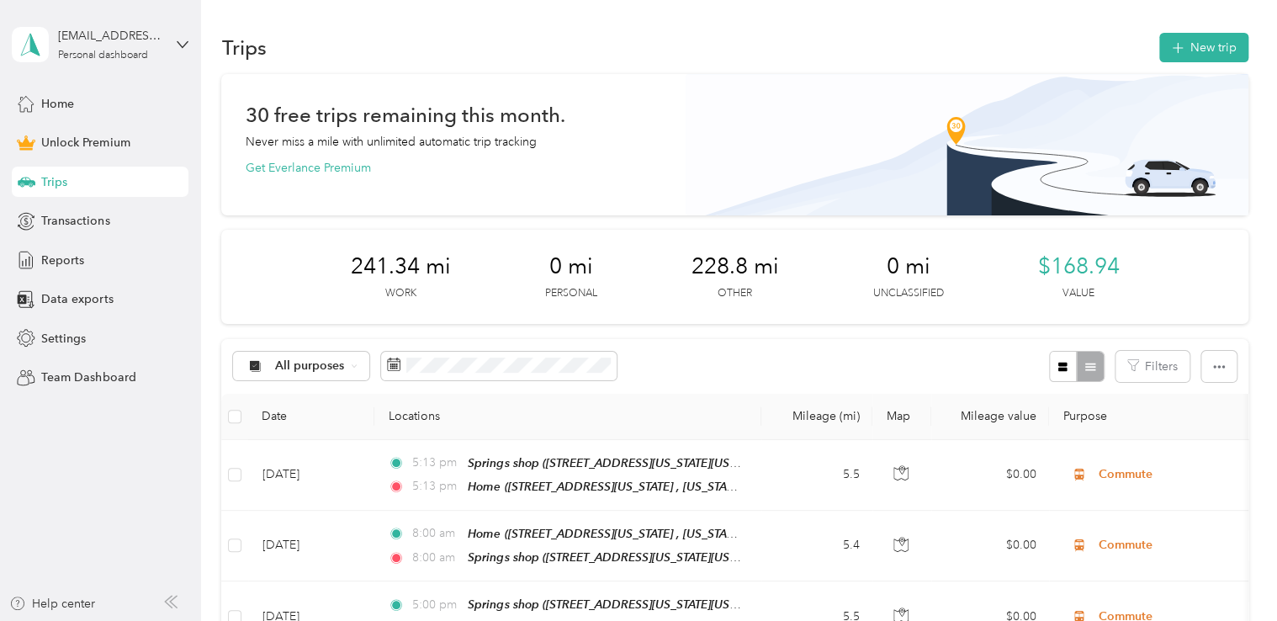
click at [1201, 29] on div "Trips New trip" at bounding box center [734, 46] width 1026 height 35
click at [1201, 40] on button "New trip" at bounding box center [1203, 47] width 89 height 29
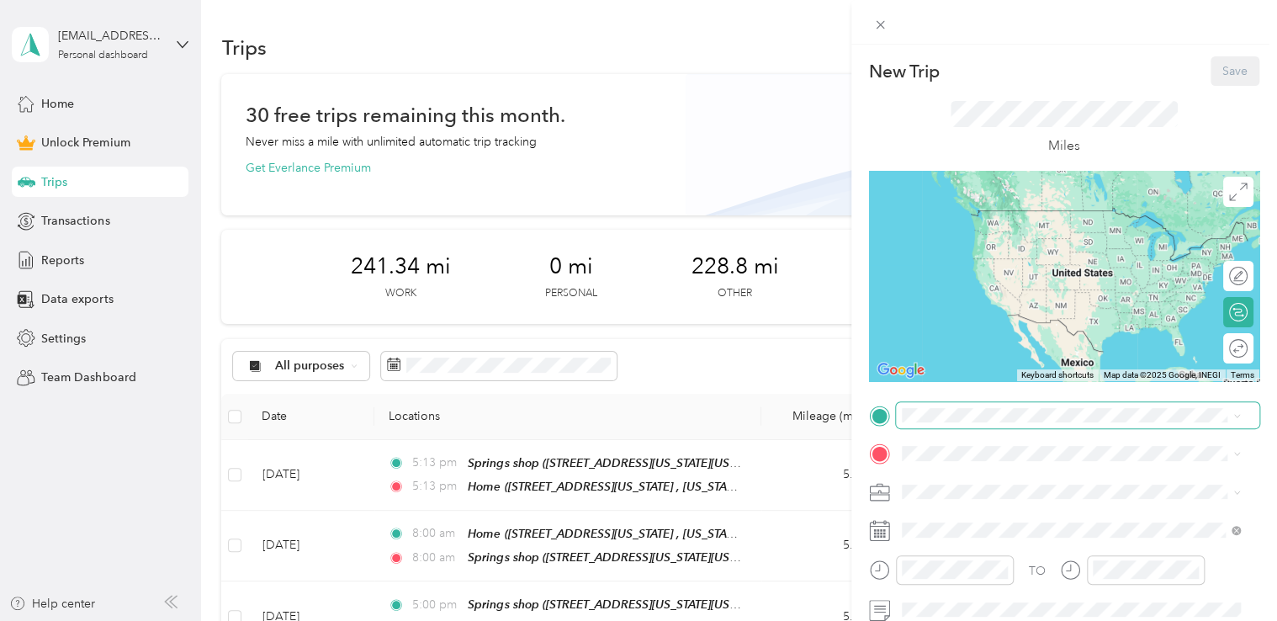
click at [1010, 424] on span at bounding box center [1077, 415] width 363 height 27
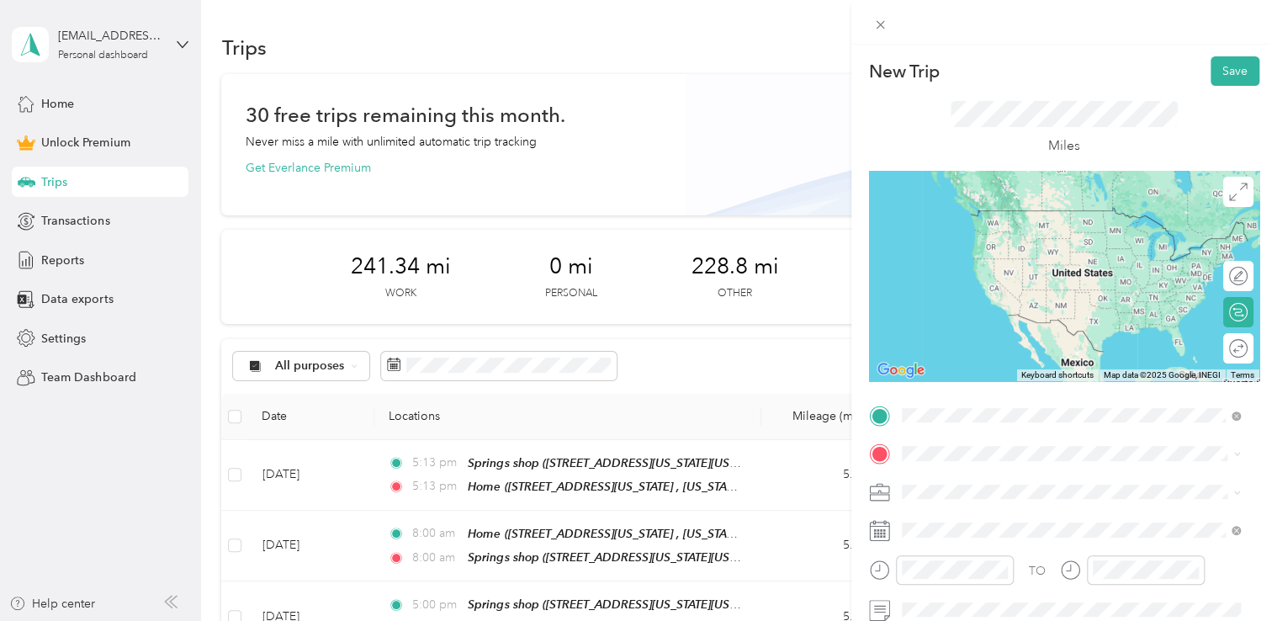
click at [1042, 244] on div "Maaco [STREET_ADDRESS][US_STATE][US_STATE][US_STATE]" at bounding box center [1078, 226] width 291 height 35
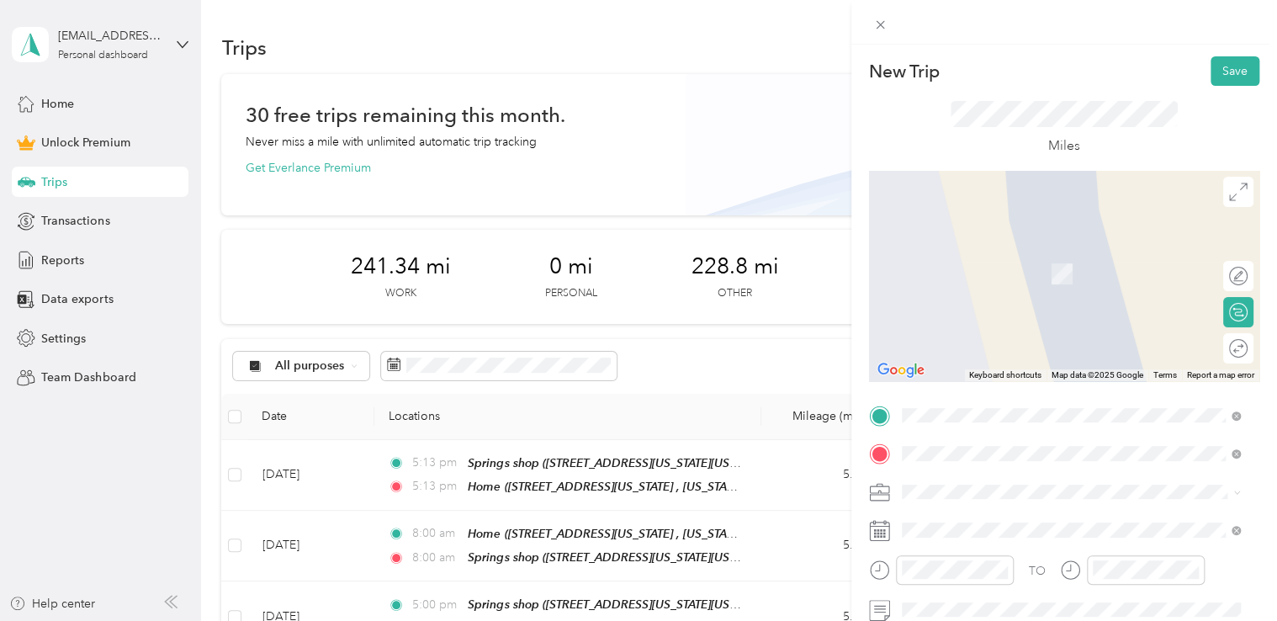
click at [1020, 281] on span "[STREET_ADDRESS][US_STATE][US_STATE]" at bounding box center [1048, 274] width 230 height 14
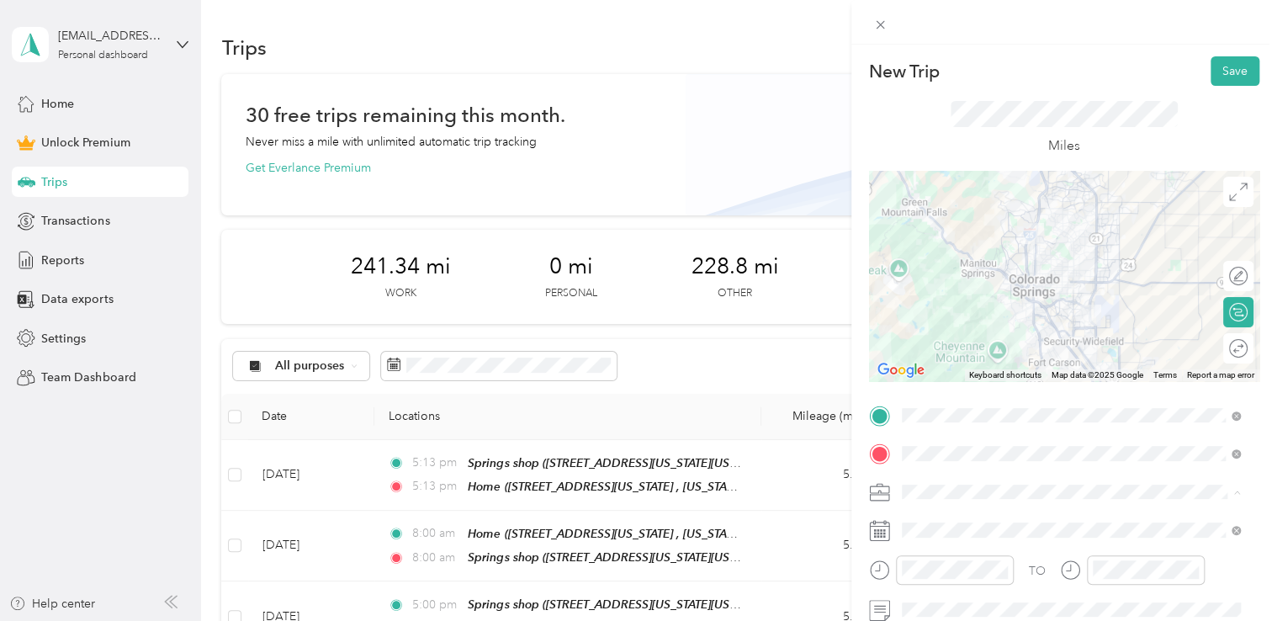
click at [955, 318] on li "Adas Solutions" at bounding box center [1071, 314] width 351 height 29
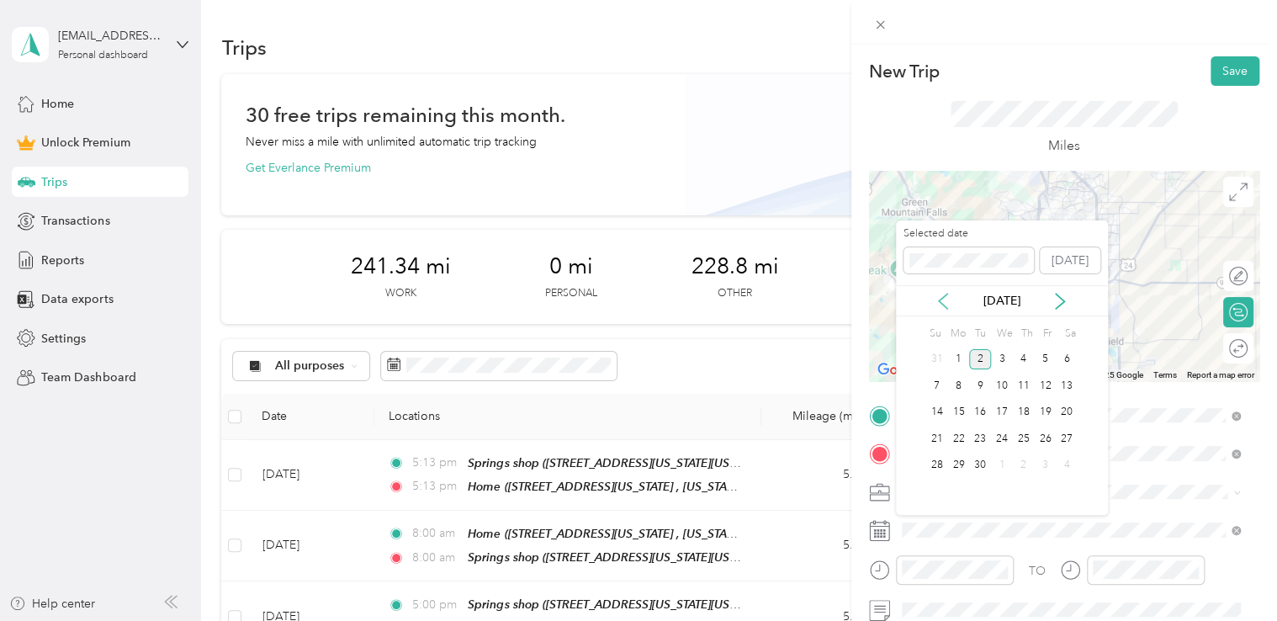
click at [947, 298] on icon at bounding box center [943, 301] width 17 height 17
drag, startPoint x: 987, startPoint y: 439, endPoint x: 998, endPoint y: 439, distance: 10.9
click at [989, 439] on div "19" at bounding box center [980, 438] width 22 height 21
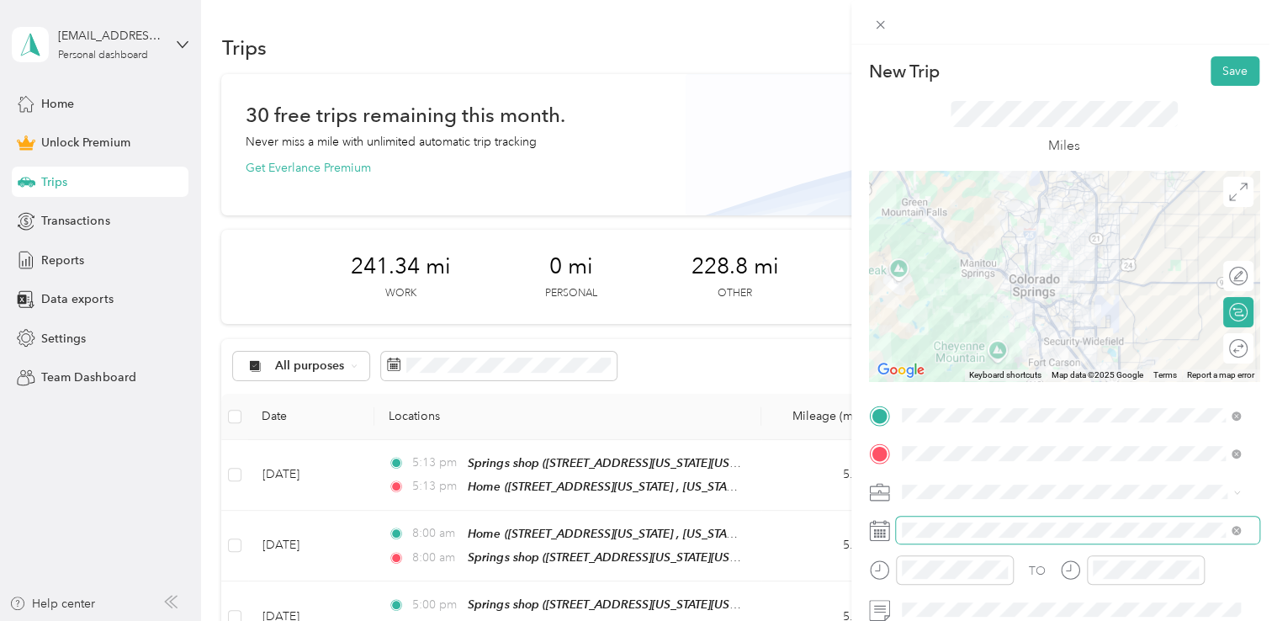
click at [975, 540] on div "TO Add photo" at bounding box center [1064, 586] width 390 height 368
click at [962, 520] on span at bounding box center [1077, 530] width 363 height 27
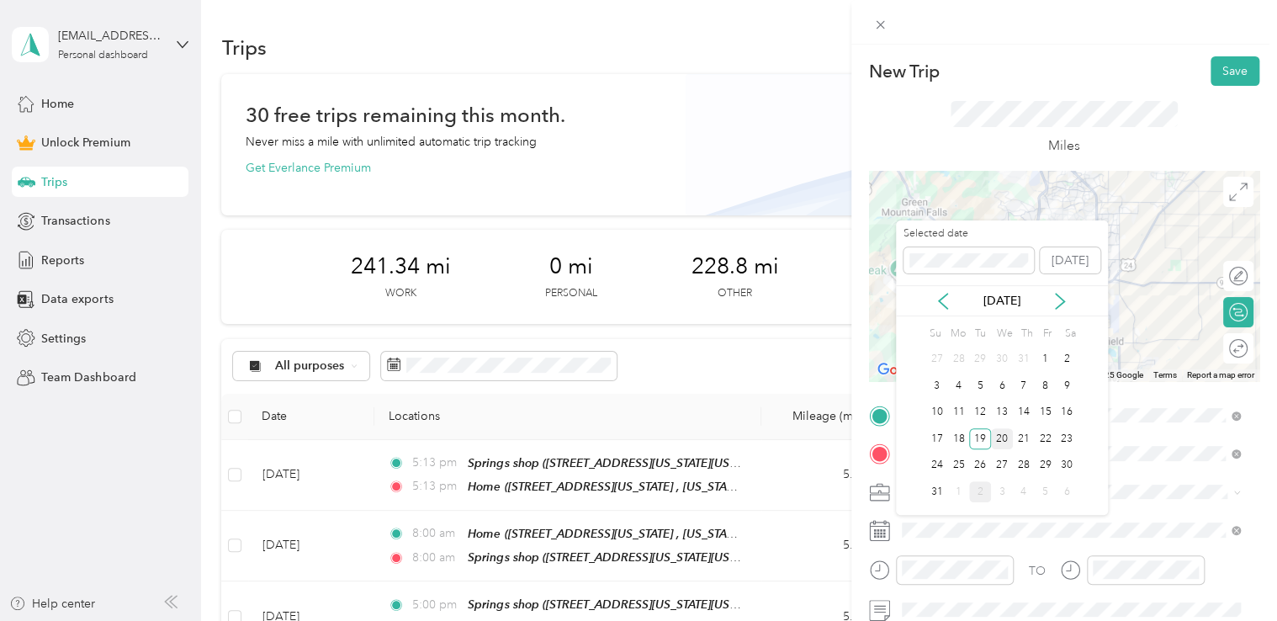
click at [996, 432] on div "20" at bounding box center [1002, 438] width 22 height 21
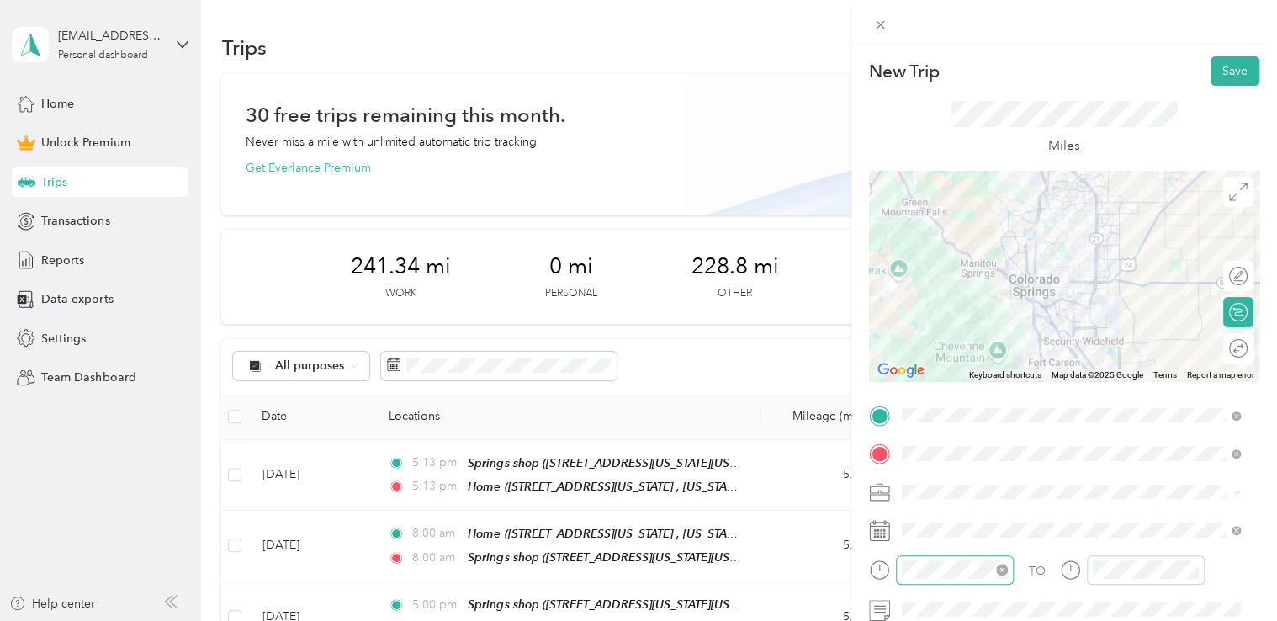
click at [969, 580] on div at bounding box center [955, 569] width 118 height 29
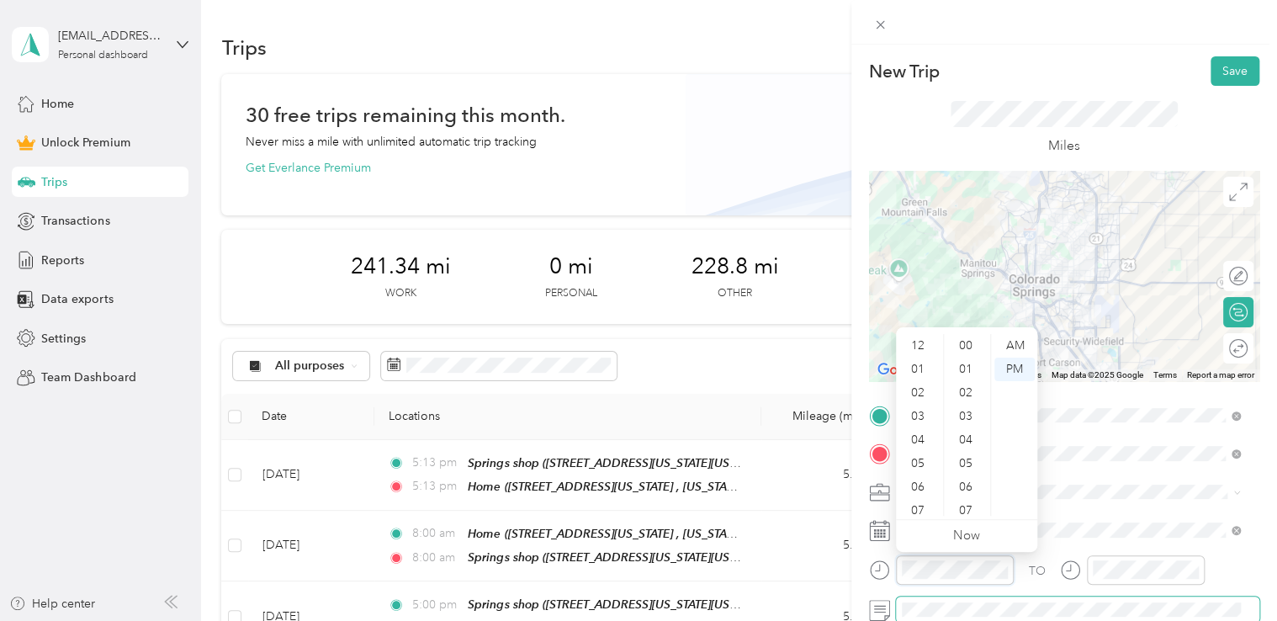
scroll to position [565, 0]
click at [915, 342] on div "04" at bounding box center [919, 339] width 40 height 24
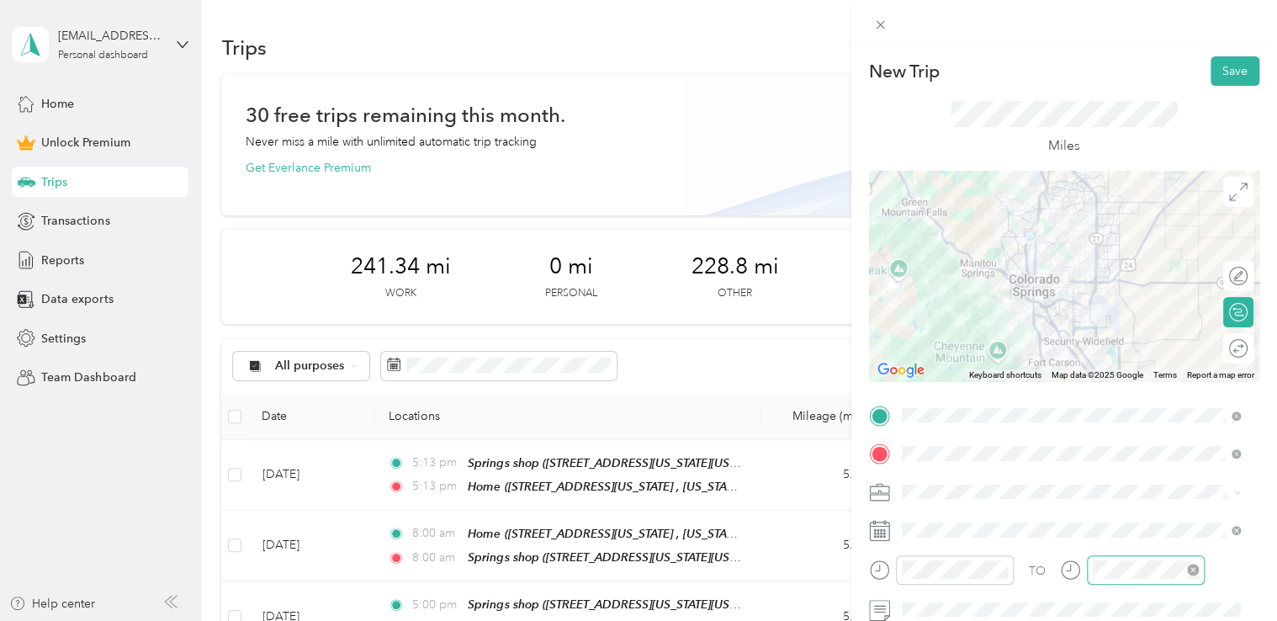
click at [1127, 580] on div at bounding box center [1146, 569] width 118 height 29
click at [1100, 344] on div "04" at bounding box center [1109, 339] width 40 height 24
click at [1120, 54] on div "New Trip Save This trip cannot be edited because it is either under review, app…" at bounding box center [1064, 355] width 426 height 621
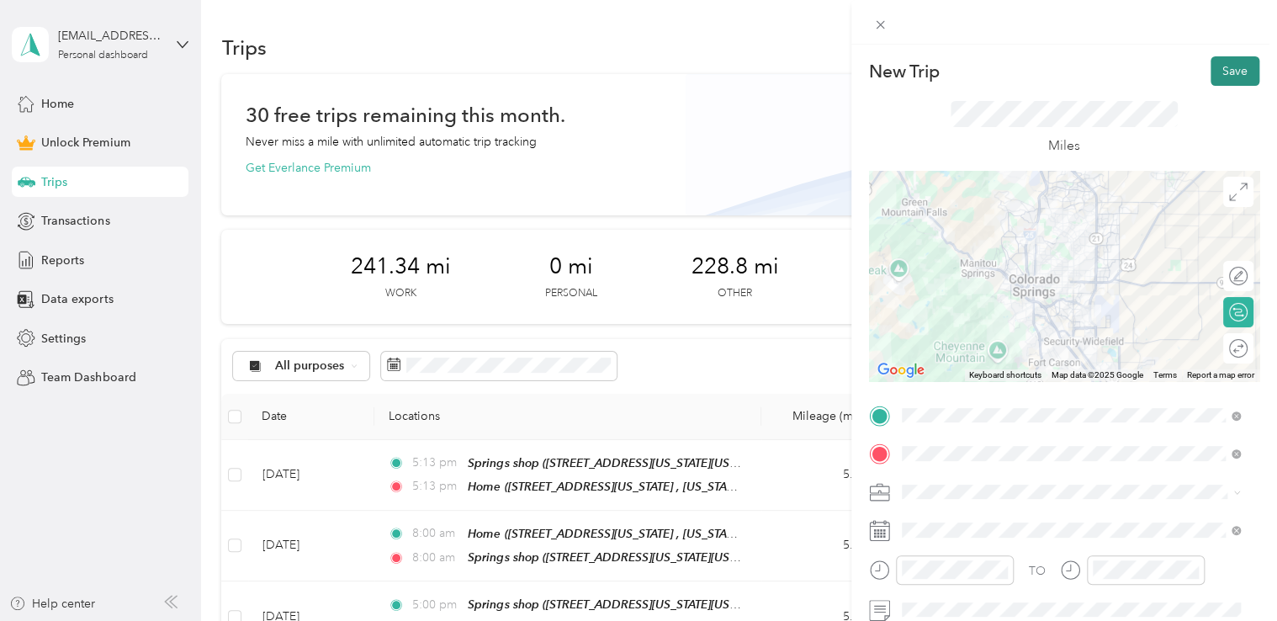
click at [1215, 70] on button "Save" at bounding box center [1235, 70] width 49 height 29
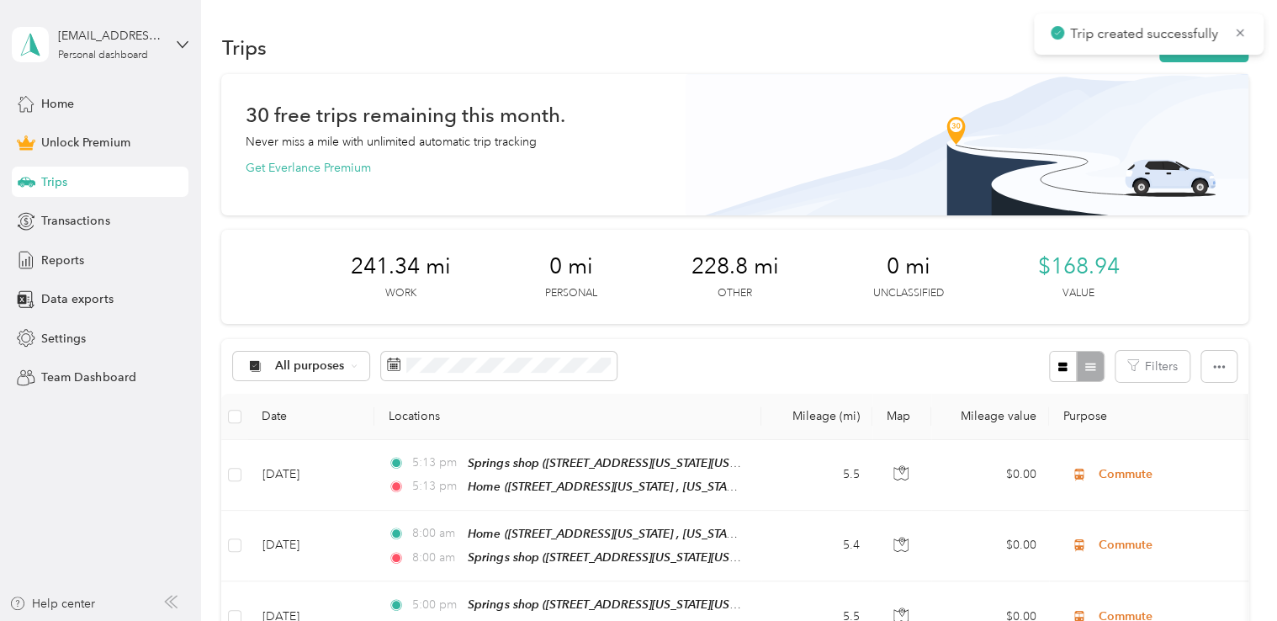
click at [1182, 63] on div "Trips New trip" at bounding box center [734, 46] width 1026 height 35
click at [1195, 55] on button "New trip" at bounding box center [1203, 47] width 89 height 29
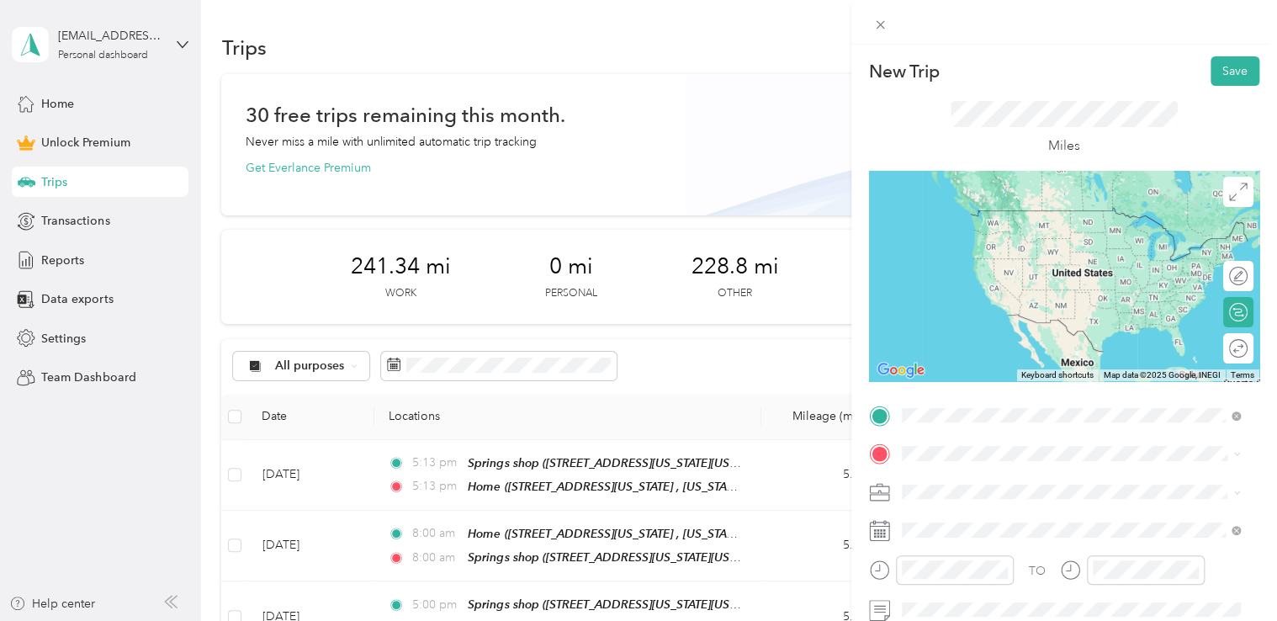
click at [1015, 242] on div "Springs shop [STREET_ADDRESS][US_STATE][US_STATE]" at bounding box center [1048, 226] width 230 height 35
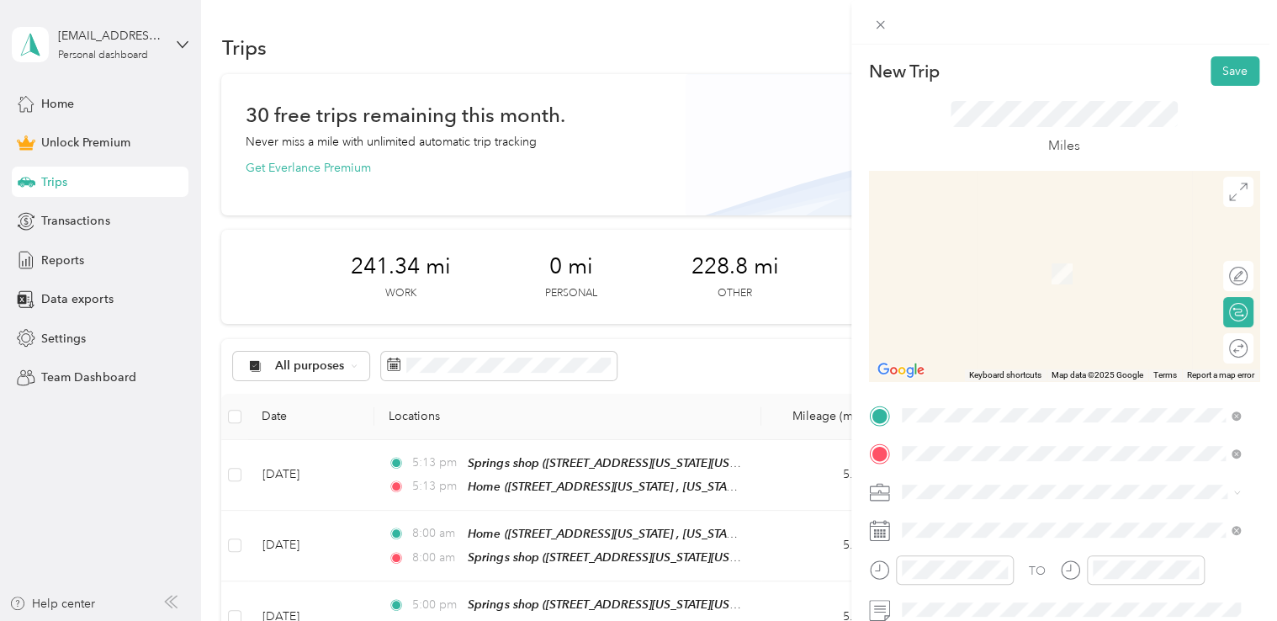
click at [986, 274] on span "[STREET_ADDRESS][PERSON_NAME][US_STATE]" at bounding box center [1064, 274] width 262 height 14
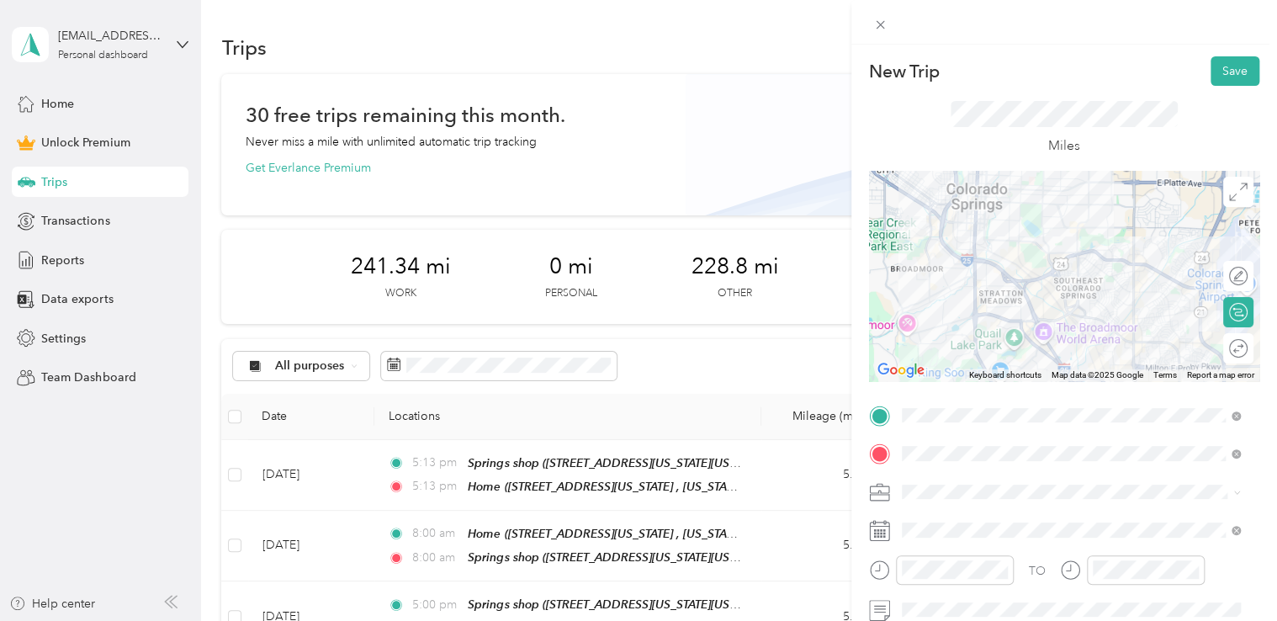
click at [938, 503] on span at bounding box center [1077, 492] width 363 height 27
click at [957, 321] on li "Adas Solutions" at bounding box center [1071, 314] width 351 height 29
click at [1023, 311] on div at bounding box center [1064, 276] width 390 height 210
click at [1026, 311] on div at bounding box center [1064, 276] width 390 height 210
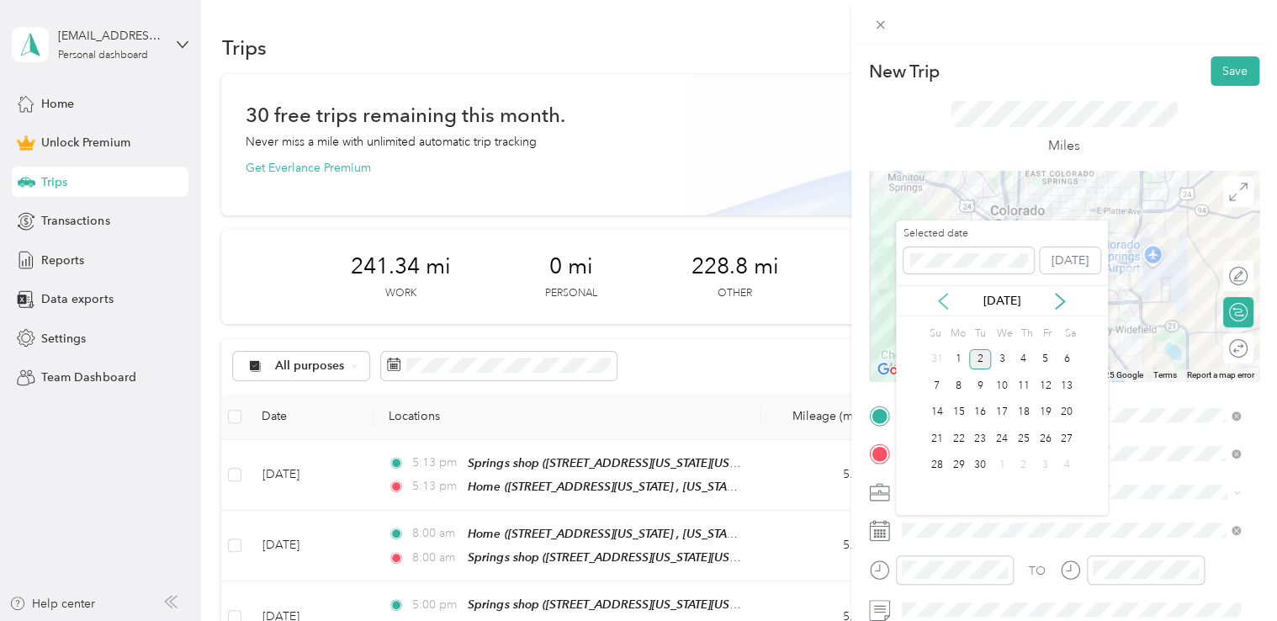
click at [946, 306] on icon at bounding box center [943, 301] width 8 height 15
click at [1038, 436] on div "22" at bounding box center [1045, 438] width 22 height 21
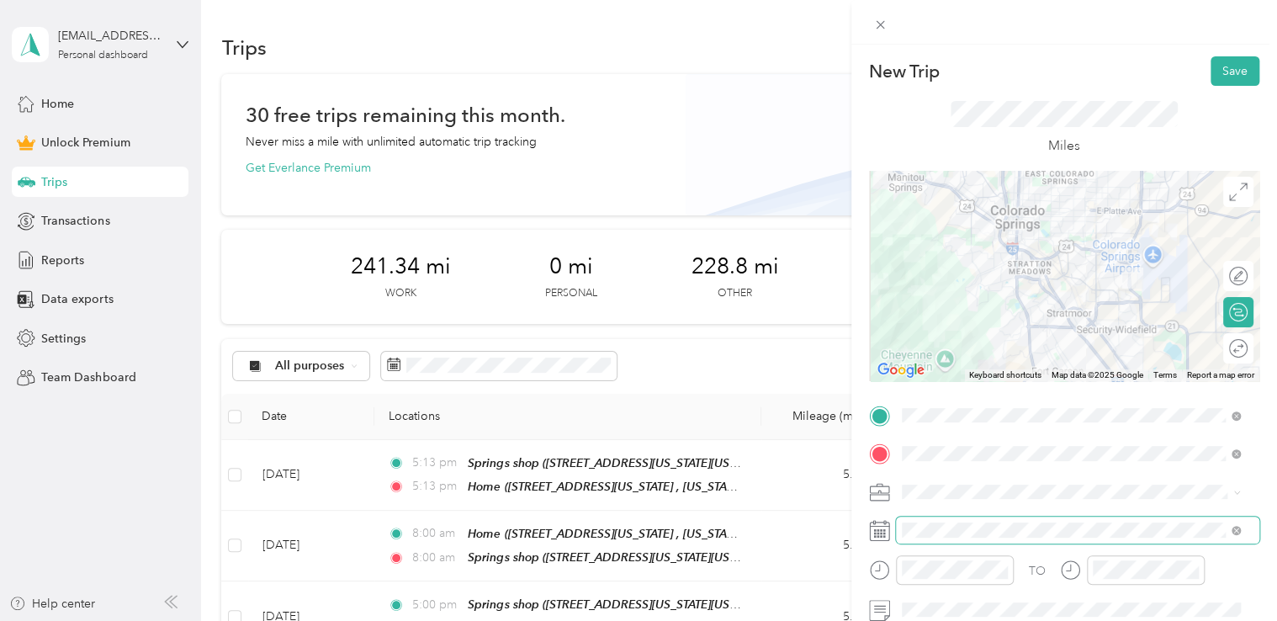
click at [956, 537] on span at bounding box center [1077, 530] width 363 height 27
click at [954, 576] on div at bounding box center [955, 569] width 118 height 29
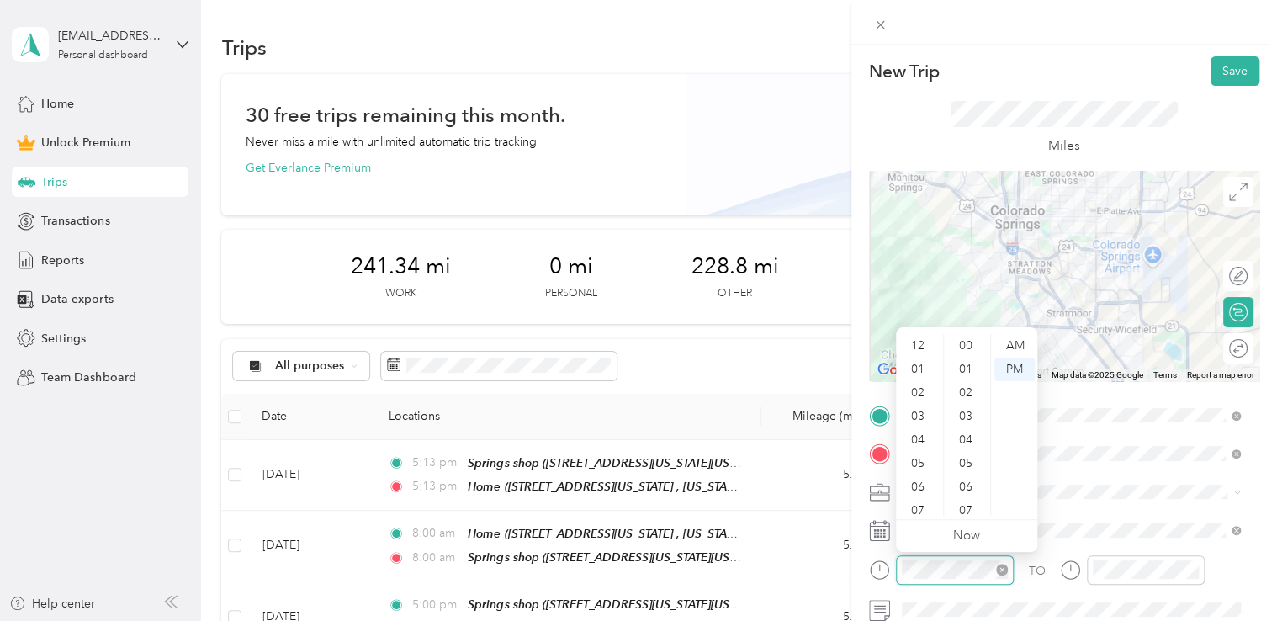
scroll to position [589, 0]
click at [919, 432] on div "08" at bounding box center [919, 433] width 40 height 24
click at [1002, 342] on div "AM" at bounding box center [1014, 346] width 40 height 24
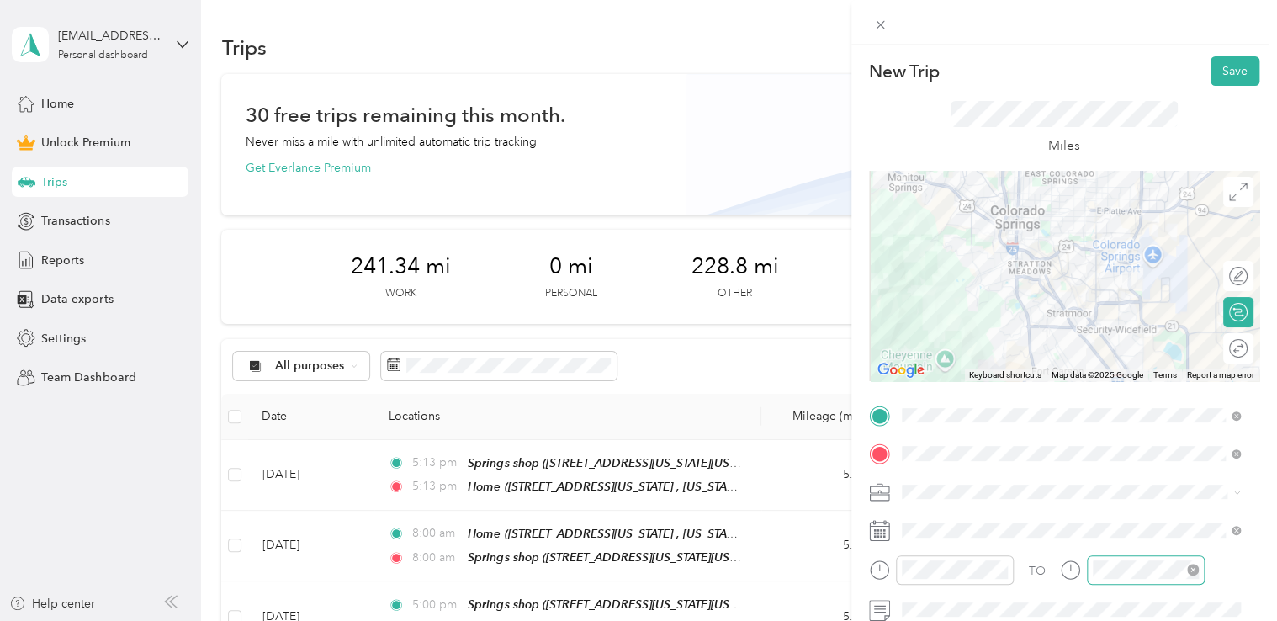
click at [1108, 581] on div at bounding box center [1146, 569] width 118 height 29
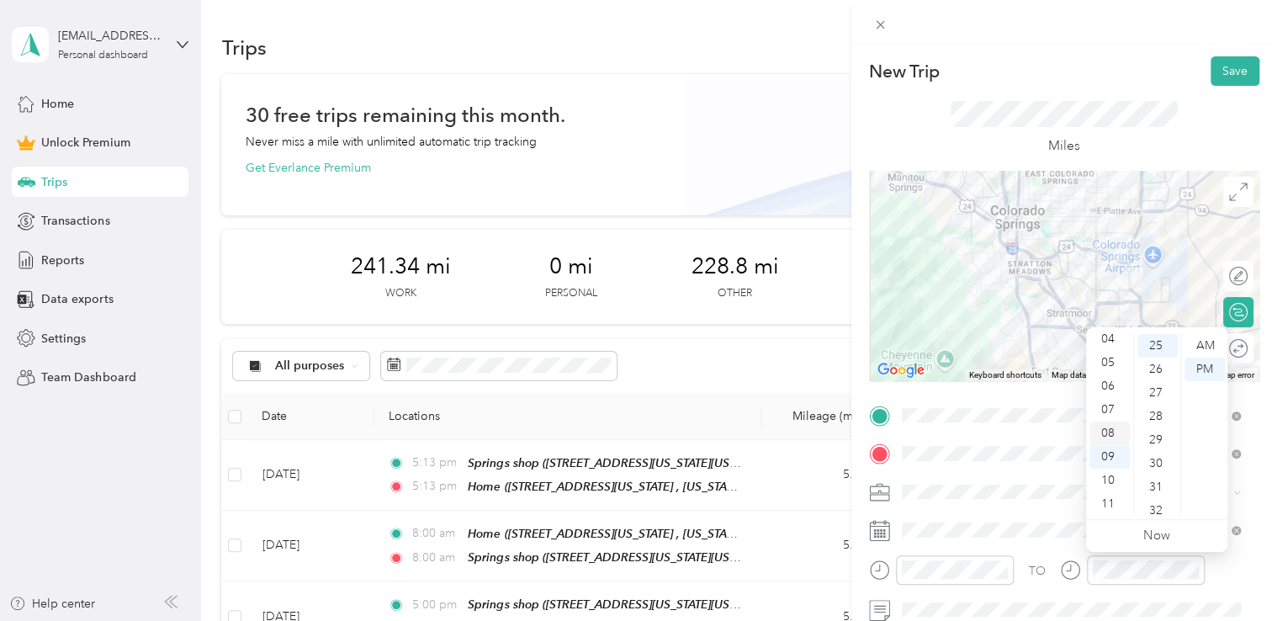
click at [1107, 432] on div "08" at bounding box center [1109, 433] width 40 height 24
click at [1205, 347] on div "AM" at bounding box center [1205, 346] width 40 height 24
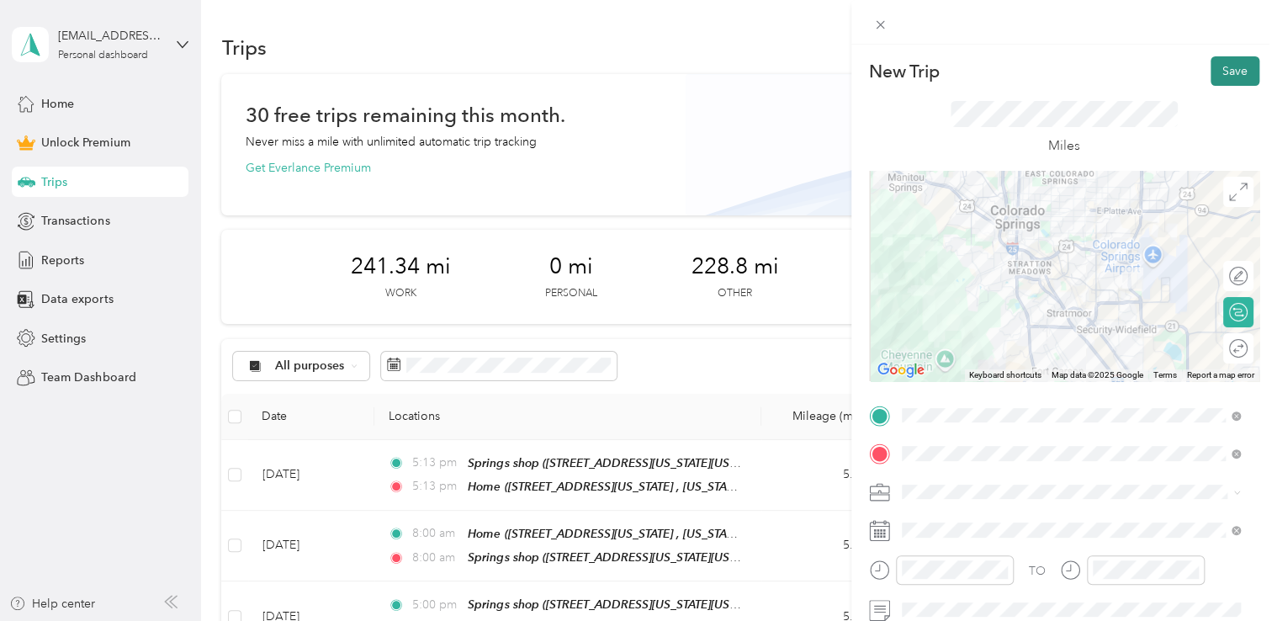
click at [1222, 81] on button "Save" at bounding box center [1235, 70] width 49 height 29
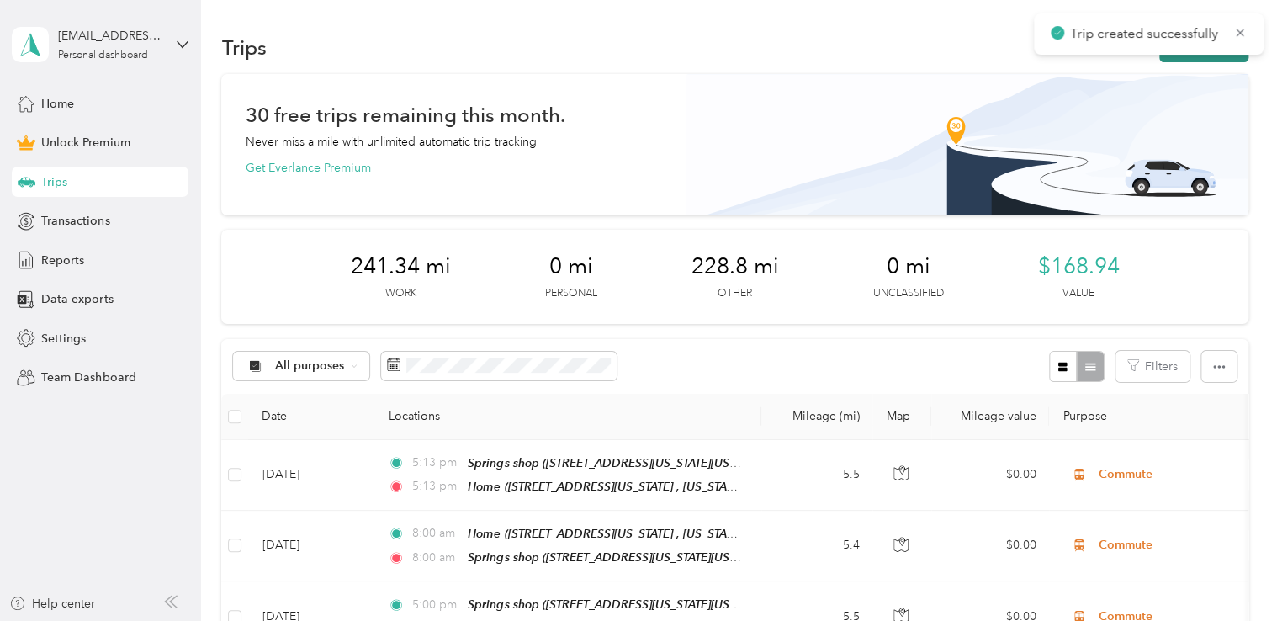
click at [1218, 61] on button "New trip" at bounding box center [1203, 47] width 89 height 29
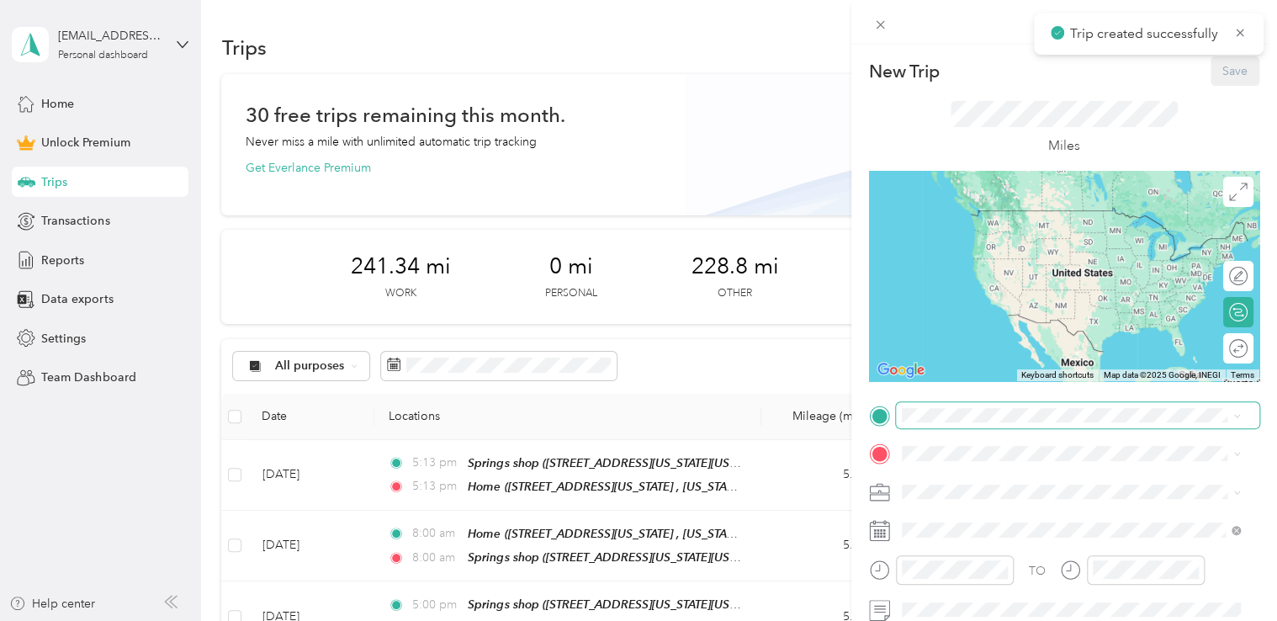
click at [942, 406] on span at bounding box center [1077, 415] width 363 height 27
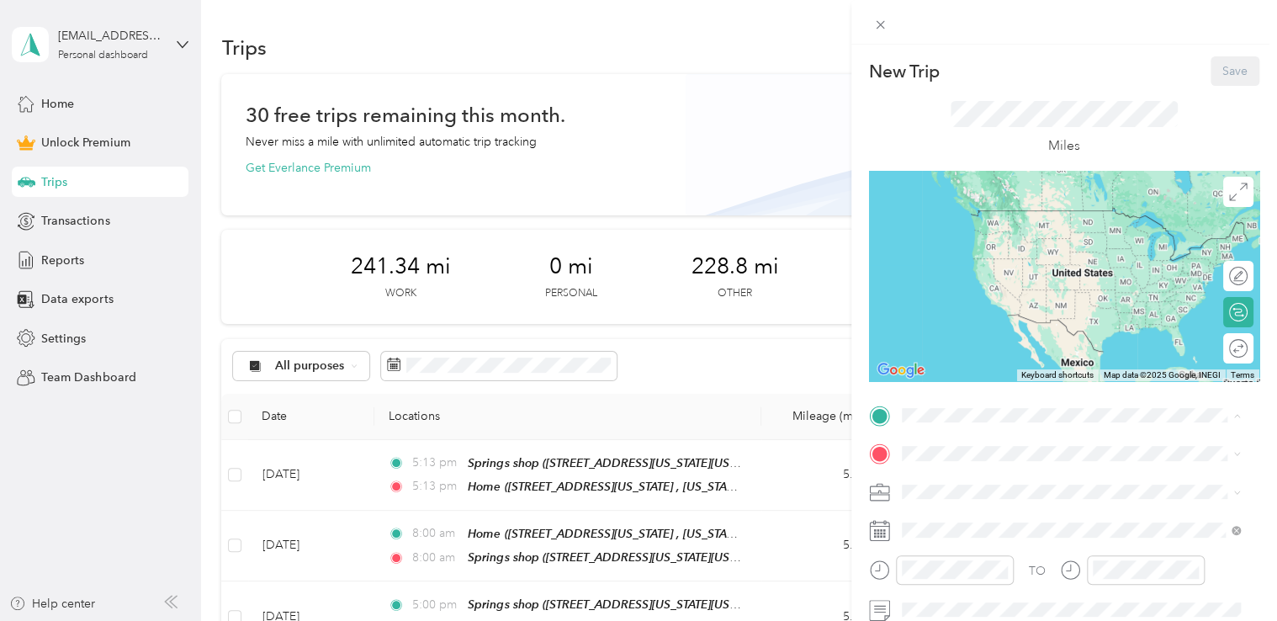
click at [999, 226] on div "Red [PERSON_NAME] [STREET_ADDRESS][PERSON_NAME][US_STATE]" at bounding box center [1064, 226] width 262 height 35
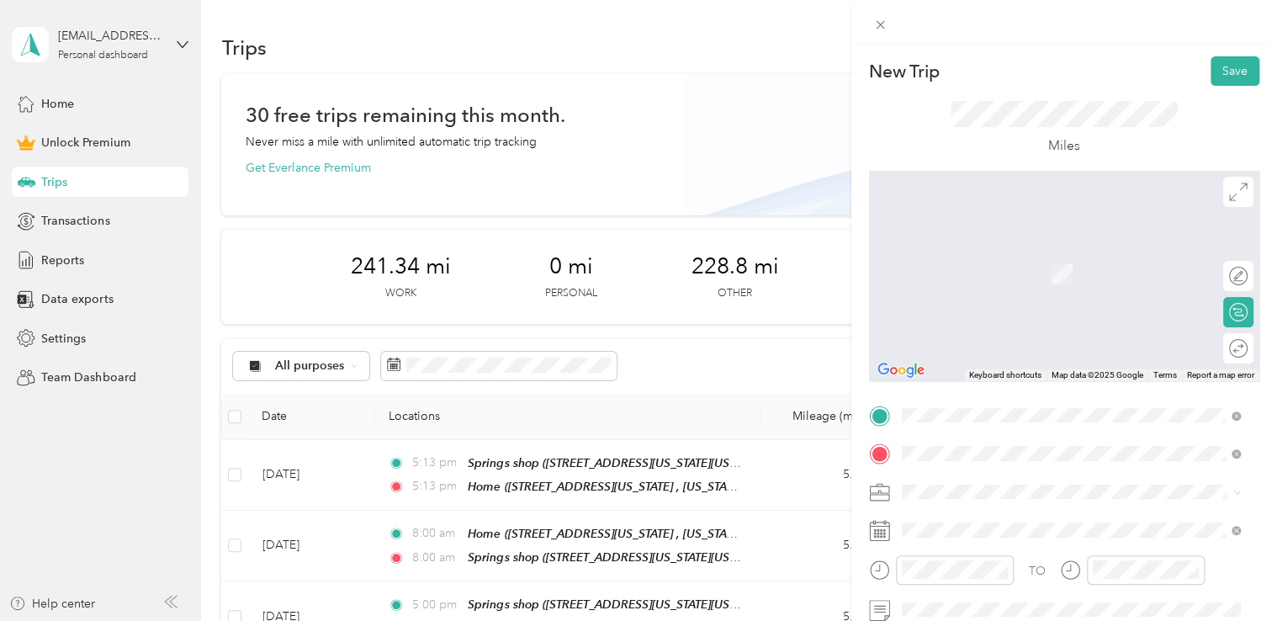
click at [994, 281] on span "[STREET_ADDRESS][US_STATE][US_STATE]" at bounding box center [1048, 274] width 230 height 14
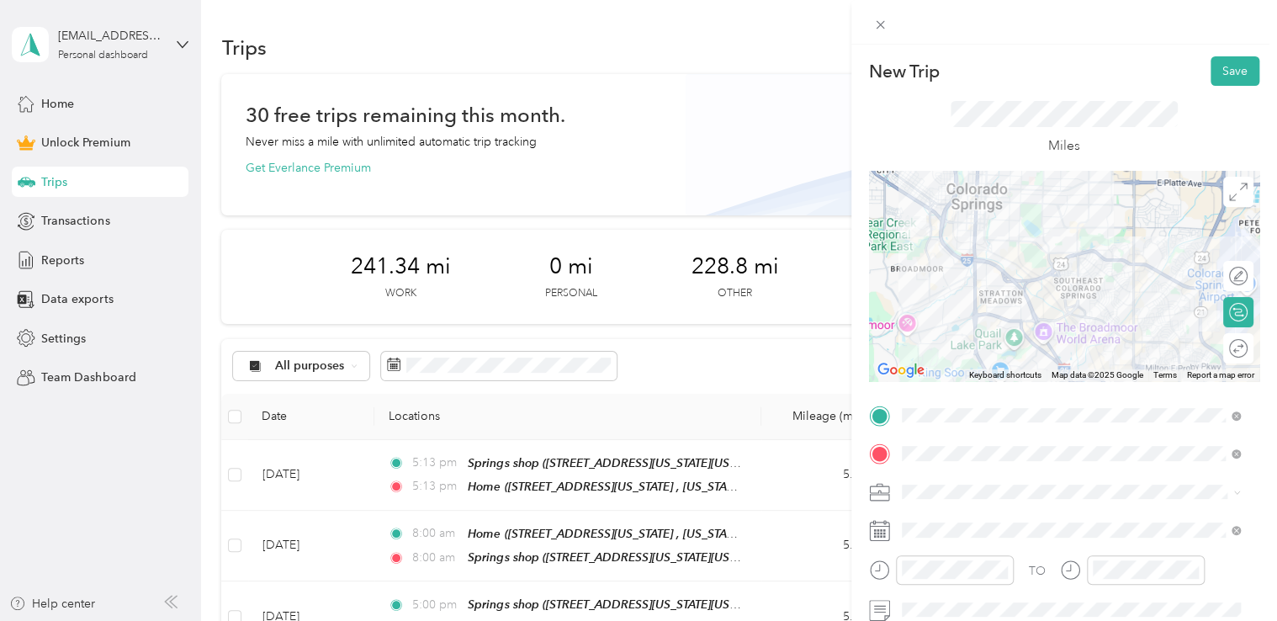
click at [942, 501] on span at bounding box center [1077, 492] width 363 height 27
click at [972, 321] on li "Adas Solutions" at bounding box center [1071, 314] width 351 height 29
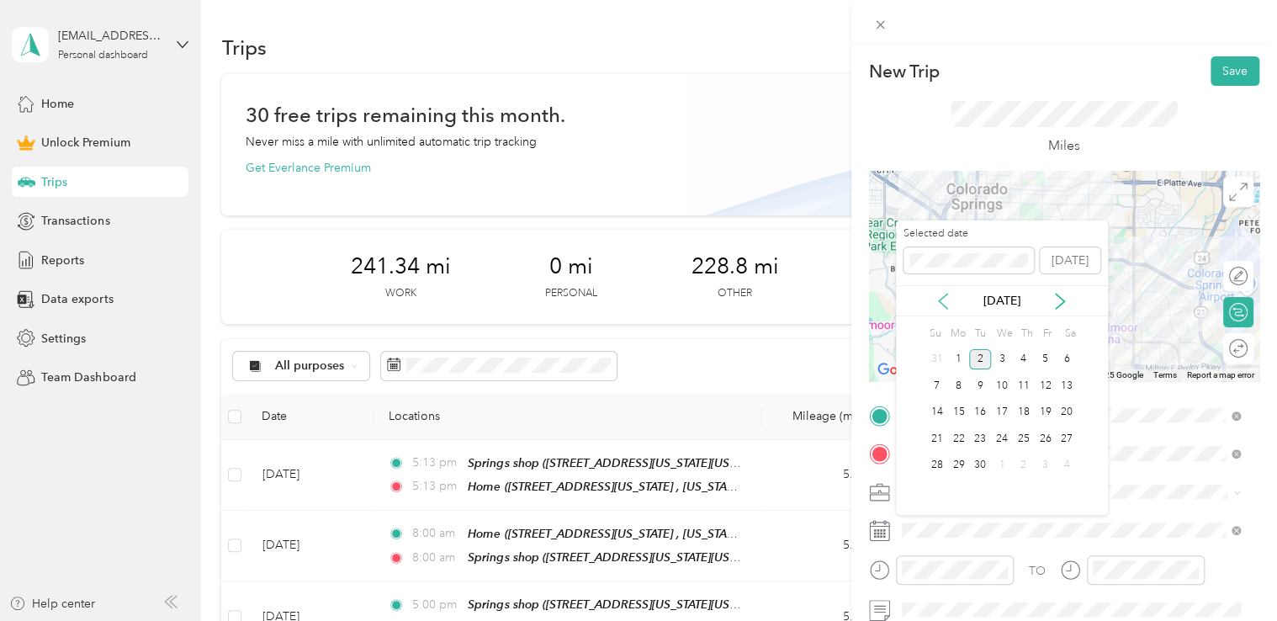
click at [939, 304] on icon at bounding box center [943, 301] width 17 height 17
click at [1050, 438] on div "22" at bounding box center [1045, 438] width 22 height 21
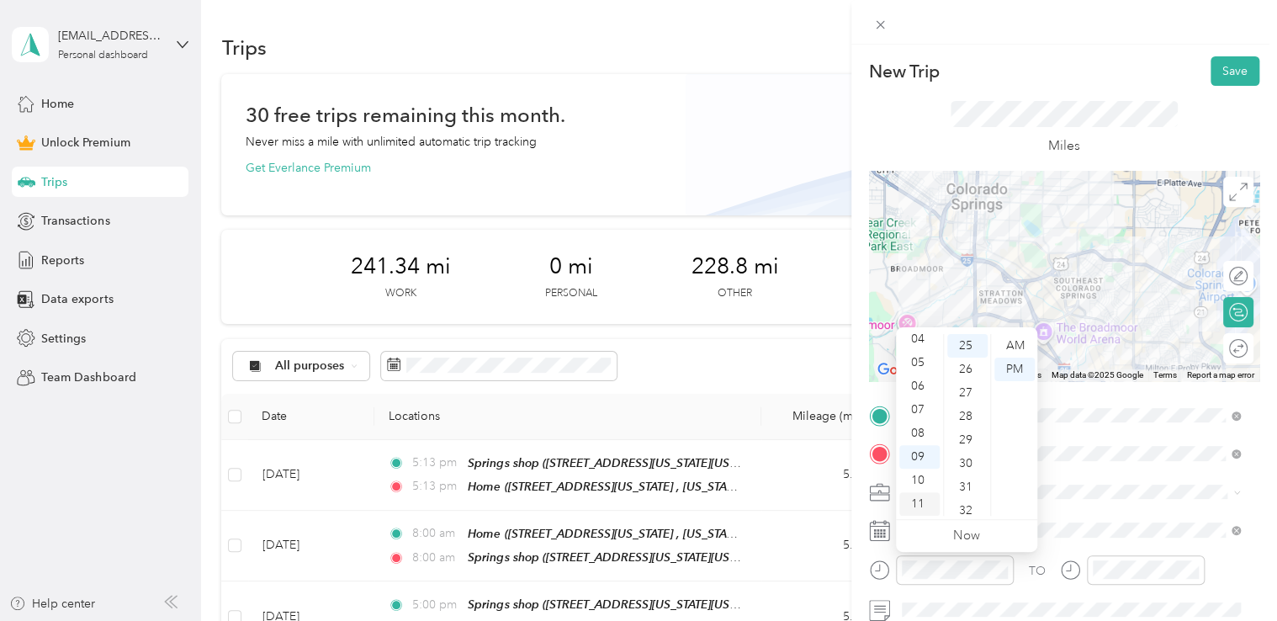
click at [920, 505] on div "11" at bounding box center [919, 504] width 40 height 24
click at [1015, 342] on div "AM" at bounding box center [1014, 346] width 40 height 24
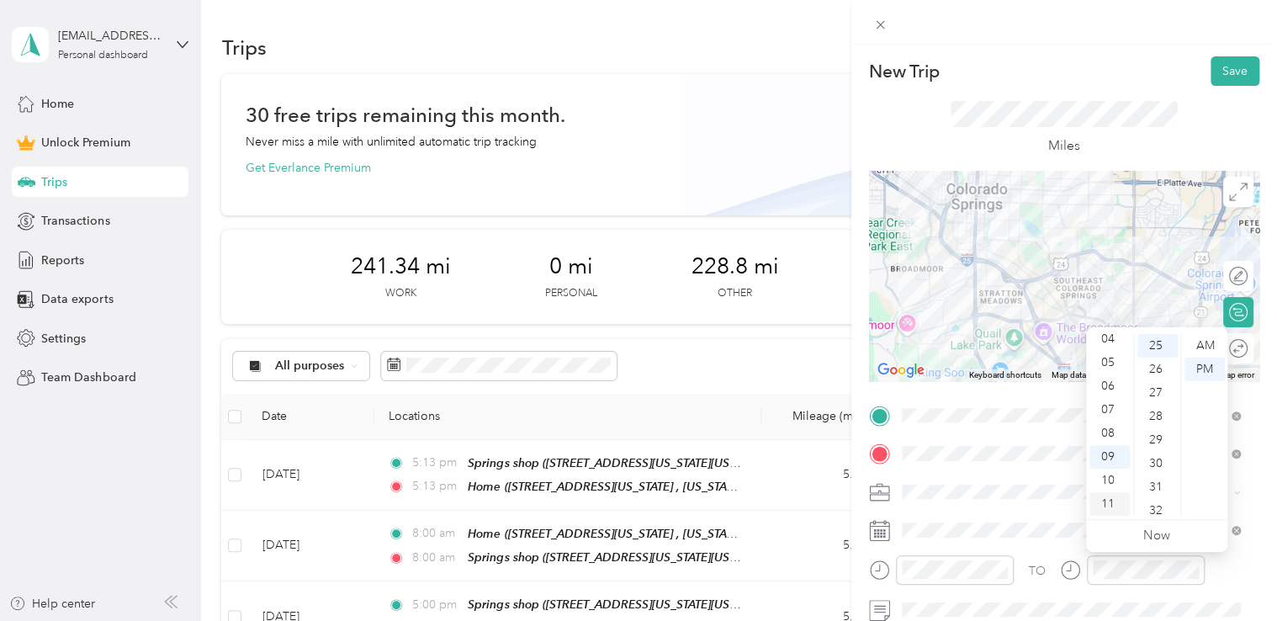
click at [1111, 497] on div "11" at bounding box center [1109, 504] width 40 height 24
click at [1211, 351] on div "AM" at bounding box center [1205, 346] width 40 height 24
click at [1178, 94] on div "Miles" at bounding box center [1064, 128] width 390 height 85
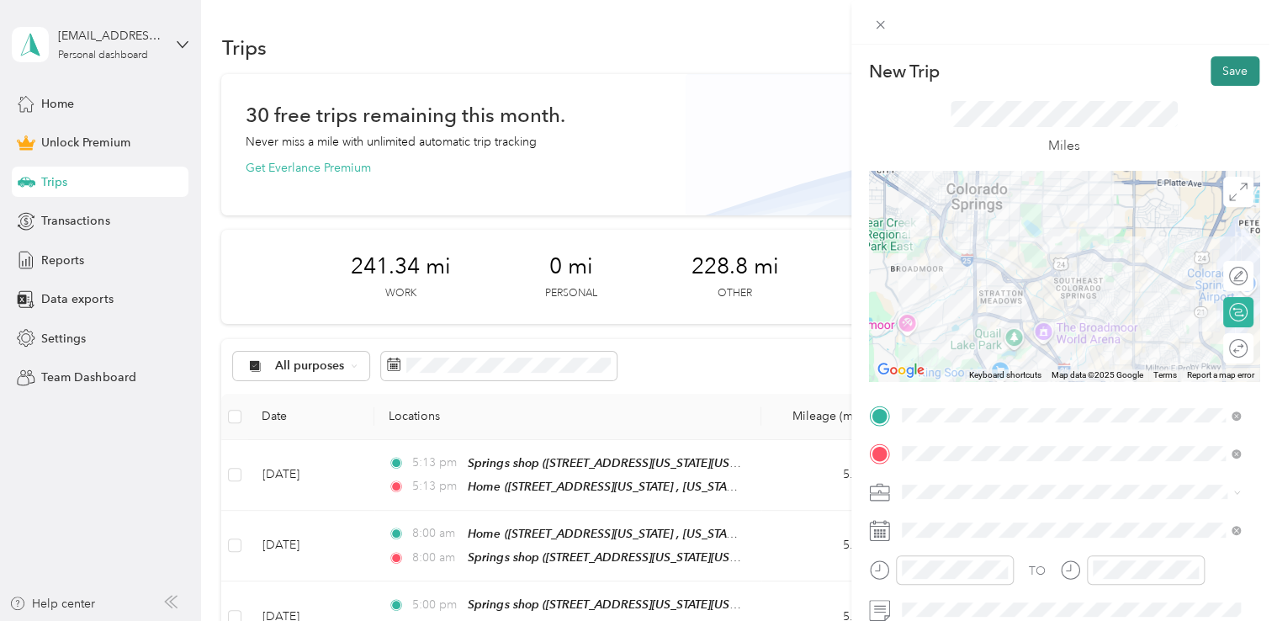
click at [1218, 69] on button "Save" at bounding box center [1235, 70] width 49 height 29
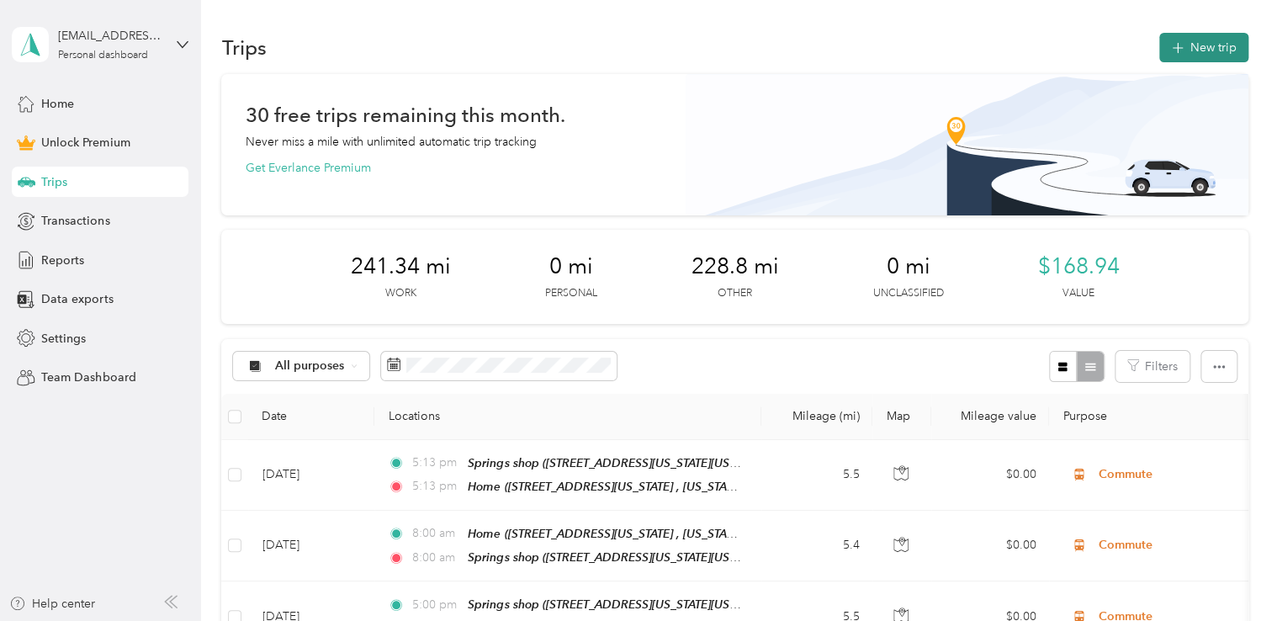
click at [1201, 45] on button "New trip" at bounding box center [1203, 47] width 89 height 29
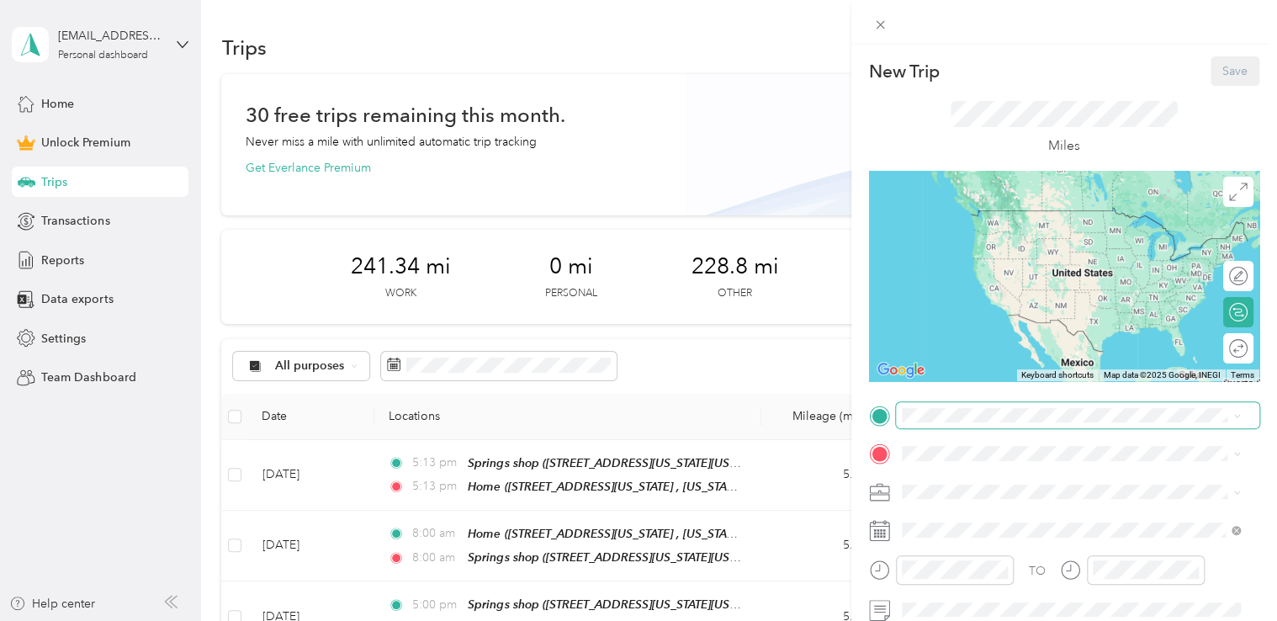
click at [959, 425] on span at bounding box center [1077, 415] width 363 height 27
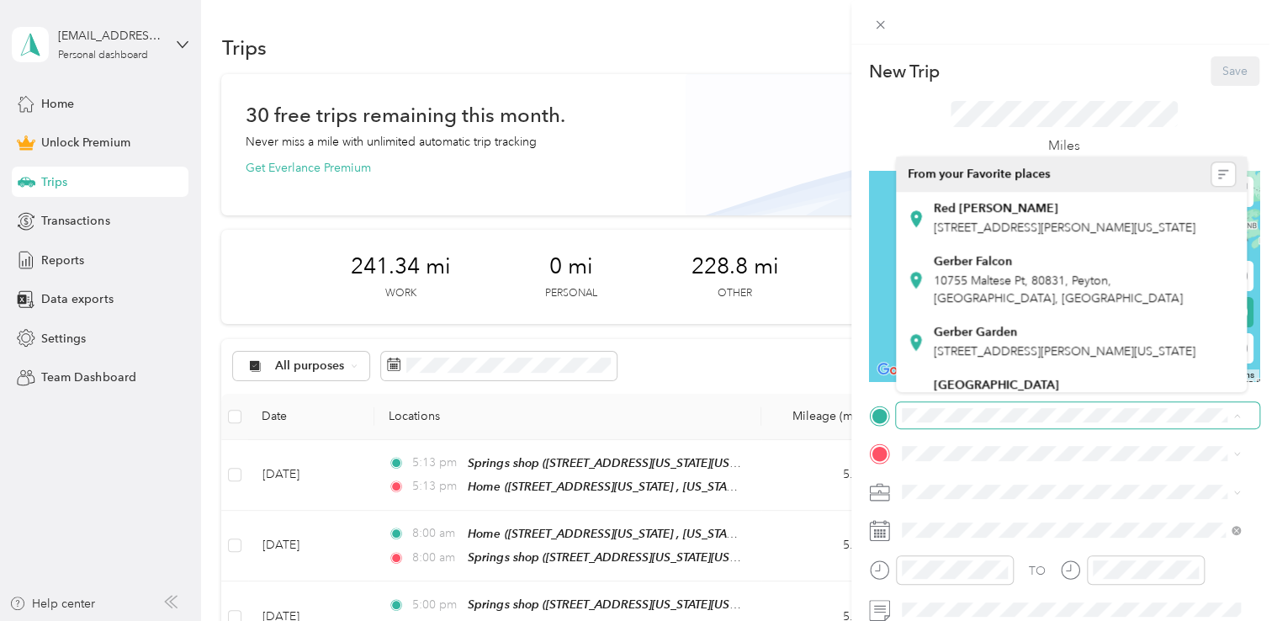
click at [957, 427] on span at bounding box center [1077, 415] width 363 height 27
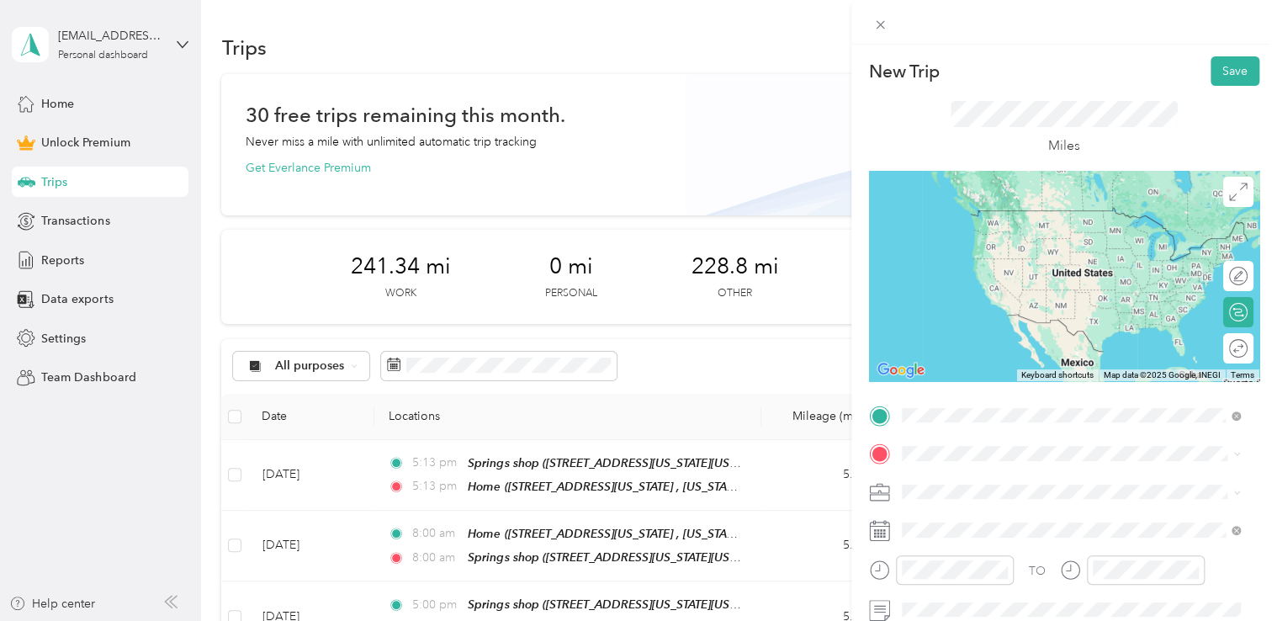
click at [1114, 227] on div "Springs shop [STREET_ADDRESS][US_STATE][US_STATE]" at bounding box center [1048, 226] width 230 height 35
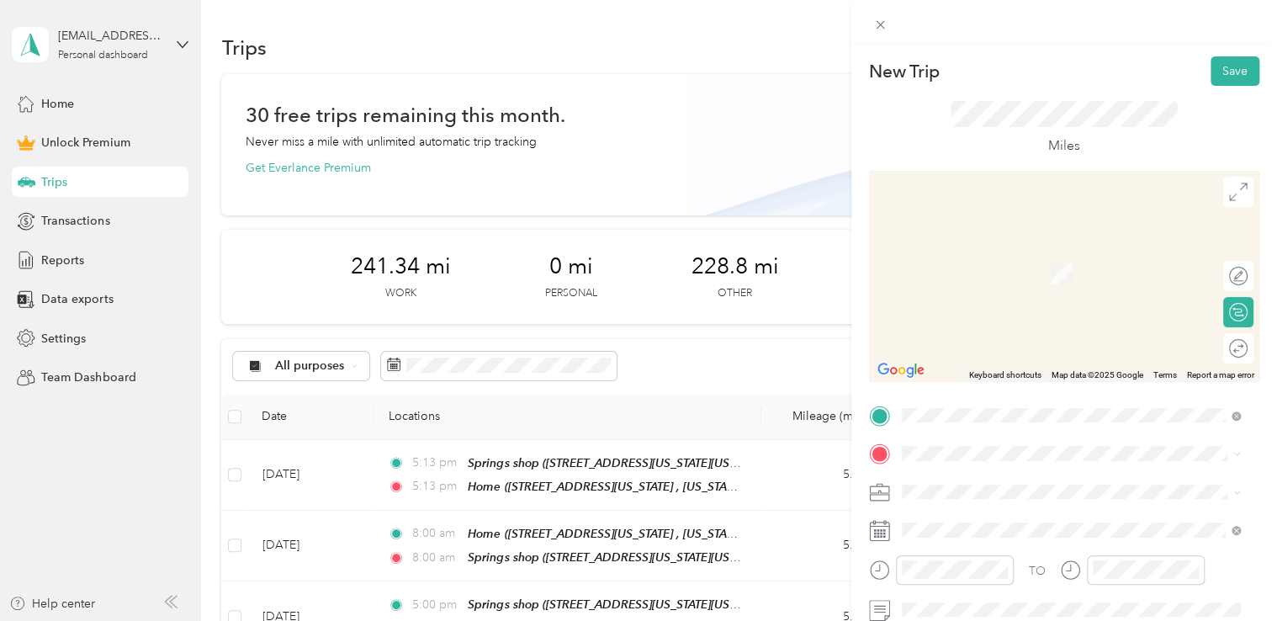
click at [957, 436] on div "TO Add photo" at bounding box center [1064, 586] width 390 height 368
click at [950, 443] on span at bounding box center [1077, 453] width 363 height 27
click at [1033, 262] on div "Maaco [STREET_ADDRESS][US_STATE][US_STATE][US_STATE]" at bounding box center [1078, 264] width 291 height 35
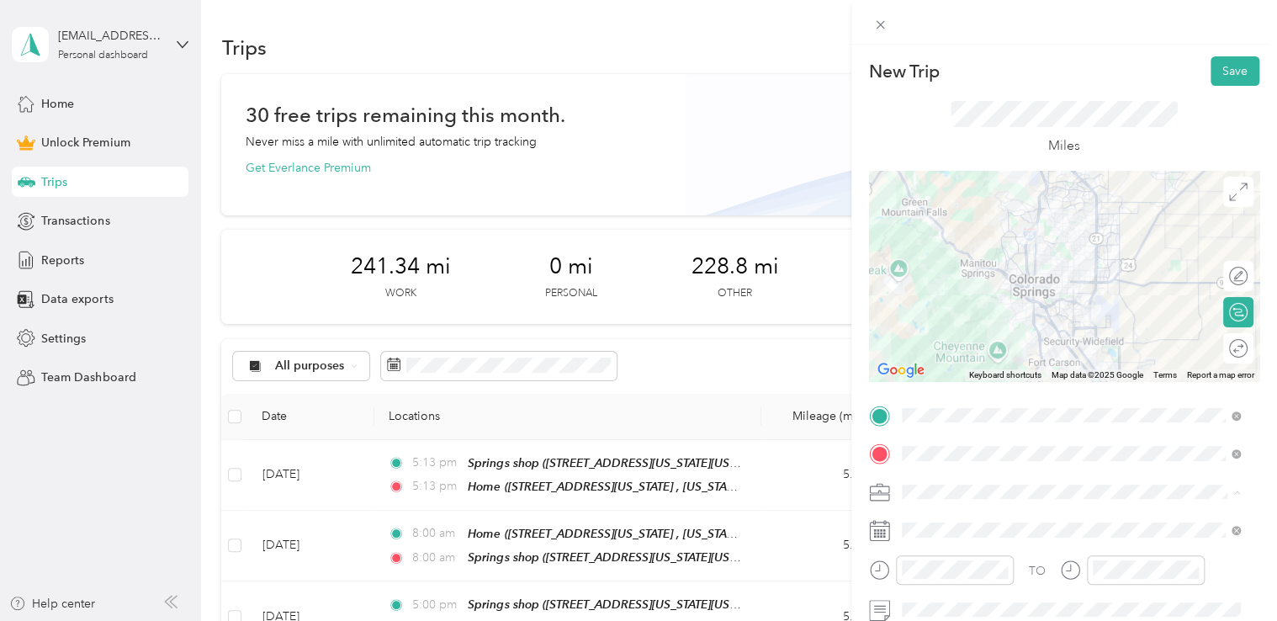
click at [984, 308] on span "Adas Solutions" at bounding box center [947, 315] width 79 height 14
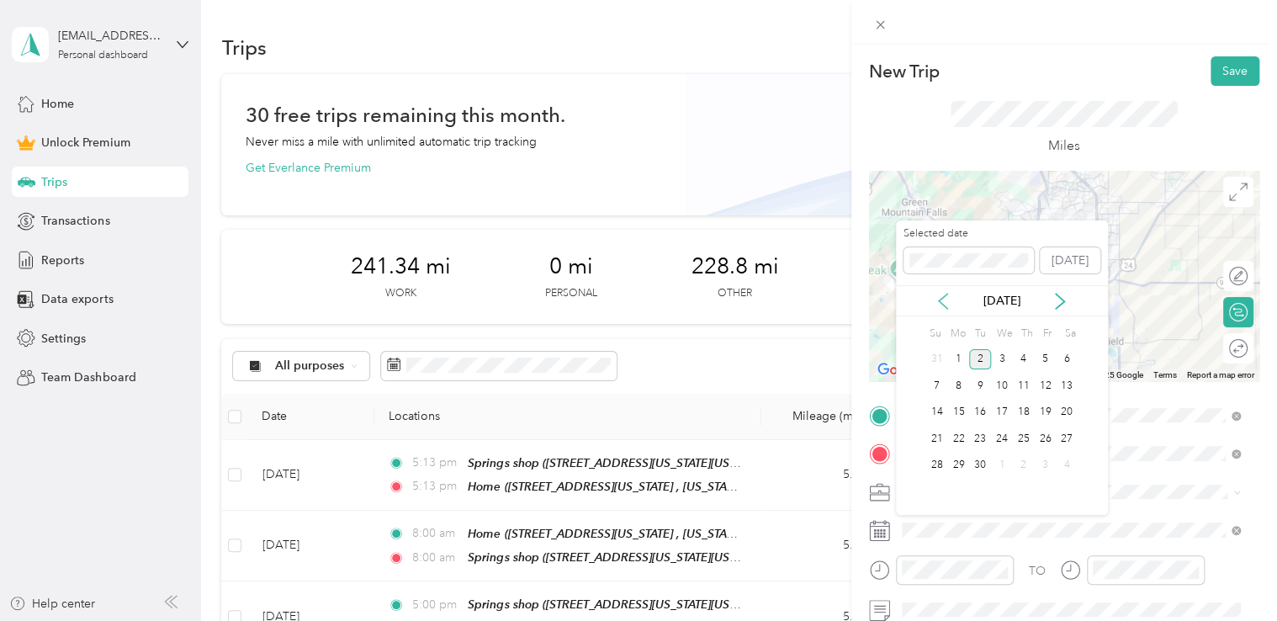
click at [949, 303] on icon at bounding box center [943, 301] width 17 height 17
click at [960, 473] on div "25" at bounding box center [958, 465] width 22 height 21
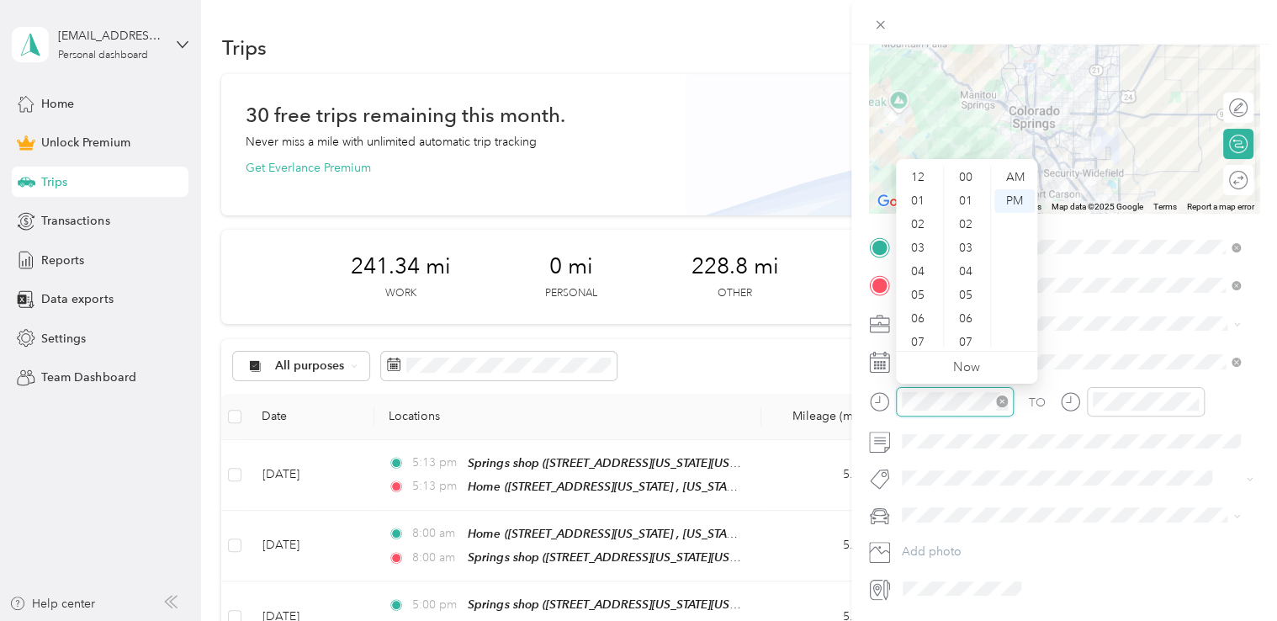
scroll to position [612, 0]
click at [922, 262] on div "08" at bounding box center [919, 265] width 40 height 24
click at [1004, 176] on div "AM" at bounding box center [1014, 178] width 40 height 24
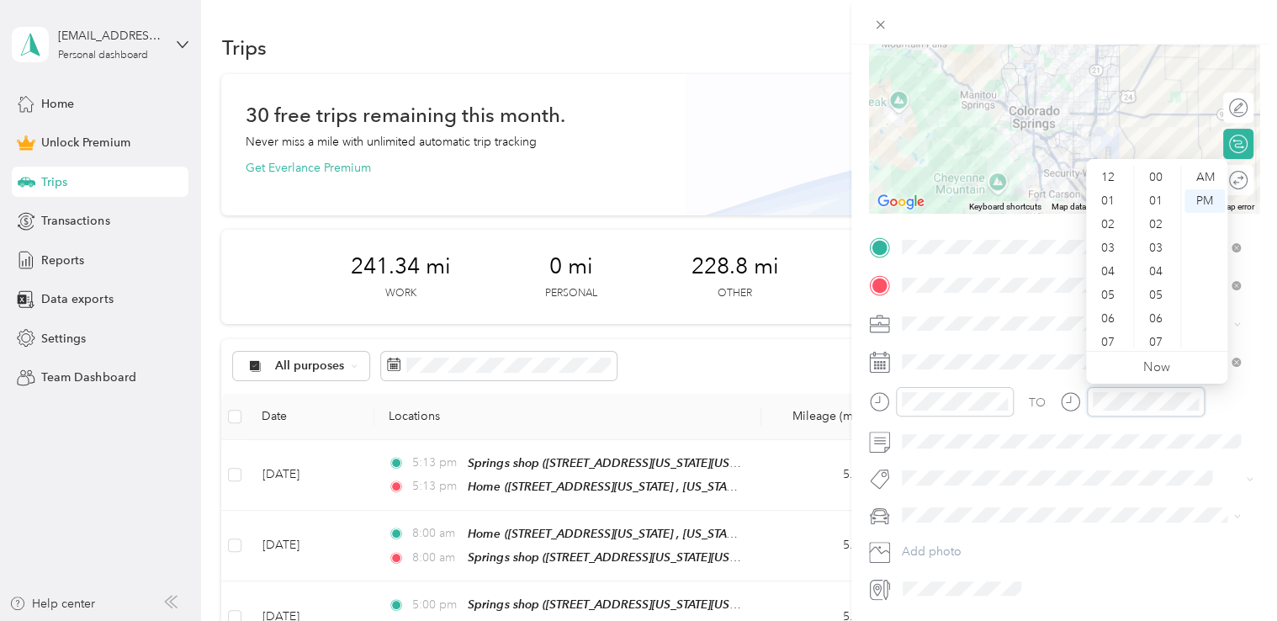
scroll to position [101, 0]
click at [1104, 261] on div "08" at bounding box center [1109, 265] width 40 height 24
click at [1206, 179] on div "AM" at bounding box center [1205, 178] width 40 height 24
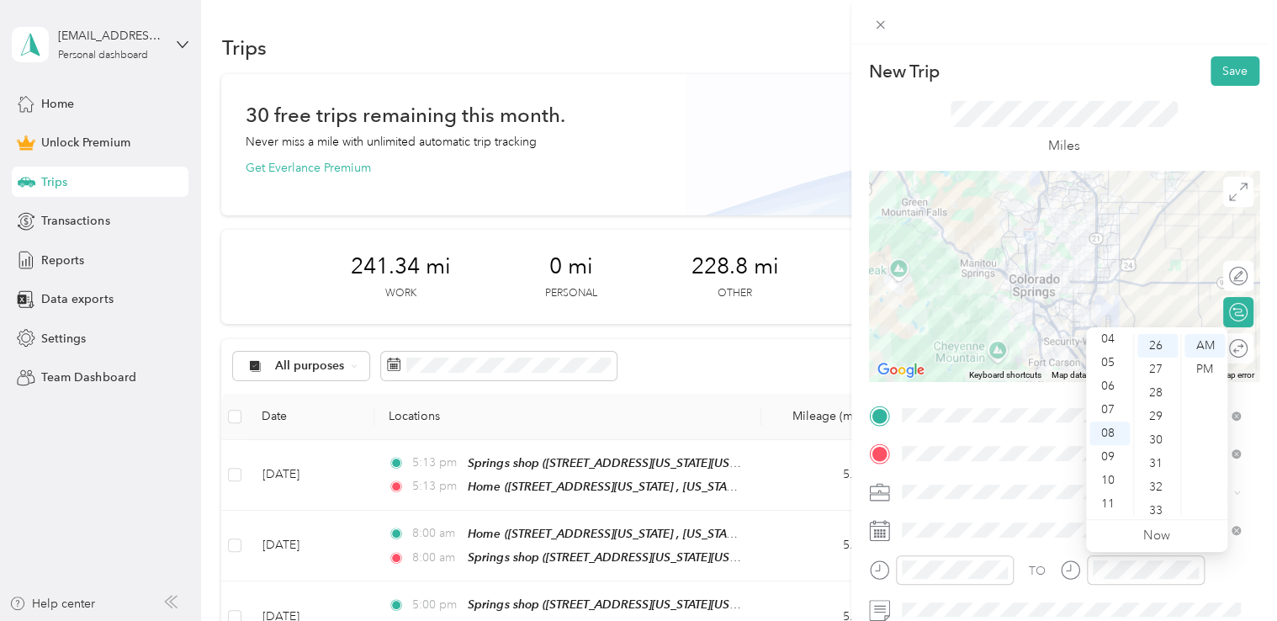
click at [1073, 72] on div "New Trip Save" at bounding box center [1064, 70] width 390 height 29
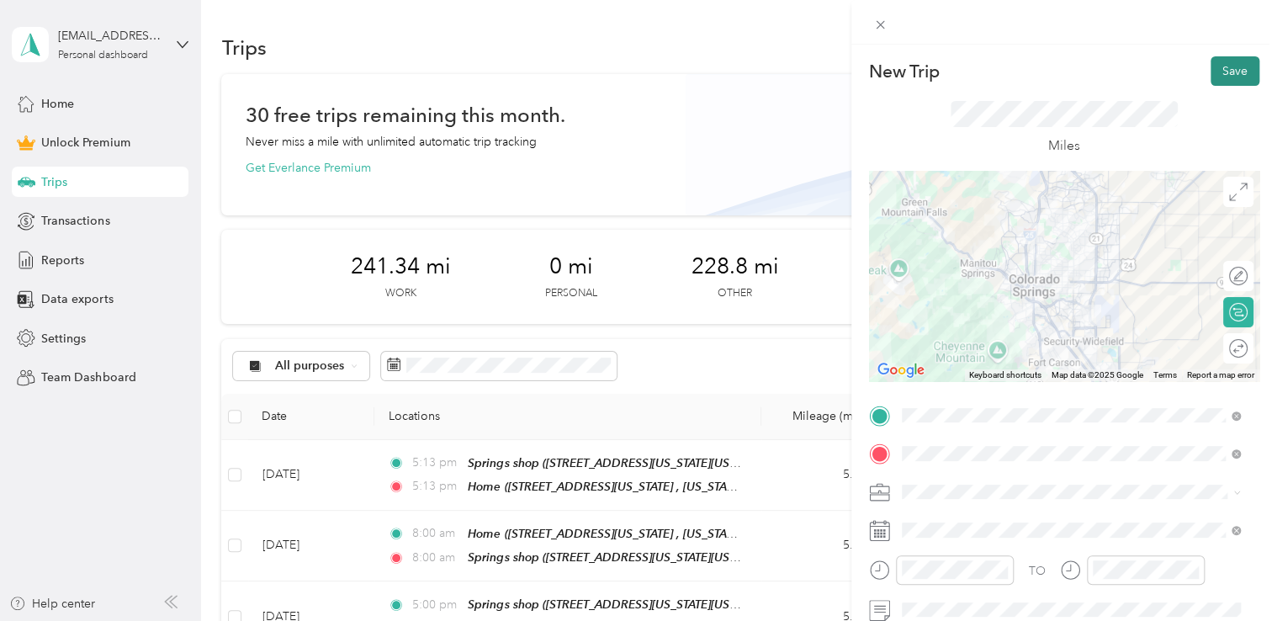
click at [1211, 70] on button "Save" at bounding box center [1235, 70] width 49 height 29
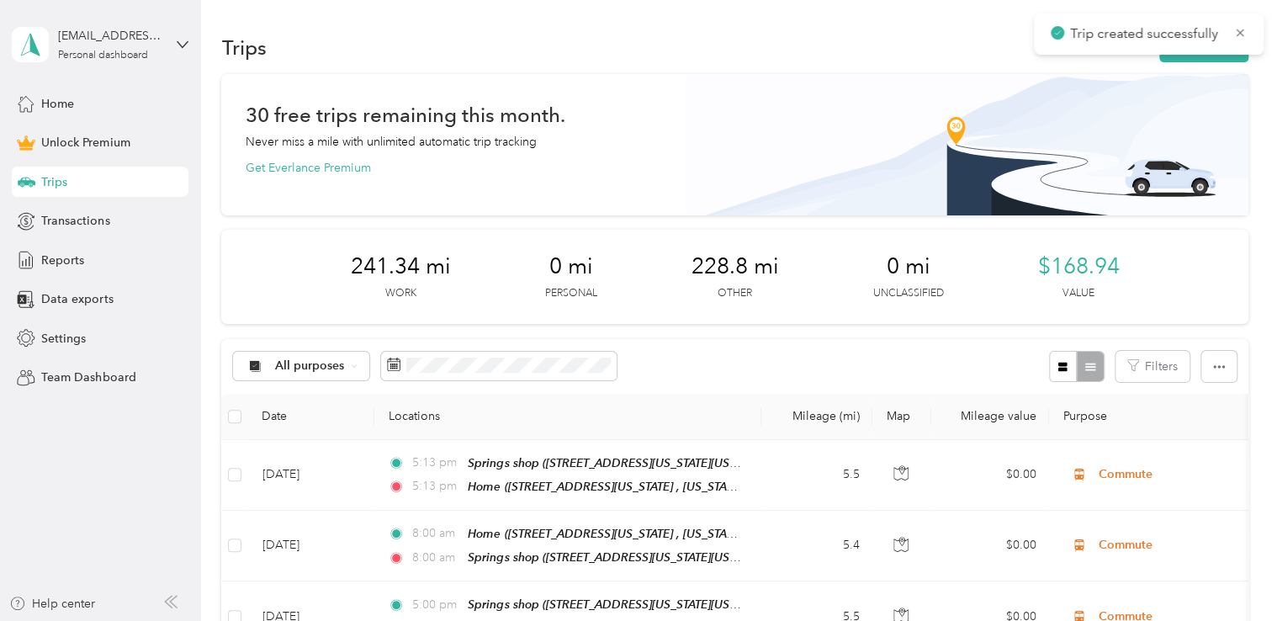
click at [1188, 62] on div "Trips New trip" at bounding box center [734, 46] width 1026 height 35
click at [1188, 58] on button "New trip" at bounding box center [1203, 47] width 89 height 29
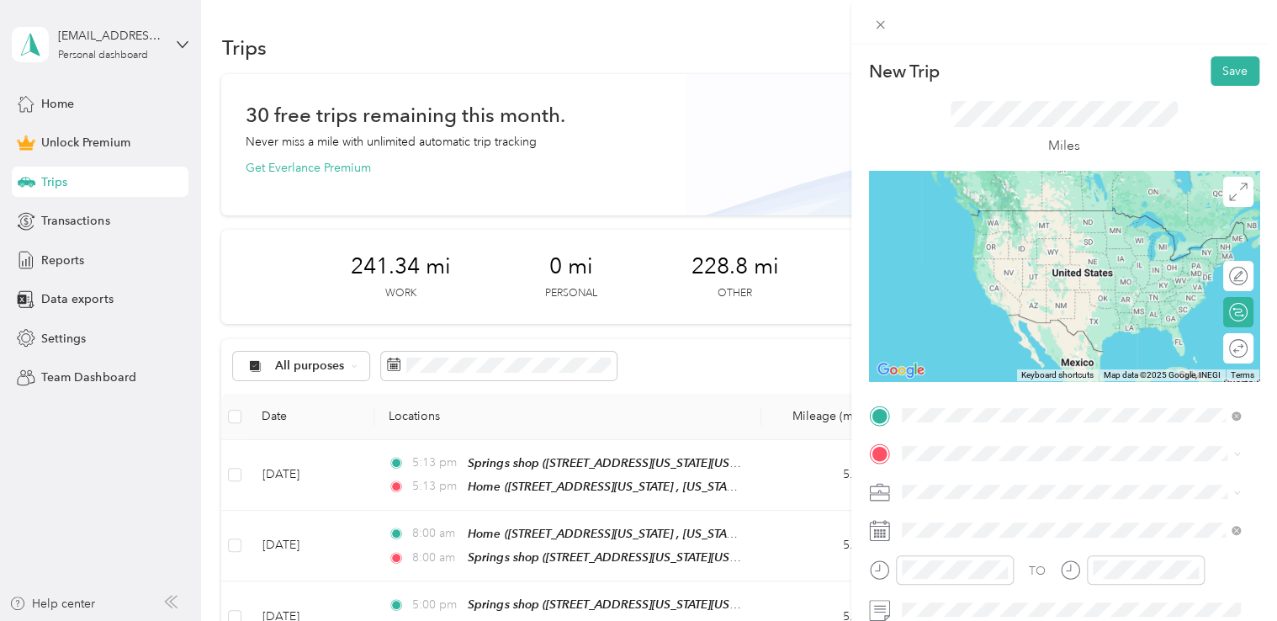
click at [969, 242] on span "[STREET_ADDRESS][US_STATE][US_STATE][US_STATE]" at bounding box center [1078, 235] width 291 height 14
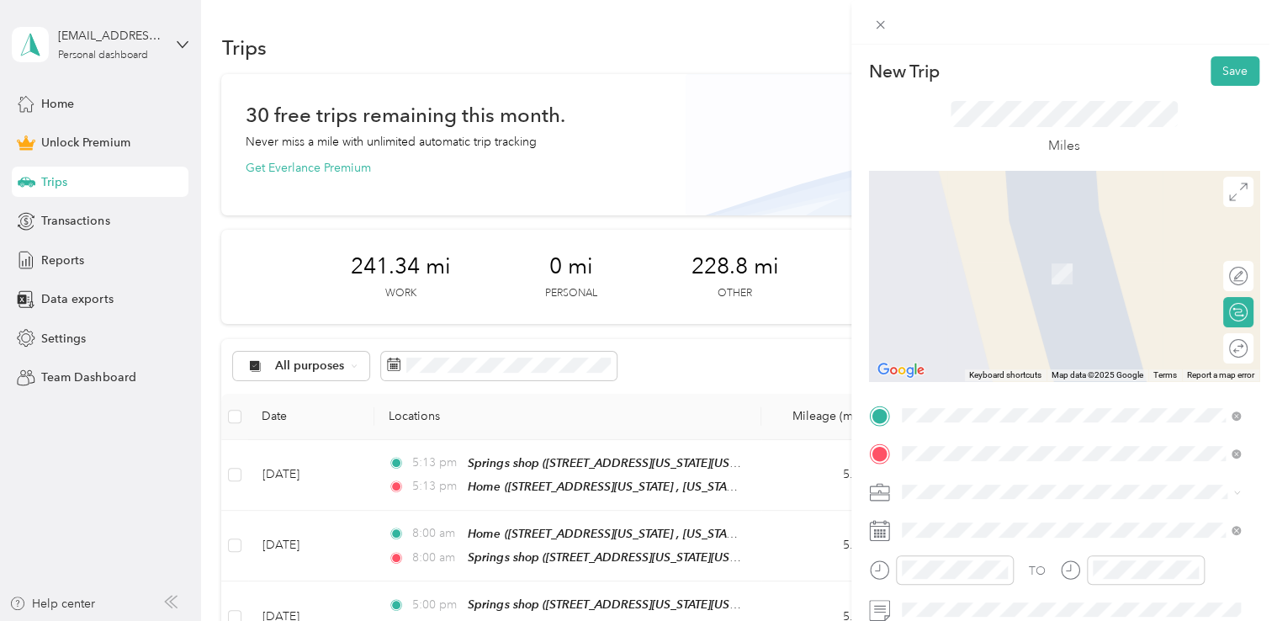
click at [1016, 281] on span "[STREET_ADDRESS][US_STATE][US_STATE][US_STATE]" at bounding box center [1078, 274] width 291 height 14
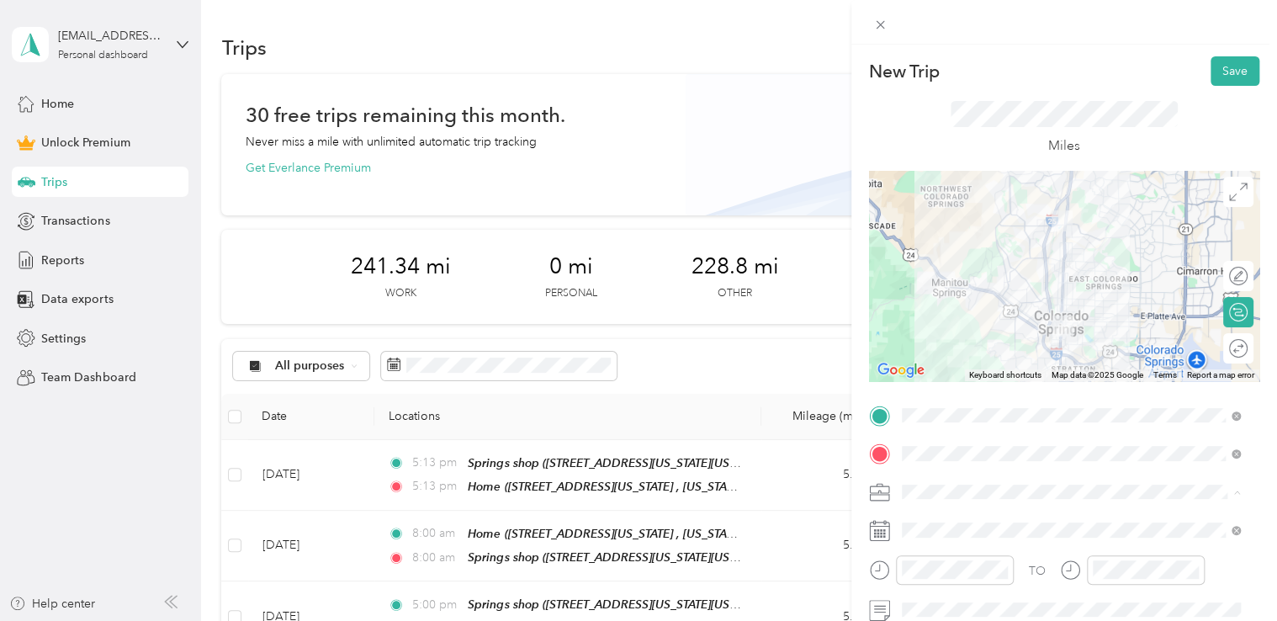
click at [967, 317] on div "Adas Solutions" at bounding box center [1071, 315] width 327 height 18
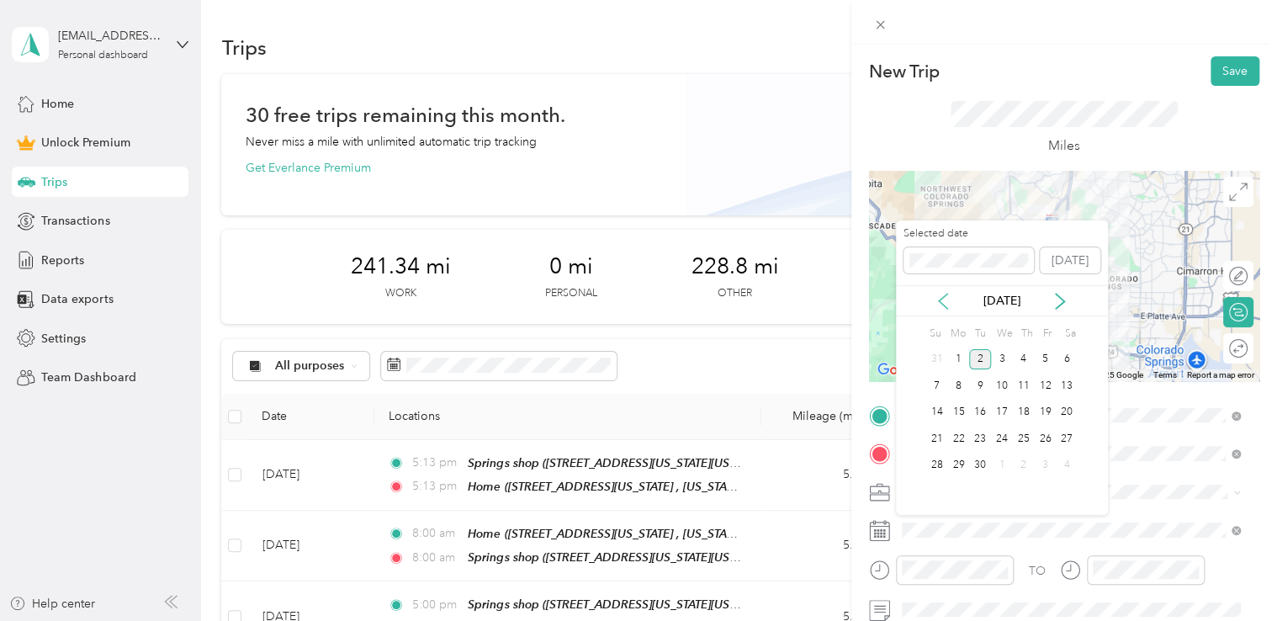
click at [946, 303] on icon at bounding box center [943, 301] width 17 height 17
click at [959, 466] on div "25" at bounding box center [958, 465] width 22 height 21
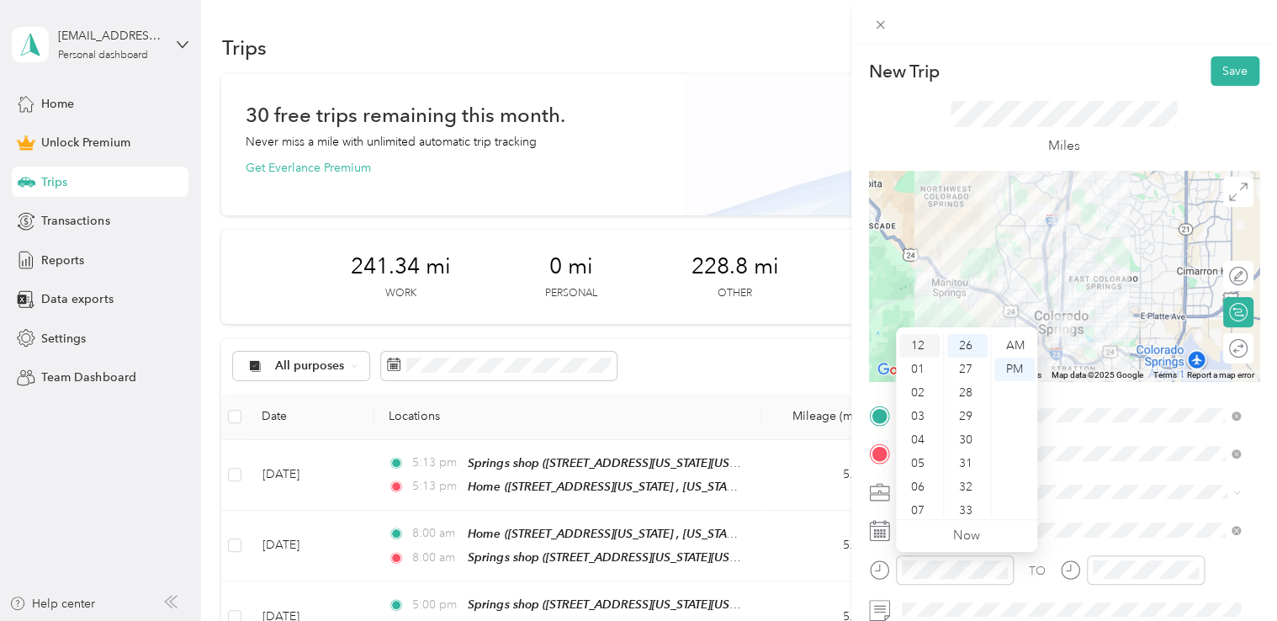
click at [912, 350] on div "12" at bounding box center [919, 346] width 40 height 24
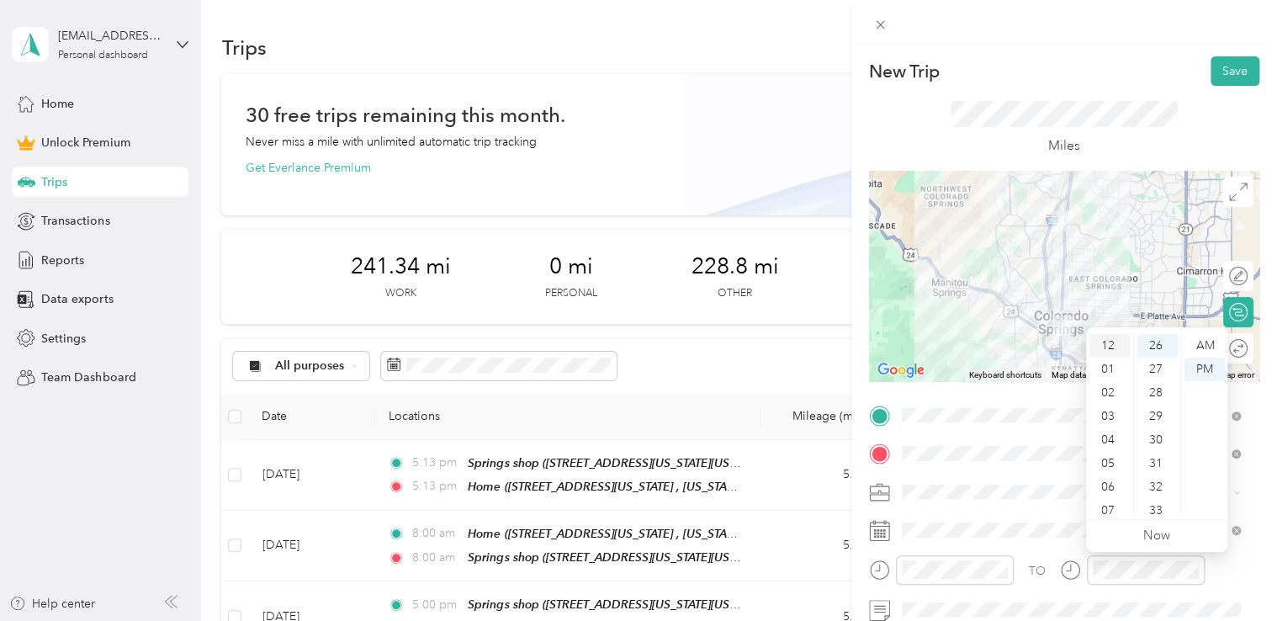
click at [1099, 350] on div "12" at bounding box center [1109, 346] width 40 height 24
click at [1149, 17] on div at bounding box center [1064, 22] width 426 height 45
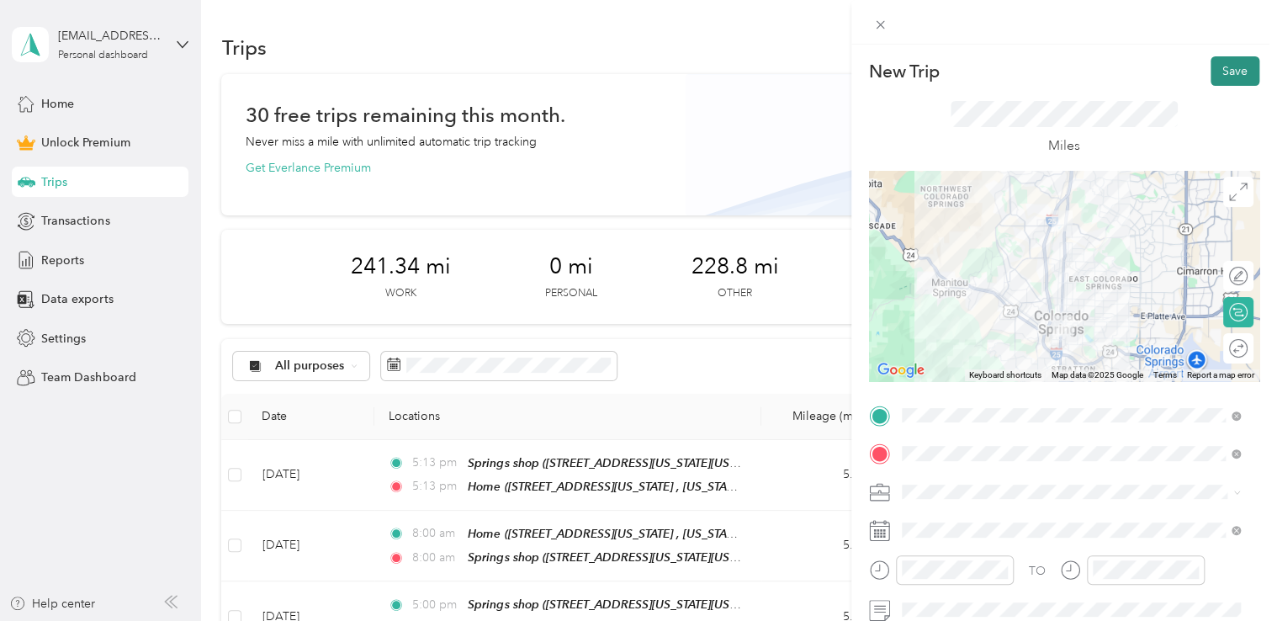
click at [1227, 68] on button "Save" at bounding box center [1235, 70] width 49 height 29
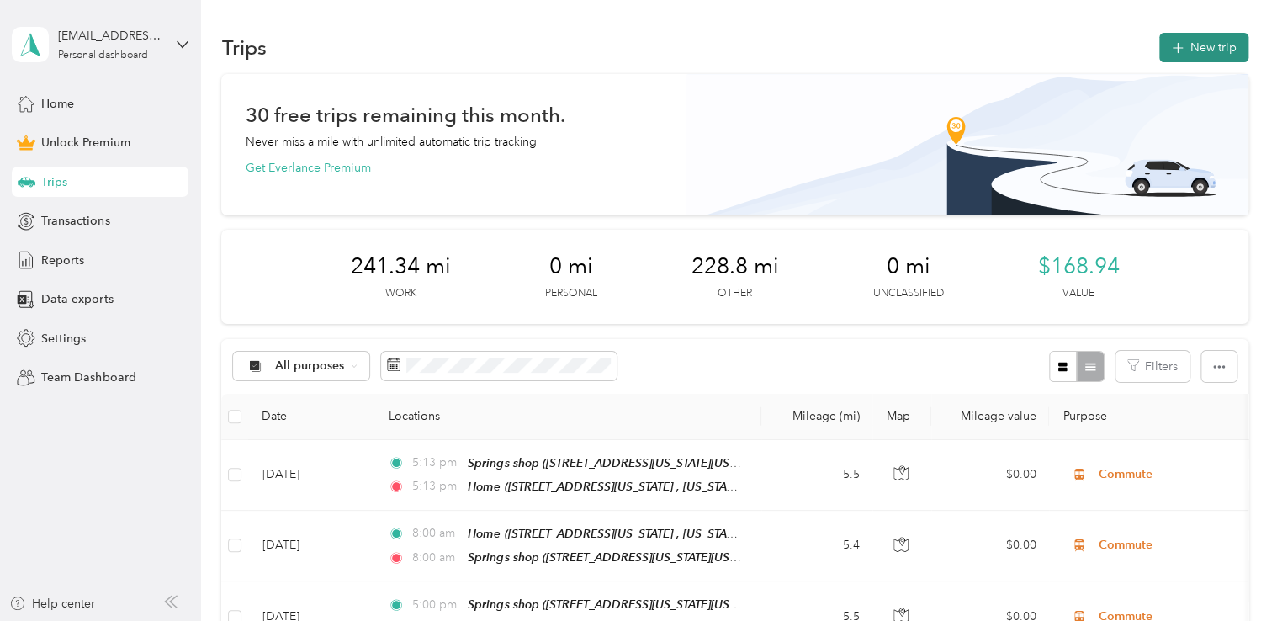
click at [1211, 49] on button "New trip" at bounding box center [1203, 47] width 89 height 29
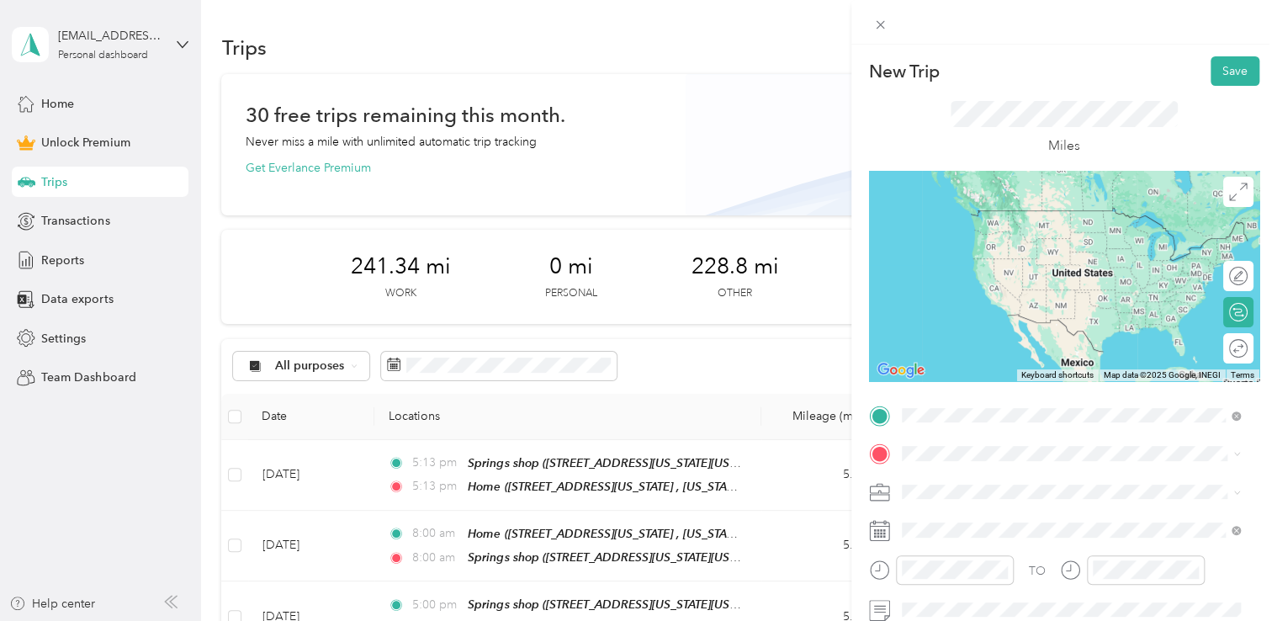
click at [1094, 228] on span "[STREET_ADDRESS][US_STATE][US_STATE][US_STATE]" at bounding box center [1078, 235] width 291 height 14
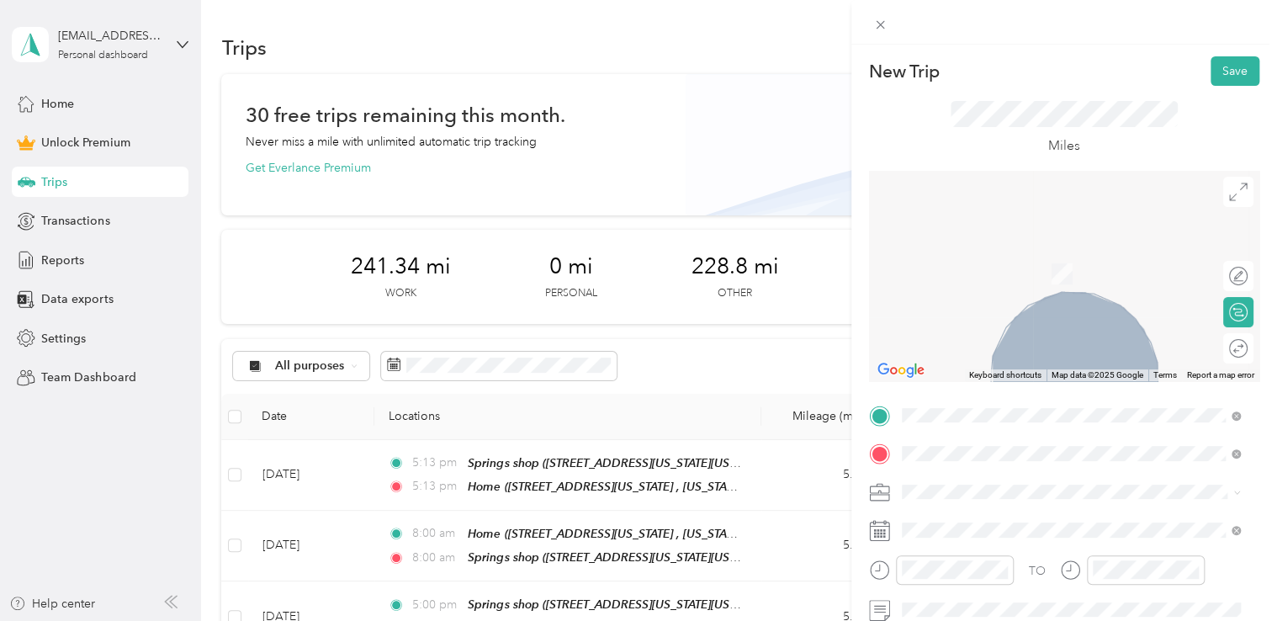
click at [1007, 257] on div "Springs shop" at bounding box center [1048, 254] width 230 height 15
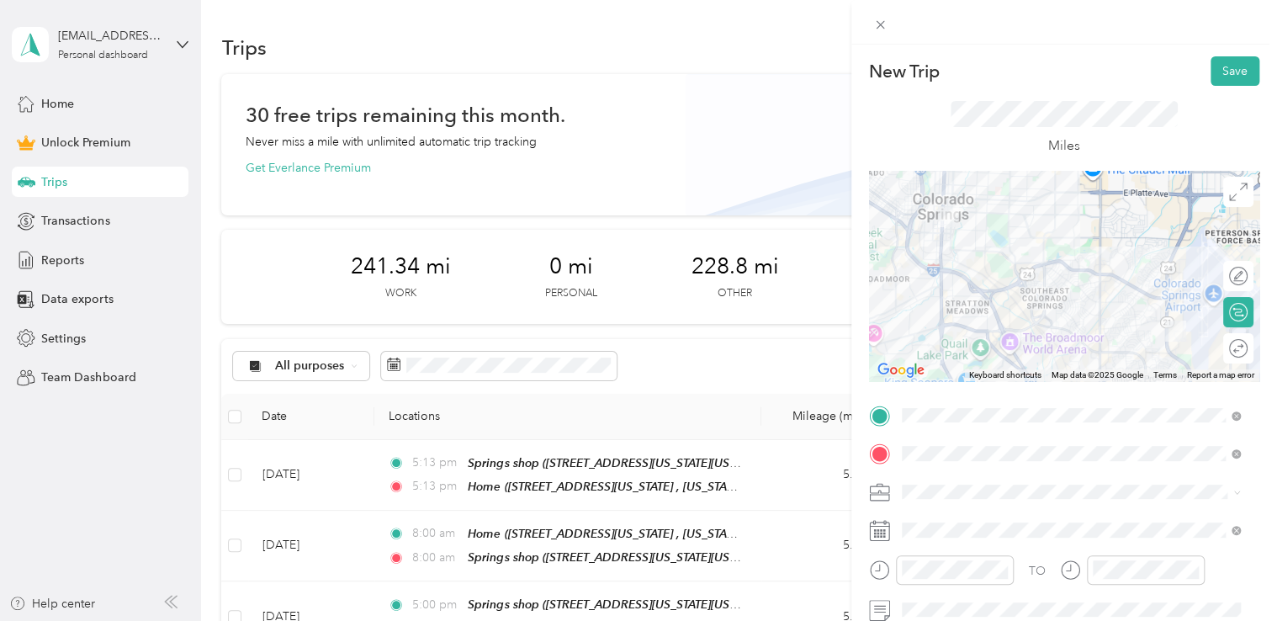
click at [945, 482] on span at bounding box center [1077, 492] width 363 height 27
click at [972, 324] on ol "Work Personal Adas Solutions Other Charity Medical Moving Commute" at bounding box center [1071, 355] width 351 height 236
click at [979, 275] on div at bounding box center [1064, 276] width 390 height 210
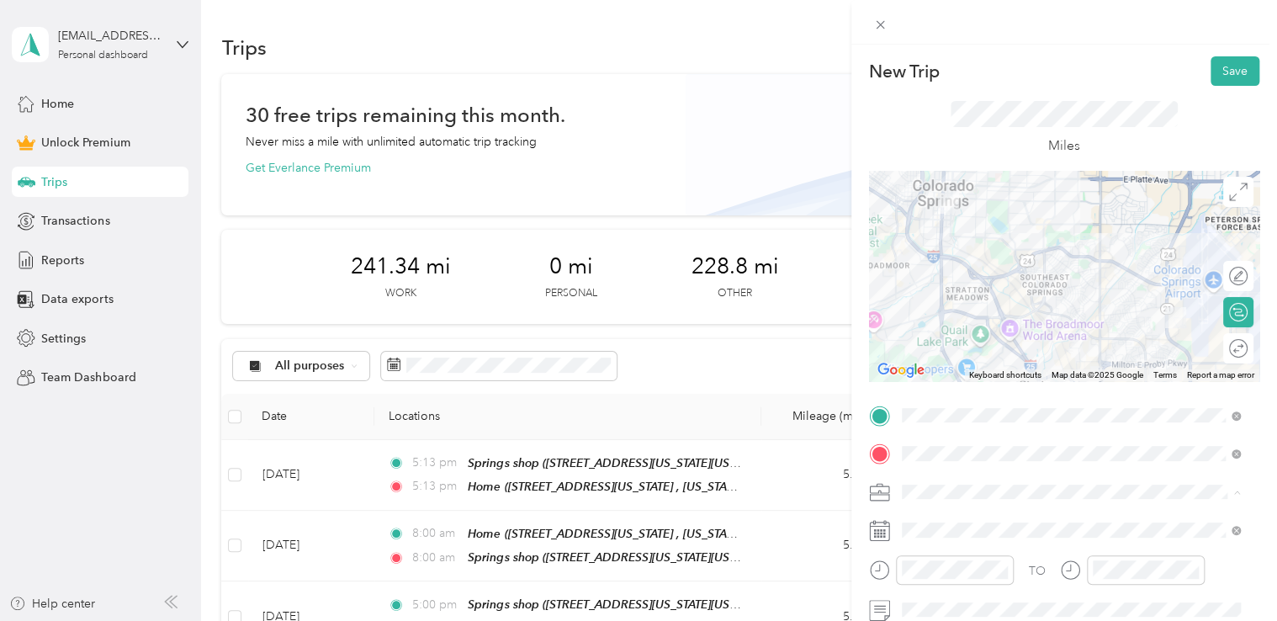
click at [968, 324] on li "Adas Solutions" at bounding box center [1071, 314] width 351 height 29
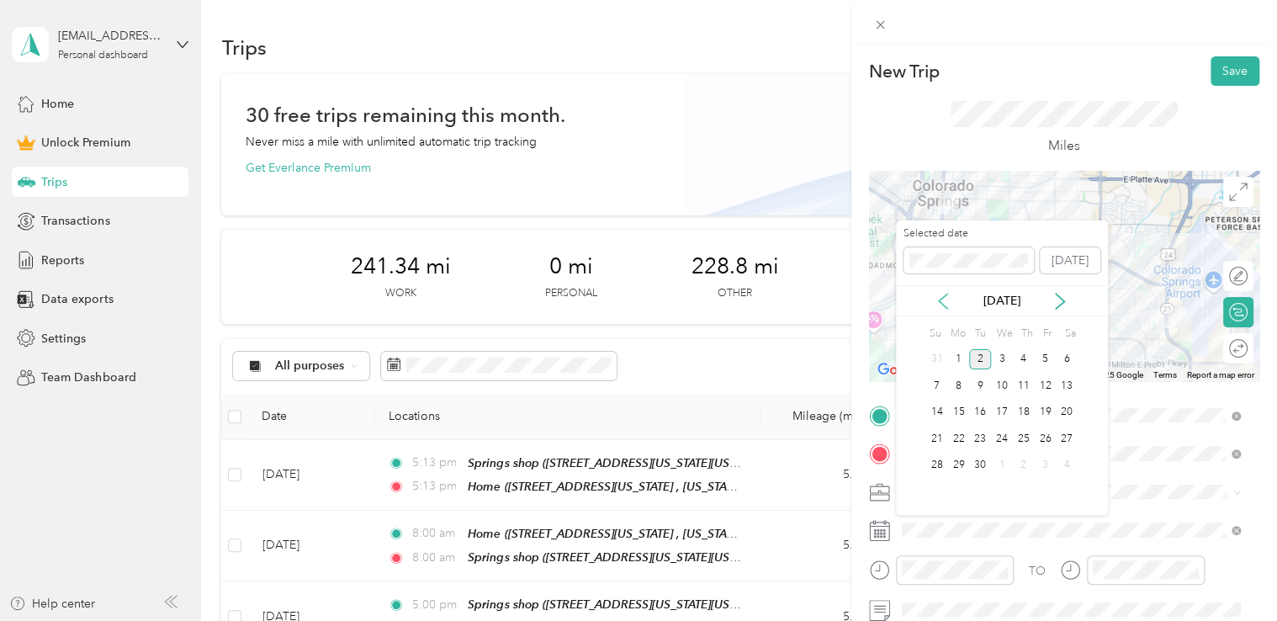
click at [952, 302] on icon at bounding box center [943, 301] width 17 height 17
click at [959, 471] on div "25" at bounding box center [958, 465] width 22 height 21
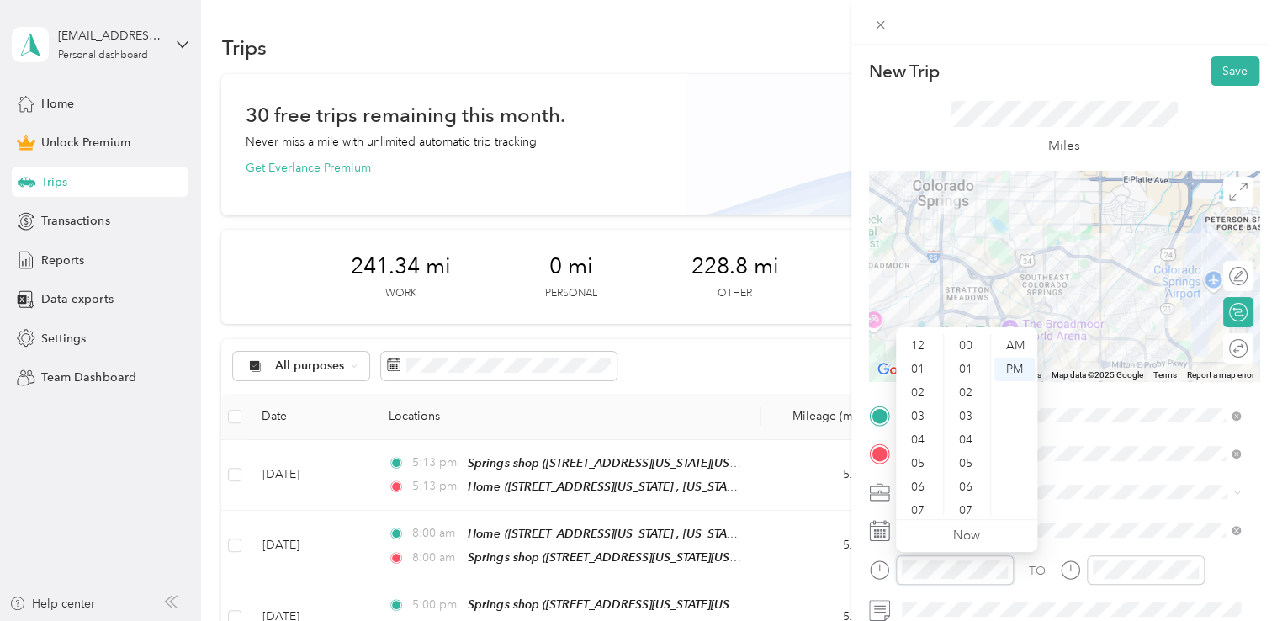
scroll to position [636, 0]
click at [925, 342] on div "04" at bounding box center [919, 339] width 40 height 24
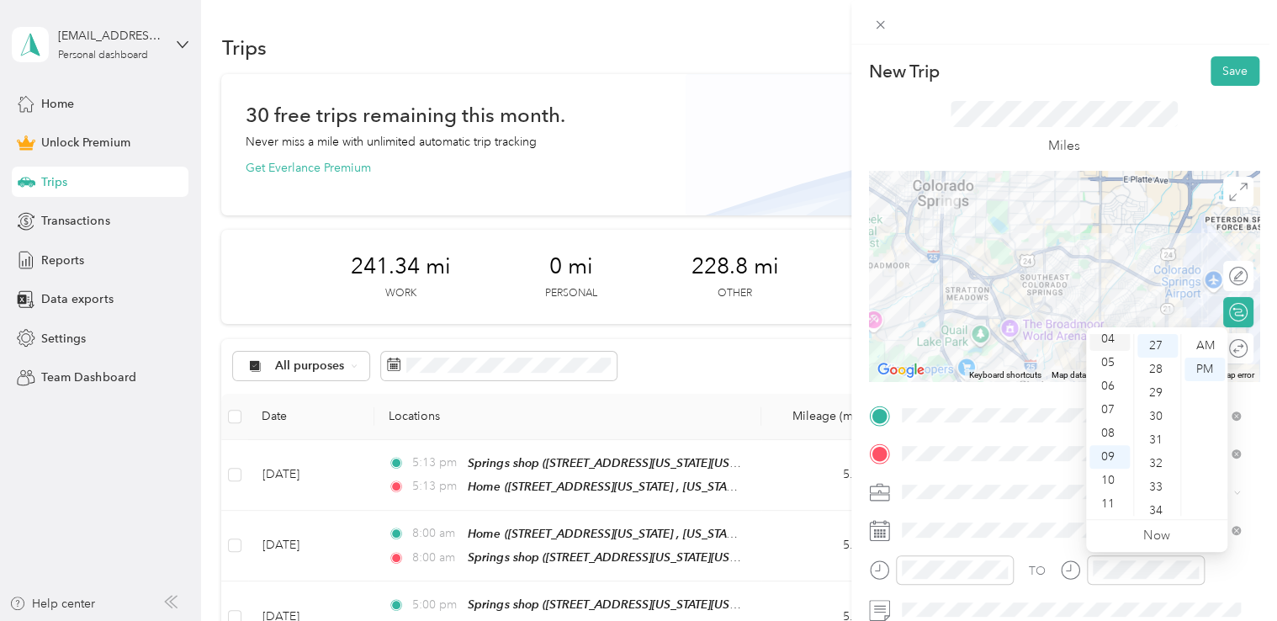
click at [1100, 342] on div "04" at bounding box center [1109, 339] width 40 height 24
click at [1184, 62] on div "New Trip Save" at bounding box center [1064, 70] width 390 height 29
drag, startPoint x: 1116, startPoint y: 335, endPoint x: 1106, endPoint y: 343, distance: 13.1
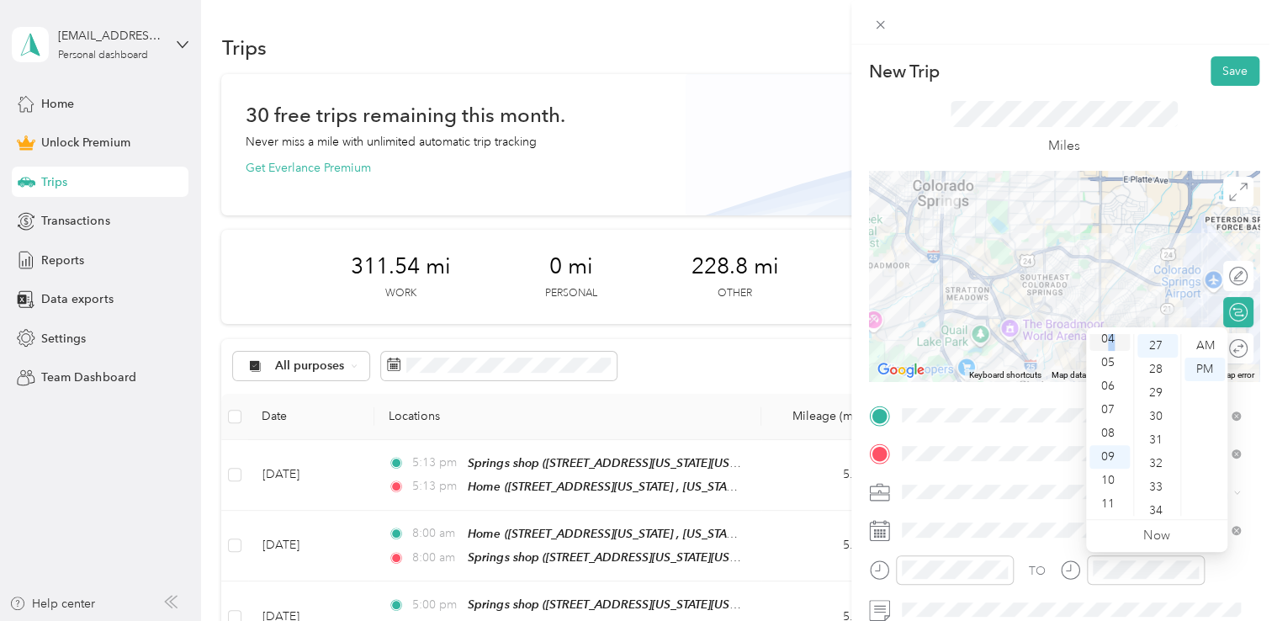
click at [1107, 347] on div "04" at bounding box center [1109, 339] width 40 height 24
click at [1114, 345] on div "04" at bounding box center [1109, 346] width 40 height 24
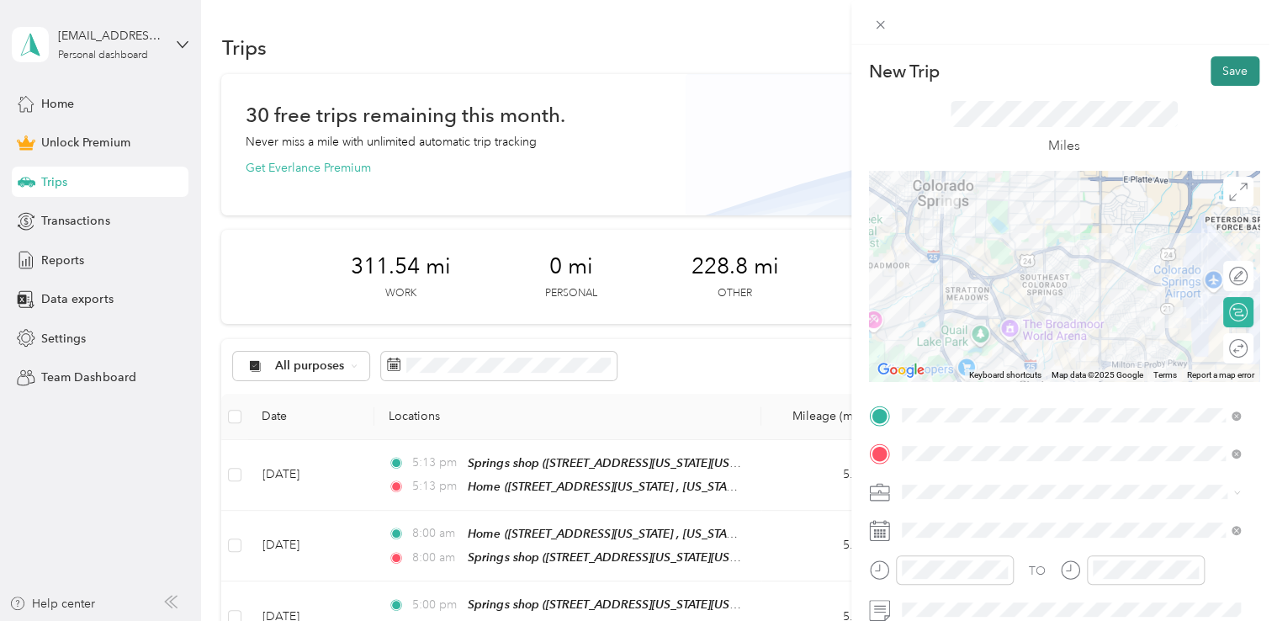
click at [1229, 79] on button "Save" at bounding box center [1235, 70] width 49 height 29
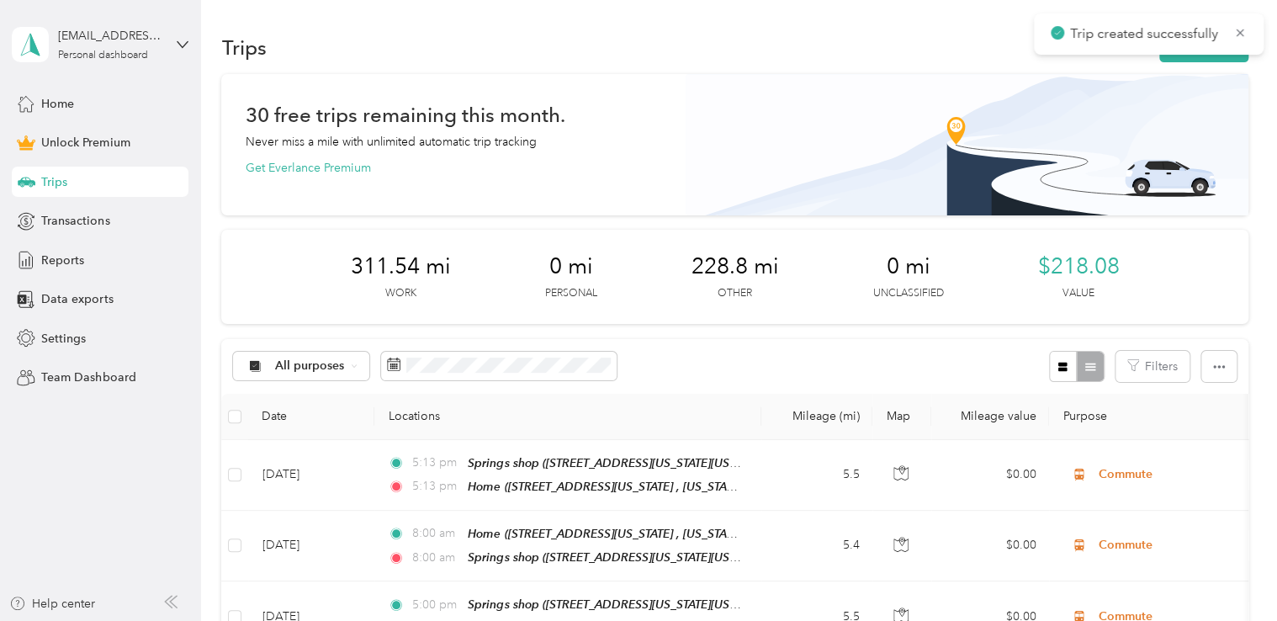
click at [1191, 62] on div "Trips New trip" at bounding box center [734, 46] width 1026 height 35
click at [1201, 58] on button "New trip" at bounding box center [1203, 47] width 89 height 29
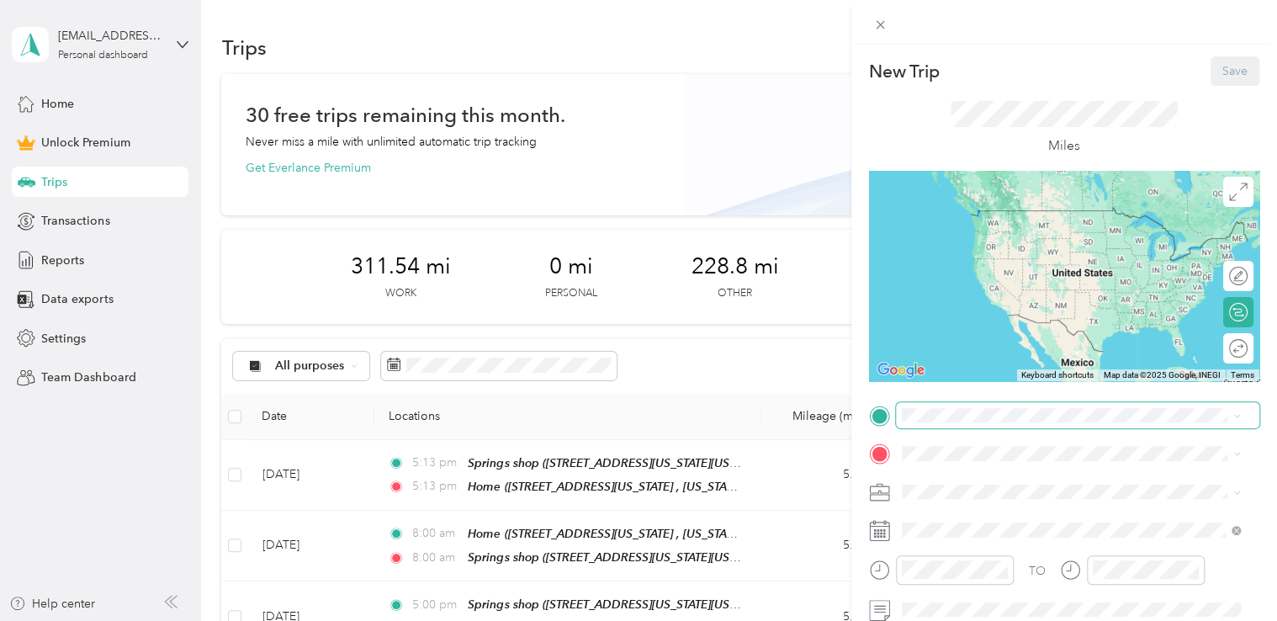
click at [973, 404] on span at bounding box center [1077, 415] width 363 height 27
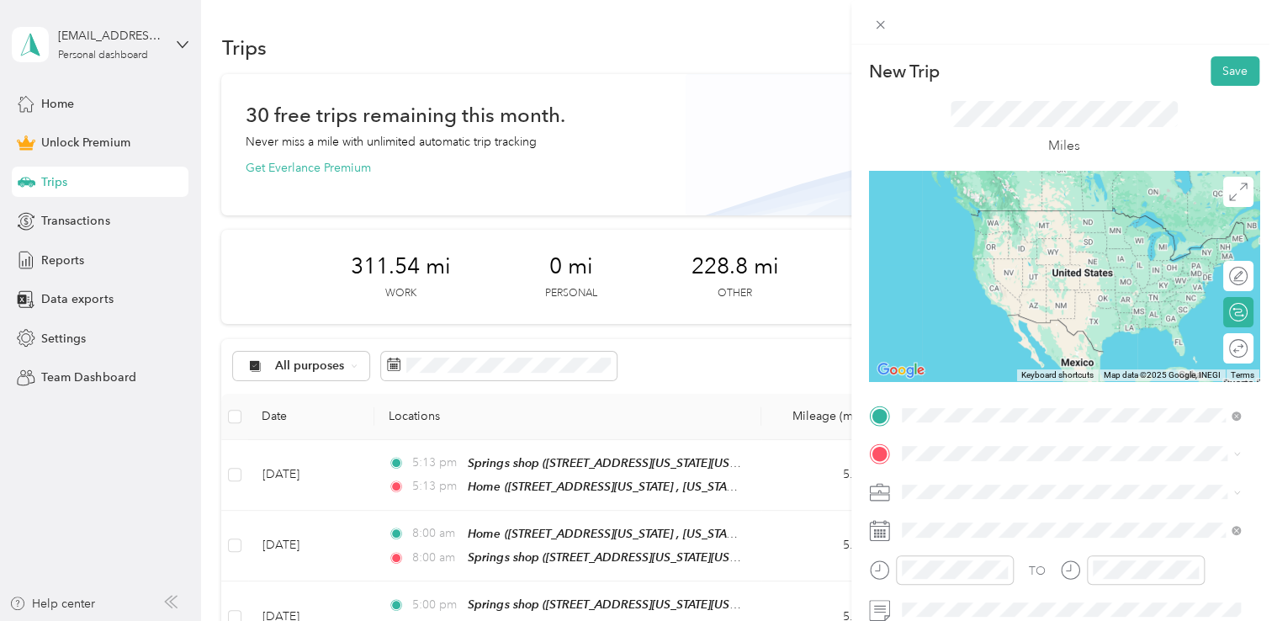
click at [981, 242] on span "[STREET_ADDRESS][US_STATE][US_STATE]" at bounding box center [1048, 235] width 230 height 14
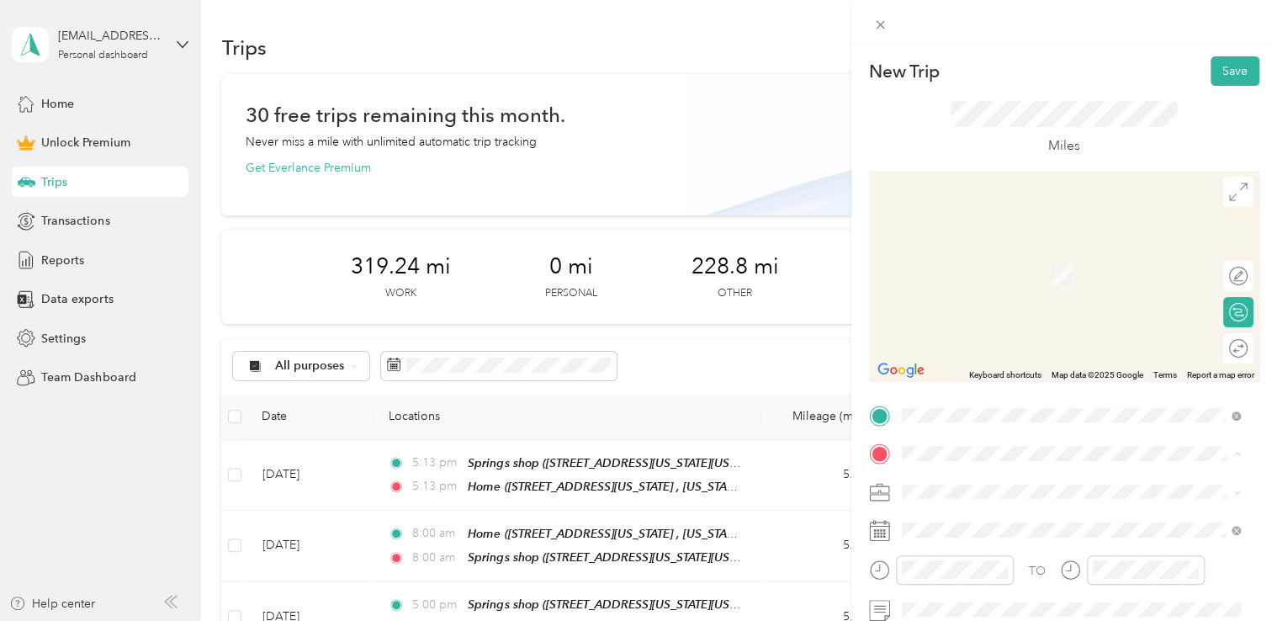
click at [992, 248] on span "[STREET_ADDRESS][PERSON_NAME][US_STATE][US_STATE]" at bounding box center [1083, 255] width 301 height 29
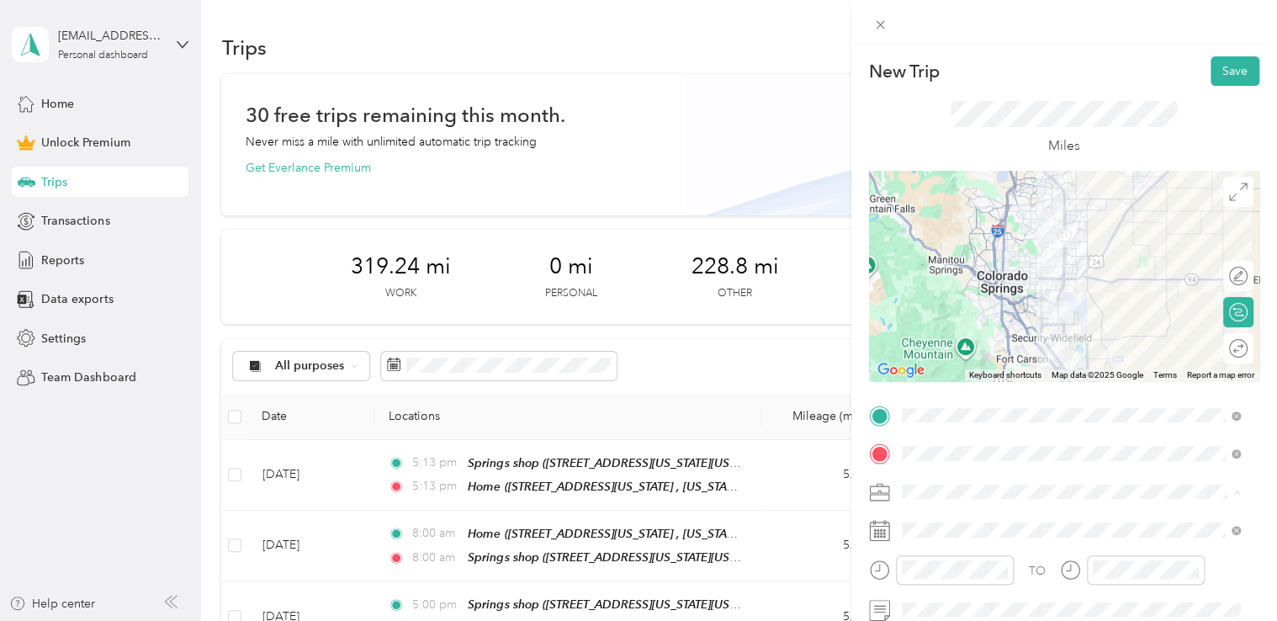
click at [979, 318] on li "Adas Solutions" at bounding box center [1071, 314] width 351 height 29
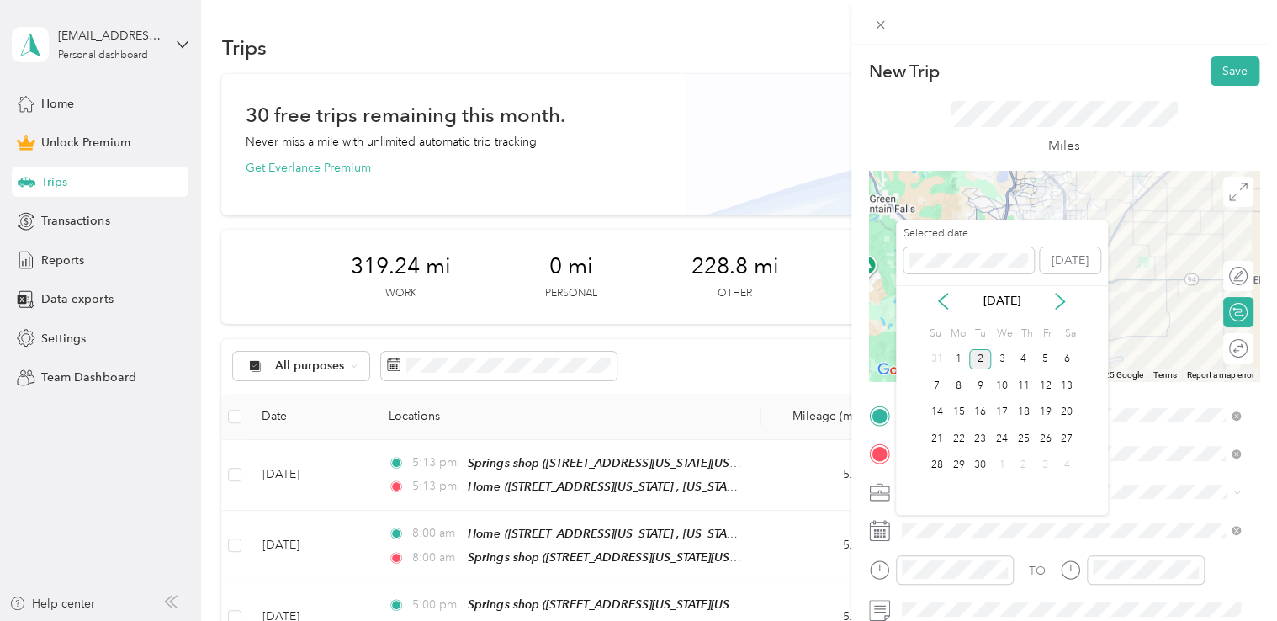
click at [953, 301] on div "[DATE]" at bounding box center [1002, 301] width 212 height 18
click at [940, 291] on div "[DATE]" at bounding box center [1002, 300] width 212 height 31
click at [940, 294] on icon at bounding box center [943, 301] width 17 height 17
click at [980, 464] on div "26" at bounding box center [980, 465] width 22 height 21
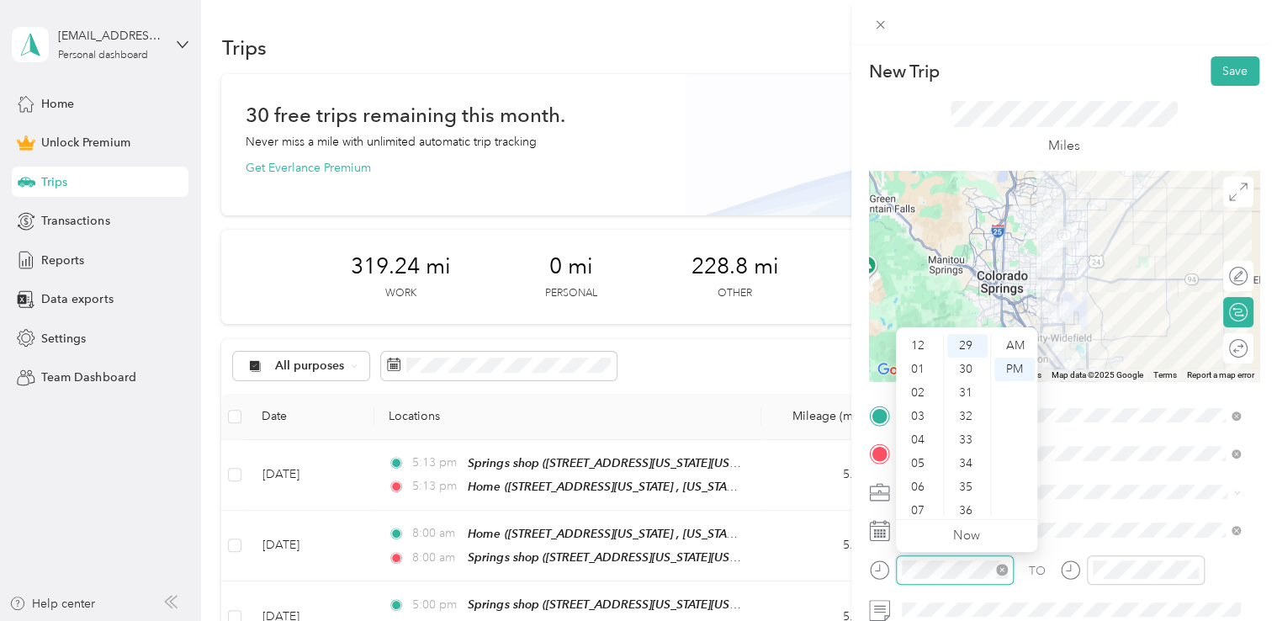
scroll to position [101, 0]
click at [1006, 347] on div "AM" at bounding box center [1014, 346] width 40 height 24
click at [1117, 579] on div at bounding box center [1146, 569] width 118 height 29
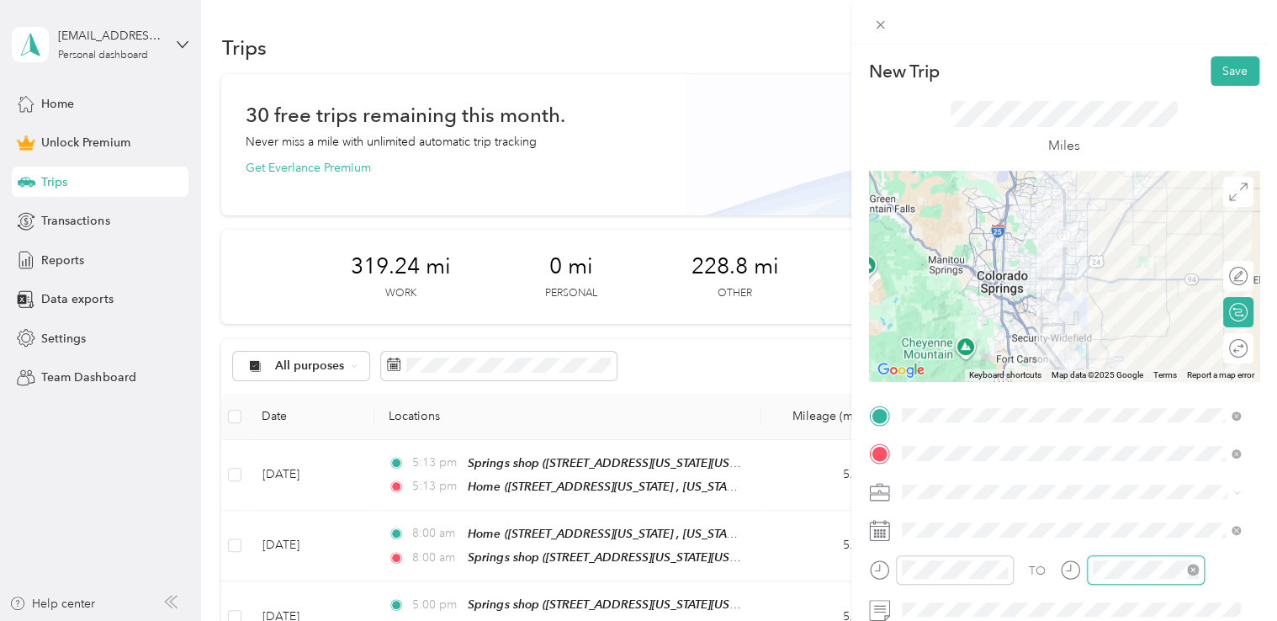
scroll to position [683, 0]
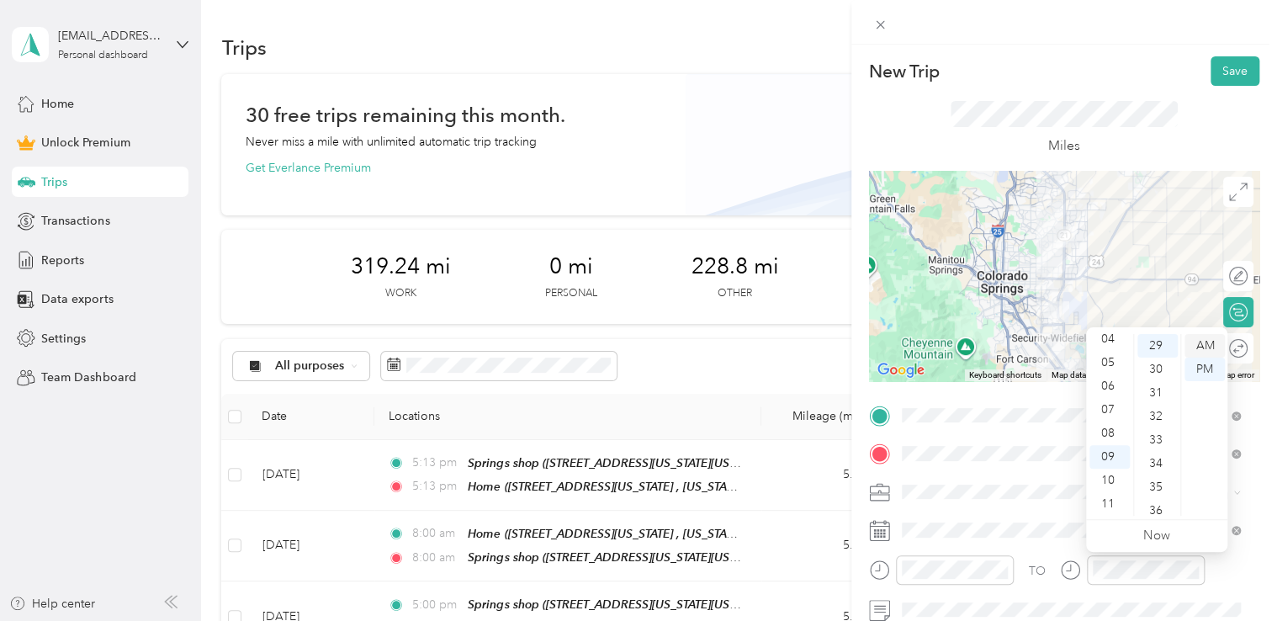
click at [1212, 352] on div "AM" at bounding box center [1205, 346] width 40 height 24
click at [1121, 52] on div "New Trip Save This trip cannot be edited because it is either under review, app…" at bounding box center [1064, 355] width 426 height 621
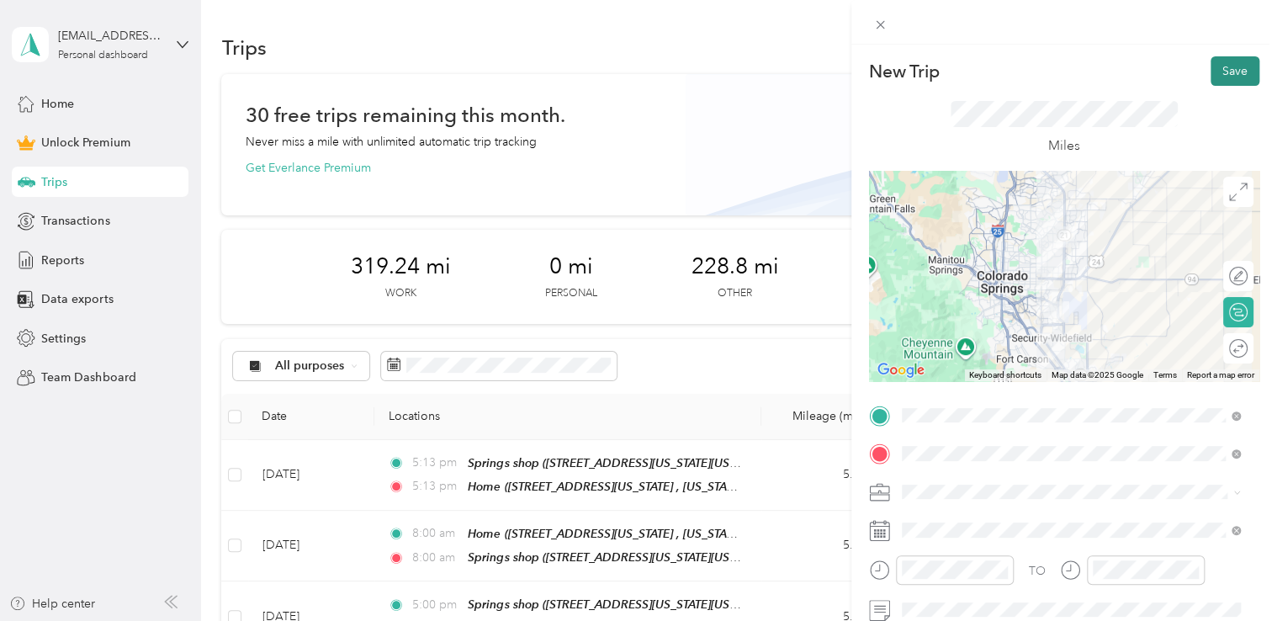
click at [1211, 73] on button "Save" at bounding box center [1235, 70] width 49 height 29
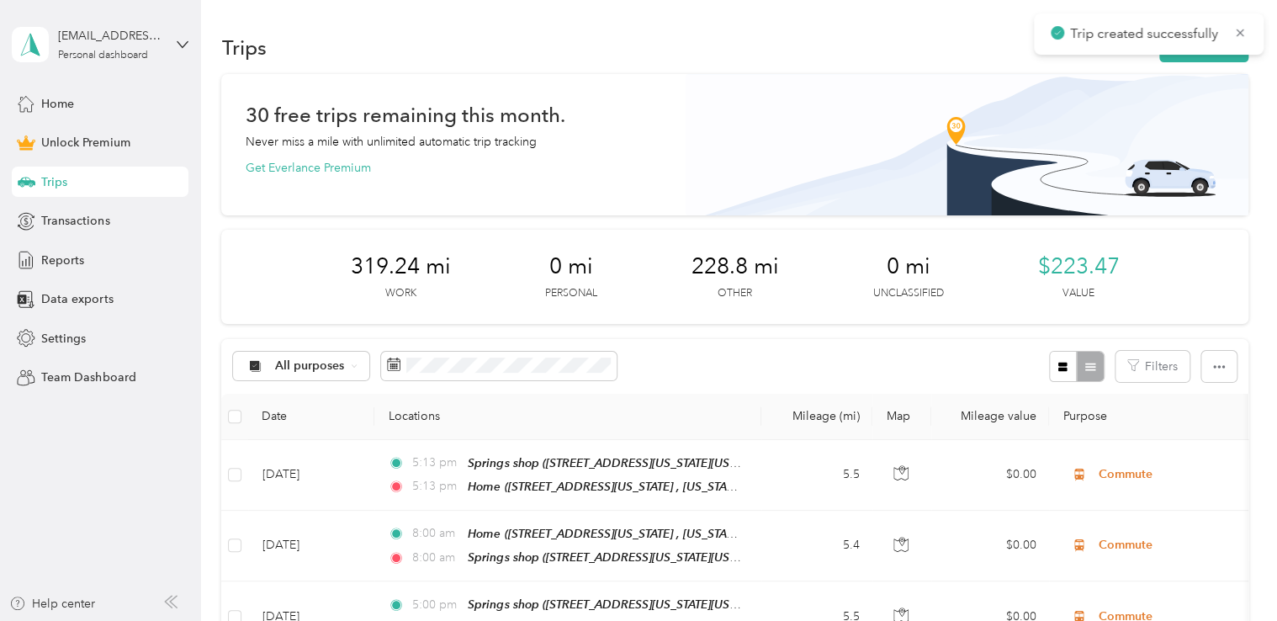
click at [1202, 62] on div "Trips New trip" at bounding box center [734, 46] width 1026 height 35
click at [1201, 59] on button "New trip" at bounding box center [1203, 47] width 89 height 29
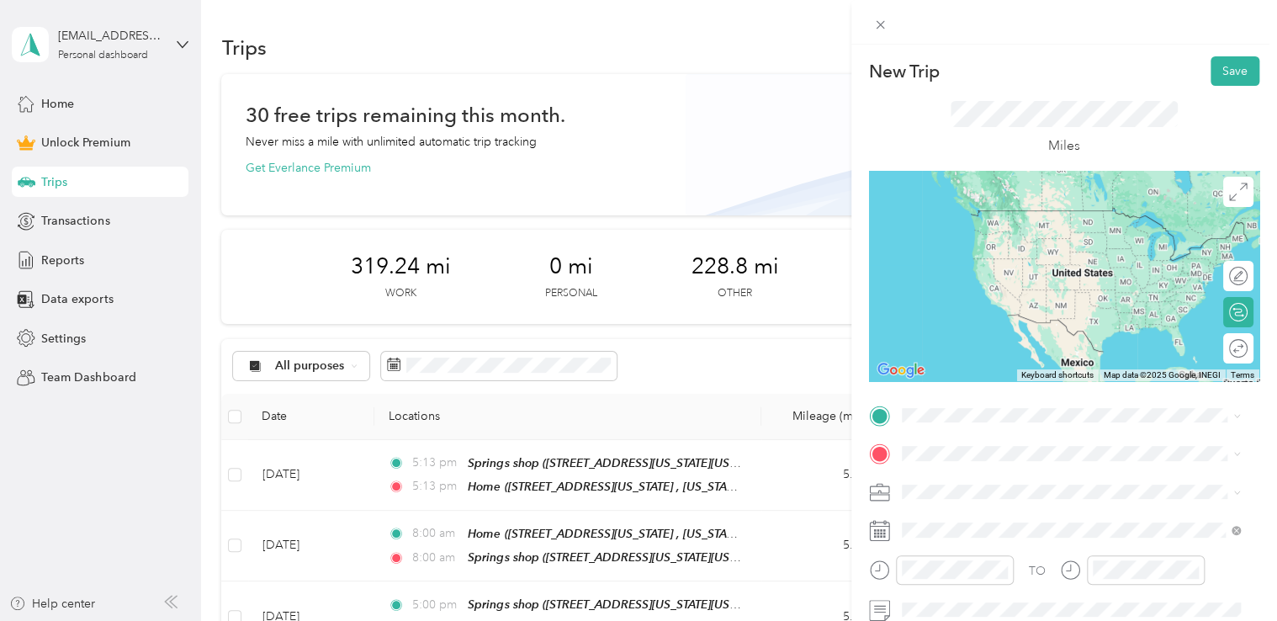
click at [1020, 224] on span "[STREET_ADDRESS][PERSON_NAME][US_STATE][US_STATE]" at bounding box center [1083, 212] width 301 height 29
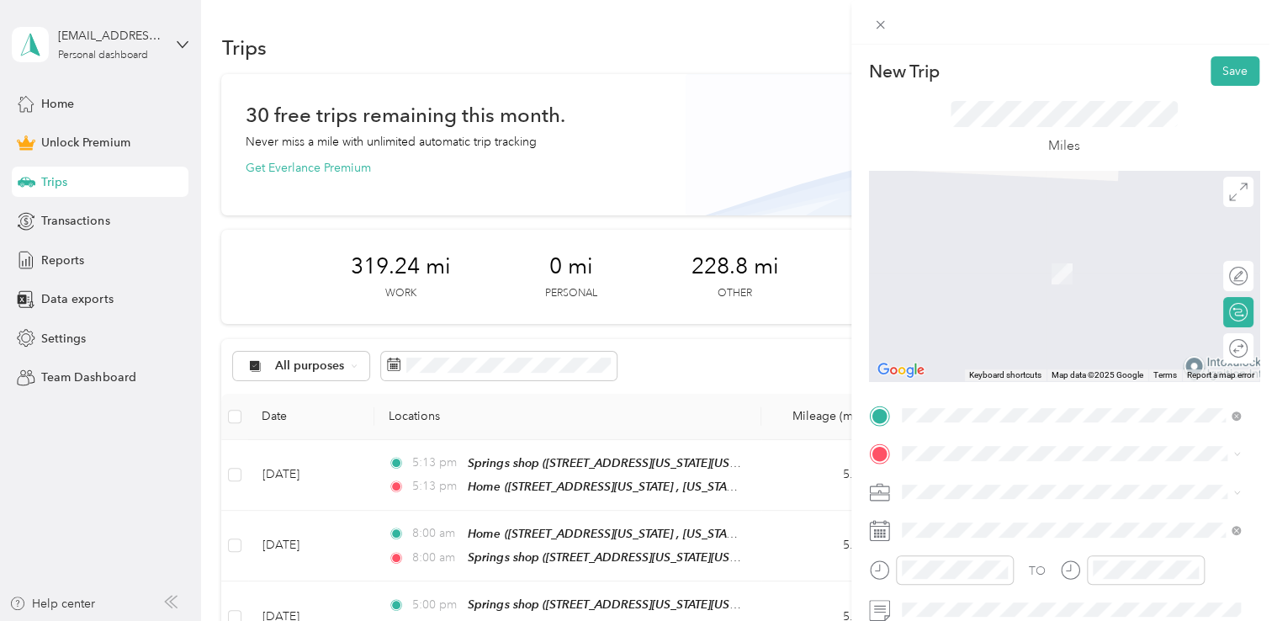
click at [973, 284] on div "Red [PERSON_NAME] [STREET_ADDRESS][PERSON_NAME][US_STATE]" at bounding box center [1071, 262] width 327 height 41
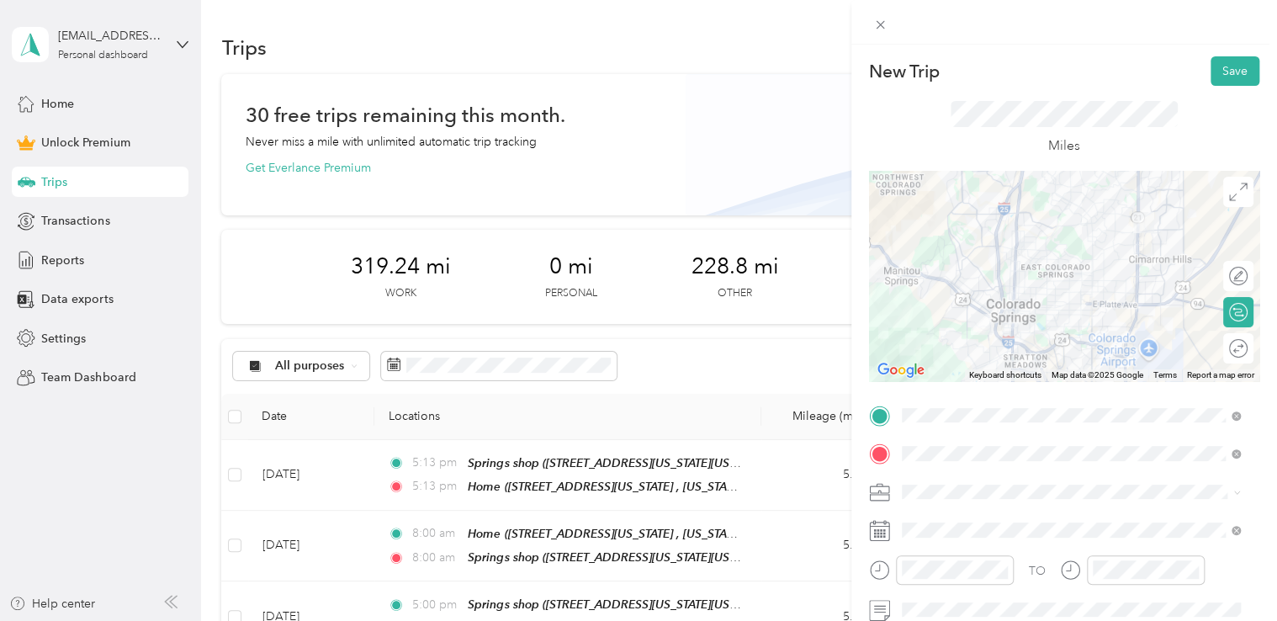
click at [944, 481] on span at bounding box center [1077, 492] width 363 height 27
click at [953, 326] on ol "Work Personal Adas Solutions Other Charity Medical Moving Commute" at bounding box center [1071, 359] width 351 height 236
click at [967, 321] on li "Adas Solutions" at bounding box center [1071, 314] width 351 height 29
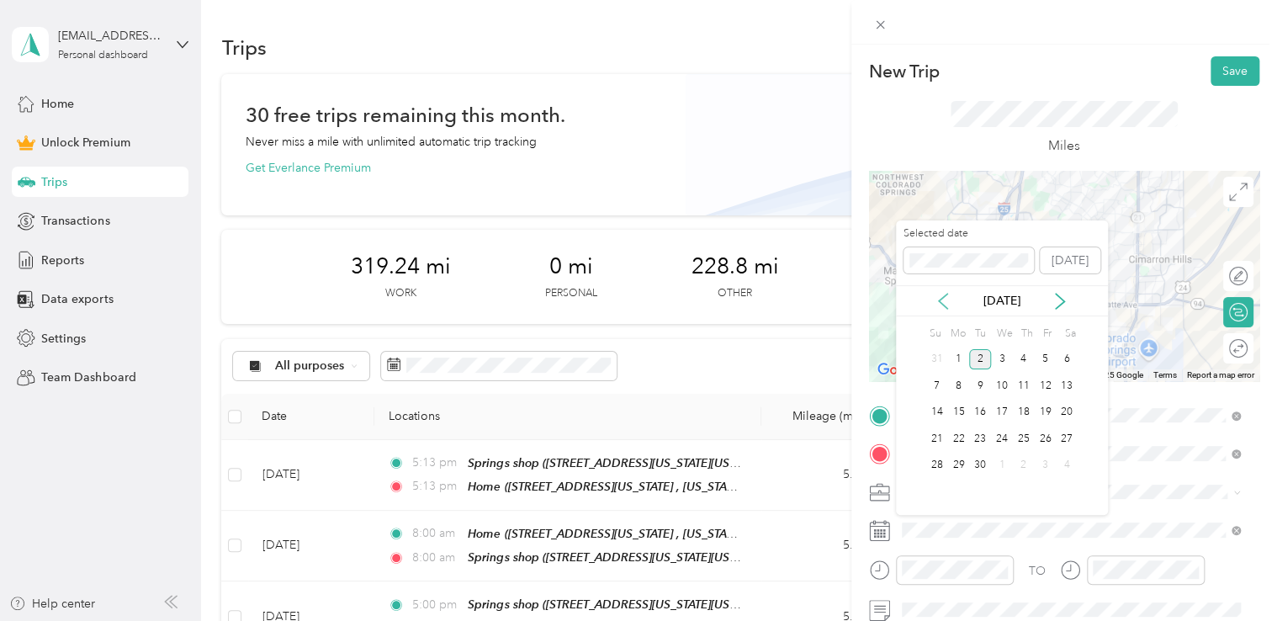
click at [946, 298] on icon at bounding box center [943, 301] width 17 height 17
click at [987, 456] on div "26" at bounding box center [980, 465] width 22 height 21
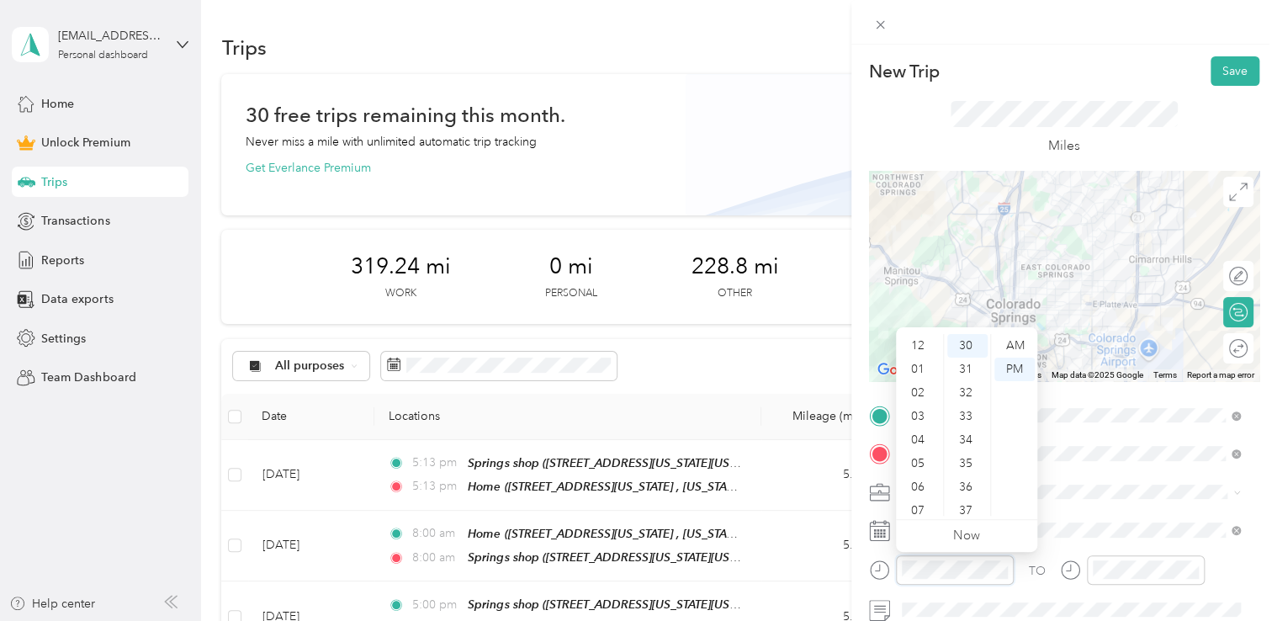
scroll to position [101, 0]
click at [925, 496] on div "11" at bounding box center [919, 504] width 40 height 24
click at [1020, 342] on div "AM" at bounding box center [1014, 346] width 40 height 24
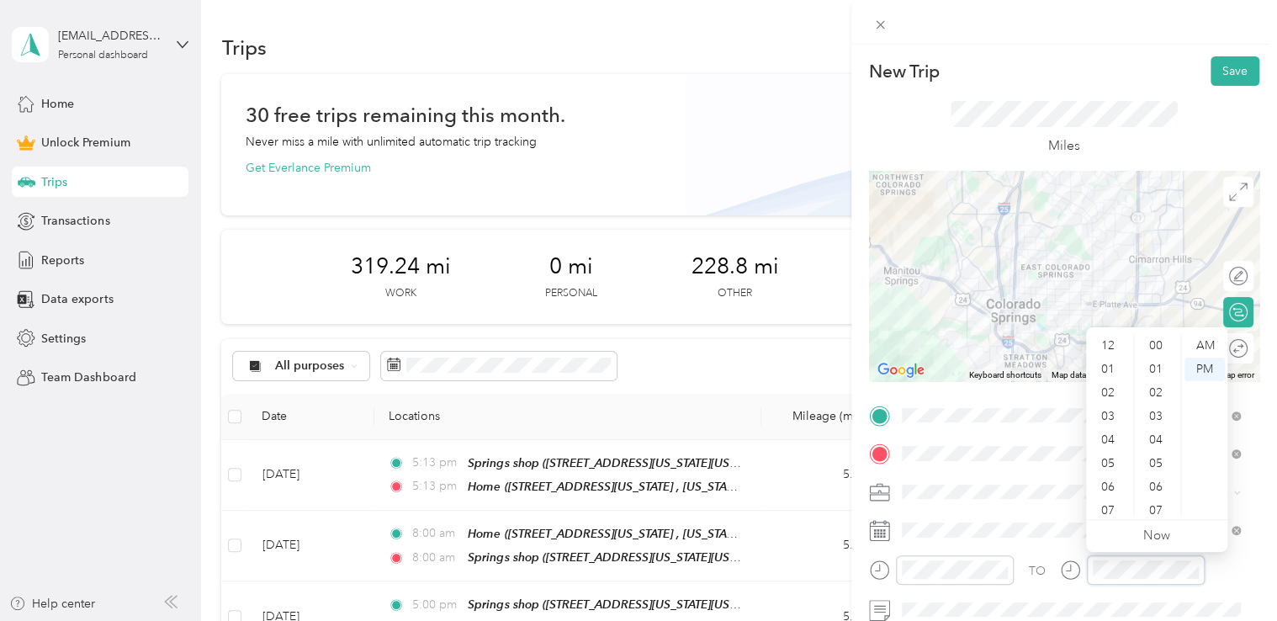
scroll to position [707, 0]
click at [1101, 500] on div "11" at bounding box center [1109, 504] width 40 height 24
click at [1205, 346] on div "AM" at bounding box center [1205, 346] width 40 height 24
click at [1137, 66] on div "New Trip Save" at bounding box center [1064, 70] width 390 height 29
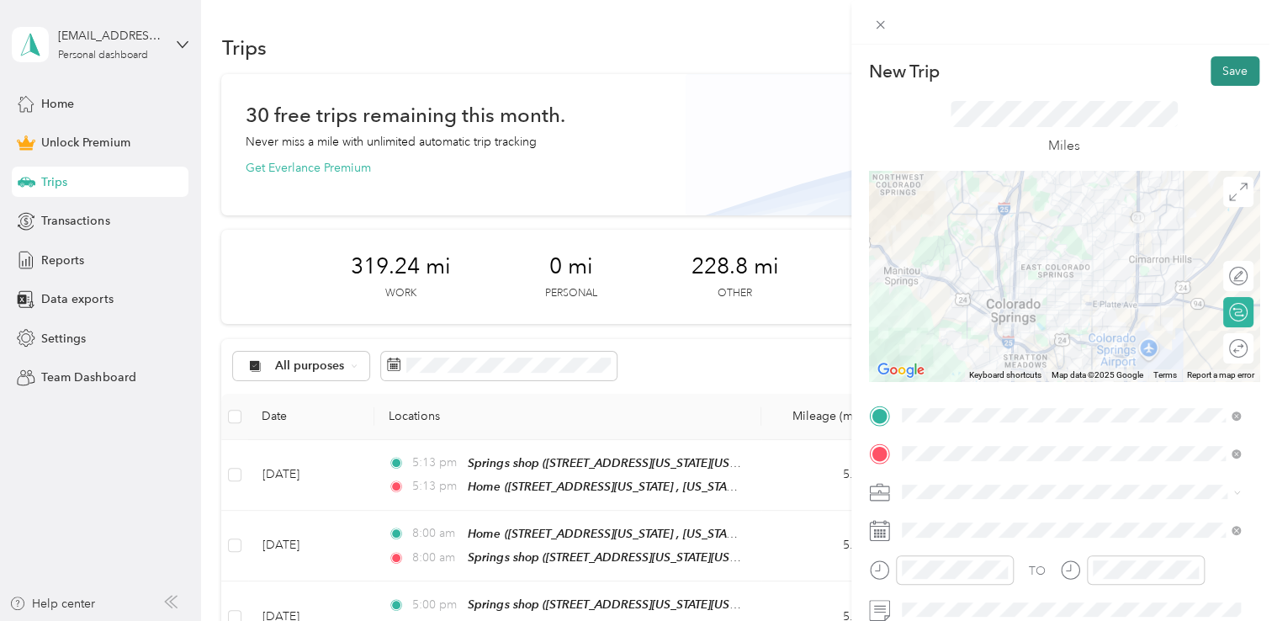
click at [1211, 79] on button "Save" at bounding box center [1235, 70] width 49 height 29
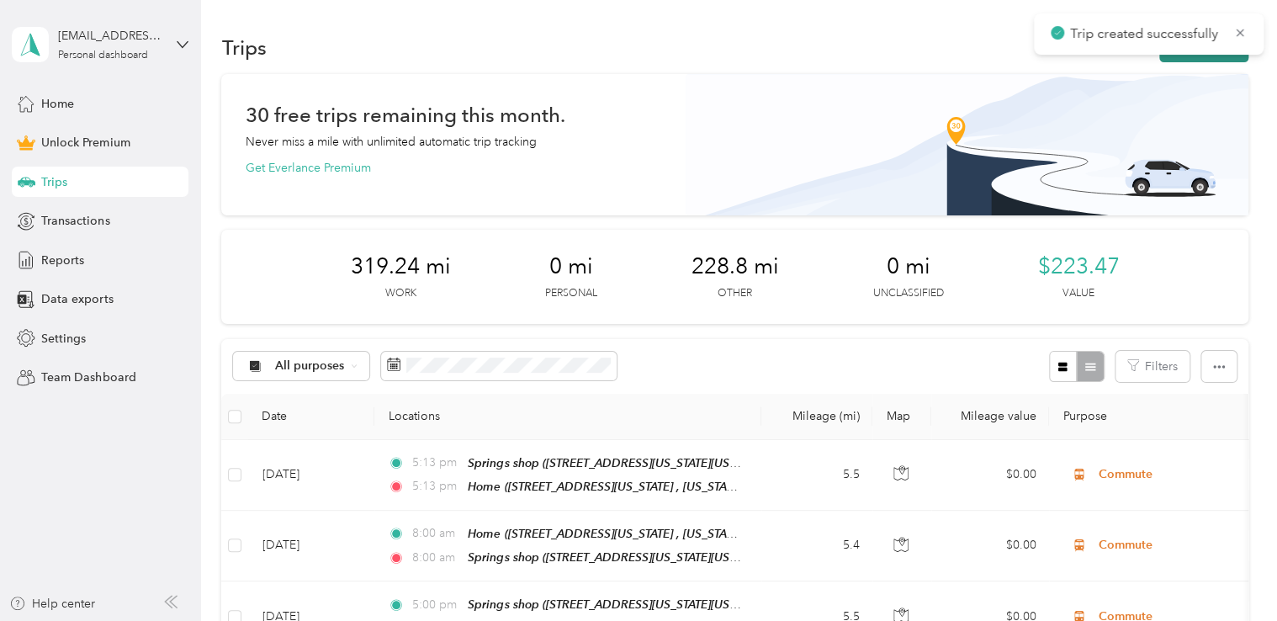
click at [1206, 61] on button "New trip" at bounding box center [1203, 47] width 89 height 29
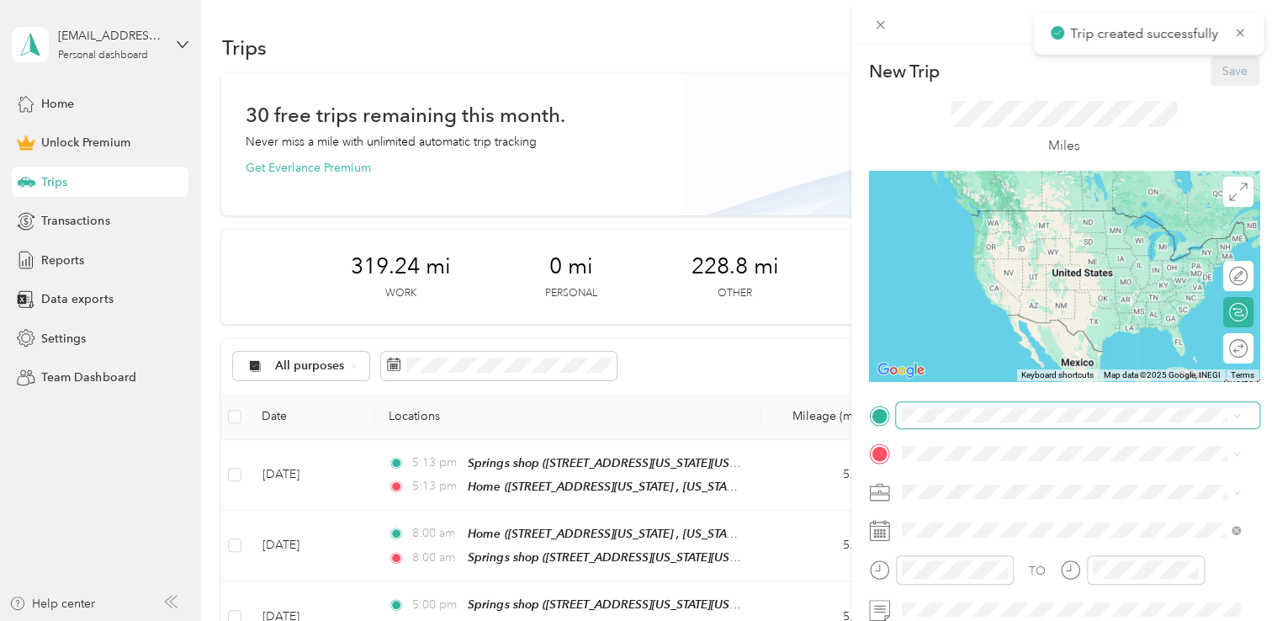
click at [1003, 414] on span at bounding box center [1077, 415] width 363 height 27
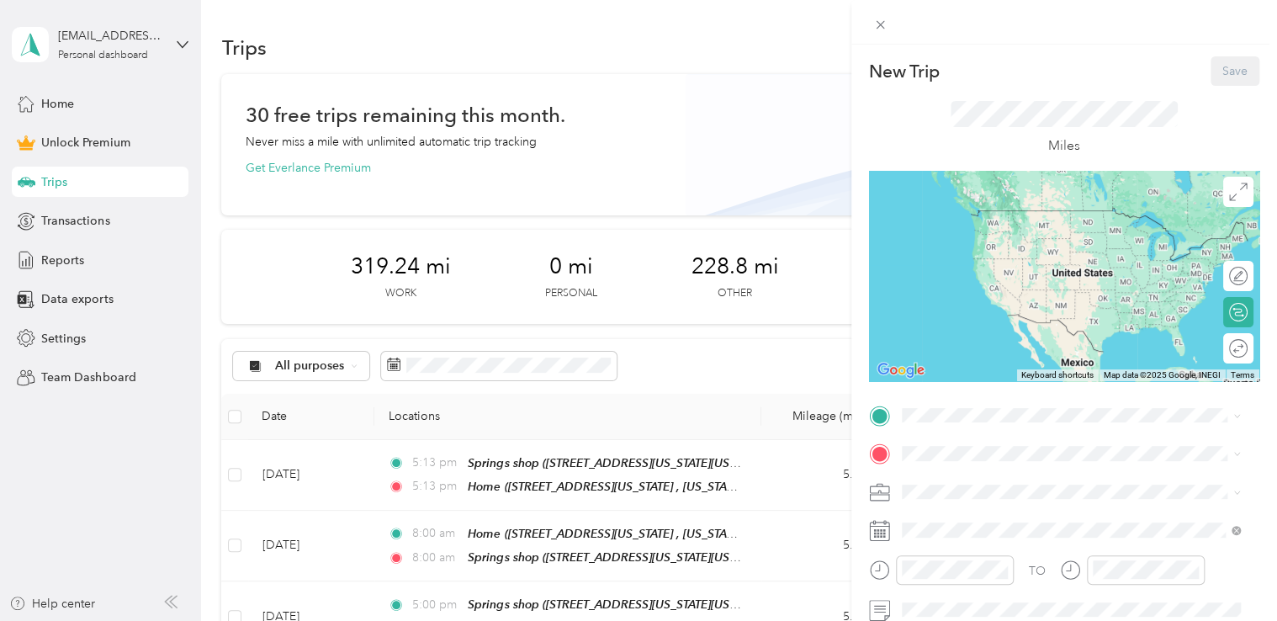
click at [1010, 225] on div "Red [PERSON_NAME] [STREET_ADDRESS][PERSON_NAME][US_STATE]" at bounding box center [1064, 226] width 262 height 35
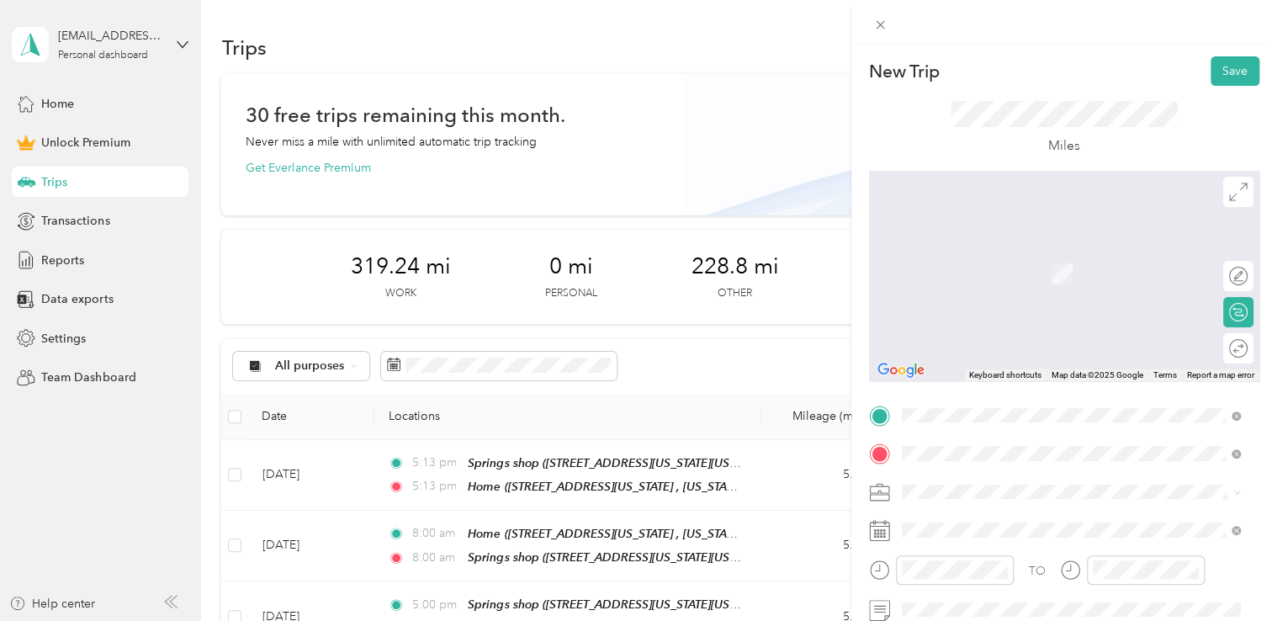
click at [1003, 273] on span "[STREET_ADDRESS][US_STATE][US_STATE]" at bounding box center [1048, 274] width 230 height 14
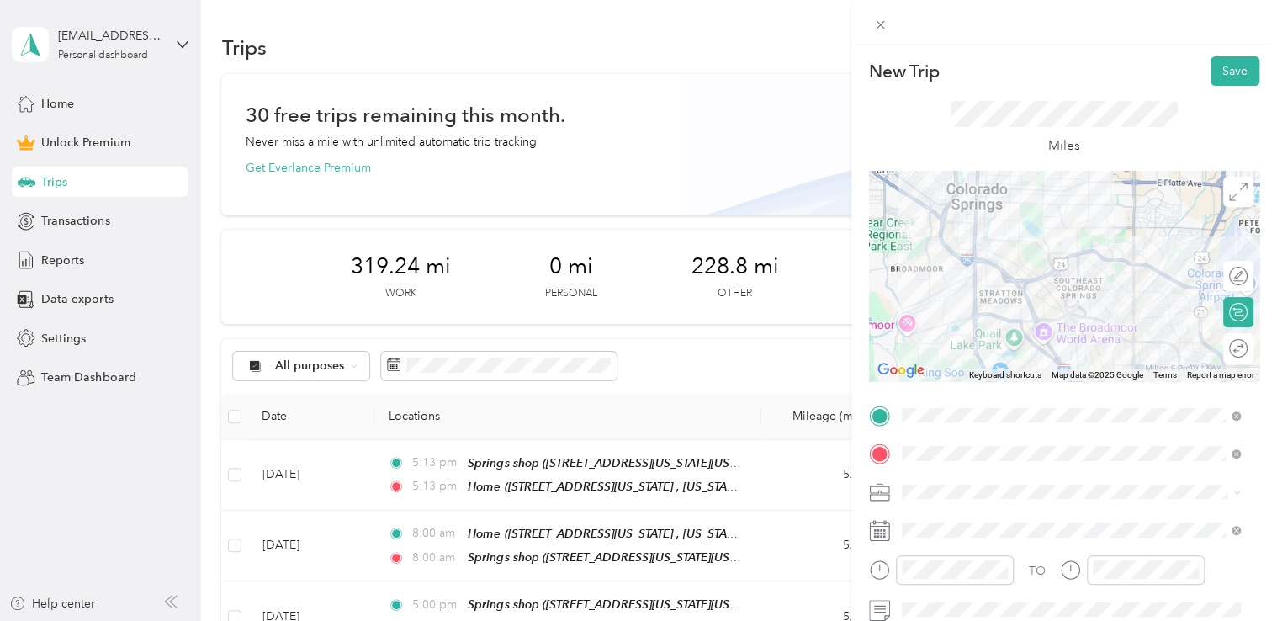
click at [922, 501] on span at bounding box center [1077, 492] width 363 height 27
click at [938, 488] on span at bounding box center [1077, 492] width 363 height 27
click at [971, 326] on ol "Work Personal Adas Solutions Other Charity Medical Moving Commute" at bounding box center [1071, 356] width 351 height 236
click at [962, 321] on li "Adas Solutions" at bounding box center [1071, 313] width 351 height 29
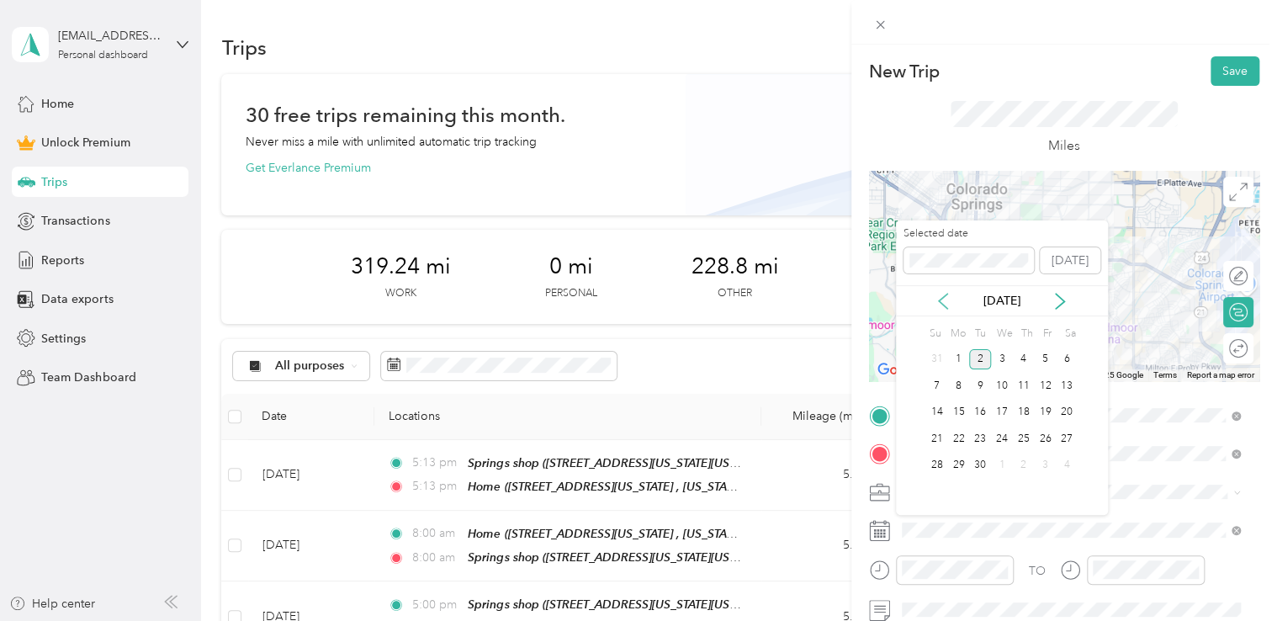
click at [942, 300] on icon at bounding box center [943, 301] width 17 height 17
click at [987, 467] on div "26" at bounding box center [980, 465] width 22 height 21
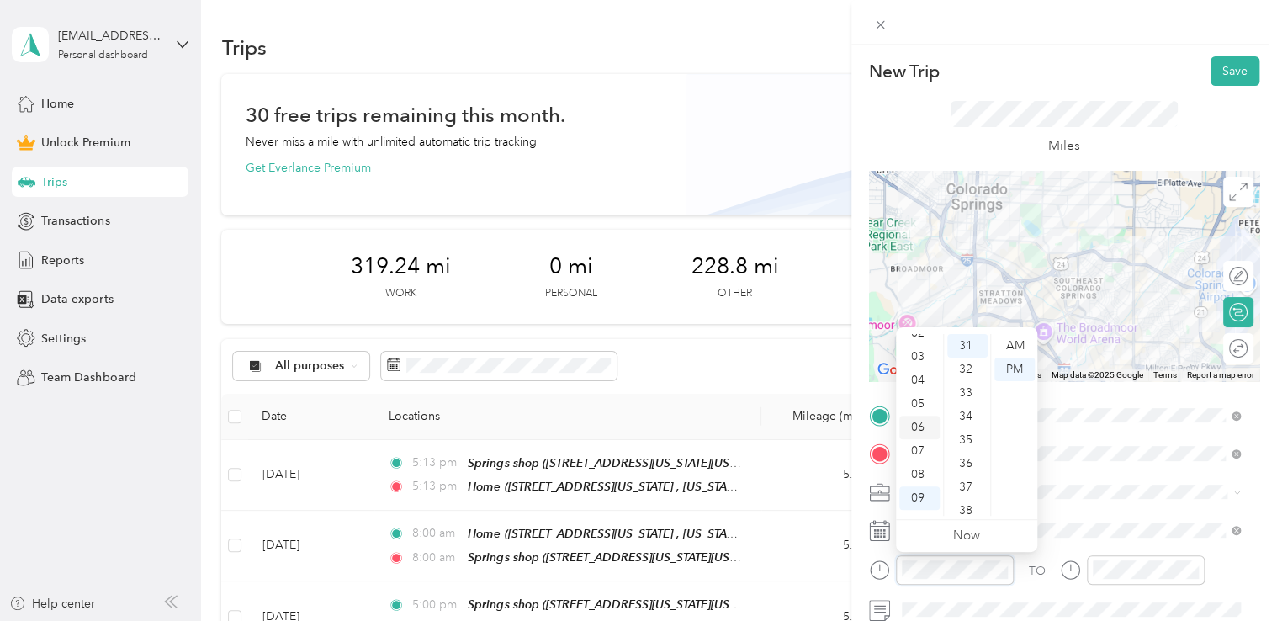
scroll to position [0, 0]
click at [914, 360] on div "01" at bounding box center [919, 370] width 40 height 24
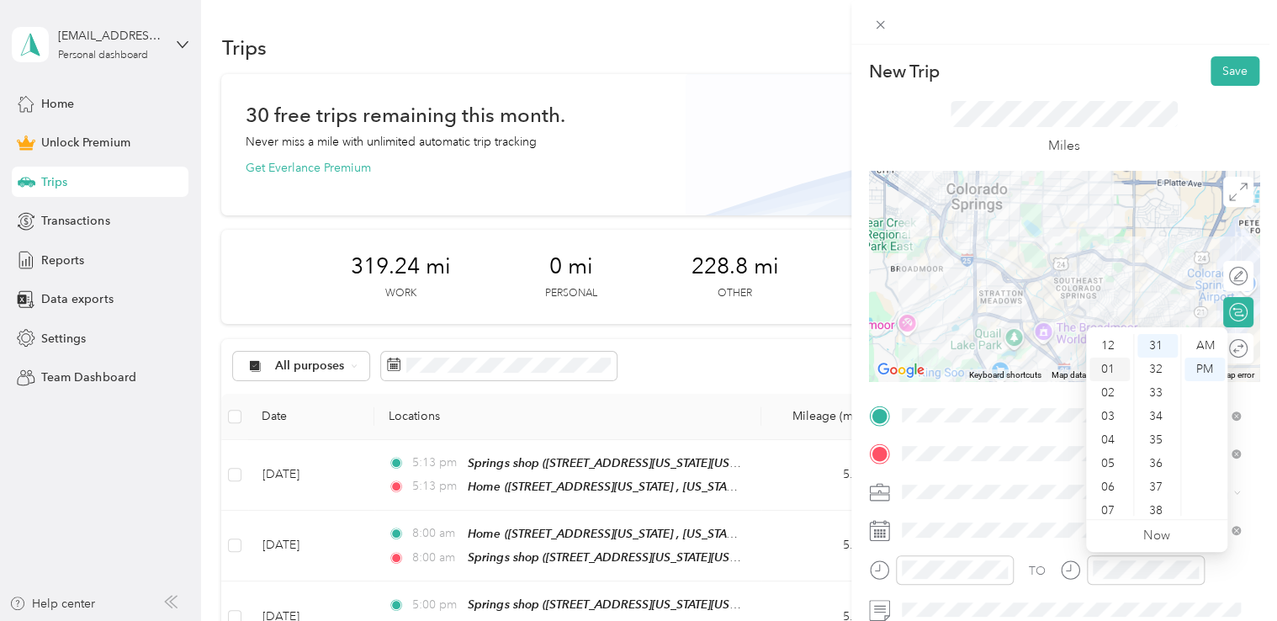
click at [1104, 372] on div "01" at bounding box center [1109, 370] width 40 height 24
click at [1116, 74] on div "New Trip Save" at bounding box center [1064, 70] width 390 height 29
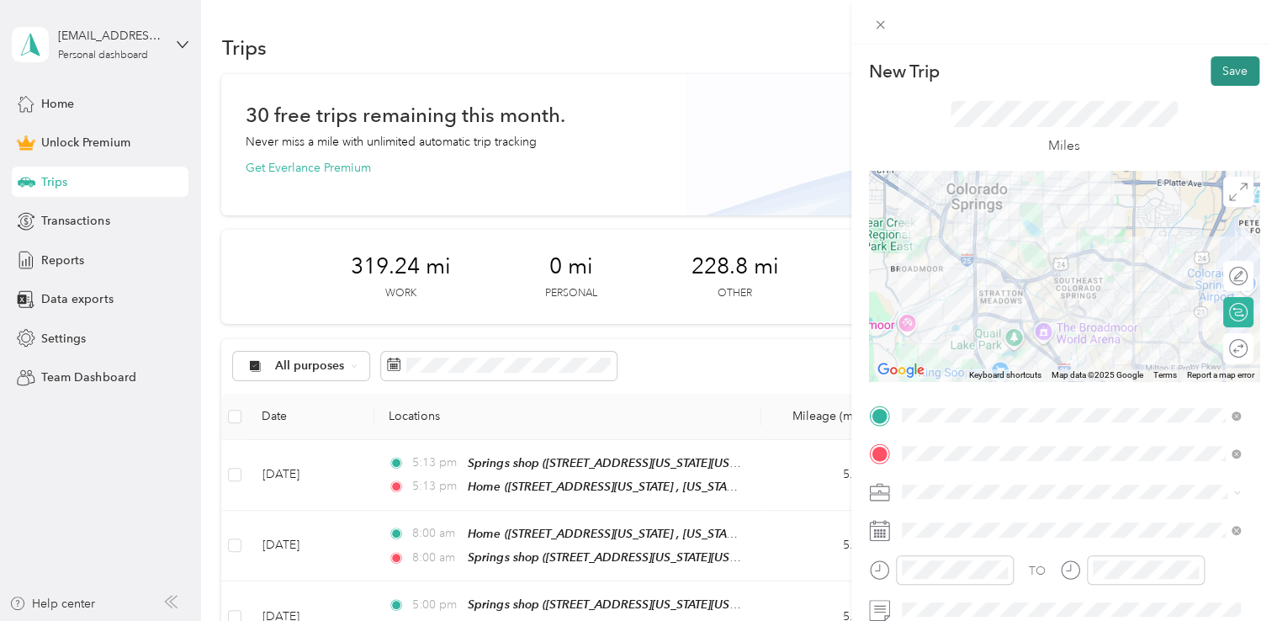
click at [1215, 75] on button "Save" at bounding box center [1235, 70] width 49 height 29
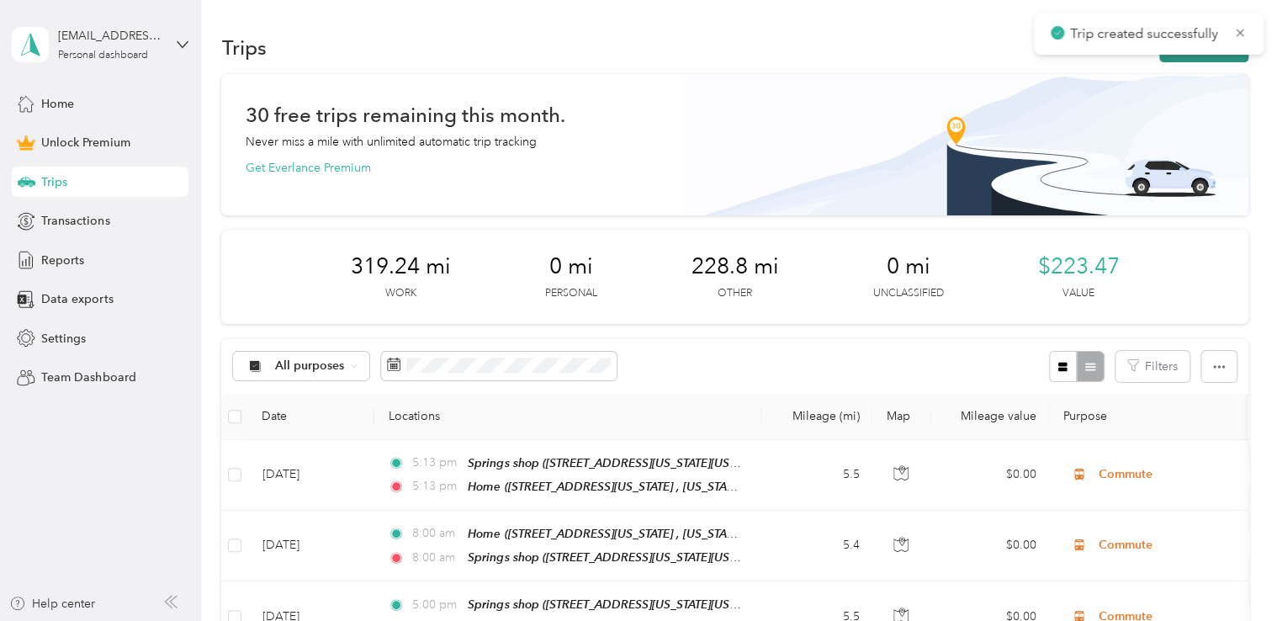
click at [1206, 61] on button "New trip" at bounding box center [1203, 47] width 89 height 29
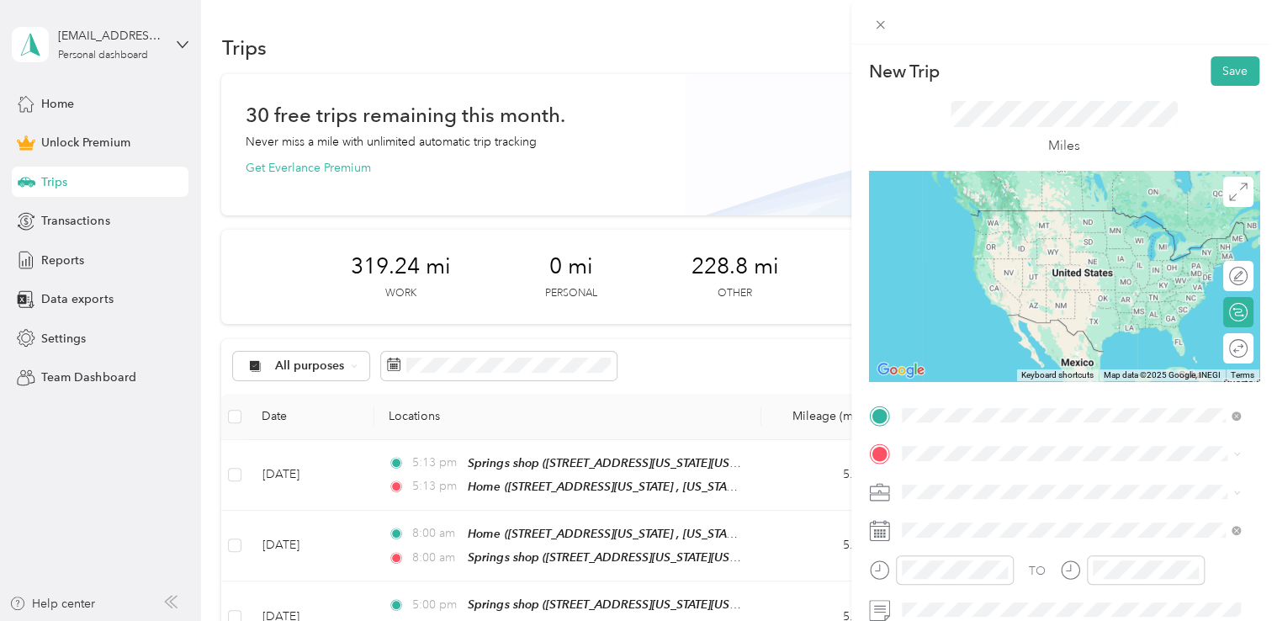
drag, startPoint x: 1007, startPoint y: 209, endPoint x: 1017, endPoint y: 242, distance: 34.3
click at [1007, 210] on div "Springs shop" at bounding box center [1048, 216] width 230 height 15
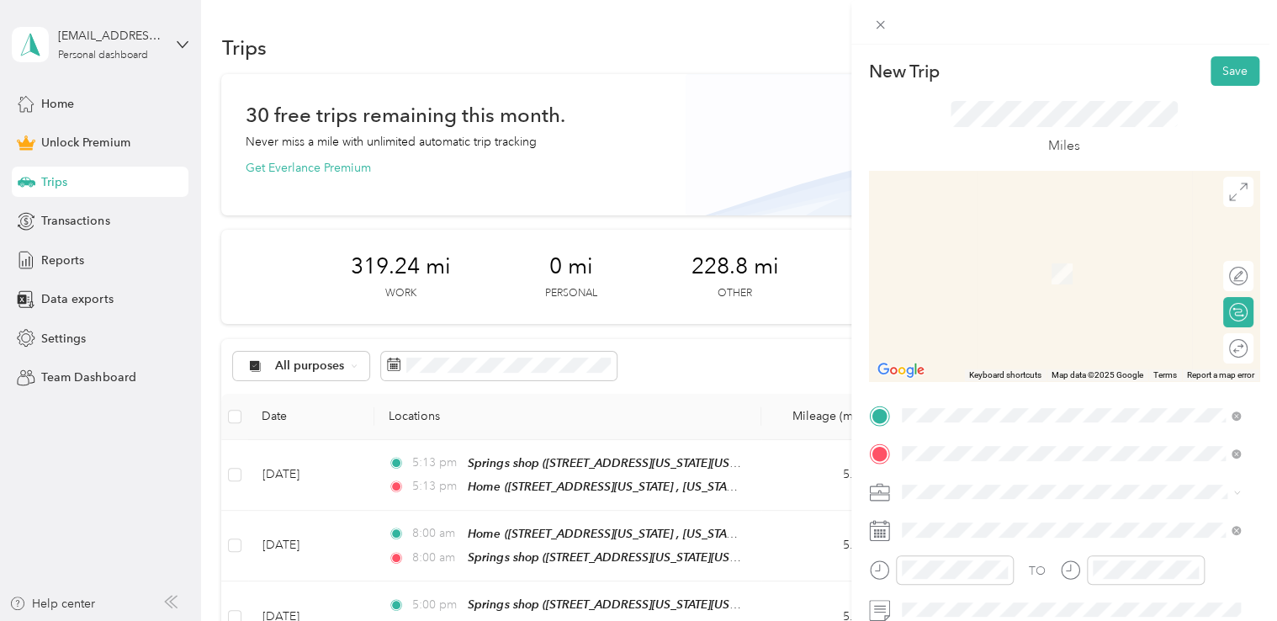
click at [1028, 281] on span "[STREET_ADDRESS][US_STATE][US_STATE][US_STATE]" at bounding box center [1078, 274] width 291 height 14
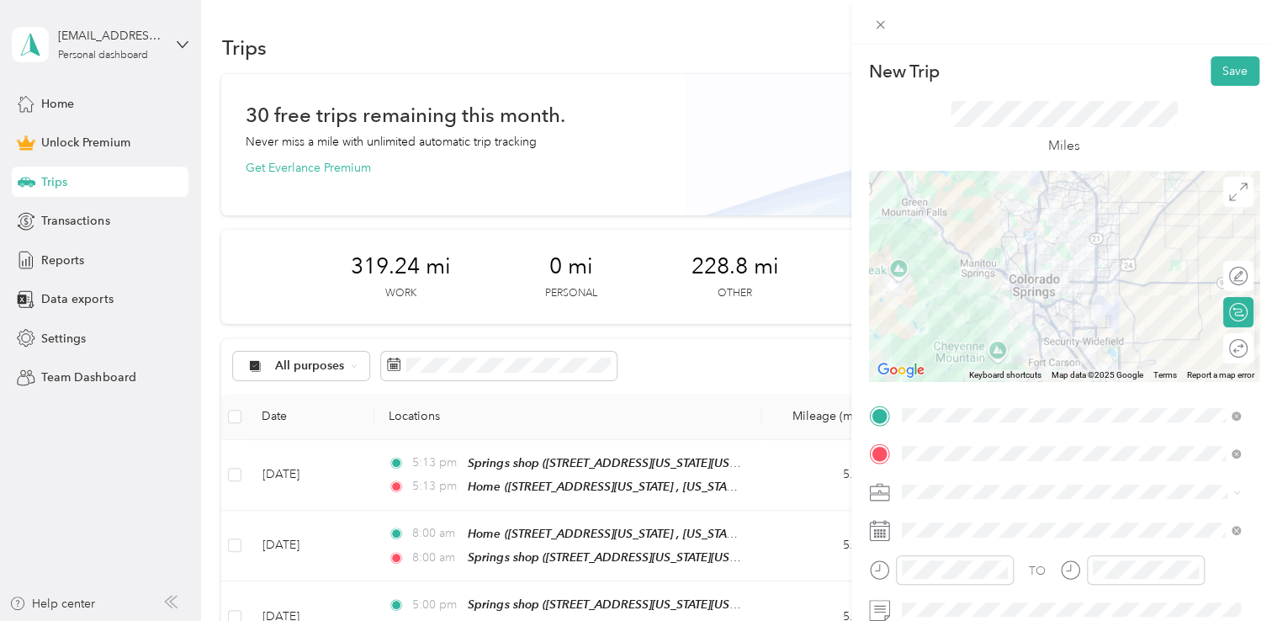
click at [1006, 315] on div "Adas Solutions" at bounding box center [1071, 310] width 327 height 18
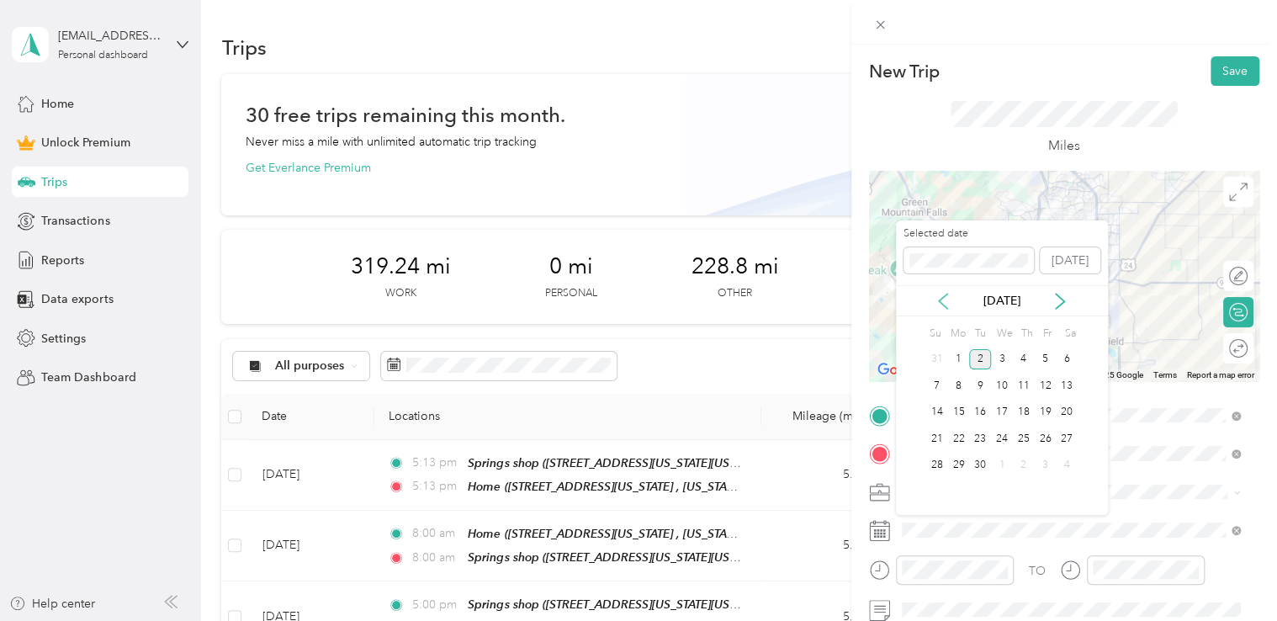
click at [944, 294] on icon at bounding box center [943, 301] width 17 height 17
click at [1001, 467] on div "27" at bounding box center [1002, 465] width 22 height 21
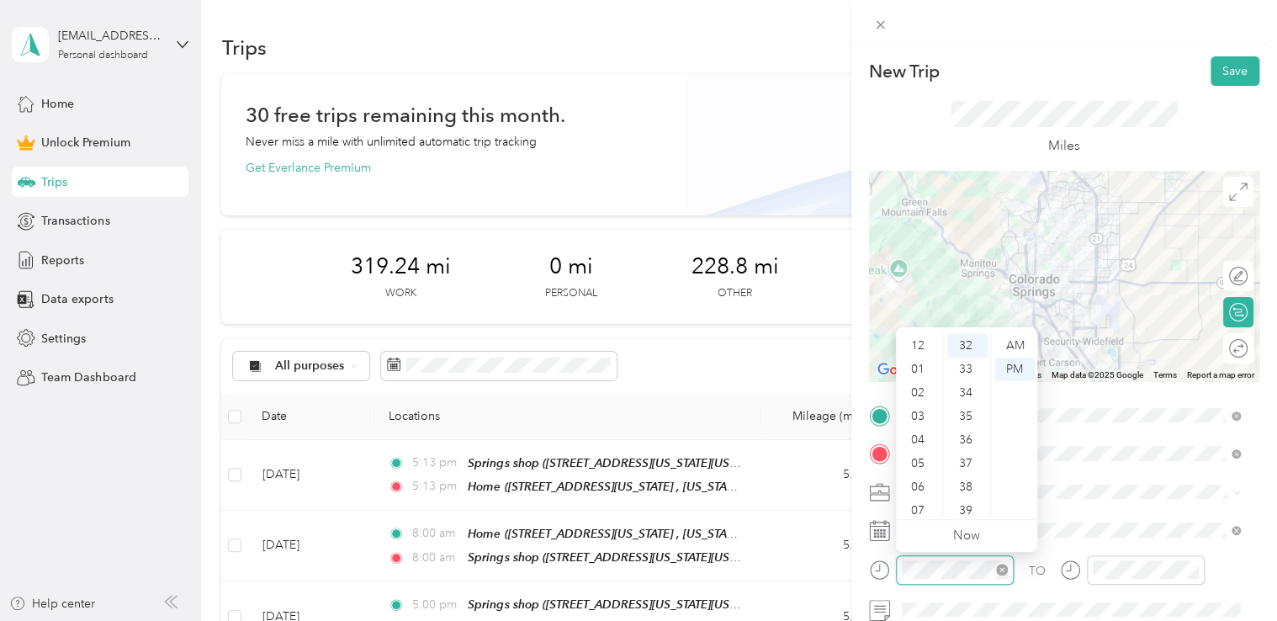
scroll to position [101, 0]
click at [920, 436] on div "08" at bounding box center [919, 433] width 40 height 24
click at [1021, 332] on div "12 01 02 03 04 05 06 07 08 09 10 11 00 01 02 03 04 05 06 07 08 09 10 11 12 13 1…" at bounding box center [966, 425] width 141 height 188
click at [1020, 337] on div "AM" at bounding box center [1014, 346] width 40 height 24
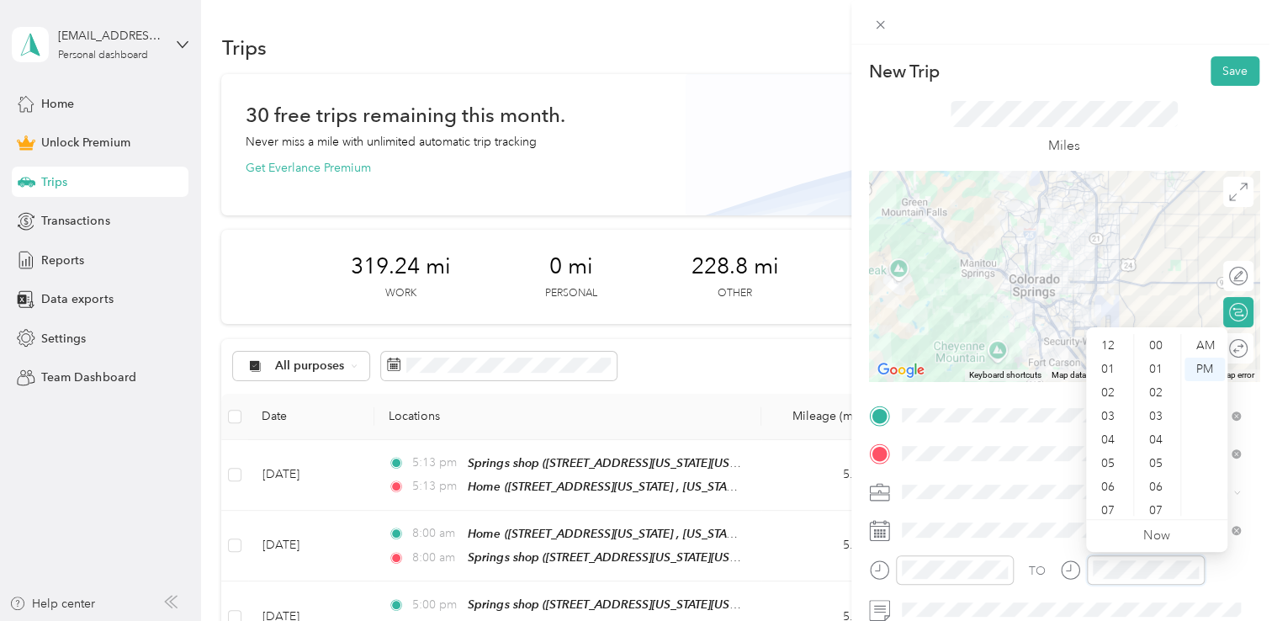
scroll to position [754, 0]
click at [1105, 426] on div "08" at bounding box center [1109, 433] width 40 height 24
click at [1209, 337] on div "AM" at bounding box center [1205, 346] width 40 height 24
click at [1117, 78] on div "New Trip Save" at bounding box center [1064, 70] width 390 height 29
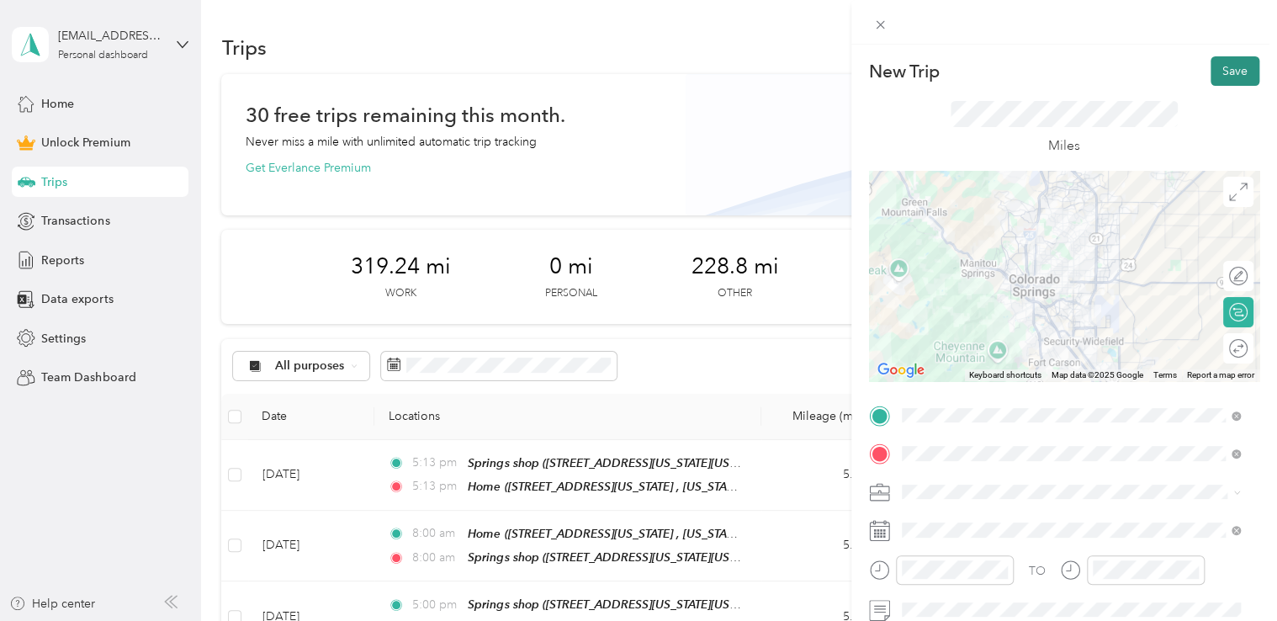
click at [1225, 77] on button "Save" at bounding box center [1235, 70] width 49 height 29
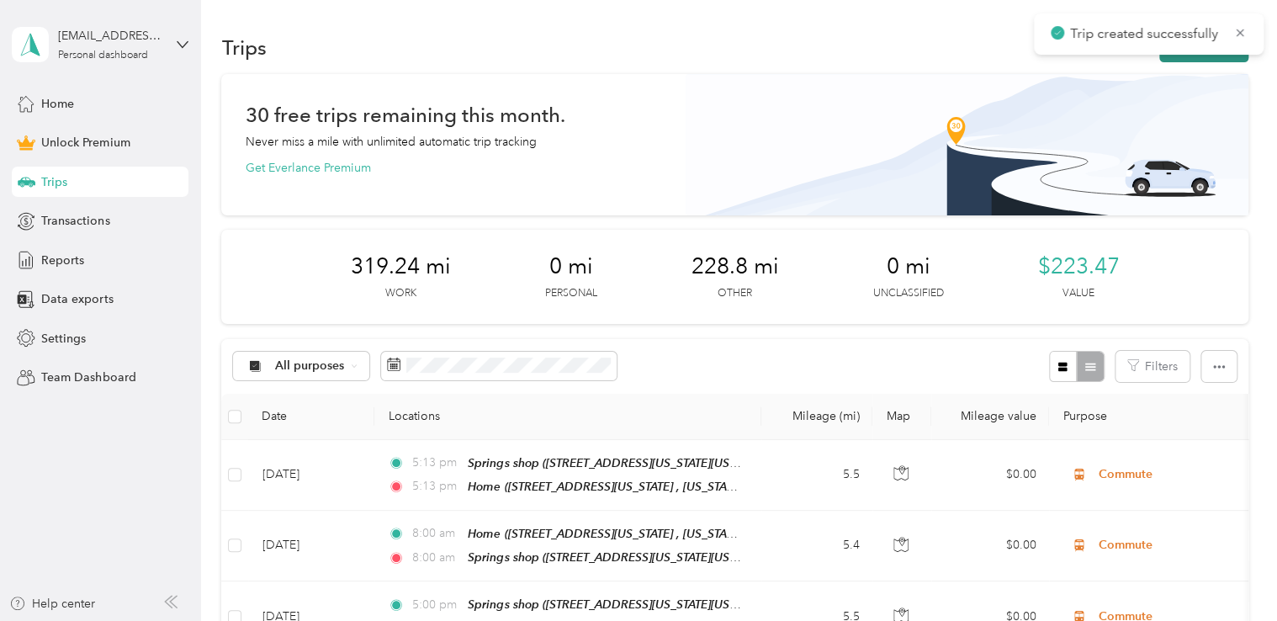
click at [1208, 56] on button "New trip" at bounding box center [1203, 47] width 89 height 29
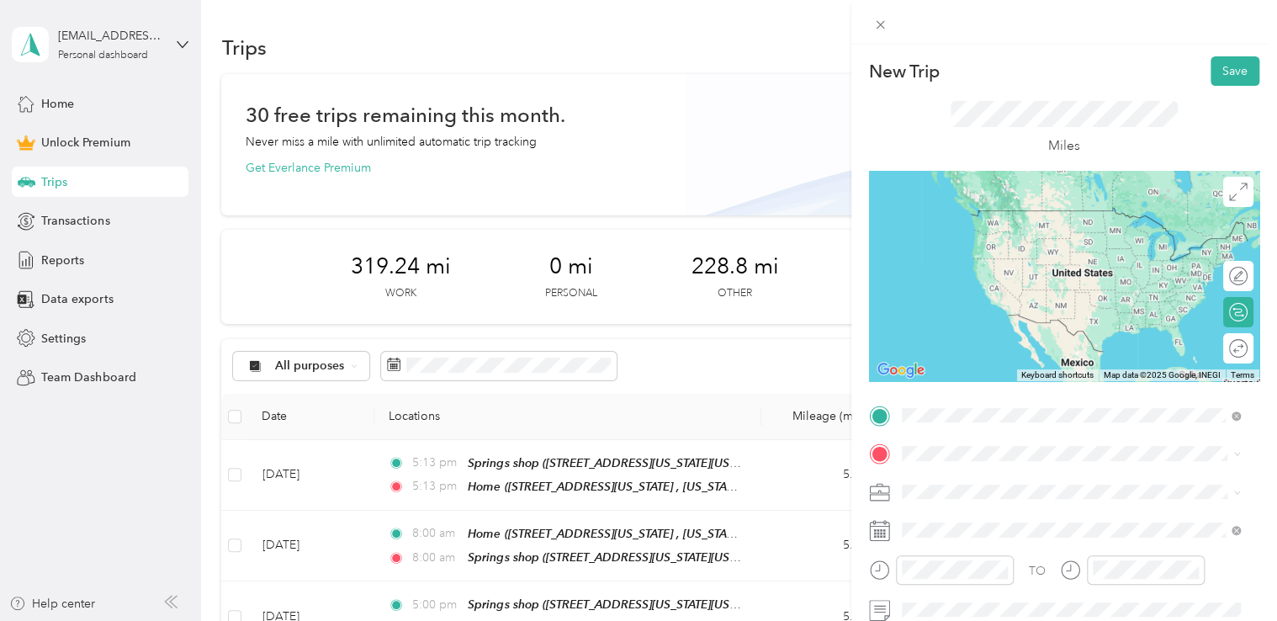
click at [1015, 236] on span "[STREET_ADDRESS][US_STATE][US_STATE][US_STATE]" at bounding box center [1078, 235] width 291 height 14
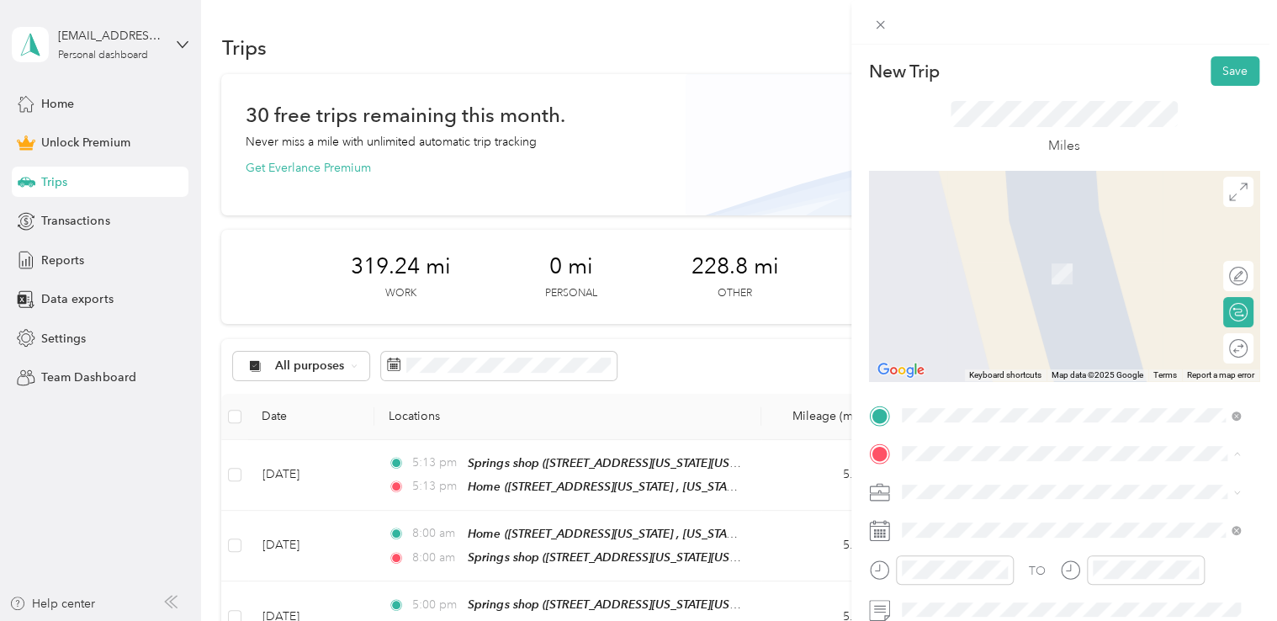
click at [964, 282] on div "Red [PERSON_NAME] [STREET_ADDRESS][PERSON_NAME][US_STATE]" at bounding box center [1064, 264] width 262 height 35
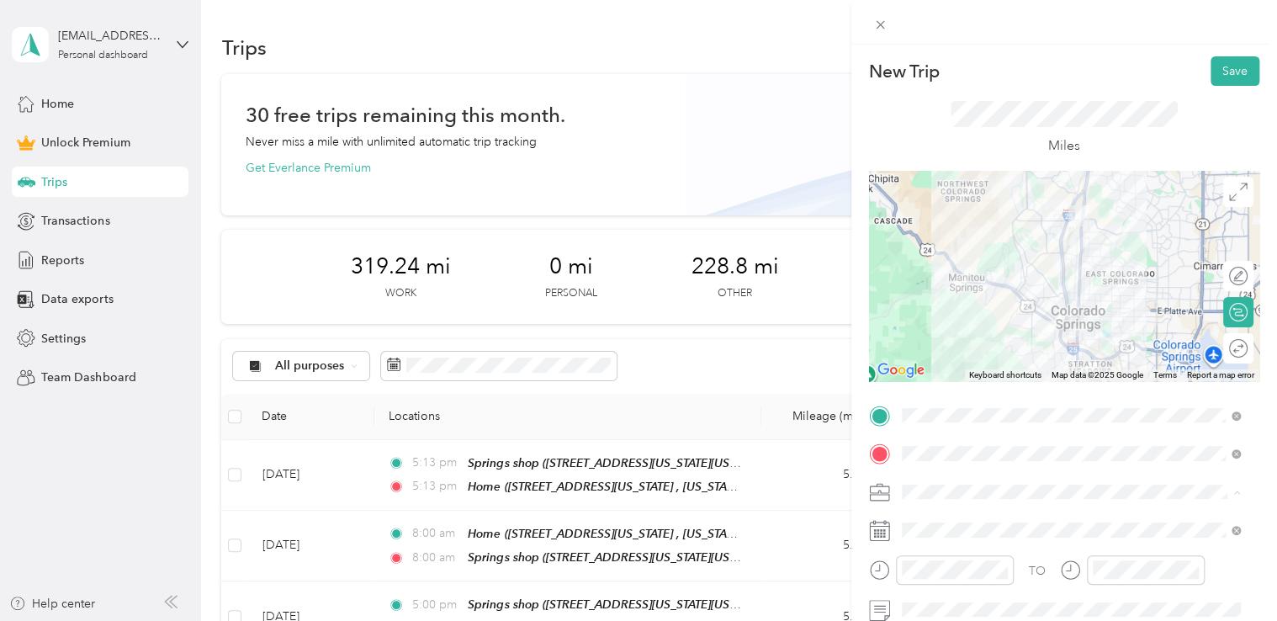
click at [952, 311] on span "Adas Solutions" at bounding box center [947, 315] width 79 height 14
click at [941, 539] on span at bounding box center [1077, 530] width 363 height 27
click at [941, 538] on span at bounding box center [1077, 530] width 363 height 27
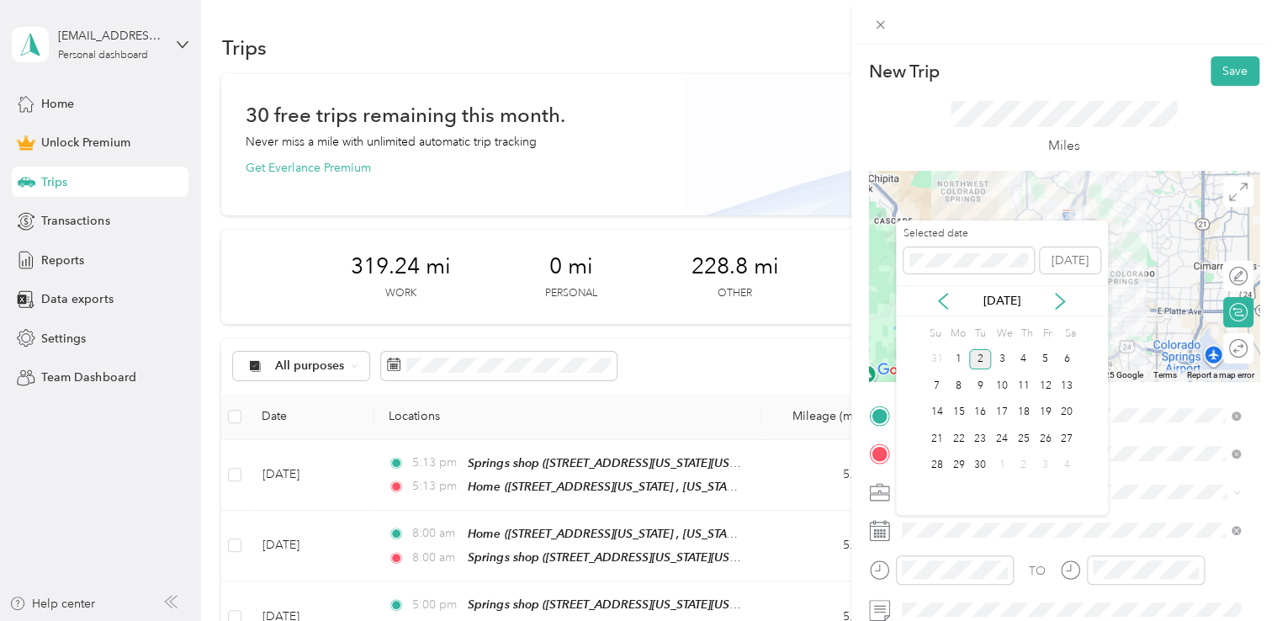
click at [954, 307] on div "[DATE]" at bounding box center [1002, 301] width 212 height 18
click at [948, 304] on icon at bounding box center [943, 301] width 17 height 17
click at [1010, 465] on div "27" at bounding box center [1002, 465] width 22 height 21
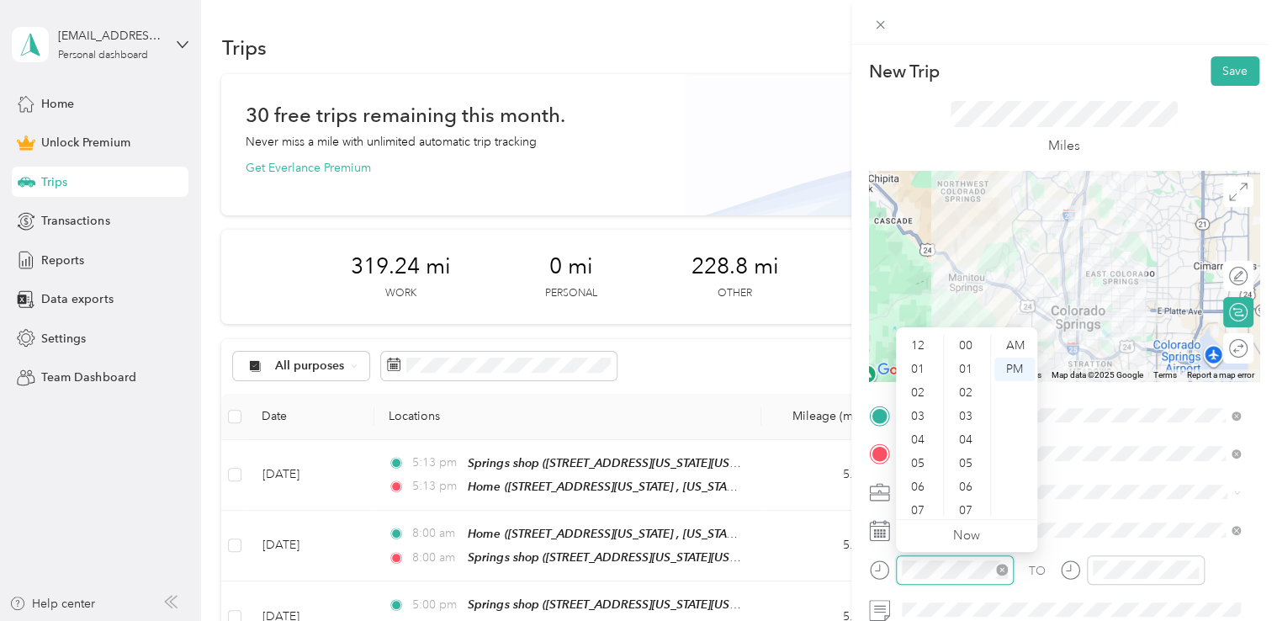
scroll to position [101, 0]
click at [925, 502] on div "11" at bounding box center [919, 504] width 40 height 24
click at [1016, 339] on div "AM" at bounding box center [1014, 346] width 40 height 24
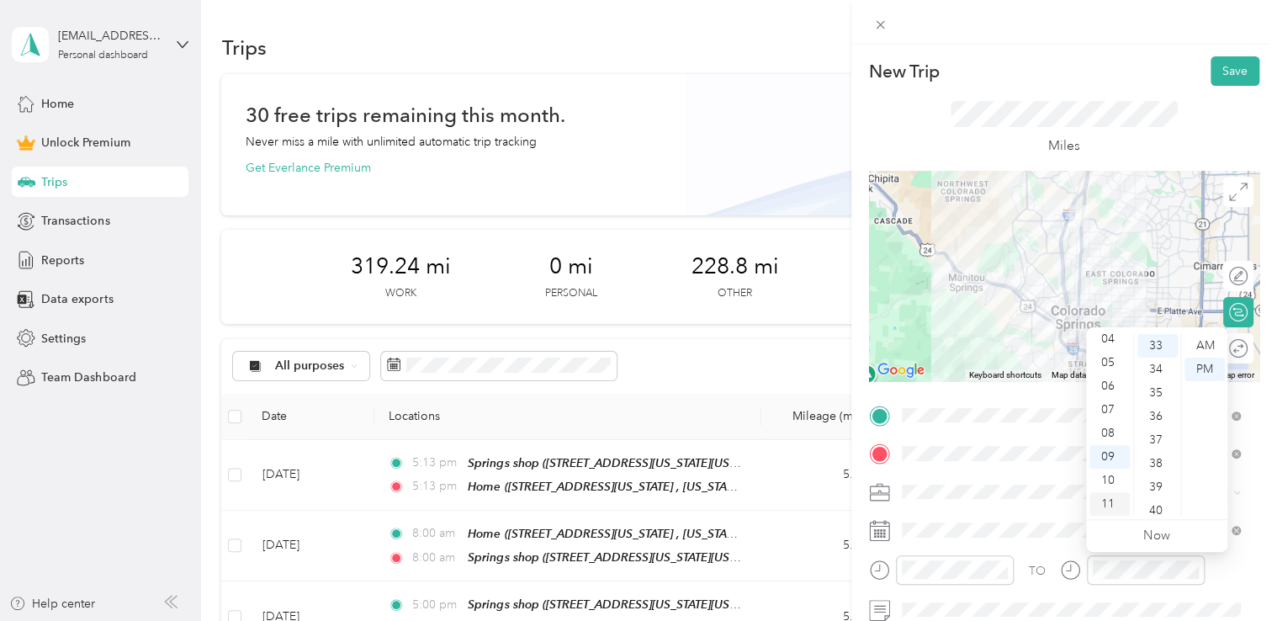
click at [1122, 496] on div "11" at bounding box center [1109, 504] width 40 height 24
click at [1211, 345] on div "AM" at bounding box center [1205, 346] width 40 height 24
click at [1101, 56] on div "New Trip Save This trip cannot be edited because it is either under review, app…" at bounding box center [1064, 355] width 426 height 621
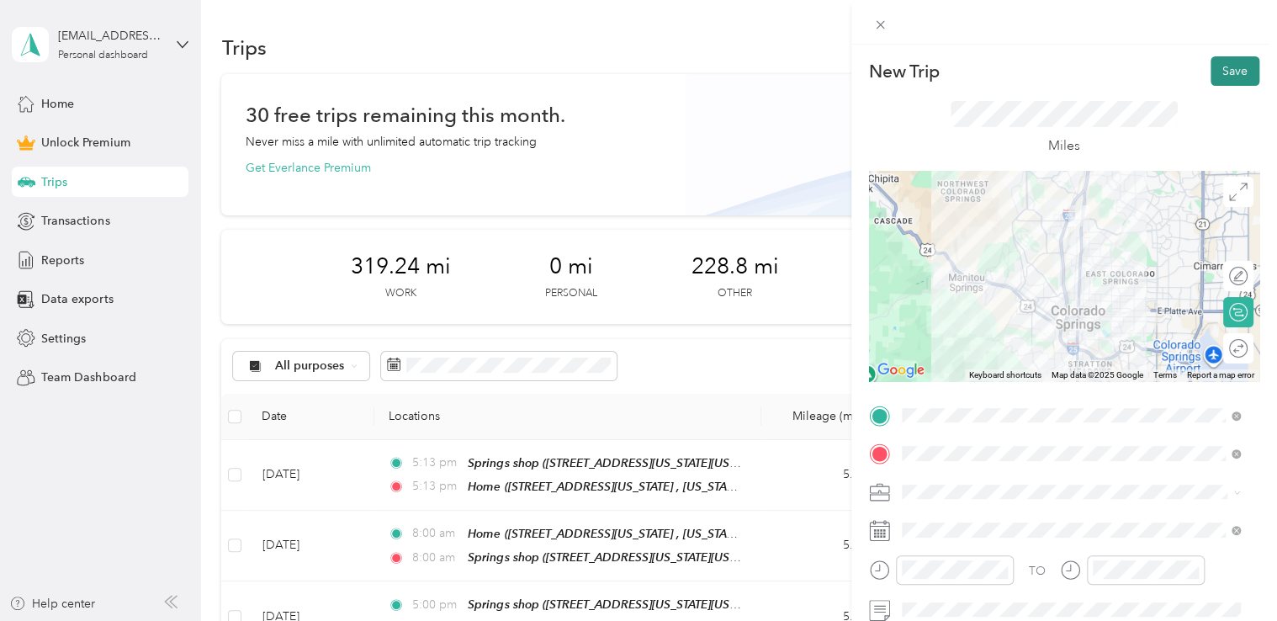
click at [1223, 77] on button "Save" at bounding box center [1235, 70] width 49 height 29
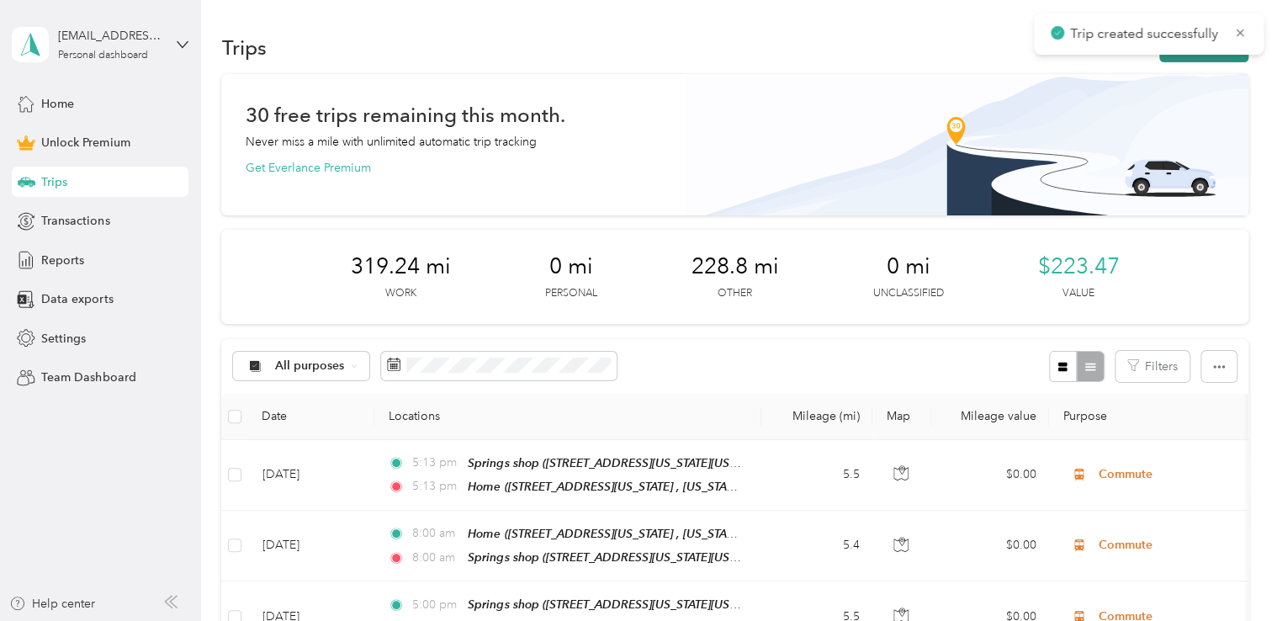
click at [1193, 61] on button "New trip" at bounding box center [1203, 47] width 89 height 29
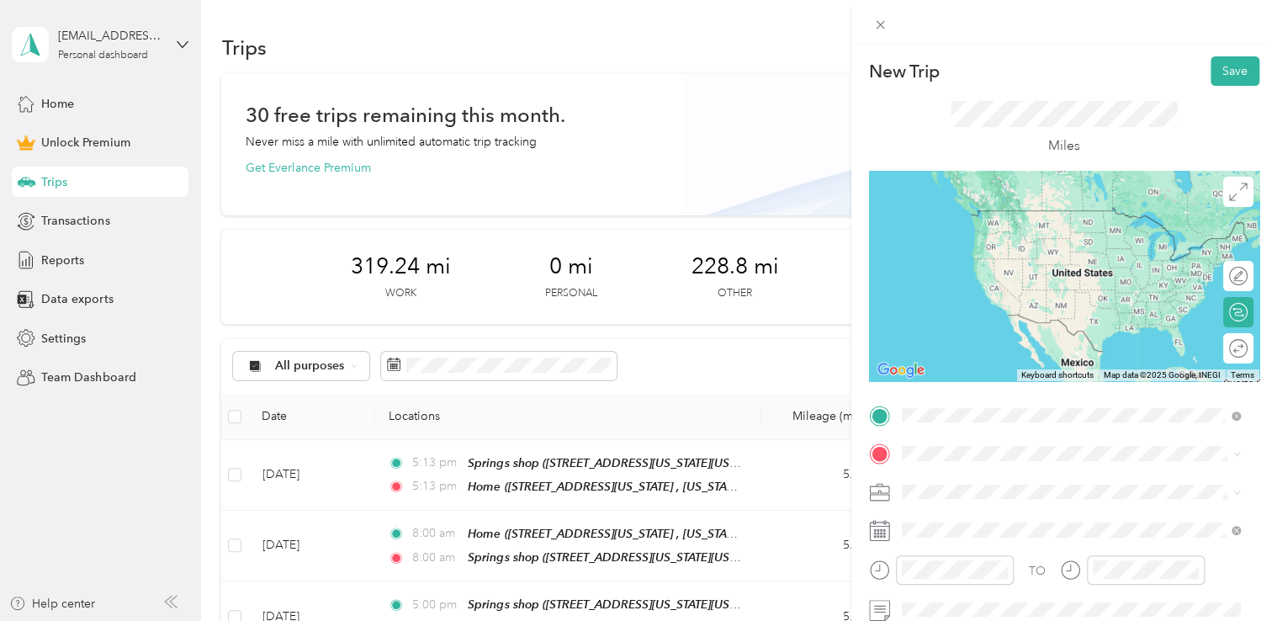
click at [988, 234] on span "[STREET_ADDRESS][PERSON_NAME][US_STATE]" at bounding box center [1064, 235] width 262 height 14
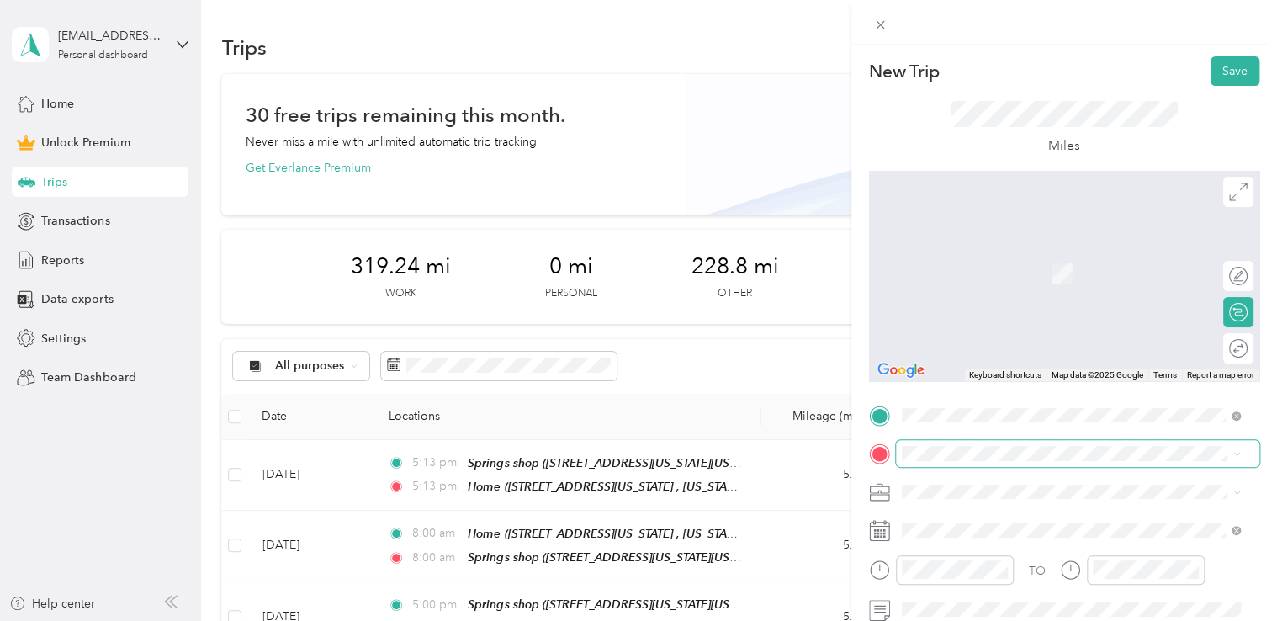
click at [974, 462] on span at bounding box center [1077, 453] width 363 height 27
click at [974, 461] on span at bounding box center [1077, 453] width 363 height 27
click at [981, 288] on li "Springs shop [STREET_ADDRESS][US_STATE][US_STATE]" at bounding box center [1071, 261] width 351 height 53
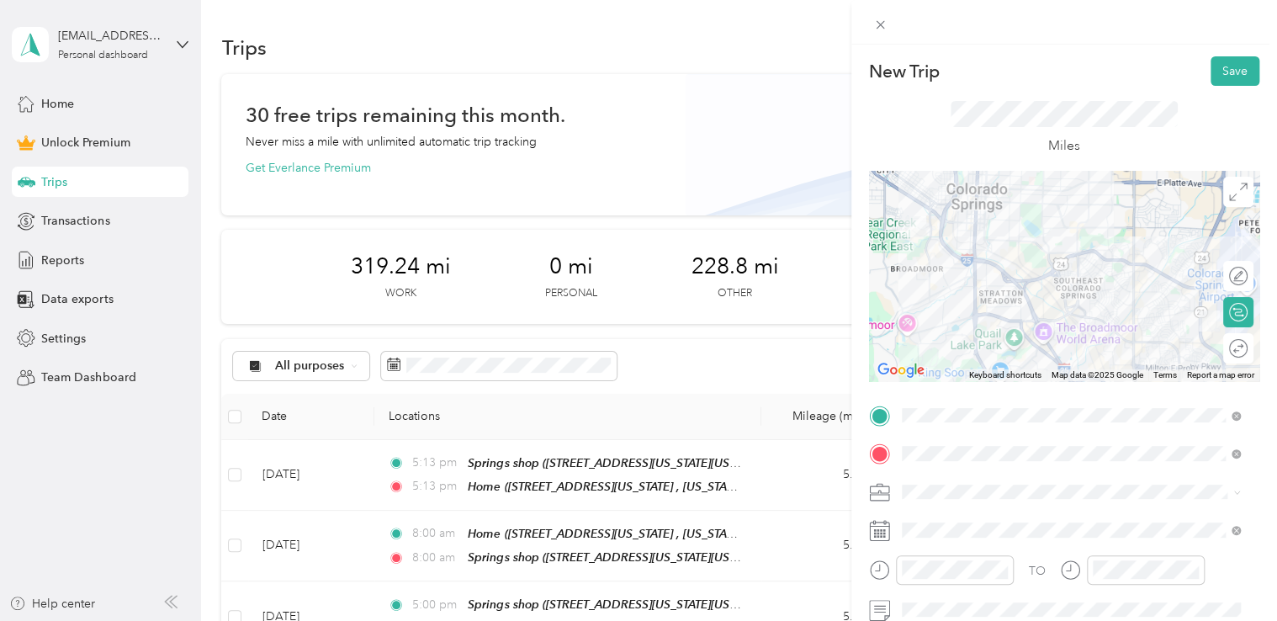
click at [1013, 488] on span at bounding box center [1077, 492] width 363 height 27
click at [945, 315] on span "Adas Solutions" at bounding box center [947, 315] width 79 height 14
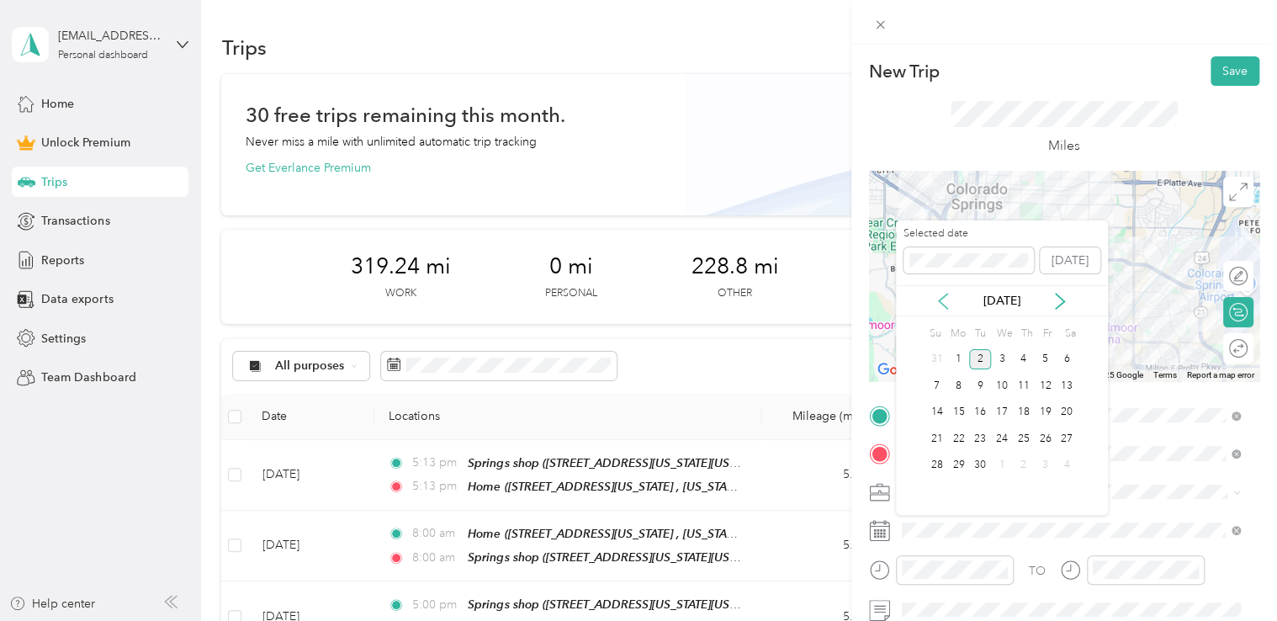
click at [943, 300] on icon at bounding box center [943, 301] width 17 height 17
click at [1006, 466] on div "27" at bounding box center [1002, 465] width 22 height 21
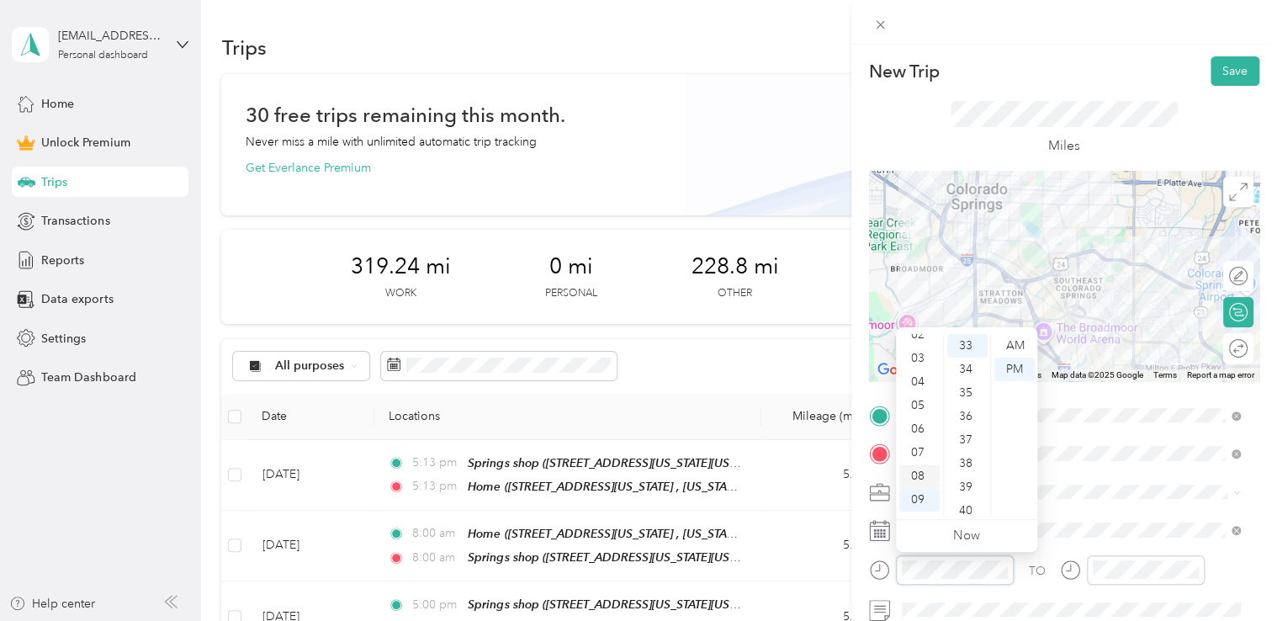
scroll to position [0, 0]
click at [925, 416] on div "03" at bounding box center [919, 417] width 40 height 24
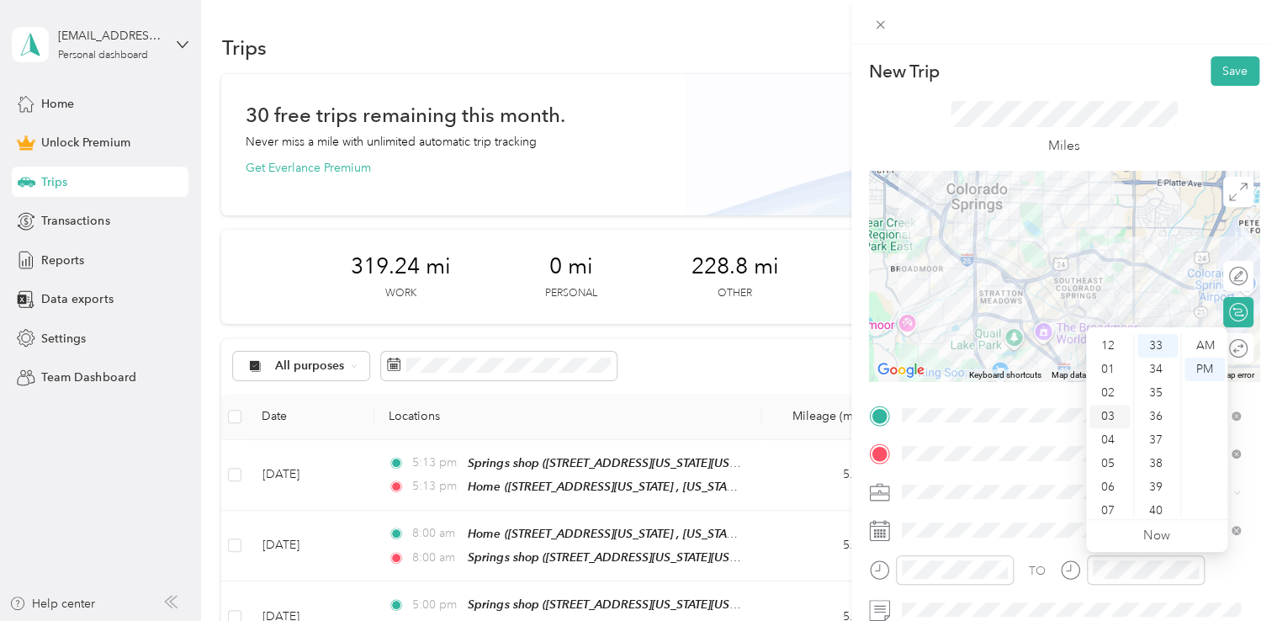
click at [1118, 414] on div "03" at bounding box center [1109, 417] width 40 height 24
click at [1123, 74] on div "New Trip Save" at bounding box center [1064, 70] width 390 height 29
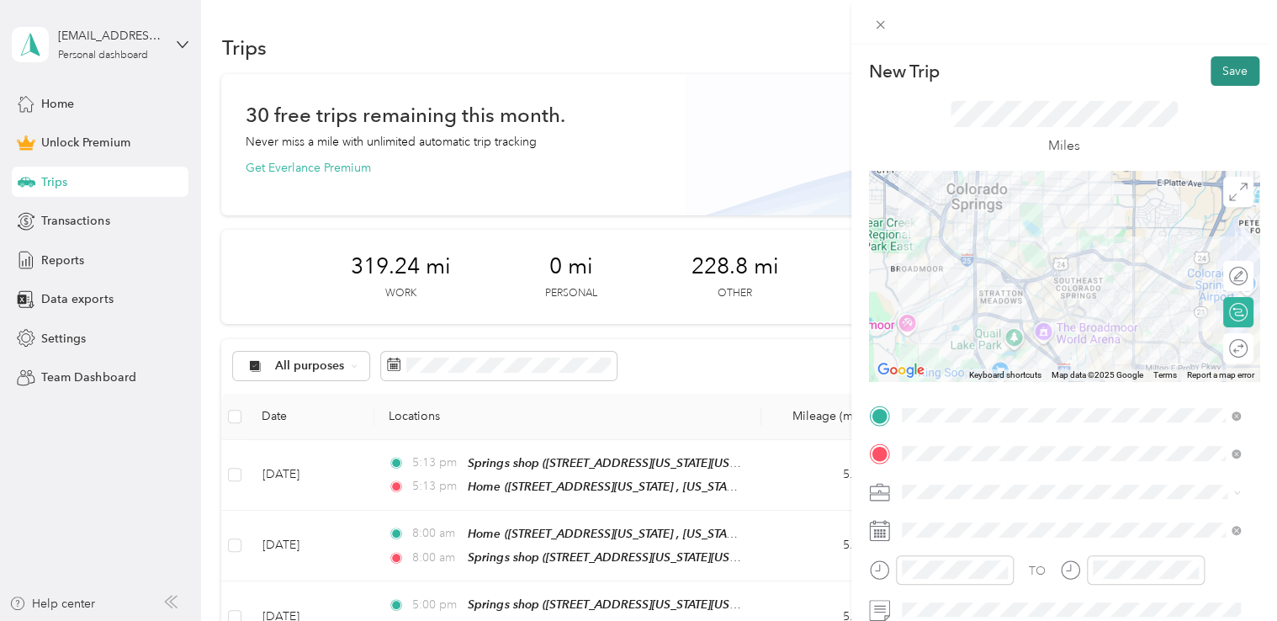
click at [1228, 78] on button "Save" at bounding box center [1235, 70] width 49 height 29
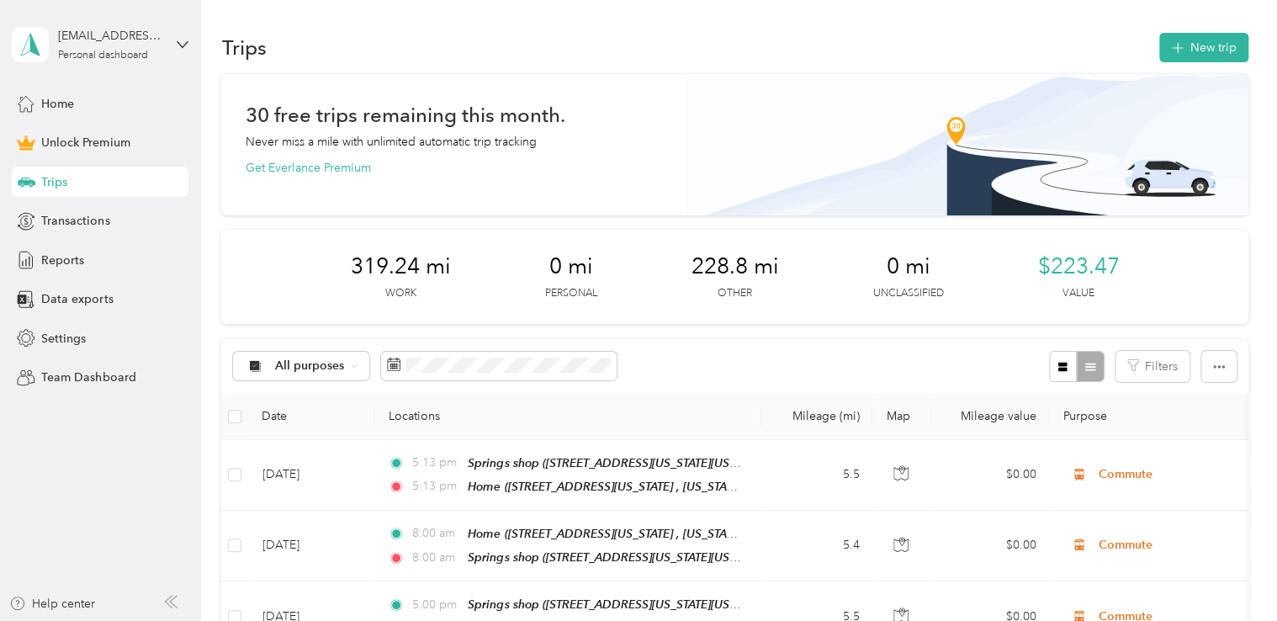
click at [1198, 62] on div "Trips New trip" at bounding box center [734, 46] width 1026 height 35
click at [1202, 56] on button "New trip" at bounding box center [1203, 47] width 89 height 29
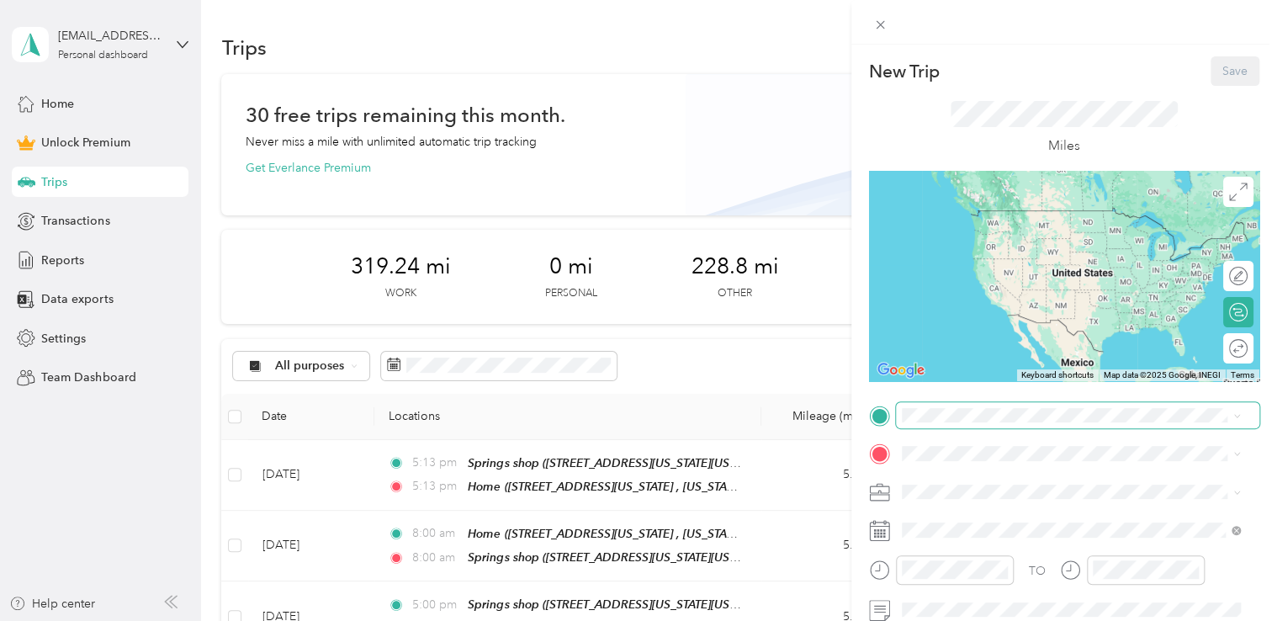
click at [938, 406] on span at bounding box center [1077, 415] width 363 height 27
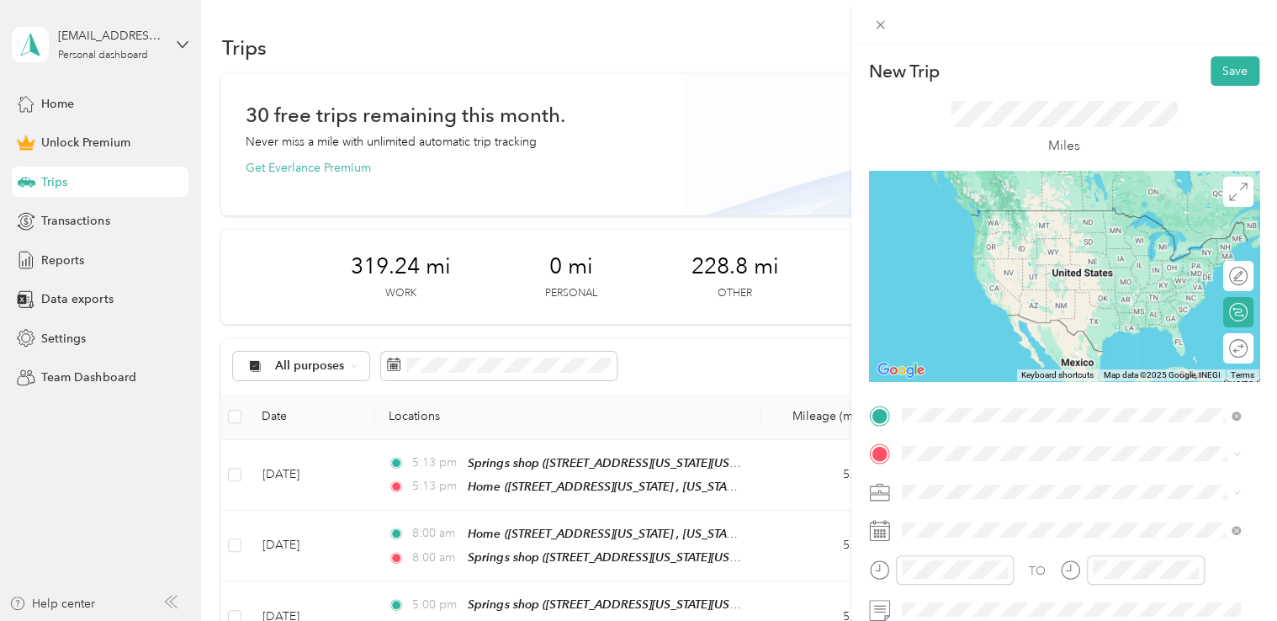
click at [1042, 242] on span "[STREET_ADDRESS][US_STATE][US_STATE]" at bounding box center [1048, 235] width 230 height 14
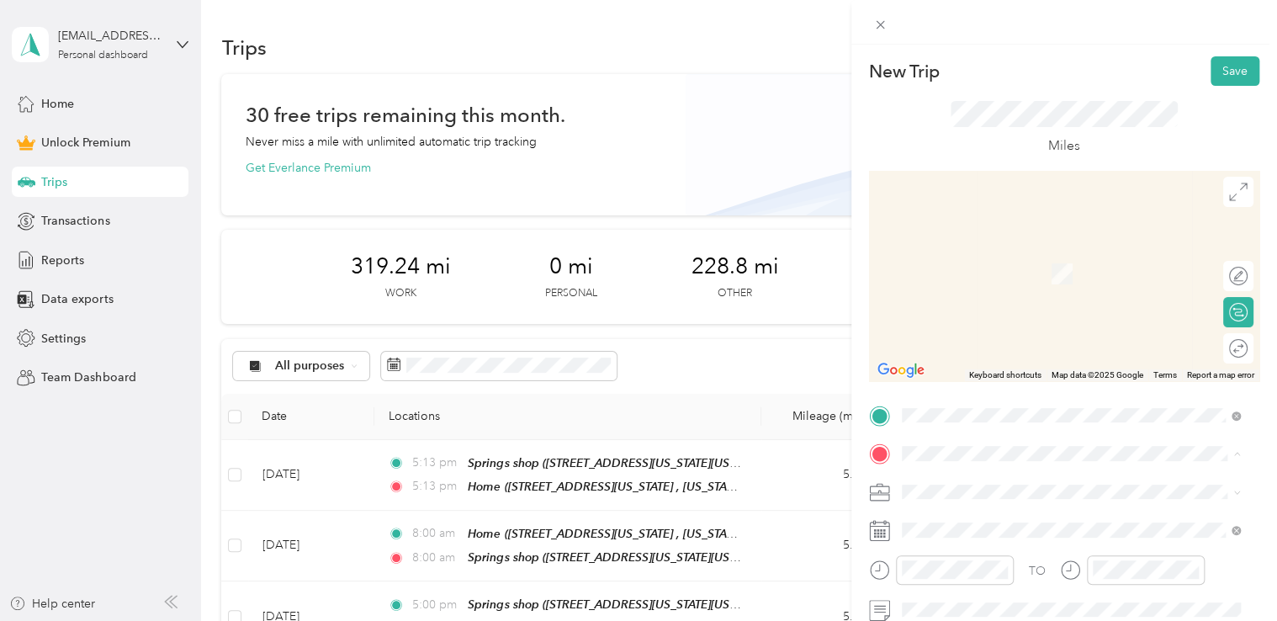
click at [1020, 269] on span "[STREET_ADDRESS][PERSON_NAME][US_STATE]" at bounding box center [1064, 274] width 262 height 14
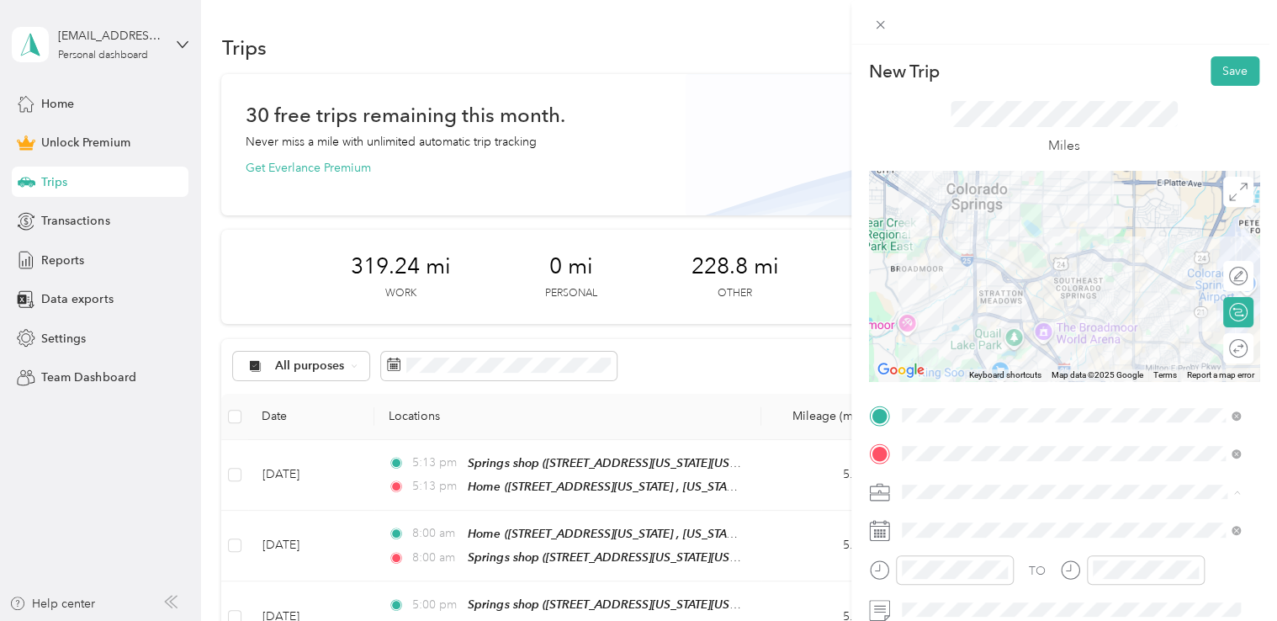
click at [989, 324] on li "Adas Solutions" at bounding box center [1071, 314] width 351 height 29
click at [1032, 321] on div at bounding box center [1064, 276] width 390 height 210
click at [1031, 320] on div at bounding box center [1064, 276] width 390 height 210
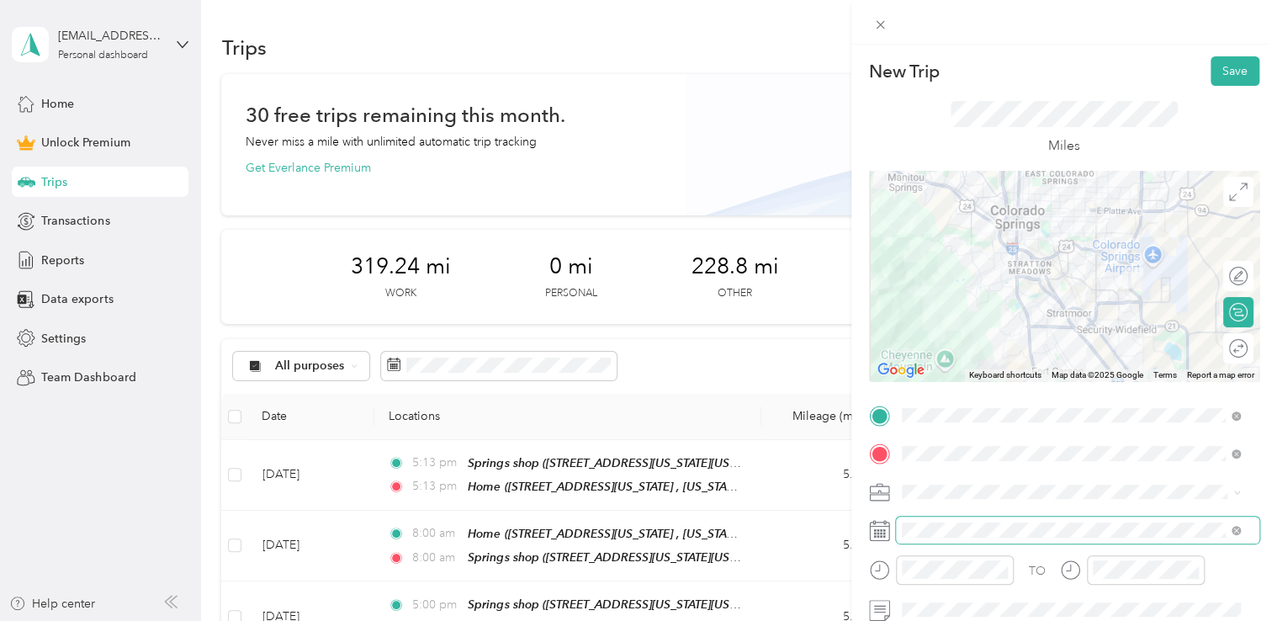
click at [937, 520] on span at bounding box center [1077, 530] width 363 height 27
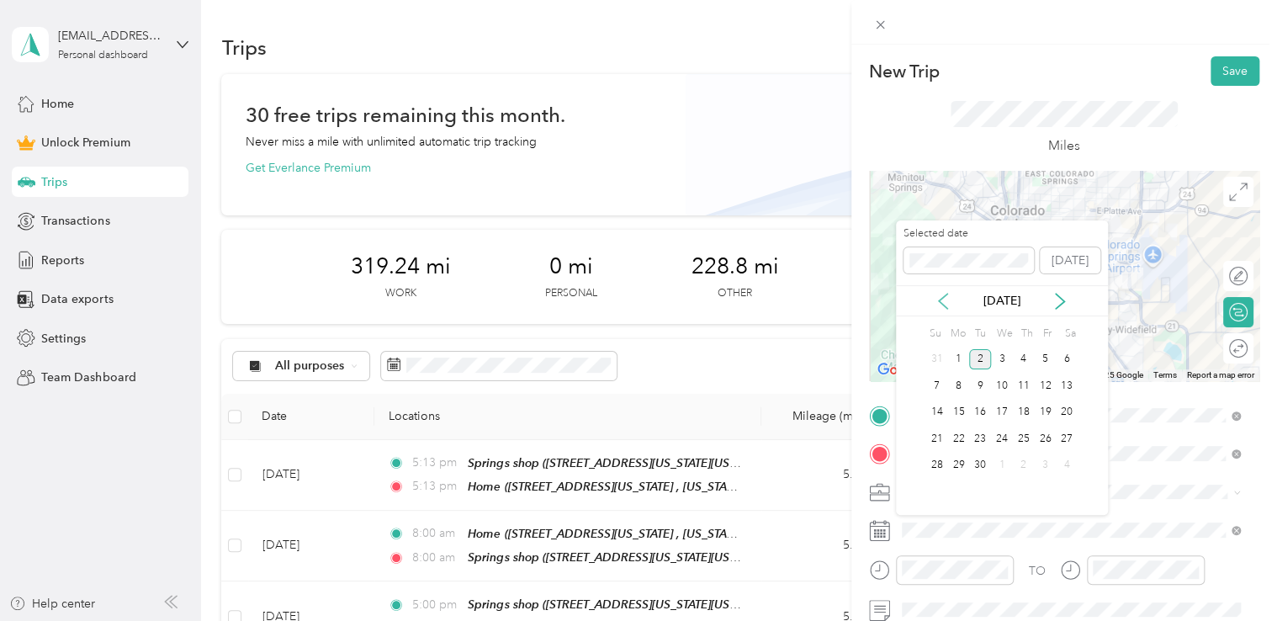
click at [946, 304] on icon at bounding box center [943, 301] width 17 height 17
click at [1047, 469] on div "29" at bounding box center [1045, 465] width 22 height 21
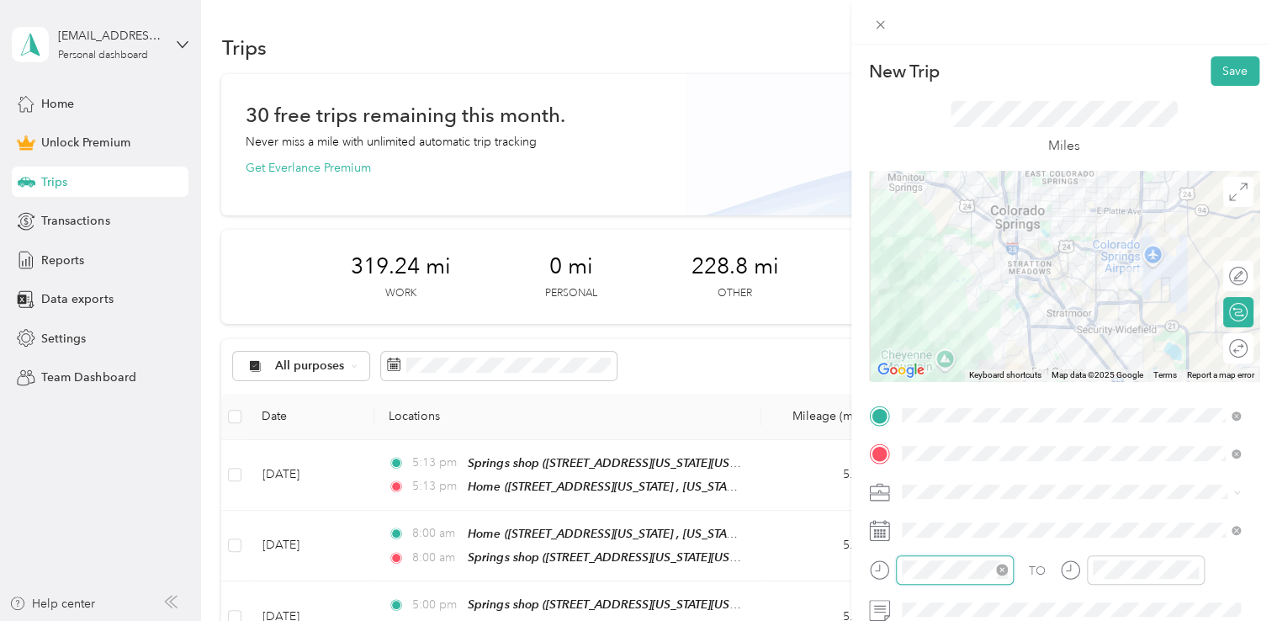
scroll to position [101, 0]
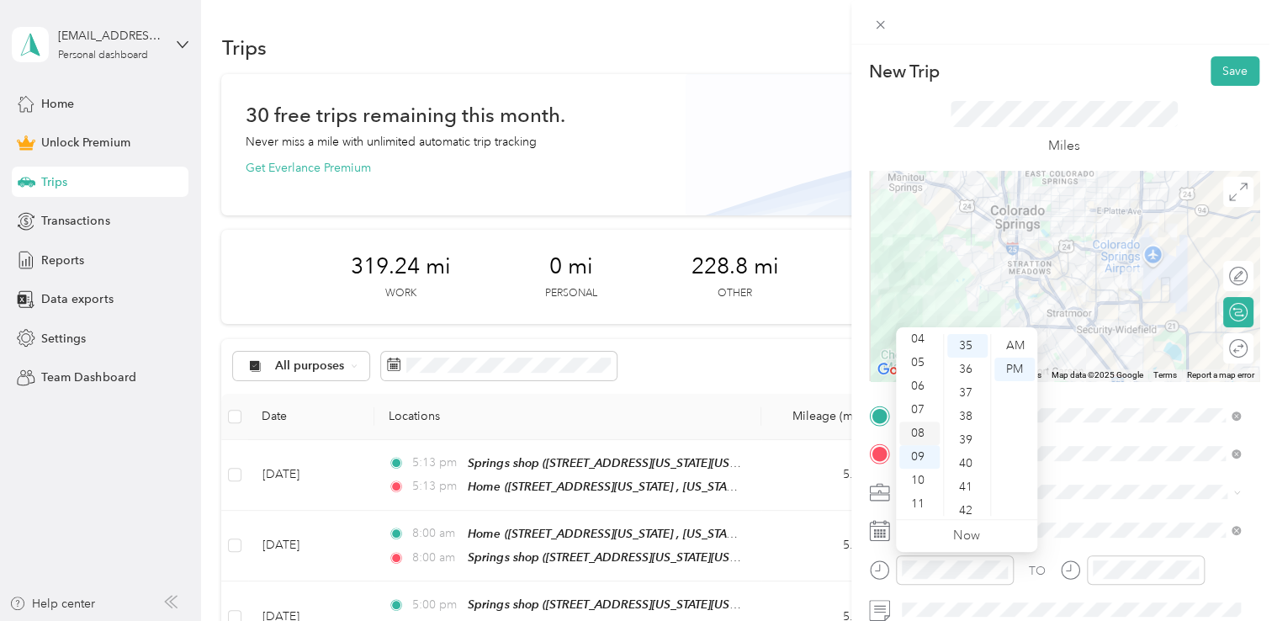
click at [917, 432] on div "08" at bounding box center [919, 433] width 40 height 24
click at [1009, 347] on div "AM" at bounding box center [1014, 346] width 40 height 24
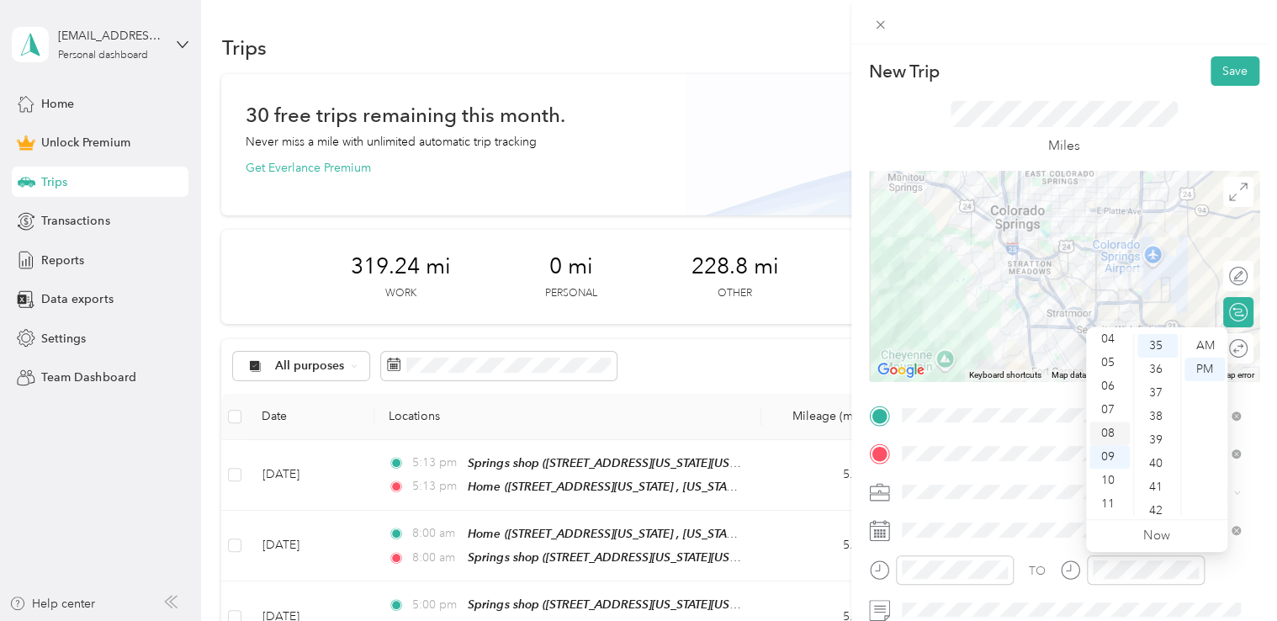
click at [1105, 429] on div "08" at bounding box center [1109, 433] width 40 height 24
click at [1198, 342] on div "AM" at bounding box center [1205, 346] width 40 height 24
click at [1104, 35] on div at bounding box center [1064, 22] width 426 height 45
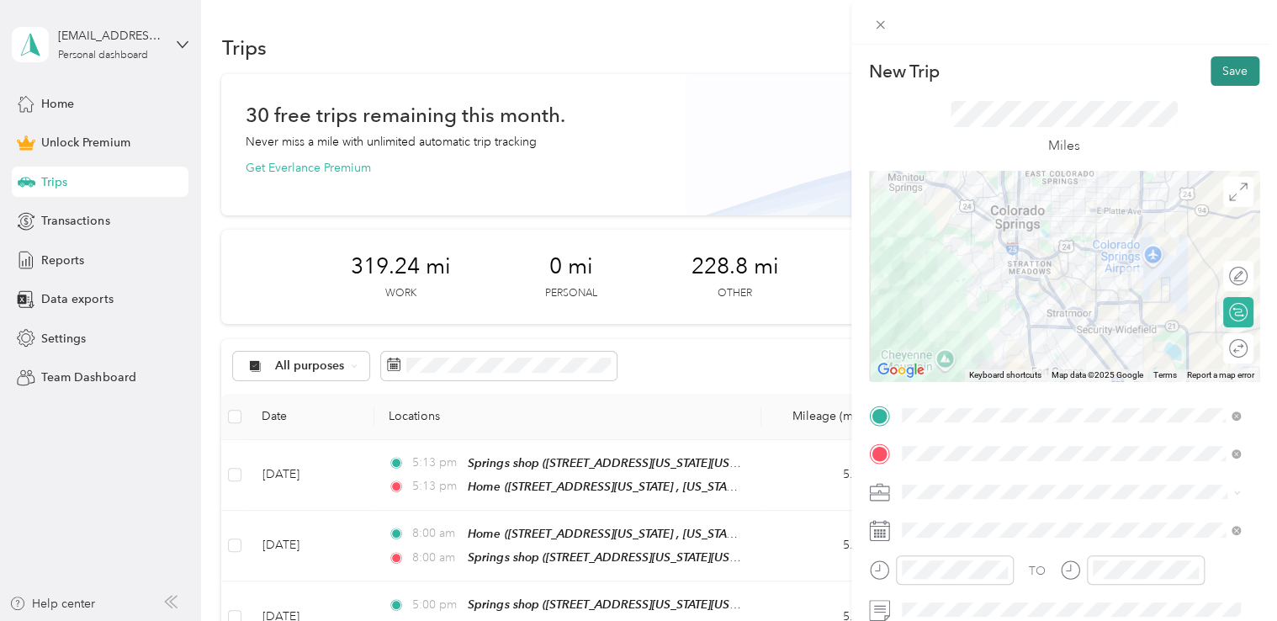
click at [1222, 59] on button "Save" at bounding box center [1235, 70] width 49 height 29
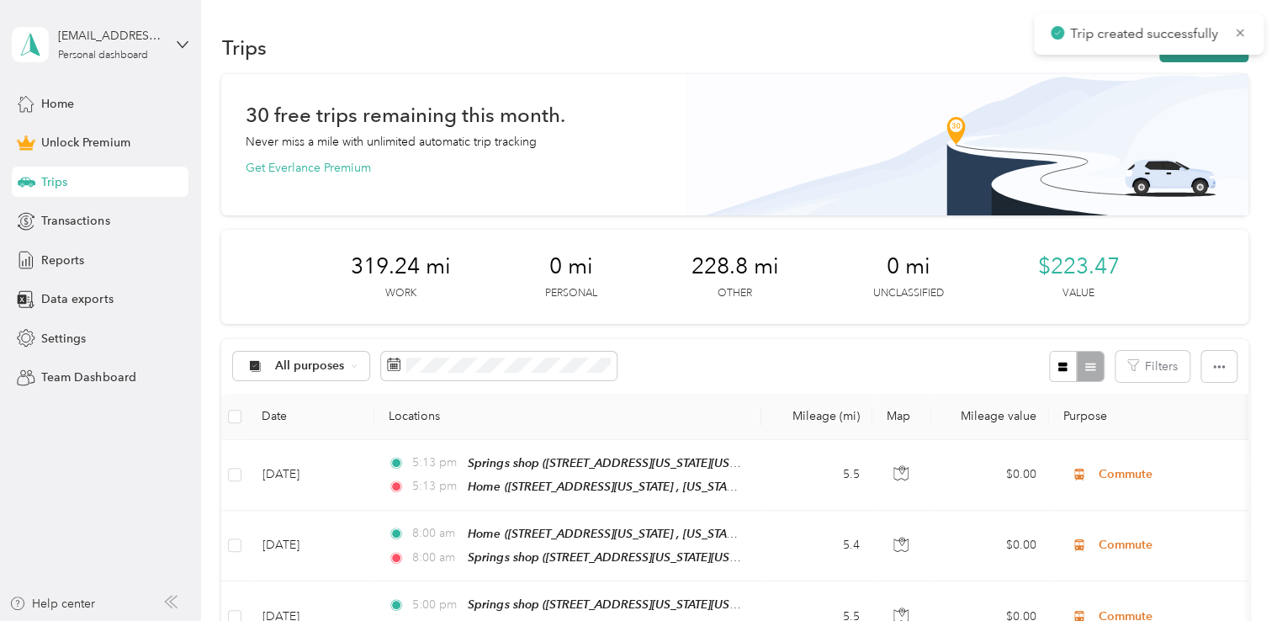
click at [1198, 59] on button "New trip" at bounding box center [1203, 47] width 89 height 29
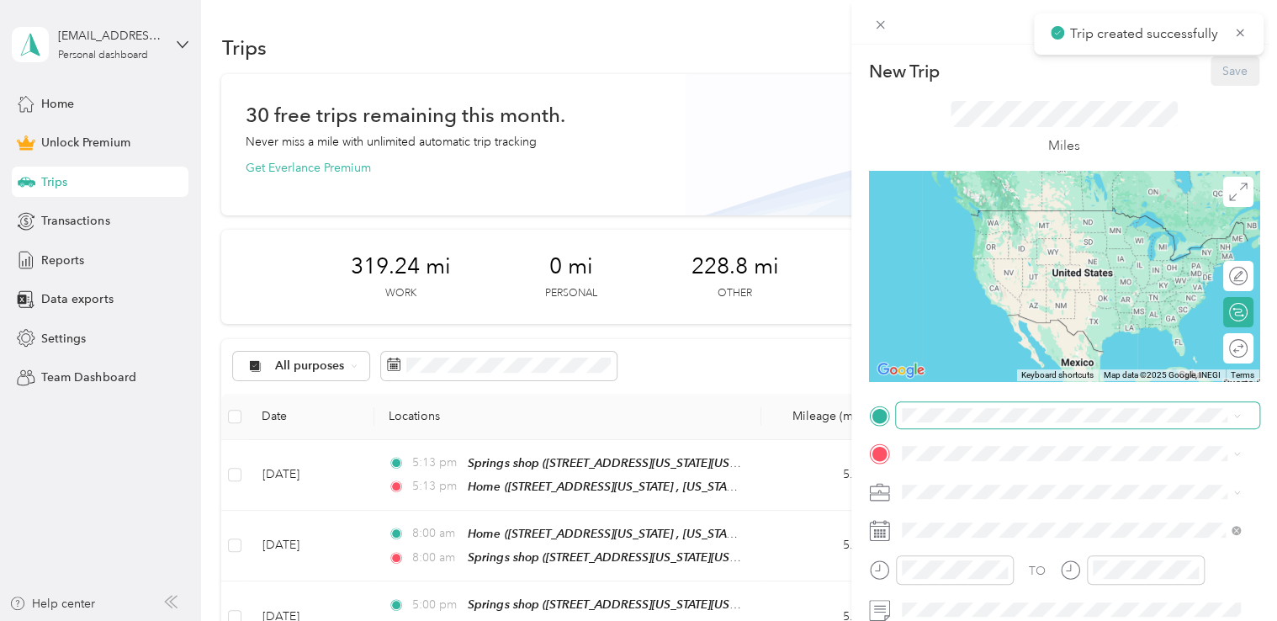
click at [959, 402] on span at bounding box center [1077, 415] width 363 height 27
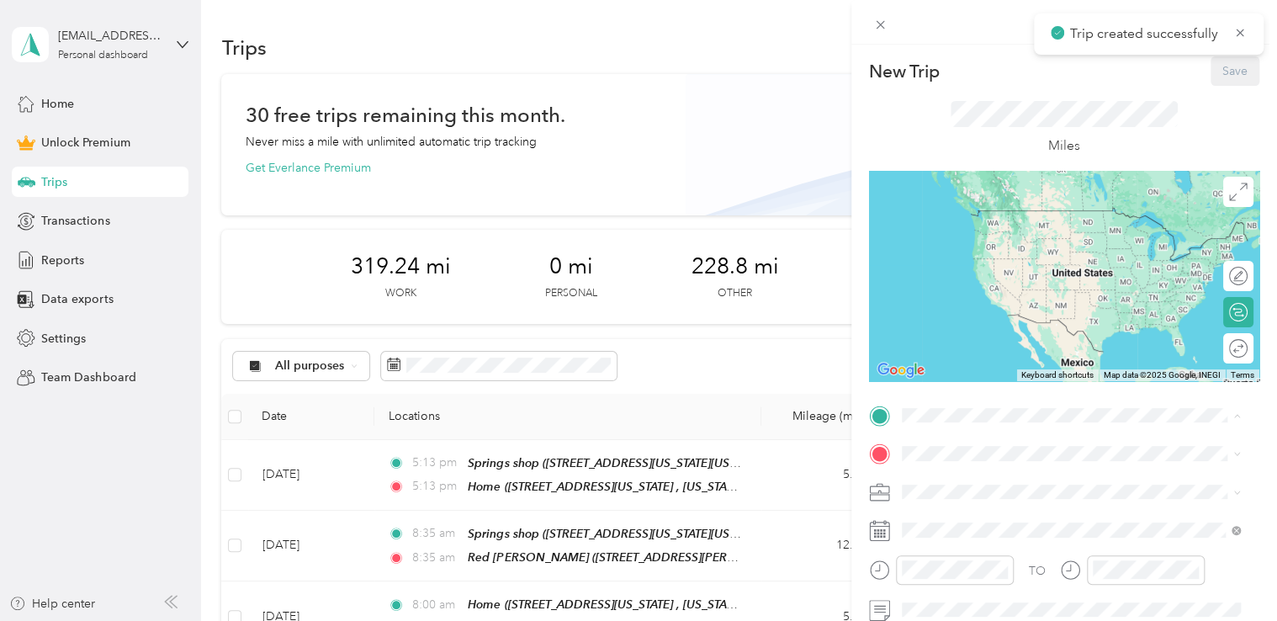
click at [1007, 231] on span "[STREET_ADDRESS][PERSON_NAME][US_STATE]" at bounding box center [1064, 235] width 262 height 14
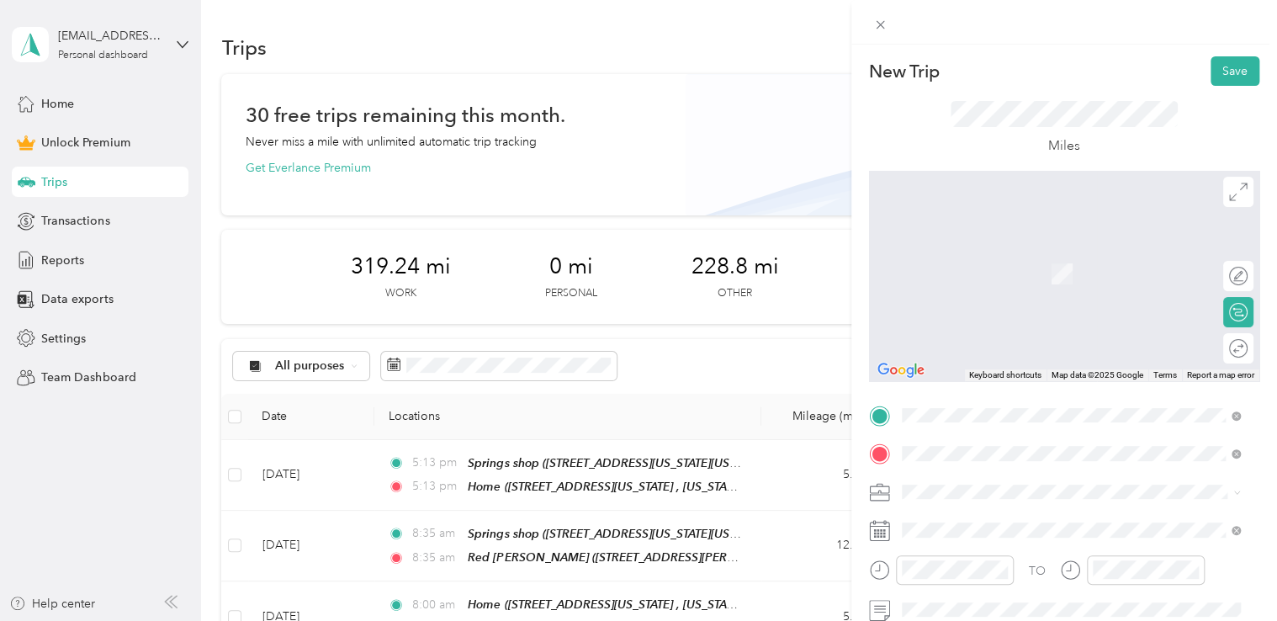
click at [1021, 281] on span "[STREET_ADDRESS][US_STATE][US_STATE][US_STATE]" at bounding box center [1078, 274] width 291 height 14
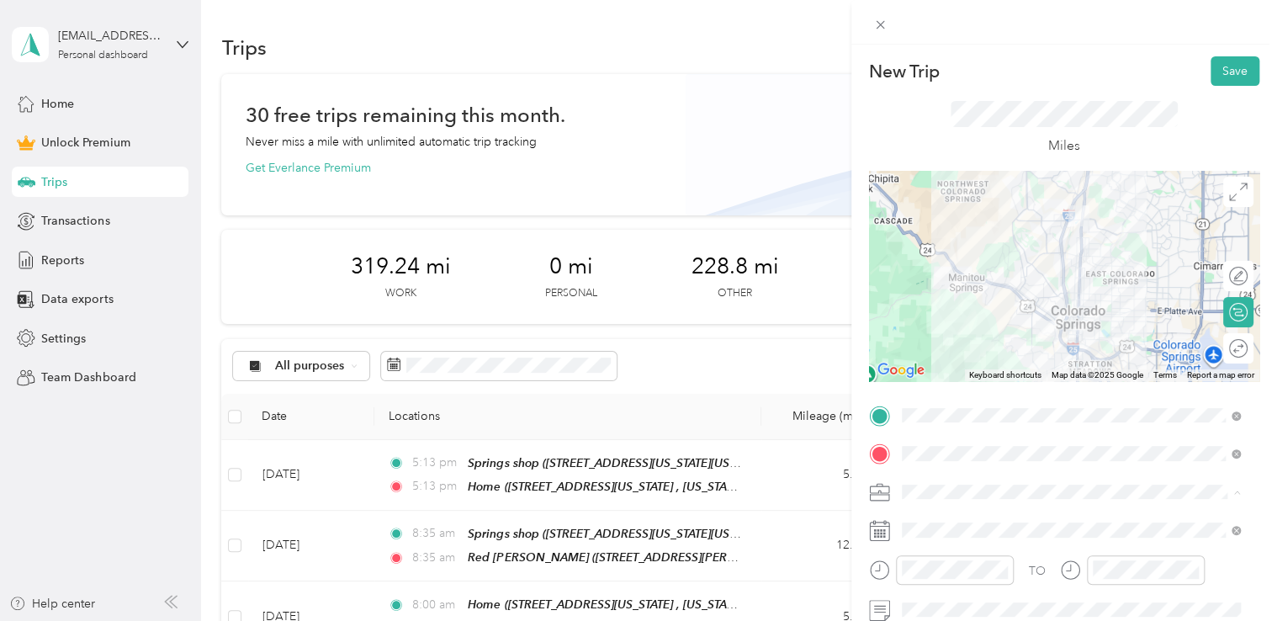
click at [962, 310] on span "Adas Solutions" at bounding box center [947, 315] width 79 height 14
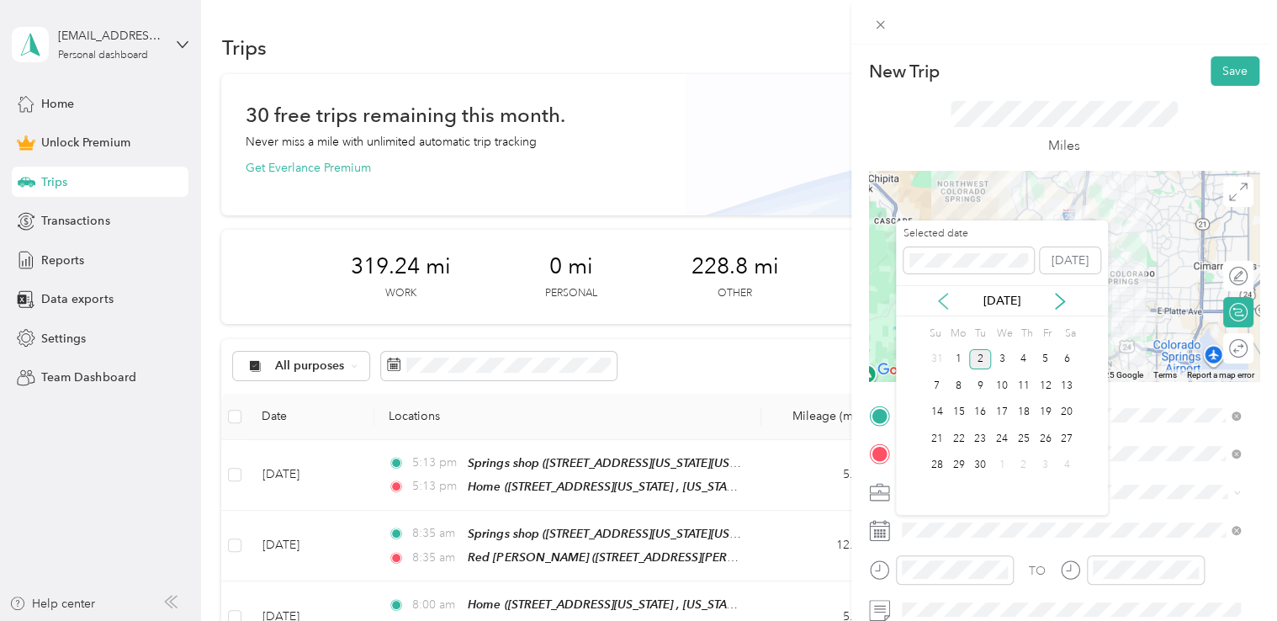
click at [941, 304] on icon at bounding box center [943, 301] width 17 height 17
click at [1052, 470] on div "29" at bounding box center [1045, 465] width 22 height 21
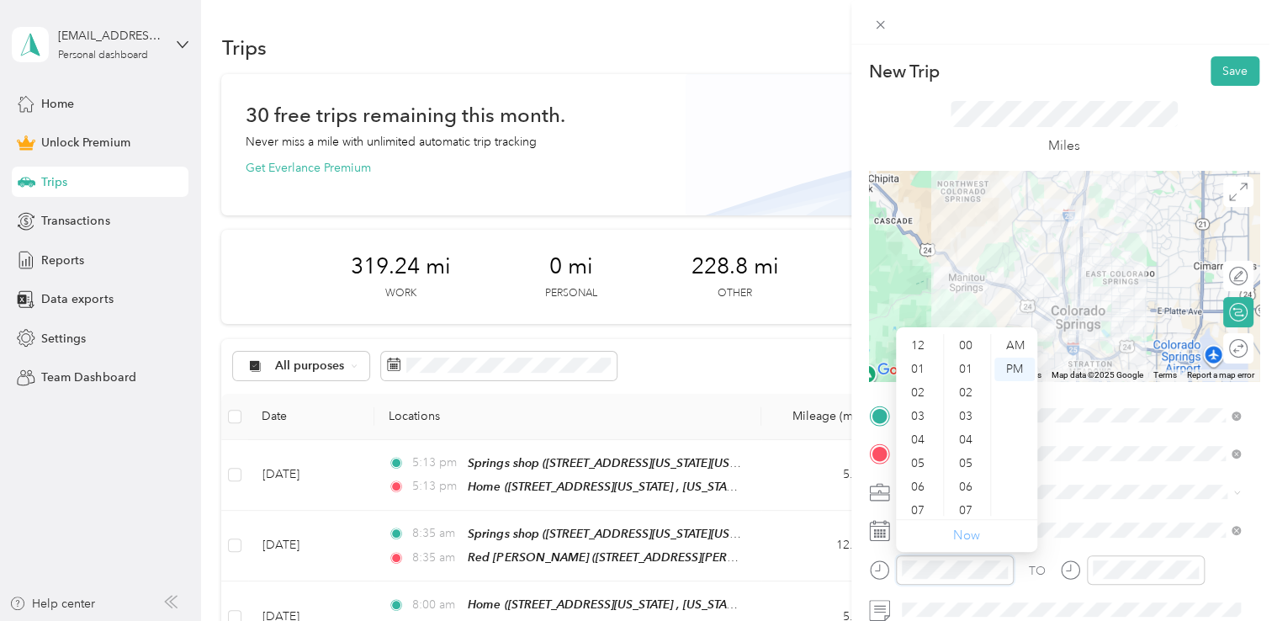
scroll to position [824, 0]
click at [915, 505] on div "11" at bounding box center [919, 504] width 40 height 24
click at [1004, 347] on div "AM" at bounding box center [1014, 346] width 40 height 24
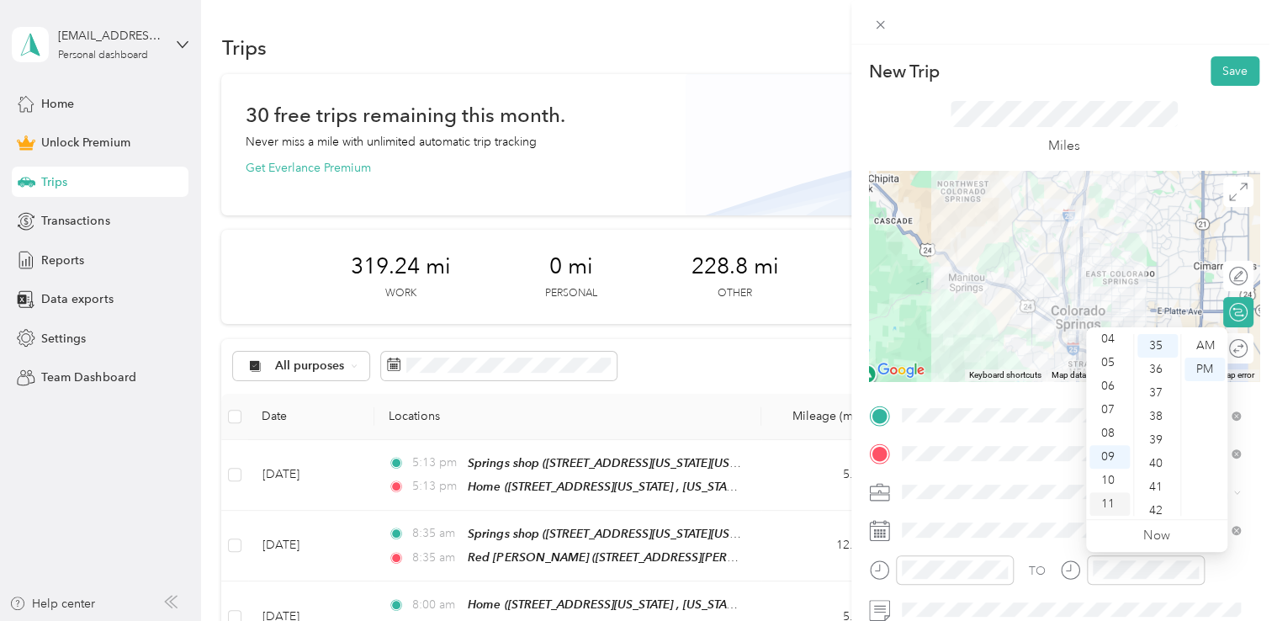
click at [1106, 502] on div "11" at bounding box center [1109, 504] width 40 height 24
click at [1202, 342] on div "AM" at bounding box center [1205, 346] width 40 height 24
click at [1142, 92] on div "Miles" at bounding box center [1064, 128] width 390 height 85
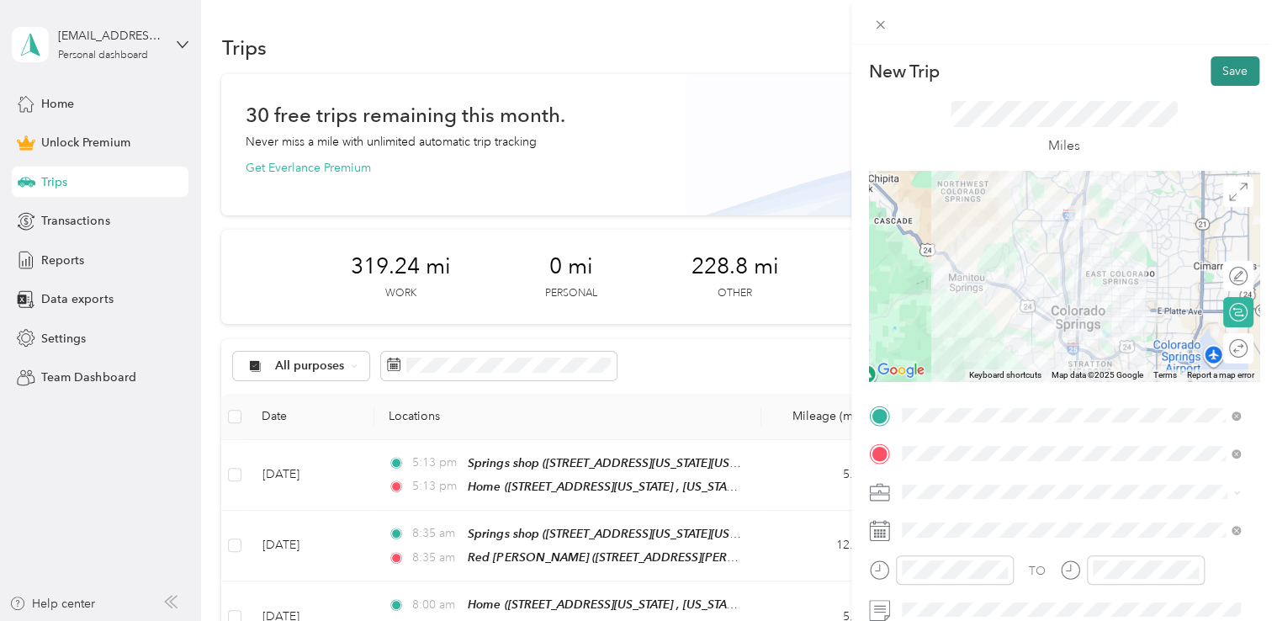
click at [1227, 61] on button "Save" at bounding box center [1235, 70] width 49 height 29
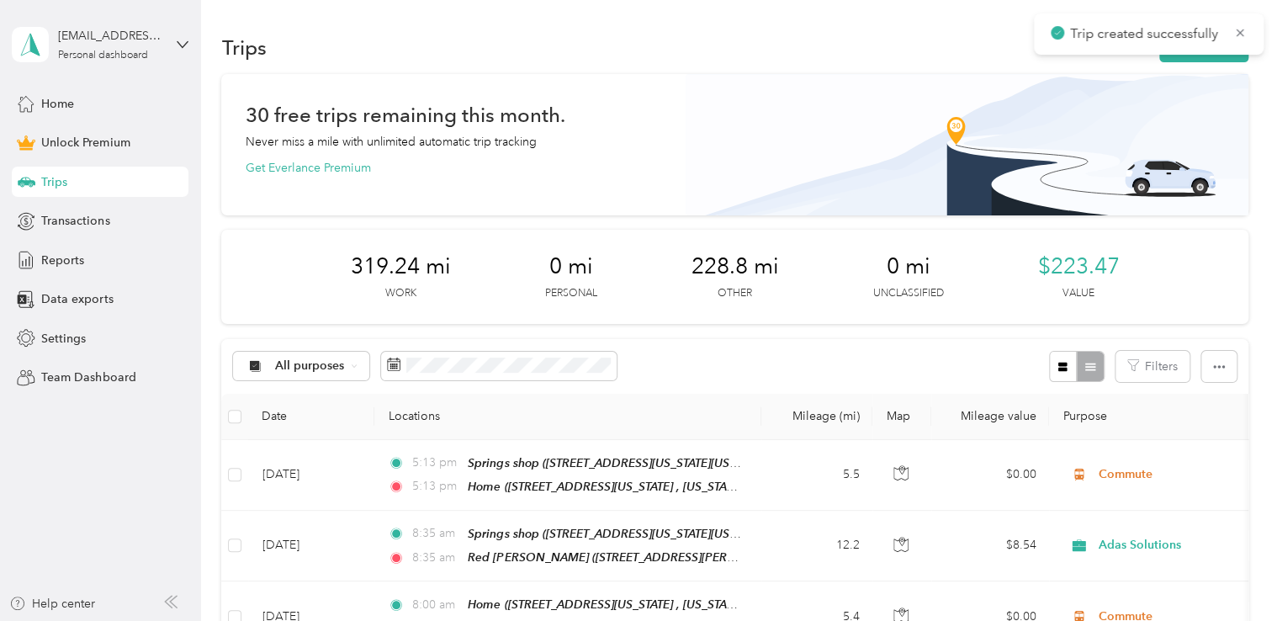
click at [1211, 52] on div "Trip created successfully" at bounding box center [1149, 33] width 230 height 41
click at [1210, 57] on button "New trip" at bounding box center [1203, 47] width 89 height 29
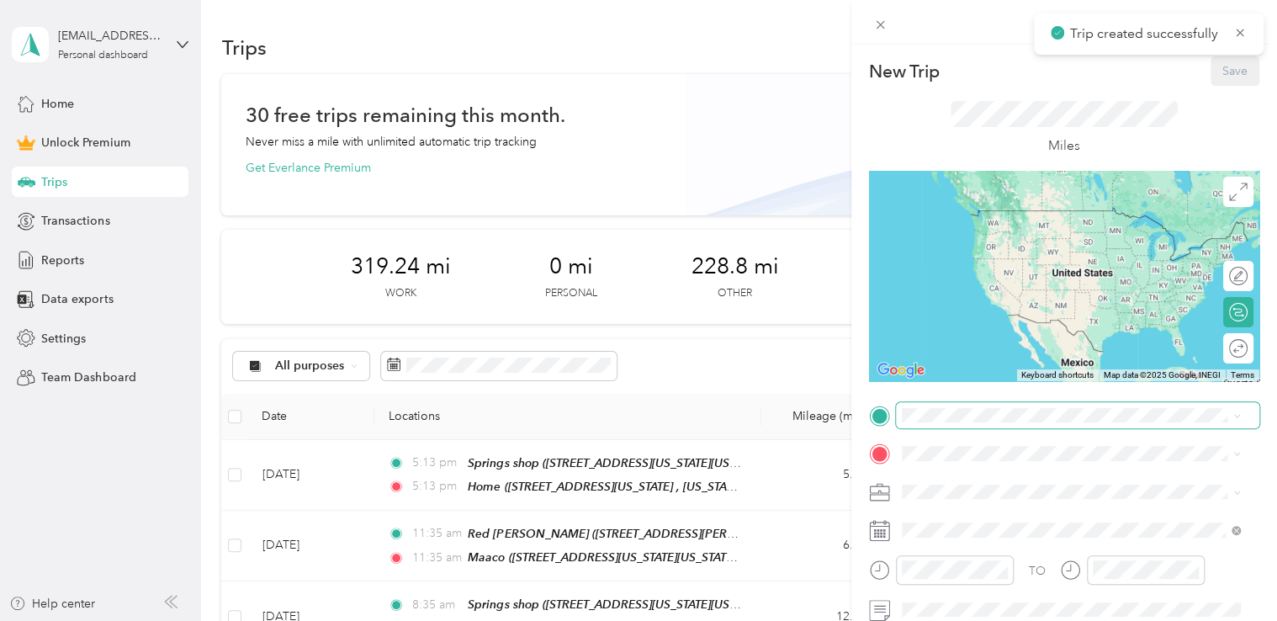
click at [958, 422] on span at bounding box center [1077, 415] width 363 height 27
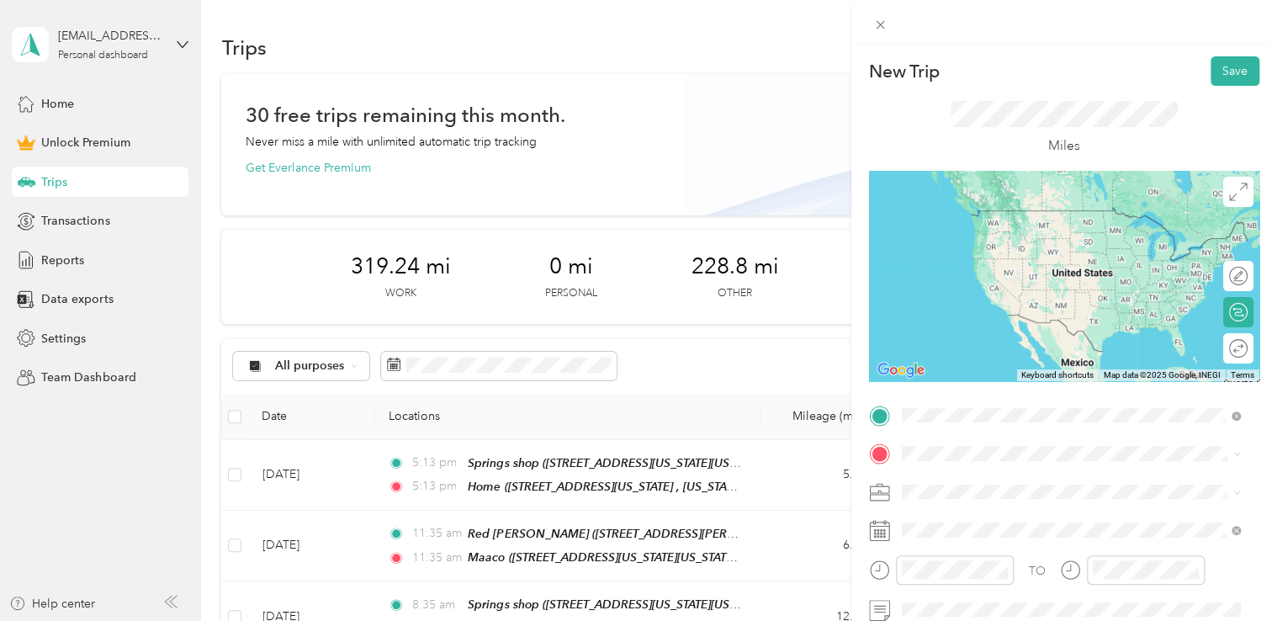
click at [1145, 224] on div "Maaco [STREET_ADDRESS][US_STATE][US_STATE][US_STATE]" at bounding box center [1078, 226] width 291 height 35
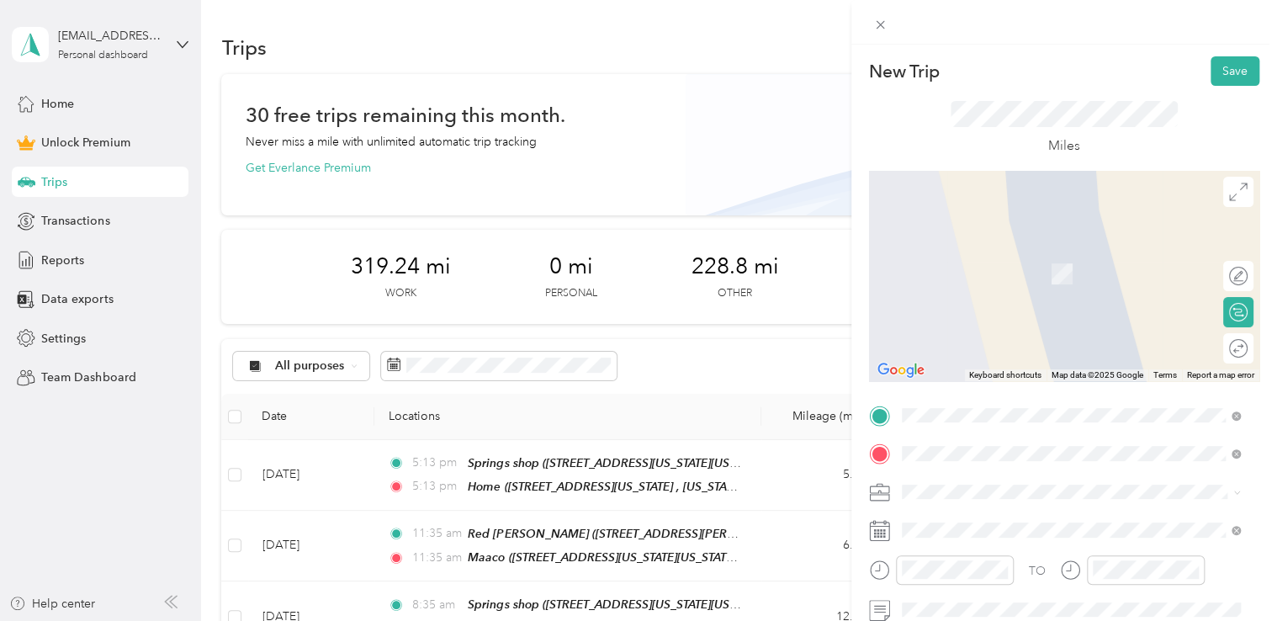
drag, startPoint x: 1033, startPoint y: 280, endPoint x: 1026, endPoint y: 289, distance: 10.8
click at [1026, 283] on div "Springs shop [STREET_ADDRESS][US_STATE][US_STATE]" at bounding box center [1048, 264] width 230 height 35
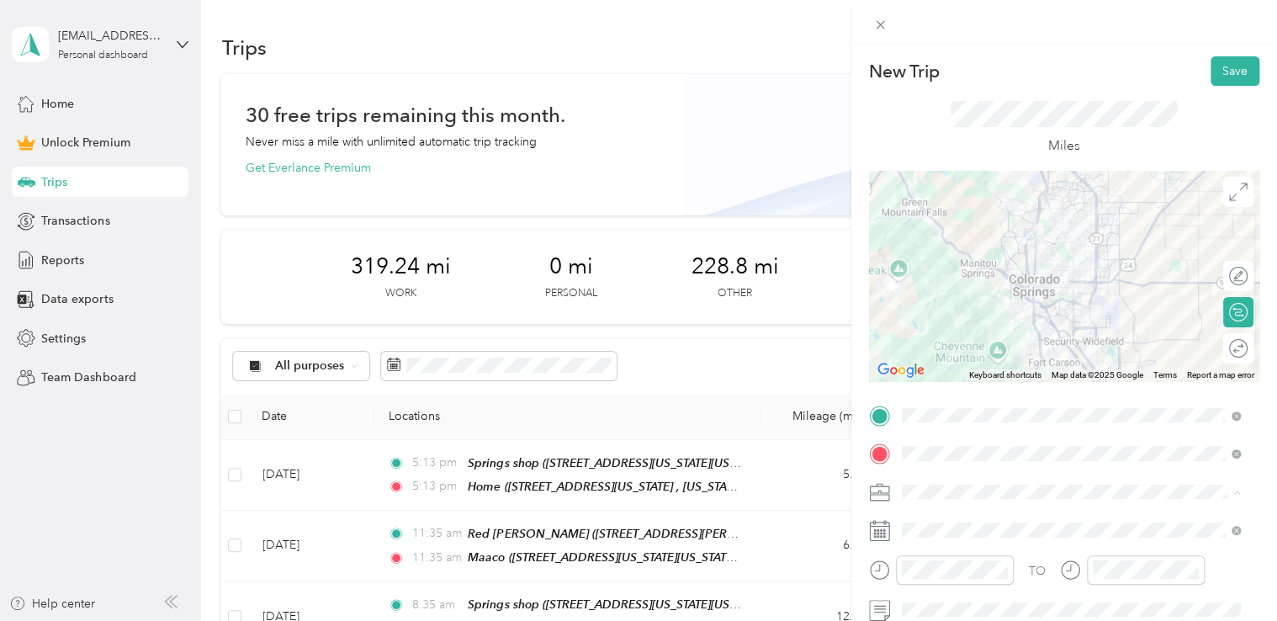
click at [1006, 316] on div "Adas Solutions" at bounding box center [1071, 315] width 327 height 18
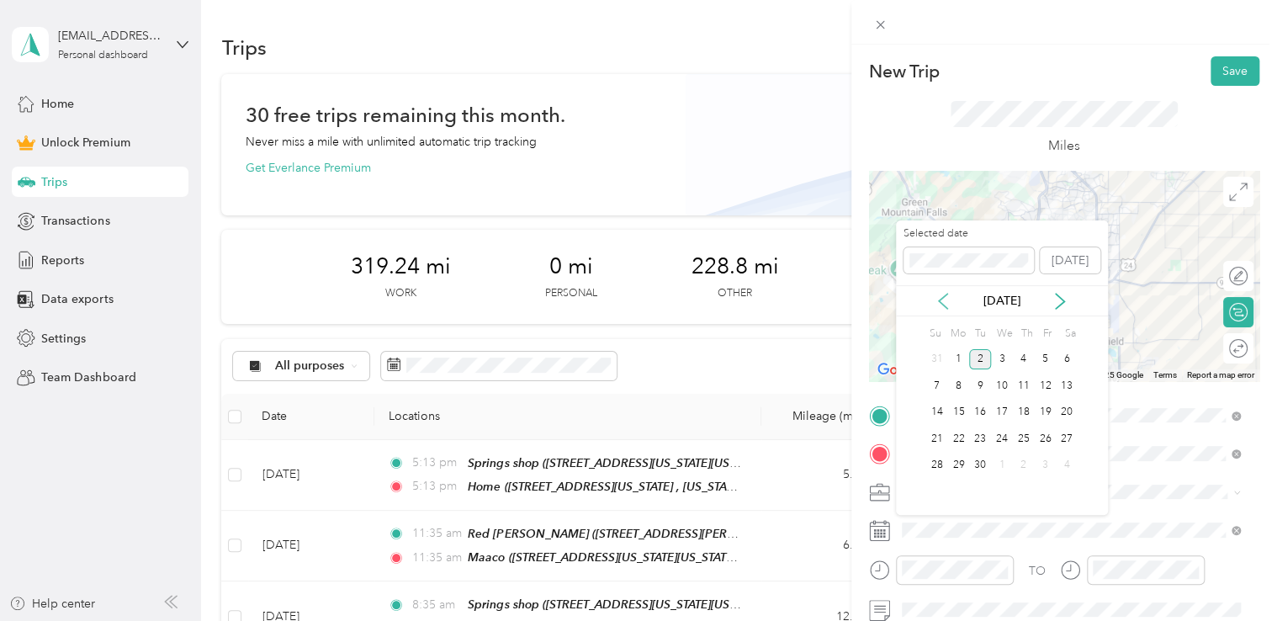
drag, startPoint x: 946, startPoint y: 304, endPoint x: 1003, endPoint y: 344, distance: 70.0
click at [946, 304] on icon at bounding box center [943, 301] width 17 height 17
click at [1053, 466] on div "29" at bounding box center [1045, 465] width 22 height 21
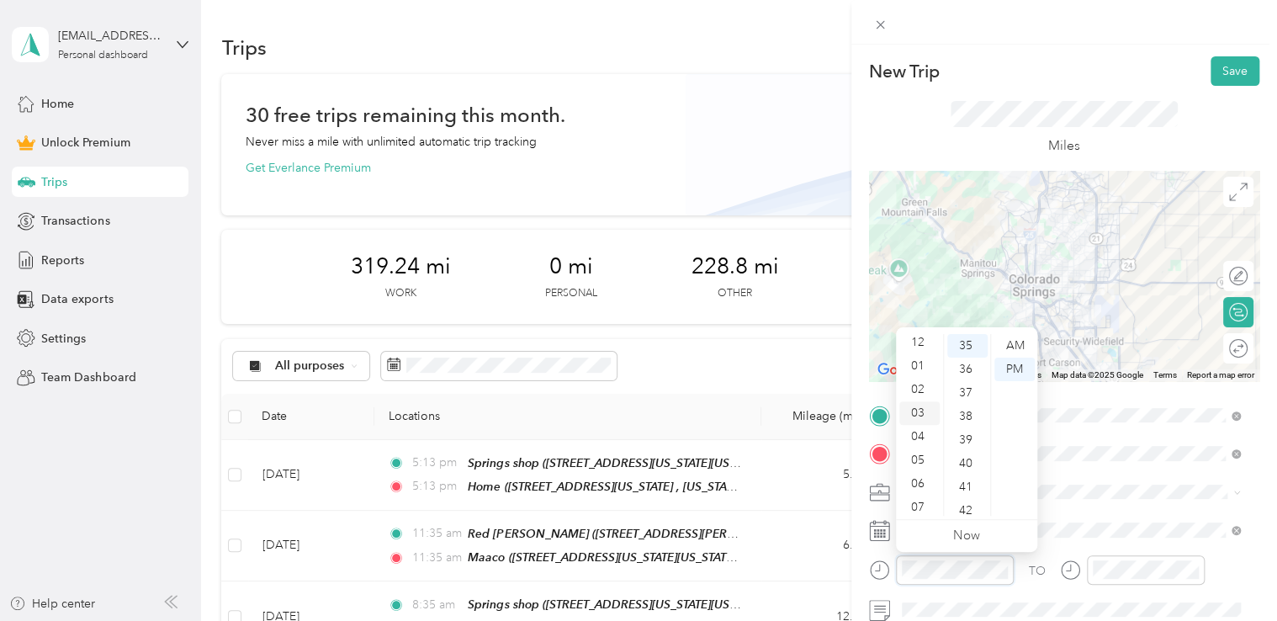
scroll to position [0, 0]
click at [917, 370] on div "01" at bounding box center [919, 370] width 40 height 24
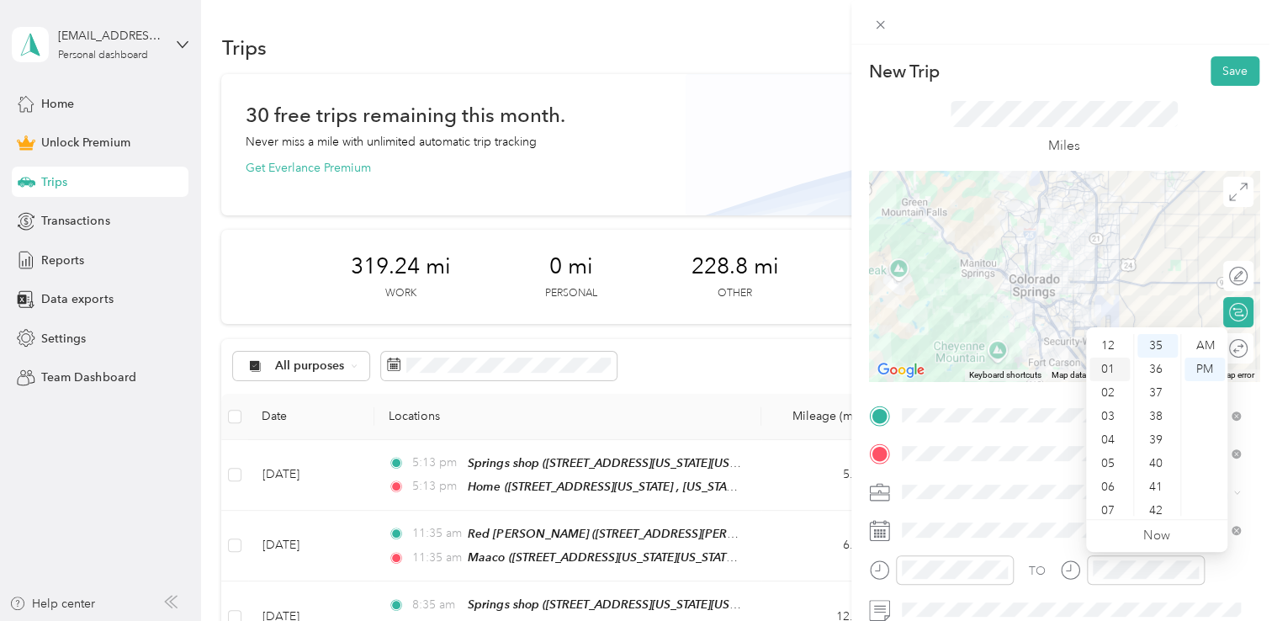
click at [1105, 372] on div "01" at bounding box center [1109, 370] width 40 height 24
click at [1174, 63] on div "New Trip Save" at bounding box center [1064, 70] width 390 height 29
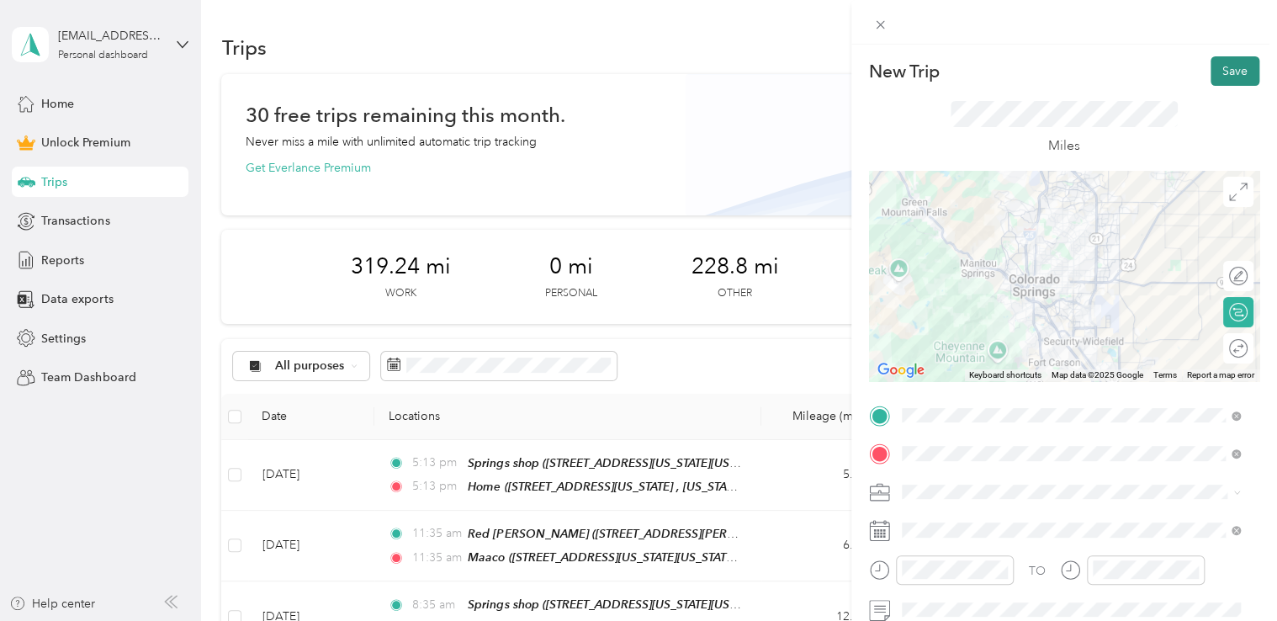
click at [1216, 72] on button "Save" at bounding box center [1235, 70] width 49 height 29
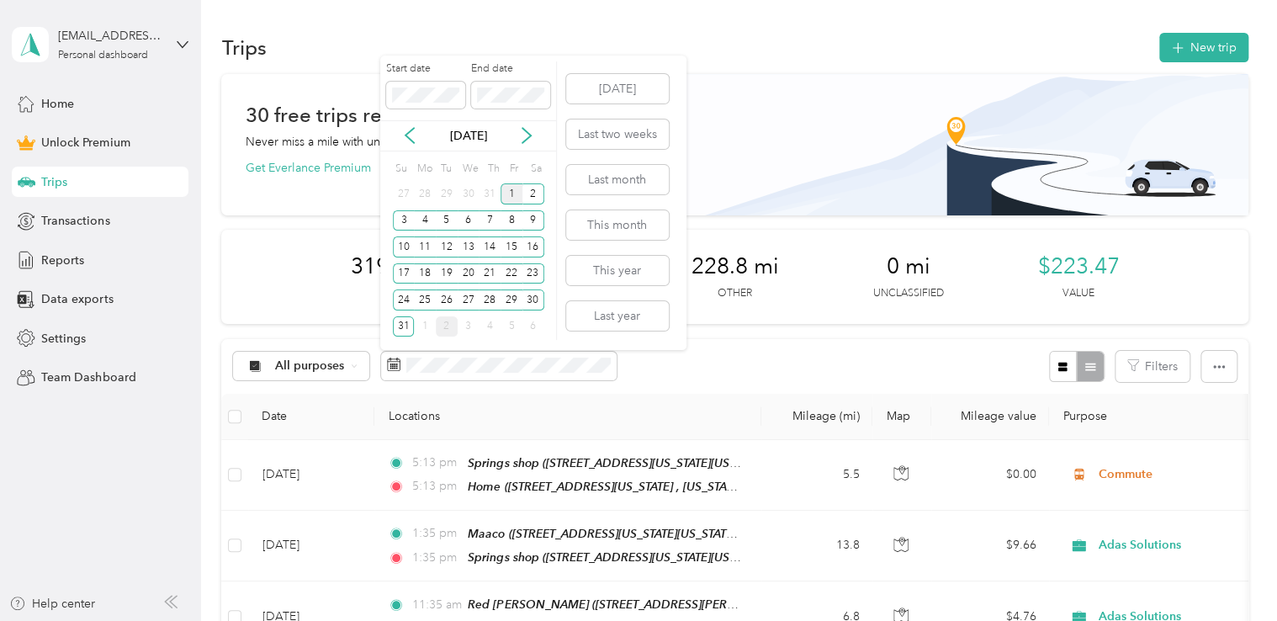
click at [506, 183] on div "1" at bounding box center [512, 193] width 22 height 21
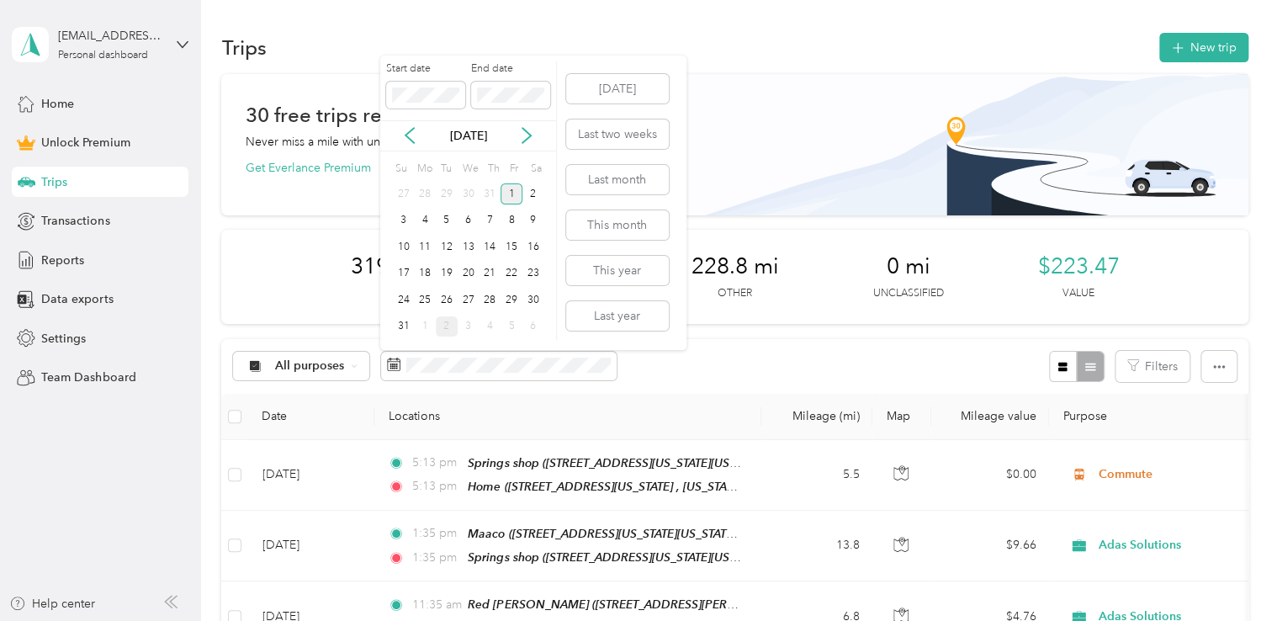
click at [506, 183] on div "1" at bounding box center [512, 193] width 22 height 21
click at [515, 190] on div "1" at bounding box center [512, 193] width 22 height 21
click at [409, 326] on div "31" at bounding box center [404, 326] width 22 height 21
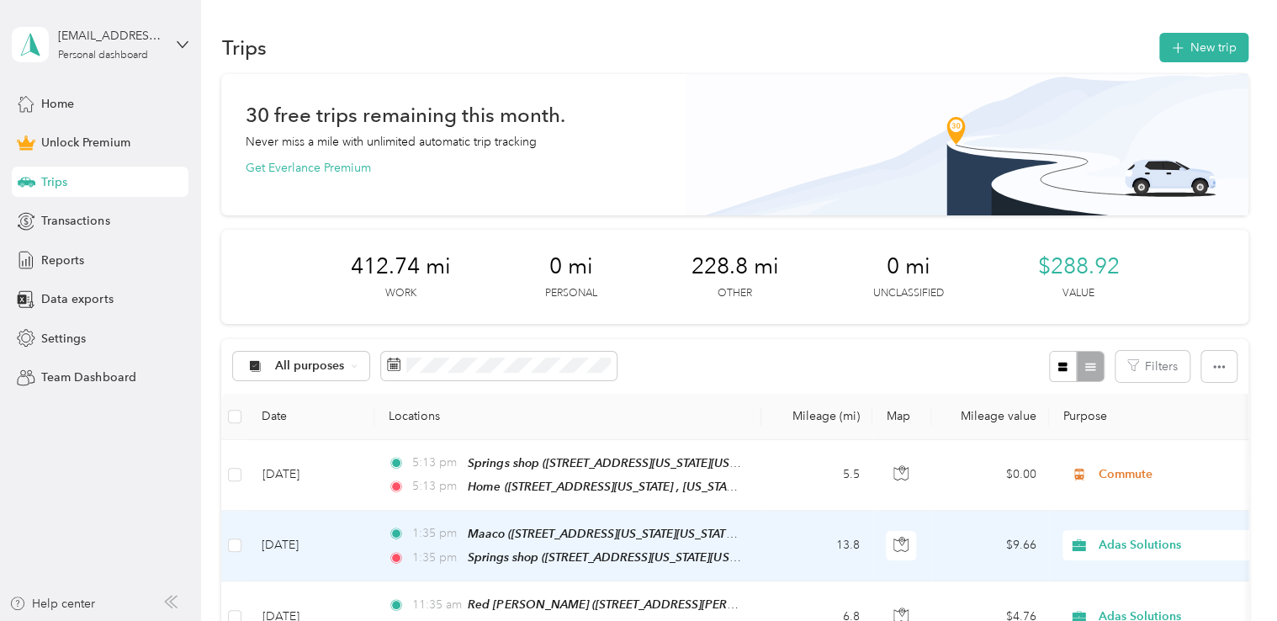
click at [973, 550] on td "$9.66" at bounding box center [990, 546] width 118 height 71
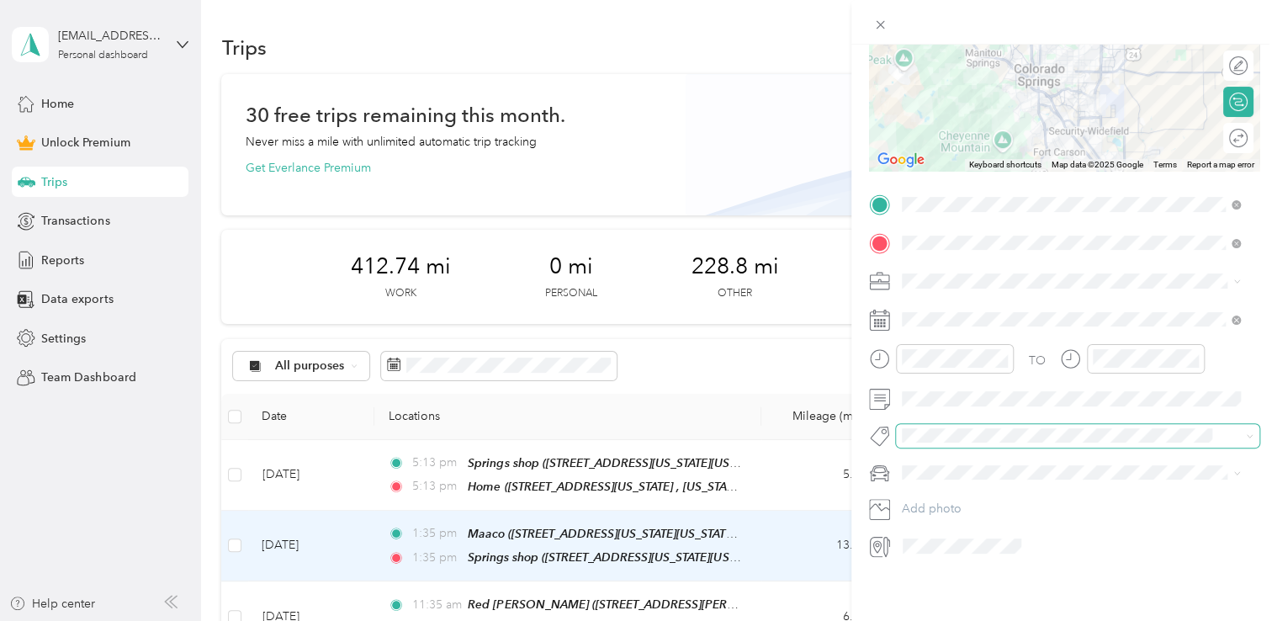
scroll to position [223, 0]
click at [872, 536] on icon at bounding box center [880, 547] width 22 height 22
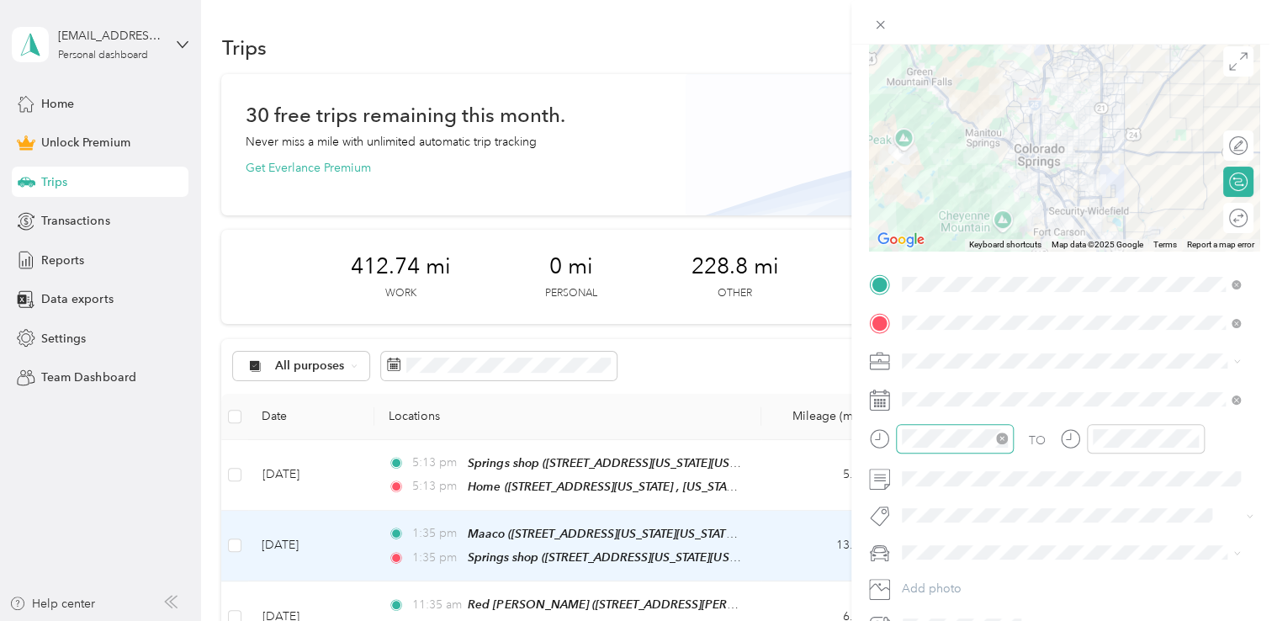
scroll to position [0, 0]
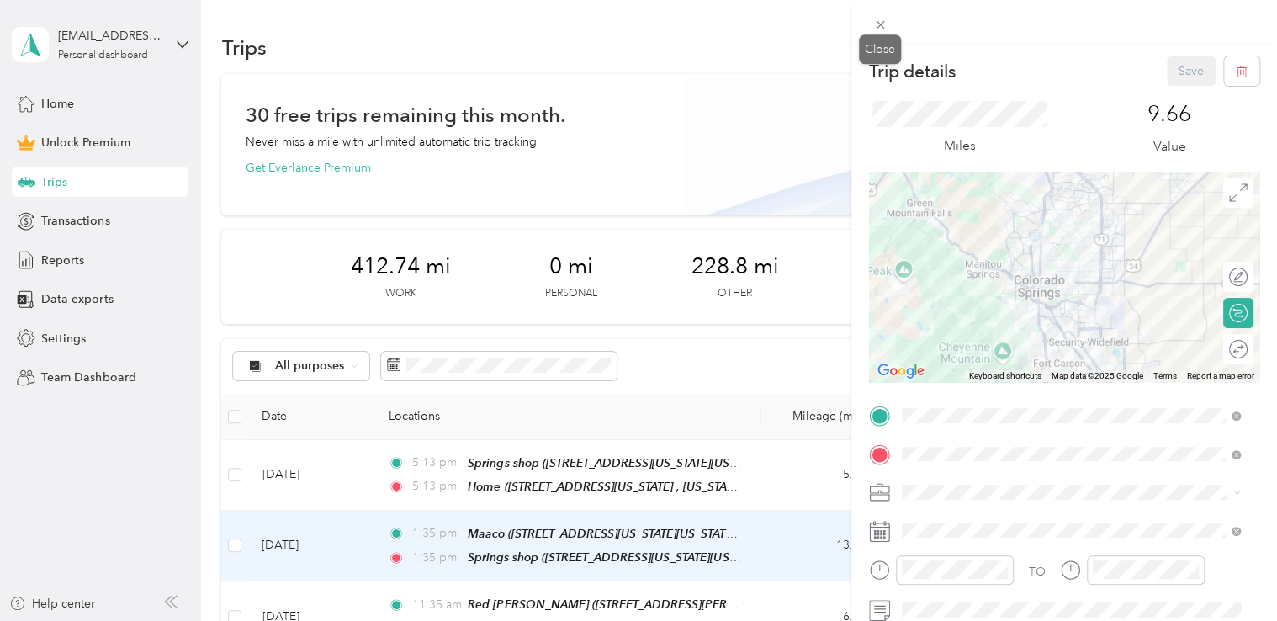
click at [884, 25] on icon at bounding box center [880, 25] width 14 height 14
